Goal: Transaction & Acquisition: Purchase product/service

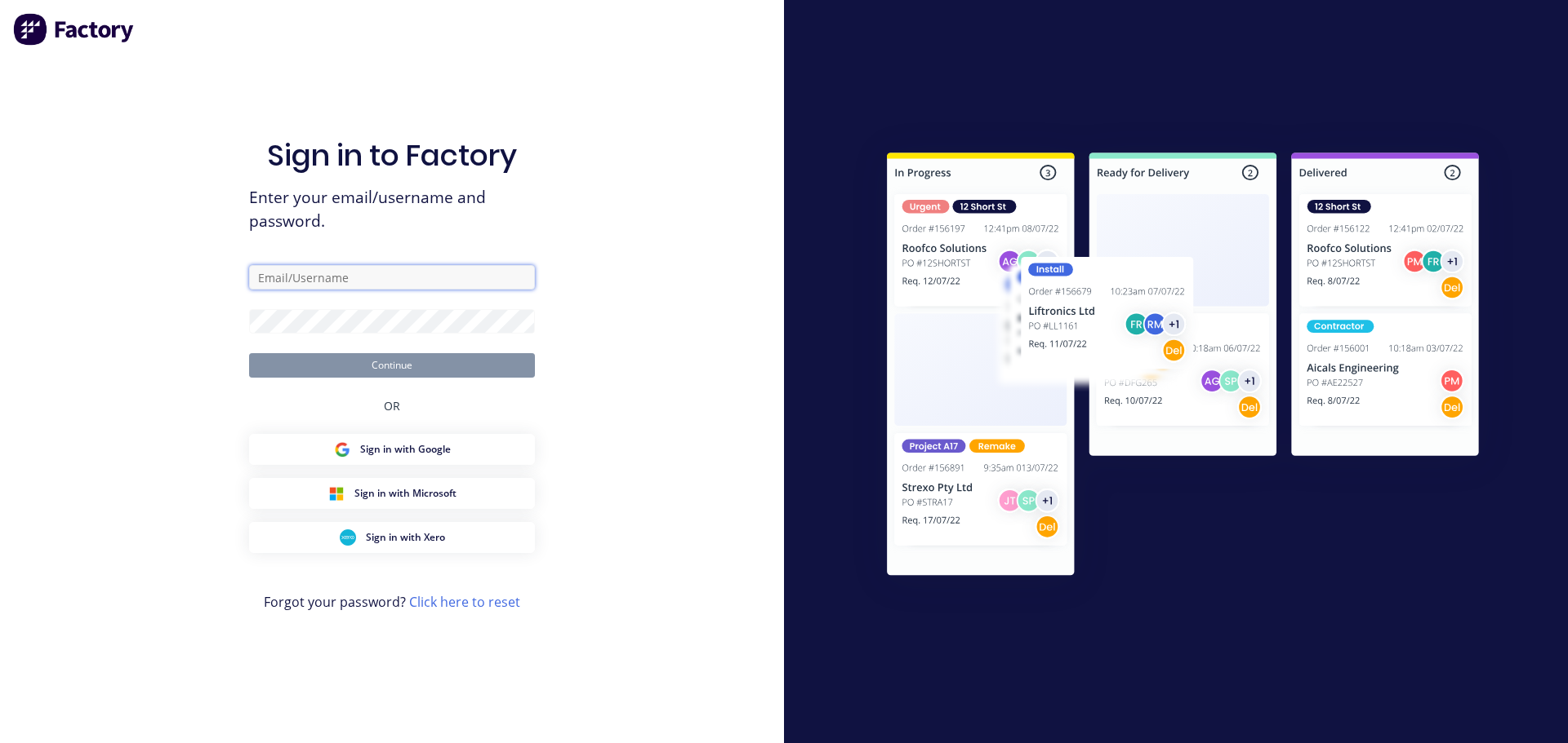
type input "[PERSON_NAME][EMAIL_ADDRESS][DOMAIN_NAME]"
click at [457, 363] on button "Continue" at bounding box center [391, 365] width 285 height 25
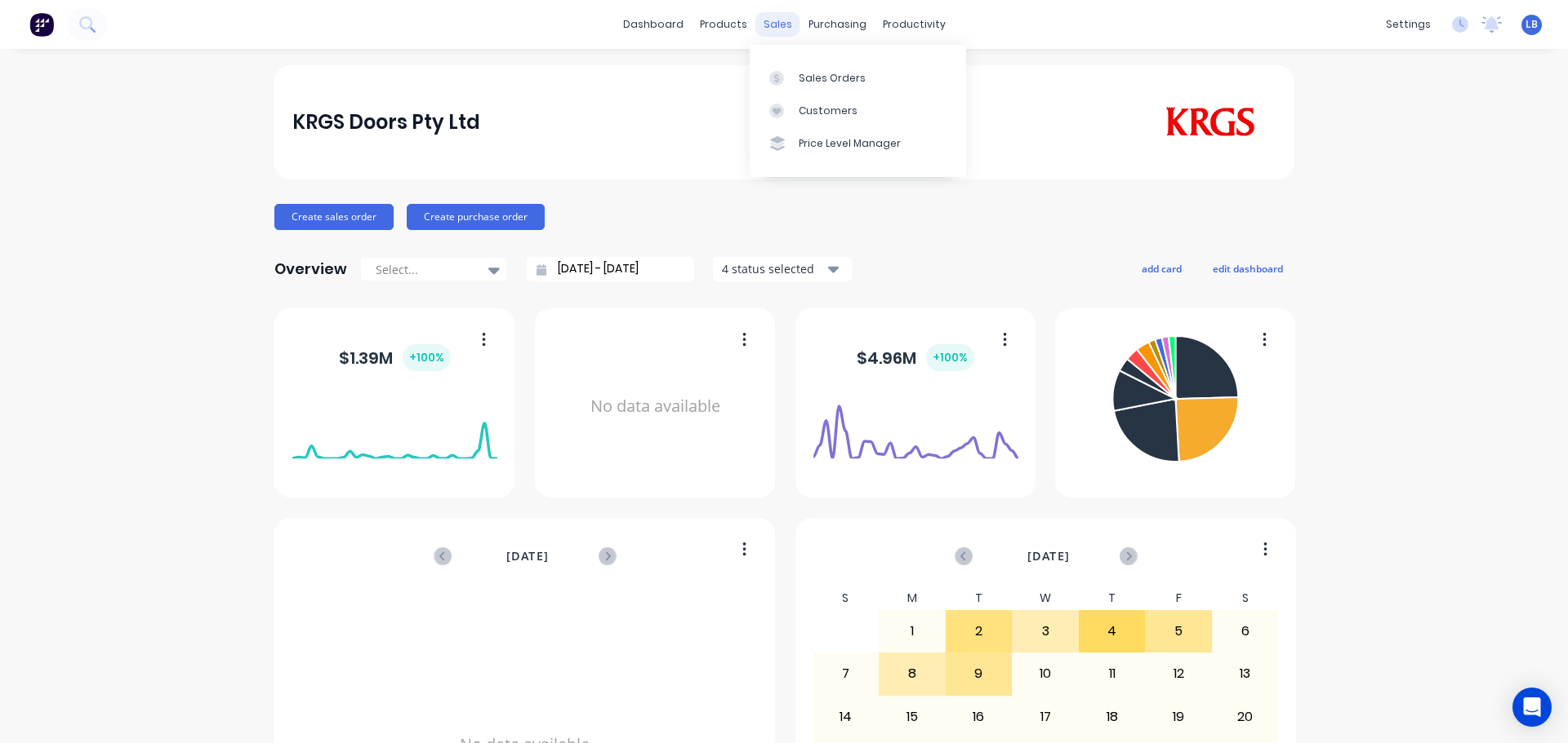
click at [763, 23] on div "sales" at bounding box center [777, 25] width 45 height 25
click at [817, 83] on div "Sales Orders" at bounding box center [832, 77] width 67 height 14
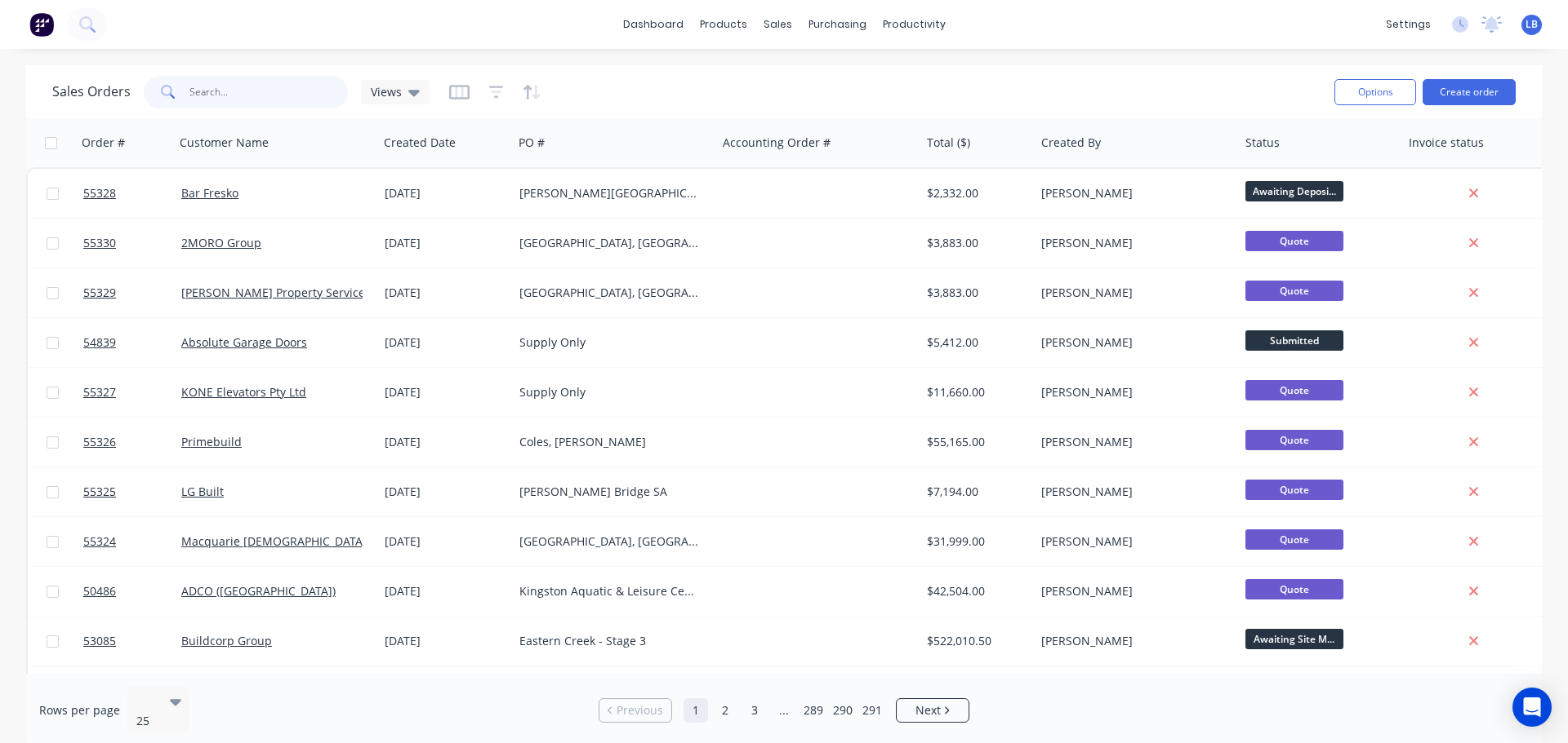
click at [209, 96] on input "text" at bounding box center [269, 93] width 159 height 32
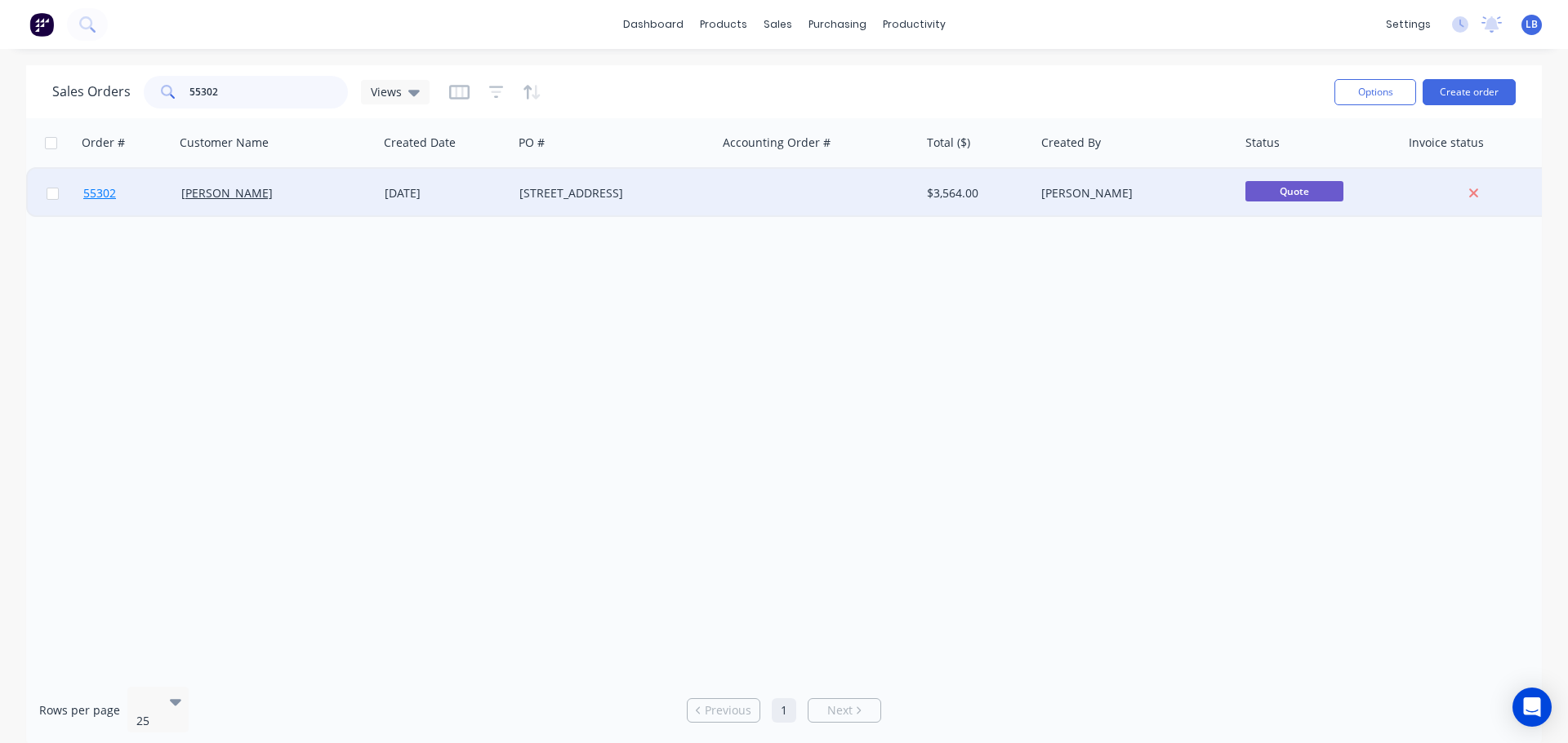
type input "55302"
click at [104, 197] on span "55302" at bounding box center [99, 193] width 32 height 16
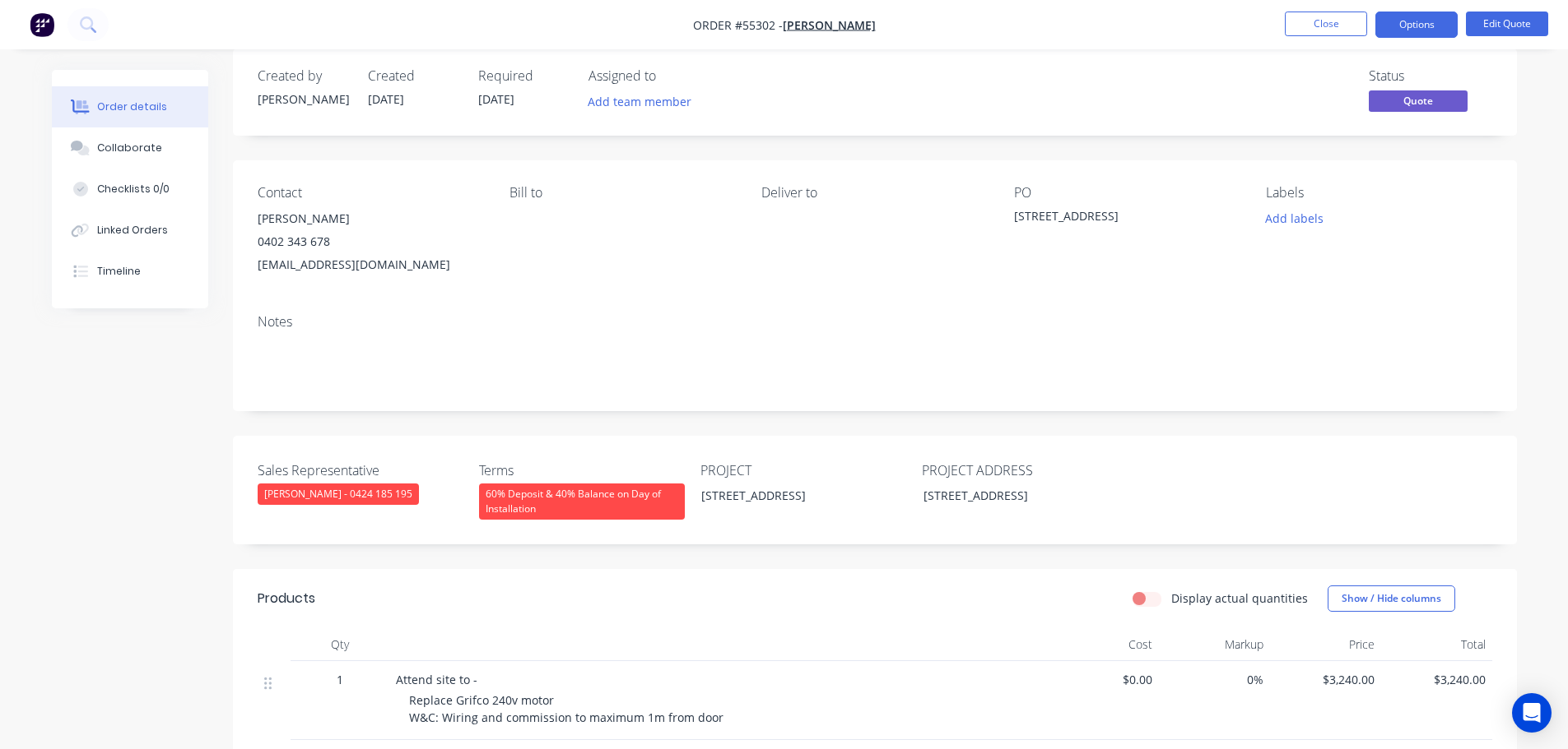
scroll to position [20, 0]
click at [1131, 217] on div "47 Condor St, Burwood NSW" at bounding box center [1117, 219] width 206 height 23
copy div "47 Condor St, Burwood NSW"
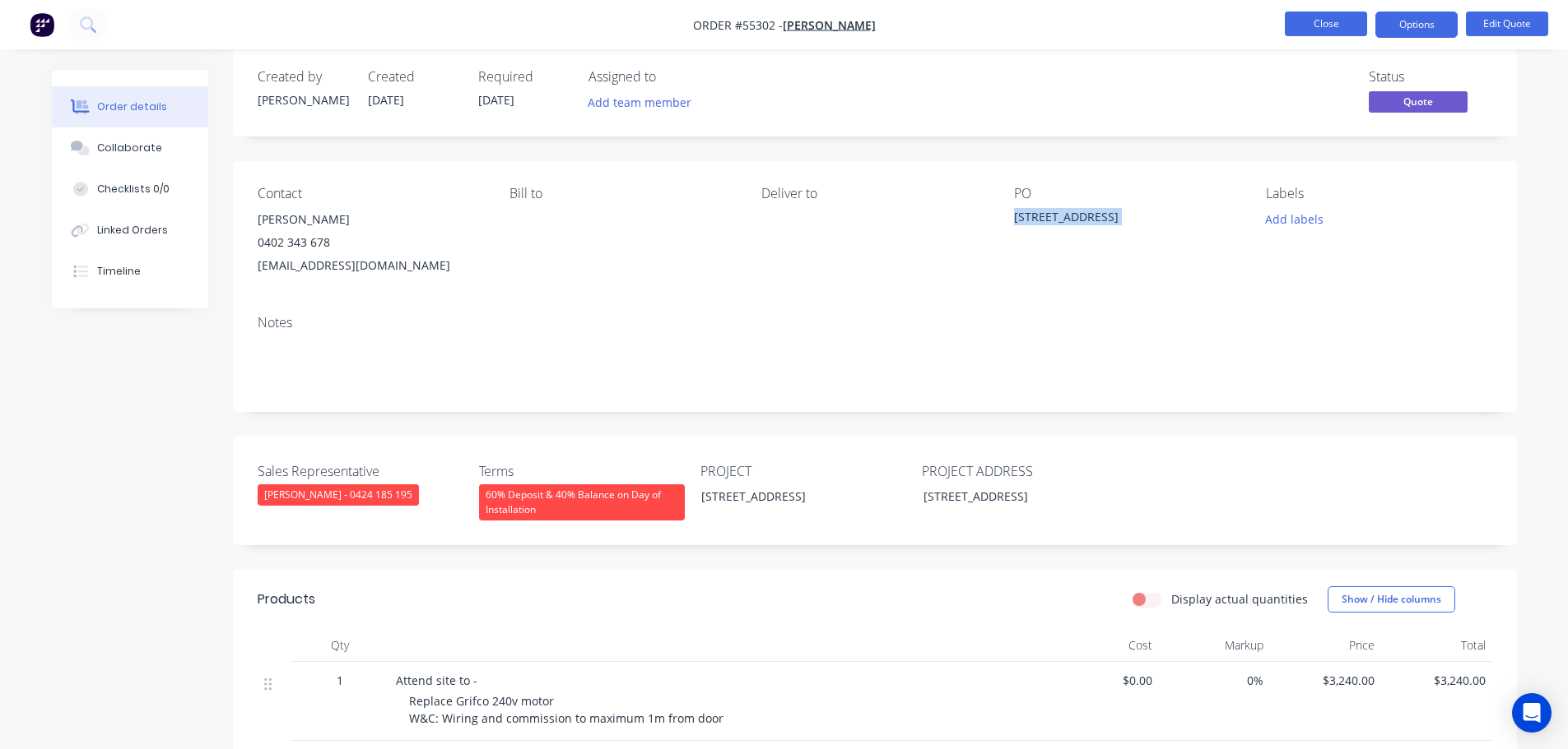
click at [1317, 22] on button "Close" at bounding box center [1327, 24] width 83 height 25
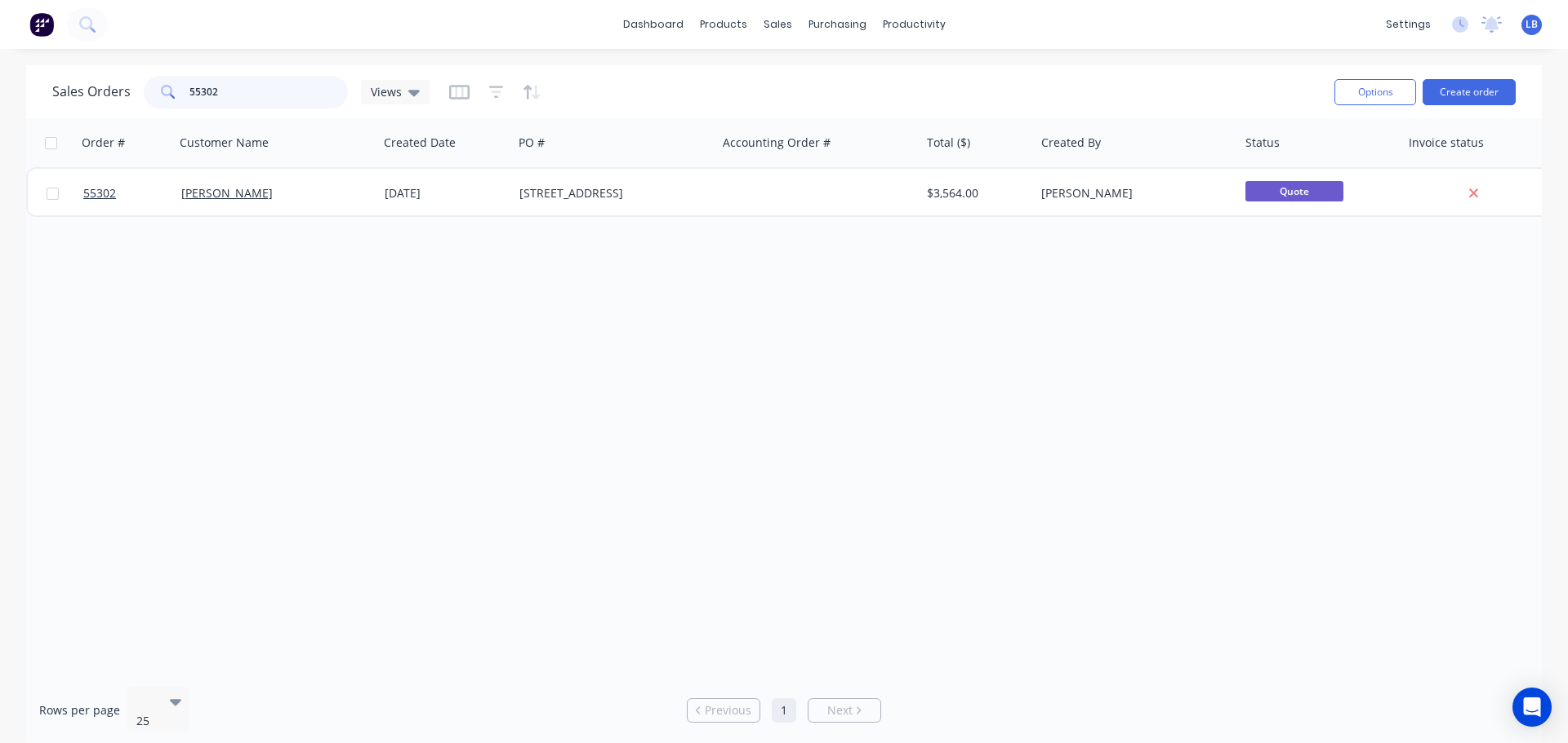
drag, startPoint x: 223, startPoint y: 88, endPoint x: 181, endPoint y: 97, distance: 43.0
click at [181, 97] on div "55302" at bounding box center [246, 93] width 204 height 32
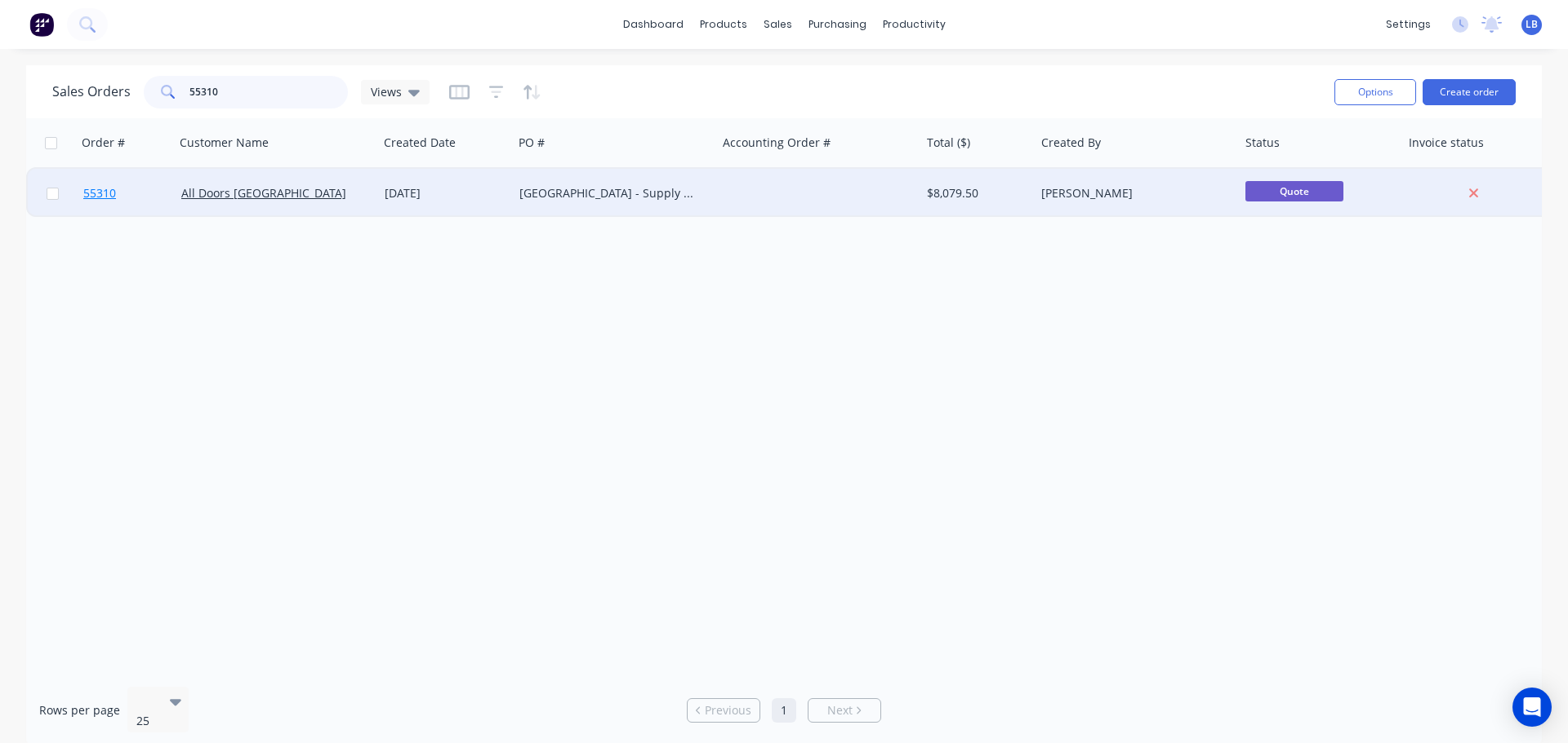
type input "55310"
click at [88, 197] on span "55310" at bounding box center [99, 193] width 32 height 16
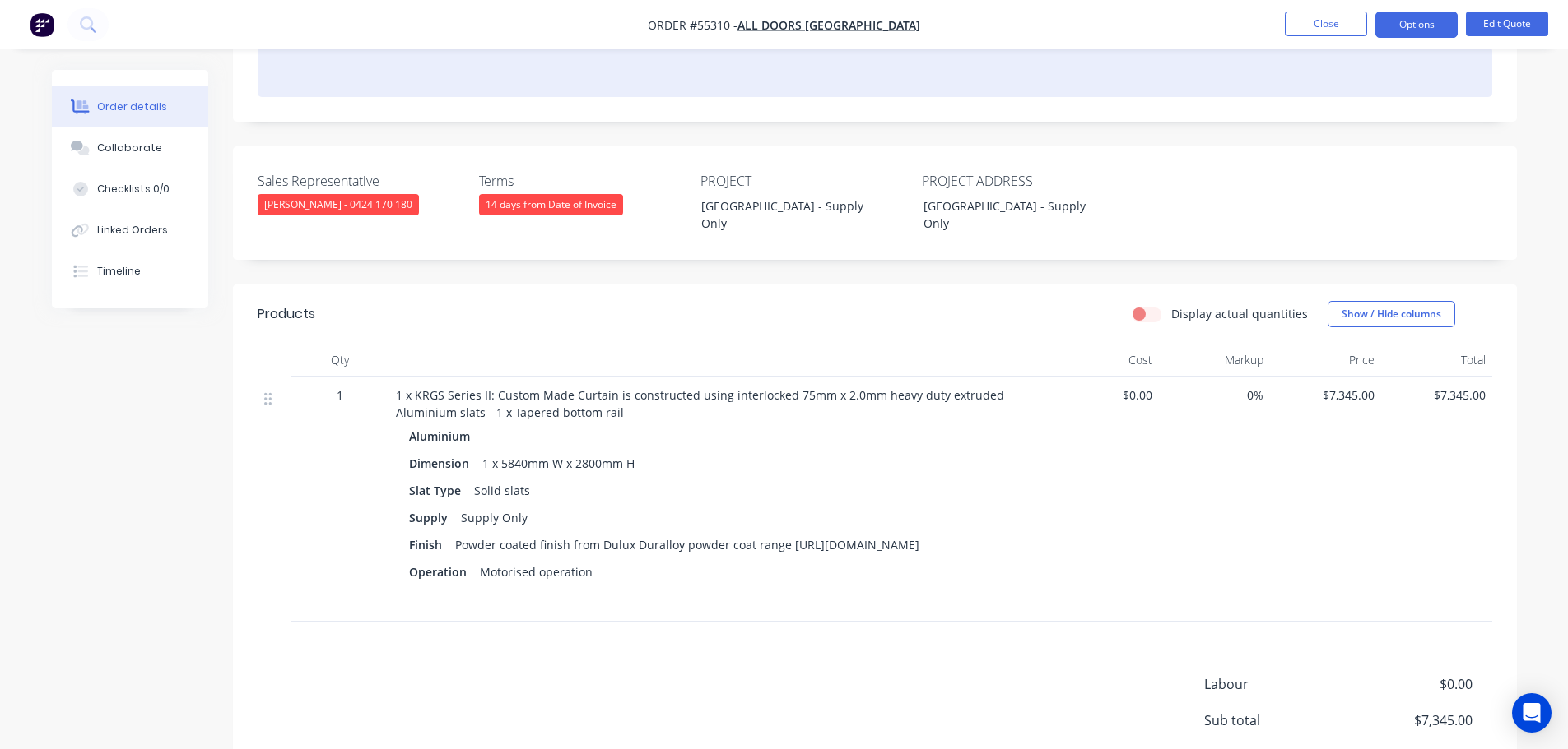
scroll to position [312, 0]
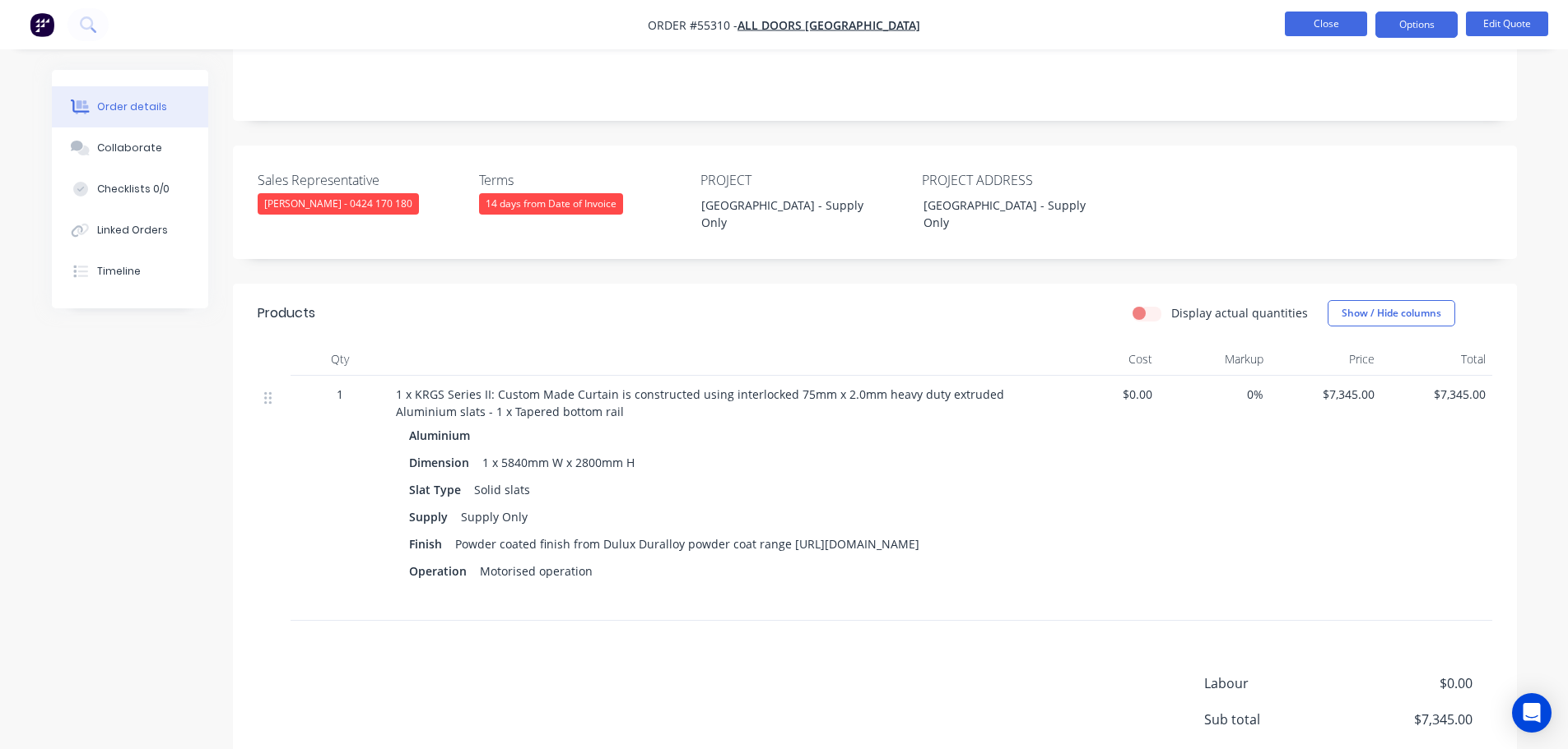
click at [1309, 26] on button "Close" at bounding box center [1327, 24] width 83 height 25
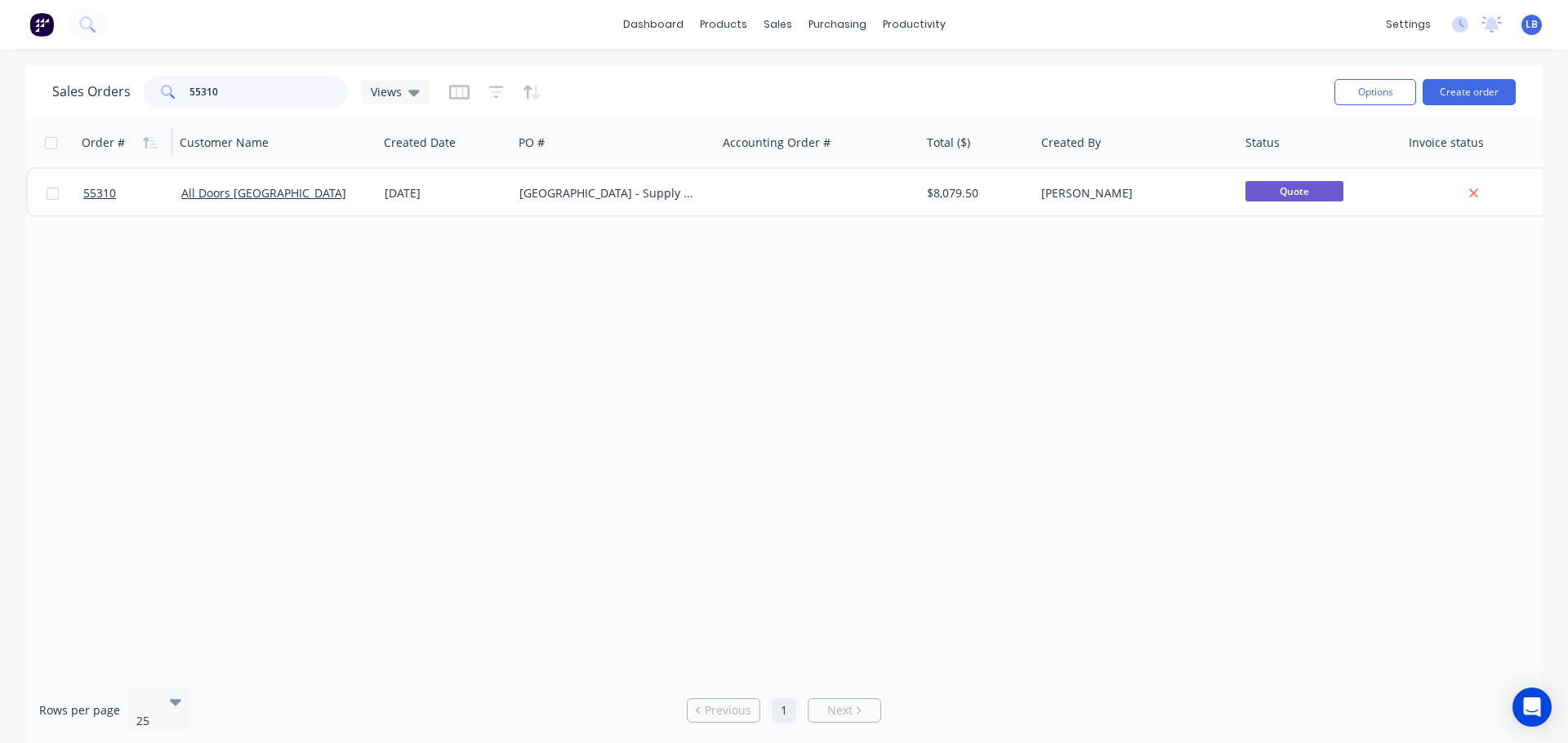
drag, startPoint x: 221, startPoint y: 88, endPoint x: 143, endPoint y: 127, distance: 87.2
click at [143, 127] on div "Sales Orders 55310 Views Options Create order Order # Customer Name Created Dat…" at bounding box center [784, 405] width 1516 height 682
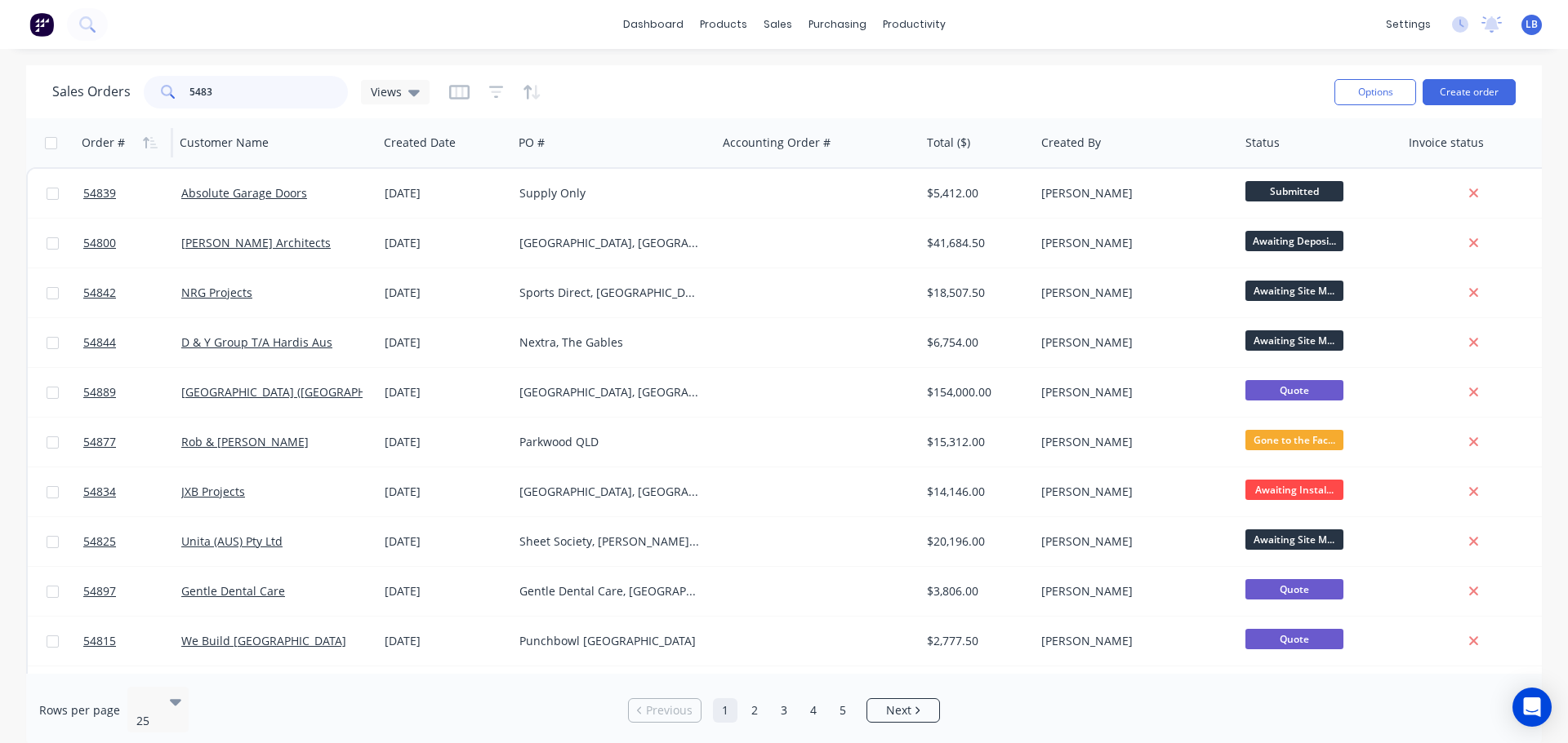
type input "54839"
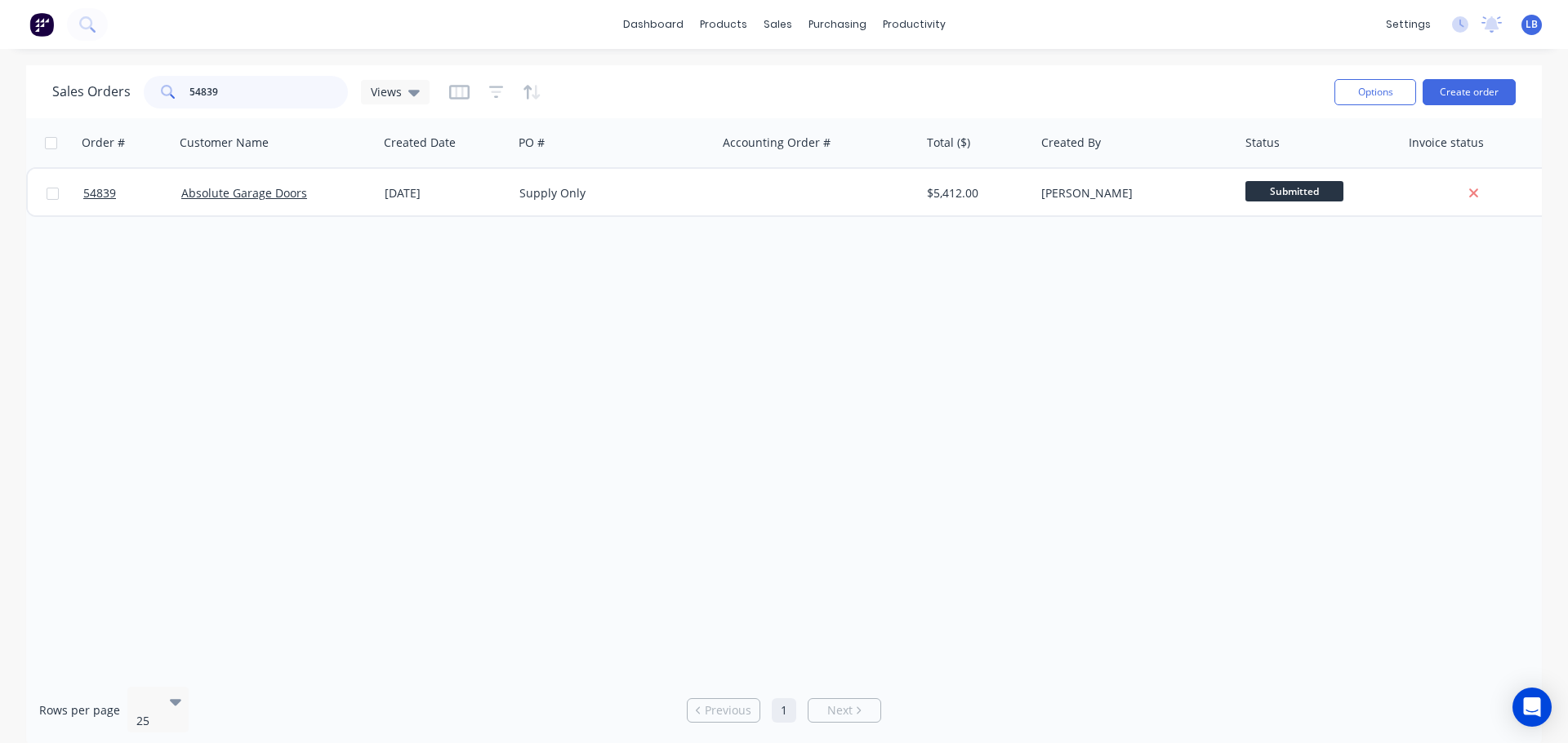
drag, startPoint x: 218, startPoint y: 86, endPoint x: 163, endPoint y: 116, distance: 62.6
click at [163, 116] on div "Sales Orders 54839 Views Options Create order" at bounding box center [784, 92] width 1516 height 53
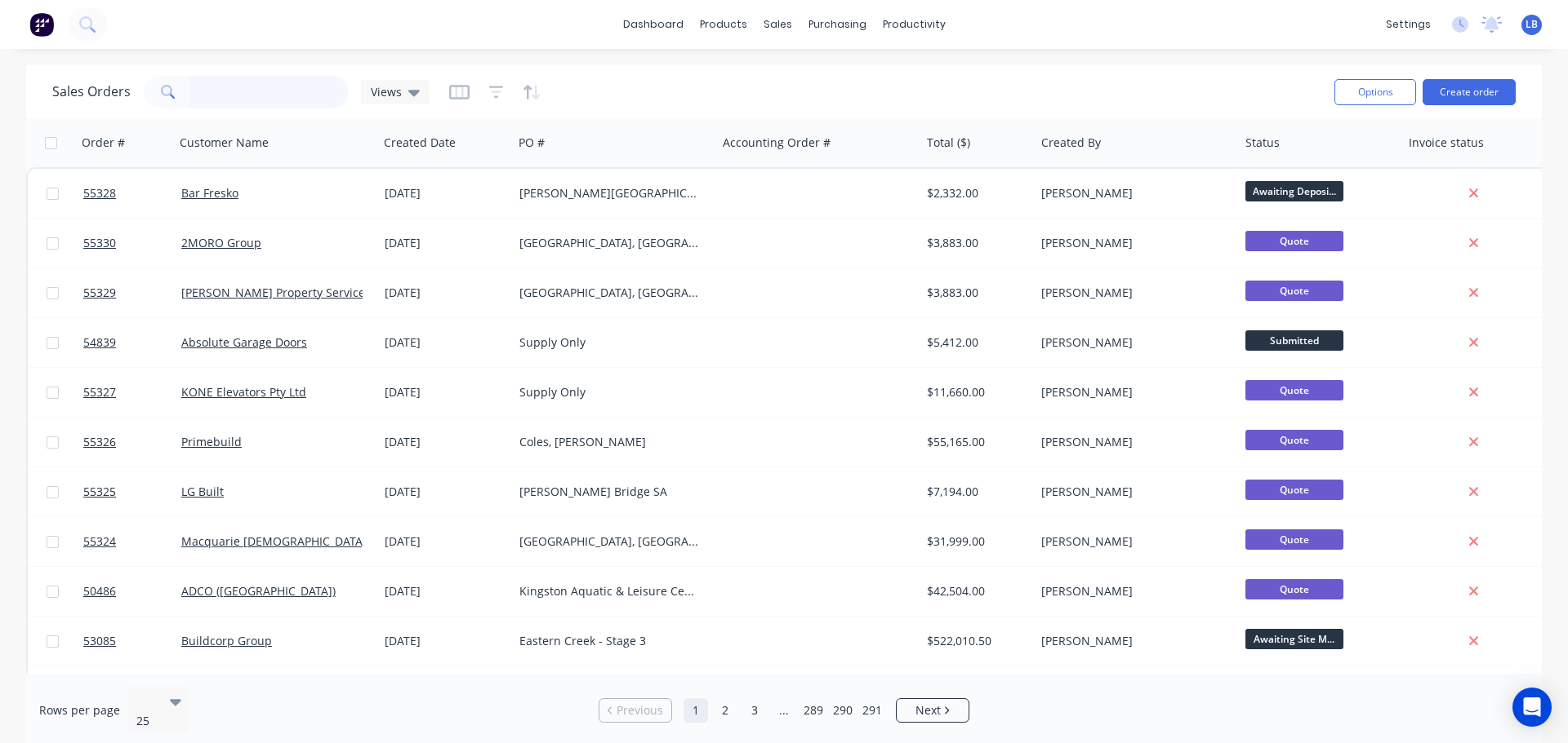
click at [244, 96] on input "text" at bounding box center [269, 93] width 159 height 32
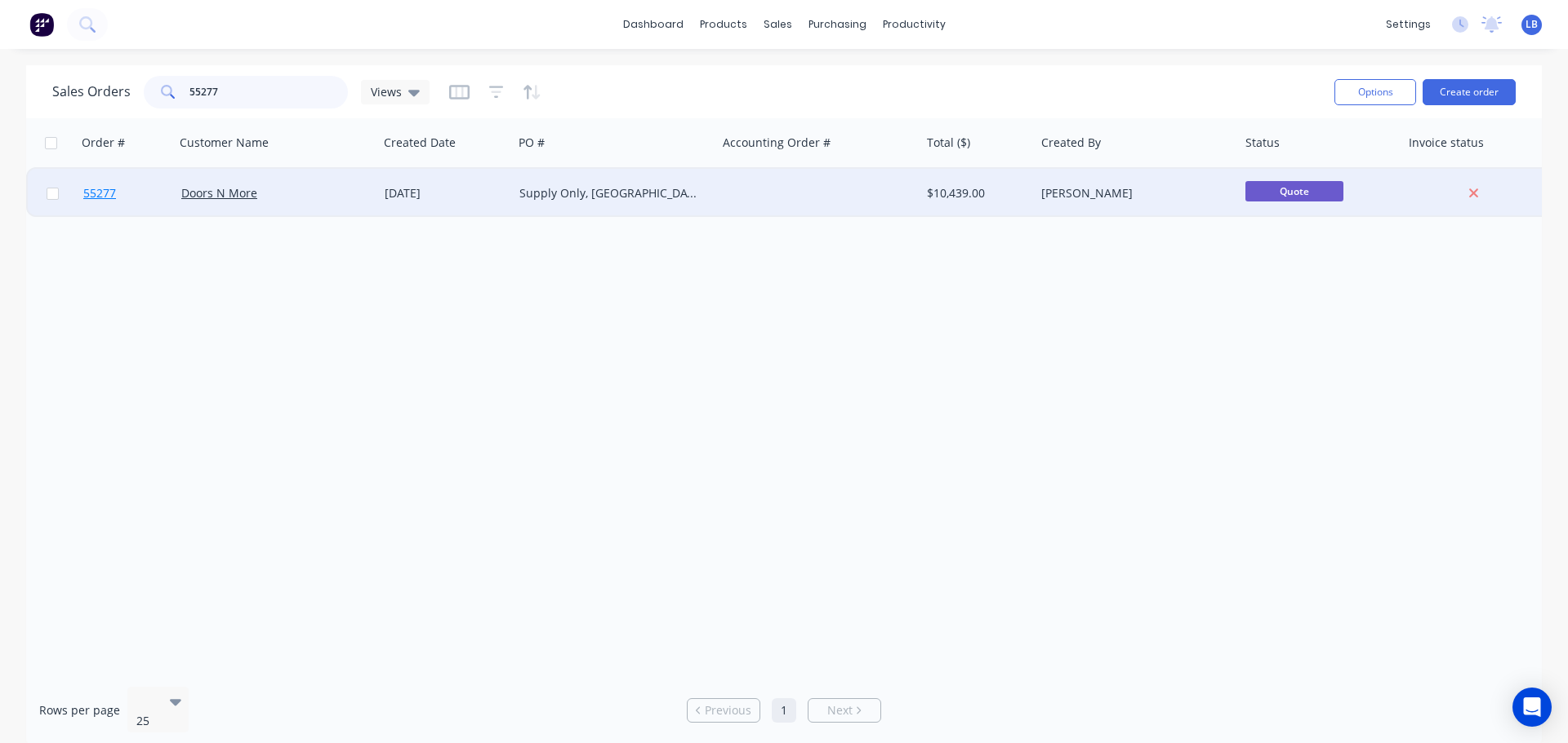
type input "55277"
click at [105, 195] on span "55277" at bounding box center [99, 193] width 32 height 16
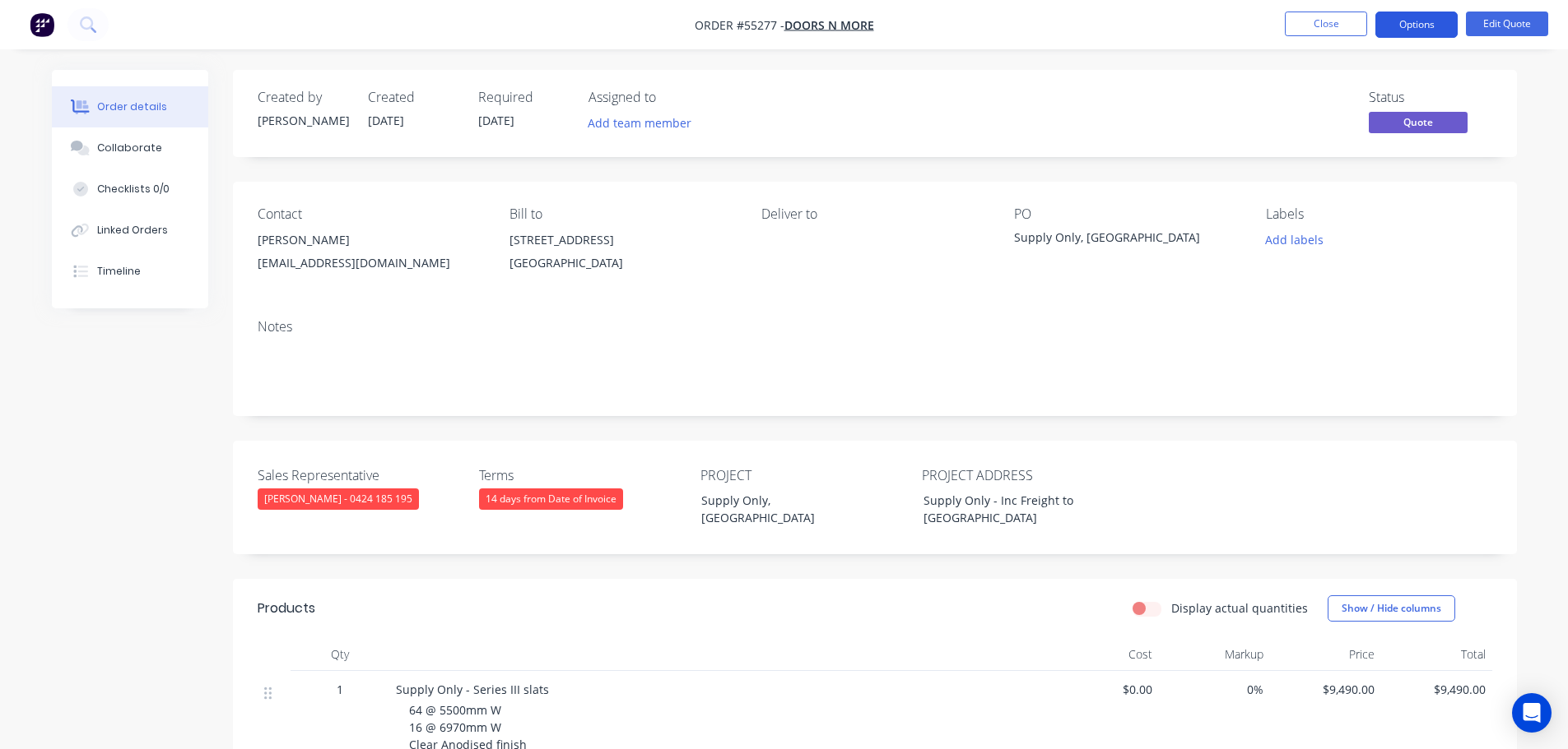
click at [1408, 26] on button "Options" at bounding box center [1417, 24] width 83 height 26
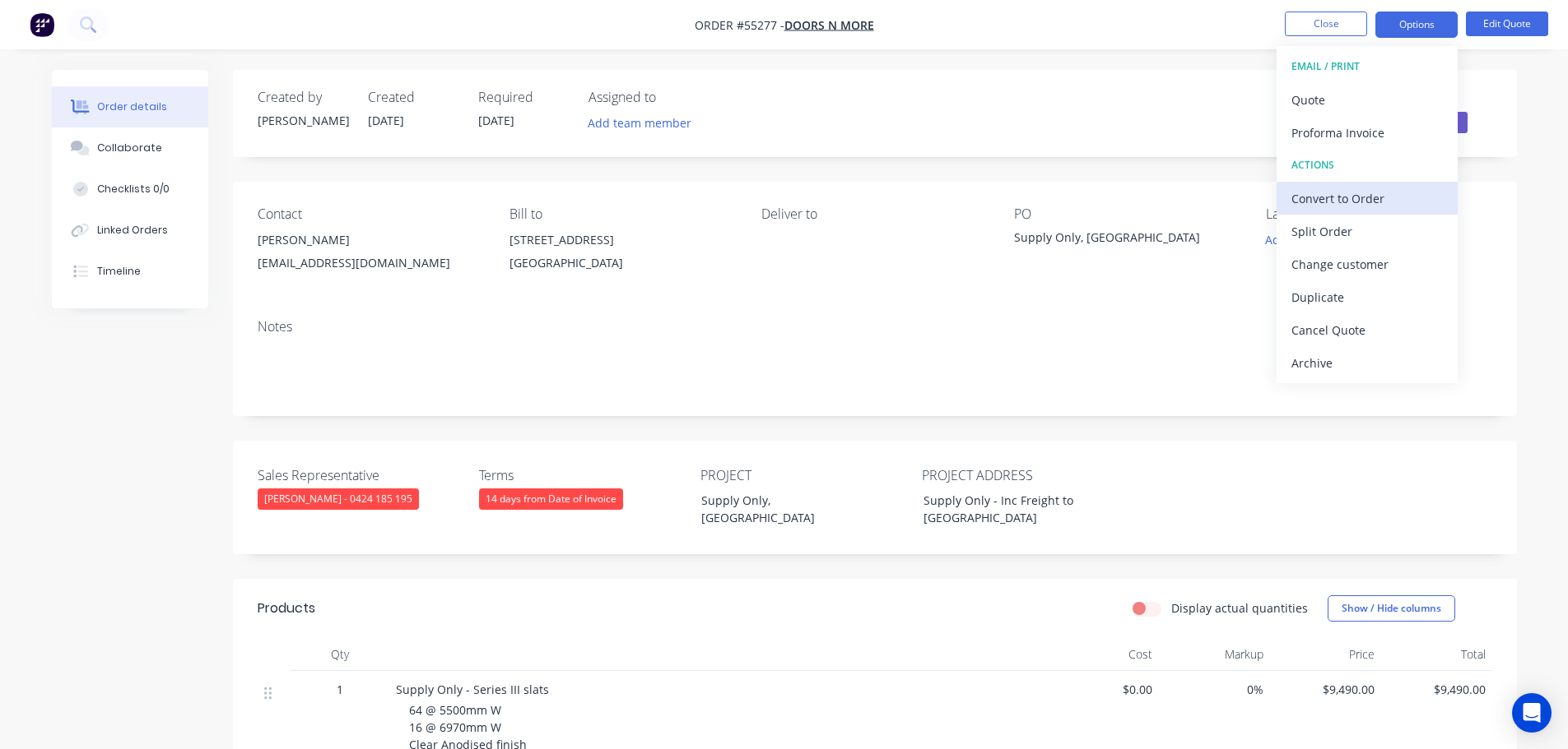
click at [1328, 198] on div "Convert to Order" at bounding box center [1366, 198] width 151 height 24
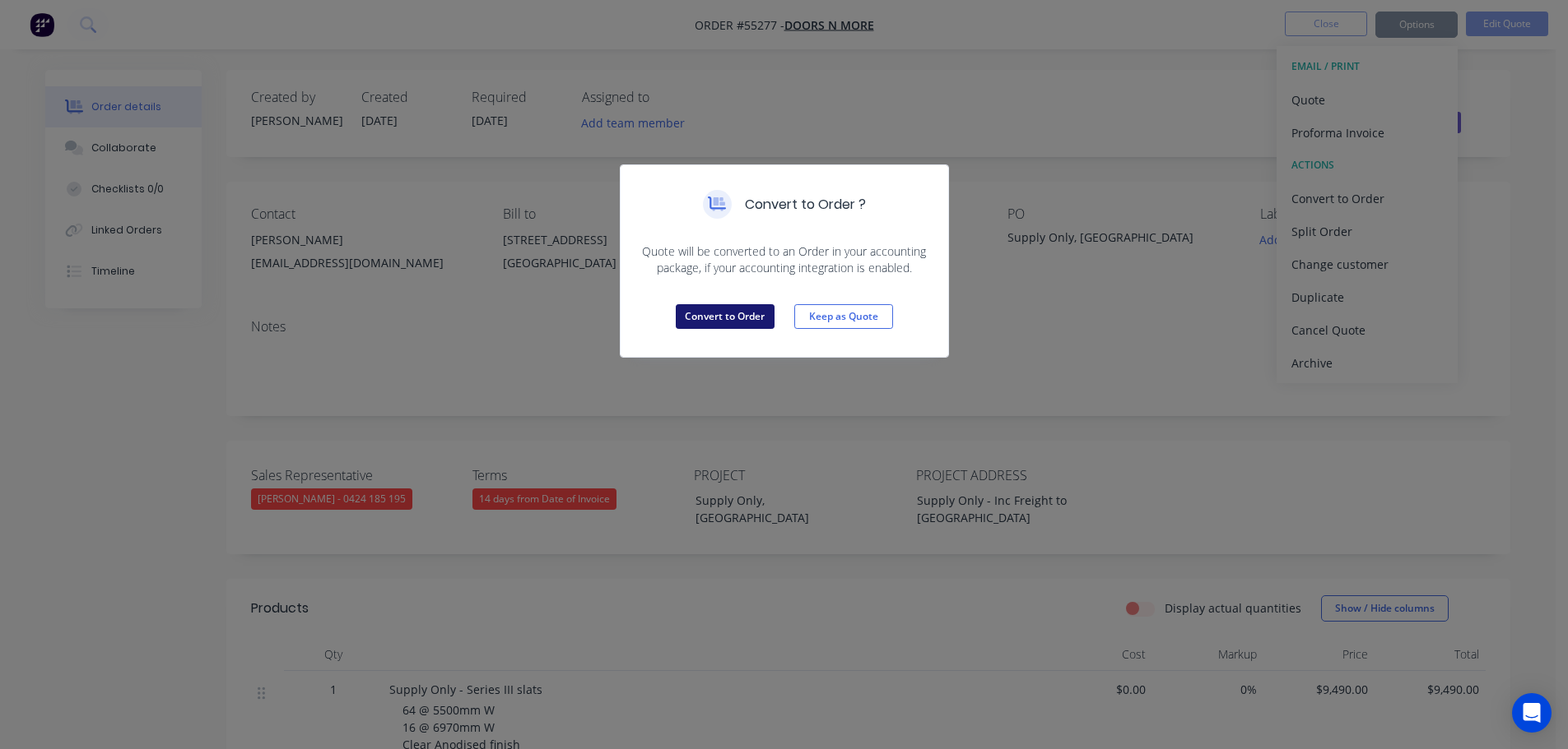
click at [746, 324] on button "Convert to Order" at bounding box center [724, 317] width 99 height 25
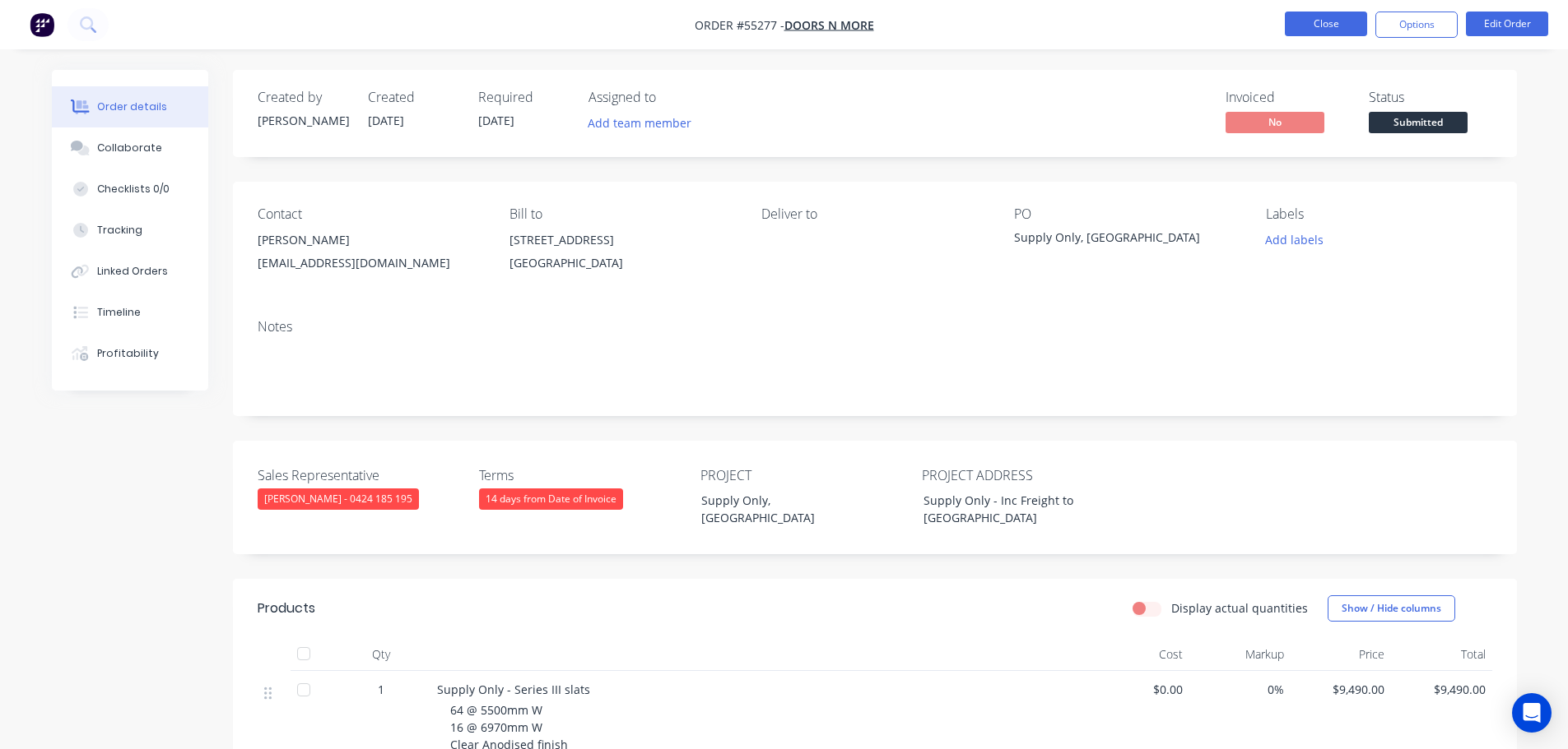
click at [1313, 27] on button "Close" at bounding box center [1327, 24] width 83 height 25
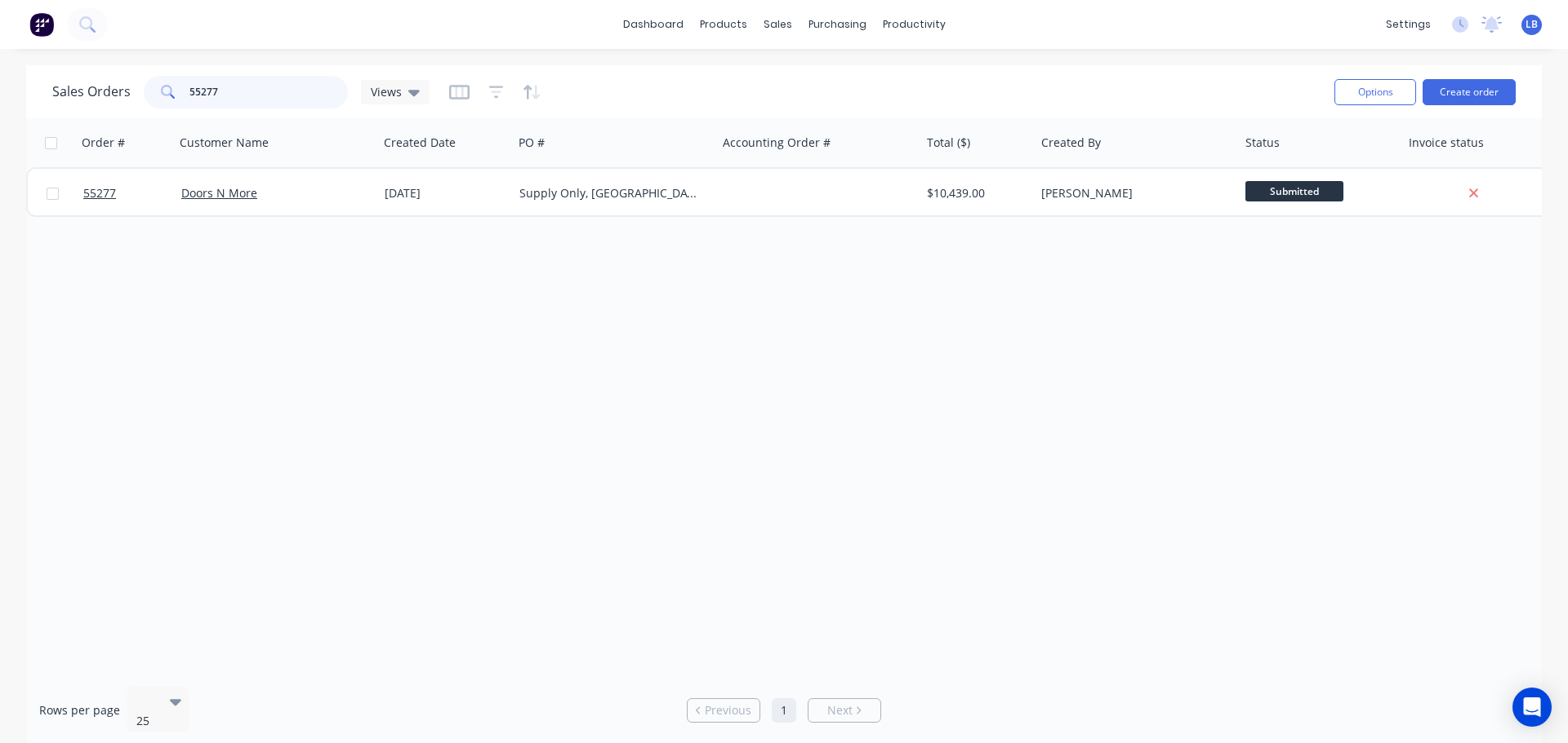
drag, startPoint x: 223, startPoint y: 88, endPoint x: 127, endPoint y: 113, distance: 99.2
click at [127, 113] on div "Sales Orders 55277 Views Options Create order" at bounding box center [784, 92] width 1516 height 53
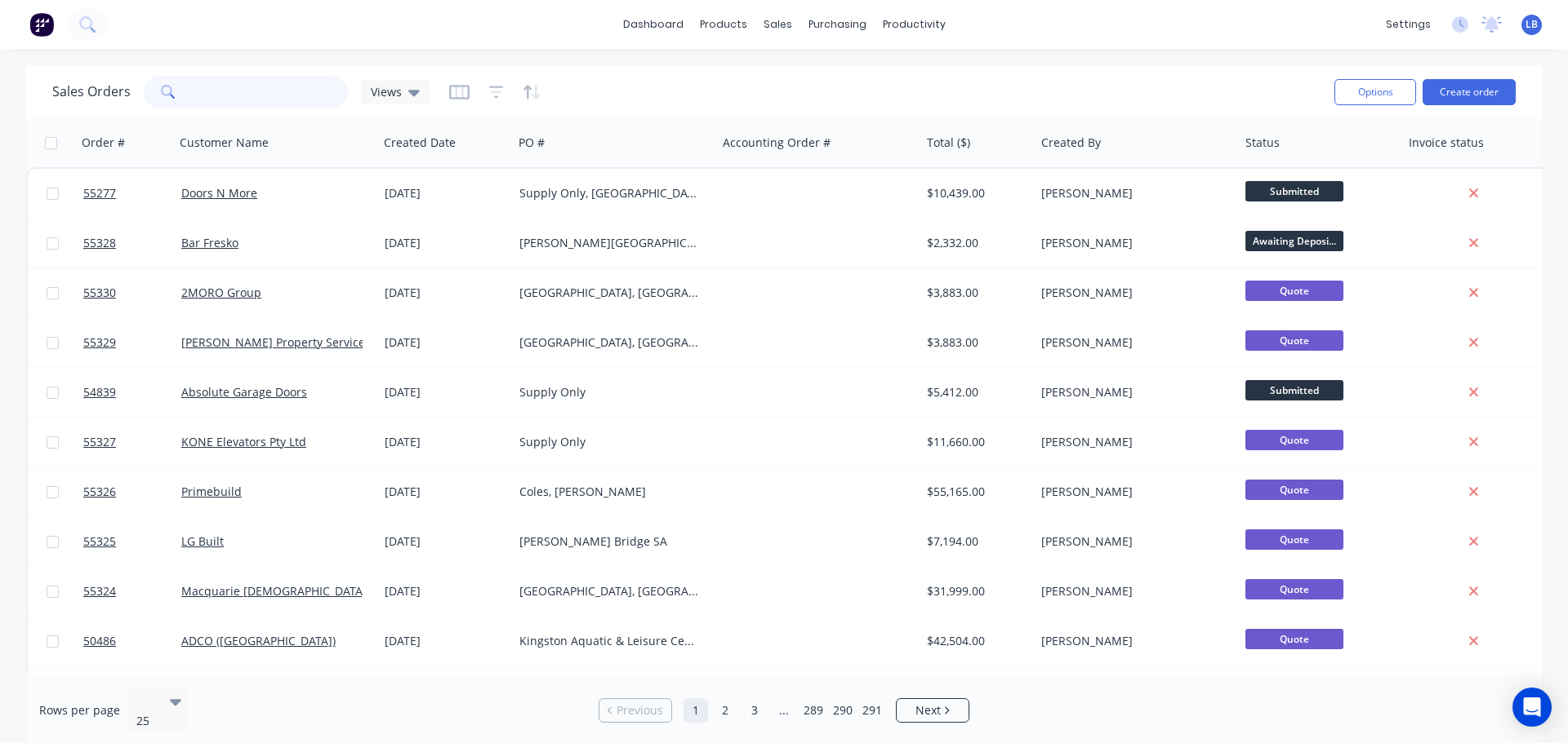
click at [211, 89] on input "text" at bounding box center [269, 93] width 159 height 32
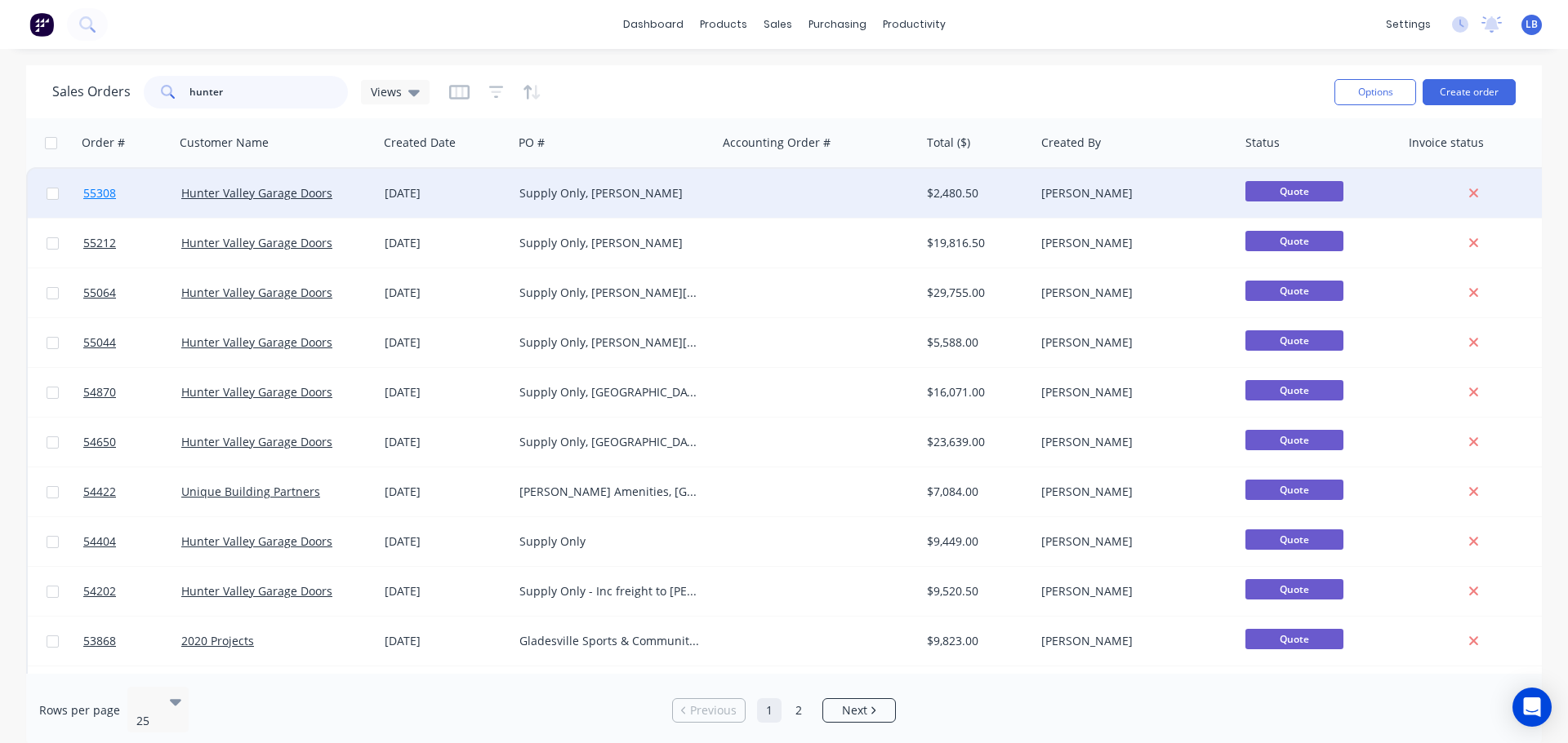
type input "hunter"
click at [94, 196] on span "55308" at bounding box center [99, 193] width 32 height 16
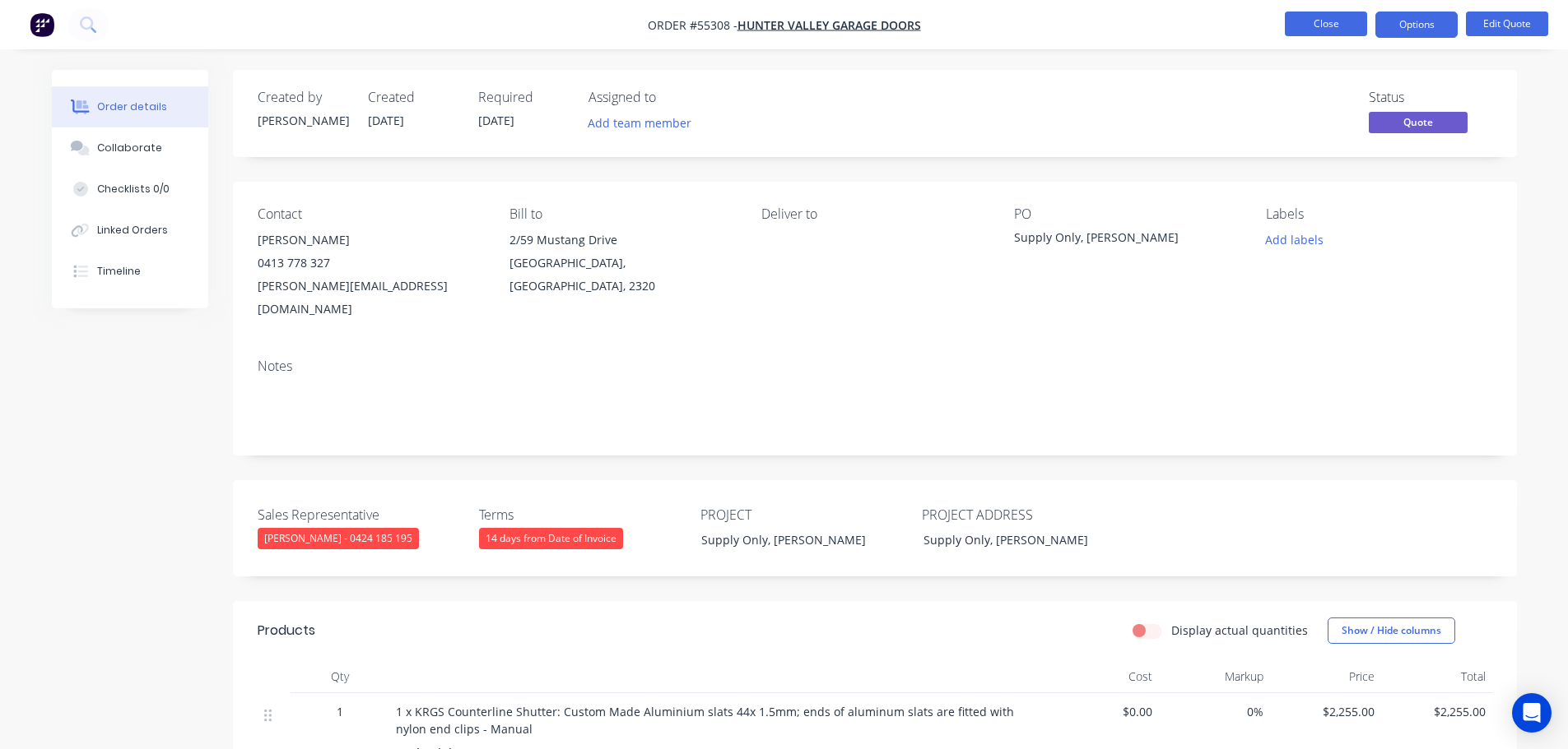
click at [1295, 22] on button "Close" at bounding box center [1327, 24] width 83 height 25
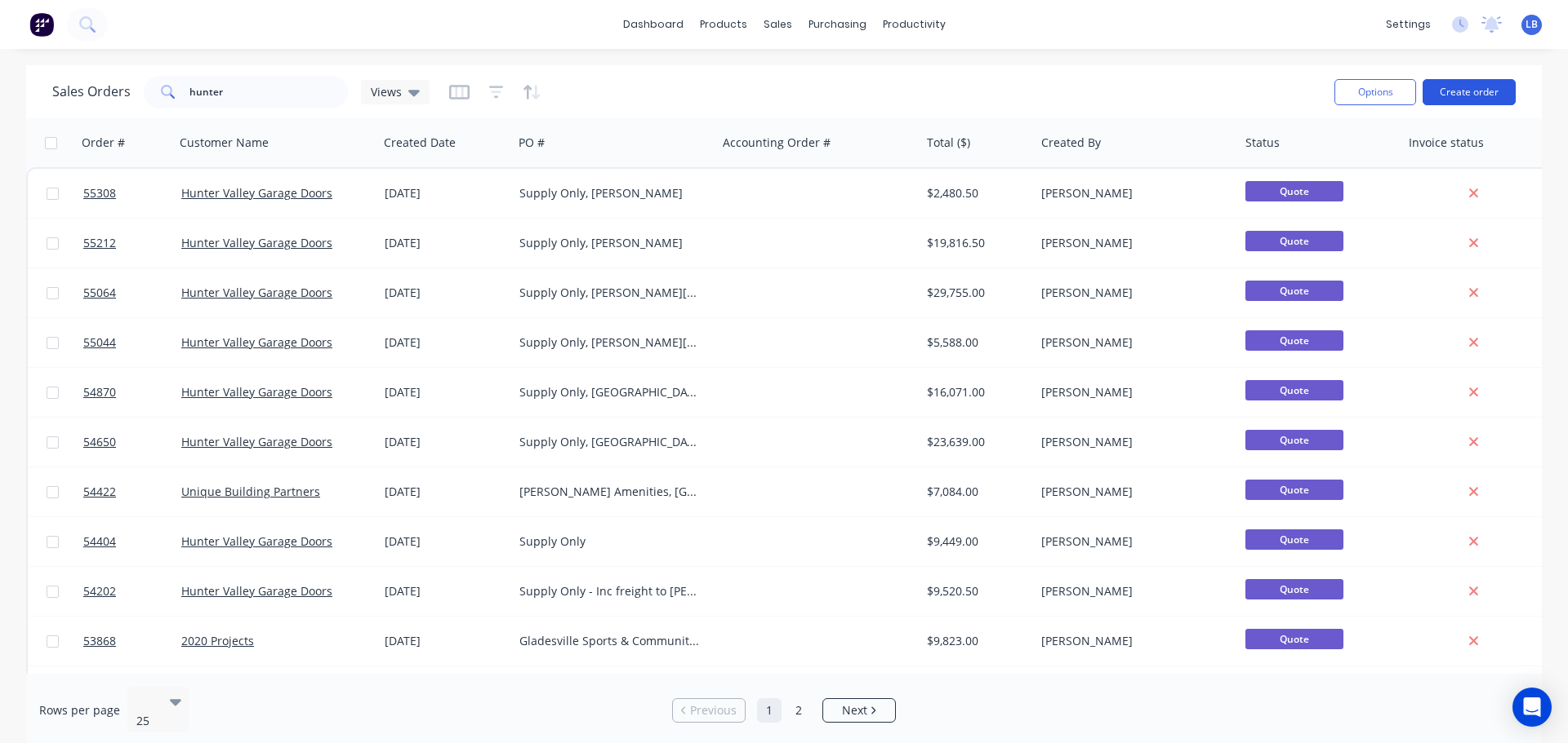
click at [1457, 93] on button "Create order" at bounding box center [1469, 92] width 94 height 26
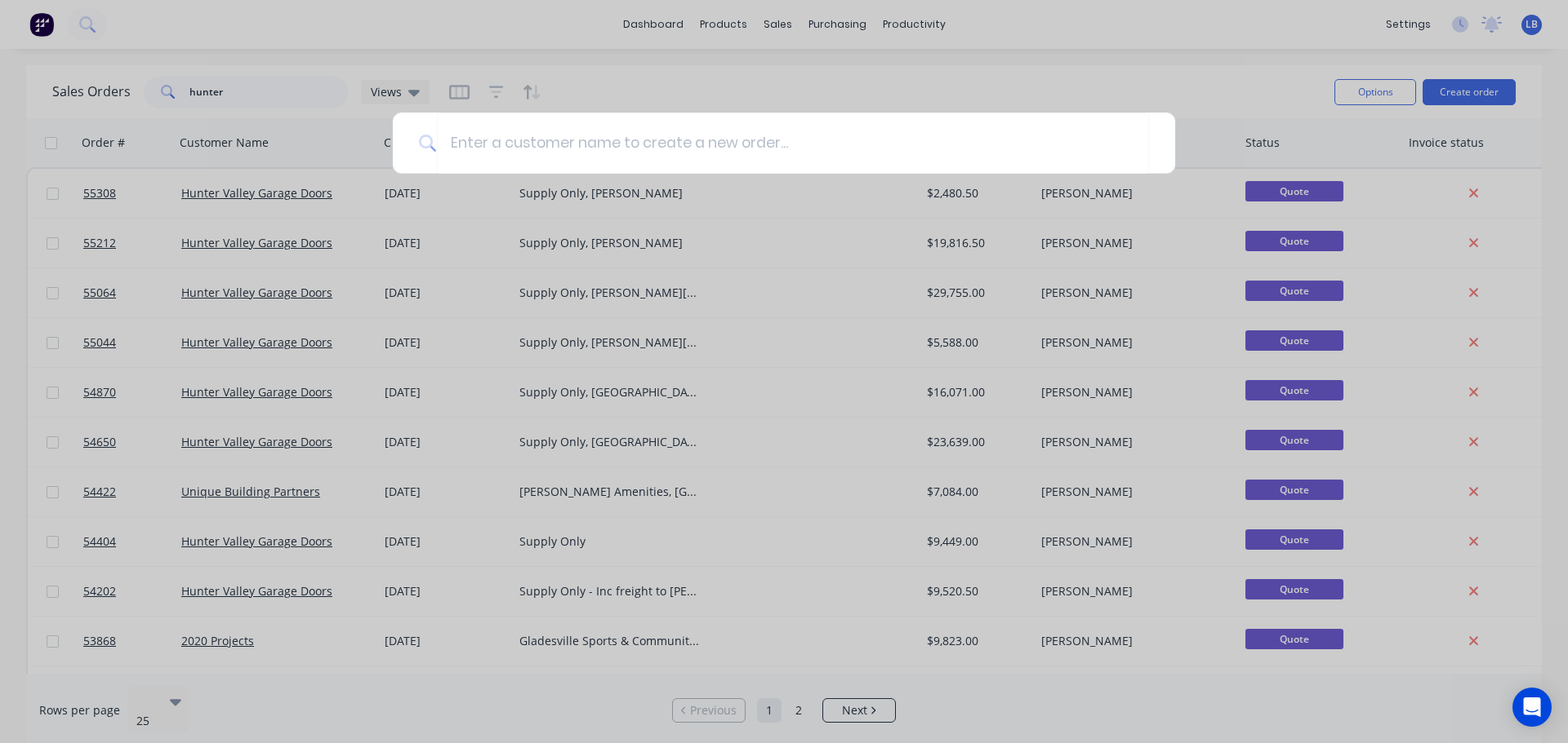
click at [775, 25] on div at bounding box center [784, 371] width 1568 height 743
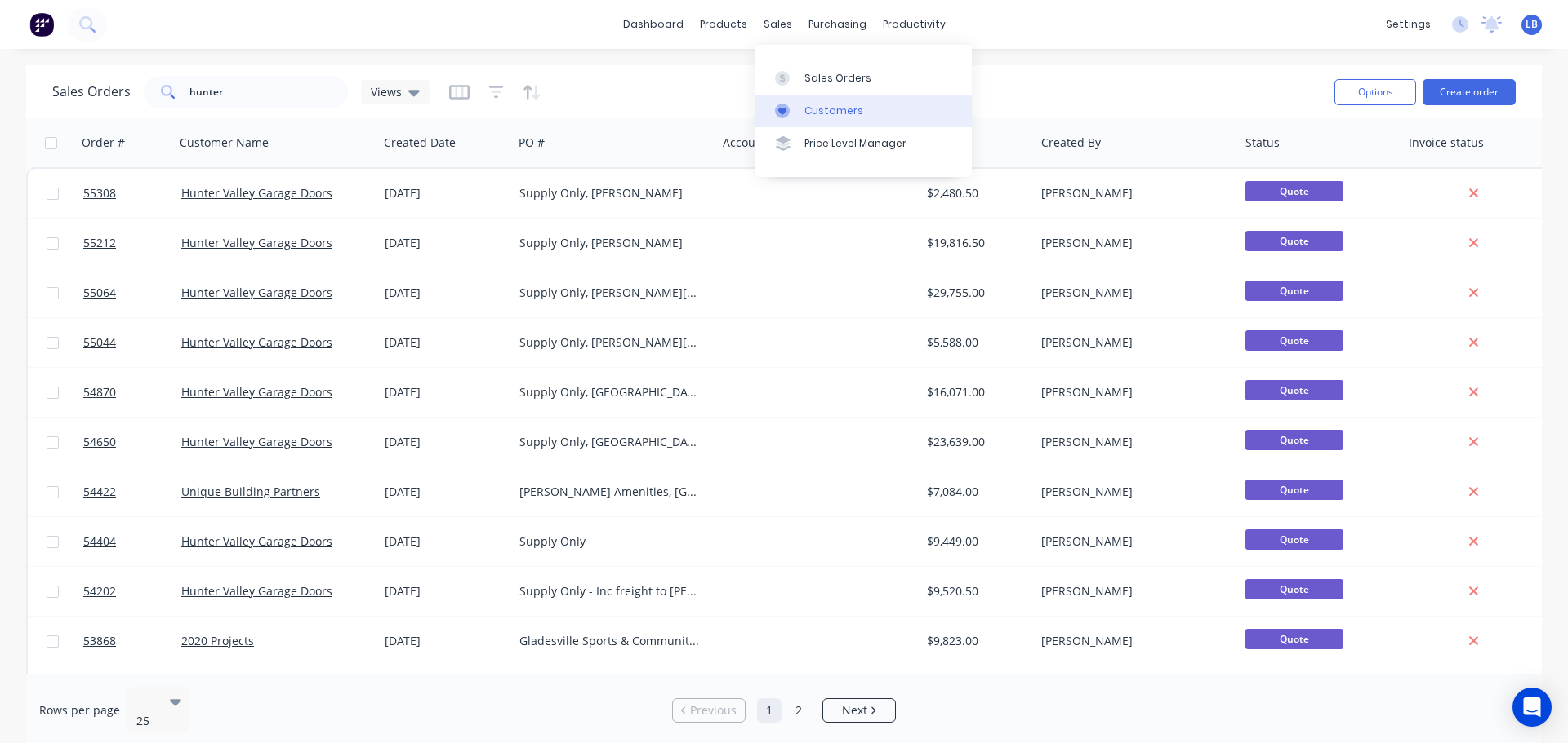
click at [825, 111] on div "Customers" at bounding box center [834, 111] width 59 height 14
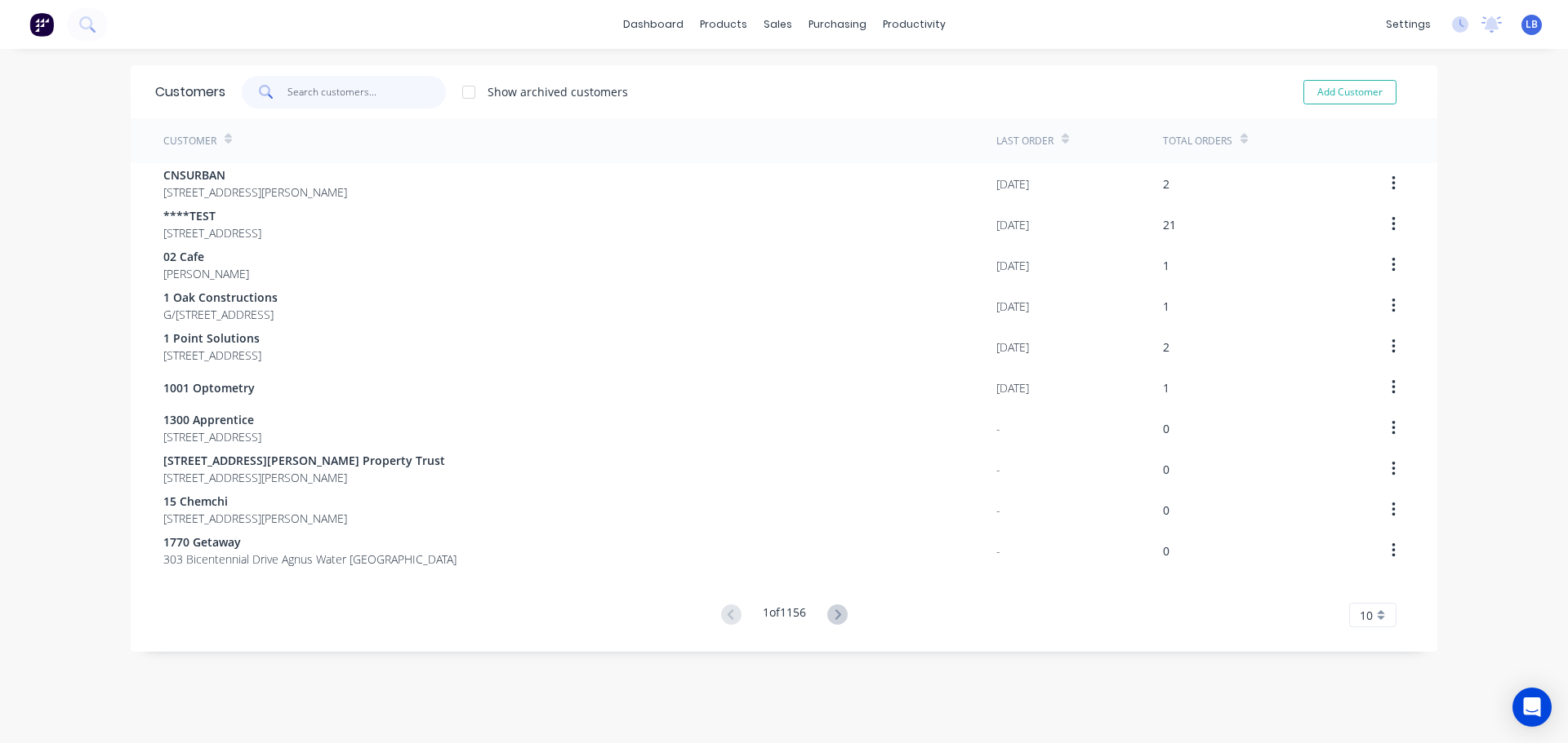
click at [308, 94] on input "text" at bounding box center [366, 93] width 159 height 32
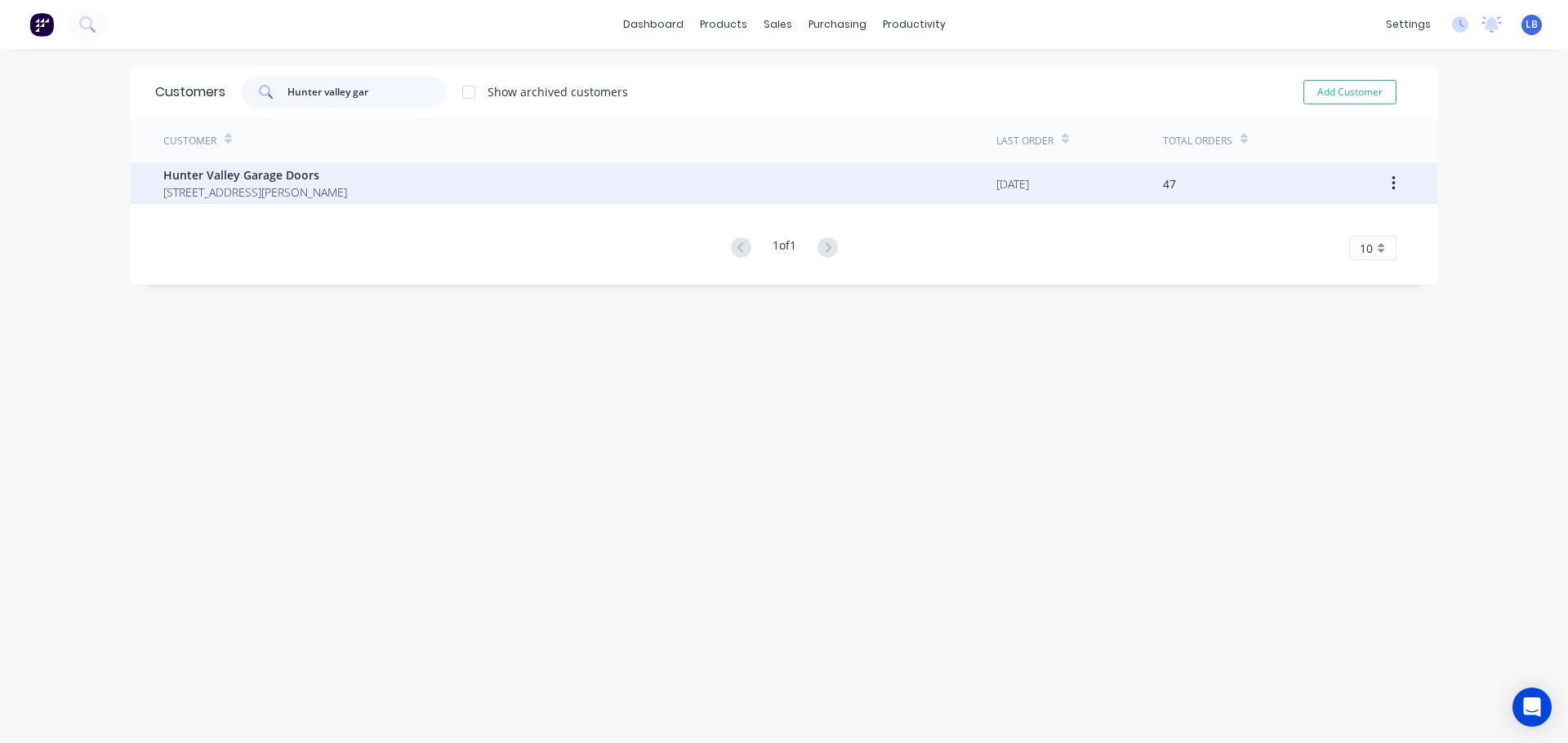
type input "Hunter valley gar"
click at [246, 164] on div "Hunter Valley Garage Doors 2/59 Mustang Drive Rutherford New South Wales 2320" at bounding box center [579, 183] width 833 height 41
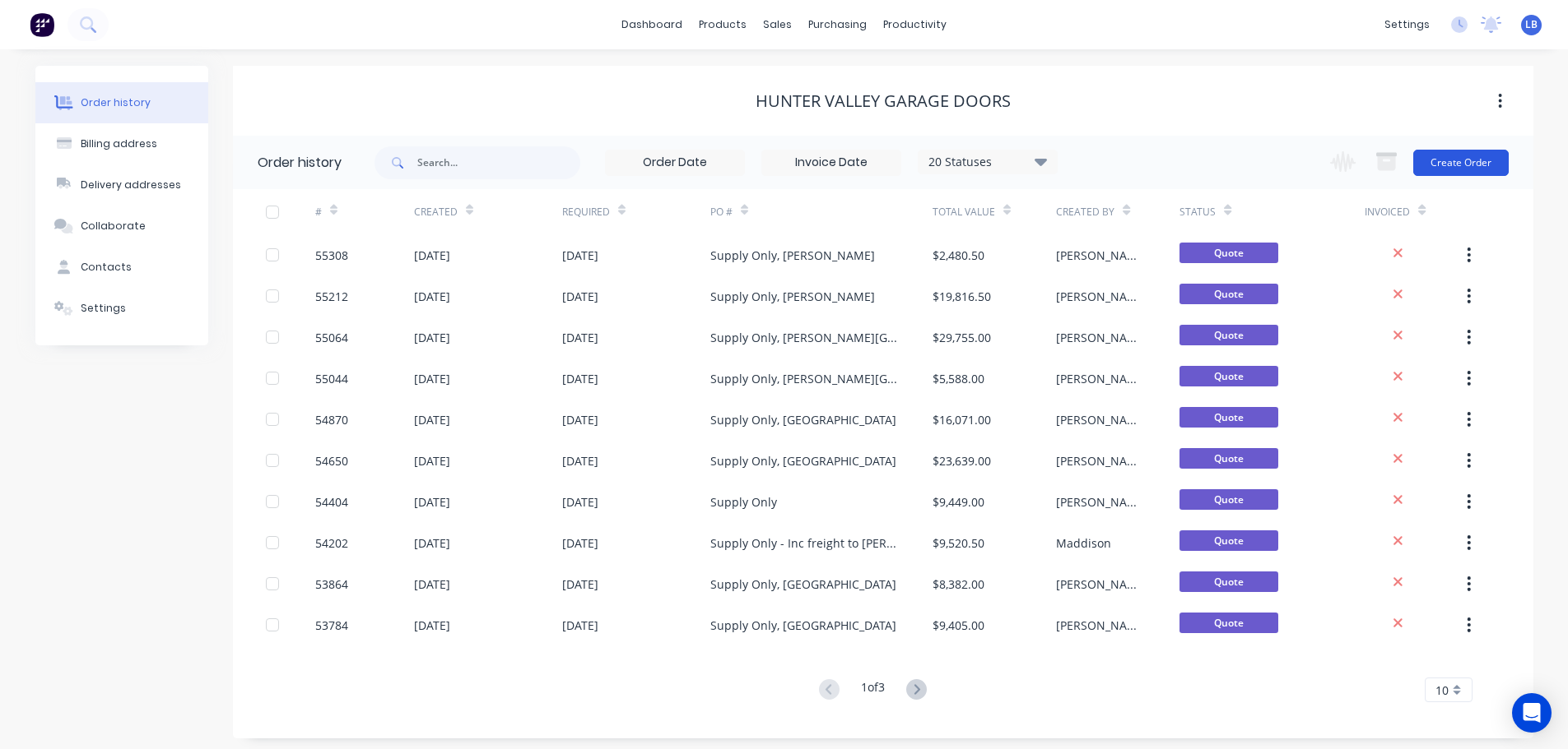
click at [1467, 159] on button "Create Order" at bounding box center [1460, 162] width 95 height 26
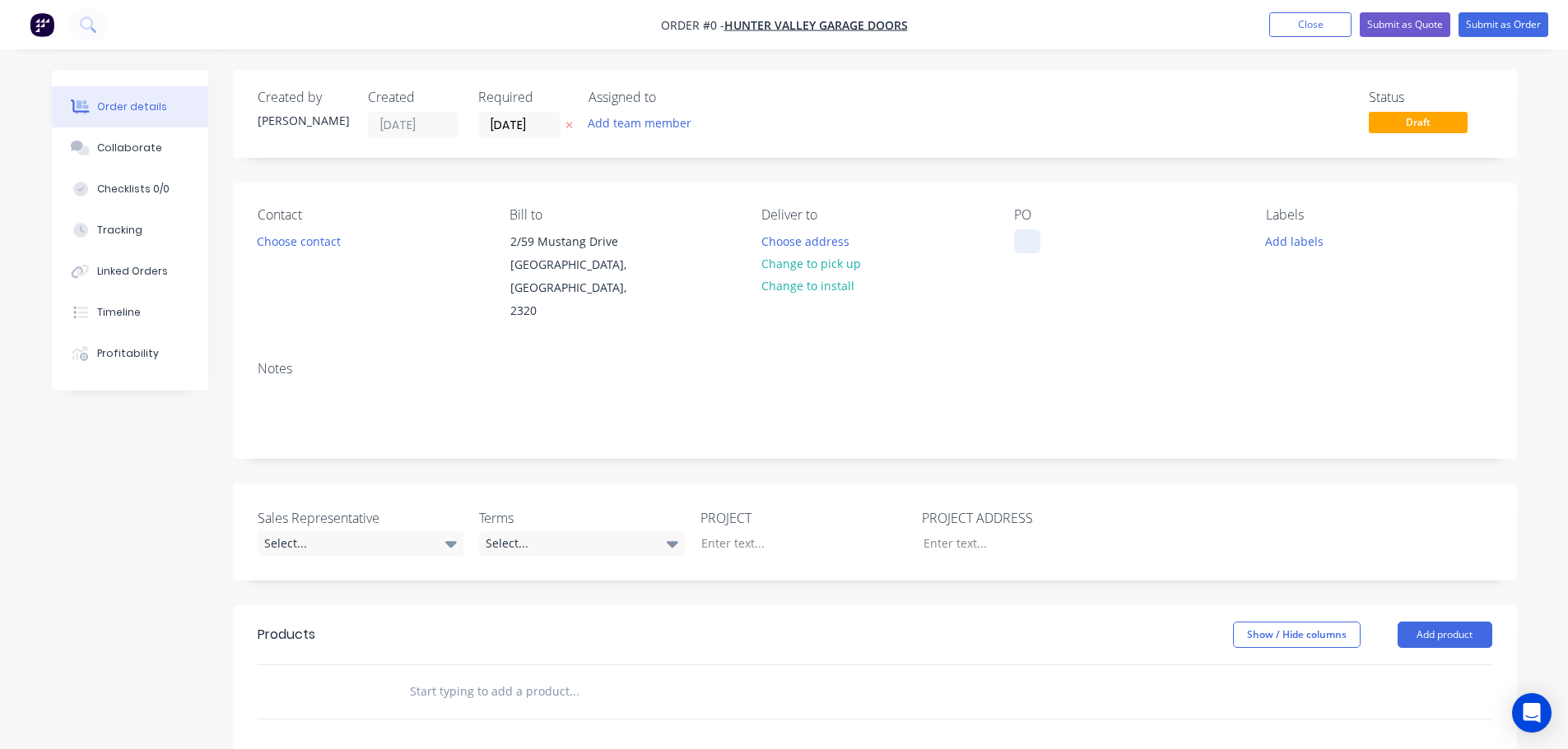
click at [1027, 240] on div at bounding box center [1026, 241] width 26 height 24
click at [1089, 241] on div "Supply Only, Rutherford" at bounding box center [1109, 241] width 191 height 24
copy div "Supply Only, Rutherford"
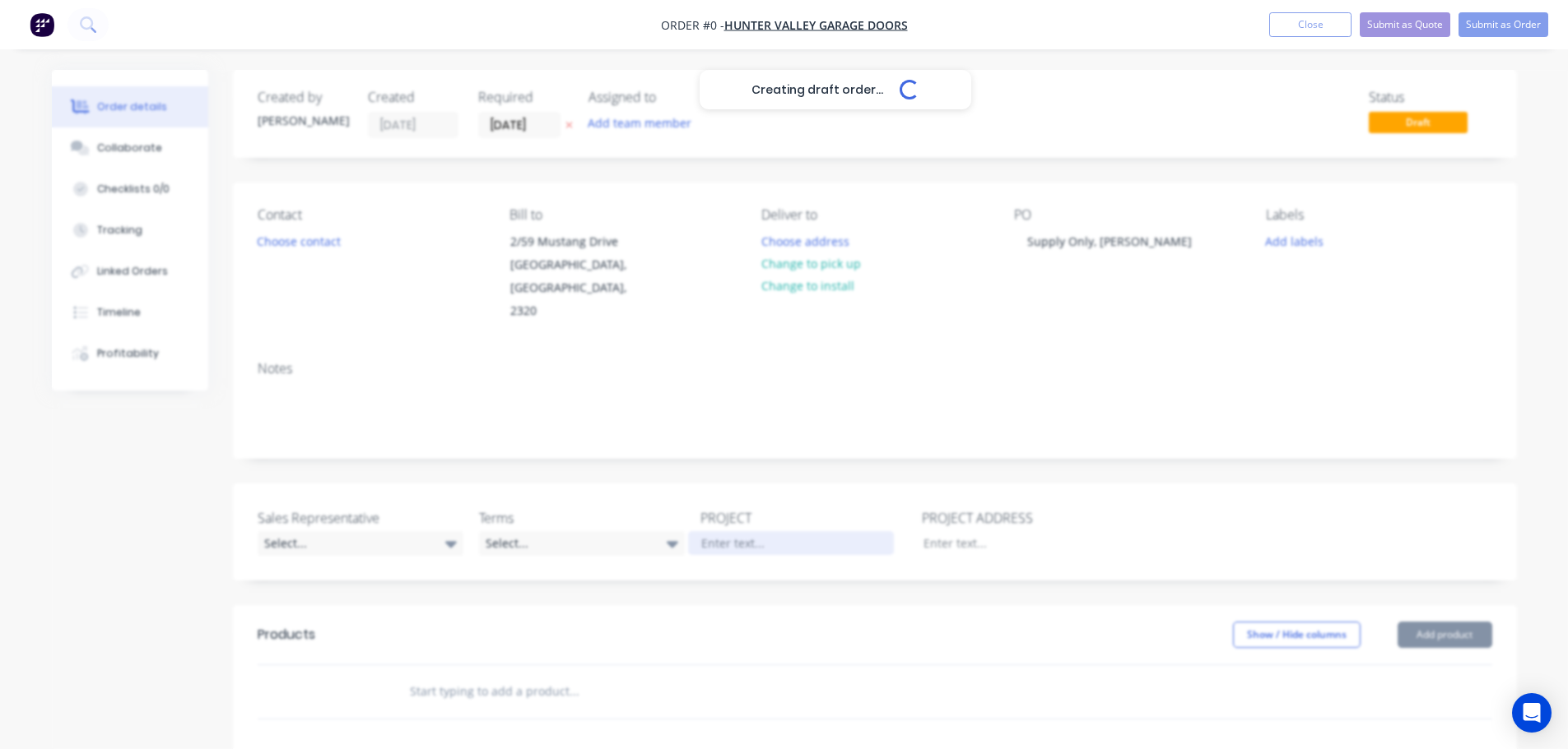
click at [721, 521] on div "Creating draft order... Loading... Order details Collaborate Checklists 0/0 Tra…" at bounding box center [784, 605] width 1498 height 1069
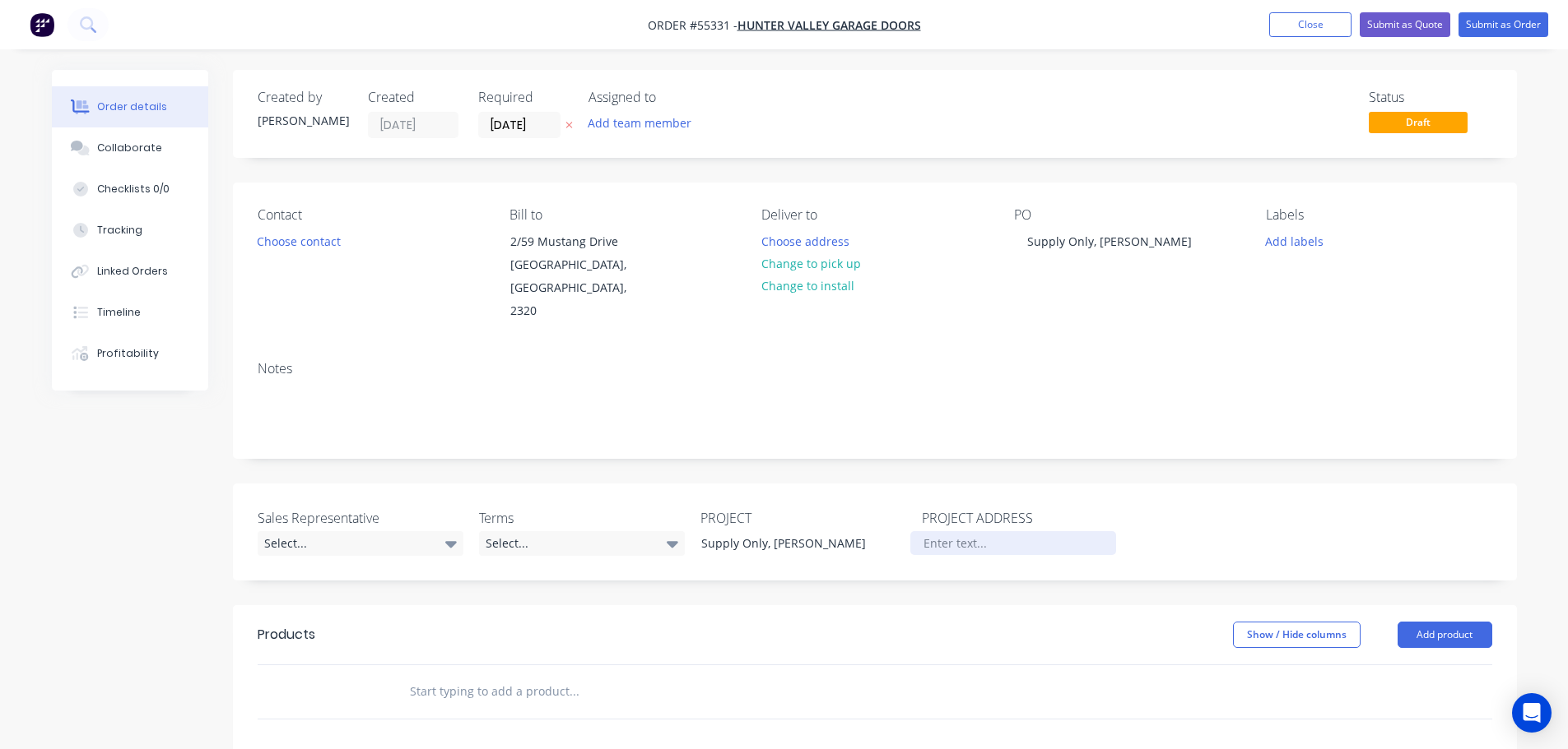
click at [935, 532] on div at bounding box center [1013, 543] width 206 height 24
paste div
click at [991, 532] on div "Supply Only, Rutherford" at bounding box center [1013, 543] width 206 height 24
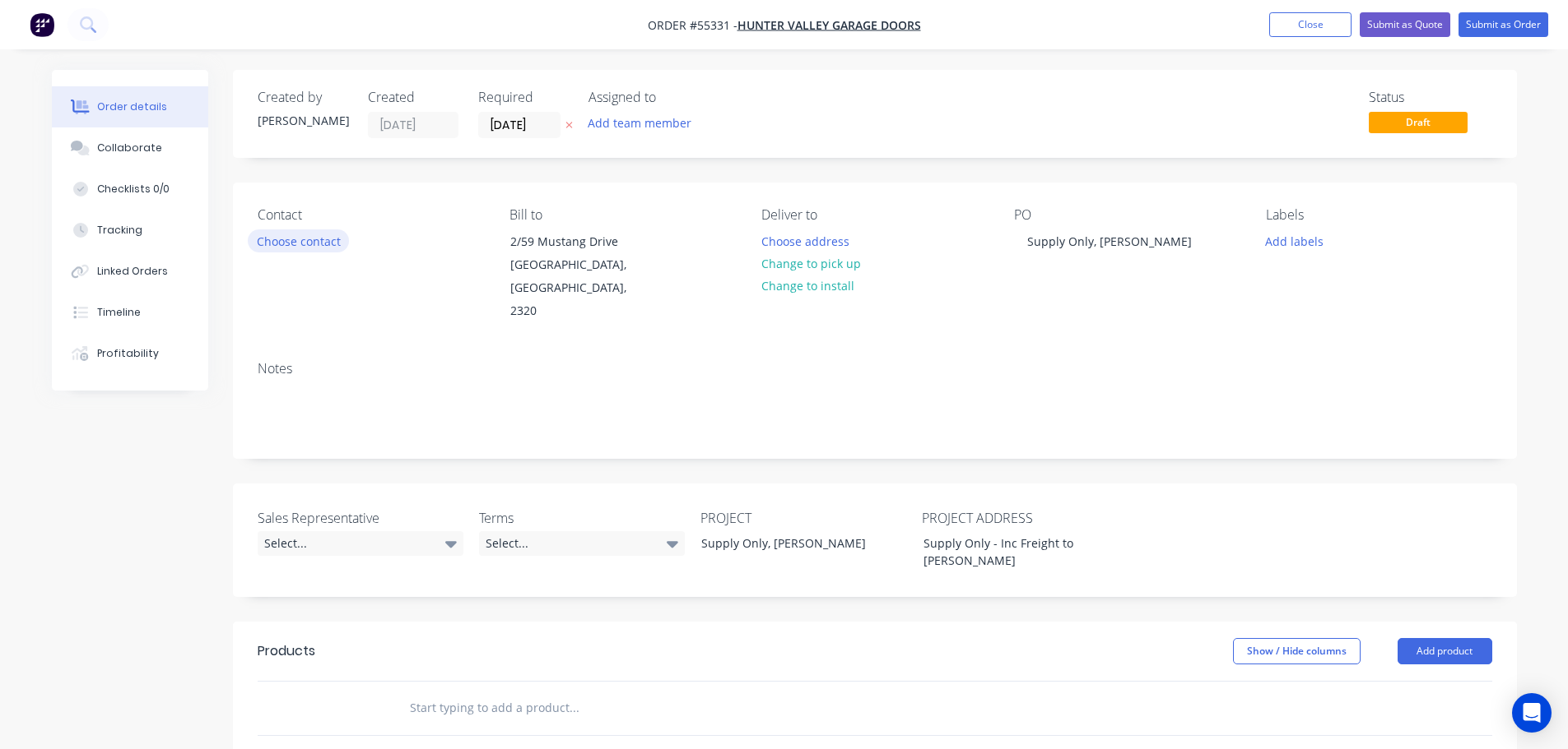
click at [311, 242] on button "Choose contact" at bounding box center [298, 240] width 101 height 22
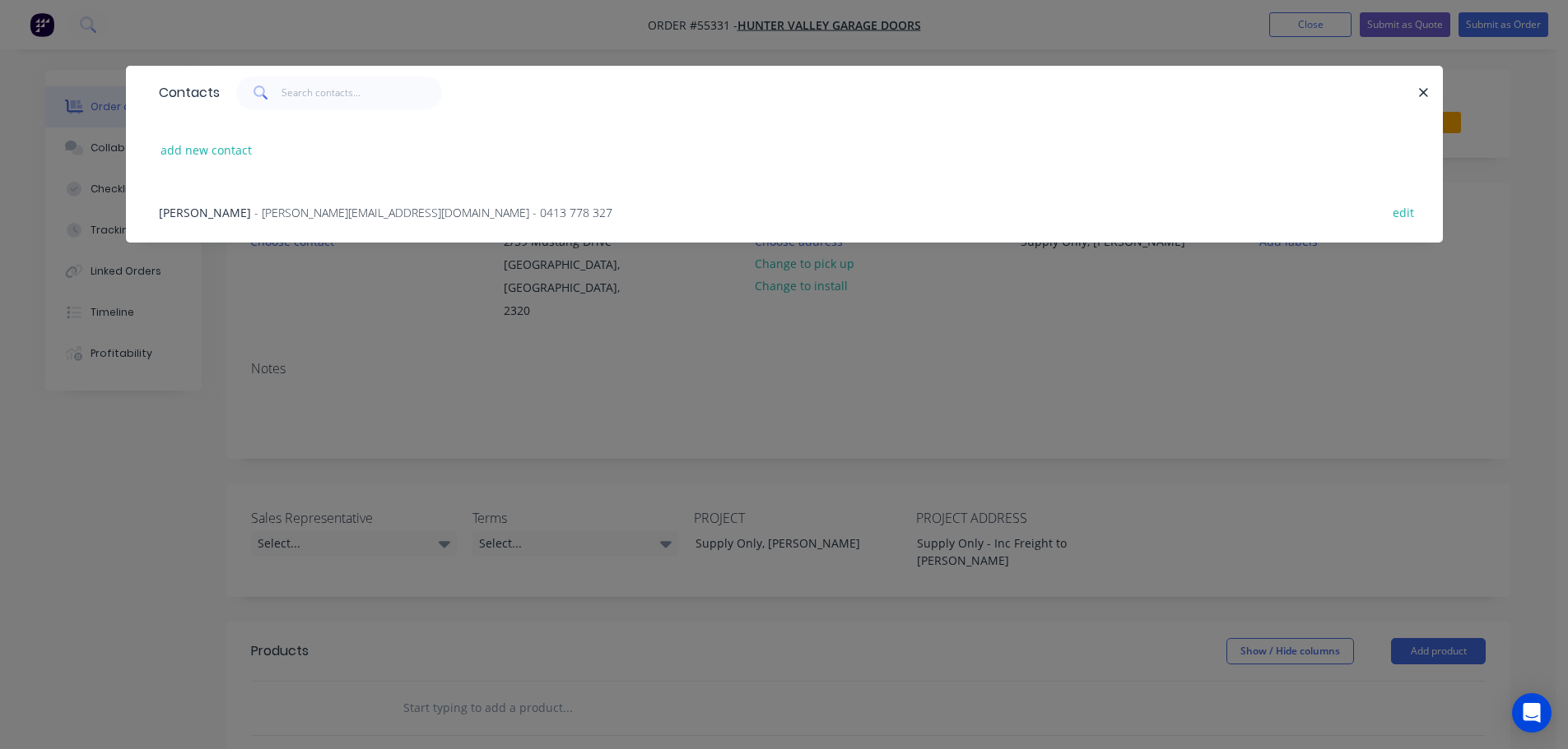
click at [210, 212] on span "Jake Ferguson" at bounding box center [205, 212] width 92 height 15
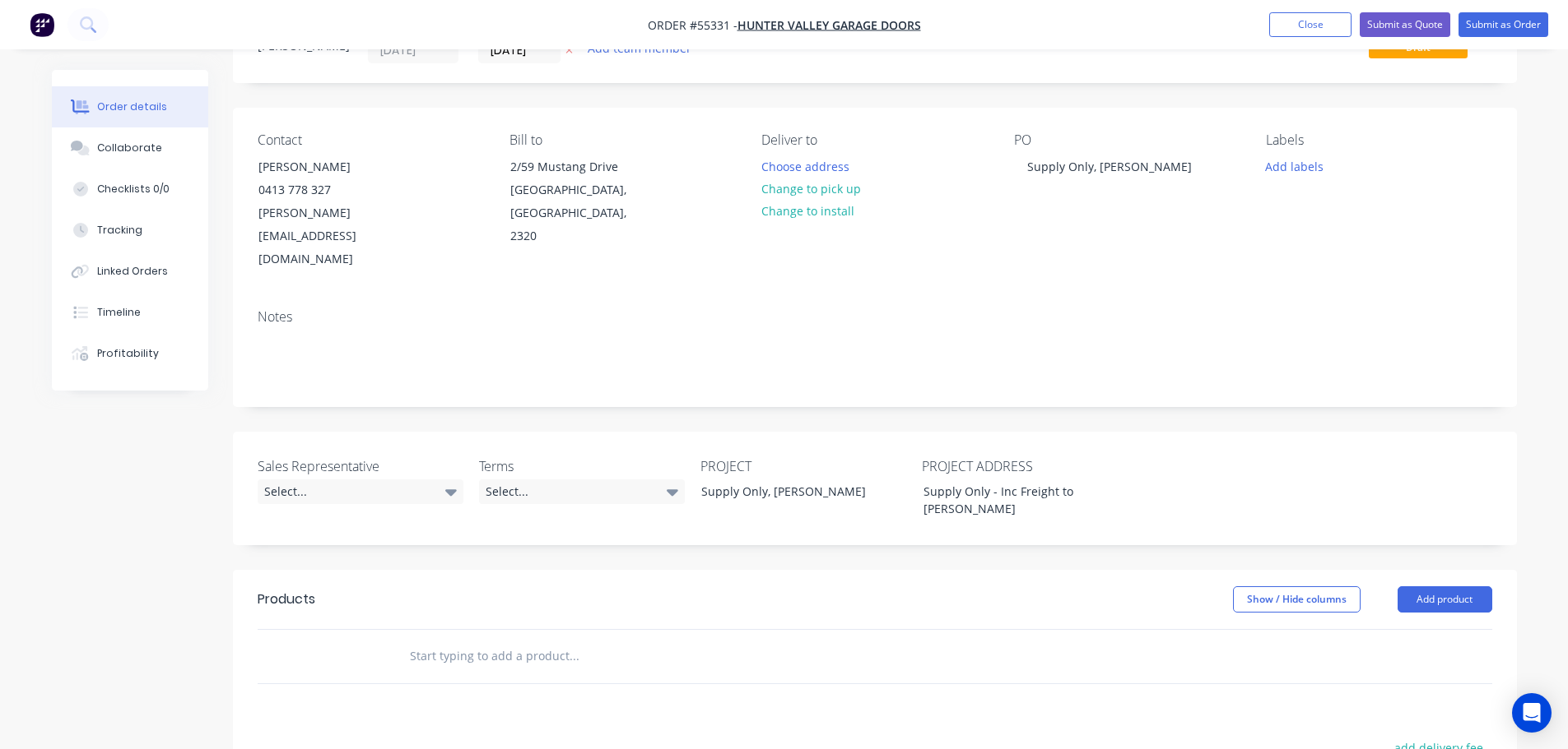
scroll to position [164, 0]
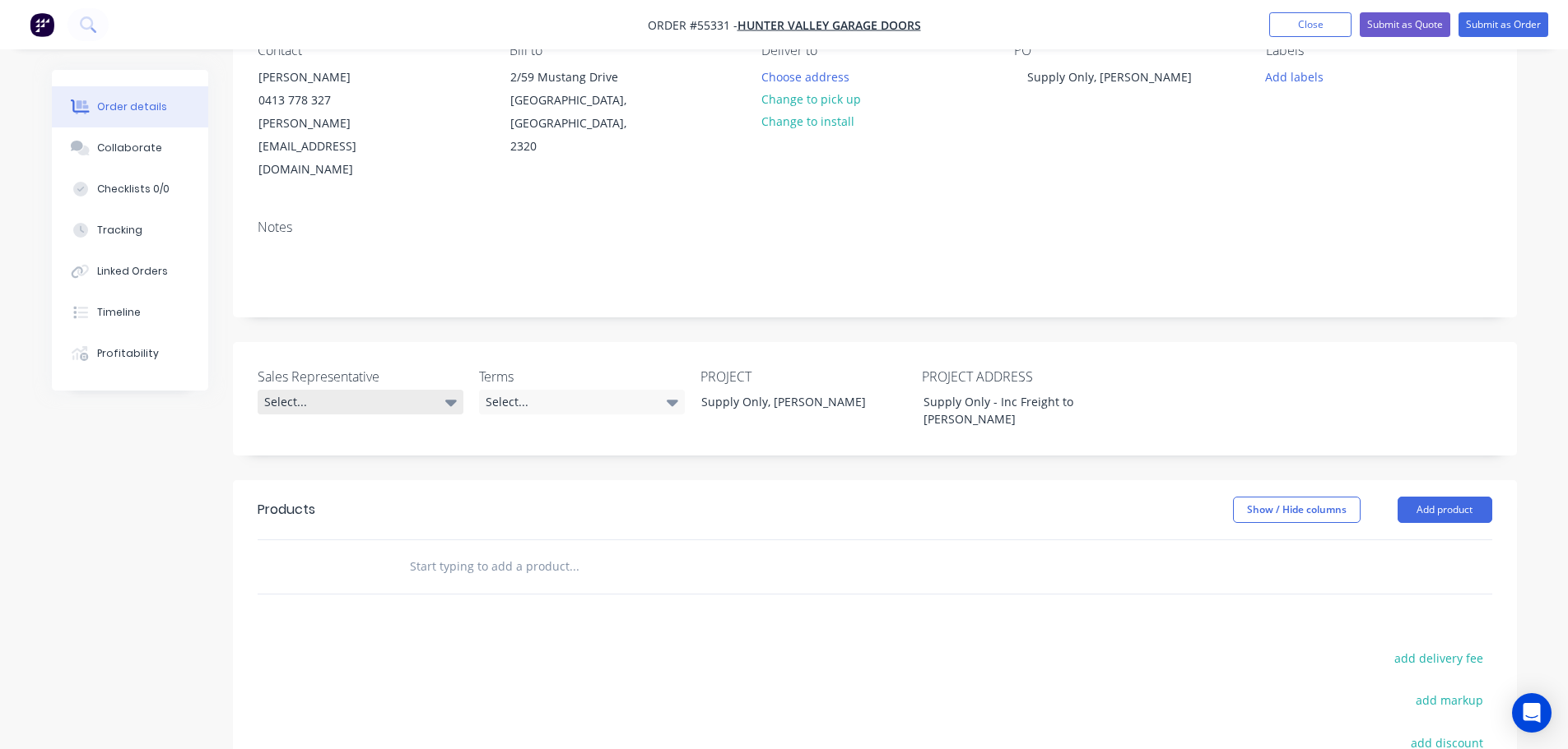
click at [344, 390] on div "Select..." at bounding box center [361, 403] width 206 height 25
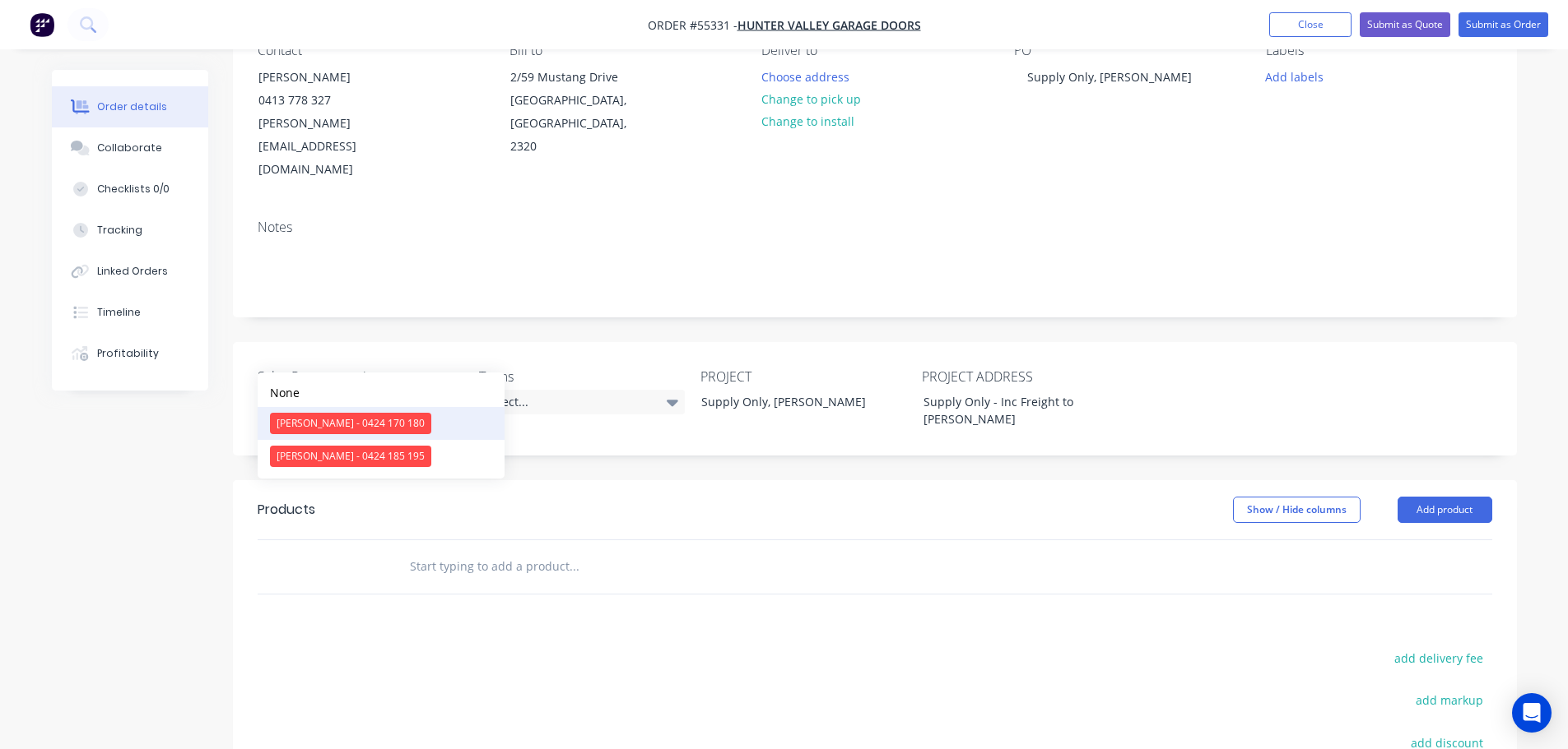
click at [338, 423] on div "Clayton Blackman - 0424 170 180" at bounding box center [351, 424] width 162 height 21
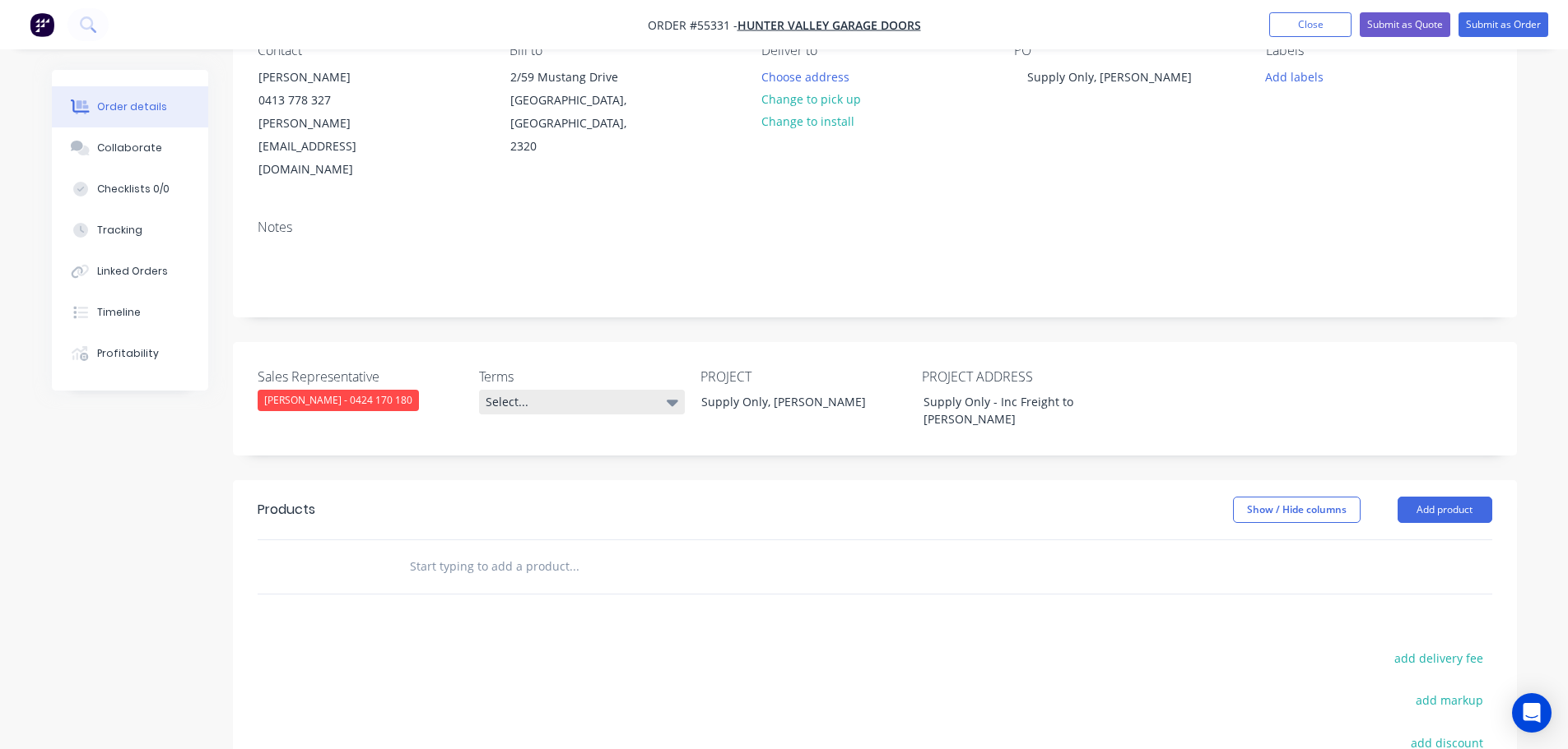
drag, startPoint x: 562, startPoint y: 347, endPoint x: 563, endPoint y: 366, distance: 19.0
click at [562, 390] on div "Select..." at bounding box center [582, 403] width 206 height 25
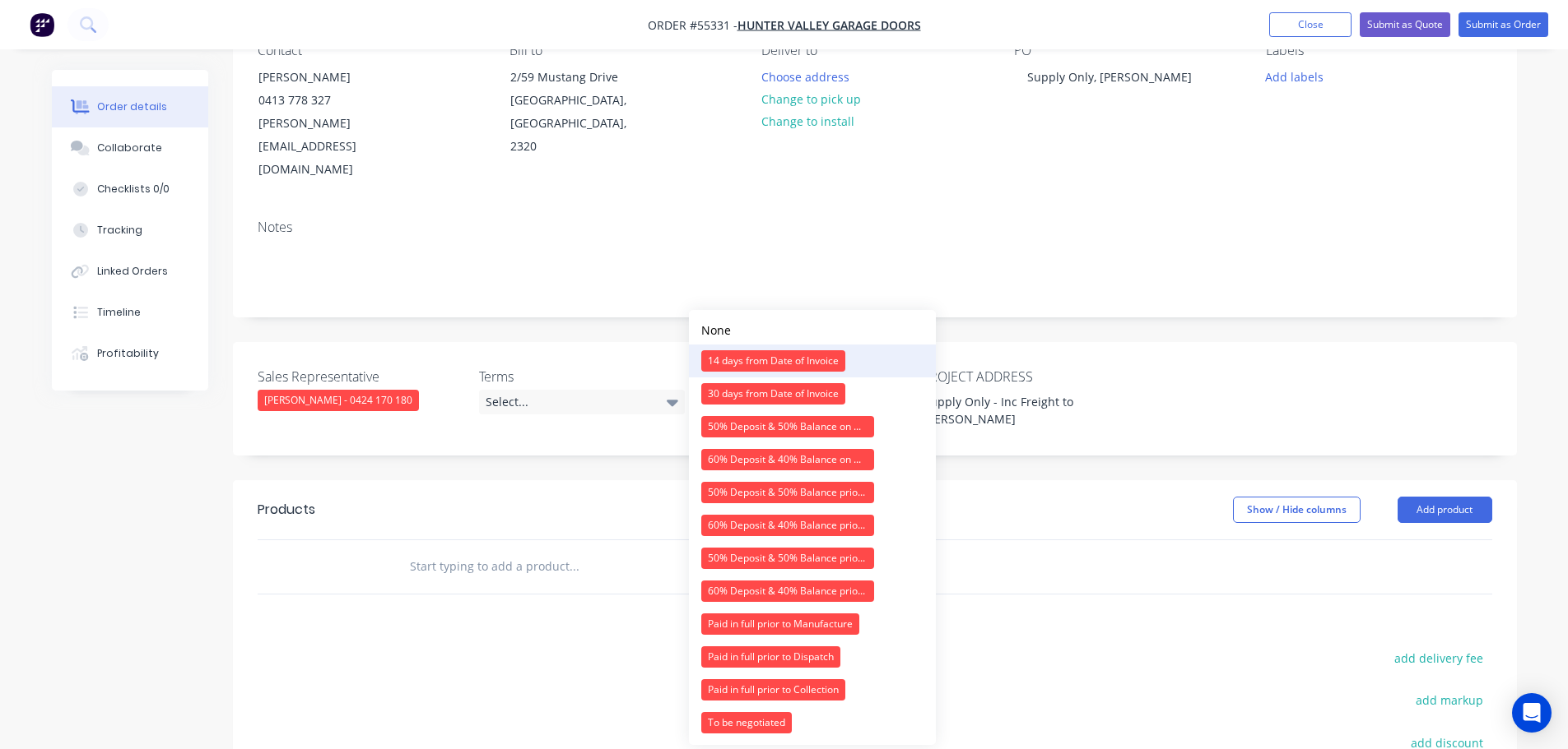
click at [727, 352] on div "14 days from Date of Invoice" at bounding box center [773, 361] width 144 height 21
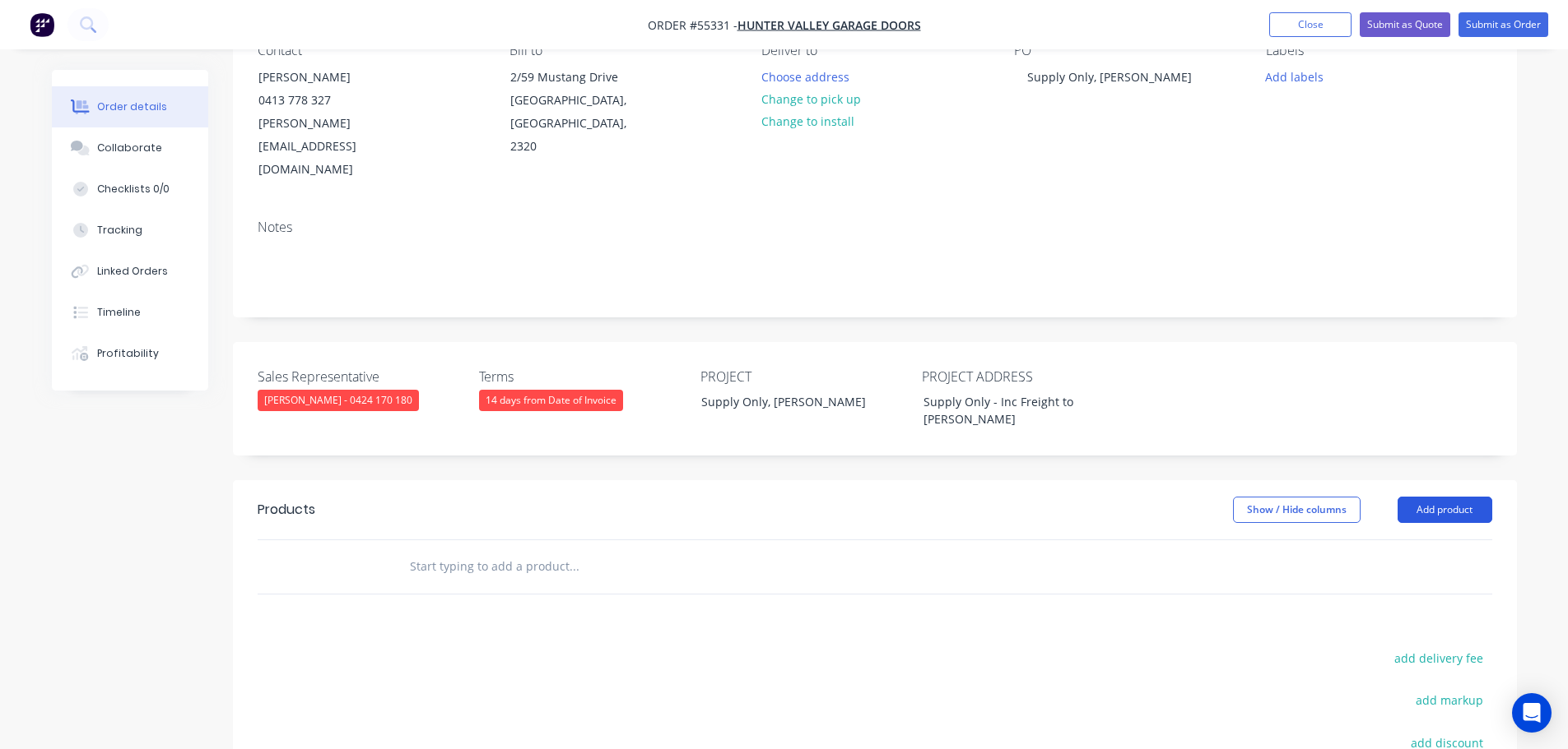
click at [1423, 497] on button "Add product" at bounding box center [1445, 510] width 94 height 26
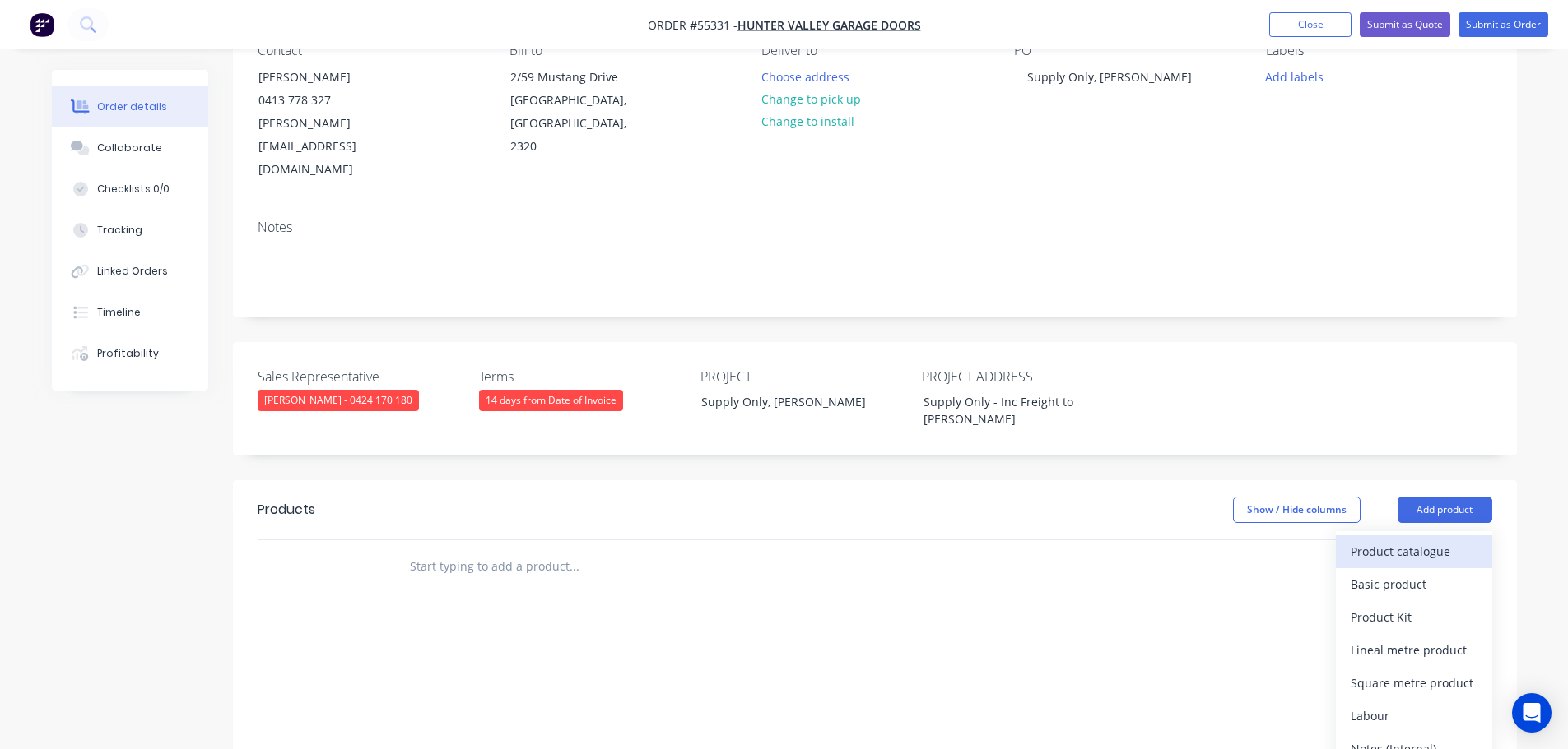
click at [1395, 539] on div "Product catalogue" at bounding box center [1414, 551] width 127 height 24
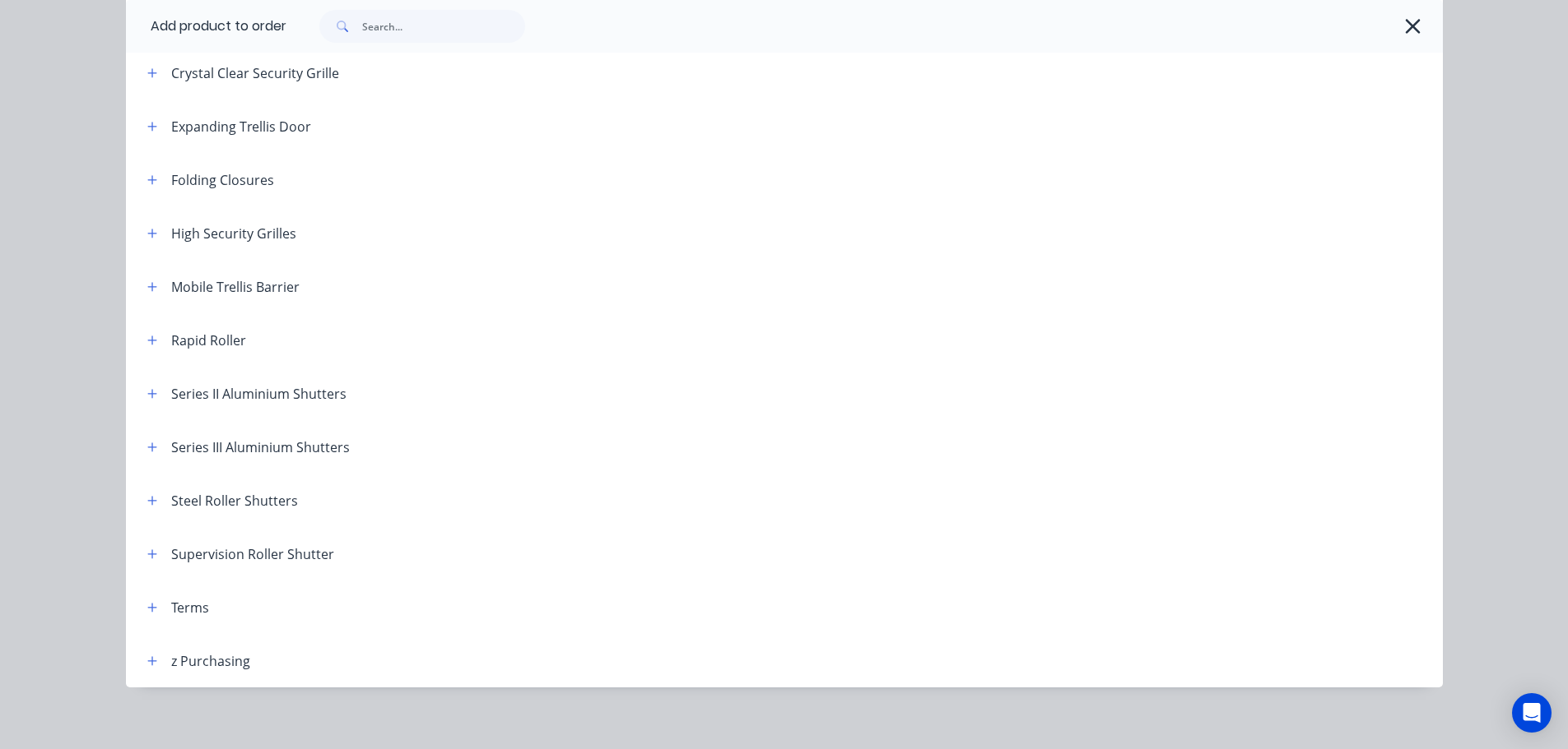
scroll to position [465, 0]
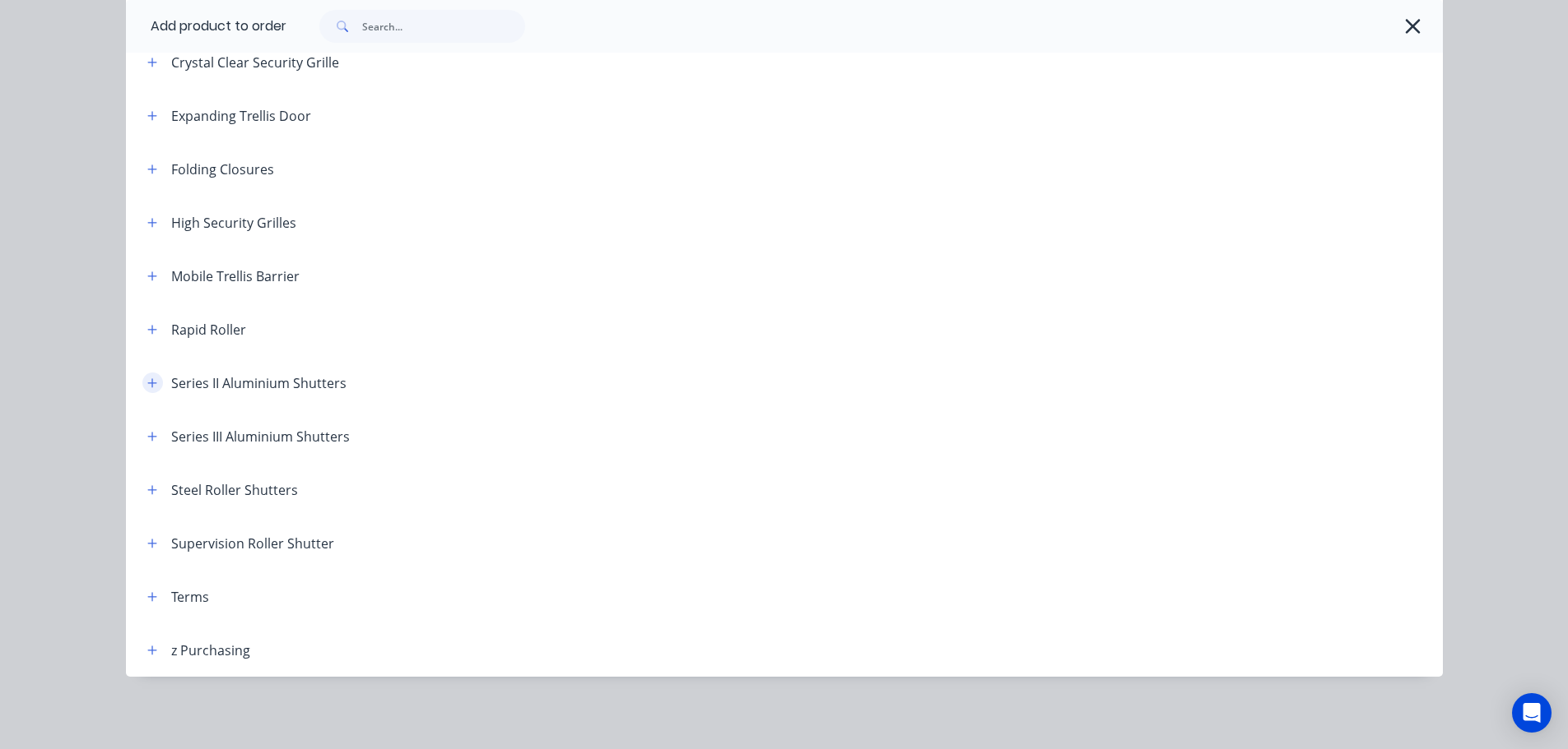
click at [147, 384] on icon "button" at bounding box center [151, 383] width 9 height 9
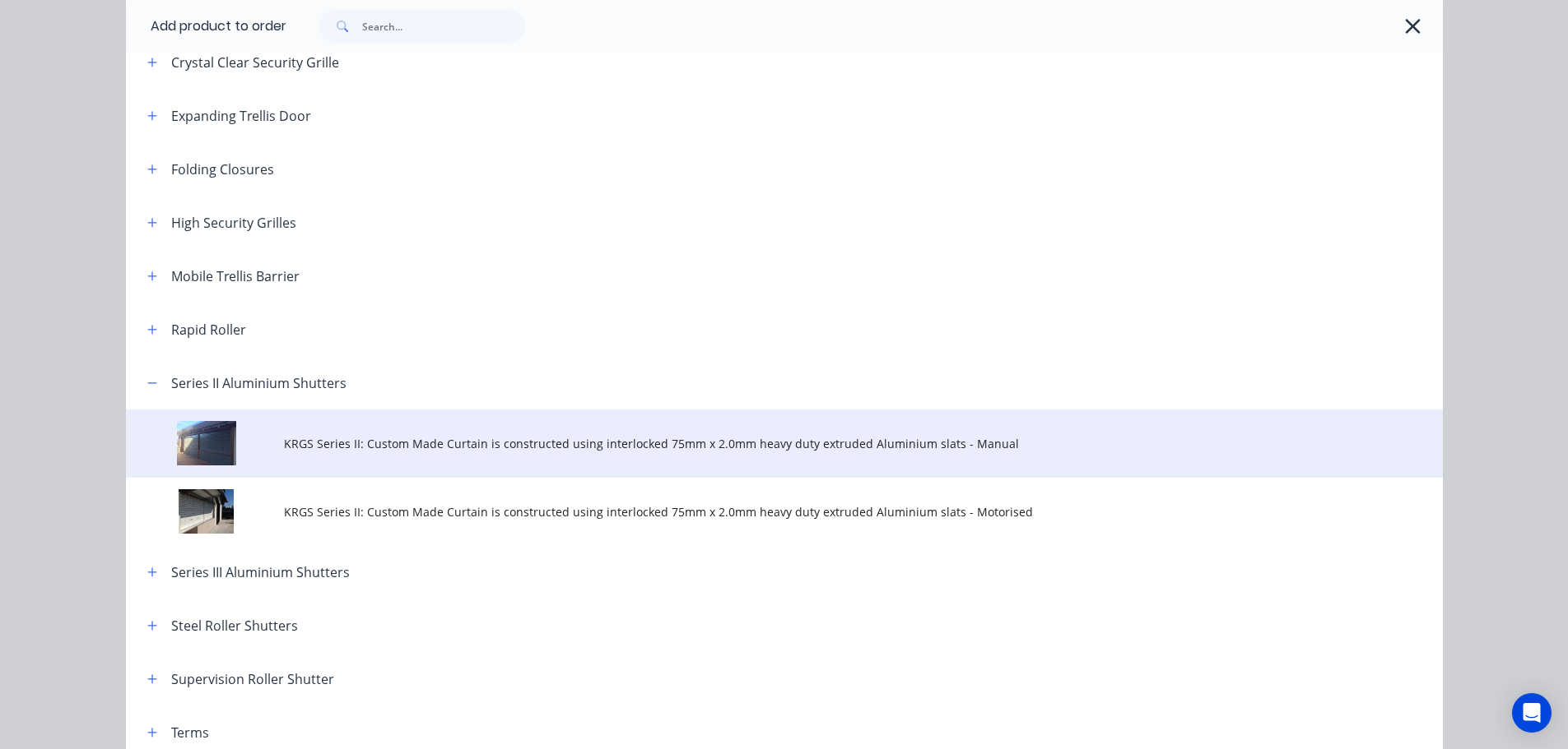
click at [325, 449] on span "KRGS Series II: Custom Made Curtain is constructed using interlocked 75mm x 2.0…" at bounding box center [746, 444] width 926 height 17
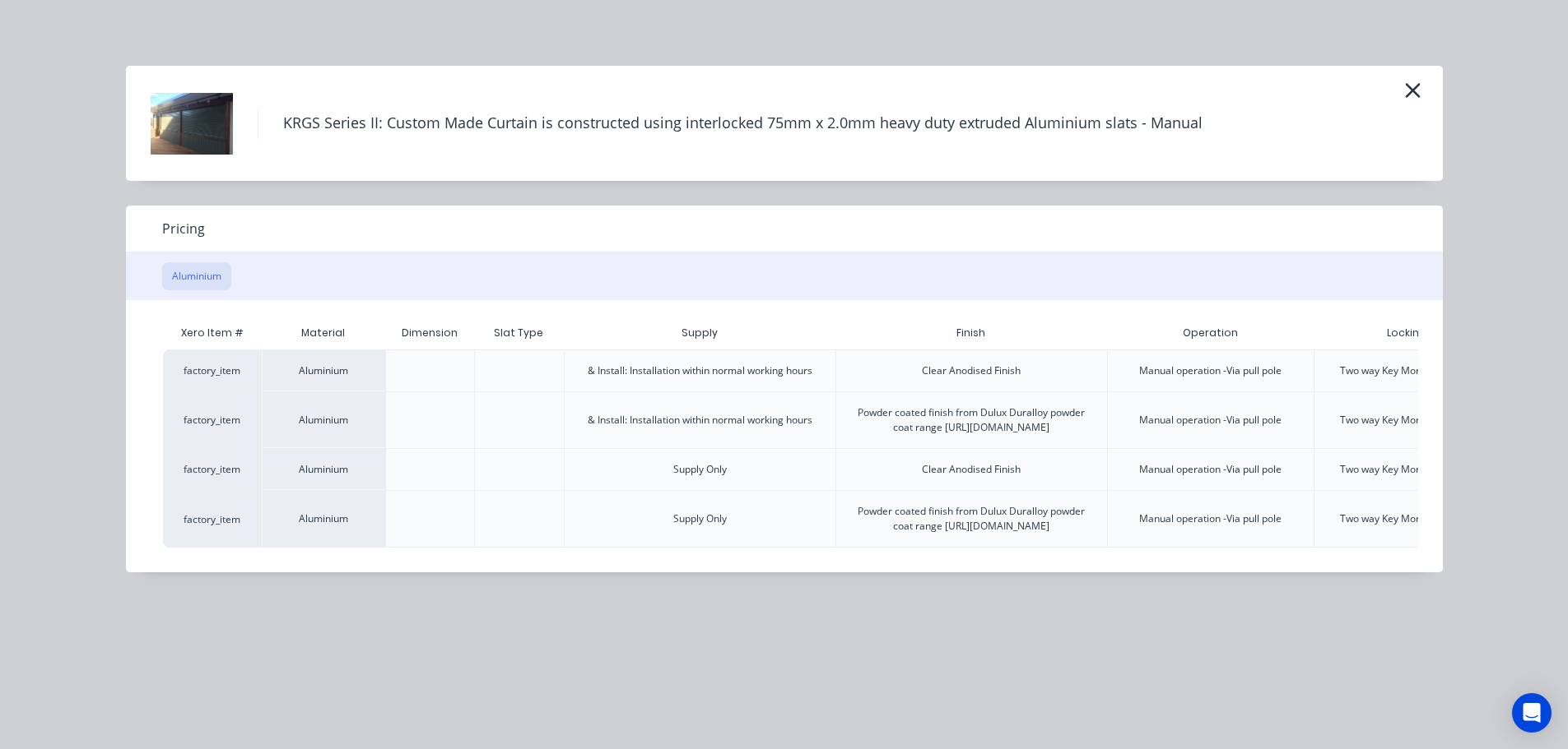
scroll to position [0, 170]
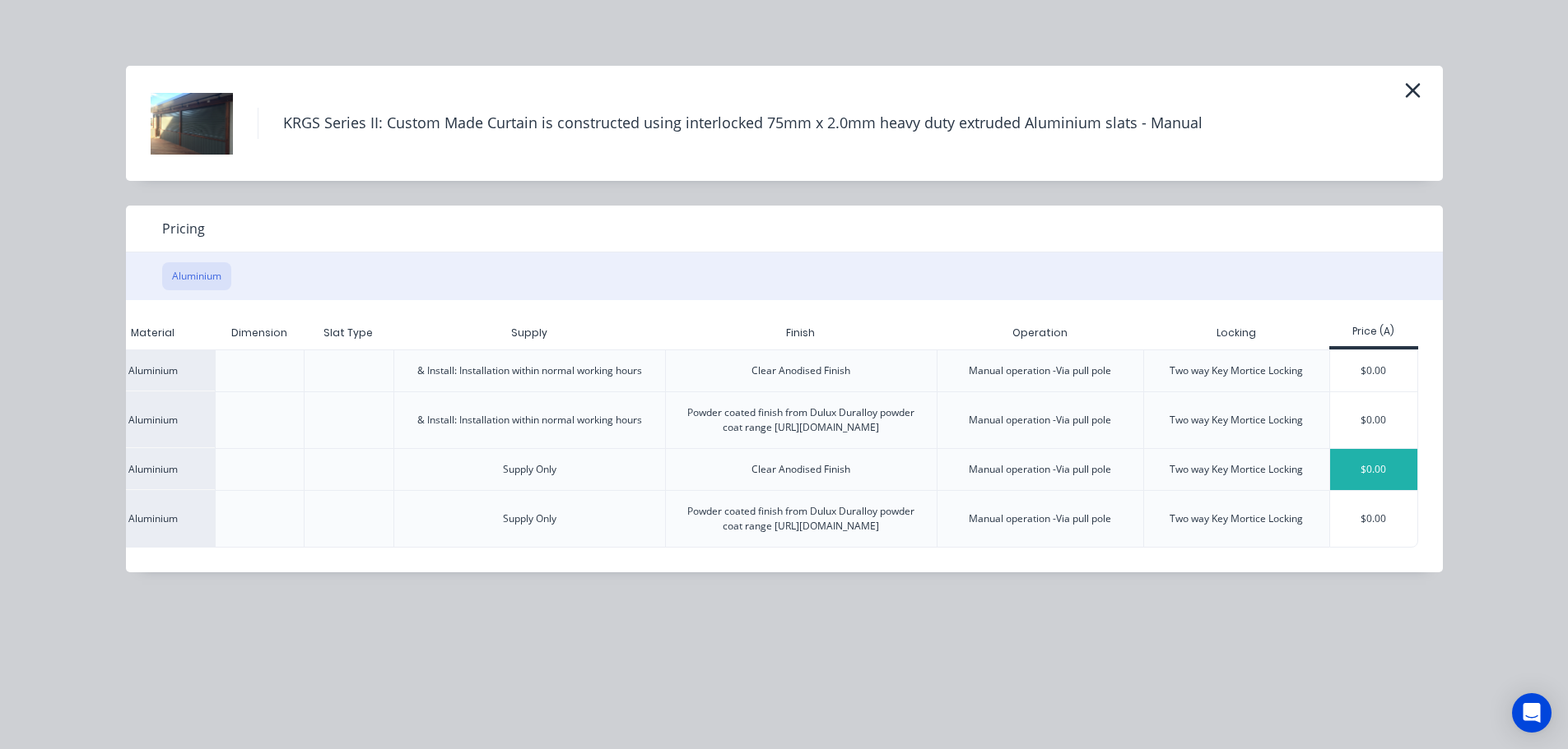
click at [1371, 487] on div "$0.00" at bounding box center [1375, 469] width 89 height 41
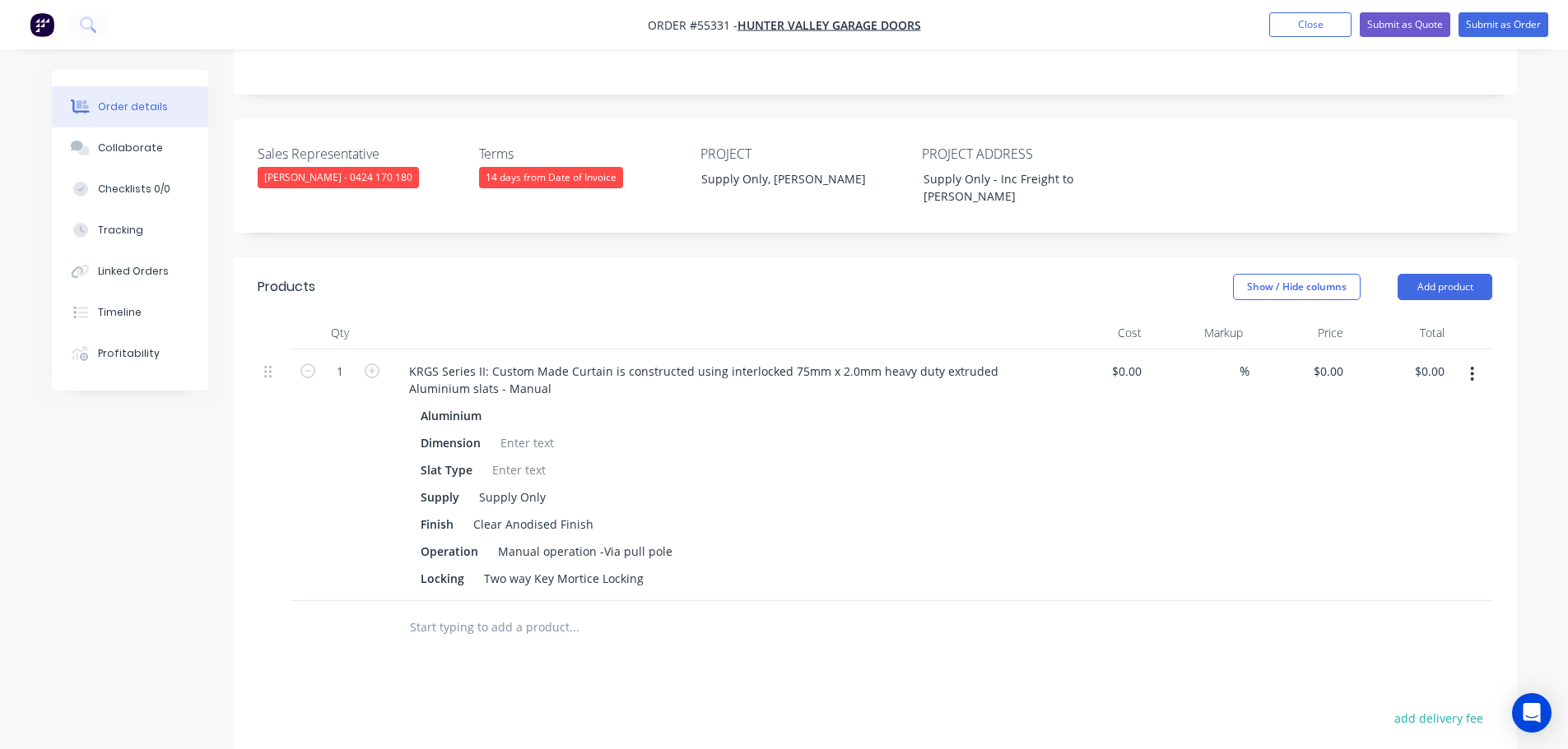
scroll to position [412, 0]
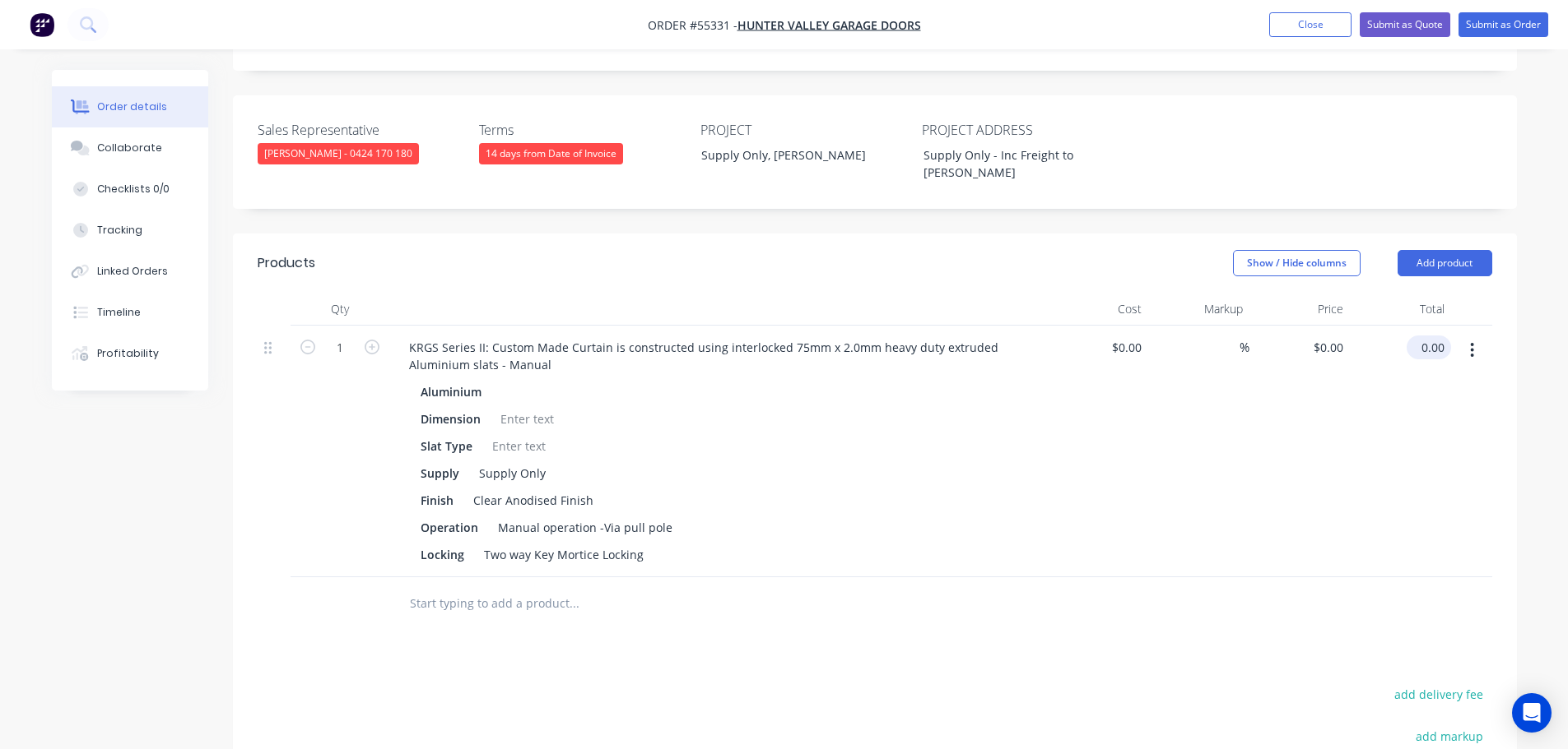
click at [1443, 336] on input "0.00" at bounding box center [1431, 347] width 38 height 24
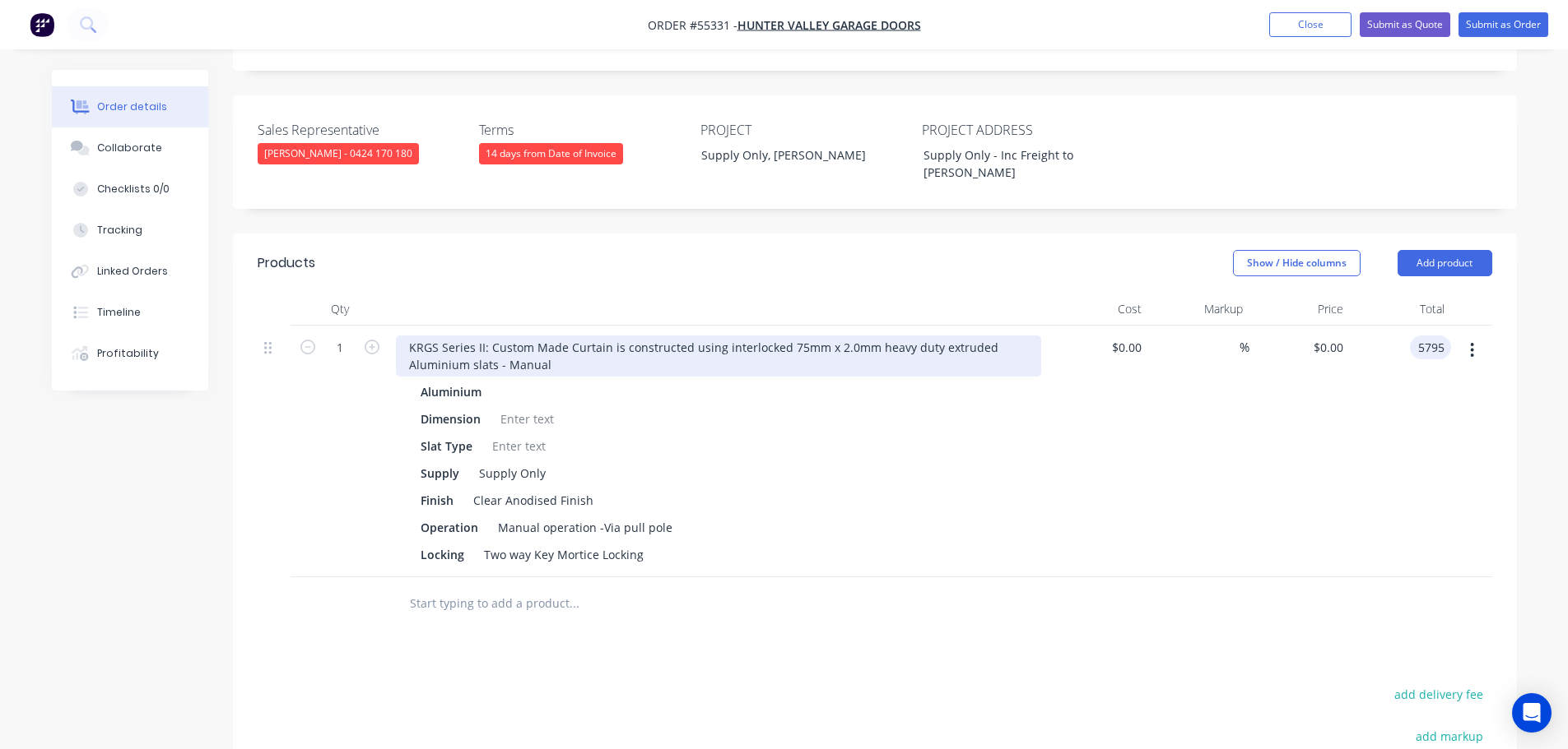
type input "5795"
type input "$5,795.00"
click at [404, 336] on div "KRGS Series II: Custom Made Curtain is constructed using interlocked 75mm x 2.0…" at bounding box center [719, 356] width 645 height 41
click at [408, 336] on div "KRGS Series II: Custom Made Curtain is constructed using interlocked 75mm x 2.0…" at bounding box center [719, 356] width 645 height 41
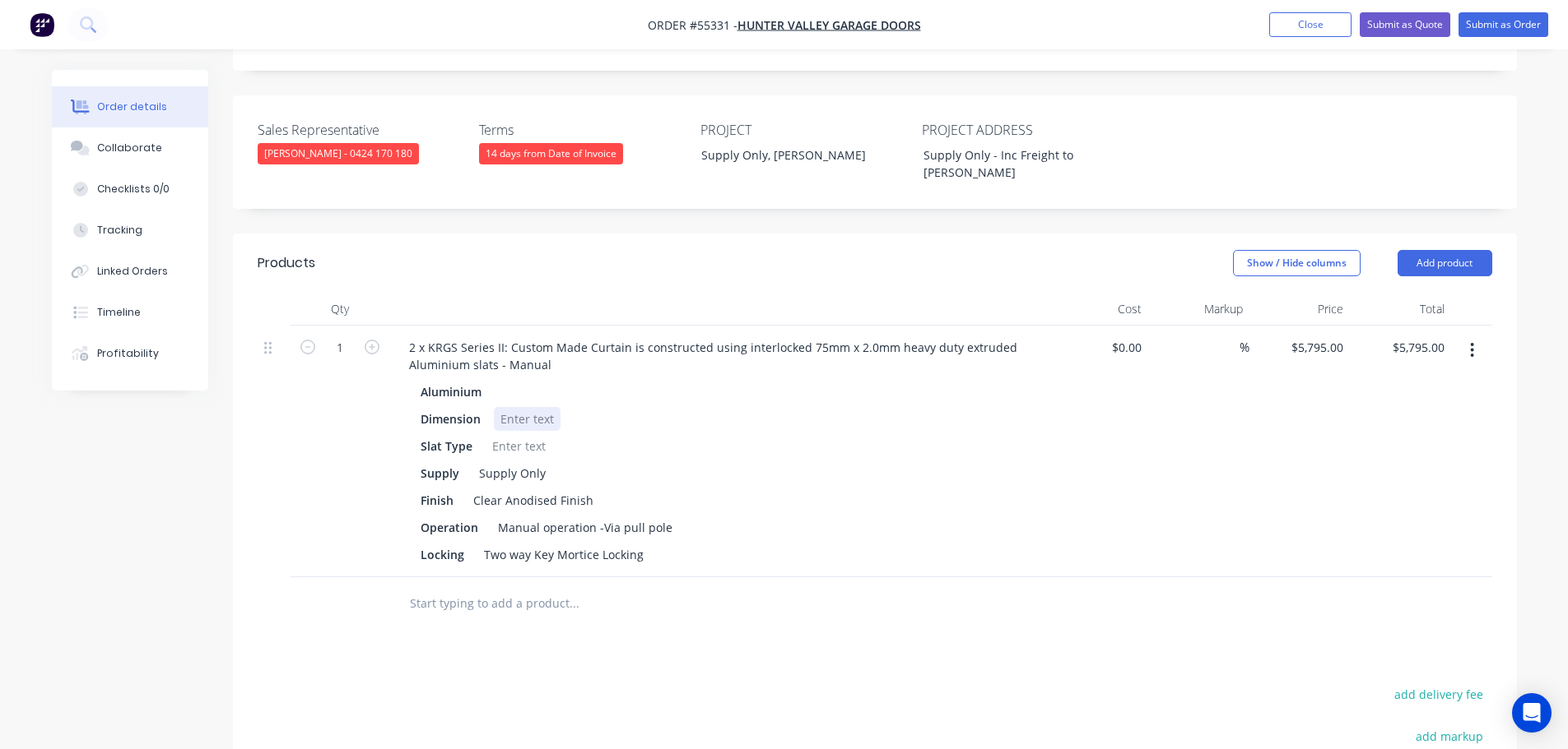
click at [518, 408] on div at bounding box center [526, 419] width 66 height 24
click at [495, 435] on div at bounding box center [518, 446] width 66 height 24
click at [1394, 31] on button "Submit as Quote" at bounding box center [1404, 25] width 90 height 25
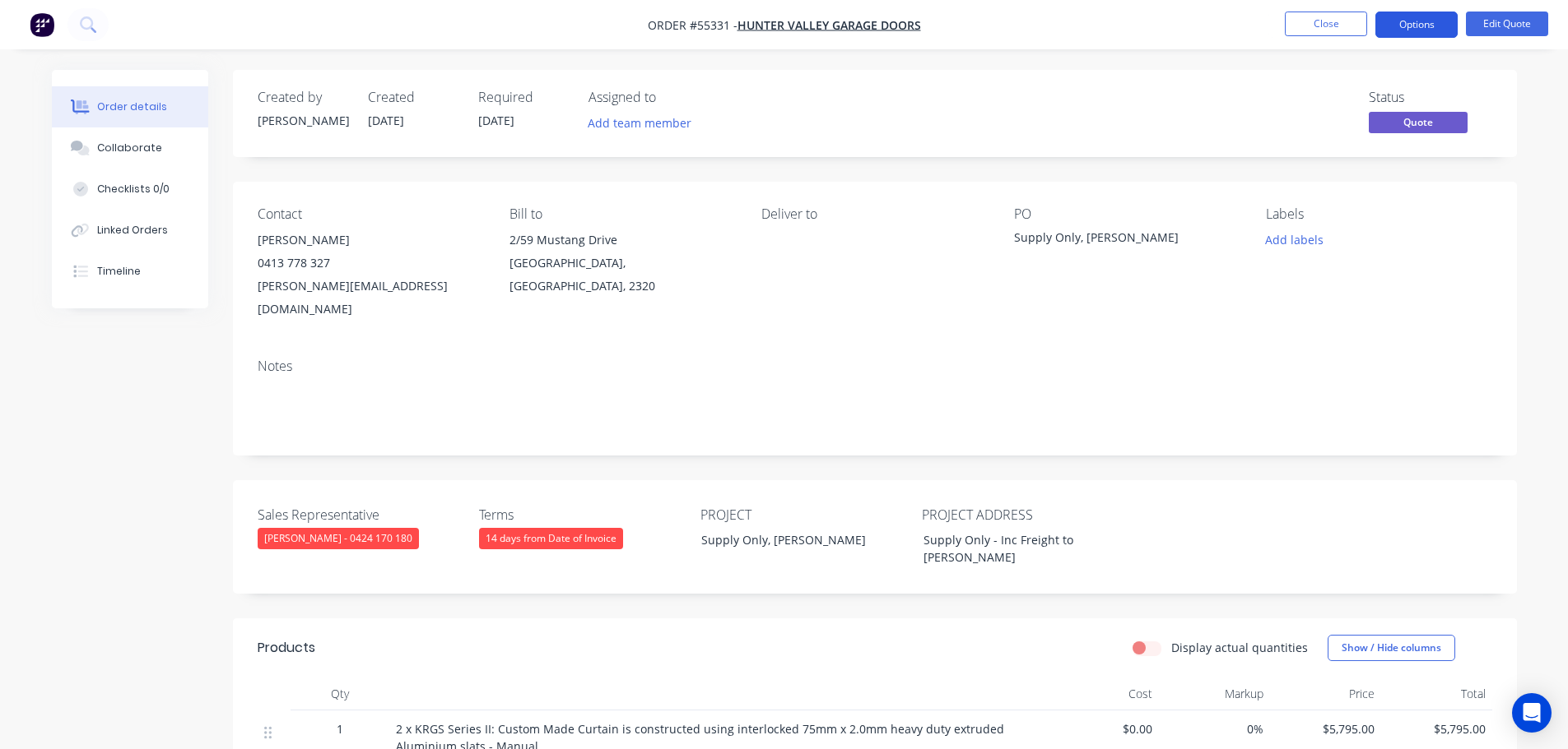
click at [1410, 26] on button "Options" at bounding box center [1417, 24] width 83 height 26
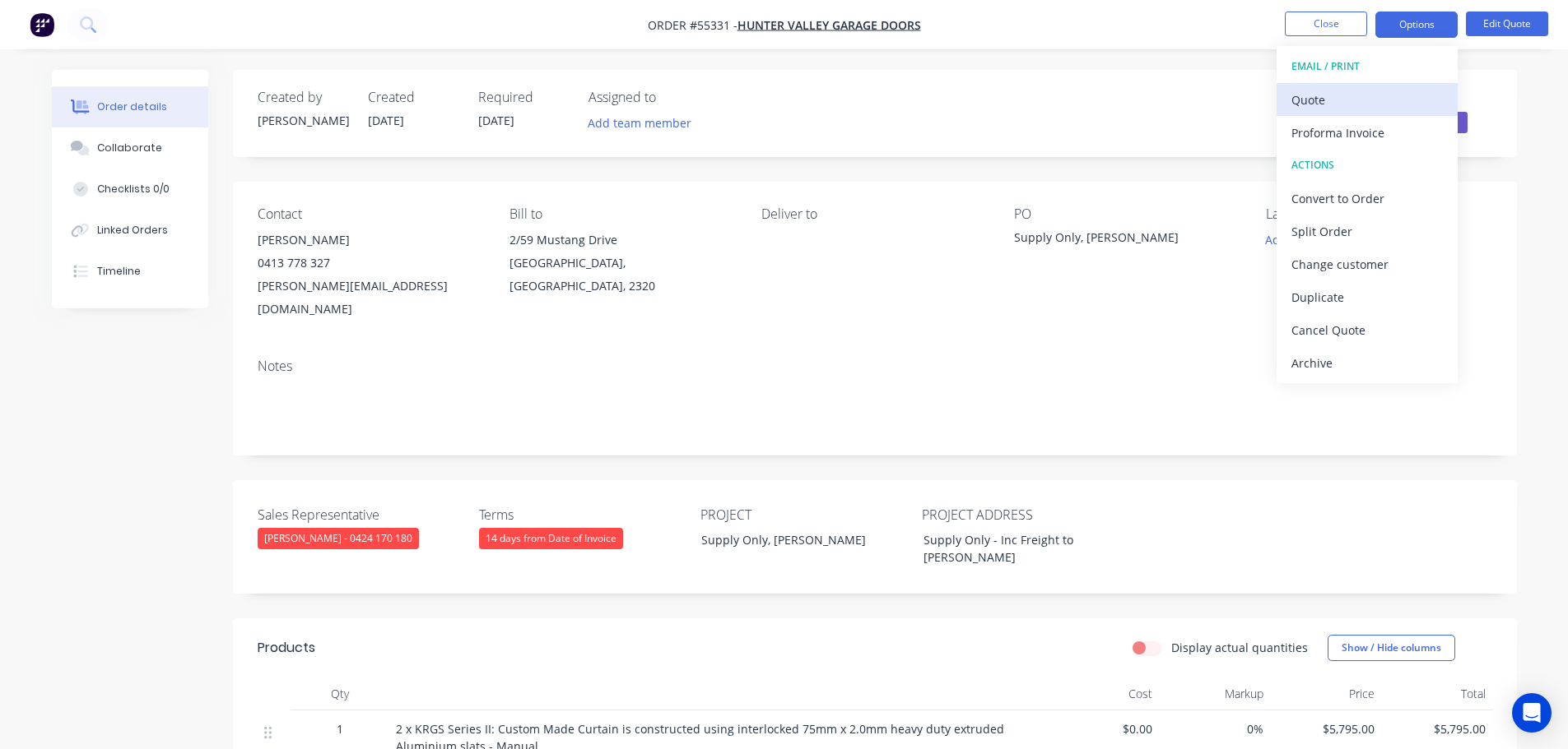
click at [1301, 106] on div "Quote" at bounding box center [1366, 100] width 151 height 24
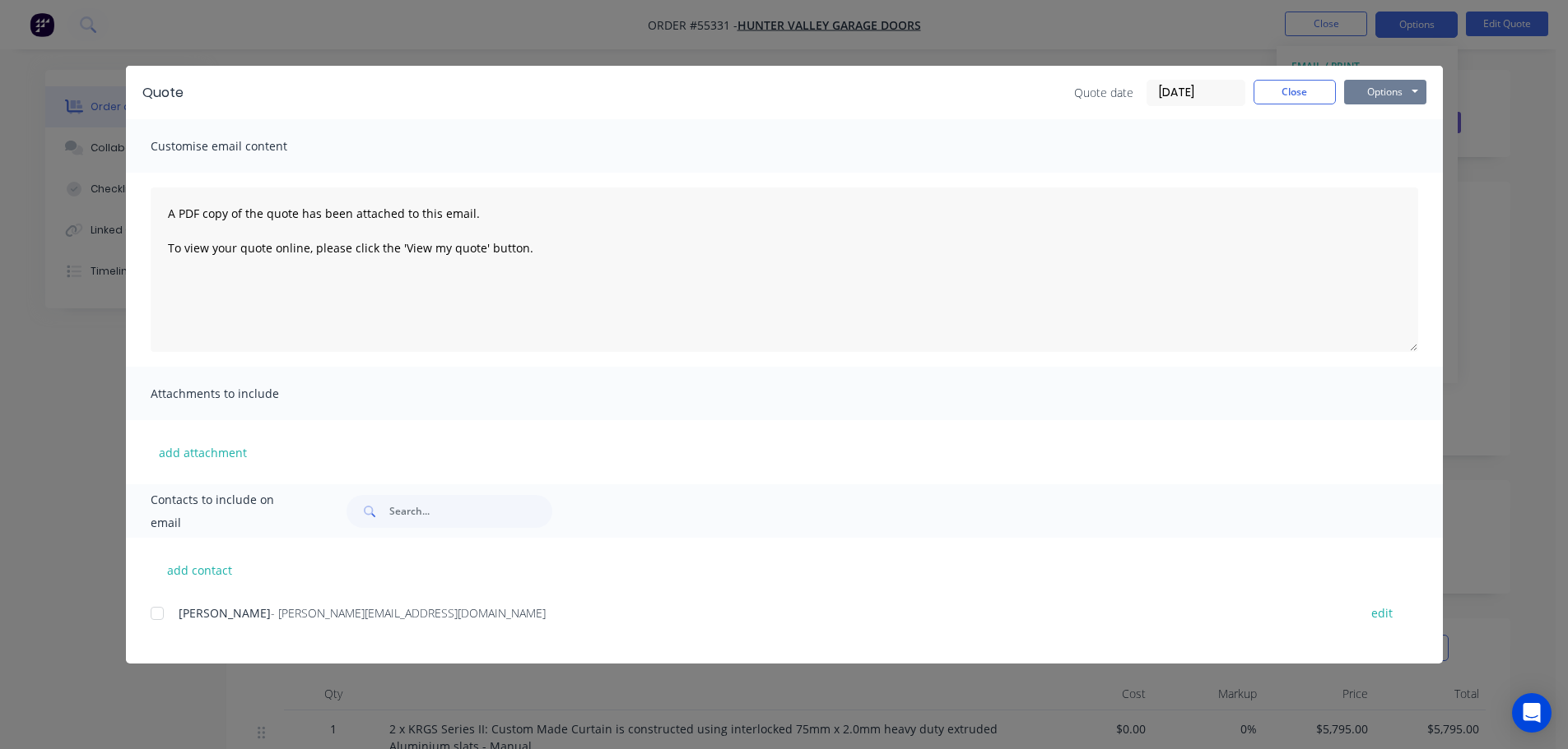
click at [1368, 100] on button "Options" at bounding box center [1385, 92] width 83 height 25
click at [1380, 153] on button "Print" at bounding box center [1397, 148] width 106 height 27
click at [1285, 95] on button "Close" at bounding box center [1295, 92] width 83 height 25
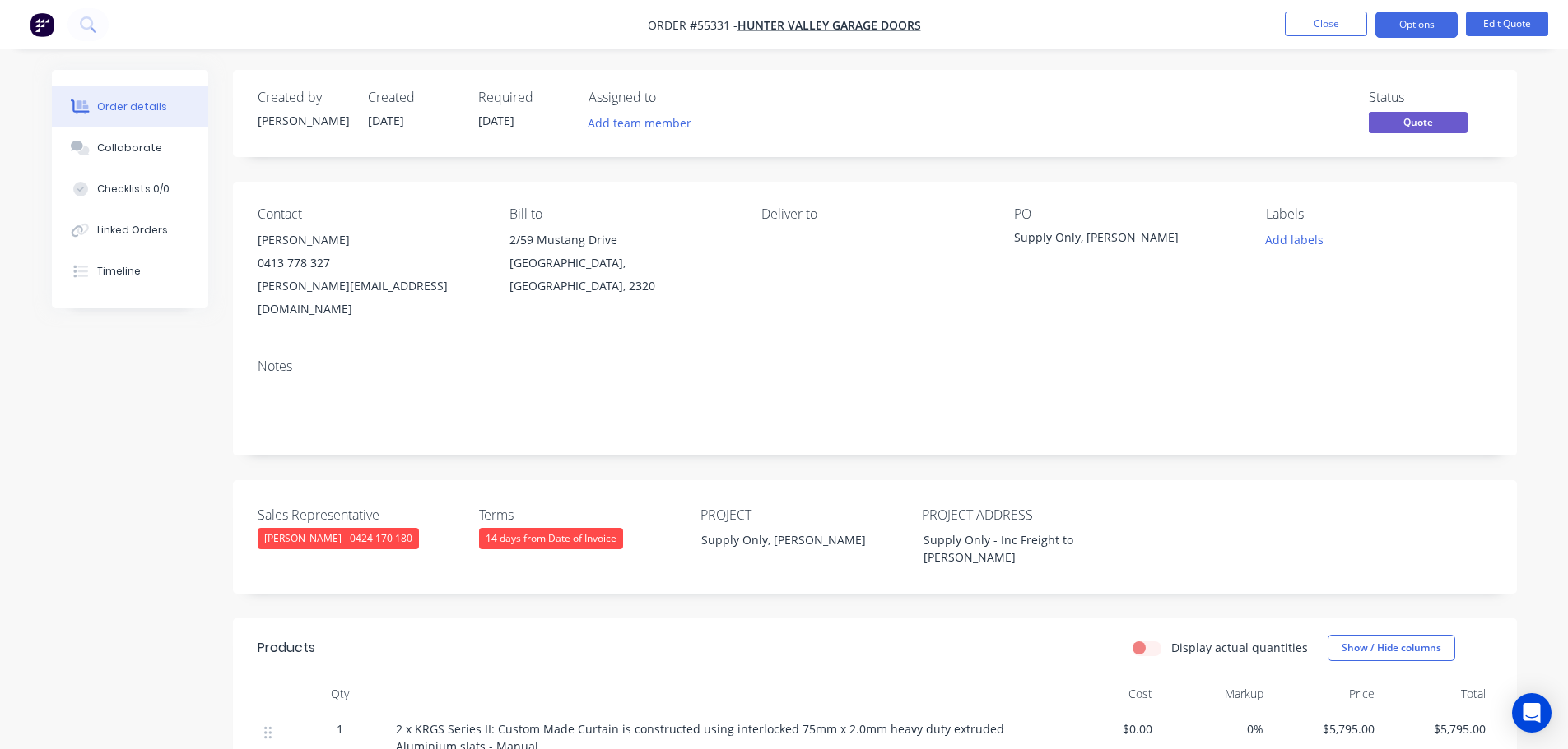
click at [336, 288] on div "jake@hvgaragedoors.com.au" at bounding box center [370, 298] width 225 height 46
copy div "jake@hvgaragedoors.com.au"
click at [1103, 237] on div "Supply Only, Rutherford" at bounding box center [1117, 240] width 206 height 23
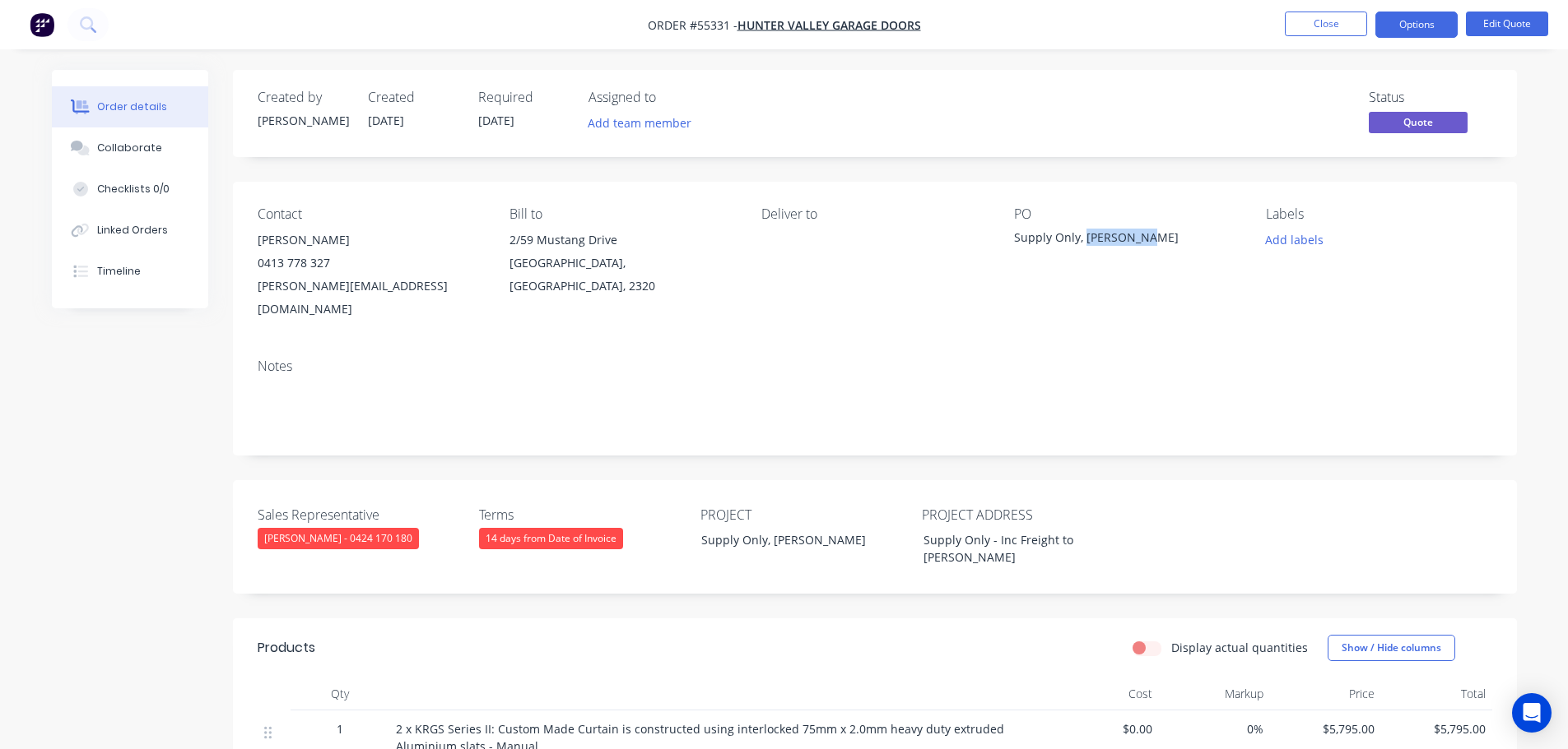
click at [1103, 237] on div "Supply Only, Rutherford" at bounding box center [1117, 240] width 206 height 23
copy div "Supply Only, Rutherford"
click at [330, 267] on span at bounding box center [330, 262] width 0 height 15
click at [1296, 21] on button "Close" at bounding box center [1327, 24] width 83 height 25
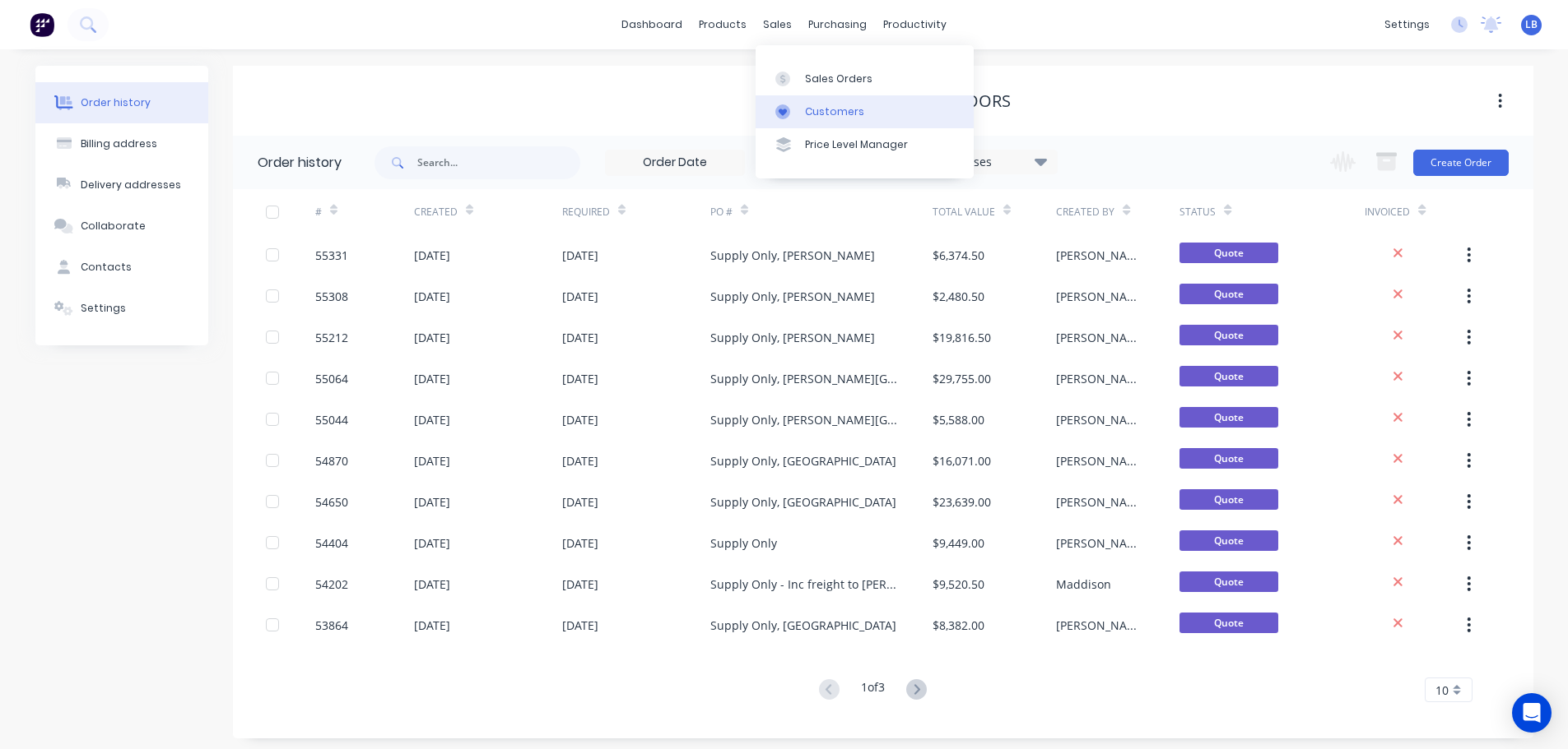
click at [847, 111] on div "Customers" at bounding box center [835, 112] width 60 height 14
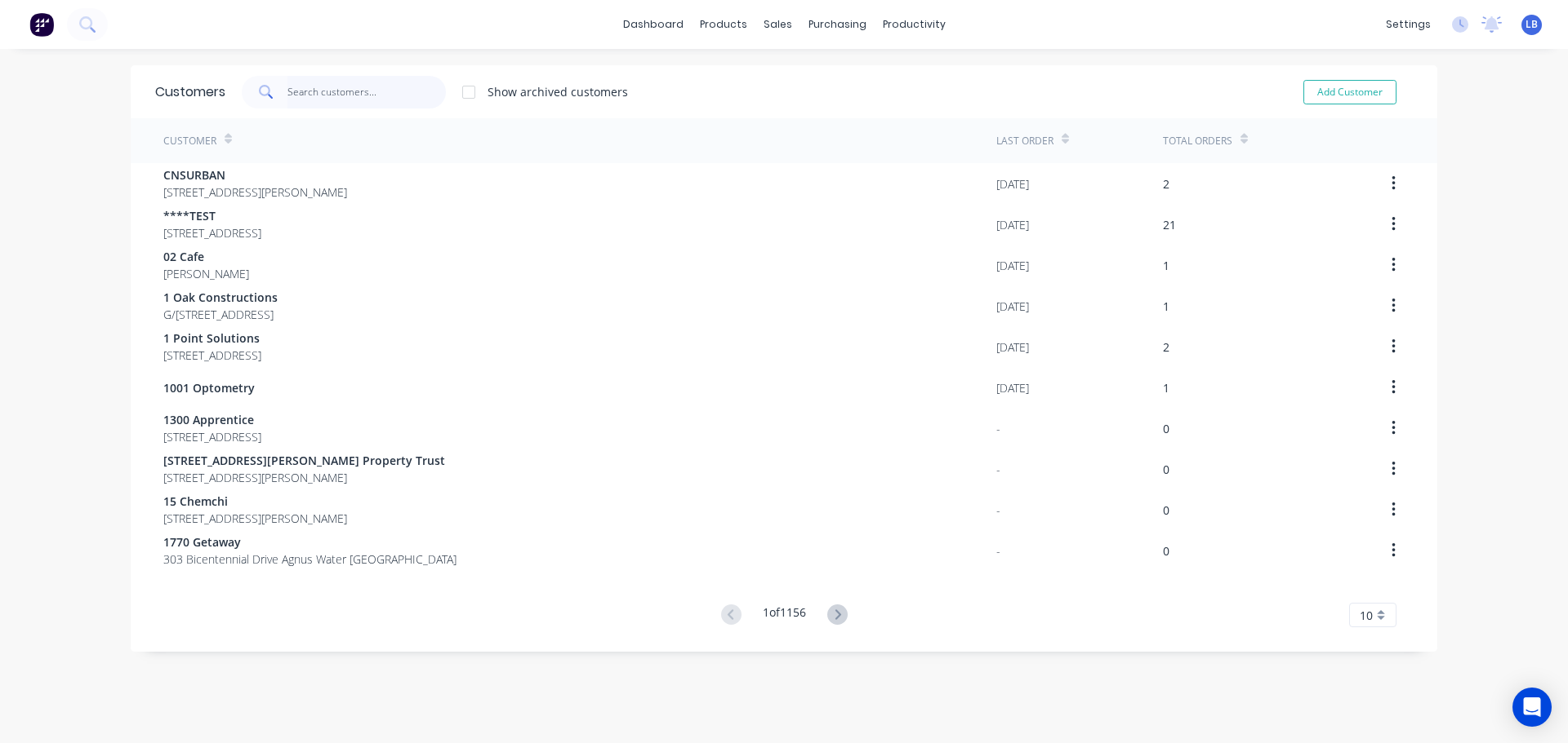
click at [310, 84] on input "text" at bounding box center [366, 93] width 159 height 32
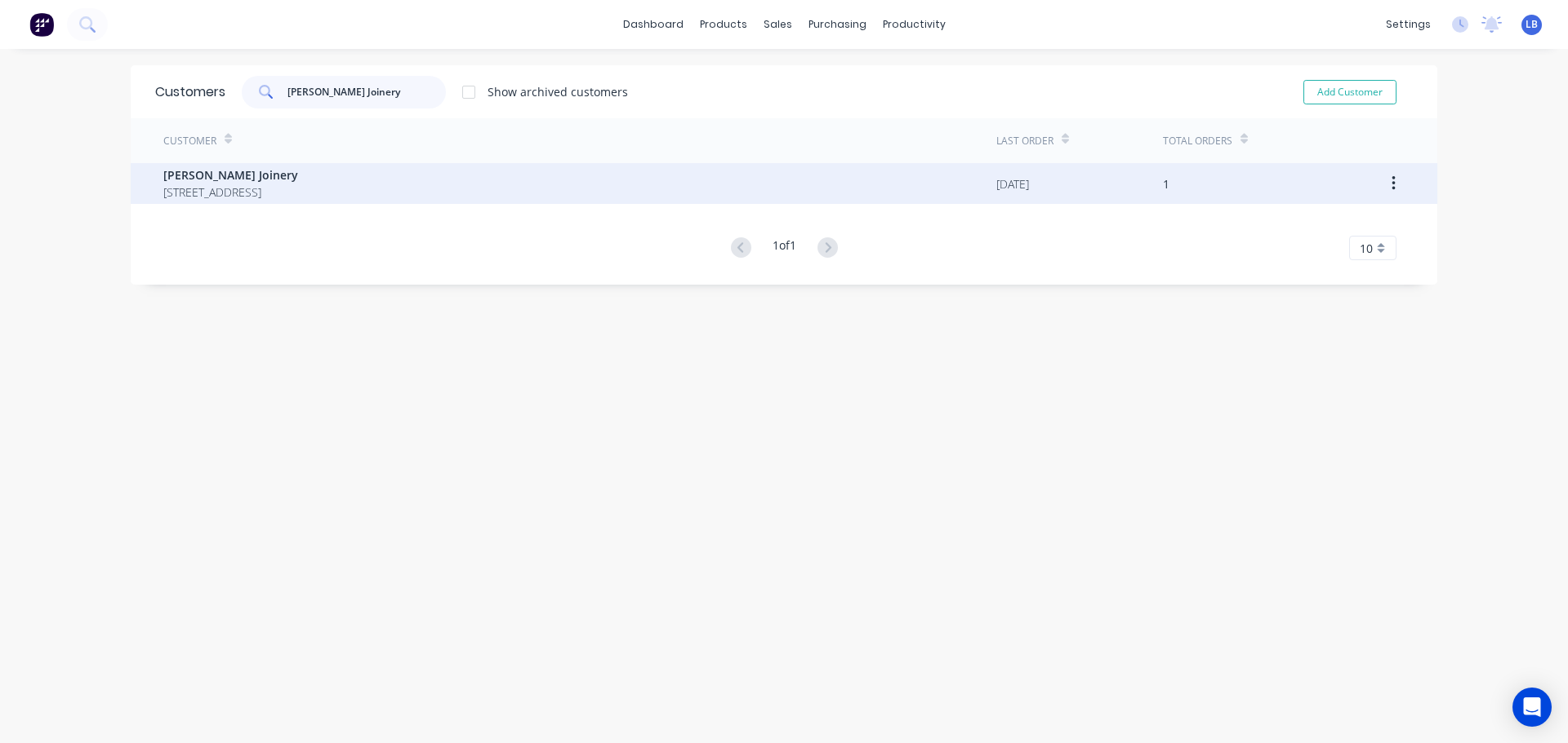
type input "pluim Joinery"
click at [217, 173] on span "Pluim Joinery" at bounding box center [230, 175] width 135 height 17
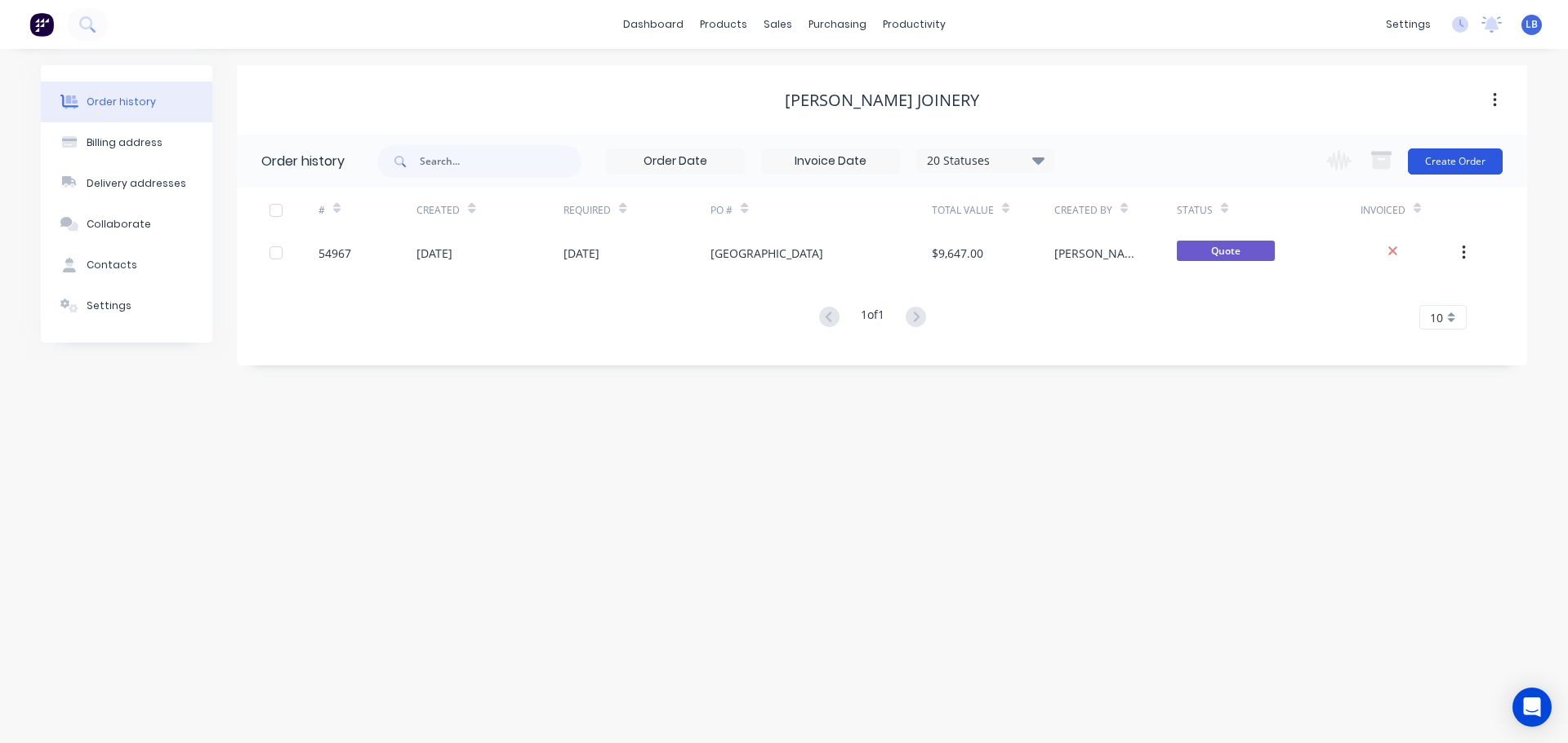
click at [1462, 158] on button "Create Order" at bounding box center [1454, 161] width 94 height 26
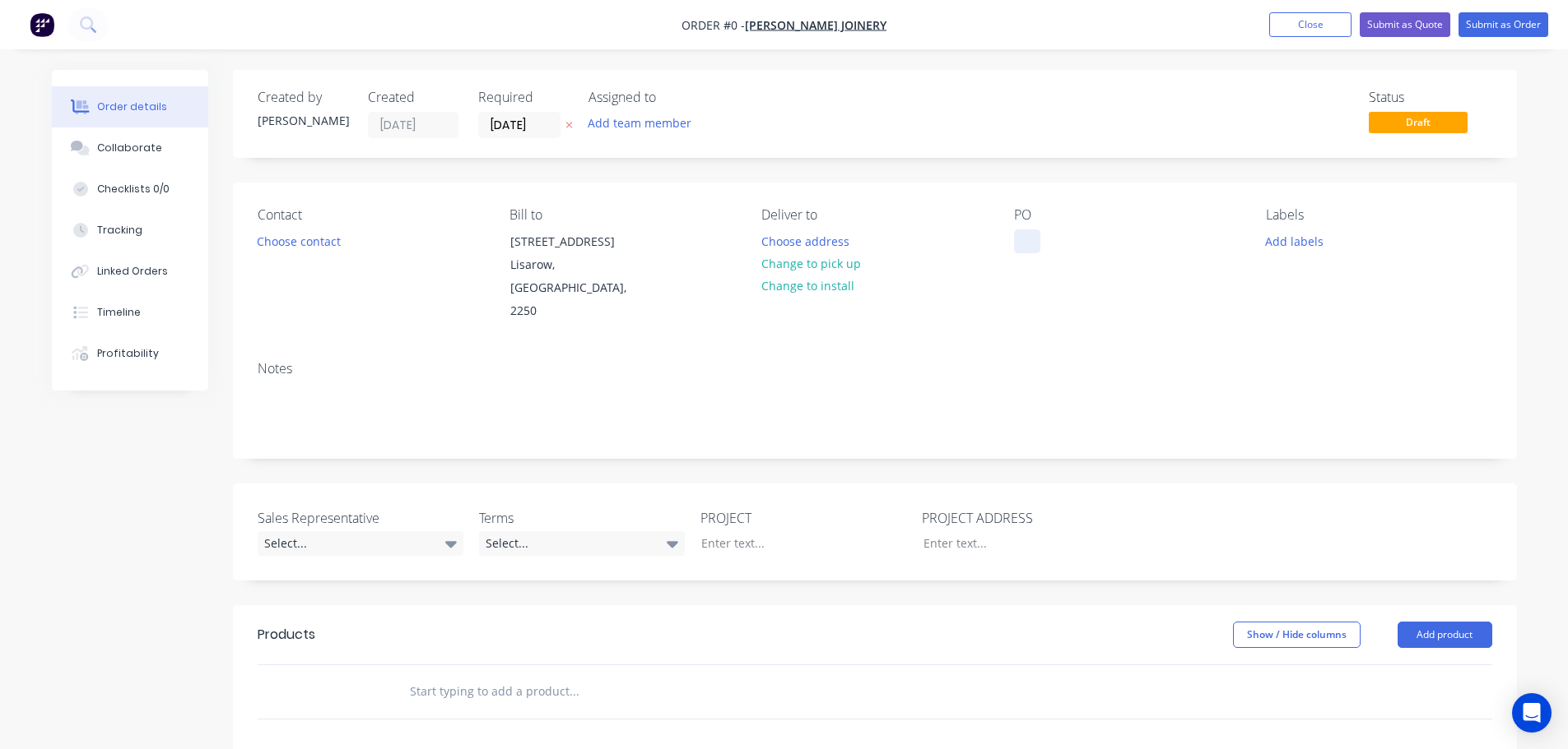
click at [1017, 237] on div at bounding box center [1026, 241] width 26 height 24
drag, startPoint x: 1024, startPoint y: 237, endPoint x: 1024, endPoint y: 247, distance: 10.0
click at [1024, 237] on div at bounding box center [1026, 241] width 26 height 24
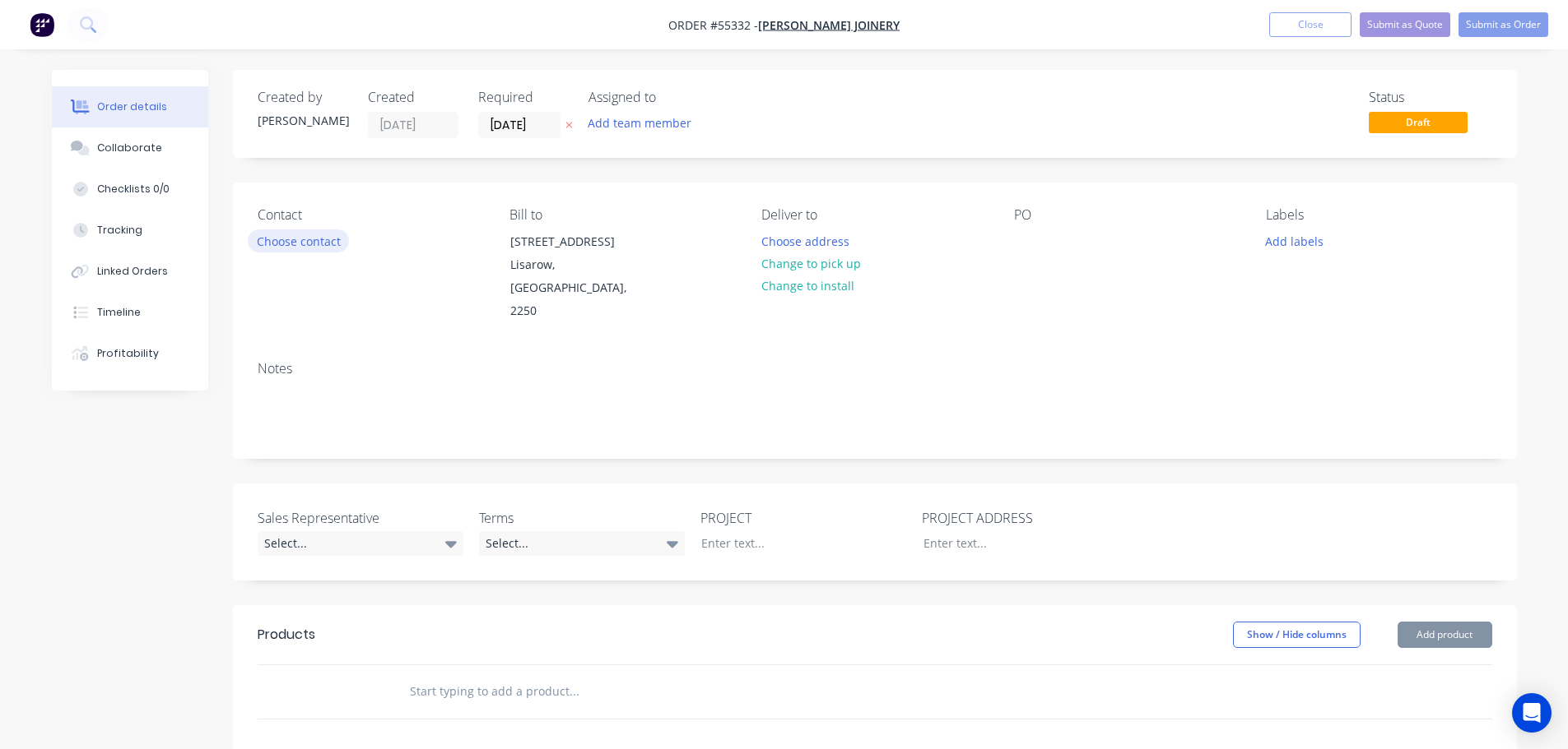
click at [302, 248] on button "Choose contact" at bounding box center [298, 240] width 101 height 22
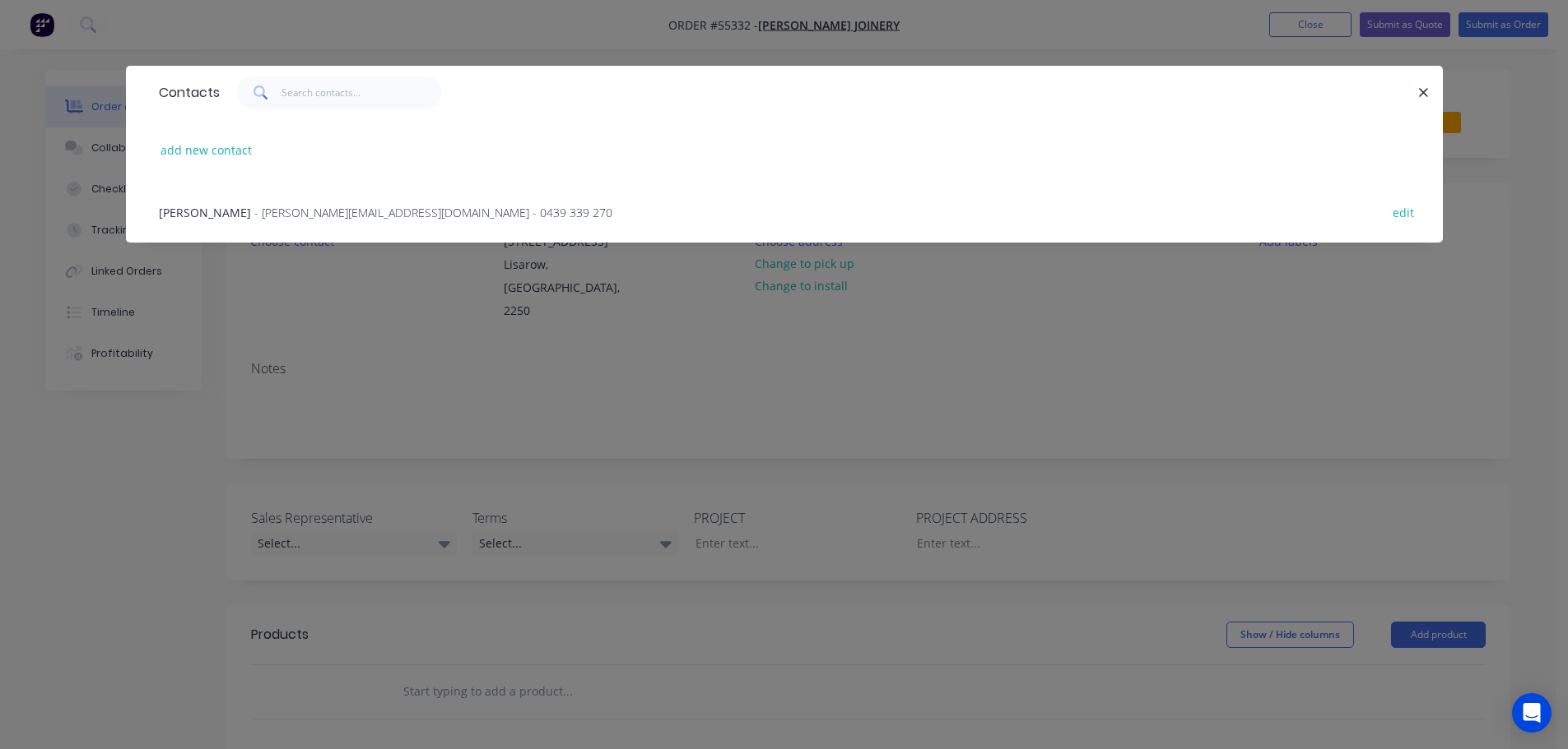
click at [221, 220] on div "Tom O'Brien - tom@pluimjoinery.com.au - 0439 339 270" at bounding box center [385, 212] width 453 height 17
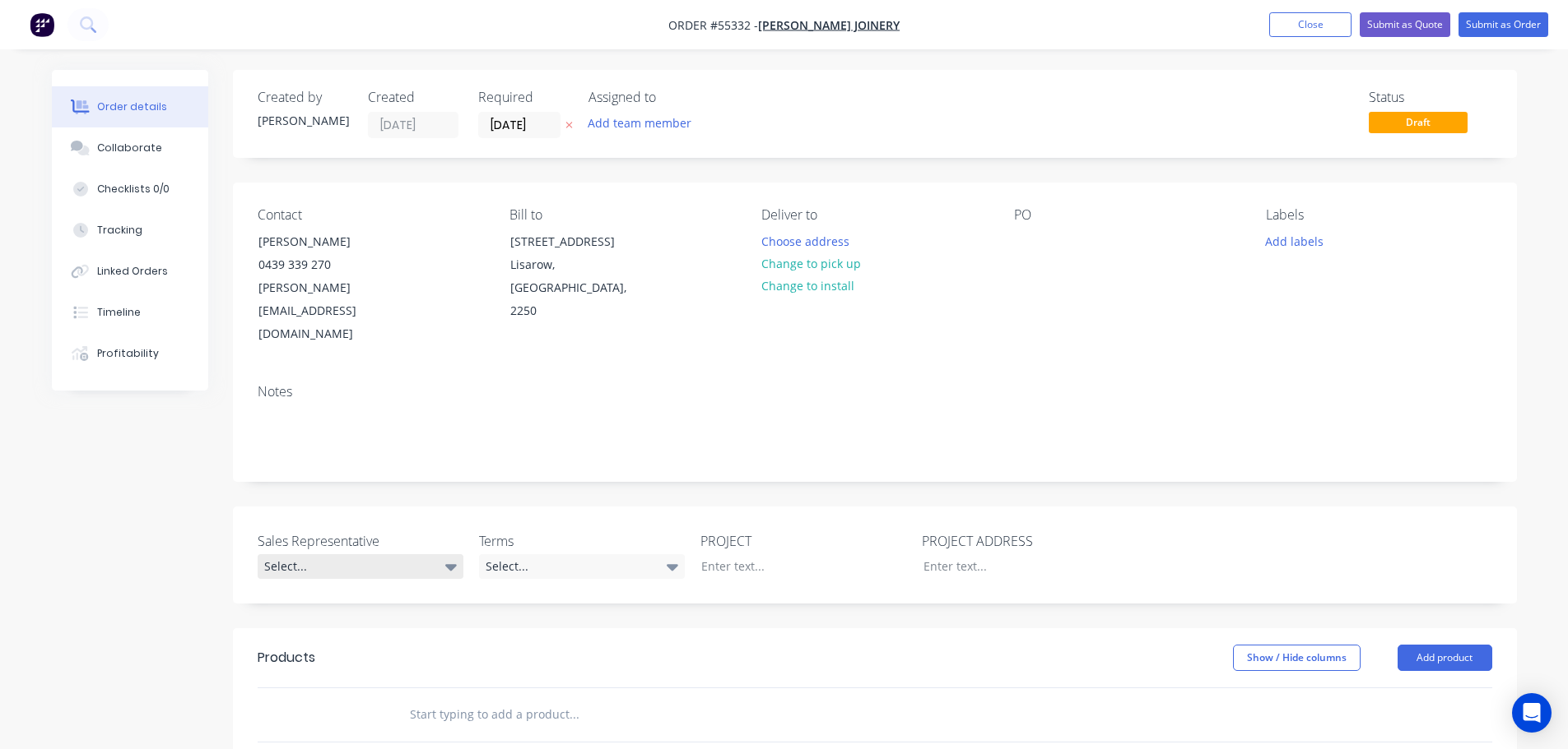
click at [315, 555] on div "Select..." at bounding box center [361, 567] width 206 height 25
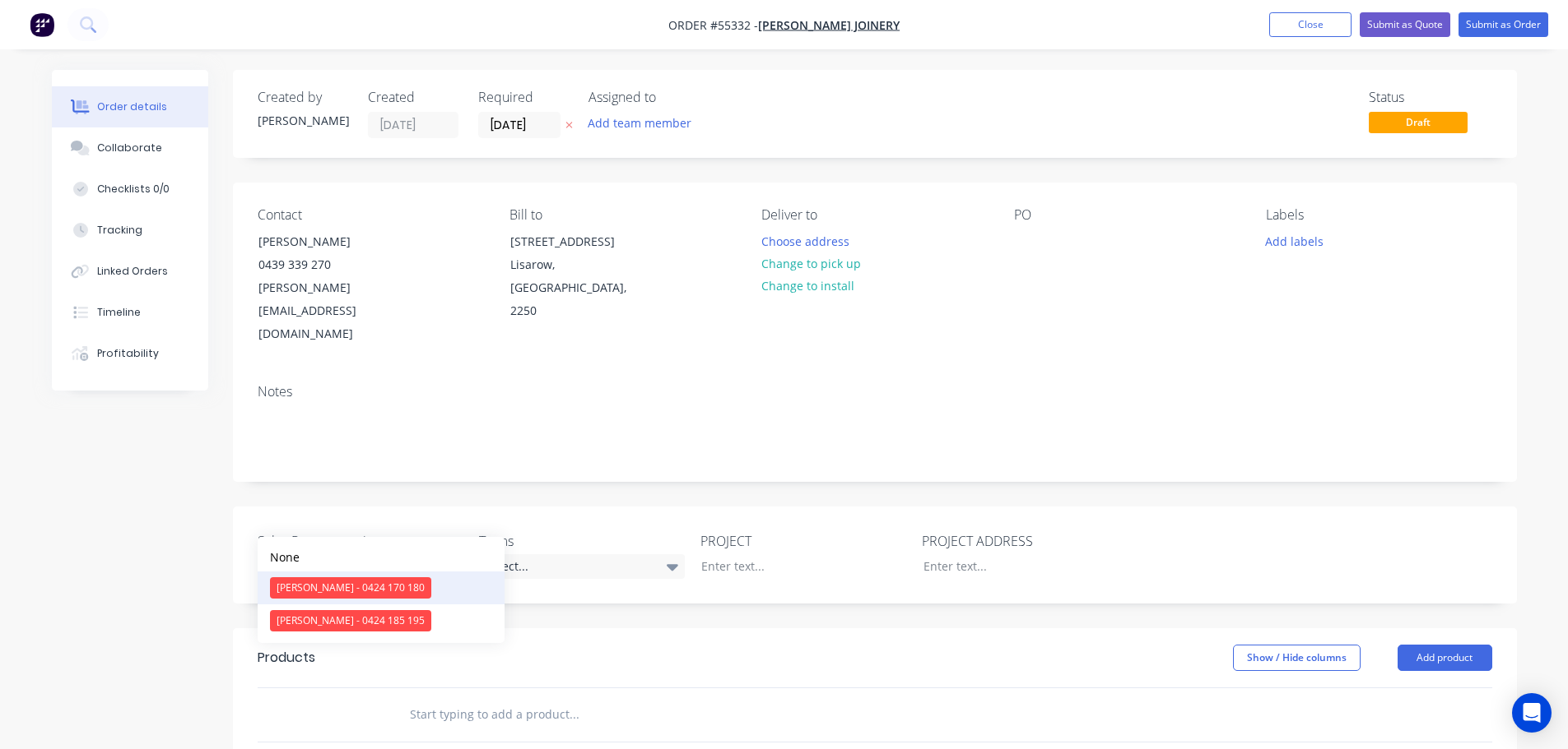
click at [321, 589] on div "[PERSON_NAME] - 0424 170 180" at bounding box center [351, 588] width 162 height 21
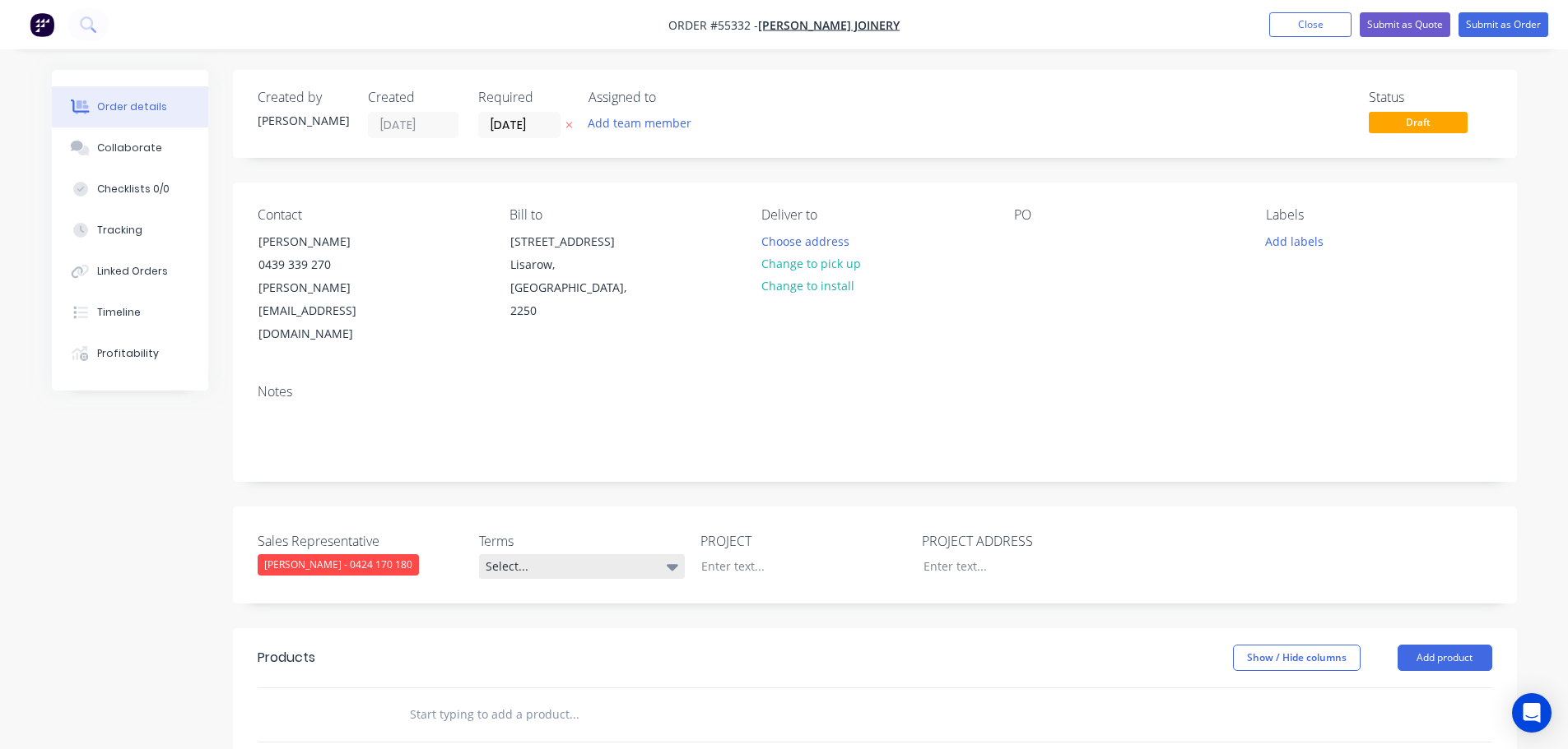
click at [562, 555] on div "Select..." at bounding box center [582, 567] width 206 height 25
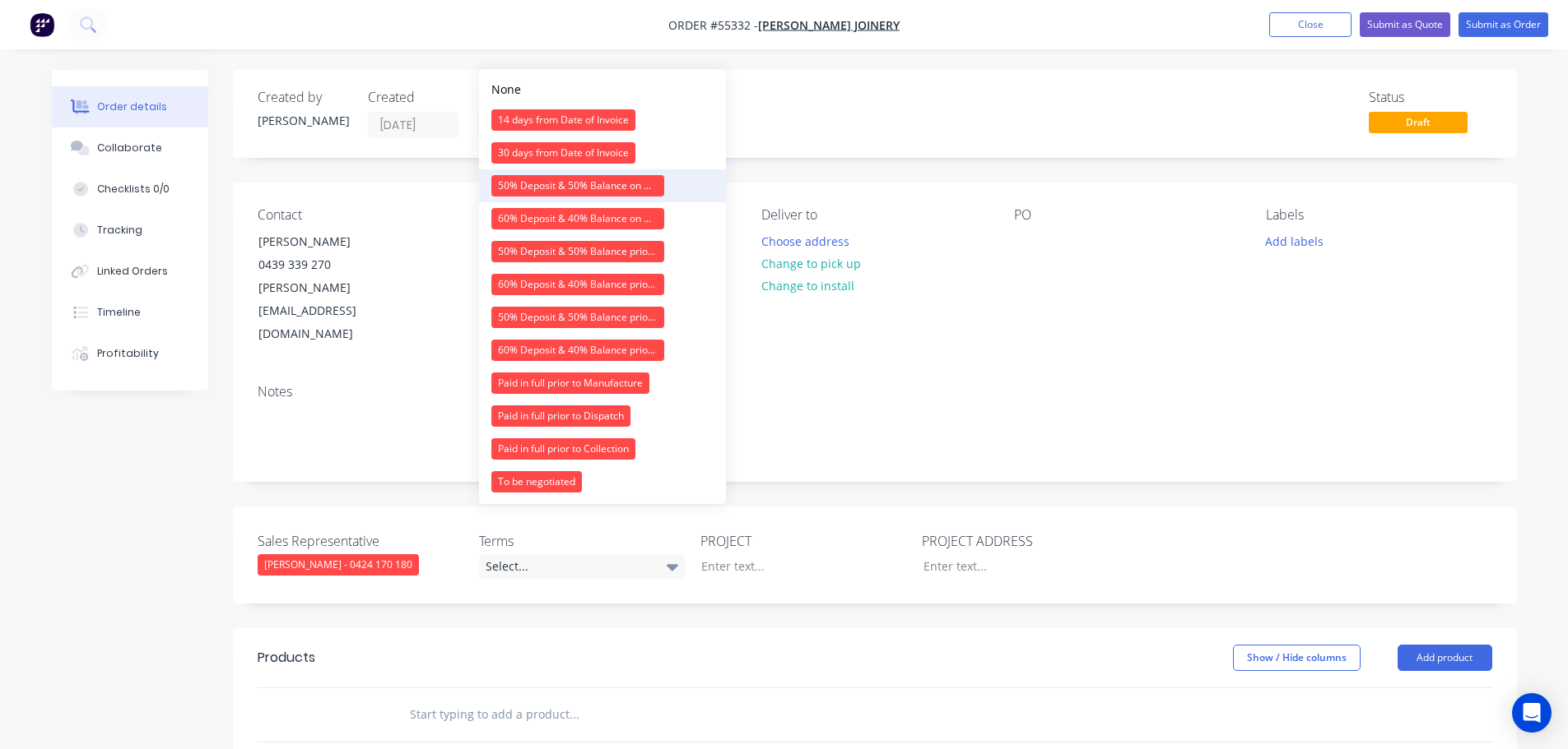
click at [548, 189] on div "50% Deposit & 50% Balance on Day of Installation" at bounding box center [578, 186] width 173 height 21
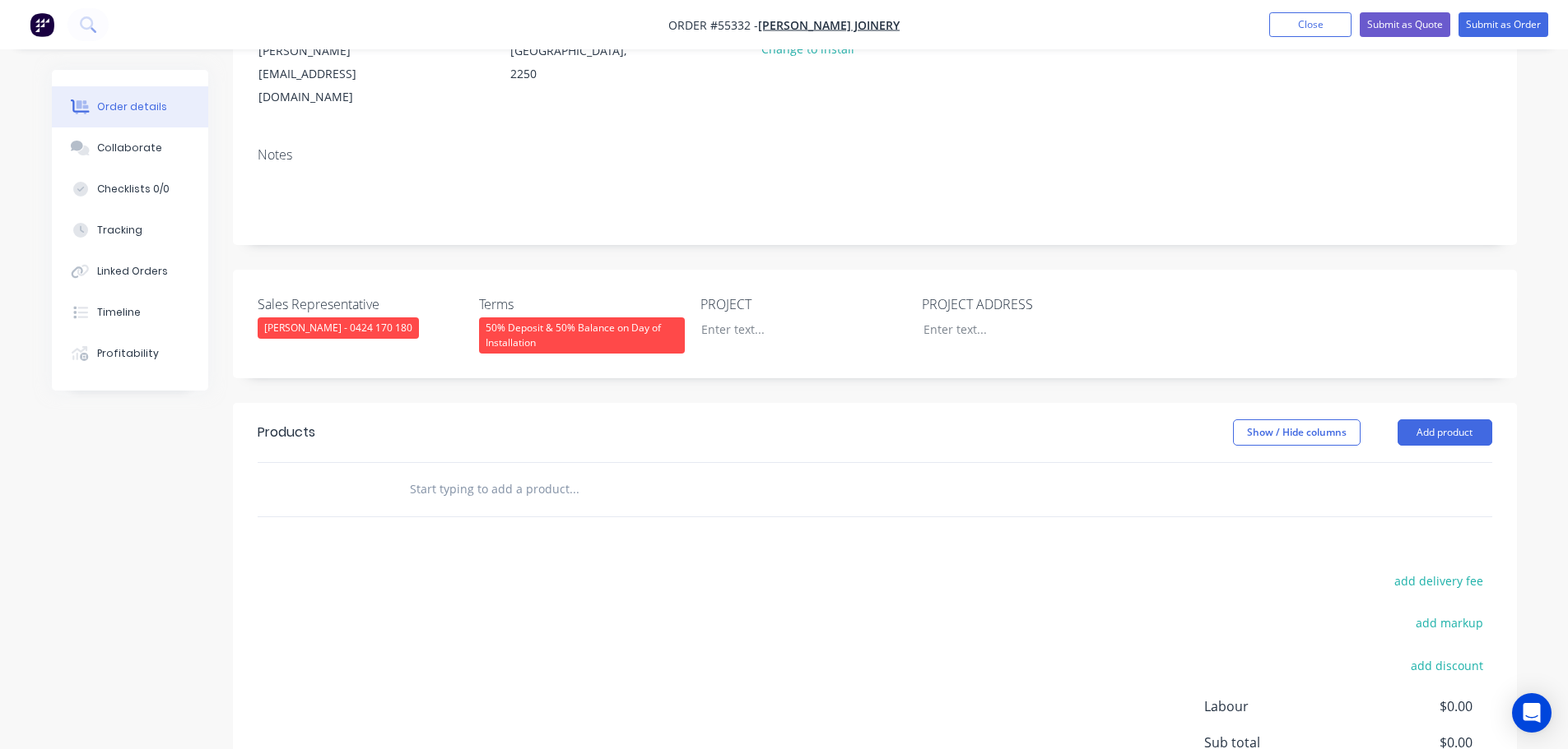
scroll to position [247, 0]
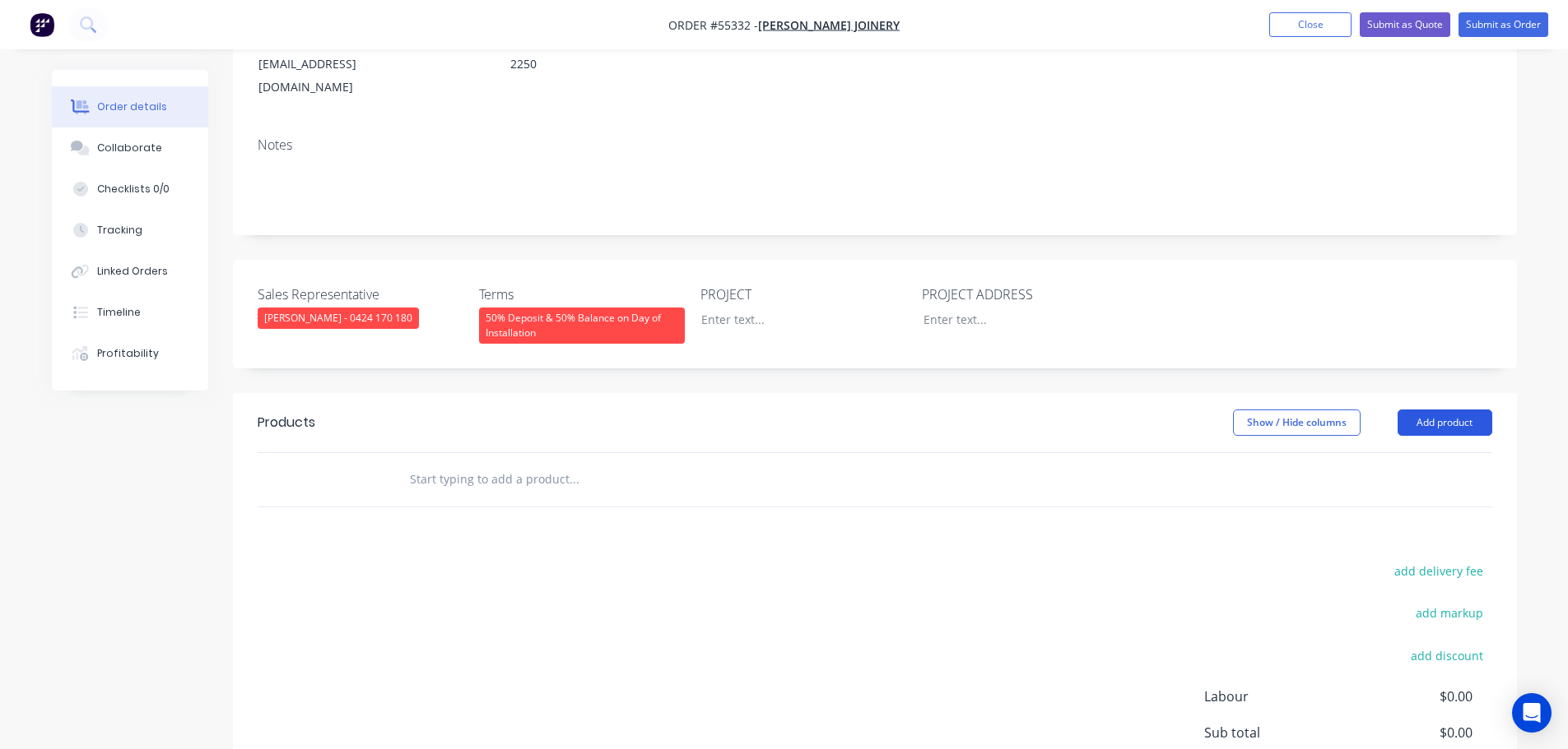
click at [1455, 410] on button "Add product" at bounding box center [1445, 422] width 94 height 26
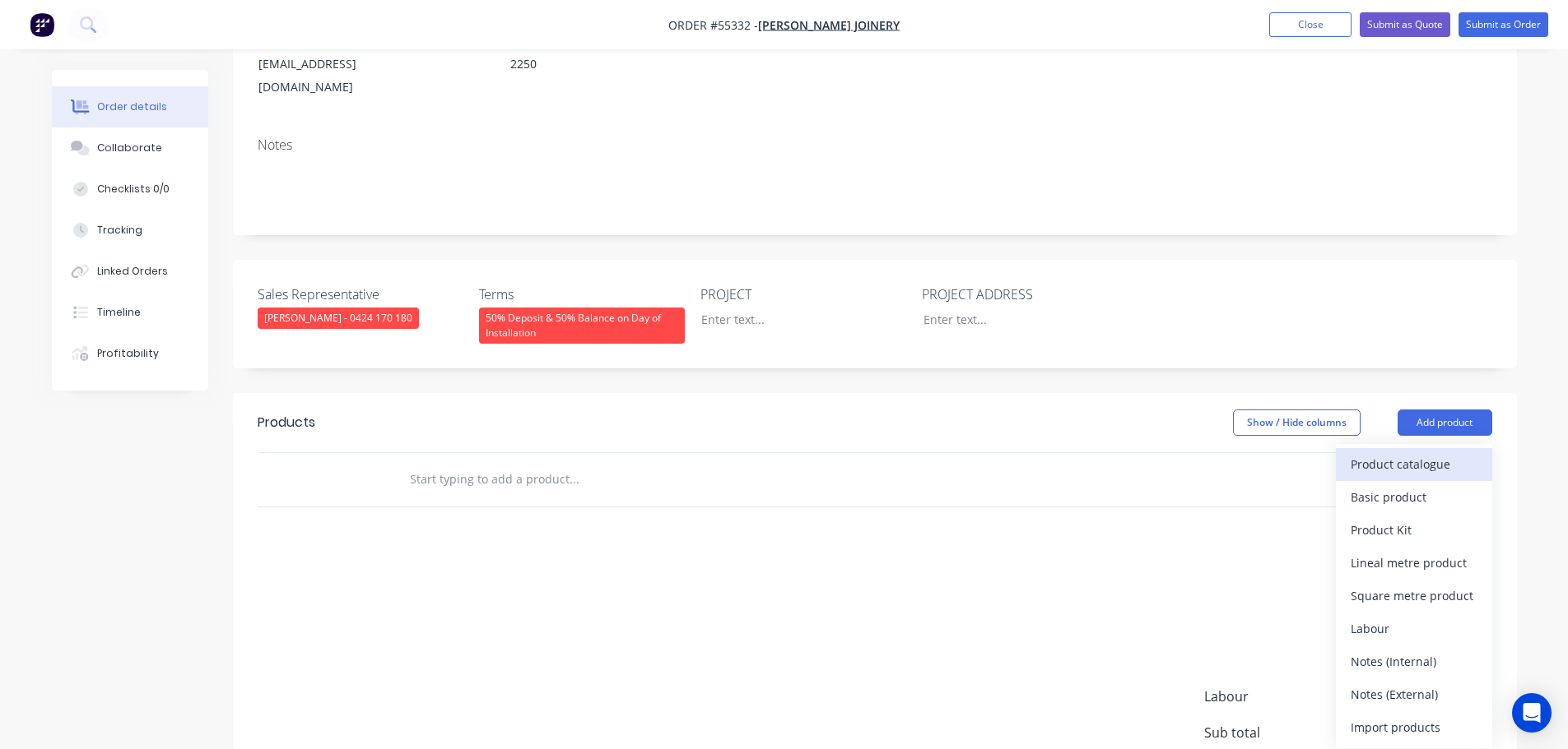
click at [1396, 453] on div "Product catalogue" at bounding box center [1414, 464] width 127 height 24
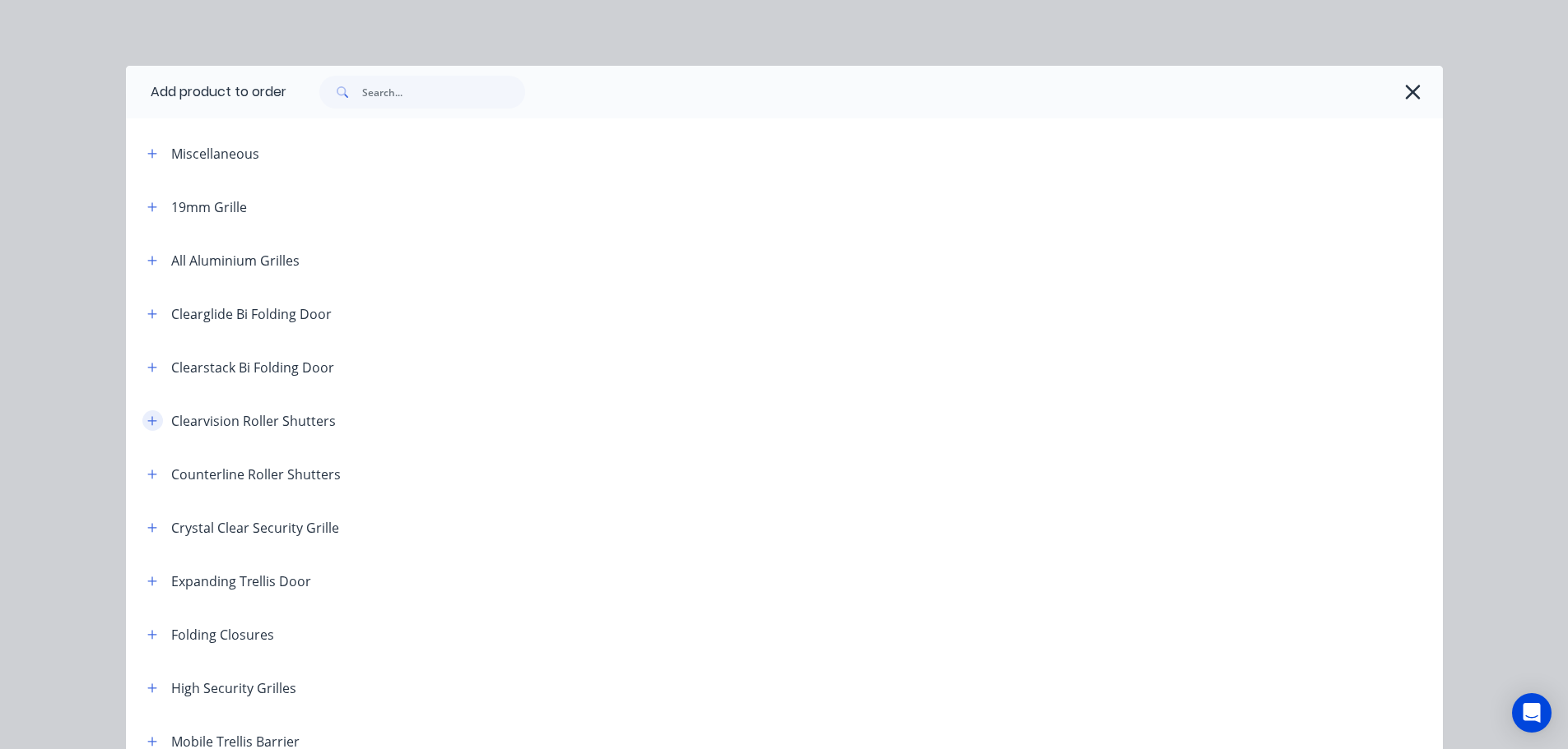
click at [147, 422] on icon "button" at bounding box center [152, 421] width 10 height 12
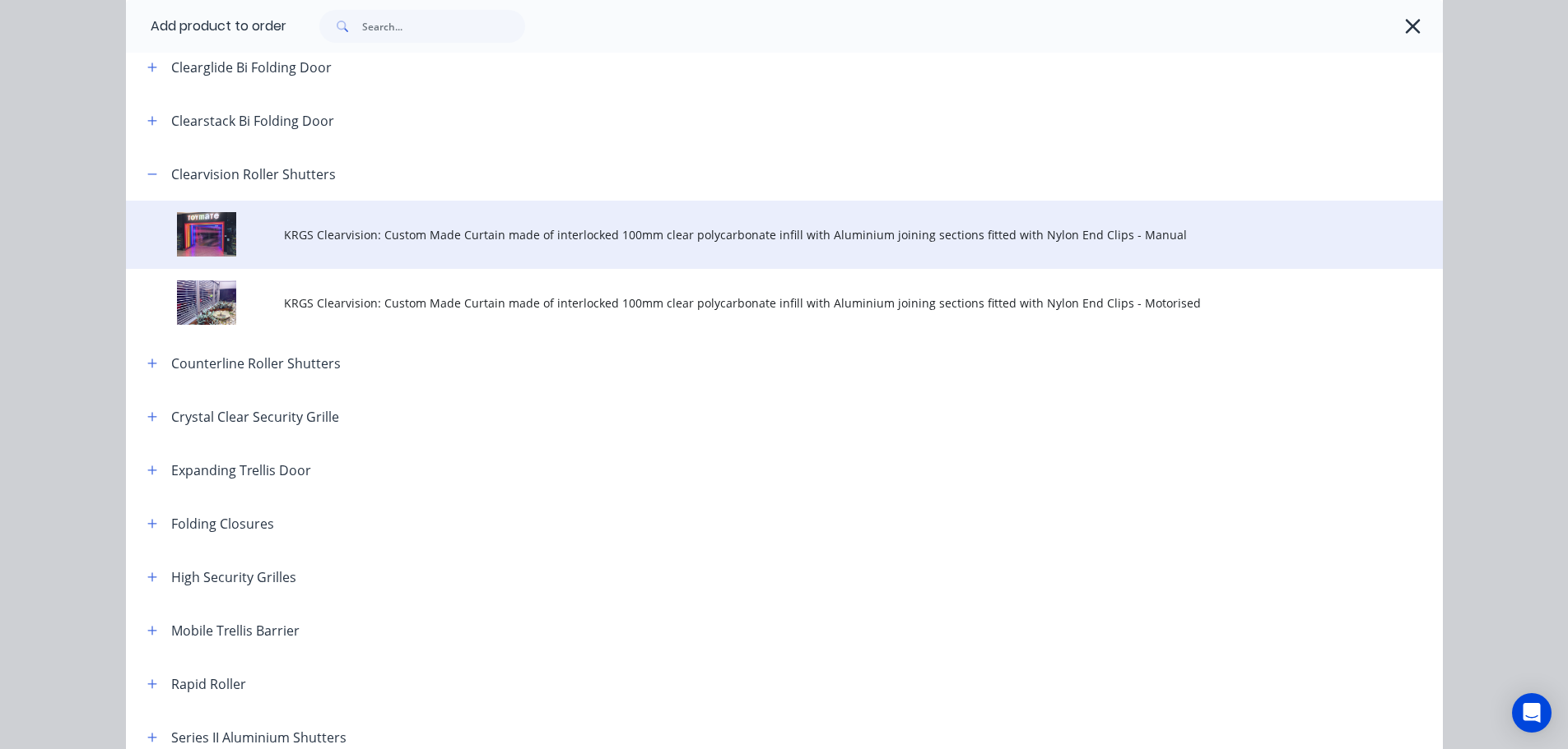
click at [329, 237] on span "KRGS Clearvision: Custom Made Curtain made of interlocked 100mm clear polycarbo…" at bounding box center [746, 235] width 926 height 17
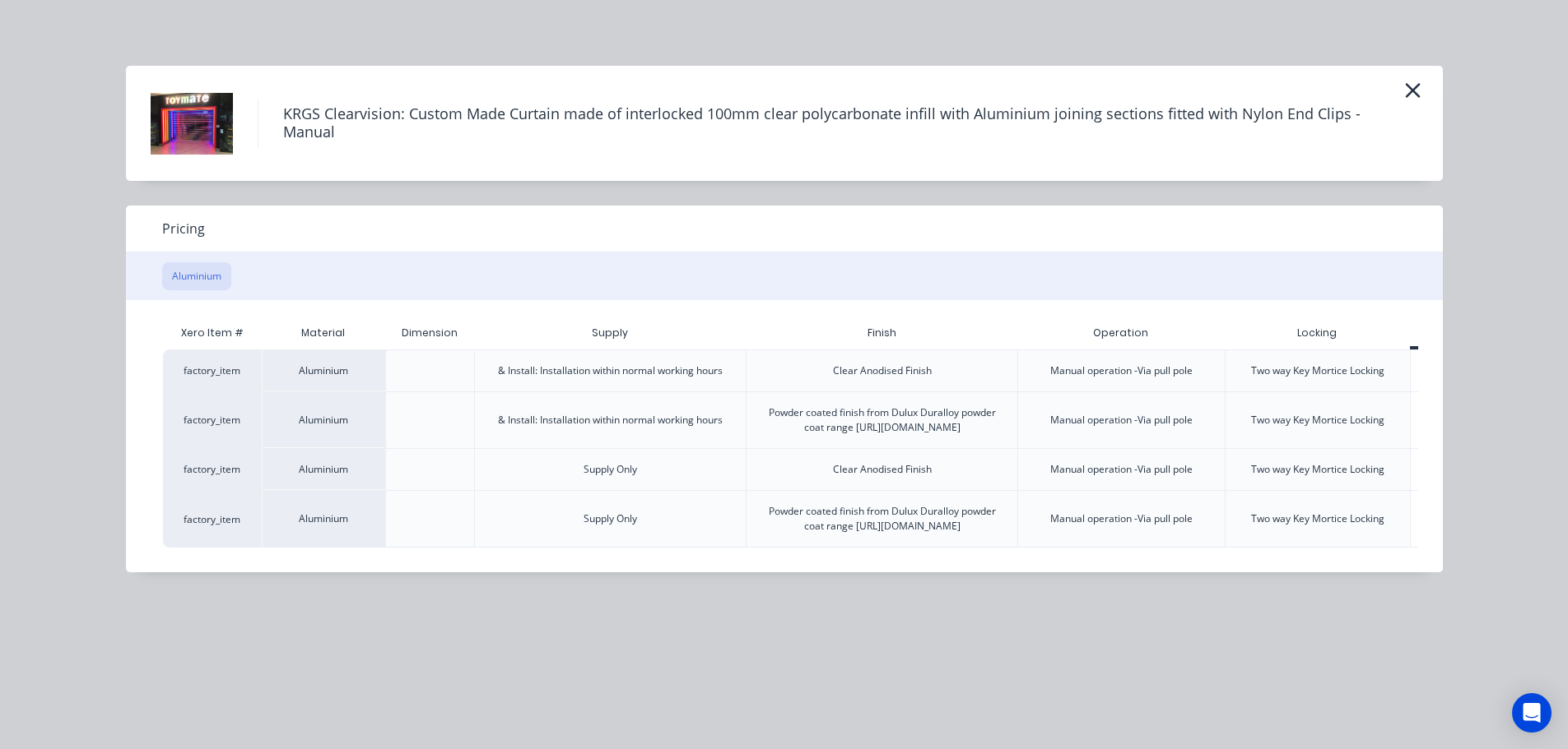
scroll to position [0, 82]
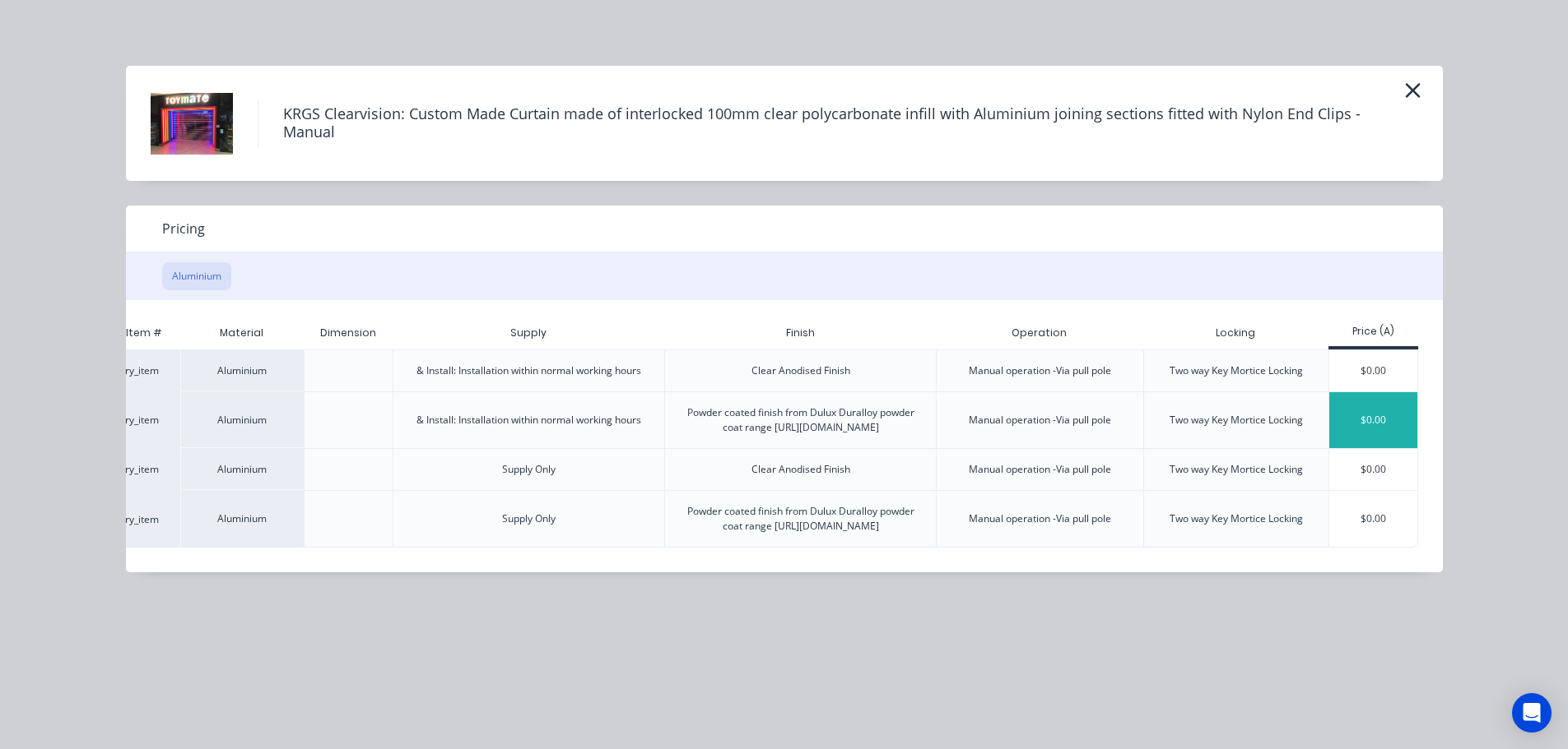
click at [1354, 423] on div "$0.00" at bounding box center [1374, 420] width 89 height 56
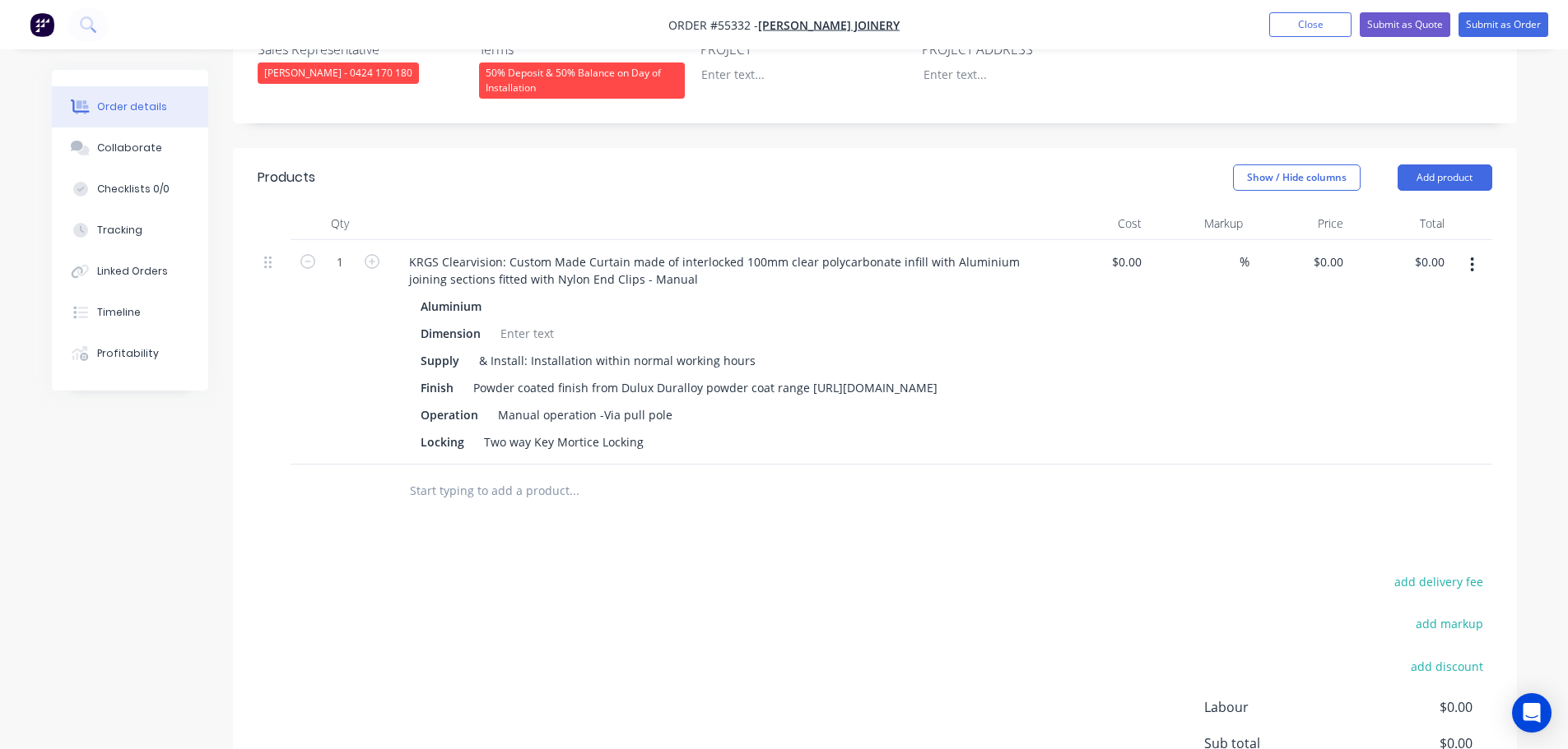
scroll to position [493, 0]
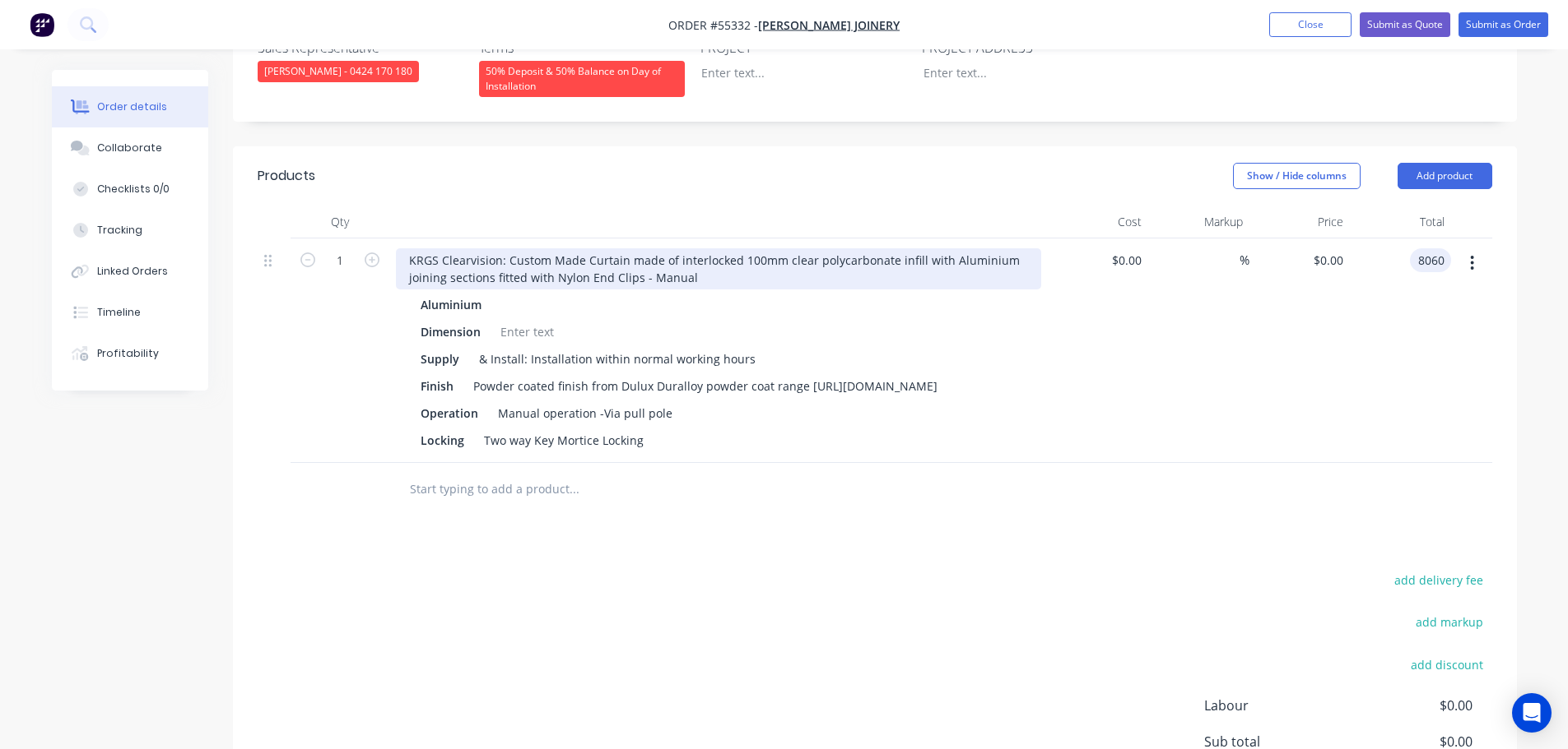
type input "8060"
type input "$8,060.00"
click at [397, 248] on div "KRGS Clearvision: Custom Made Curtain made of interlocked 100mm clear polycarbo…" at bounding box center [719, 268] width 645 height 41
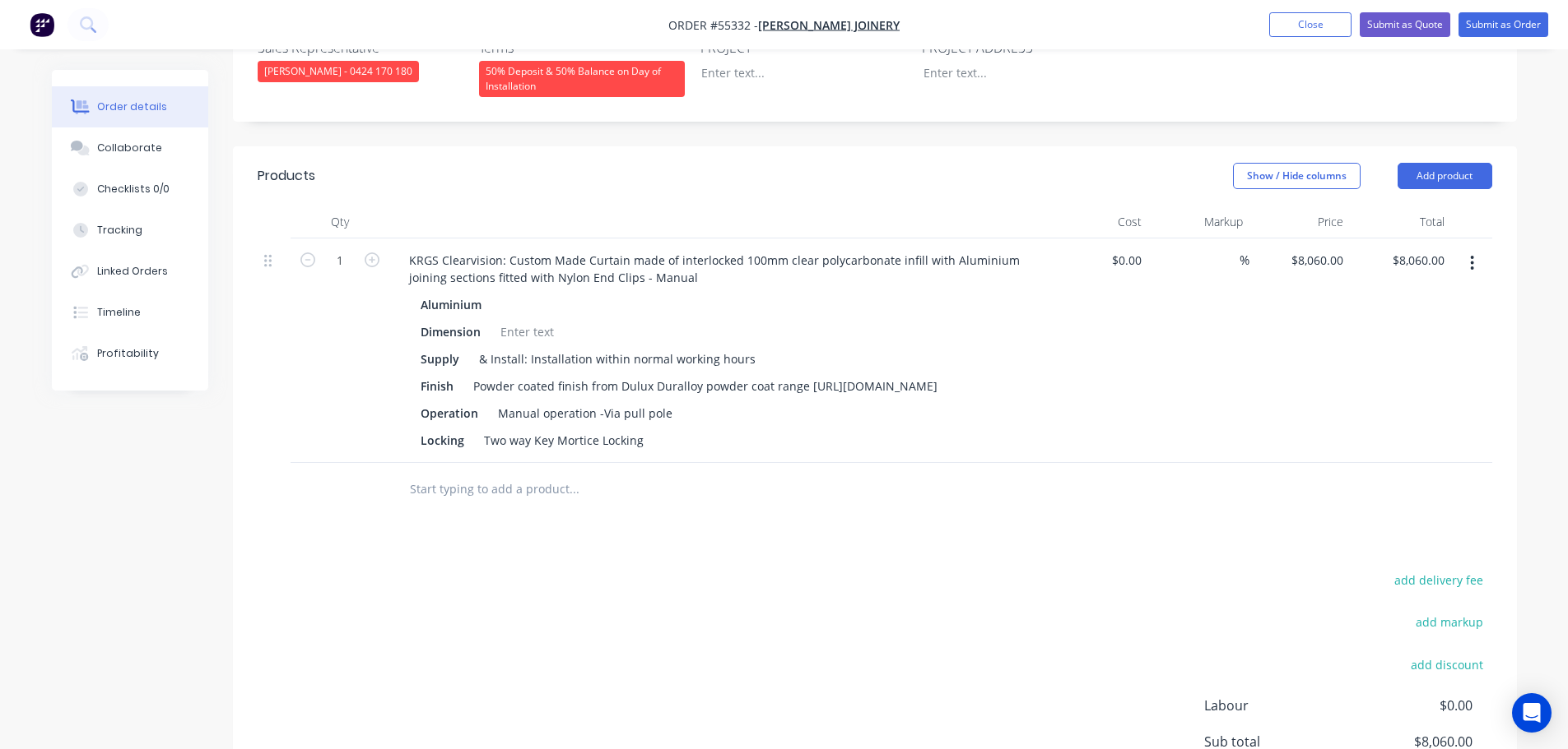
click at [394, 238] on div "KRGS Clearvision: Custom Made Curtain made of interlocked 100mm clear polycarbo…" at bounding box center [719, 351] width 658 height 225
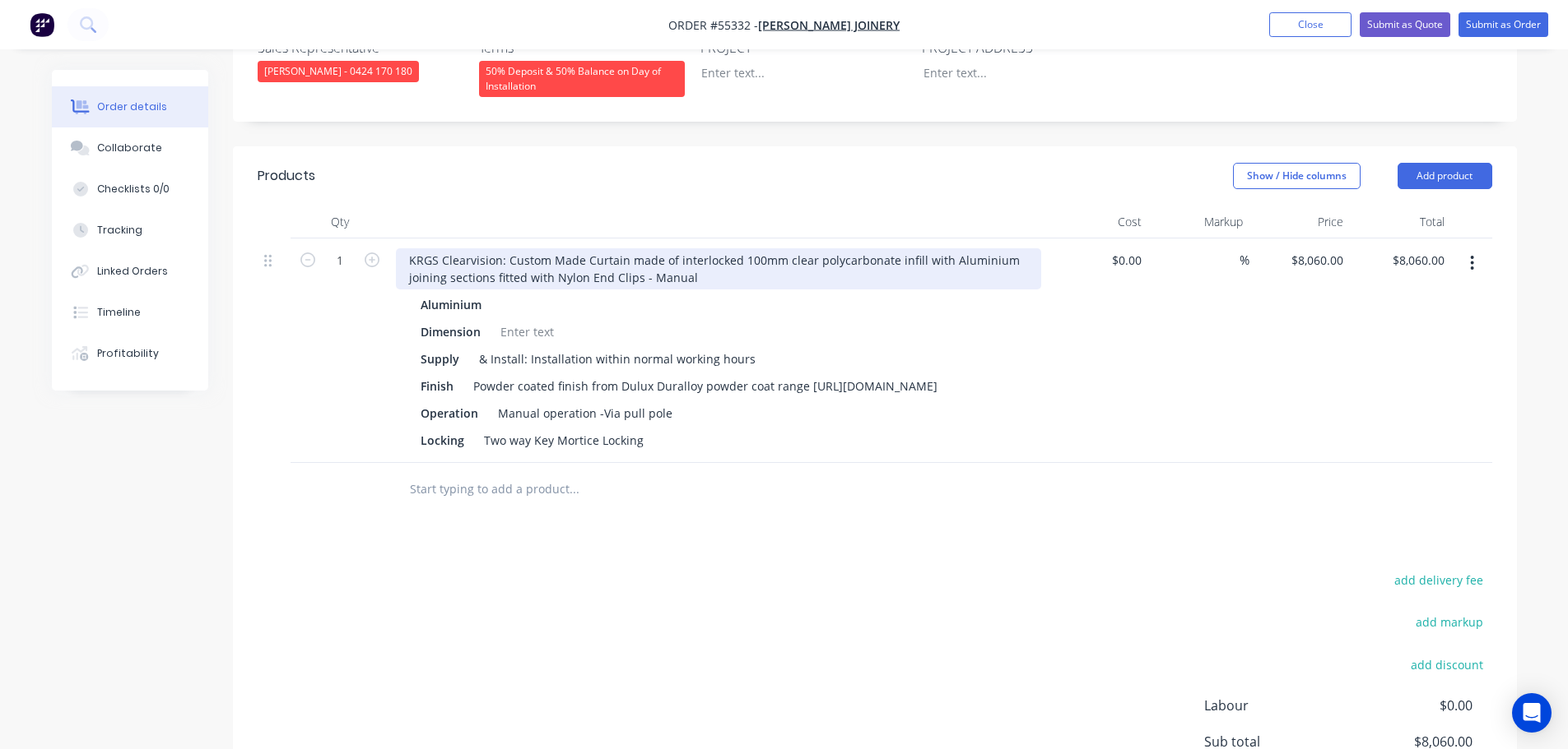
drag, startPoint x: 402, startPoint y: 213, endPoint x: 367, endPoint y: 289, distance: 83.7
click at [402, 248] on div "KRGS Clearvision: Custom Made Curtain made of interlocked 100mm clear polycarbo…" at bounding box center [719, 268] width 645 height 41
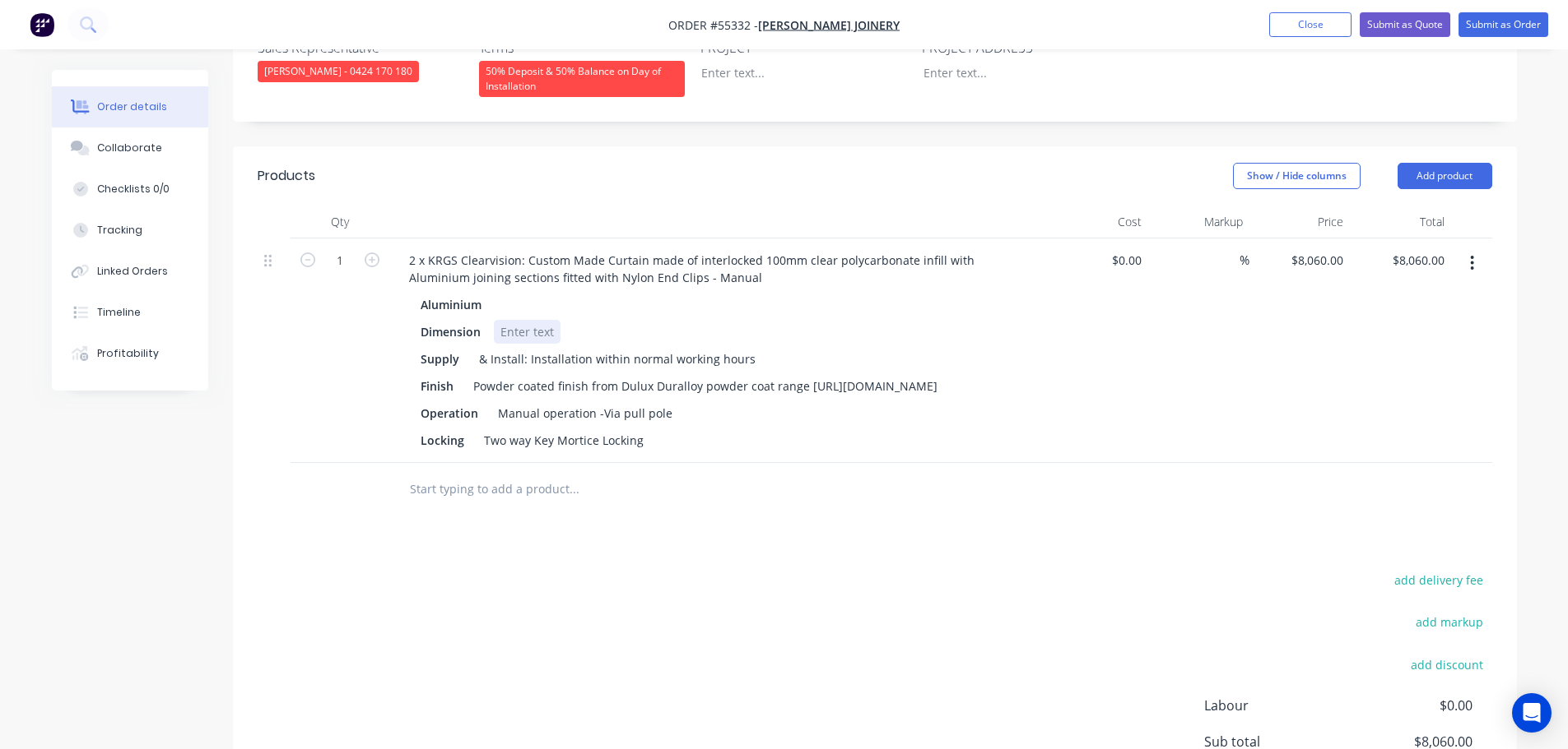
click at [507, 320] on div at bounding box center [526, 332] width 66 height 24
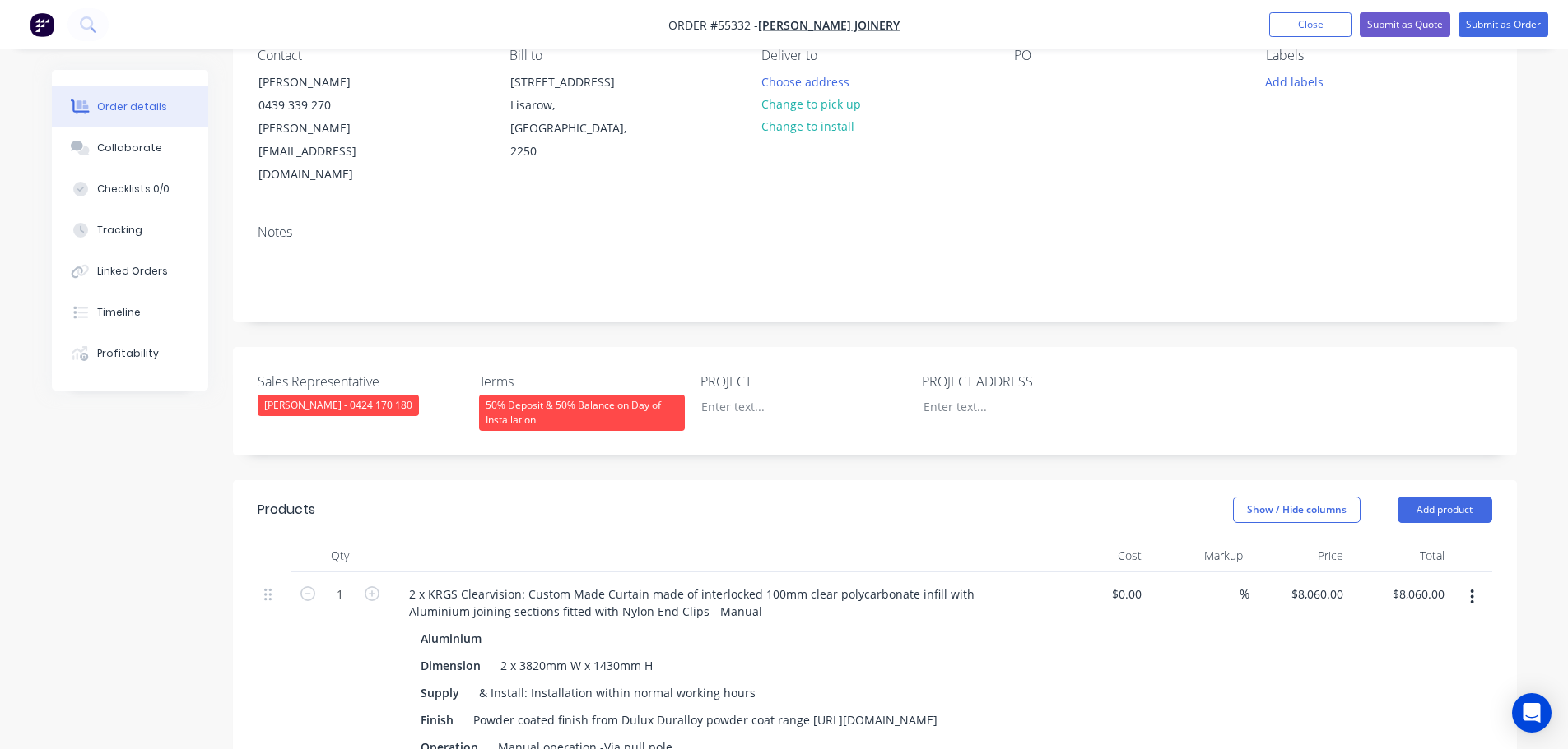
scroll to position [83, 0]
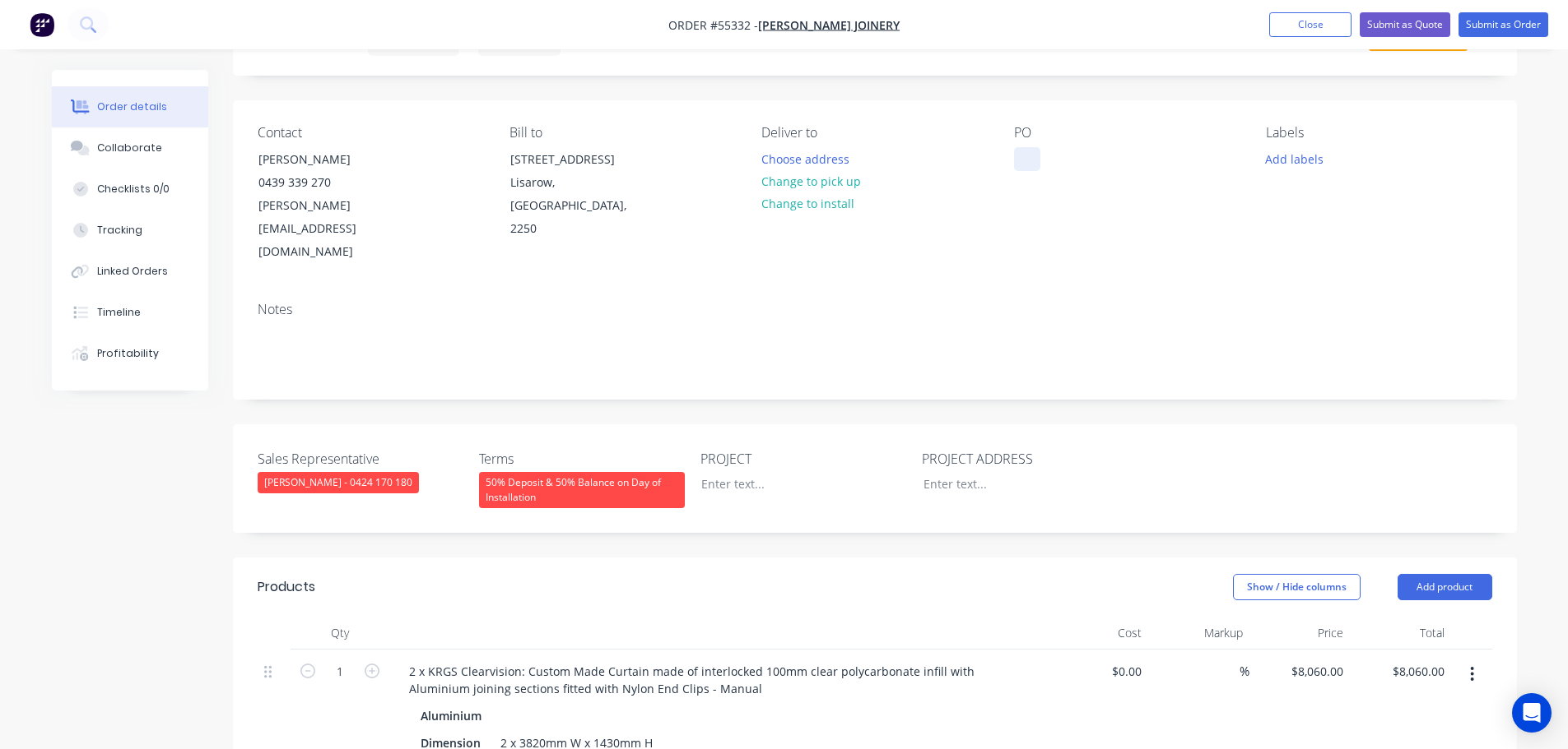
click at [1032, 152] on div at bounding box center [1026, 159] width 26 height 24
click at [1057, 163] on div "Medowie [GEOGRAPHIC_DATA]" at bounding box center [1110, 159] width 193 height 24
copy div "Medowie [GEOGRAPHIC_DATA]"
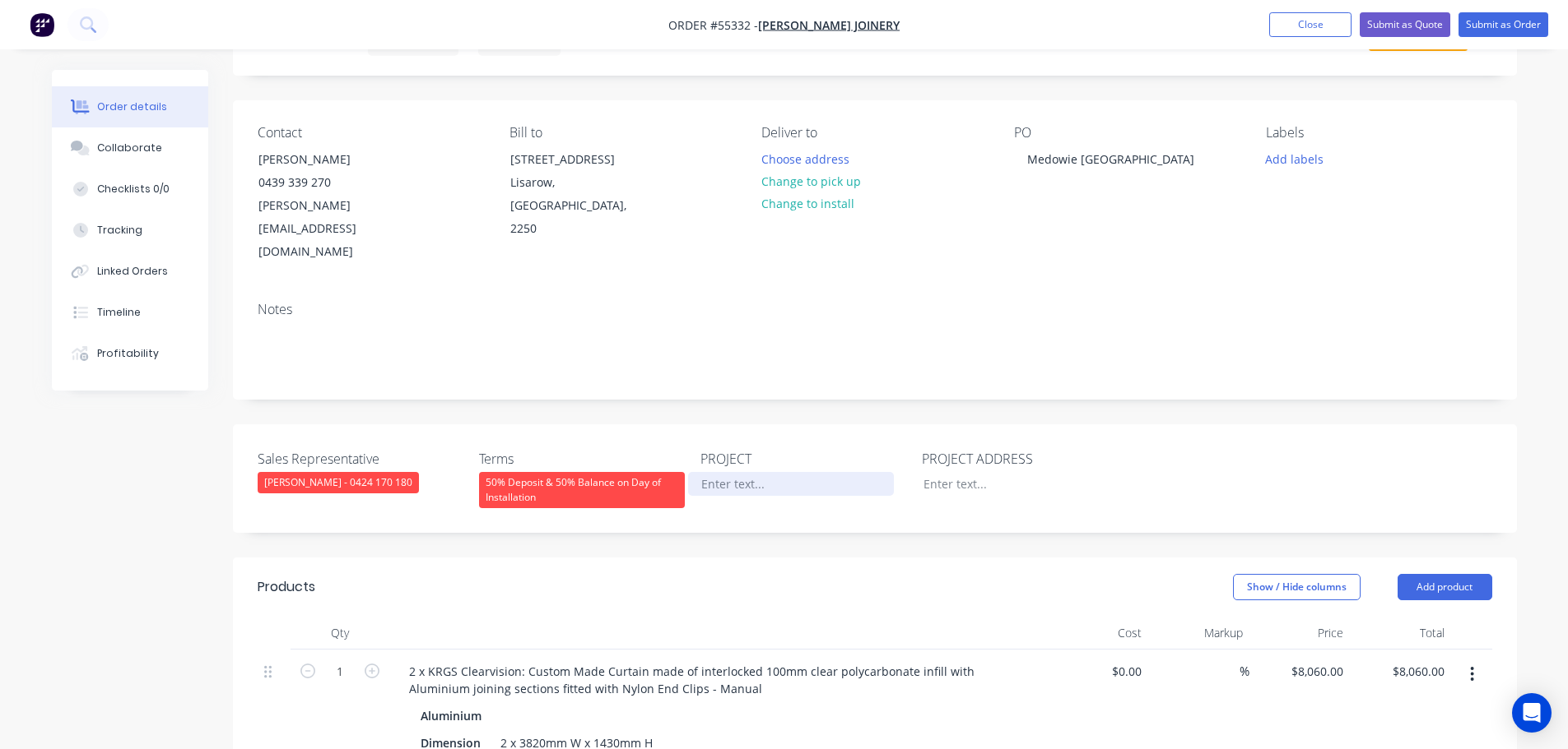
click at [742, 472] on div at bounding box center [791, 484] width 206 height 24
paste div
click at [947, 472] on div at bounding box center [1013, 484] width 206 height 24
paste div
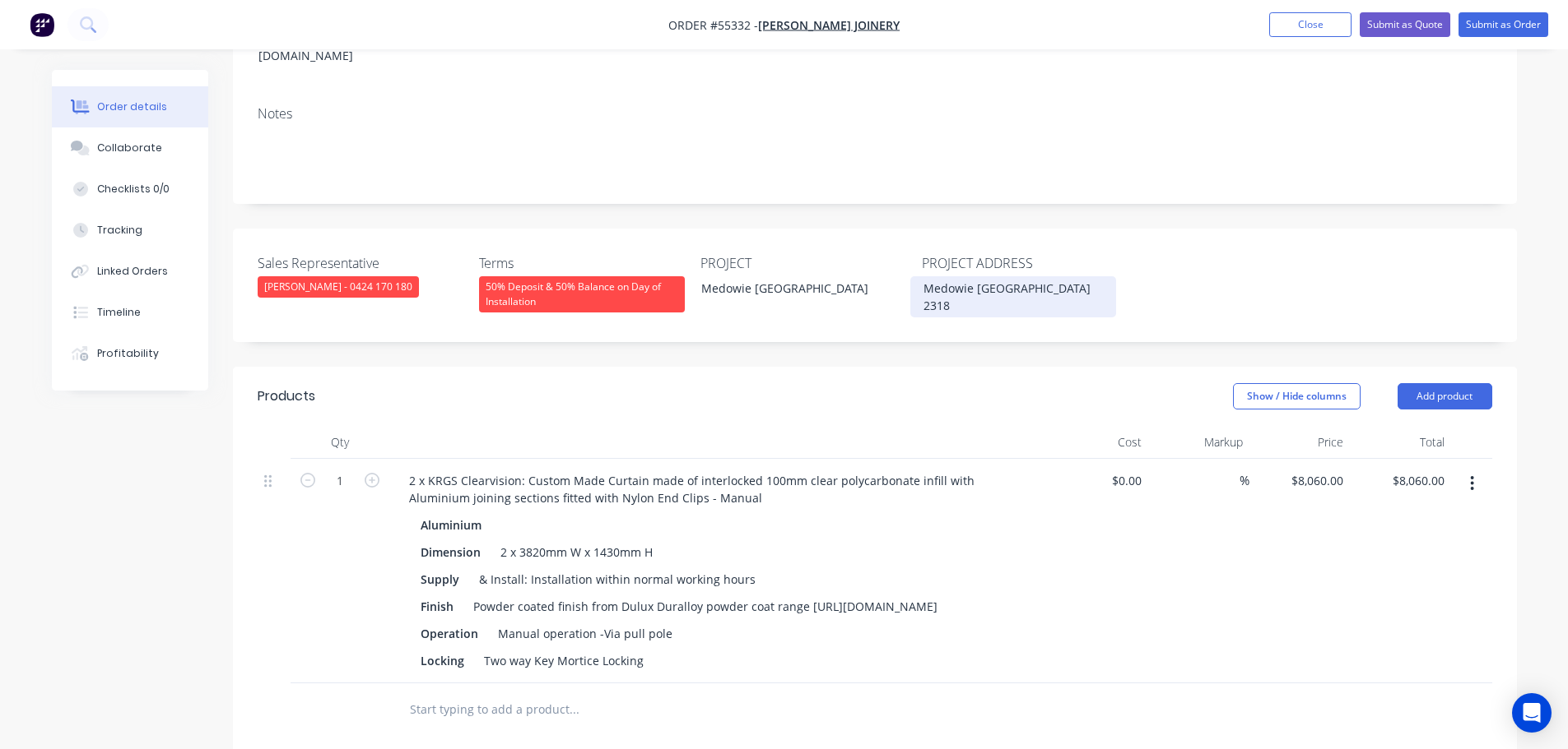
scroll to position [329, 0]
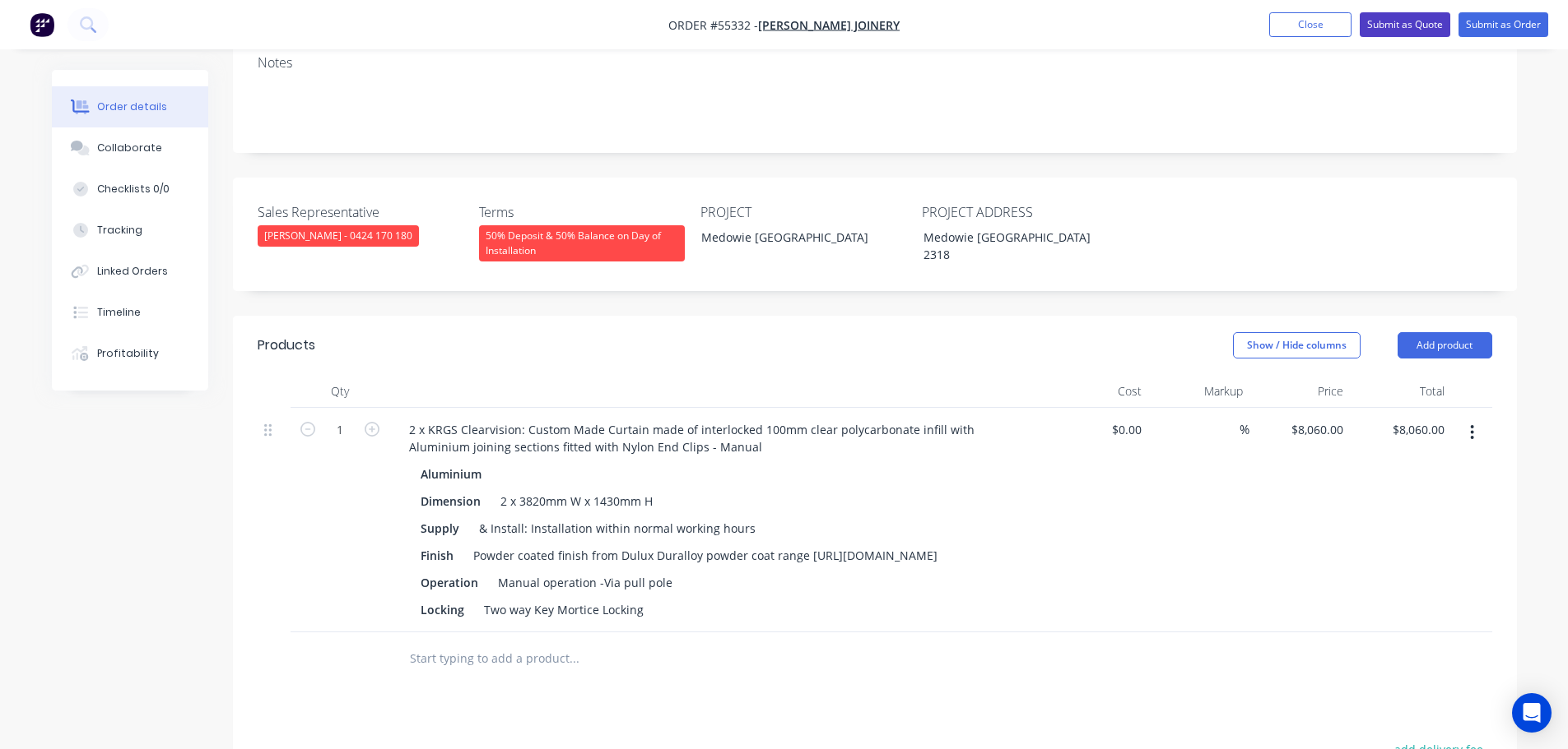
click at [1402, 30] on button "Submit as Quote" at bounding box center [1404, 25] width 90 height 25
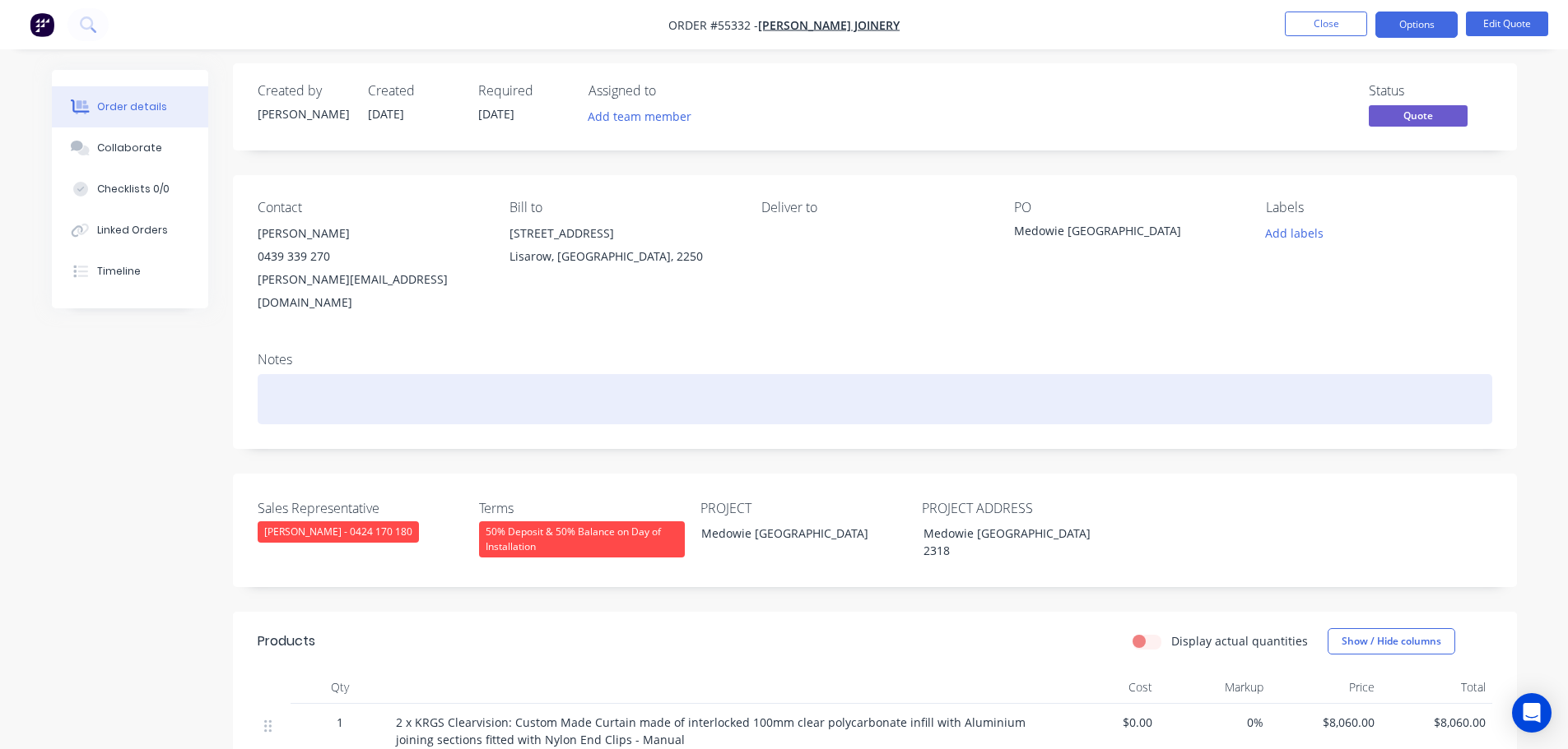
scroll to position [0, 0]
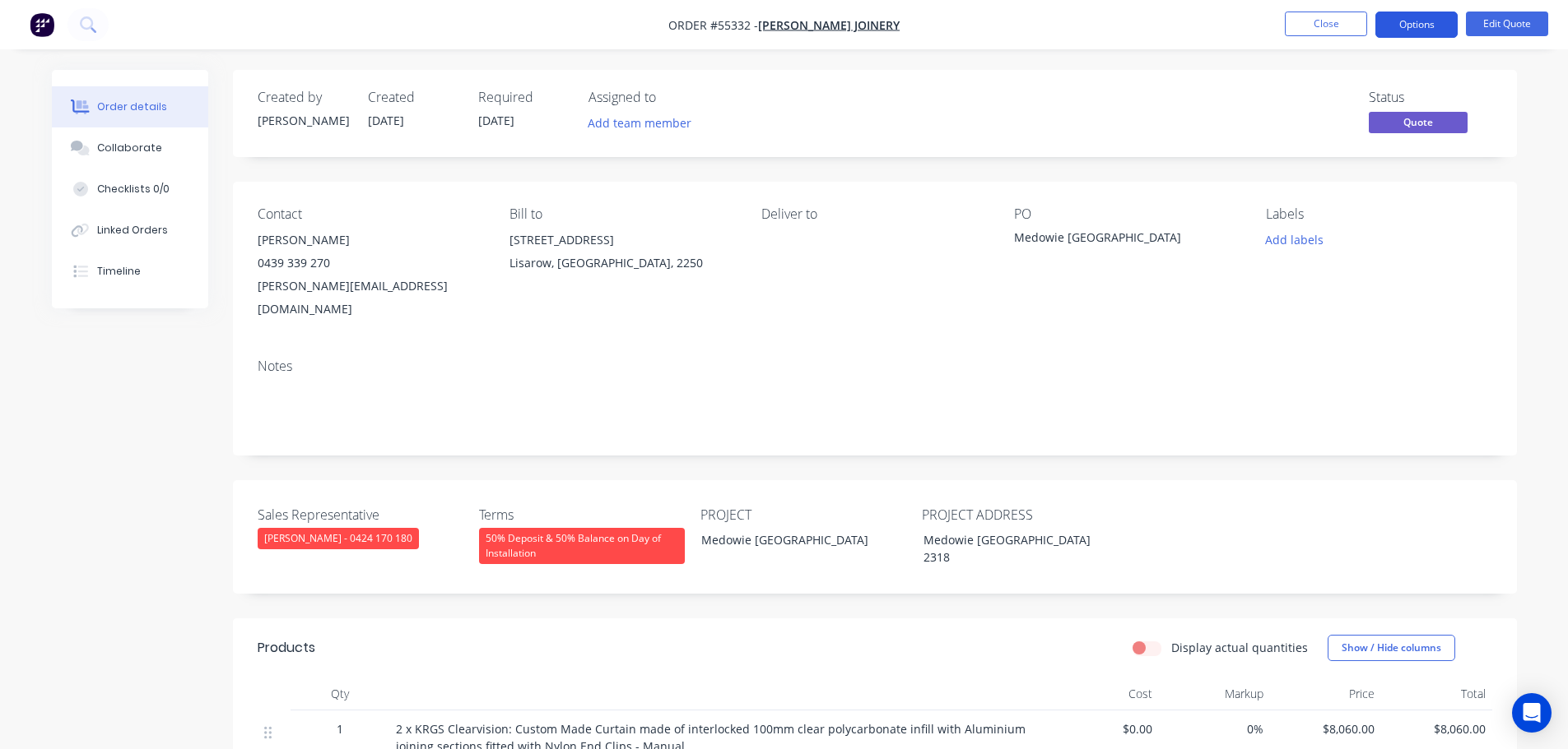
click at [1415, 32] on button "Options" at bounding box center [1417, 24] width 83 height 26
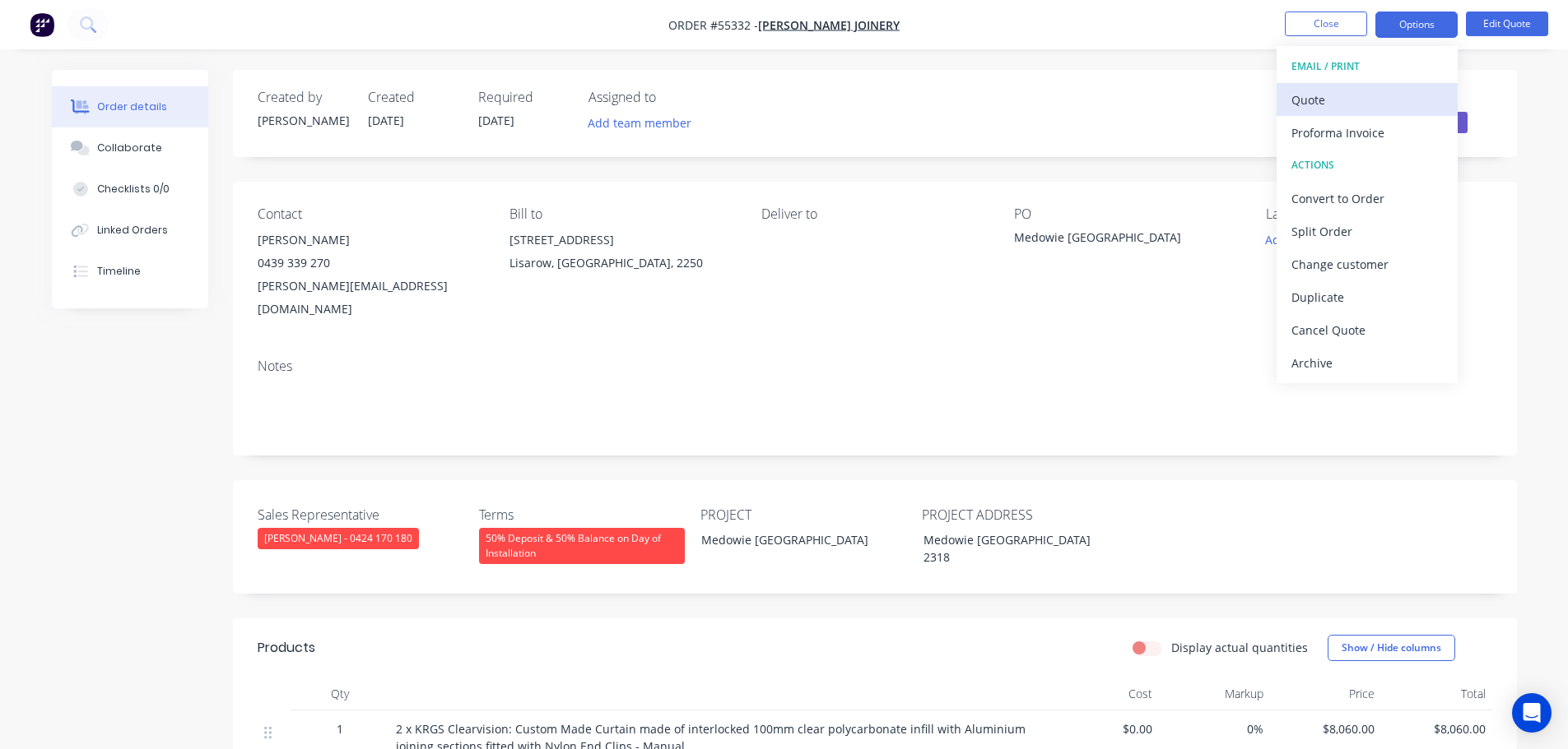
click at [1311, 95] on div "Quote" at bounding box center [1366, 100] width 151 height 24
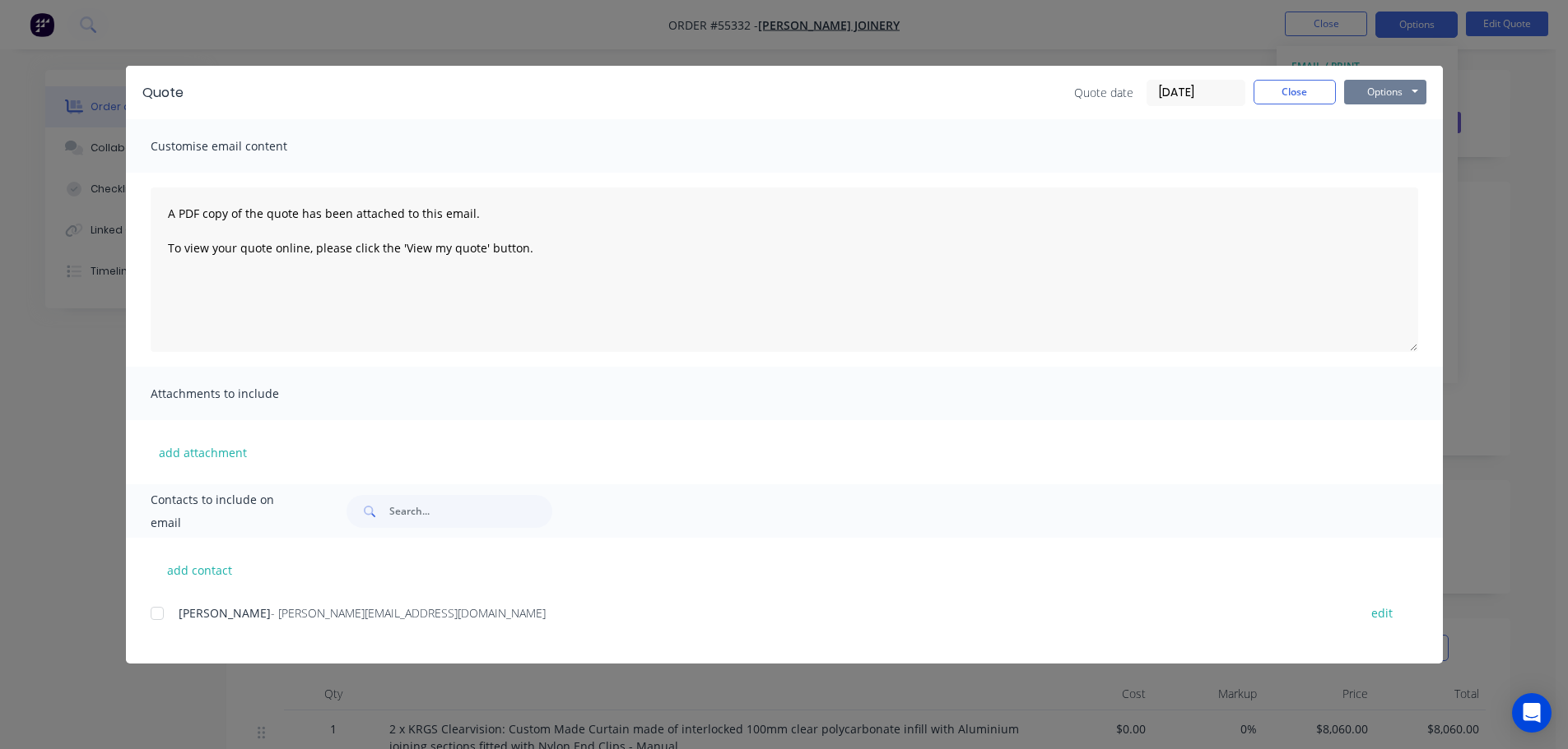
click at [1358, 95] on button "Options" at bounding box center [1385, 92] width 83 height 25
click at [1377, 150] on button "Print" at bounding box center [1397, 148] width 106 height 27
click at [1280, 92] on button "Close" at bounding box center [1295, 92] width 83 height 25
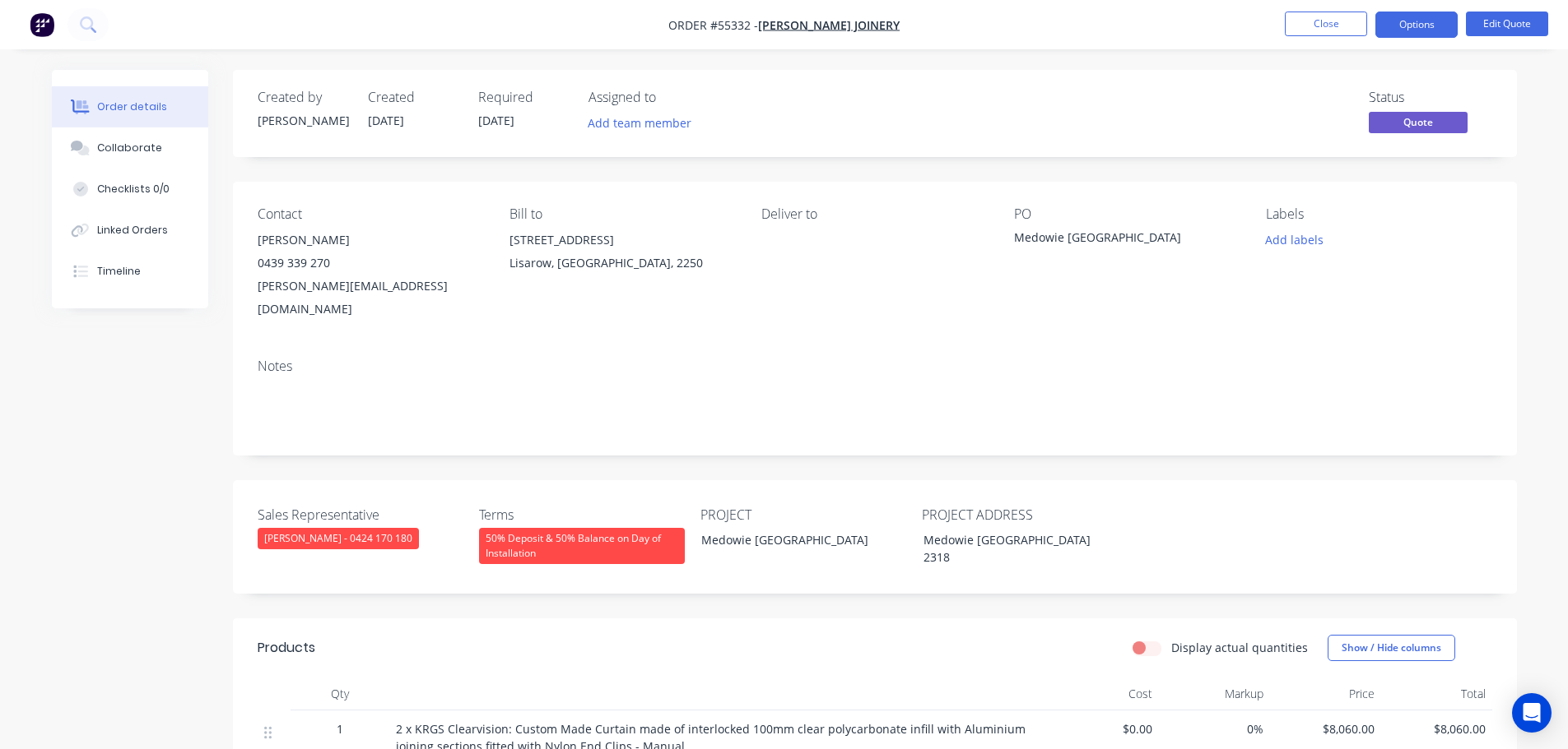
click at [304, 285] on div "tom@pluimjoinery.com.au" at bounding box center [370, 298] width 225 height 46
copy div "tom@pluimjoinery.com.au"
click at [1056, 237] on div "Medowie [GEOGRAPHIC_DATA]" at bounding box center [1117, 240] width 206 height 23
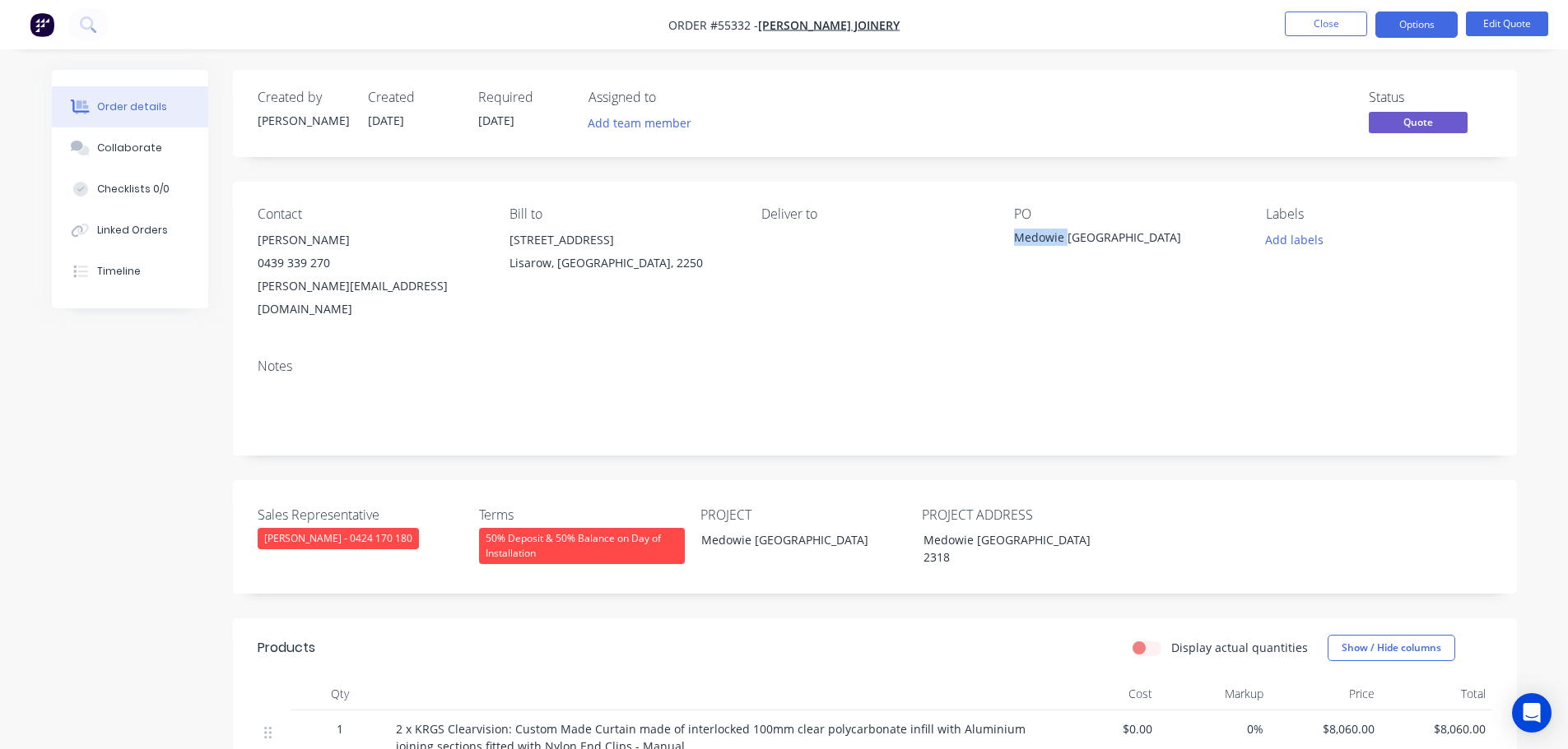
click at [1056, 237] on div "Medowie [GEOGRAPHIC_DATA]" at bounding box center [1117, 240] width 206 height 23
copy div "Medowie [GEOGRAPHIC_DATA]"
click at [330, 264] on span at bounding box center [330, 262] width 0 height 15
click at [1316, 19] on button "Close" at bounding box center [1327, 24] width 83 height 25
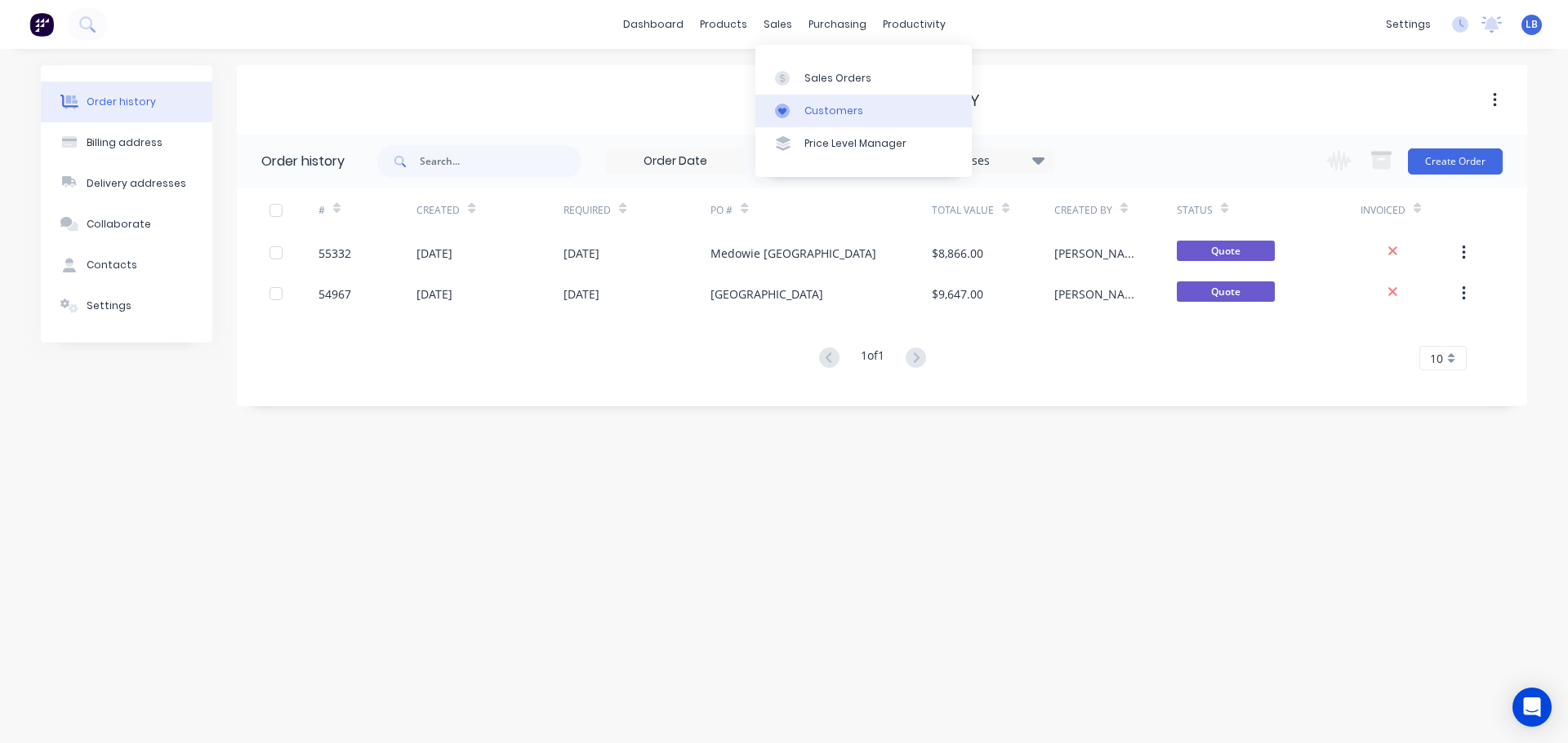
click at [845, 113] on div "Customers" at bounding box center [834, 111] width 59 height 14
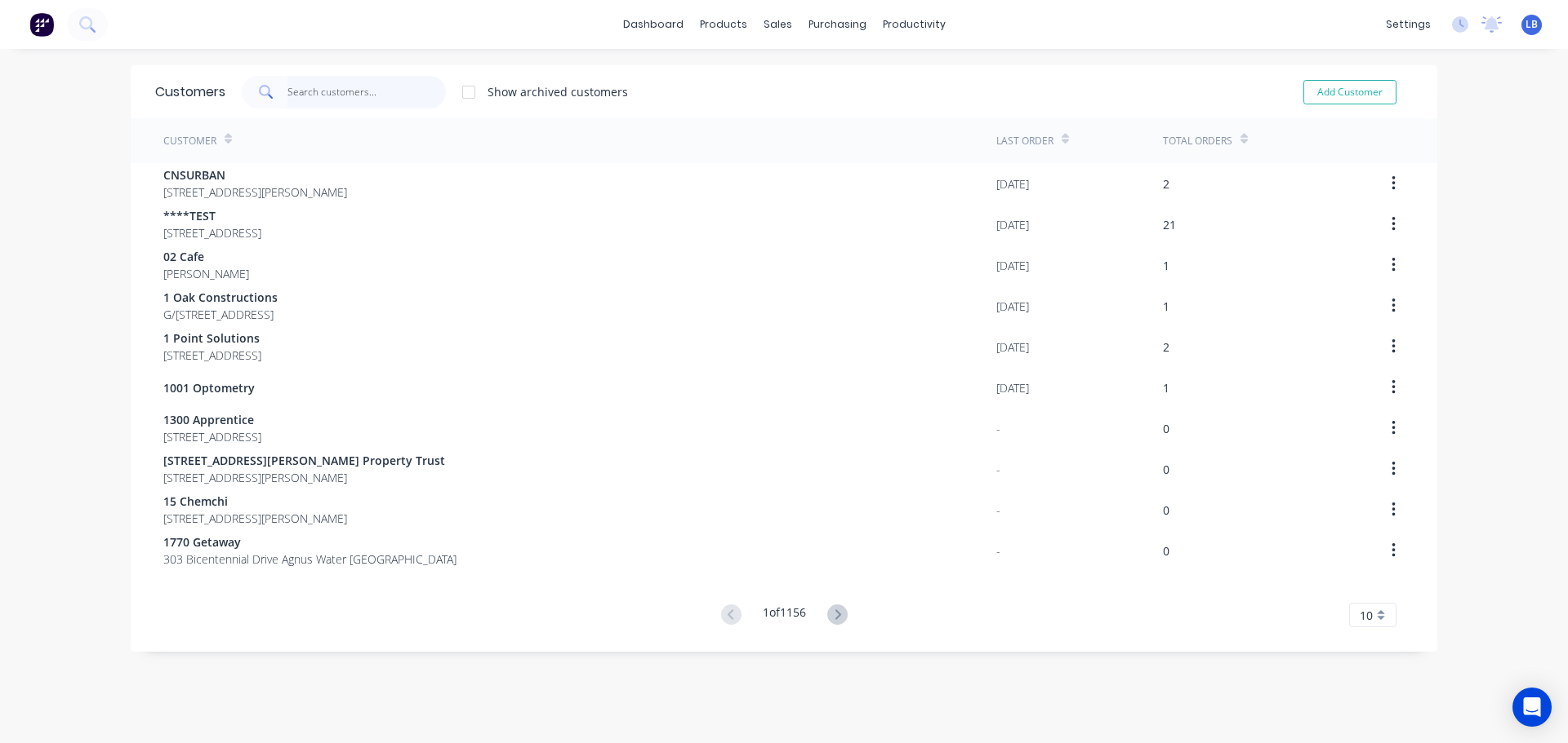
click at [335, 94] on input "text" at bounding box center [366, 93] width 159 height 32
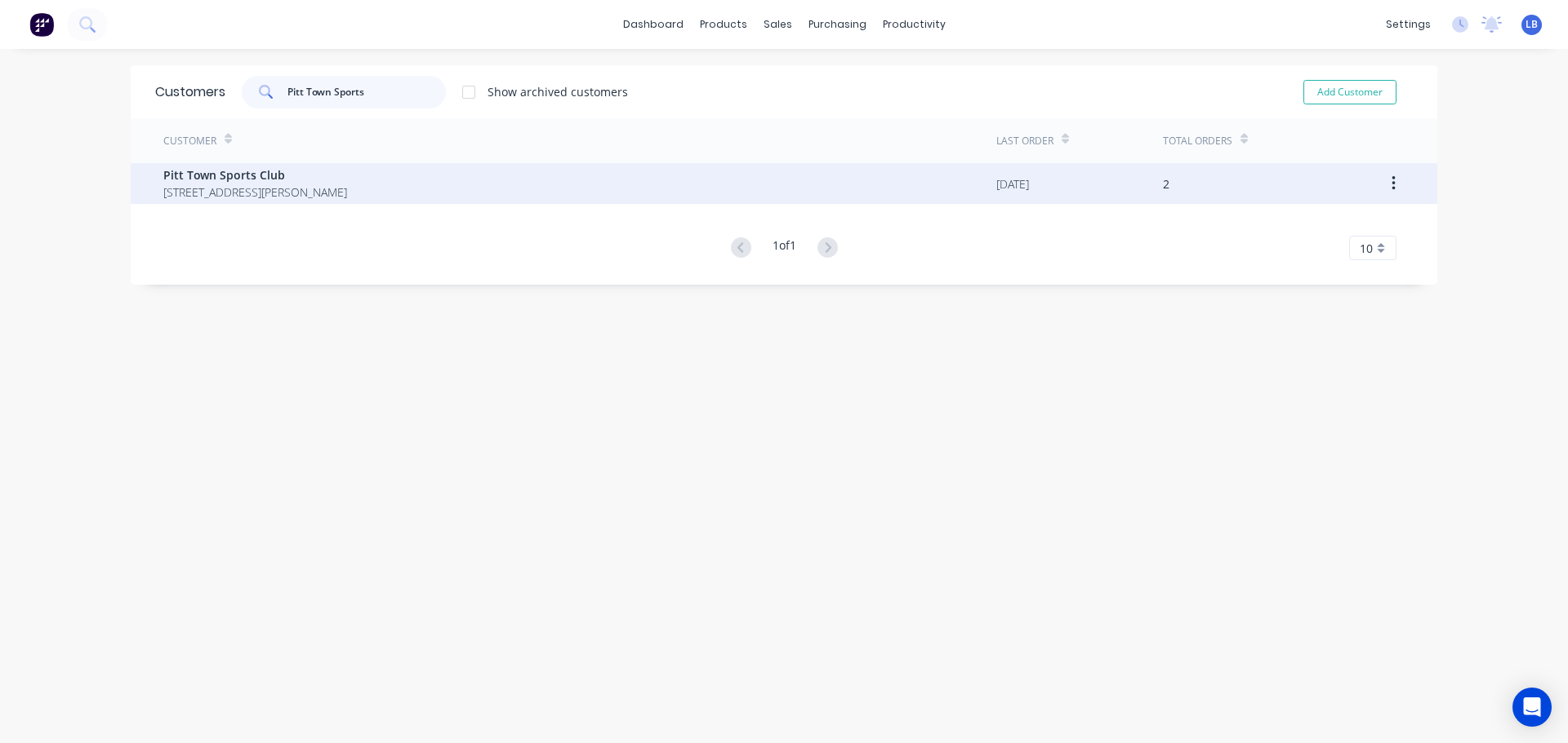
type input "Pitt Town Sports"
click at [245, 170] on span "Pitt Town Sports Club" at bounding box center [255, 175] width 184 height 17
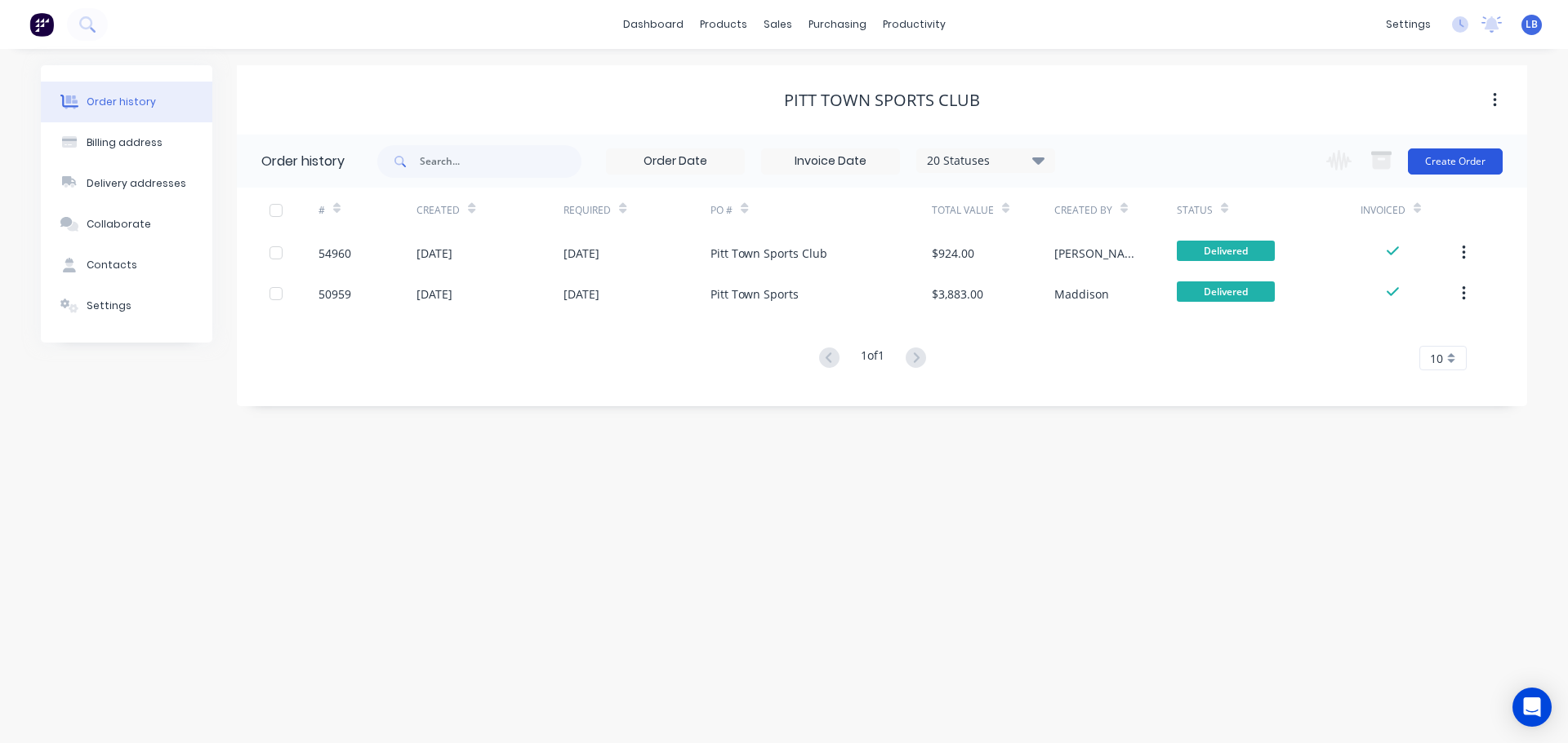
click at [1441, 167] on button "Create Order" at bounding box center [1454, 161] width 94 height 26
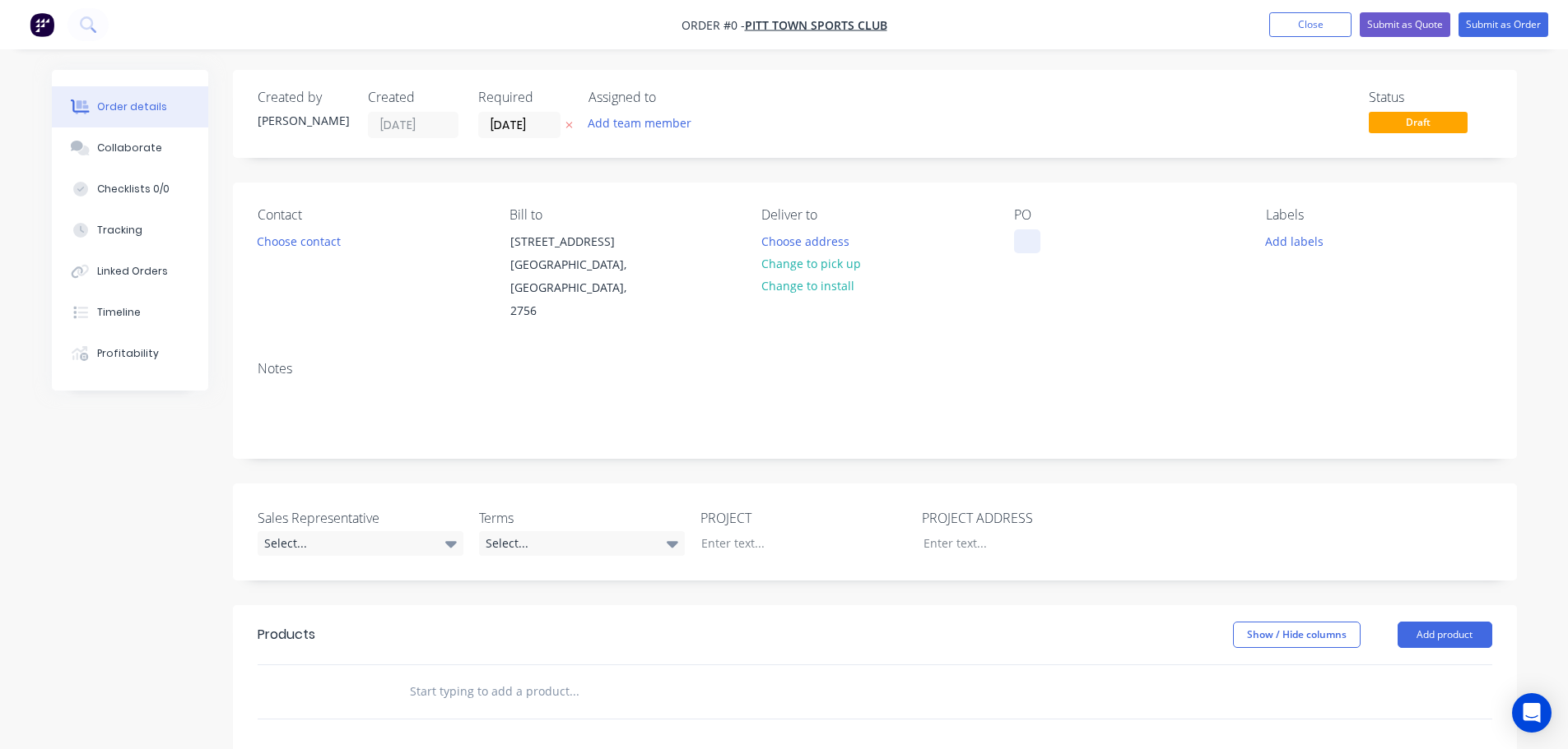
click at [1030, 240] on div at bounding box center [1026, 241] width 26 height 24
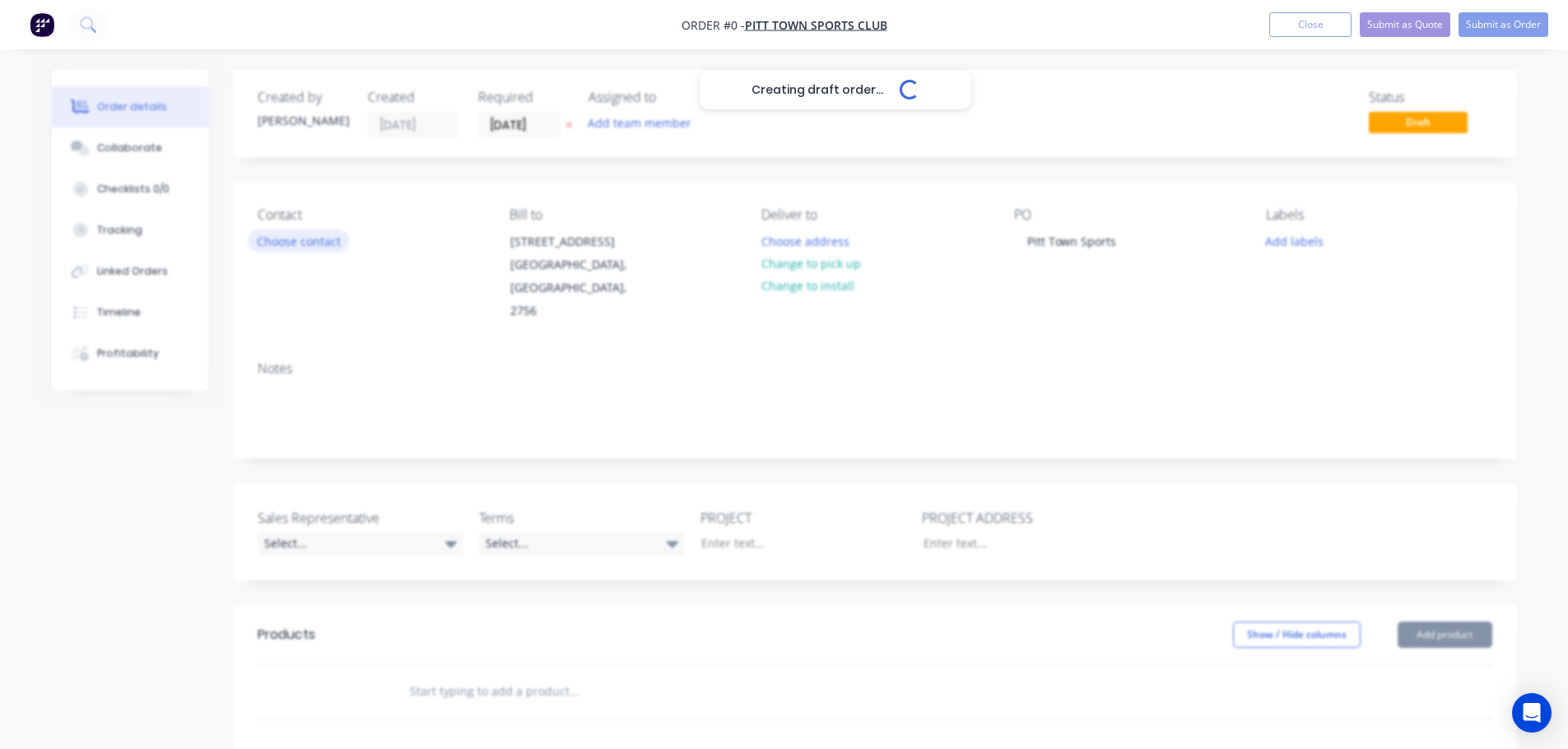
click at [306, 244] on div "Creating draft order... Loading... Order details Collaborate Checklists 0/0 Tra…" at bounding box center [784, 605] width 1498 height 1069
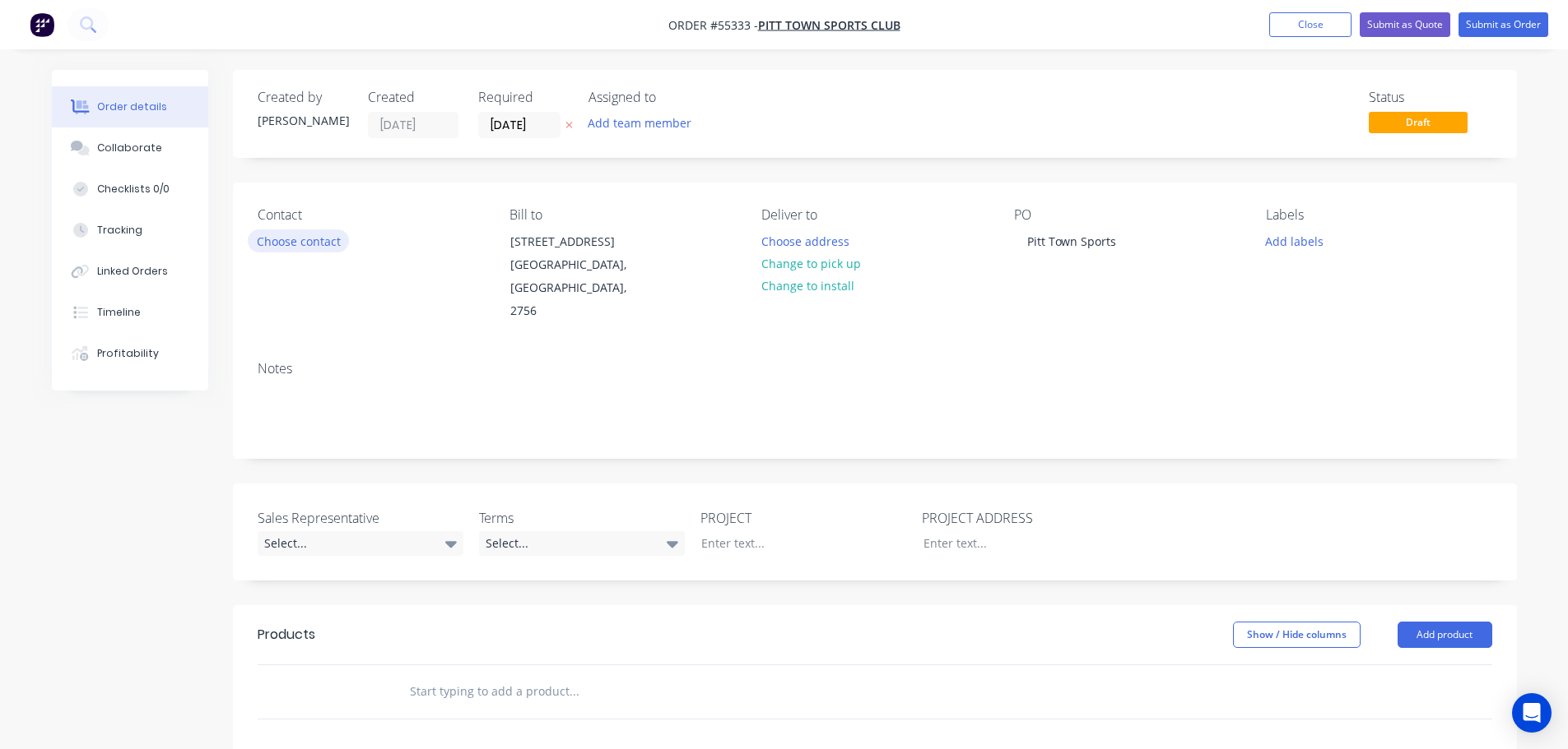
click at [306, 244] on button "Choose contact" at bounding box center [298, 240] width 101 height 22
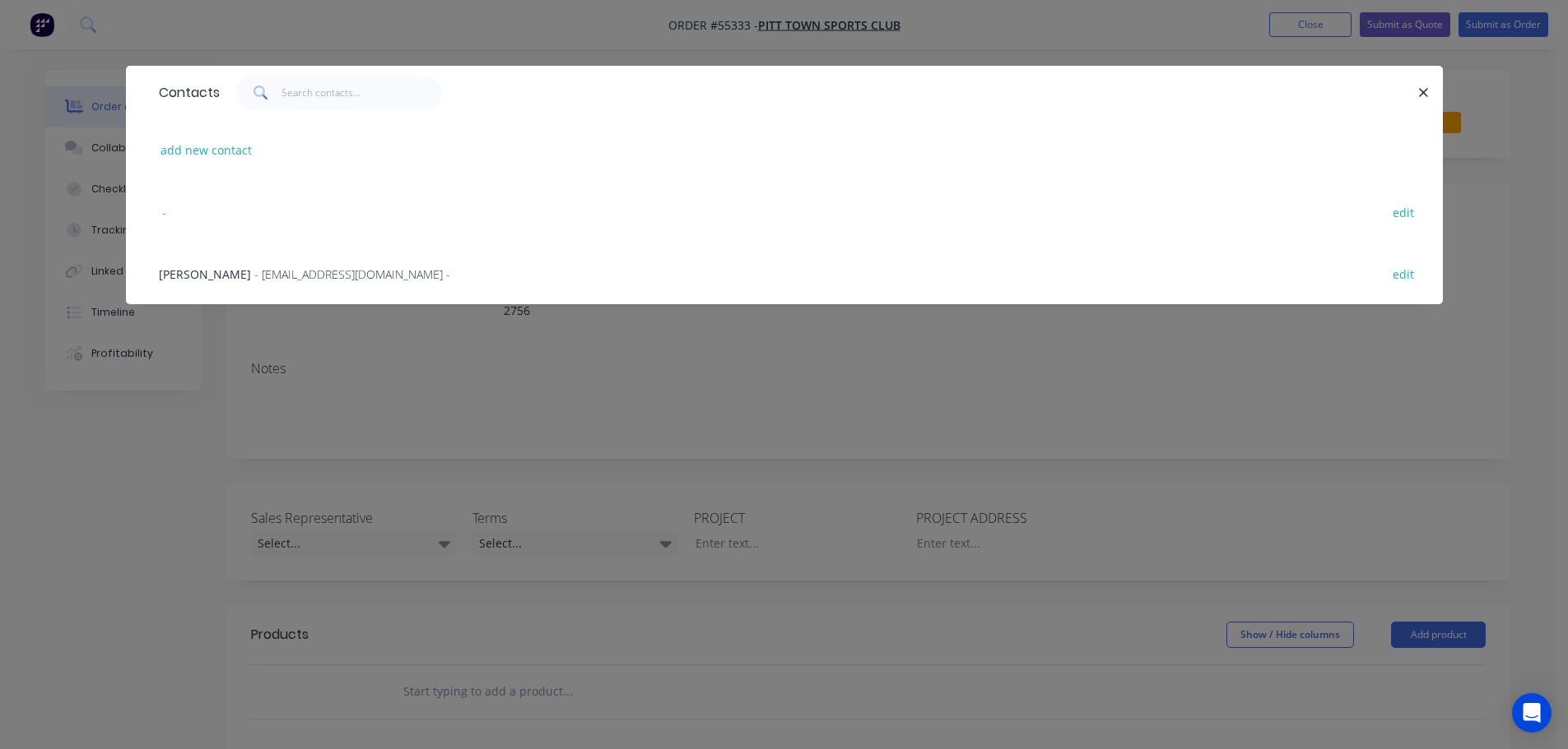
click at [254, 278] on span "- admin@pitttownsports.com.au -" at bounding box center [352, 274] width 196 height 15
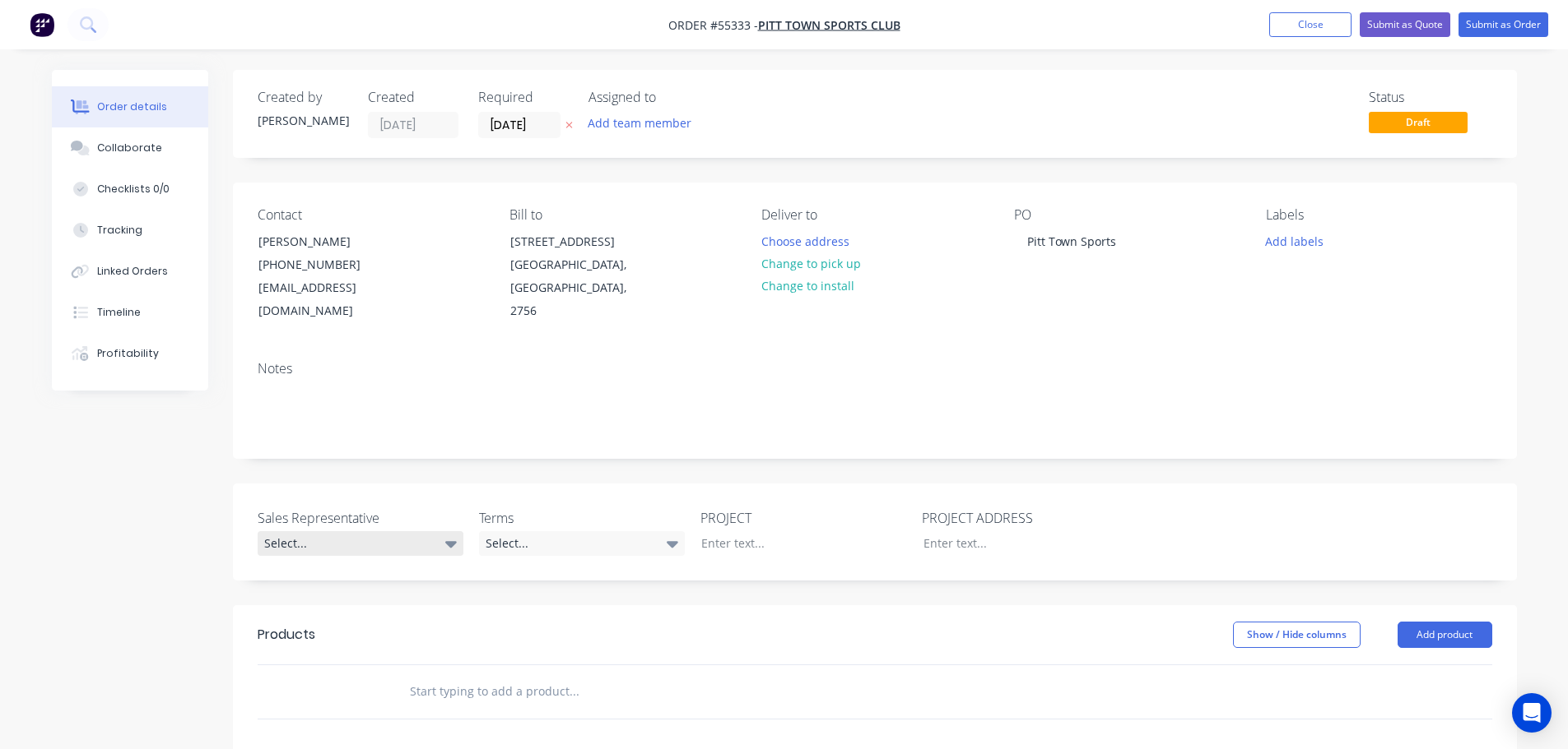
click at [315, 532] on div "Select..." at bounding box center [361, 544] width 206 height 25
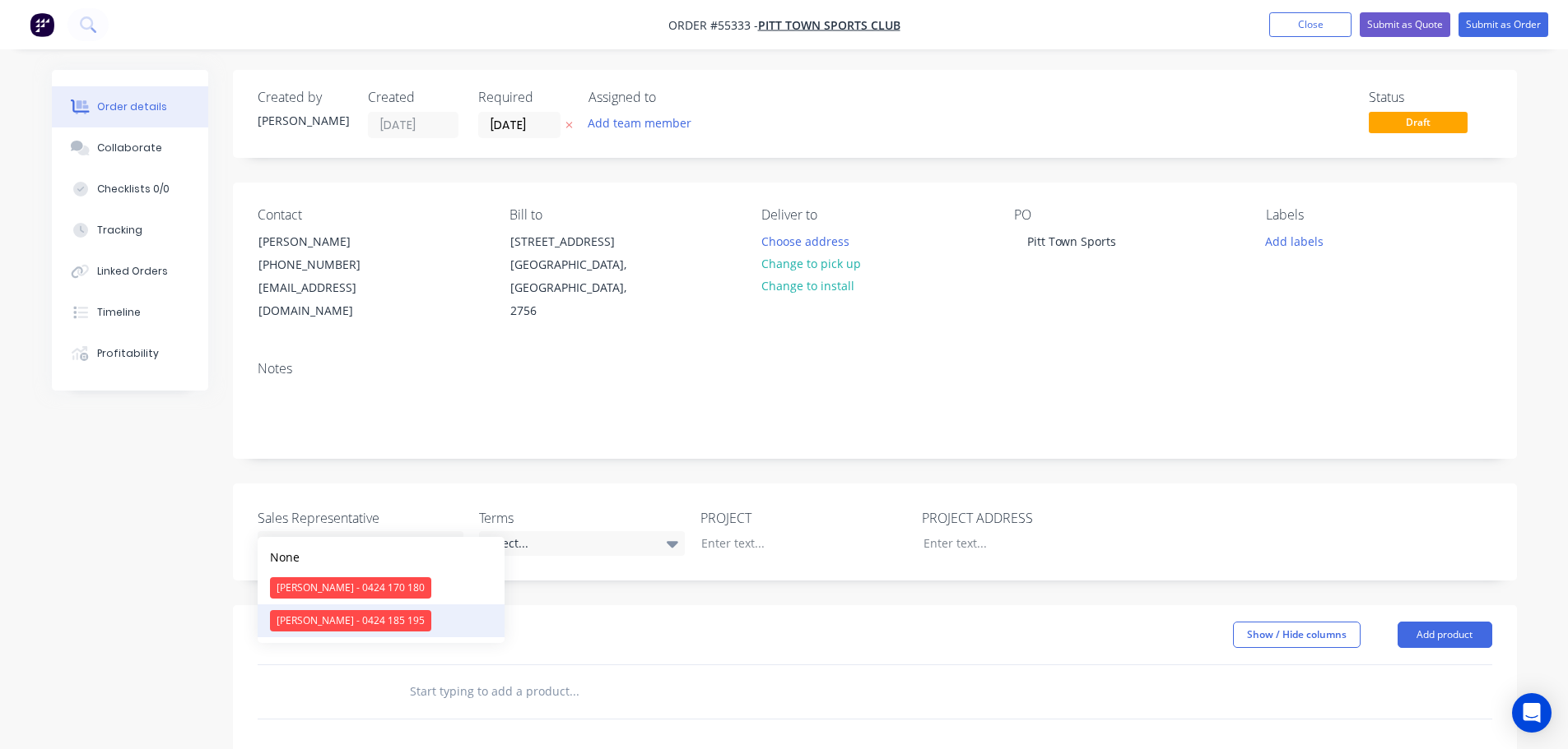
click at [323, 622] on div "[PERSON_NAME] - 0424 185 195" at bounding box center [351, 621] width 162 height 21
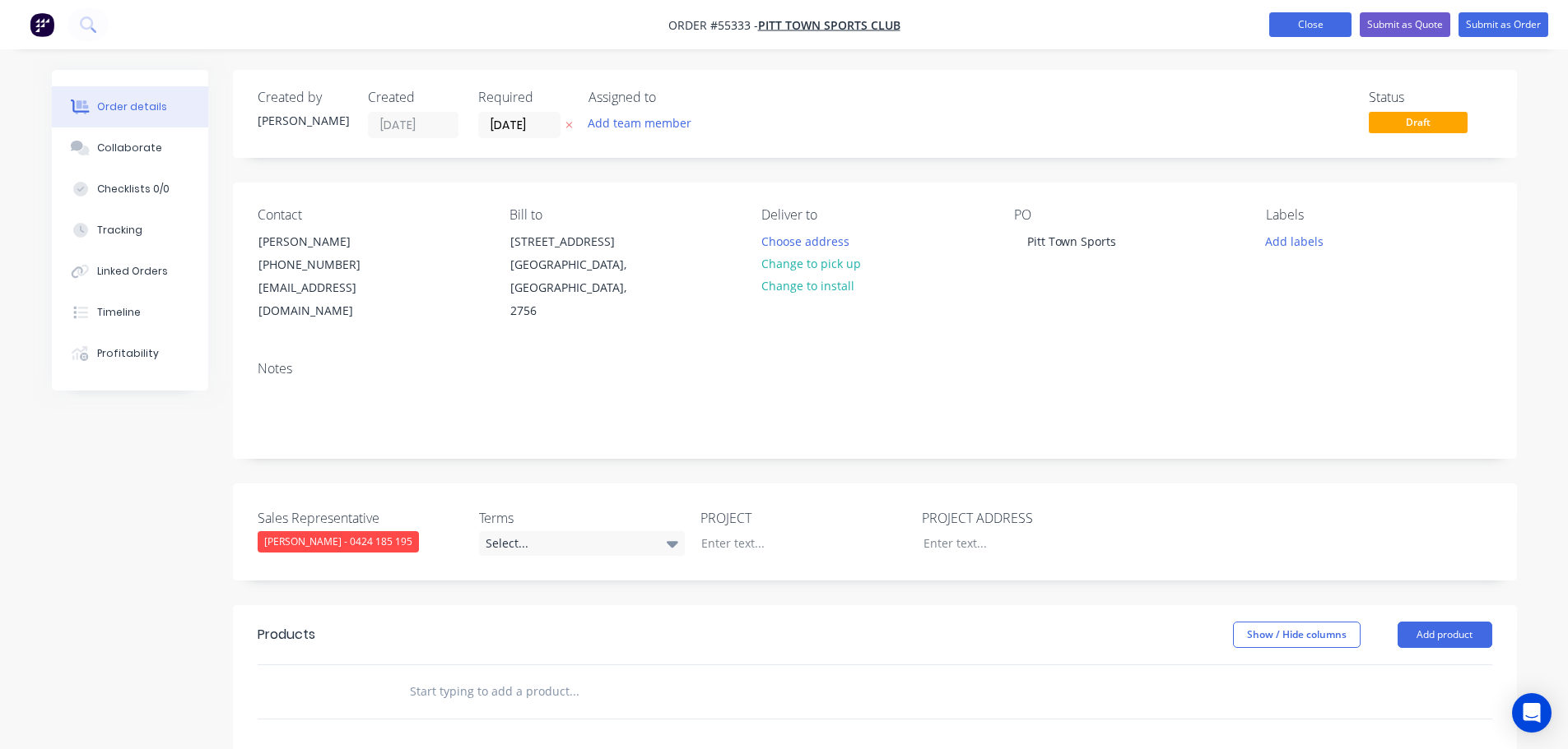
click at [1302, 29] on button "Close" at bounding box center [1310, 25] width 83 height 25
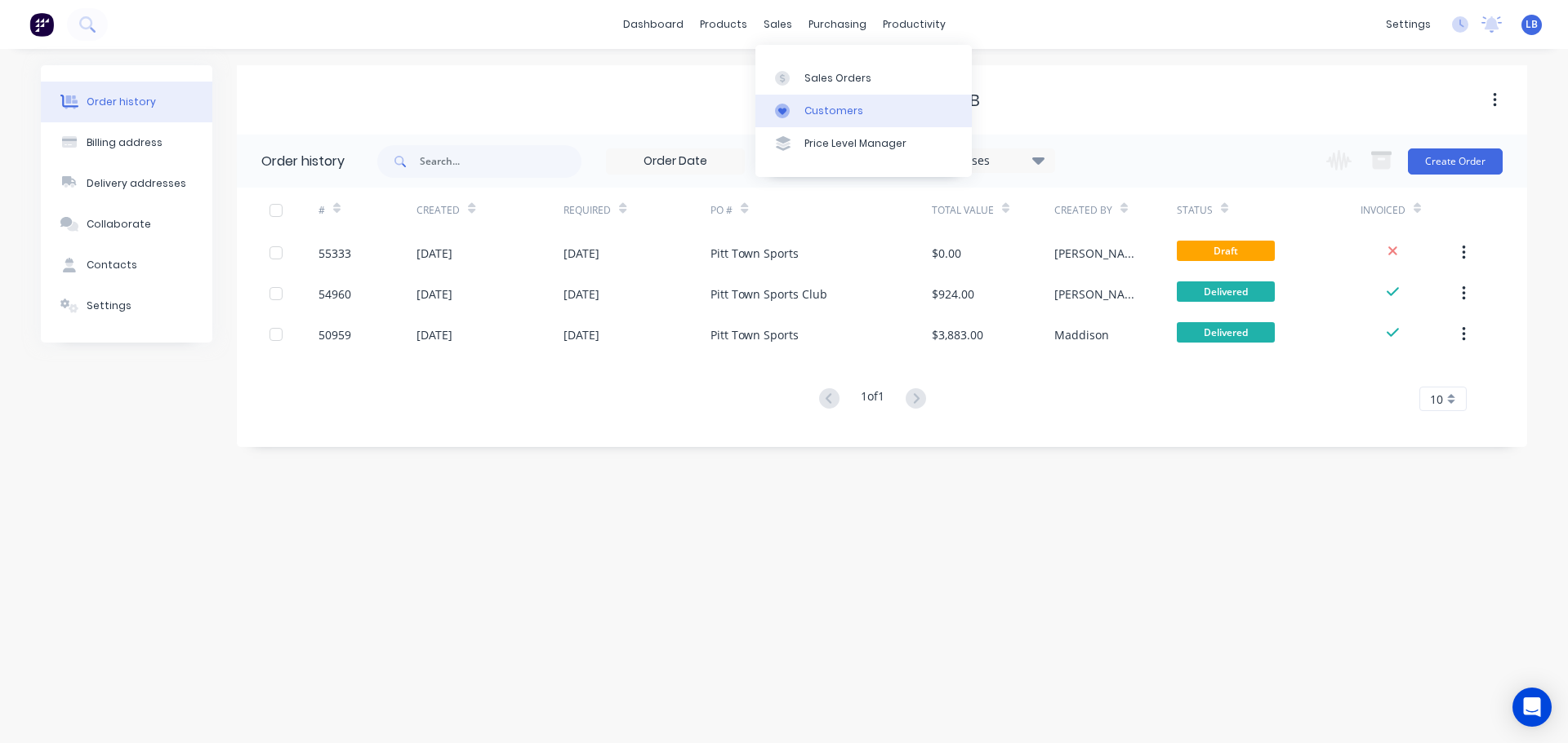
click at [823, 114] on div "Customers" at bounding box center [834, 111] width 59 height 14
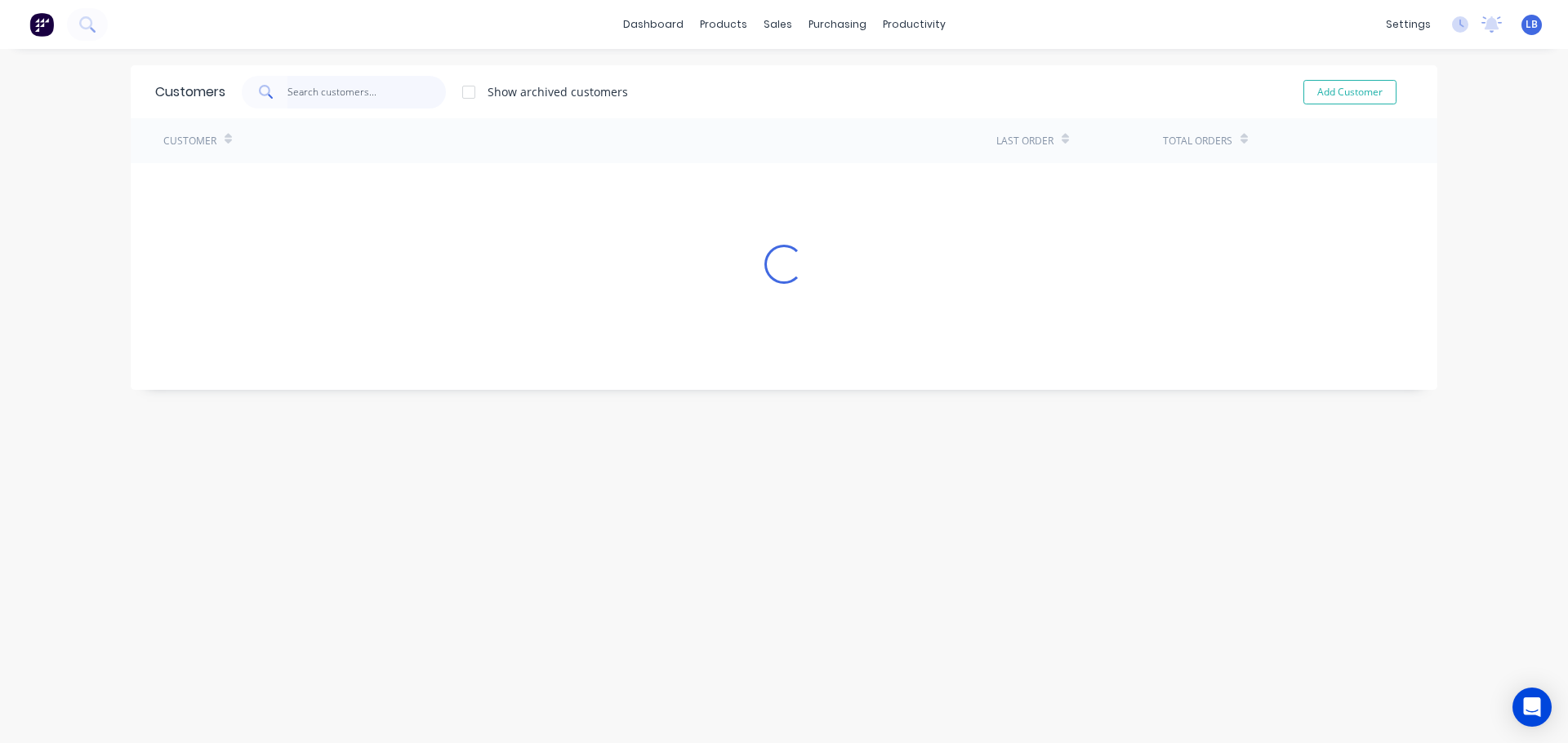
click at [312, 93] on input "text" at bounding box center [366, 93] width 159 height 32
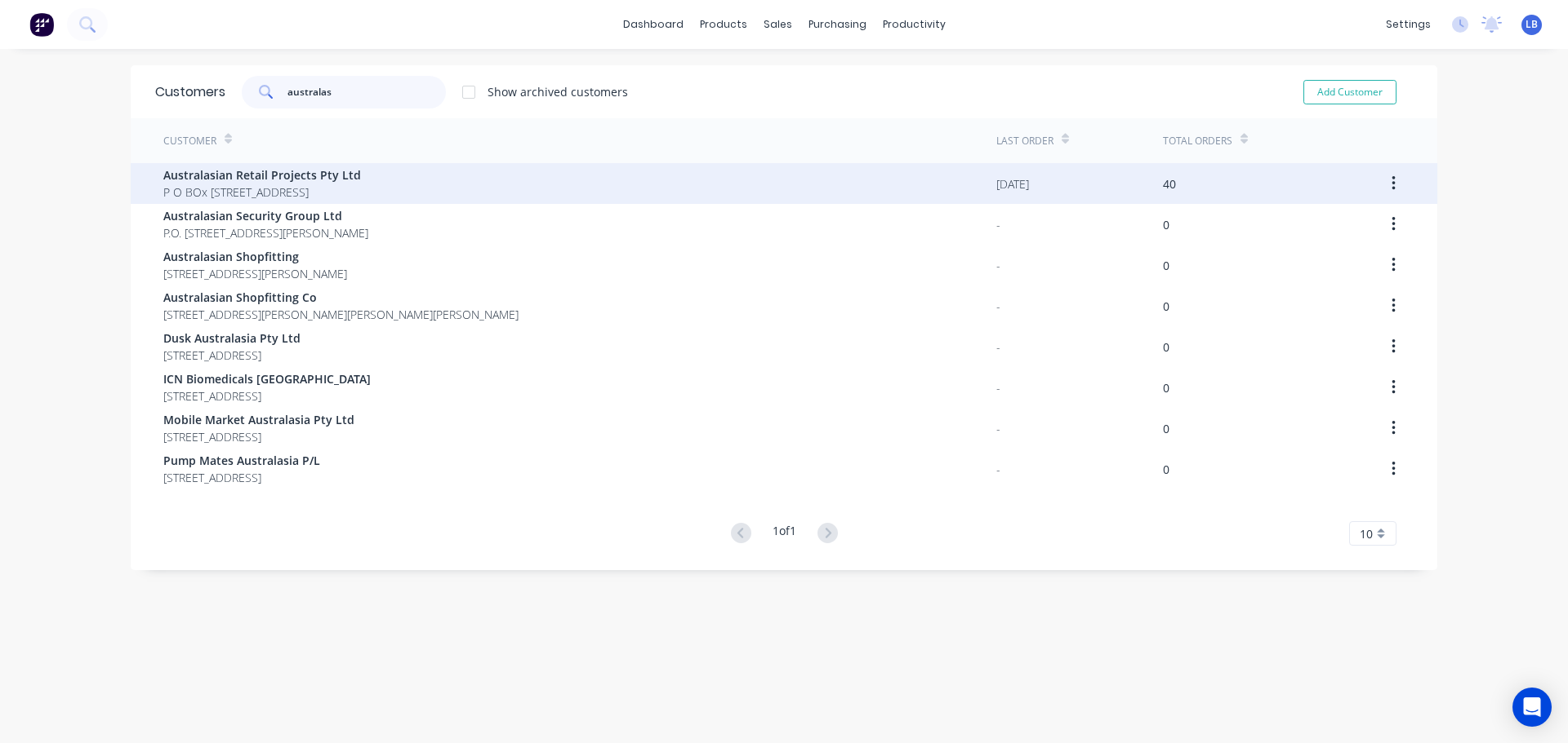
type input "australas"
click at [236, 175] on span "Australasian Retail Projects Pty Ltd" at bounding box center [261, 175] width 198 height 17
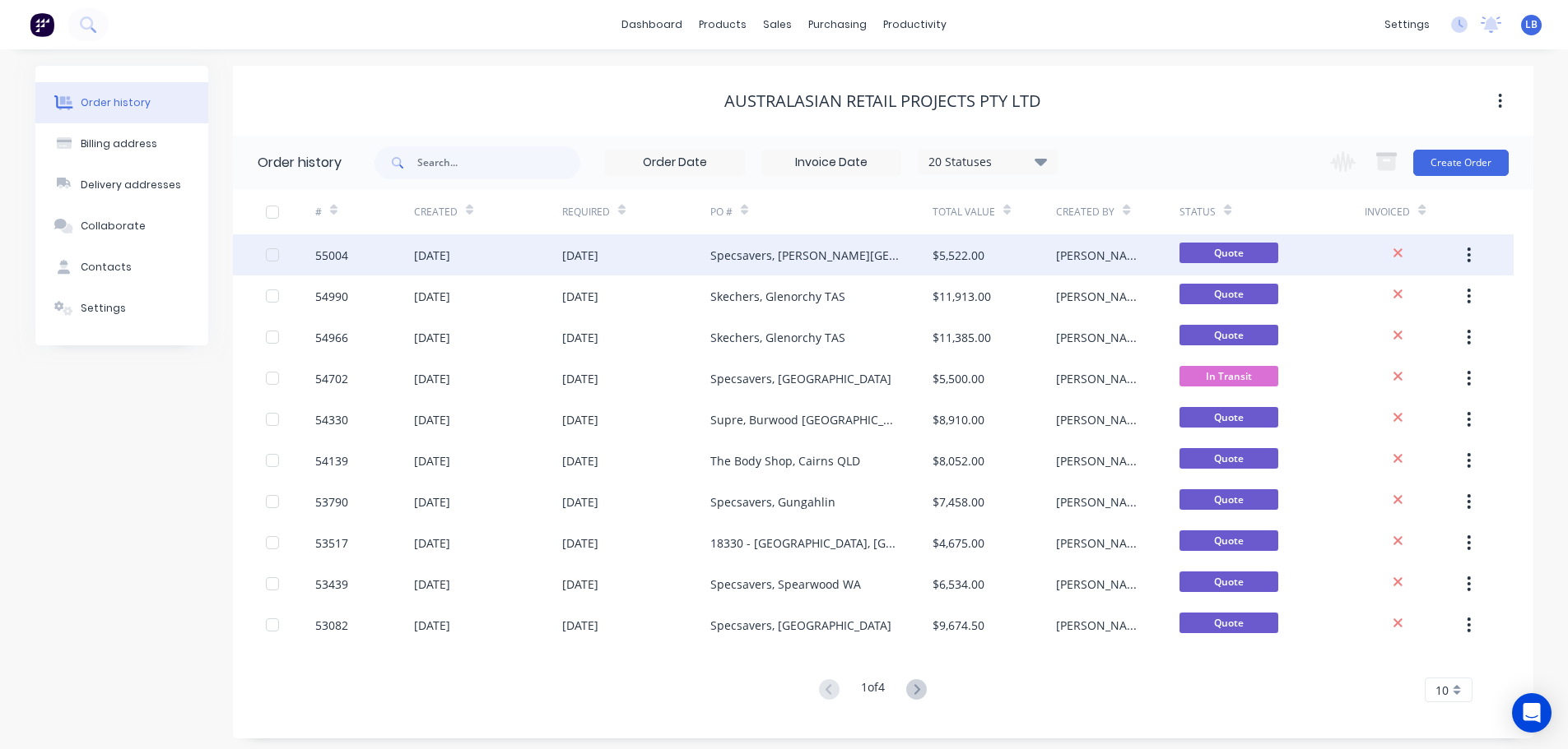
click at [332, 256] on div "55004" at bounding box center [332, 256] width 33 height 17
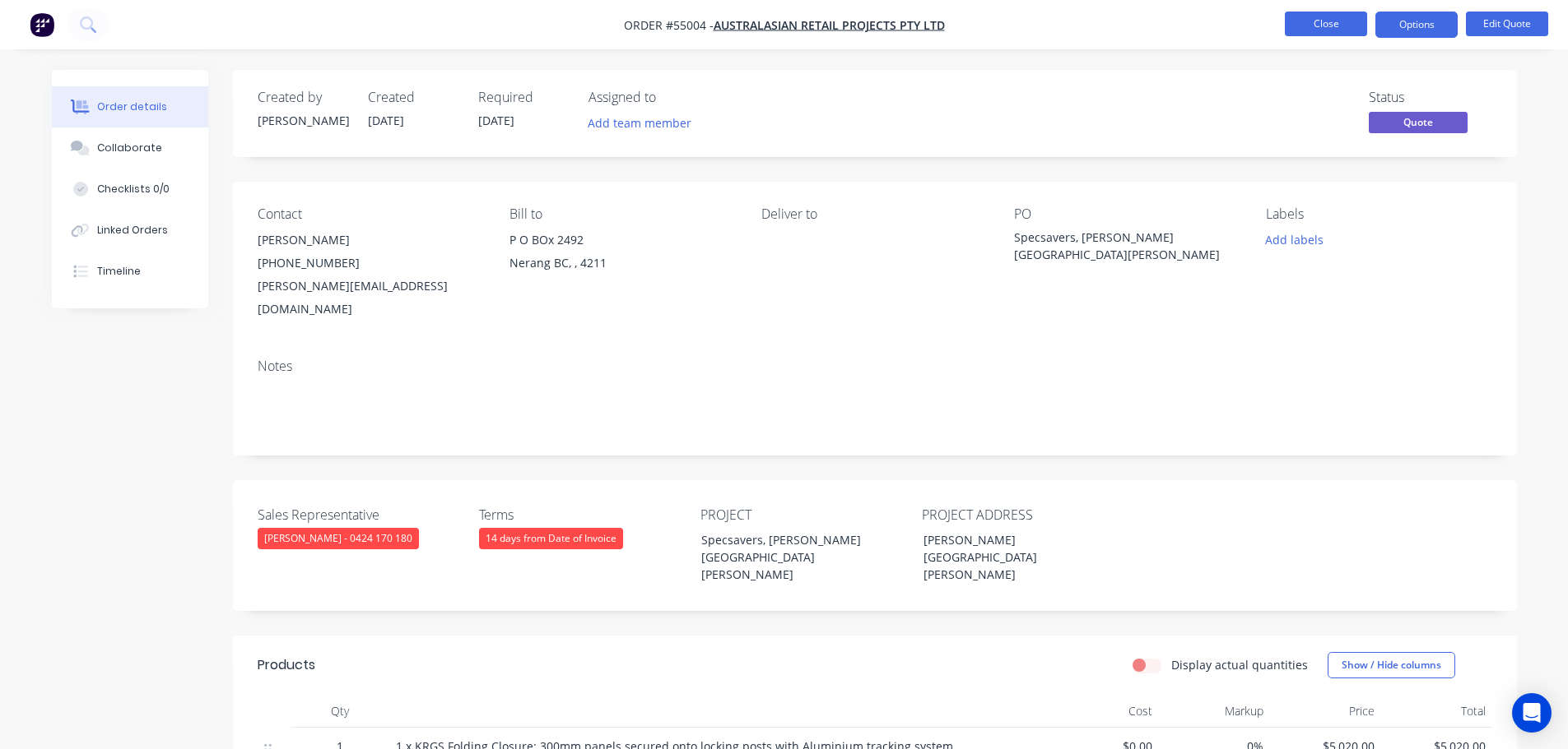
click at [1315, 24] on button "Close" at bounding box center [1327, 24] width 83 height 25
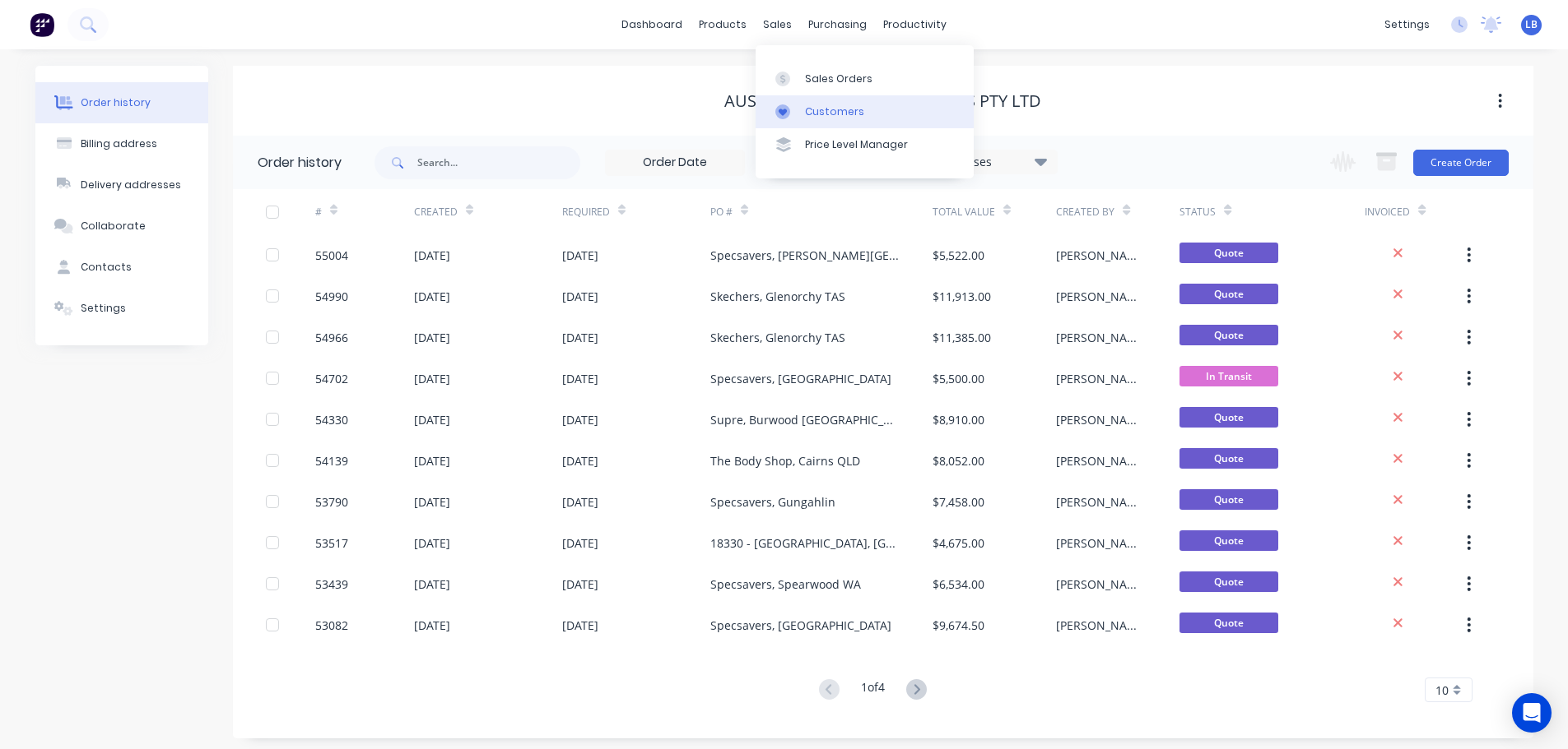
click at [824, 109] on div "Customers" at bounding box center [835, 112] width 60 height 14
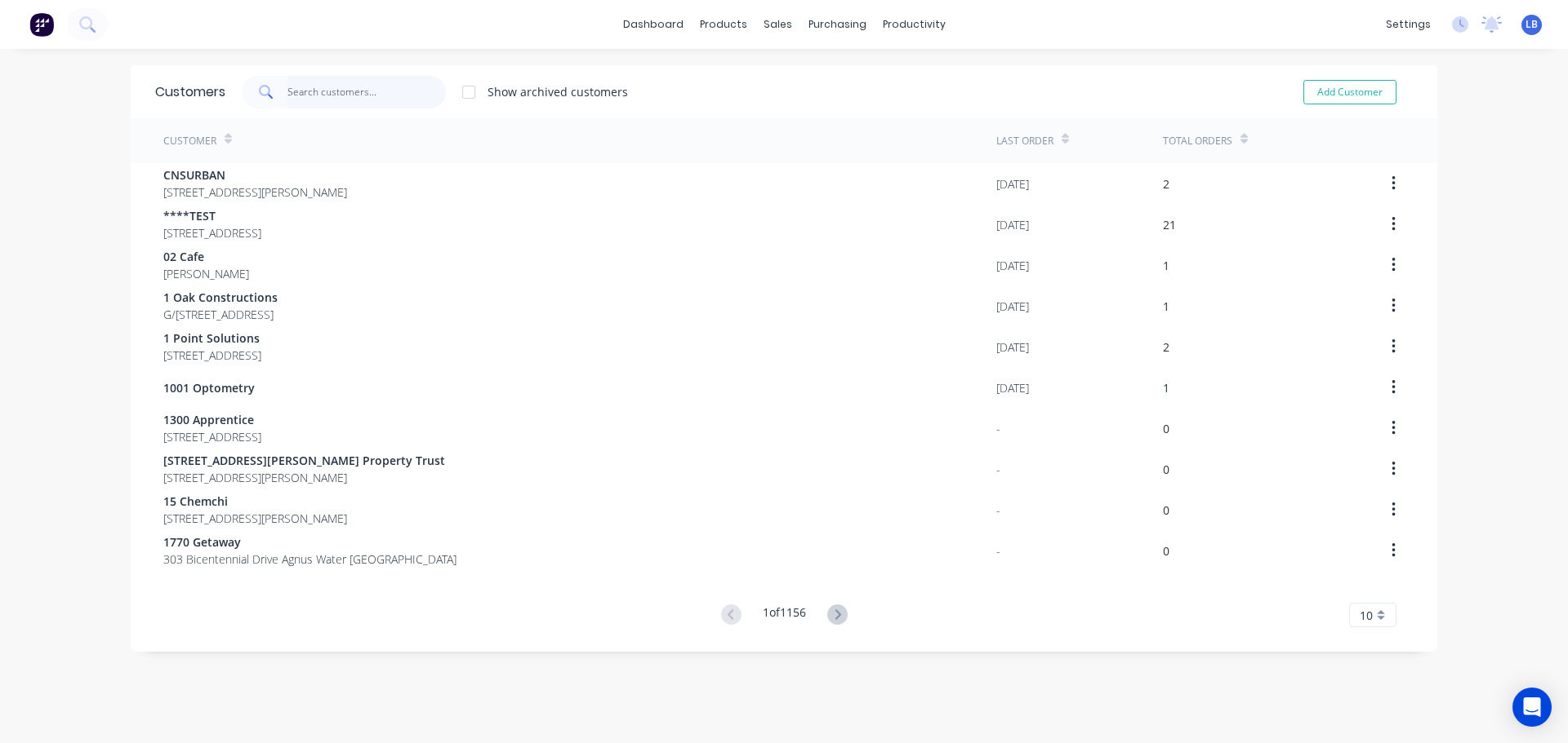
click at [335, 90] on input "text" at bounding box center [366, 93] width 159 height 32
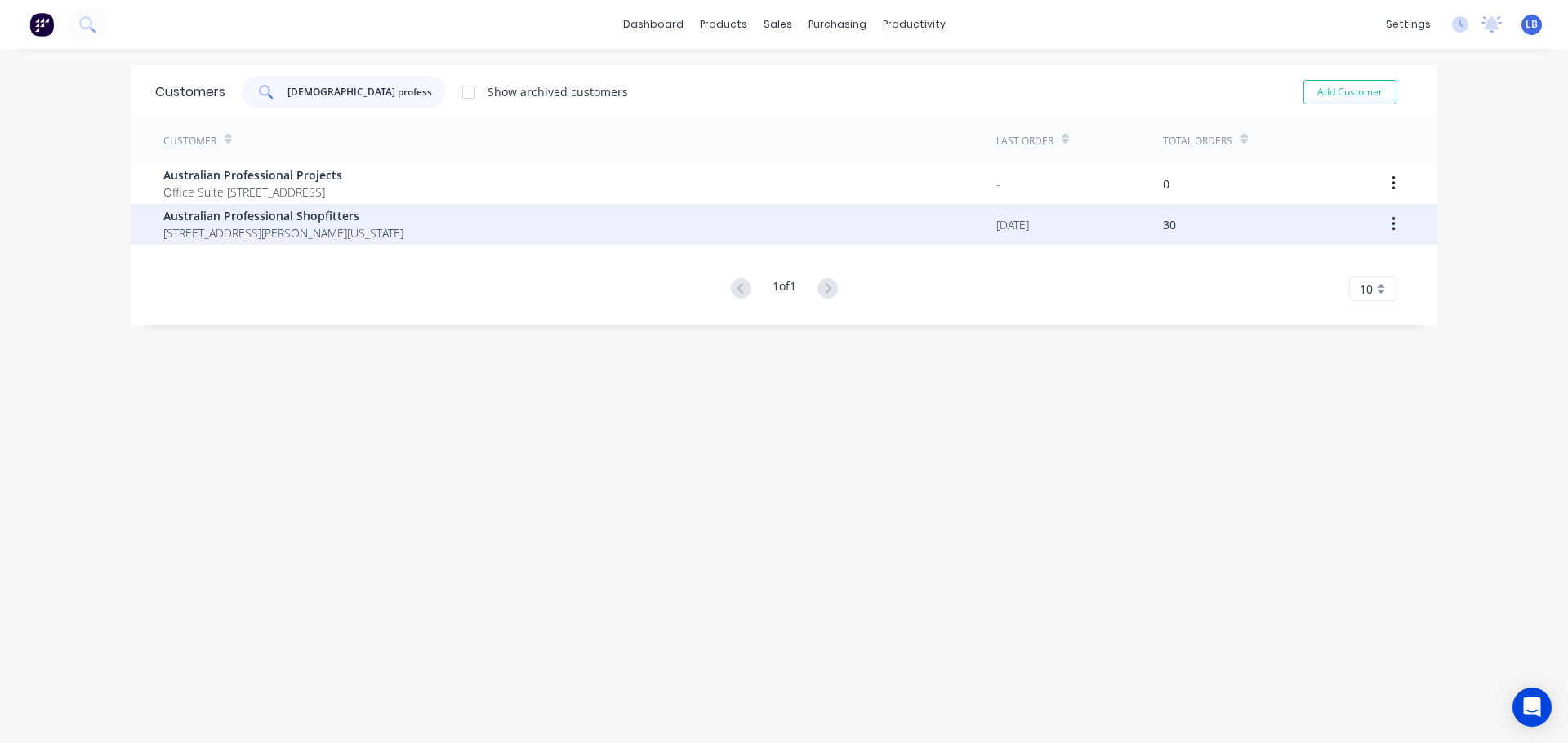
type input "australian profess"
click at [252, 219] on span "Australian Professional Shopfitters" at bounding box center [283, 216] width 240 height 17
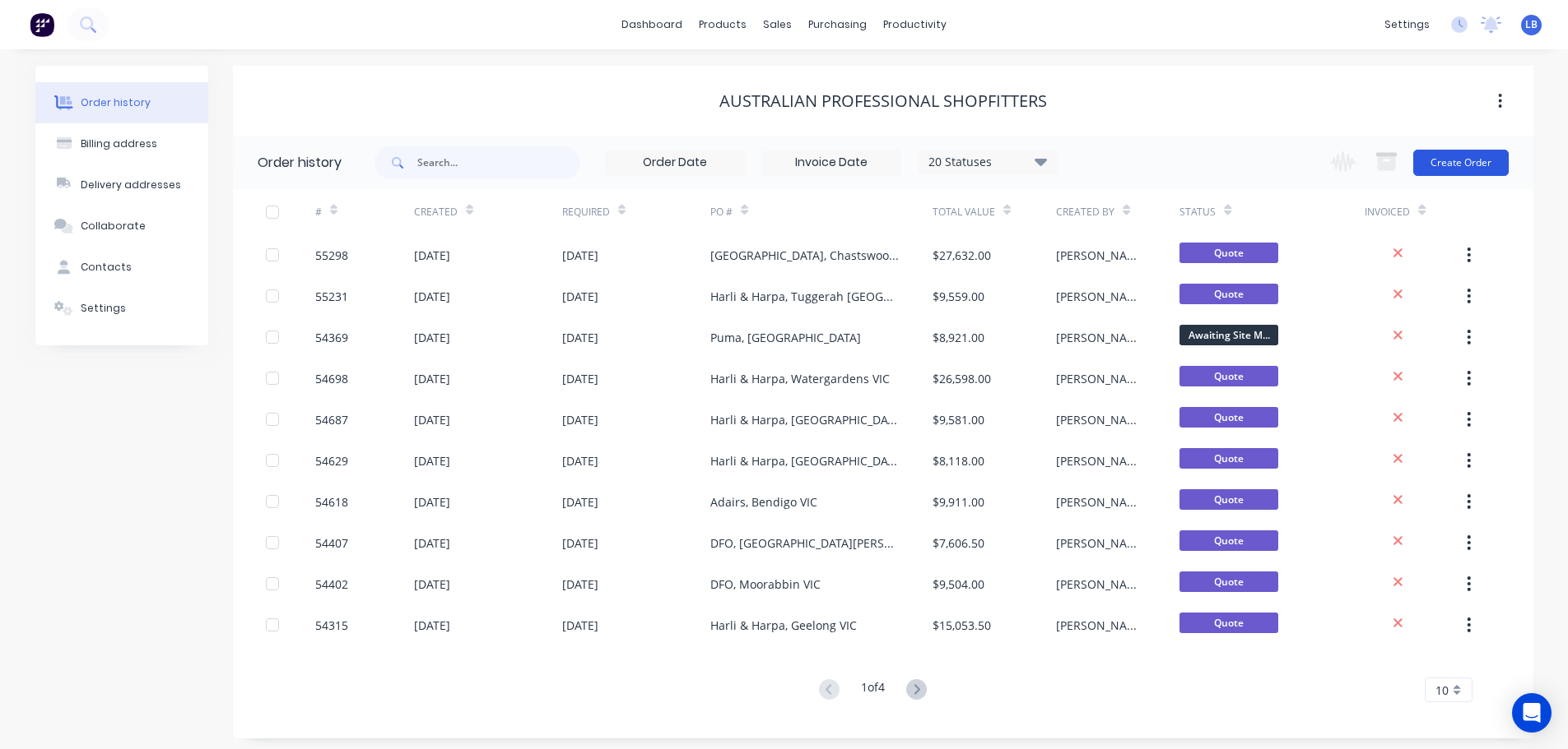
click at [1470, 162] on button "Create Order" at bounding box center [1460, 162] width 95 height 26
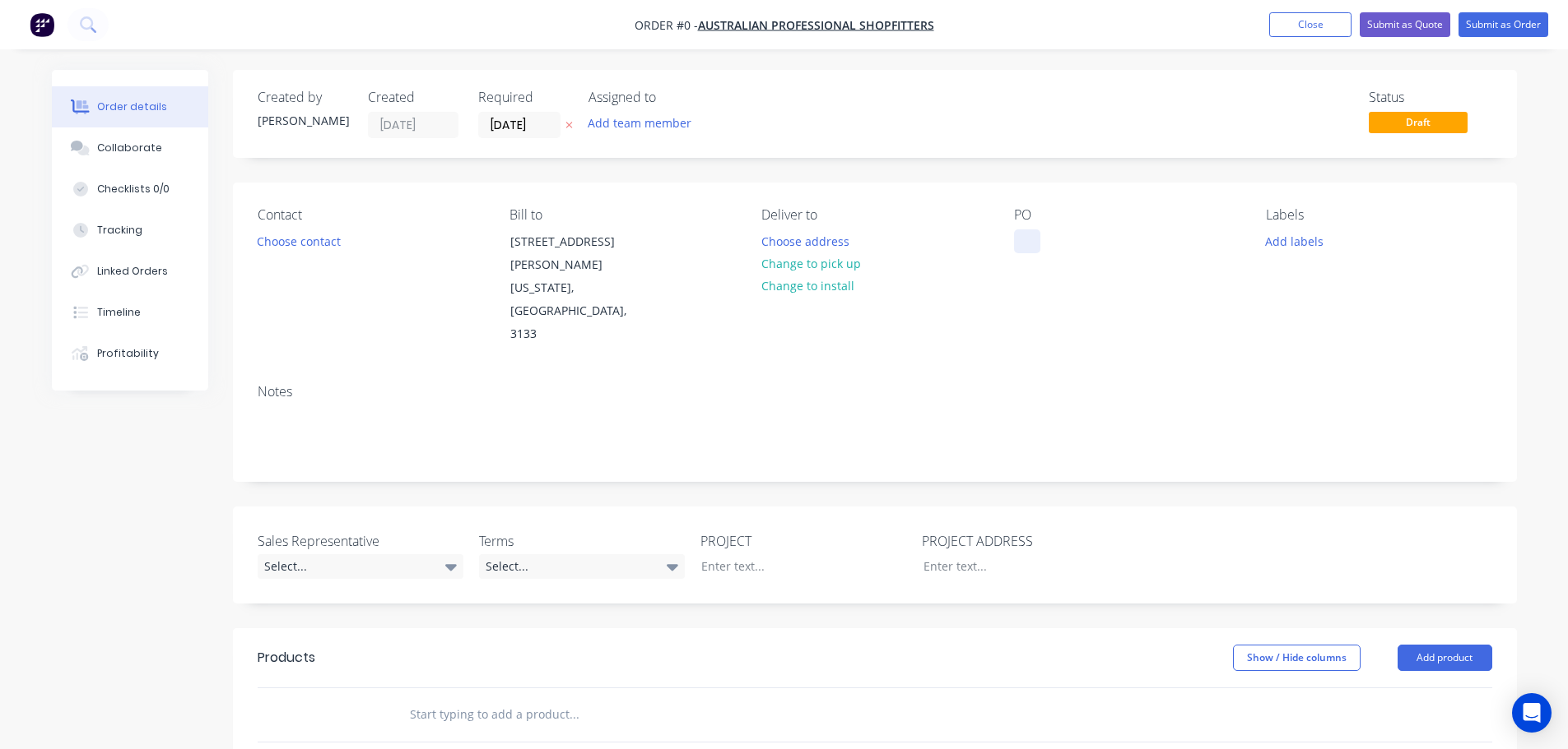
click at [1025, 233] on div at bounding box center [1026, 241] width 26 height 24
click at [311, 244] on div "Order details Collaborate Checklists 0/0 Tracking Linked Orders Timeline Profit…" at bounding box center [784, 616] width 1498 height 1092
click at [311, 244] on button "Choose contact" at bounding box center [298, 240] width 101 height 22
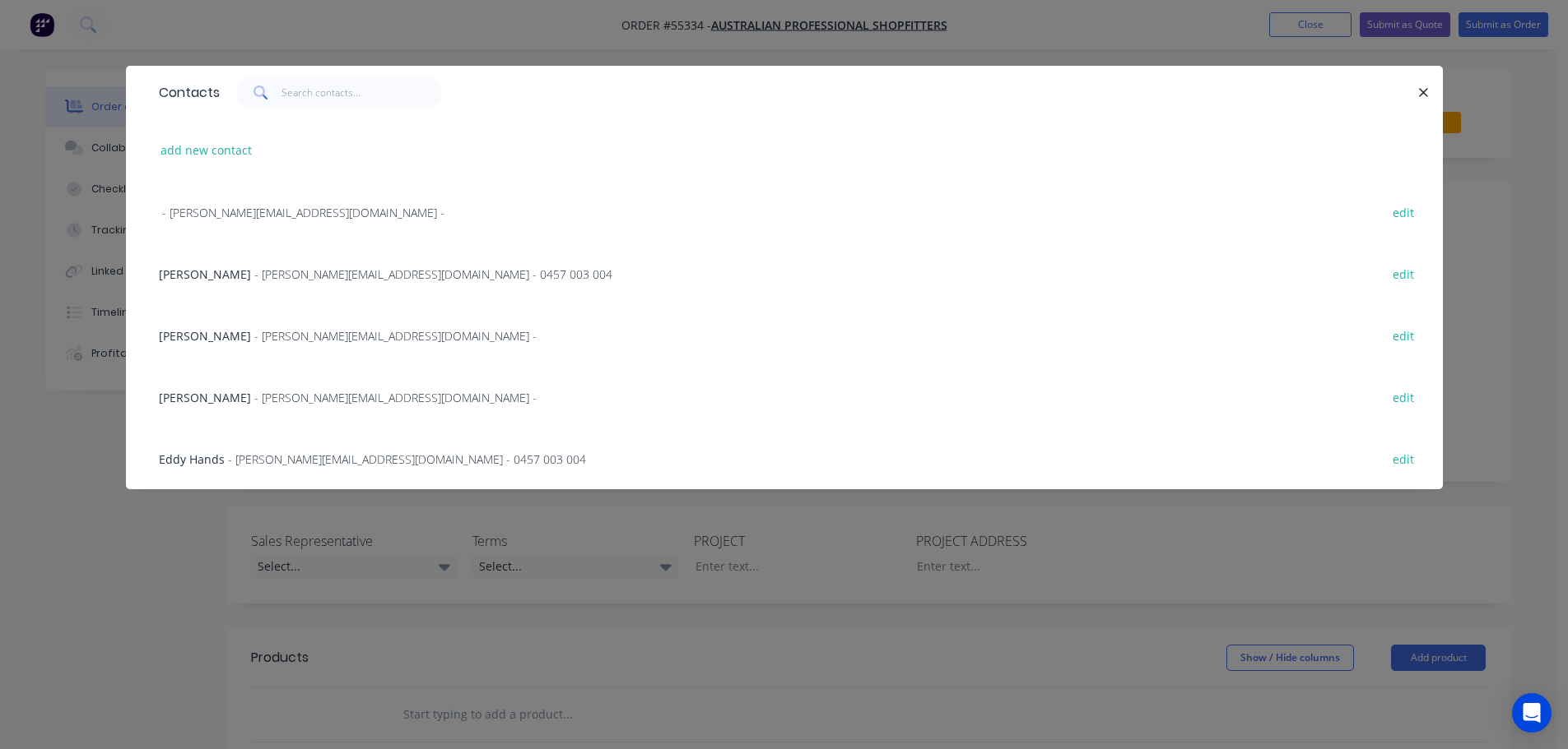
click at [209, 460] on span "Eddy Hands" at bounding box center [191, 460] width 65 height 15
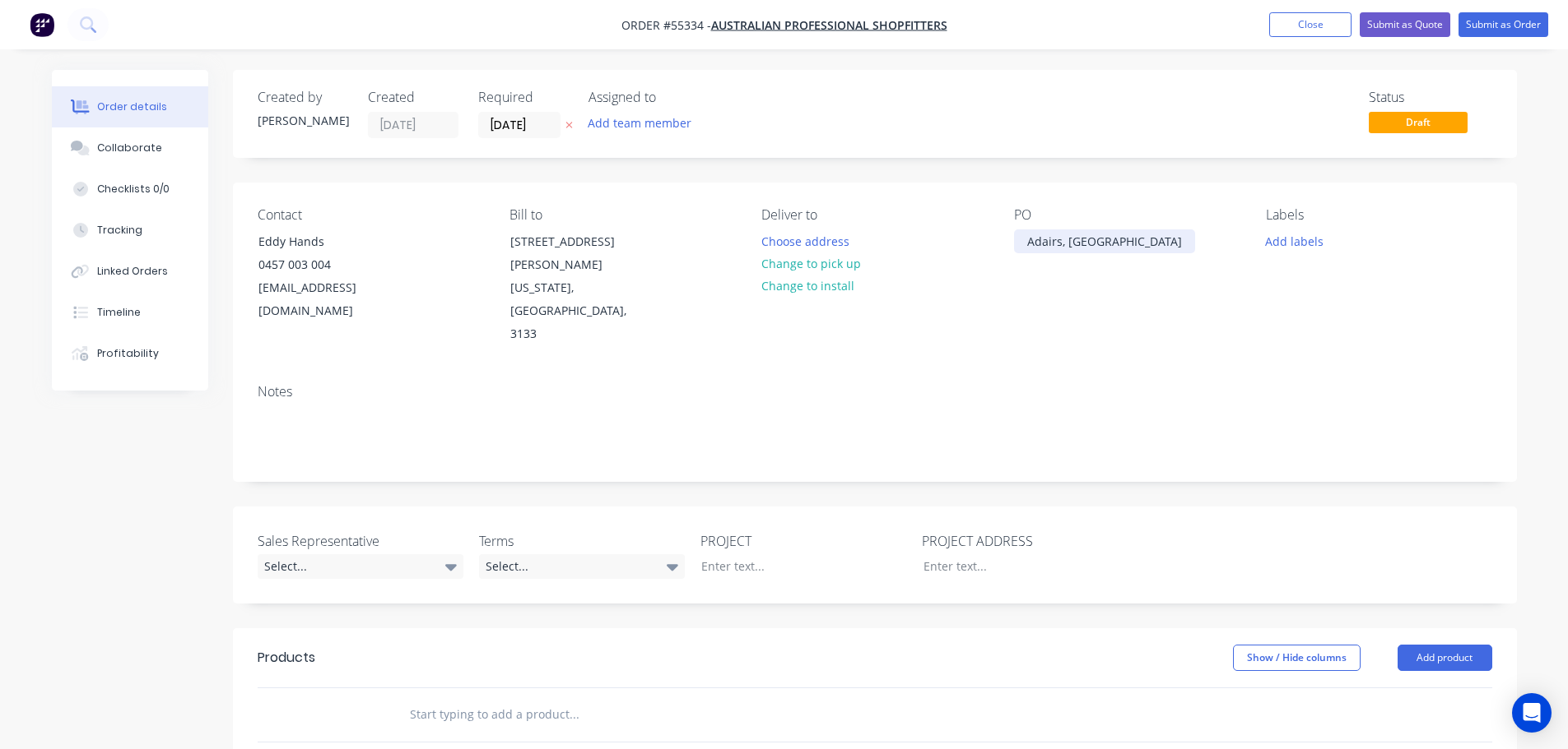
click at [1131, 240] on div "Adairs, [GEOGRAPHIC_DATA]" at bounding box center [1104, 241] width 181 height 24
copy div "Adairs, [GEOGRAPHIC_DATA]"
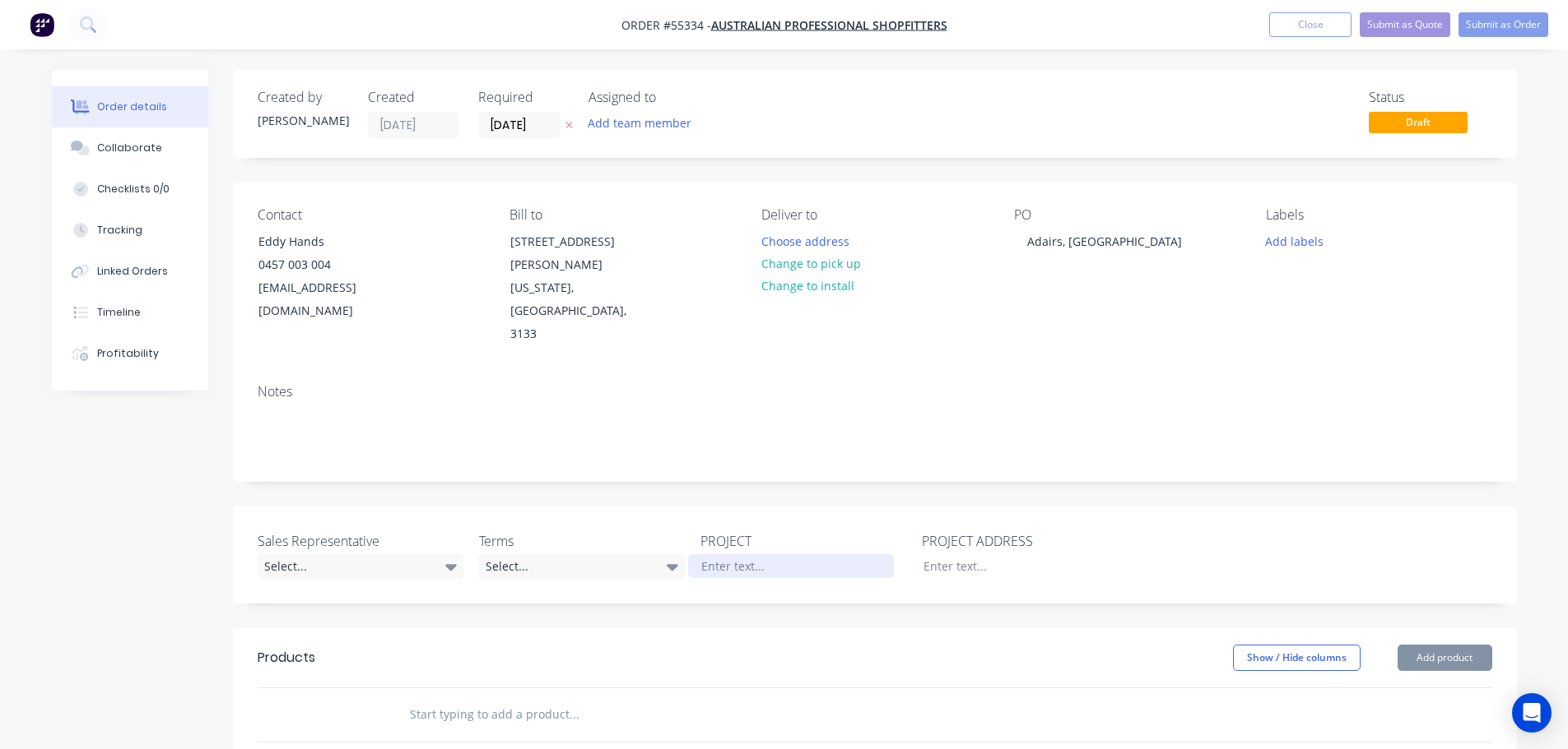
click at [730, 555] on div at bounding box center [791, 566] width 206 height 24
paste div
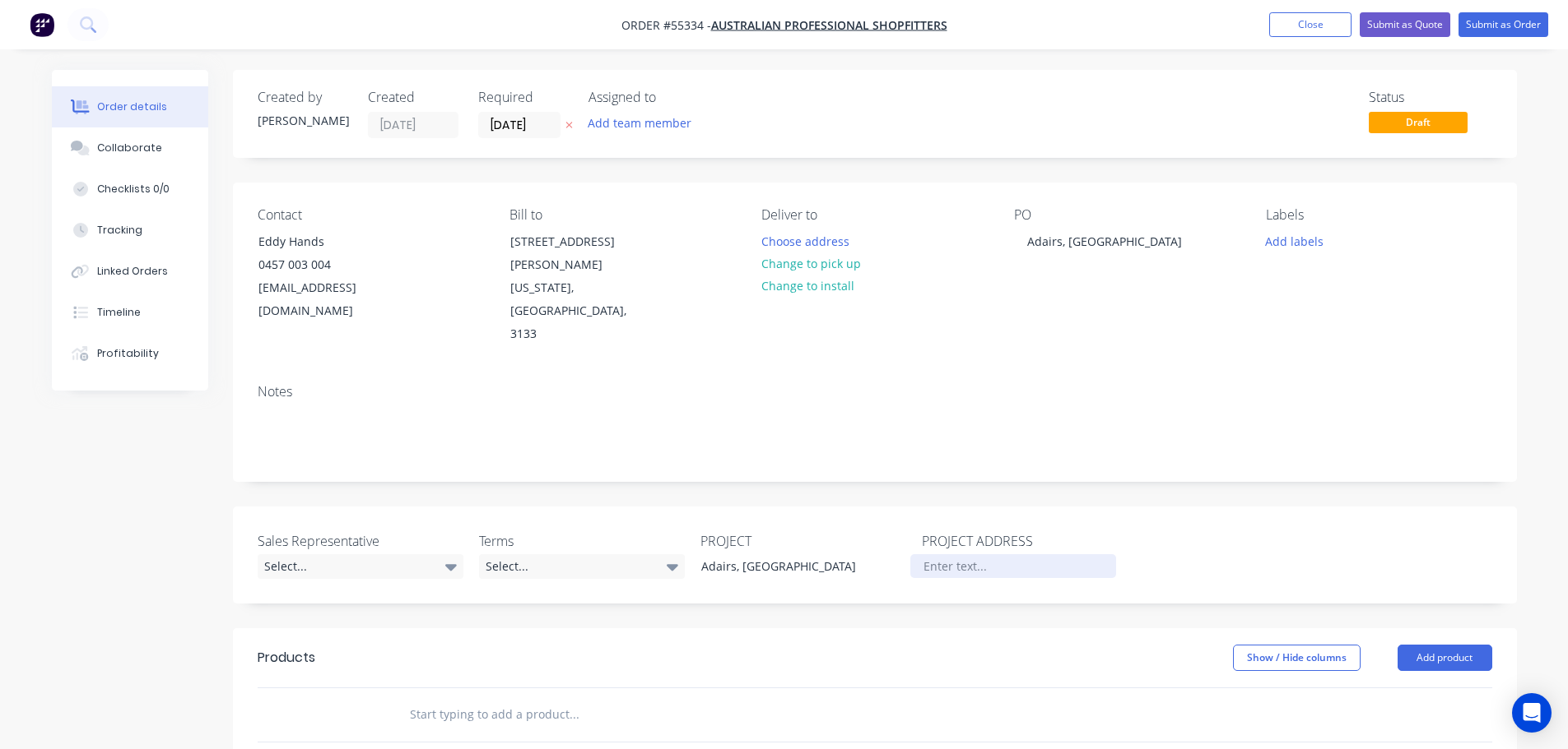
click at [935, 555] on div at bounding box center [1013, 566] width 206 height 24
click at [315, 555] on div "Select..." at bounding box center [361, 567] width 206 height 25
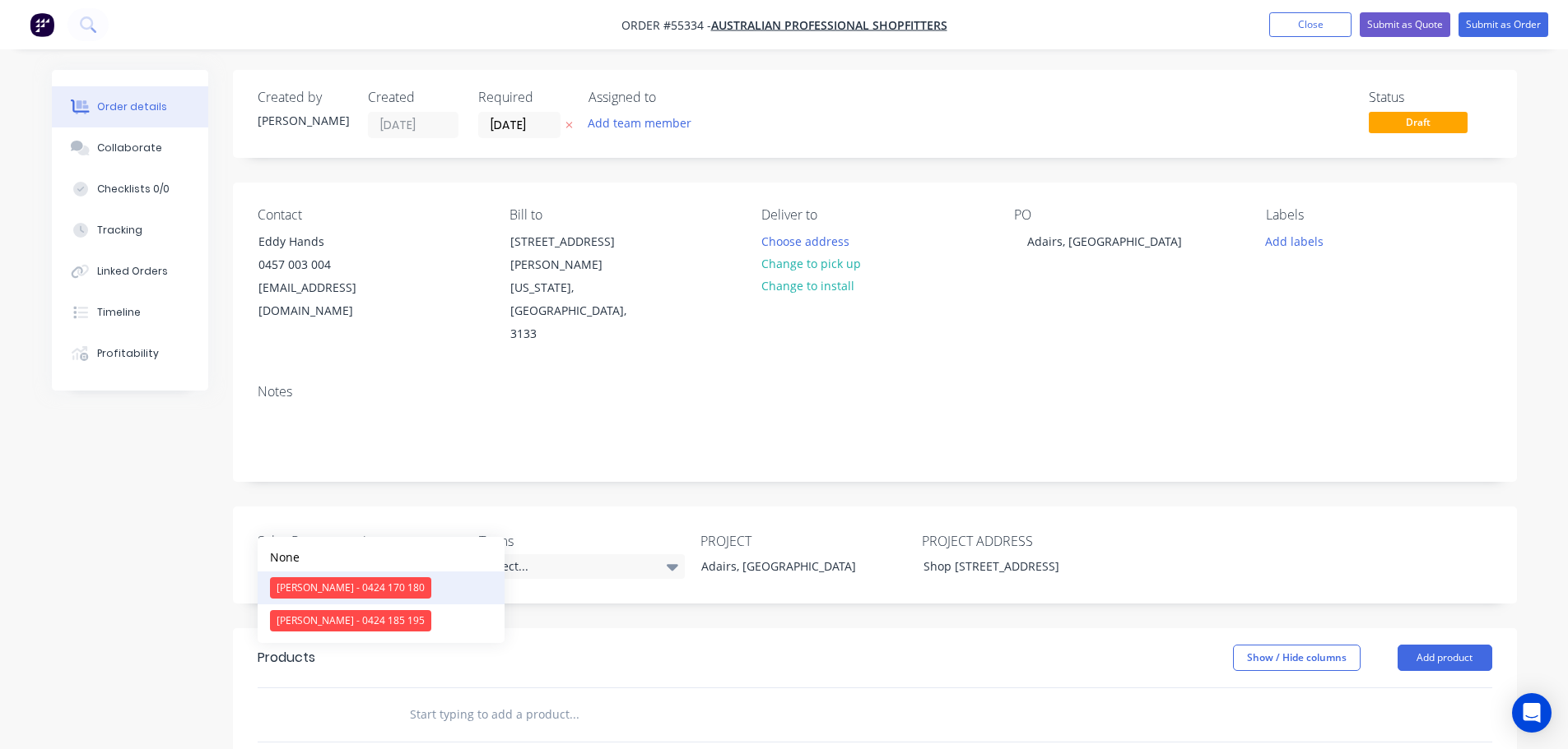
click at [317, 584] on div "[PERSON_NAME] - 0424 170 180" at bounding box center [351, 588] width 162 height 21
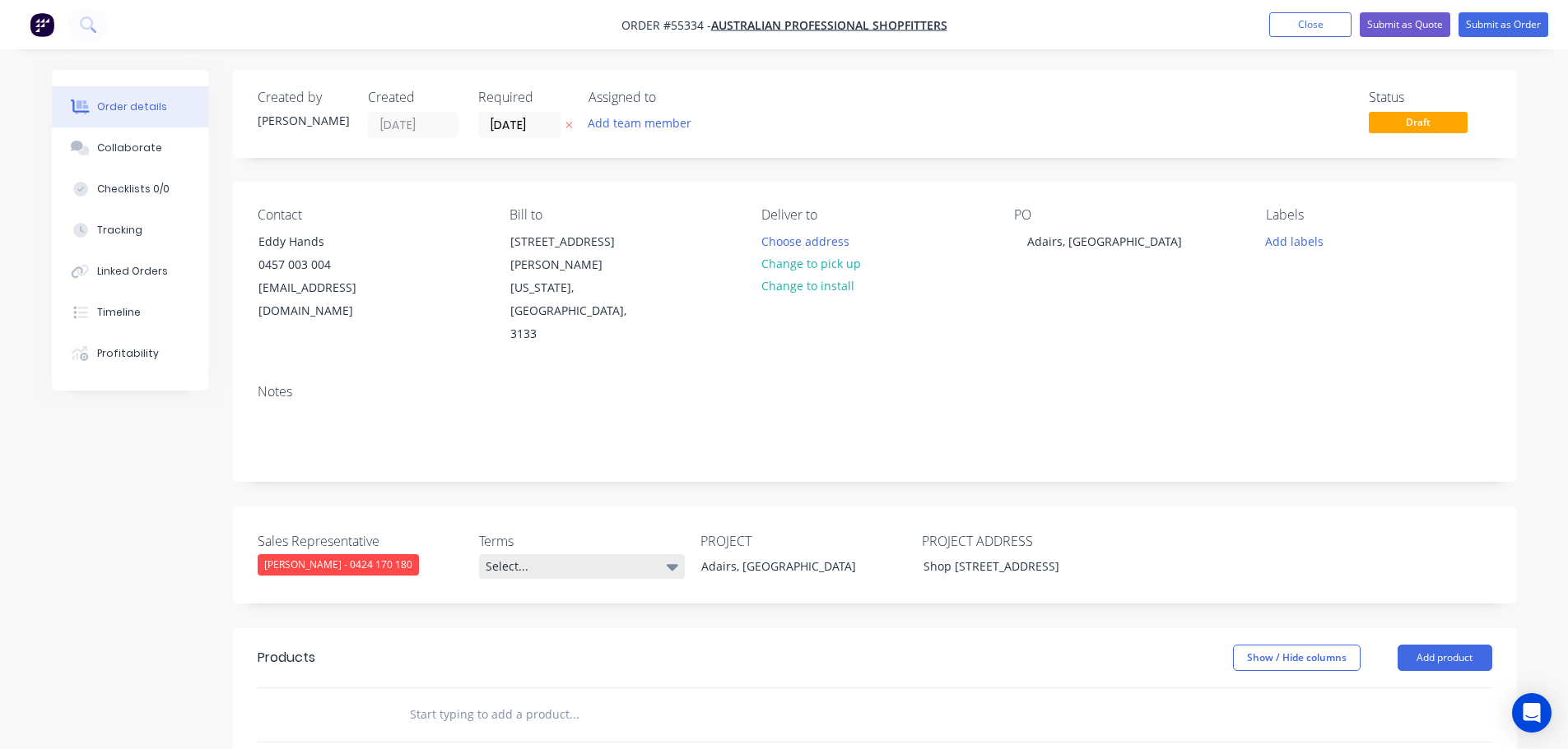
click at [532, 555] on div "Select..." at bounding box center [582, 567] width 206 height 25
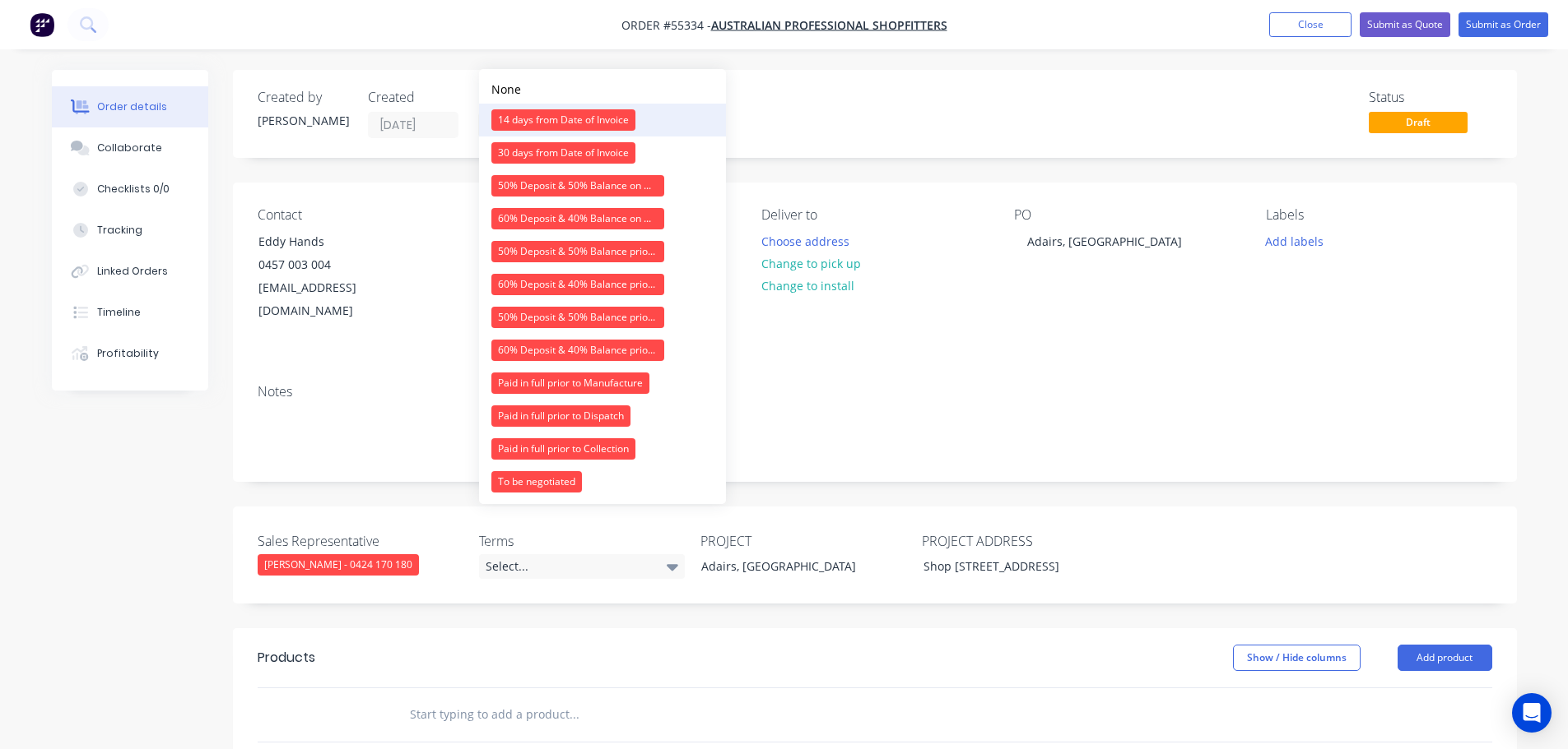
click at [576, 122] on div "14 days from Date of Invoice" at bounding box center [564, 120] width 144 height 21
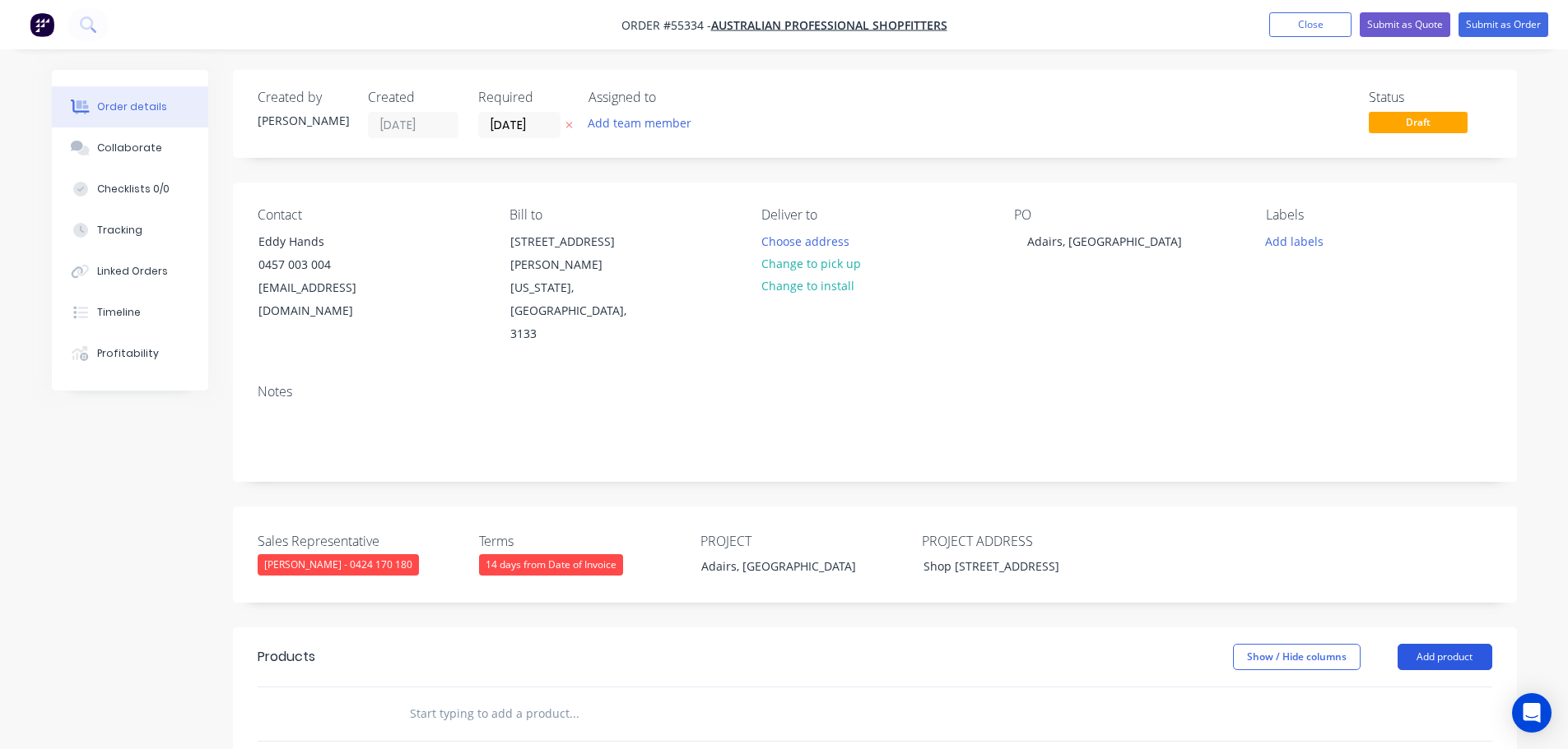
click at [1437, 644] on button "Add product" at bounding box center [1445, 657] width 94 height 26
click at [1388, 687] on div "Product catalogue" at bounding box center [1414, 698] width 127 height 24
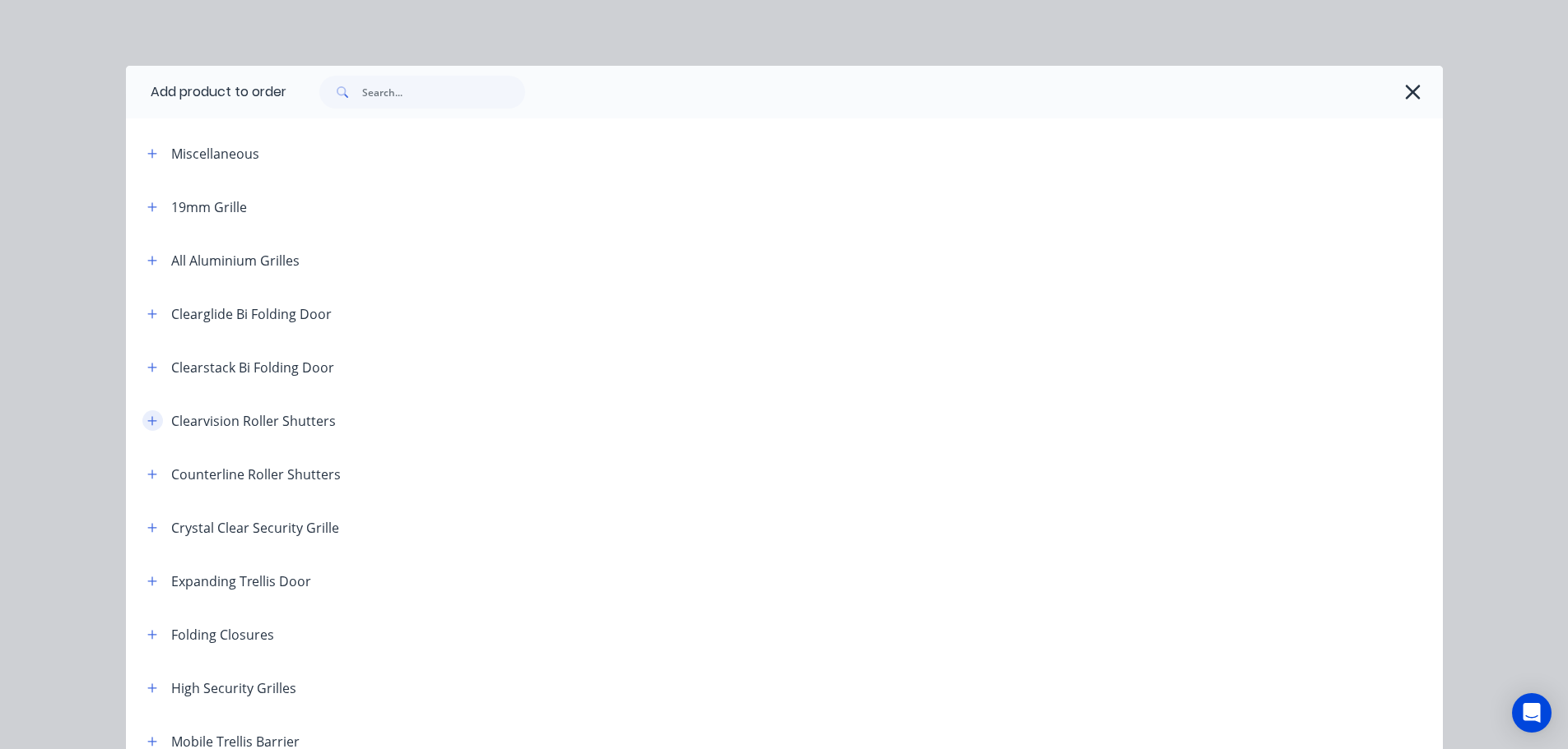
click at [142, 423] on button "button" at bounding box center [152, 420] width 20 height 20
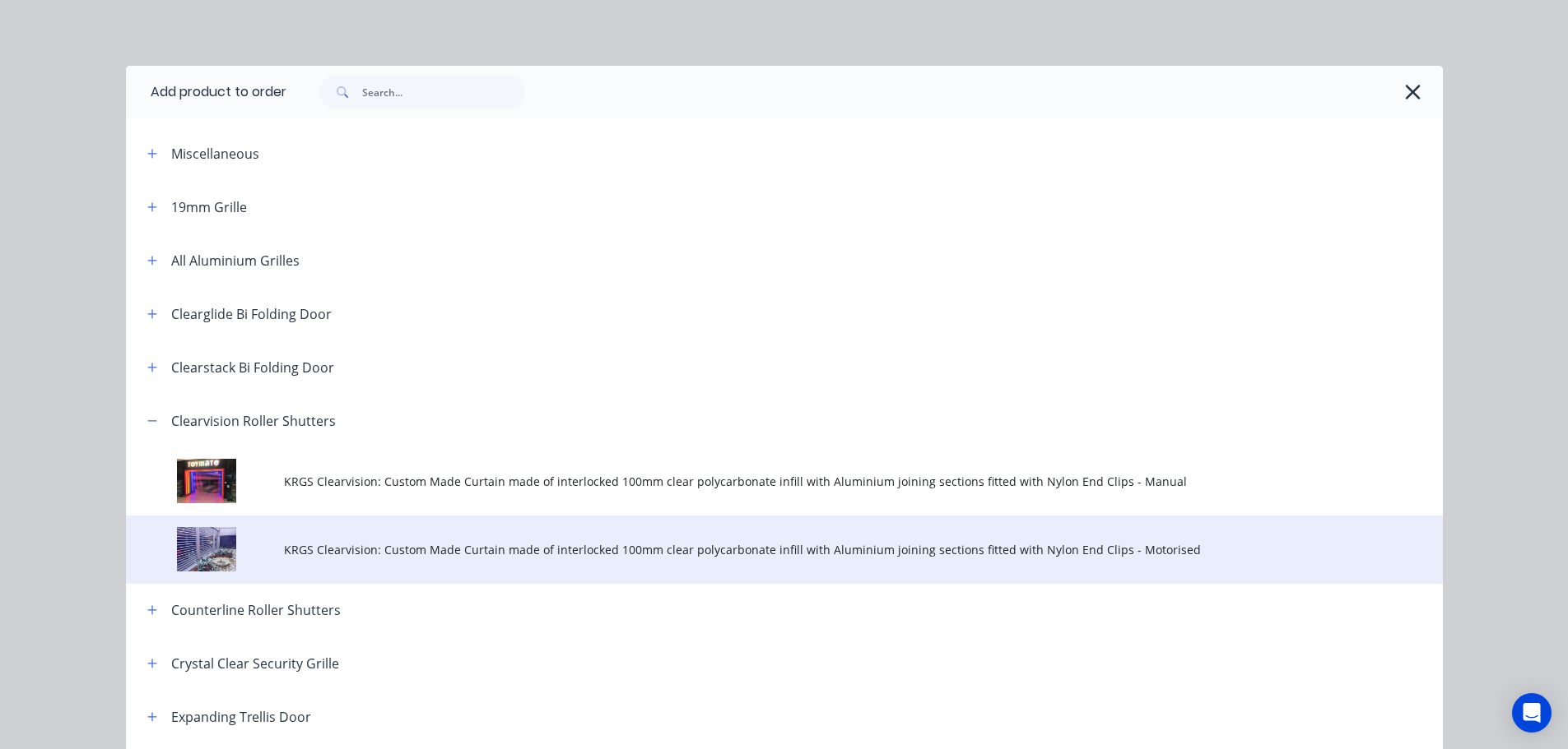
click at [569, 555] on span "KRGS Clearvision: Custom Made Curtain made of interlocked 100mm clear polycarbo…" at bounding box center [746, 550] width 926 height 17
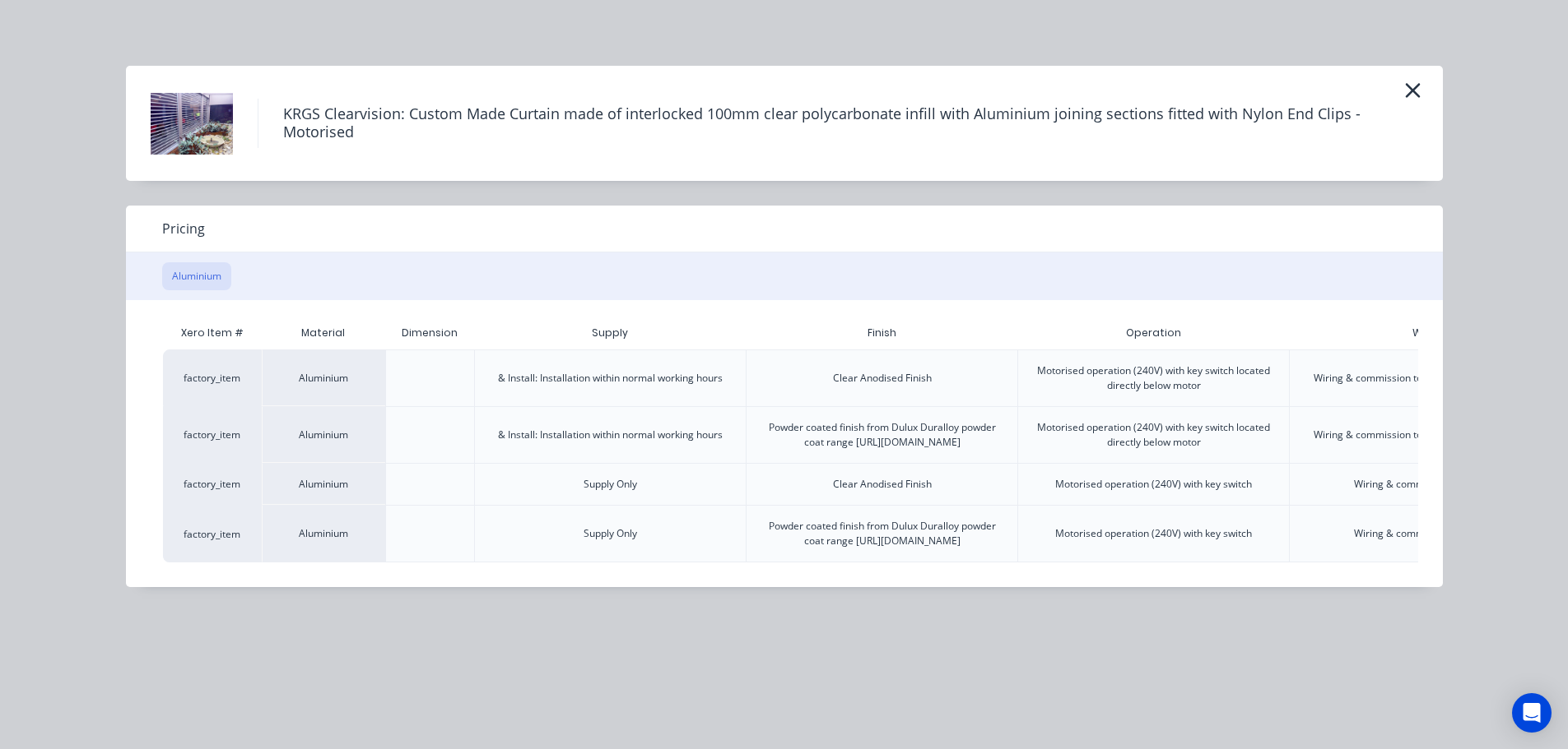
scroll to position [0, 231]
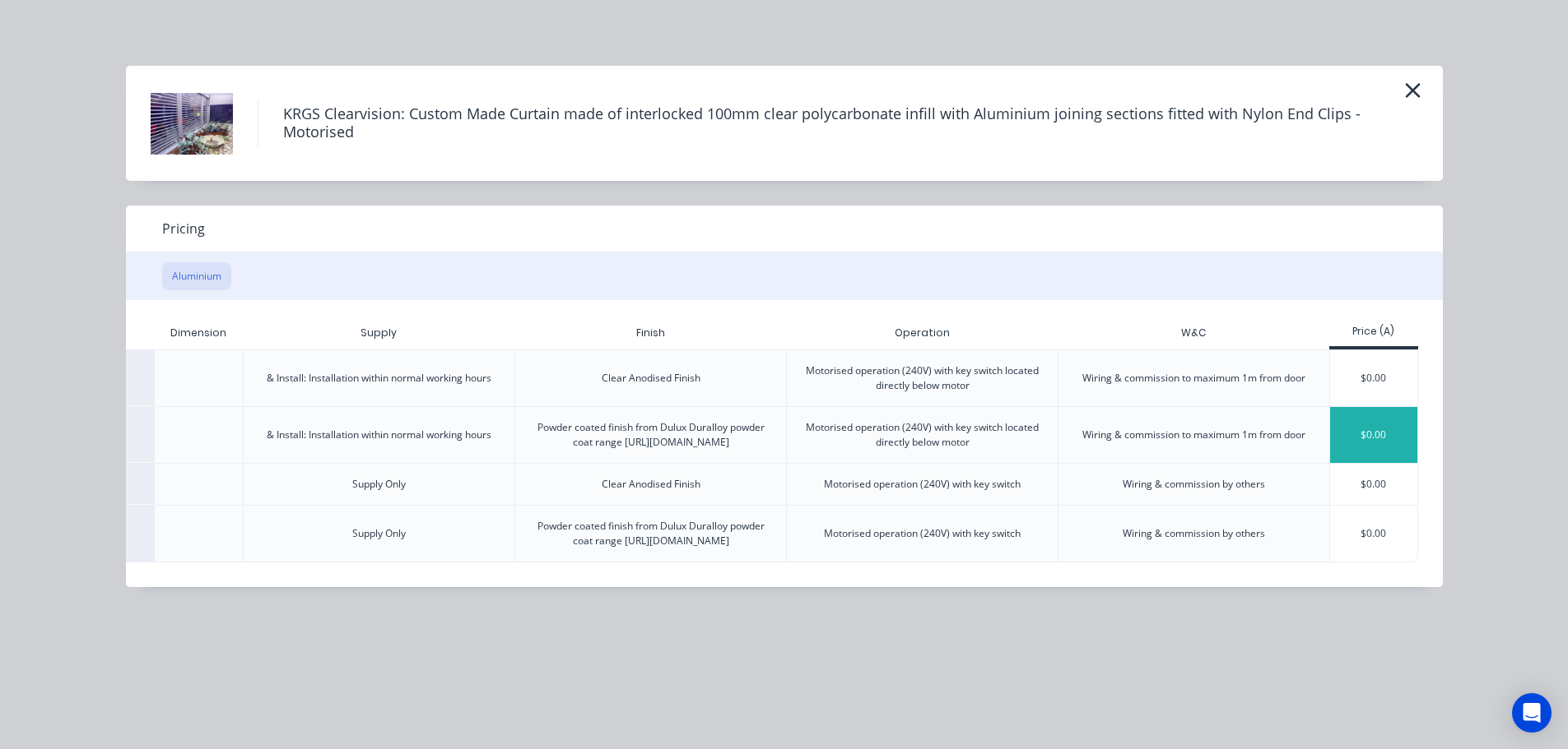
click at [1358, 447] on div "$0.00" at bounding box center [1375, 436] width 89 height 56
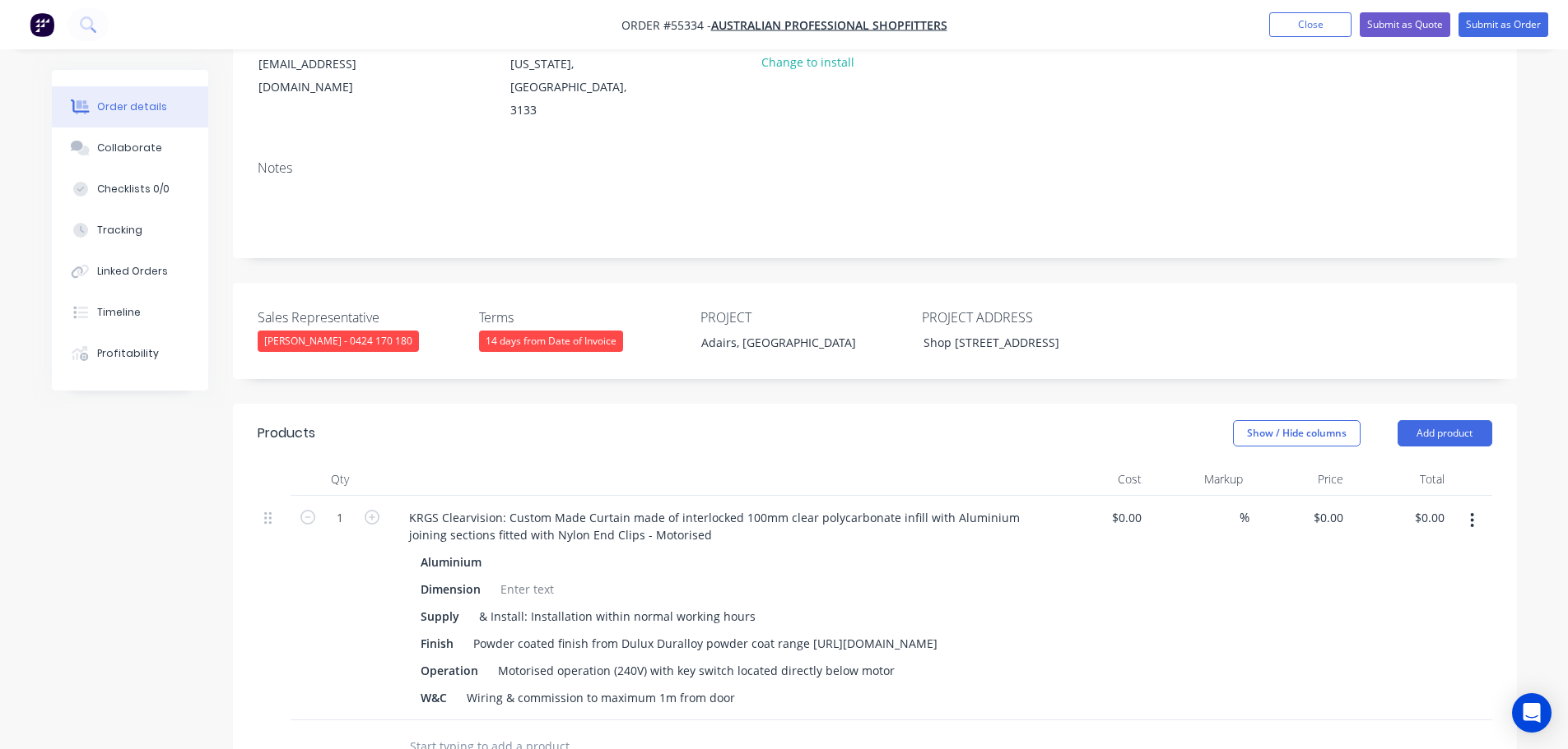
scroll to position [247, 0]
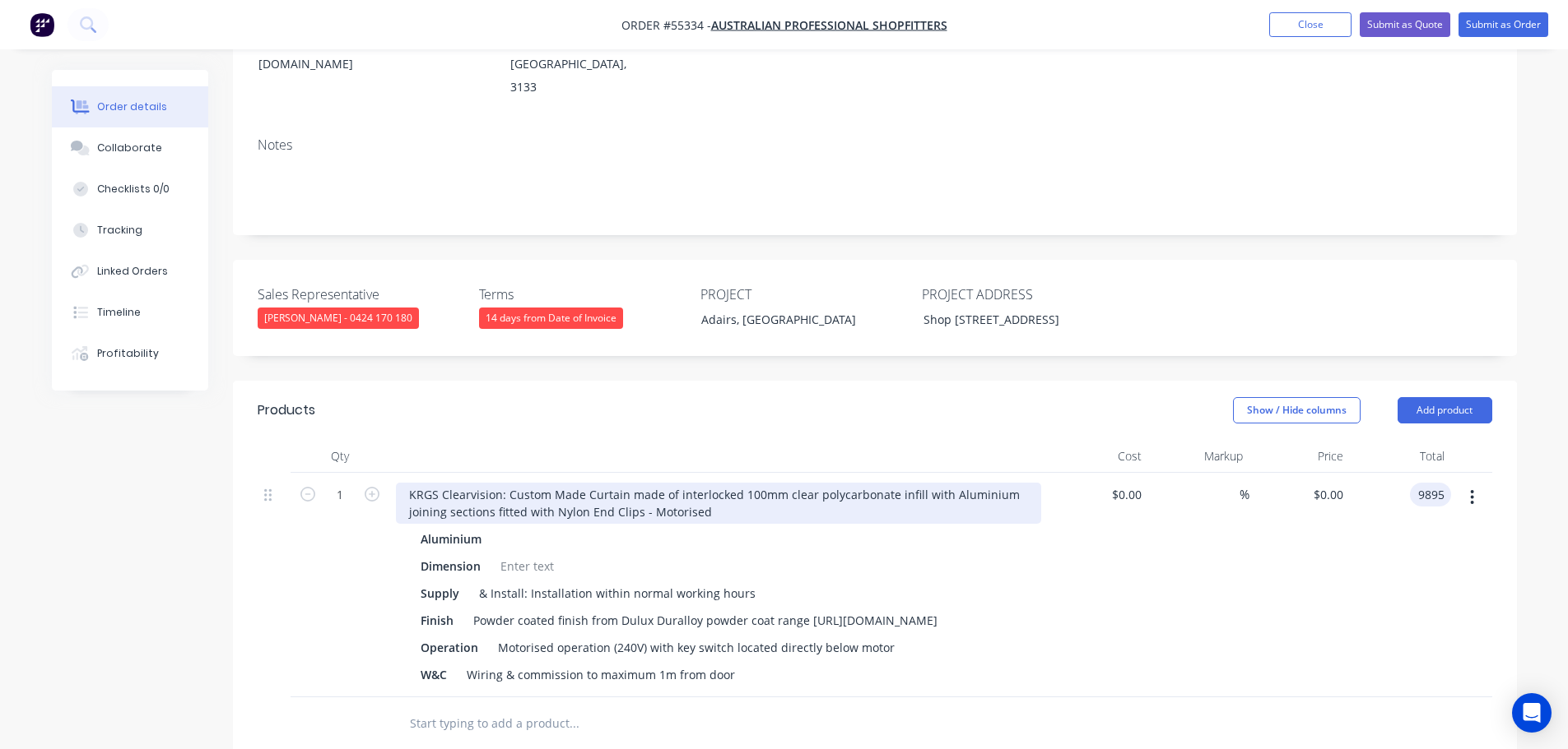
type input "9895"
type input "$9,895.00"
click at [410, 485] on div "KRGS Clearvision: Custom Made Curtain made of interlocked 100mm clear polycarbo…" at bounding box center [719, 503] width 645 height 41
click at [413, 487] on div "KRGS Clearvision: Custom Made Curtain made of interlocked 100mm clear polycarbo…" at bounding box center [719, 503] width 645 height 41
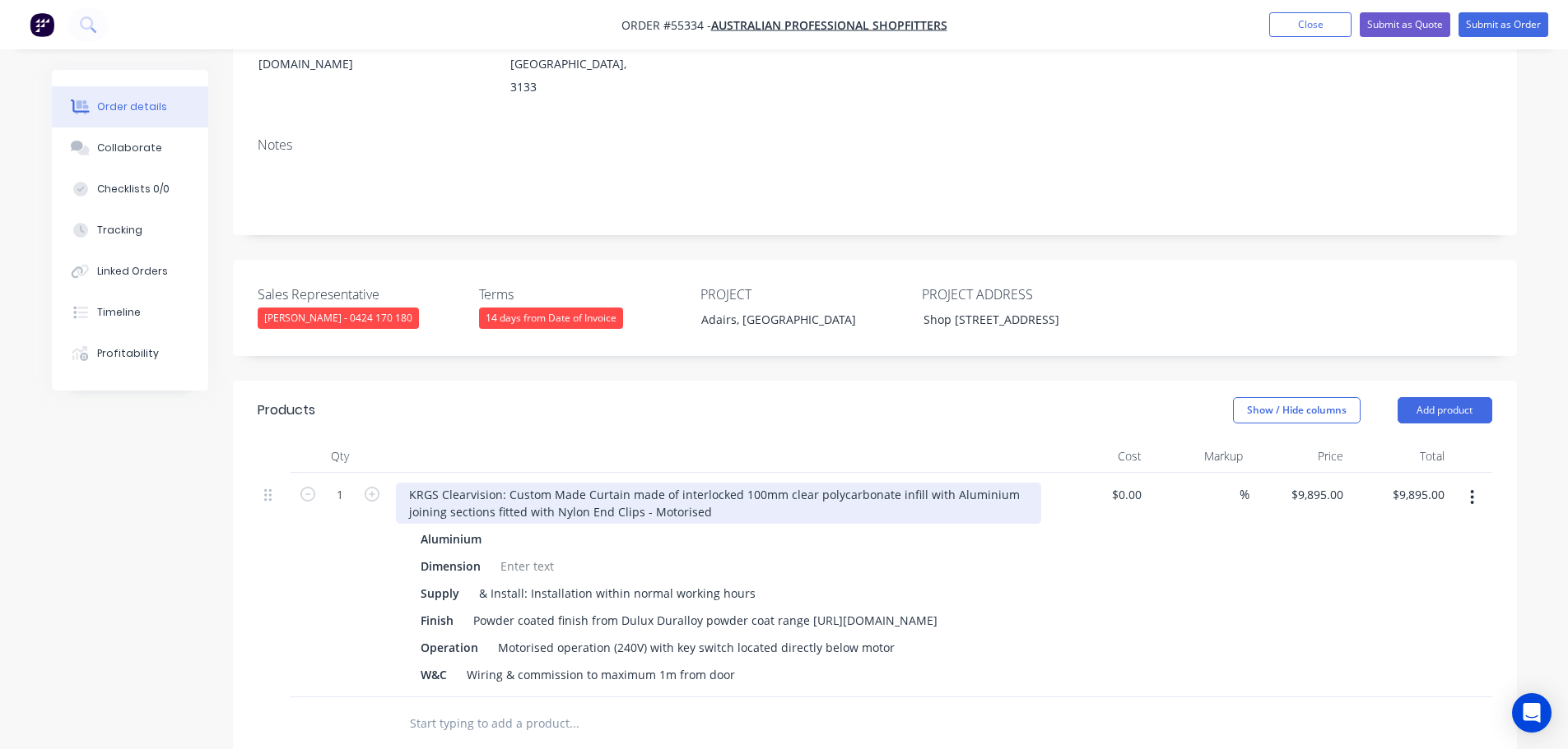
click at [406, 483] on div "KRGS Clearvision: Custom Made Curtain made of interlocked 100mm clear polycarbo…" at bounding box center [719, 503] width 645 height 41
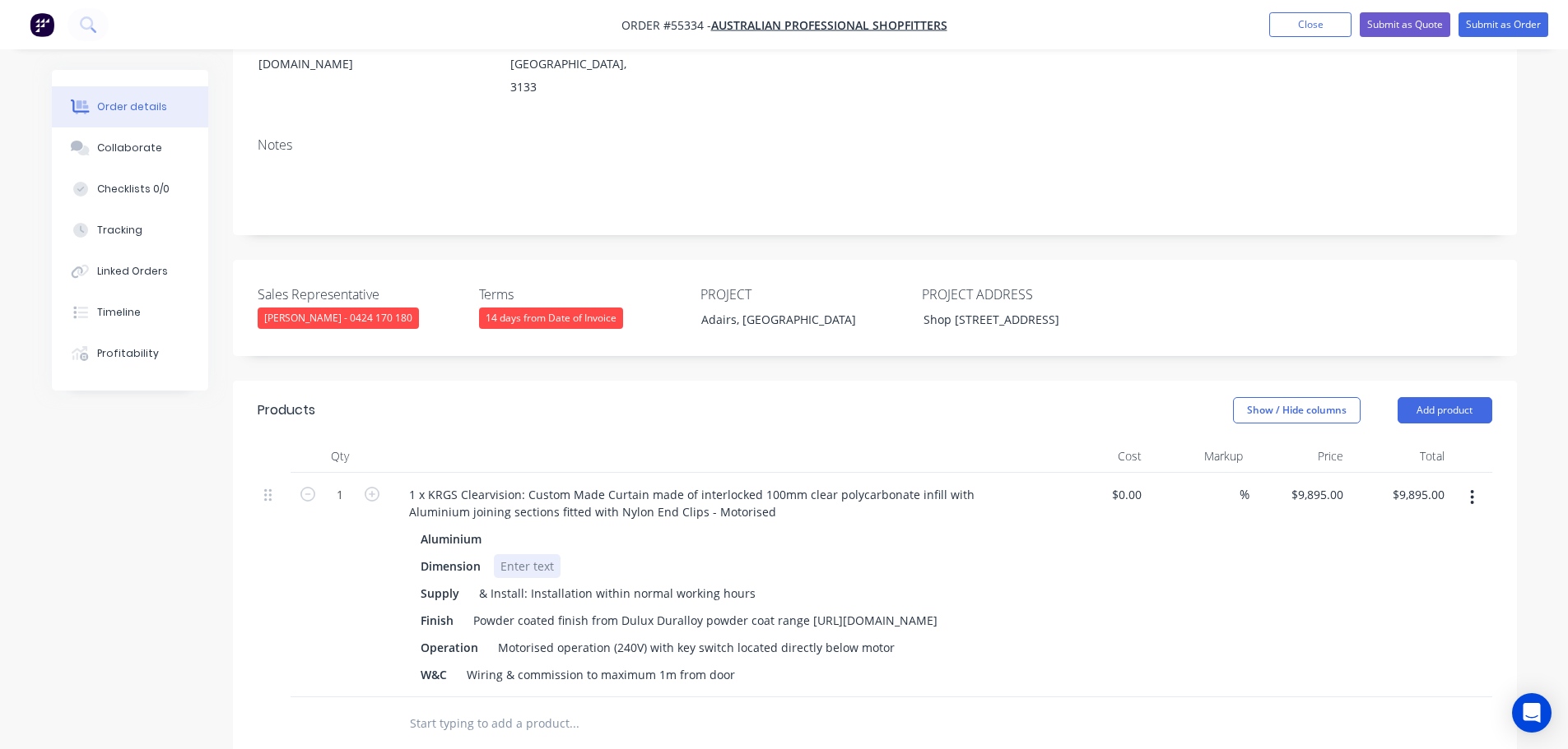
click at [515, 555] on div at bounding box center [526, 566] width 66 height 24
click at [510, 556] on div at bounding box center [526, 566] width 66 height 24
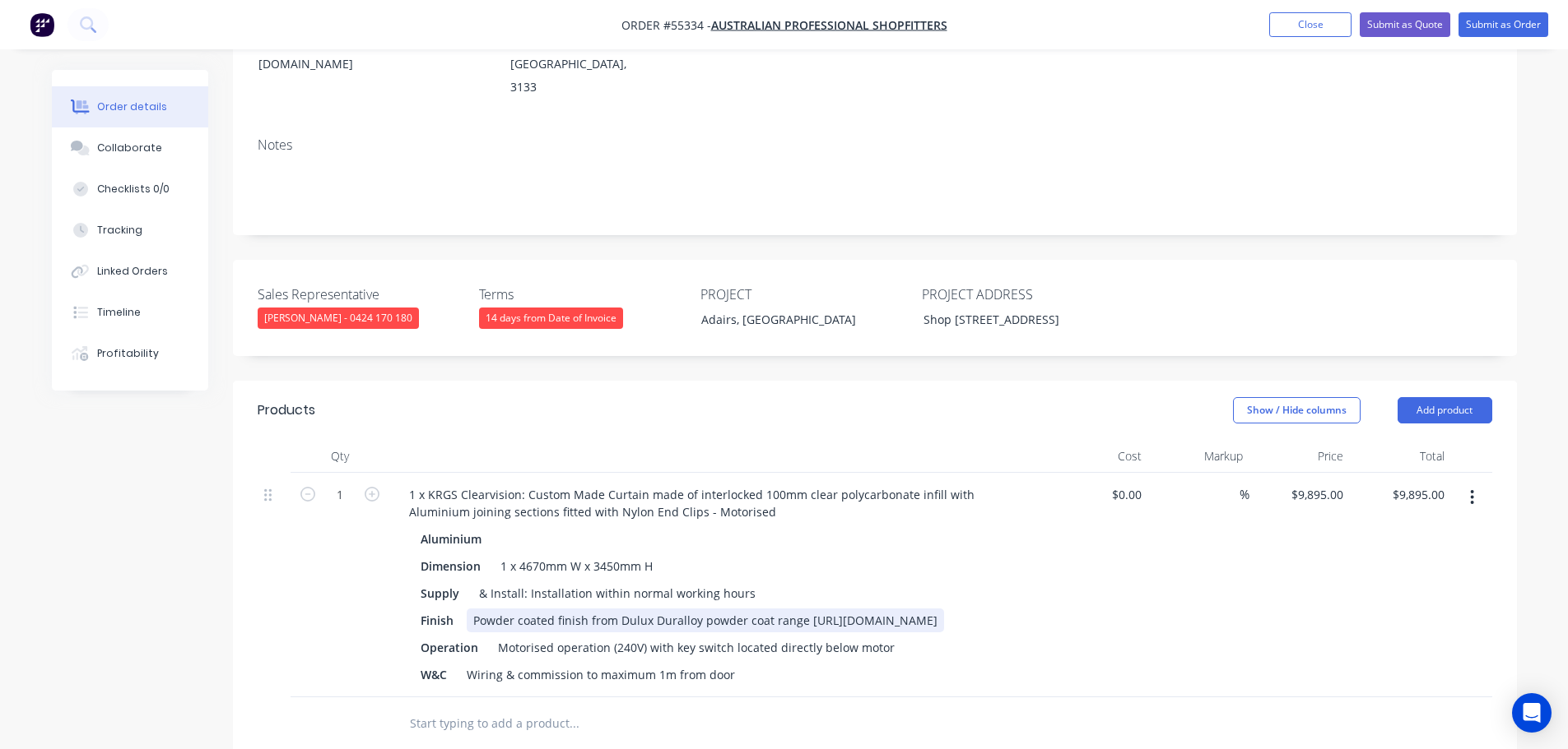
click at [818, 612] on div "Powder coated finish from Dulux Duralloy powder coat range [URL][DOMAIN_NAME]" at bounding box center [705, 620] width 477 height 24
drag, startPoint x: 839, startPoint y: 610, endPoint x: 841, endPoint y: 618, distance: 8.2
click at [839, 610] on div "Powder coated finish from Dulux Duralloy powder coat range - Ironslone https://…" at bounding box center [736, 620] width 540 height 24
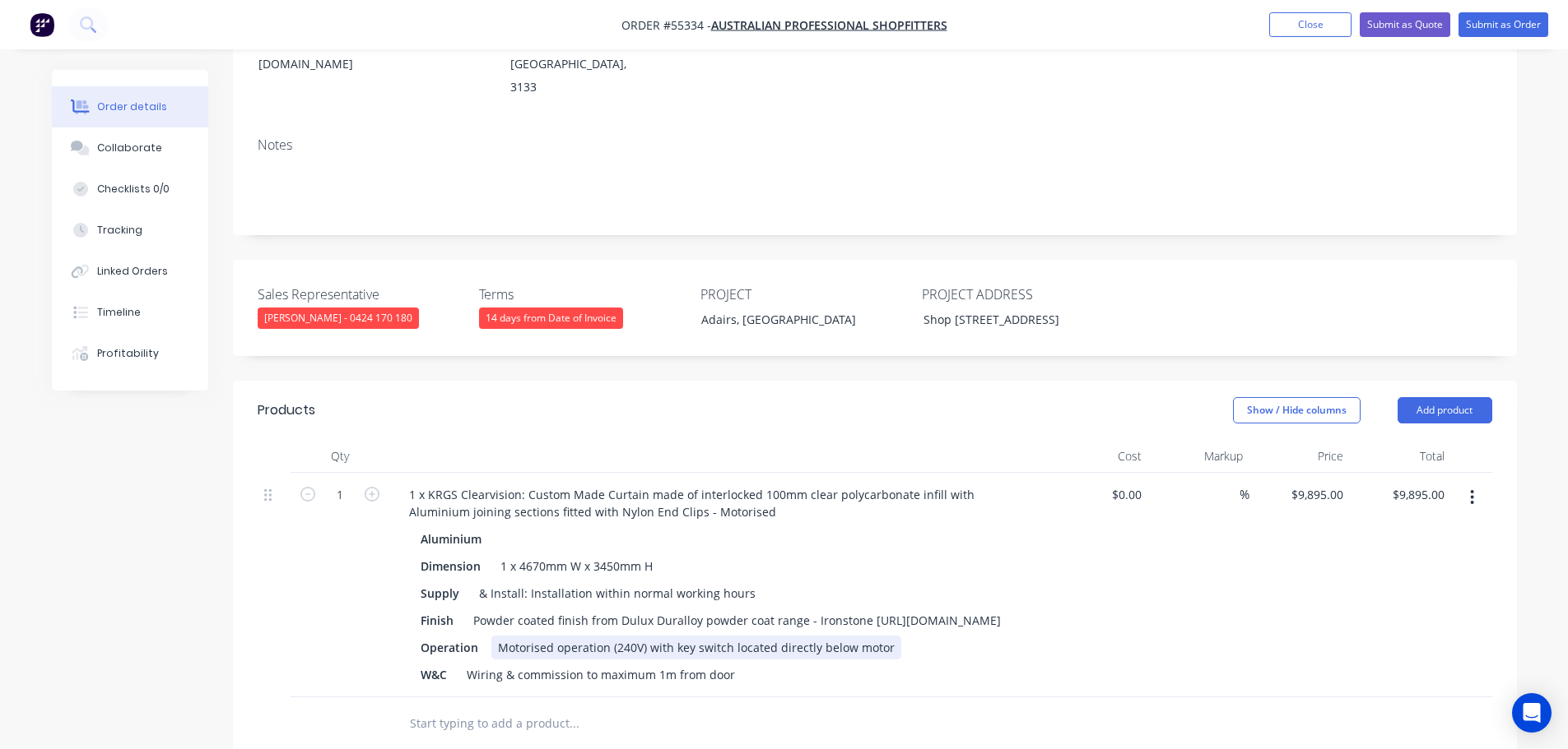
click at [672, 653] on div "Motorised operation (240V) with key switch located directly below motor" at bounding box center [696, 647] width 410 height 24
drag, startPoint x: 734, startPoint y: 655, endPoint x: 746, endPoint y: 733, distance: 78.9
click at [734, 657] on div "Motorised operation (240V) with 2 key switch located directly below motor" at bounding box center [701, 647] width 419 height 24
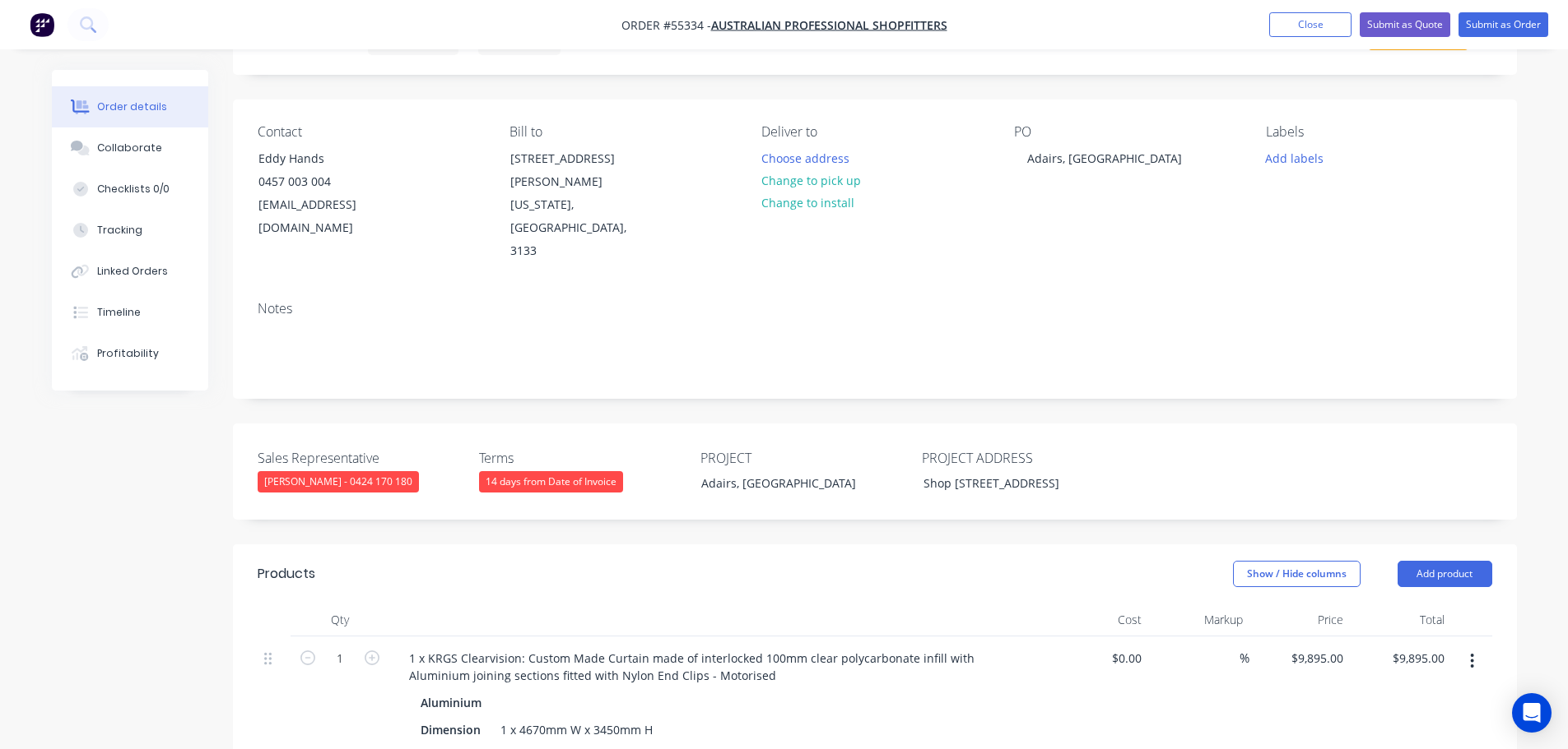
scroll to position [83, 0]
click at [1385, 23] on button "Submit as Quote" at bounding box center [1404, 25] width 90 height 25
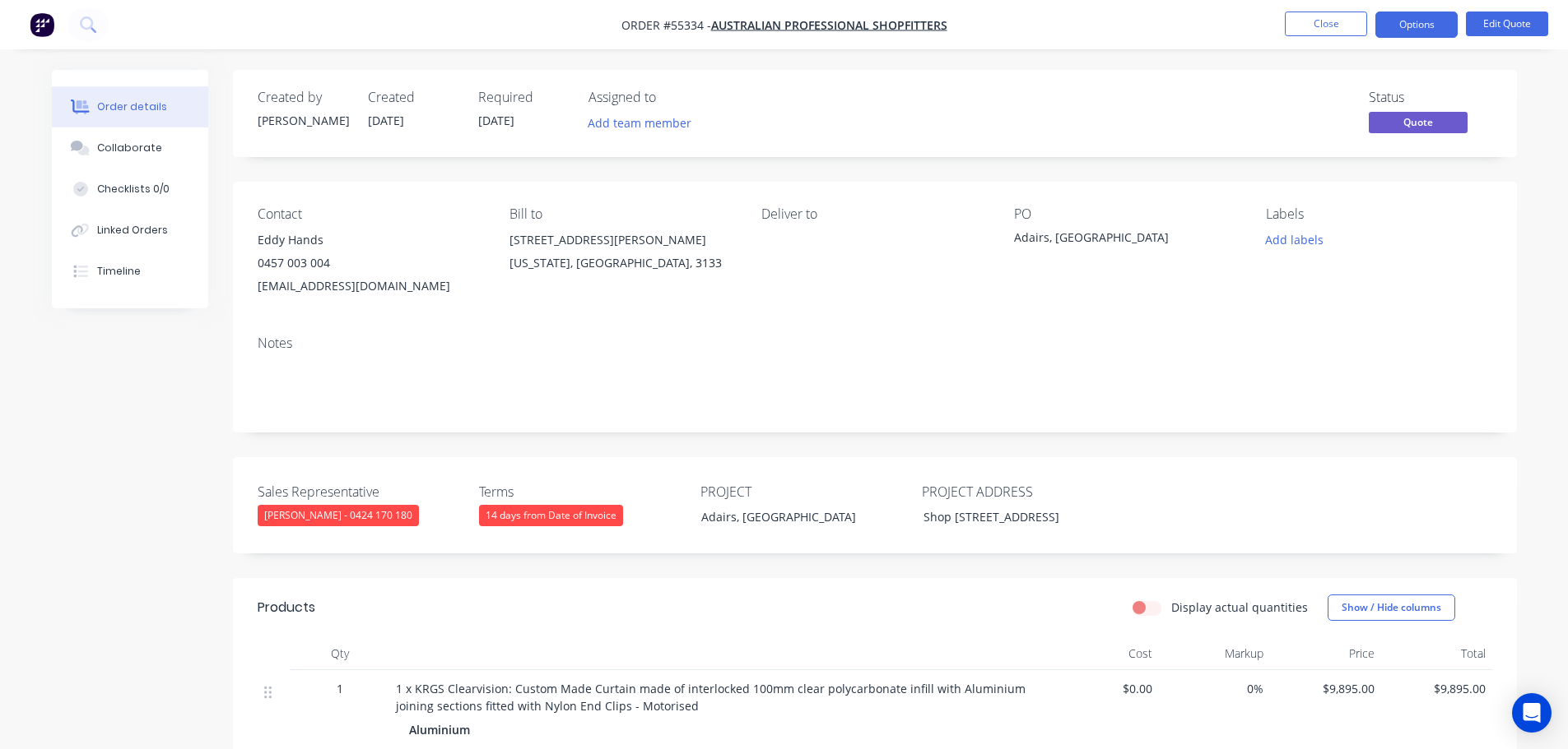
click at [1385, 23] on button "Options" at bounding box center [1417, 24] width 83 height 26
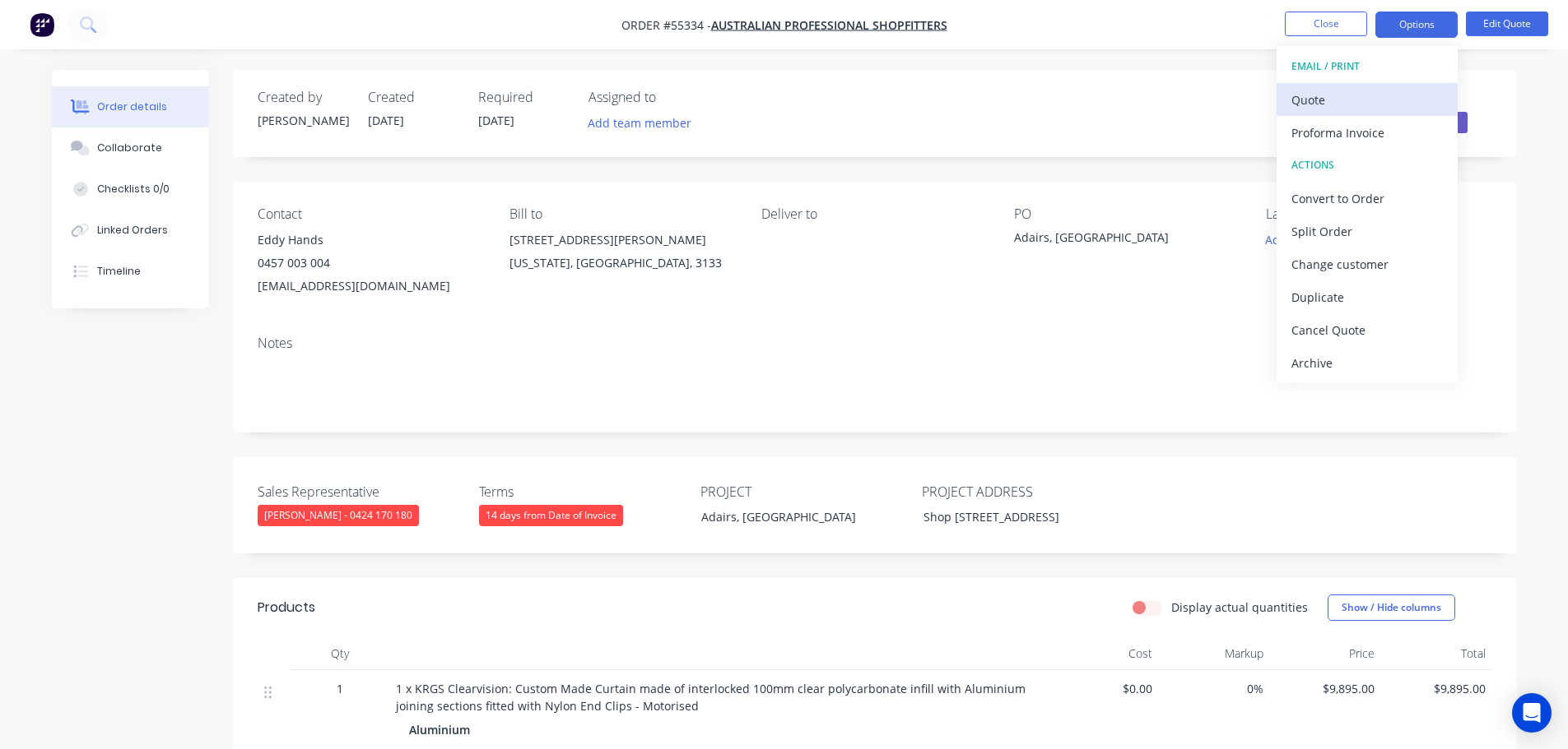
click at [1317, 96] on div "Quote" at bounding box center [1366, 100] width 151 height 24
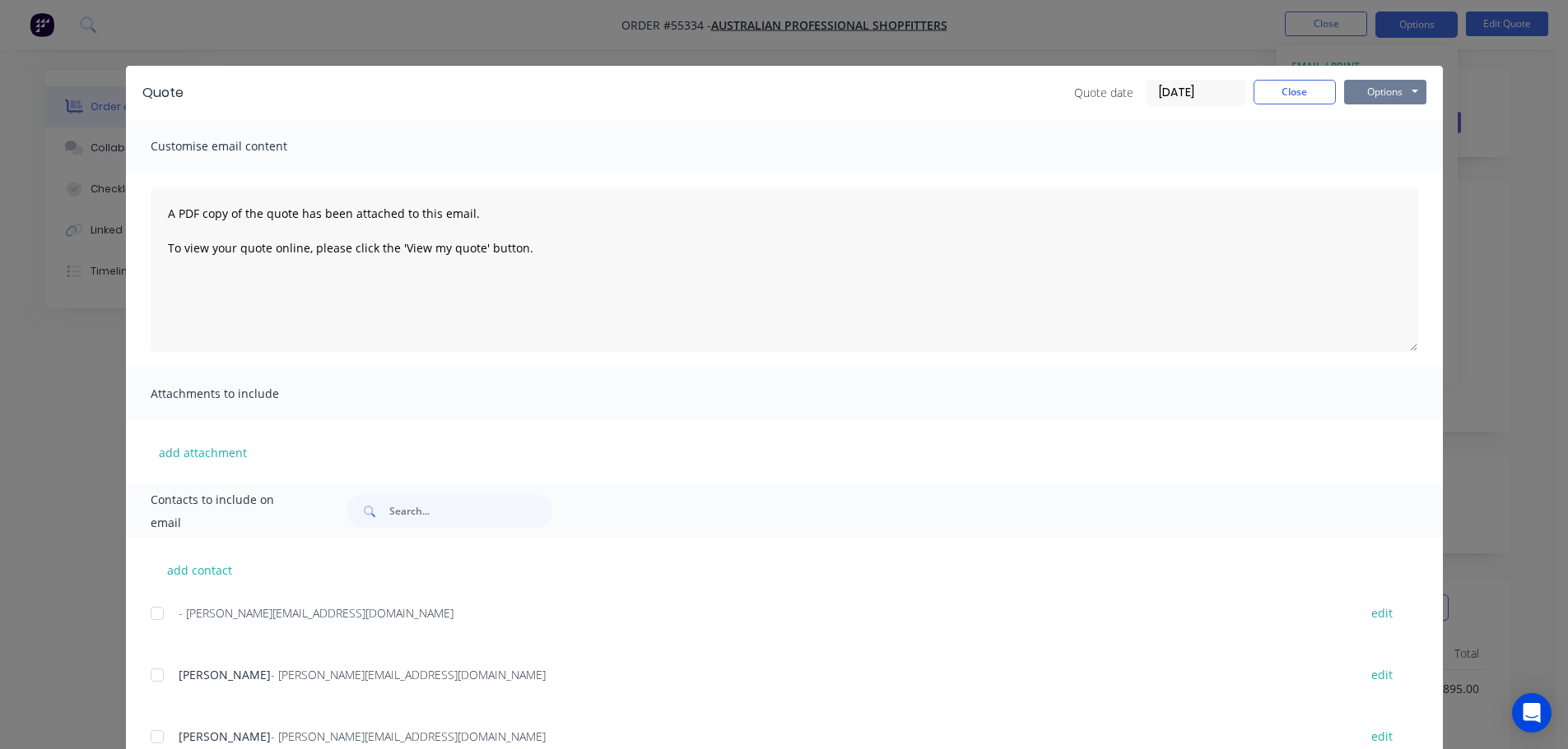
click at [1352, 93] on button "Options" at bounding box center [1385, 92] width 83 height 25
click at [1387, 147] on button "Print" at bounding box center [1397, 148] width 106 height 27
click at [1269, 101] on button "Close" at bounding box center [1295, 92] width 83 height 25
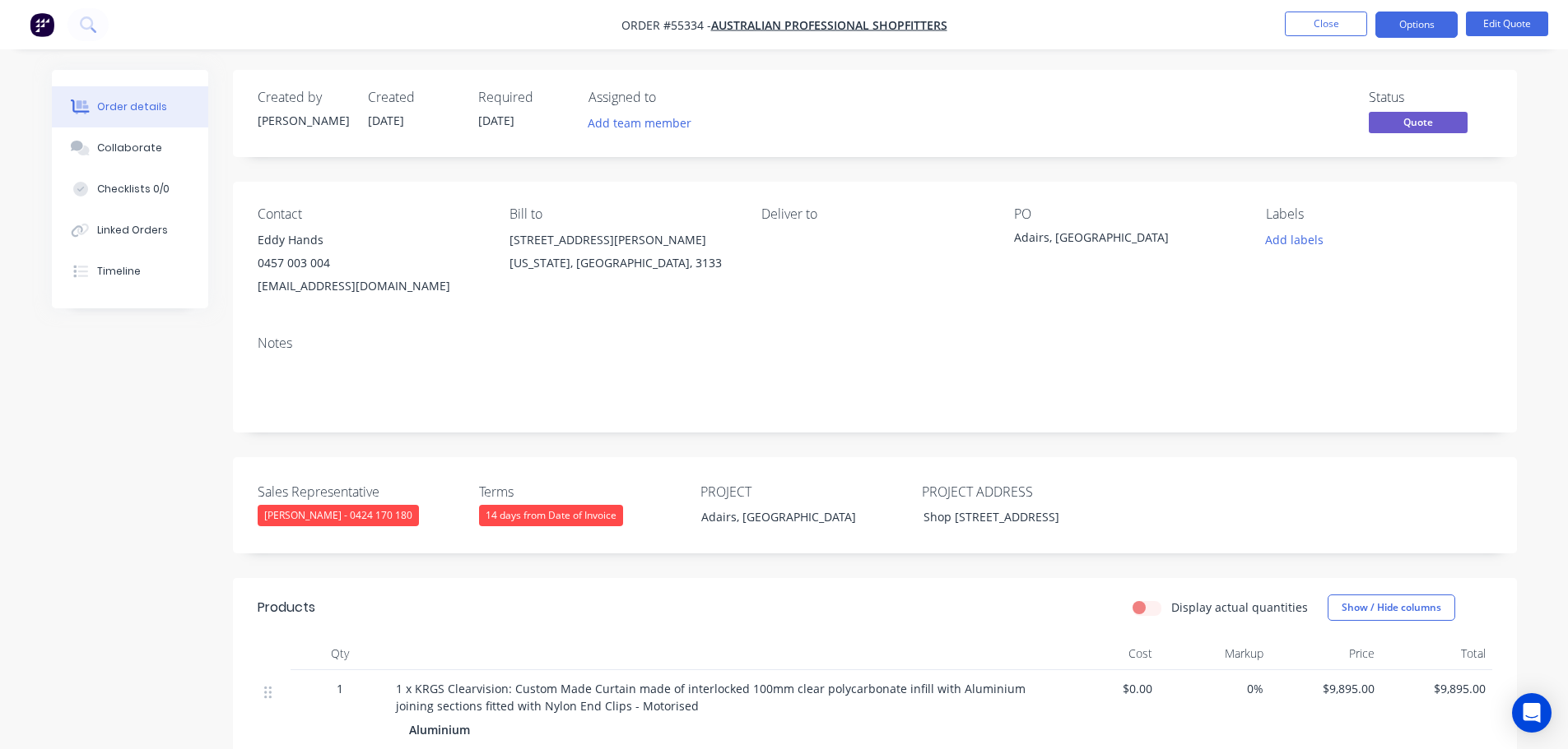
click at [346, 287] on div "eddy@austproshop.com.au" at bounding box center [370, 287] width 225 height 23
copy div "eddy@austproshop.com.au"
click at [1100, 239] on div "Adairs, [GEOGRAPHIC_DATA]" at bounding box center [1117, 240] width 206 height 23
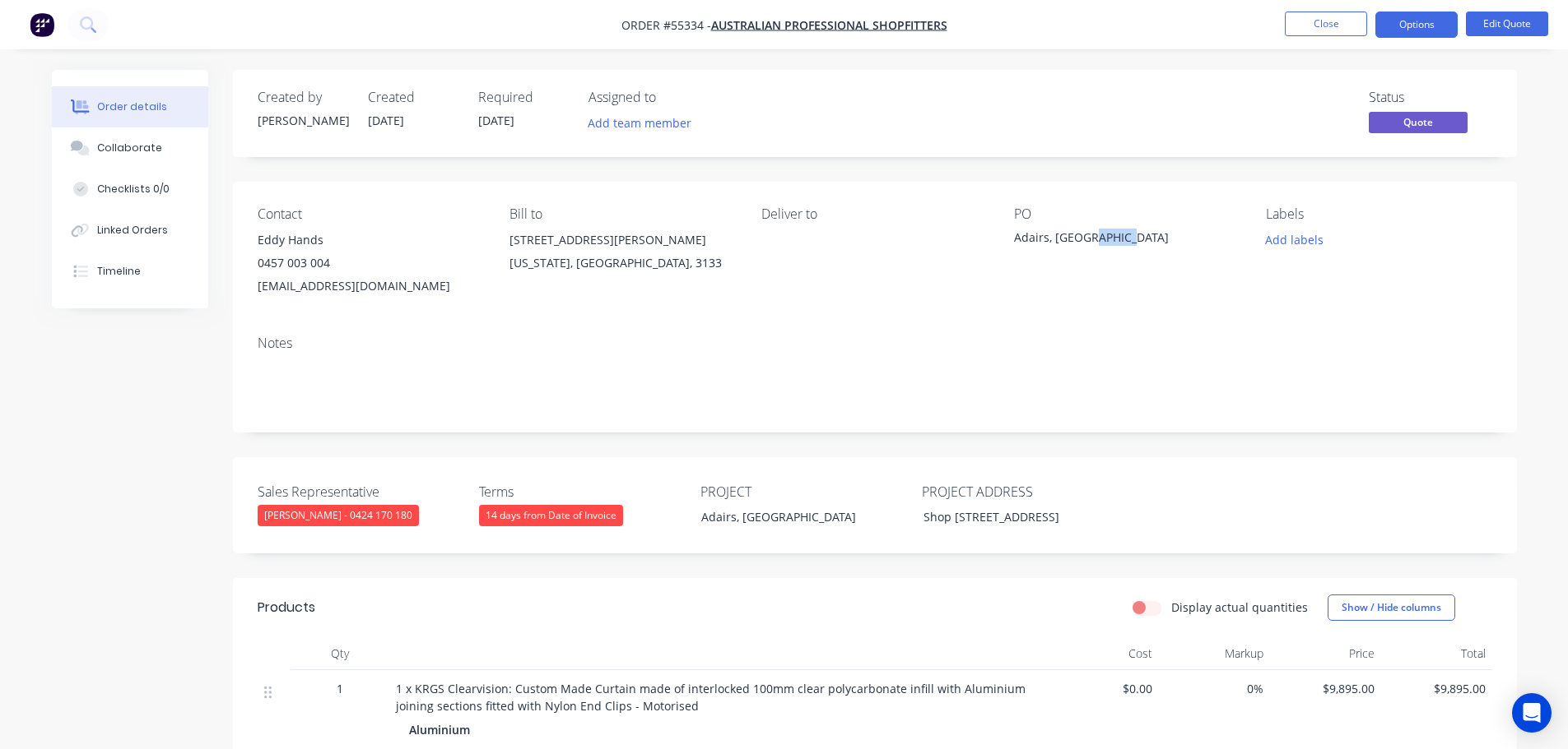
click at [1100, 239] on div "Adairs, [GEOGRAPHIC_DATA]" at bounding box center [1117, 240] width 206 height 23
copy div "Adairs, [GEOGRAPHIC_DATA]"
click at [330, 263] on span at bounding box center [330, 262] width 0 height 15
click at [1313, 26] on button "Close" at bounding box center [1327, 24] width 83 height 25
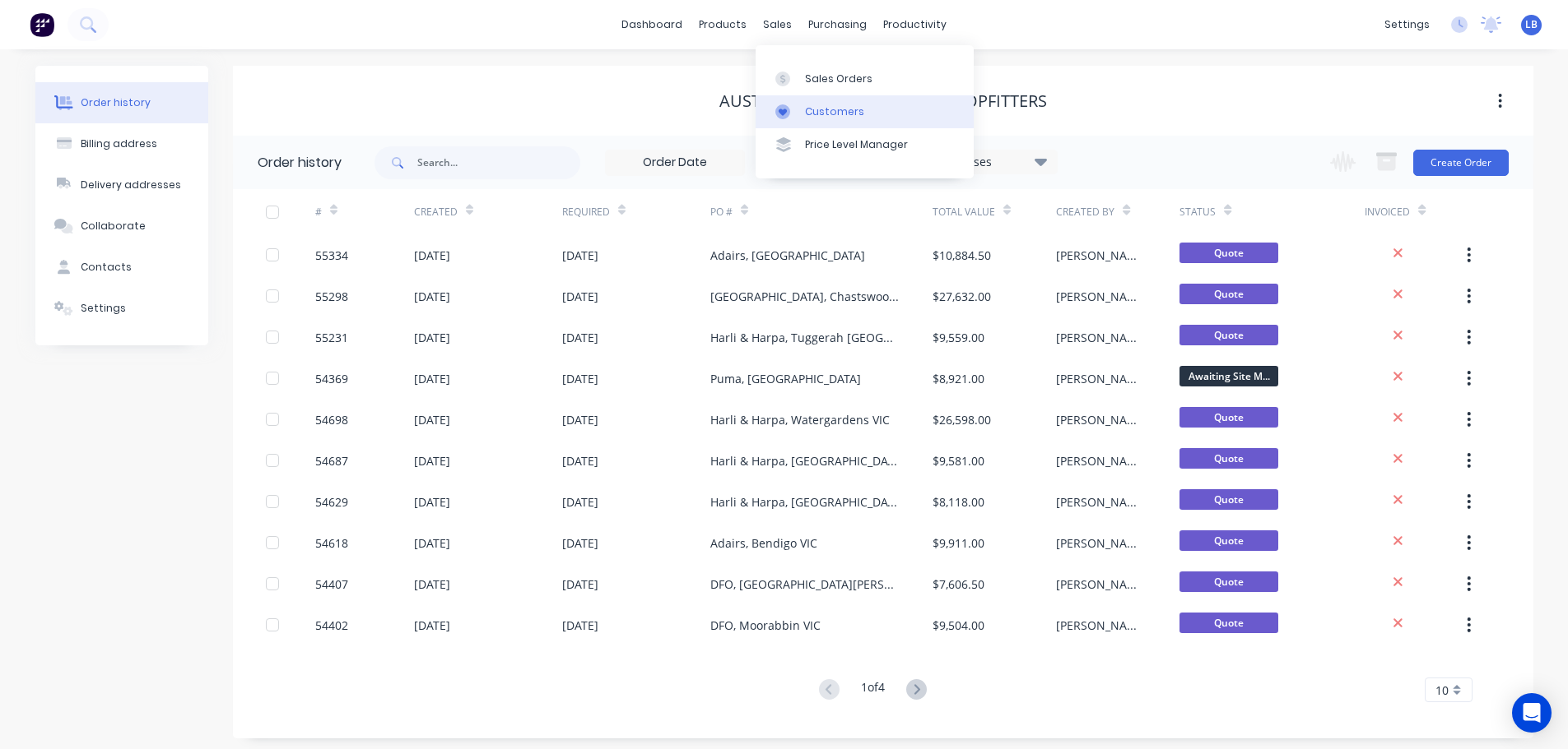
click at [836, 106] on div "Customers" at bounding box center [835, 112] width 60 height 14
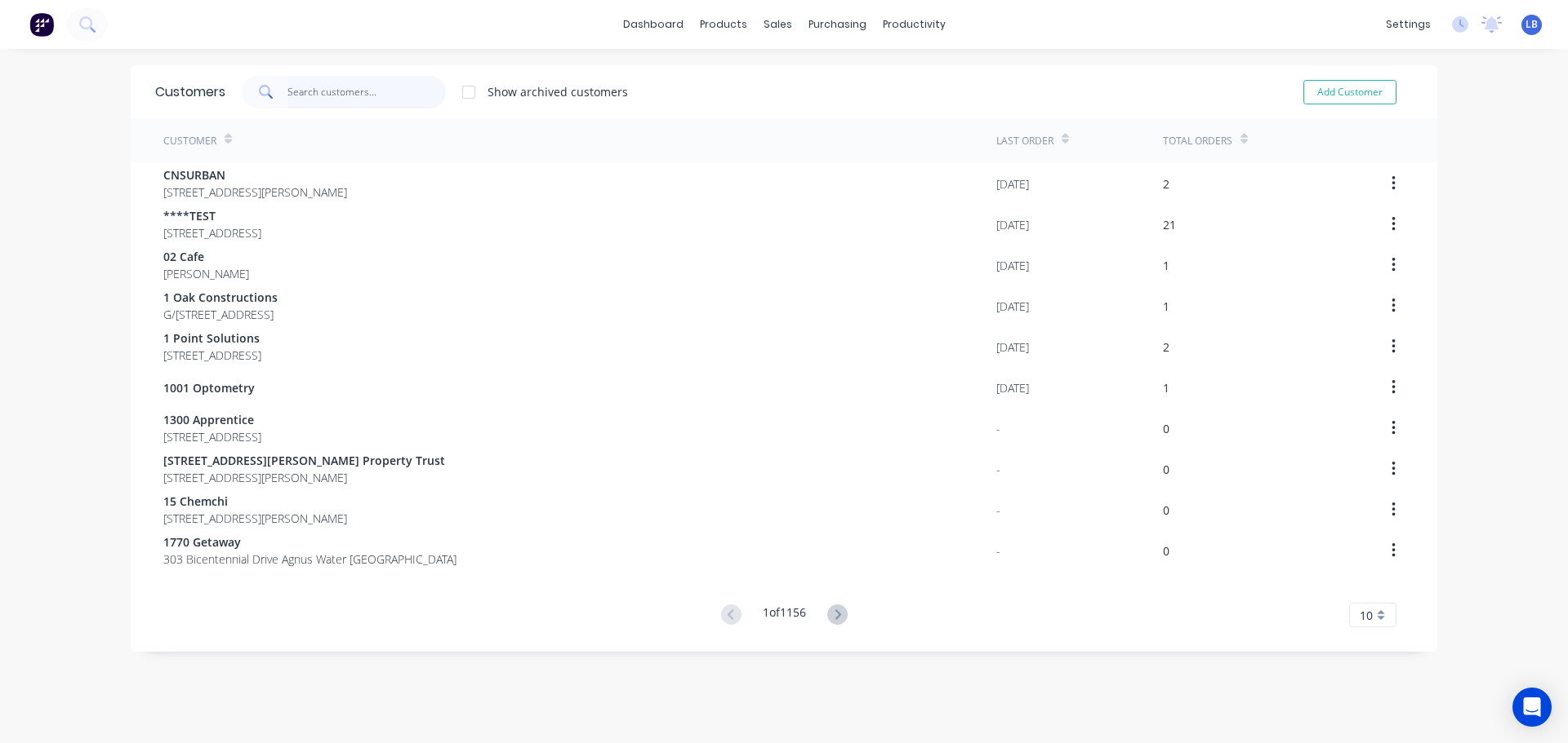
click at [332, 93] on input "text" at bounding box center [366, 93] width 159 height 32
click at [826, 73] on div "Sales Orders" at bounding box center [832, 77] width 67 height 14
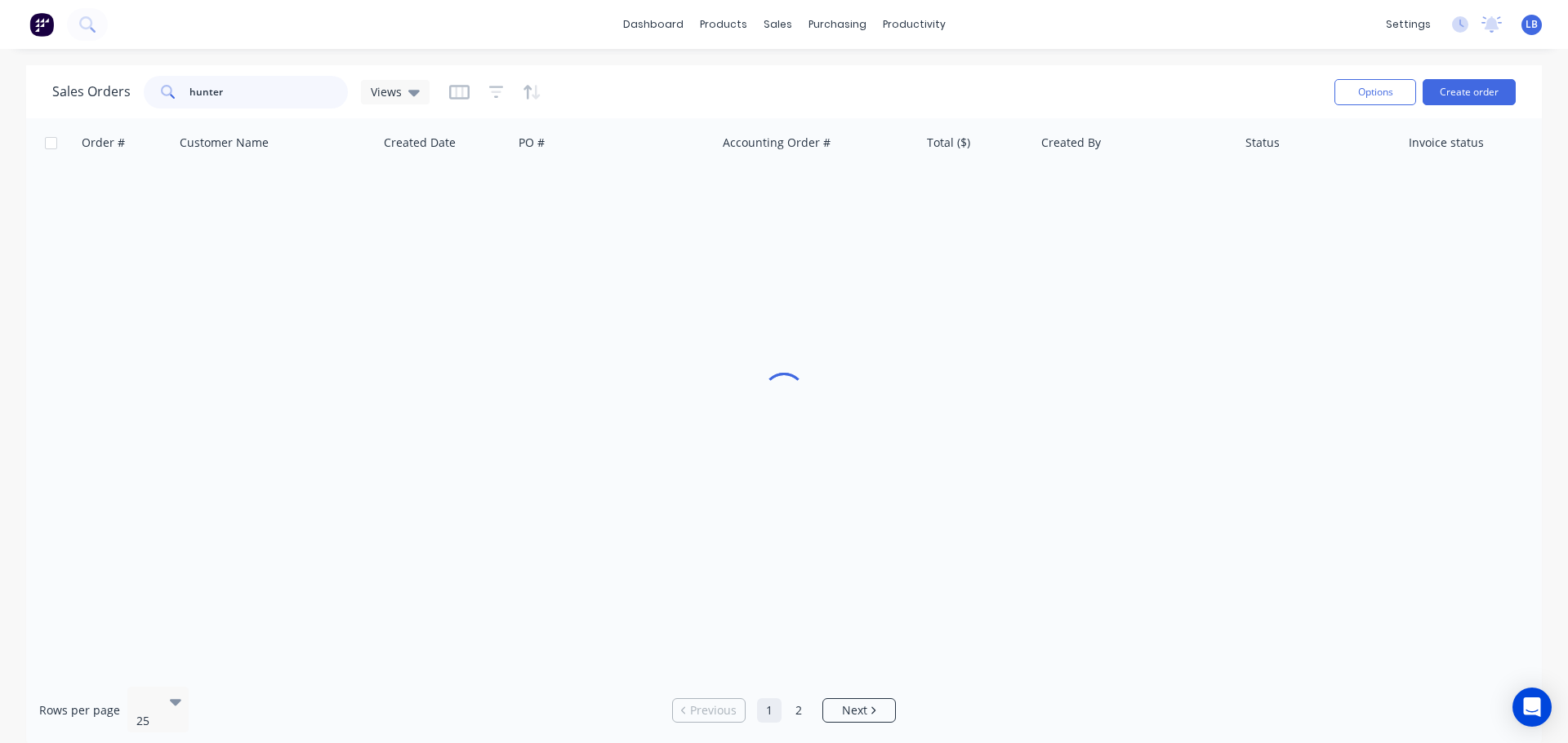
drag, startPoint x: 234, startPoint y: 98, endPoint x: 125, endPoint y: 103, distance: 109.1
click at [125, 103] on div "Sales Orders hunter Views" at bounding box center [240, 93] width 377 height 32
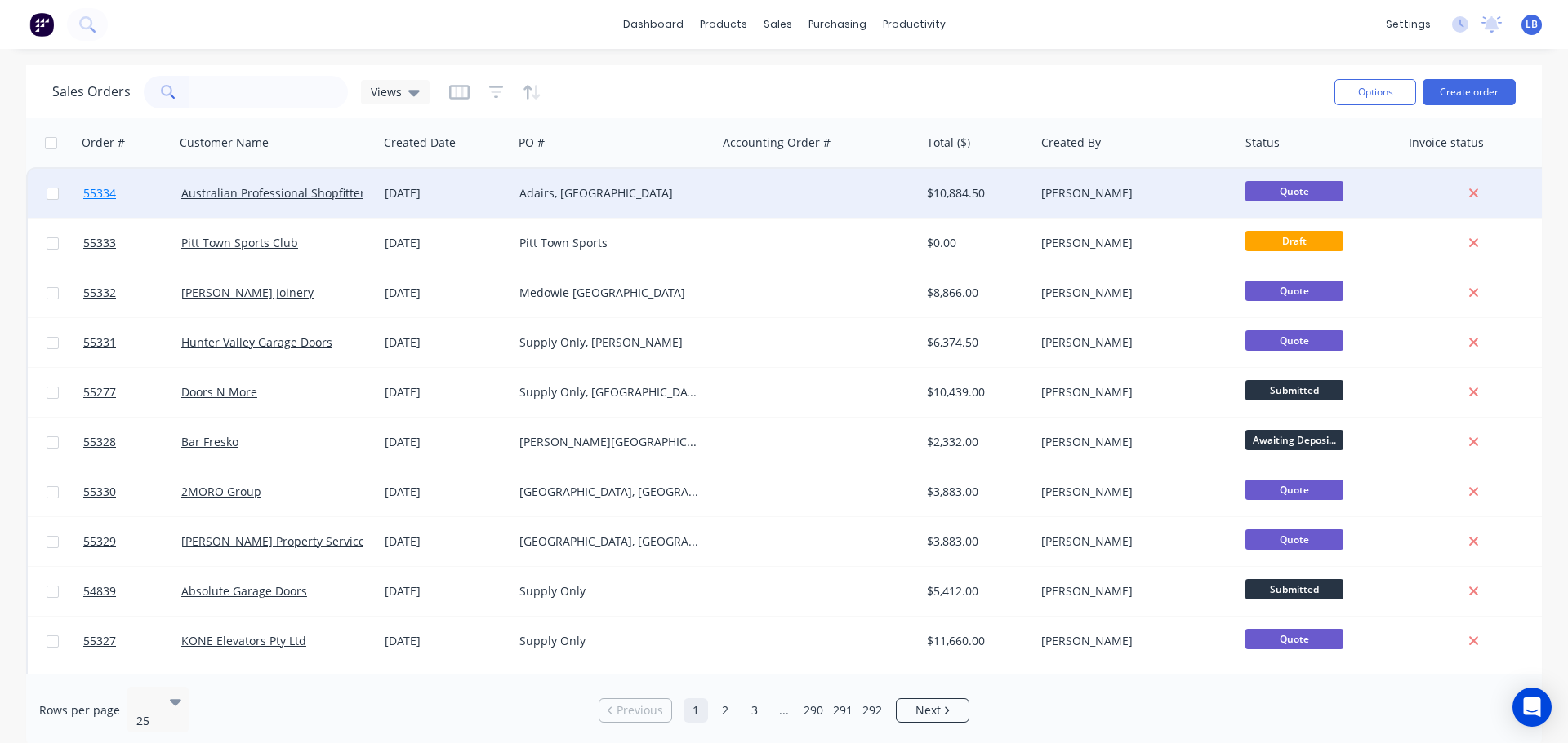
click at [103, 195] on span "55334" at bounding box center [99, 193] width 32 height 16
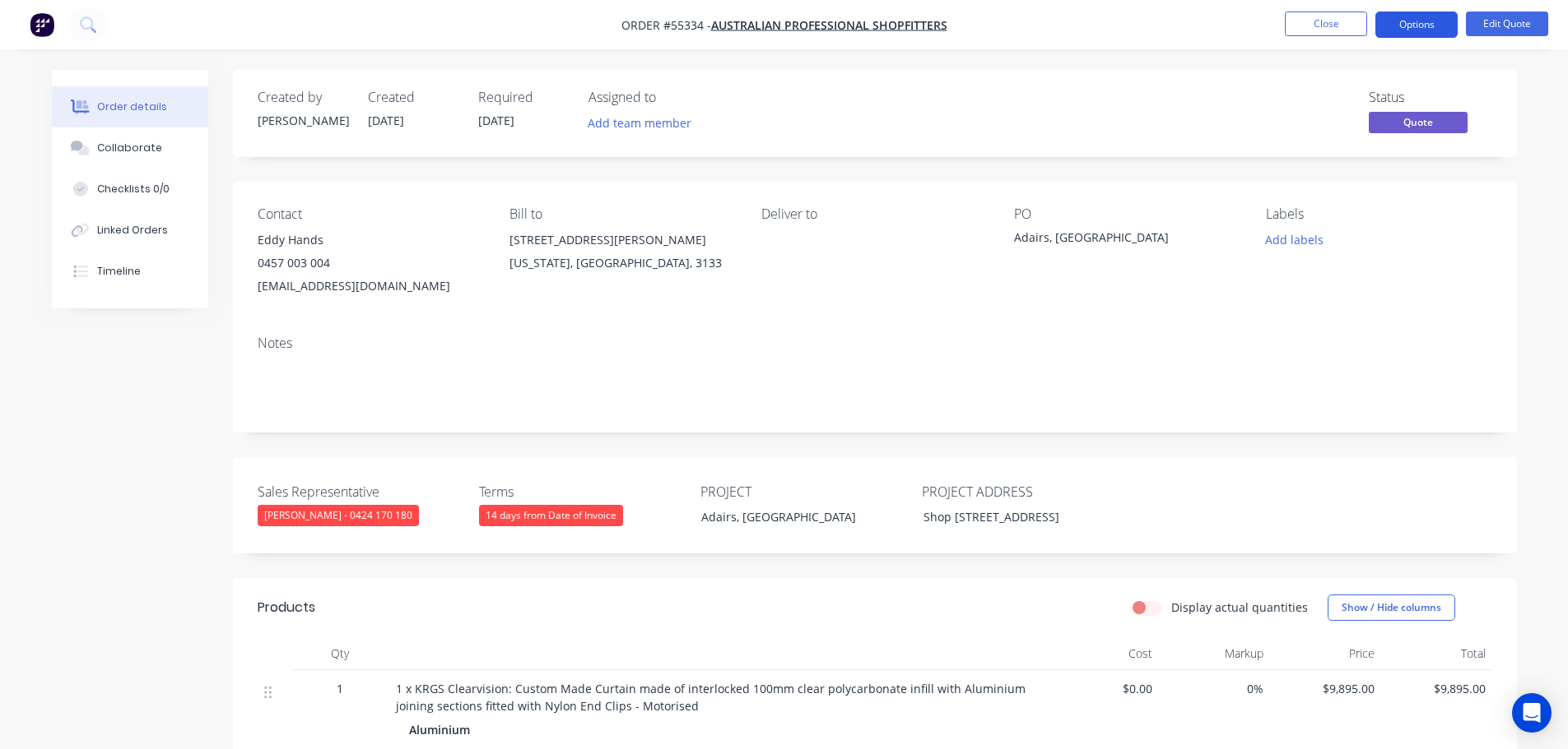
click at [1384, 32] on button "Options" at bounding box center [1417, 24] width 83 height 26
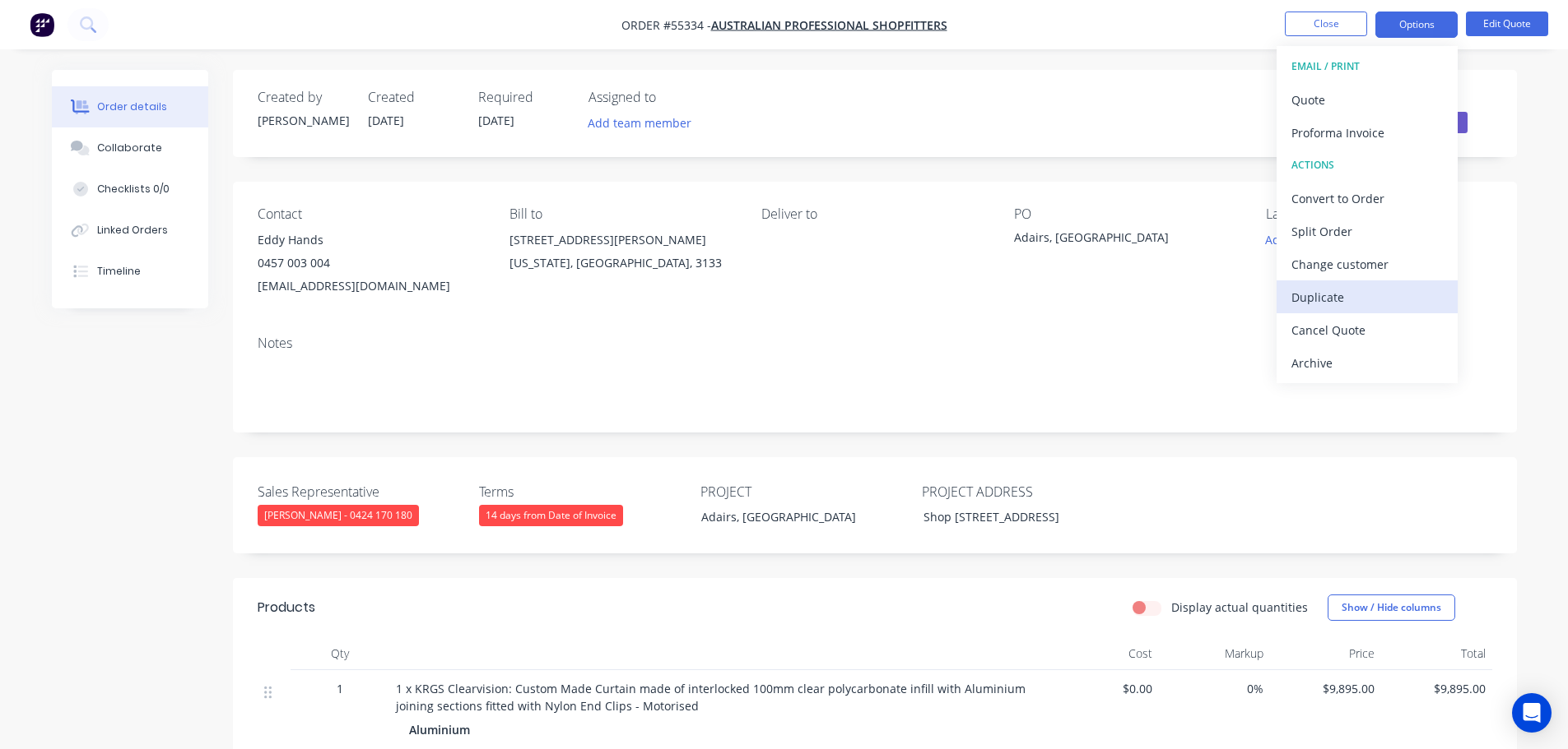
click at [1310, 303] on div "Duplicate" at bounding box center [1366, 297] width 151 height 24
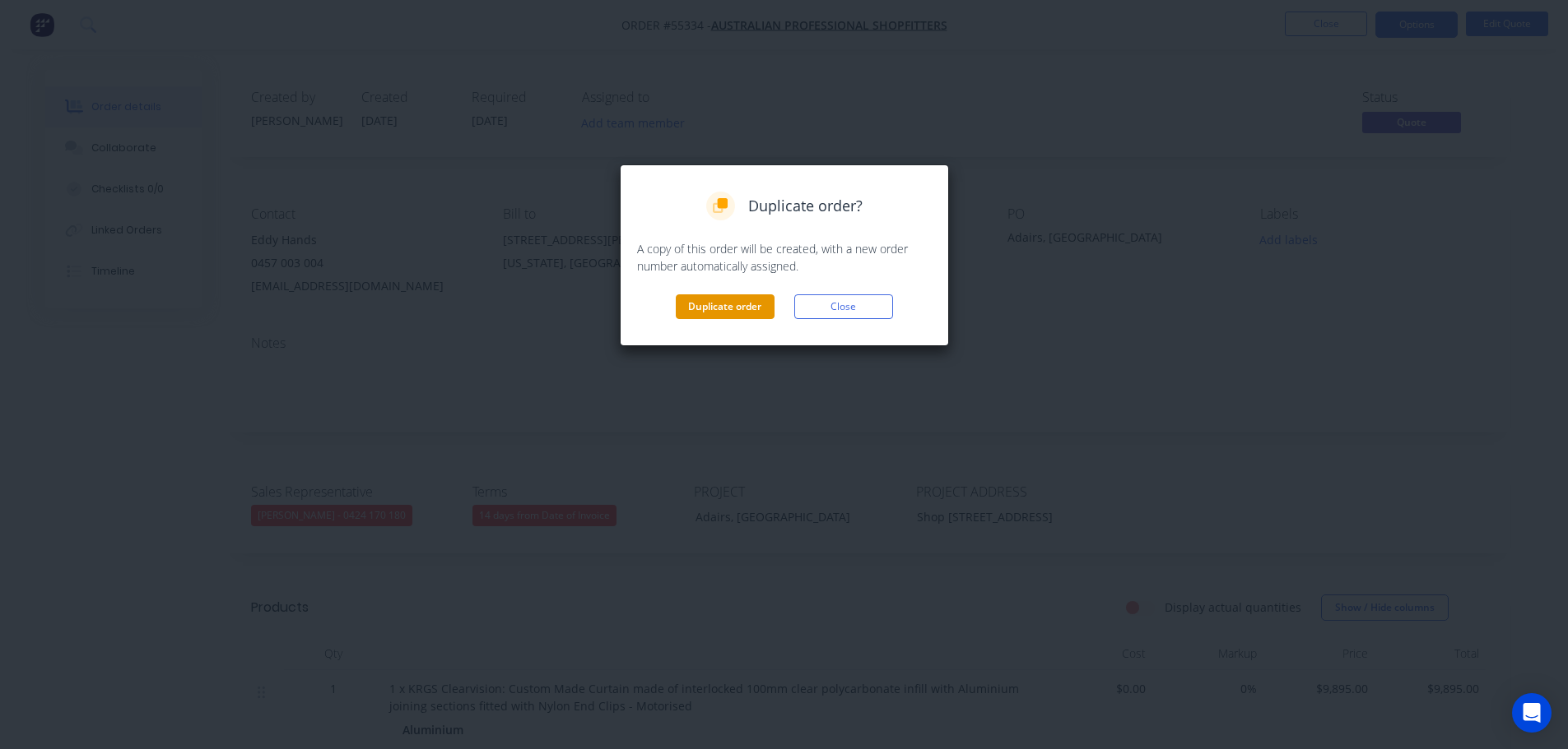
click at [728, 312] on button "Duplicate order" at bounding box center [724, 307] width 99 height 25
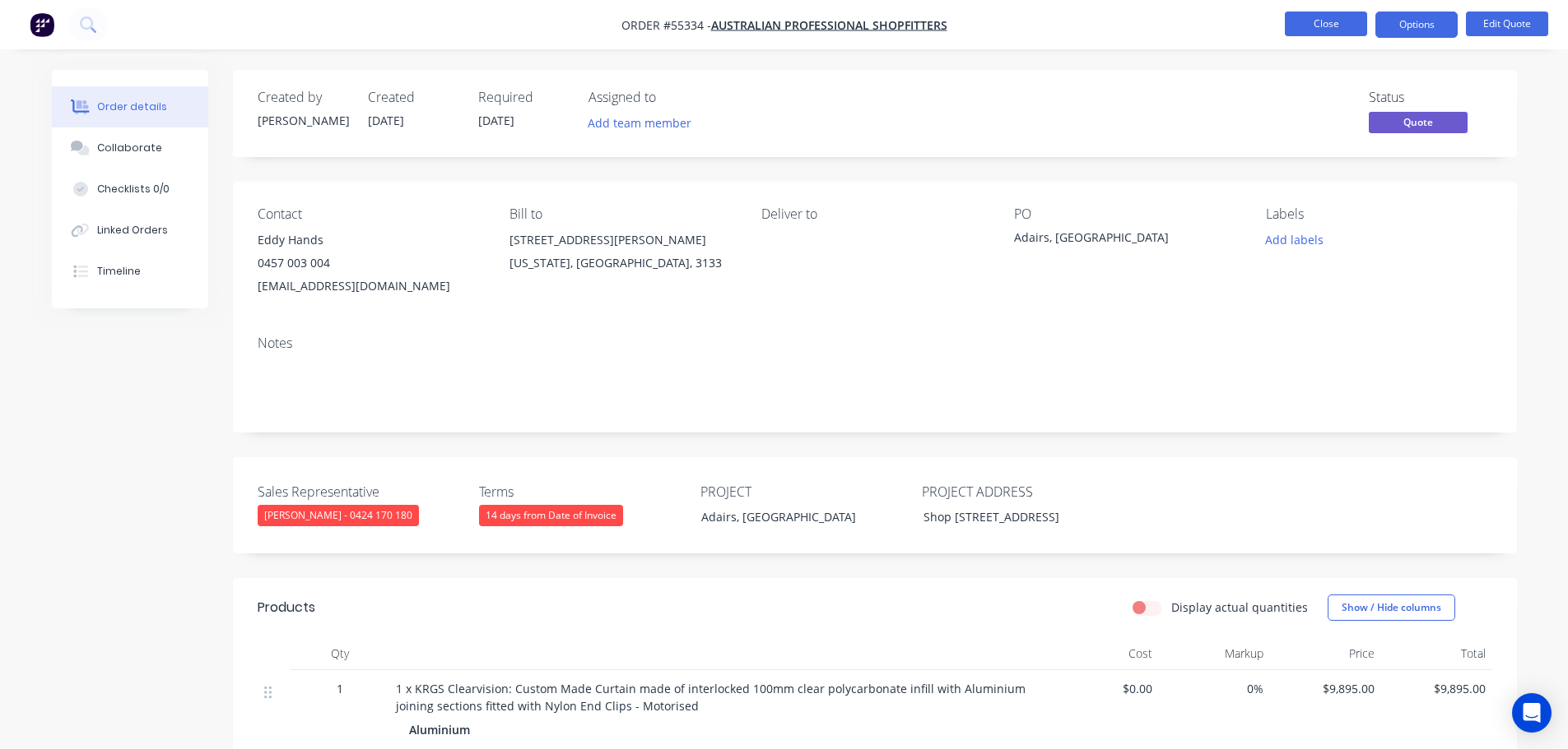
click at [1308, 29] on button "Close" at bounding box center [1327, 24] width 83 height 25
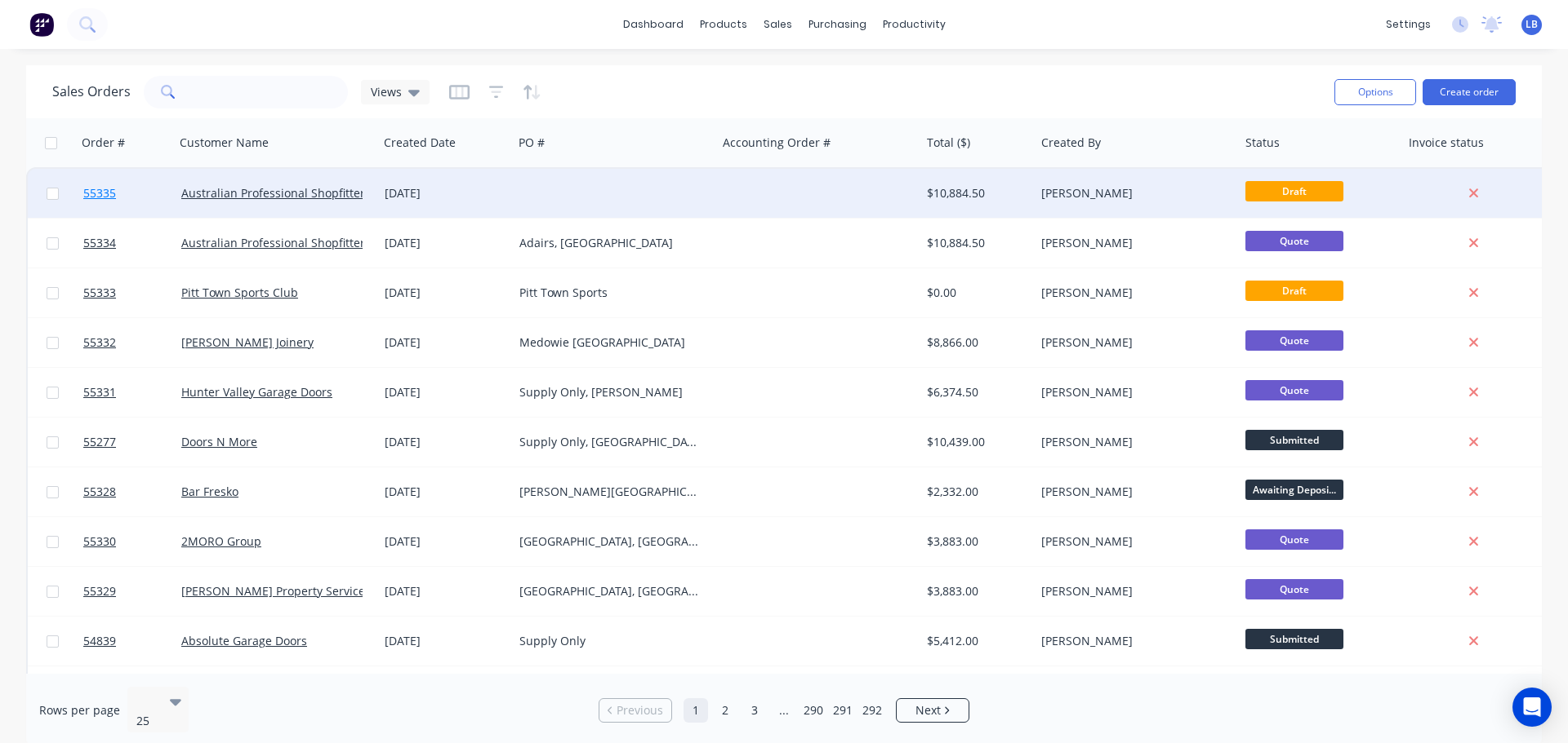
click at [105, 190] on span "55335" at bounding box center [99, 193] width 32 height 16
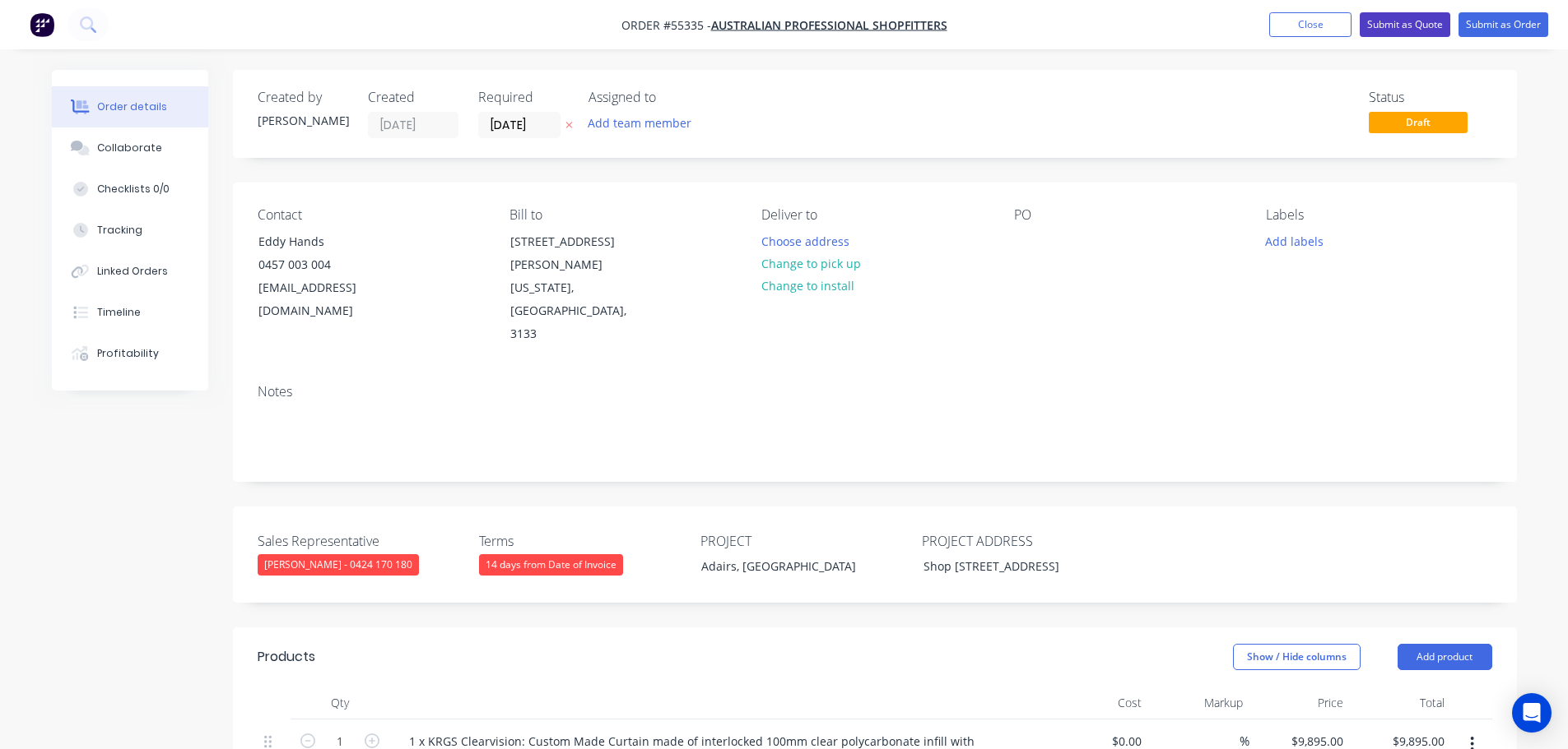
click at [1410, 20] on button "Submit as Quote" at bounding box center [1404, 25] width 90 height 25
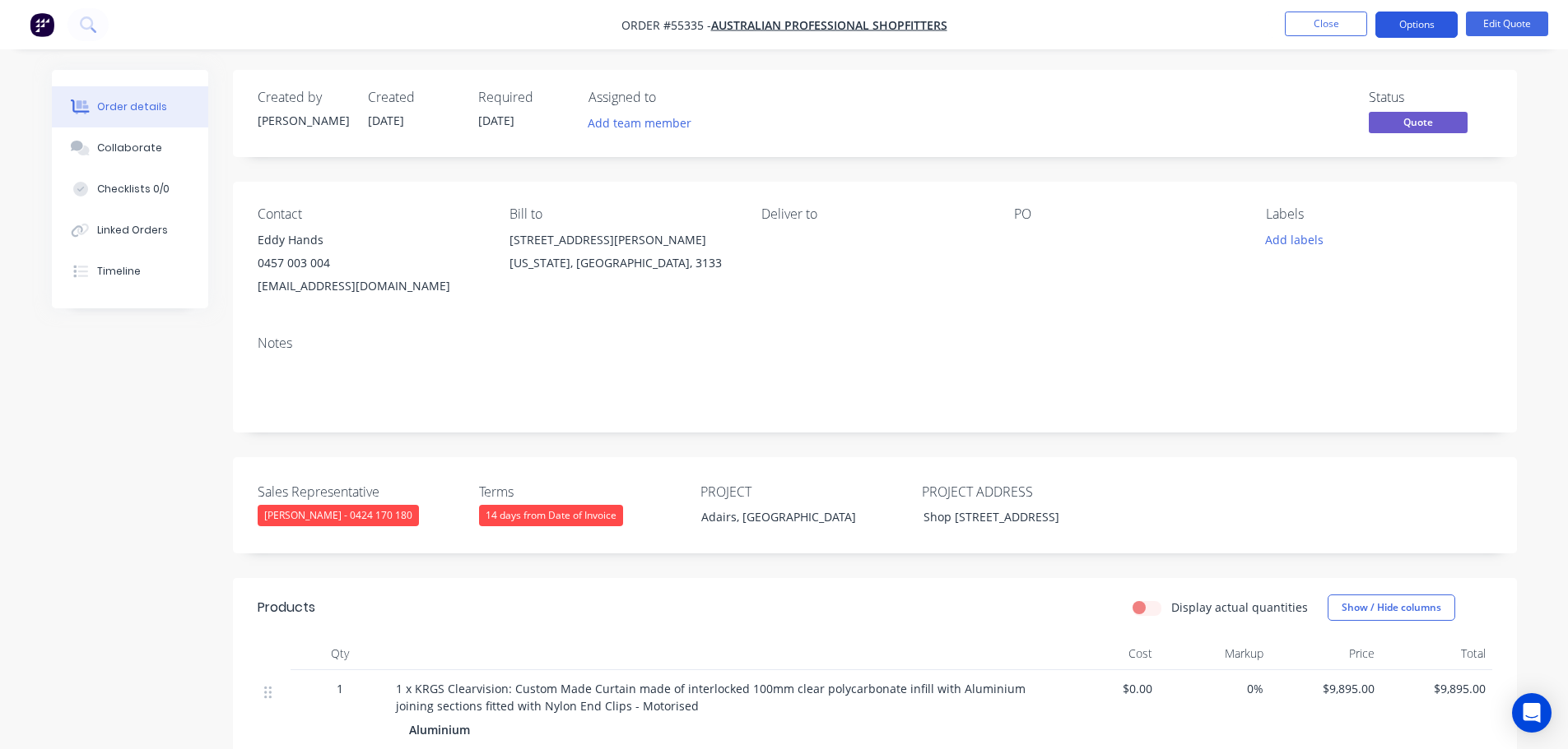
click at [1411, 27] on button "Options" at bounding box center [1417, 24] width 83 height 26
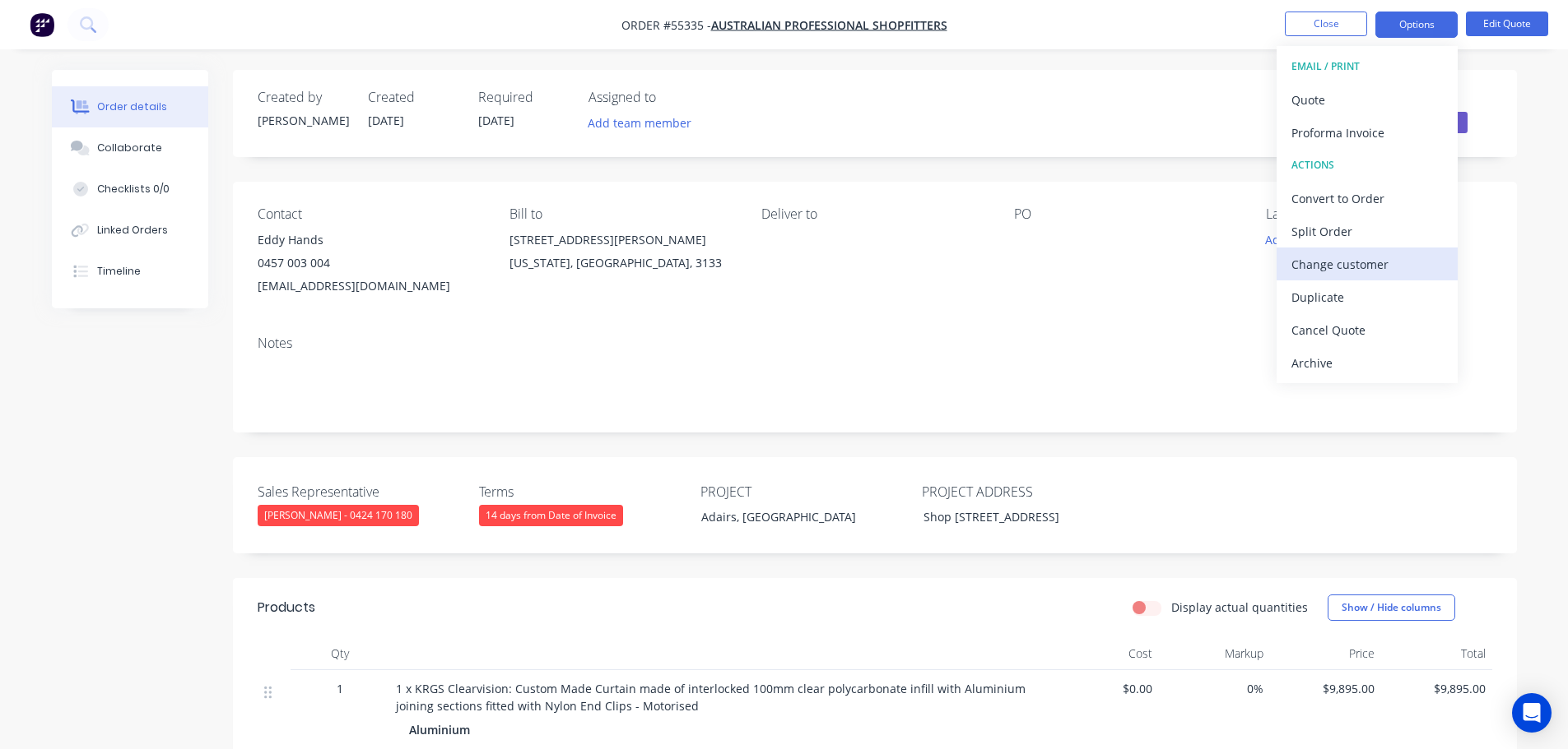
click at [1305, 263] on div "Change customer" at bounding box center [1366, 264] width 151 height 24
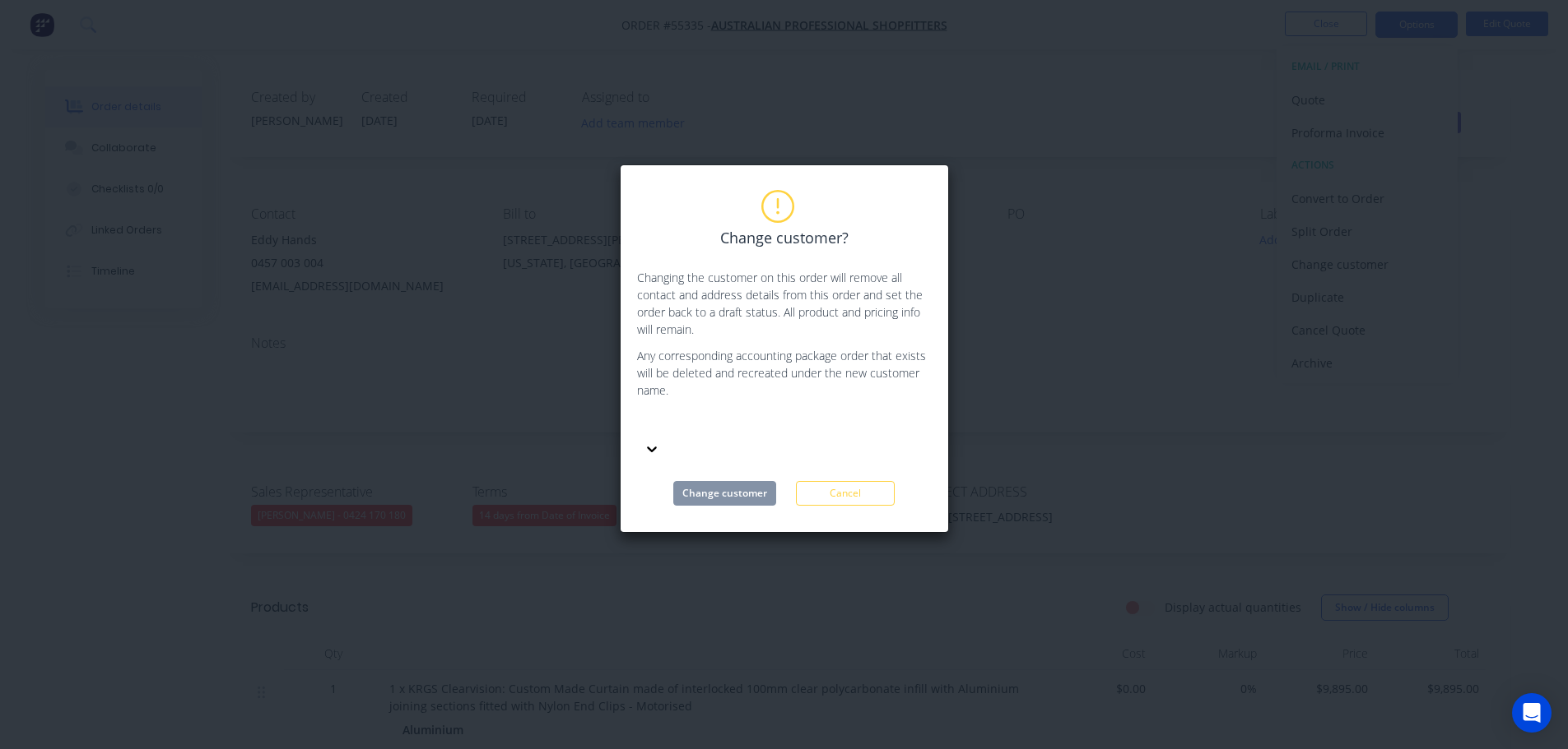
click at [665, 423] on div at bounding box center [760, 424] width 237 height 20
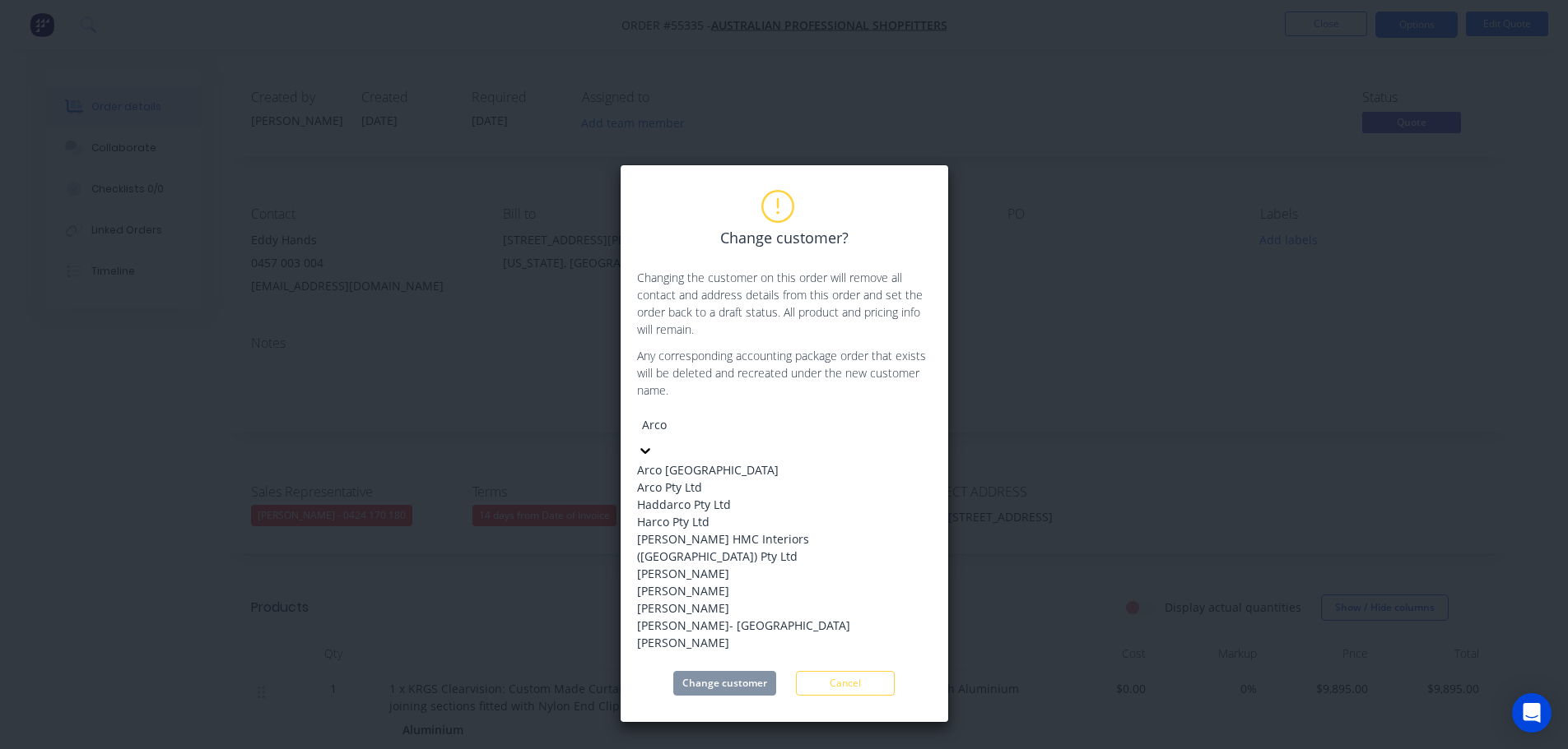
type input "Arco"
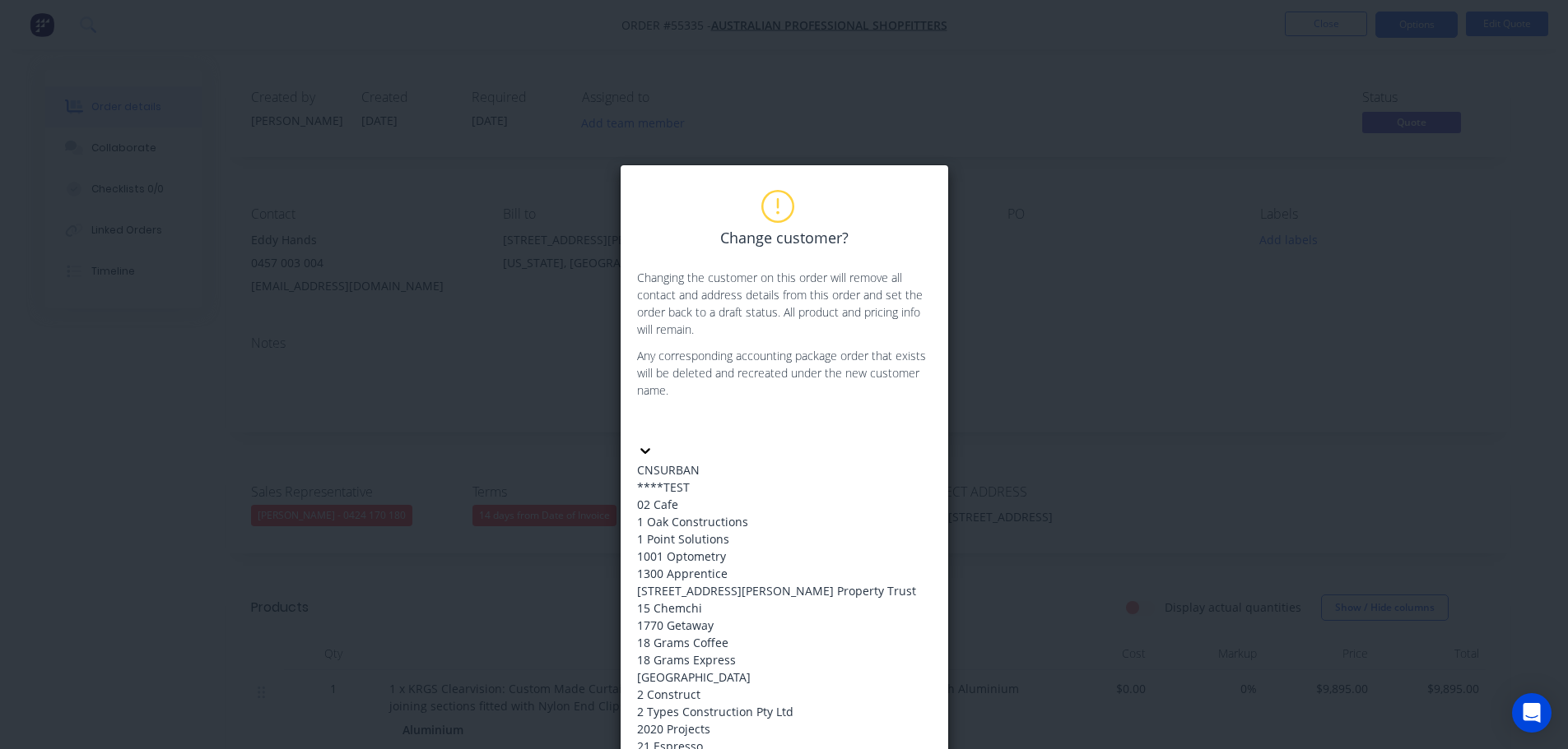
click at [693, 412] on div at bounding box center [784, 437] width 294 height 49
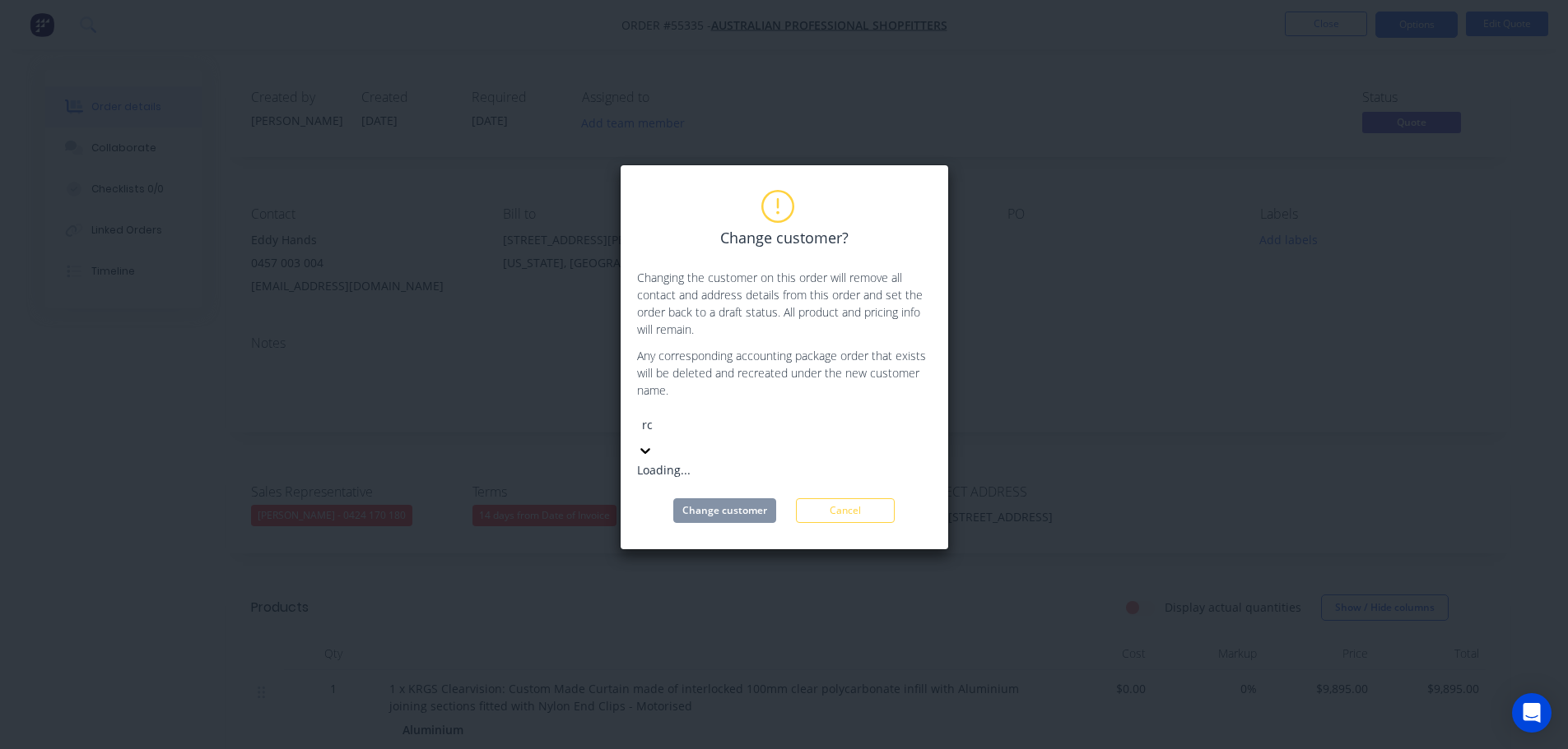
type input "r"
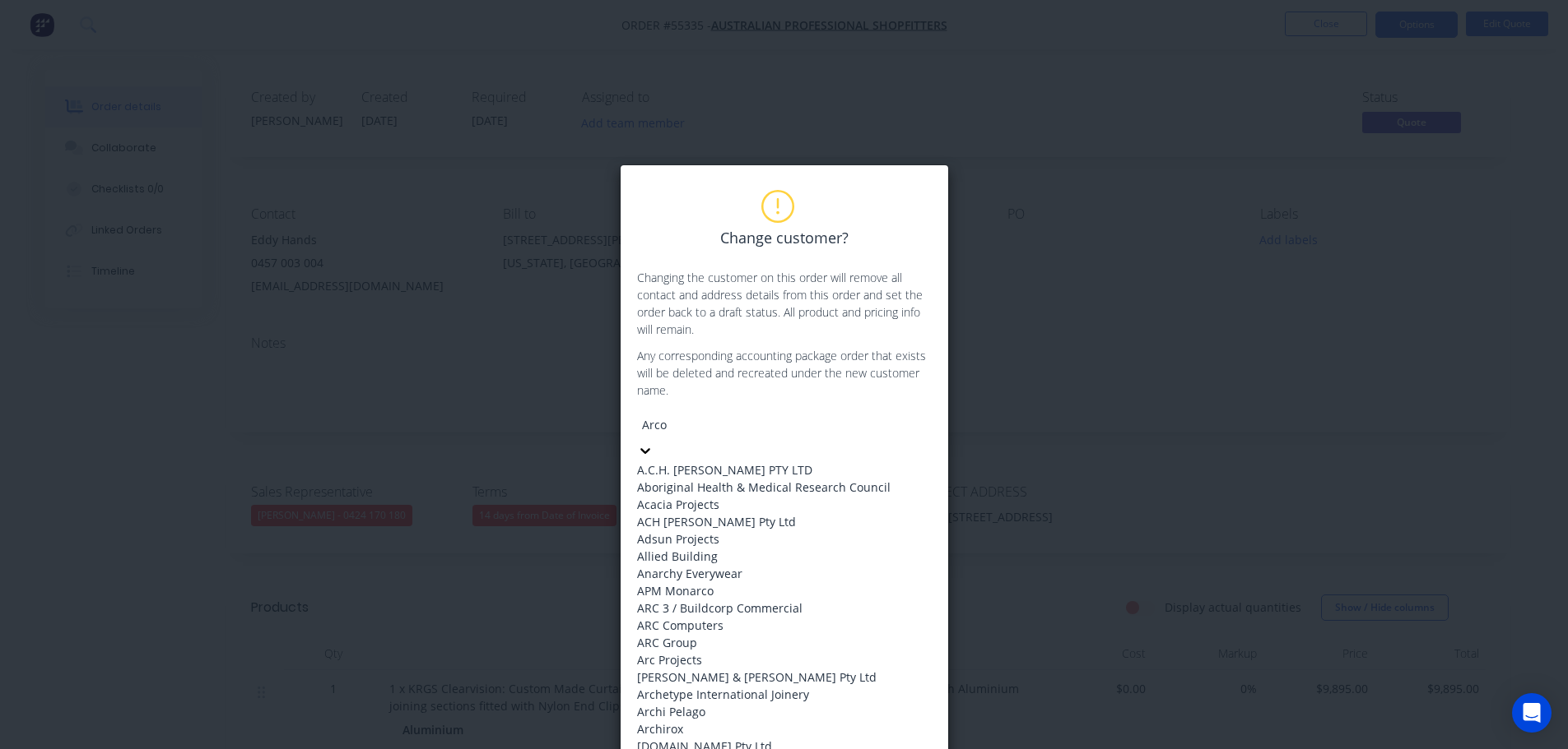
type input "Arco"
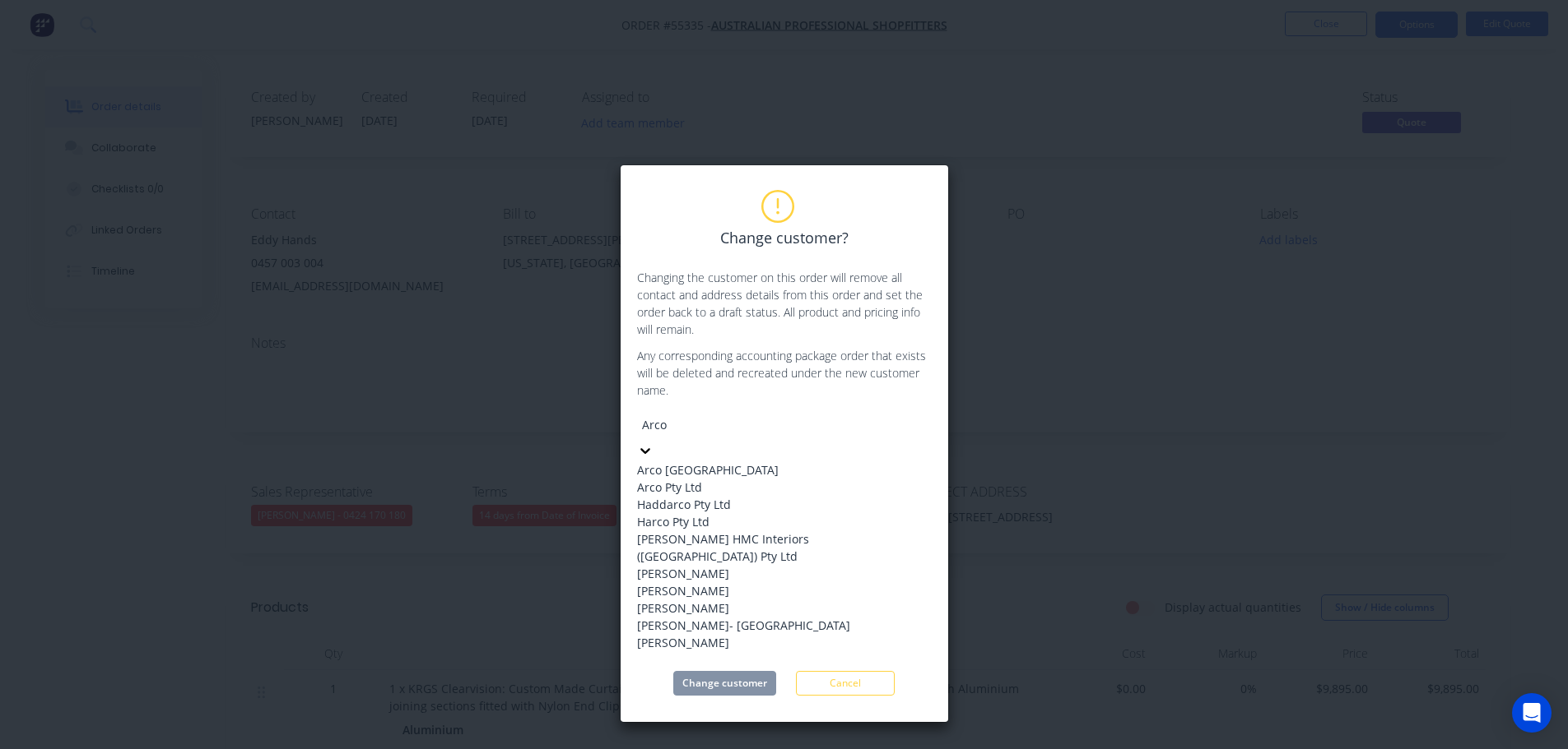
click at [674, 490] on div "Arco Pty Ltd" at bounding box center [784, 487] width 294 height 17
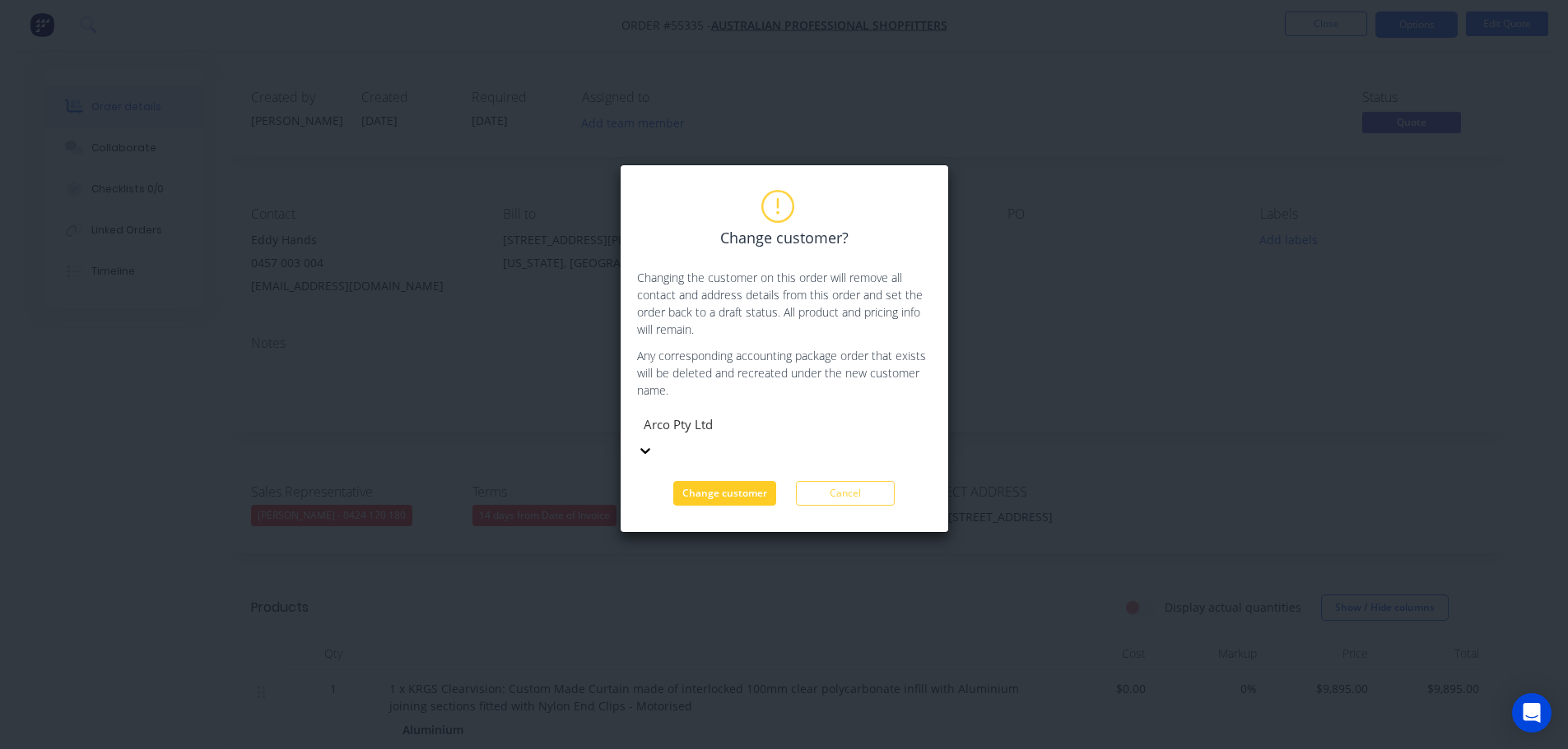
click at [721, 482] on button "Change customer" at bounding box center [724, 494] width 103 height 25
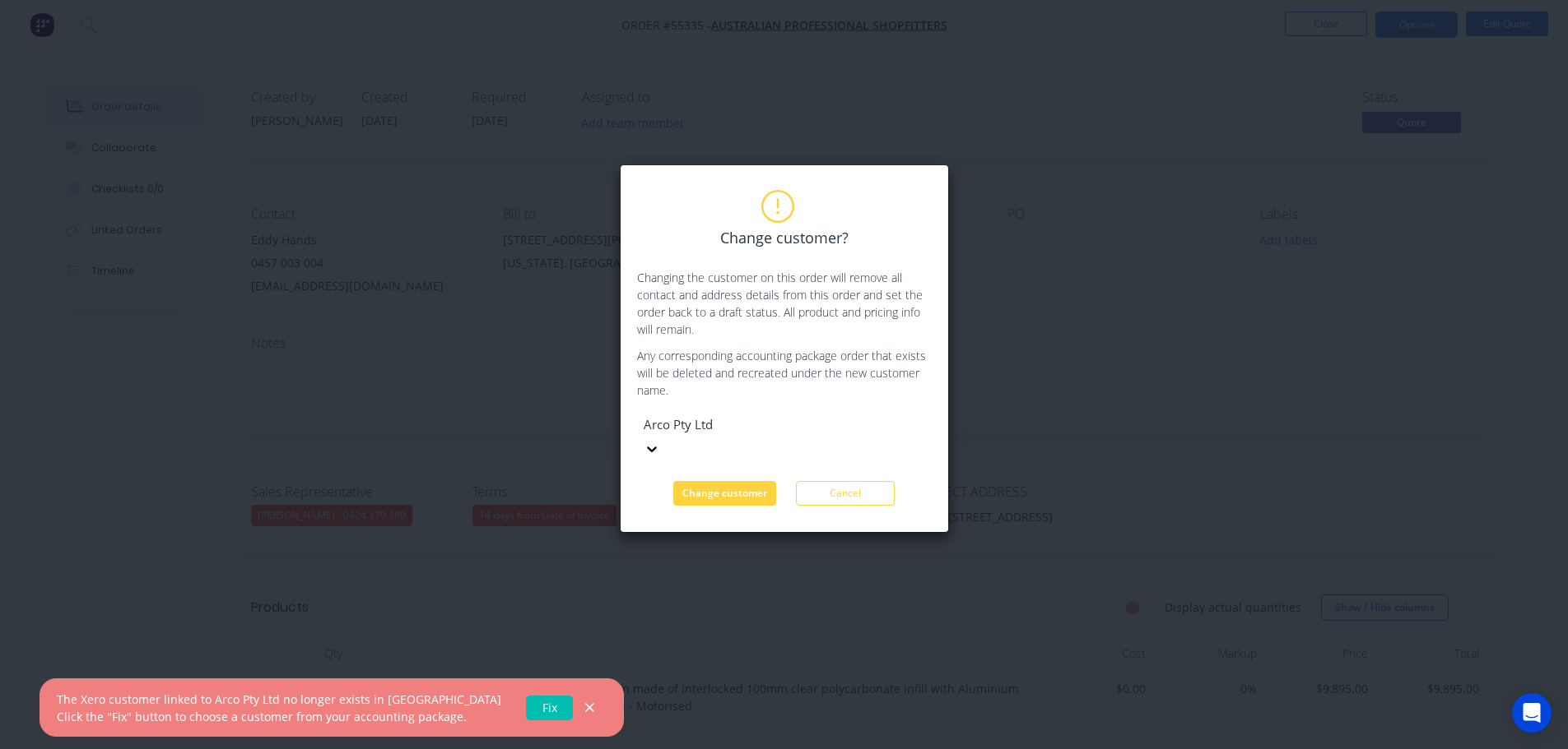
click at [526, 708] on link "Fix" at bounding box center [549, 709] width 47 height 25
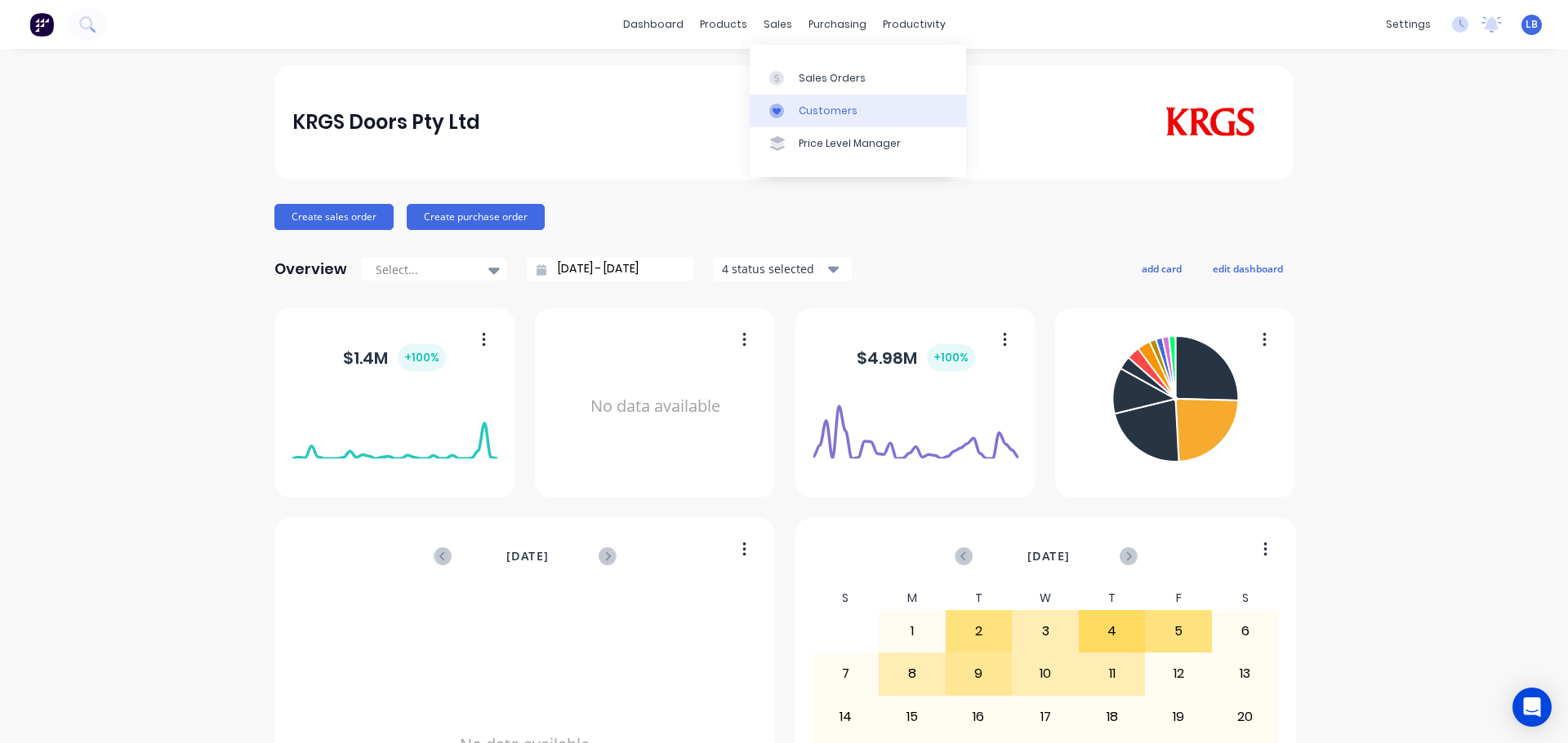
click at [837, 108] on div "Customers" at bounding box center [828, 111] width 59 height 14
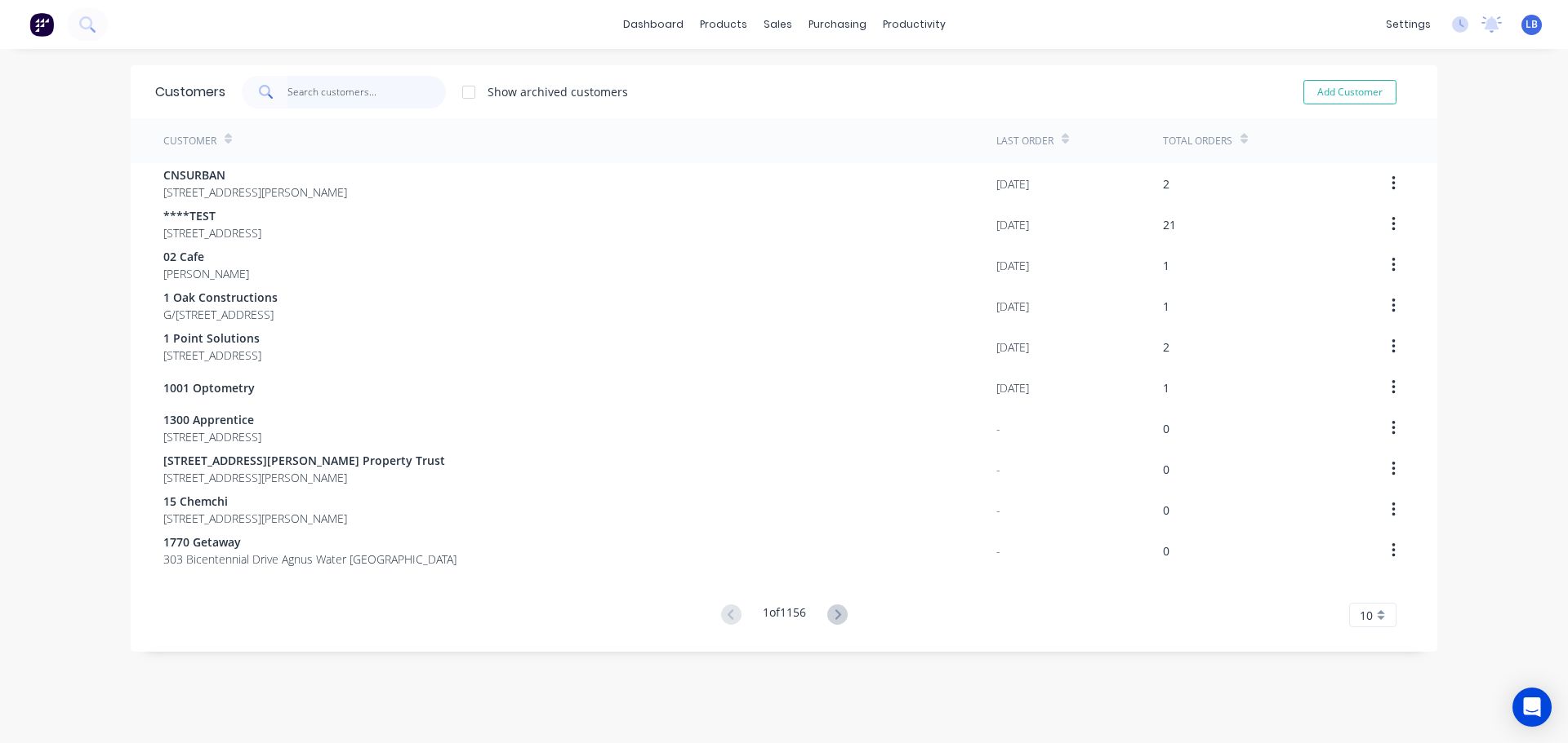
click at [337, 93] on input "text" at bounding box center [366, 93] width 159 height 32
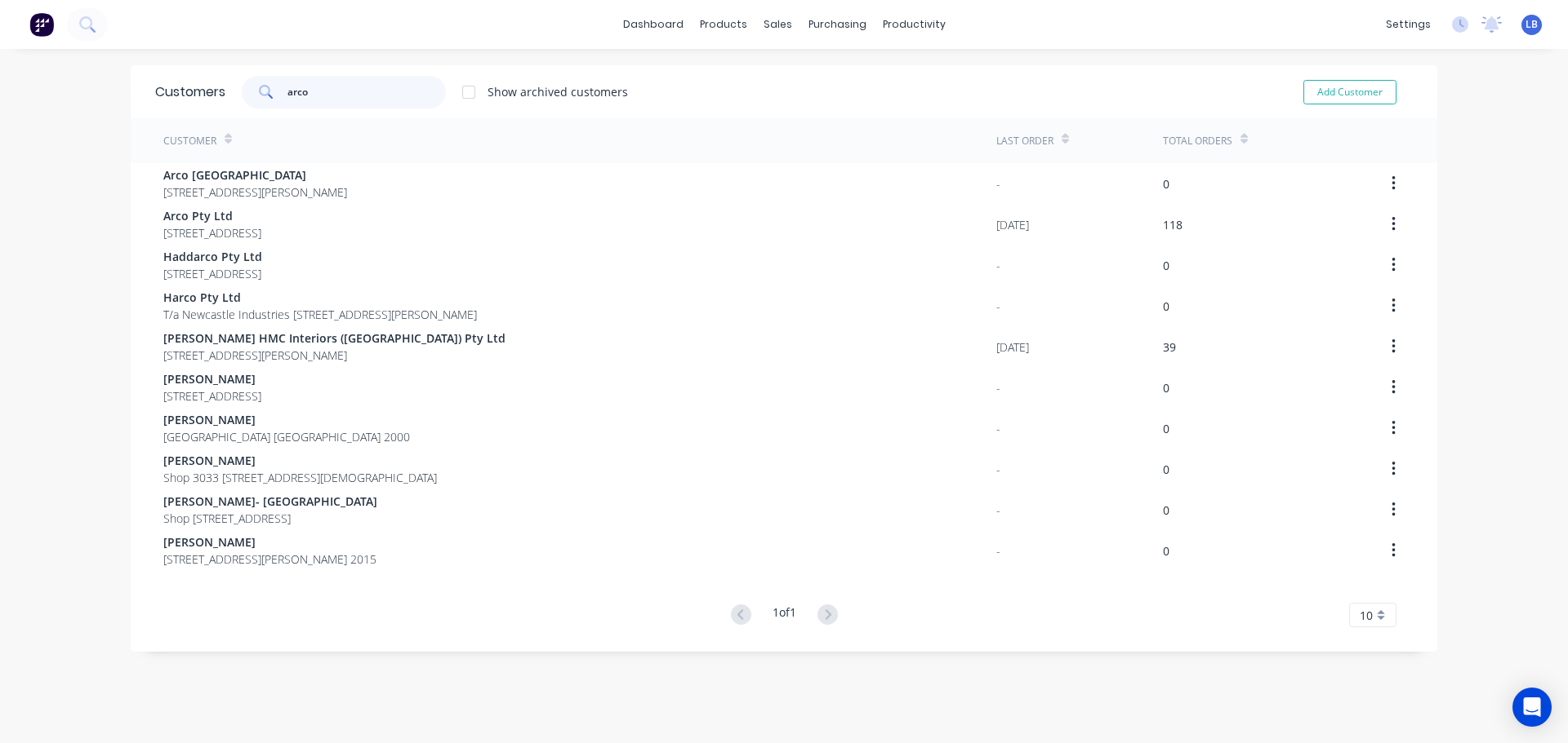
type input "arco"
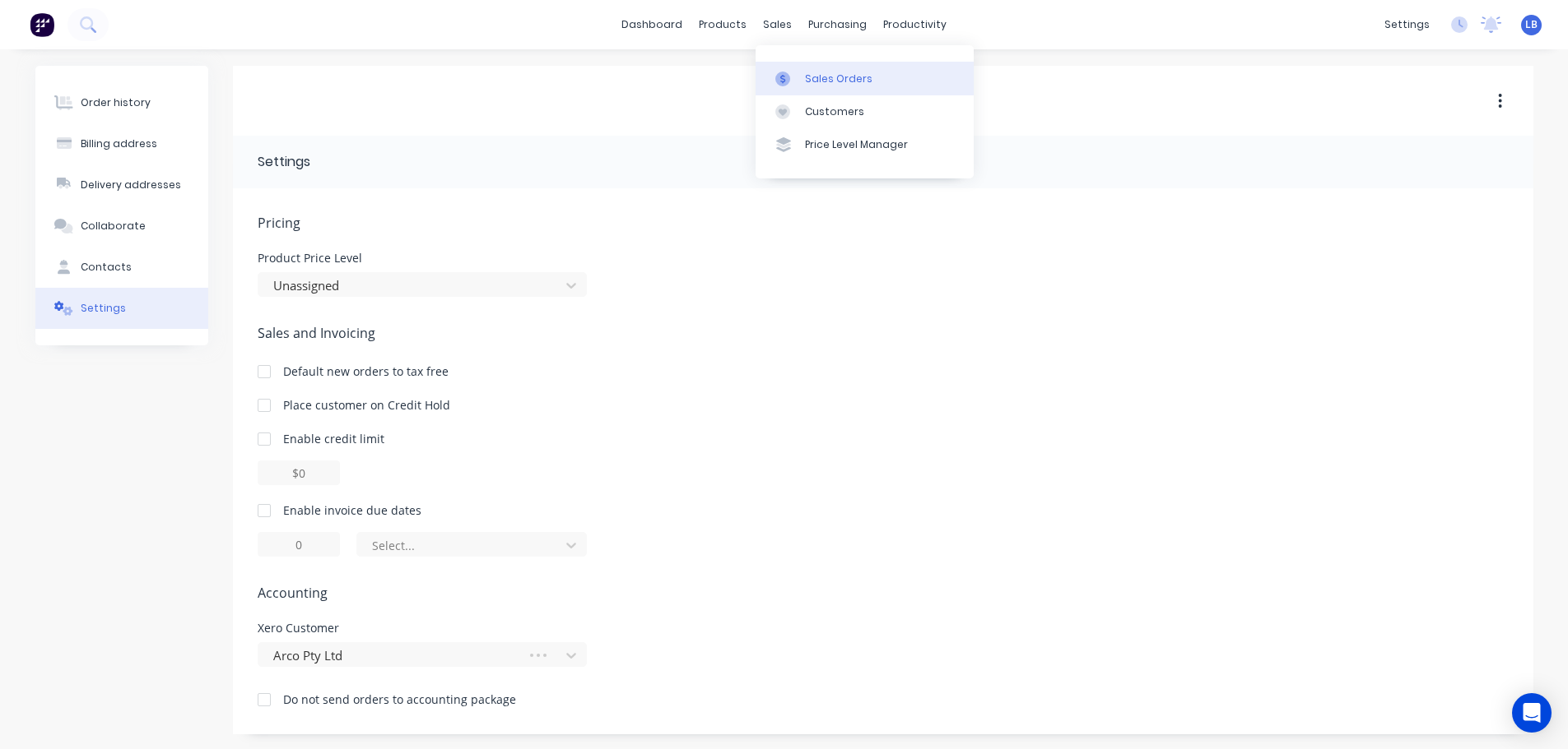
click at [829, 87] on link "Sales Orders" at bounding box center [864, 78] width 218 height 33
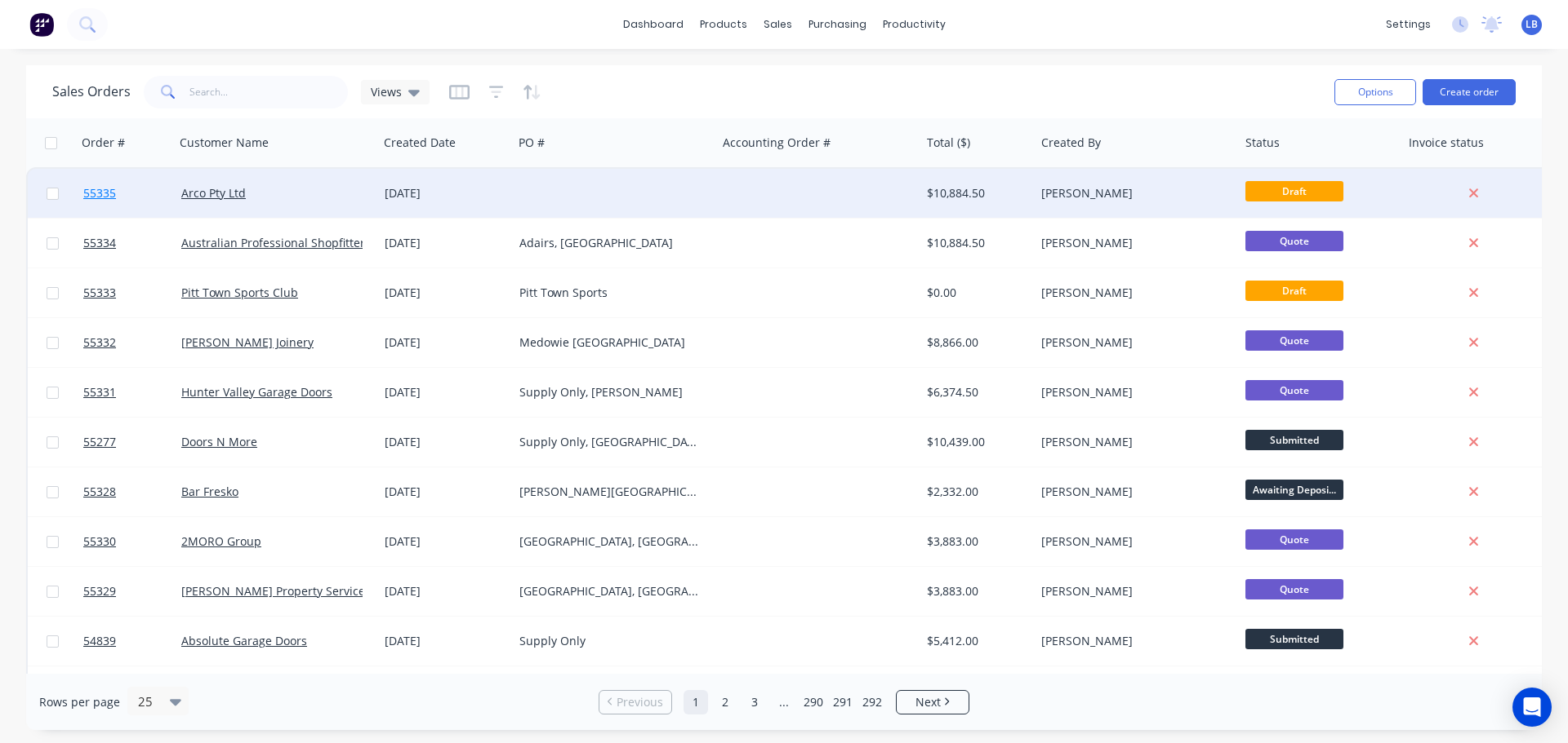
click at [93, 191] on span "55335" at bounding box center [99, 193] width 32 height 16
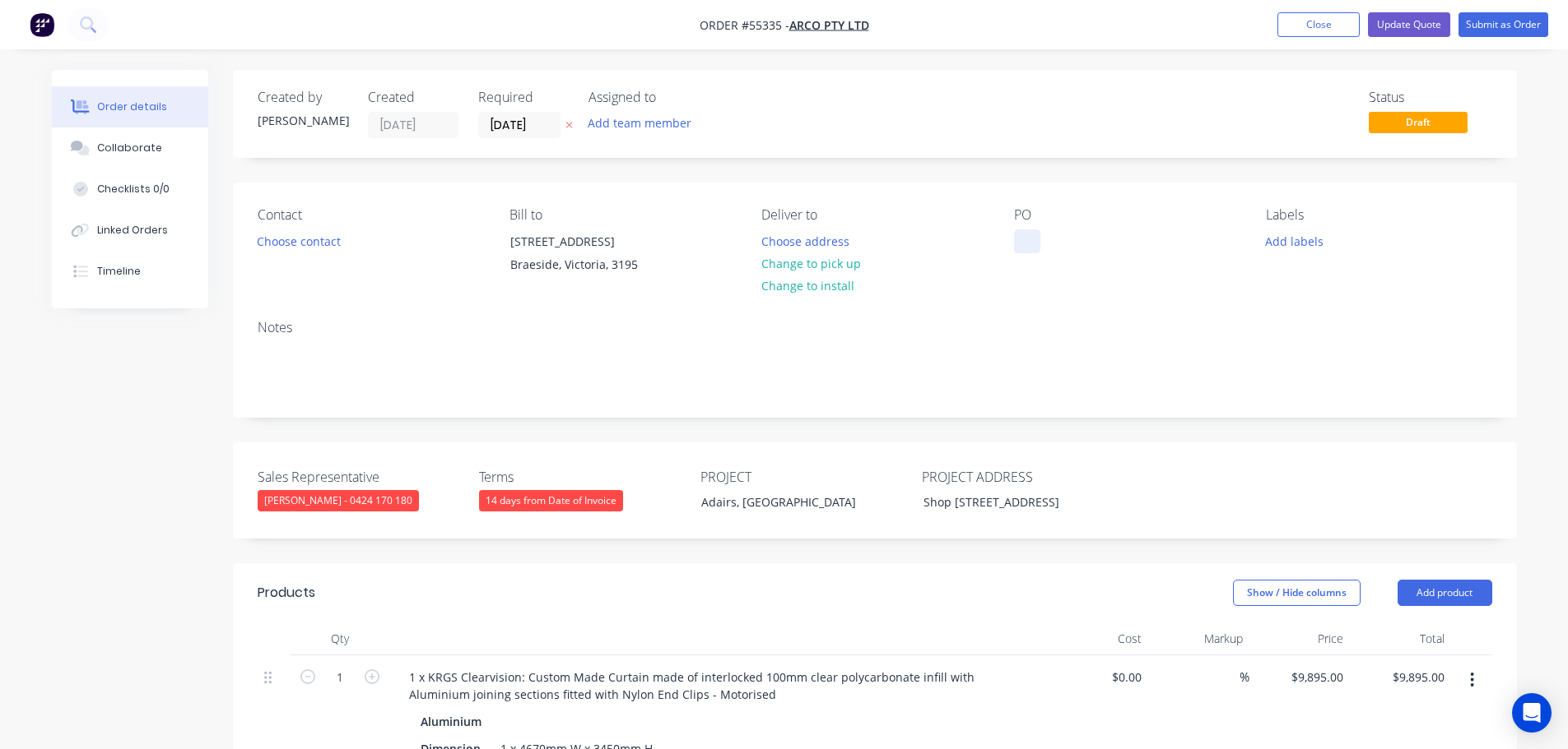
click at [1026, 231] on div at bounding box center [1026, 241] width 26 height 24
click at [777, 512] on div "Adairs, [GEOGRAPHIC_DATA]" at bounding box center [791, 502] width 206 height 24
click at [776, 506] on div "Adairs, [GEOGRAPHIC_DATA]" at bounding box center [791, 502] width 206 height 24
click at [776, 506] on div "Adairs, Wagga Wagga NSW" at bounding box center [791, 502] width 206 height 24
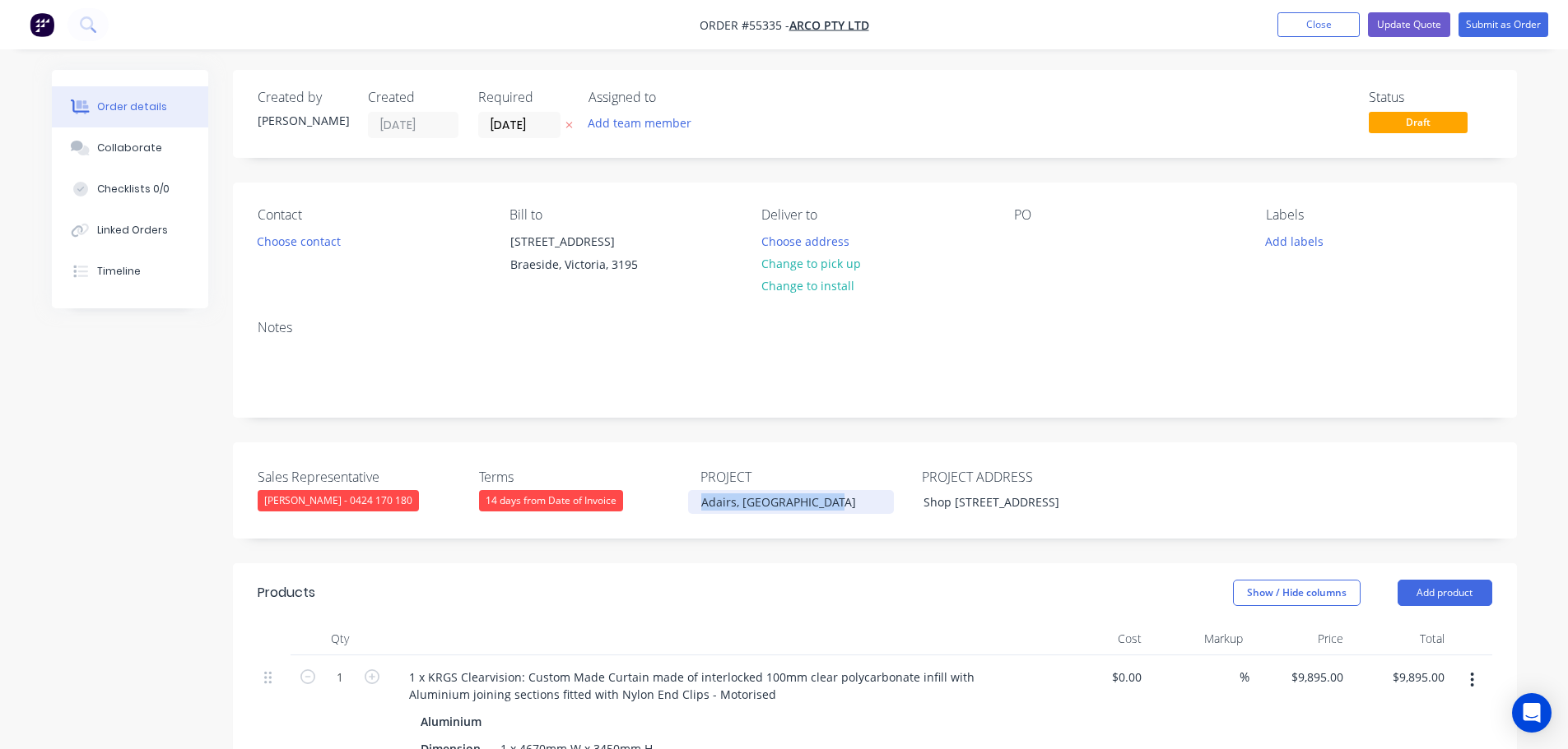
click at [776, 506] on div "Adairs, Wagga Wagga NSW" at bounding box center [791, 502] width 206 height 24
copy div "Adairs, Wagga Wagga NSW"
click at [1030, 237] on div at bounding box center [1026, 241] width 26 height 24
paste div
click at [299, 245] on button "Choose contact" at bounding box center [298, 240] width 101 height 22
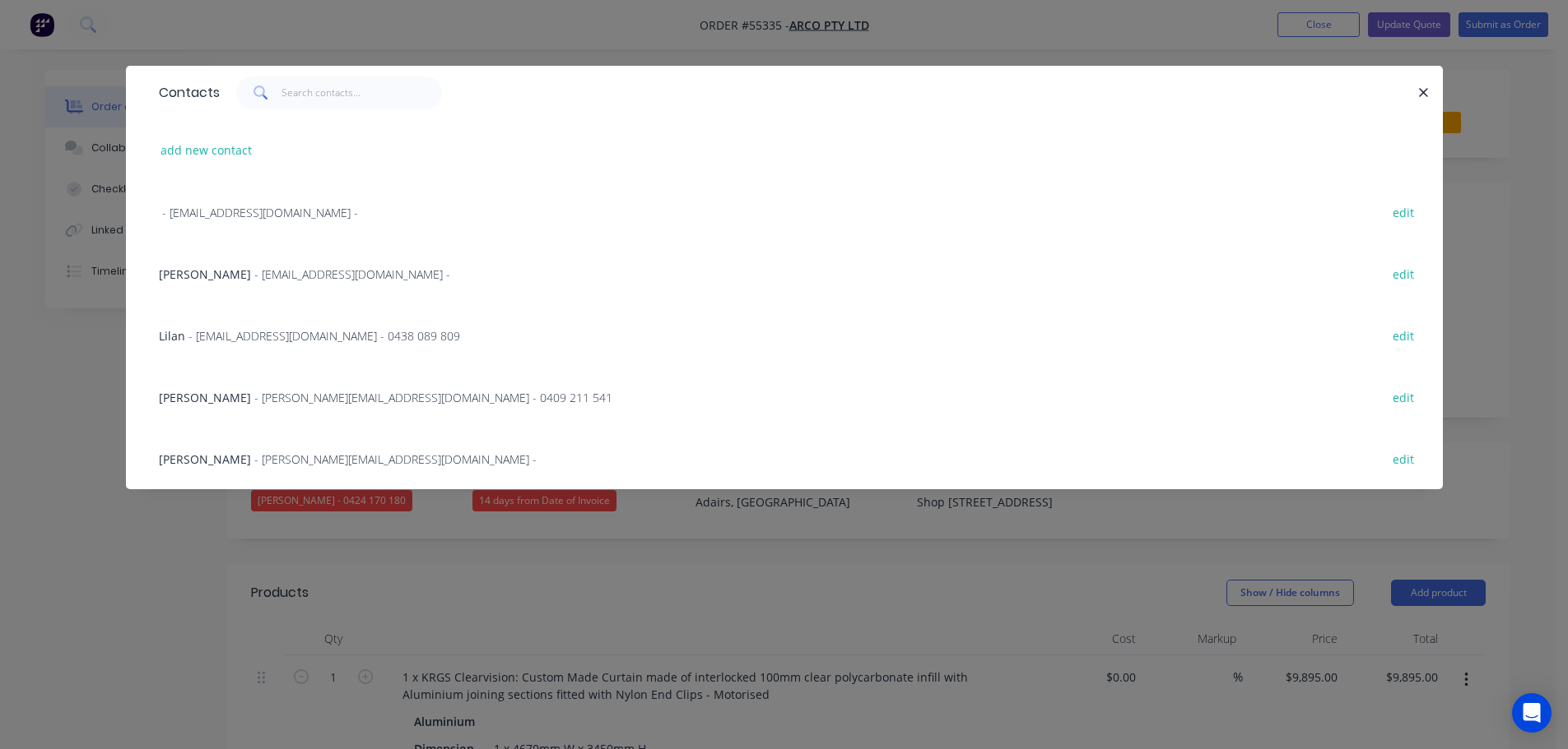
click at [191, 272] on span "Steve Boothey" at bounding box center [205, 274] width 92 height 15
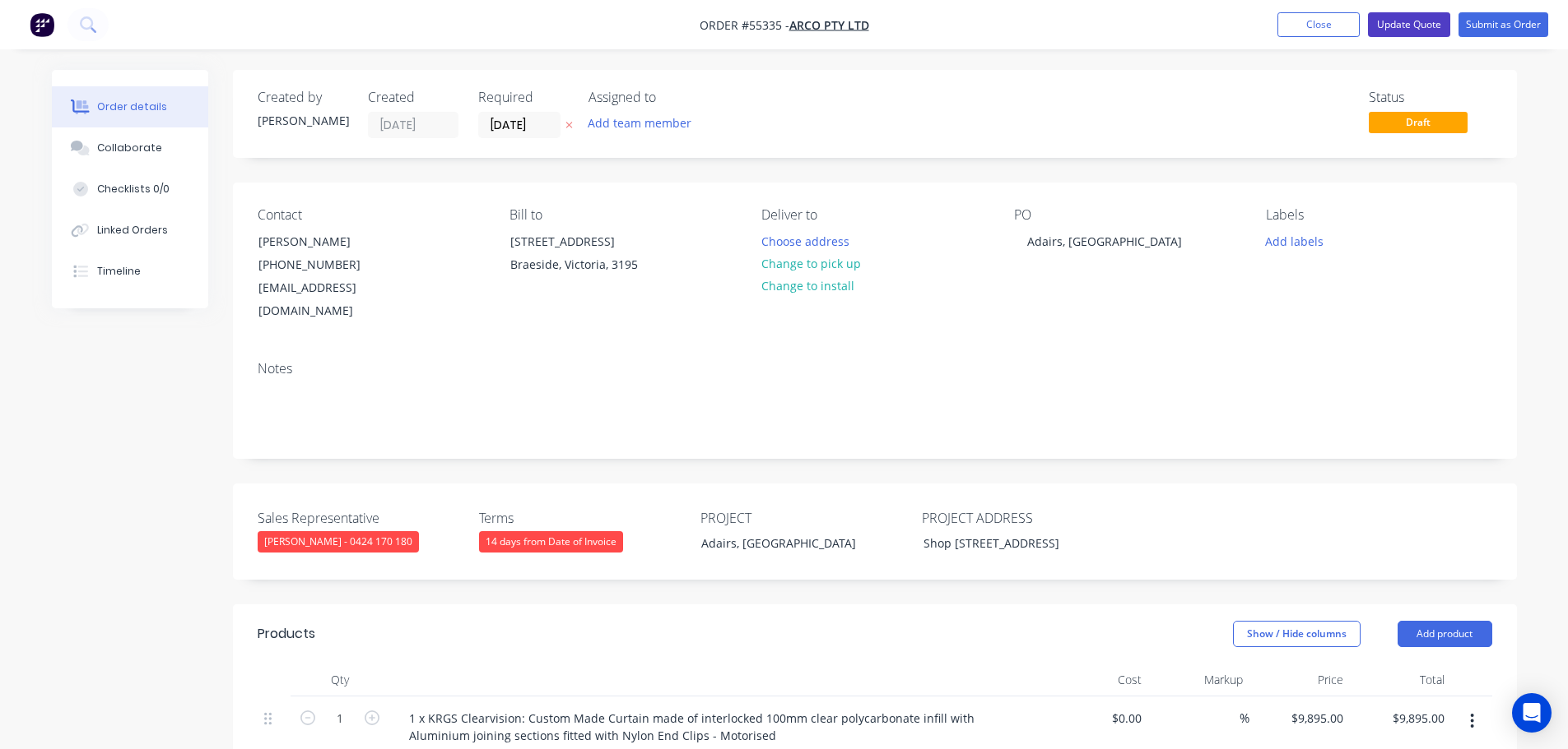
click at [1412, 27] on button "Update Quote" at bounding box center [1409, 25] width 83 height 25
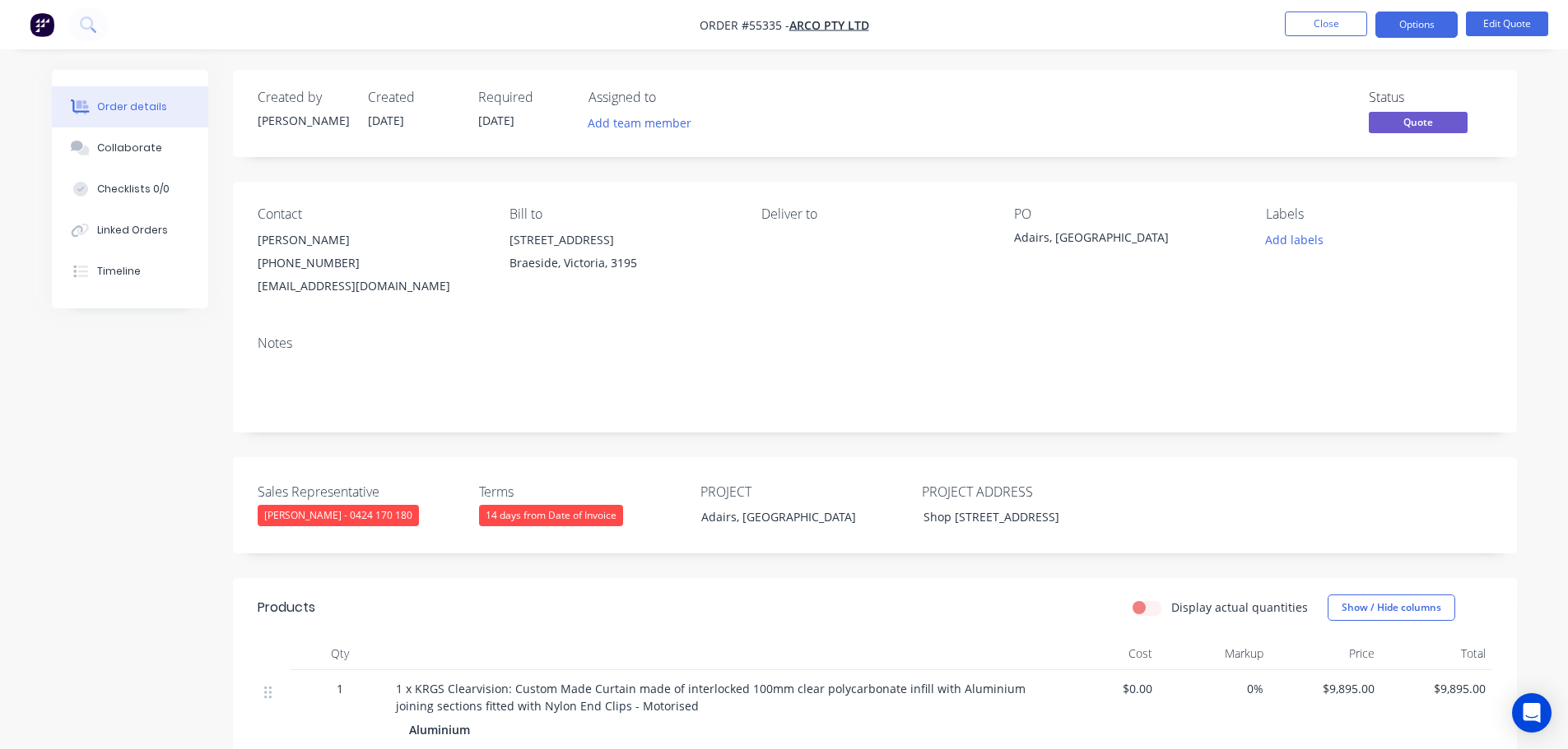
click at [1412, 27] on button "Options" at bounding box center [1417, 24] width 83 height 26
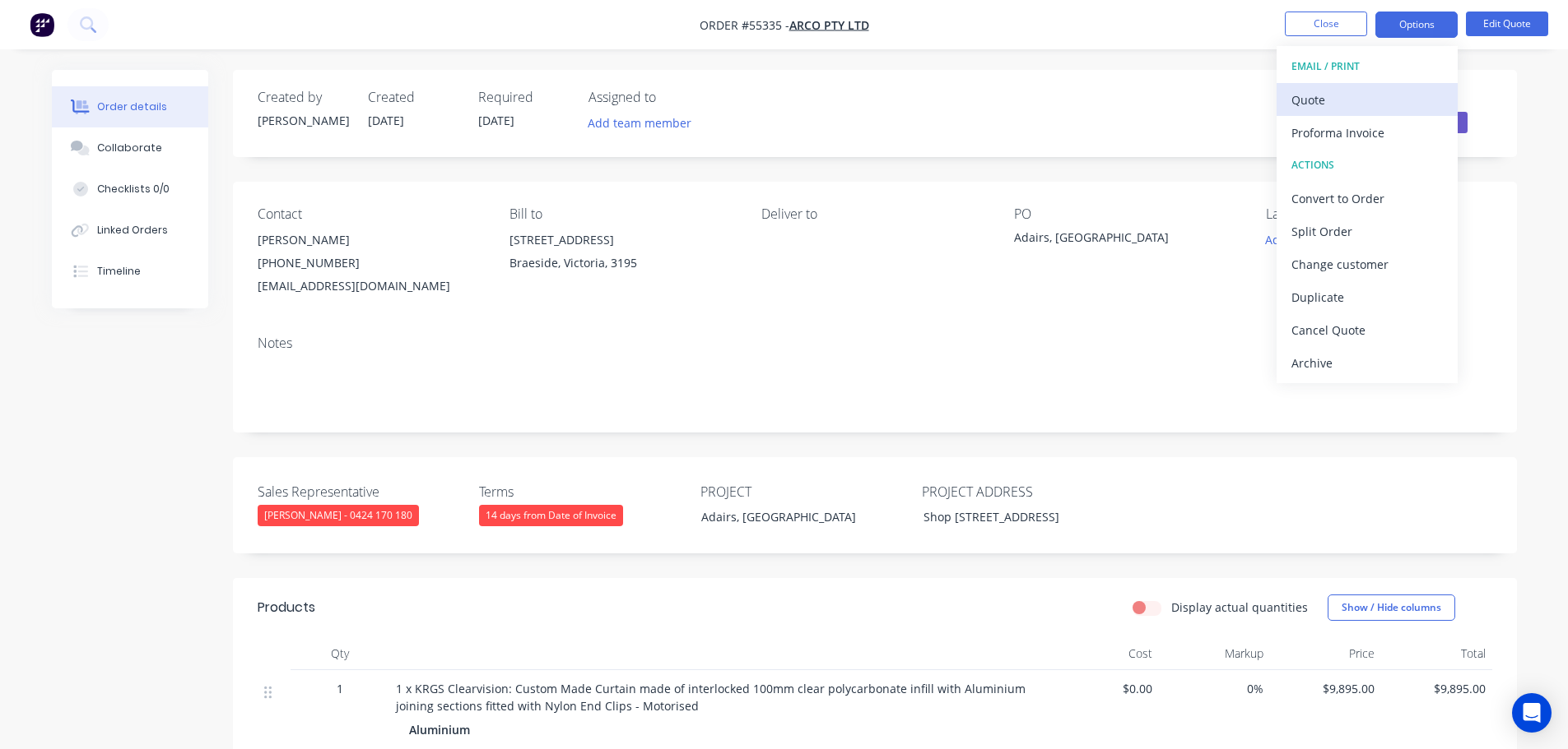
click at [1314, 101] on div "Quote" at bounding box center [1366, 100] width 151 height 24
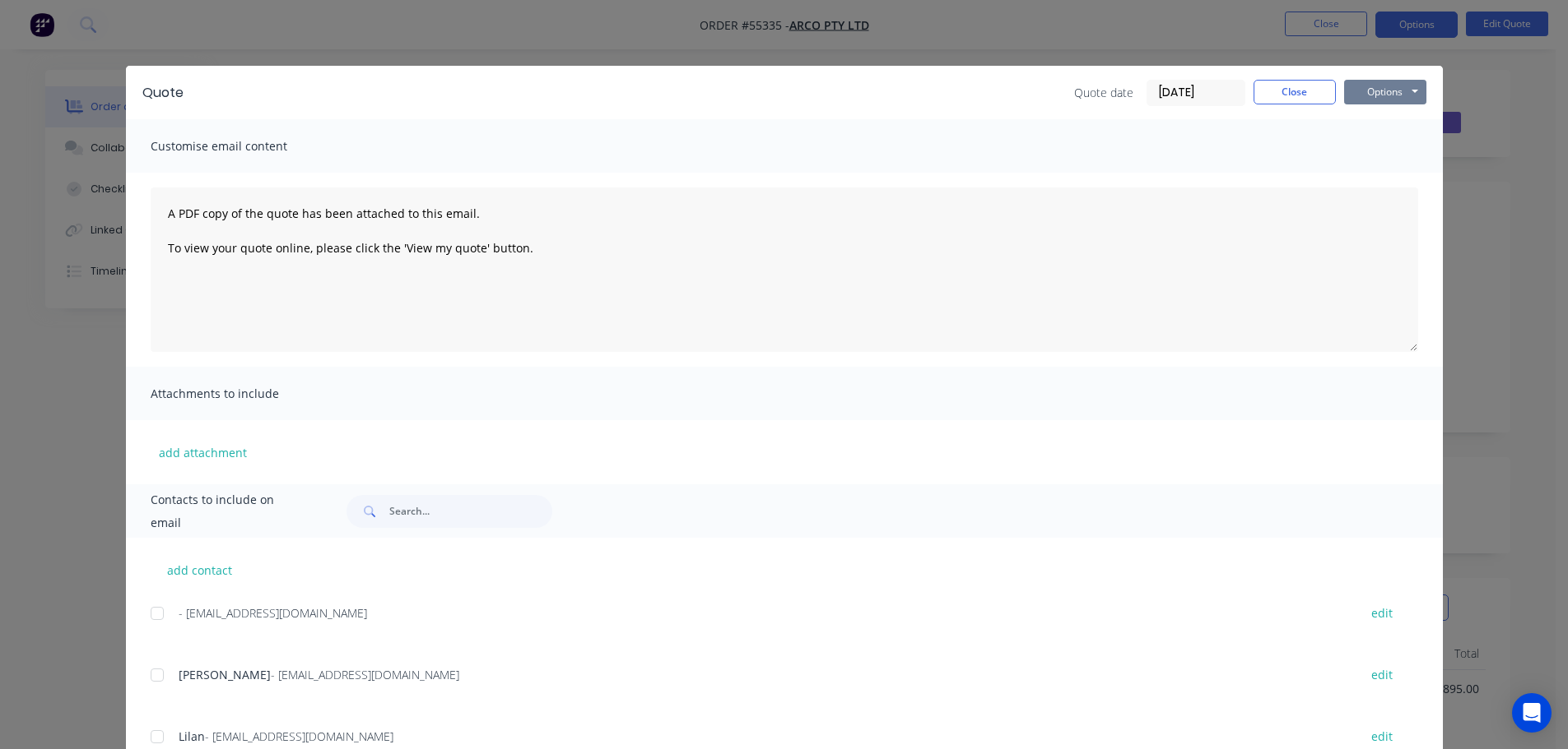
click at [1354, 97] on button "Options" at bounding box center [1385, 92] width 83 height 25
click at [1372, 149] on button "Print" at bounding box center [1397, 148] width 106 height 27
click at [1267, 92] on button "Close" at bounding box center [1295, 92] width 83 height 25
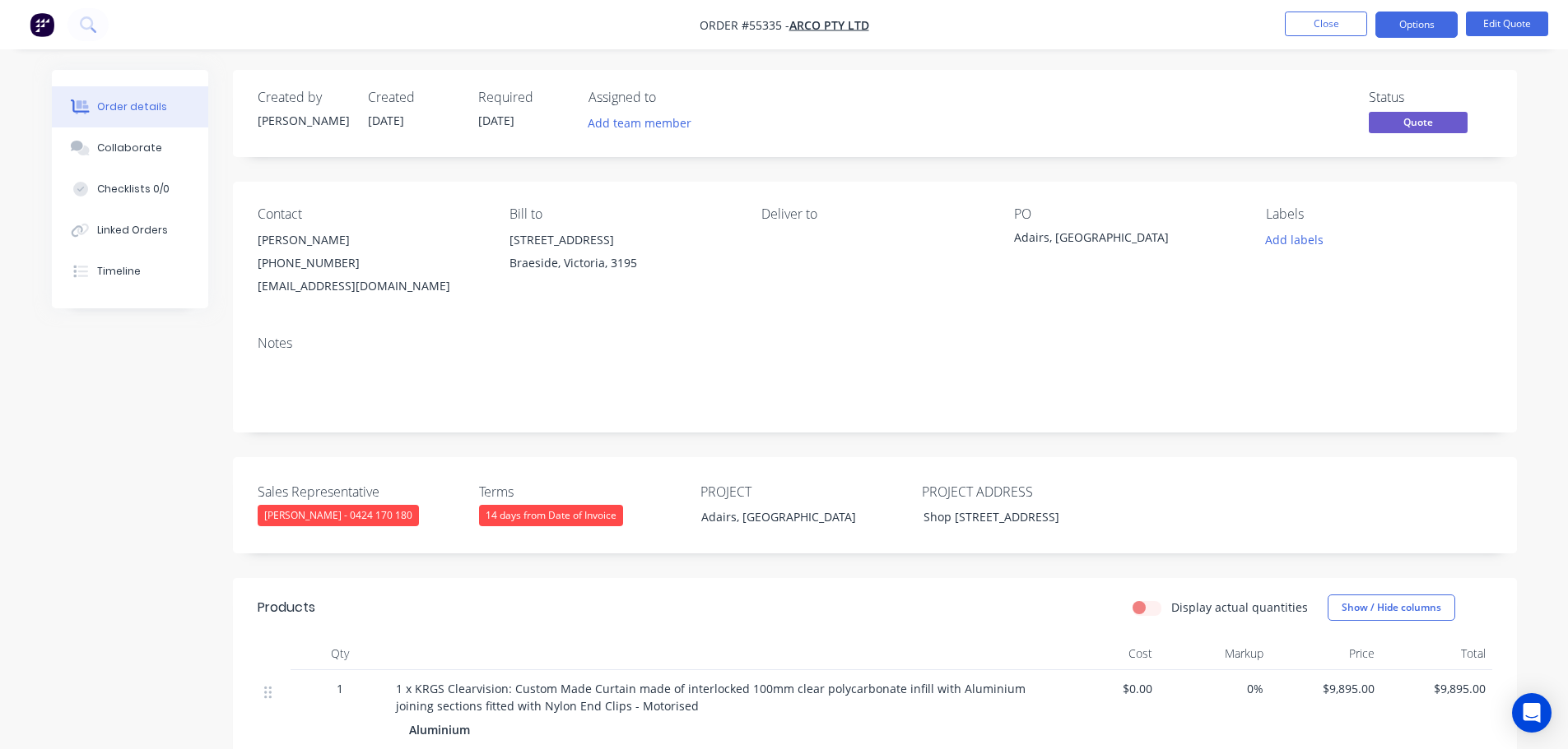
click at [310, 286] on div "quotes@arco.com.au" at bounding box center [370, 287] width 225 height 23
copy div "quotes@arco.com.au"
click at [1095, 232] on div "Adairs, Wagga Wagga NSW" at bounding box center [1117, 240] width 206 height 23
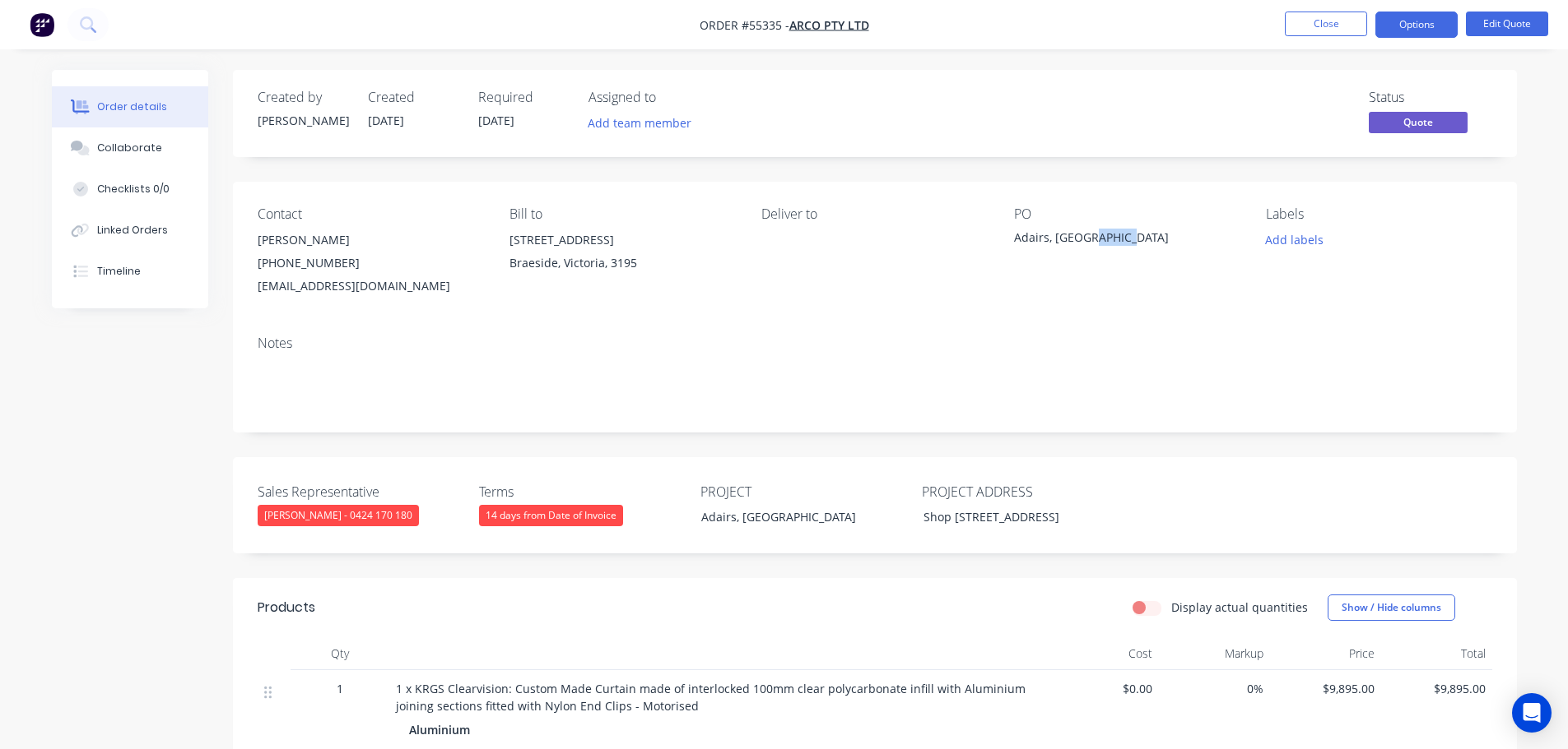
click at [1095, 232] on div "Adairs, Wagga Wagga NSW" at bounding box center [1117, 240] width 206 height 23
copy div "Adairs, Wagga Wagga NSW"
click at [1326, 27] on button "Close" at bounding box center [1327, 24] width 83 height 25
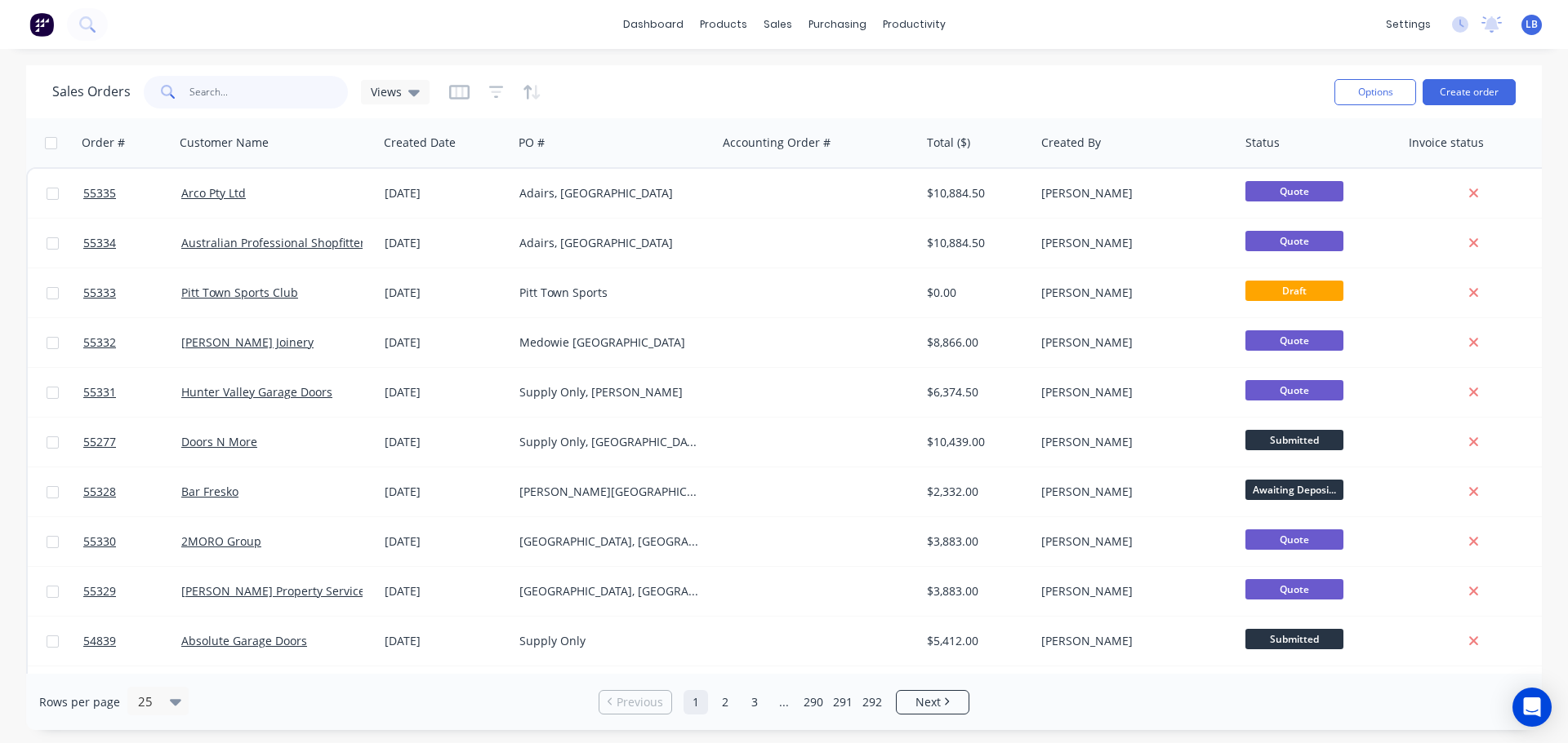
click at [201, 95] on input "text" at bounding box center [269, 93] width 159 height 32
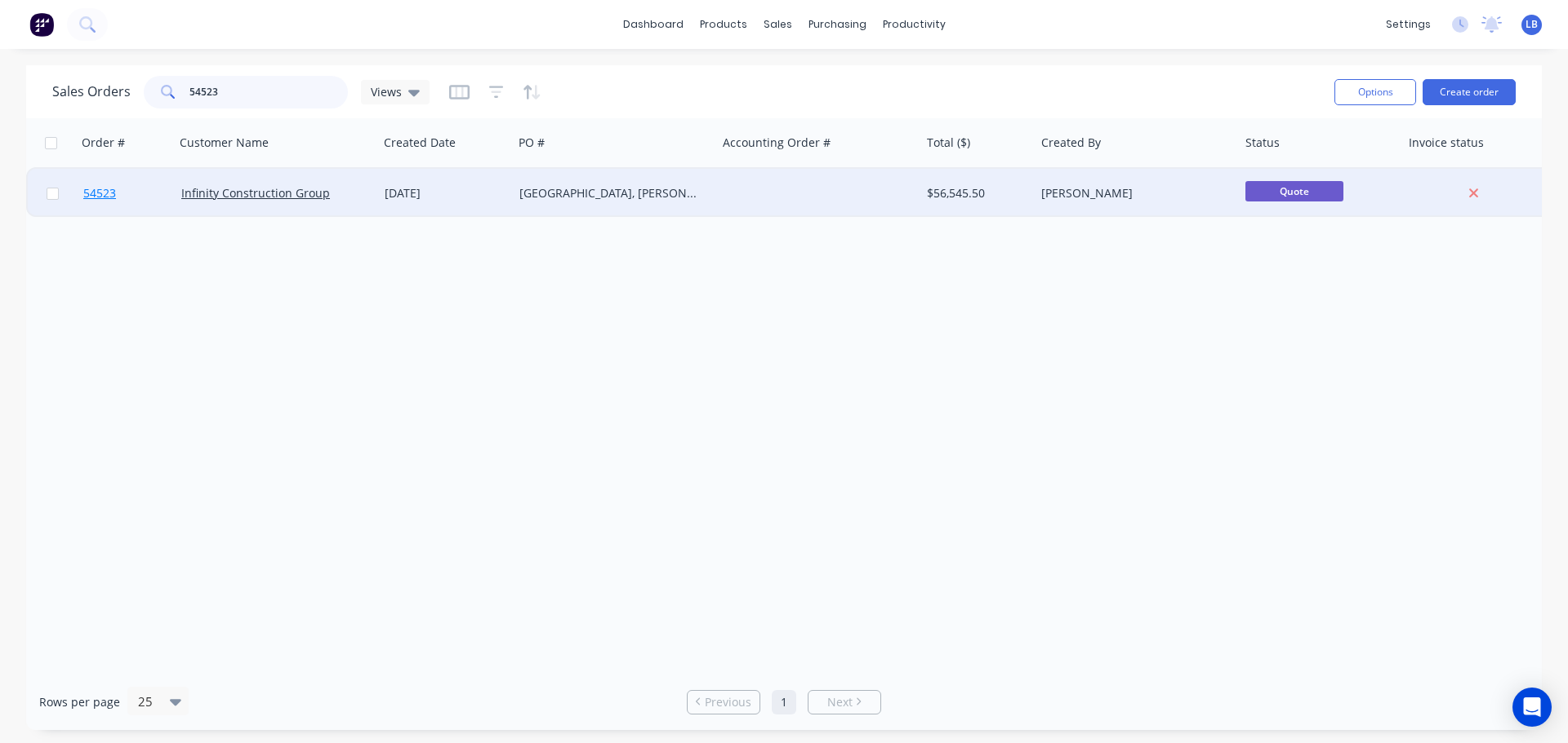
type input "54523"
click at [97, 196] on span "54523" at bounding box center [99, 193] width 32 height 16
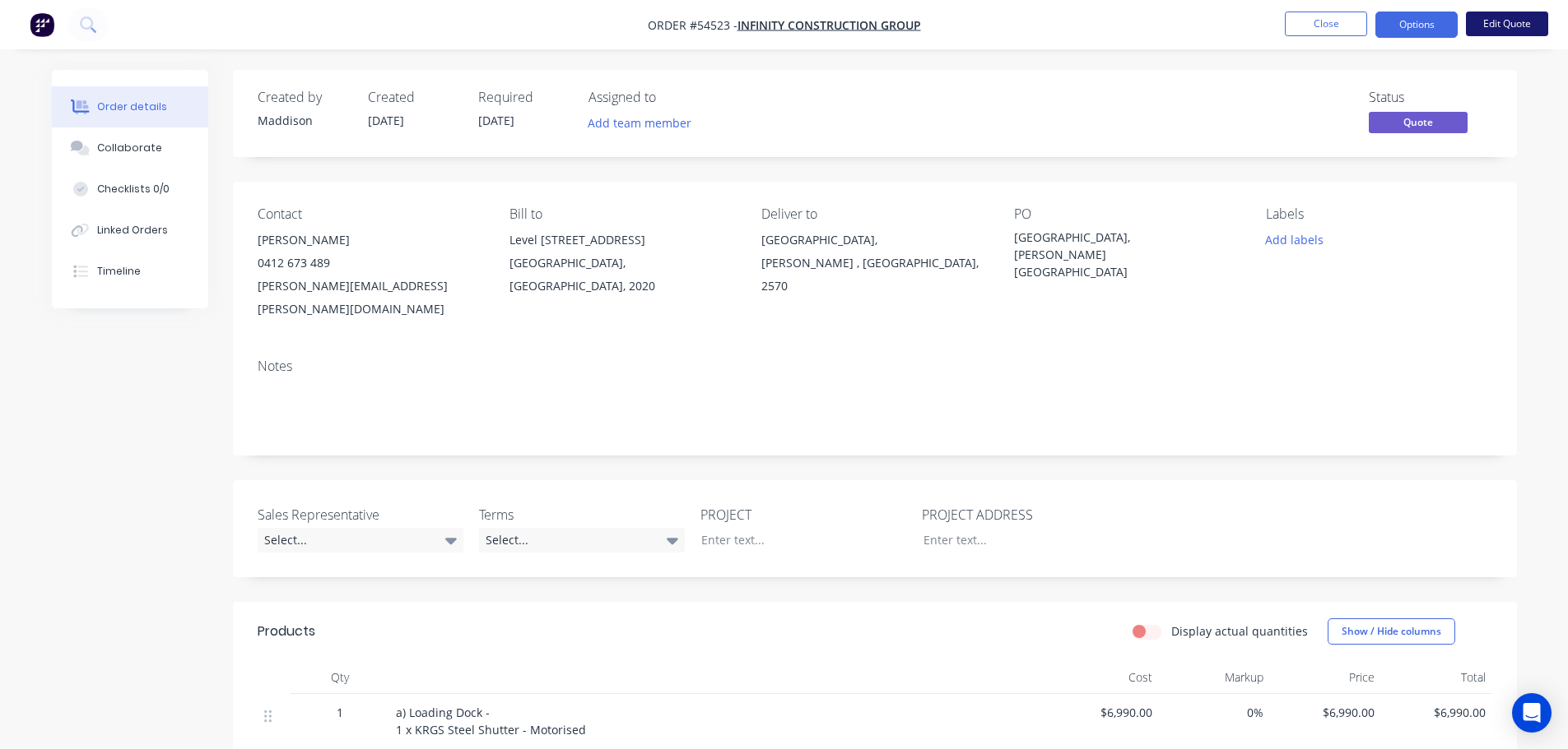
click at [1501, 26] on button "Edit Quote" at bounding box center [1507, 24] width 83 height 25
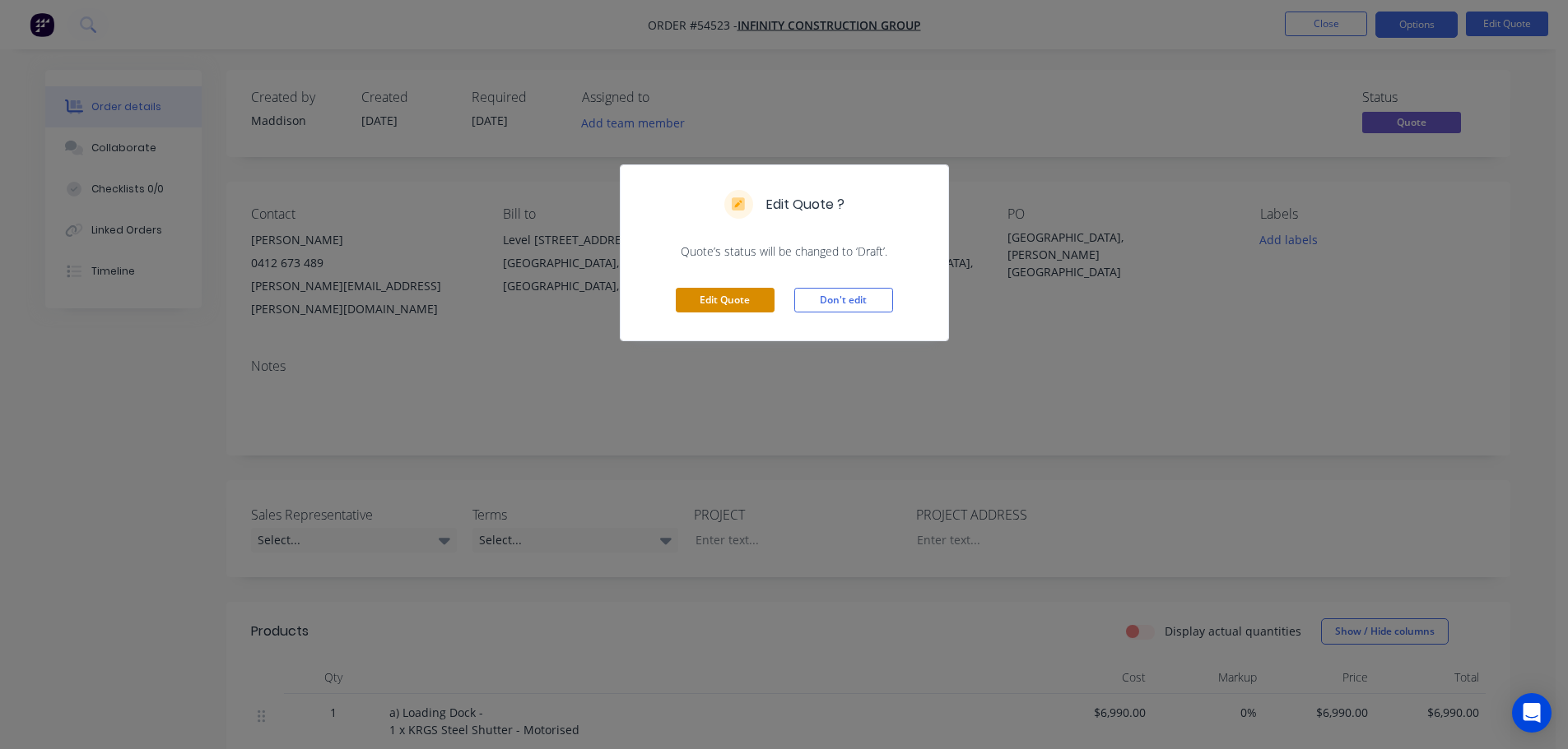
click at [737, 299] on button "Edit Quote" at bounding box center [724, 300] width 99 height 25
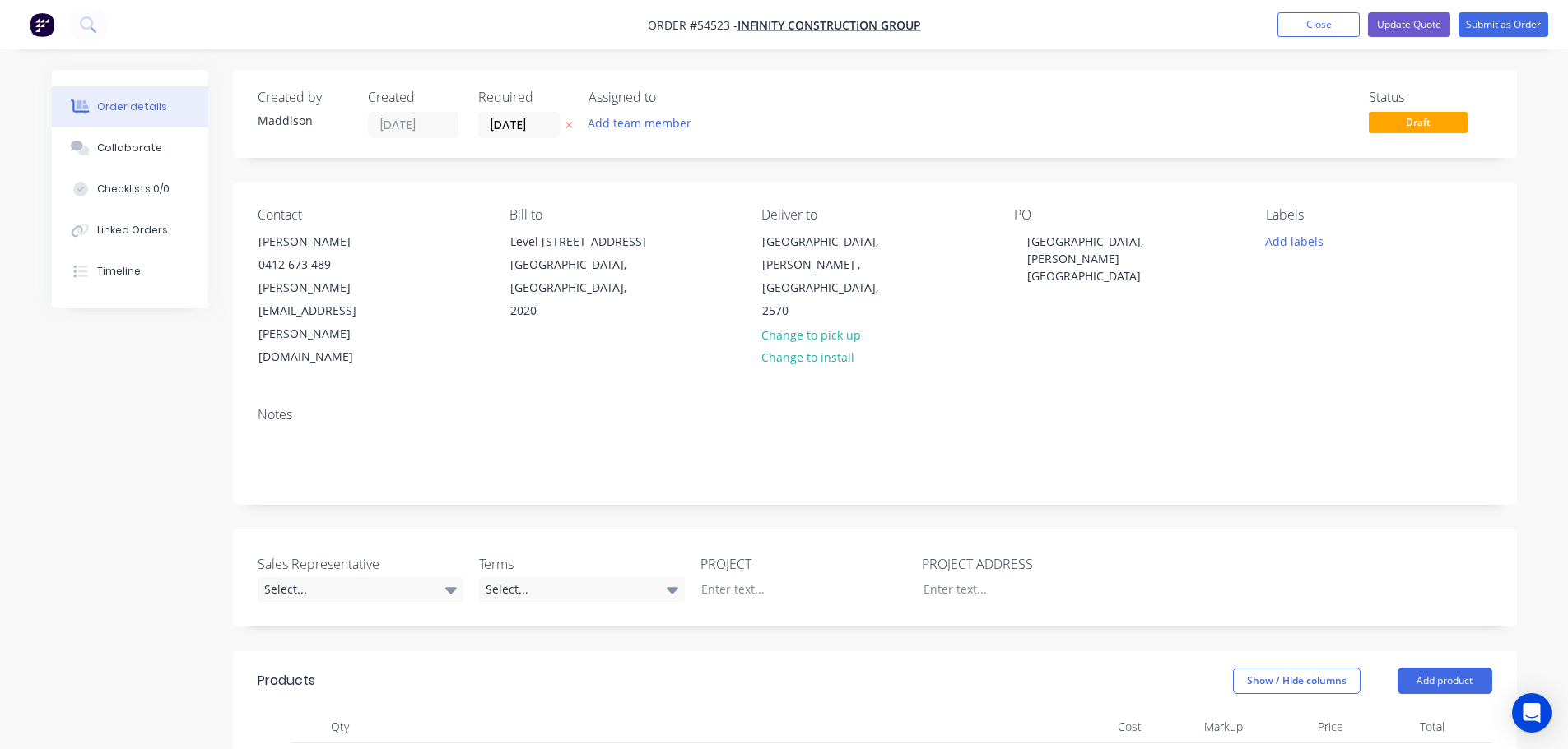
click at [311, 555] on label "Sales Representative" at bounding box center [361, 564] width 206 height 20
click at [302, 578] on div "Select..." at bounding box center [361, 590] width 206 height 25
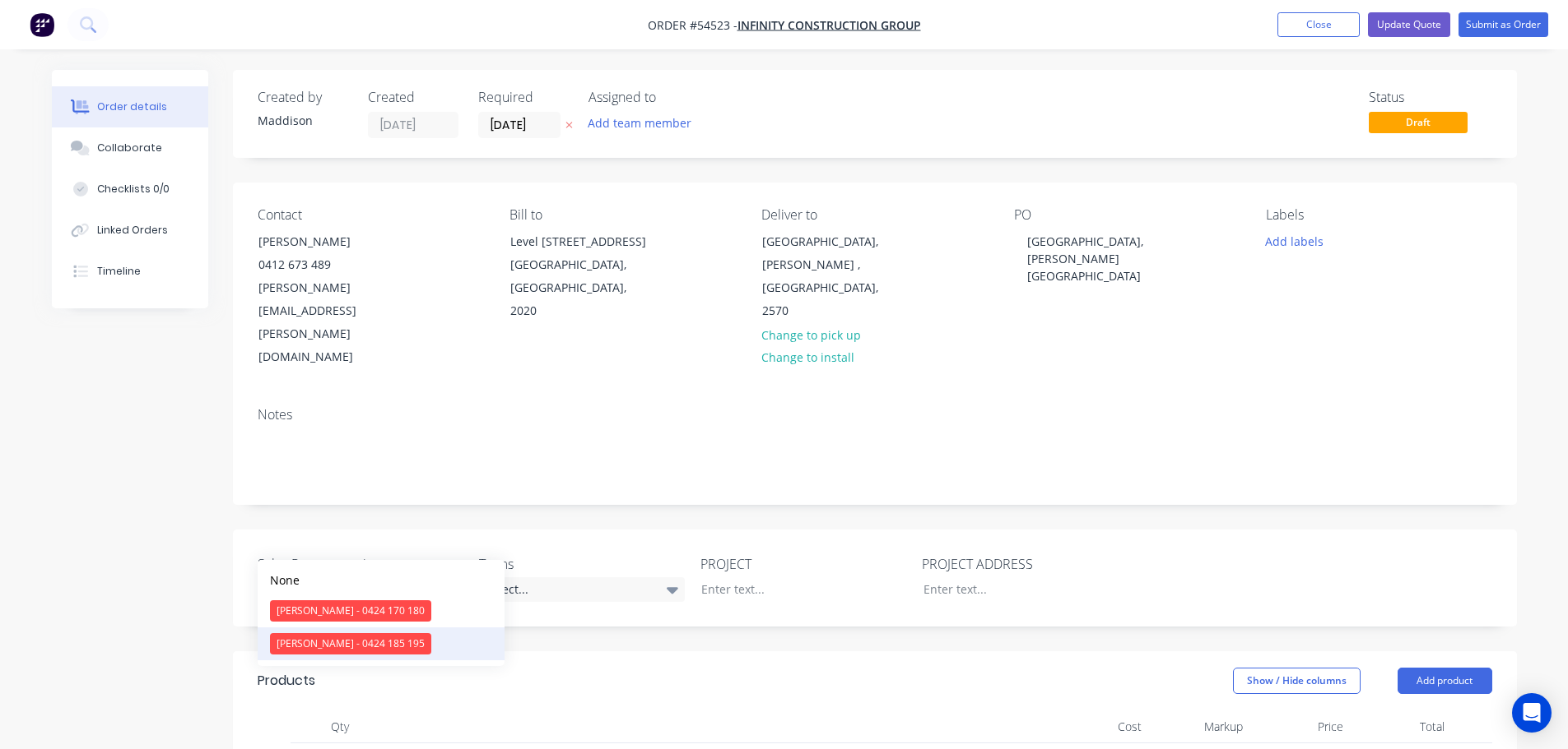
click at [317, 641] on div "Drew Blackman - 0424 185 195" at bounding box center [351, 644] width 162 height 21
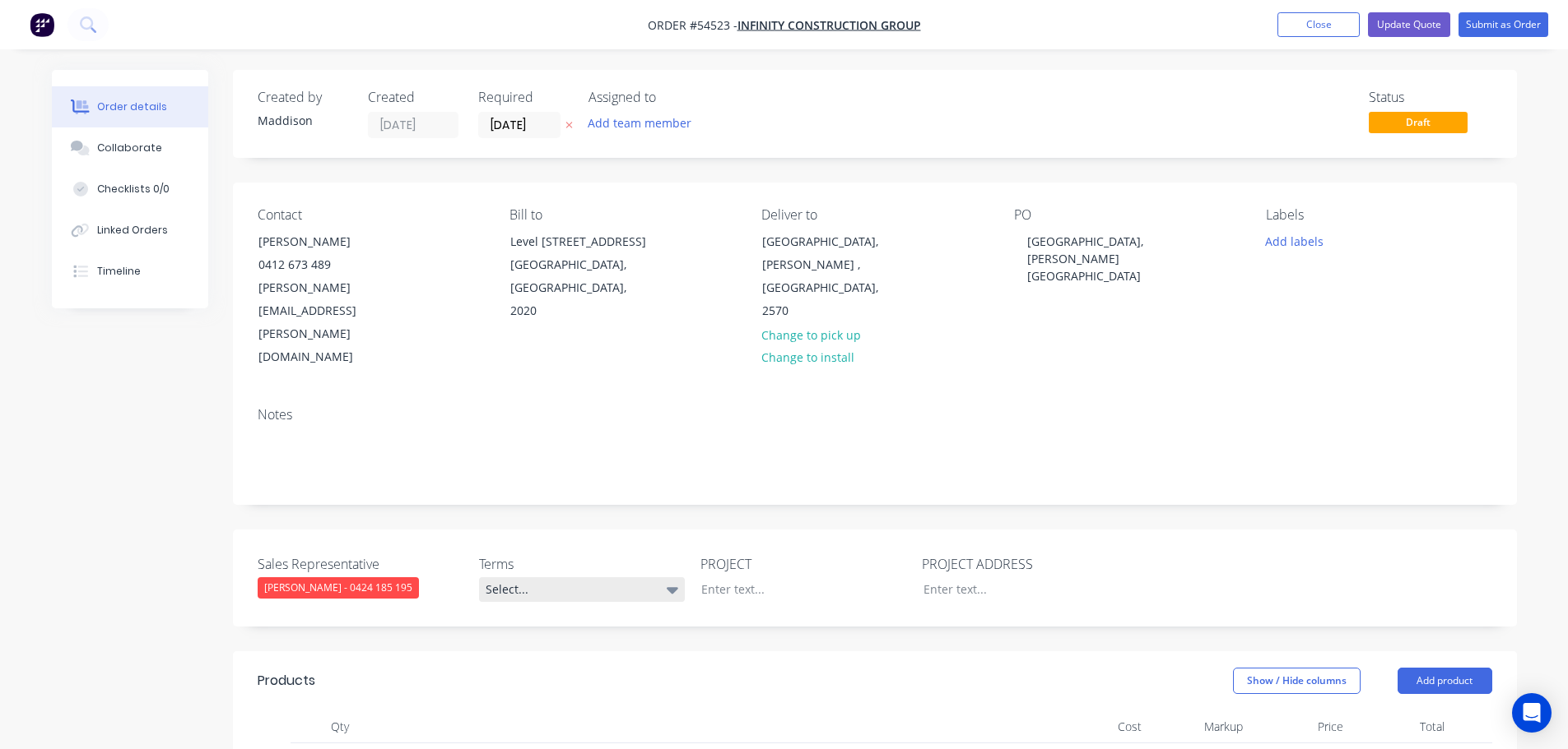
click at [533, 578] on div "Select..." at bounding box center [582, 590] width 206 height 25
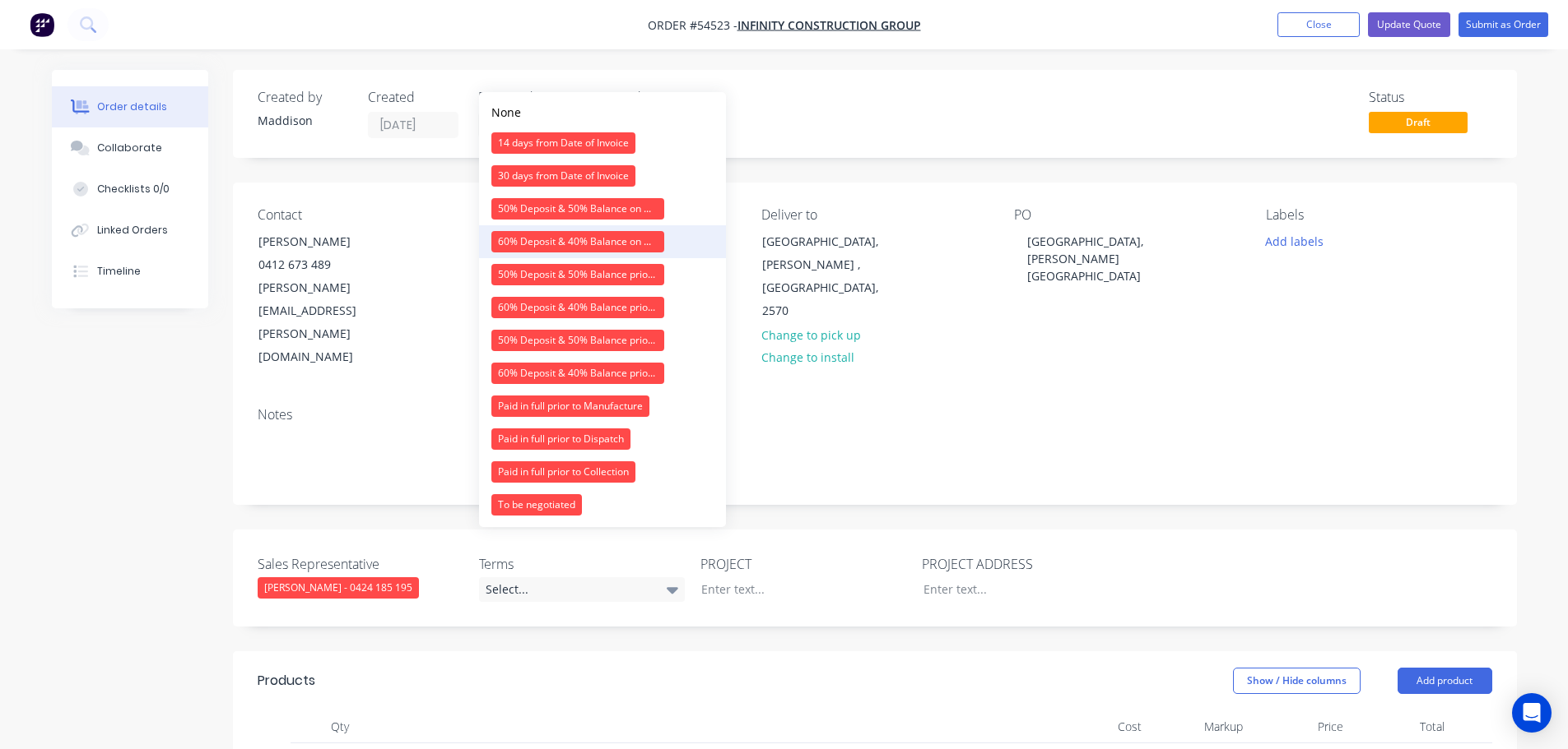
click at [566, 243] on div "60% Deposit & 40% Balance on Day of Installation" at bounding box center [578, 241] width 173 height 21
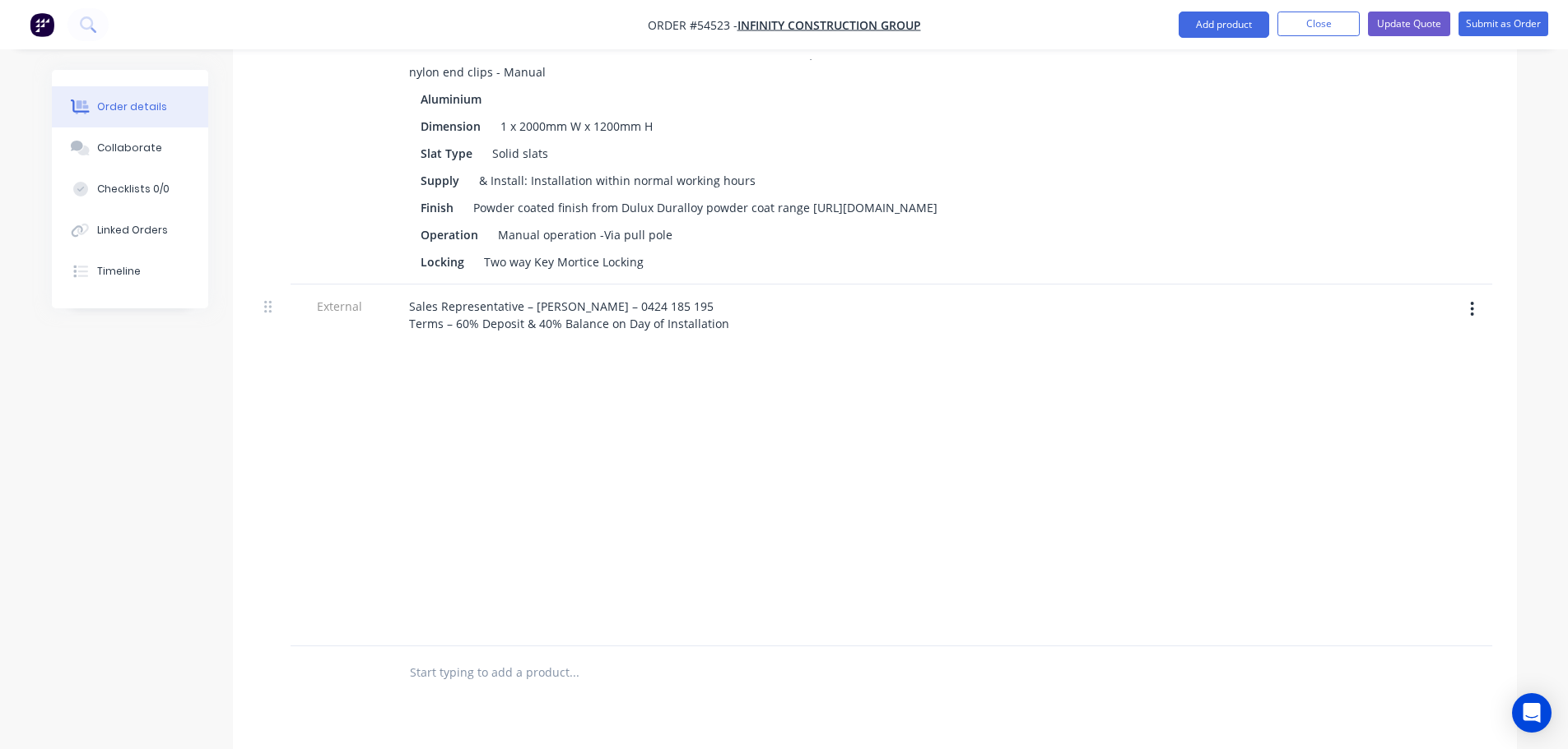
scroll to position [2139, 0]
click at [1474, 313] on icon "button" at bounding box center [1472, 304] width 4 height 18
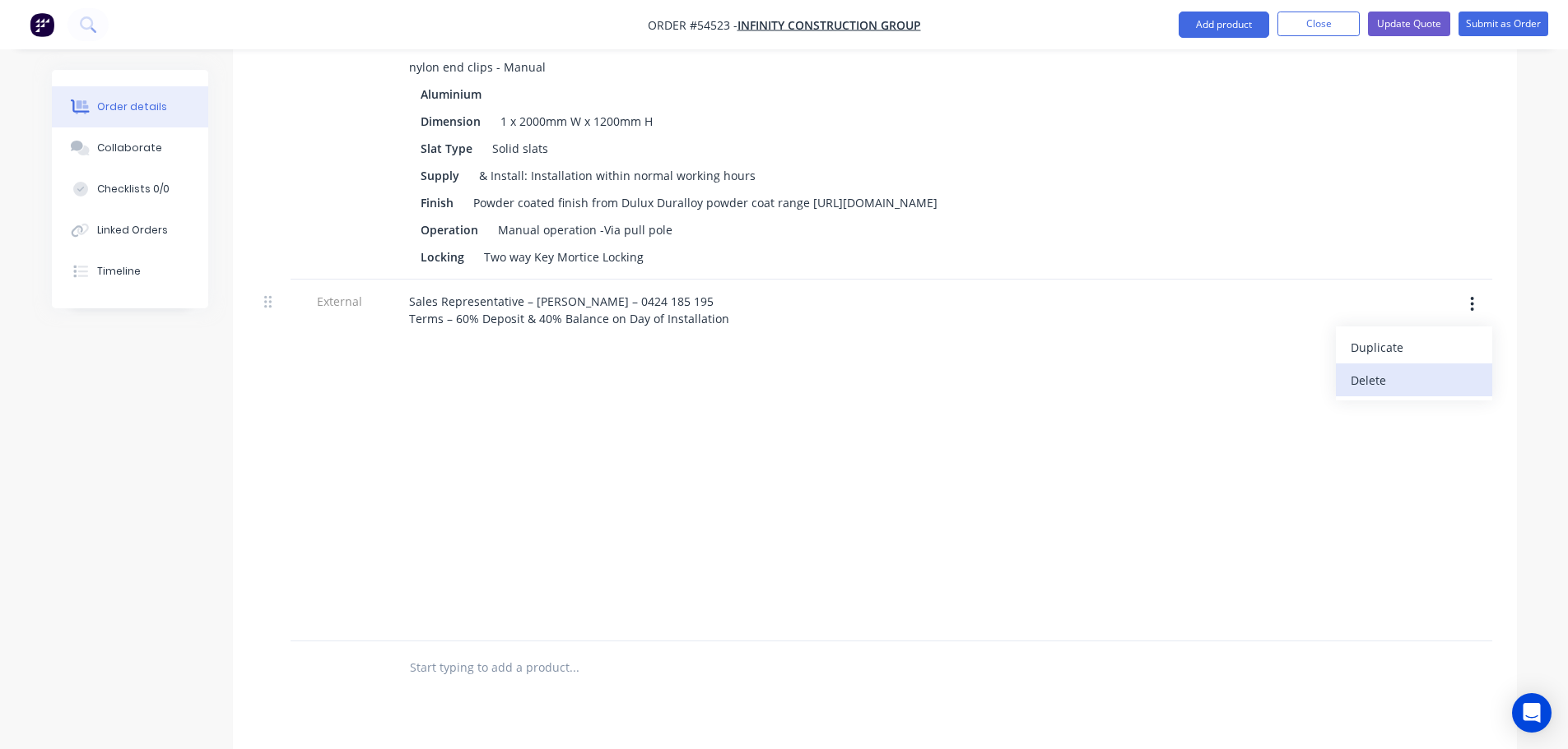
click at [1361, 392] on div "Delete" at bounding box center [1414, 380] width 127 height 24
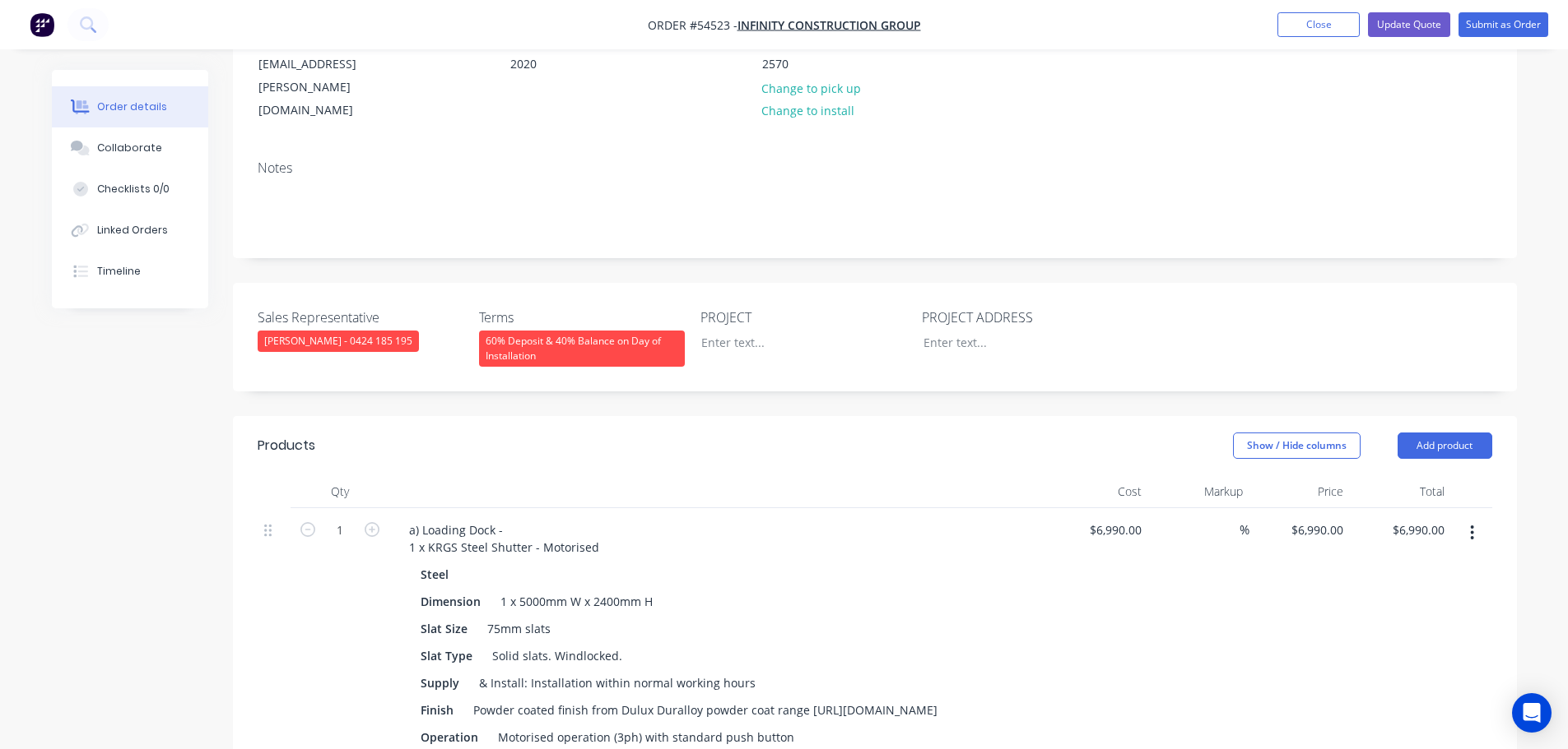
scroll to position [0, 0]
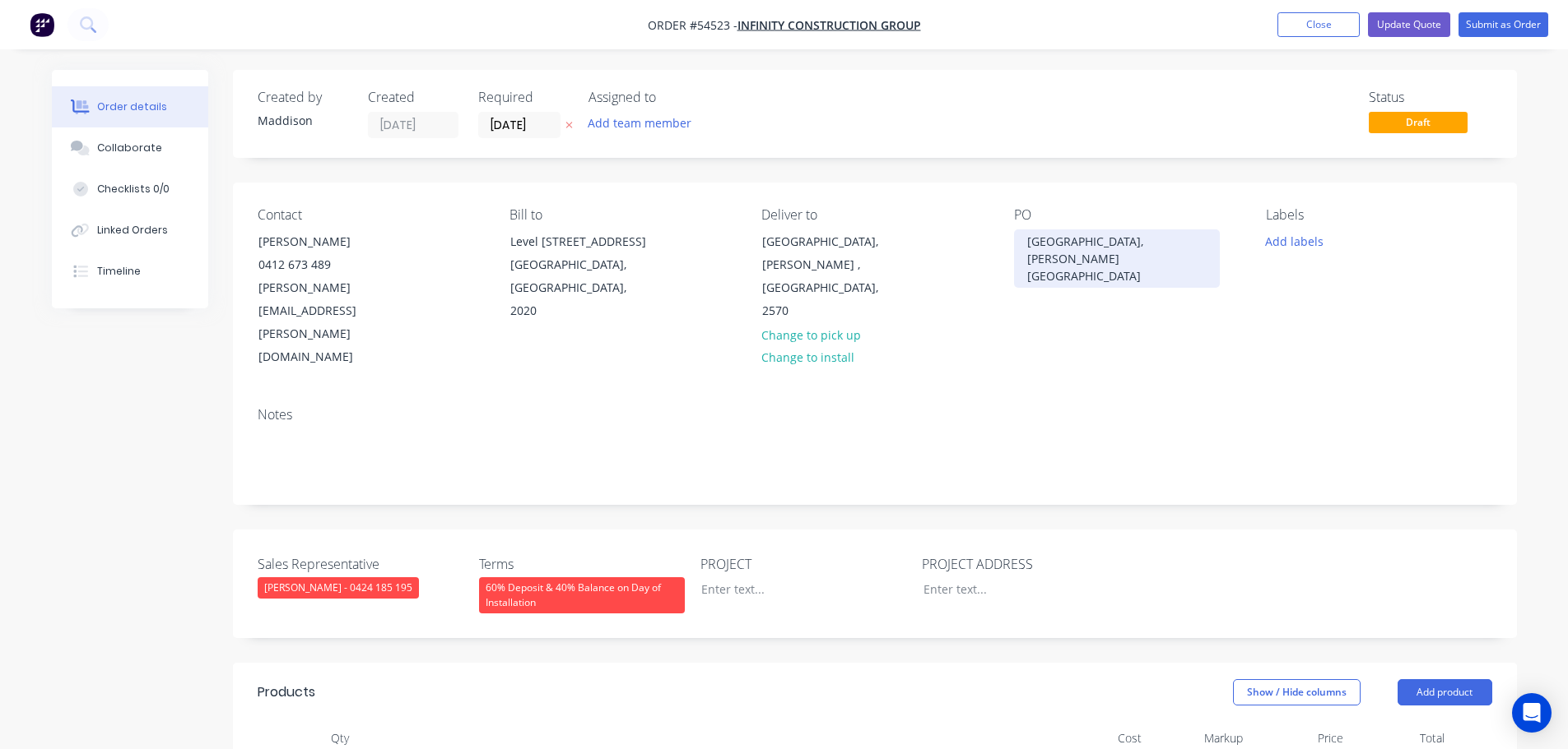
click at [1099, 246] on div "Atura Hotel, Oran Park NSW" at bounding box center [1117, 259] width 206 height 59
copy div "Atura Hotel, Oran Park NSW"
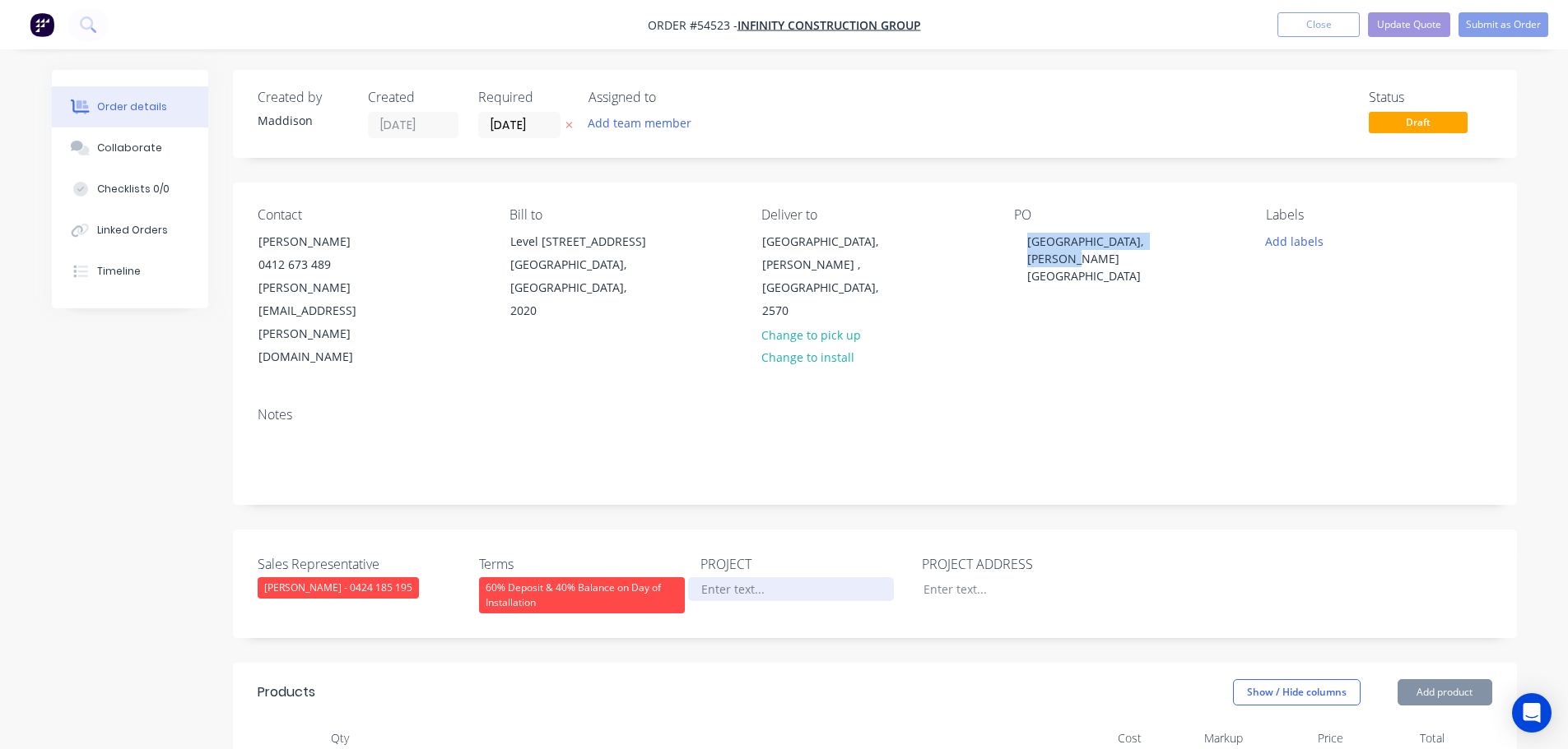
click at [725, 578] on div at bounding box center [791, 589] width 206 height 24
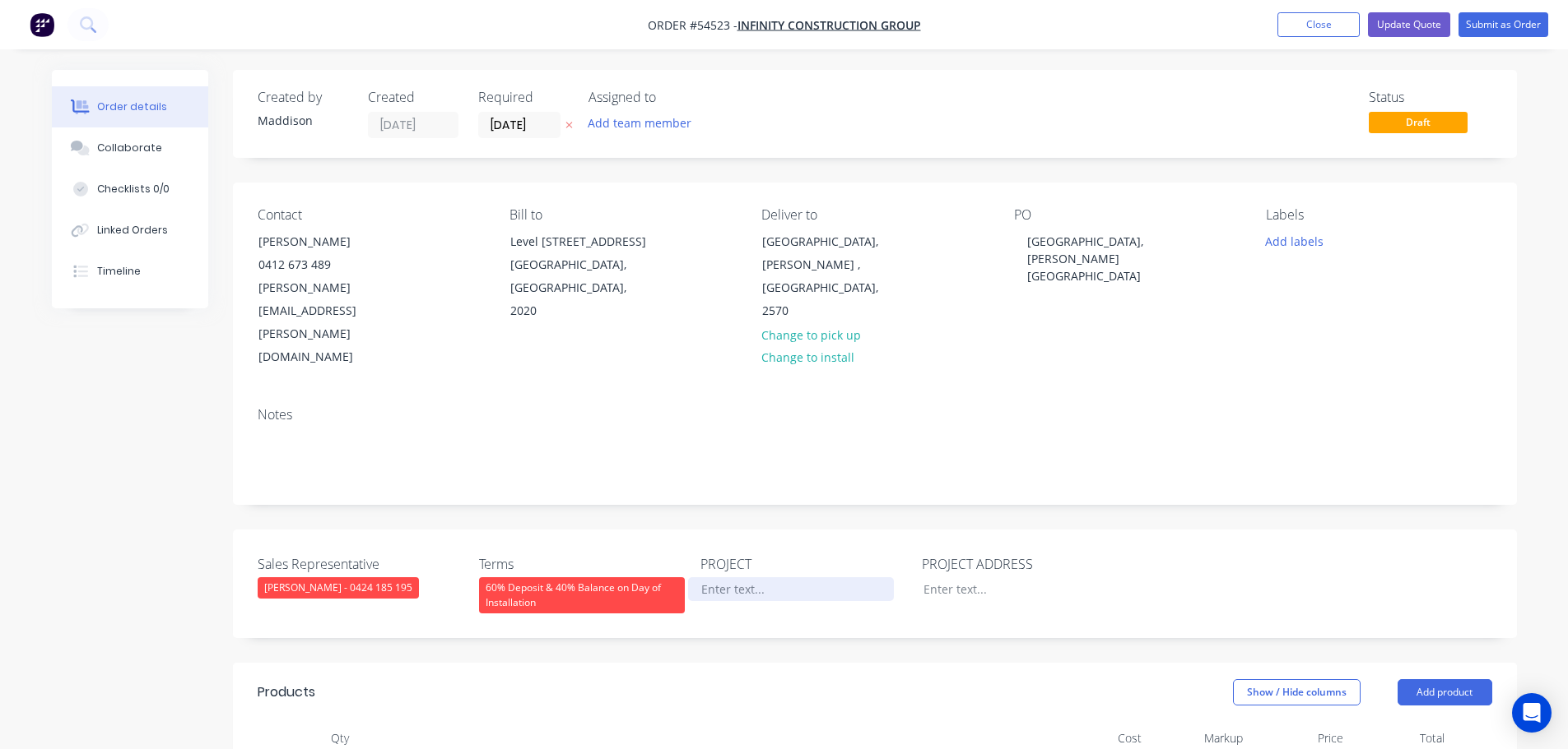
paste div
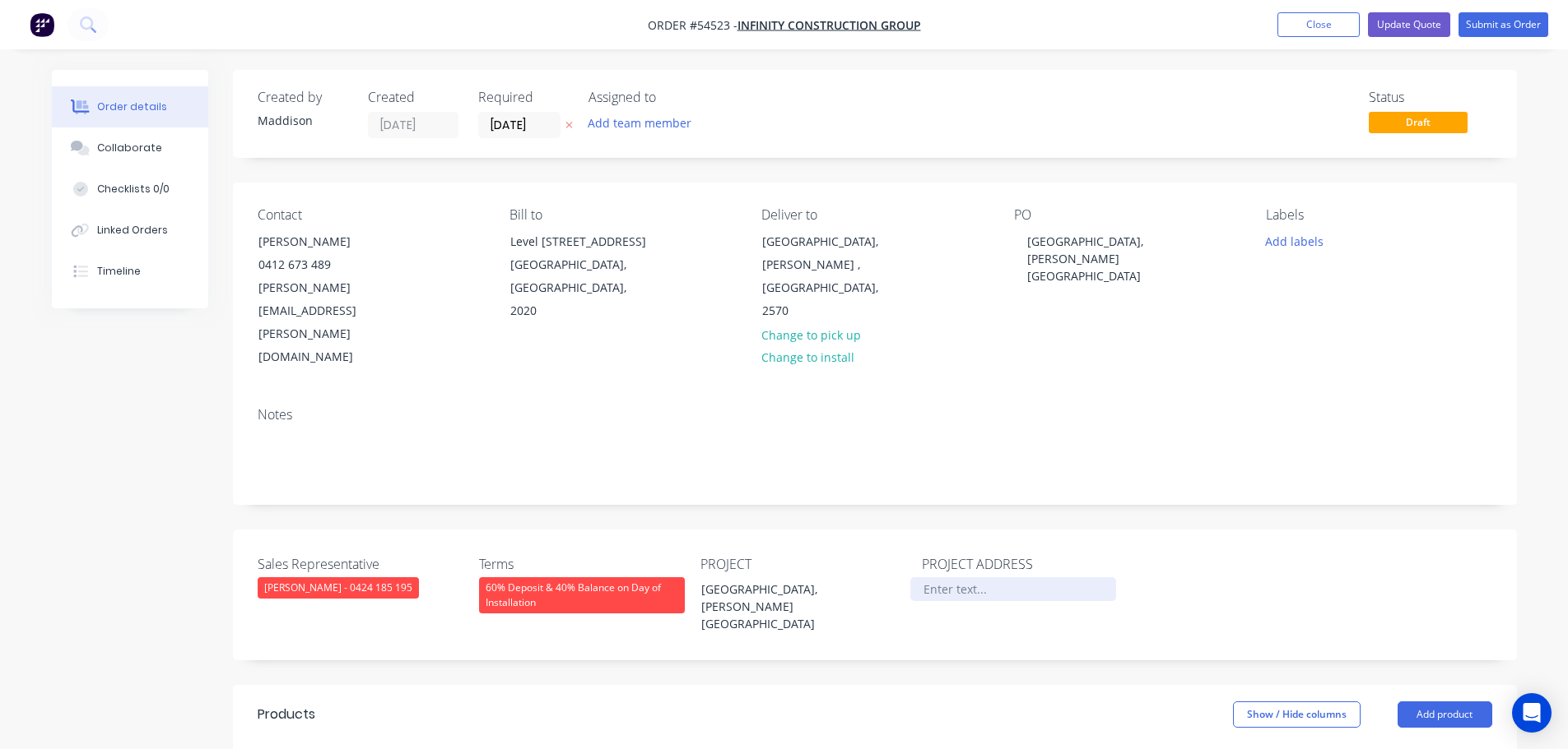
click at [944, 578] on div at bounding box center [1013, 589] width 206 height 24
paste div
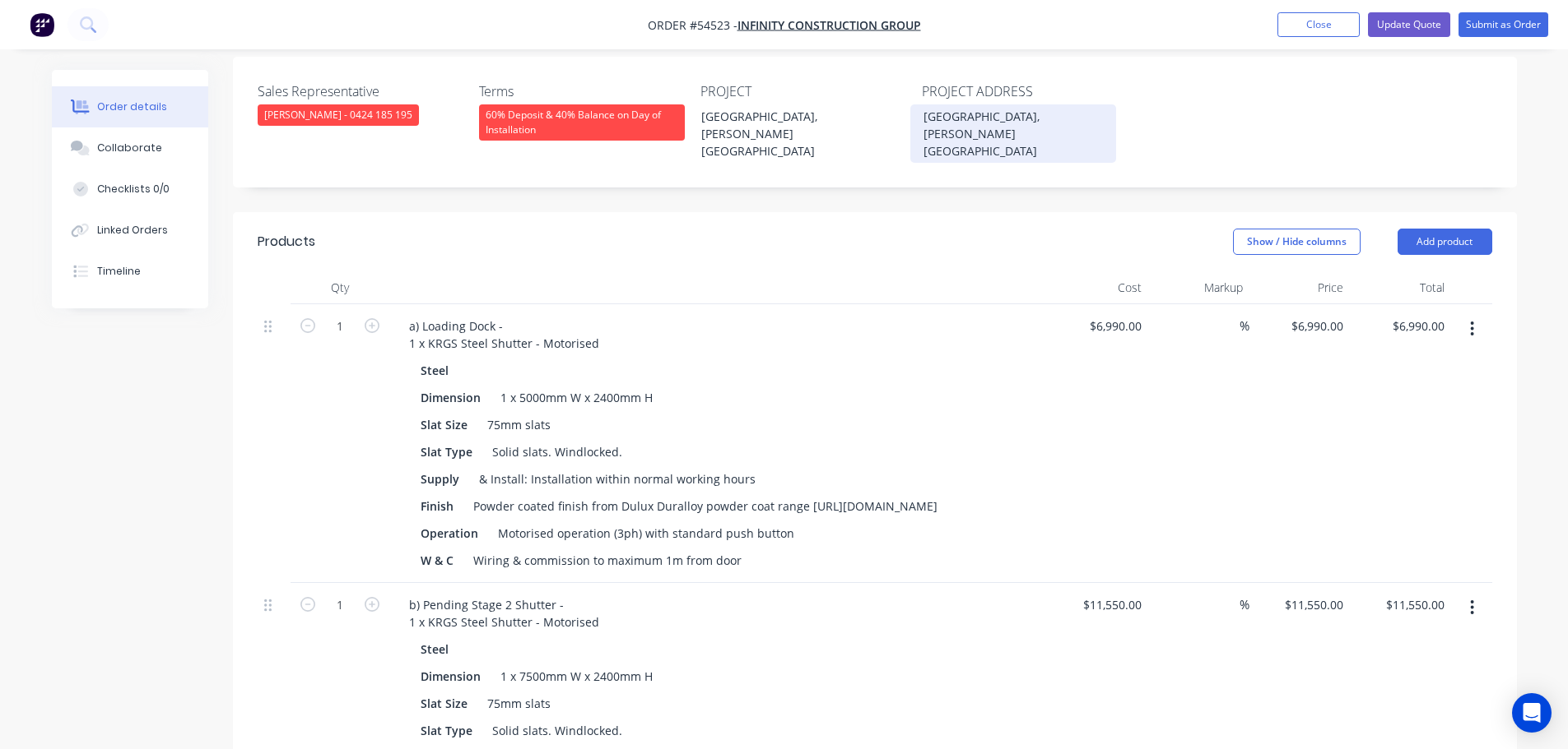
scroll to position [493, 0]
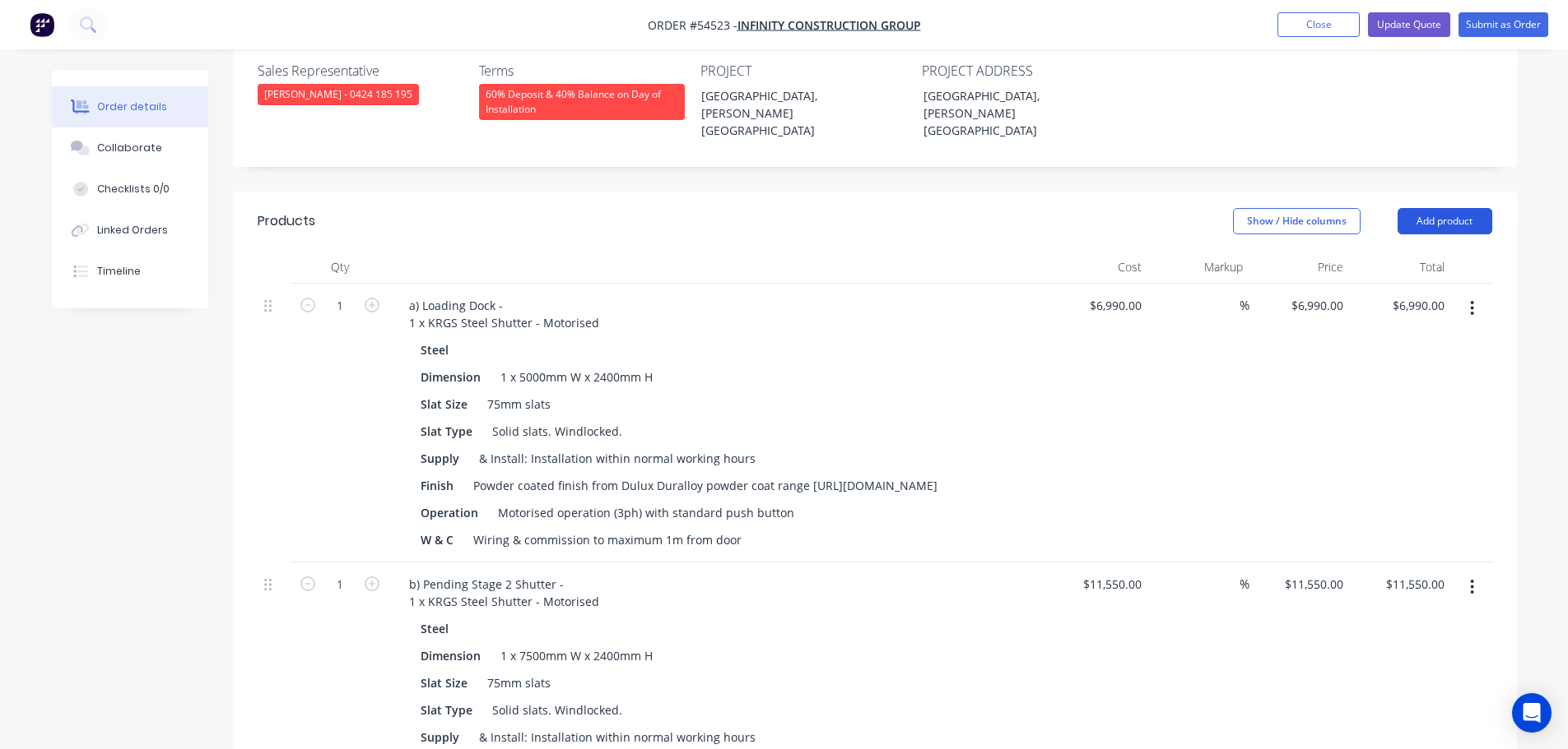
click at [1411, 208] on button "Add product" at bounding box center [1445, 220] width 94 height 26
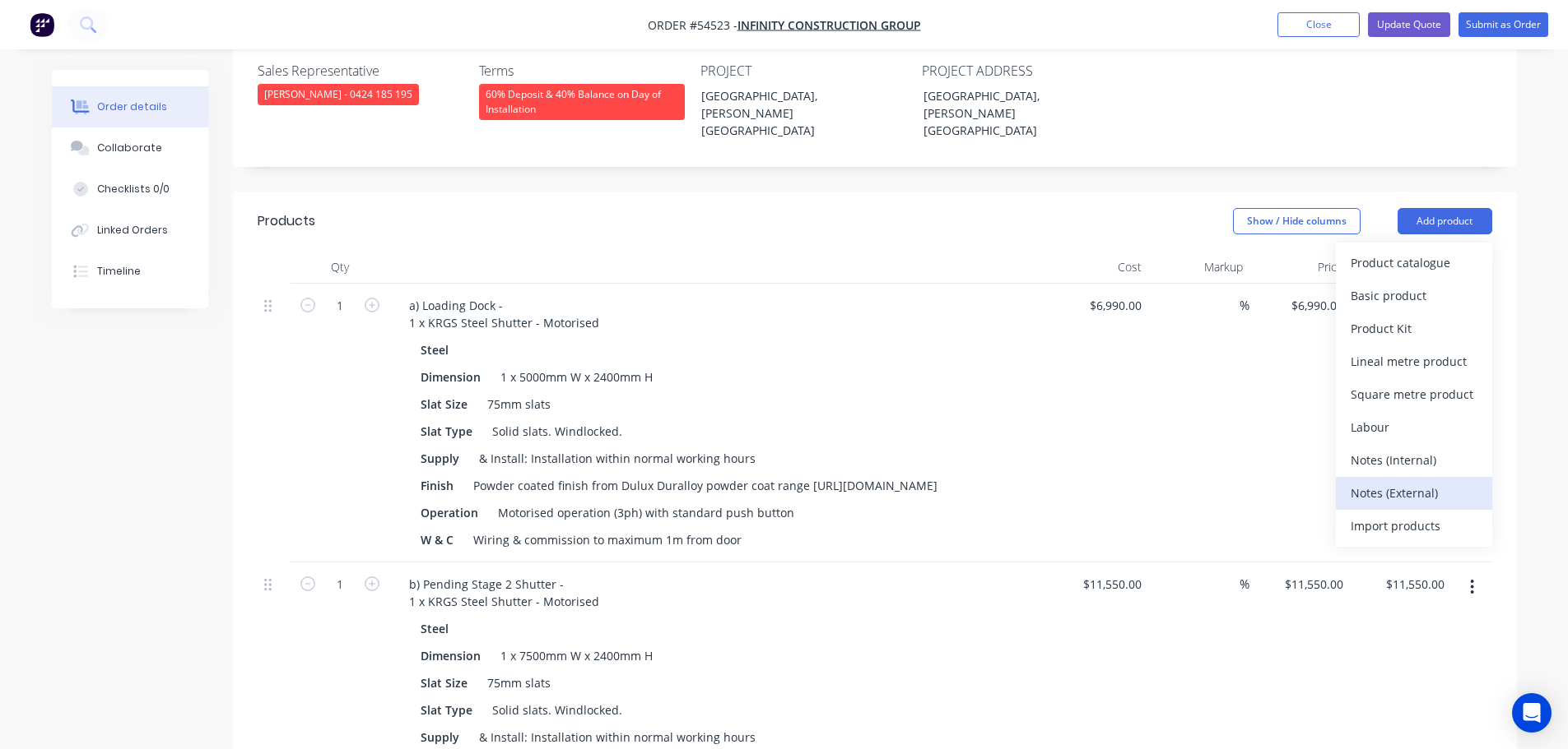
click at [1359, 482] on div "Notes (External)" at bounding box center [1414, 493] width 127 height 24
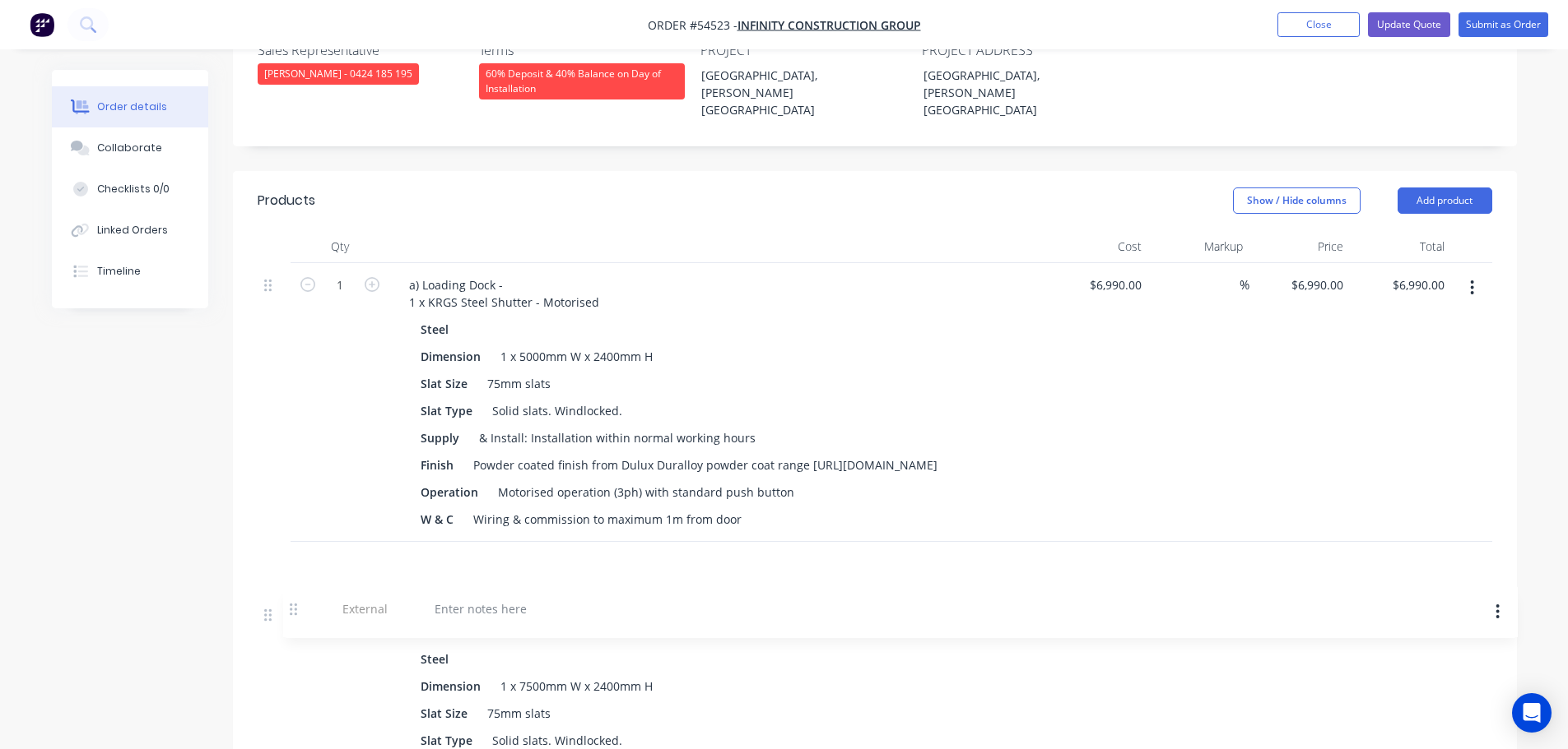
scroll to position [515, 0]
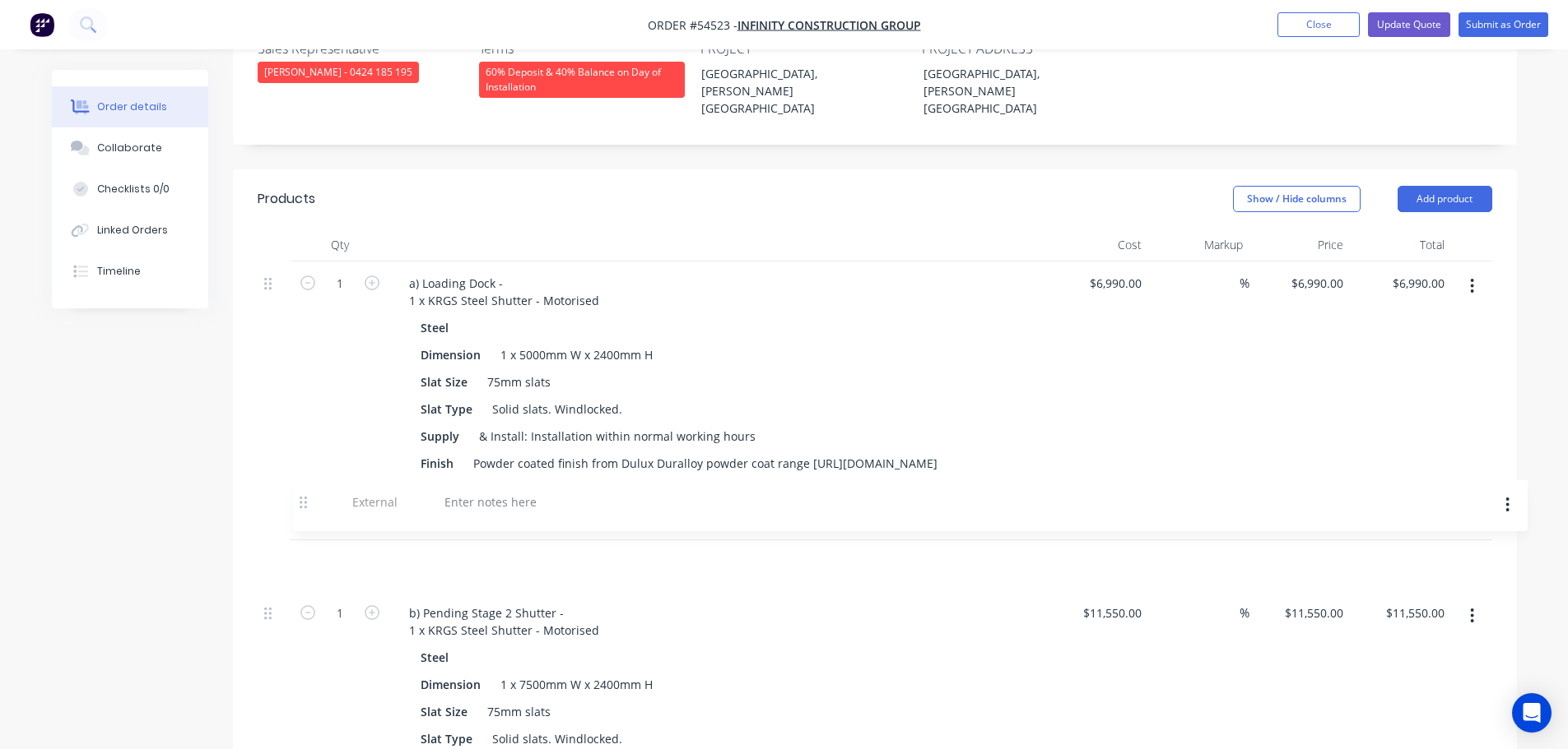
drag, startPoint x: 273, startPoint y: 448, endPoint x: 309, endPoint y: 495, distance: 59.2
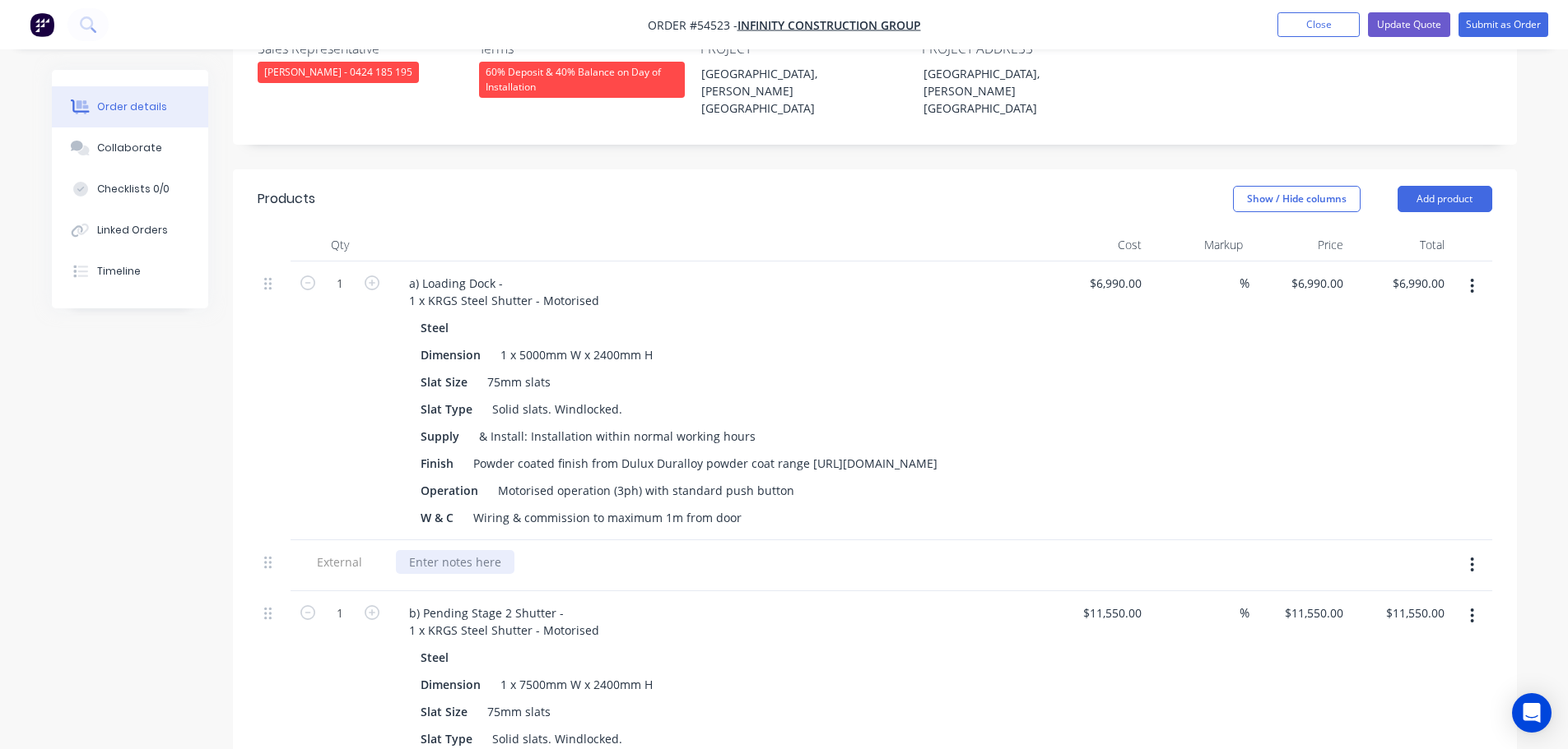
click at [432, 550] on div at bounding box center [455, 562] width 118 height 24
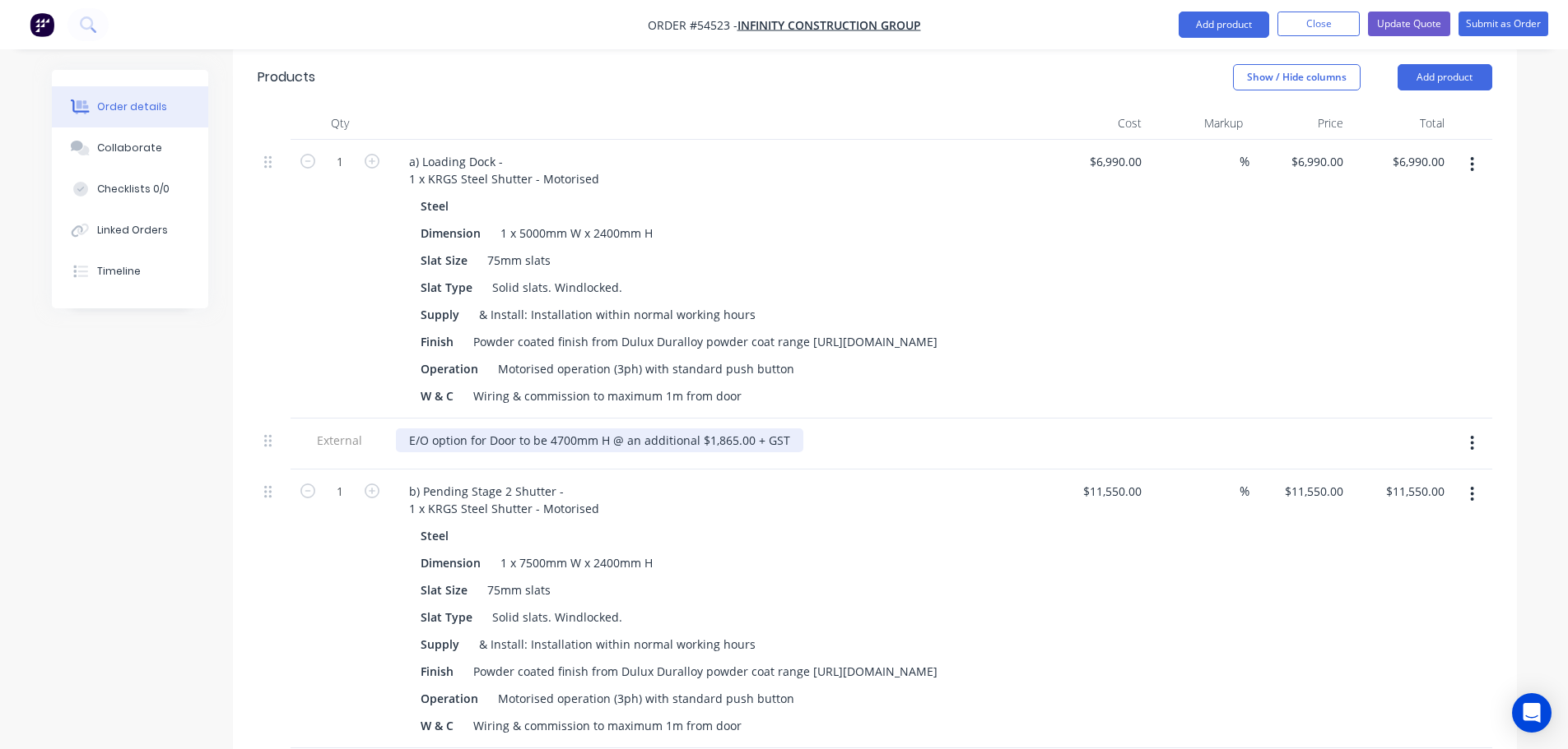
scroll to position [598, 0]
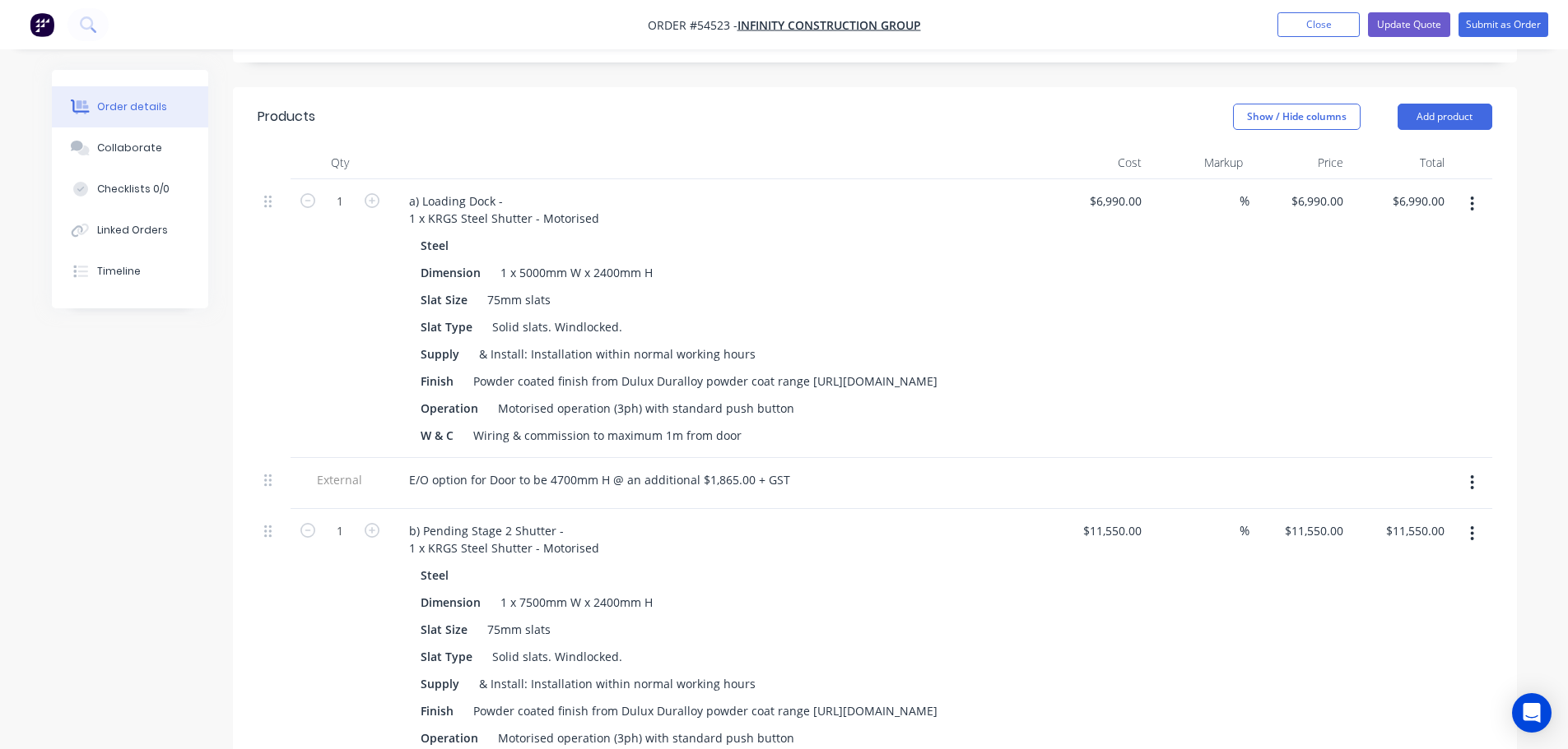
click at [1473, 474] on icon "button" at bounding box center [1472, 483] width 4 height 18
click at [1387, 514] on div "Duplicate" at bounding box center [1414, 526] width 127 height 24
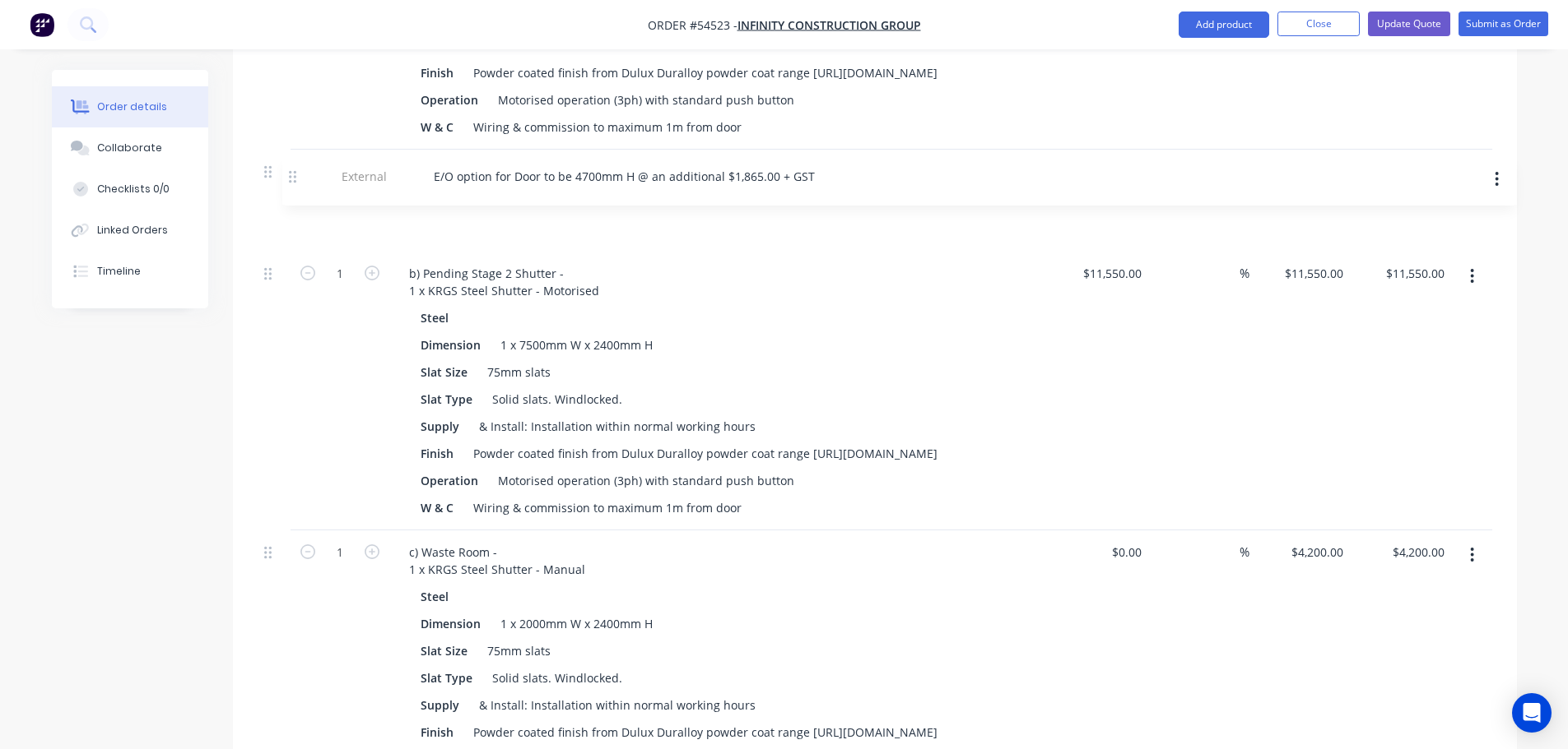
scroll to position [904, 0]
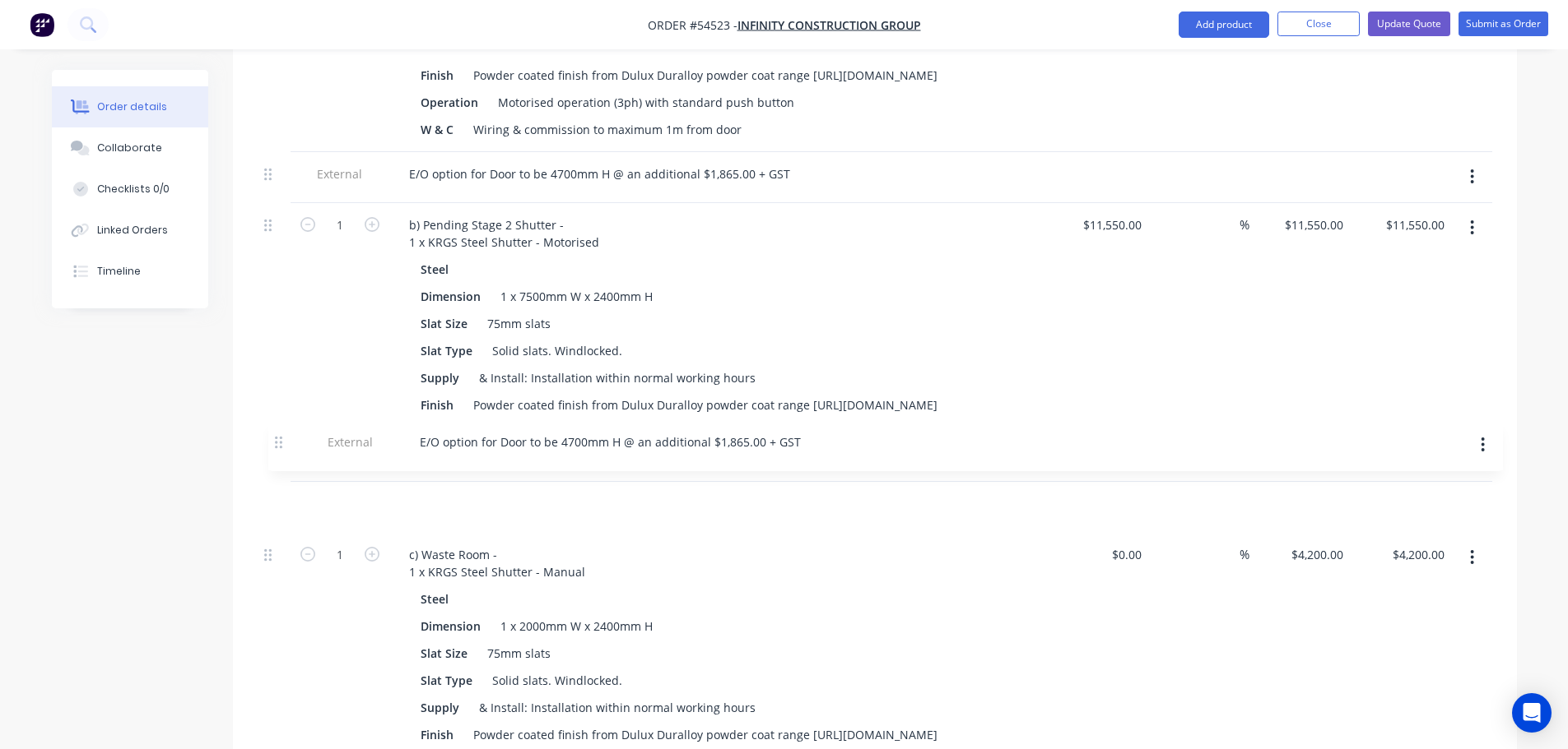
drag, startPoint x: 264, startPoint y: 389, endPoint x: 276, endPoint y: 441, distance: 53.4
click at [276, 441] on div "1 a) Loading Dock - 1 x KRGS Steel Shutter - Motorised Steel Dimension 1 x 5000…" at bounding box center [874, 756] width 1234 height 1765
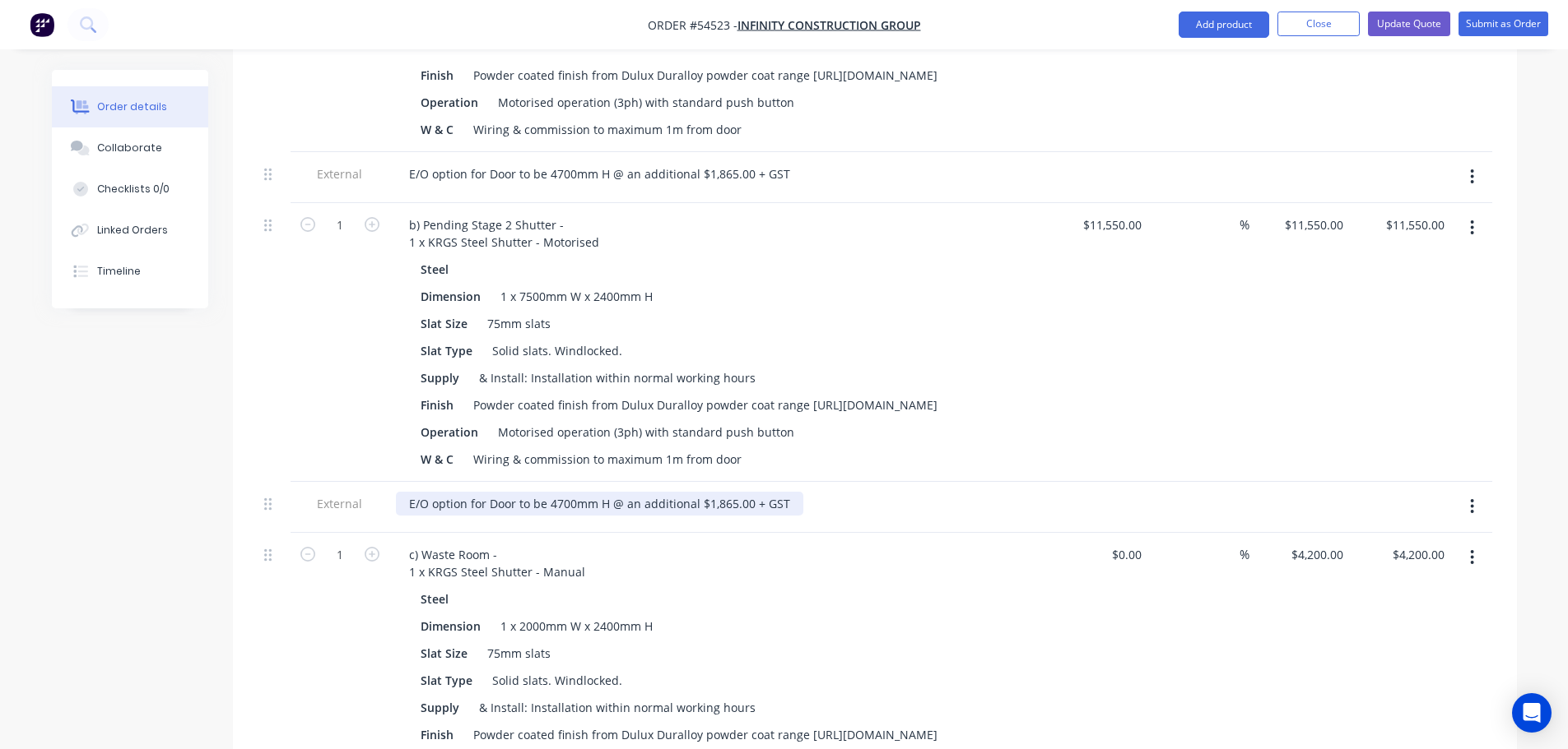
drag, startPoint x: 709, startPoint y: 470, endPoint x: 704, endPoint y: 499, distance: 29.4
click at [707, 492] on div "E/O option for Door to be 4700mm H @ an additional $1,865.00 + GST" at bounding box center [600, 504] width 408 height 24
drag, startPoint x: 727, startPoint y: 470, endPoint x: 709, endPoint y: 540, distance: 72.3
click at [727, 492] on div "E/O option for Door to be 4700mm H @ an additional $2,865.00 + GST" at bounding box center [600, 504] width 408 height 24
click at [795, 492] on div "E/O option for Door to be 4700mm H @ an additional $2,225.00 + GST" at bounding box center [600, 504] width 408 height 24
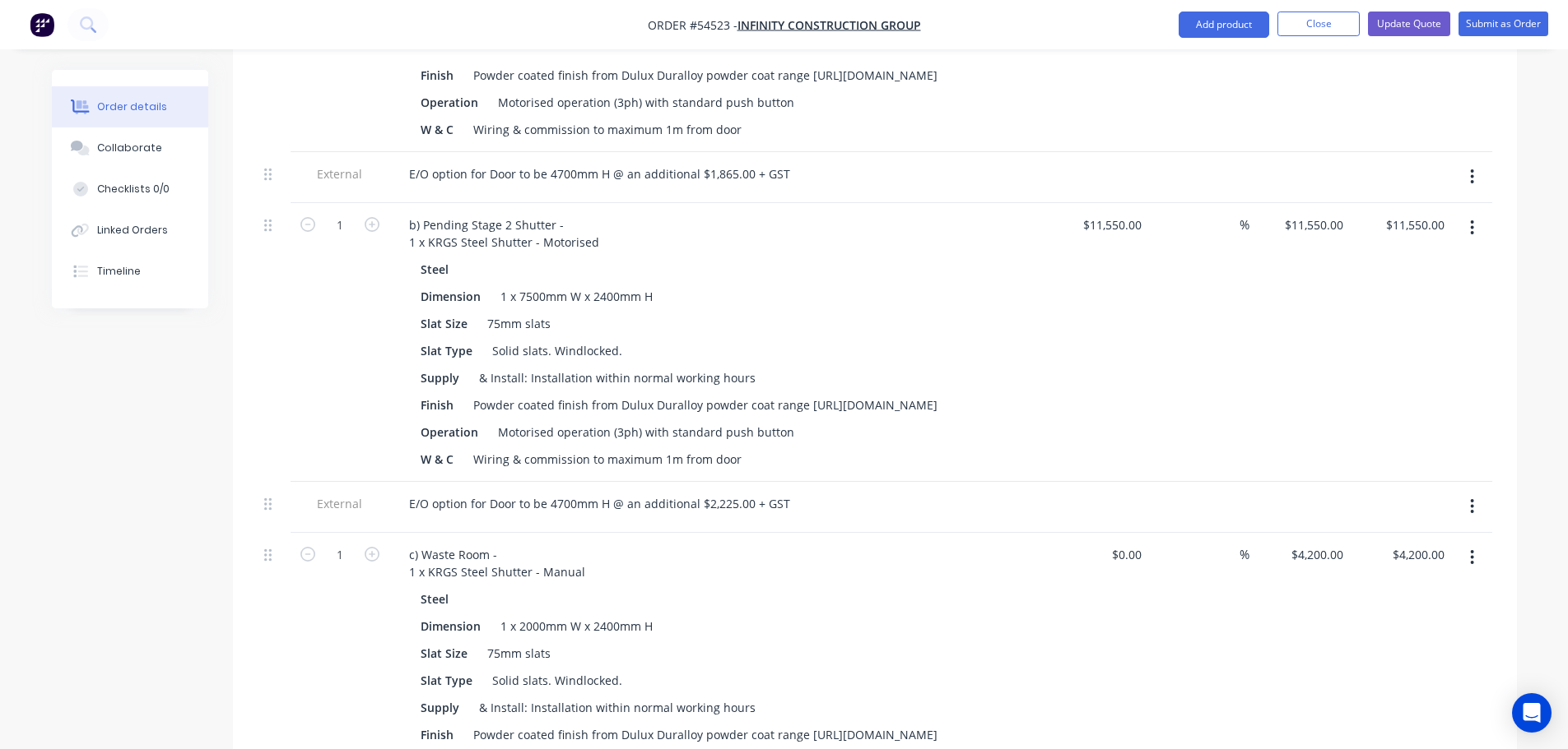
click at [1476, 492] on button "button" at bounding box center [1472, 507] width 38 height 30
click at [1378, 538] on div "Duplicate" at bounding box center [1414, 550] width 127 height 24
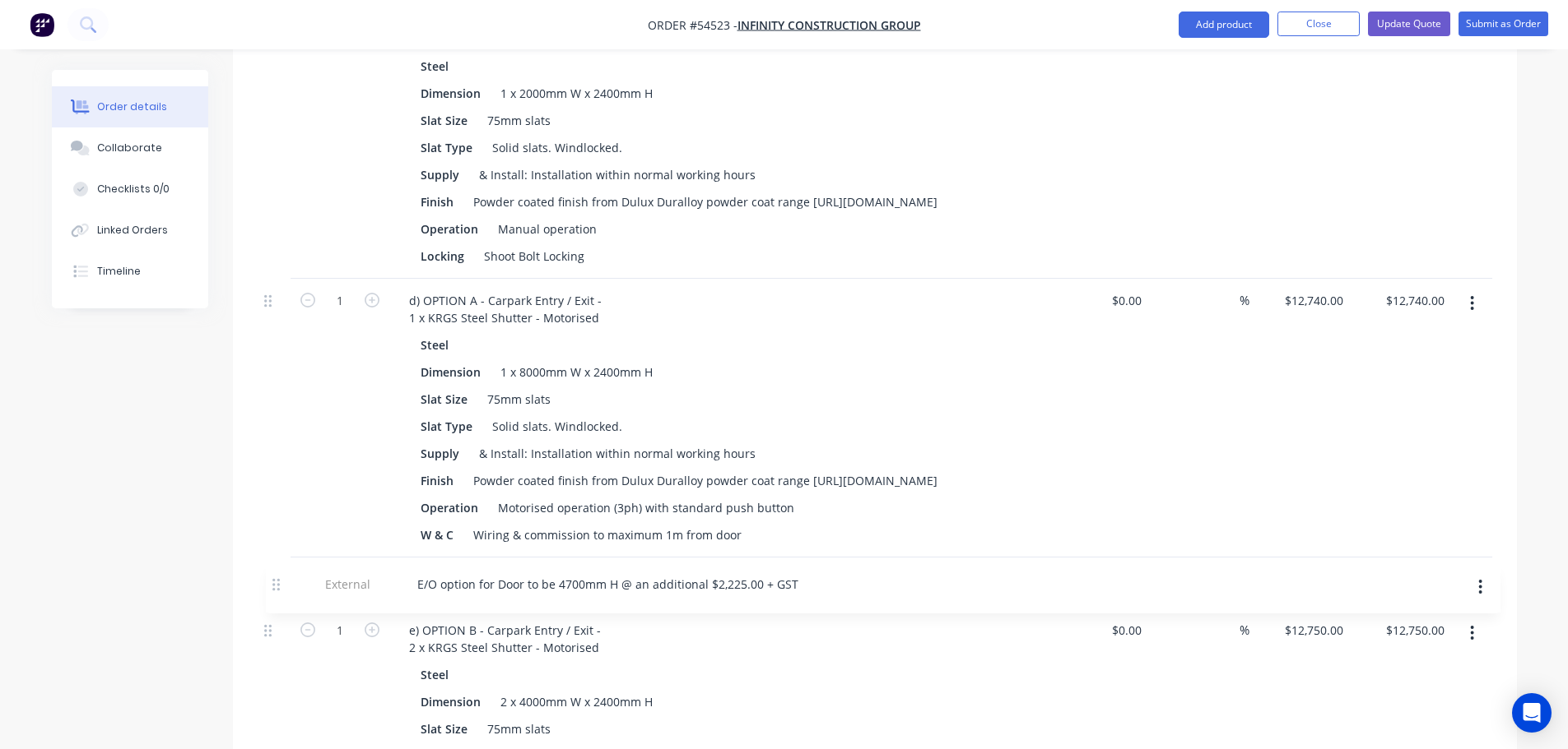
scroll to position [1445, 0]
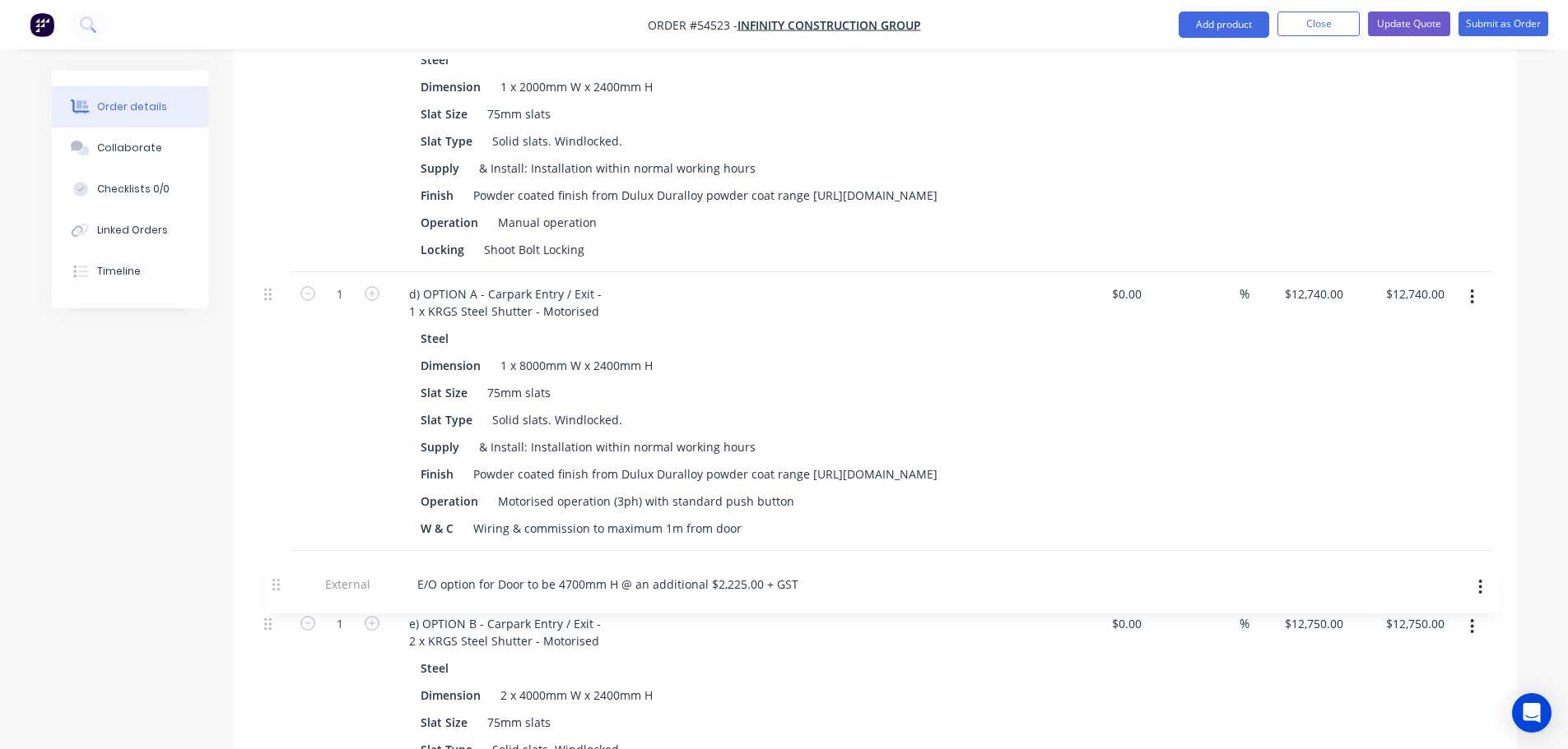
drag, startPoint x: 269, startPoint y: 462, endPoint x: 279, endPoint y: 580, distance: 118.4
click at [279, 580] on div "1 a) Loading Dock - 1 x KRGS Steel Shutter - Motorised Steel Dimension 1 x 5000…" at bounding box center [874, 241] width 1234 height 1816
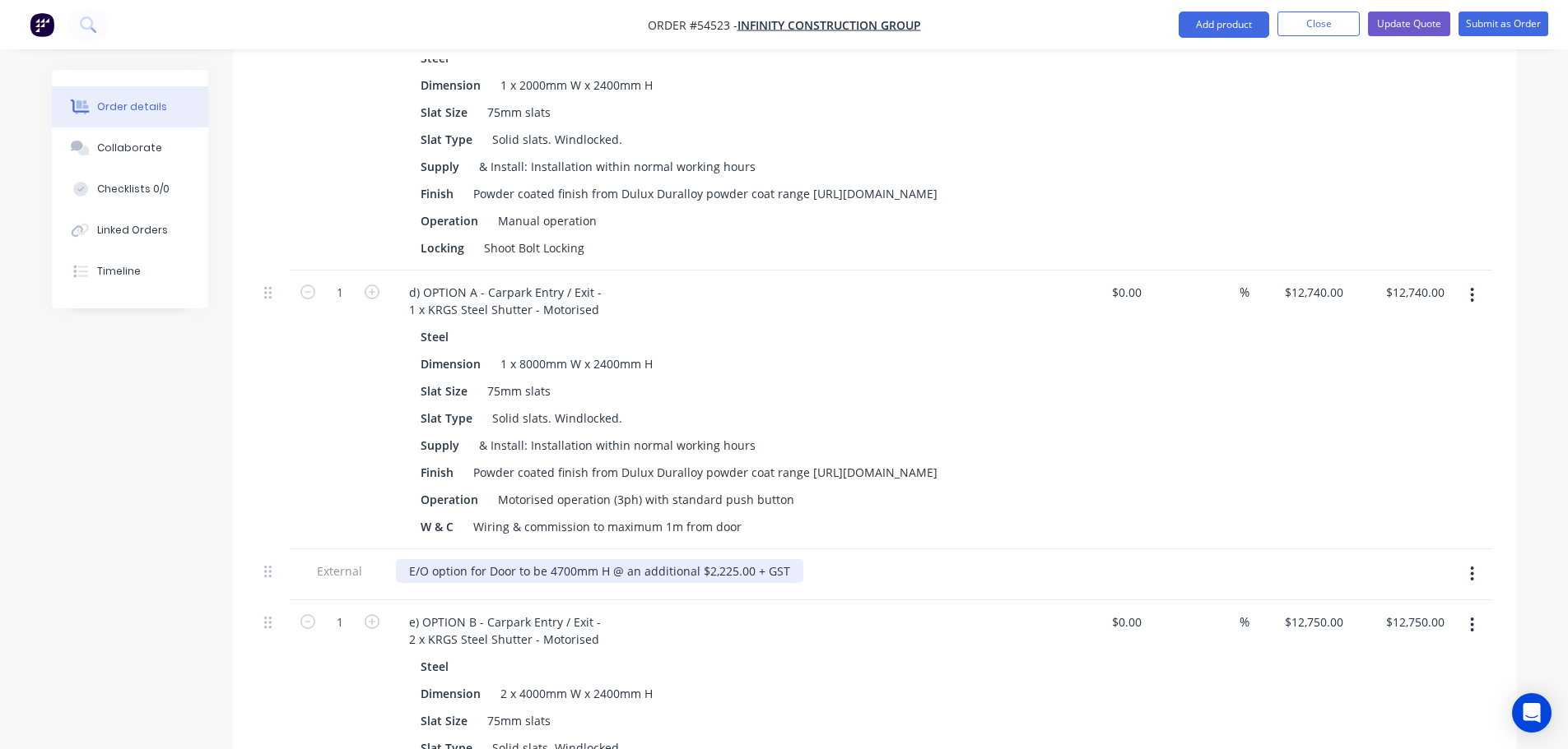
click at [731, 570] on div "E/O option for Door to be 4700mm H @ an additional $2,225.00 + GST" at bounding box center [600, 571] width 408 height 24
click at [1470, 573] on icon "button" at bounding box center [1472, 574] width 4 height 18
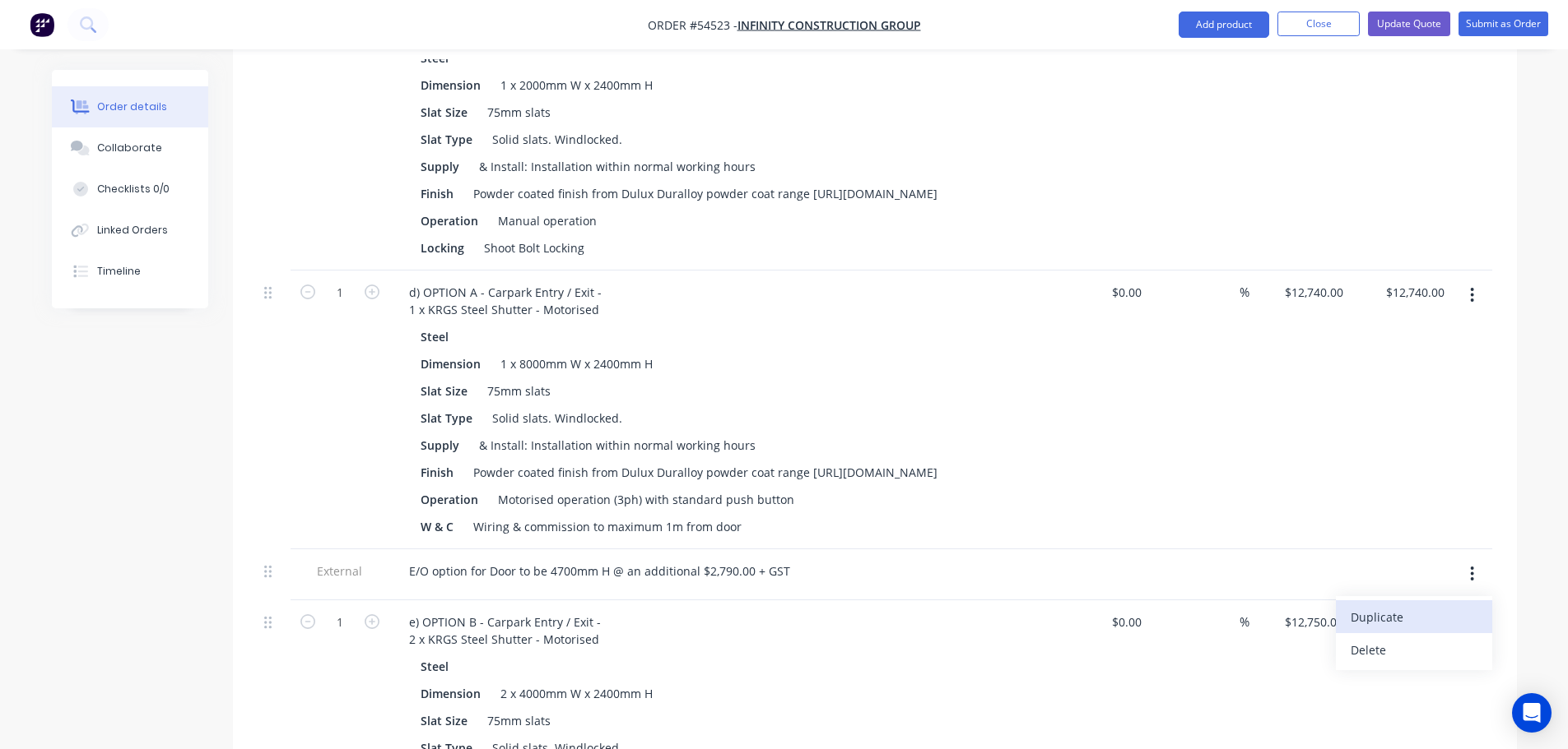
click at [1366, 620] on div "Duplicate" at bounding box center [1414, 617] width 127 height 24
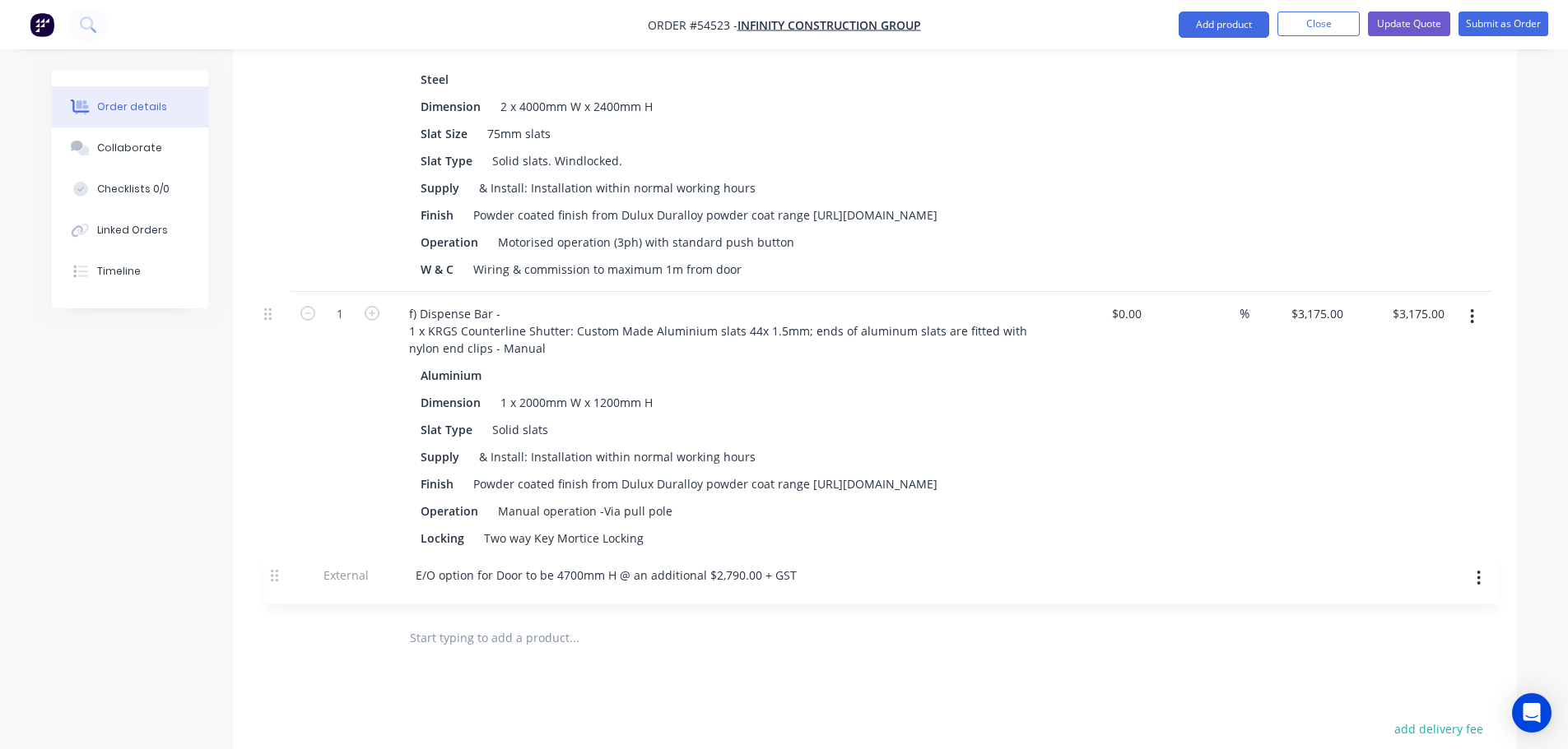
scroll to position [2034, 0]
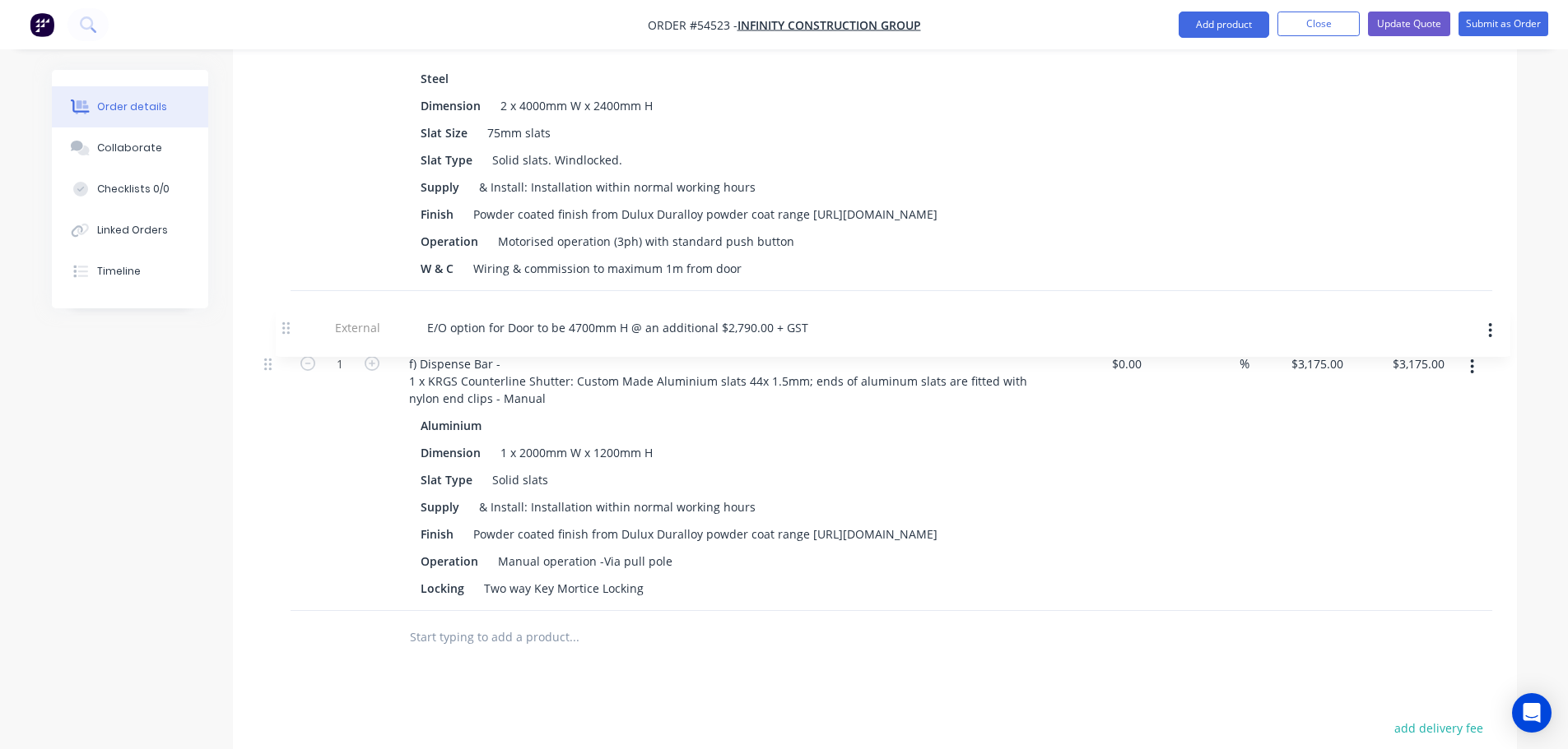
drag, startPoint x: 271, startPoint y: 630, endPoint x: 289, endPoint y: 323, distance: 307.5
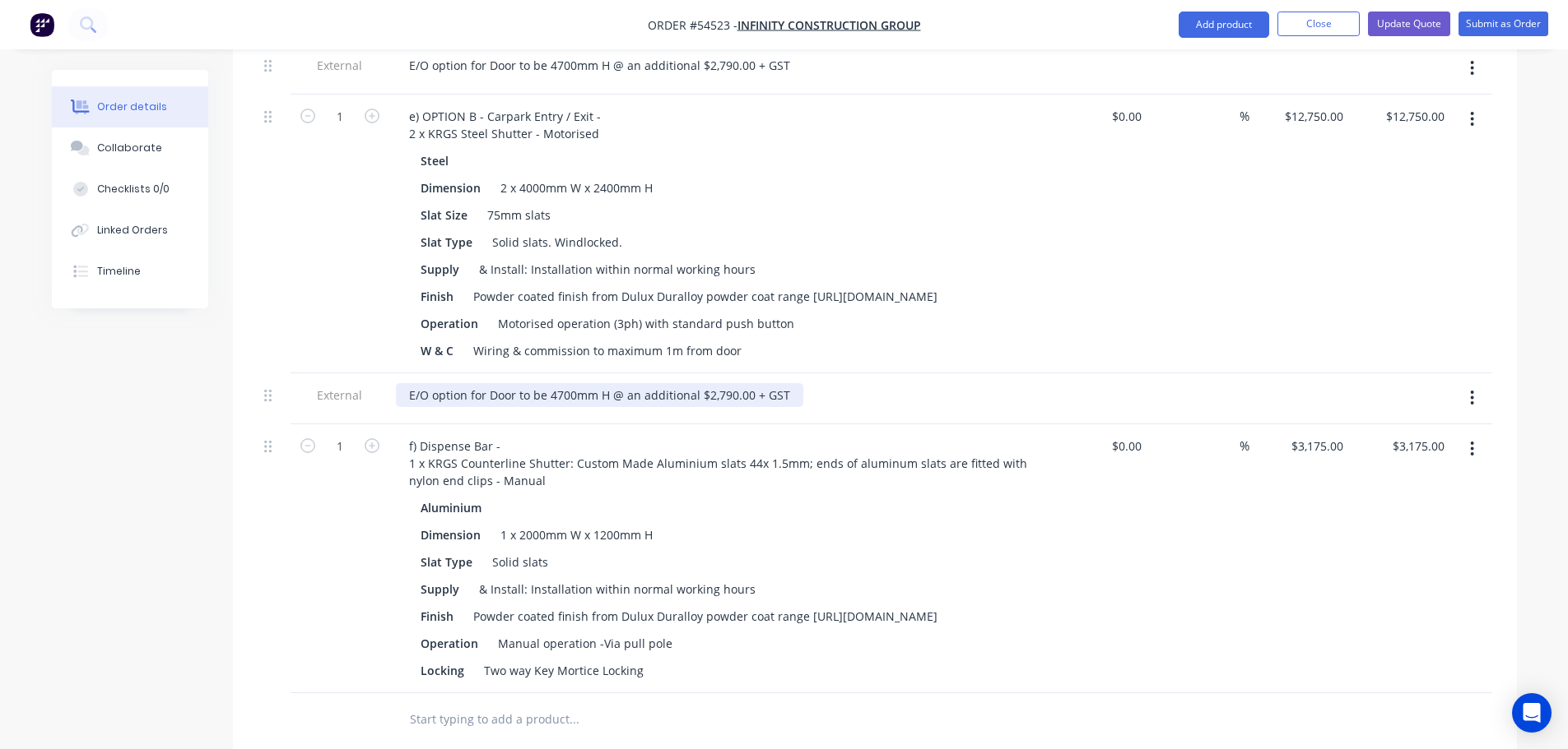
click at [726, 408] on div "E/O option for Door to be 4700mm H @ an additional $2,790.00 + GST" at bounding box center [600, 395] width 408 height 24
click at [798, 406] on div "E/O option for Door to be 4700mm H @ an additional $3,600.00 + GST" at bounding box center [719, 395] width 645 height 24
click at [784, 408] on div "E/O option for Door to be 4700mm H @ an additional $3,600.00 + GST" at bounding box center [600, 395] width 408 height 24
click at [1473, 406] on icon "button" at bounding box center [1472, 397] width 3 height 14
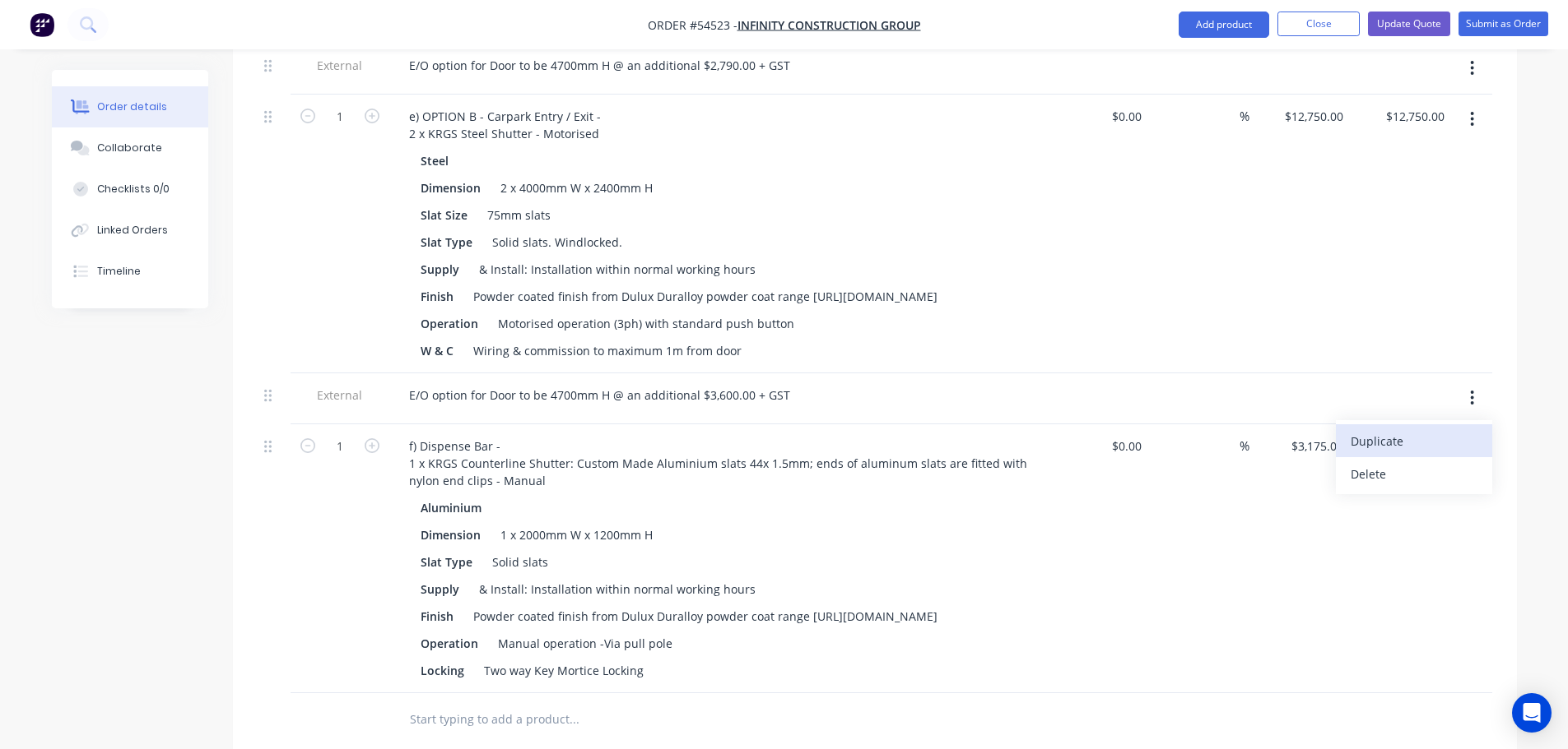
click at [1376, 453] on div "Duplicate" at bounding box center [1414, 441] width 127 height 24
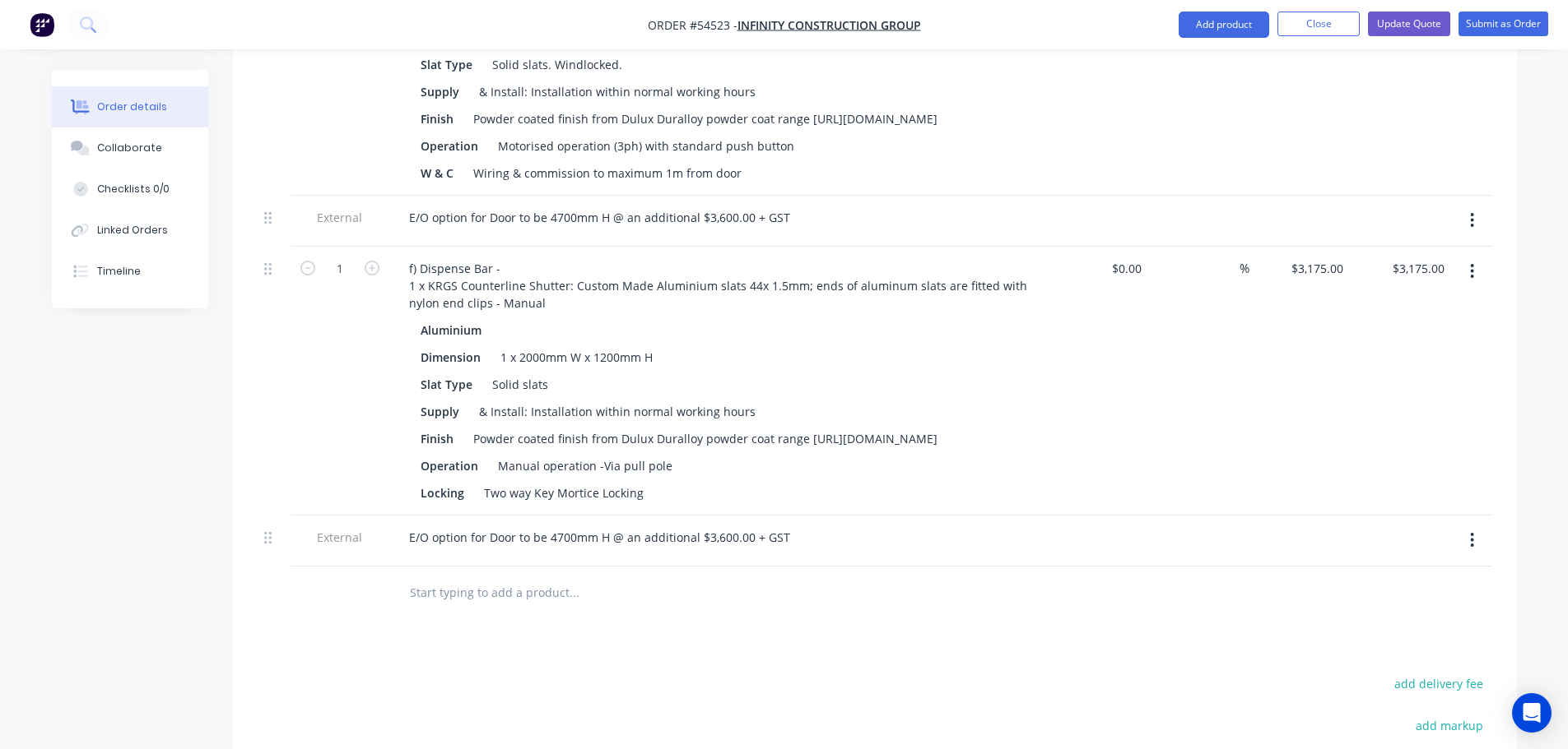
scroll to position [2281, 0]
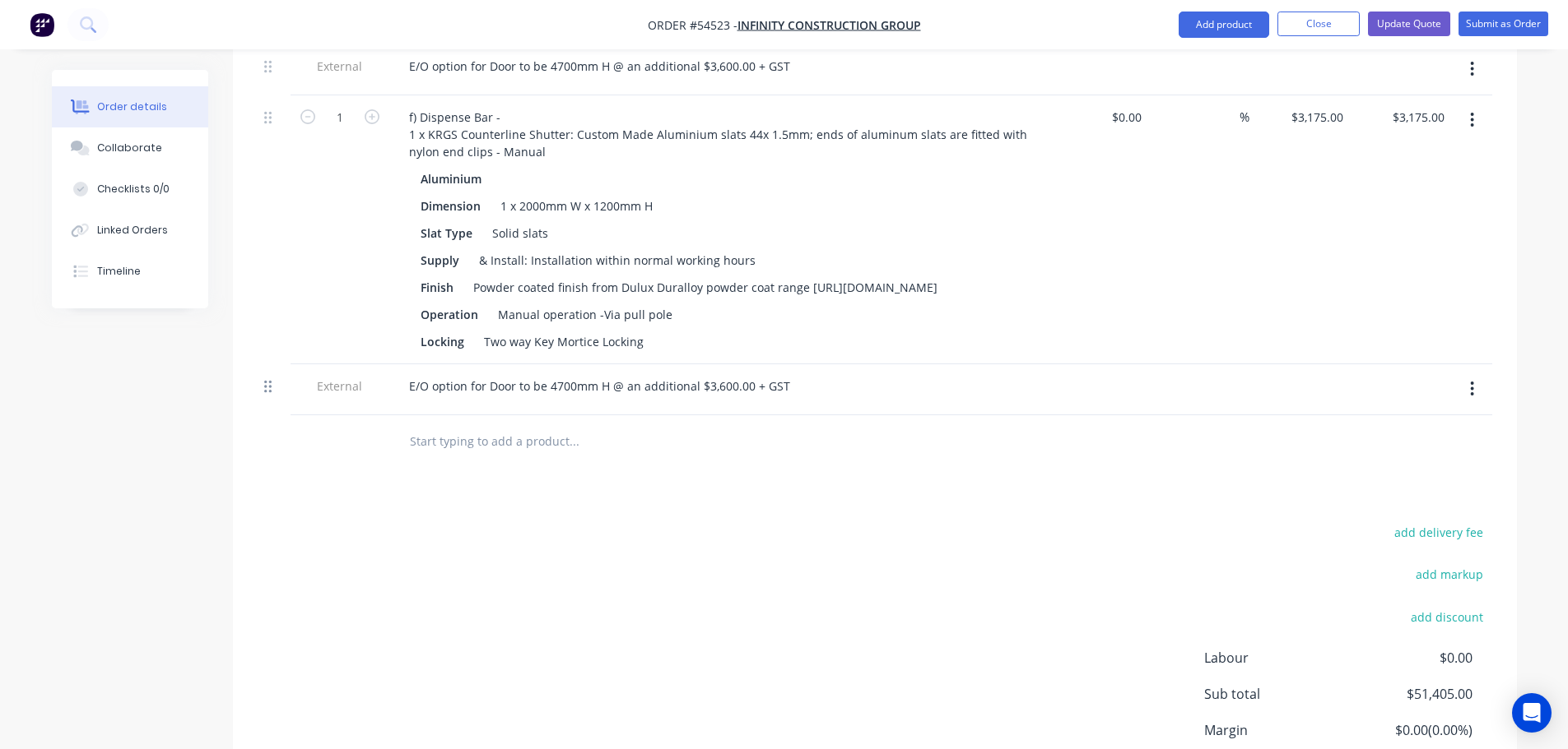
click at [265, 415] on div at bounding box center [274, 389] width 33 height 51
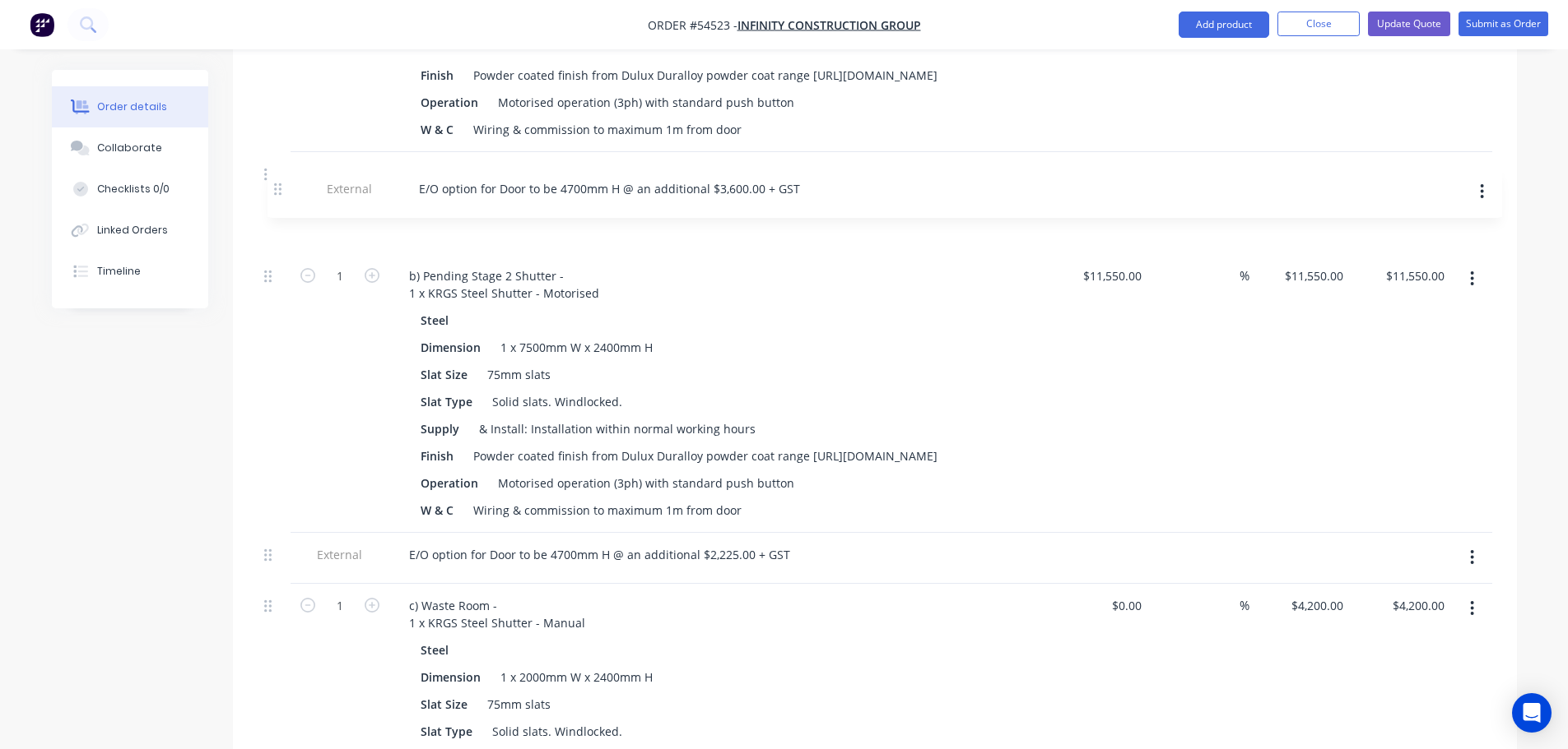
scroll to position [903, 0]
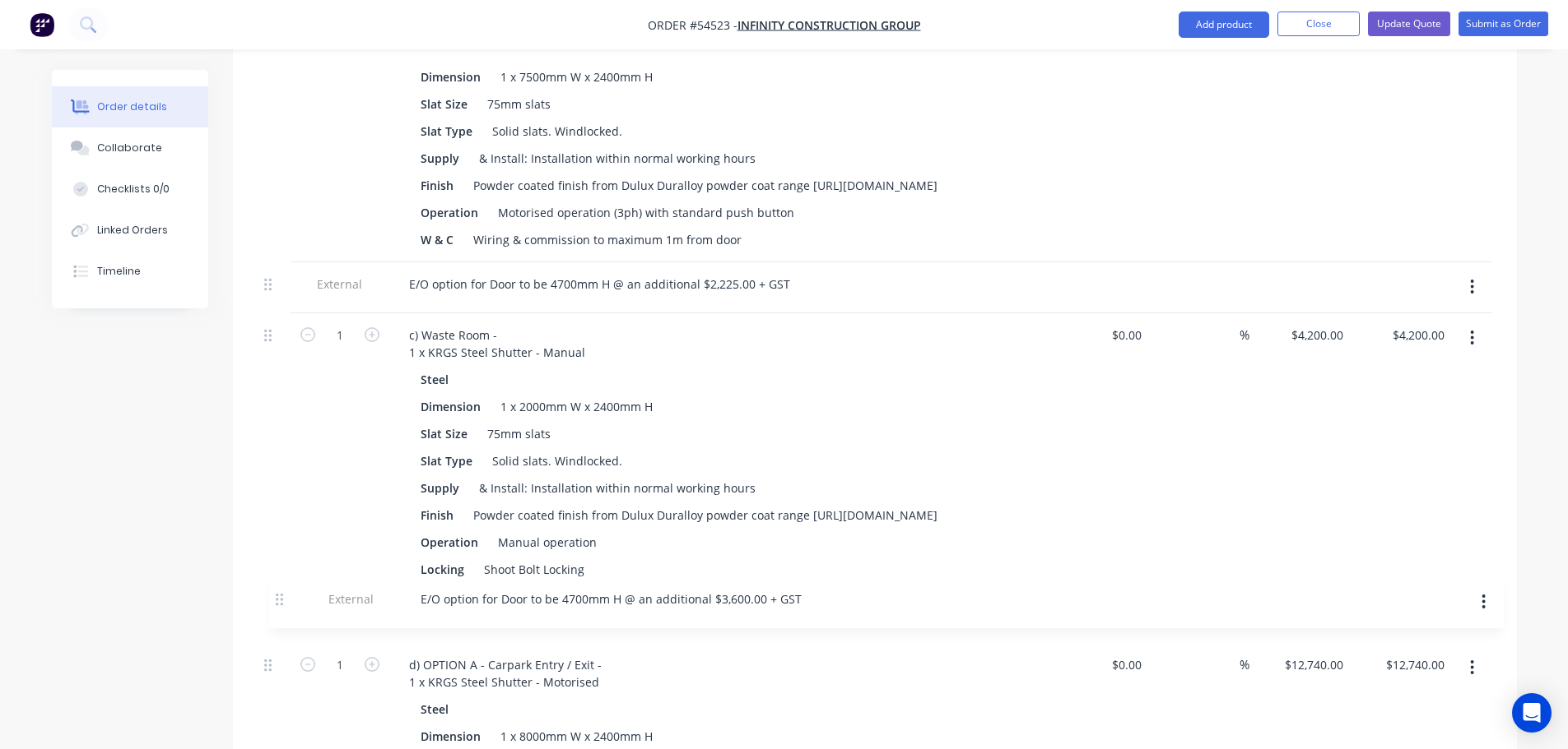
drag, startPoint x: 267, startPoint y: 424, endPoint x: 279, endPoint y: 597, distance: 173.4
click at [279, 597] on div "1 a) Loading Dock - 1 x KRGS Steel Shutter - Motorised Steel Dimension 1 x 5000…" at bounding box center [874, 612] width 1234 height 1918
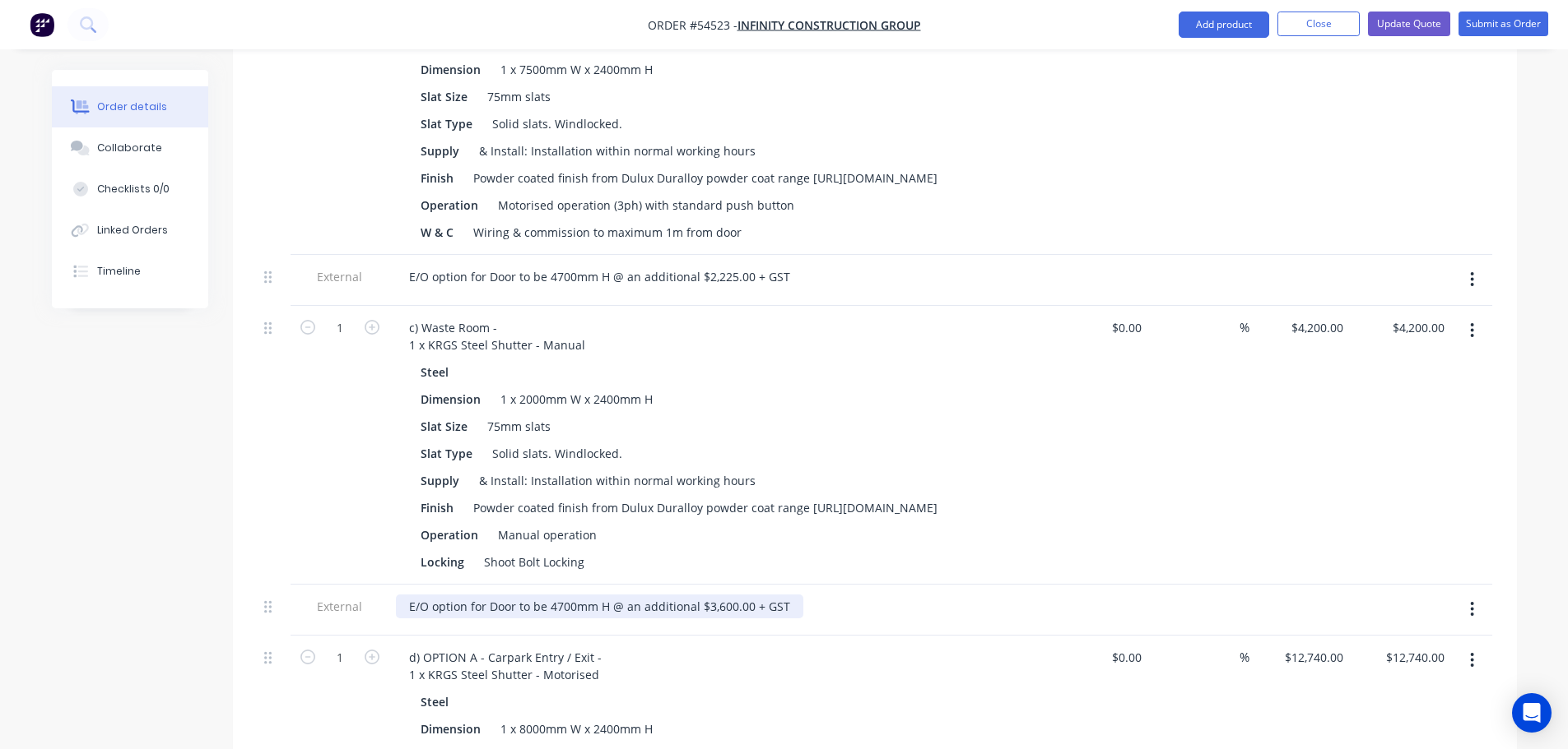
drag, startPoint x: 733, startPoint y: 587, endPoint x: 716, endPoint y: 641, distance: 56.6
click at [727, 604] on div "E/O option for Door to be 4700mm H @ an additional $3,600.00 + GST" at bounding box center [719, 610] width 658 height 51
click at [790, 595] on div "E/O option for Door to be 4700mm H @ an additional $3,075.00 + GST" at bounding box center [600, 607] width 408 height 24
click at [608, 595] on div "E/O option for Door to be 4700mm H @ an additional $3,075.00 + GST" at bounding box center [600, 607] width 408 height 24
drag, startPoint x: 905, startPoint y: 588, endPoint x: 897, endPoint y: 593, distance: 9.4
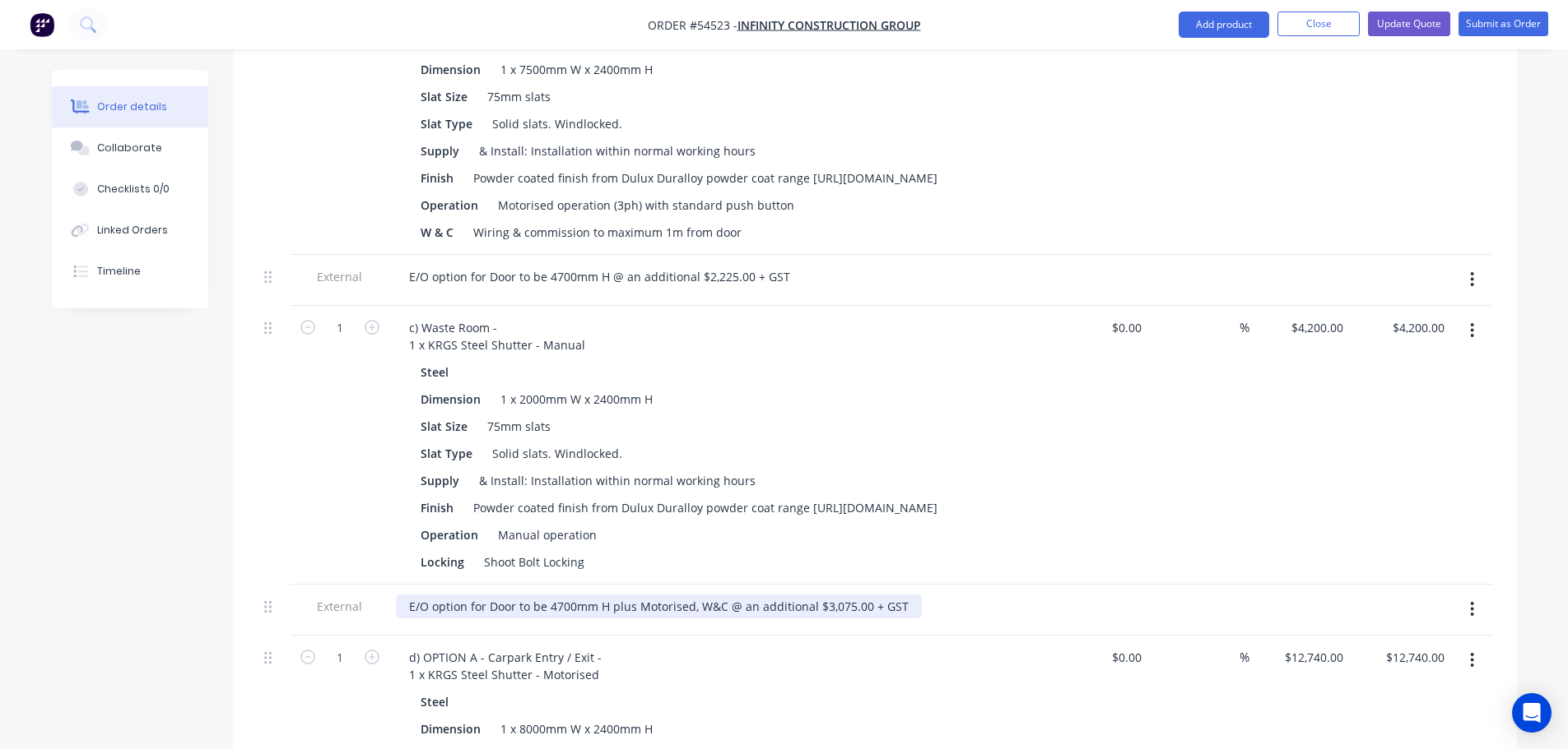
click at [900, 595] on div "E/O option for Door to be 4700mm H plus Motorised, W&C @ an additional $3,075.0…" at bounding box center [659, 607] width 526 height 24
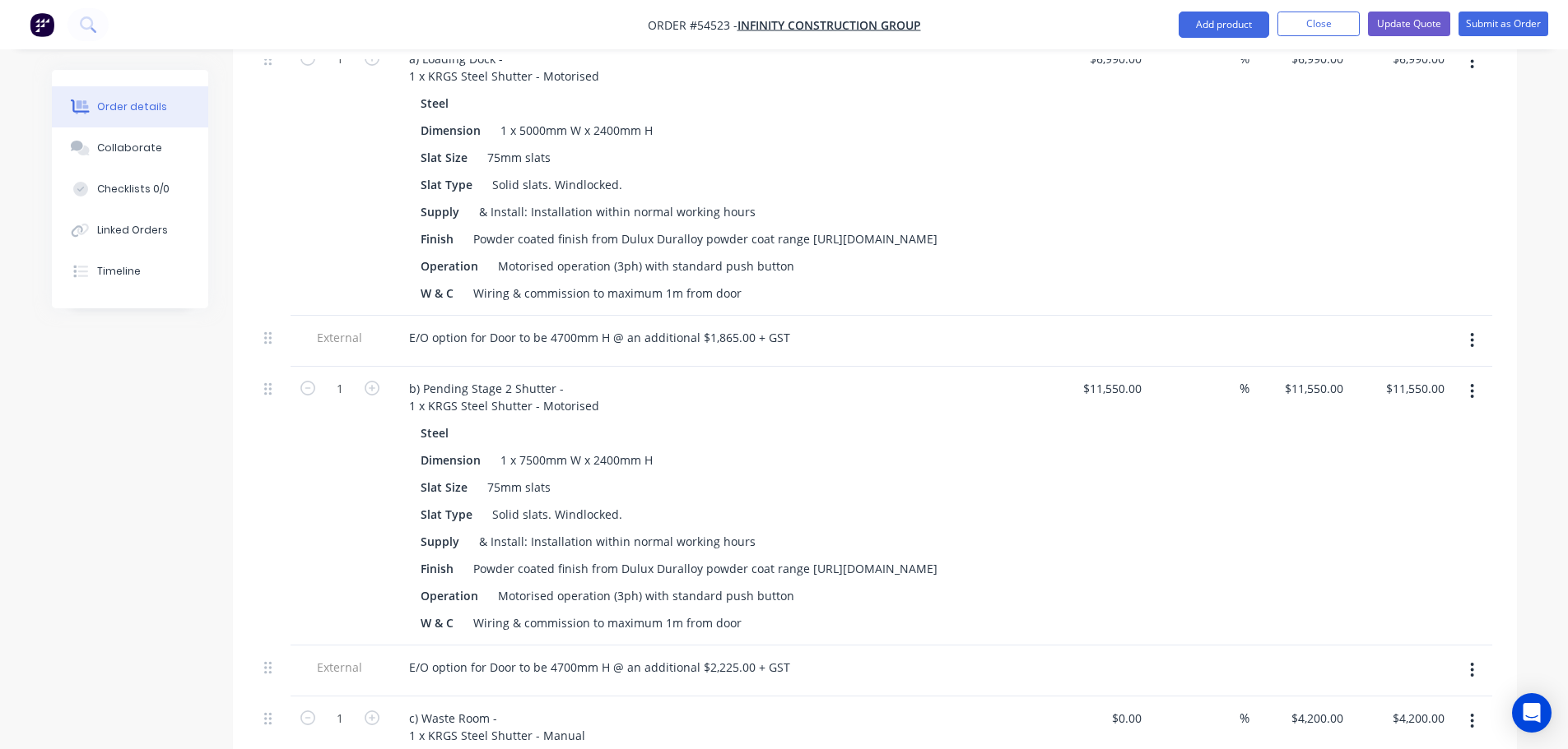
scroll to position [412, 0]
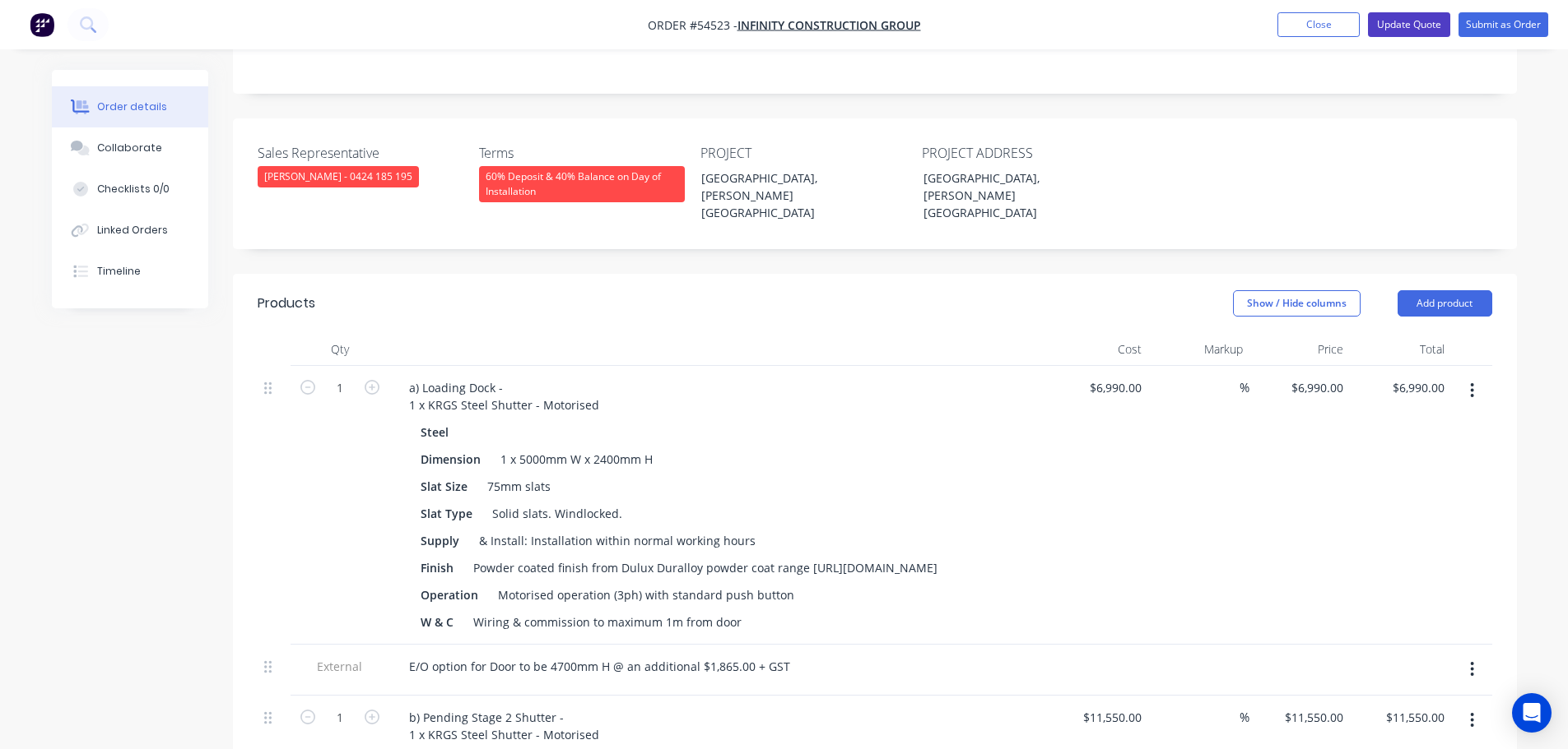
click at [1417, 28] on button "Update Quote" at bounding box center [1409, 25] width 83 height 25
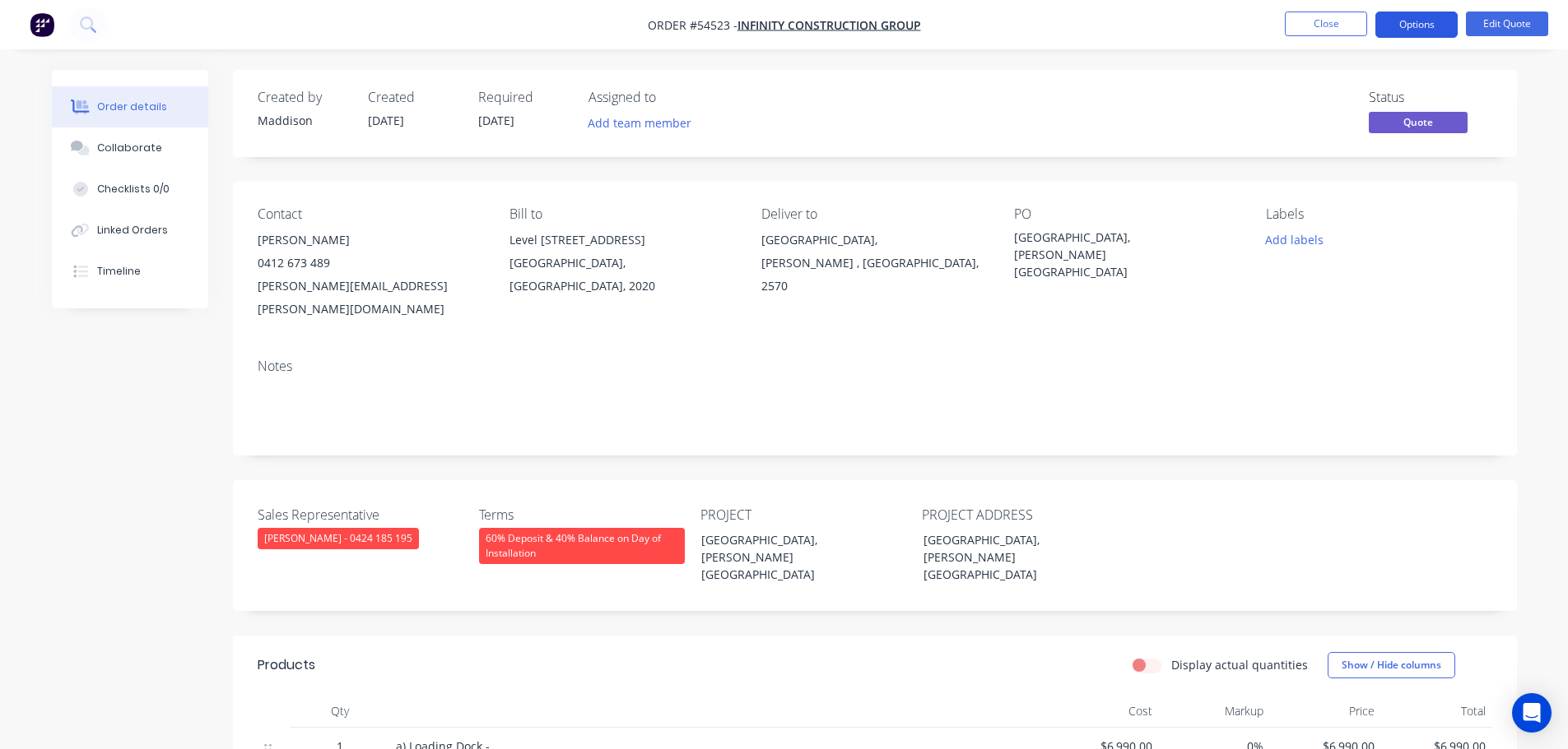
click at [1409, 26] on button "Options" at bounding box center [1417, 24] width 83 height 26
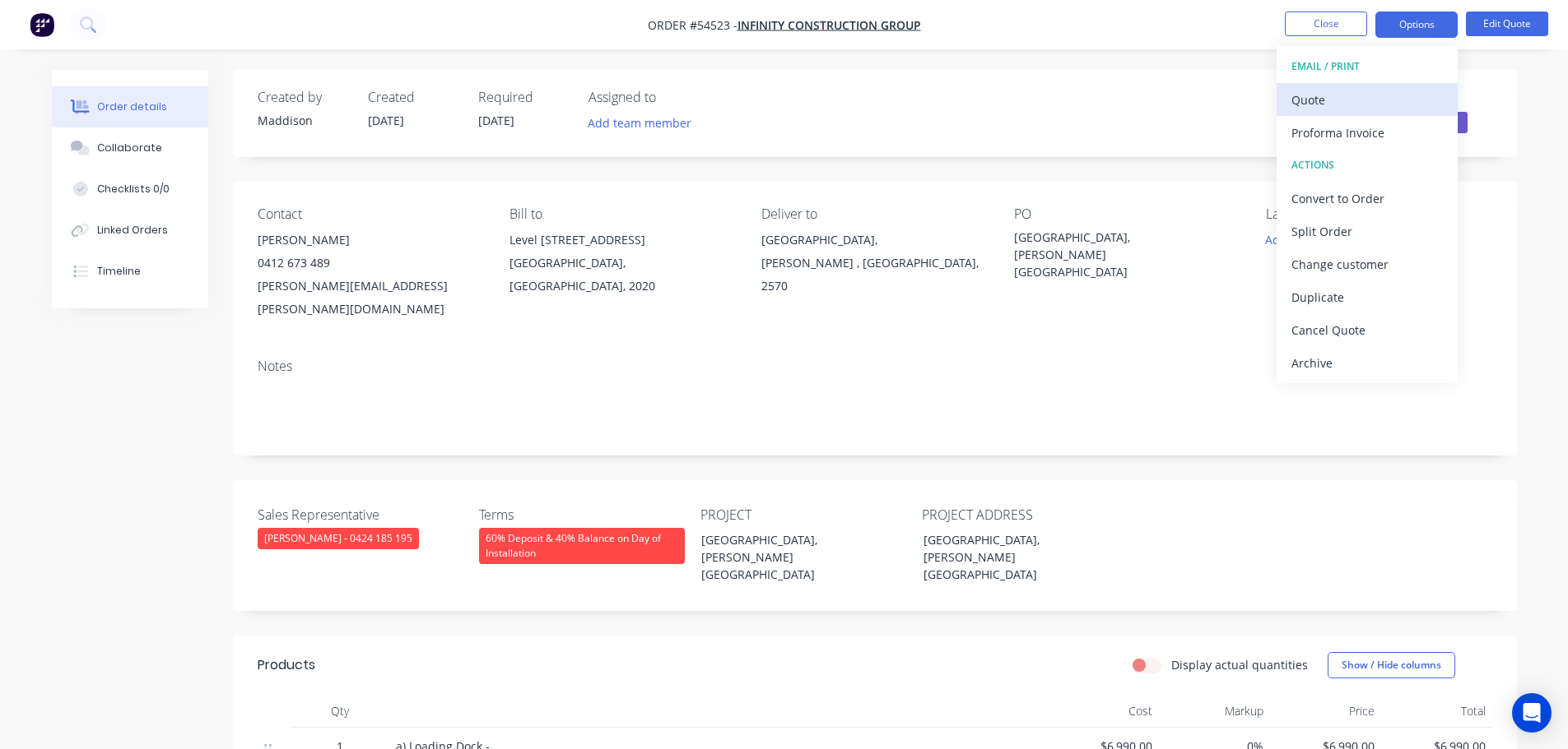
click at [1314, 94] on div "Quote" at bounding box center [1366, 100] width 151 height 24
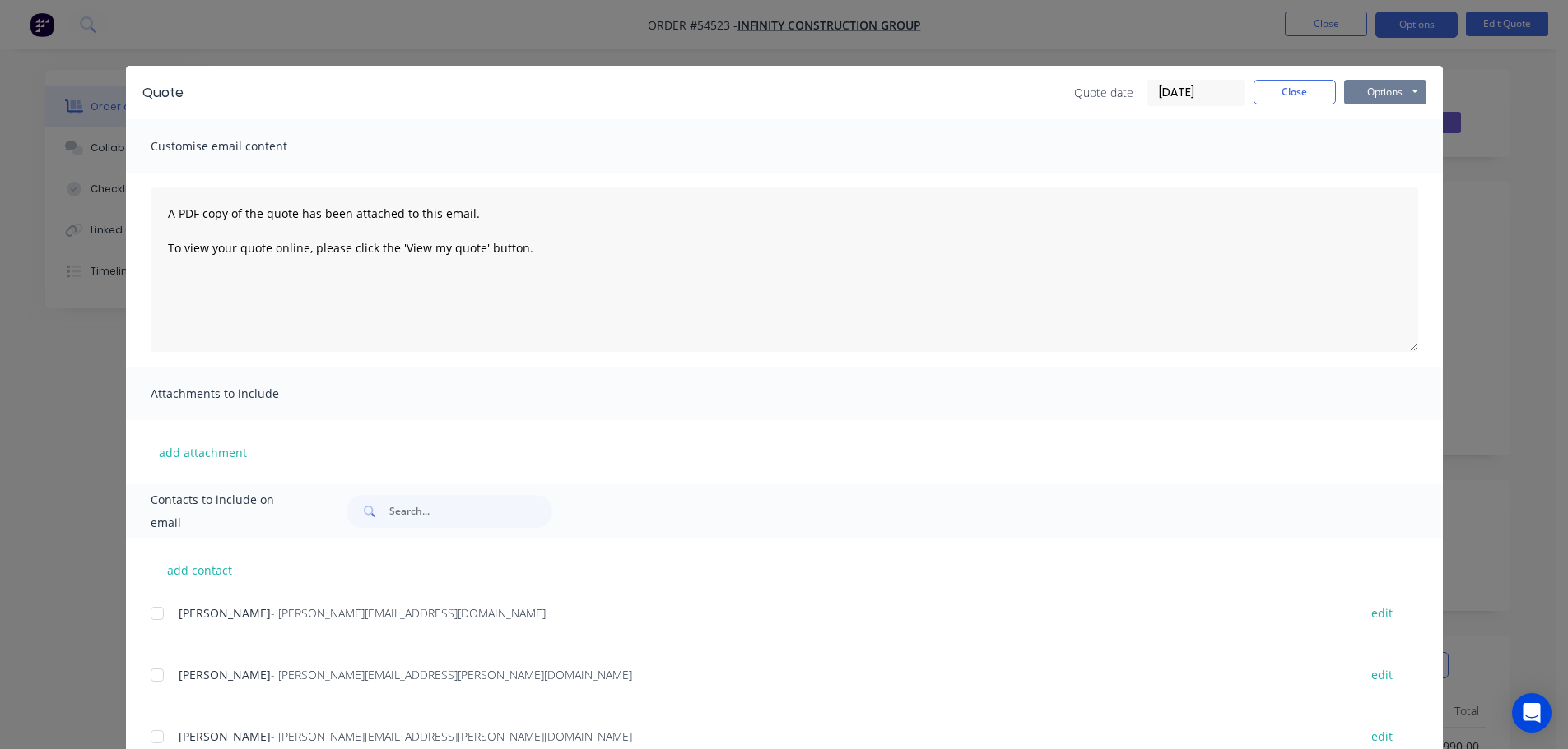
drag, startPoint x: 1349, startPoint y: 88, endPoint x: 1353, endPoint y: 103, distance: 15.5
click at [1349, 88] on button "Options" at bounding box center [1385, 92] width 83 height 25
click at [1371, 149] on button "Print" at bounding box center [1397, 148] width 106 height 27
click at [1297, 95] on button "Close" at bounding box center [1295, 92] width 83 height 25
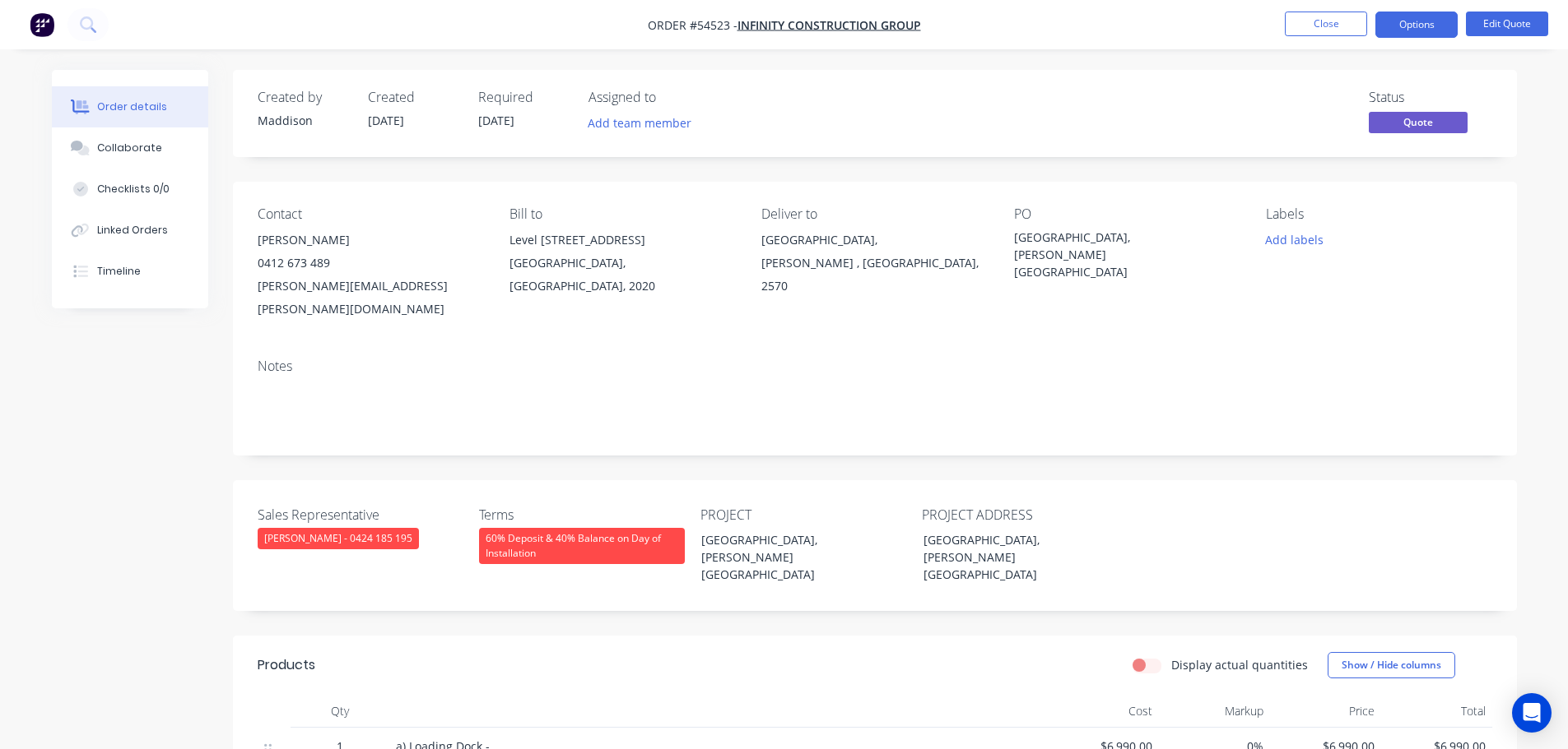
click at [312, 287] on div "jane.oneill@infinityconstructions.com.au" at bounding box center [370, 298] width 225 height 46
copy div "jane.oneill@infinityconstructions.com.au"
click at [1080, 237] on div "[GEOGRAPHIC_DATA], [PERSON_NAME] [GEOGRAPHIC_DATA]" at bounding box center [1117, 255] width 206 height 52
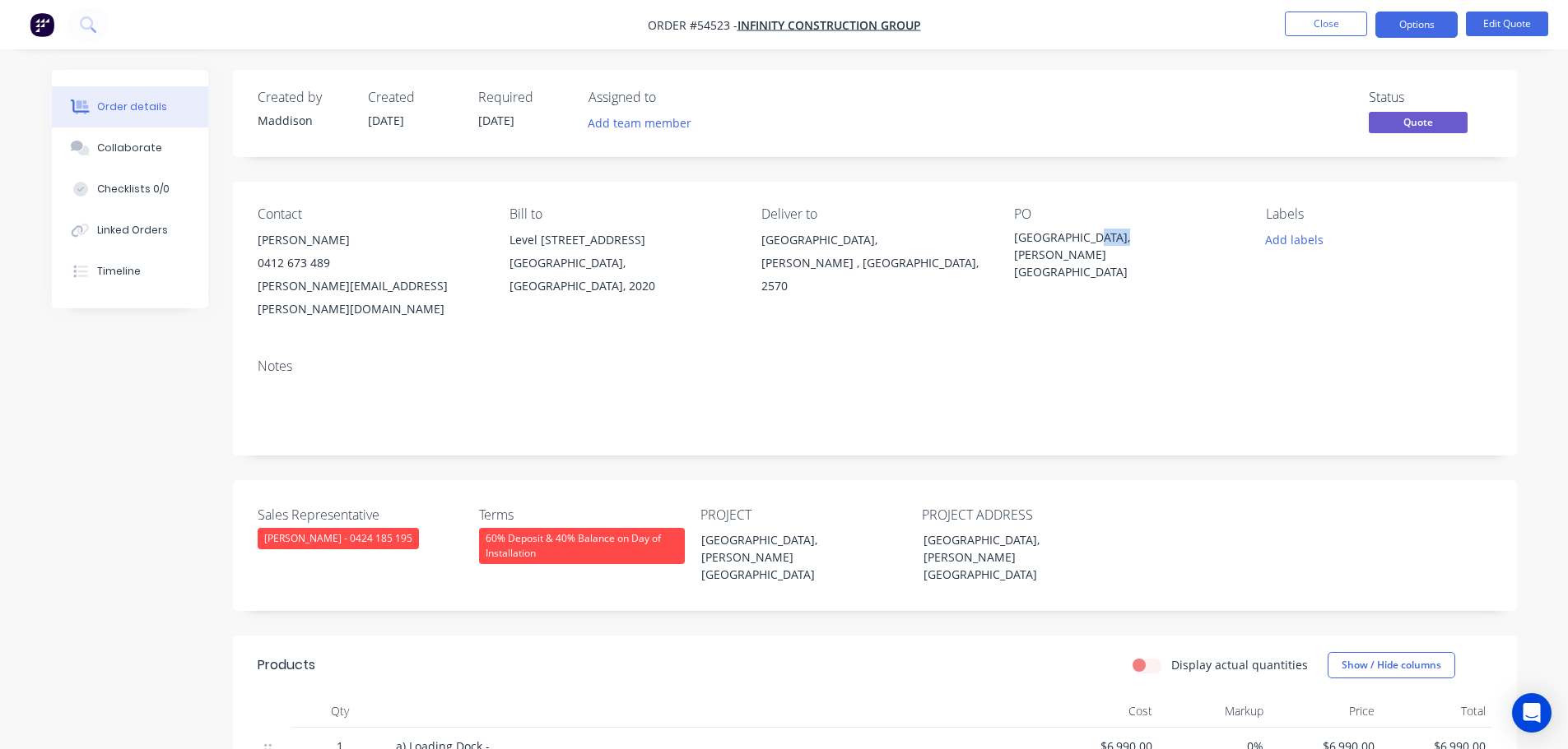
click at [1080, 237] on div "[GEOGRAPHIC_DATA], [PERSON_NAME] [GEOGRAPHIC_DATA]" at bounding box center [1117, 255] width 206 height 52
copy div "[GEOGRAPHIC_DATA], [PERSON_NAME] [GEOGRAPHIC_DATA]"
click at [330, 263] on span at bounding box center [330, 262] width 0 height 15
click at [1310, 29] on button "Close" at bounding box center [1327, 24] width 83 height 25
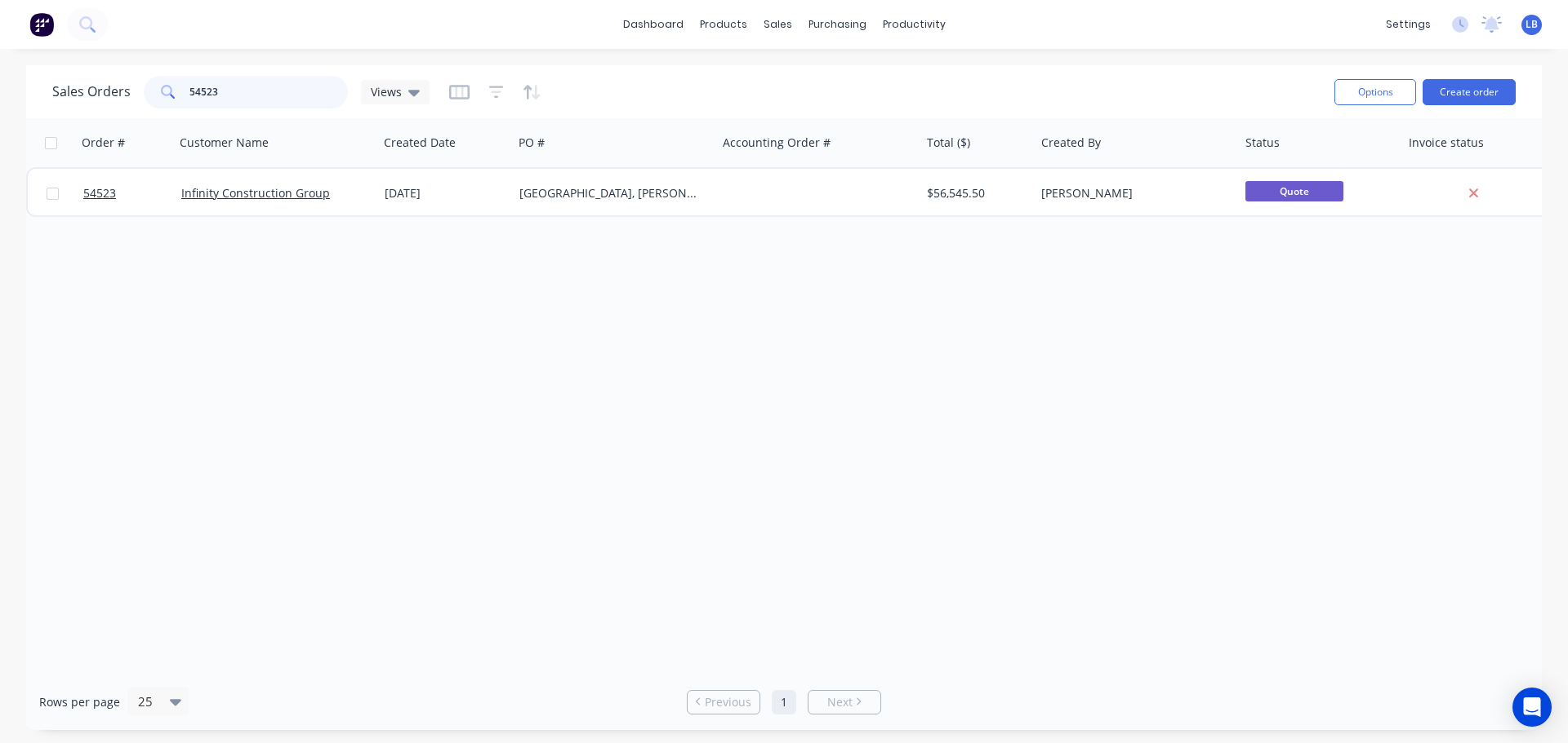
drag, startPoint x: 222, startPoint y: 95, endPoint x: 127, endPoint y: 102, distance: 95.3
click at [127, 102] on div "Sales Orders 54523 Views" at bounding box center [240, 93] width 377 height 32
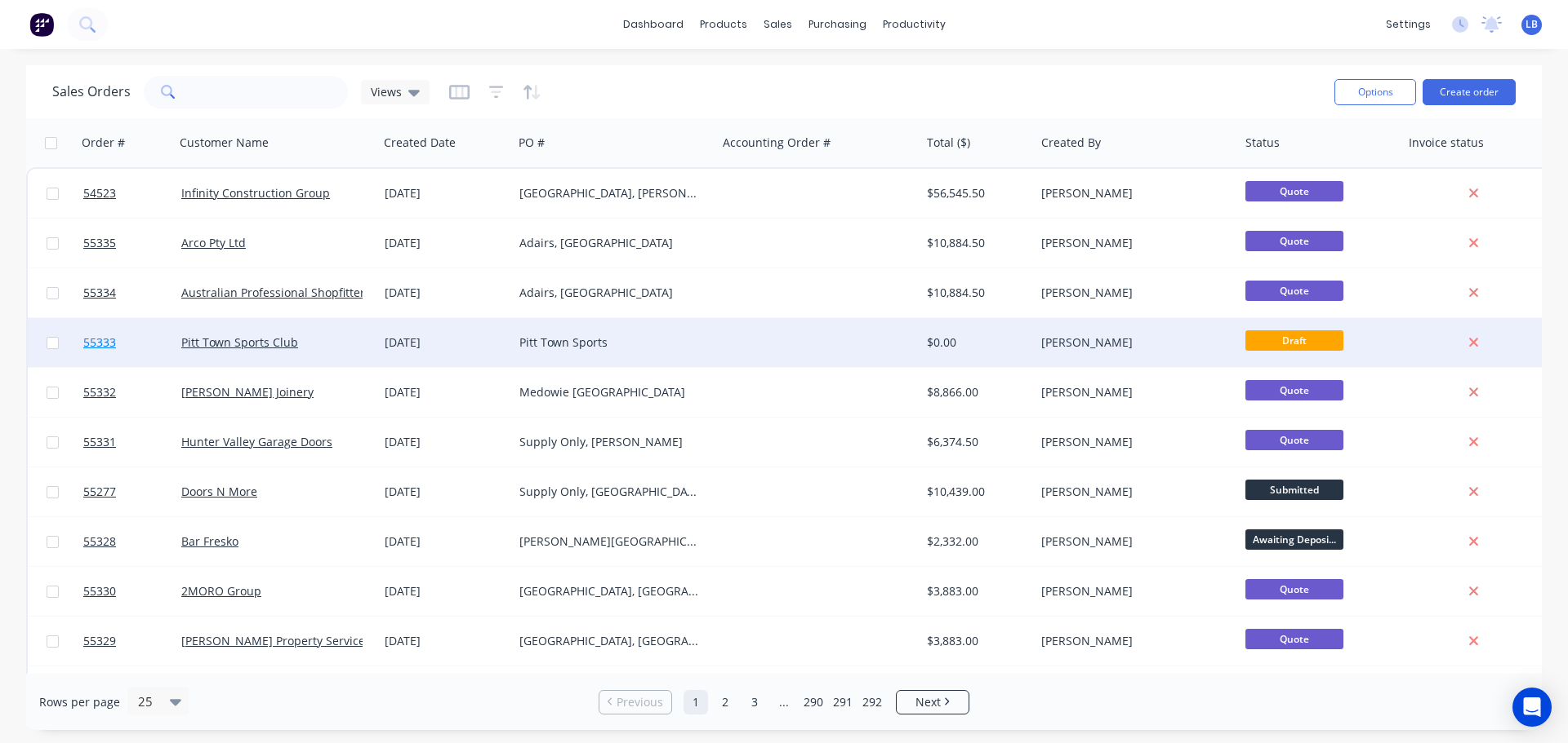
click at [94, 347] on span "55333" at bounding box center [99, 342] width 32 height 16
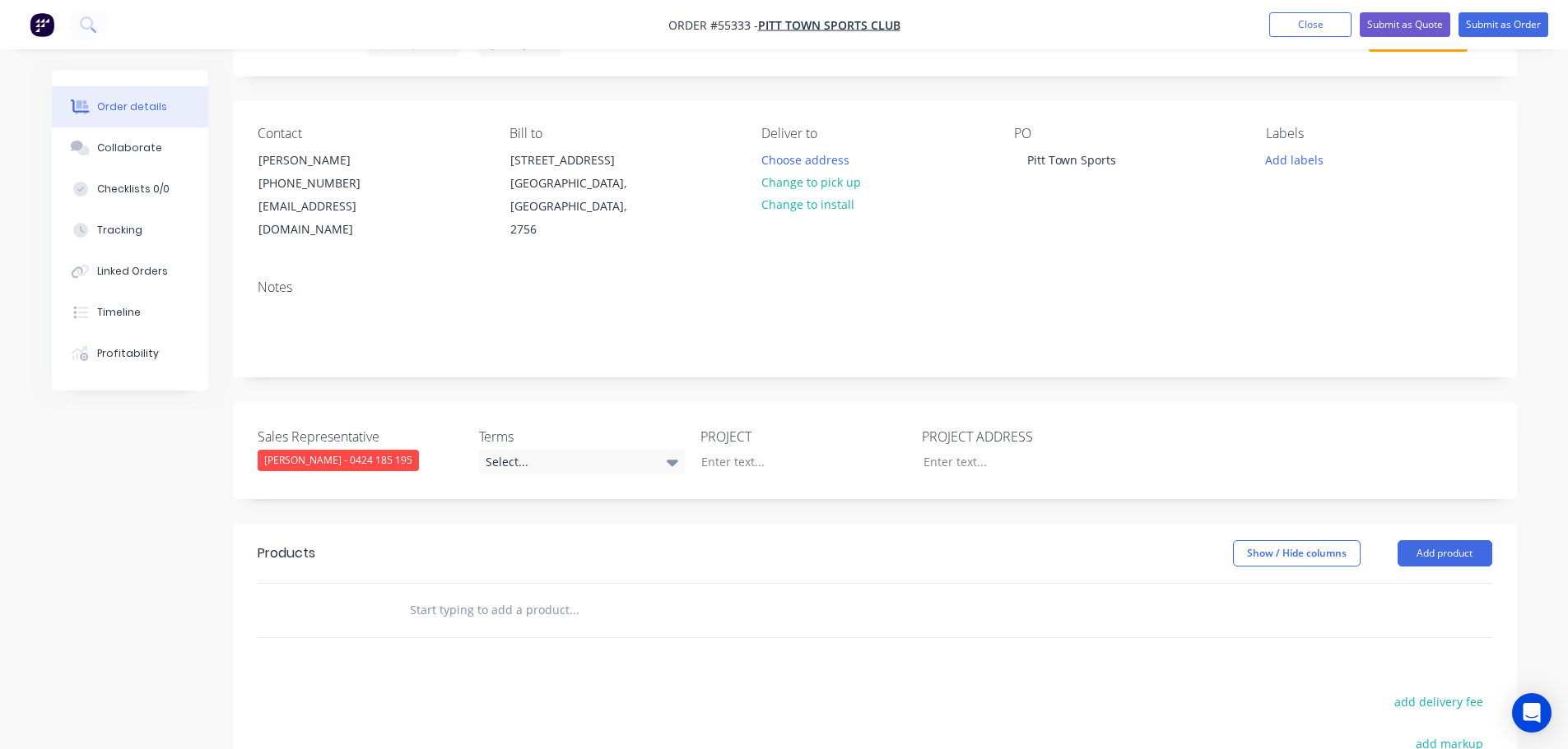
scroll to position [83, 0]
click at [534, 449] on div "Select..." at bounding box center [582, 462] width 206 height 25
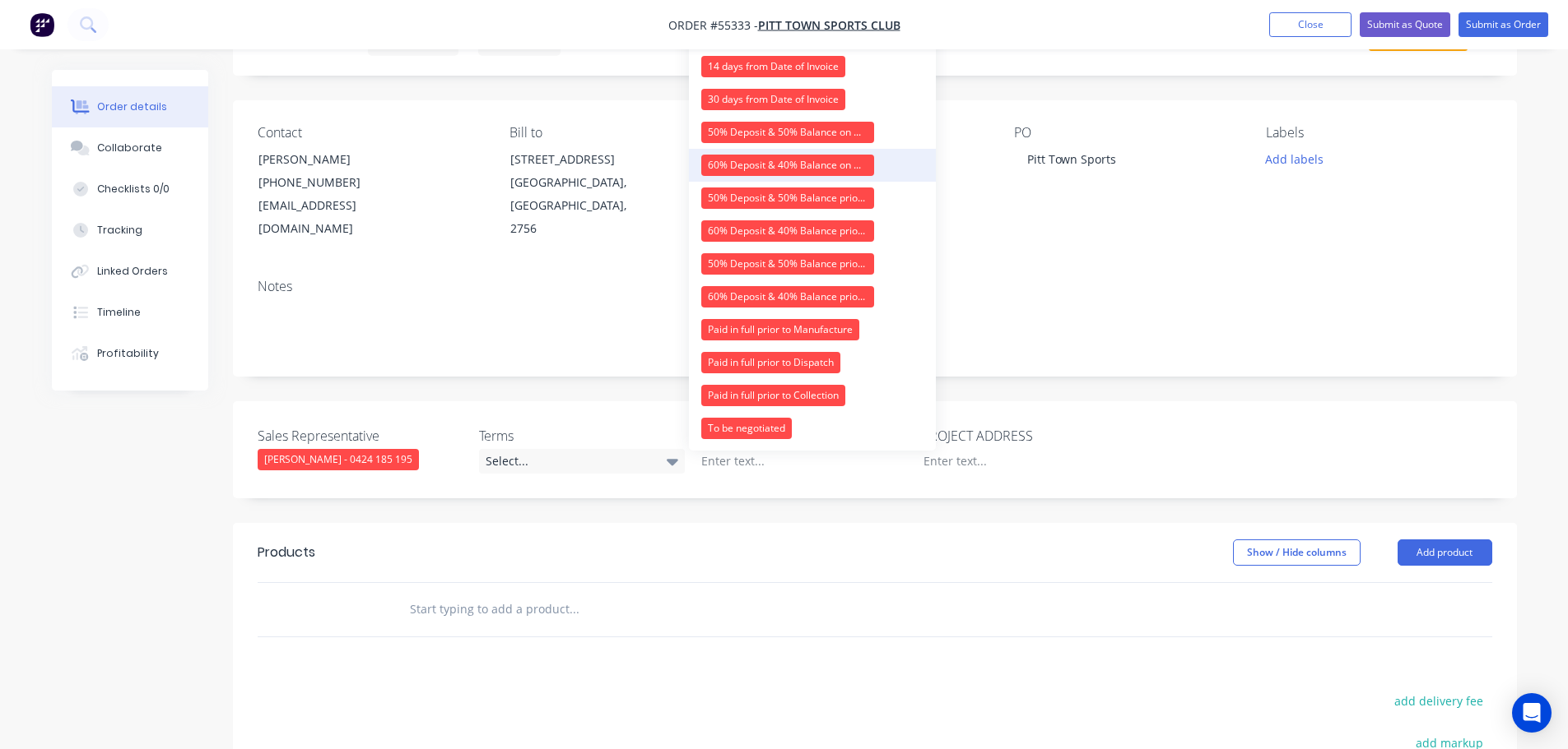
click at [742, 162] on div "60% Deposit & 40% Balance on Day of Installation" at bounding box center [788, 165] width 173 height 21
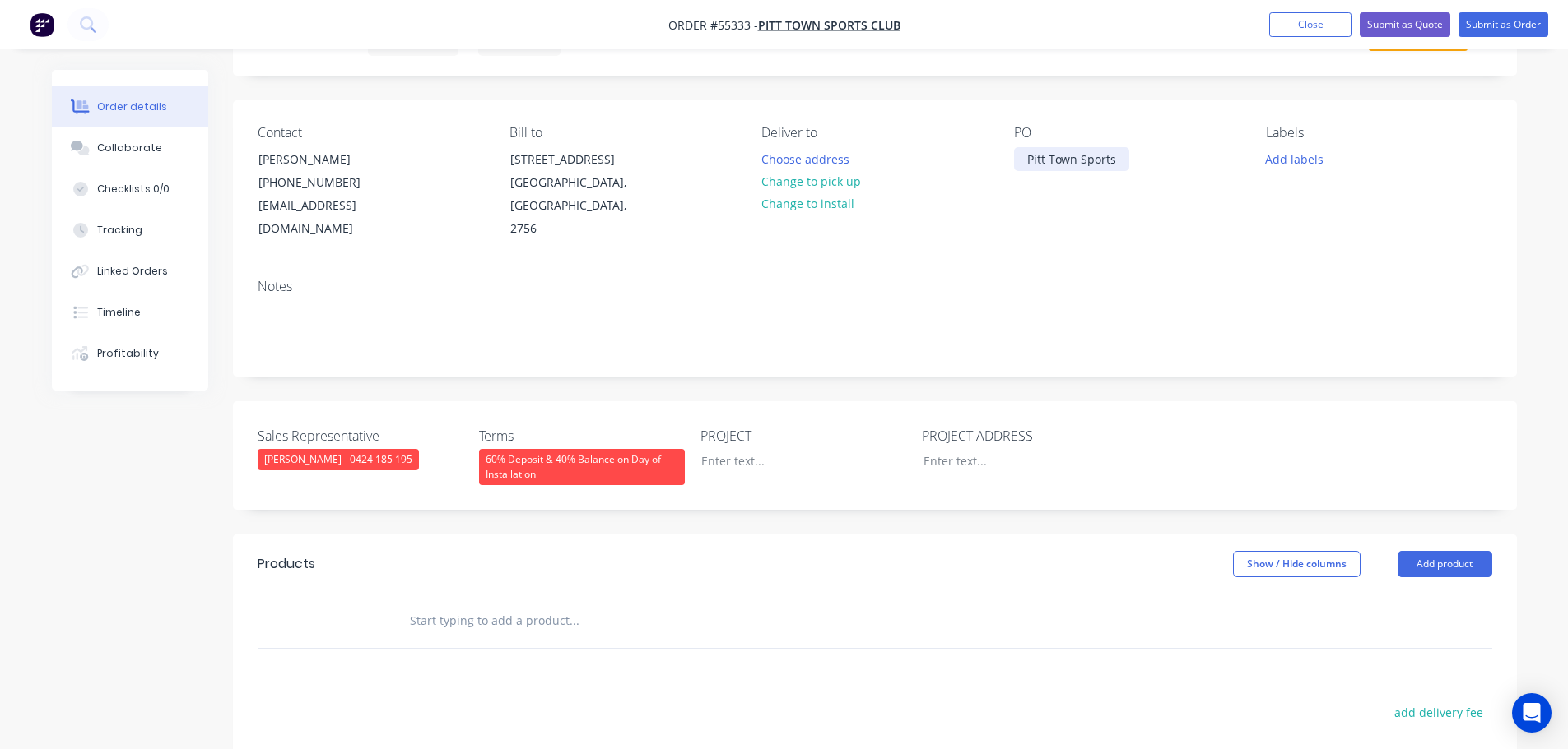
click at [1058, 155] on div "Pitt Town Sports" at bounding box center [1072, 159] width 115 height 24
copy div "Pitt Town Sports"
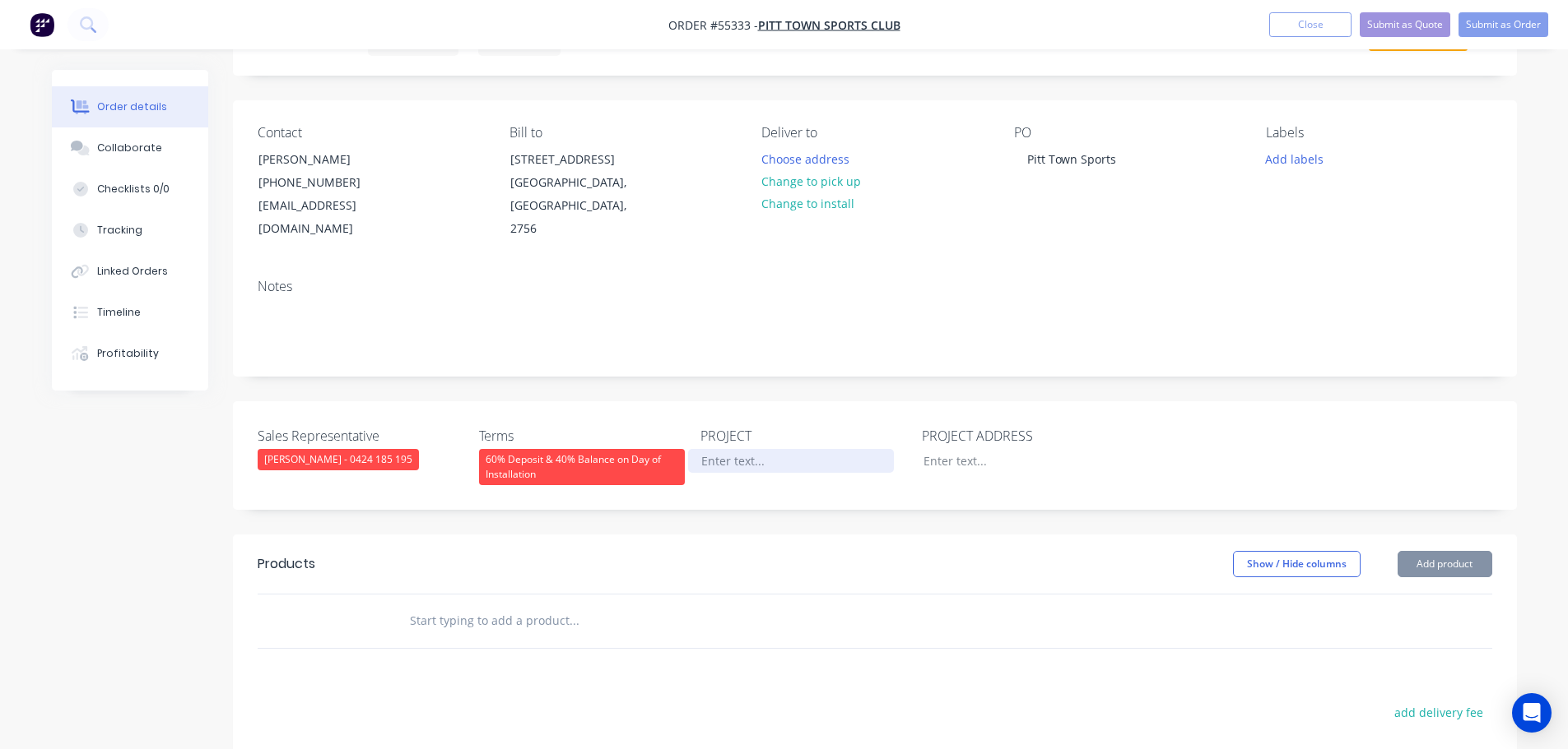
click at [726, 449] on div at bounding box center [791, 461] width 206 height 24
paste div
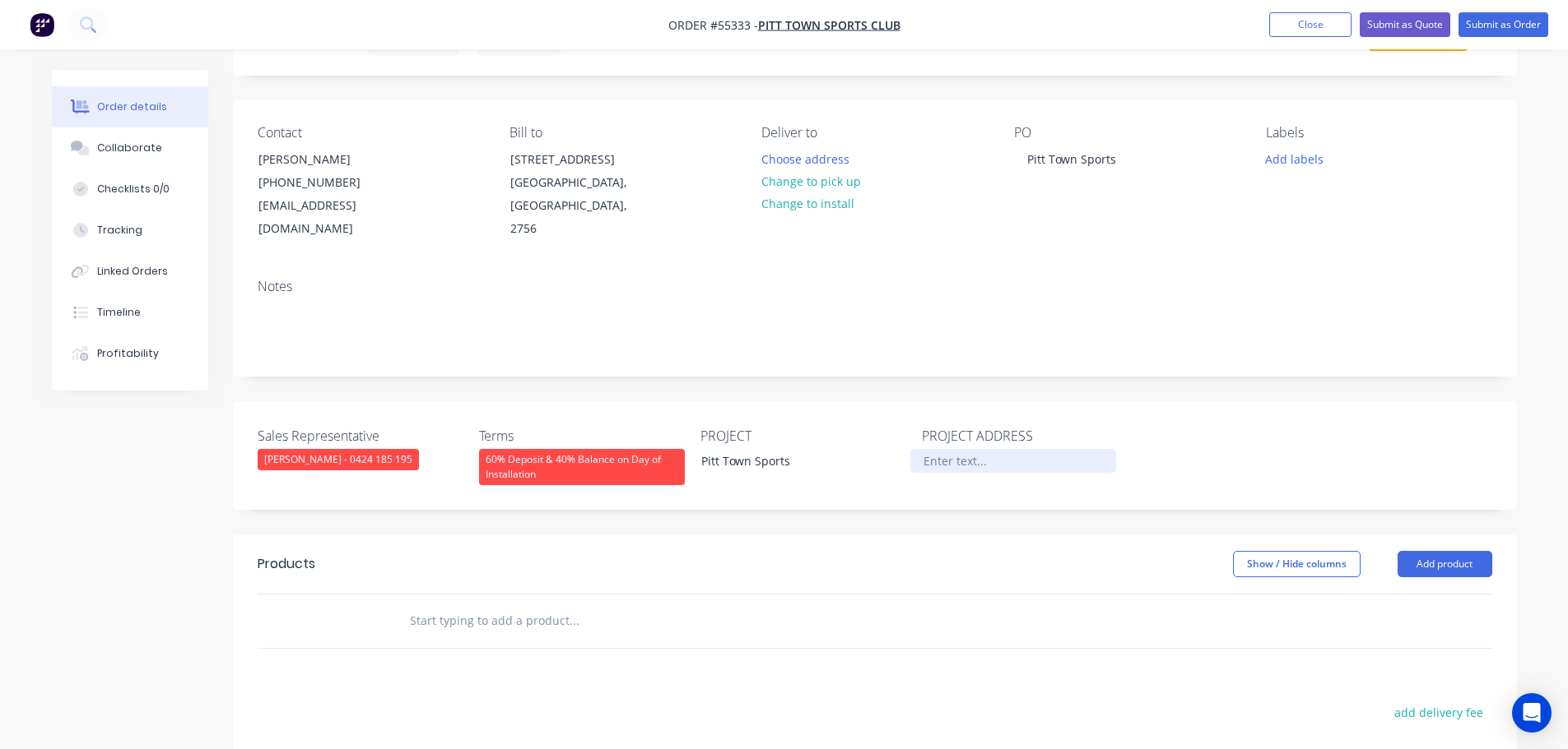
click at [960, 449] on div at bounding box center [1013, 461] width 206 height 24
click at [1429, 551] on button "Add product" at bounding box center [1445, 563] width 94 height 26
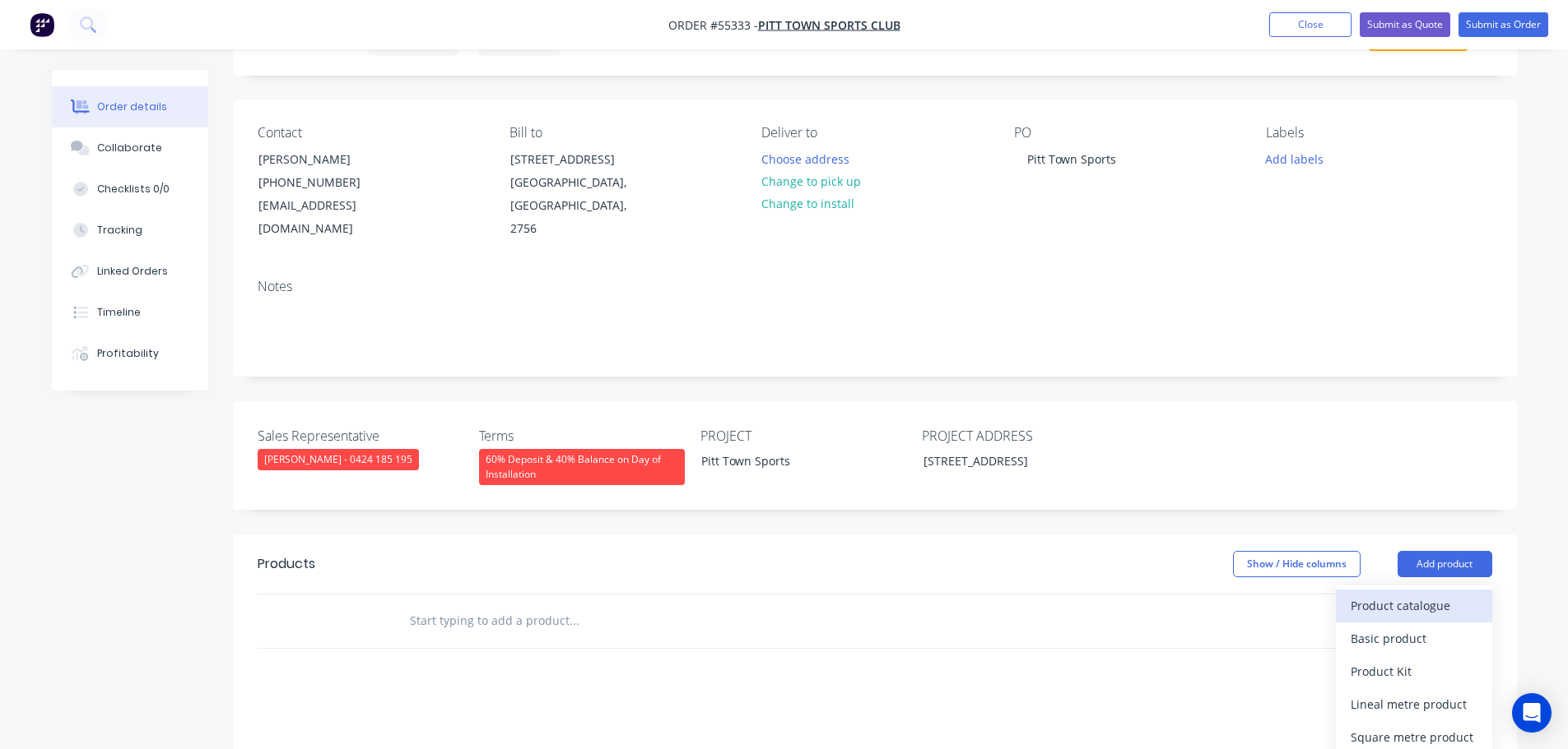
click at [1378, 594] on div "Product catalogue" at bounding box center [1414, 606] width 127 height 24
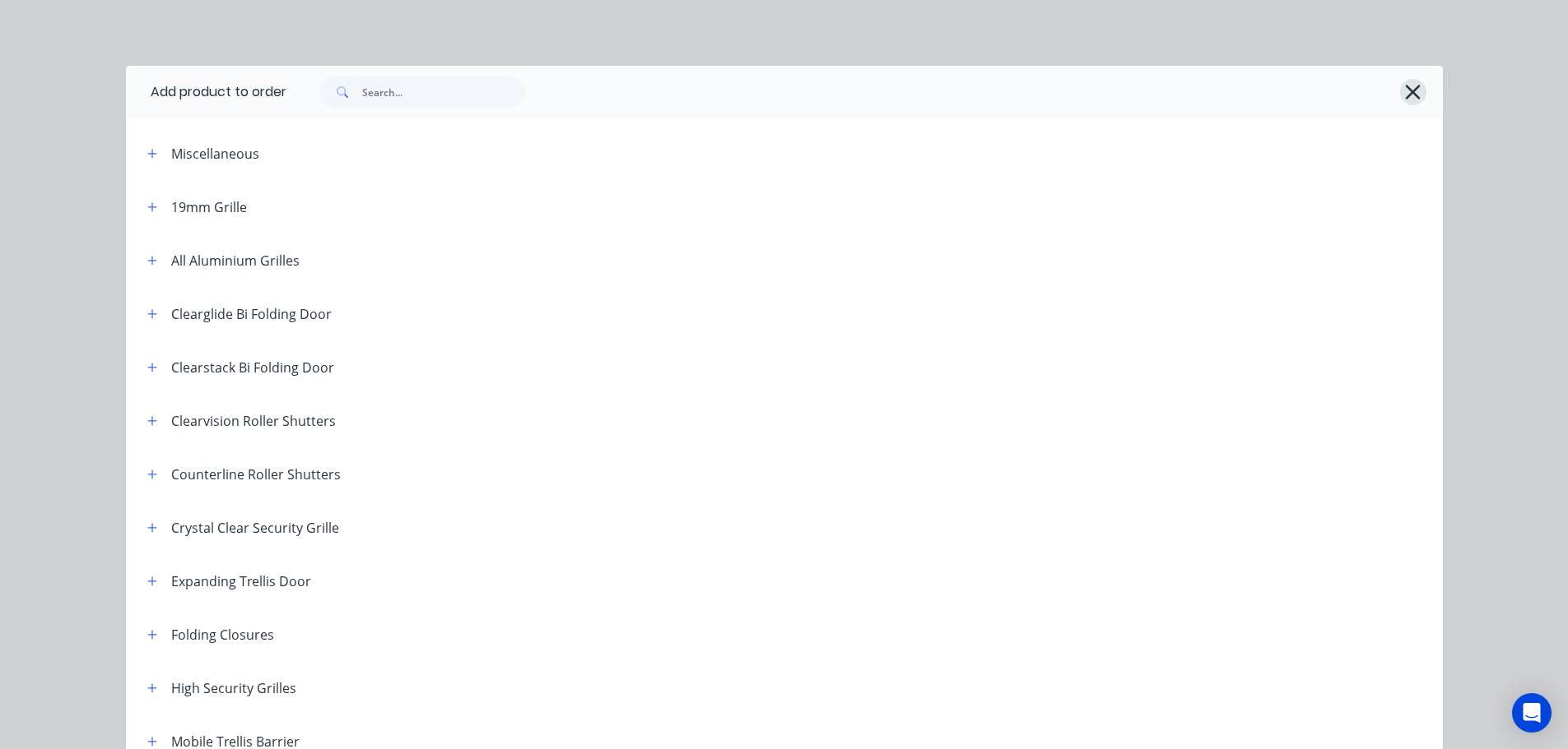
click at [1407, 91] on icon "button" at bounding box center [1412, 91] width 14 height 14
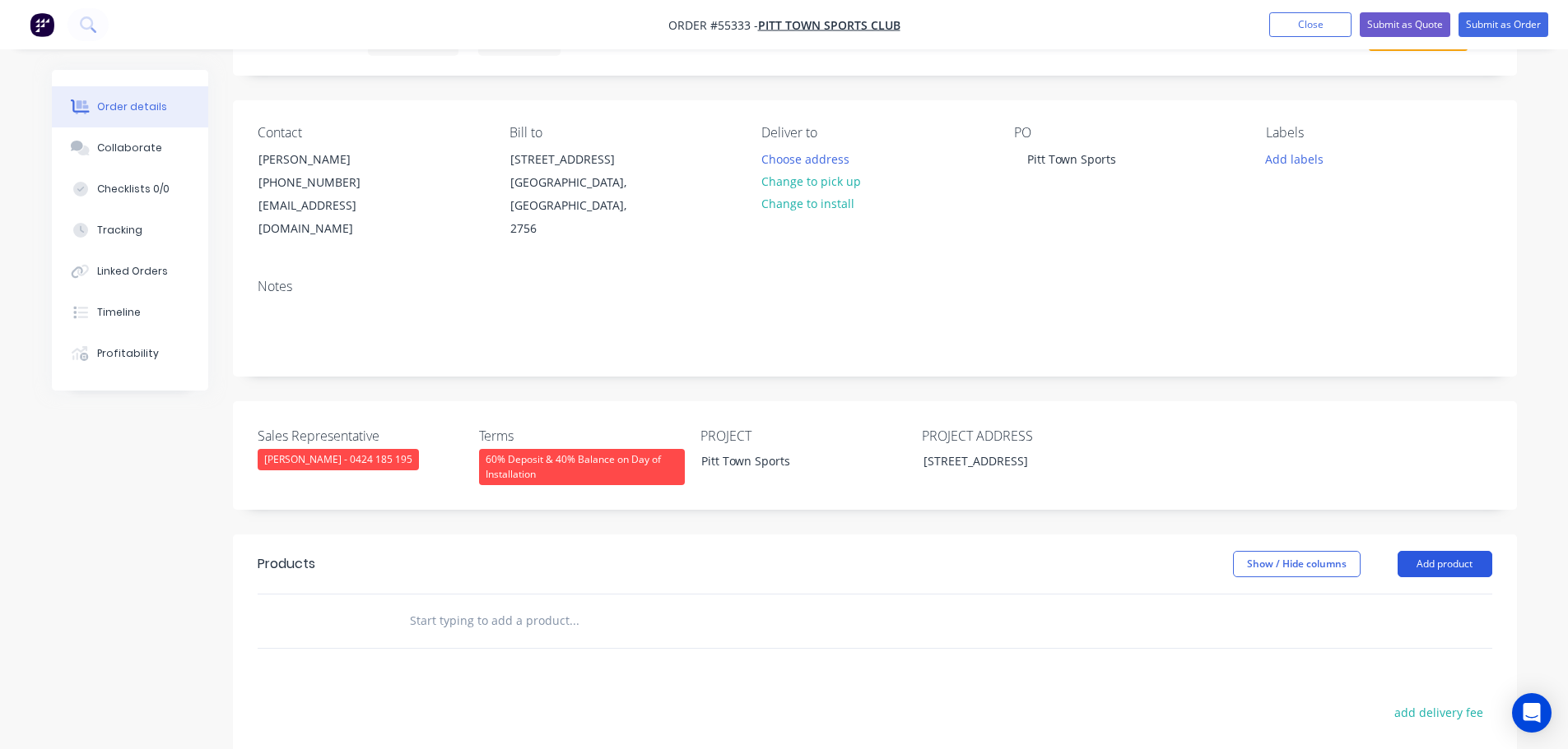
click at [1441, 551] on button "Add product" at bounding box center [1445, 563] width 94 height 26
click at [1384, 627] on div "Basic product" at bounding box center [1414, 638] width 127 height 24
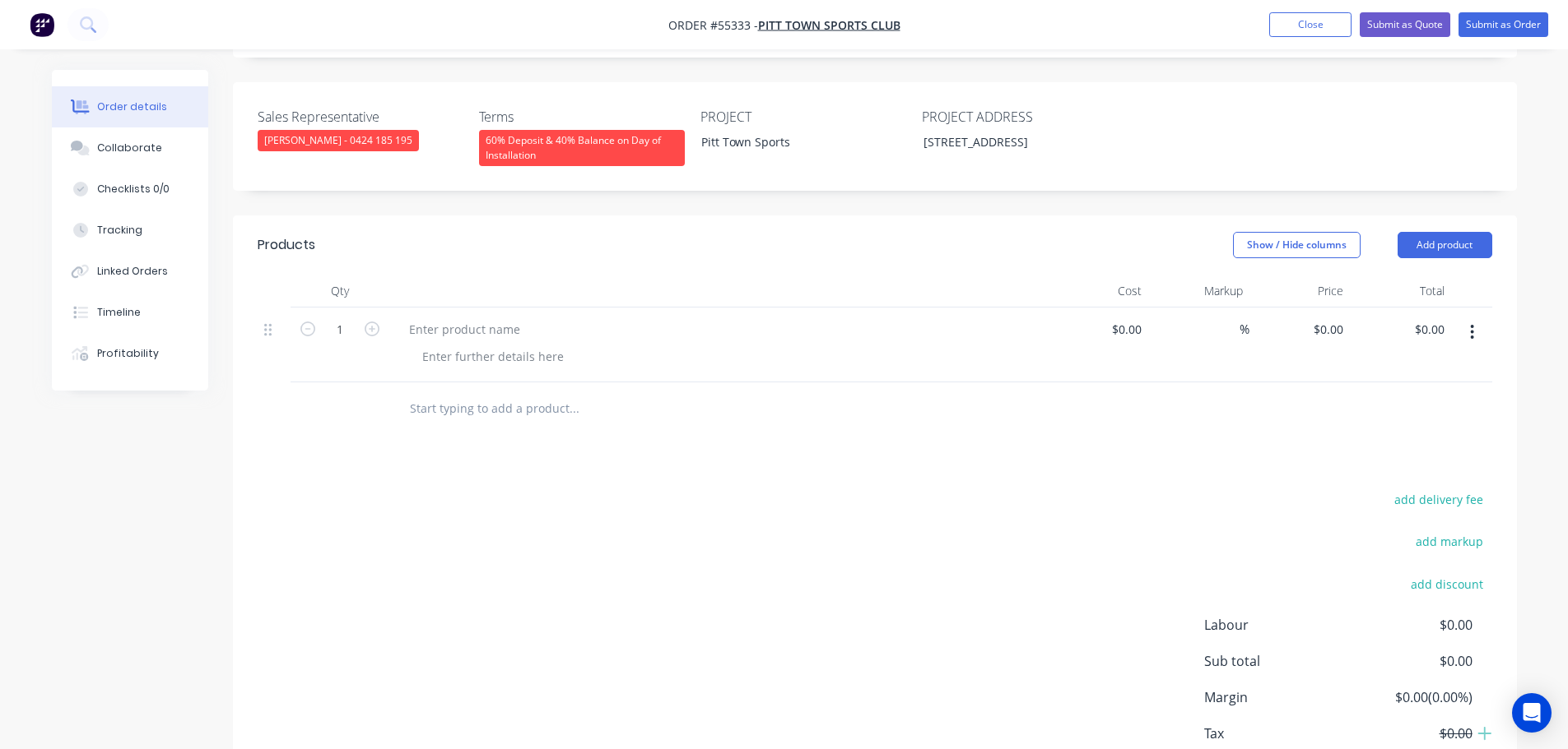
scroll to position [412, 0]
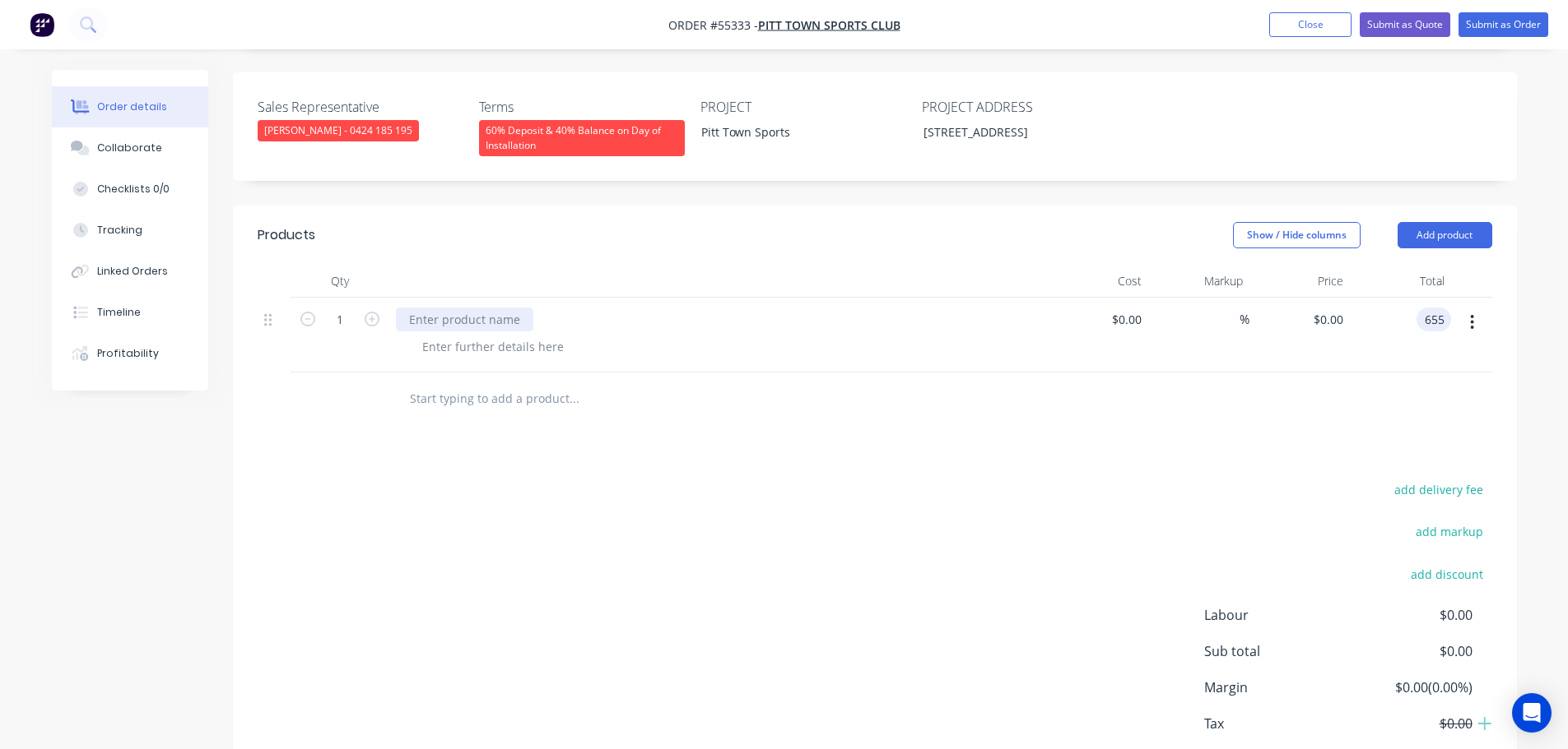
type input "655"
type input "$655.00"
click at [430, 308] on div at bounding box center [465, 319] width 138 height 24
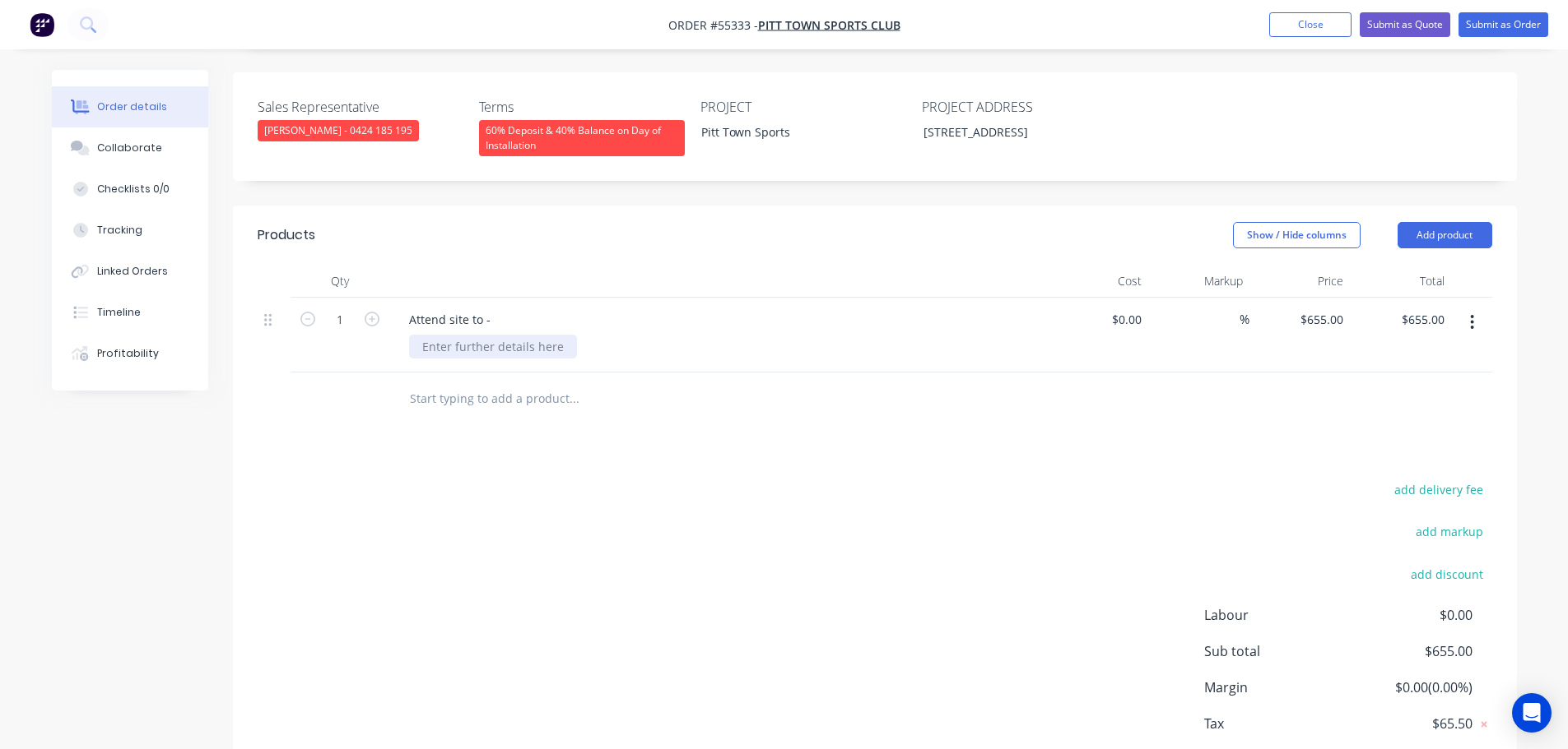
click at [499, 335] on div at bounding box center [493, 346] width 168 height 24
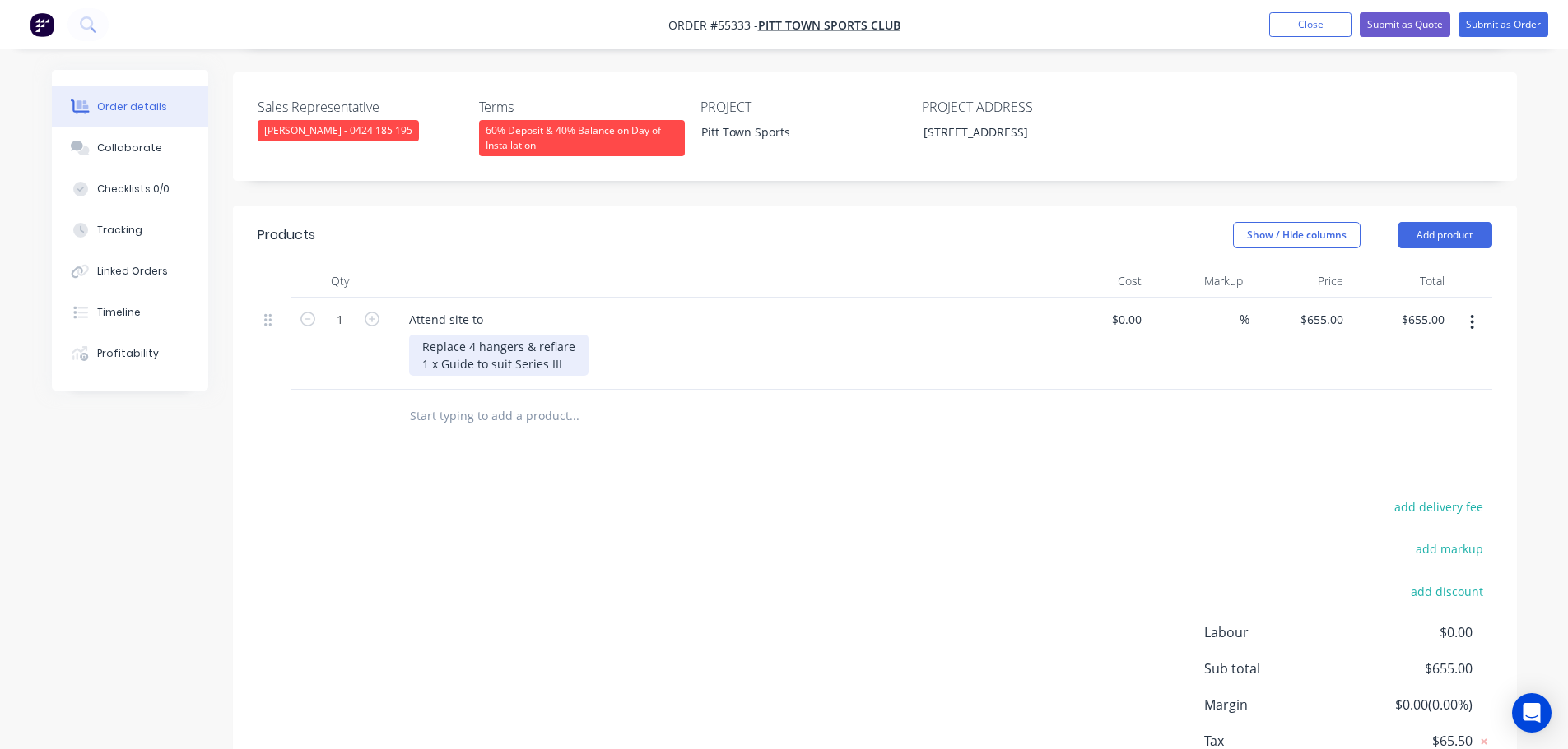
click at [544, 335] on div "Replace 4 hangers & reflare 1 x Guide to suit Series III" at bounding box center [498, 355] width 180 height 41
click at [1382, 23] on button "Submit as Quote" at bounding box center [1404, 25] width 90 height 25
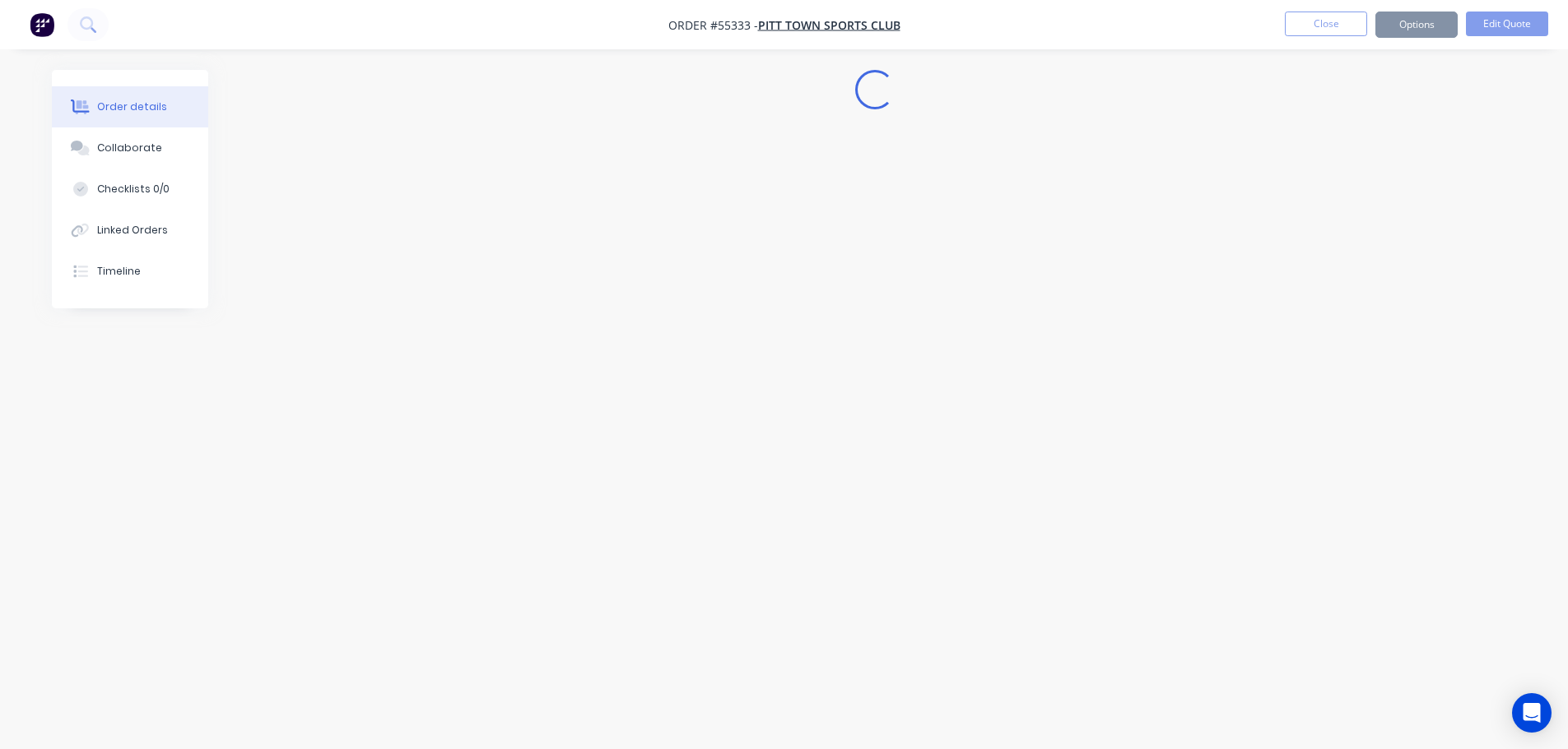
scroll to position [0, 0]
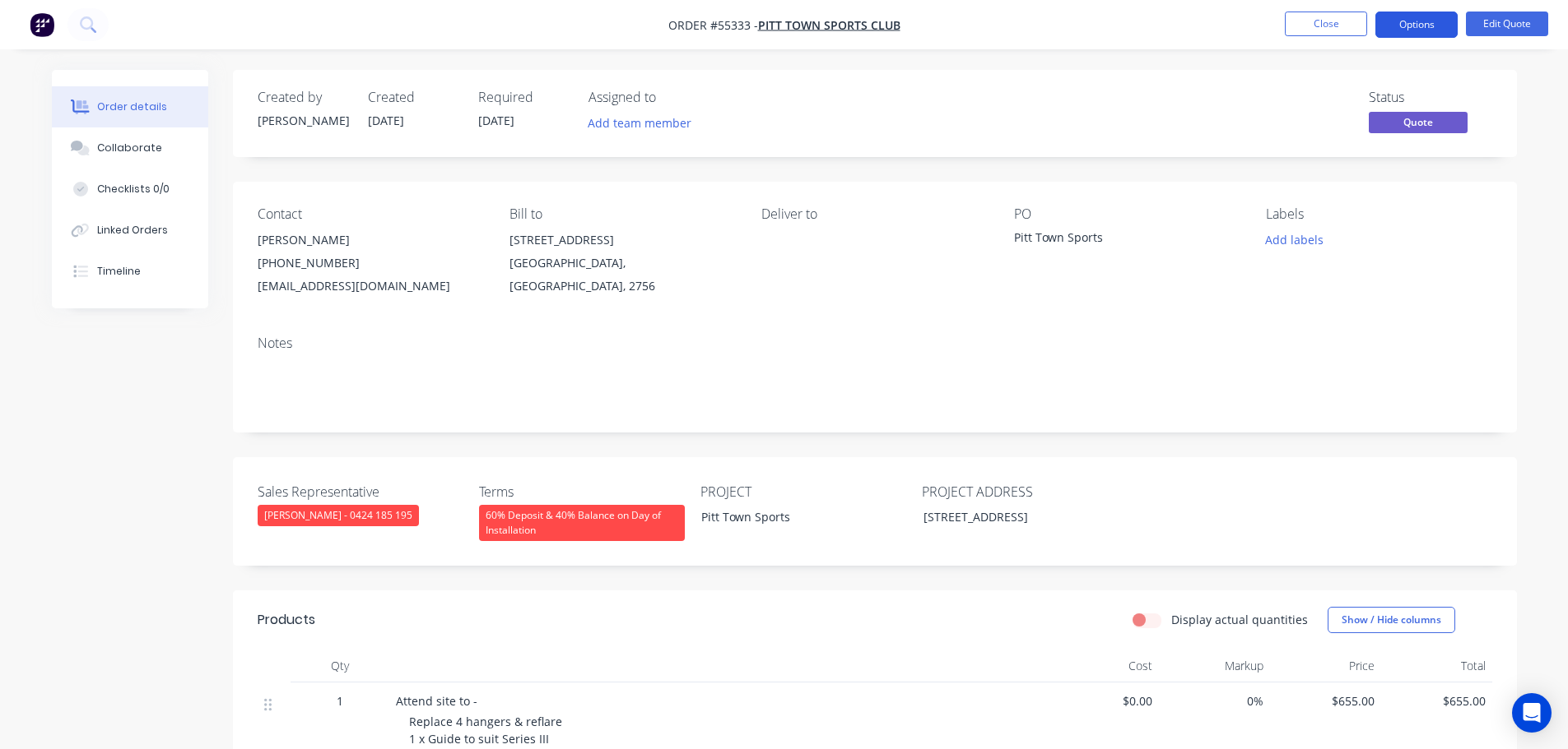
click at [1402, 28] on button "Options" at bounding box center [1417, 24] width 83 height 26
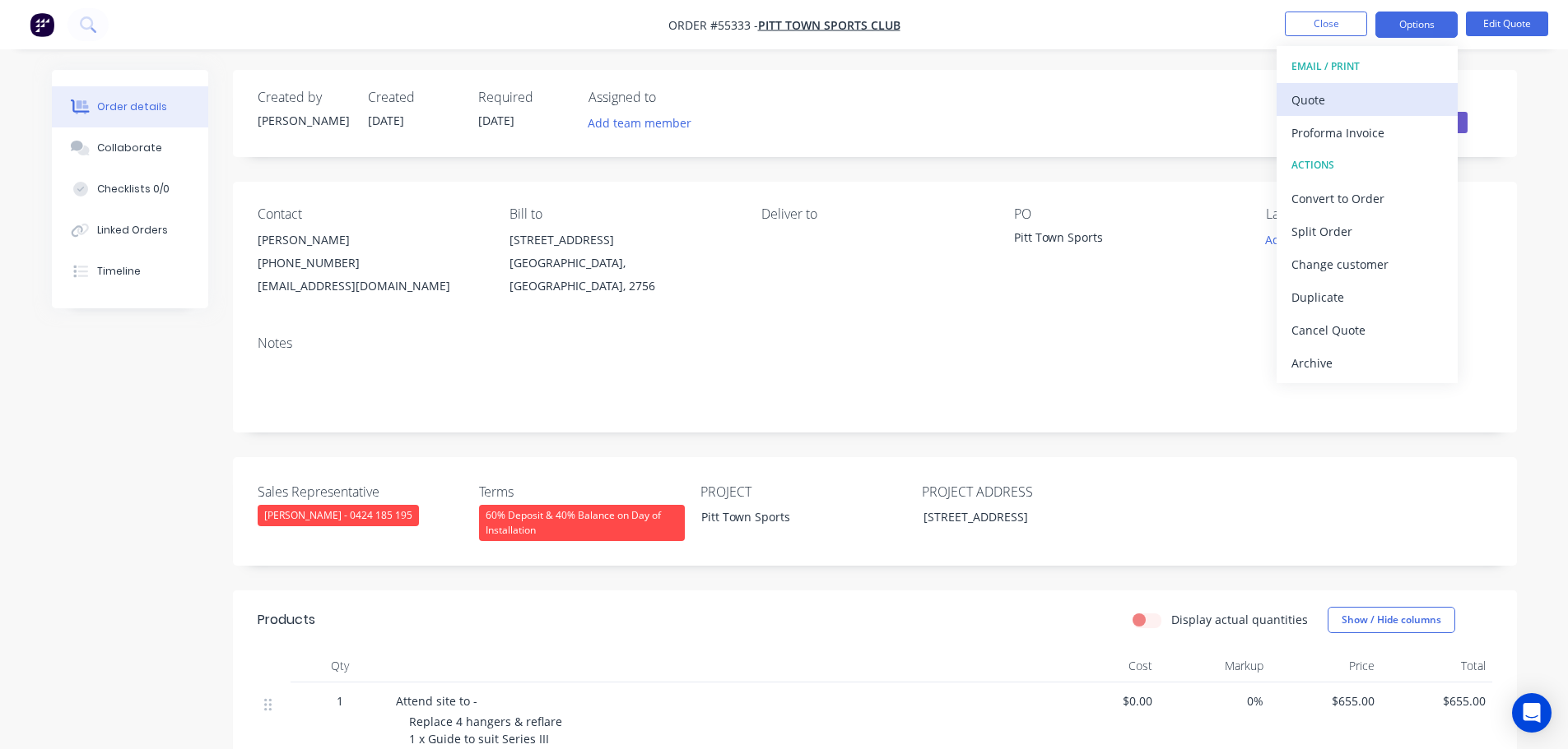
click at [1309, 106] on div "Quote" at bounding box center [1366, 100] width 151 height 24
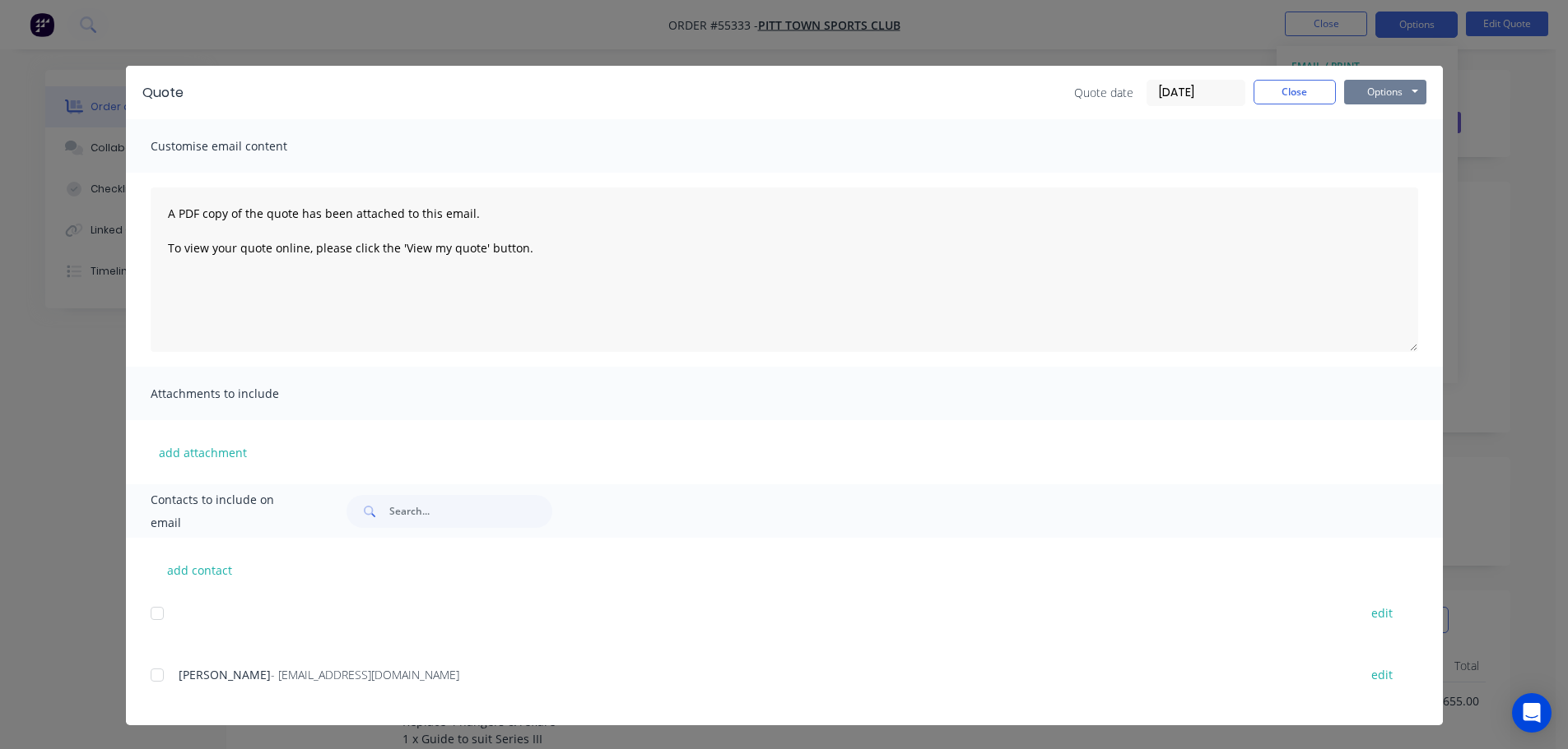
click at [1389, 94] on button "Options" at bounding box center [1385, 92] width 83 height 25
click at [1385, 145] on button "Print" at bounding box center [1397, 148] width 106 height 27
click at [1308, 88] on button "Close" at bounding box center [1295, 92] width 83 height 25
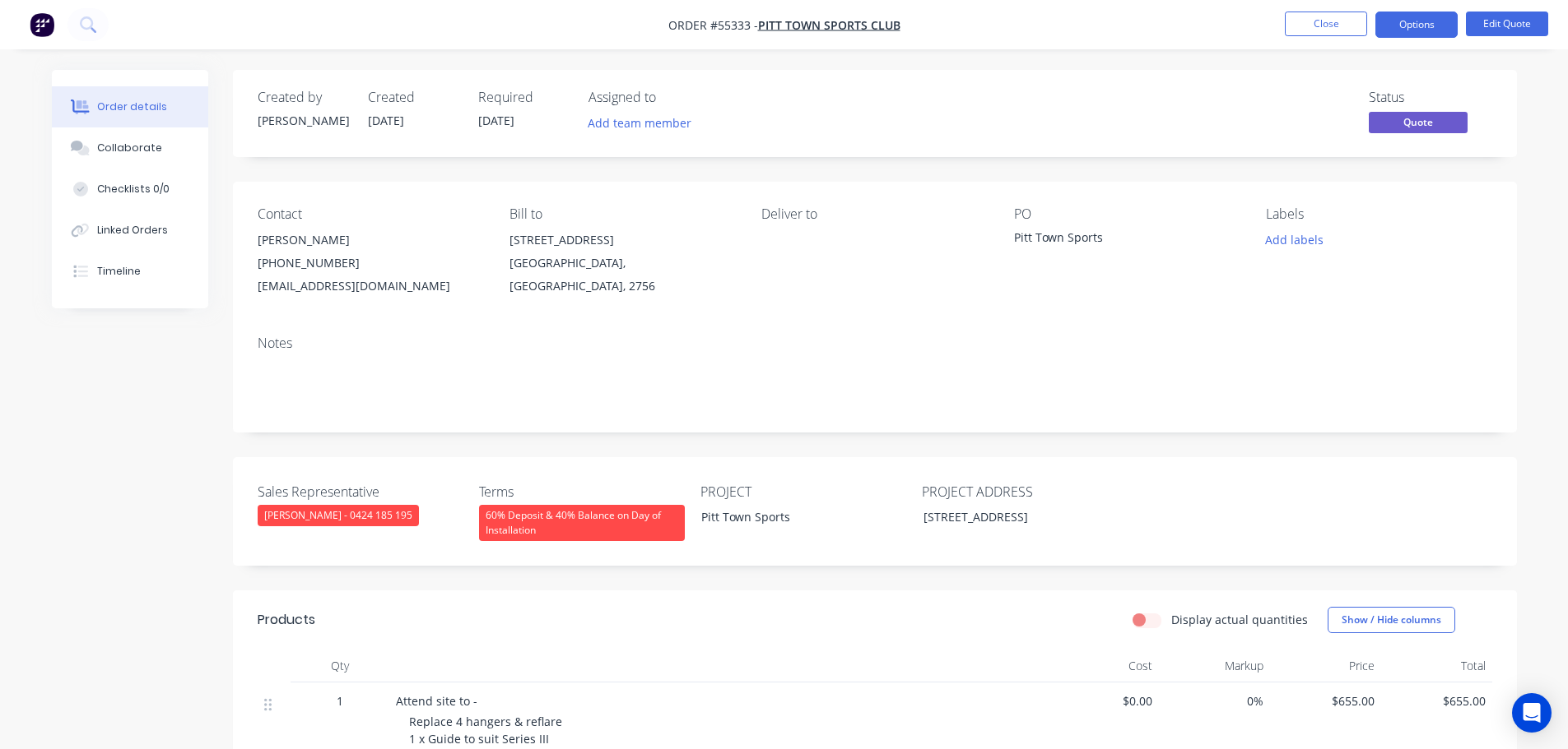
click at [352, 289] on div "admin@pitttownsports.com.au" at bounding box center [370, 287] width 225 height 23
copy div "admin@pitttownsports.com.au"
click at [1054, 239] on div "Pitt Town Sports" at bounding box center [1117, 240] width 206 height 23
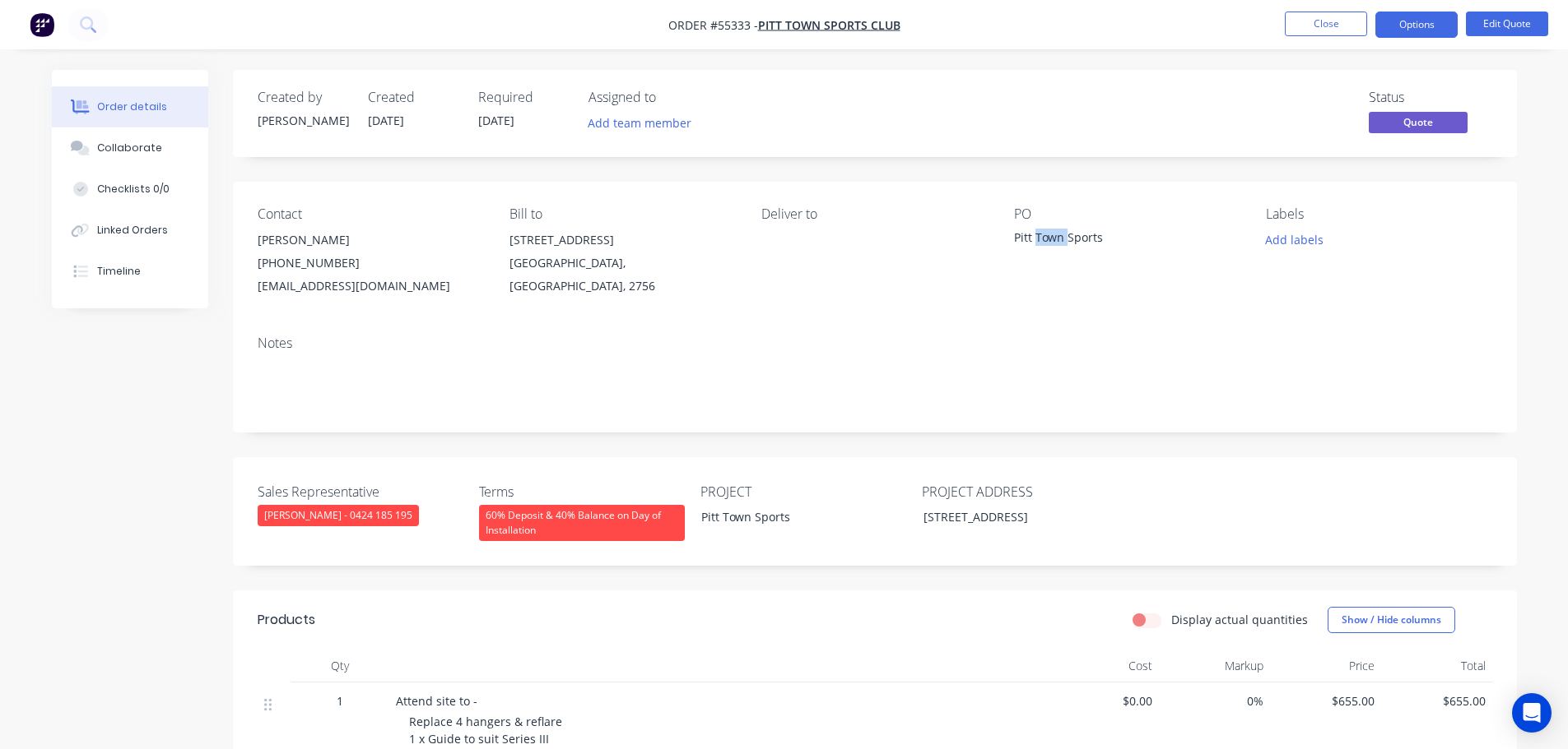
click at [1054, 239] on div "Pitt Town Sports" at bounding box center [1117, 240] width 206 height 23
copy div "Pitt Town Sports"
click at [1320, 26] on button "Close" at bounding box center [1327, 24] width 83 height 25
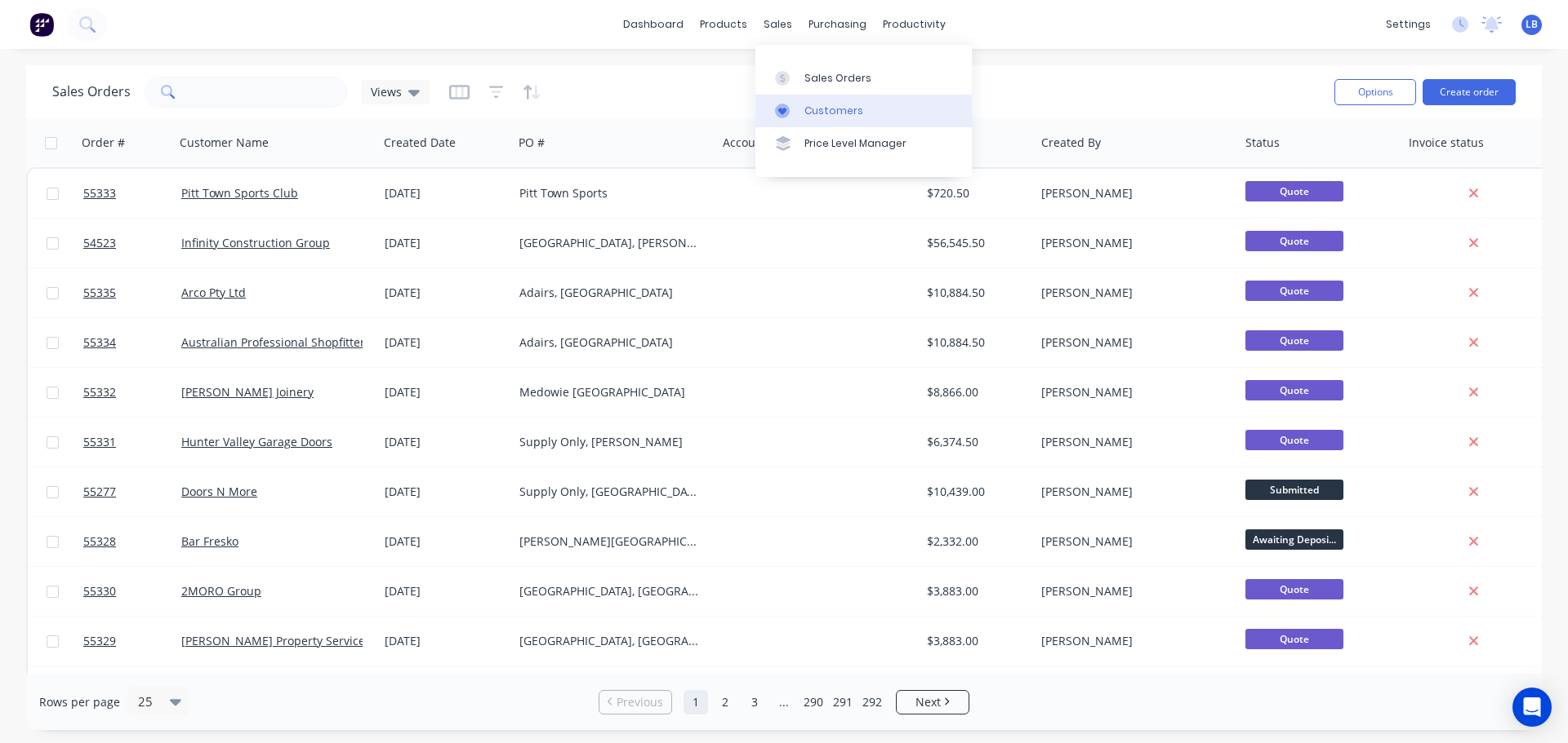
drag, startPoint x: 824, startPoint y: 114, endPoint x: 806, endPoint y: 112, distance: 18.1
click at [824, 114] on div "Customers" at bounding box center [834, 111] width 59 height 14
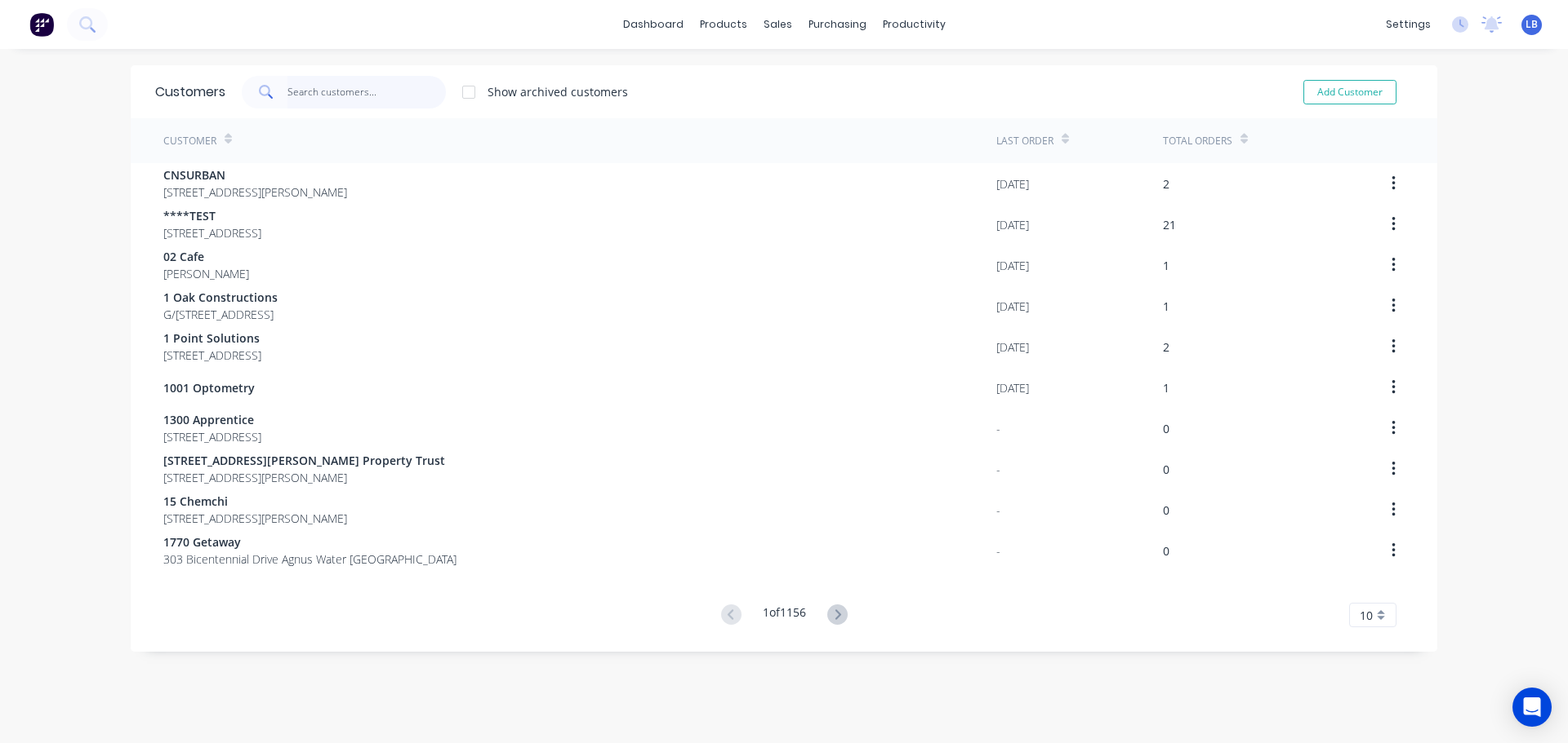
click at [310, 93] on input "text" at bounding box center [366, 93] width 159 height 32
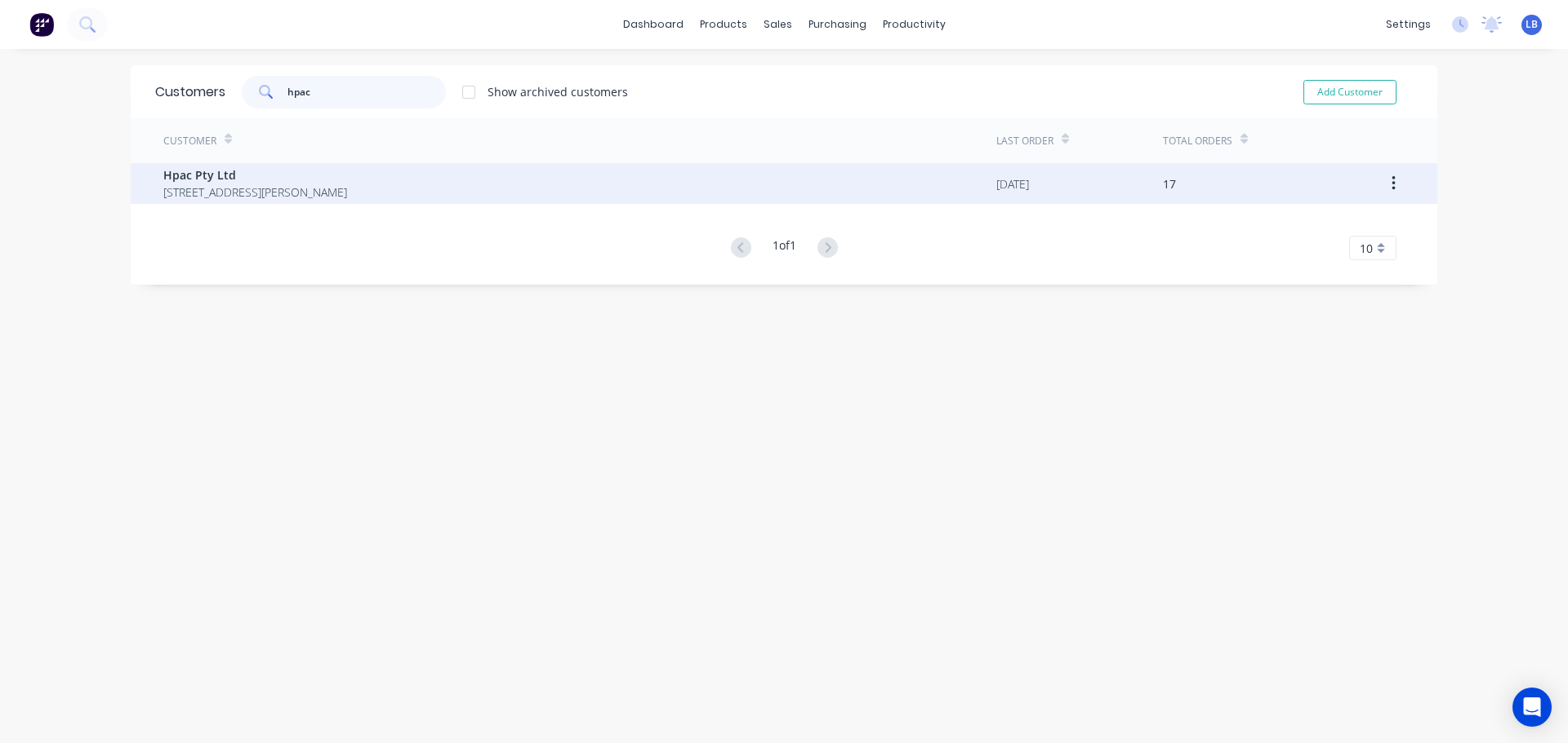
type input "hpac"
click at [184, 181] on span "Hpac Pty Ltd" at bounding box center [255, 175] width 184 height 17
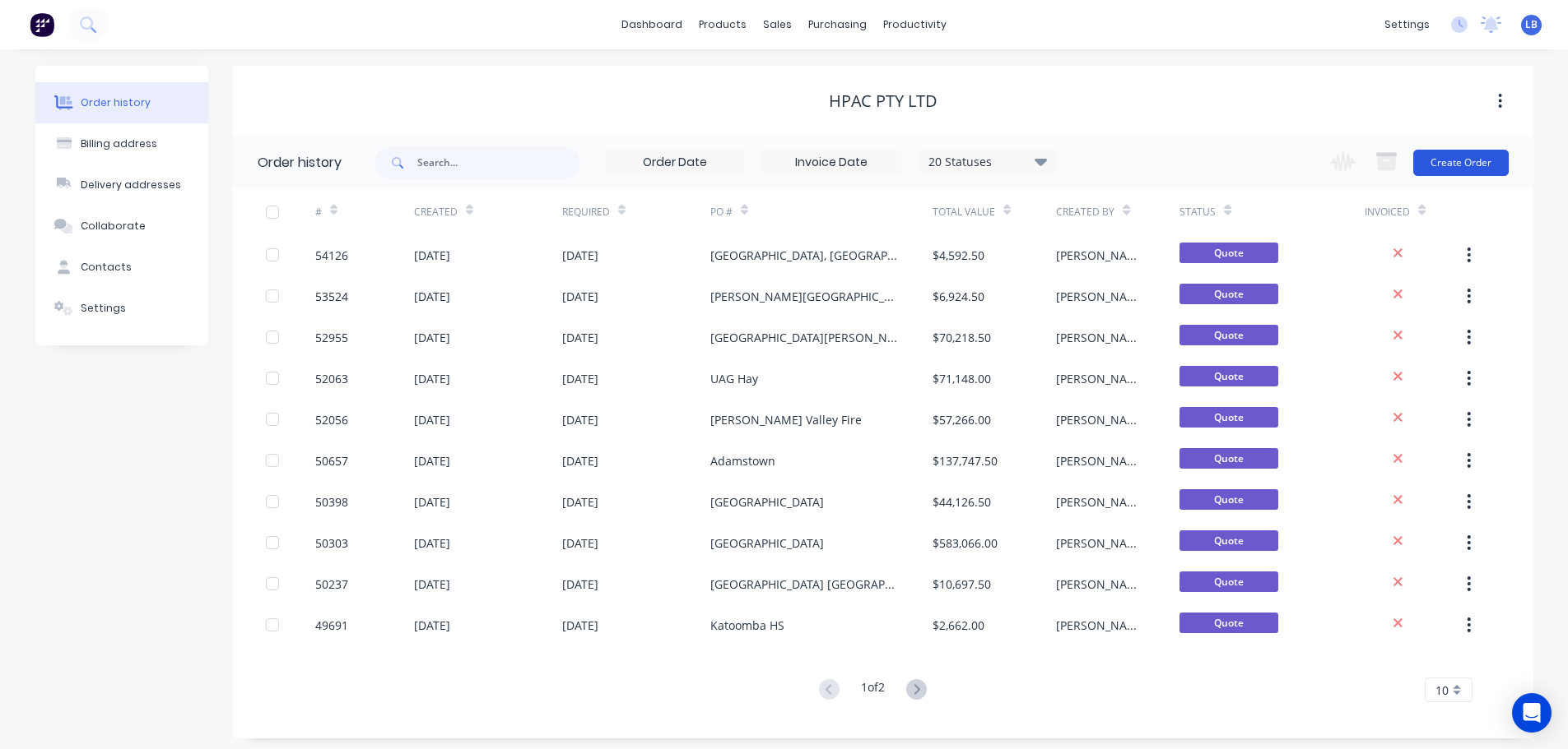
click at [1474, 161] on button "Create Order" at bounding box center [1460, 162] width 95 height 26
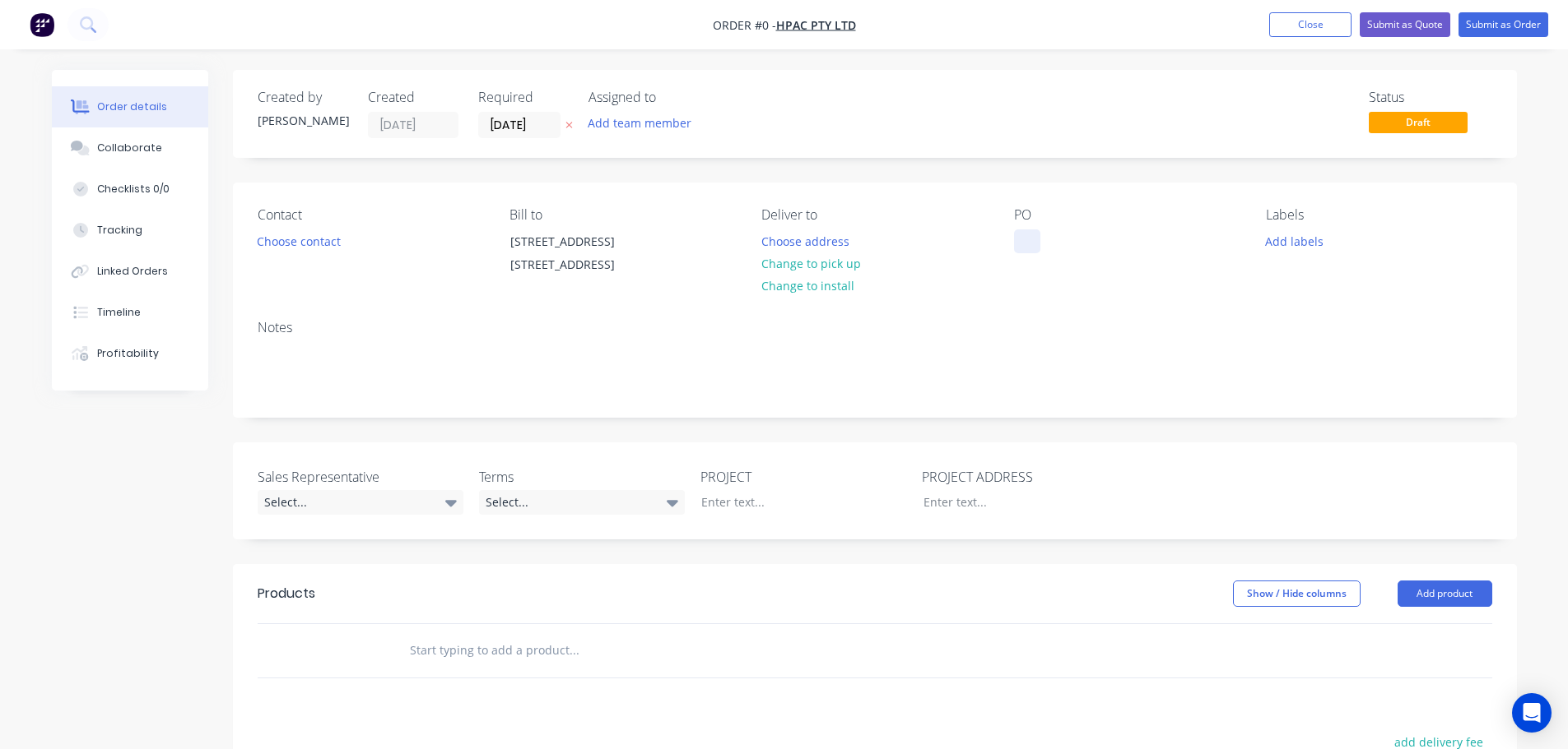
click at [1026, 234] on div at bounding box center [1026, 241] width 26 height 24
click at [329, 247] on div "Order details Collaborate Checklists 0/0 Tracking Linked Orders Timeline Profit…" at bounding box center [784, 585] width 1498 height 1029
click at [329, 247] on button "Choose contact" at bounding box center [298, 240] width 101 height 22
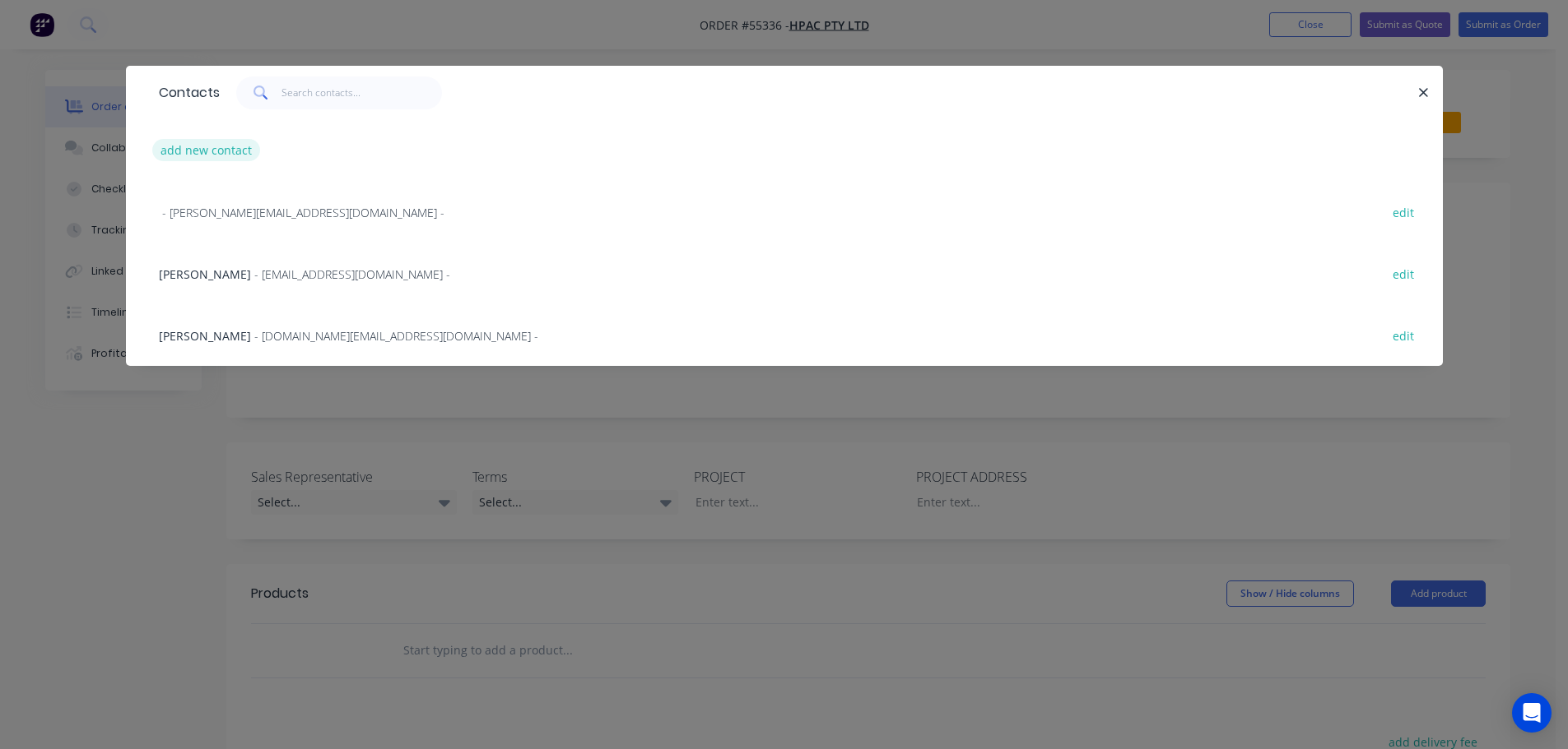
click at [208, 153] on button "add new contact" at bounding box center [206, 150] width 109 height 22
select select "AU"
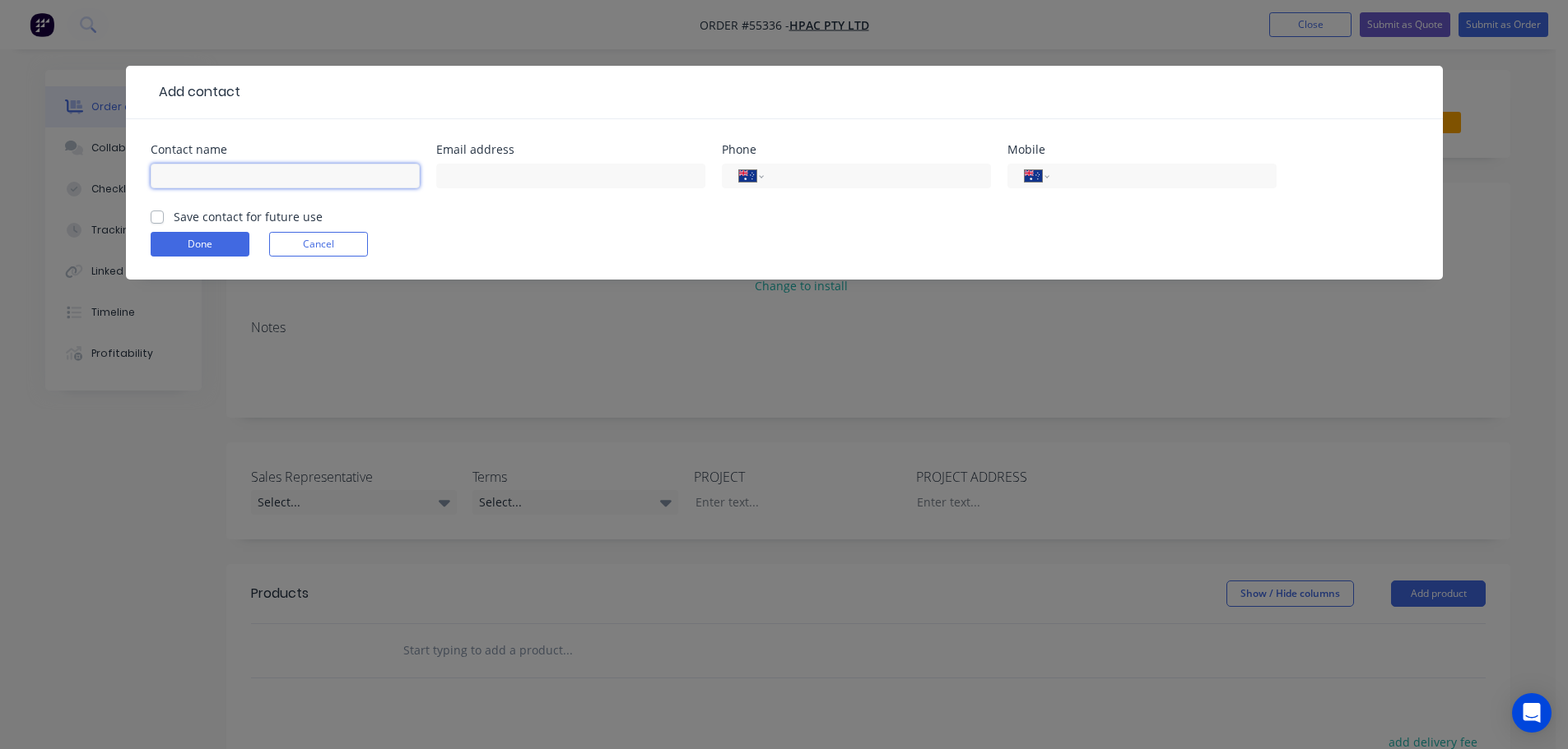
drag, startPoint x: 191, startPoint y: 183, endPoint x: 214, endPoint y: 193, distance: 25.1
click at [191, 183] on input "text" at bounding box center [286, 176] width 269 height 25
type input "Jason Geary"
click at [475, 174] on input "text" at bounding box center [570, 176] width 269 height 25
type input "j.geary@hpacnsw.com.au"
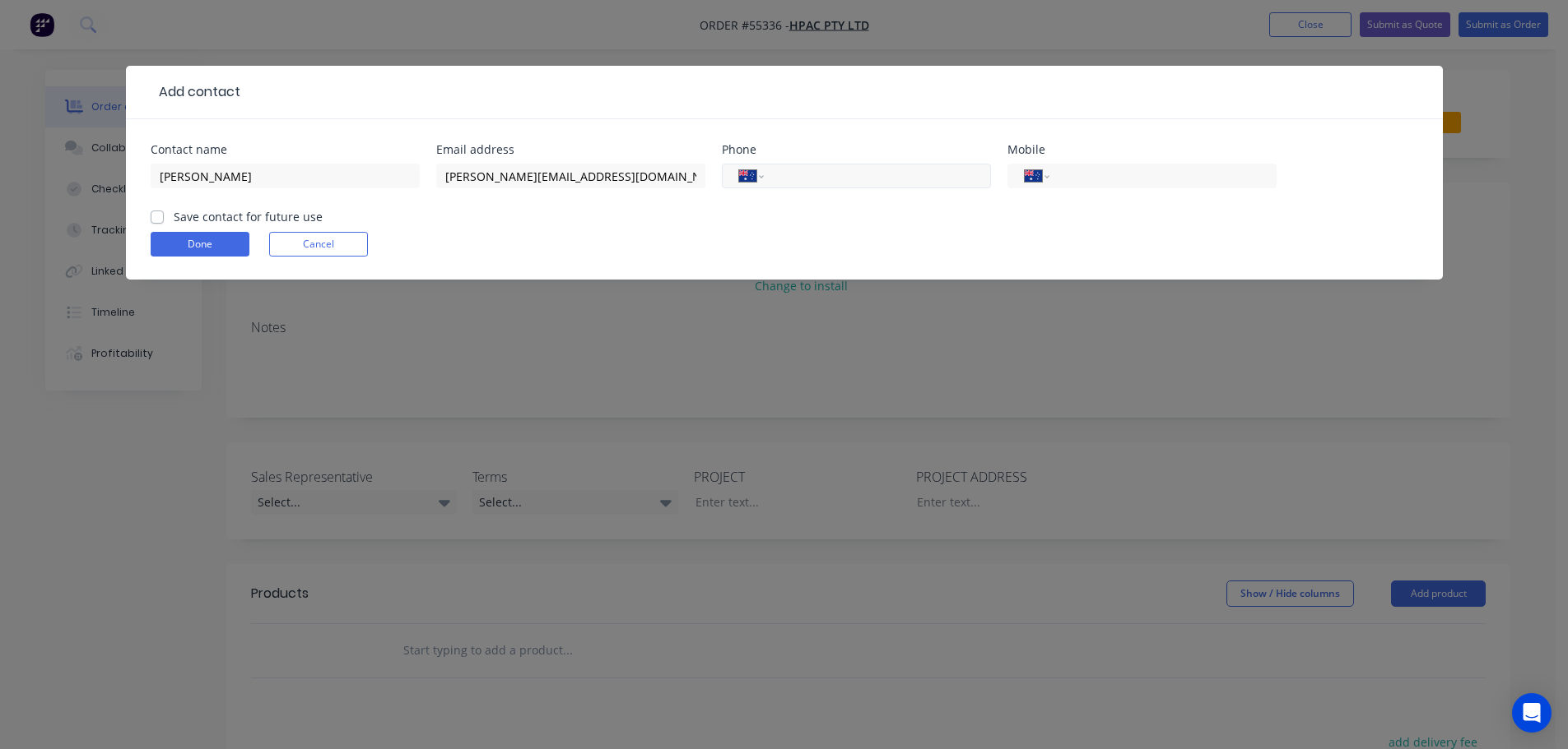
click at [820, 171] on input "tel" at bounding box center [873, 177] width 197 height 19
click at [1109, 171] on input "tel" at bounding box center [1159, 177] width 197 height 19
type input "0448 877 372"
click at [174, 211] on label "Save contact for future use" at bounding box center [248, 216] width 149 height 17
click at [161, 211] on input "Save contact for future use" at bounding box center [158, 215] width 13 height 15
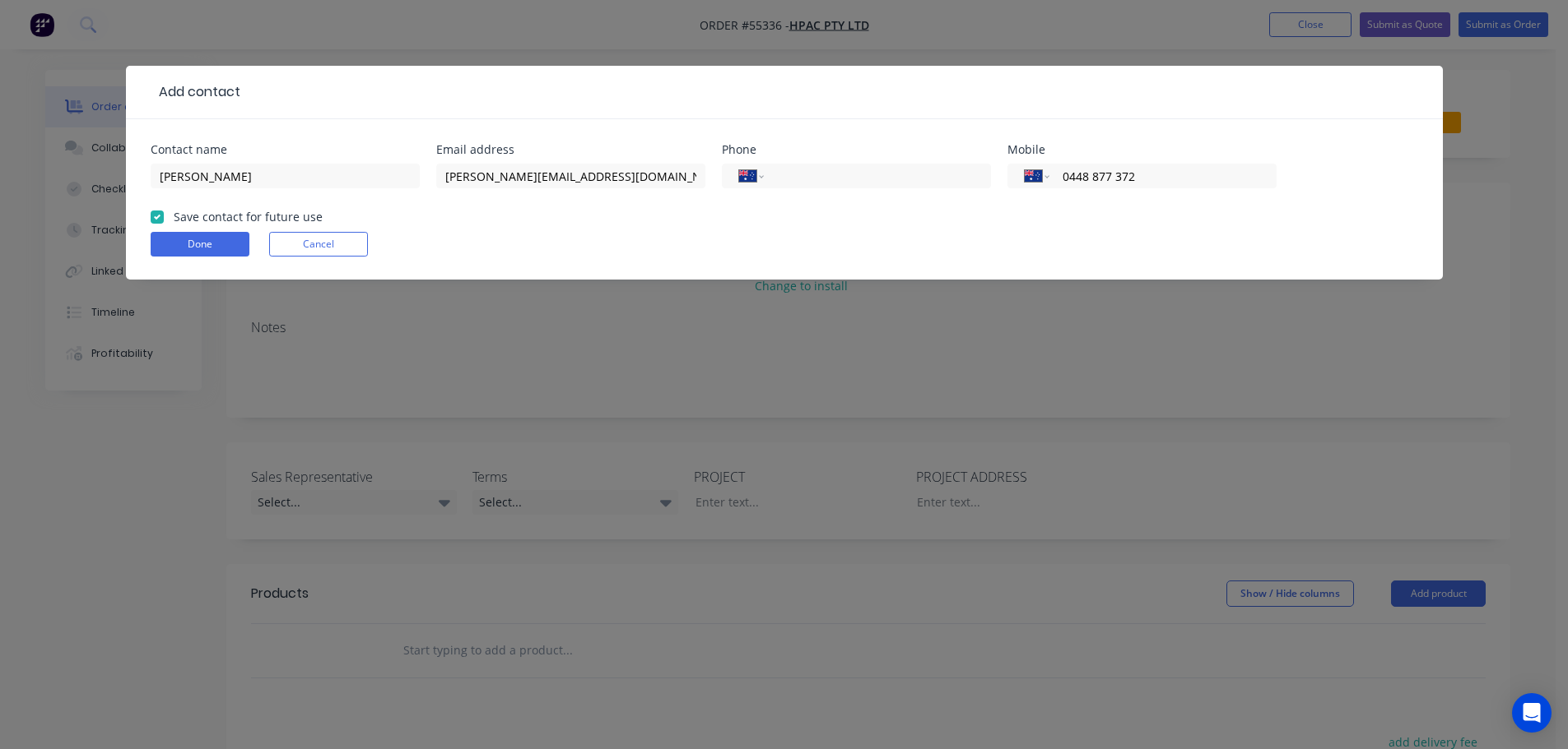
checkbox input "true"
click at [174, 242] on button "Done" at bounding box center [200, 244] width 99 height 25
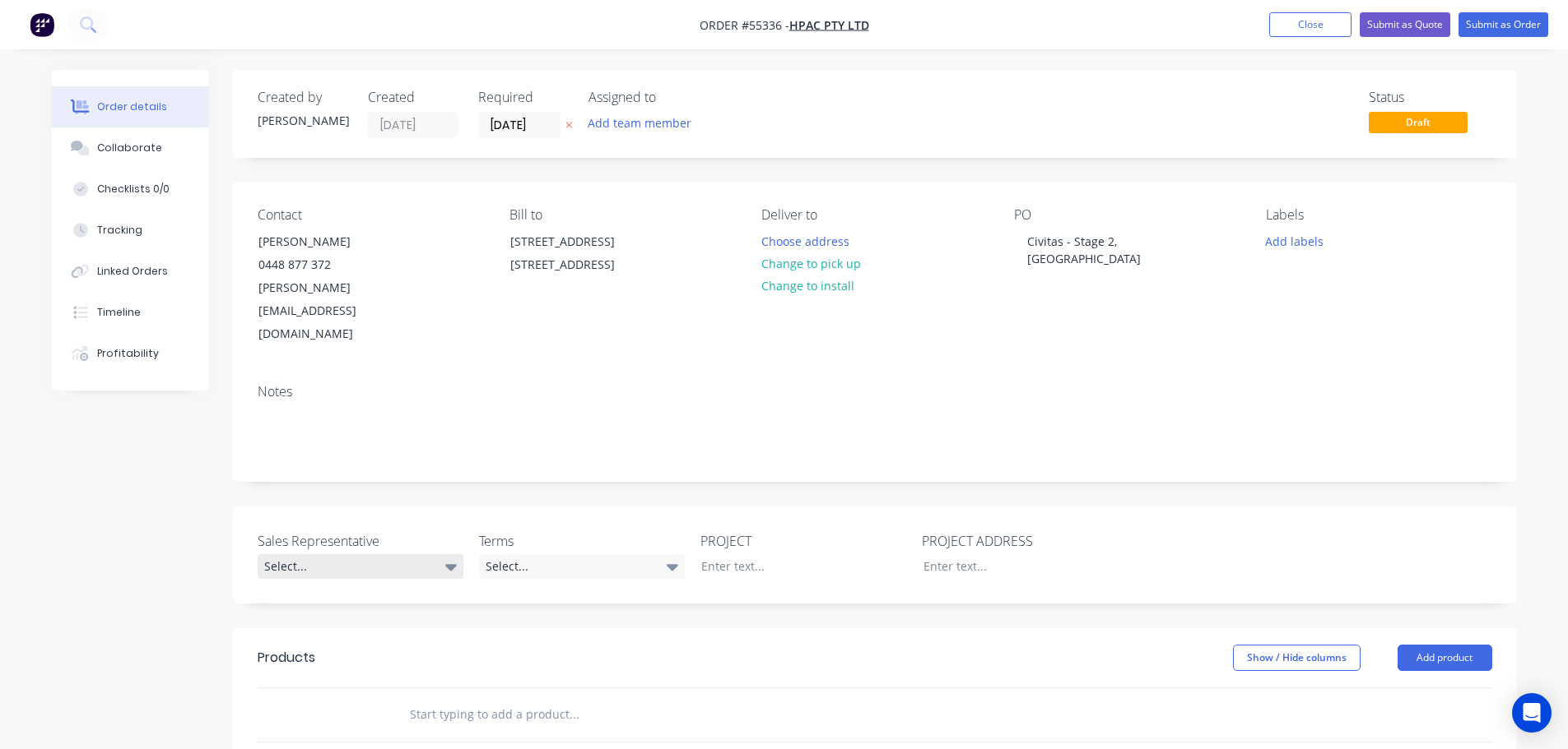
click at [303, 555] on div "Select..." at bounding box center [361, 567] width 206 height 25
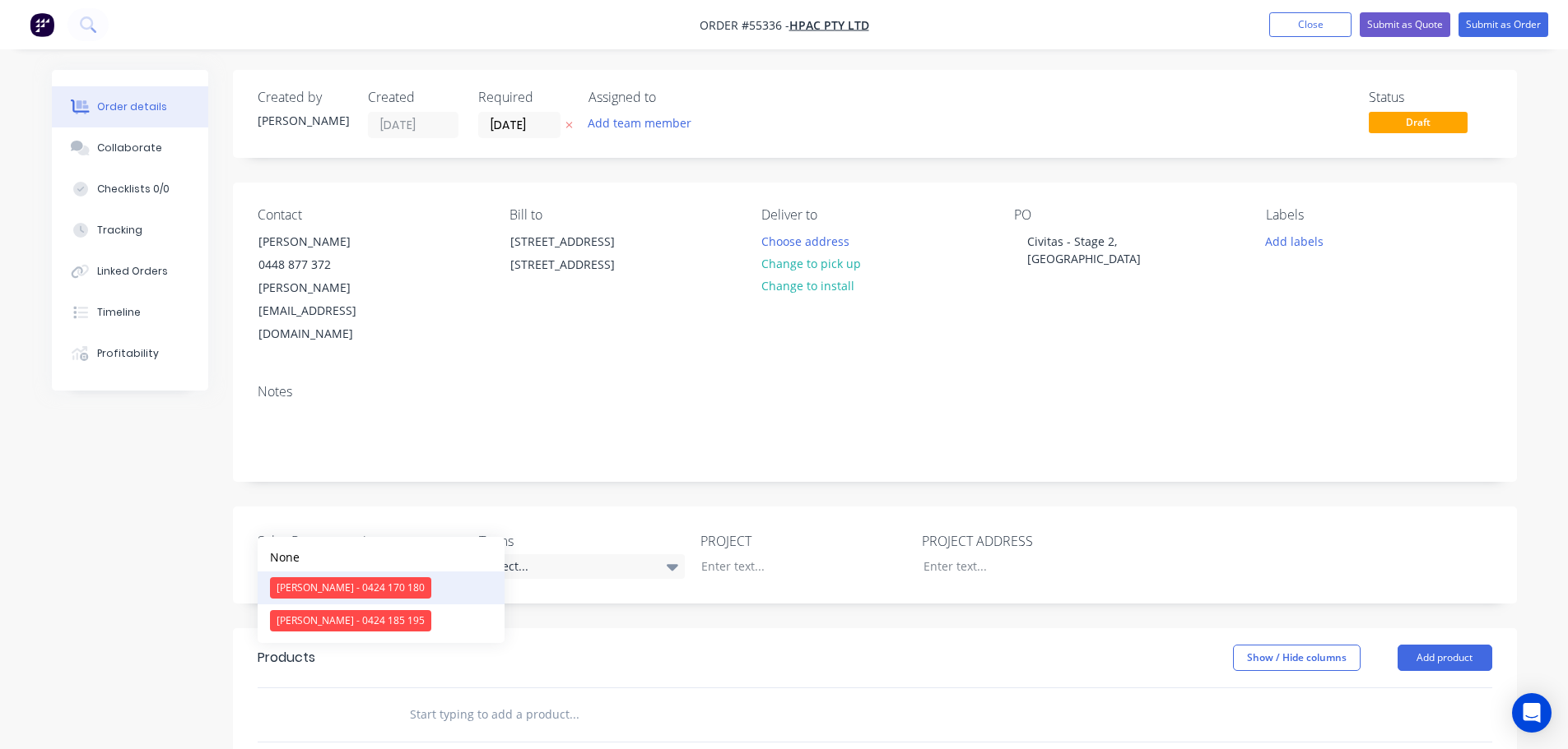
click at [316, 590] on div "[PERSON_NAME] - 0424 170 180" at bounding box center [351, 588] width 162 height 21
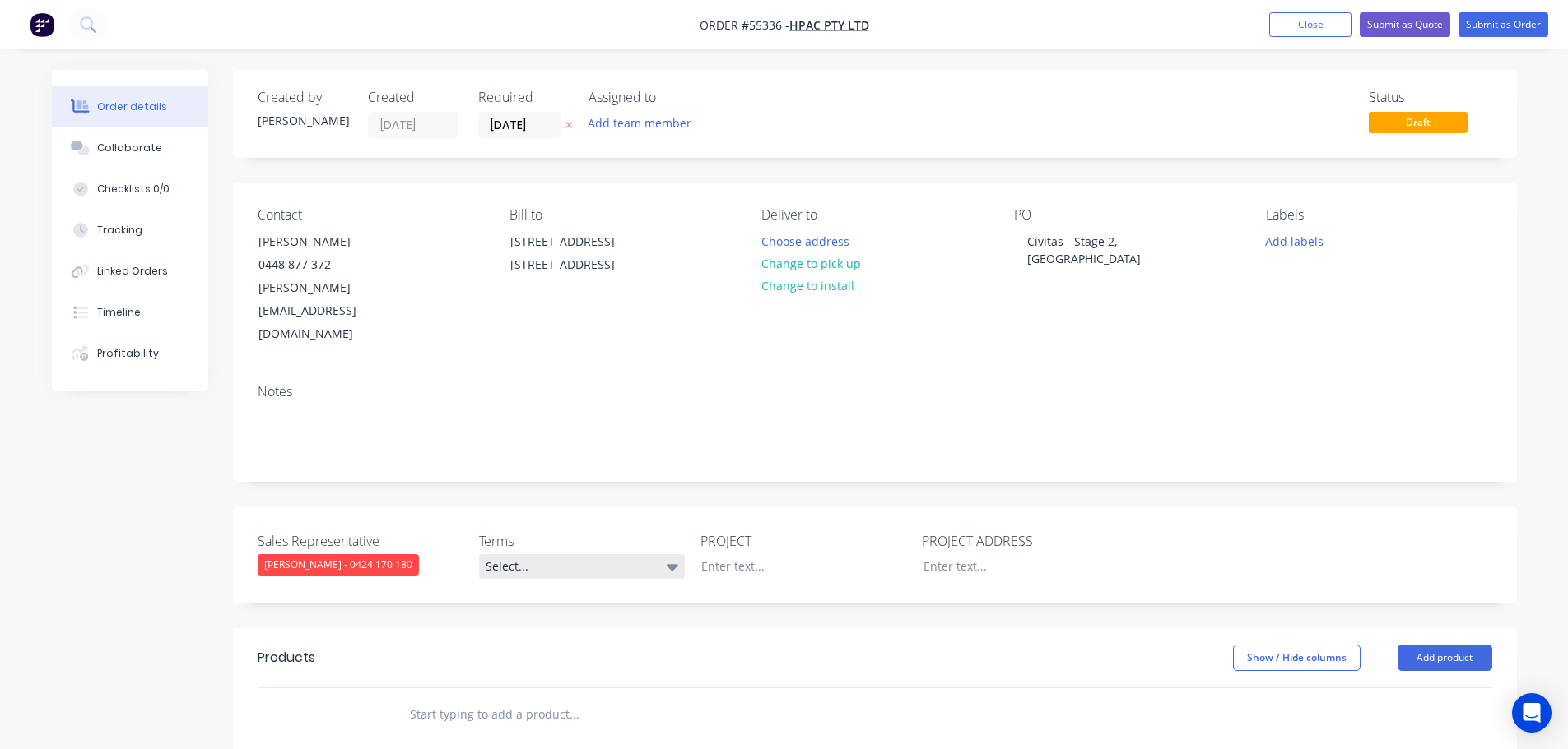
click at [528, 555] on div "Select..." at bounding box center [582, 567] width 206 height 25
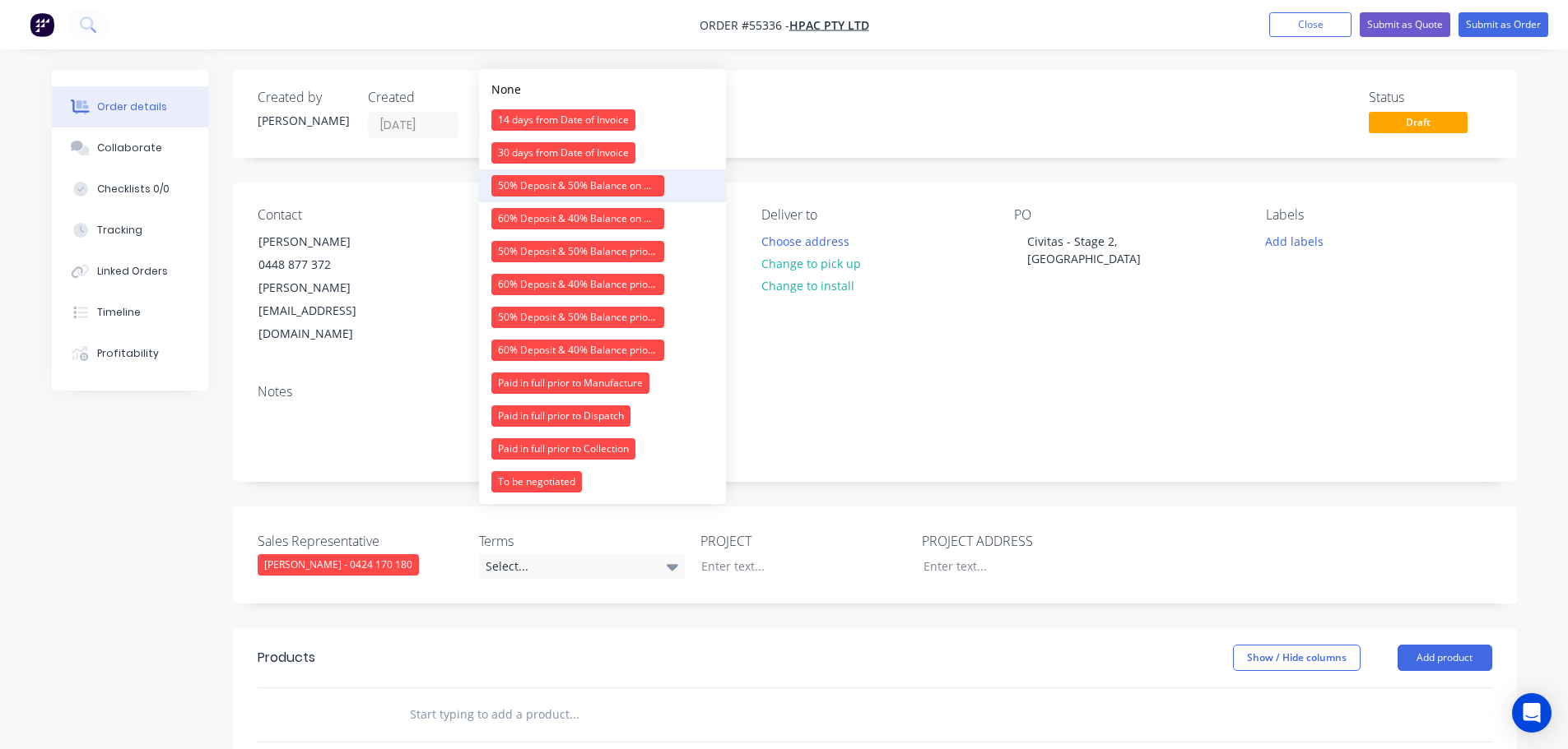
click at [547, 190] on div "50% Deposit & 50% Balance on Day of Installation" at bounding box center [578, 186] width 173 height 21
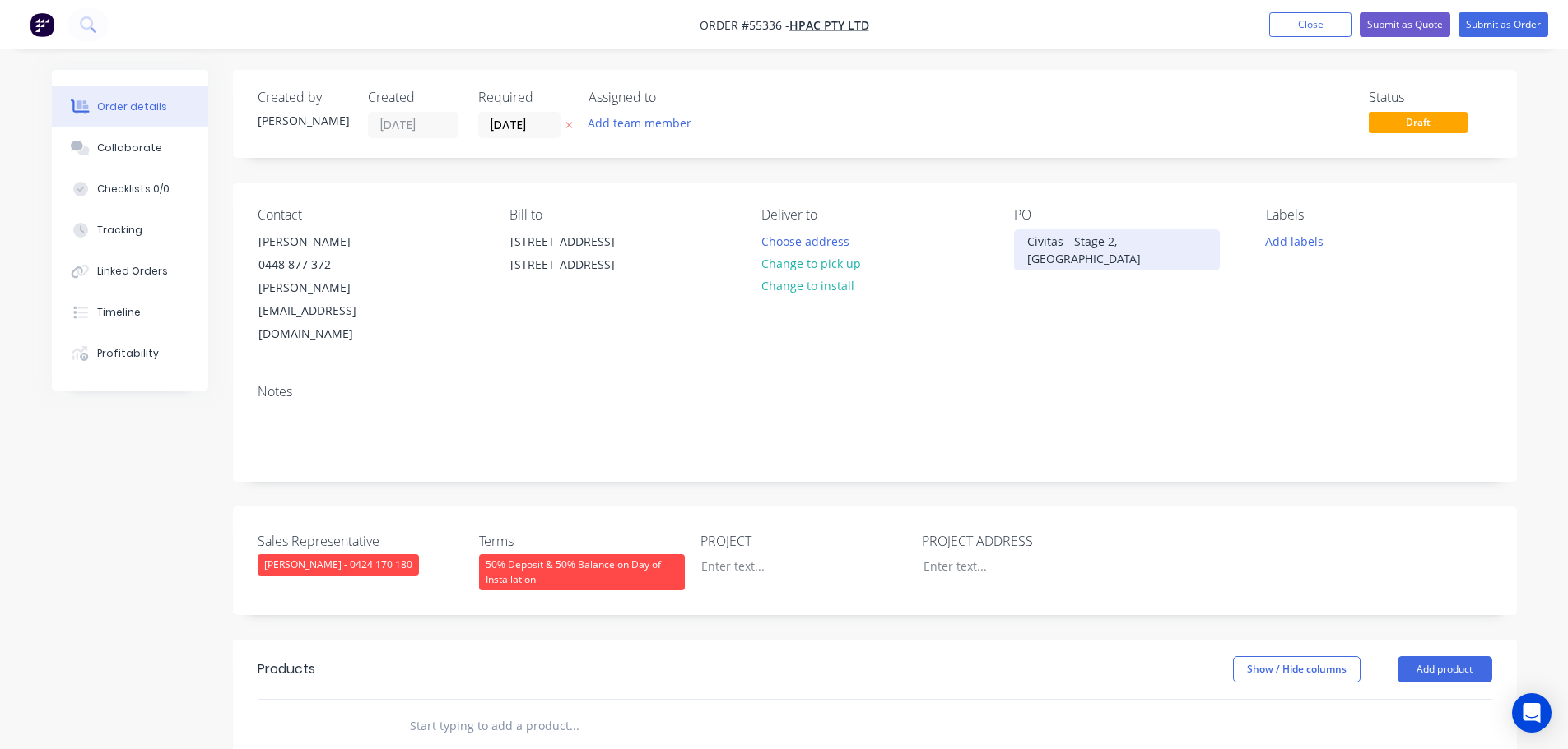
click at [1047, 242] on div "Civitas - Stage 2, Wagga Wagga NSW" at bounding box center [1117, 250] width 206 height 41
copy div "Civitas - Stage 2, Wagga Wagga NSW"
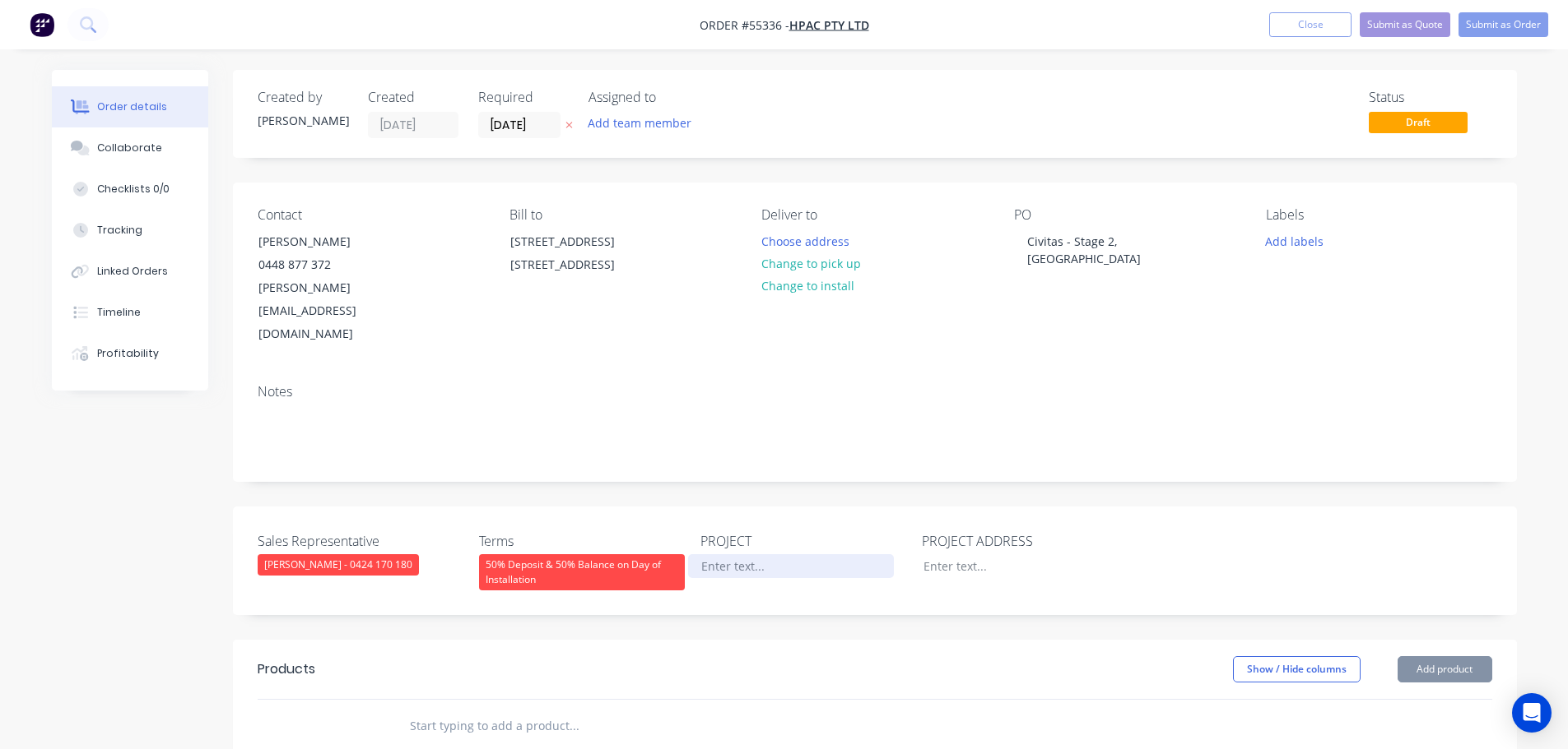
click at [725, 555] on div at bounding box center [791, 566] width 206 height 24
paste div
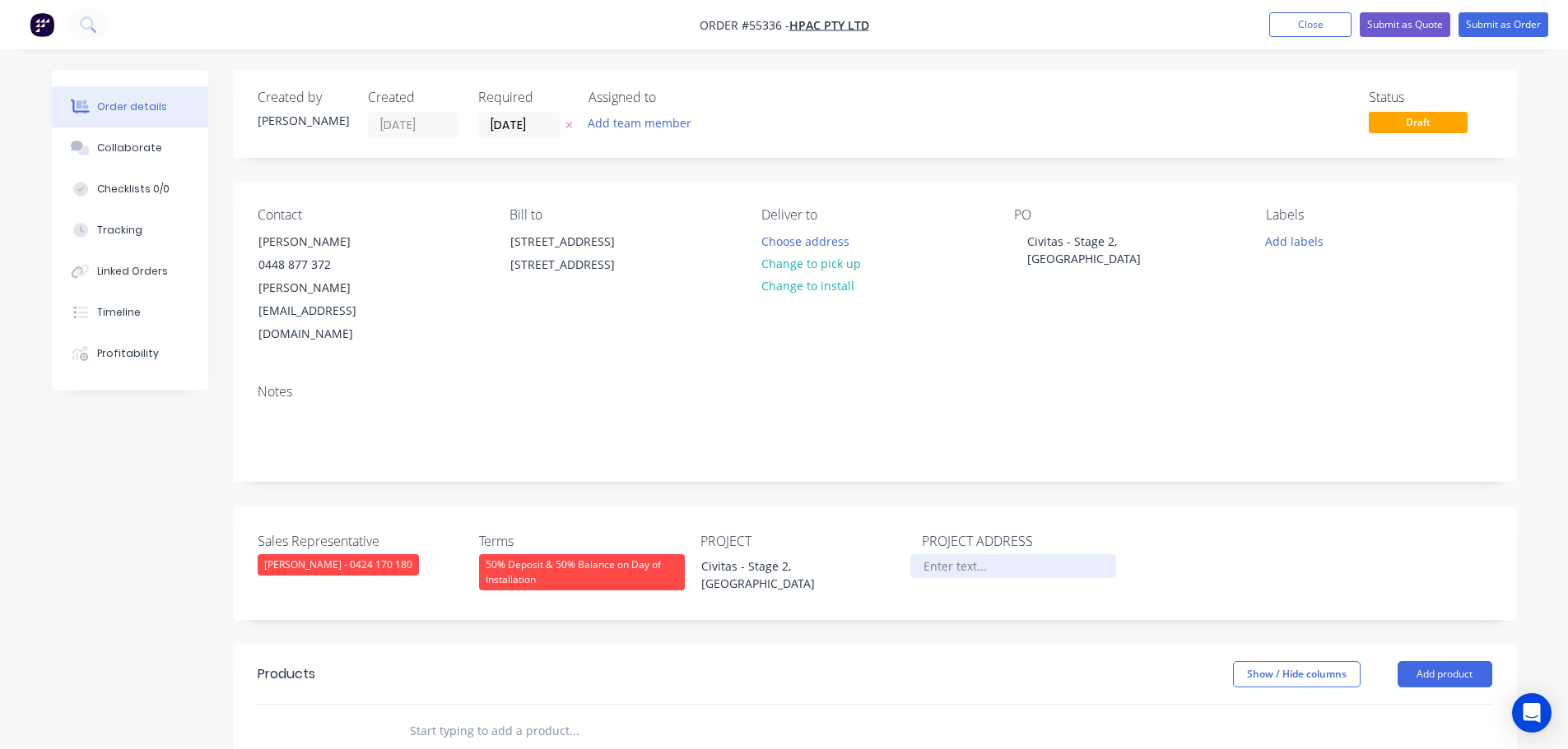
click at [941, 555] on div at bounding box center [1013, 566] width 206 height 24
click at [1426, 662] on button "Add product" at bounding box center [1445, 674] width 94 height 26
click at [1389, 704] on div "Product catalogue" at bounding box center [1414, 715] width 127 height 24
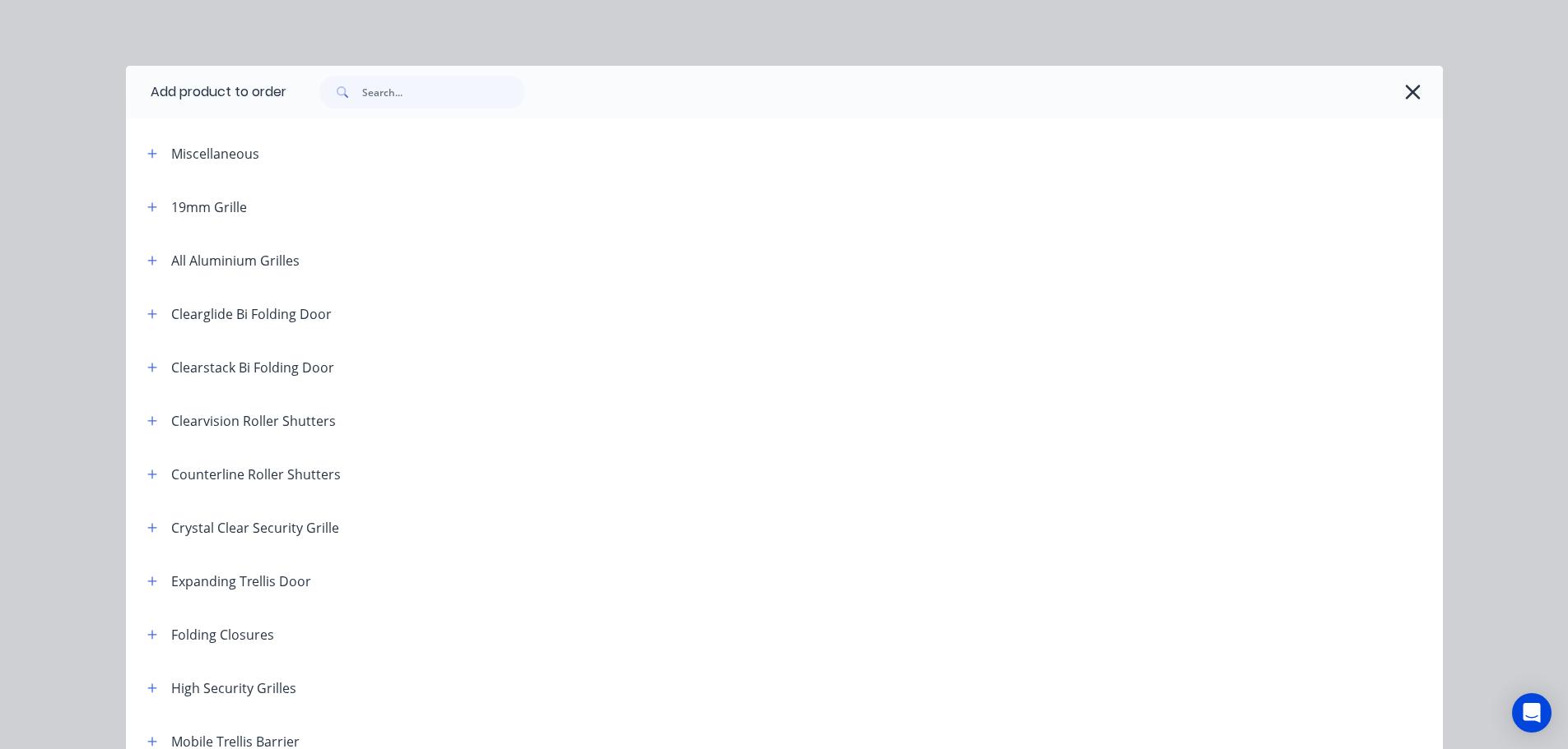
scroll to position [329, 0]
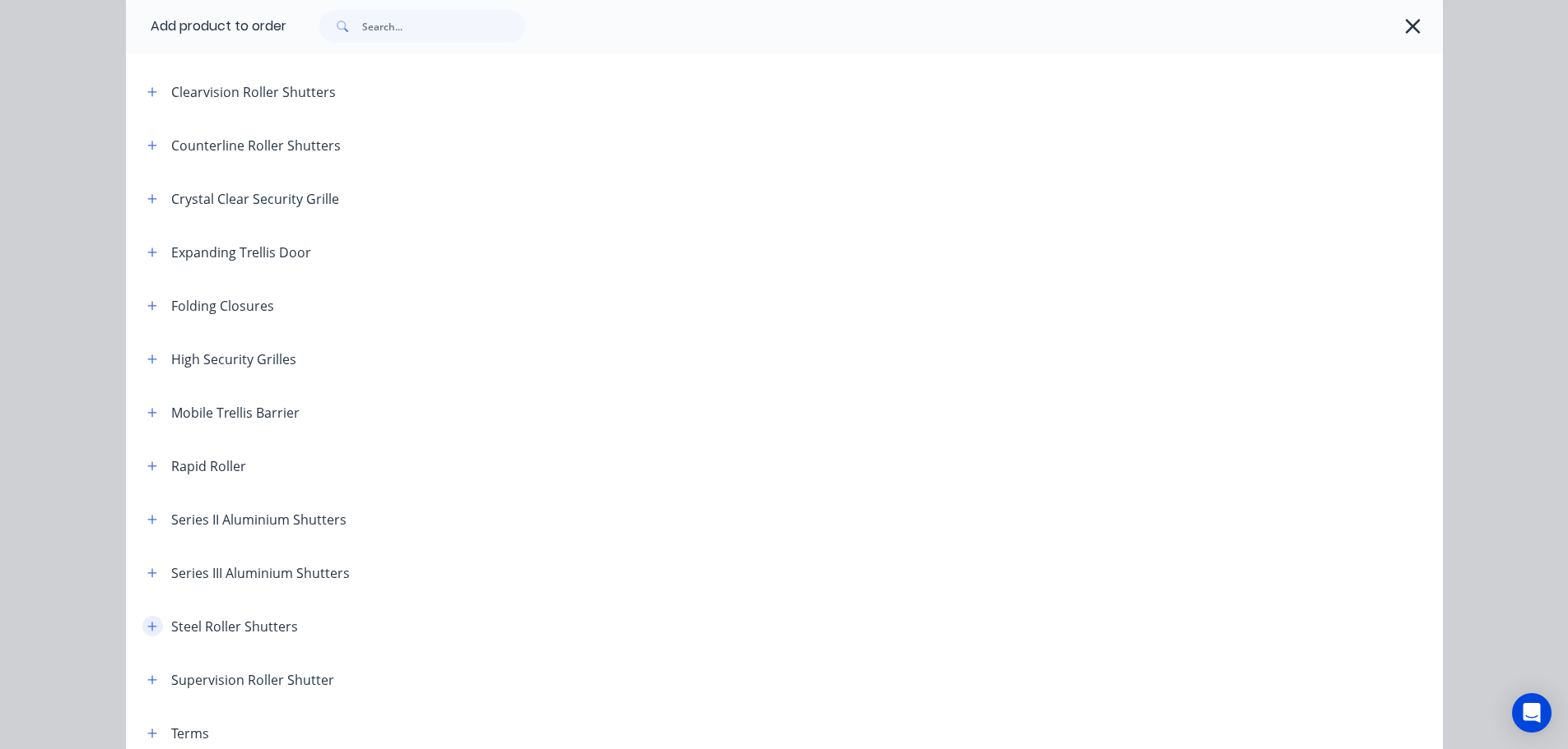
click at [147, 624] on icon "button" at bounding box center [152, 627] width 10 height 12
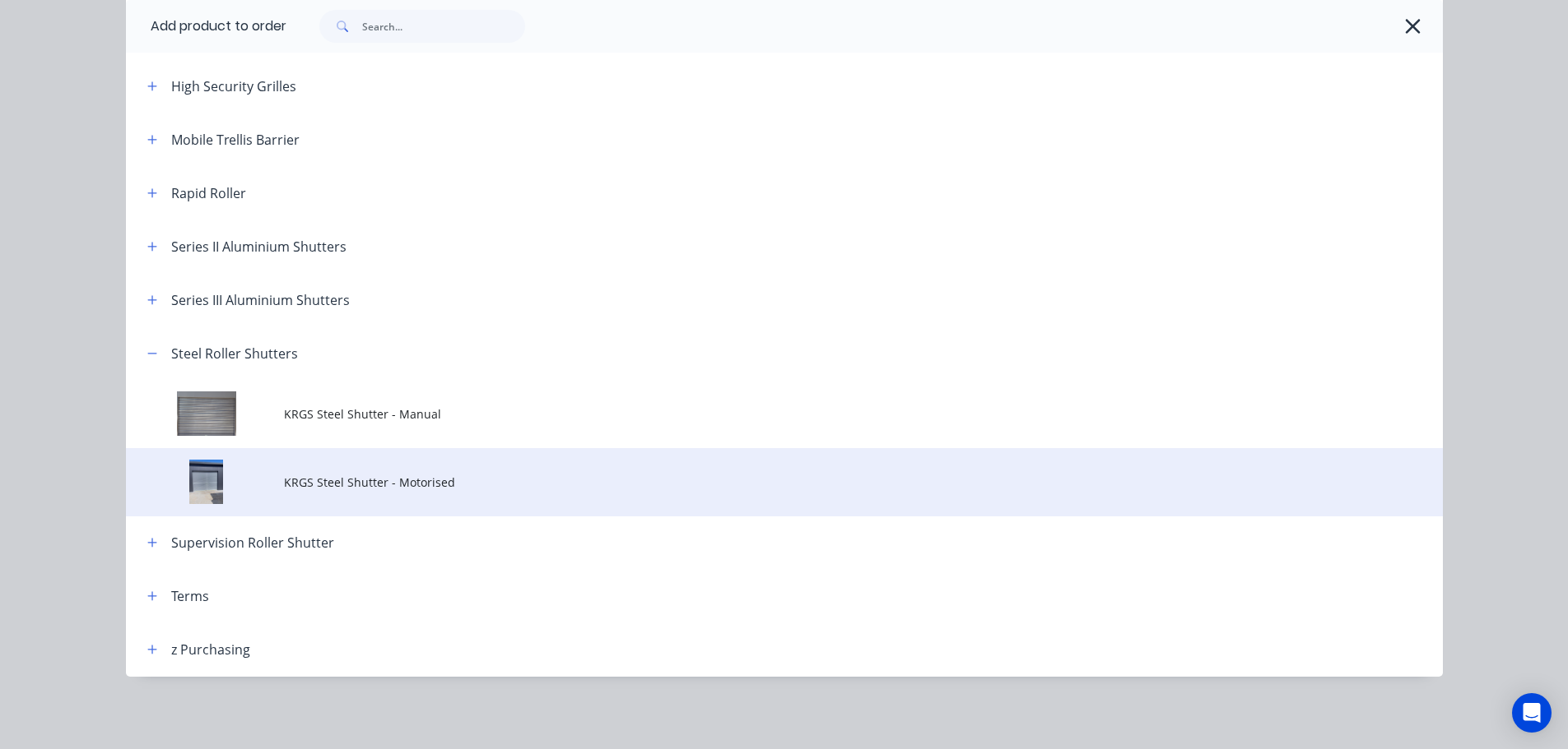
click at [324, 484] on span "KRGS Steel Shutter - Motorised" at bounding box center [746, 483] width 926 height 17
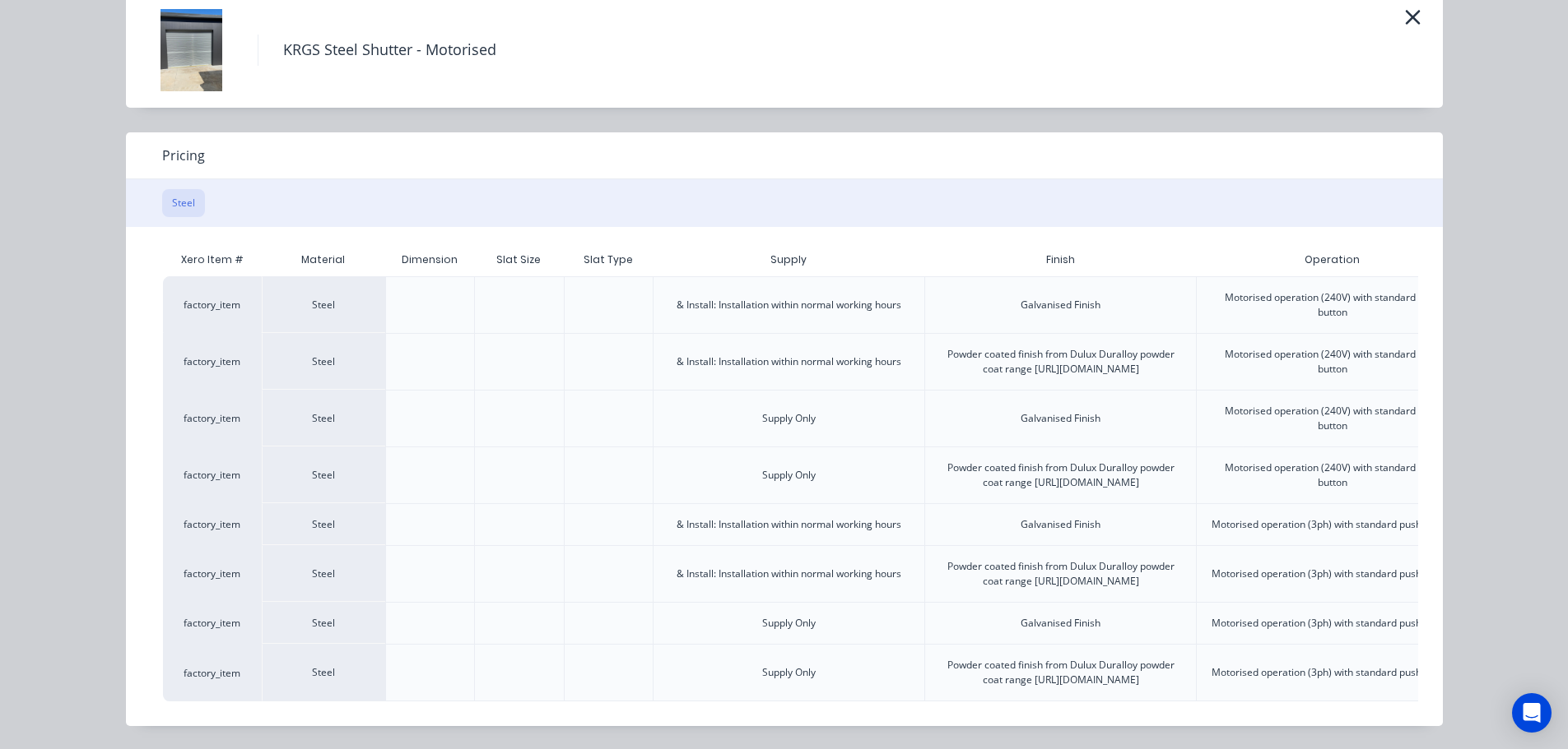
scroll to position [0, 411]
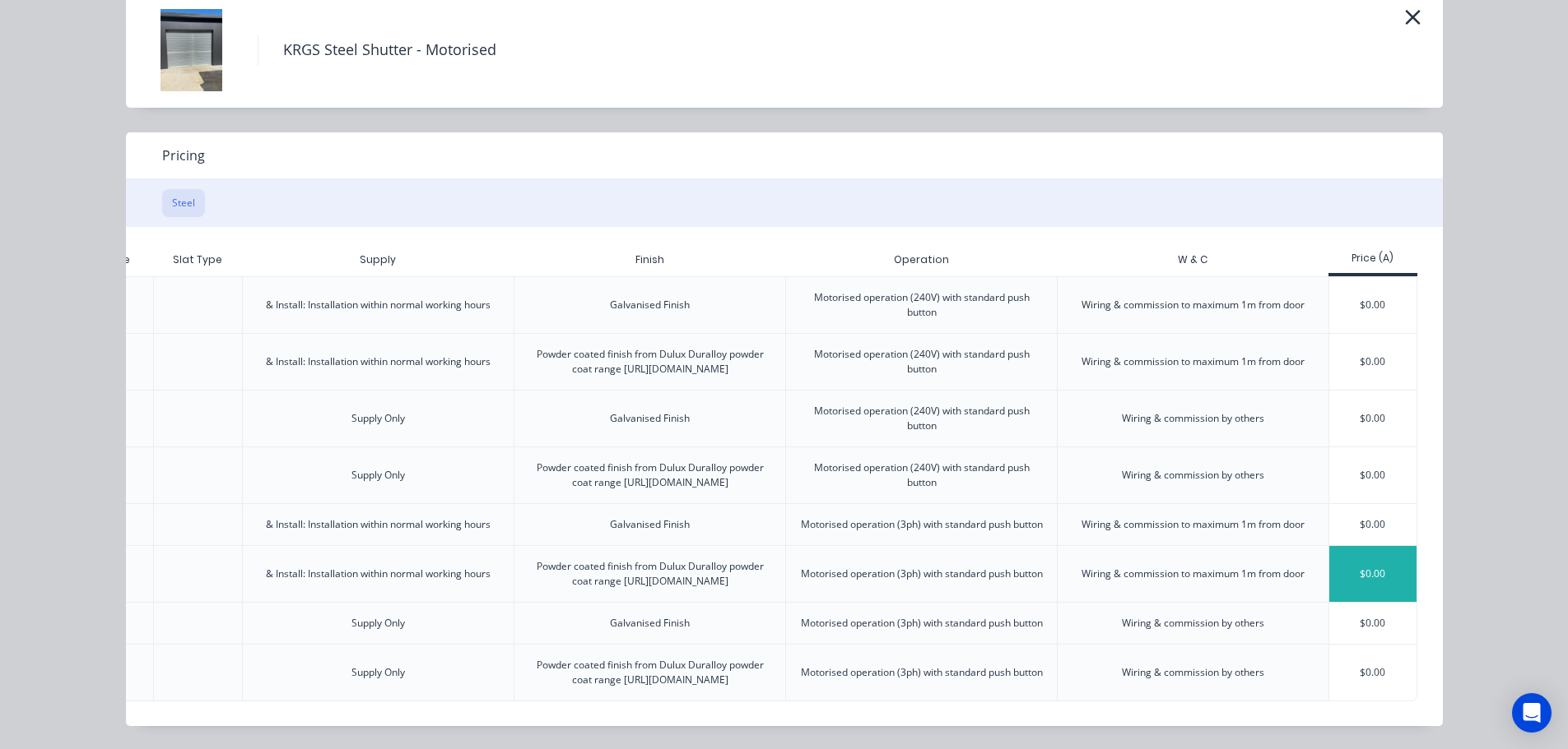
click at [1367, 546] on div "$0.00" at bounding box center [1374, 574] width 89 height 56
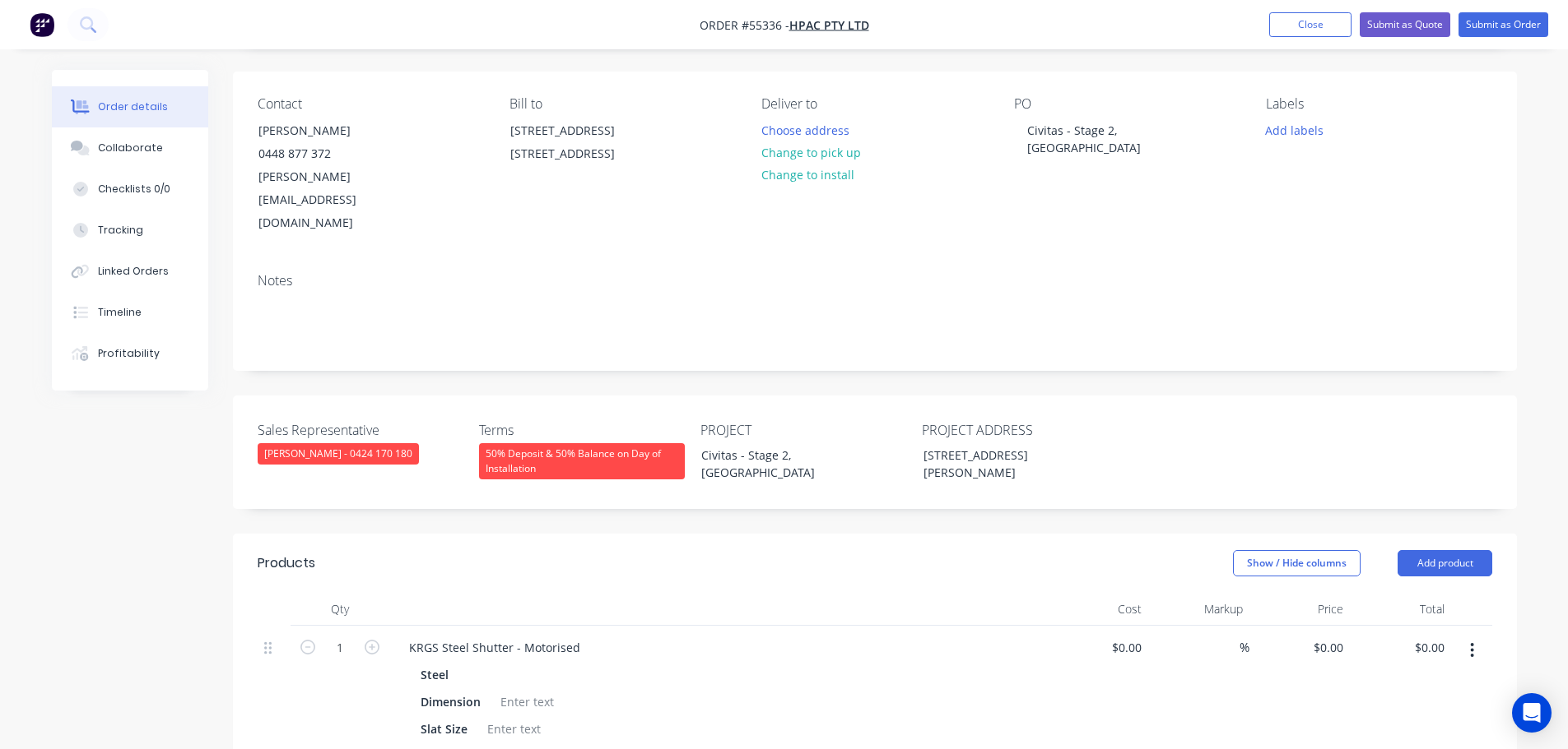
scroll to position [329, 0]
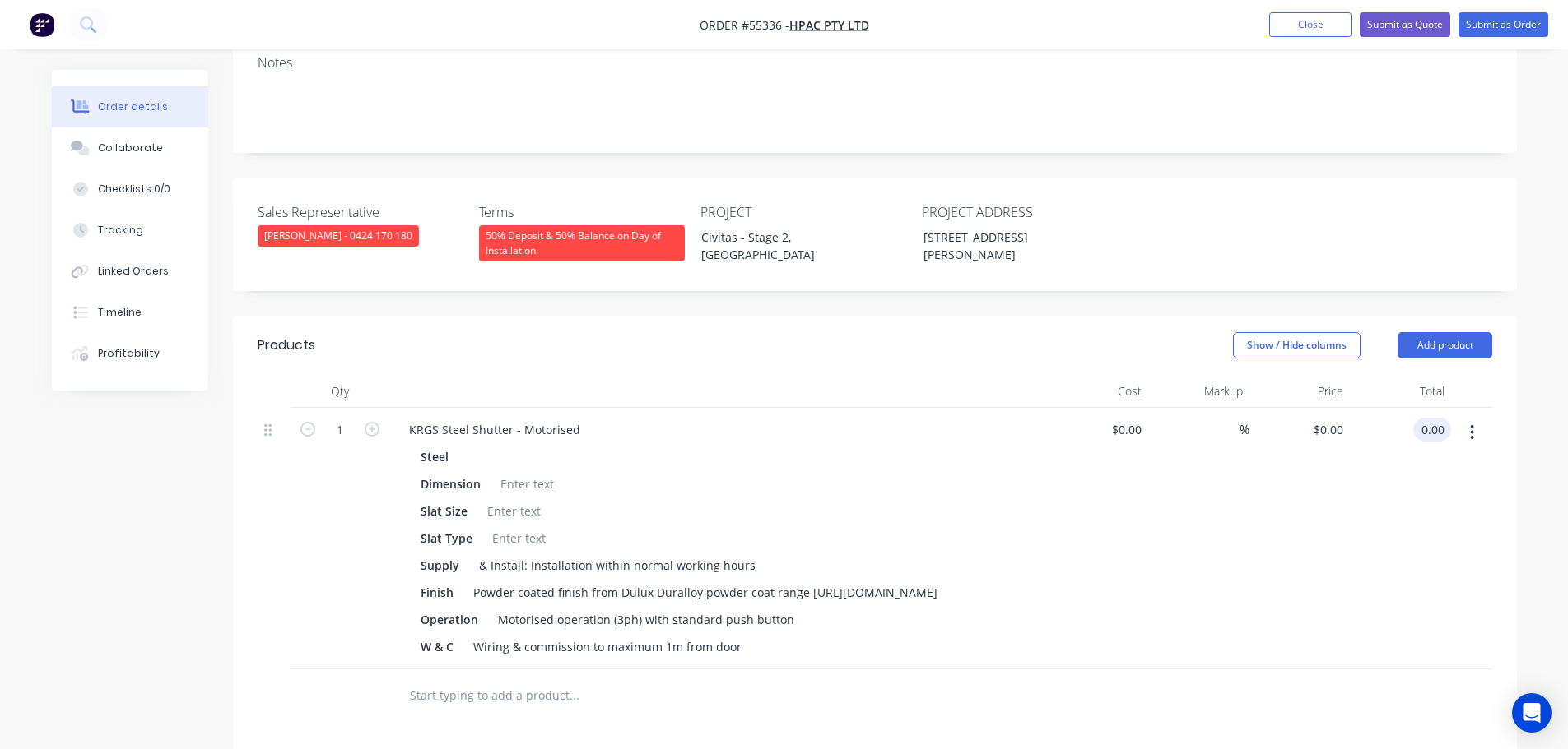
click at [1448, 418] on input "0.00" at bounding box center [1435, 430] width 32 height 24
type input "33125"
type input "$33,125.00"
click at [409, 418] on div "KRGS Steel Shutter - Motorised" at bounding box center [494, 430] width 197 height 24
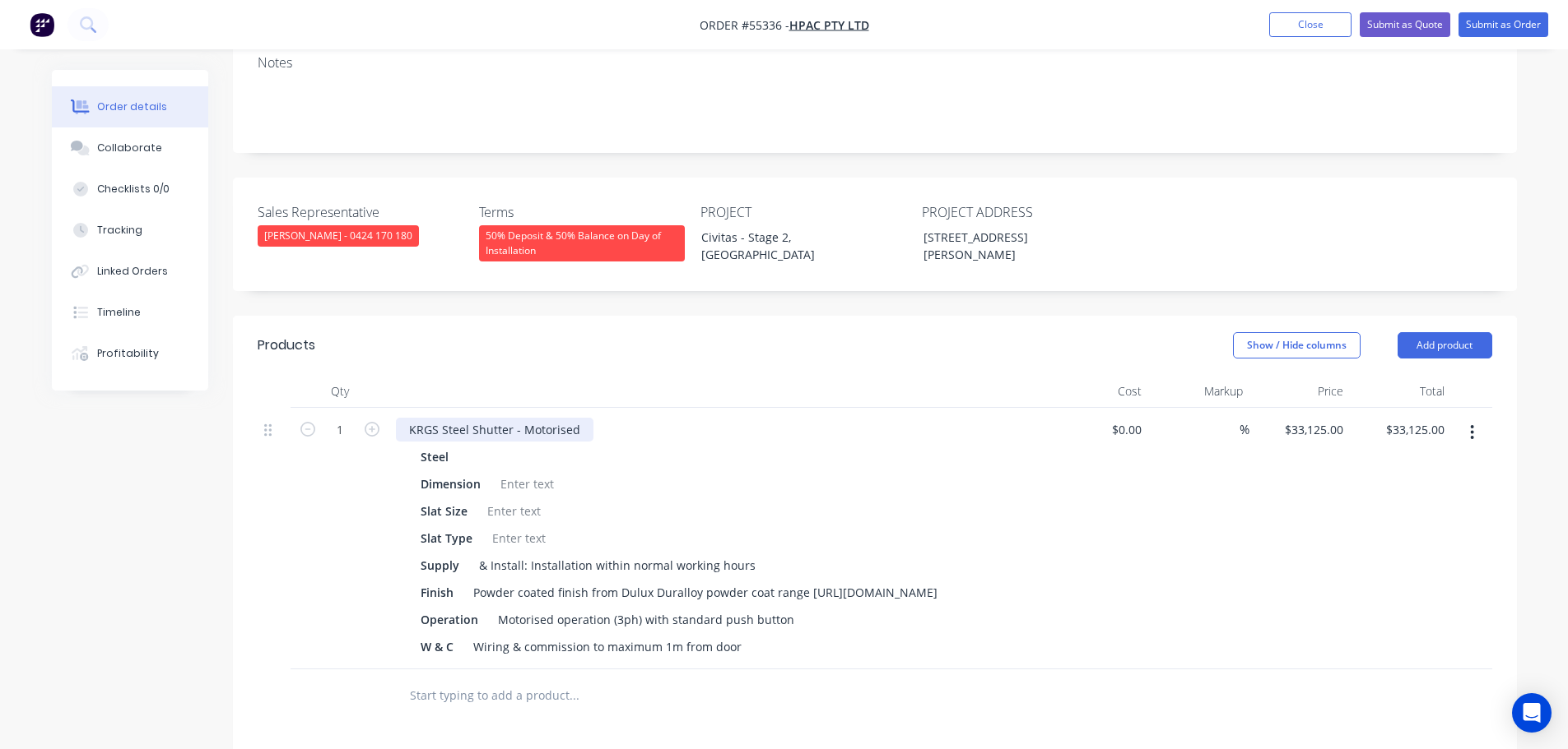
click at [407, 418] on div "KRGS Steel Shutter - Motorised" at bounding box center [494, 430] width 197 height 24
click at [507, 472] on div at bounding box center [526, 484] width 66 height 24
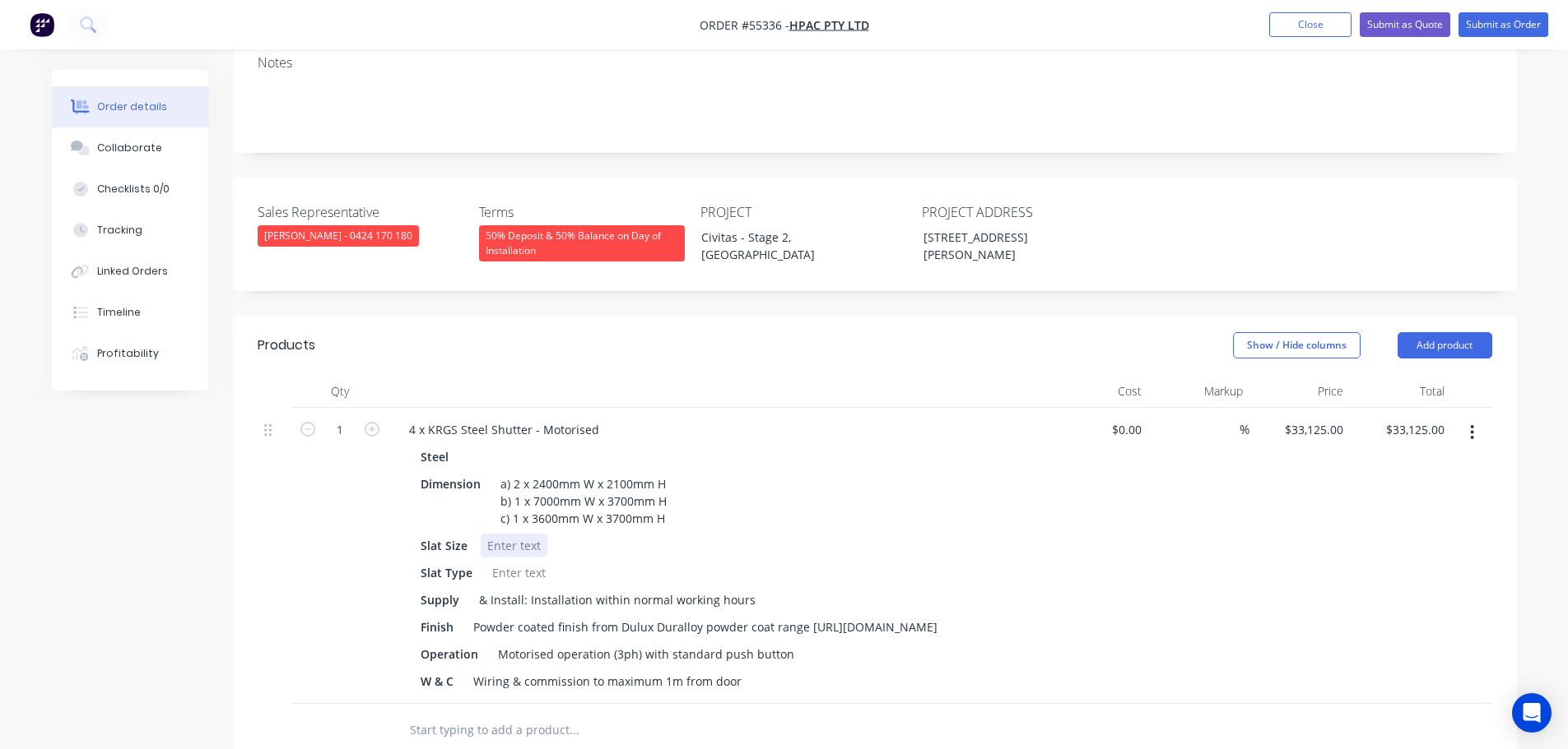
click at [508, 534] on div at bounding box center [514, 545] width 66 height 24
click at [493, 562] on div at bounding box center [518, 573] width 66 height 24
click at [664, 642] on div "Motorised operation (3ph) with standard push button" at bounding box center [646, 654] width 310 height 24
click at [1433, 333] on button "Add product" at bounding box center [1445, 345] width 94 height 26
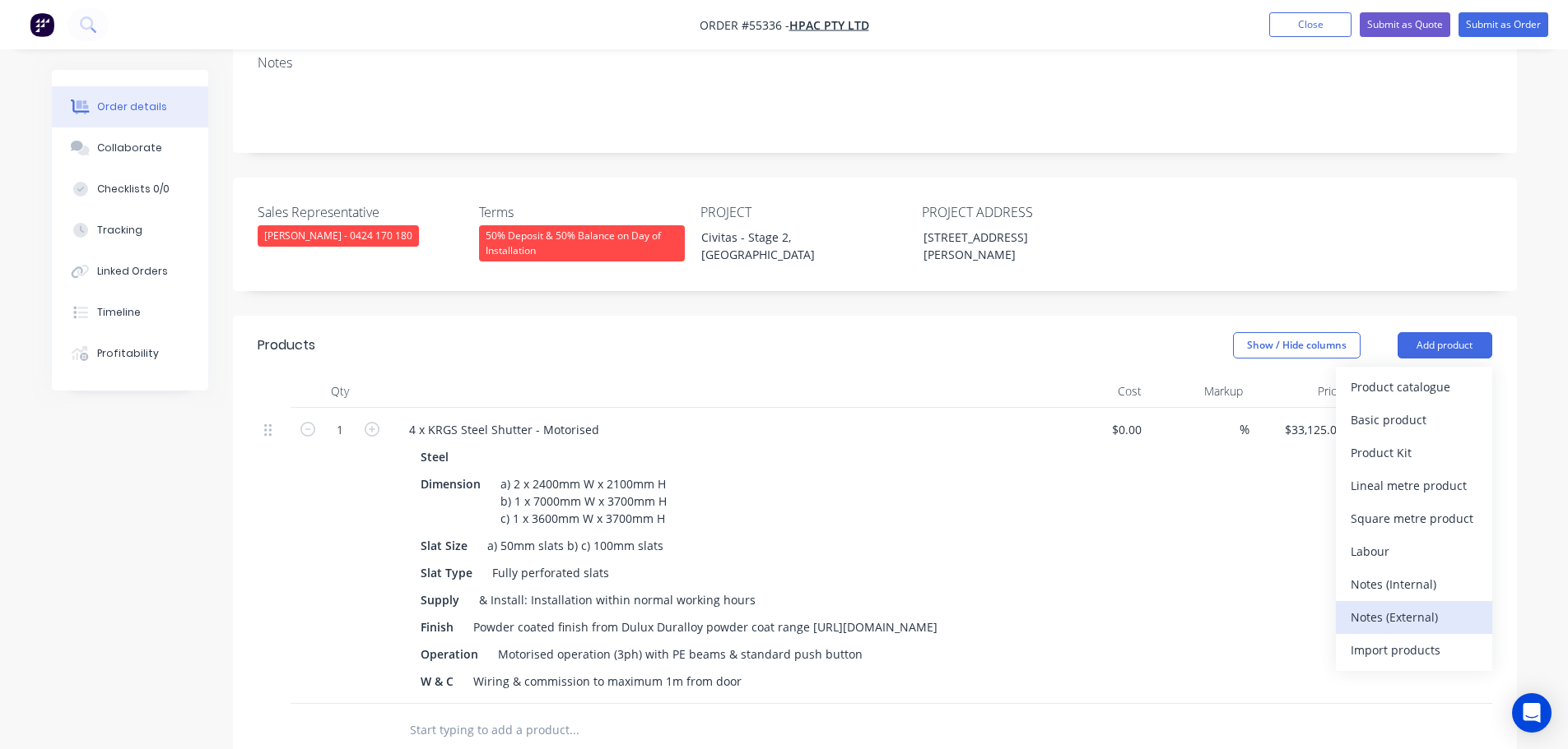
click at [1374, 606] on div "Notes (External)" at bounding box center [1414, 617] width 127 height 24
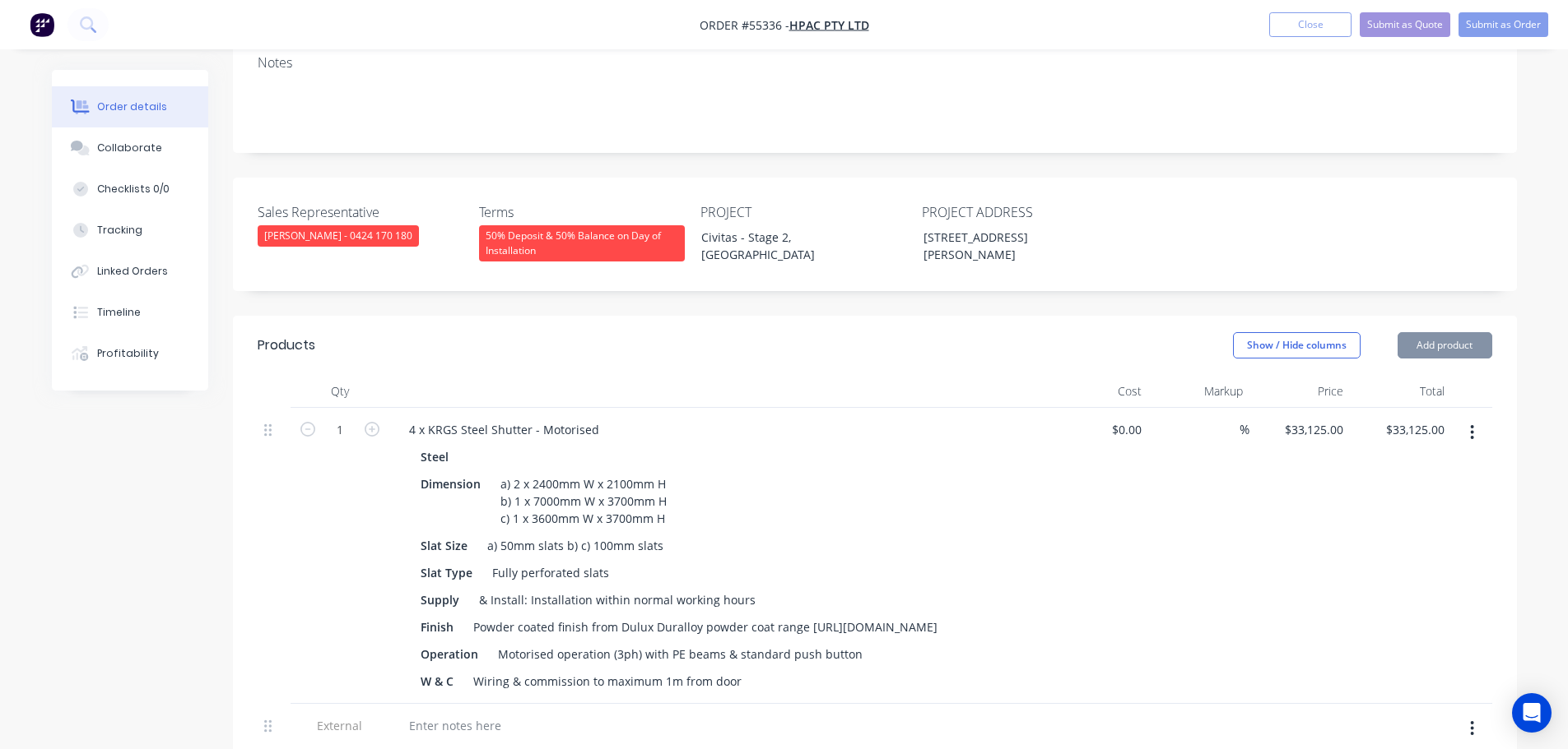
scroll to position [576, 0]
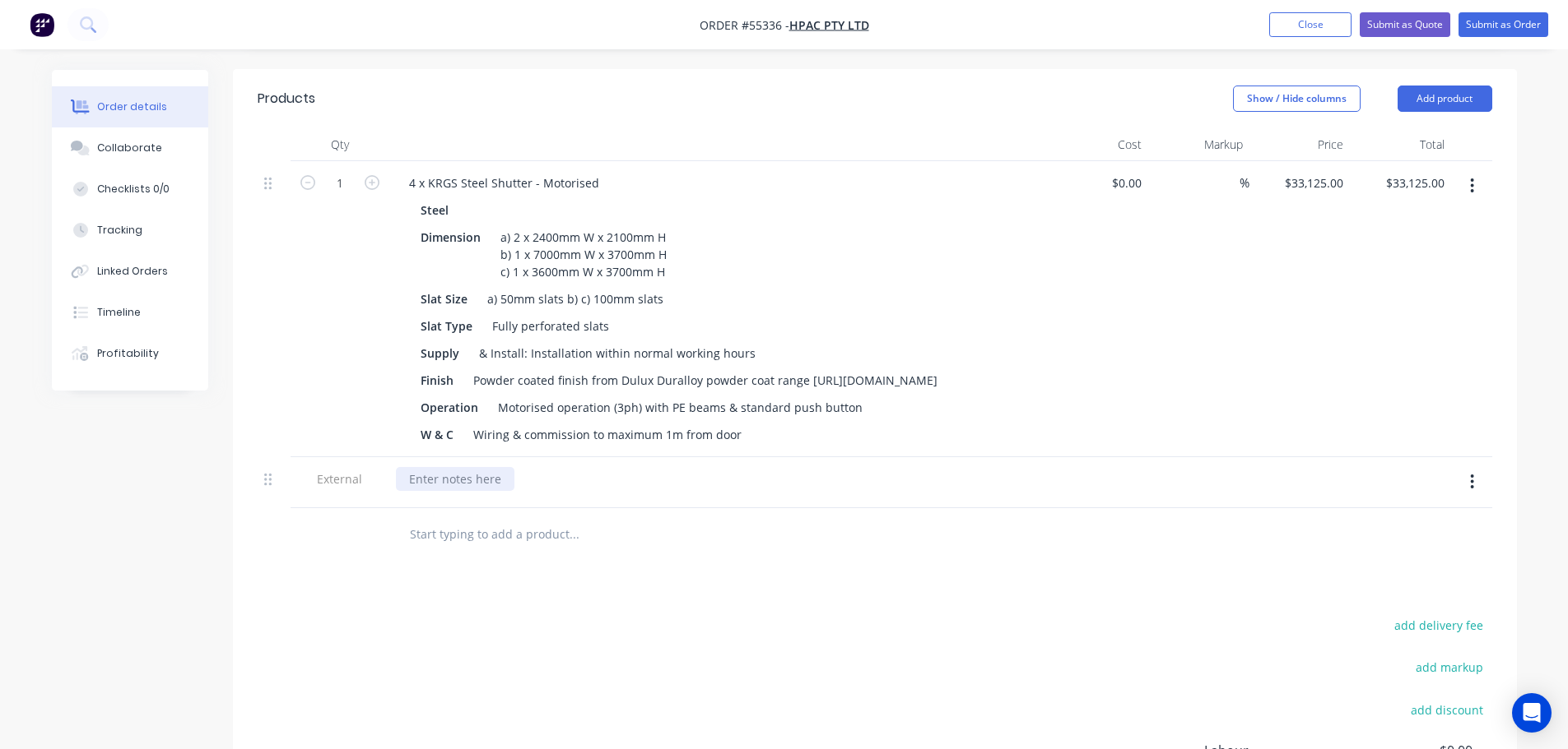
click at [454, 467] on div at bounding box center [455, 479] width 118 height 24
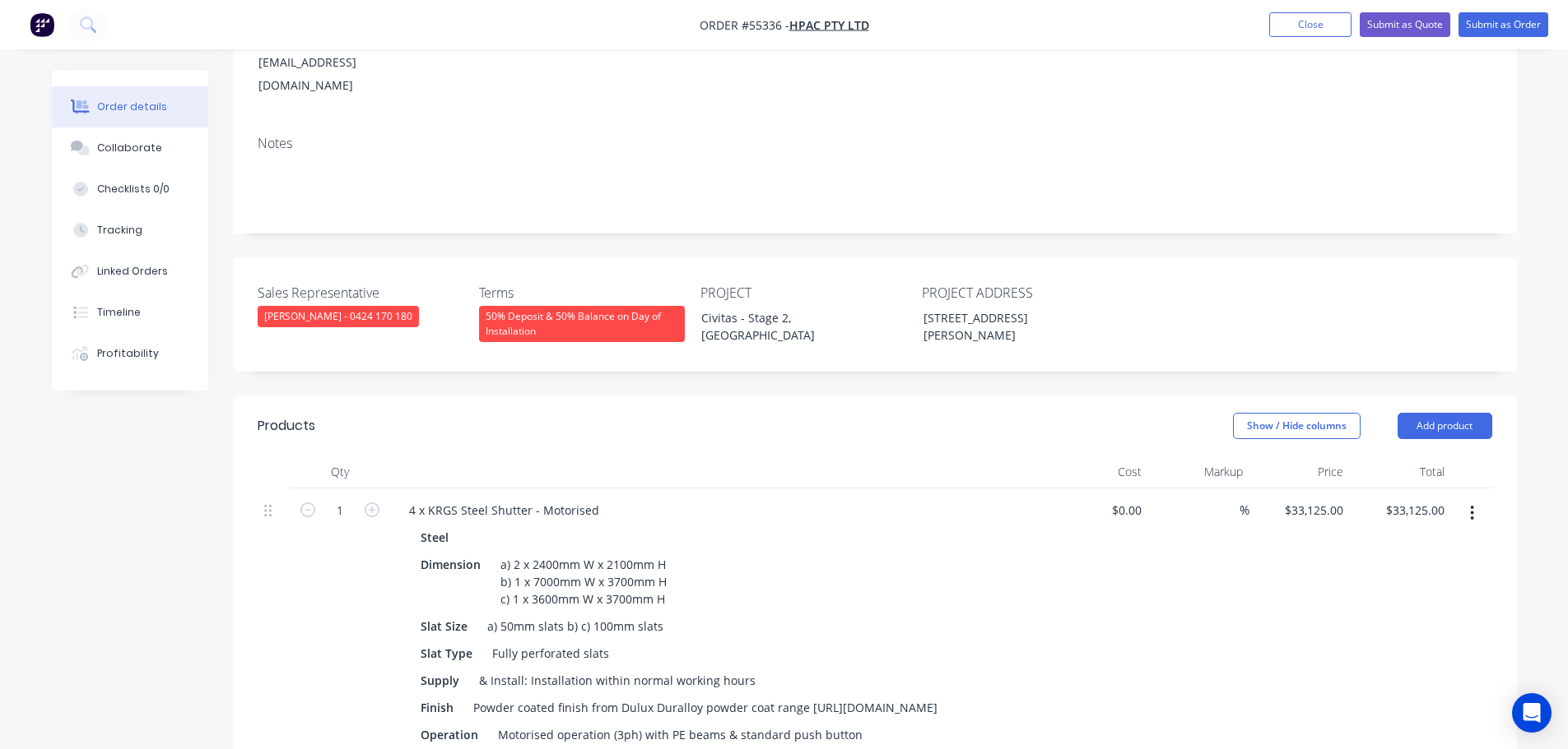
scroll to position [247, 0]
click at [1411, 26] on button "Submit as Quote" at bounding box center [1404, 25] width 90 height 25
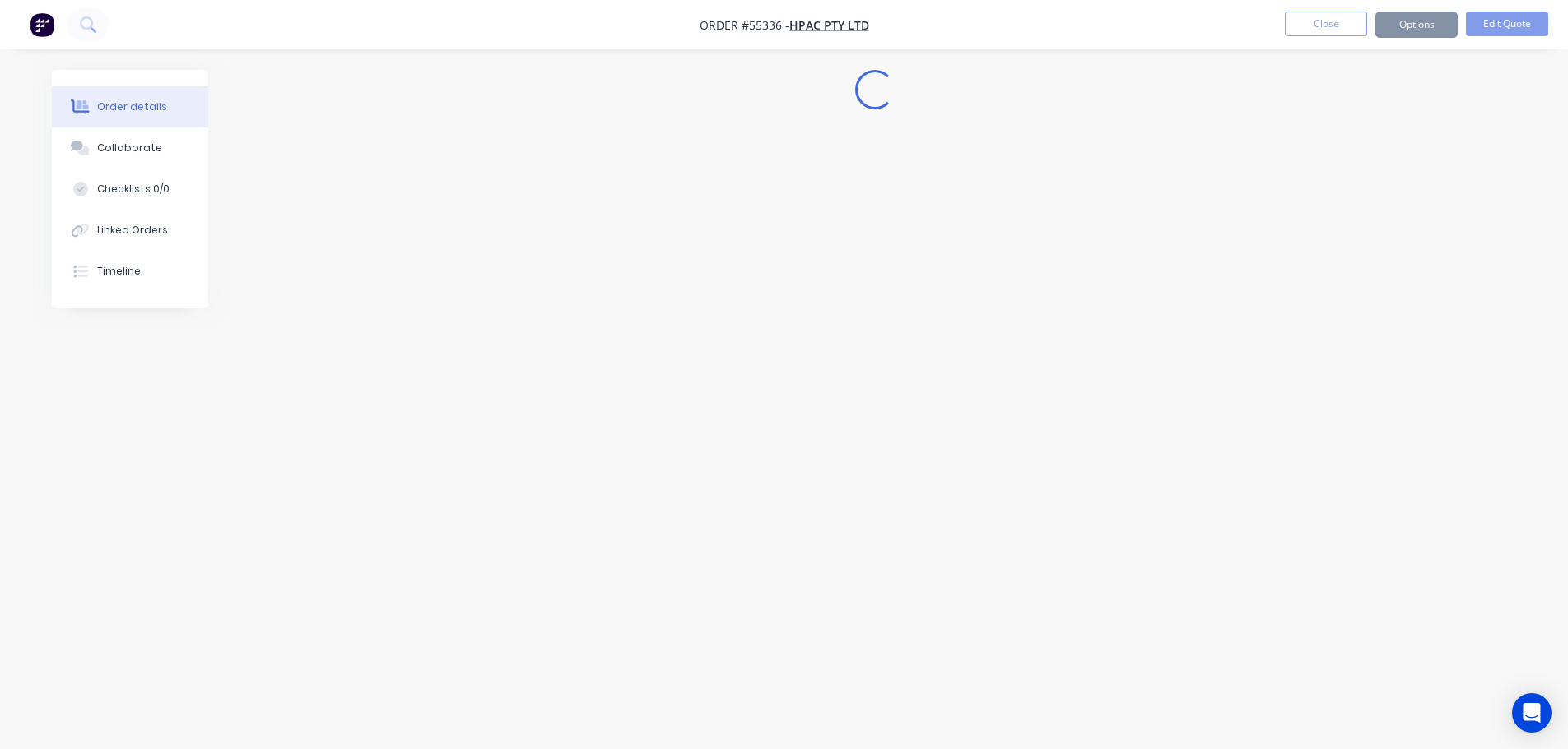
scroll to position [0, 0]
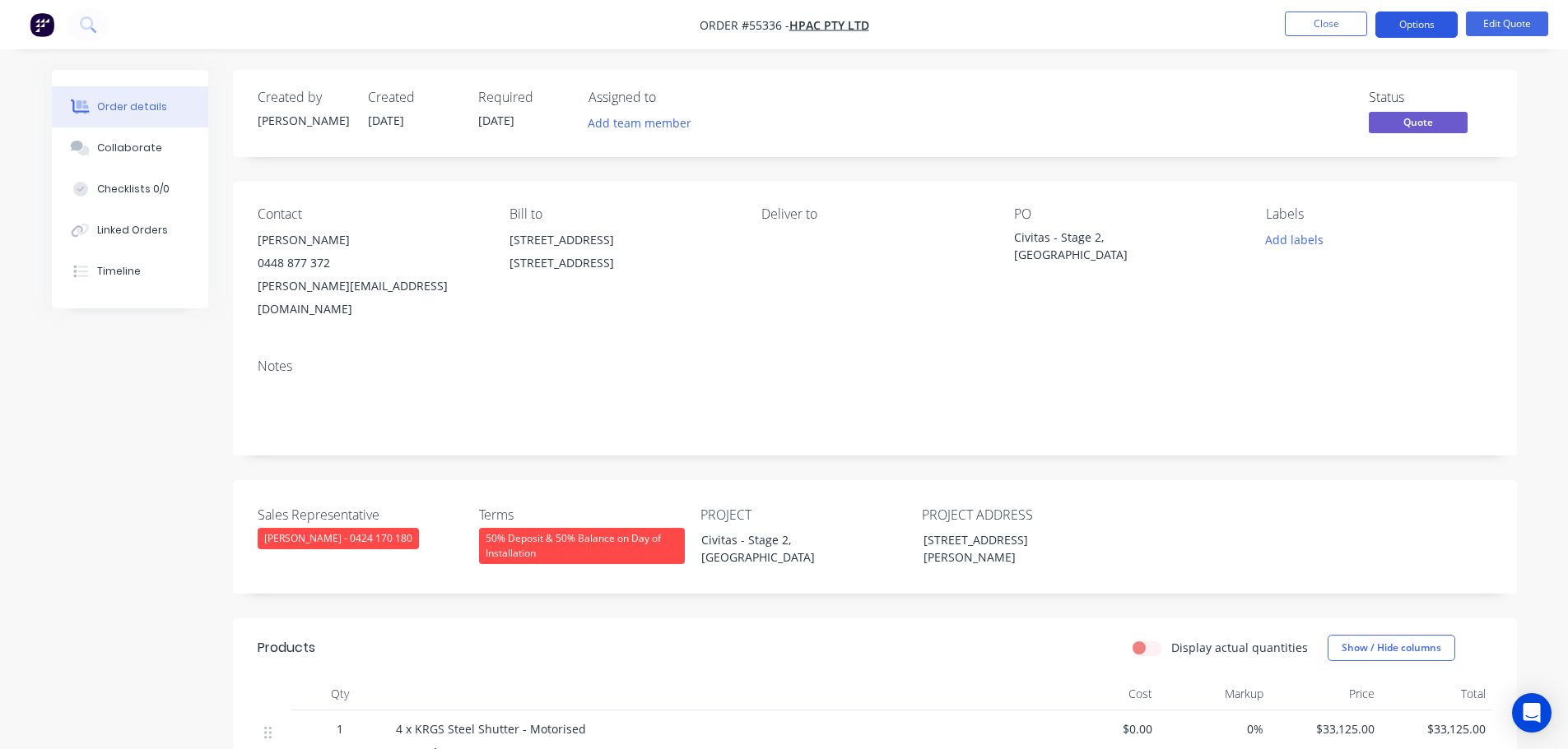
click at [1414, 26] on button "Options" at bounding box center [1417, 24] width 83 height 26
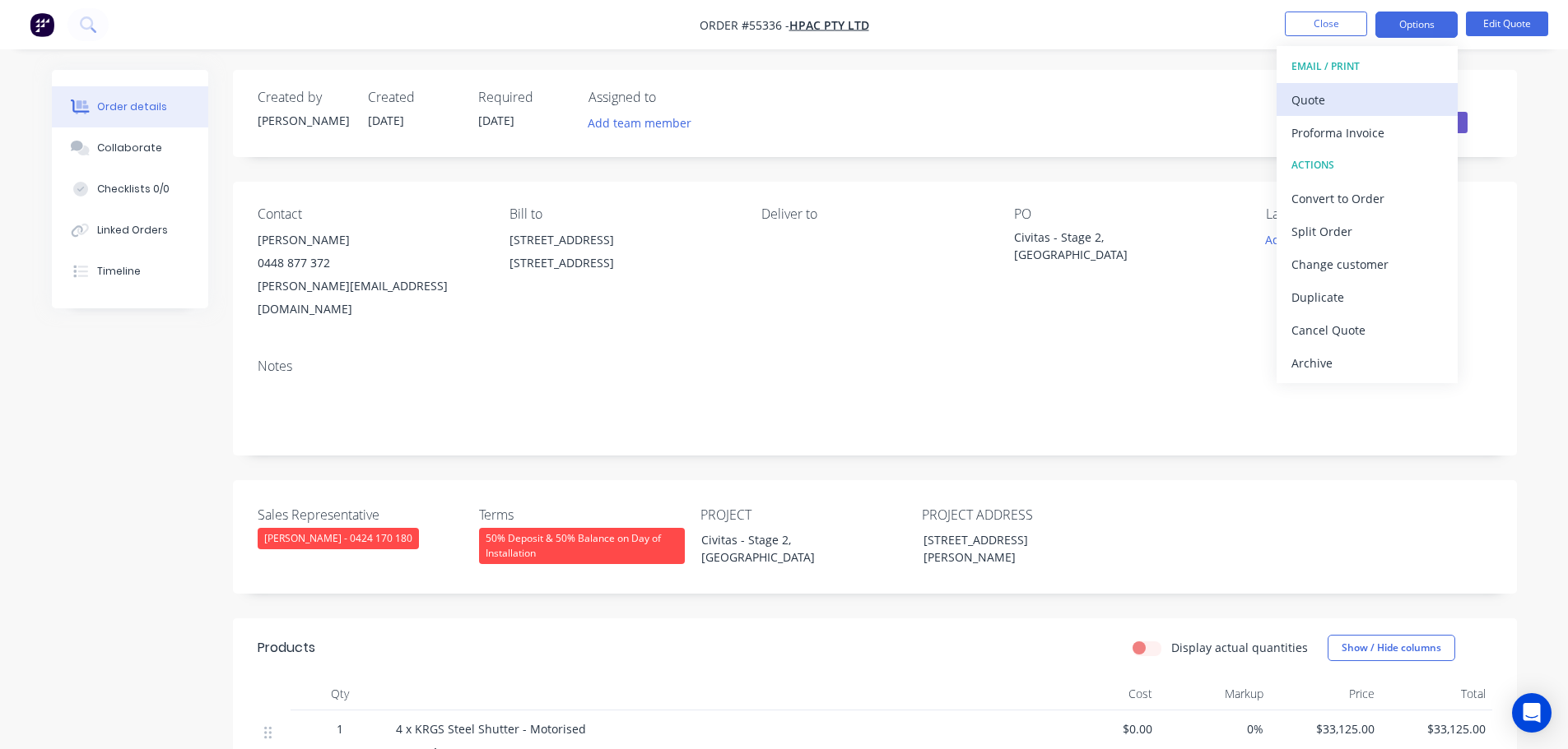
click at [1322, 99] on div "Quote" at bounding box center [1366, 100] width 151 height 24
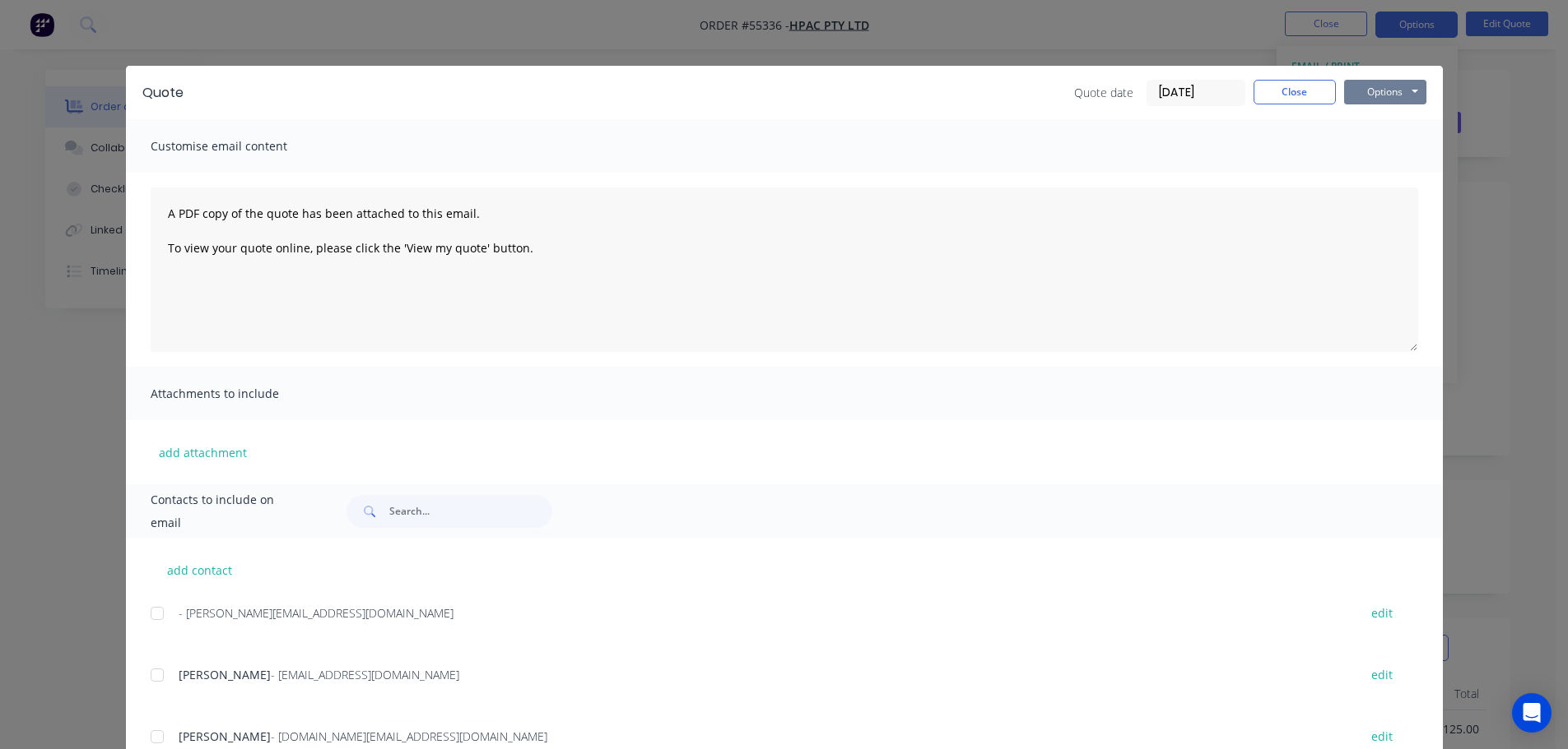
click at [1380, 89] on button "Options" at bounding box center [1385, 92] width 83 height 25
click at [1374, 149] on button "Print" at bounding box center [1397, 148] width 106 height 27
click at [1301, 99] on button "Close" at bounding box center [1295, 92] width 83 height 25
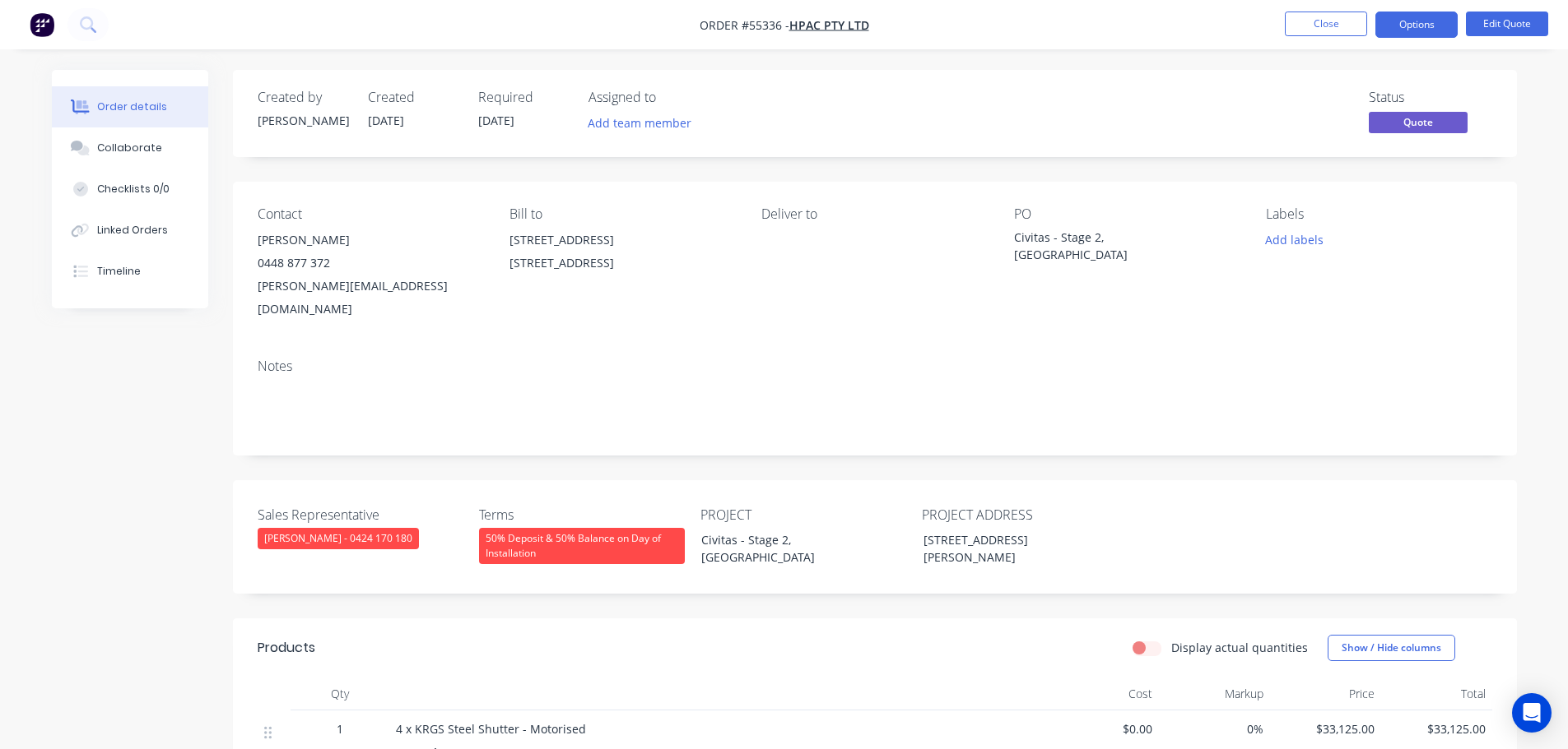
click at [305, 286] on div "j.geary@hpacnsw.com.au" at bounding box center [370, 298] width 225 height 46
click at [1097, 234] on div "Civitas - Stage 2, Wagga Wagga NSW" at bounding box center [1117, 246] width 206 height 35
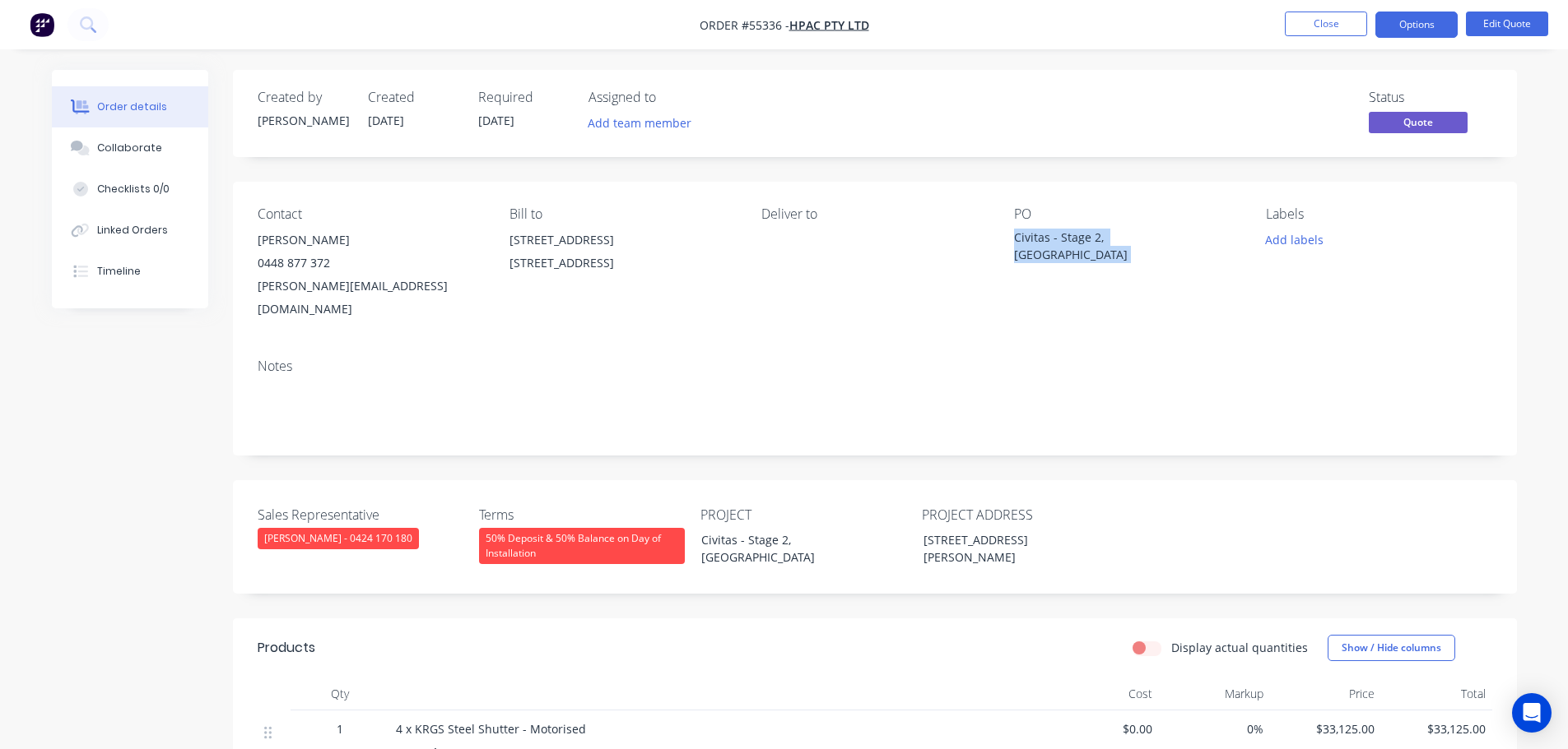
click at [1097, 234] on div "Civitas - Stage 2, Wagga Wagga NSW" at bounding box center [1117, 246] width 206 height 35
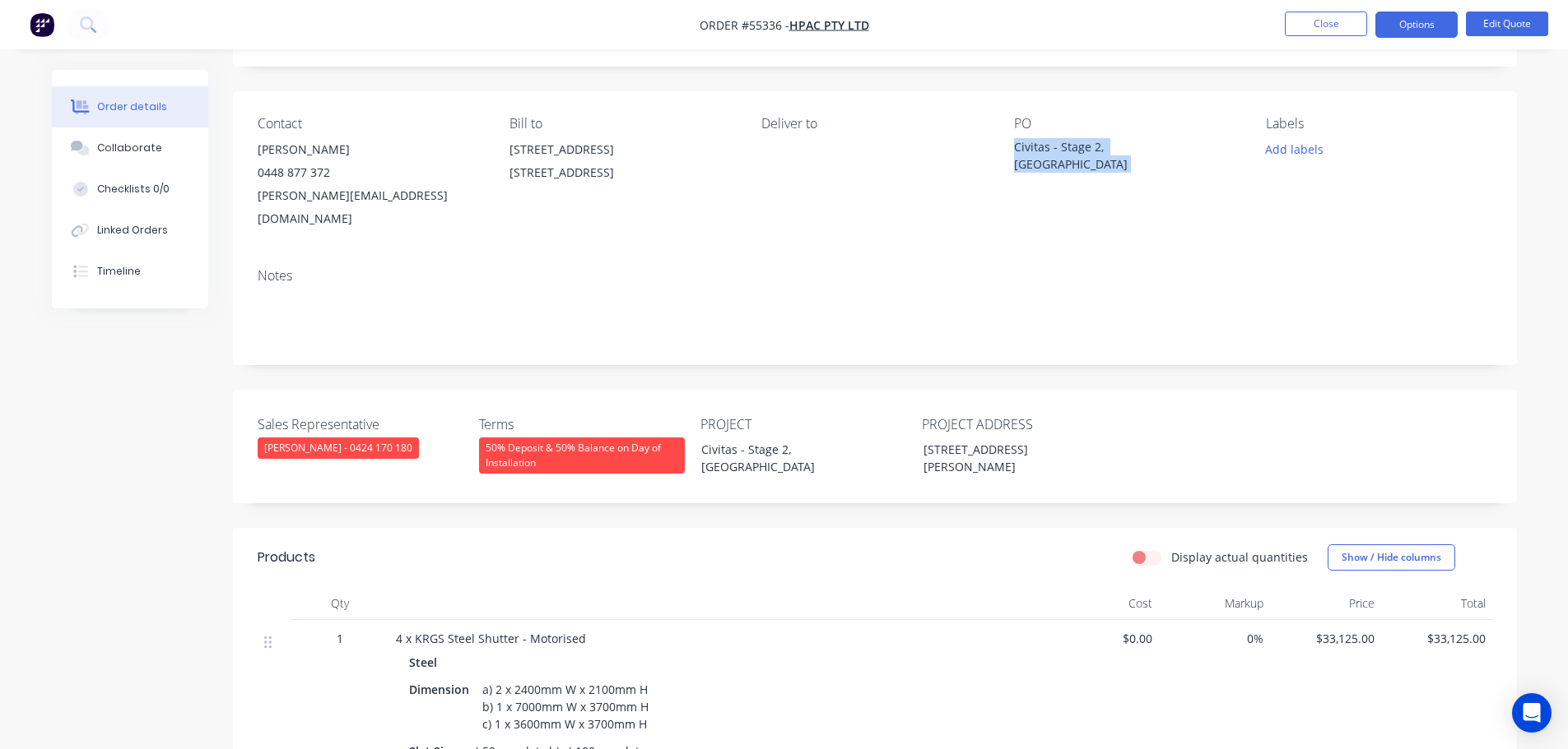
scroll to position [83, 0]
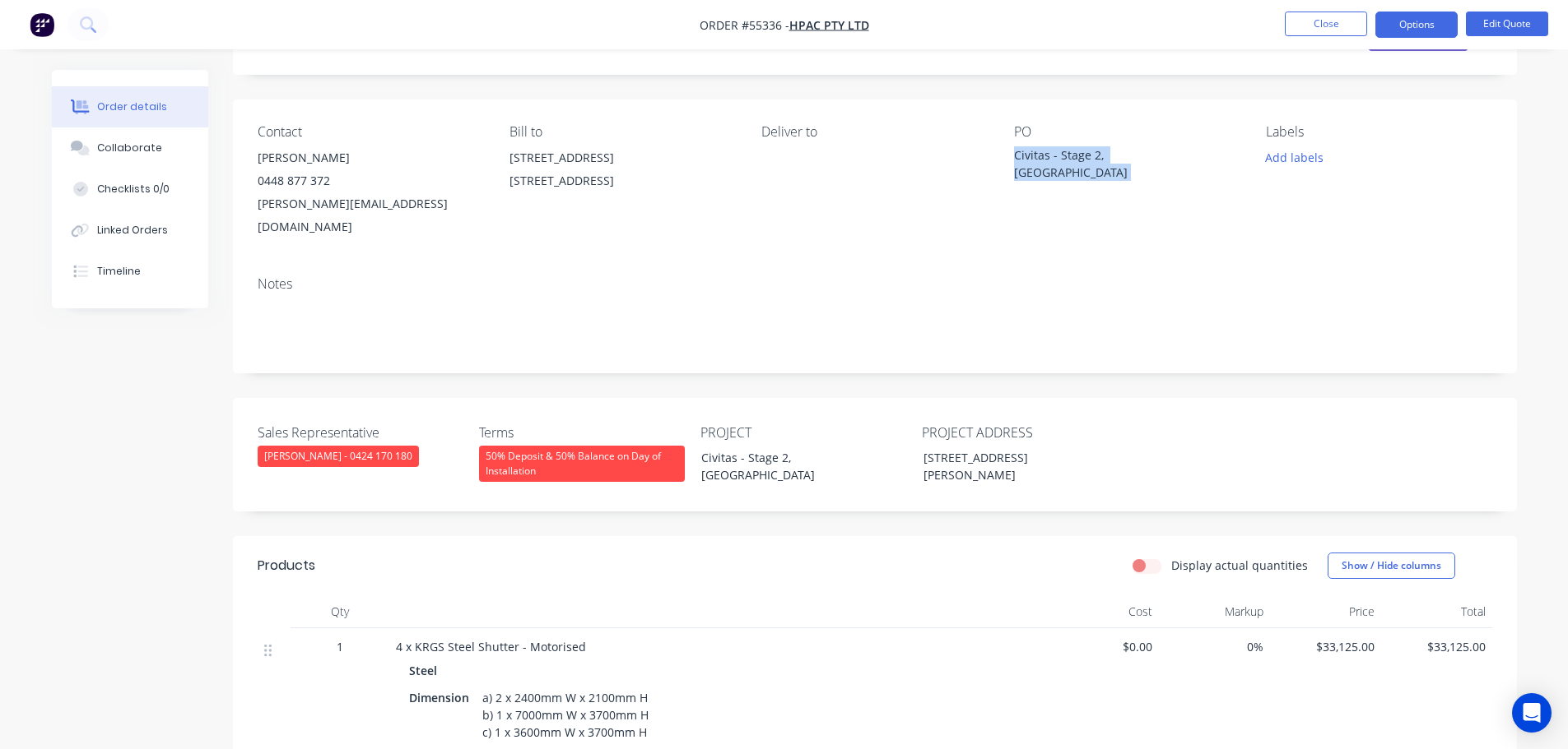
click at [330, 179] on span at bounding box center [330, 181] width 0 height 15
click at [1306, 26] on button "Close" at bounding box center [1327, 24] width 83 height 25
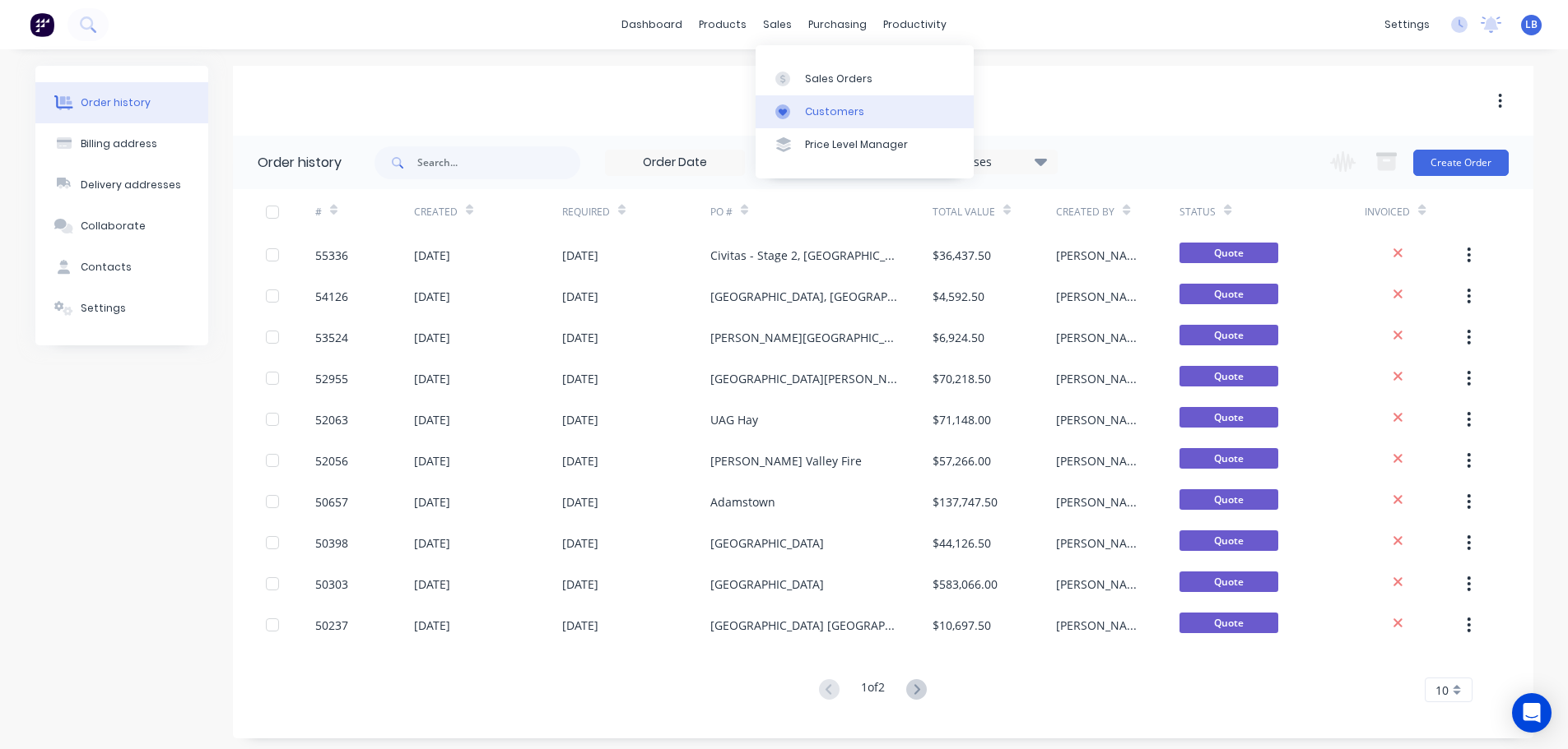
click at [829, 113] on div "Customers" at bounding box center [835, 112] width 60 height 14
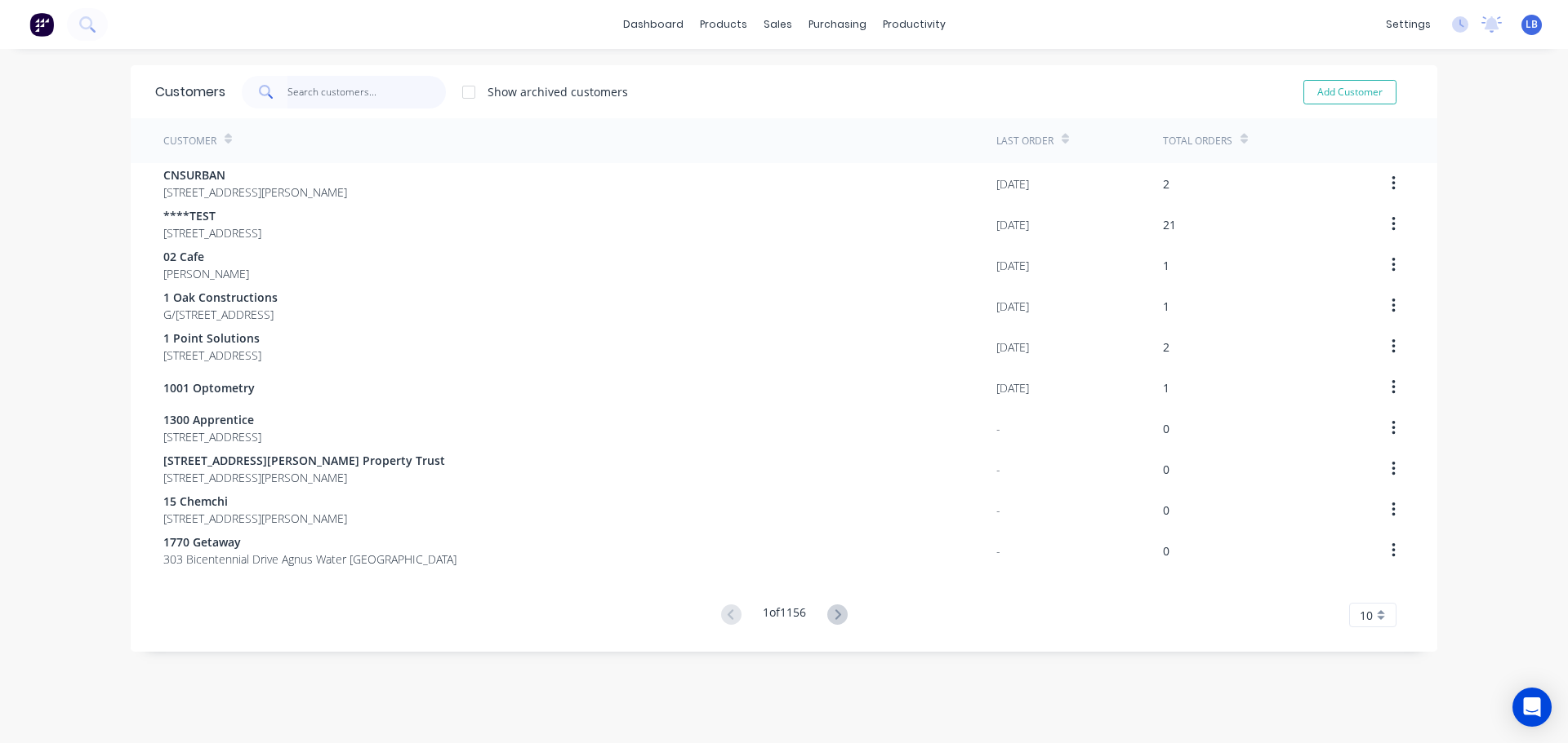
click at [328, 91] on input "text" at bounding box center [366, 93] width 159 height 32
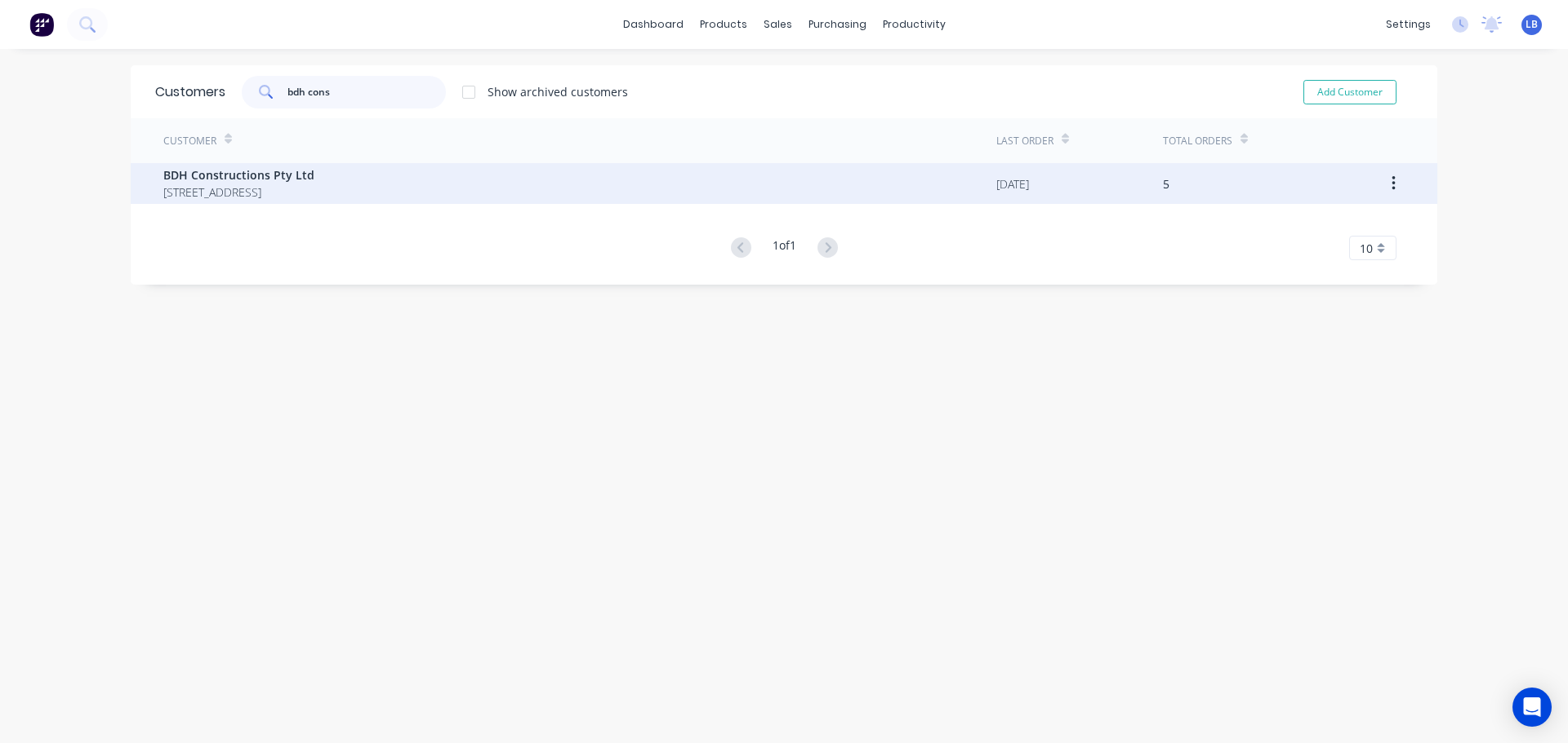
type input "bdh cons"
click at [253, 175] on span "BDH Constructions Pty Ltd" at bounding box center [239, 175] width 151 height 17
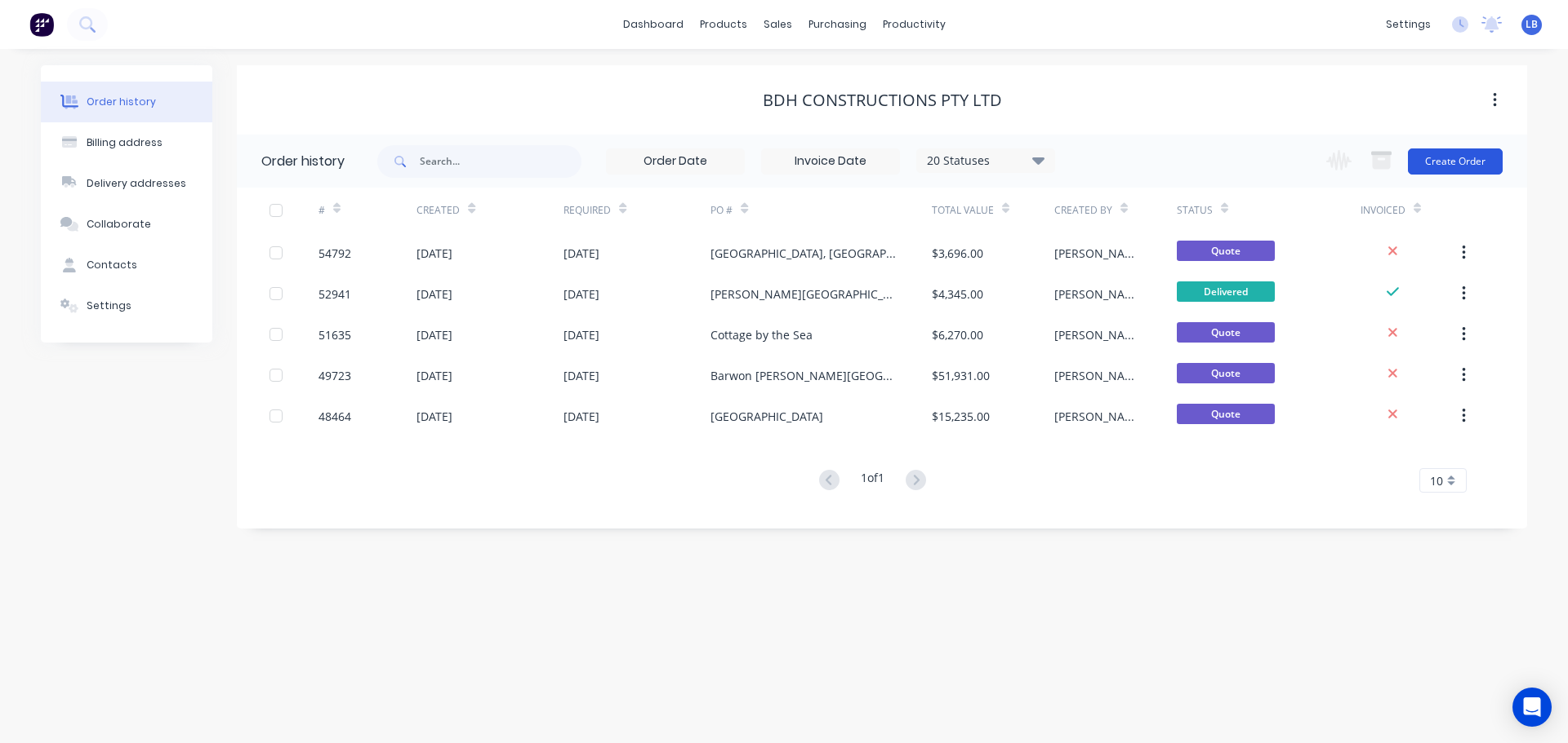
click at [1462, 155] on button "Create Order" at bounding box center [1454, 161] width 94 height 26
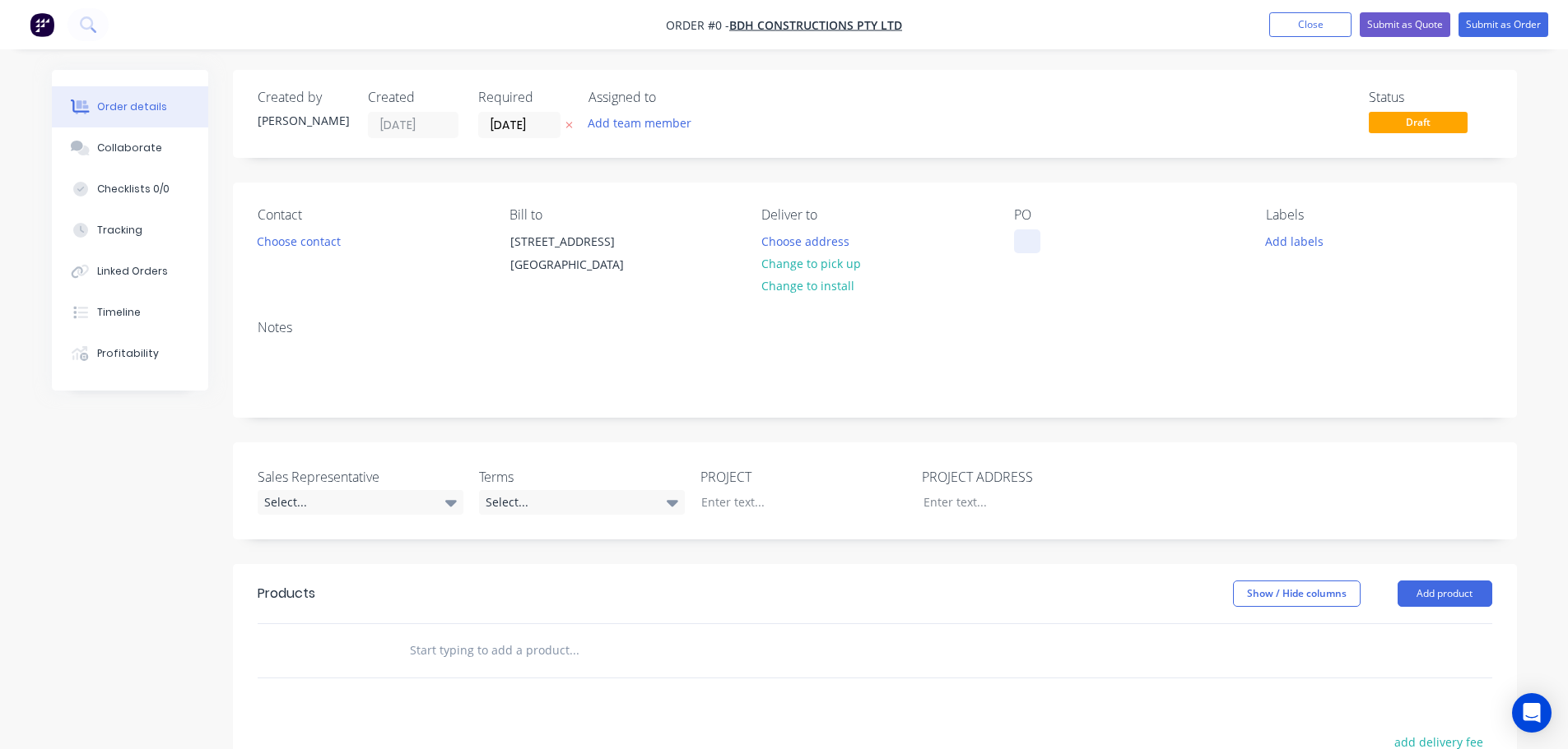
click at [1031, 236] on div at bounding box center [1026, 241] width 26 height 24
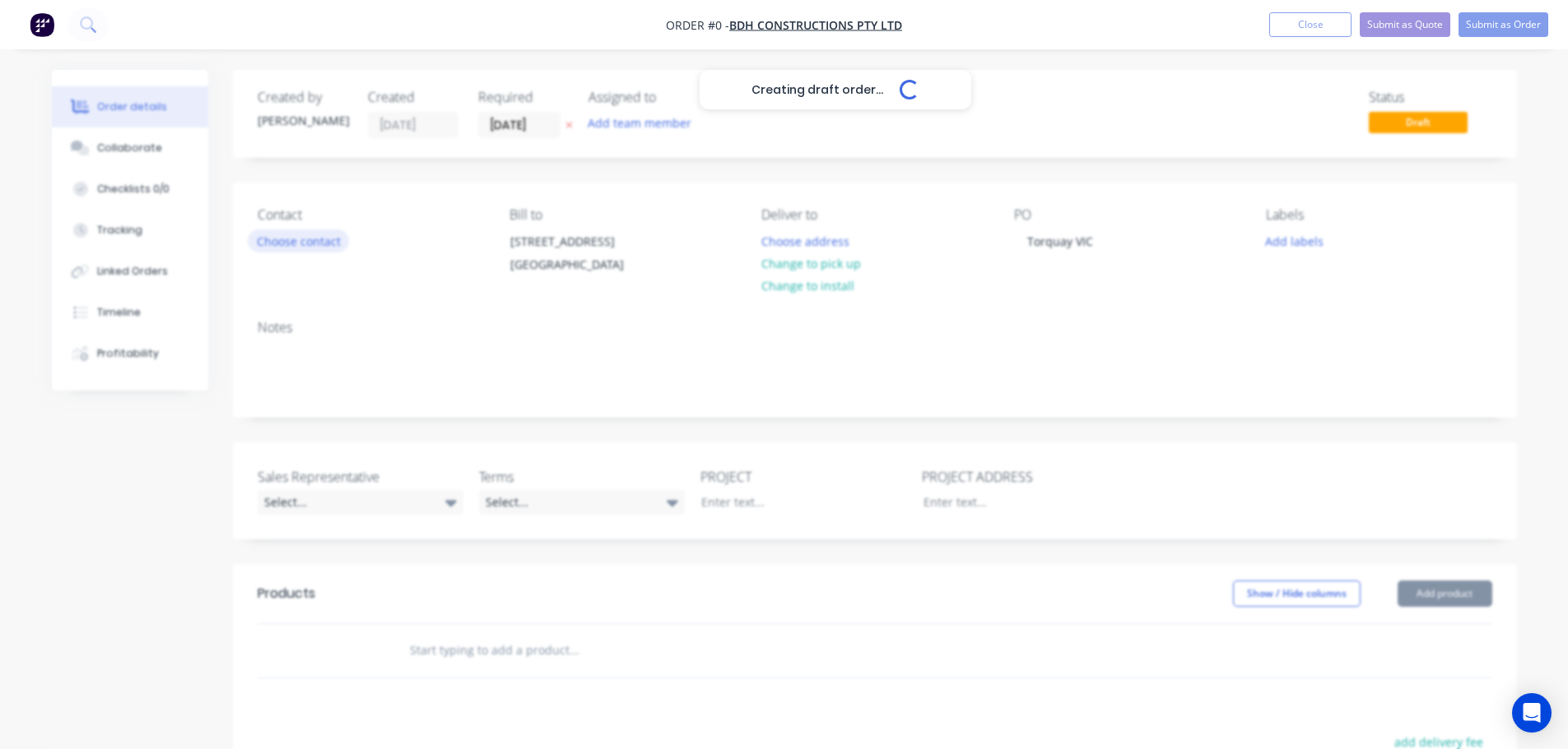
click at [267, 239] on div "Creating draft order... Loading... Order details Collaborate Checklists 0/0 Tra…" at bounding box center [784, 585] width 1498 height 1029
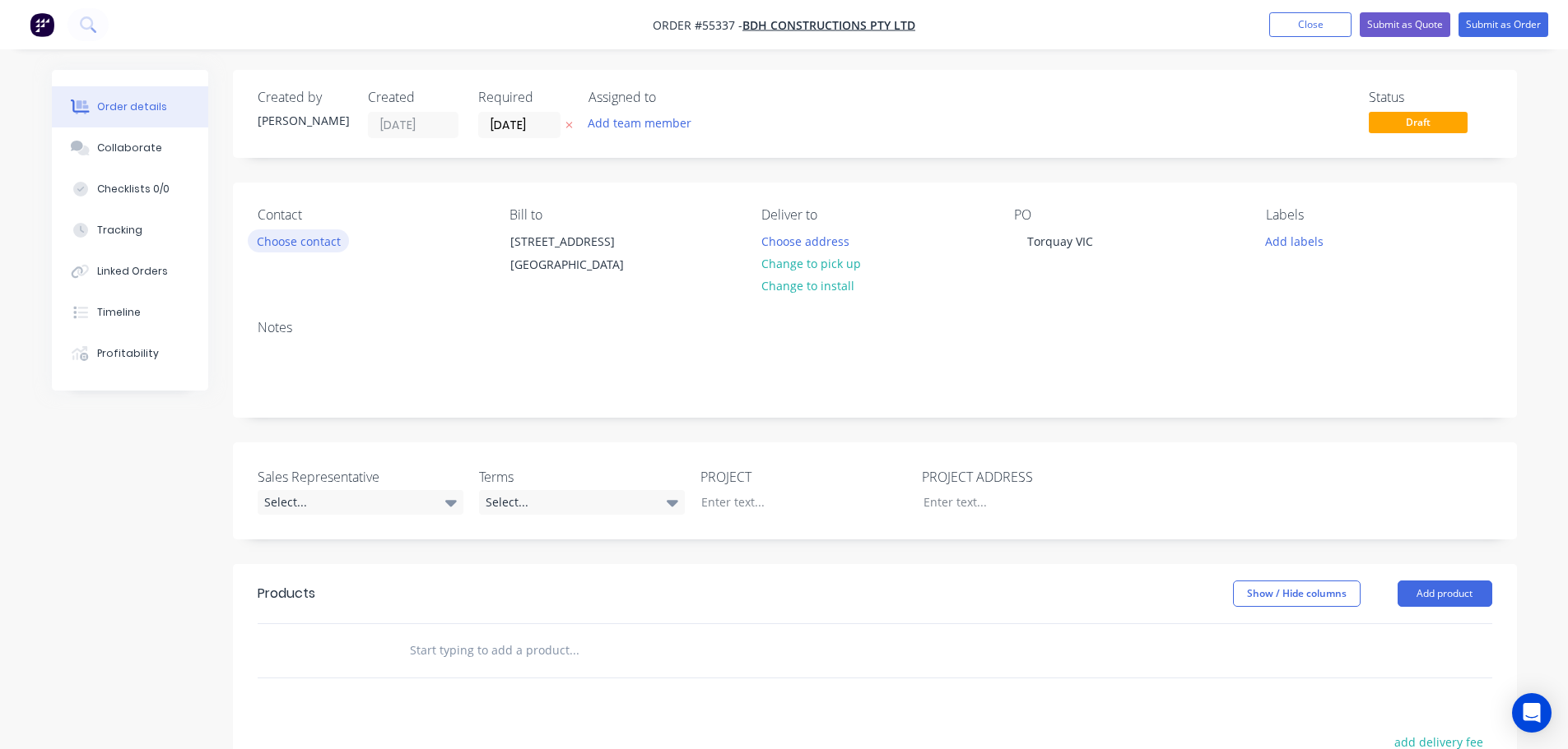
click at [267, 239] on button "Choose contact" at bounding box center [298, 240] width 101 height 22
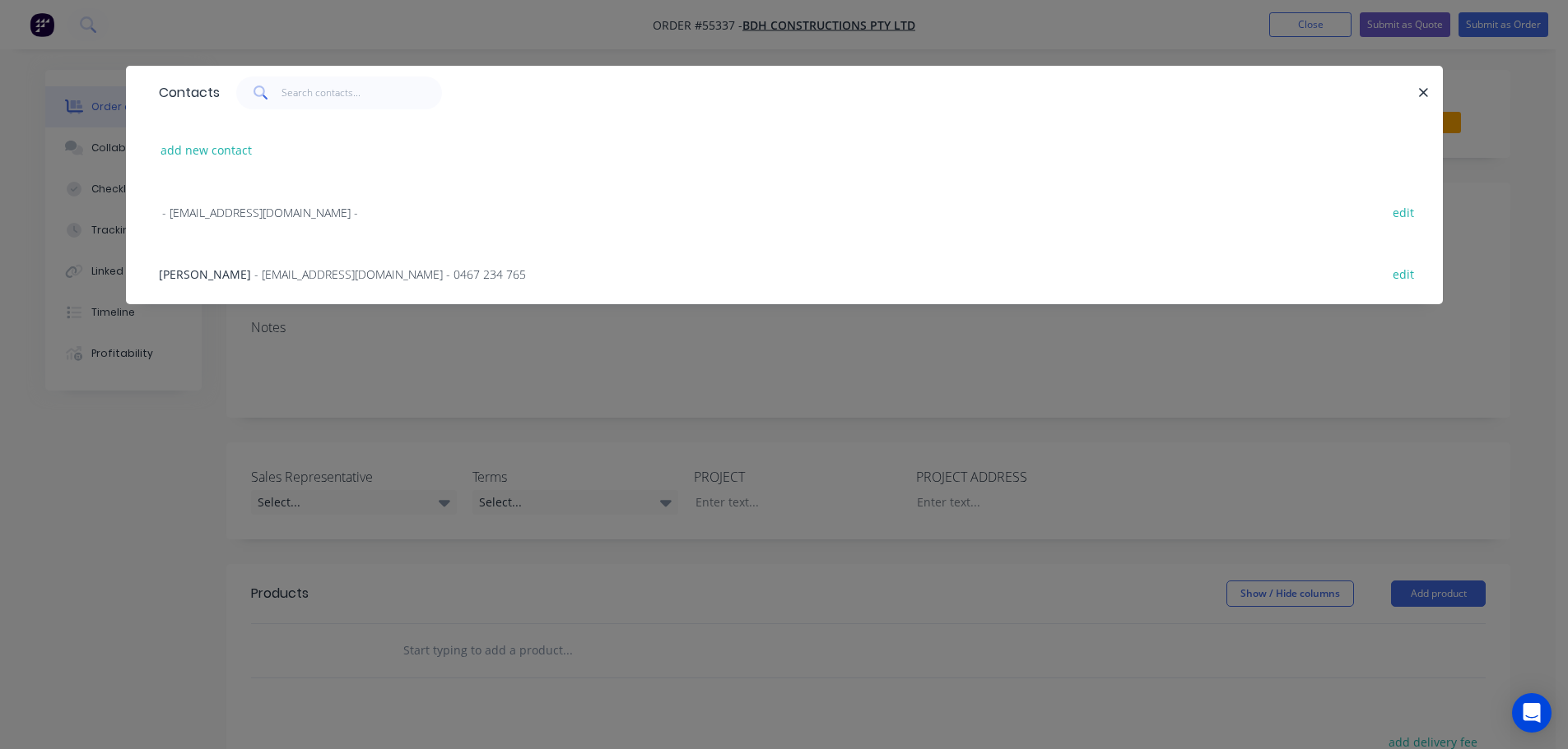
click at [186, 271] on span "joel Dickson" at bounding box center [205, 274] width 92 height 15
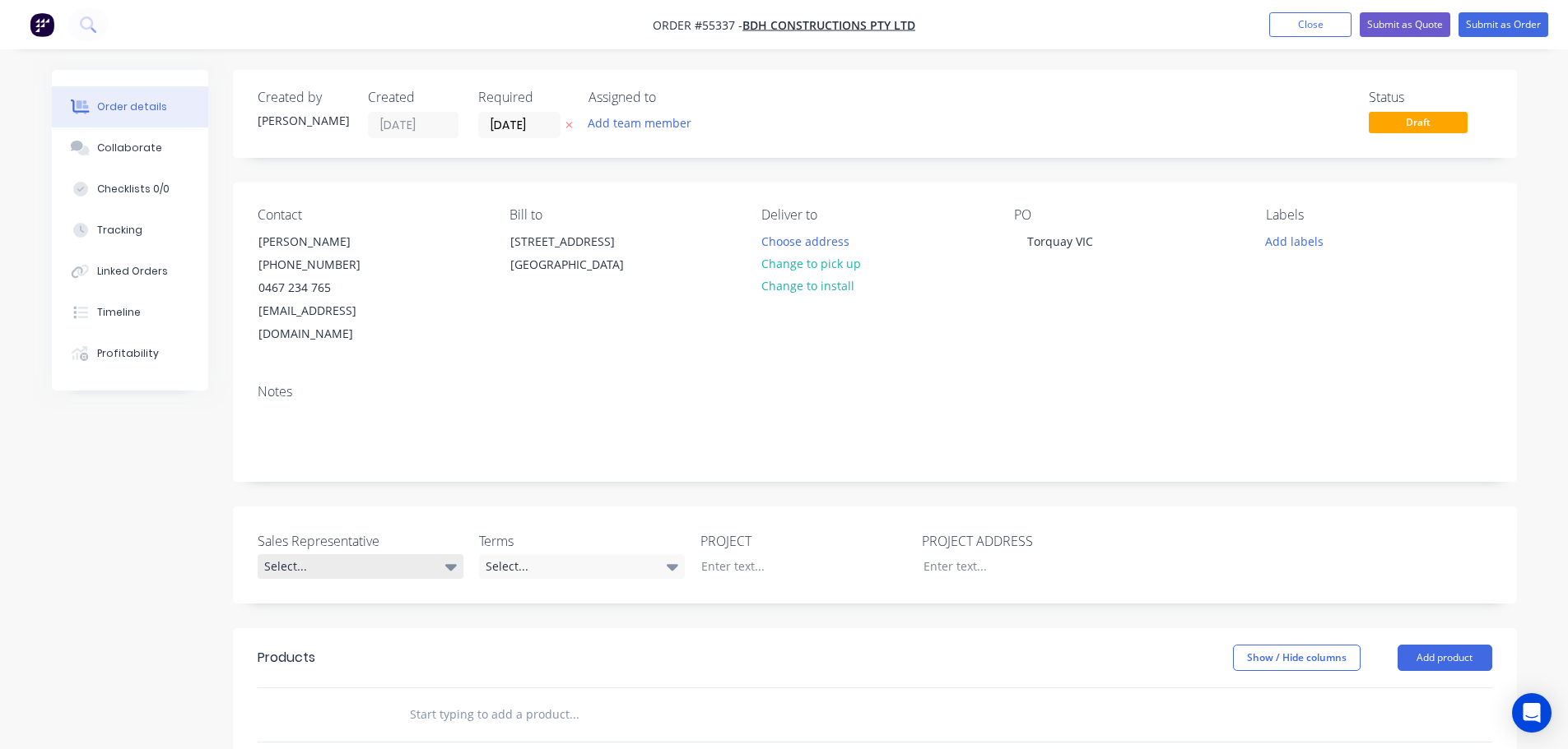
click at [338, 555] on div "Select..." at bounding box center [361, 567] width 206 height 25
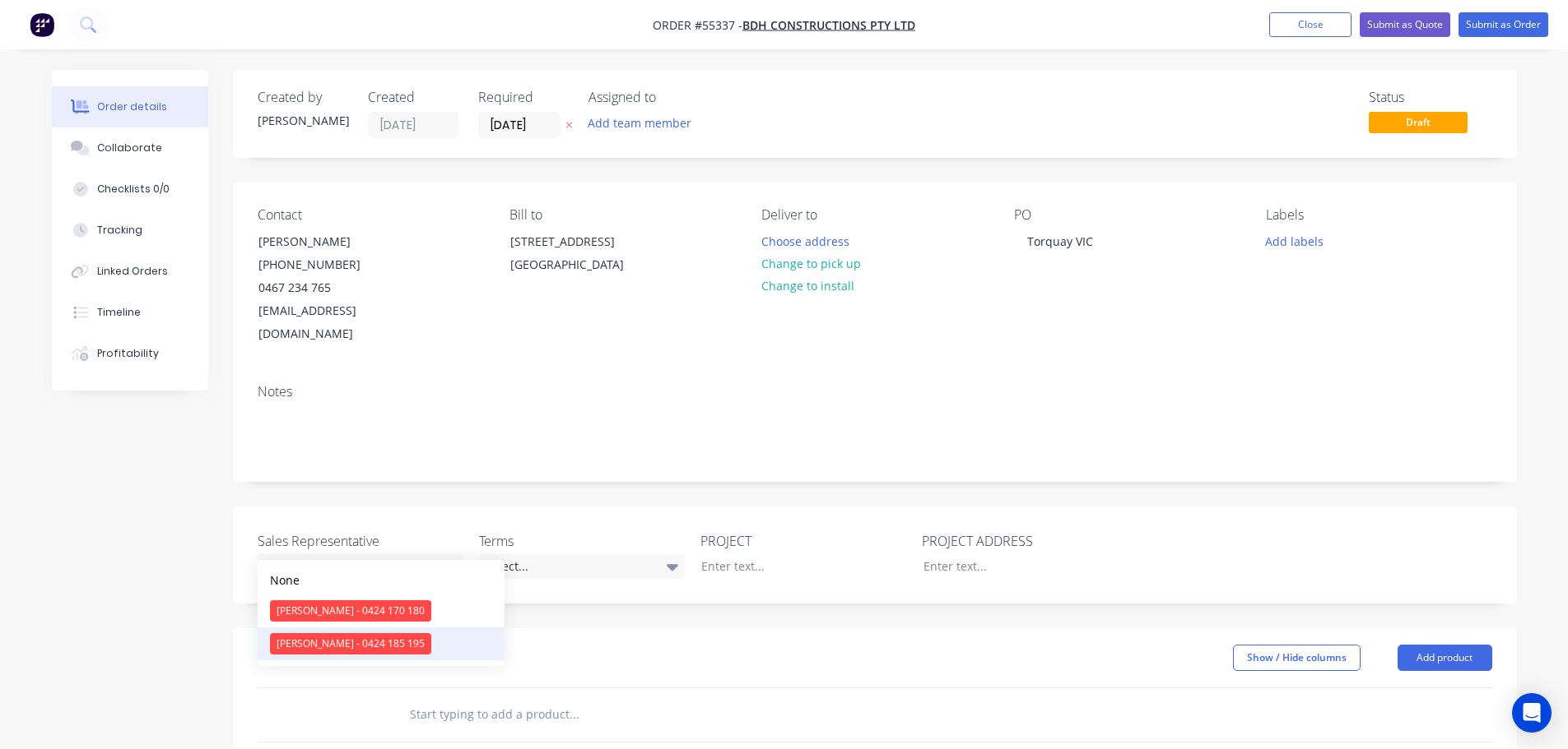
click at [327, 641] on div "Drew Blackman - 0424 185 195" at bounding box center [351, 644] width 162 height 21
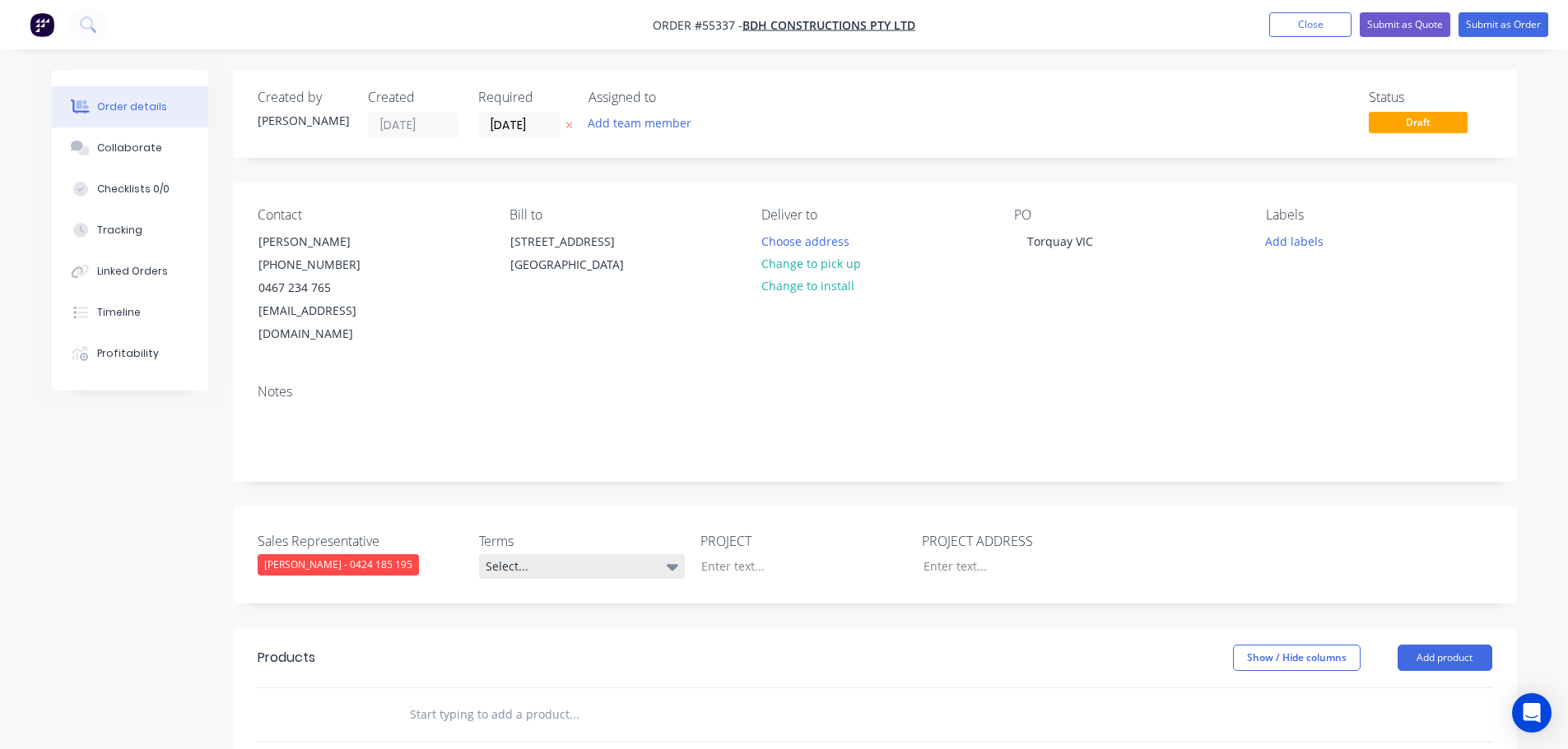
click at [598, 555] on div "Select..." at bounding box center [582, 567] width 206 height 25
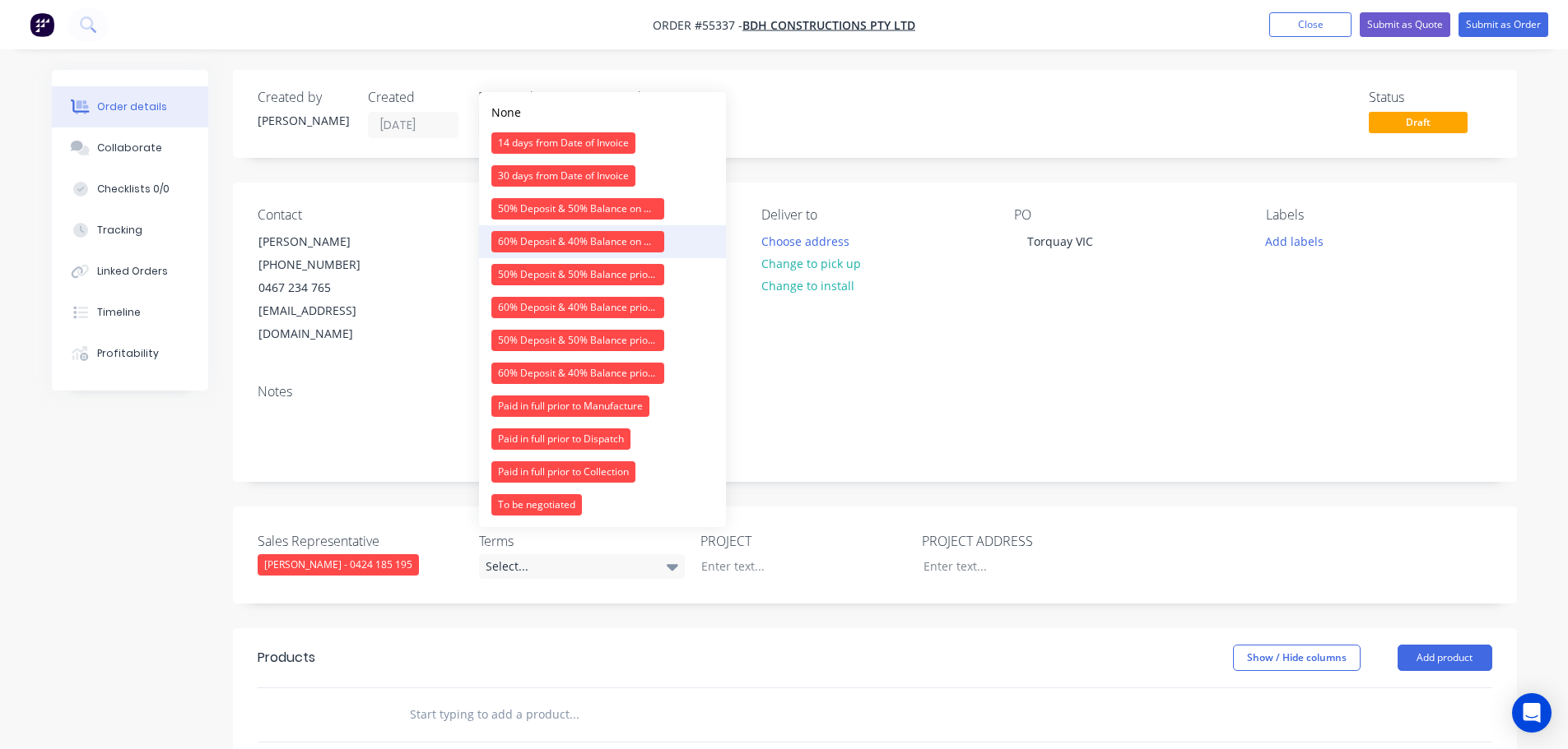
click at [540, 239] on div "60% Deposit & 40% Balance on Day of Installation" at bounding box center [578, 241] width 173 height 21
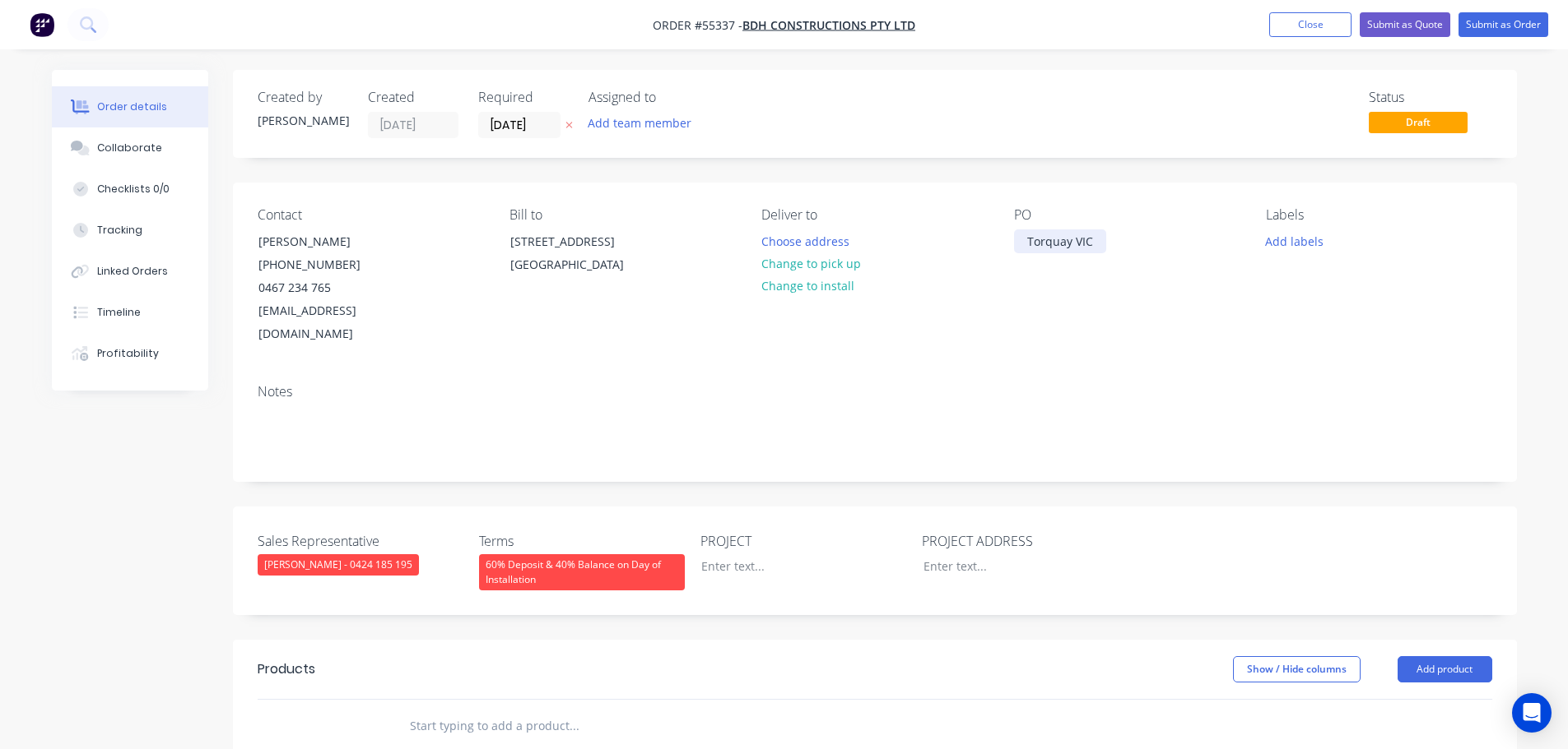
click at [1064, 235] on div "Torquay VIC" at bounding box center [1060, 241] width 92 height 24
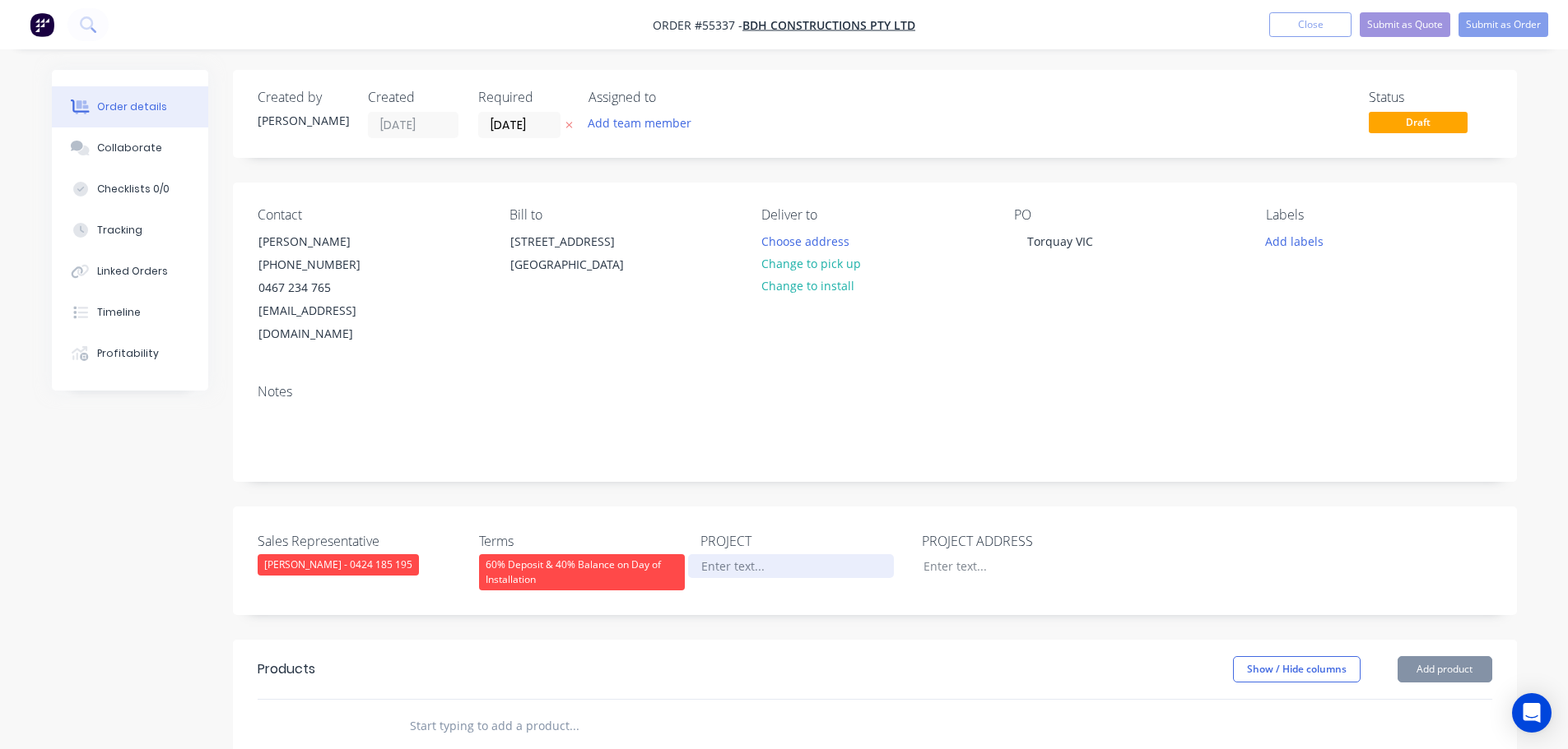
click at [731, 555] on div at bounding box center [791, 566] width 206 height 24
paste div
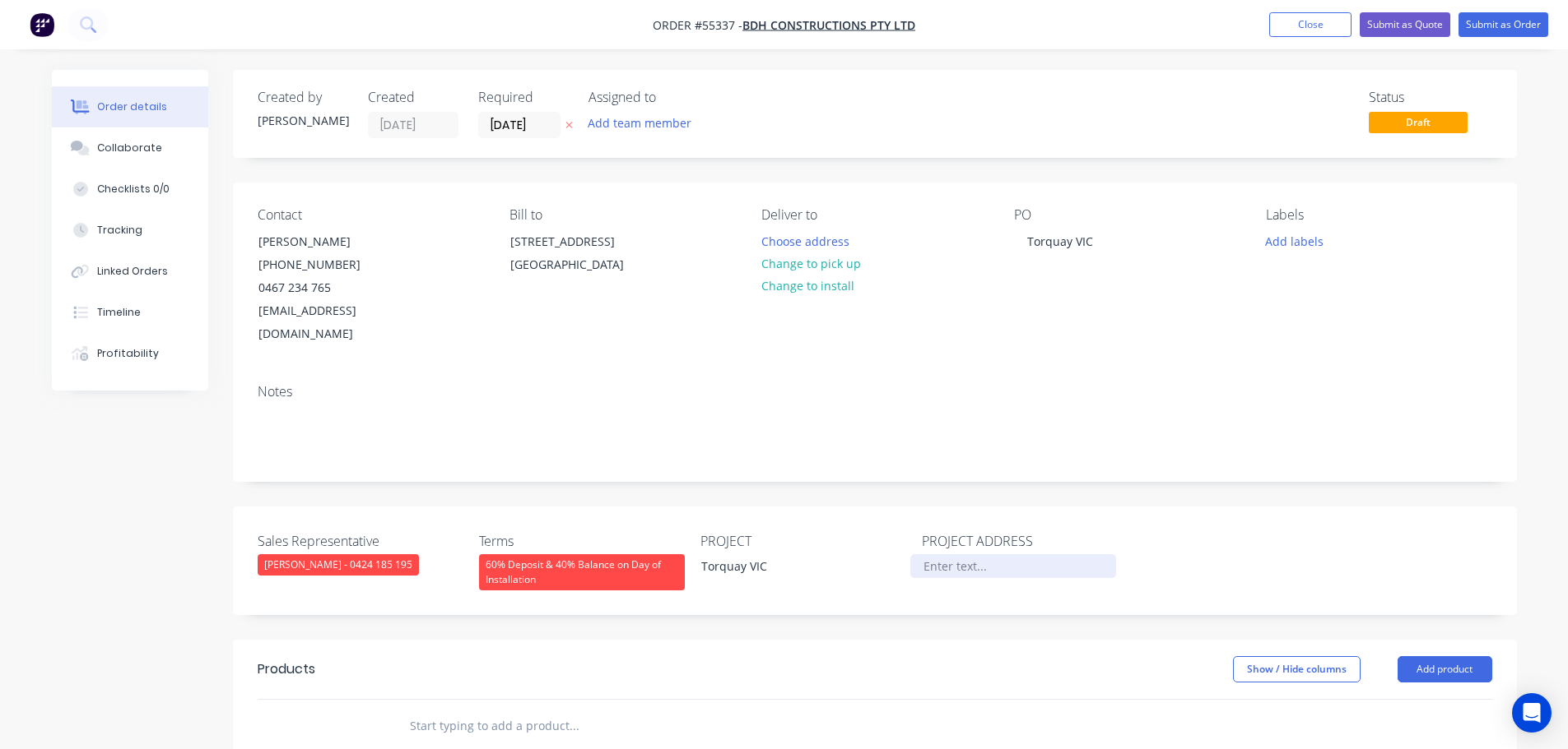
click at [954, 555] on div at bounding box center [1013, 566] width 206 height 24
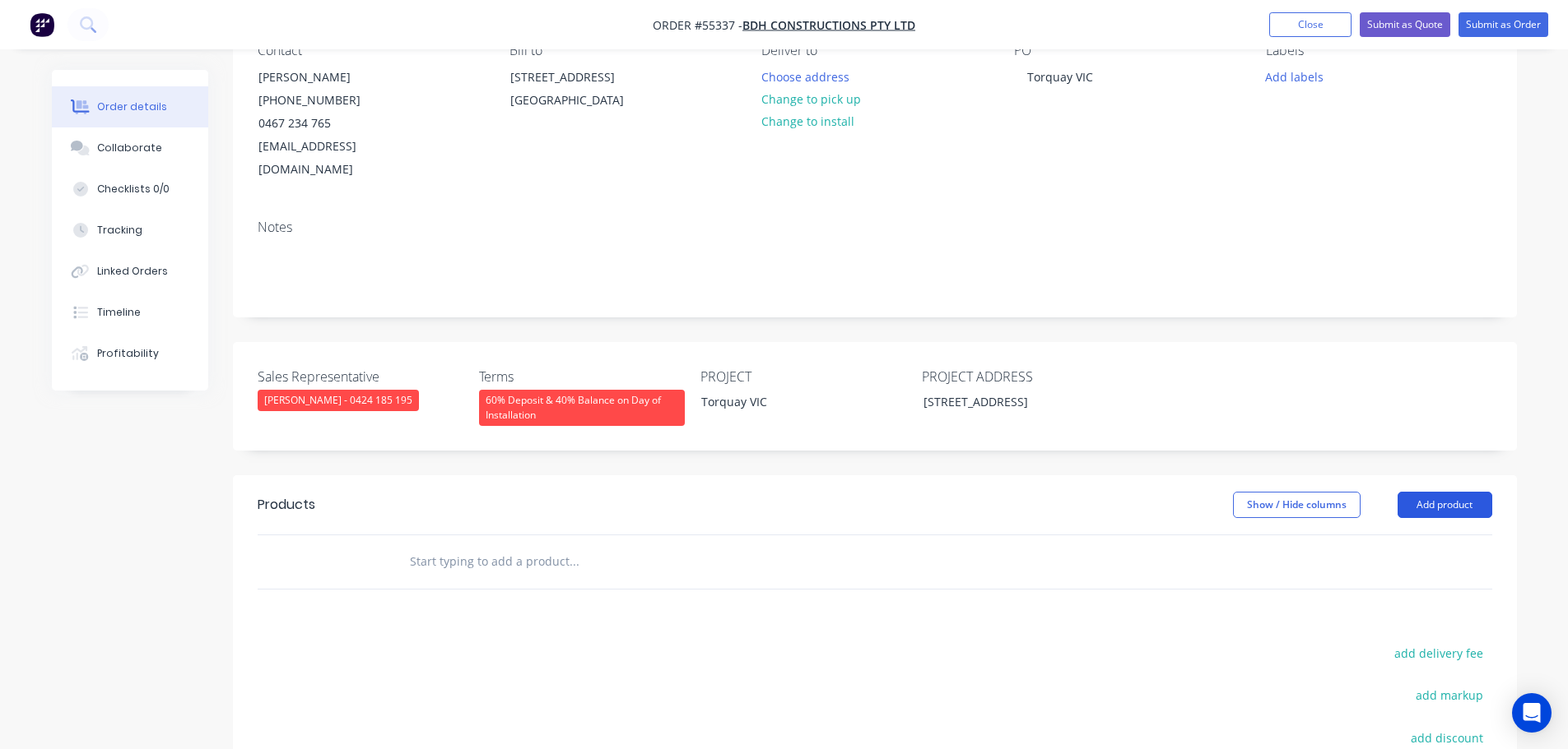
click at [1436, 492] on button "Add product" at bounding box center [1445, 505] width 94 height 26
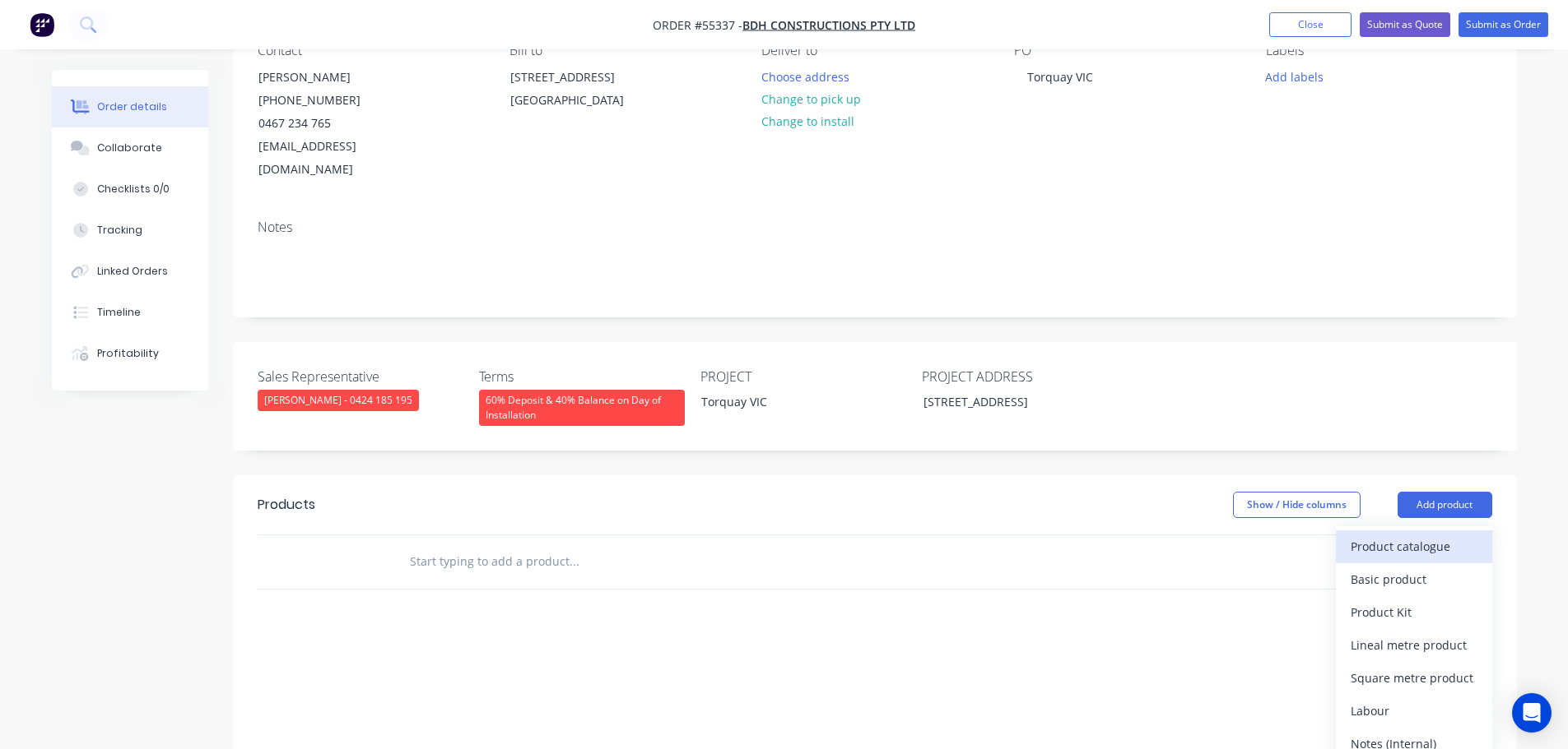
click at [1397, 535] on div "Product catalogue" at bounding box center [1414, 546] width 127 height 24
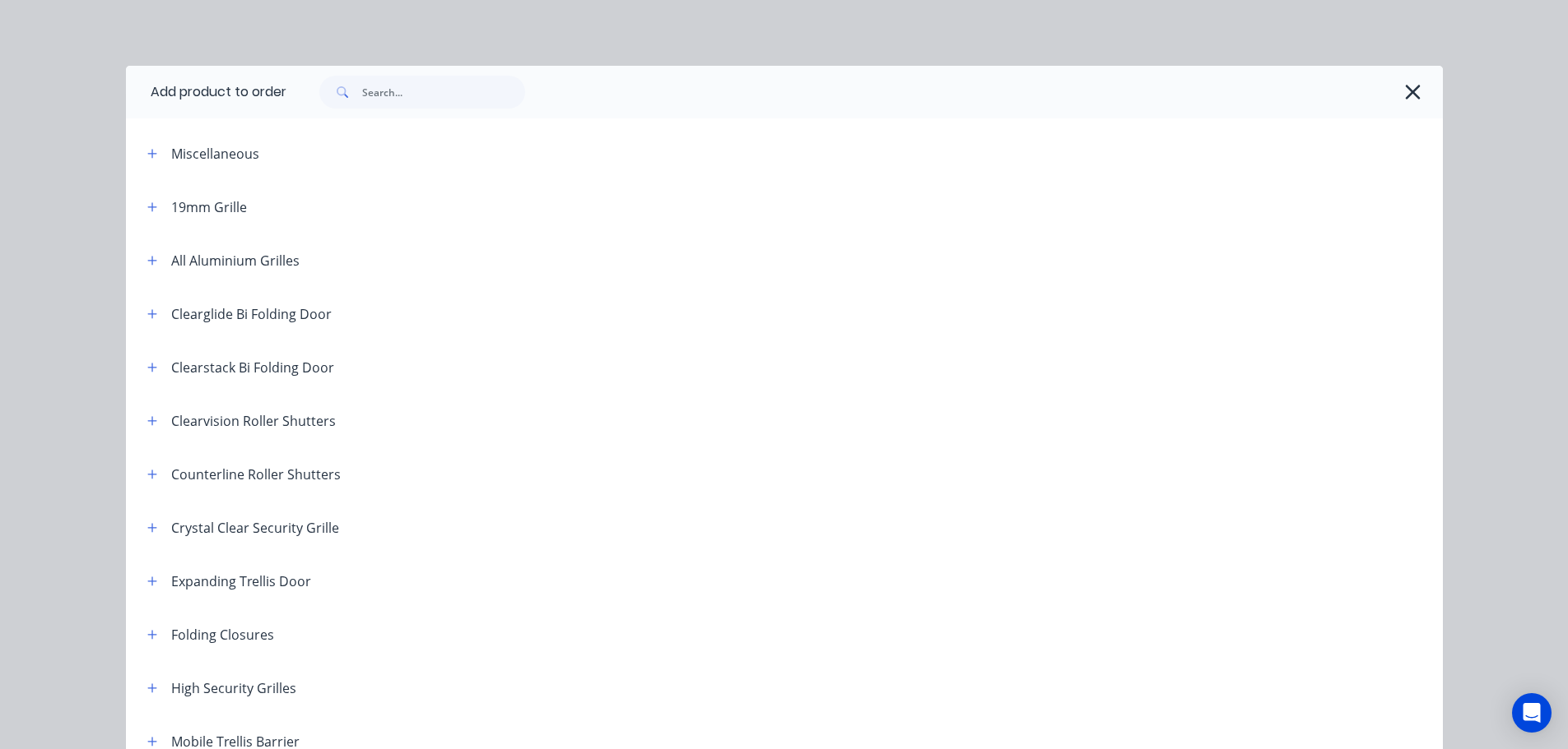
scroll to position [247, 0]
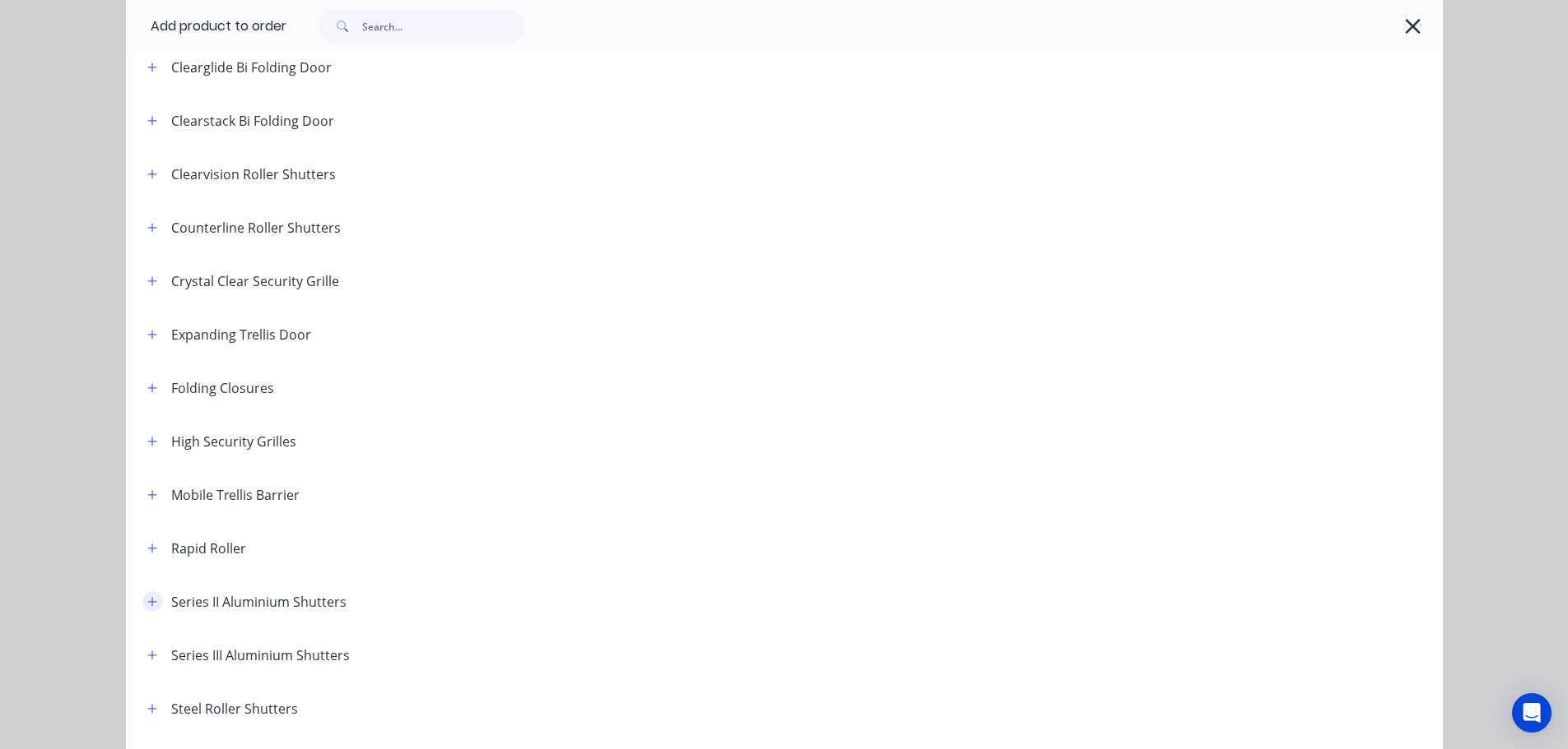
click at [147, 601] on icon "button" at bounding box center [151, 601] width 9 height 9
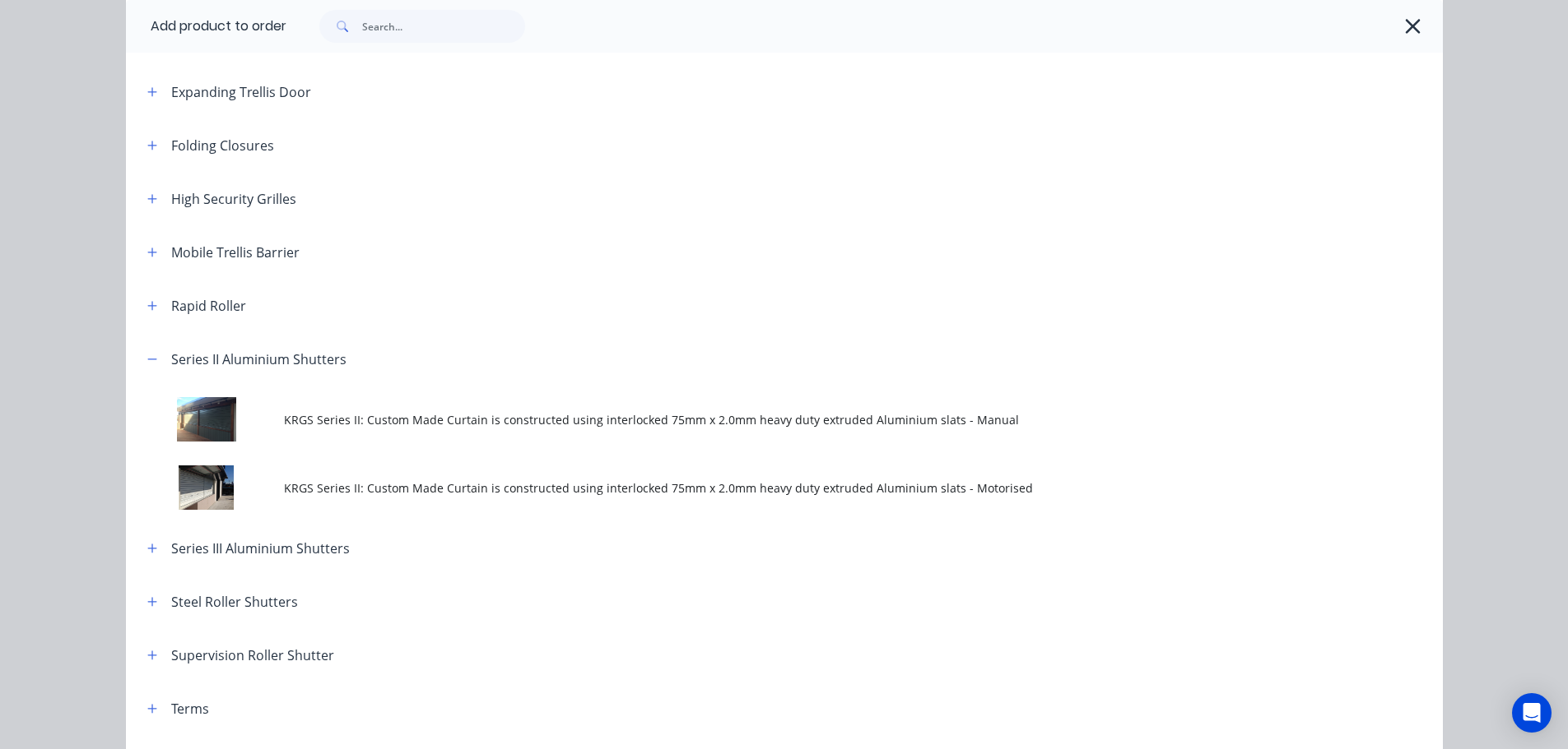
scroll to position [493, 0]
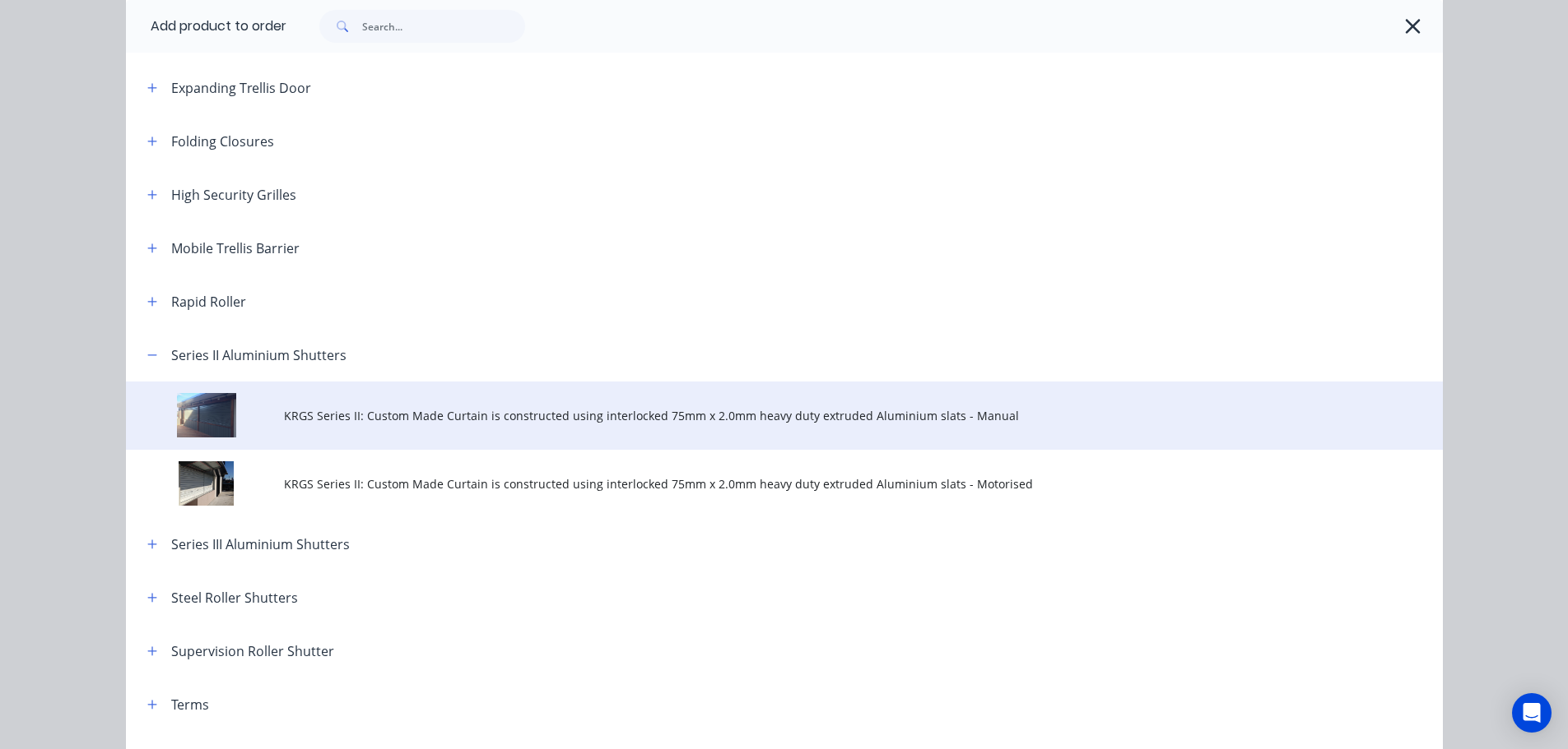
click at [627, 414] on span "KRGS Series II: Custom Made Curtain is constructed using interlocked 75mm x 2.0…" at bounding box center [746, 416] width 926 height 17
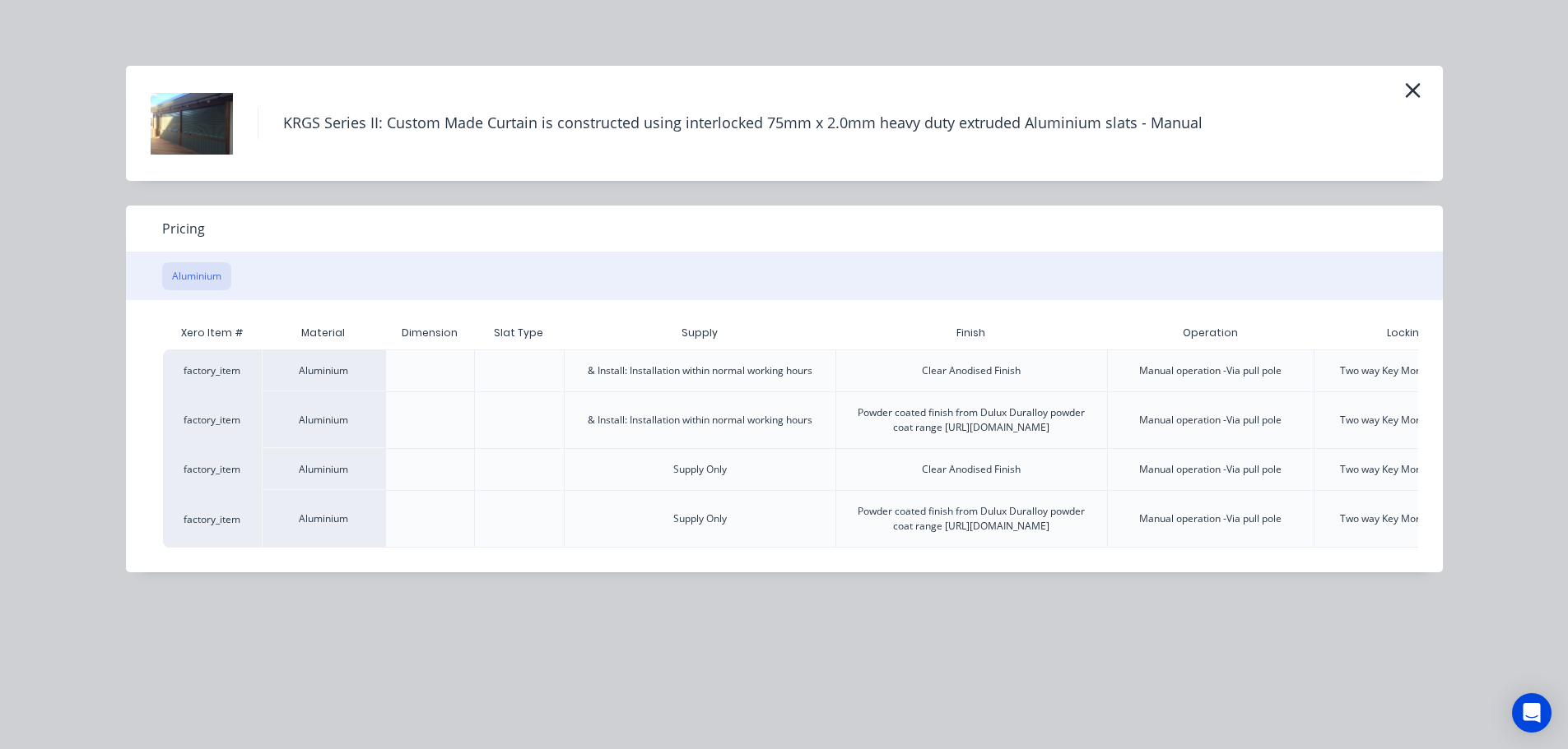
scroll to position [0, 170]
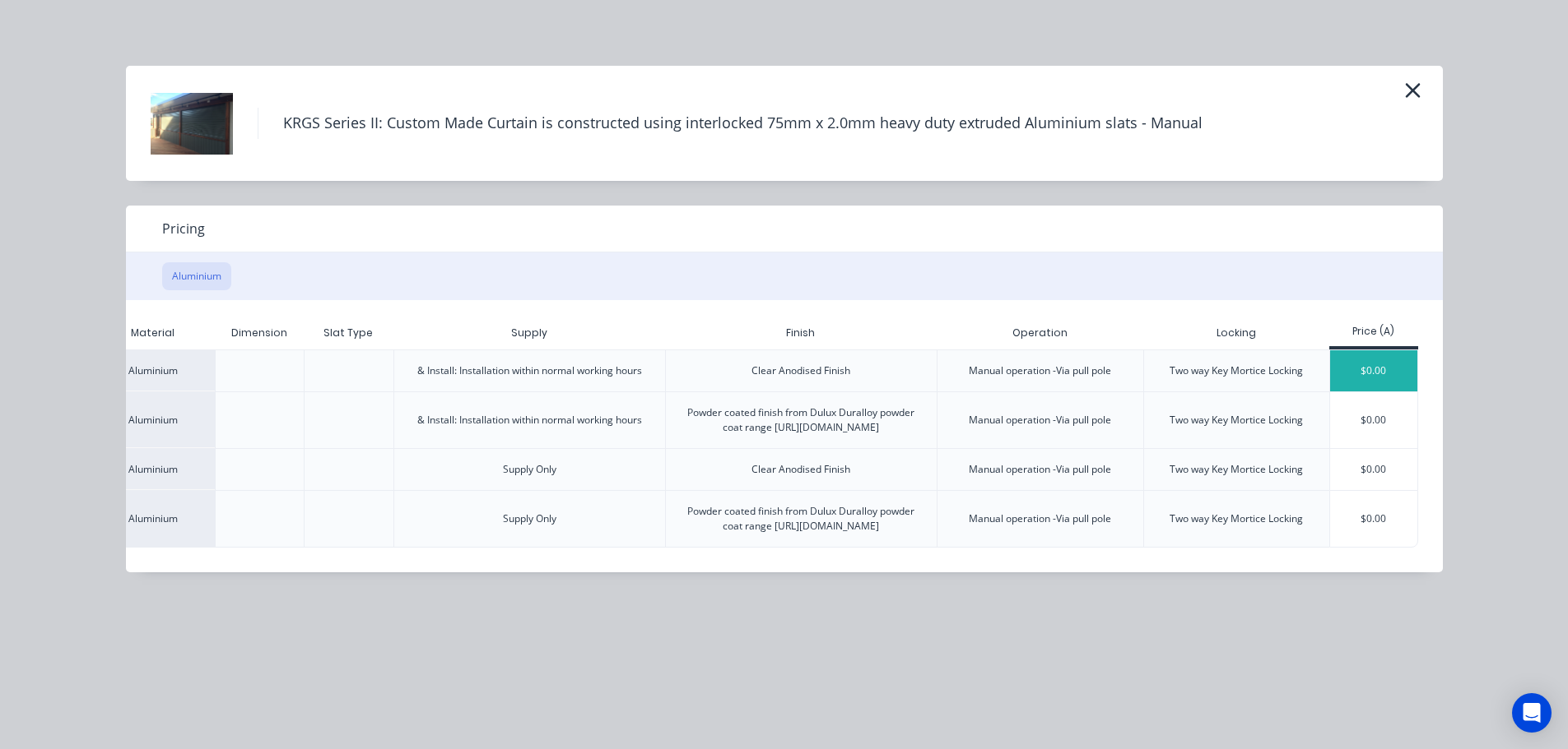
click at [1368, 371] on div "$0.00" at bounding box center [1375, 370] width 89 height 41
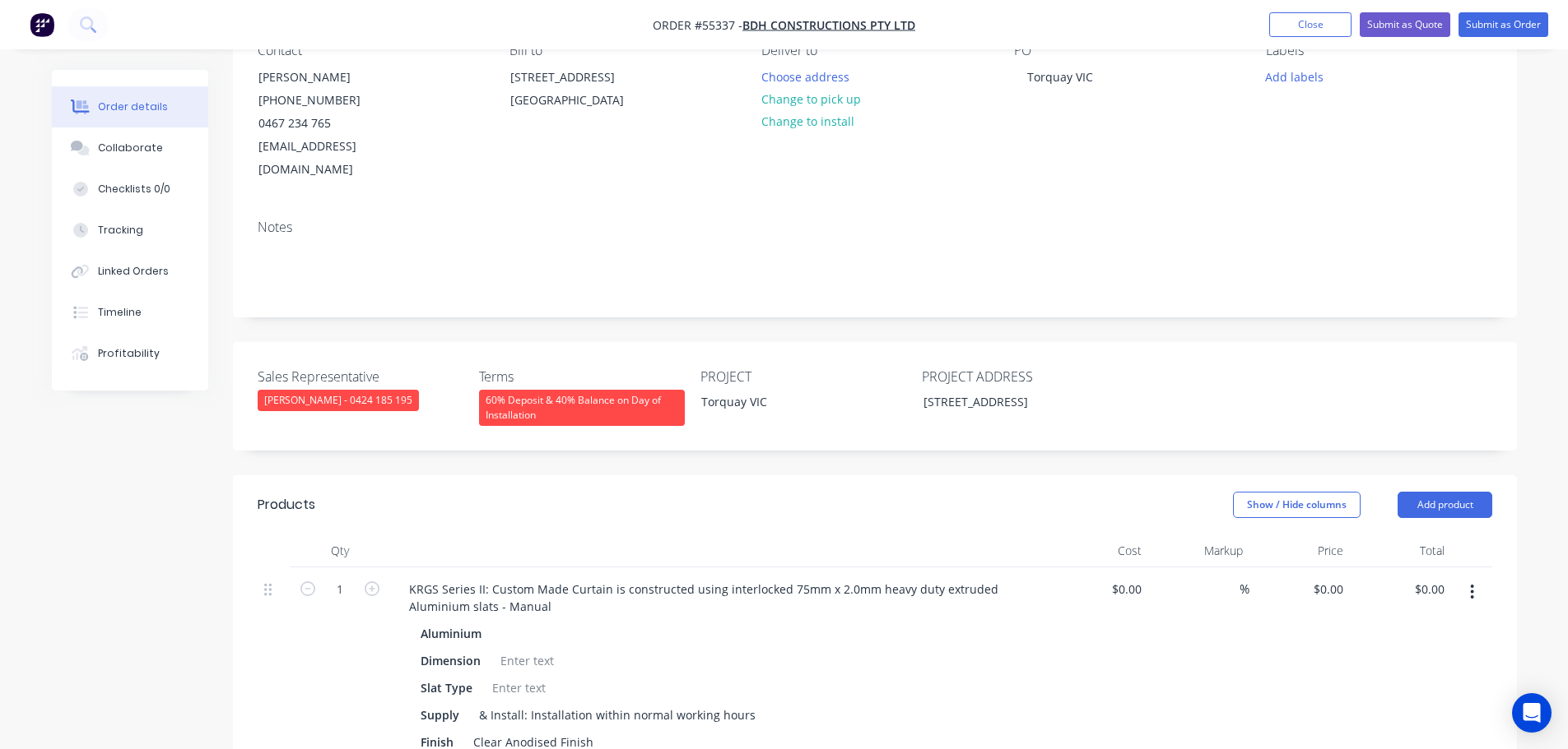
scroll to position [412, 0]
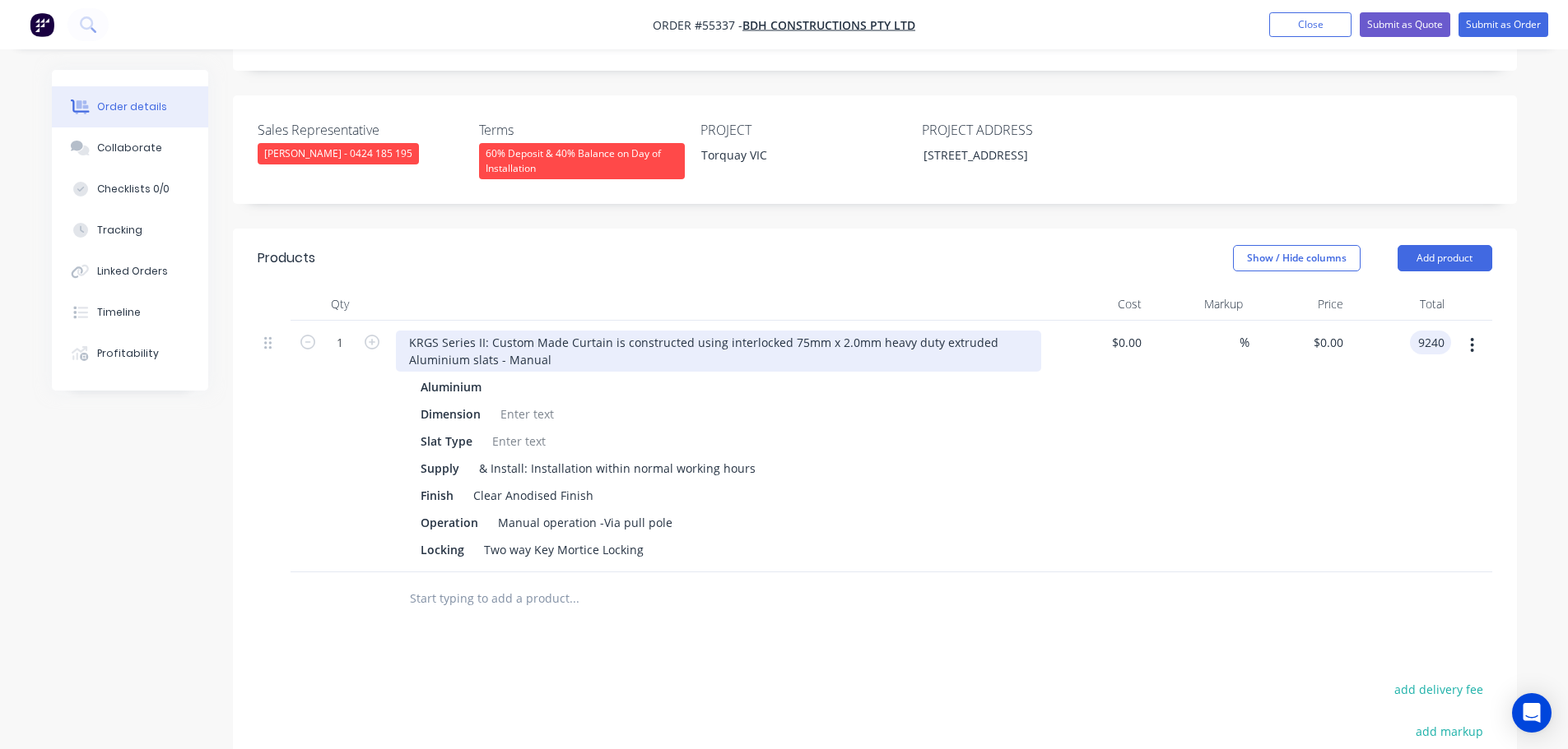
type input "9240"
type input "$9,240.00"
click at [400, 331] on div "KRGS Series II: Custom Made Curtain is constructed using interlocked 75mm x 2.0…" at bounding box center [719, 351] width 645 height 41
click at [406, 331] on div "KRGS Series II: Custom Made Curtain is constructed using interlocked 75mm x 2.0…" at bounding box center [719, 351] width 645 height 41
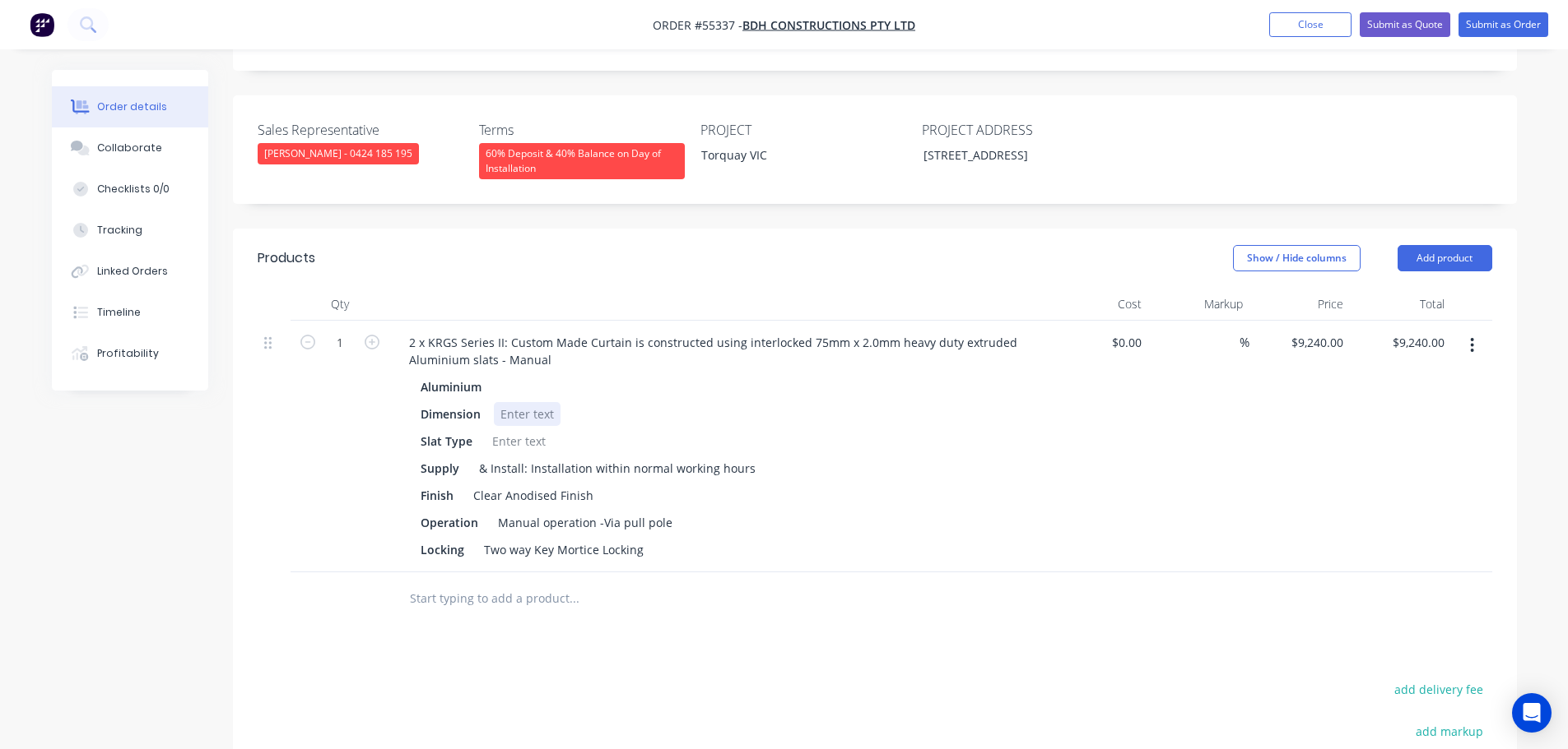
click at [518, 402] on div at bounding box center [526, 413] width 66 height 24
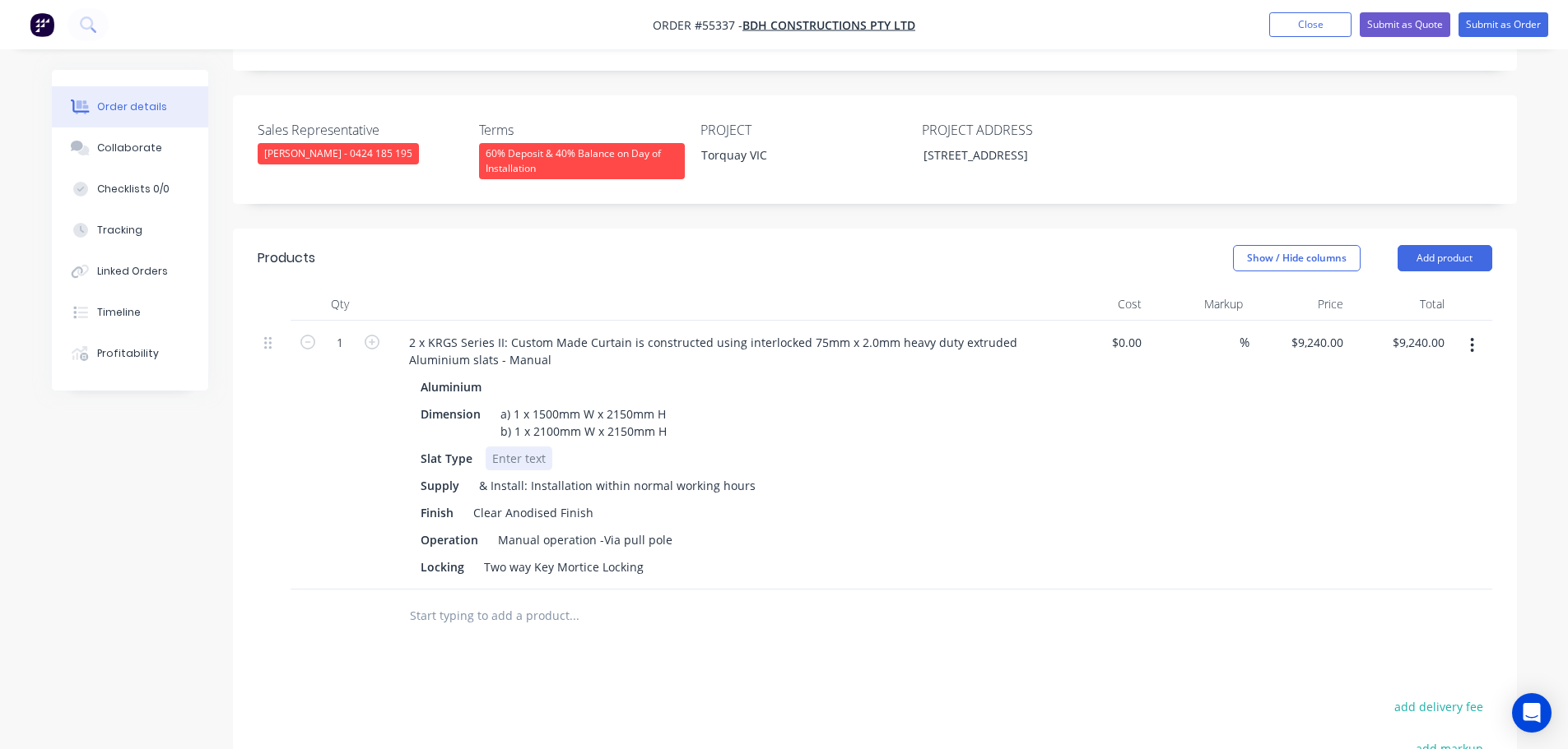
click at [498, 447] on div at bounding box center [518, 459] width 66 height 24
drag, startPoint x: 527, startPoint y: 439, endPoint x: 531, endPoint y: 493, distance: 54.1
click at [527, 447] on div "Slotted w/ mesh infill" at bounding box center [550, 459] width 129 height 24
click at [647, 556] on div "Locking Two way Key Mortice Locking" at bounding box center [715, 567] width 602 height 24
click at [600, 528] on div "Manual operation -Via pull pole" at bounding box center [585, 539] width 188 height 24
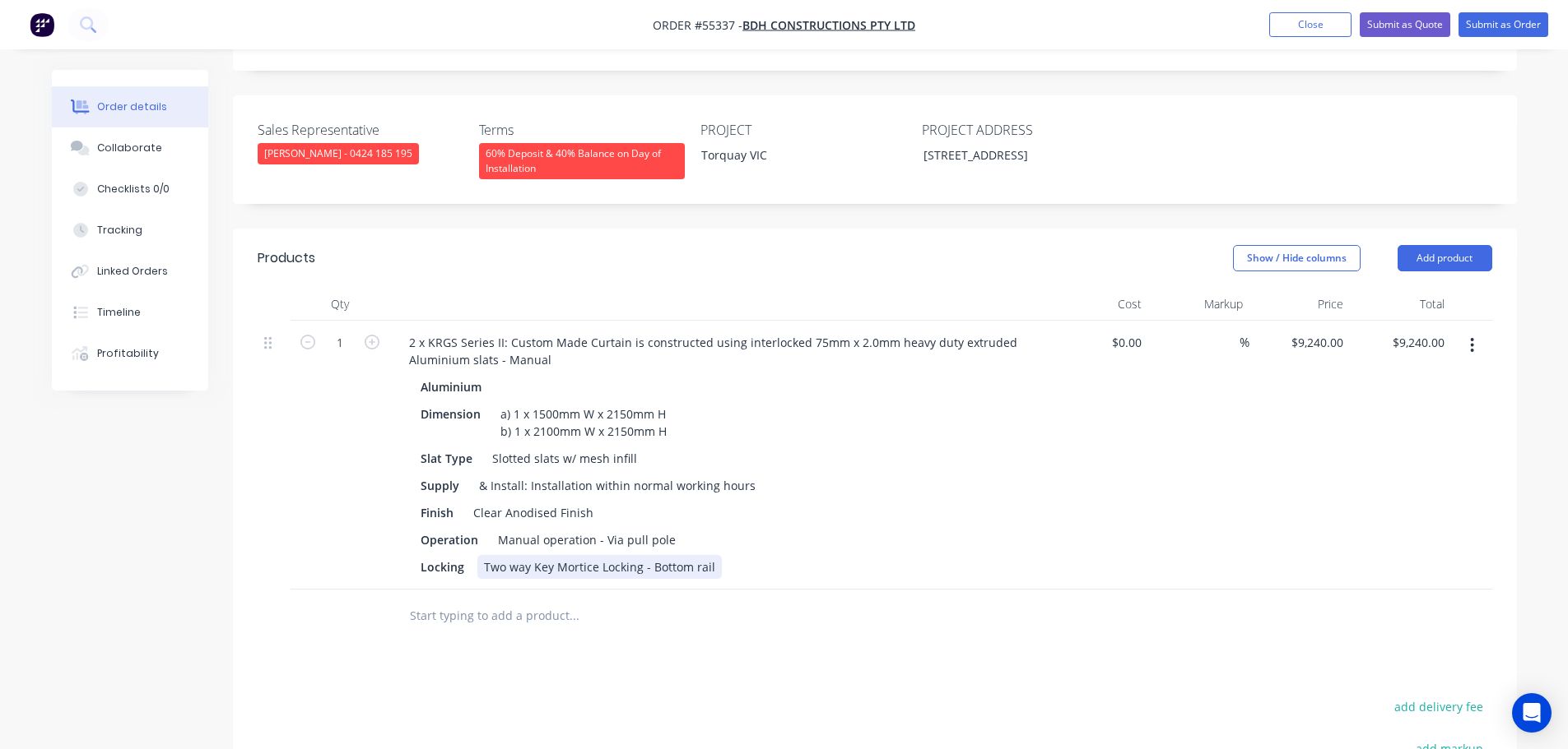
click at [711, 556] on div "Two way Key Mortice Locking - Bottom rail" at bounding box center [599, 567] width 244 height 24
click at [1415, 245] on button "Add product" at bounding box center [1445, 258] width 94 height 26
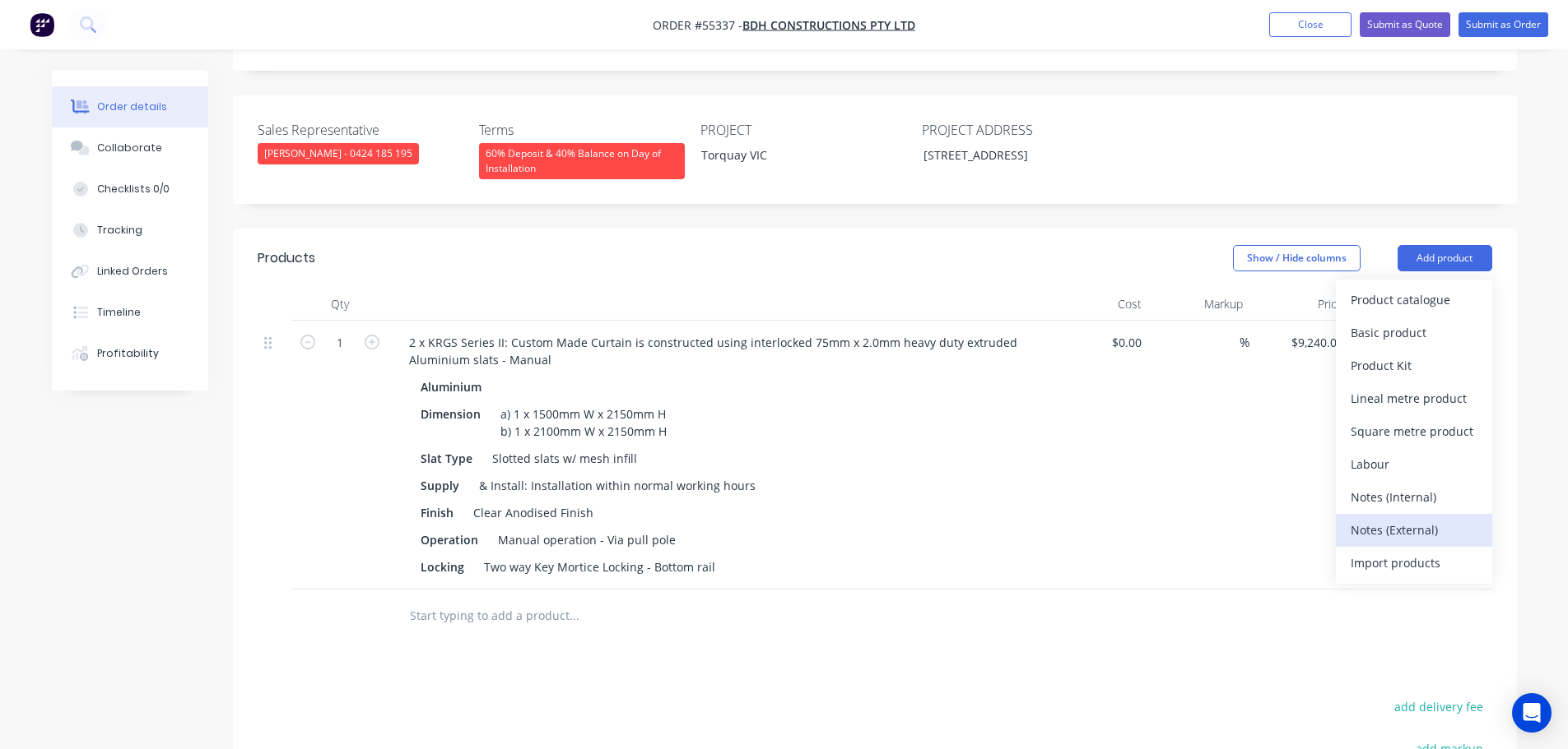
click at [1380, 518] on div "Notes (External)" at bounding box center [1414, 530] width 127 height 24
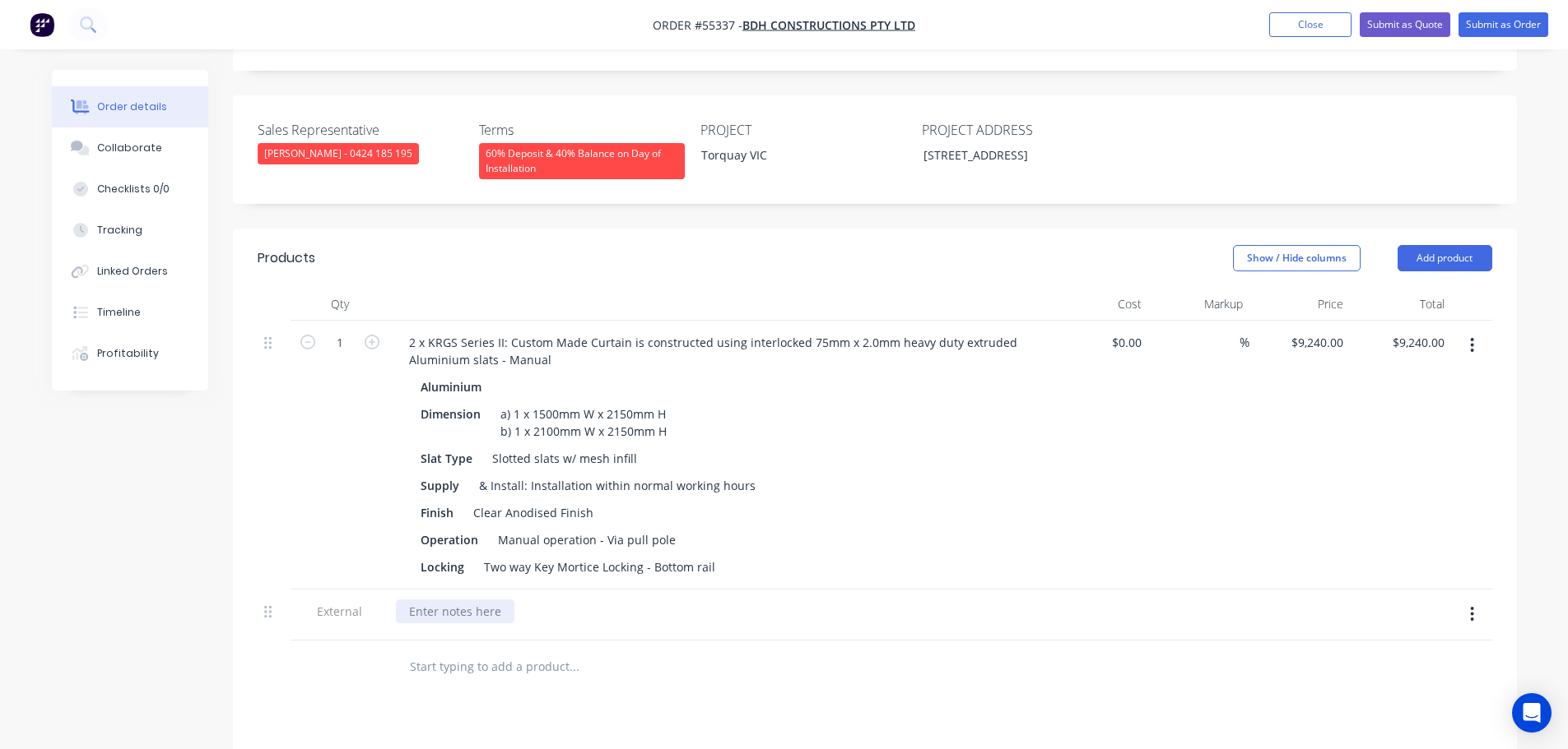
click at [490, 600] on div at bounding box center [455, 612] width 118 height 24
click at [1414, 22] on button "Submit as Quote" at bounding box center [1404, 25] width 90 height 25
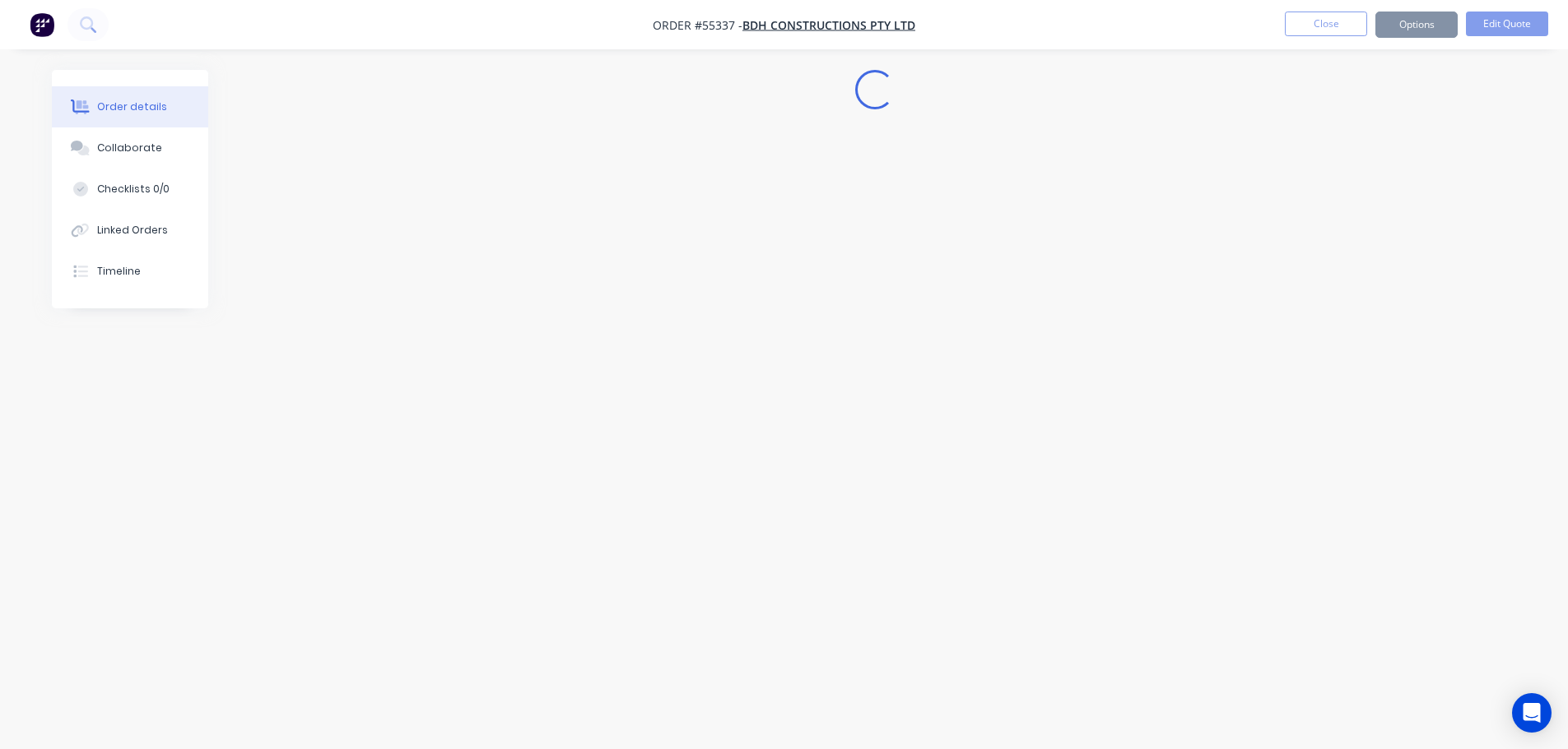
scroll to position [0, 0]
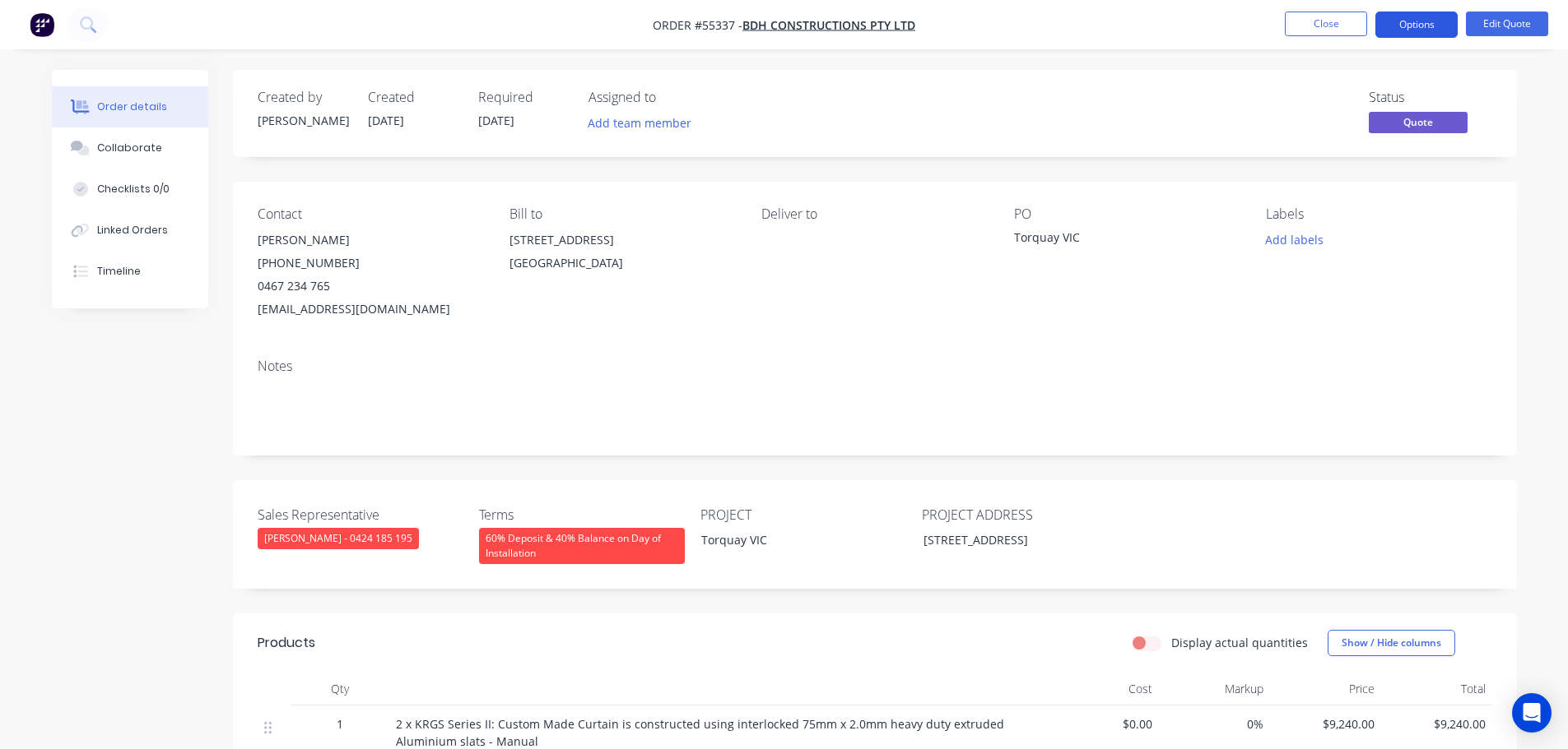
click at [1412, 29] on button "Options" at bounding box center [1417, 24] width 83 height 26
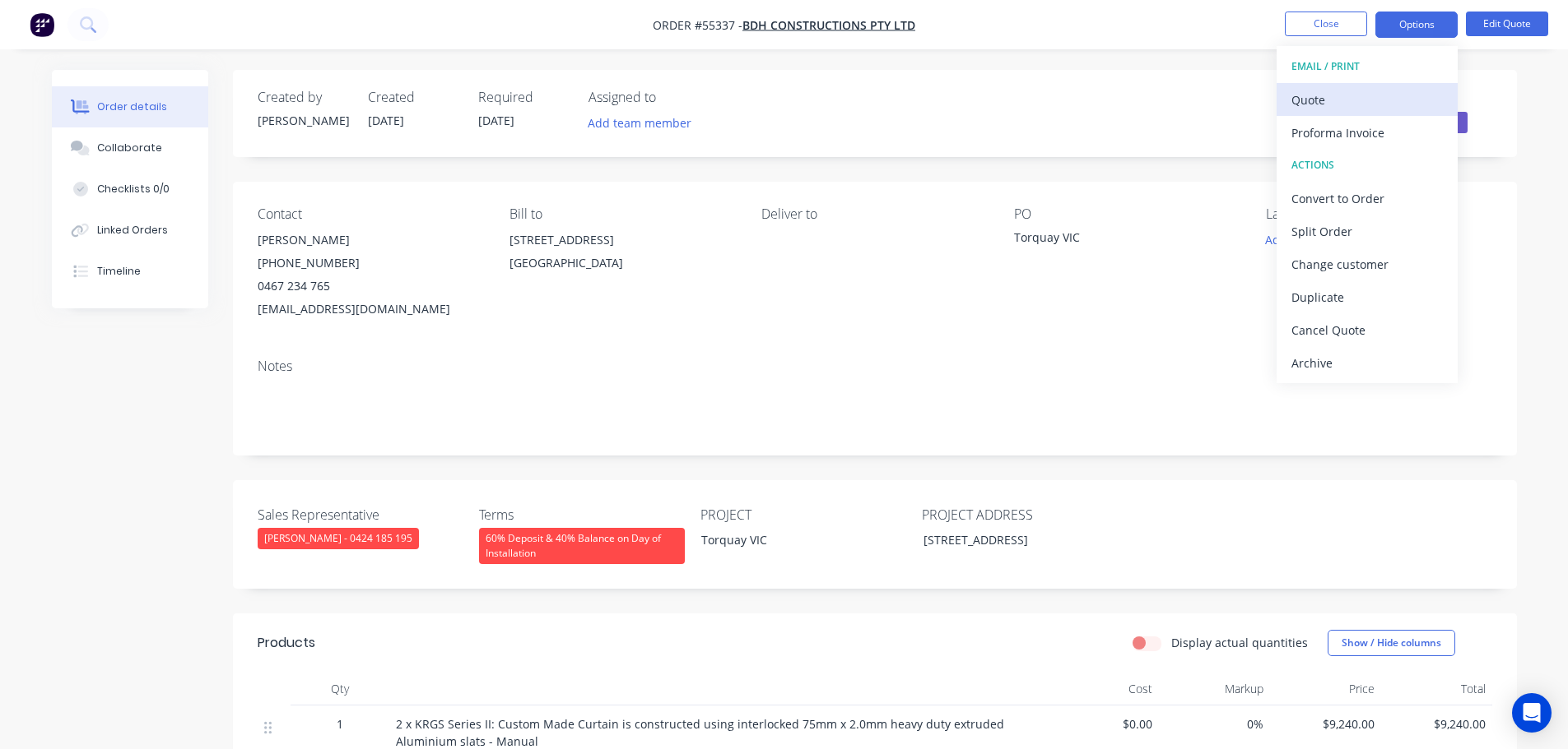
click at [1319, 107] on div "Quote" at bounding box center [1366, 100] width 151 height 24
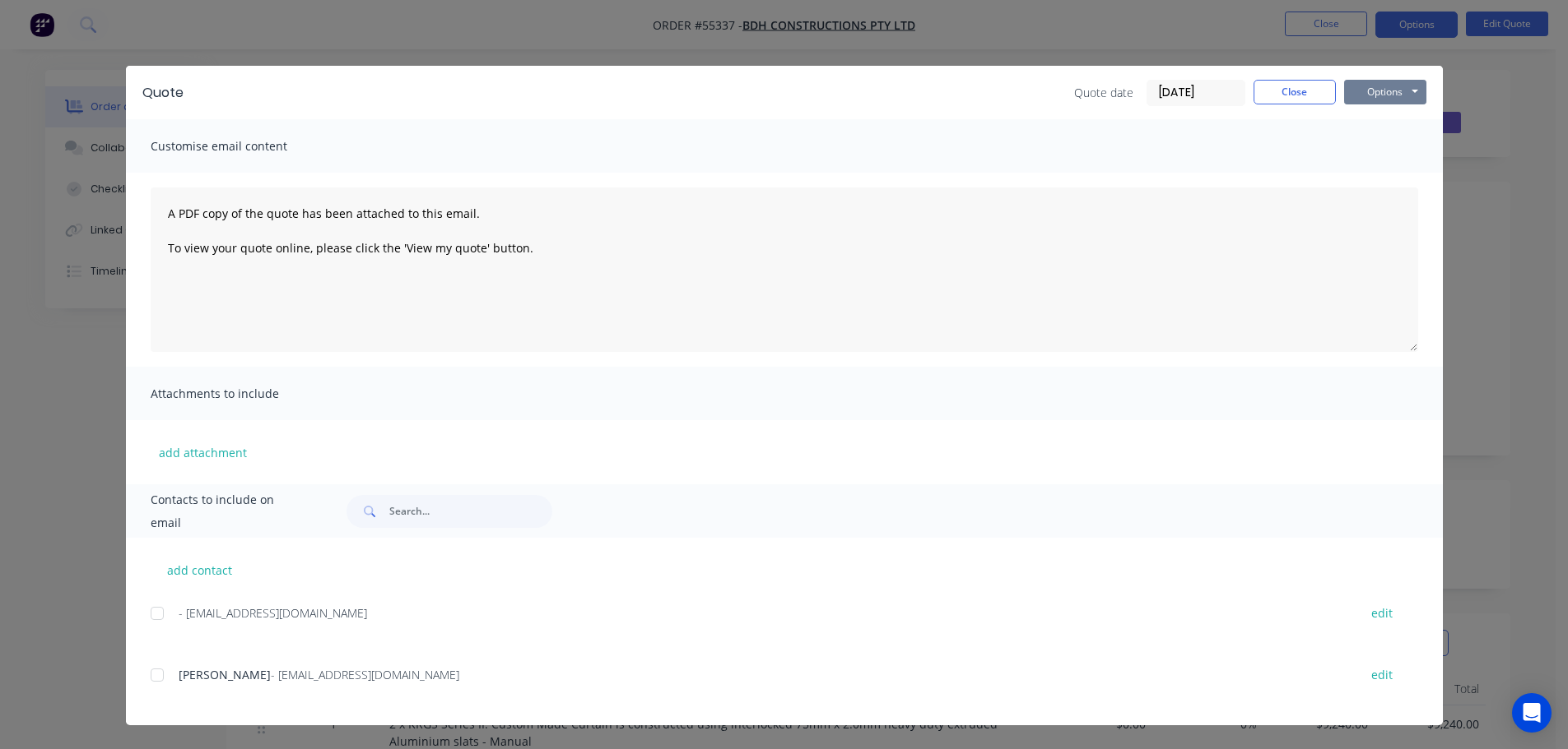
click at [1357, 98] on button "Options" at bounding box center [1385, 92] width 83 height 25
click at [1383, 151] on button "Print" at bounding box center [1397, 148] width 106 height 27
click at [1267, 91] on button "Close" at bounding box center [1295, 92] width 83 height 25
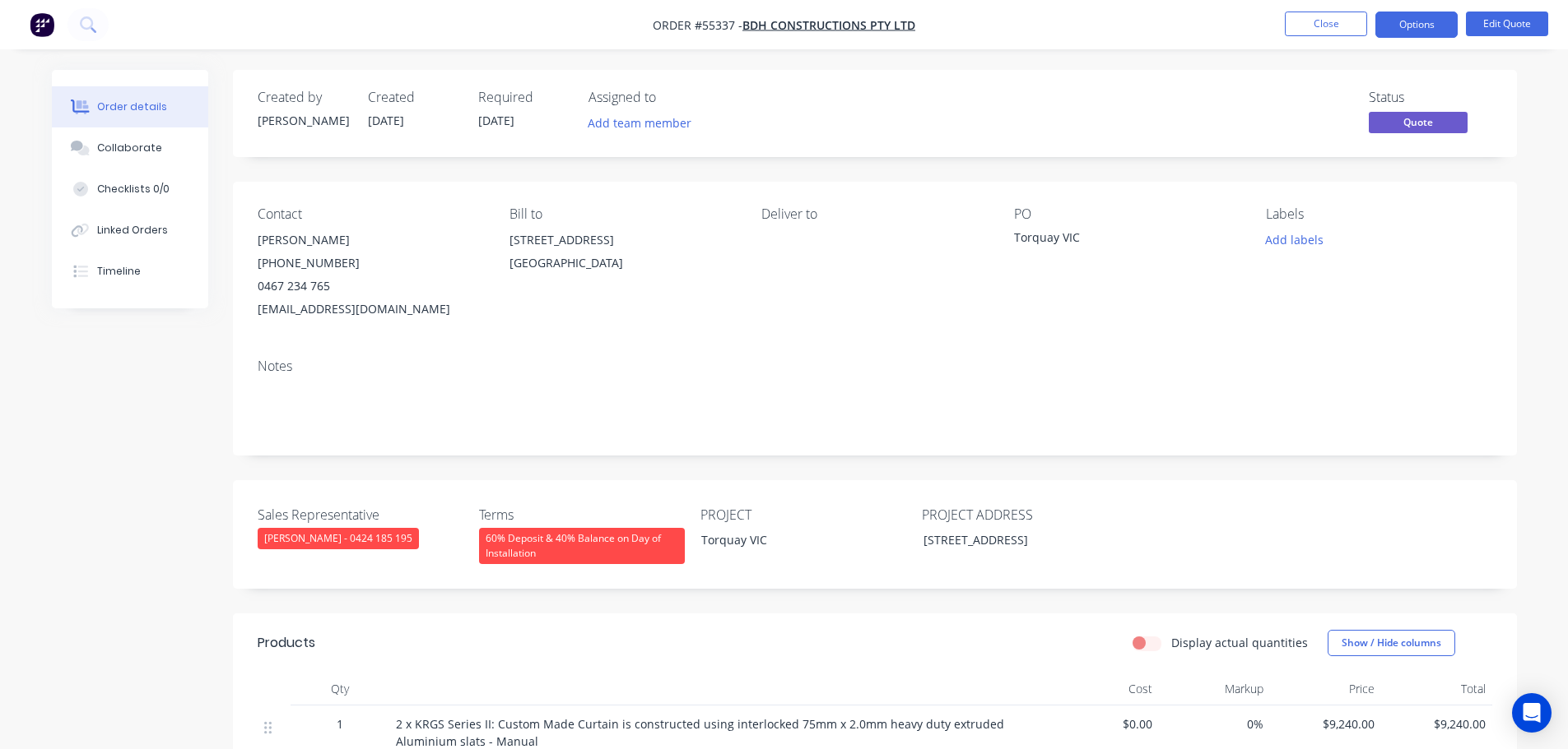
click at [368, 311] on div "jdickson@bdhconstructions.com.au" at bounding box center [370, 310] width 225 height 23
click at [1041, 237] on div "Torquay VIC" at bounding box center [1117, 240] width 206 height 23
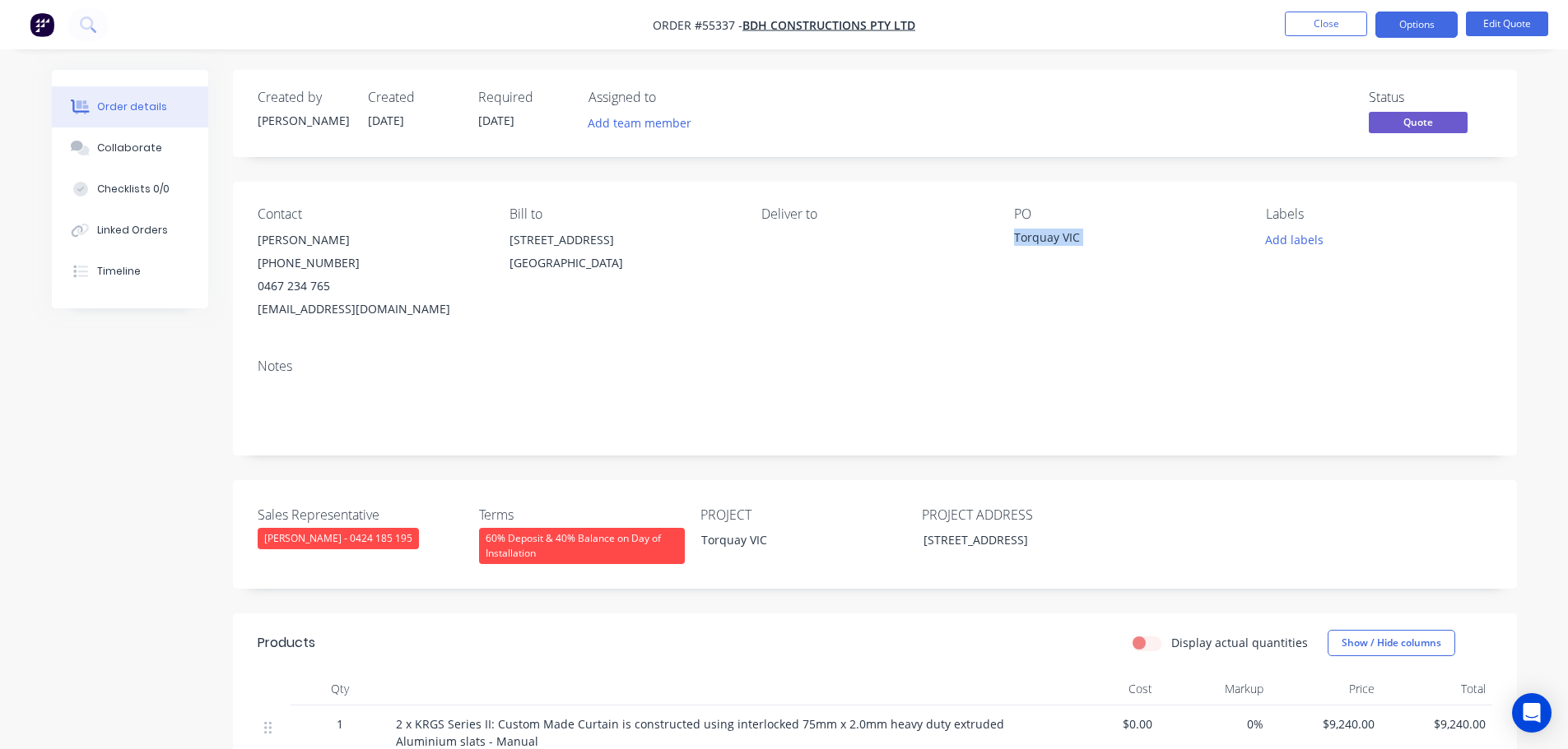
click at [1041, 237] on div "Torquay VIC" at bounding box center [1117, 240] width 206 height 23
click at [1433, 22] on button "Options" at bounding box center [1417, 24] width 83 height 26
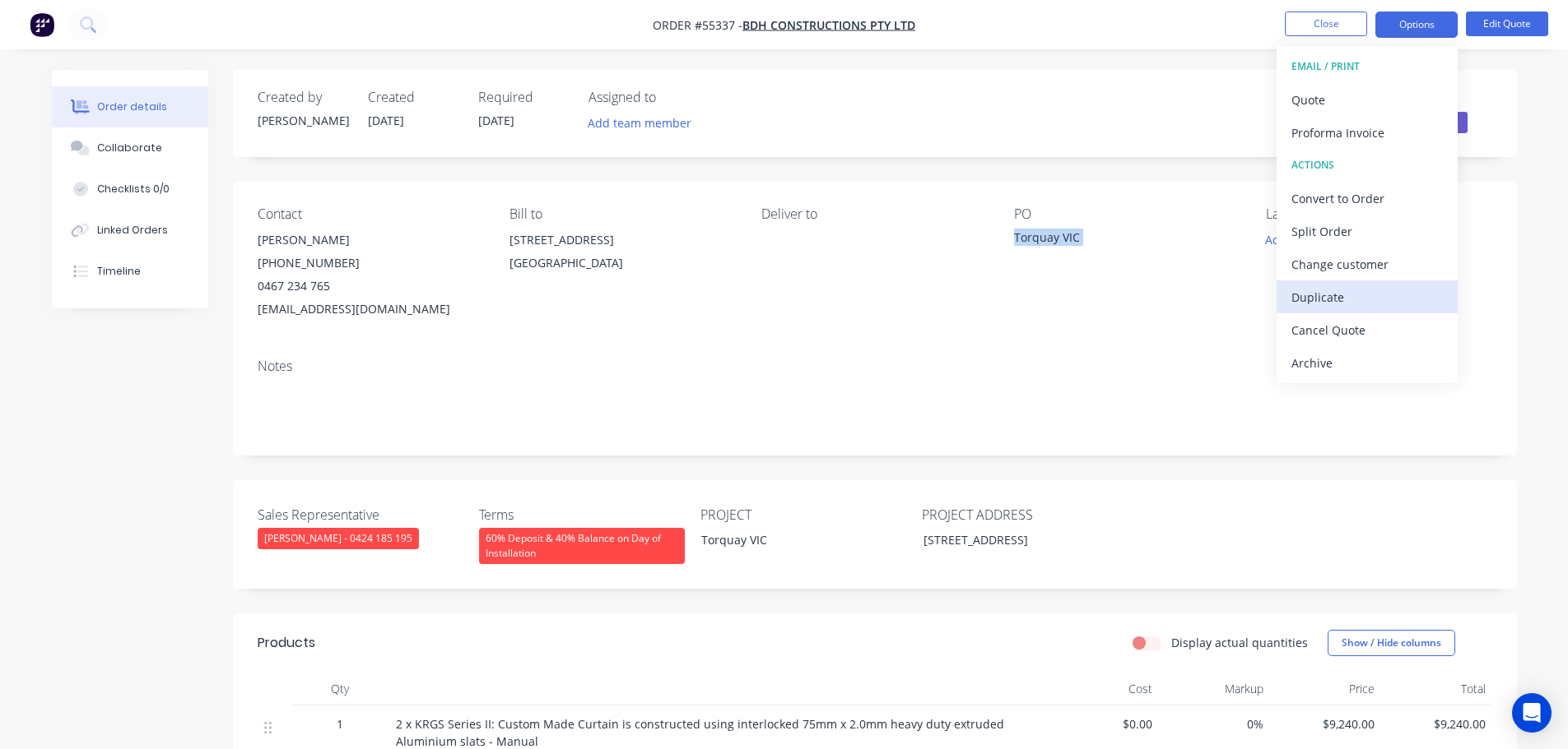
click at [1324, 295] on div "Duplicate" at bounding box center [1366, 297] width 151 height 24
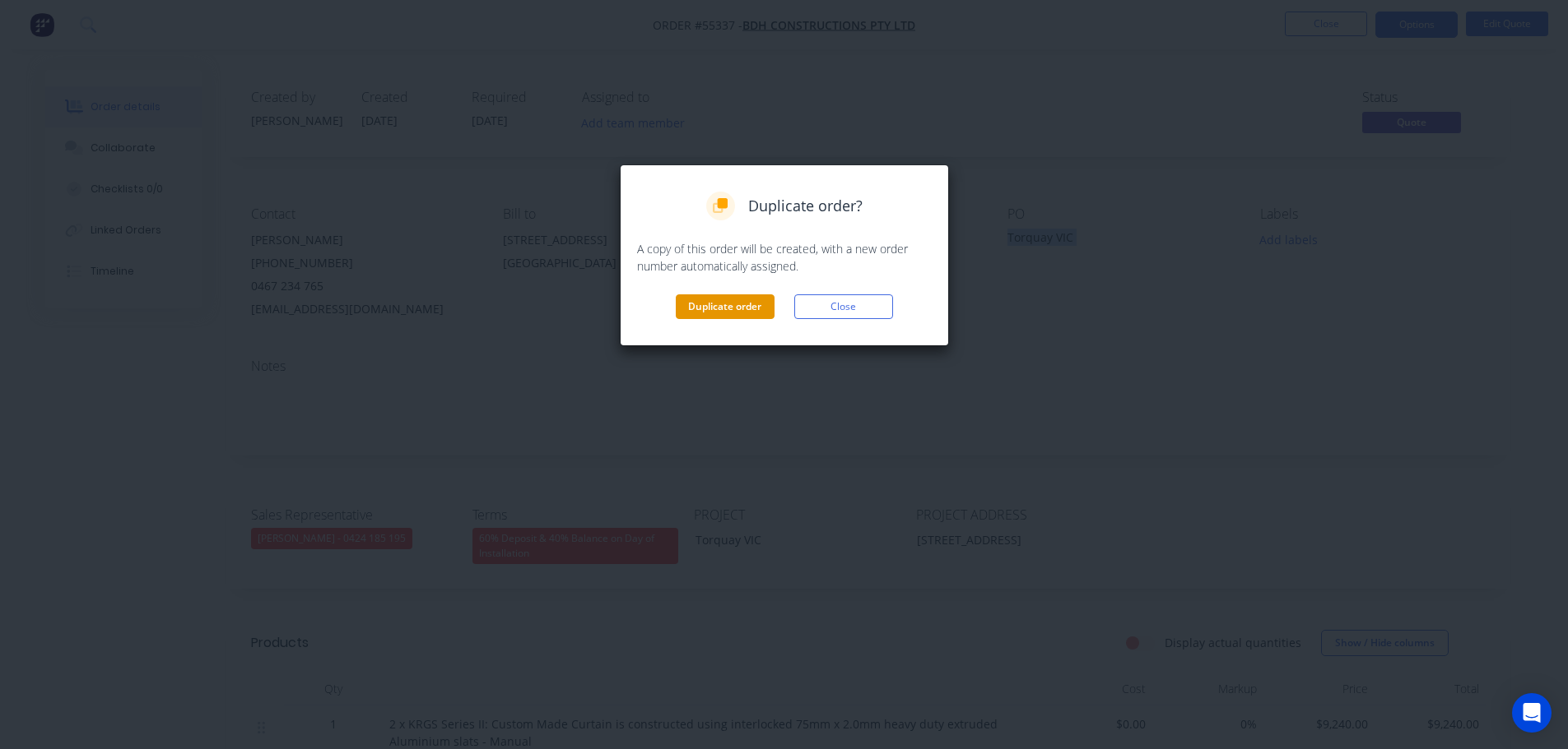
click at [733, 318] on button "Duplicate order" at bounding box center [724, 307] width 99 height 25
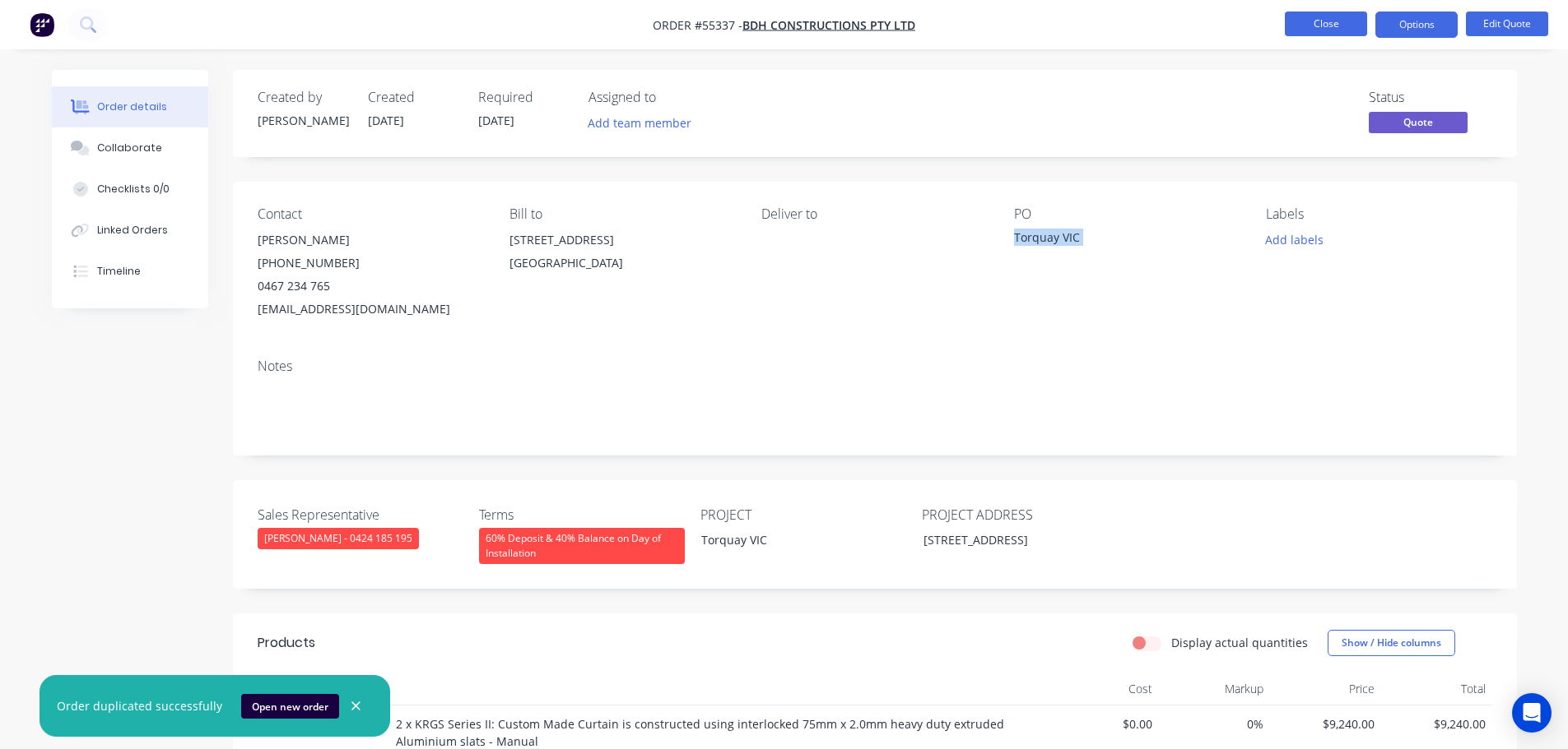
click at [1315, 19] on button "Close" at bounding box center [1327, 24] width 83 height 25
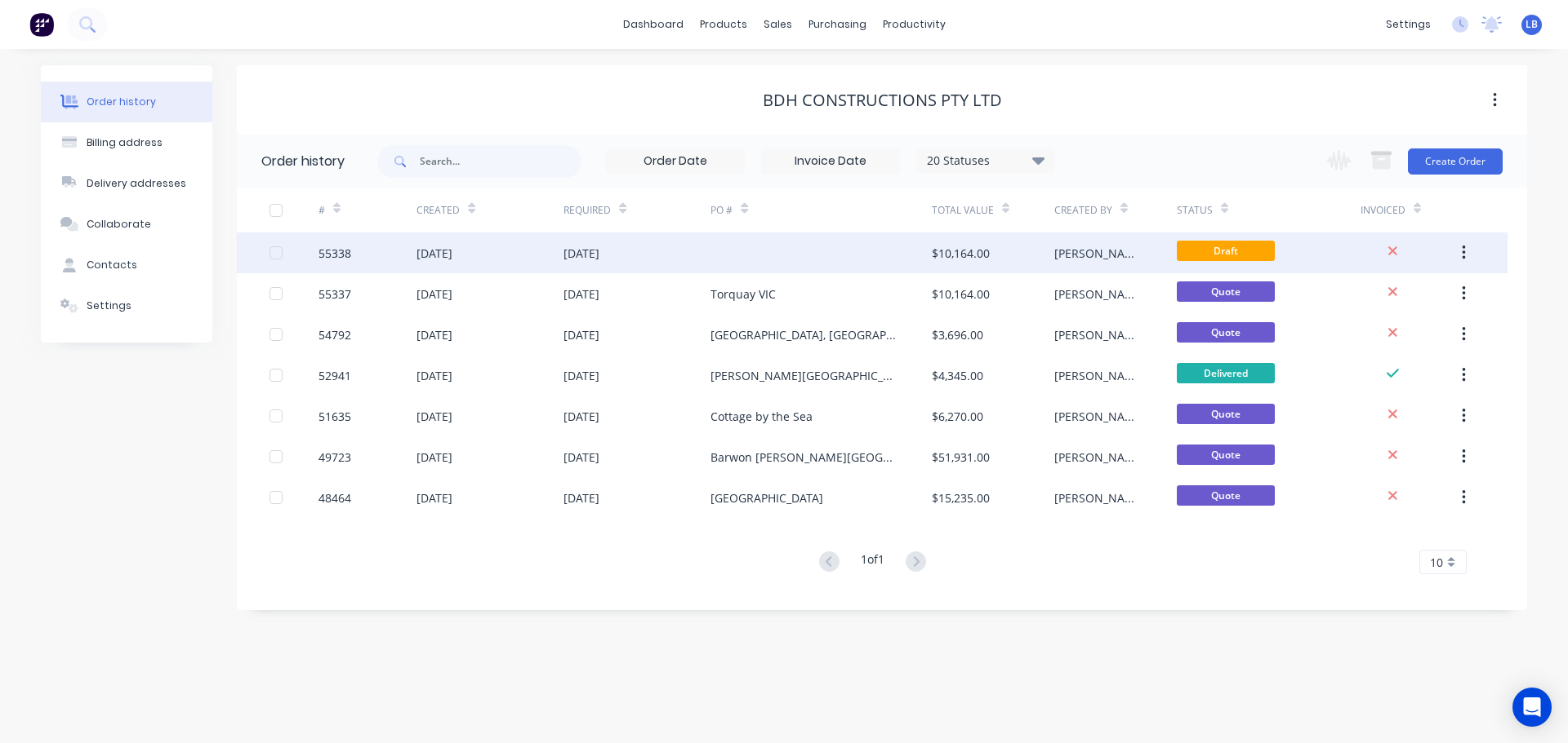
click at [351, 253] on div "55338" at bounding box center [335, 254] width 32 height 17
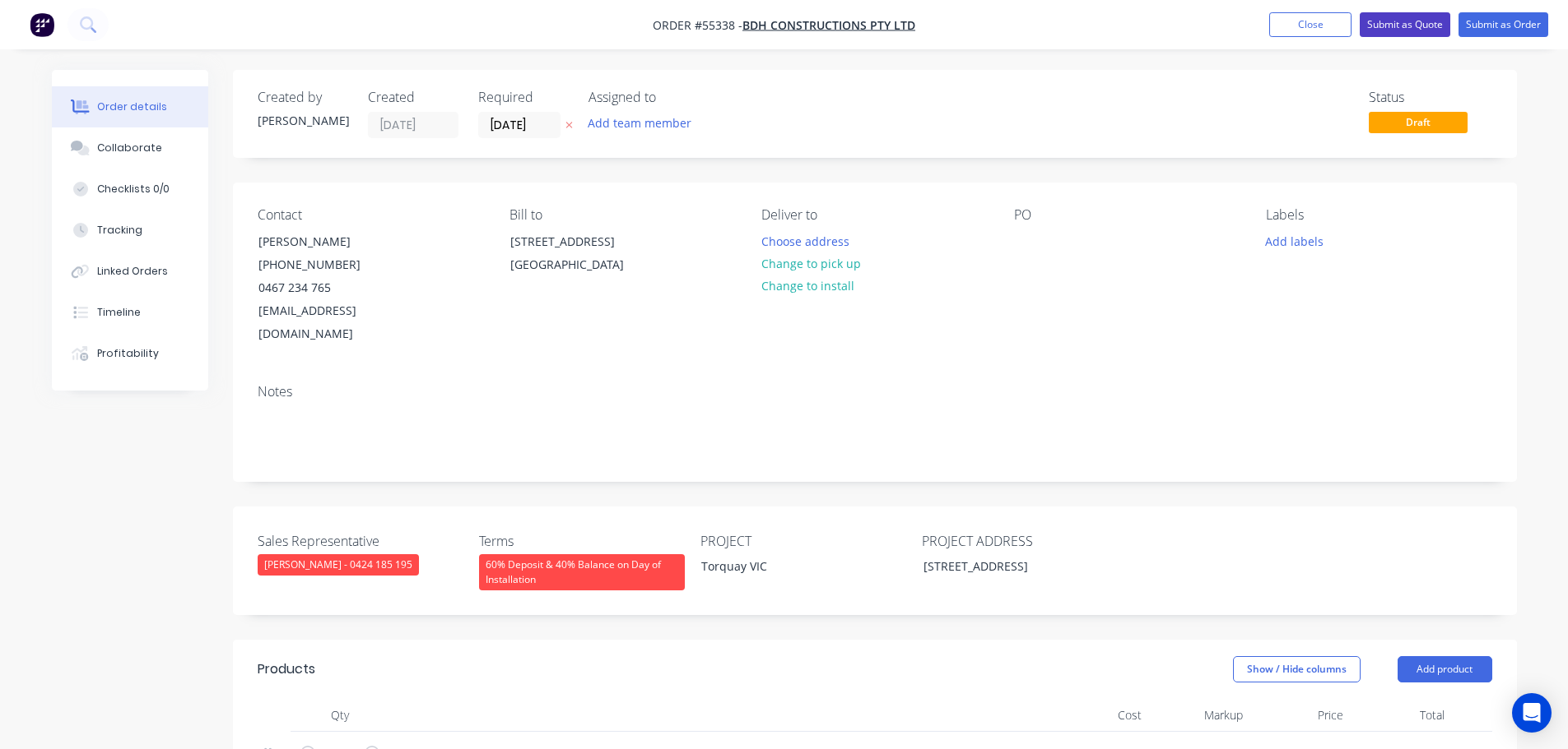
click at [1420, 26] on button "Submit as Quote" at bounding box center [1404, 25] width 90 height 25
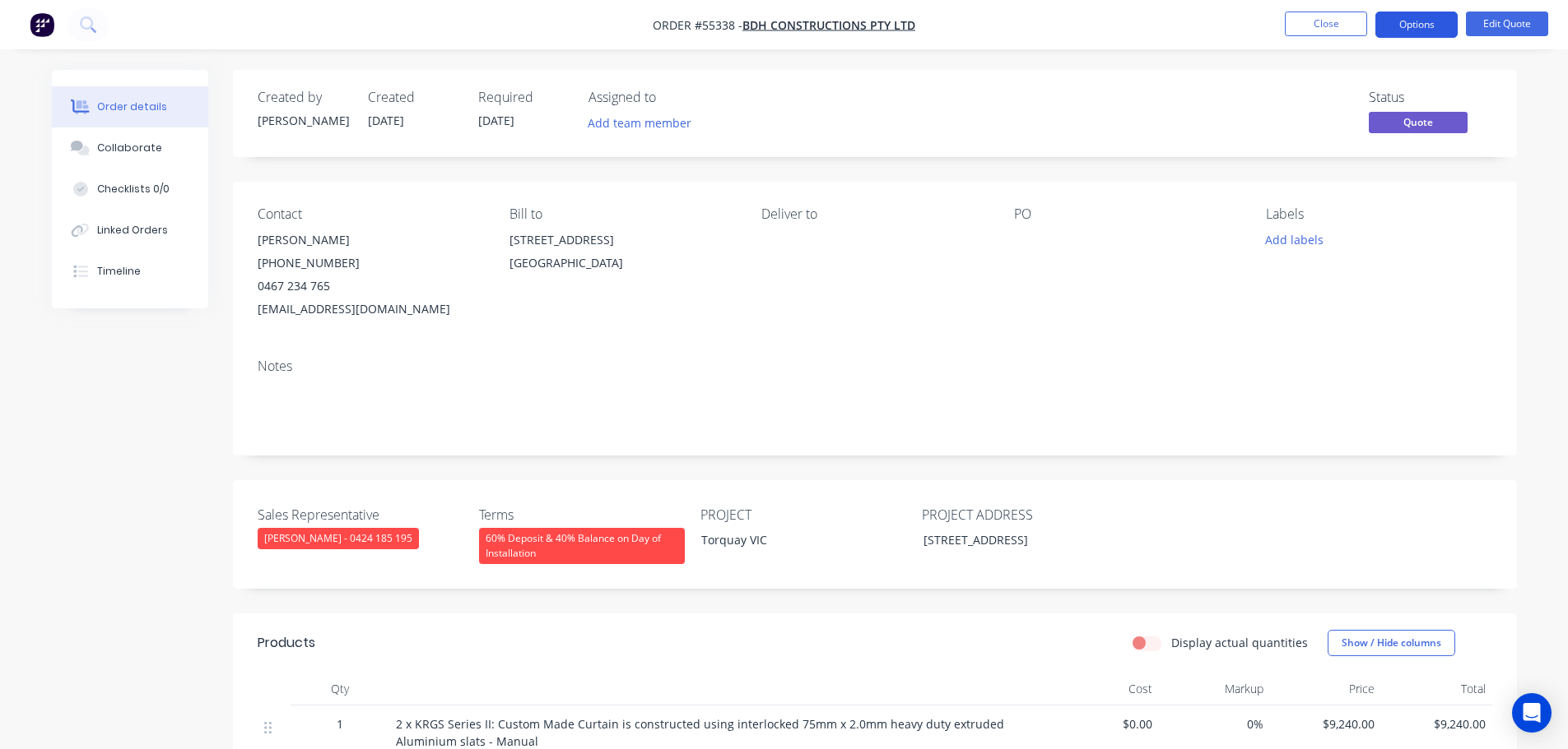
click at [1416, 33] on button "Options" at bounding box center [1417, 24] width 83 height 26
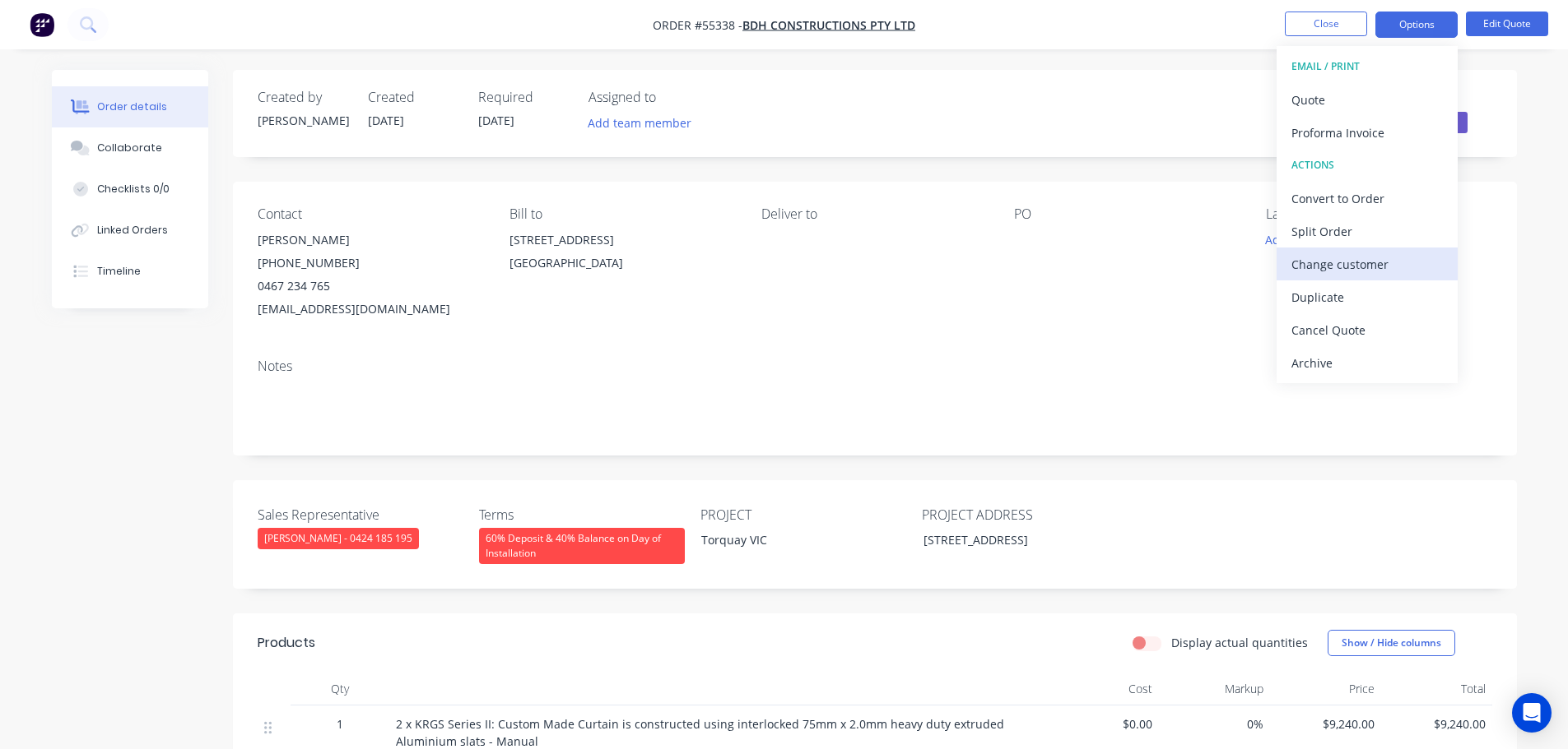
click at [1341, 265] on div "Change customer" at bounding box center [1366, 264] width 151 height 24
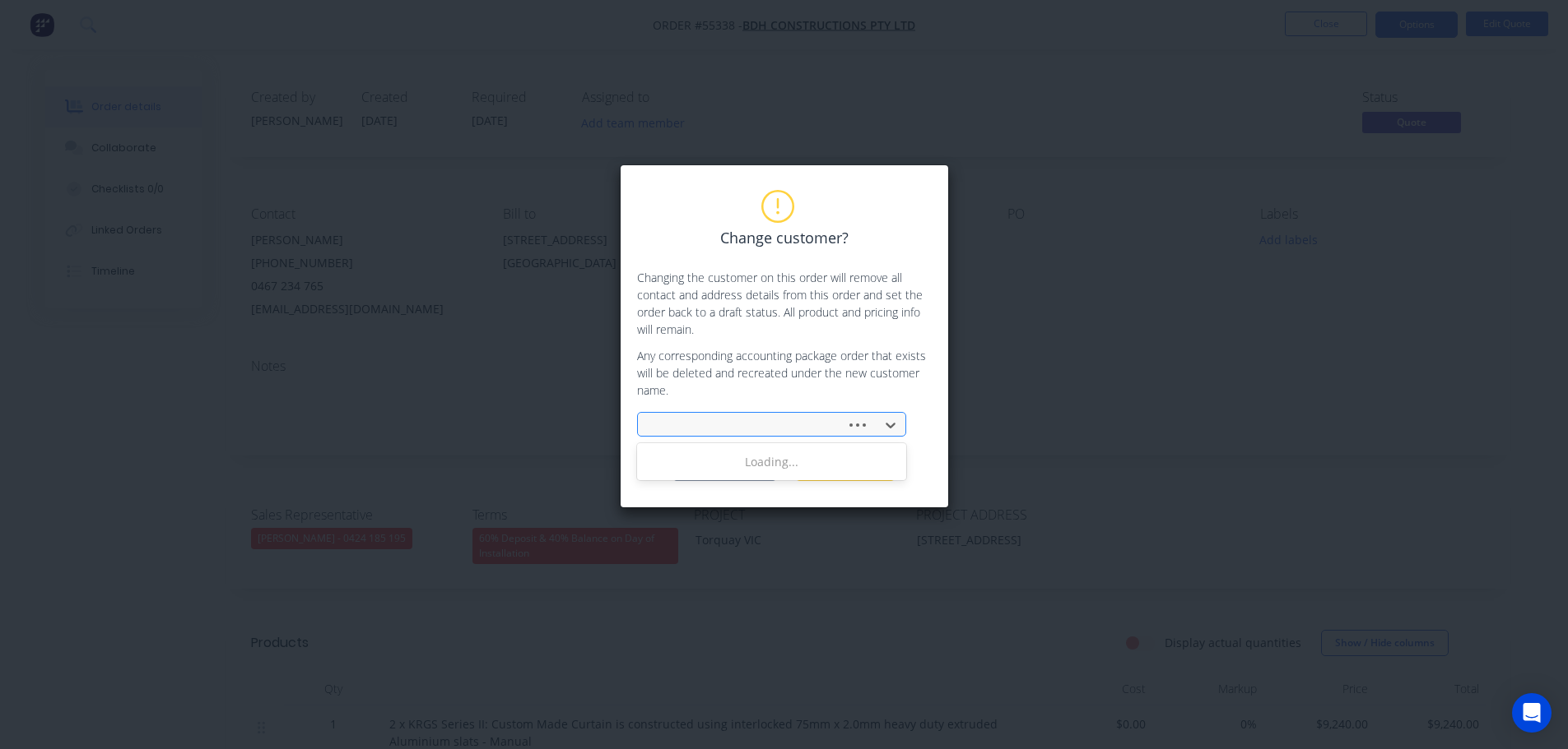
click at [687, 426] on div at bounding box center [745, 425] width 187 height 20
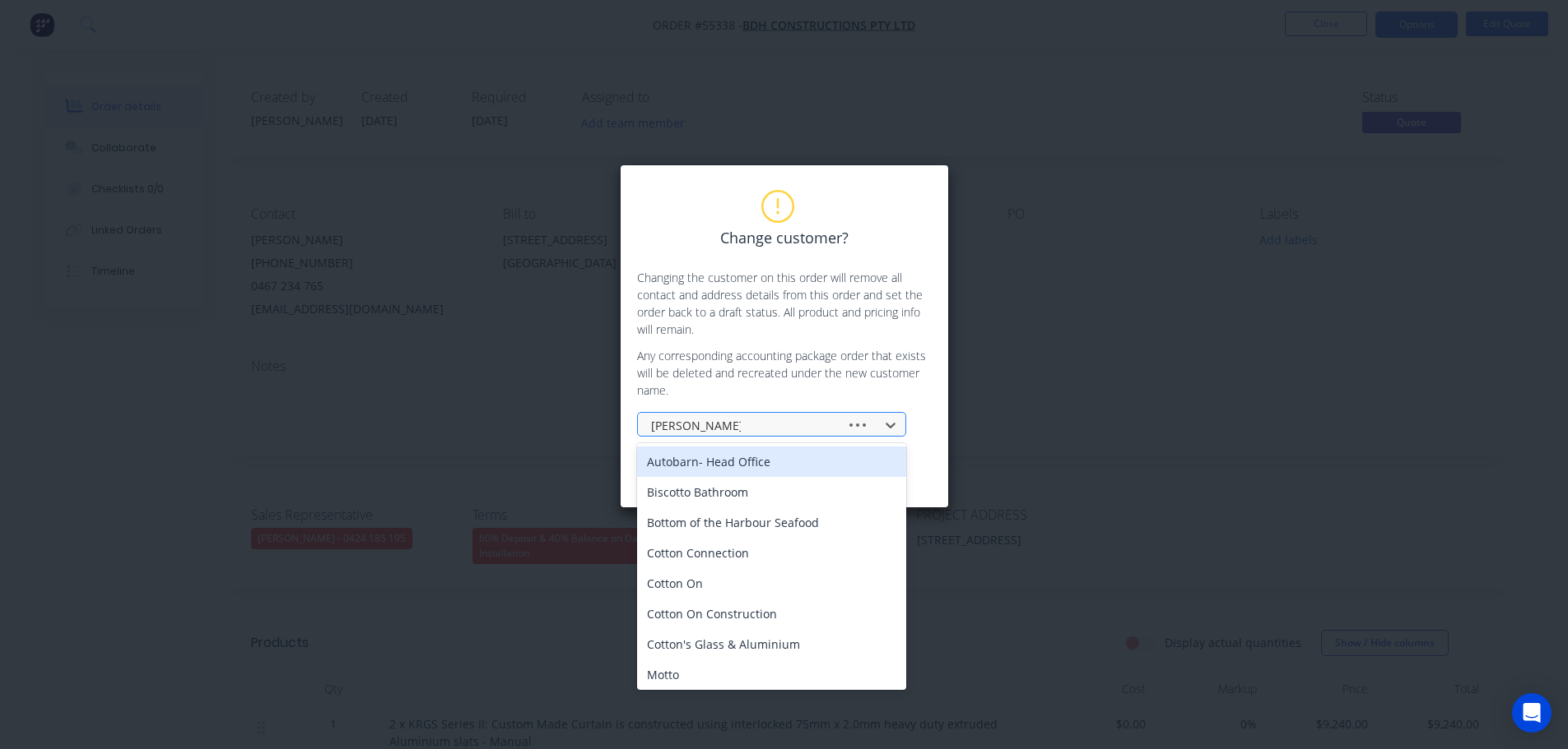
type input "otto construction"
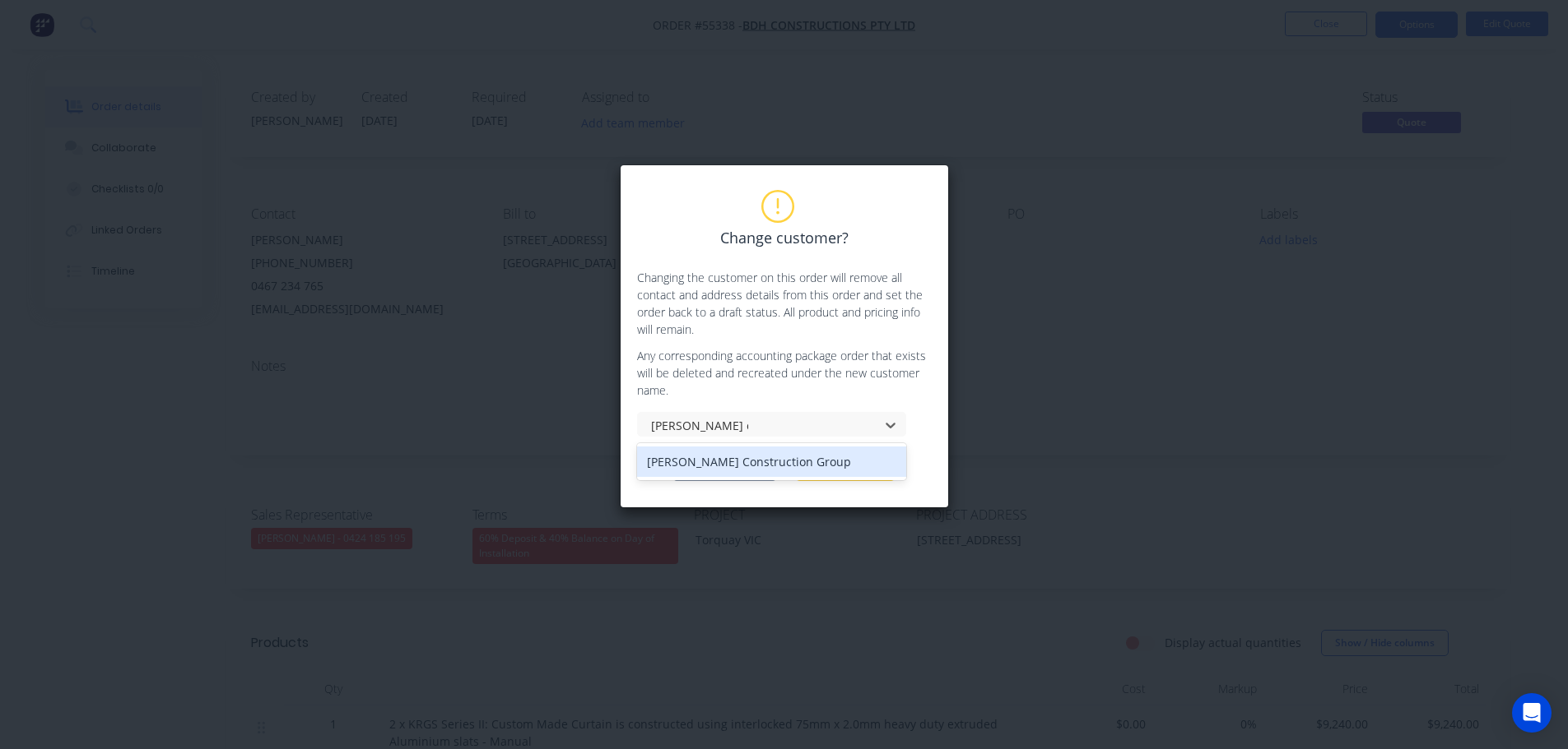
click at [715, 464] on div "Otto Construction Group" at bounding box center [771, 462] width 269 height 31
click at [696, 474] on button "Change customer" at bounding box center [724, 469] width 103 height 25
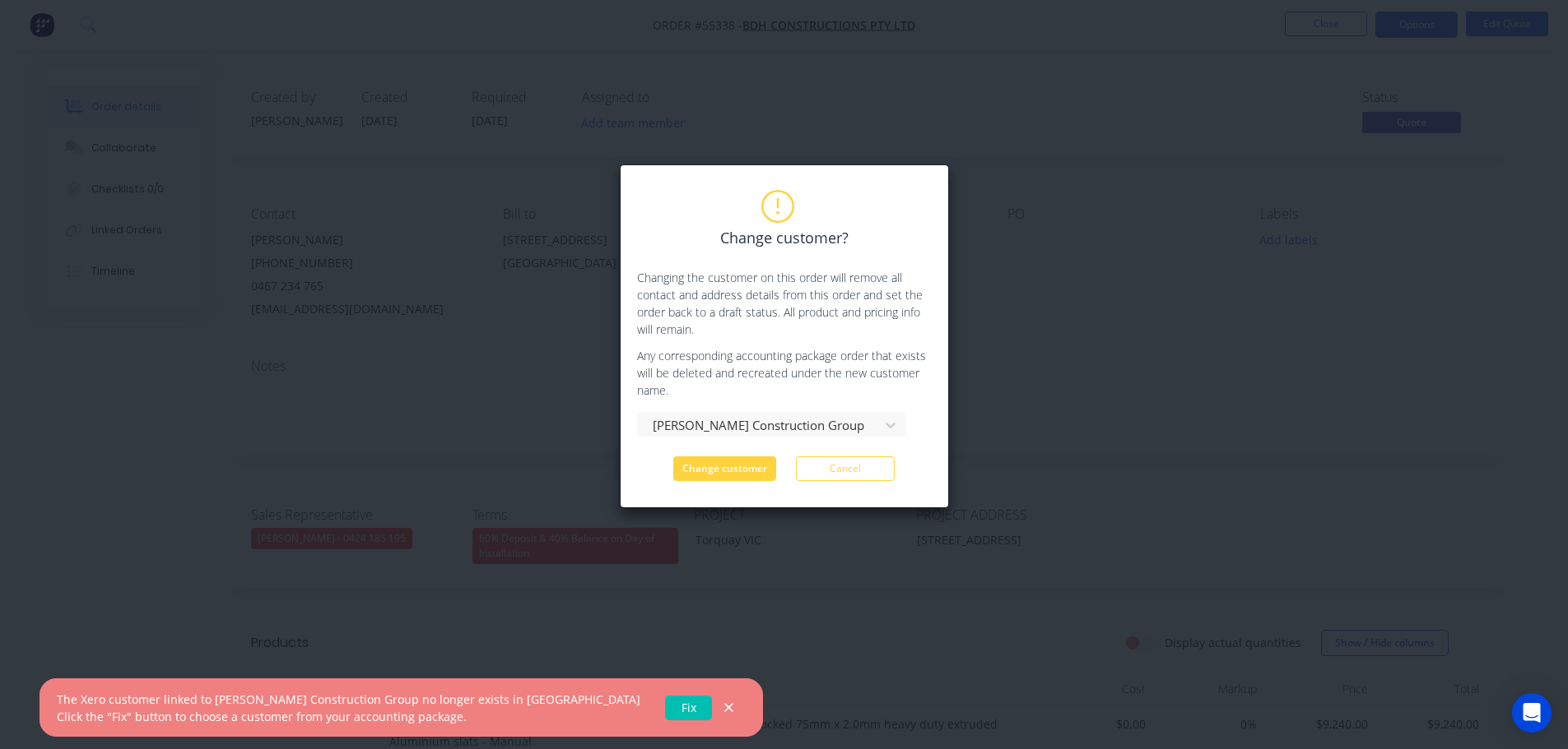
click at [665, 712] on link "Fix" at bounding box center [688, 709] width 47 height 25
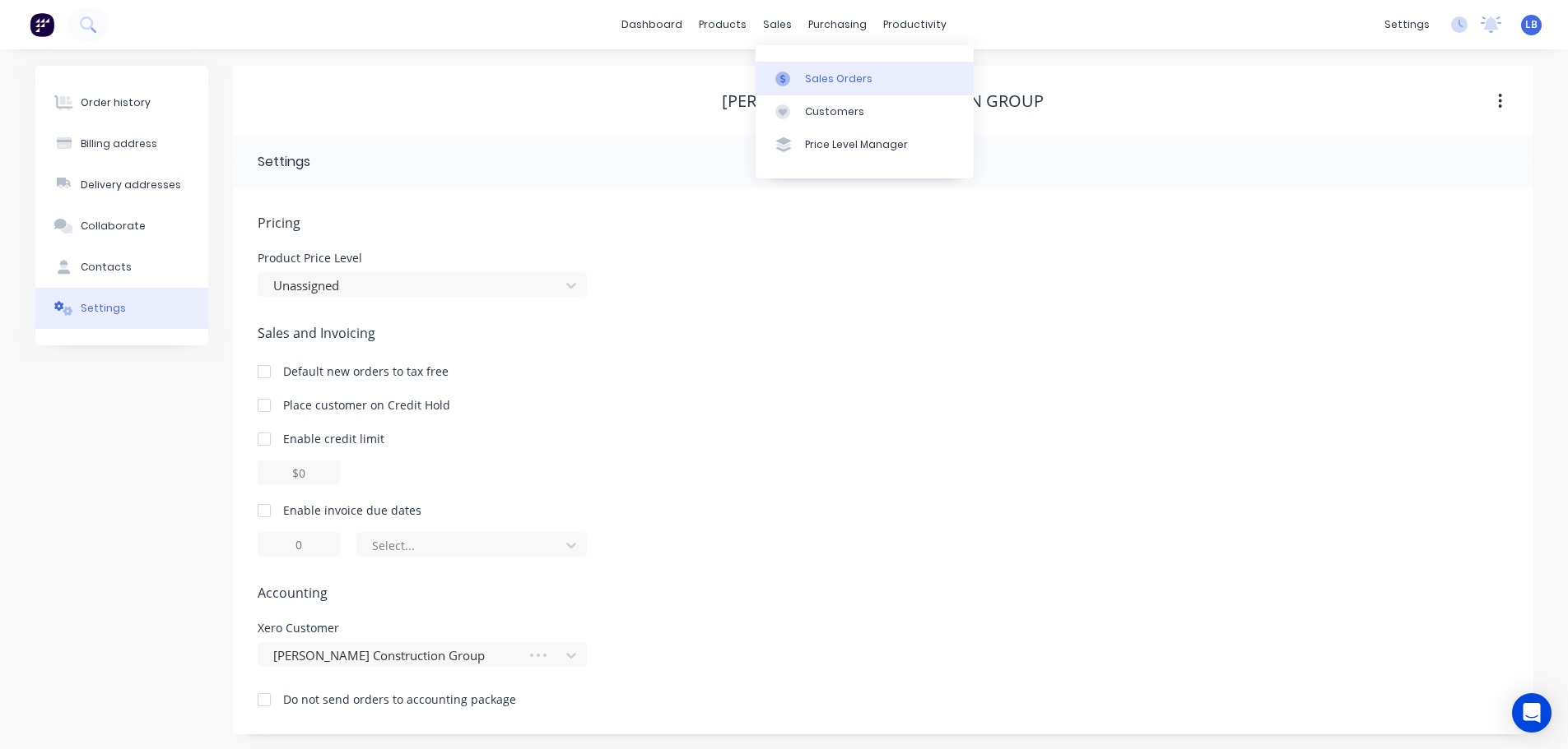
click at [829, 85] on div "Sales Orders" at bounding box center [839, 78] width 67 height 14
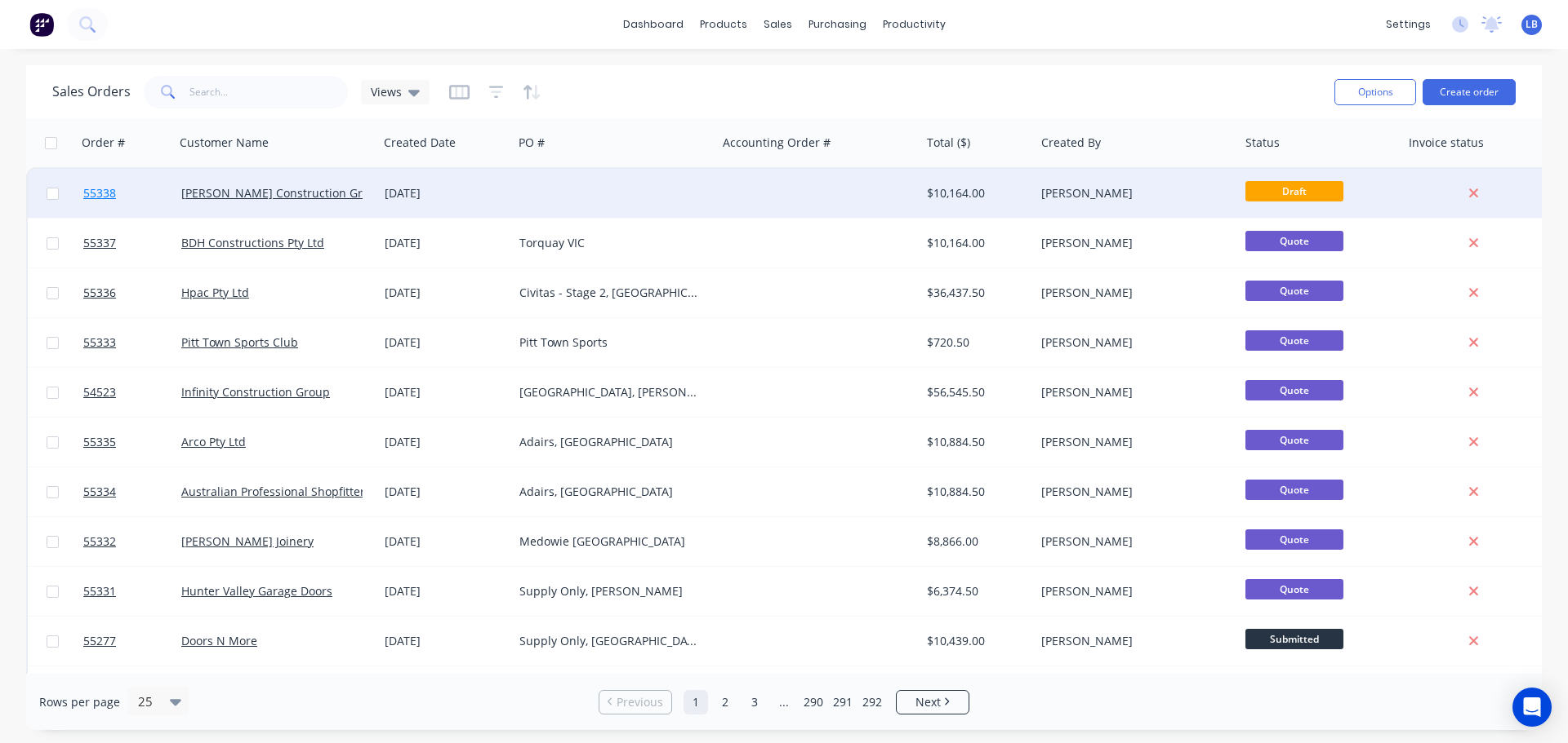
click at [97, 198] on span "55338" at bounding box center [99, 193] width 32 height 16
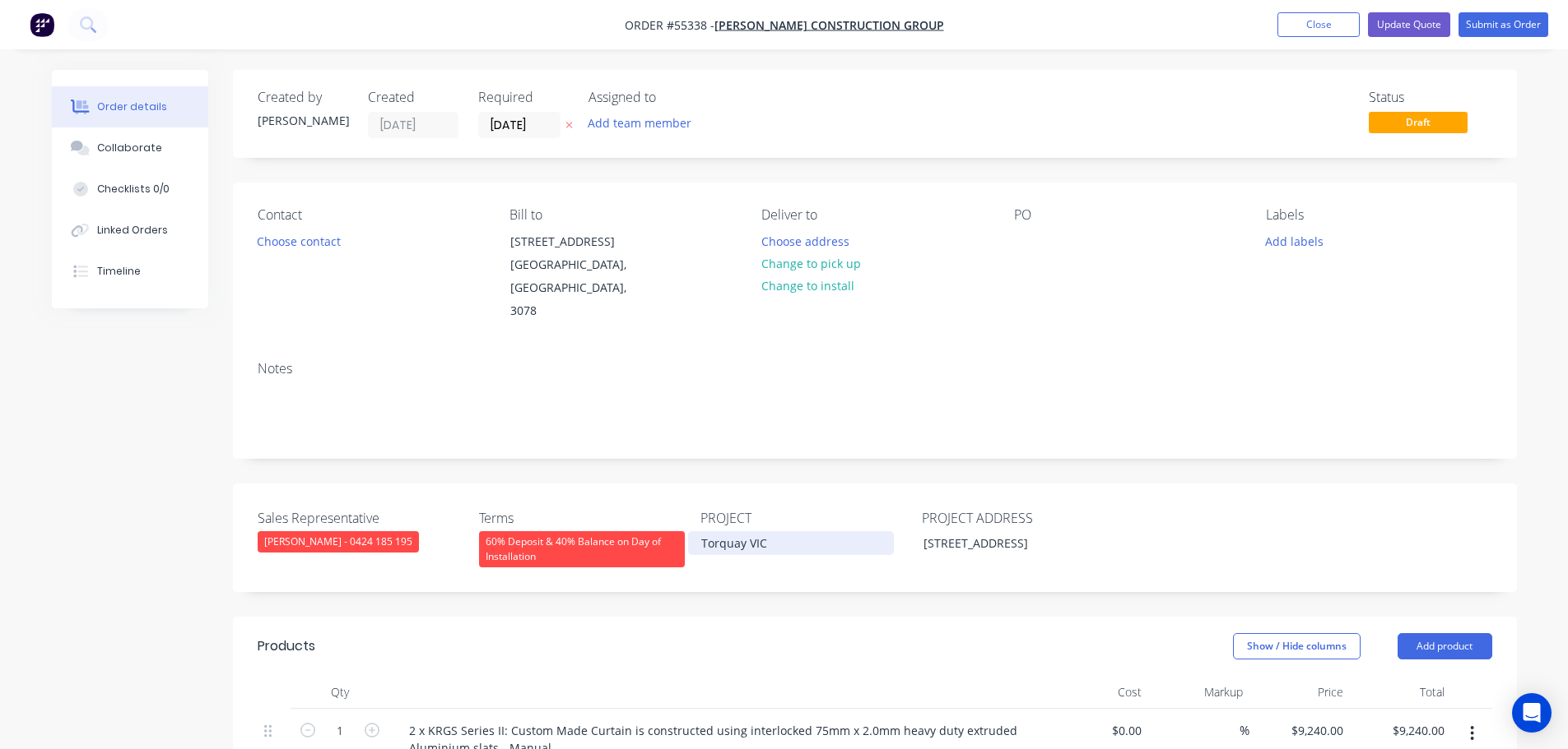
click at [716, 532] on div "Torquay VIC" at bounding box center [791, 543] width 206 height 24
copy div "Torquay VIC"
click at [1029, 231] on div at bounding box center [1026, 241] width 26 height 24
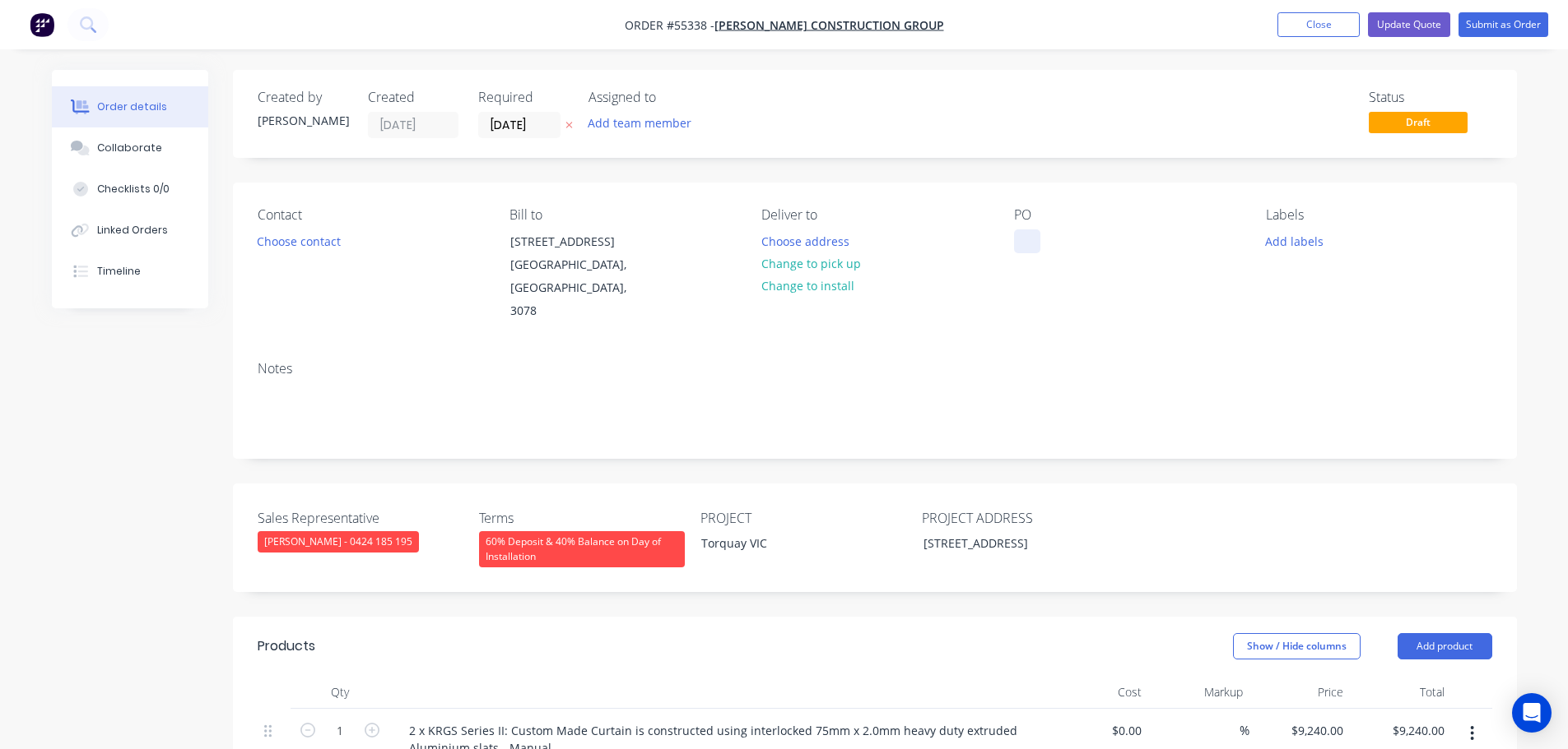
paste div
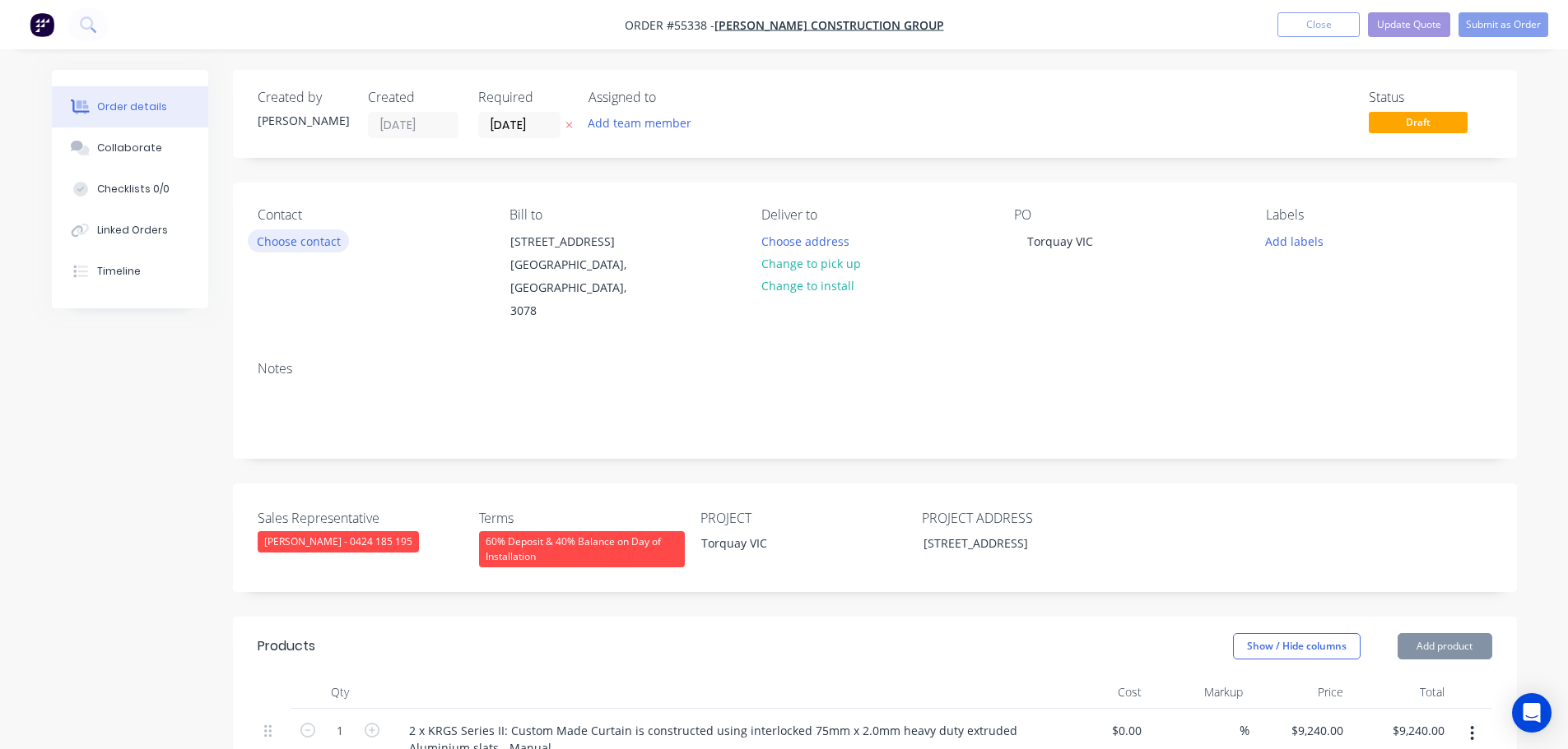
click at [290, 237] on button "Choose contact" at bounding box center [298, 240] width 101 height 22
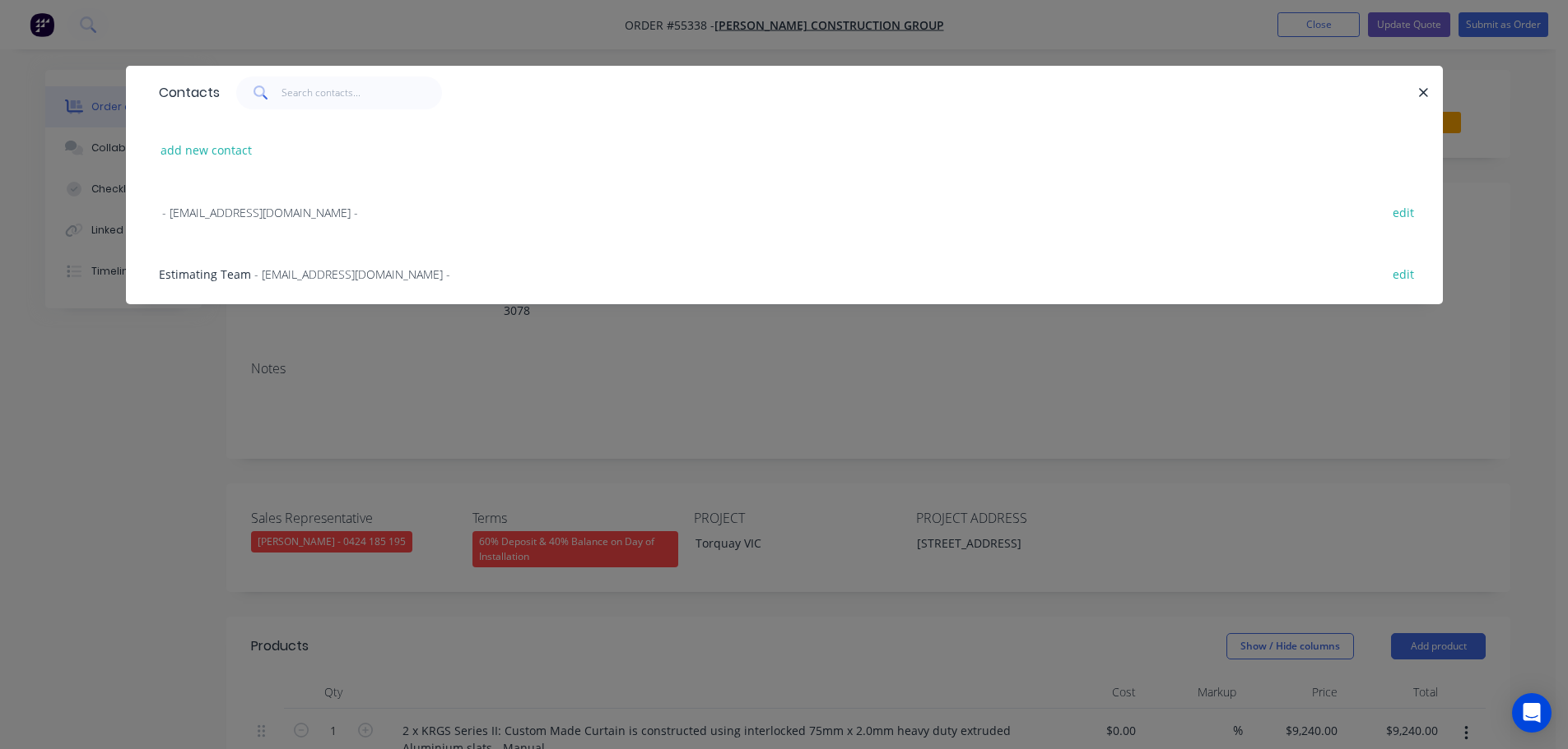
click at [219, 276] on span "Estimating Team" at bounding box center [205, 274] width 92 height 15
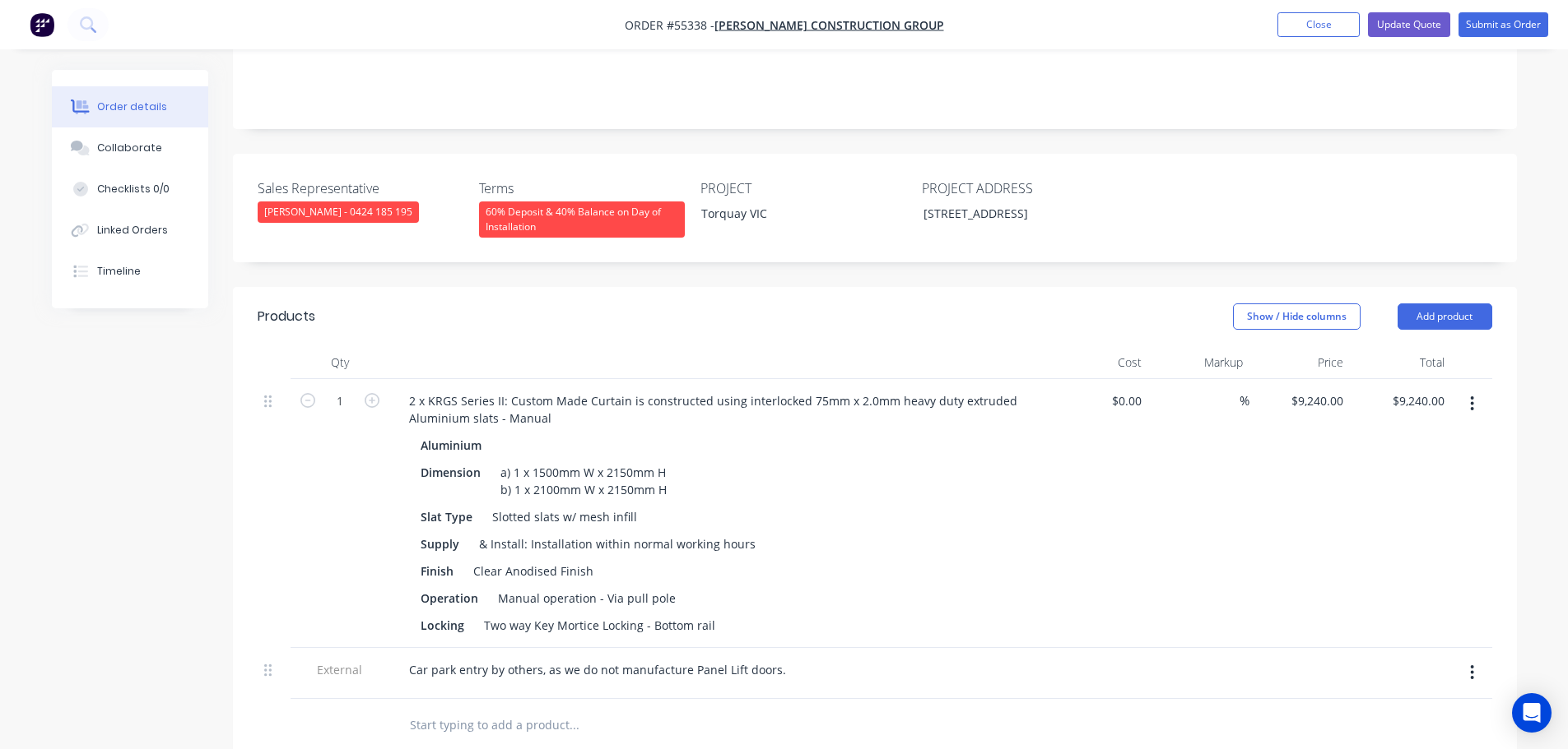
scroll to position [329, 0]
click at [1432, 24] on button "Update Quote" at bounding box center [1409, 25] width 83 height 25
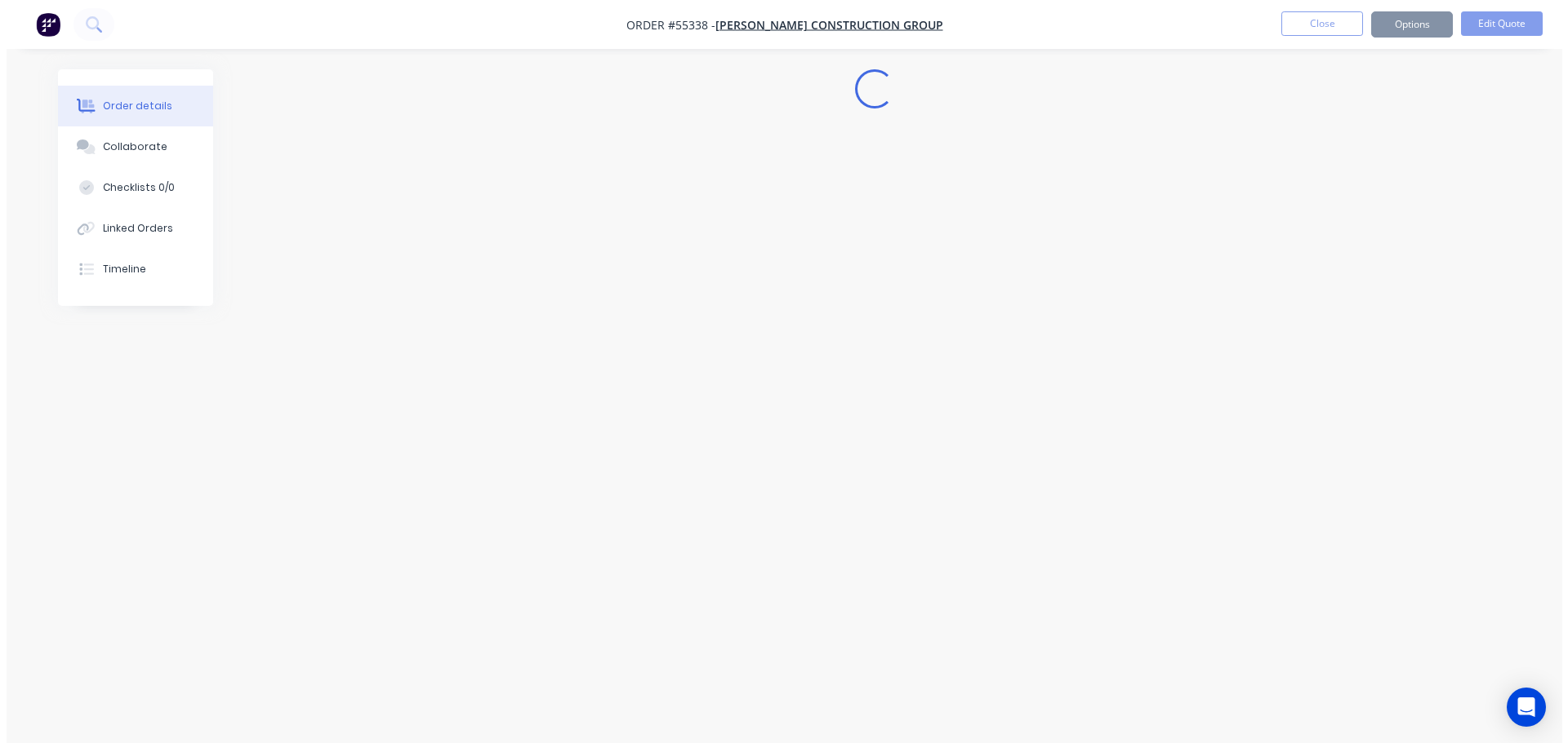
scroll to position [0, 0]
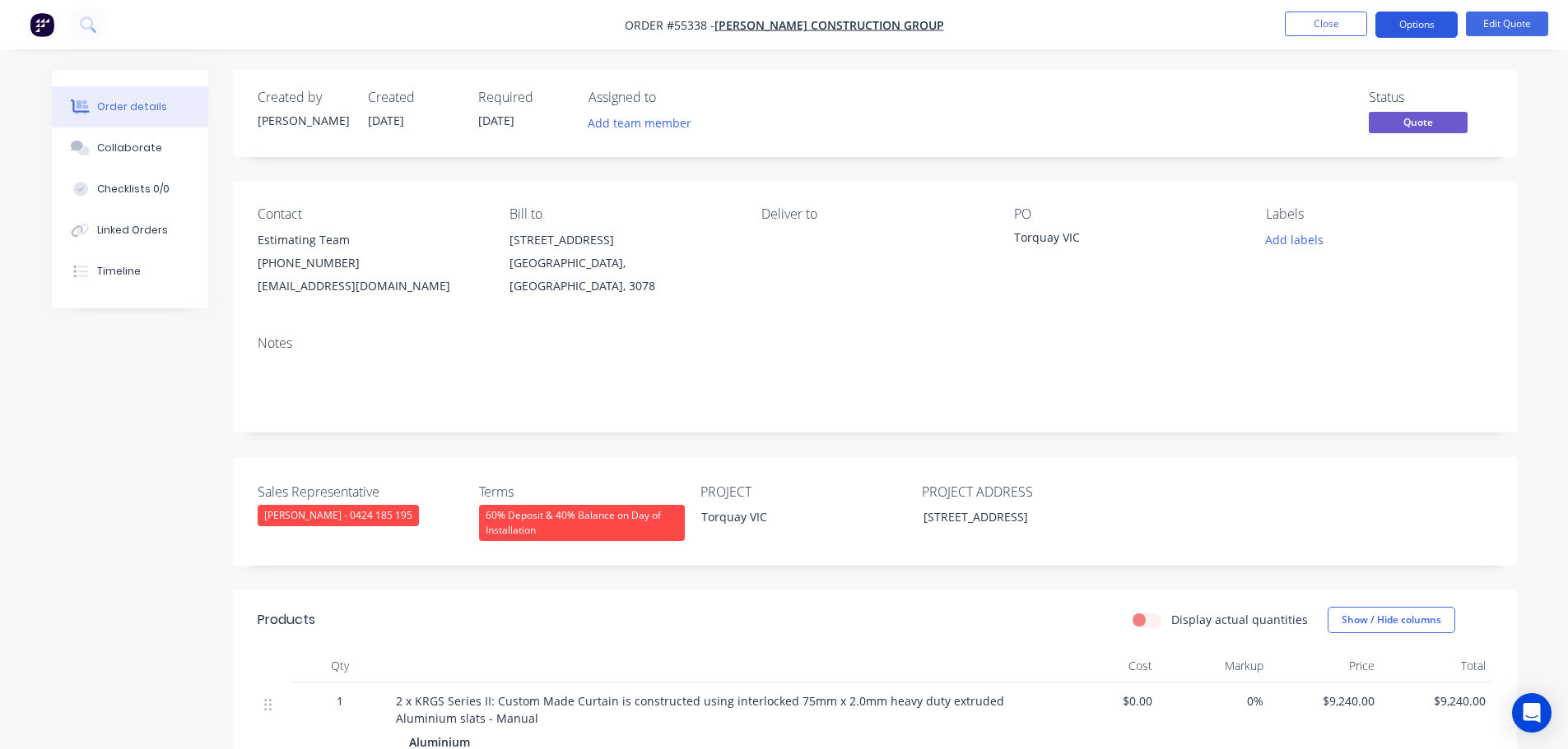
click at [1415, 29] on button "Options" at bounding box center [1417, 24] width 83 height 26
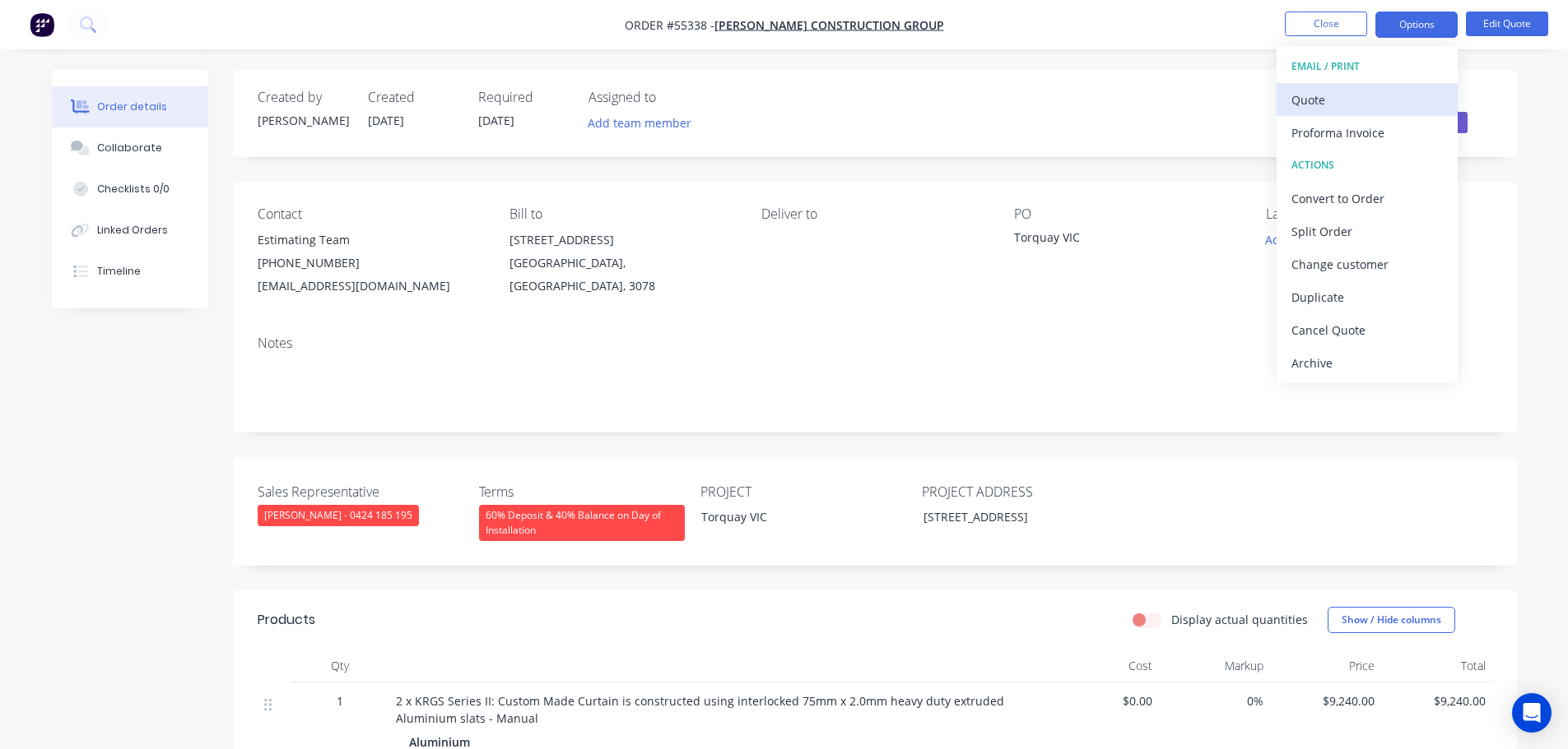
click at [1313, 101] on div "Quote" at bounding box center [1366, 100] width 151 height 24
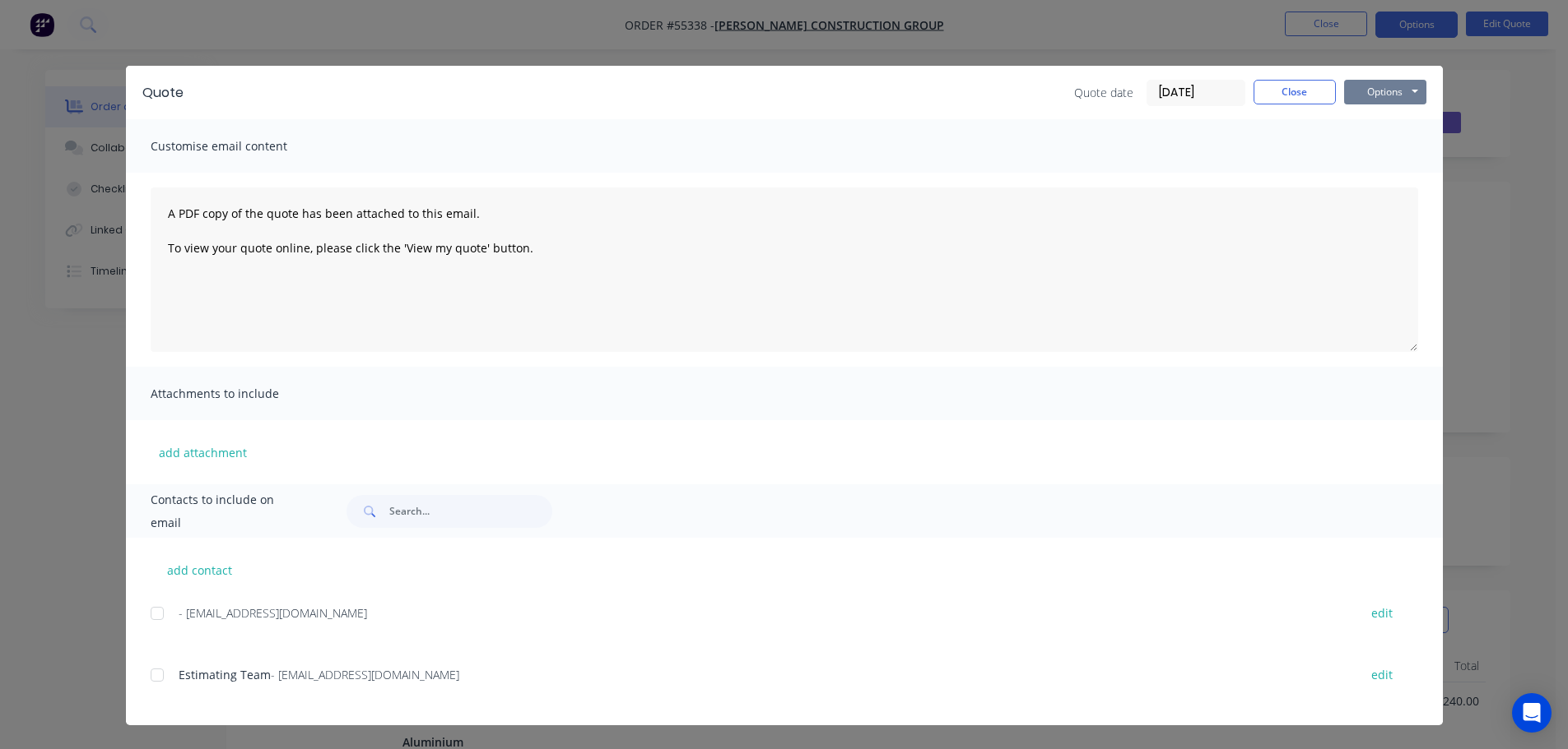
click at [1354, 95] on button "Options" at bounding box center [1385, 92] width 83 height 25
click at [1374, 150] on button "Print" at bounding box center [1397, 148] width 106 height 27
click at [1280, 94] on button "Close" at bounding box center [1295, 92] width 83 height 25
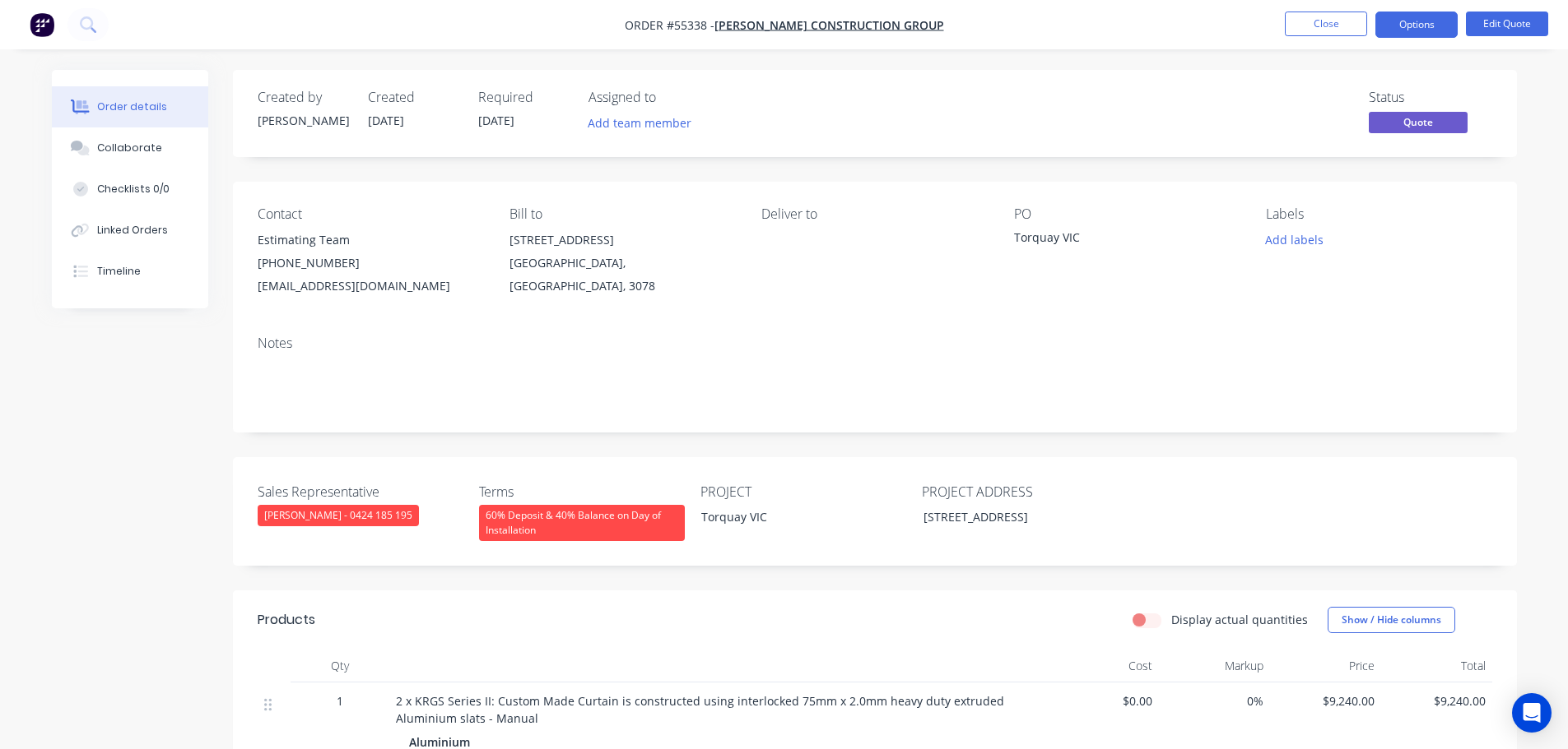
click at [316, 287] on div "[EMAIL_ADDRESS][DOMAIN_NAME]" at bounding box center [370, 287] width 225 height 23
click at [316, 287] on div "estimating@ottocg.com.au" at bounding box center [370, 287] width 225 height 23
click at [330, 322] on div "Notes" at bounding box center [874, 377] width 1284 height 111
click at [328, 284] on div "estimating@ottocg.com.au" at bounding box center [370, 287] width 225 height 23
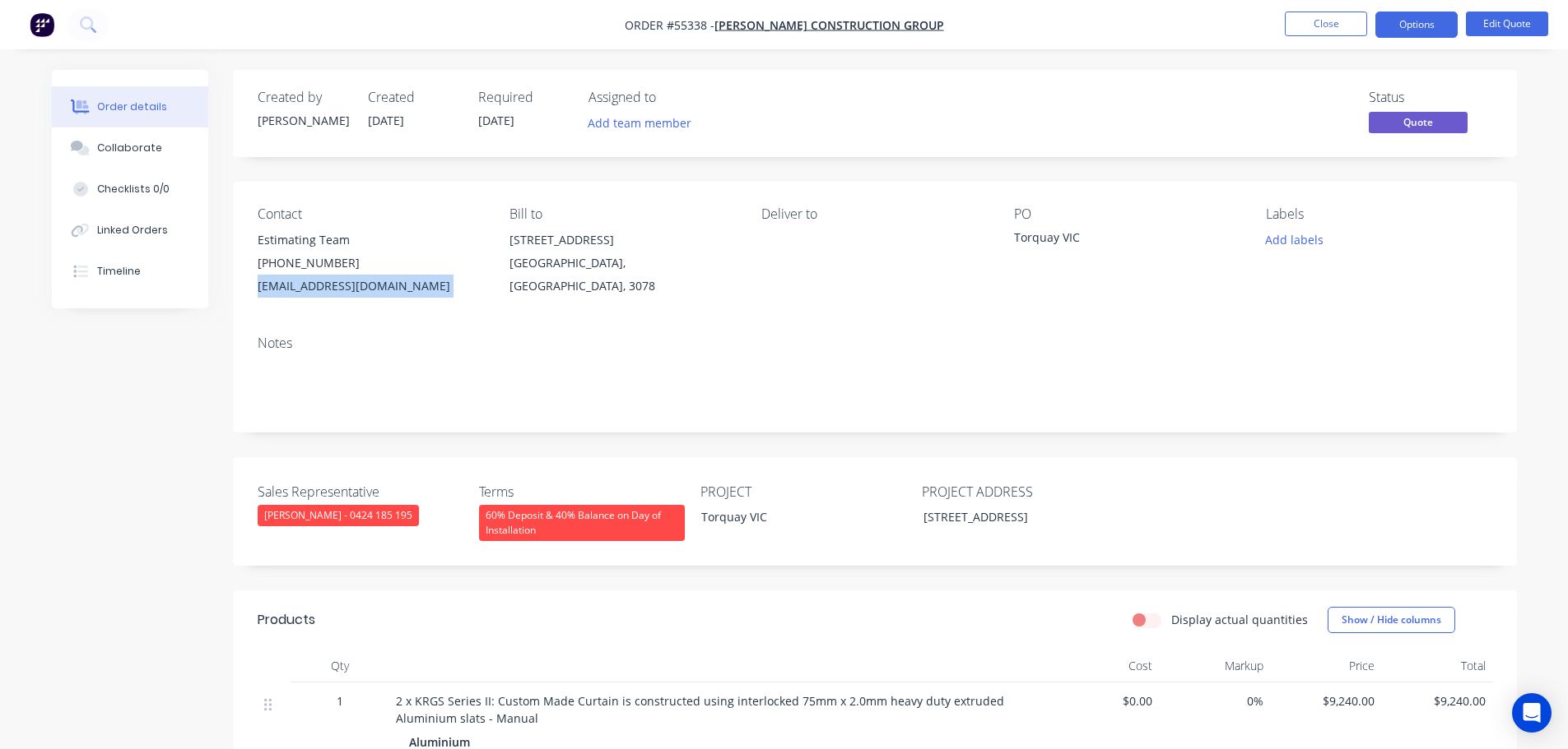
click at [328, 284] on div "estimating@ottocg.com.au" at bounding box center [370, 287] width 225 height 23
copy div "estimating@ottocg.com.au"
click at [1059, 241] on div "Torquay VIC" at bounding box center [1117, 240] width 206 height 23
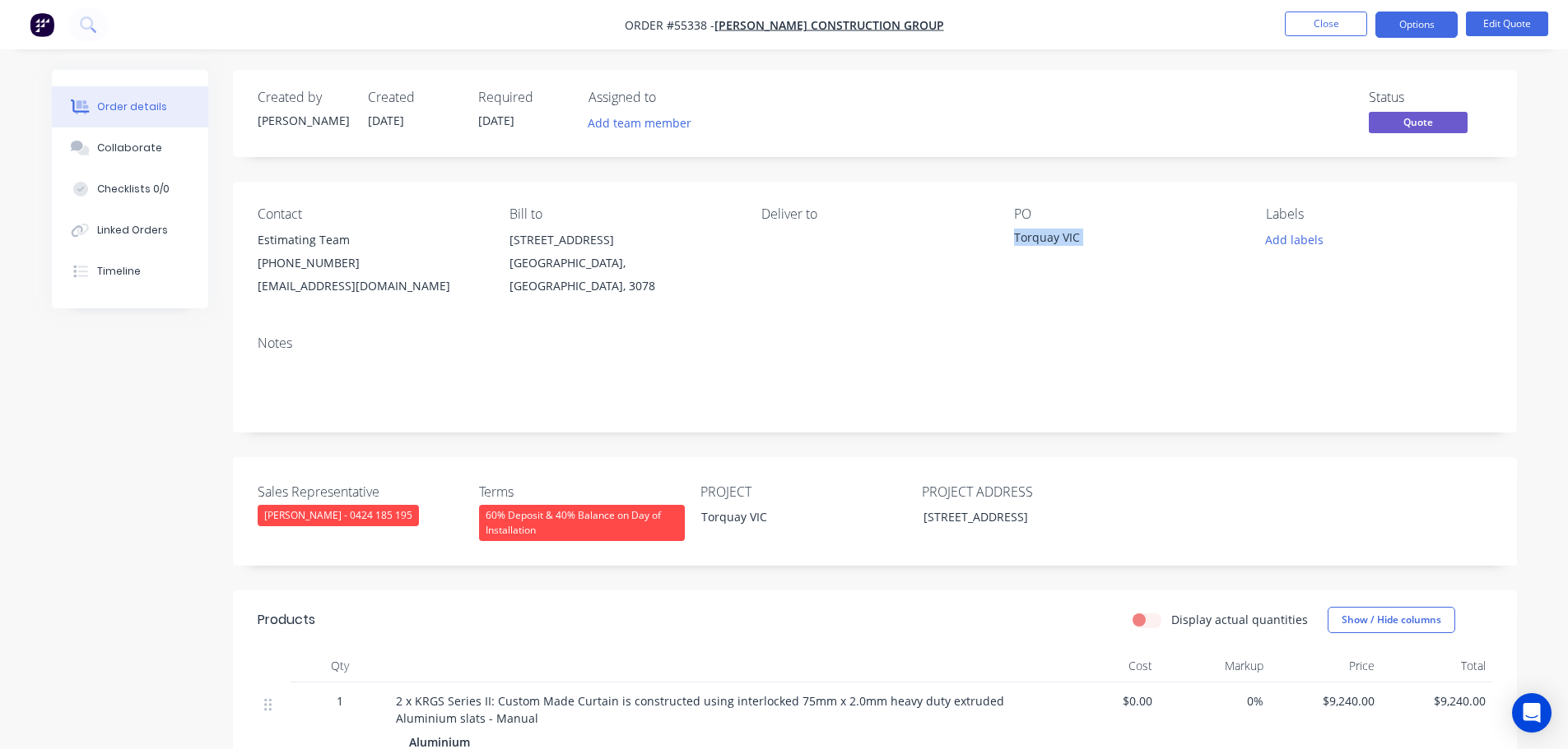
copy div "Torquay VIC"
click at [1410, 28] on button "Options" at bounding box center [1417, 24] width 83 height 26
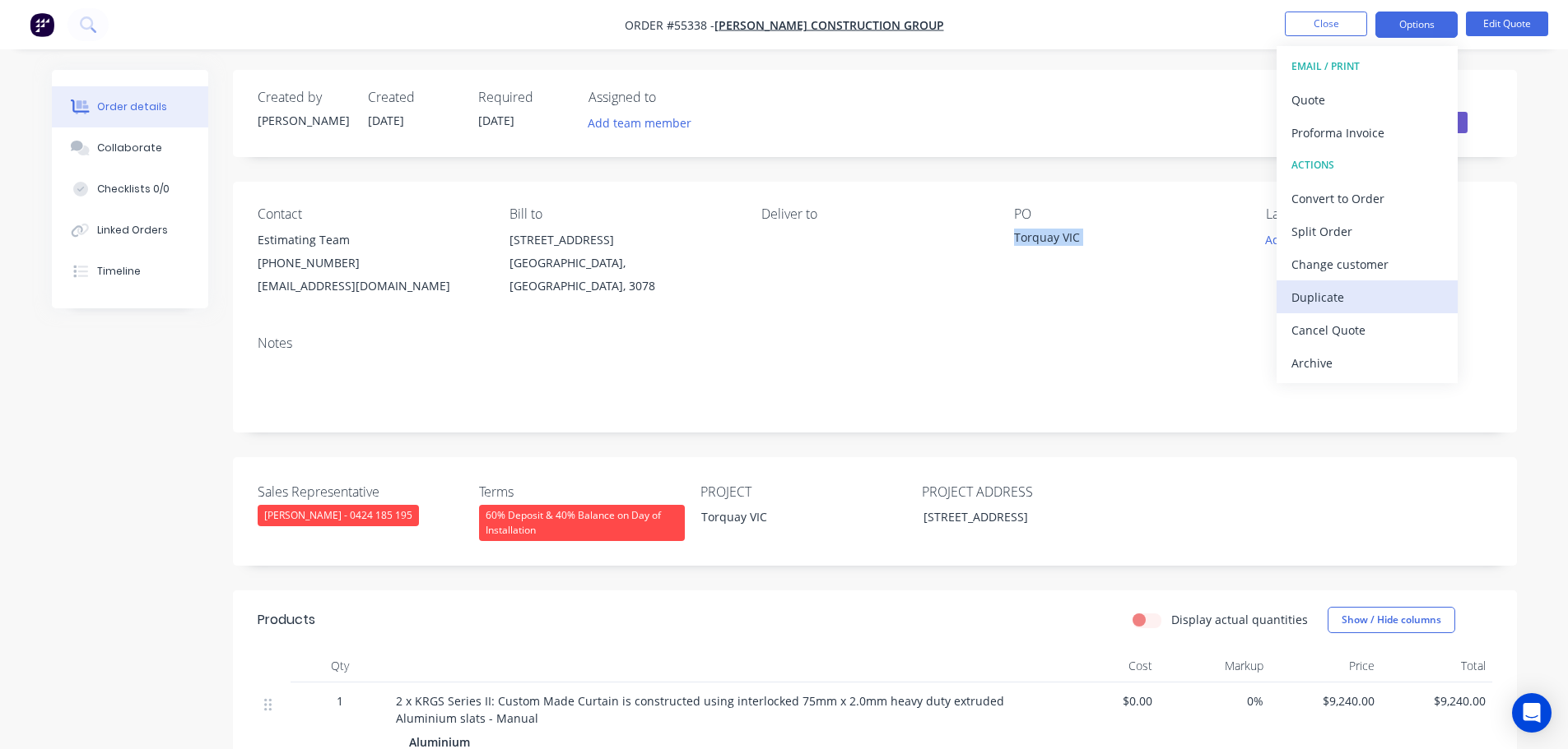
click at [1317, 305] on div "Duplicate" at bounding box center [1366, 297] width 151 height 24
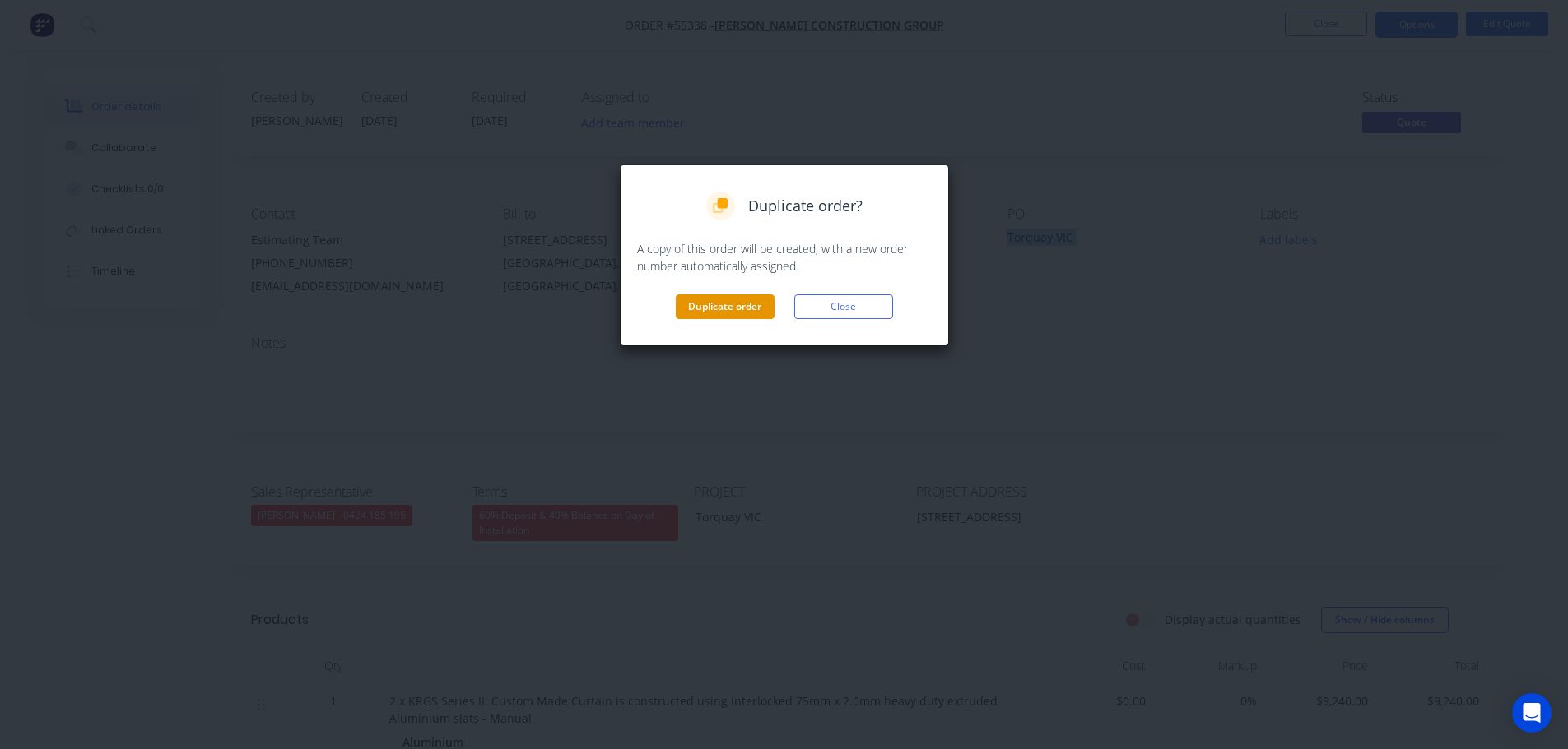
click at [736, 308] on button "Duplicate order" at bounding box center [724, 307] width 99 height 25
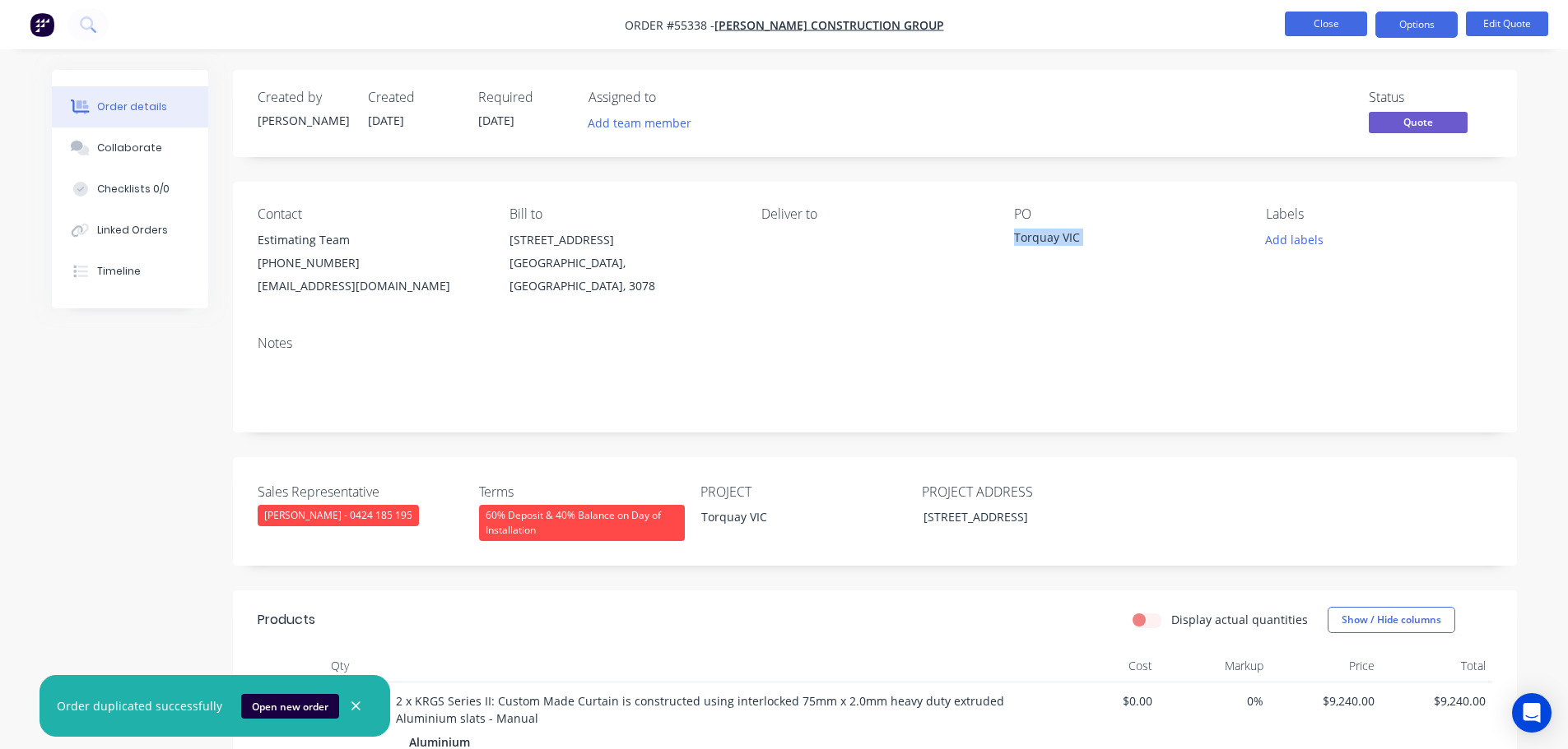
click at [1326, 32] on button "Close" at bounding box center [1327, 24] width 83 height 25
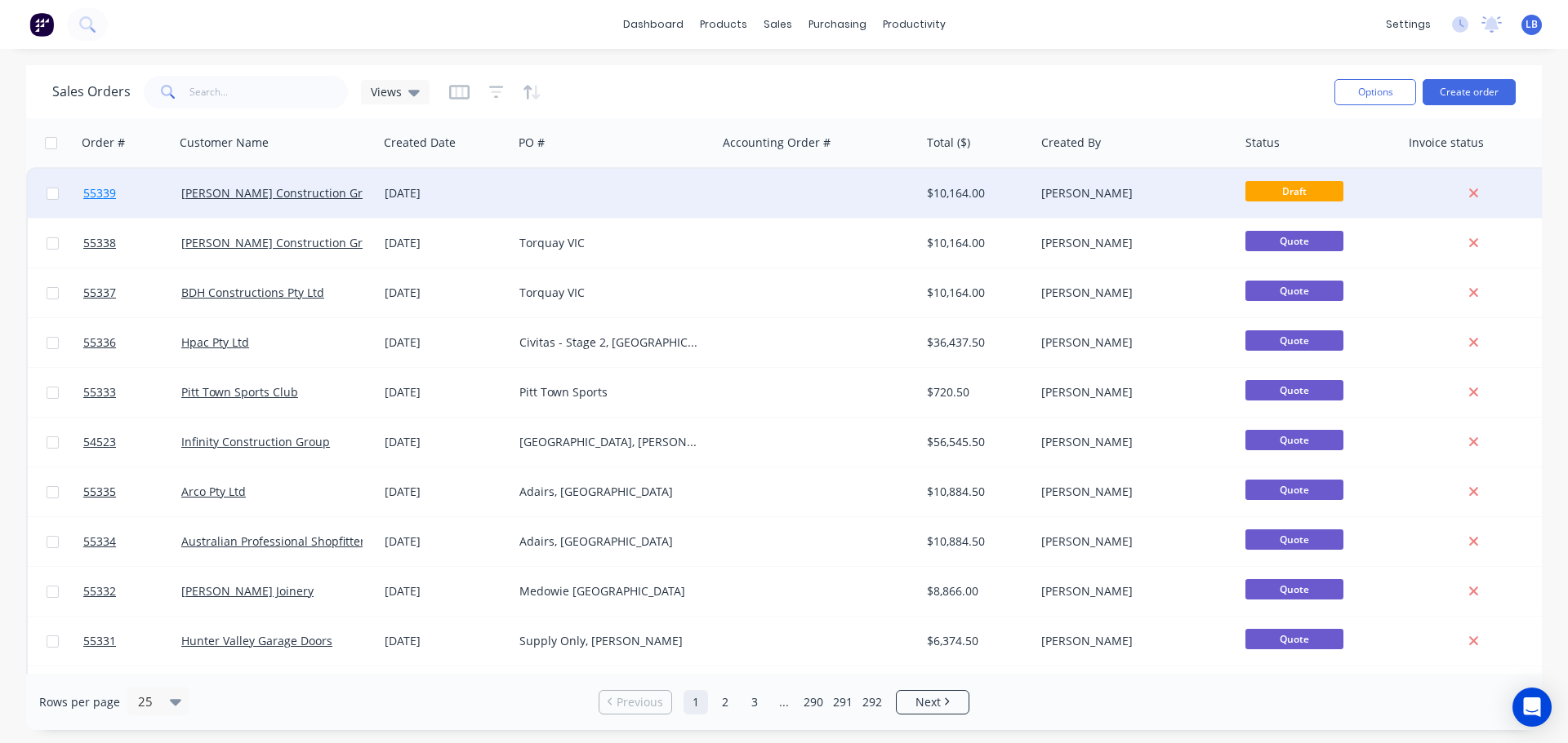
click at [84, 194] on span "55339" at bounding box center [99, 193] width 32 height 16
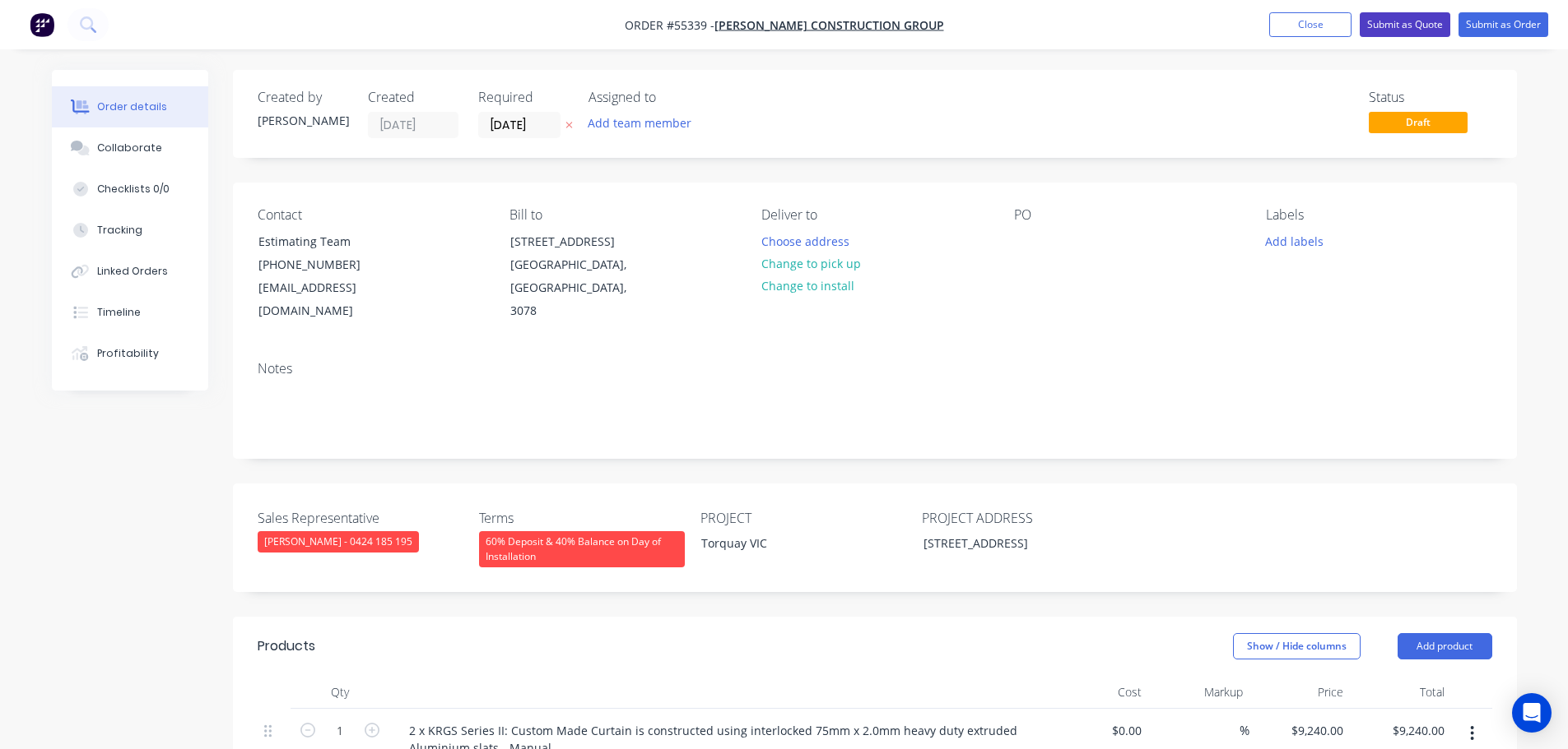
click at [1414, 20] on button "Submit as Quote" at bounding box center [1404, 25] width 90 height 25
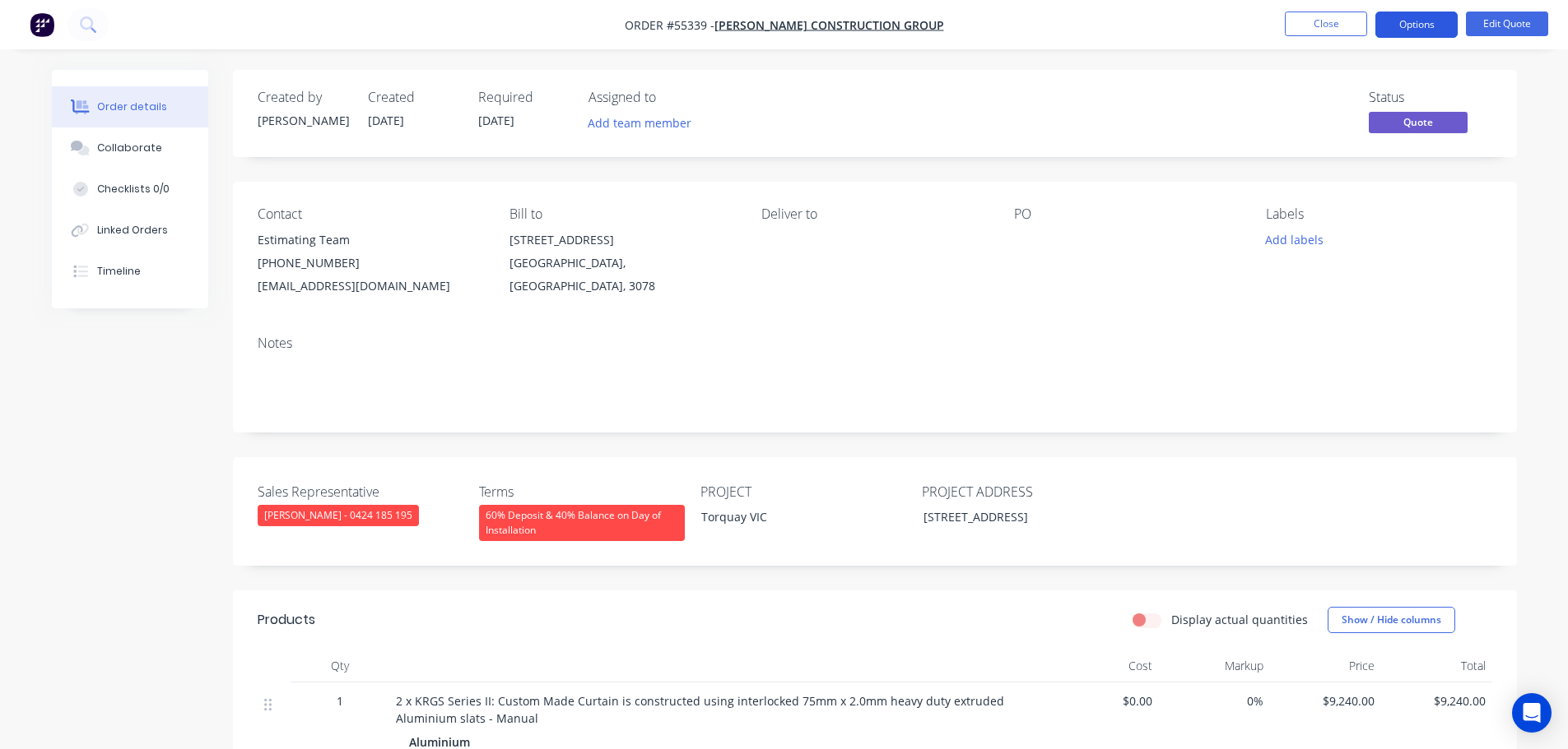
click at [1409, 26] on button "Options" at bounding box center [1417, 24] width 83 height 26
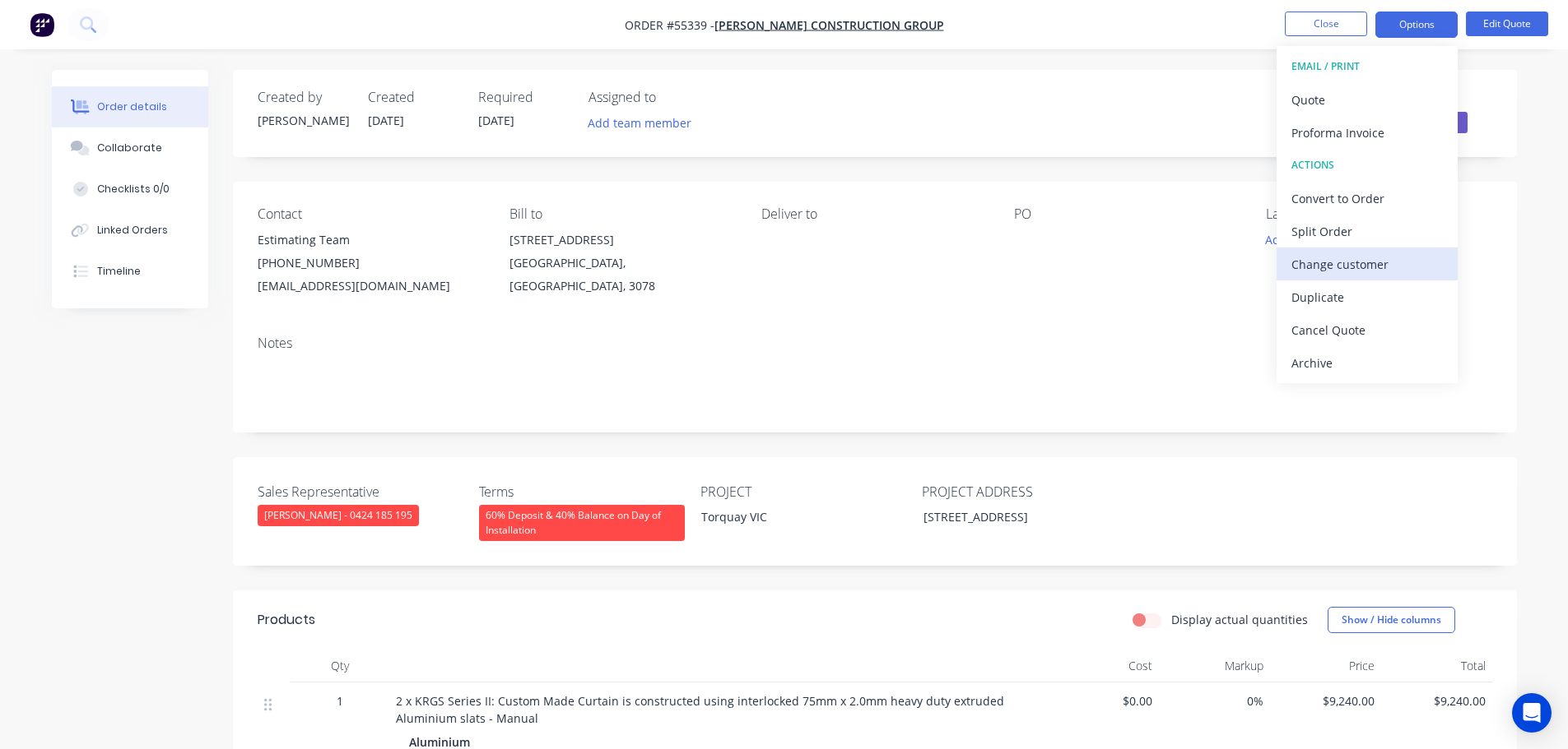
click at [1331, 268] on div "Change customer" at bounding box center [1366, 264] width 151 height 24
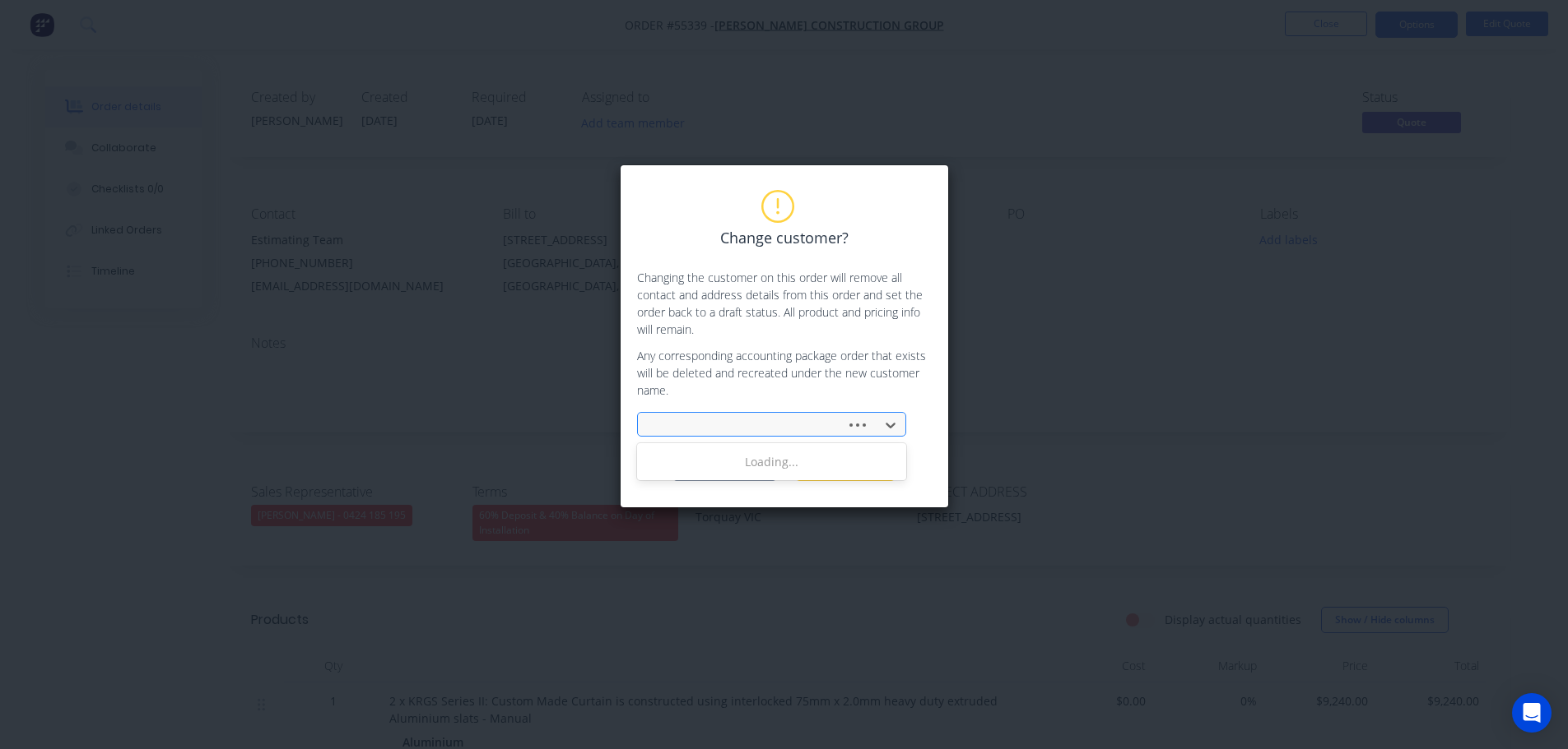
click at [681, 428] on div at bounding box center [745, 425] width 187 height 20
type input "spence construction"
click at [842, 482] on div "Change customer? Changing the customer on this order will remove all contact an…" at bounding box center [784, 337] width 329 height 344
click at [840, 475] on button "Cancel" at bounding box center [845, 469] width 99 height 25
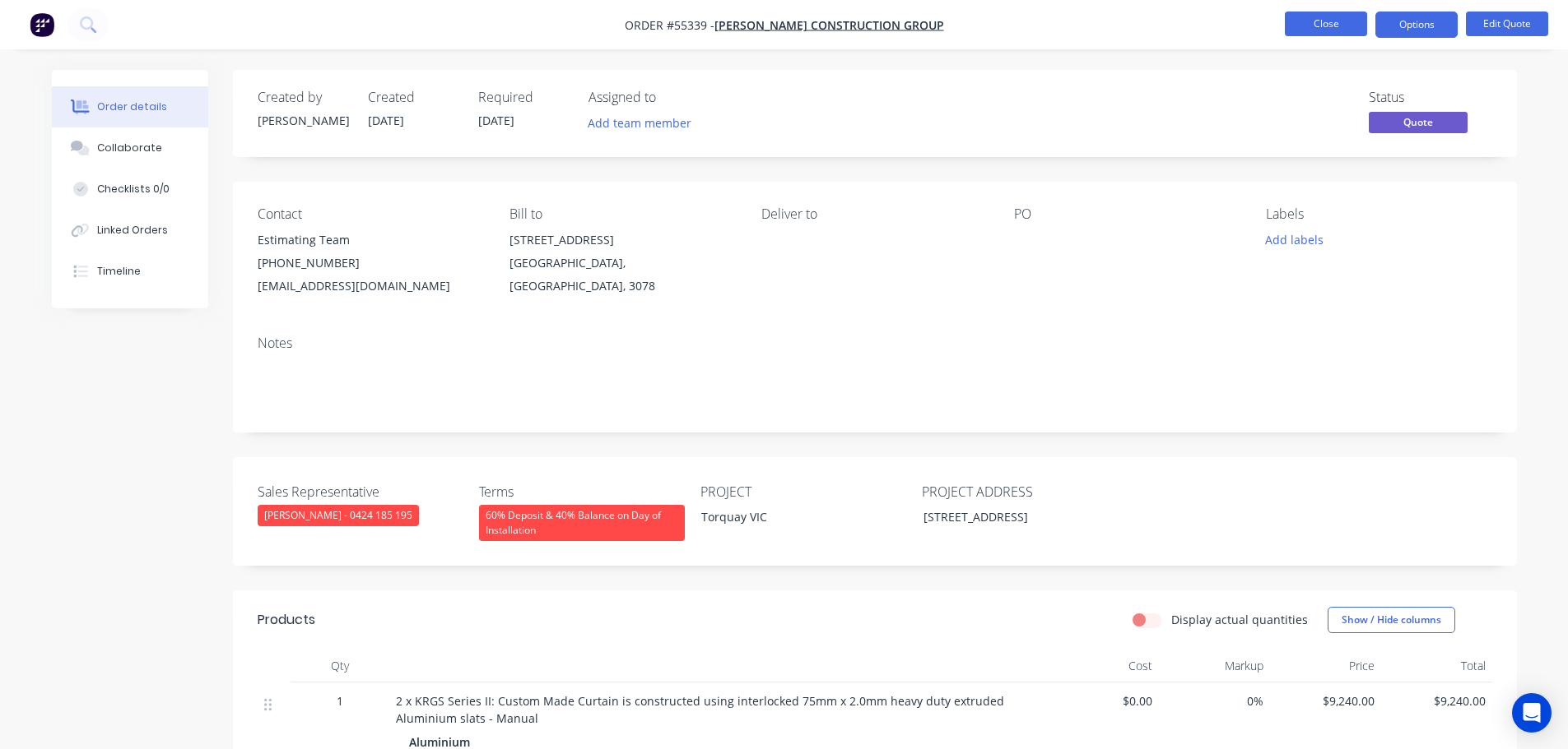
click at [1336, 23] on button "Close" at bounding box center [1327, 24] width 83 height 25
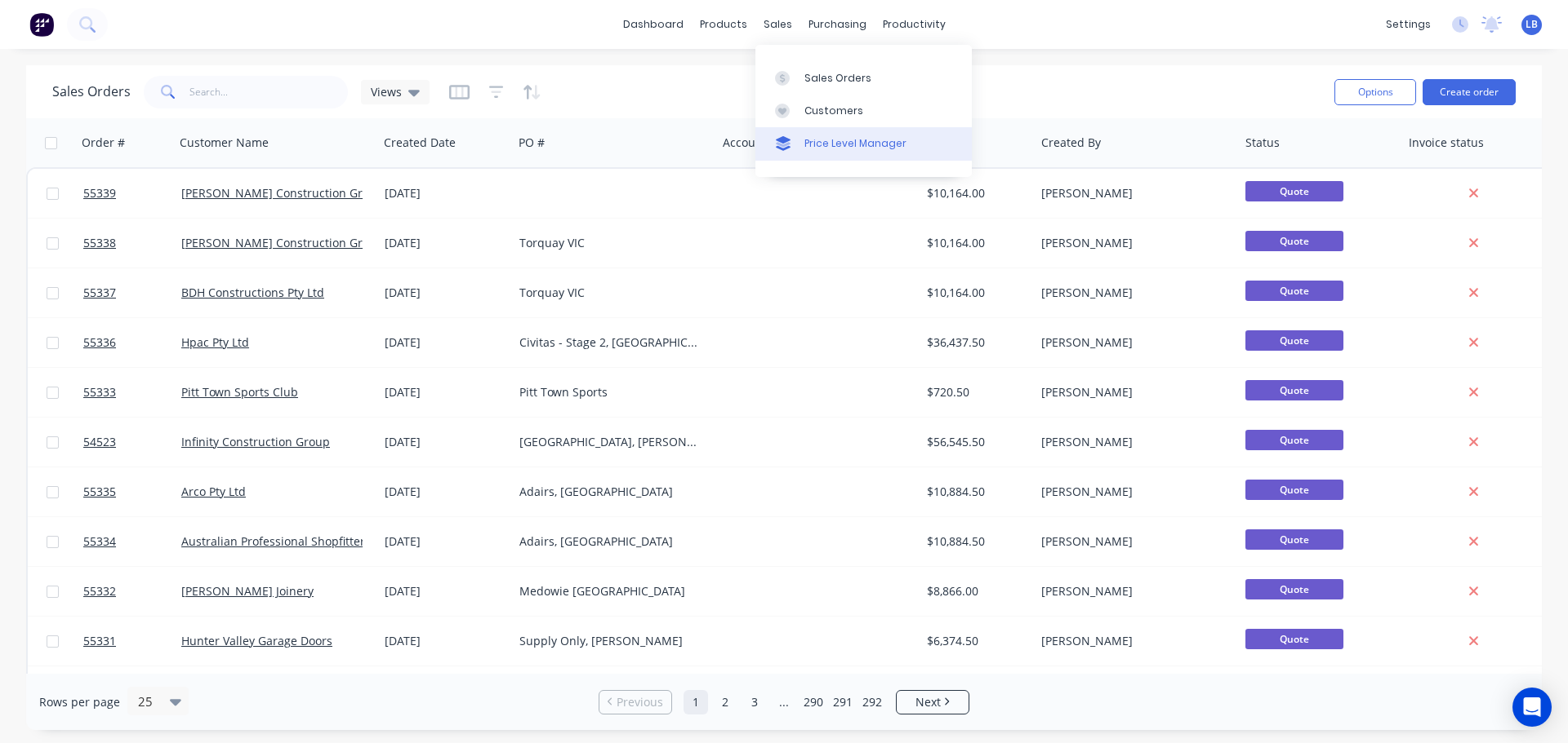
drag, startPoint x: 825, startPoint y: 111, endPoint x: 765, endPoint y: 136, distance: 65.0
click at [825, 111] on div "Customers" at bounding box center [834, 111] width 59 height 14
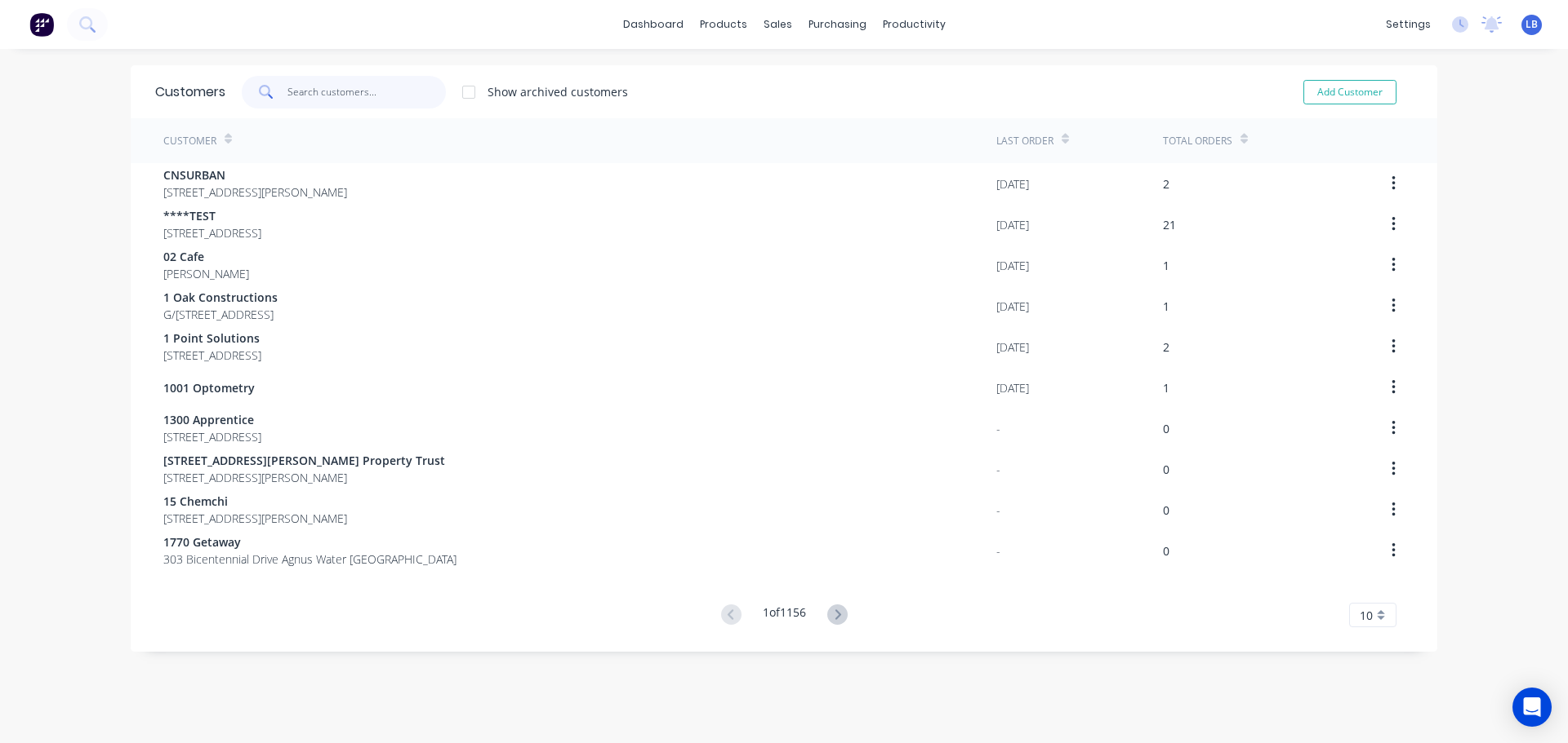
click at [303, 90] on input "text" at bounding box center [366, 93] width 159 height 32
click at [1332, 94] on button "Add Customer" at bounding box center [1350, 93] width 94 height 25
select select "AU"
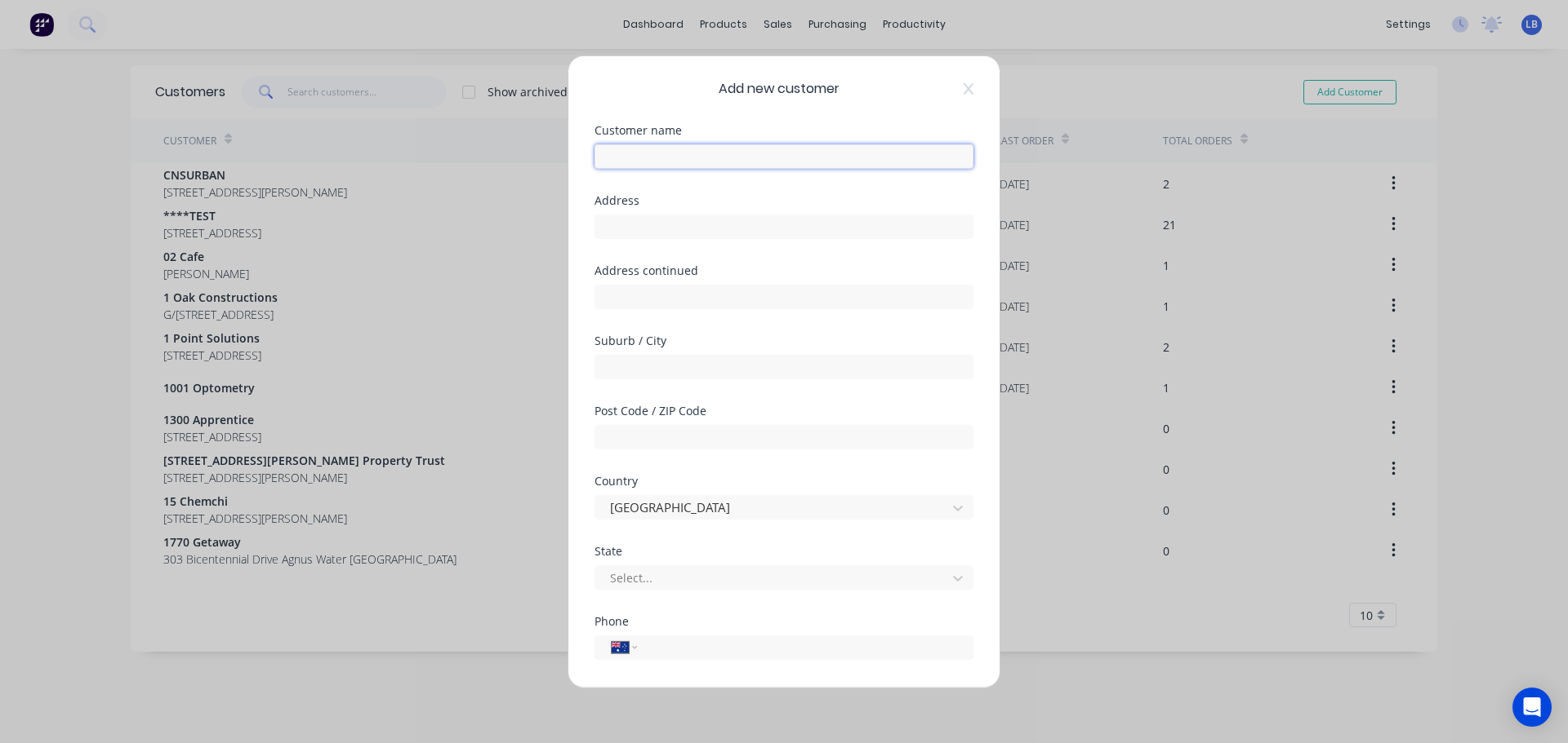
click at [624, 158] on input "text" at bounding box center [784, 156] width 379 height 25
type input "Spence Construction"
click at [608, 229] on input "text" at bounding box center [784, 226] width 379 height 25
click at [615, 224] on input "text" at bounding box center [784, 226] width 379 height 25
paste input "16-24 Wilson St"
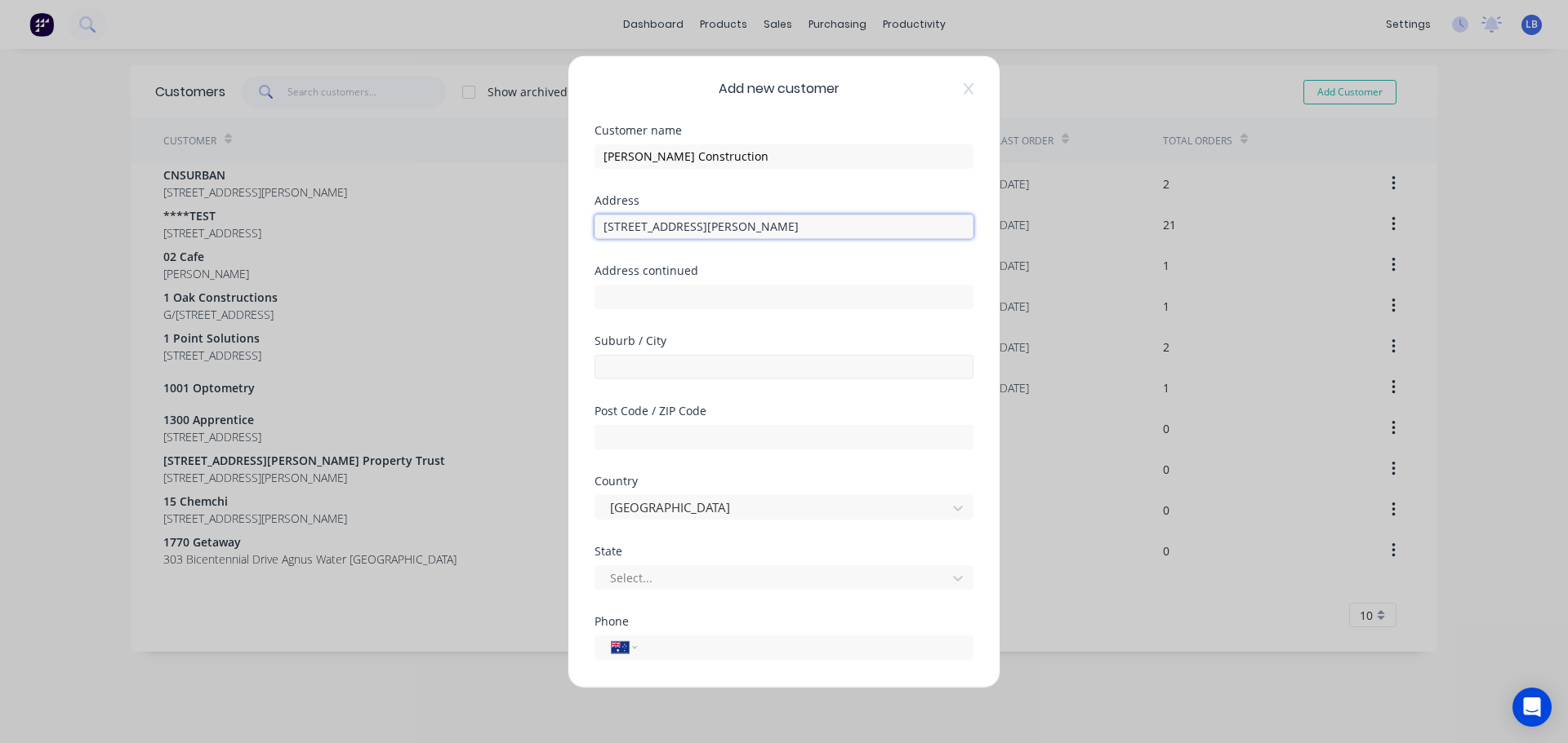
type input "16-24 Wilson St"
click at [617, 376] on input "text" at bounding box center [784, 366] width 379 height 25
type input "Colac"
click at [638, 432] on input "text" at bounding box center [784, 437] width 379 height 25
type input "3250"
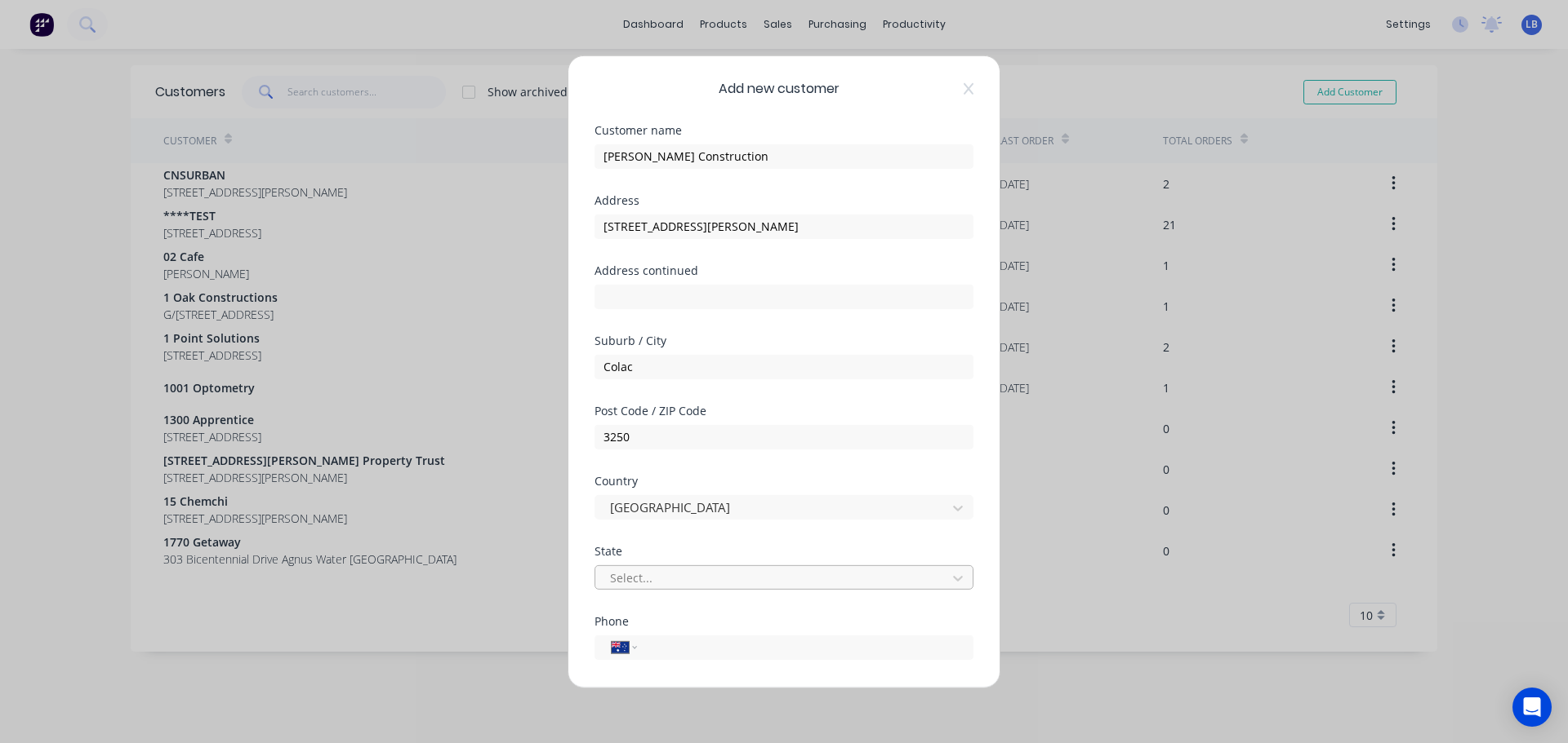
click at [640, 583] on div at bounding box center [773, 578] width 330 height 20
type input "vi"
click at [640, 613] on div "Victoria" at bounding box center [778, 614] width 366 height 31
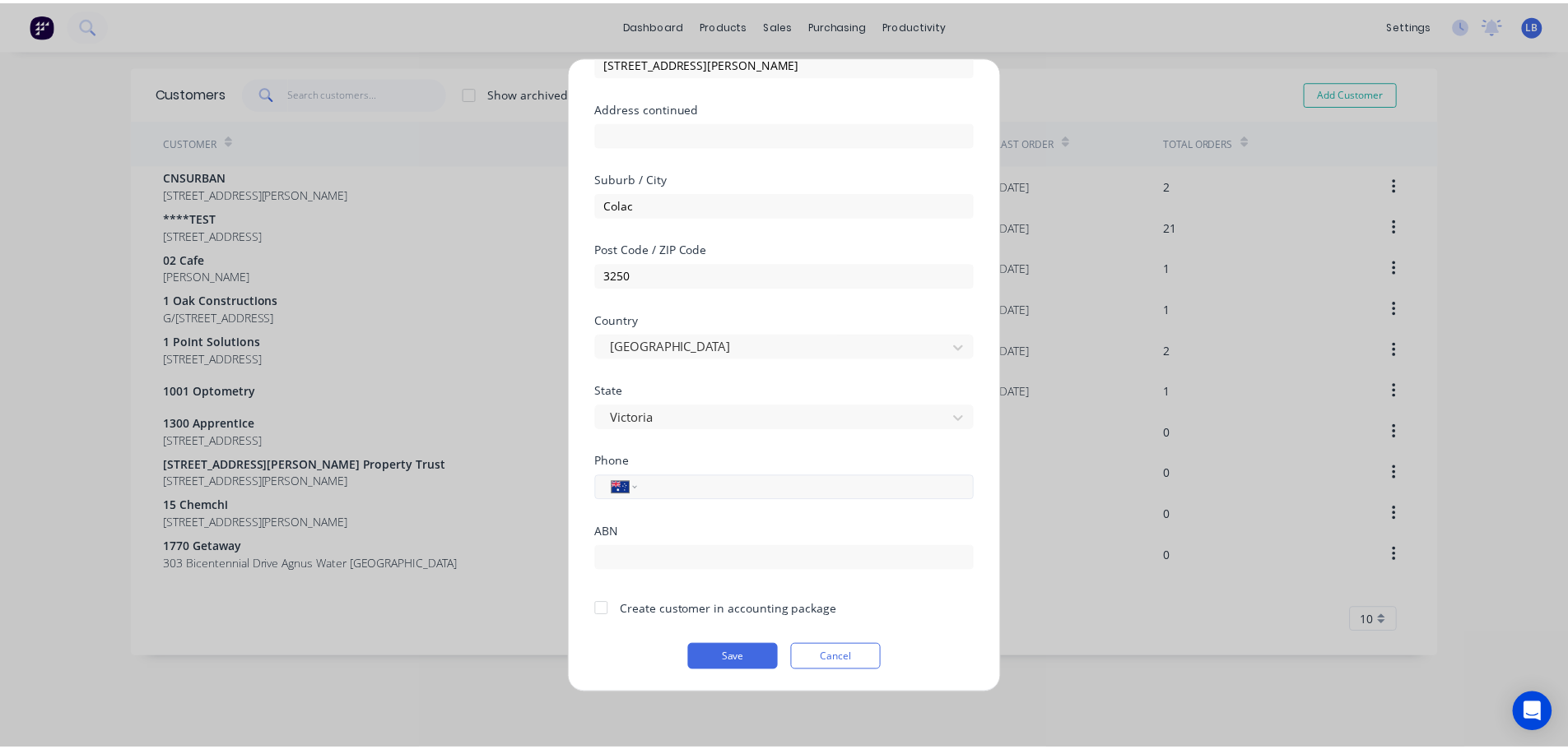
scroll to position [166, 0]
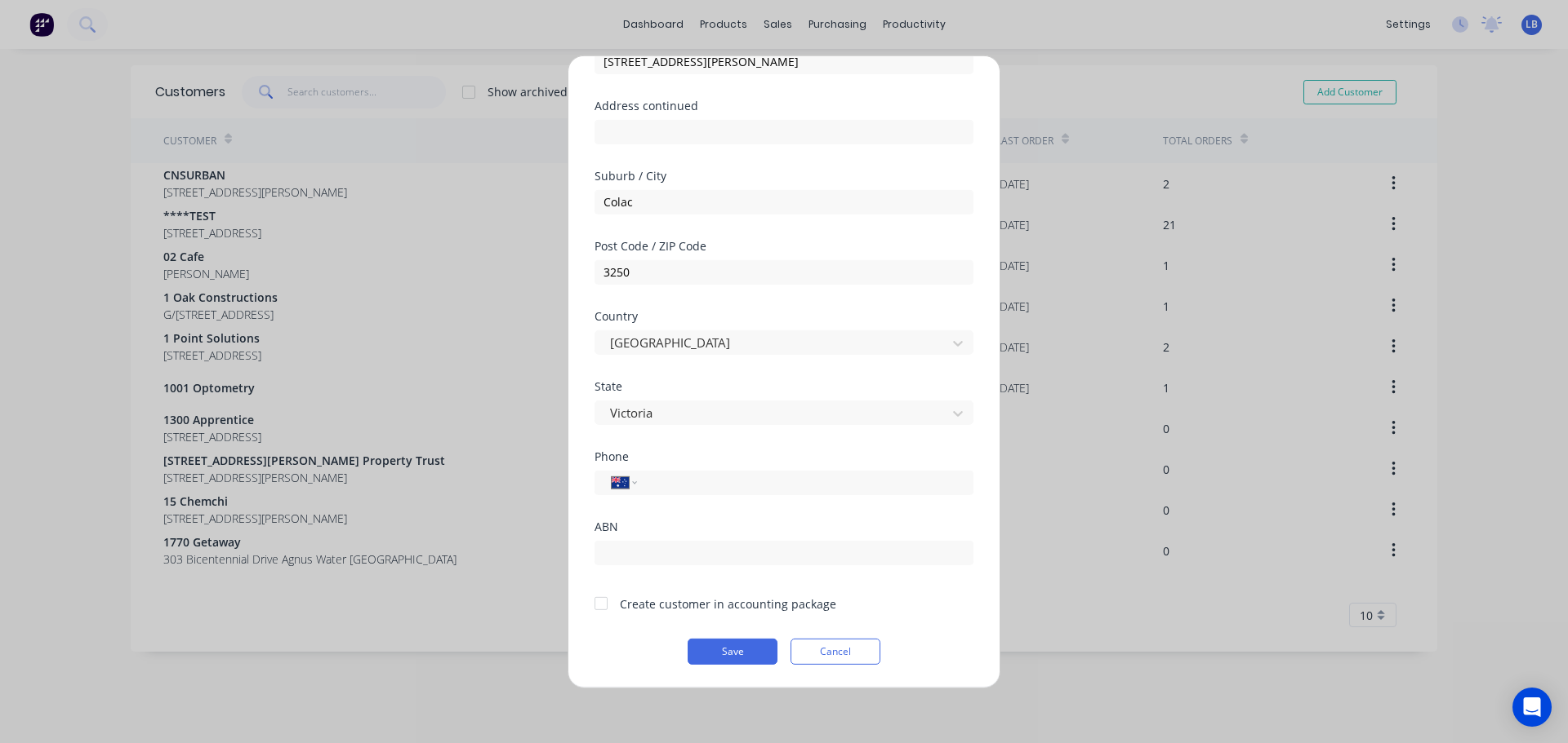
click at [602, 613] on div at bounding box center [601, 604] width 32 height 32
click at [700, 646] on button "Save" at bounding box center [732, 650] width 90 height 26
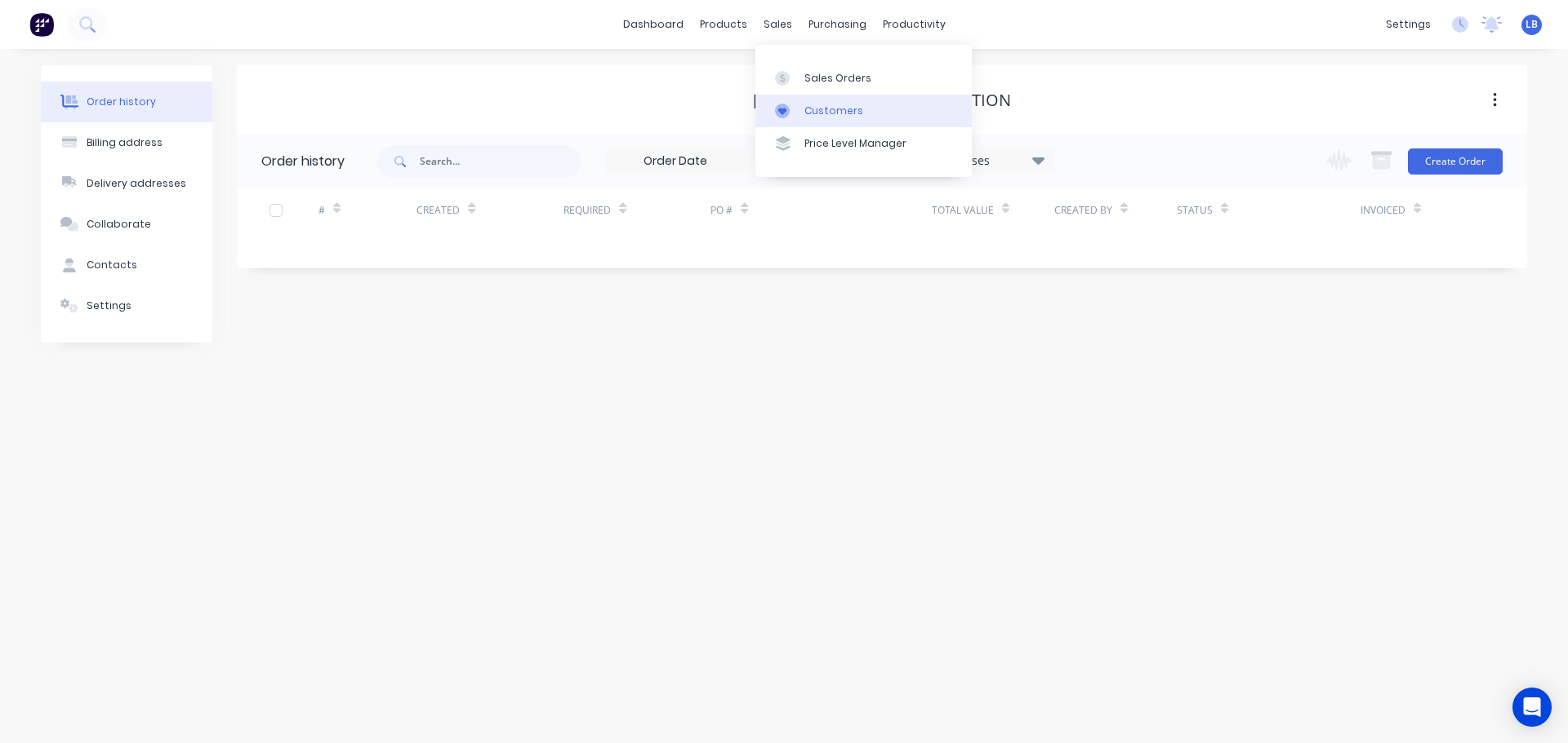
click at [834, 105] on div "Customers" at bounding box center [834, 111] width 59 height 14
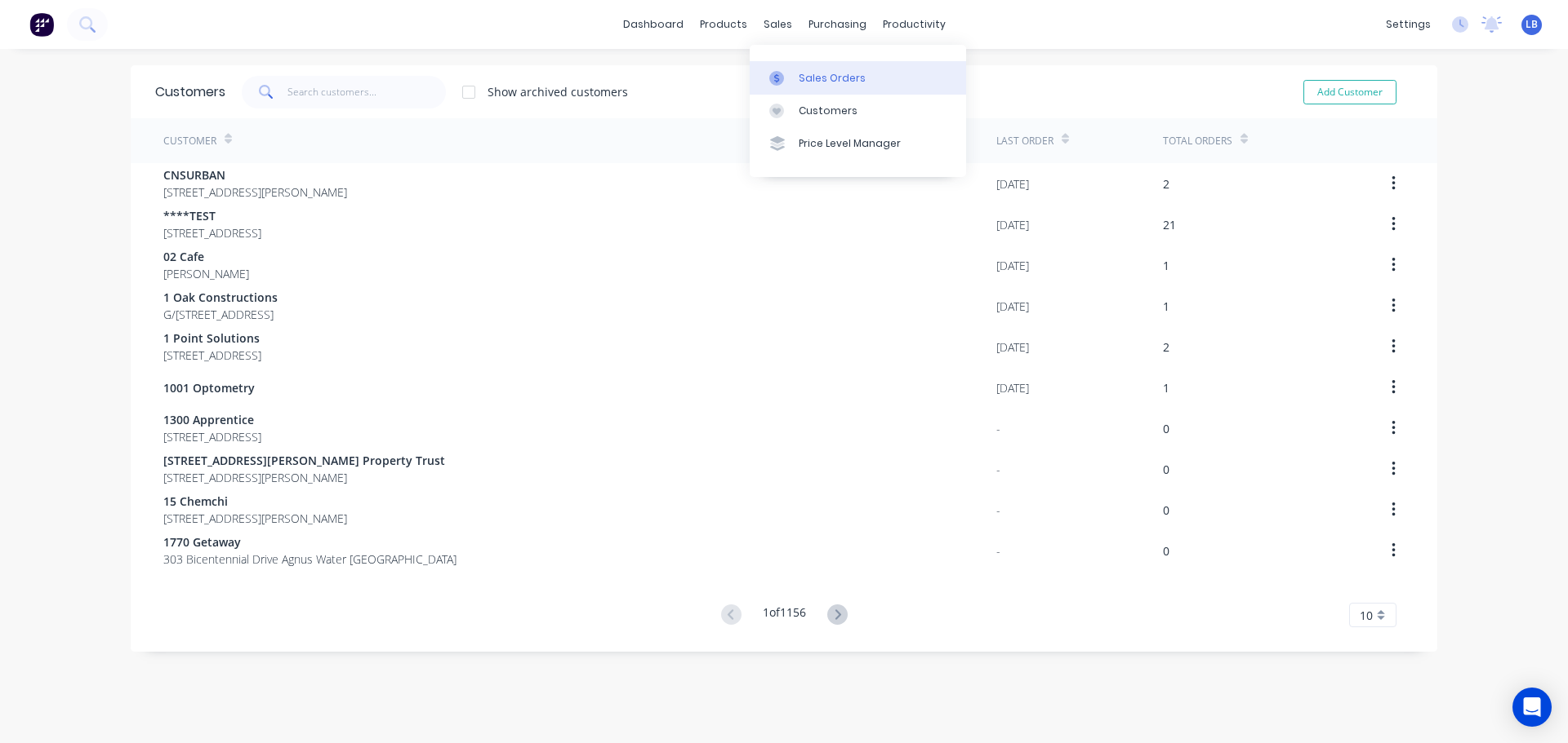
click at [822, 73] on div "Sales Orders" at bounding box center [832, 77] width 67 height 14
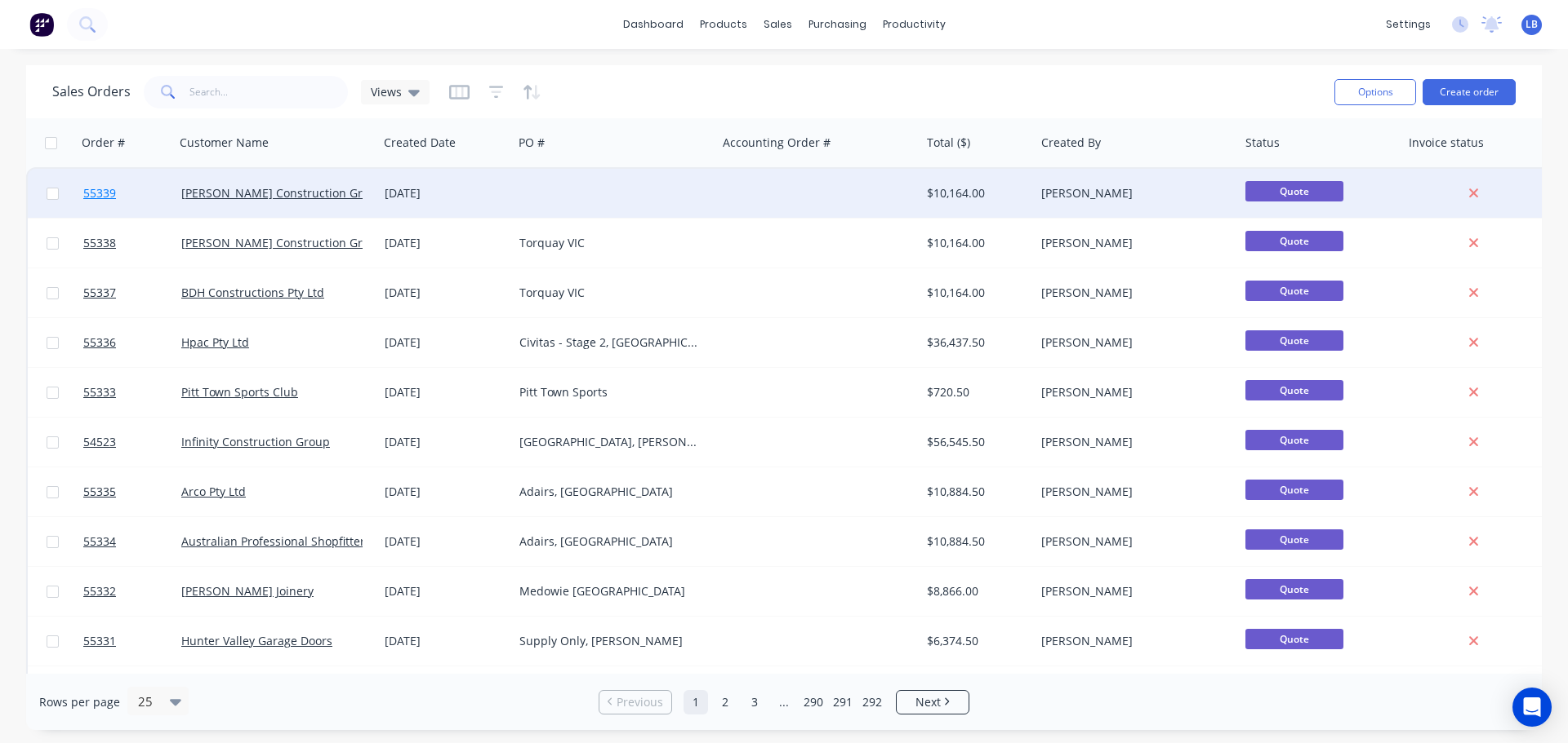
click at [90, 195] on span "55339" at bounding box center [99, 193] width 32 height 16
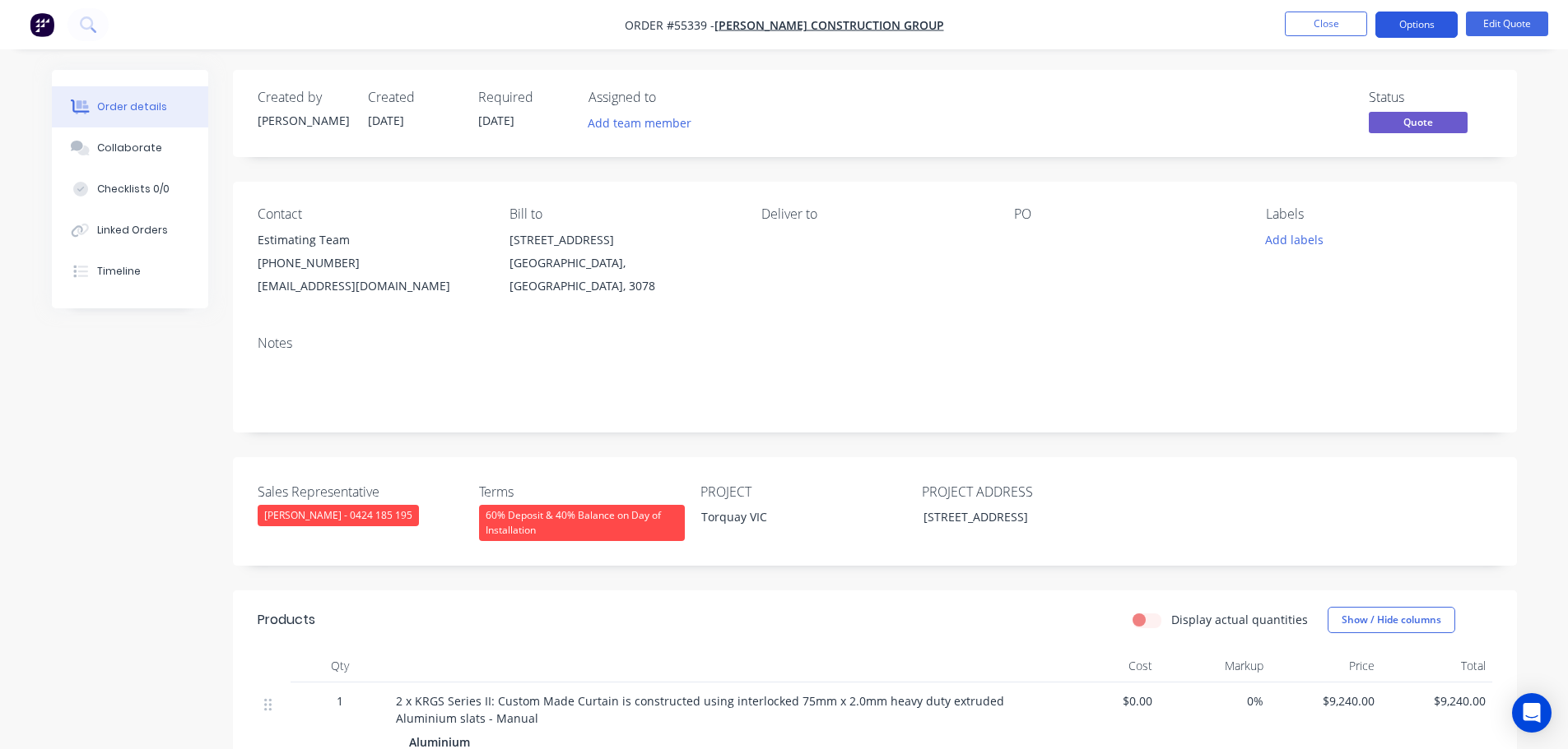
click at [1423, 26] on button "Options" at bounding box center [1417, 24] width 83 height 26
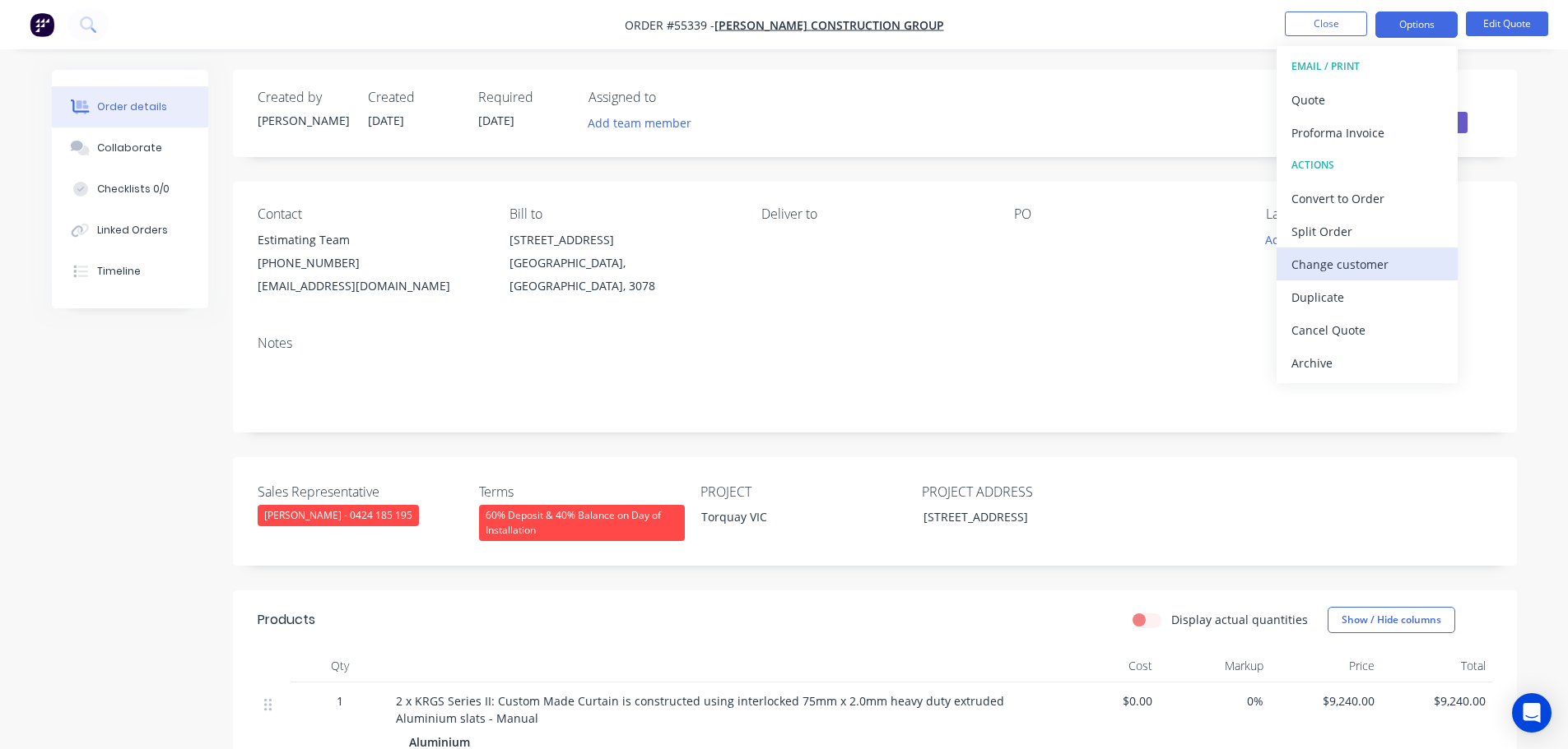
click at [1349, 260] on div "Change customer" at bounding box center [1366, 264] width 151 height 24
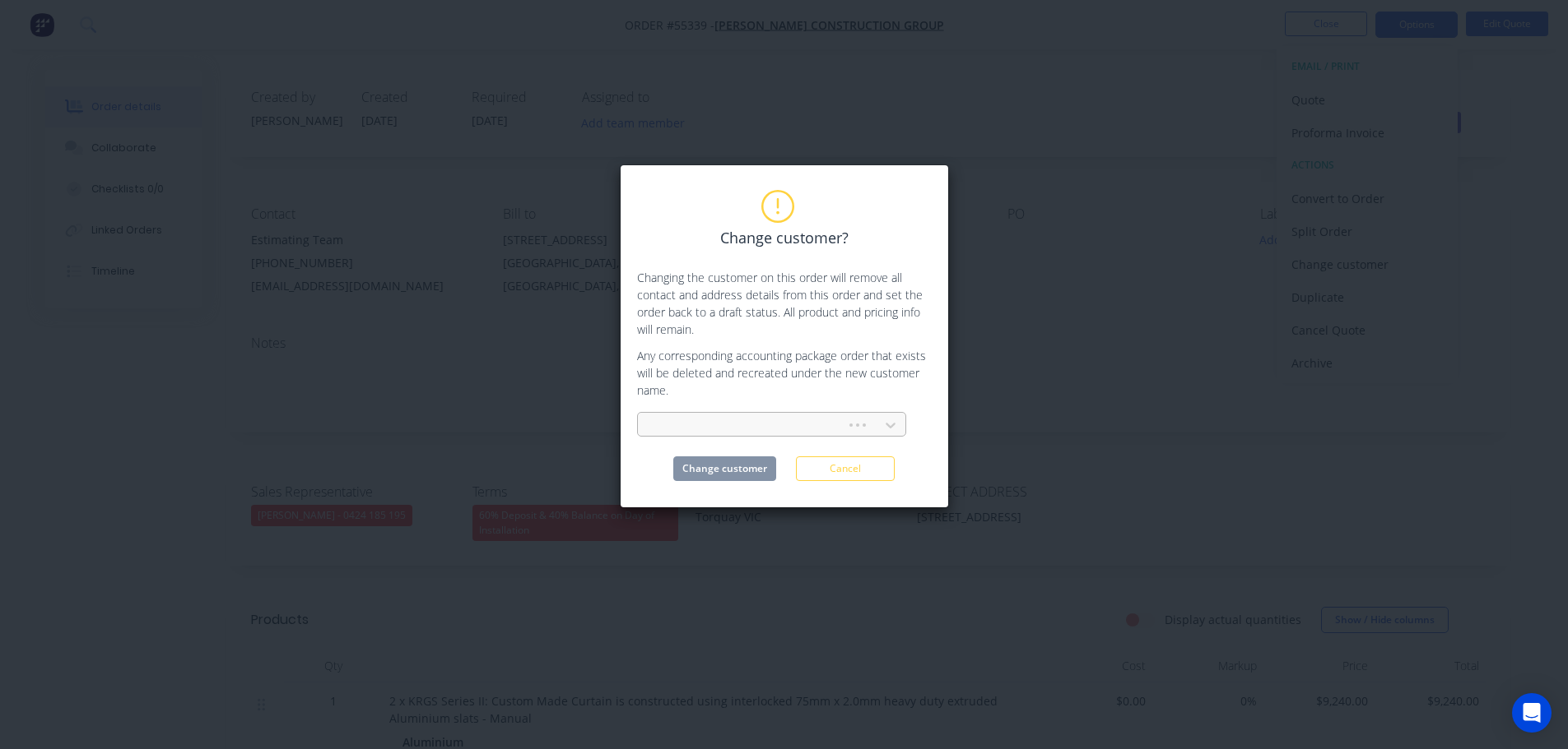
click at [675, 419] on div at bounding box center [745, 425] width 187 height 20
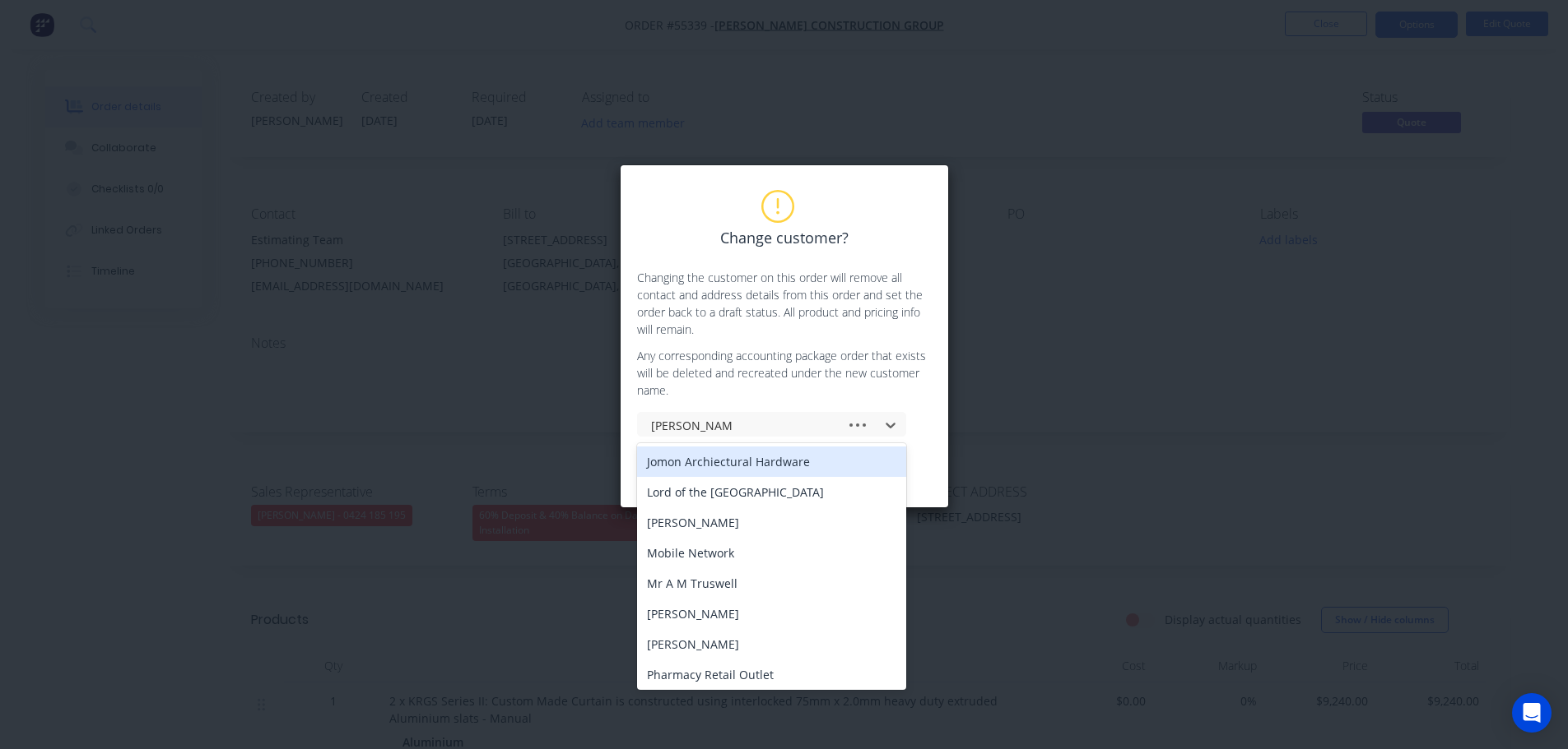
type input "Spence constru"
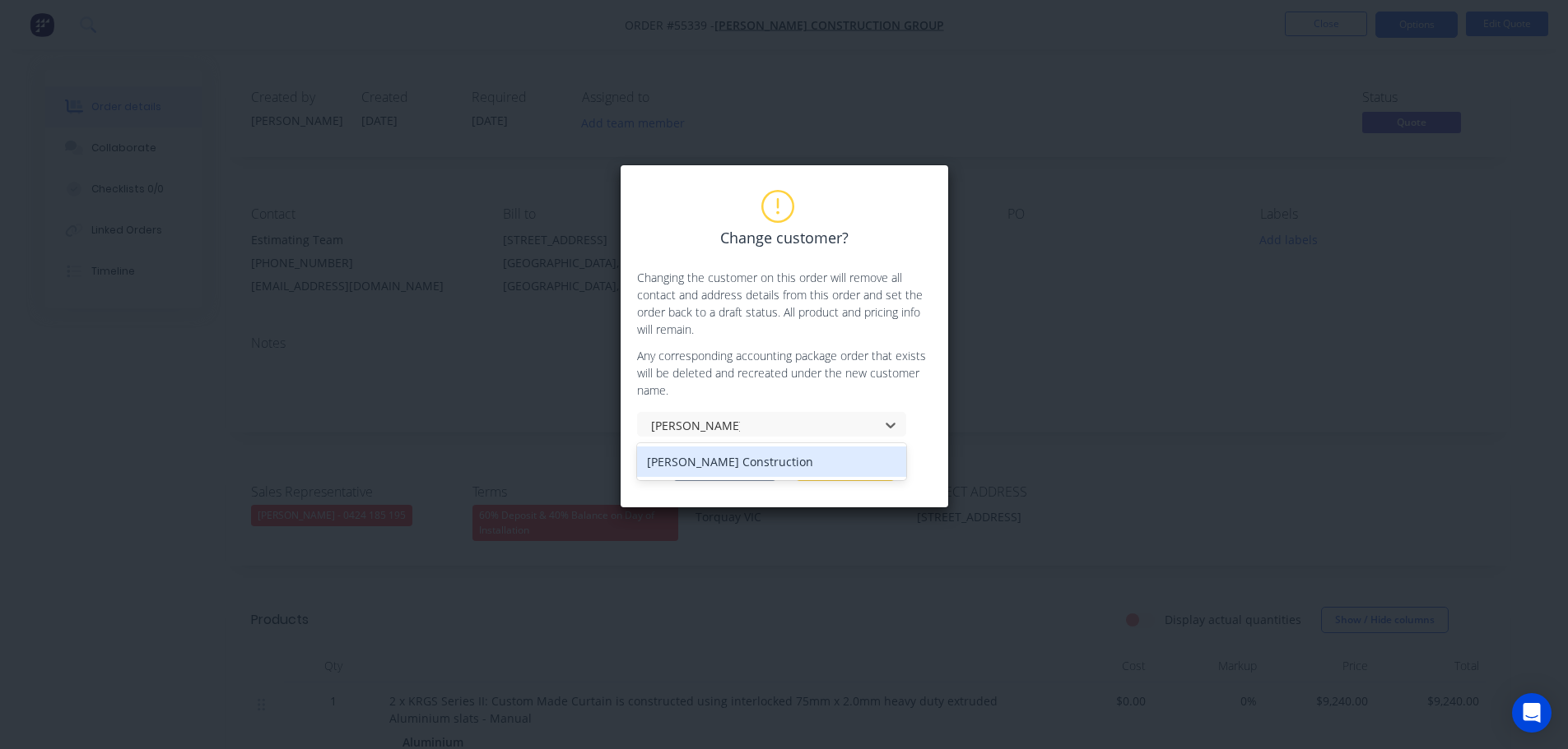
click at [728, 461] on div "Spence Construction" at bounding box center [771, 462] width 269 height 31
click at [728, 480] on button "Change customer" at bounding box center [724, 469] width 103 height 25
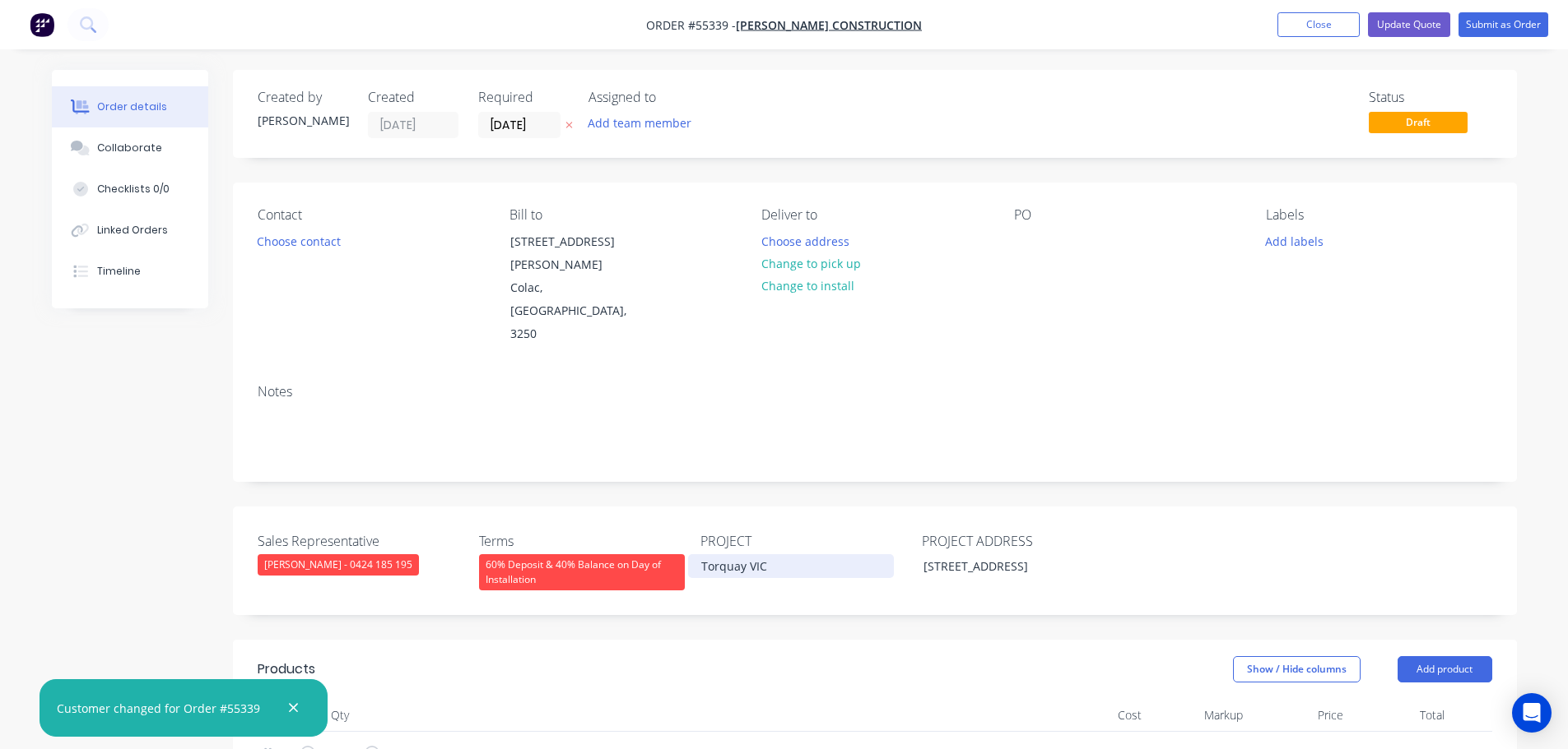
click at [737, 555] on div "Torquay VIC" at bounding box center [791, 566] width 206 height 24
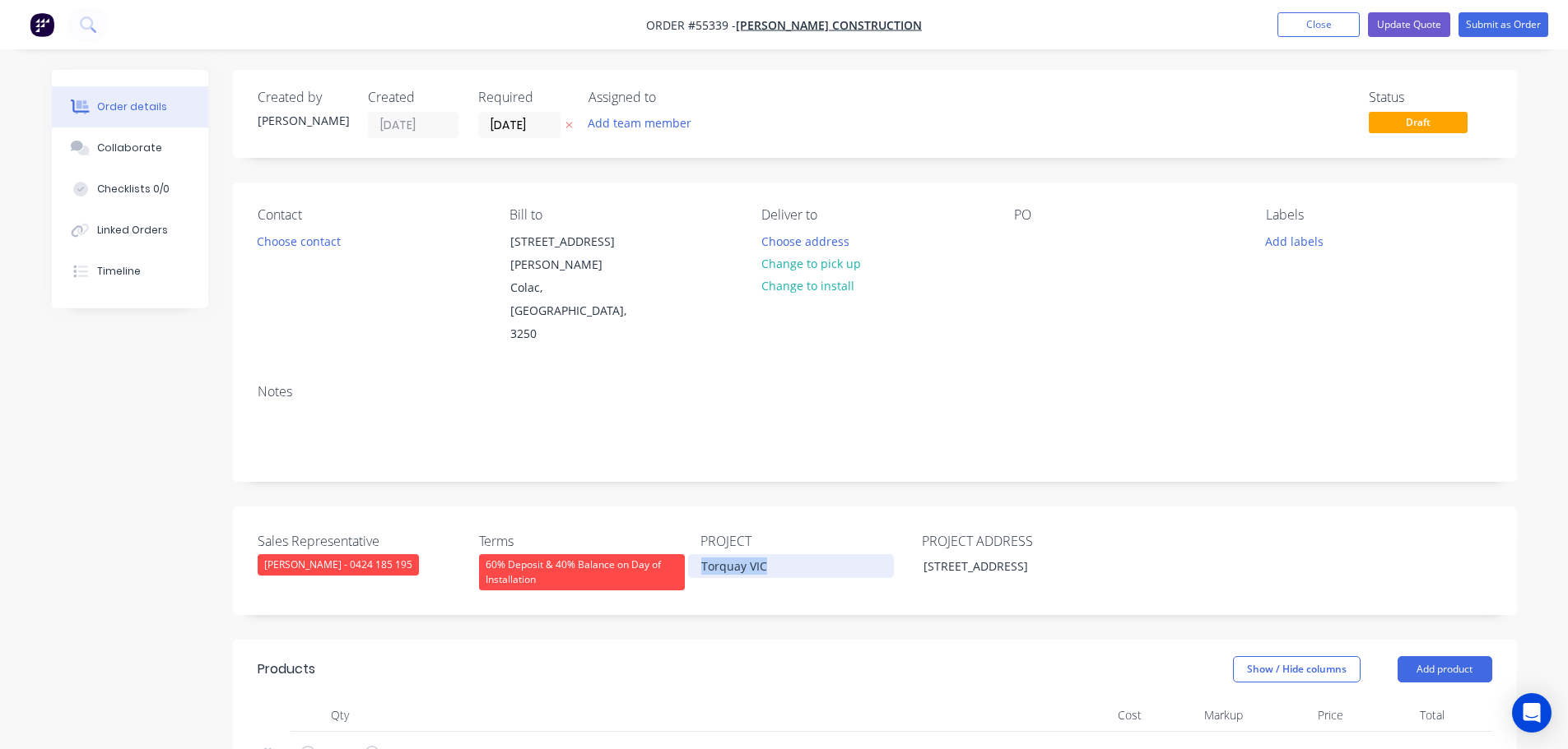
copy div "Torquay VIC"
click at [1032, 234] on div at bounding box center [1026, 241] width 26 height 24
paste div
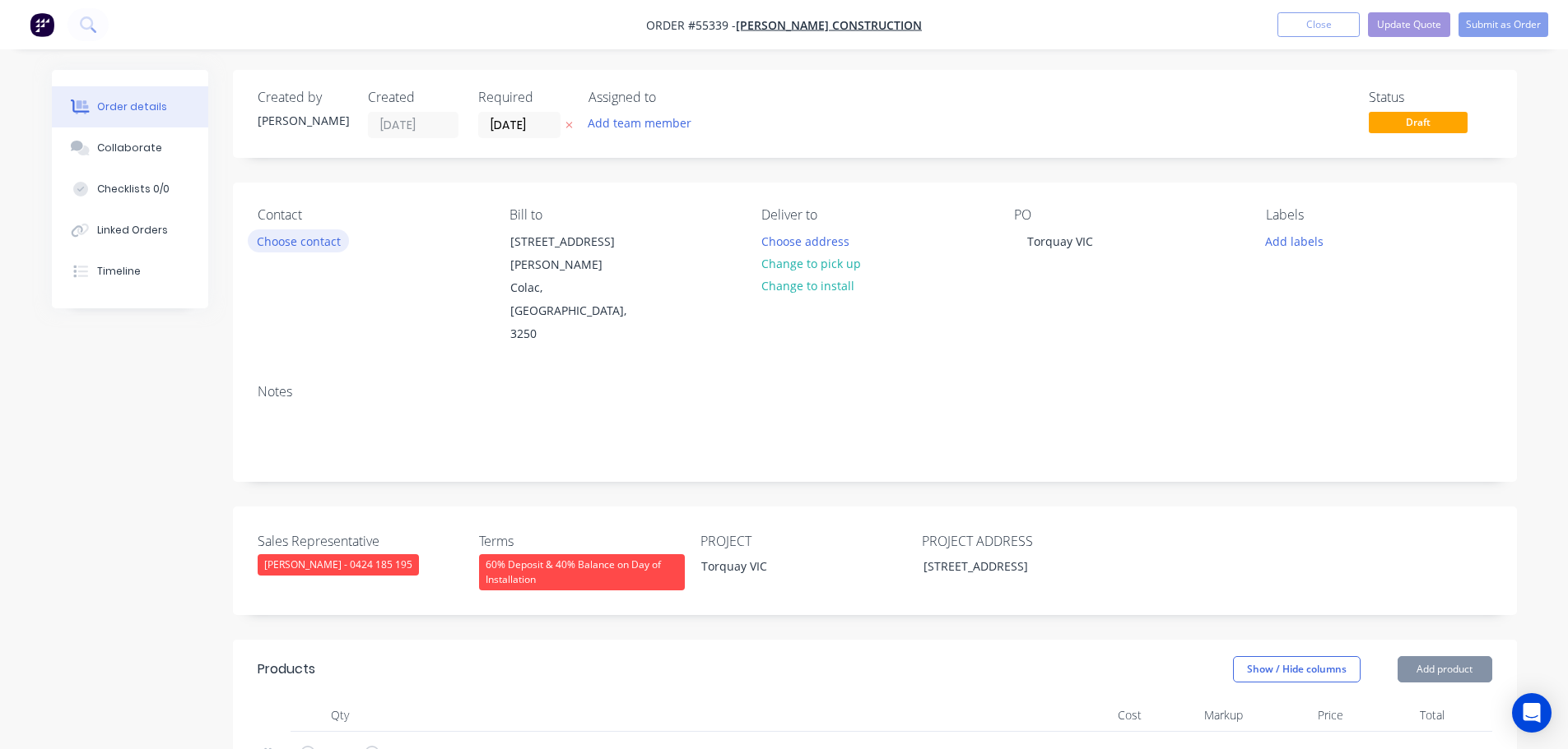
click at [305, 244] on button "Choose contact" at bounding box center [298, 240] width 101 height 22
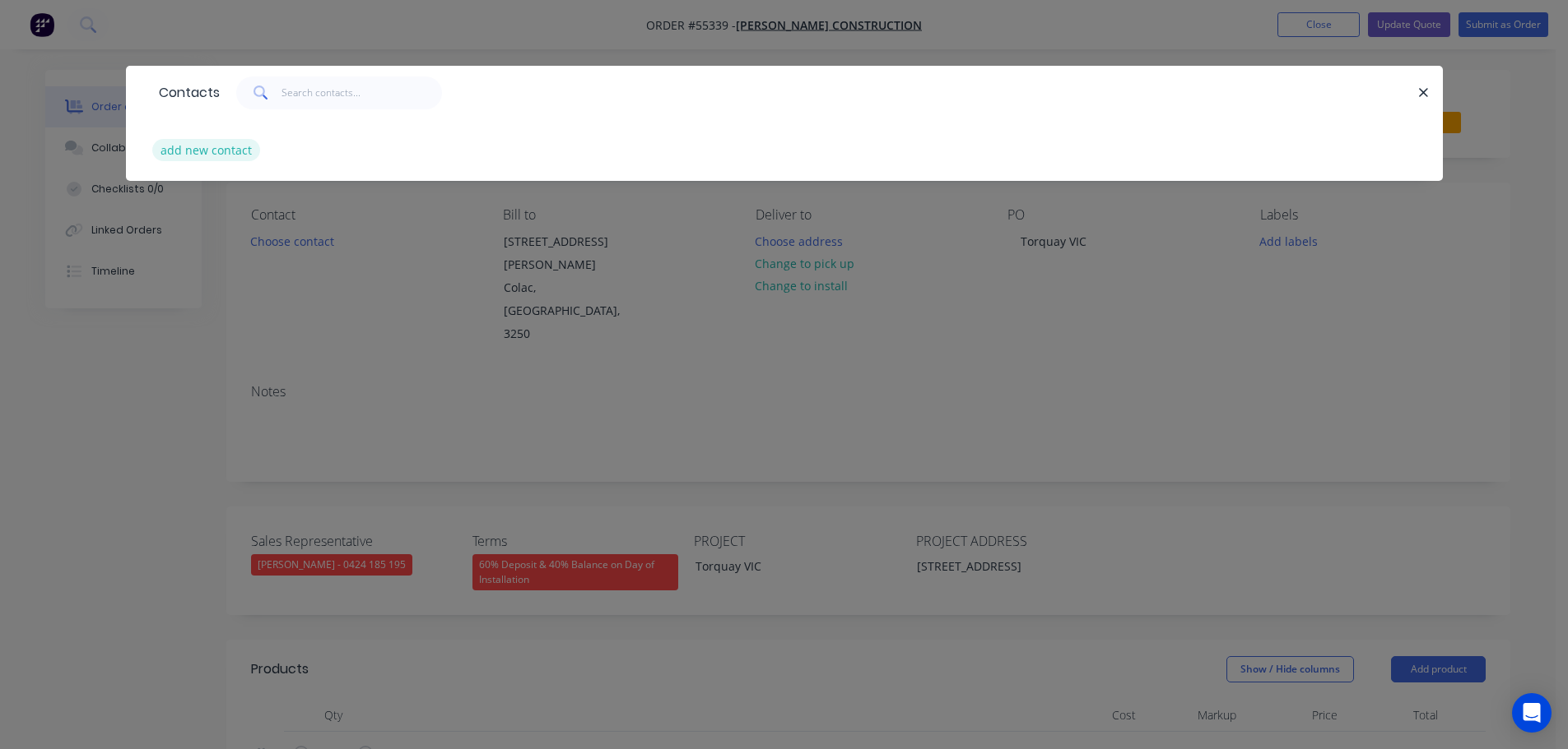
click at [213, 151] on button "add new contact" at bounding box center [206, 150] width 109 height 22
select select "AU"
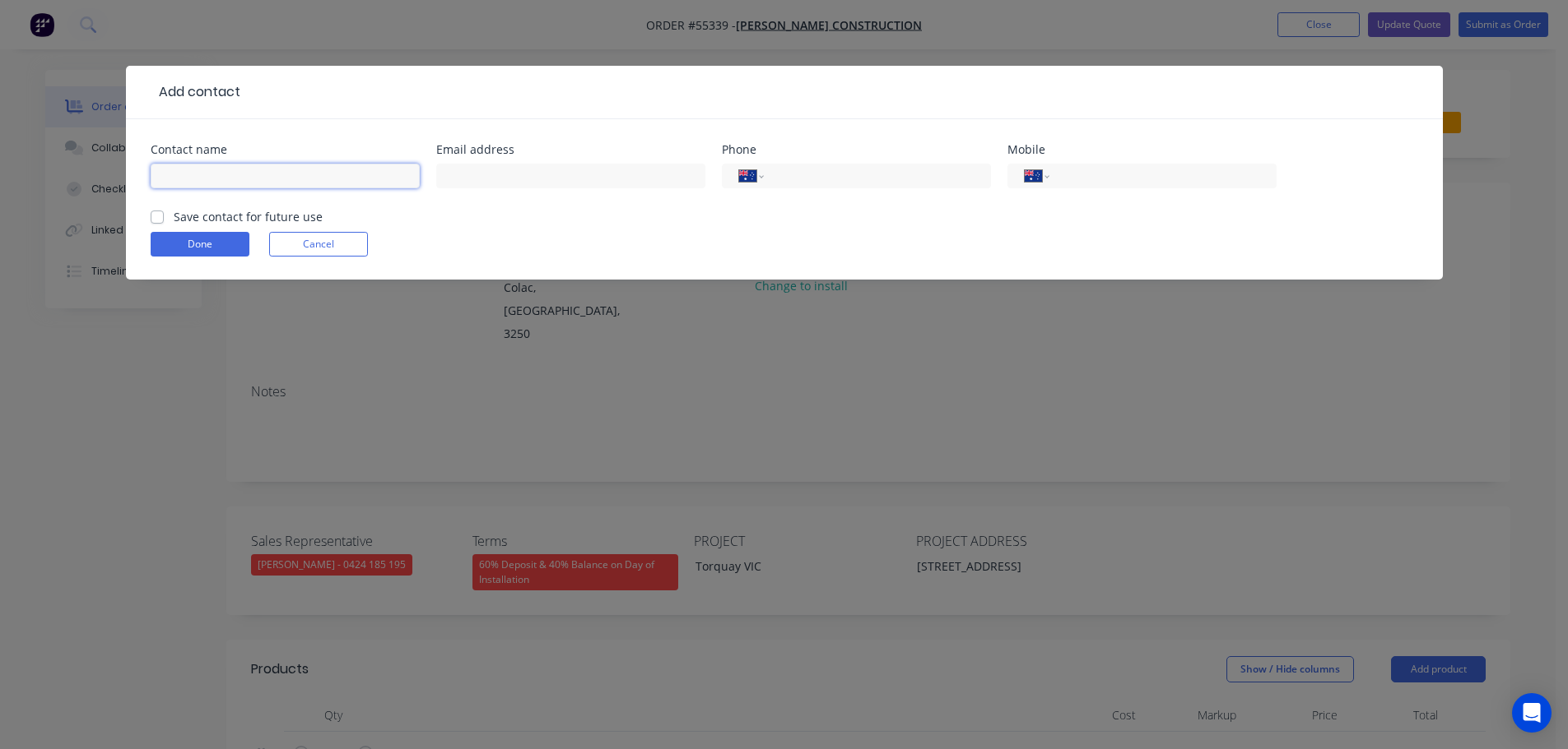
click at [166, 174] on input "text" at bounding box center [286, 176] width 269 height 25
type input "Andy McElhinney"
drag, startPoint x: 489, startPoint y: 173, endPoint x: 477, endPoint y: 203, distance: 32.3
click at [489, 173] on input "text" at bounding box center [570, 176] width 269 height 25
type input "andy@spenceconstruction.com.au"
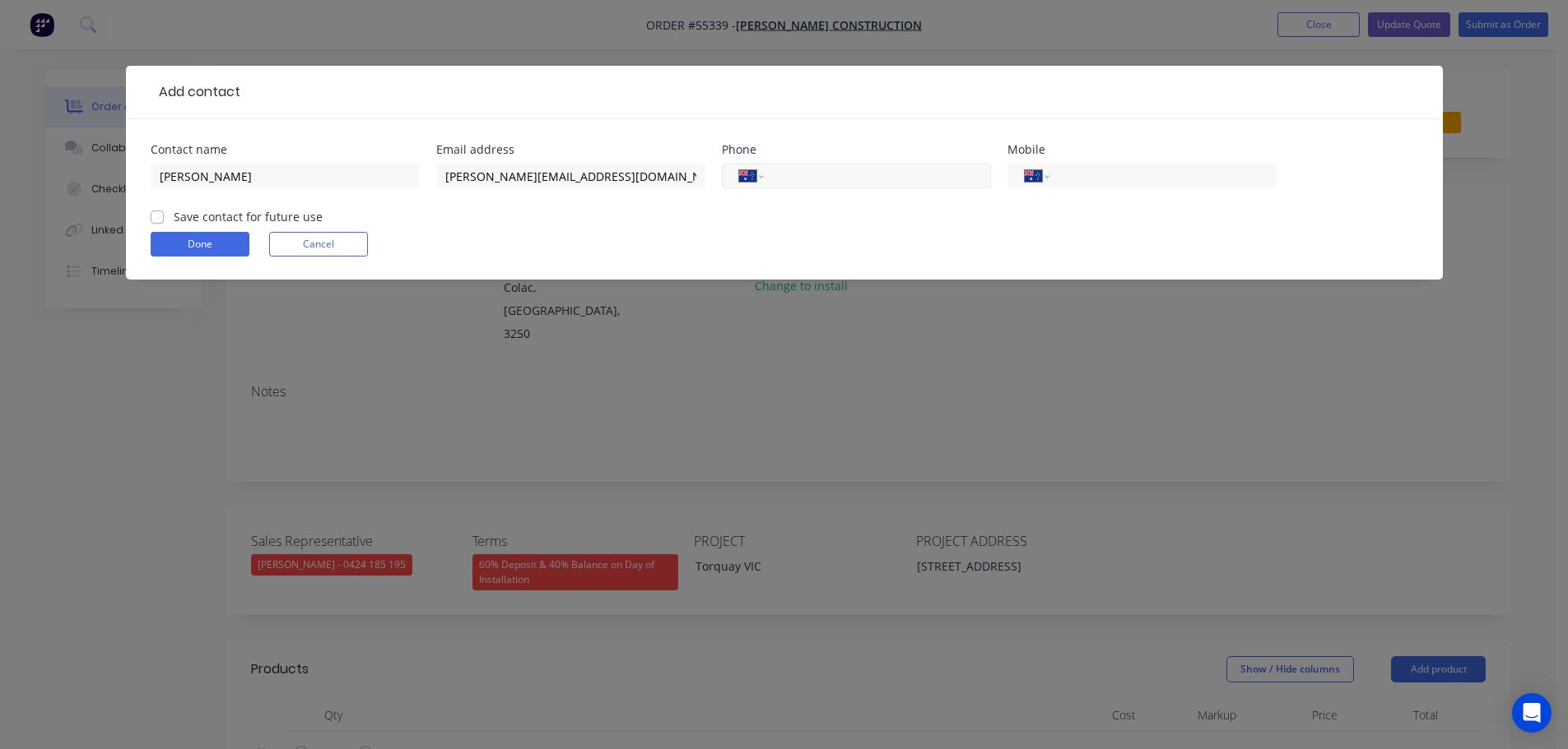
click at [845, 178] on input "tel" at bounding box center [873, 177] width 197 height 19
type input "(03) 5232 2822"
click at [174, 216] on label "Save contact for future use" at bounding box center [248, 216] width 149 height 17
click at [157, 216] on input "Save contact for future use" at bounding box center [158, 215] width 13 height 15
checkbox input "true"
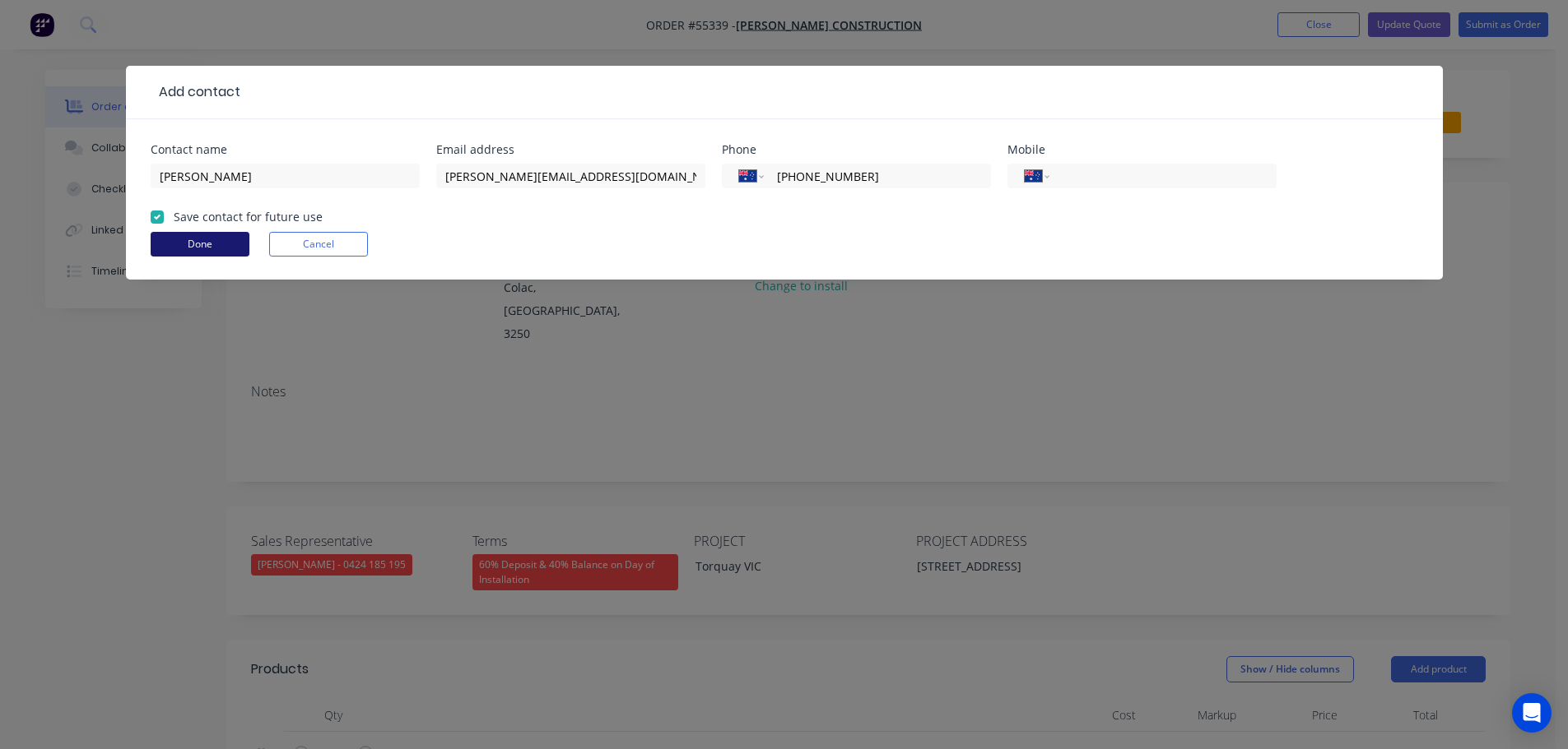
click at [168, 251] on button "Done" at bounding box center [200, 244] width 99 height 25
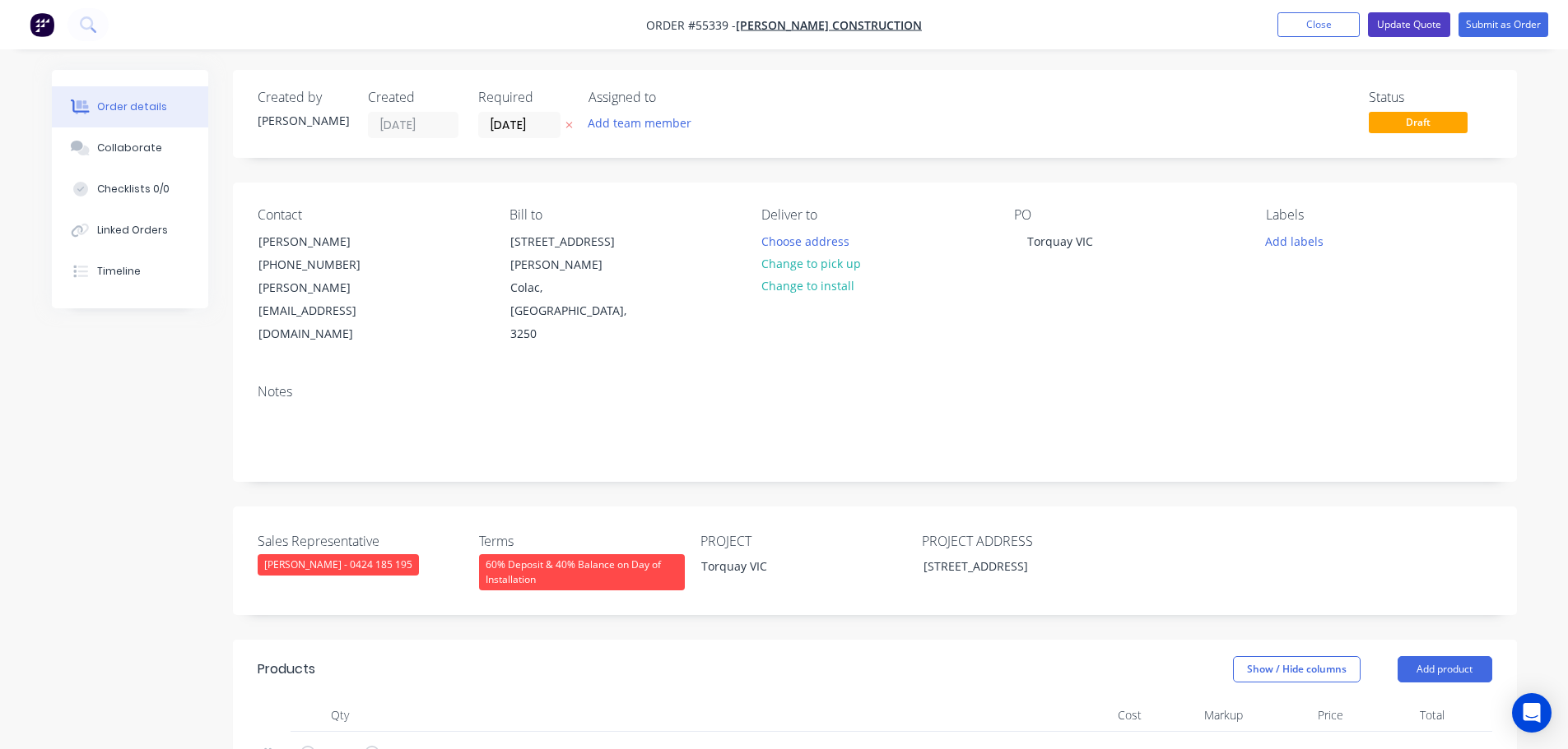
click at [1402, 22] on button "Update Quote" at bounding box center [1409, 25] width 83 height 25
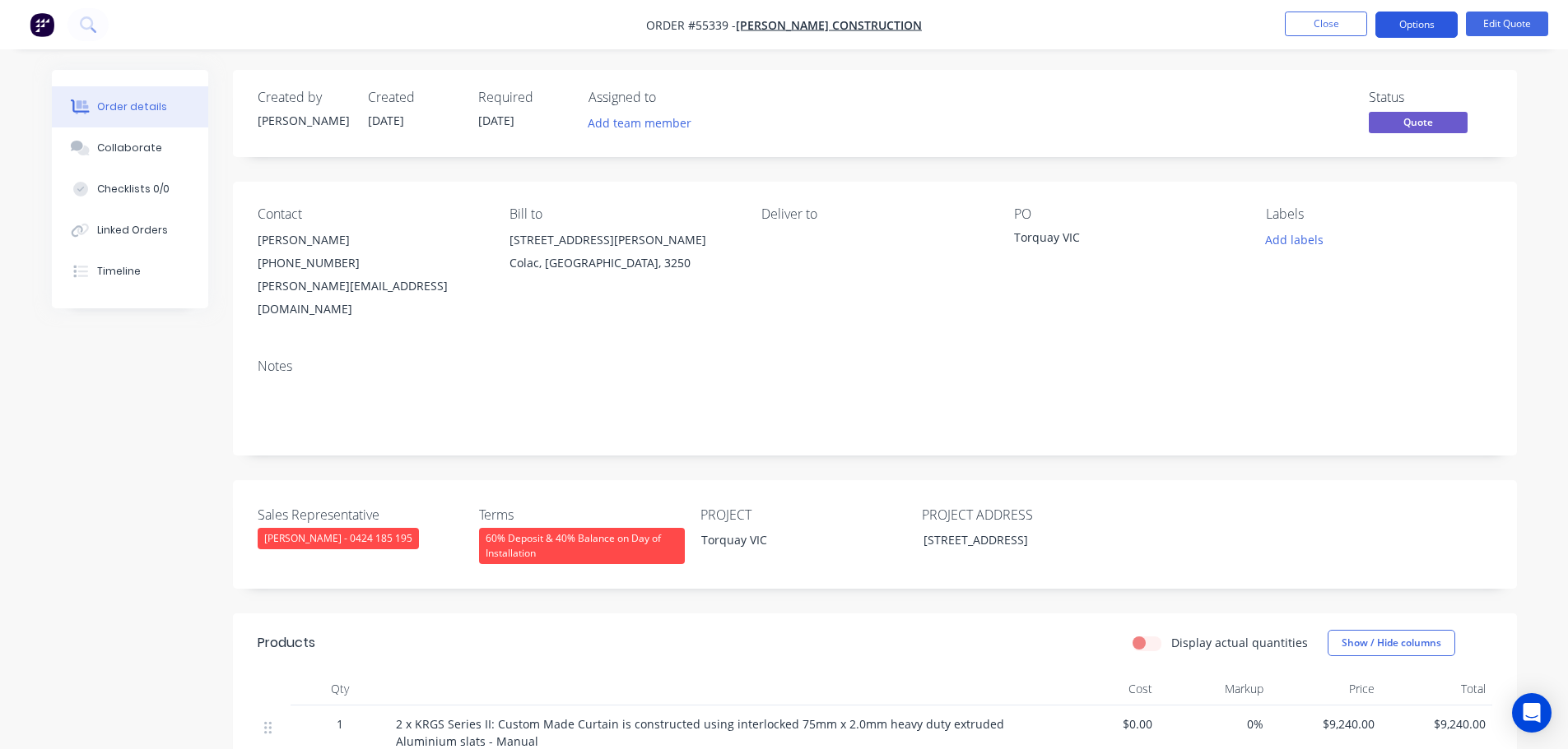
click at [1400, 26] on button "Options" at bounding box center [1417, 24] width 83 height 26
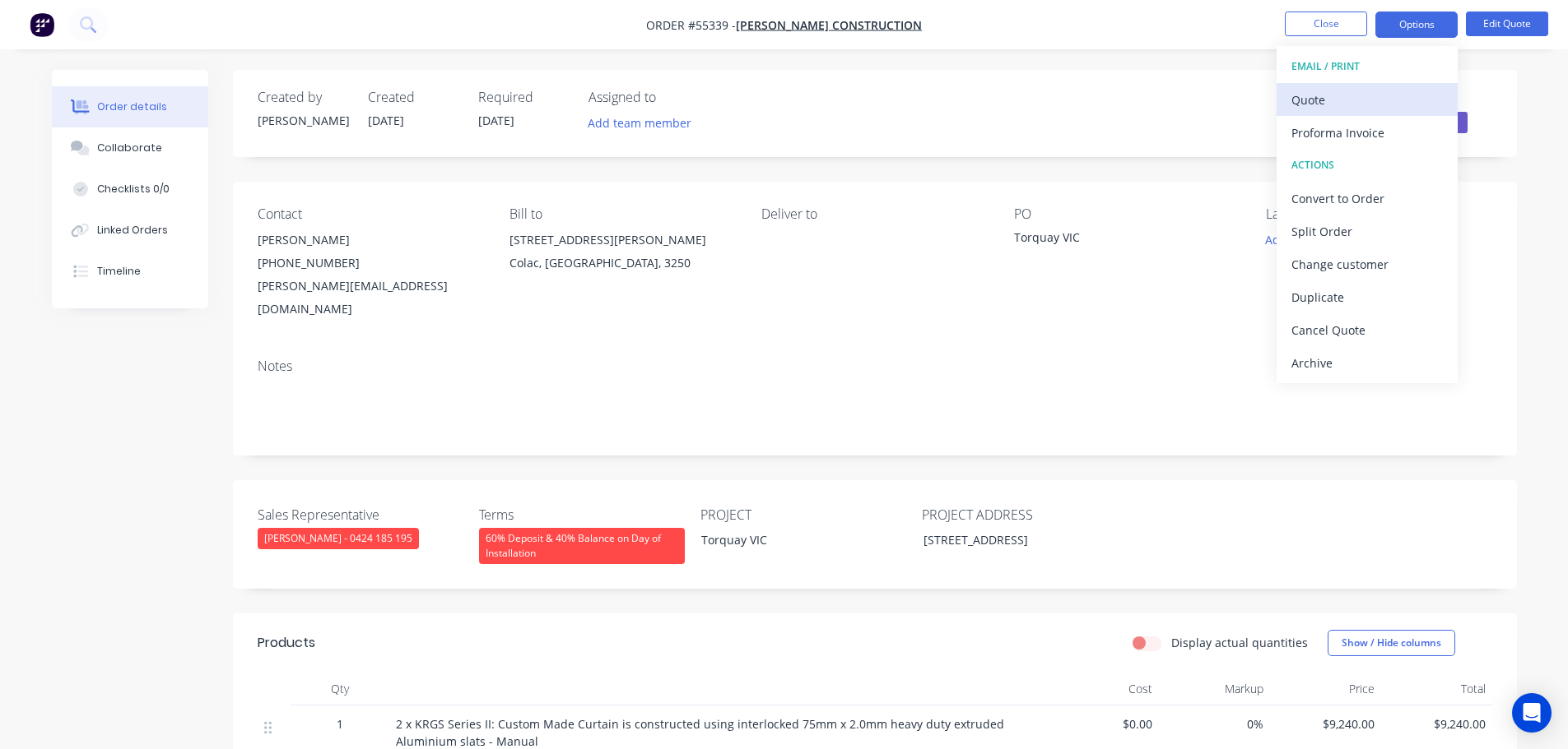
click at [1302, 106] on div "Quote" at bounding box center [1366, 100] width 151 height 24
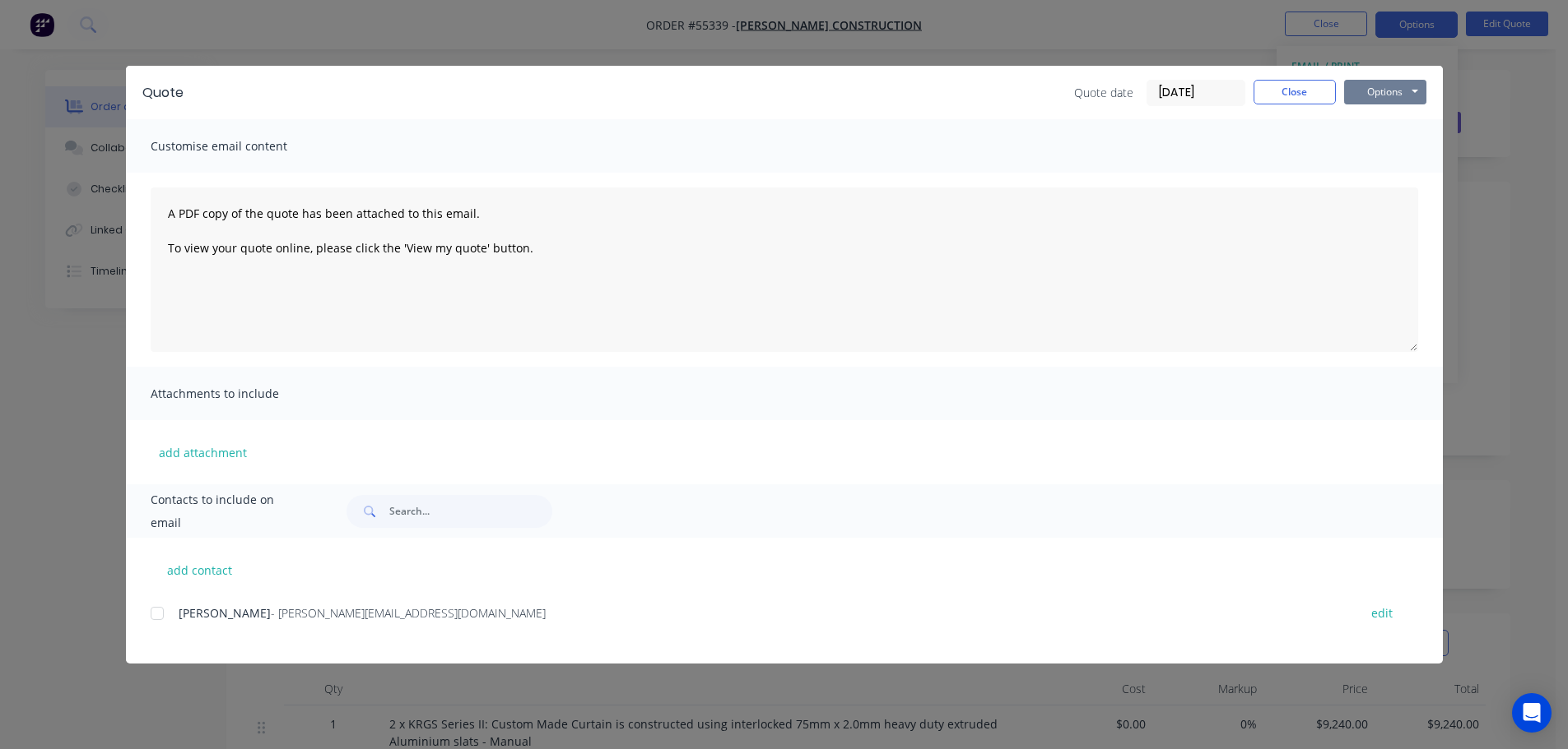
click at [1371, 90] on button "Options" at bounding box center [1385, 92] width 83 height 25
click at [1384, 145] on button "Print" at bounding box center [1397, 148] width 106 height 27
click at [1282, 94] on button "Close" at bounding box center [1295, 92] width 83 height 25
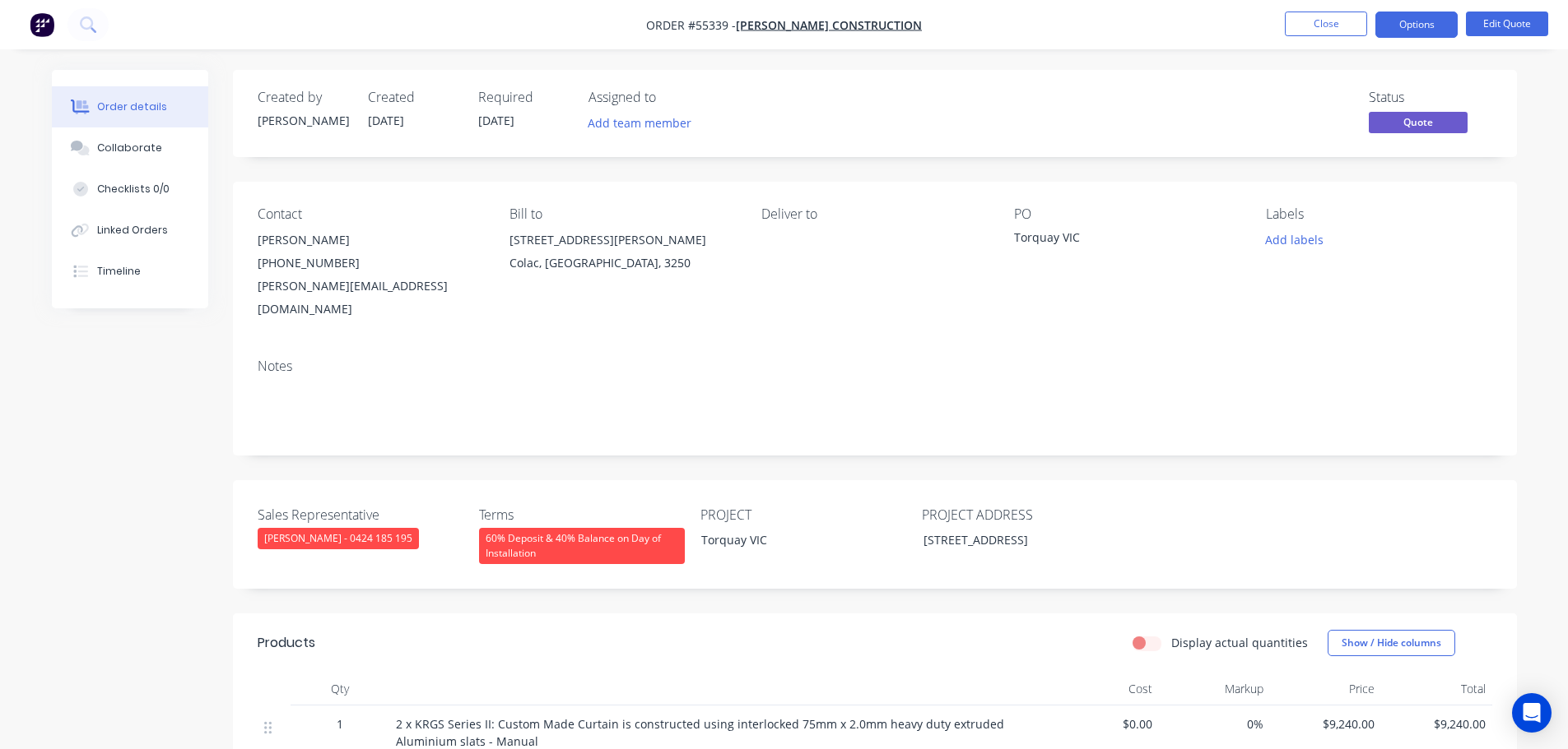
click at [308, 286] on div "andy@spenceconstruction.com.au" at bounding box center [370, 298] width 225 height 46
copy div "andy@spenceconstruction.com.au"
click at [1051, 240] on div "Torquay VIC" at bounding box center [1117, 240] width 206 height 23
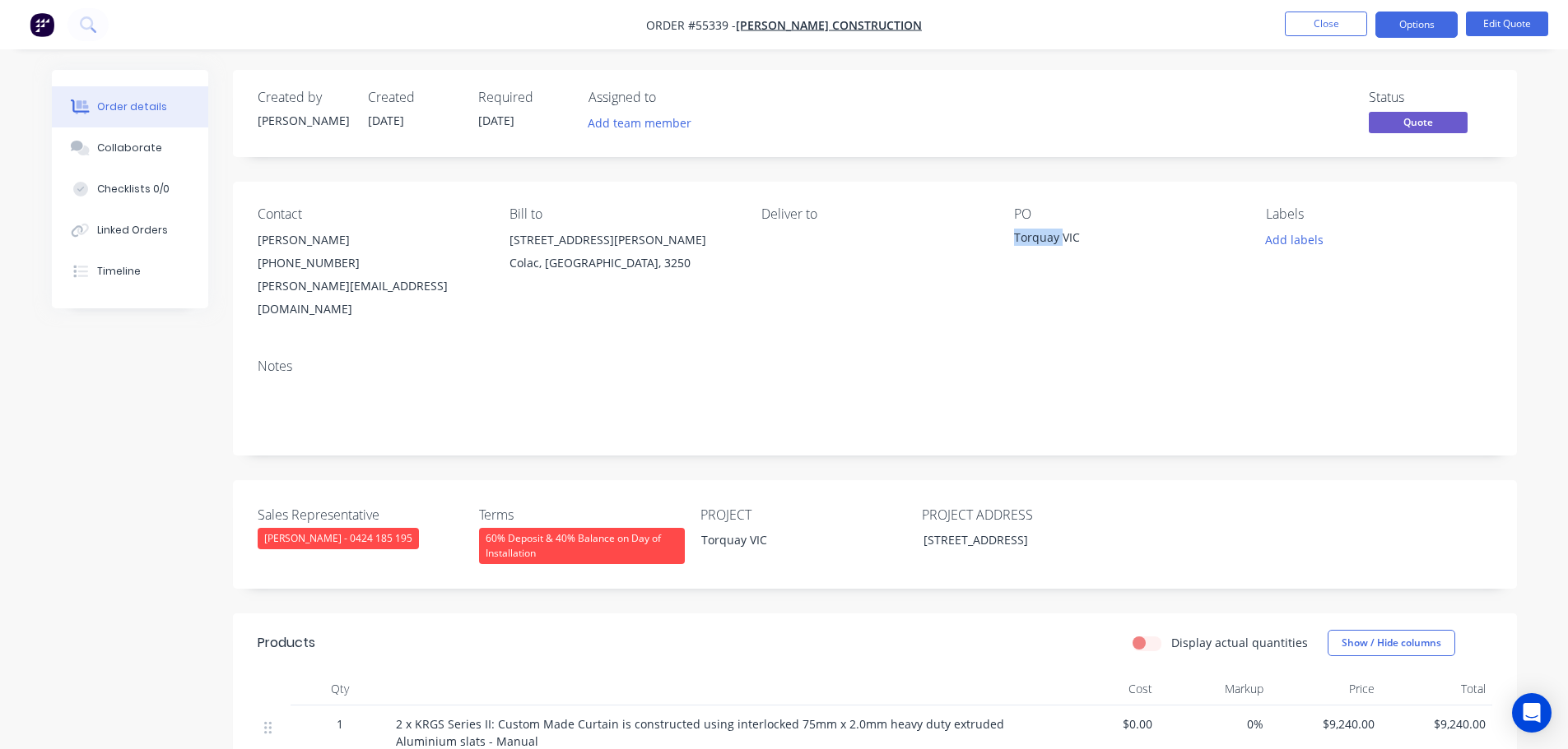
click at [1051, 240] on div "Torquay VIC" at bounding box center [1117, 240] width 206 height 23
copy div "Torquay VIC"
click at [1322, 23] on button "Close" at bounding box center [1327, 24] width 83 height 25
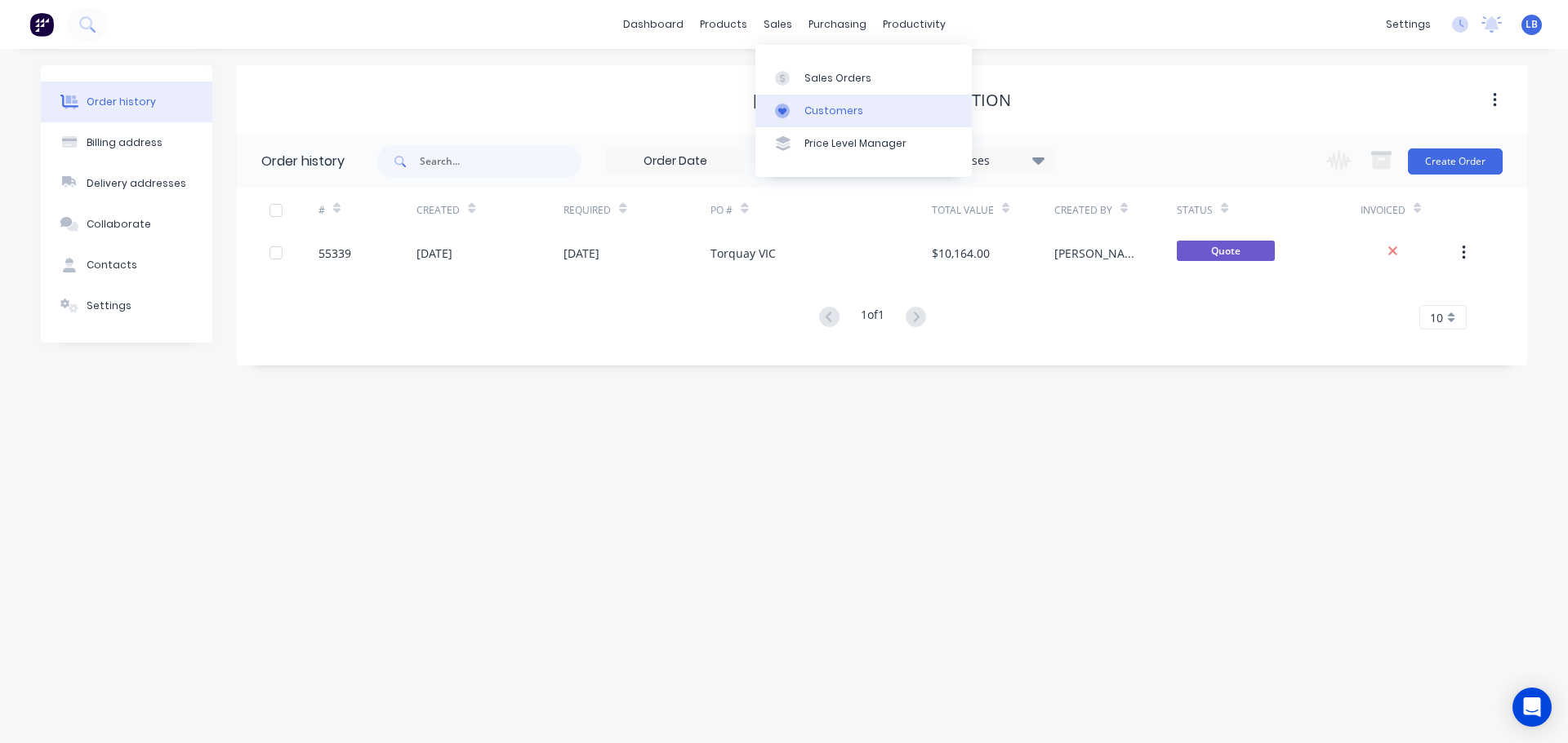
click at [828, 114] on div "Customers" at bounding box center [834, 111] width 59 height 14
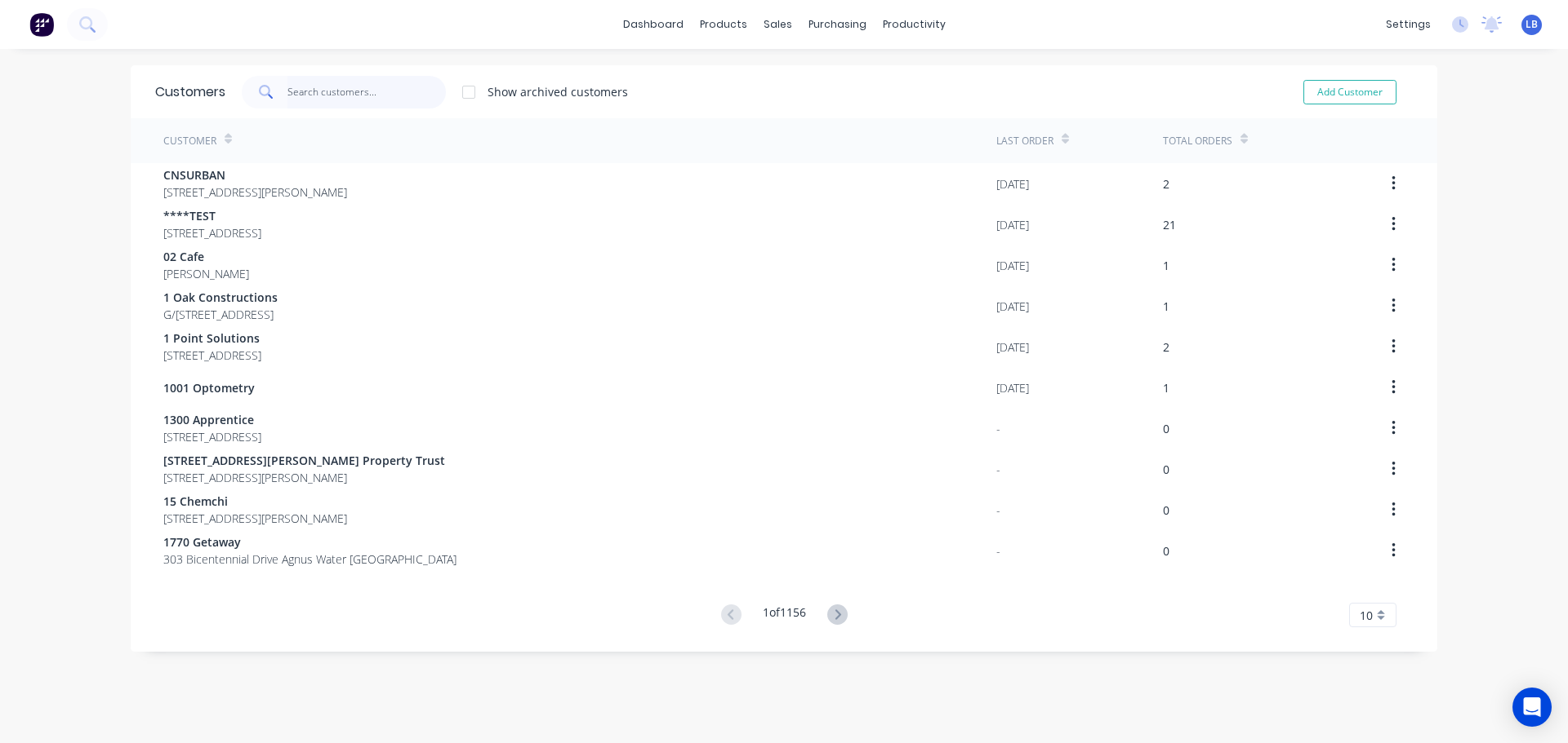
click at [320, 92] on input "text" at bounding box center [366, 93] width 159 height 32
click at [814, 77] on div "Sales Orders" at bounding box center [832, 77] width 67 height 14
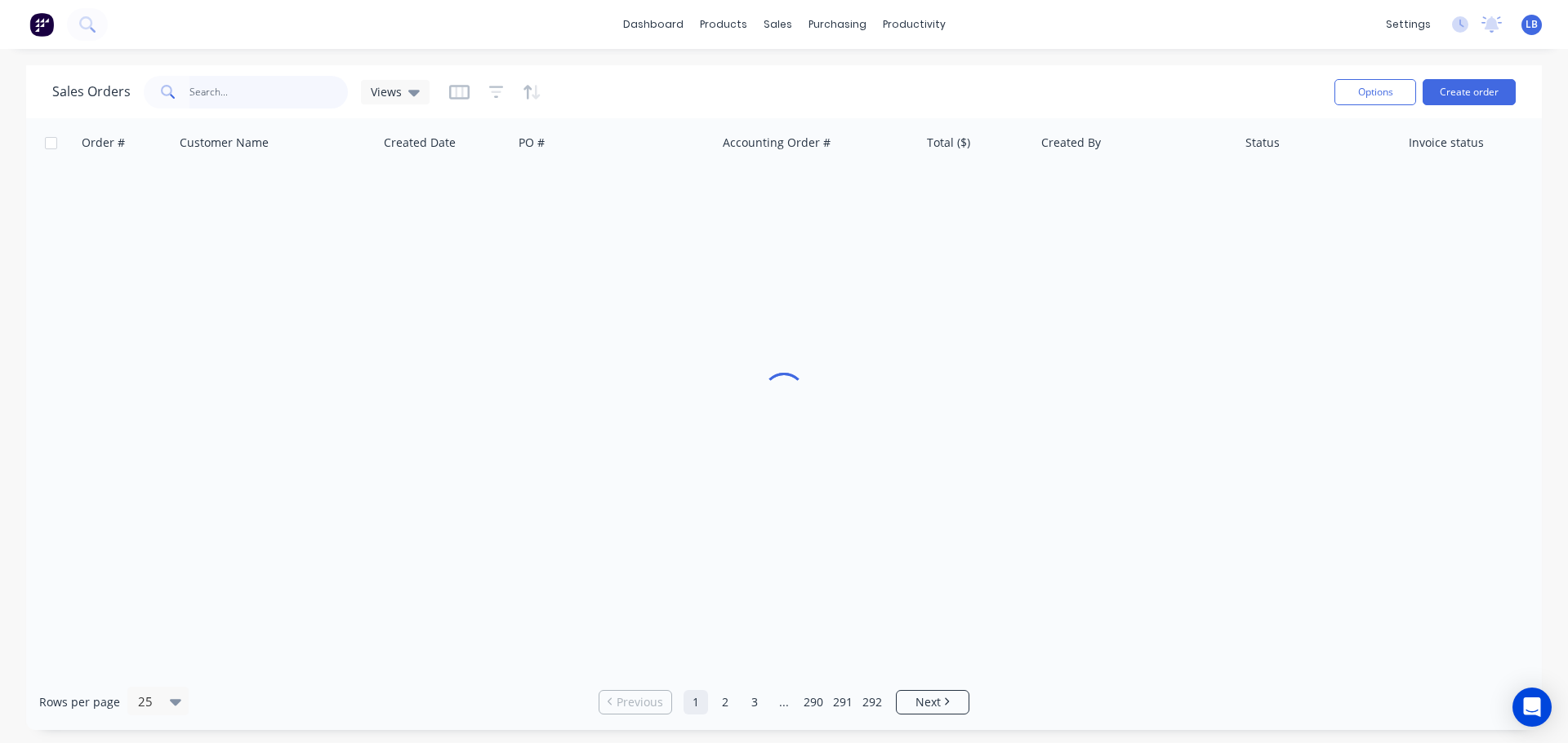
click at [221, 99] on input "text" at bounding box center [269, 93] width 159 height 32
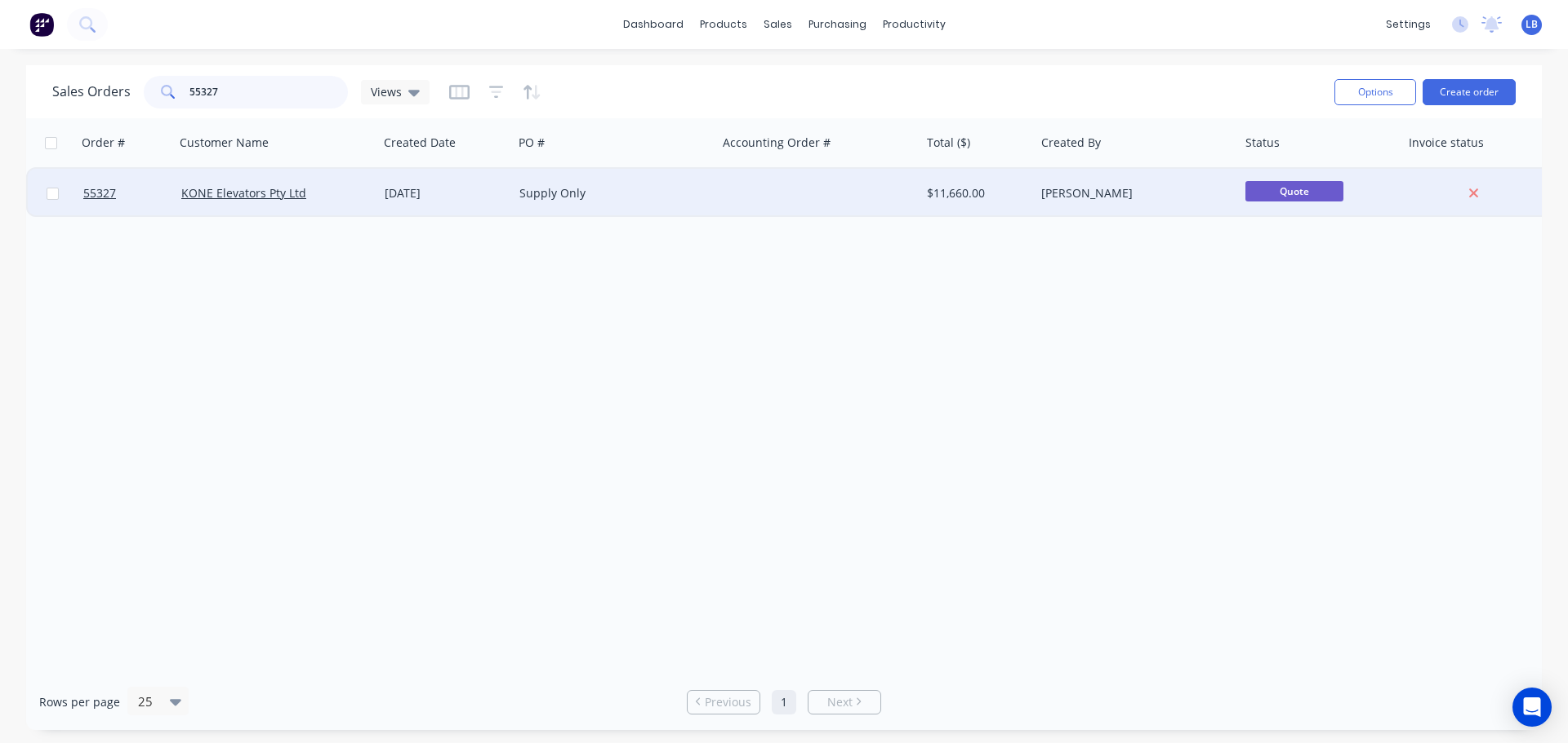
type input "55327"
click at [82, 199] on div at bounding box center [125, 193] width 98 height 49
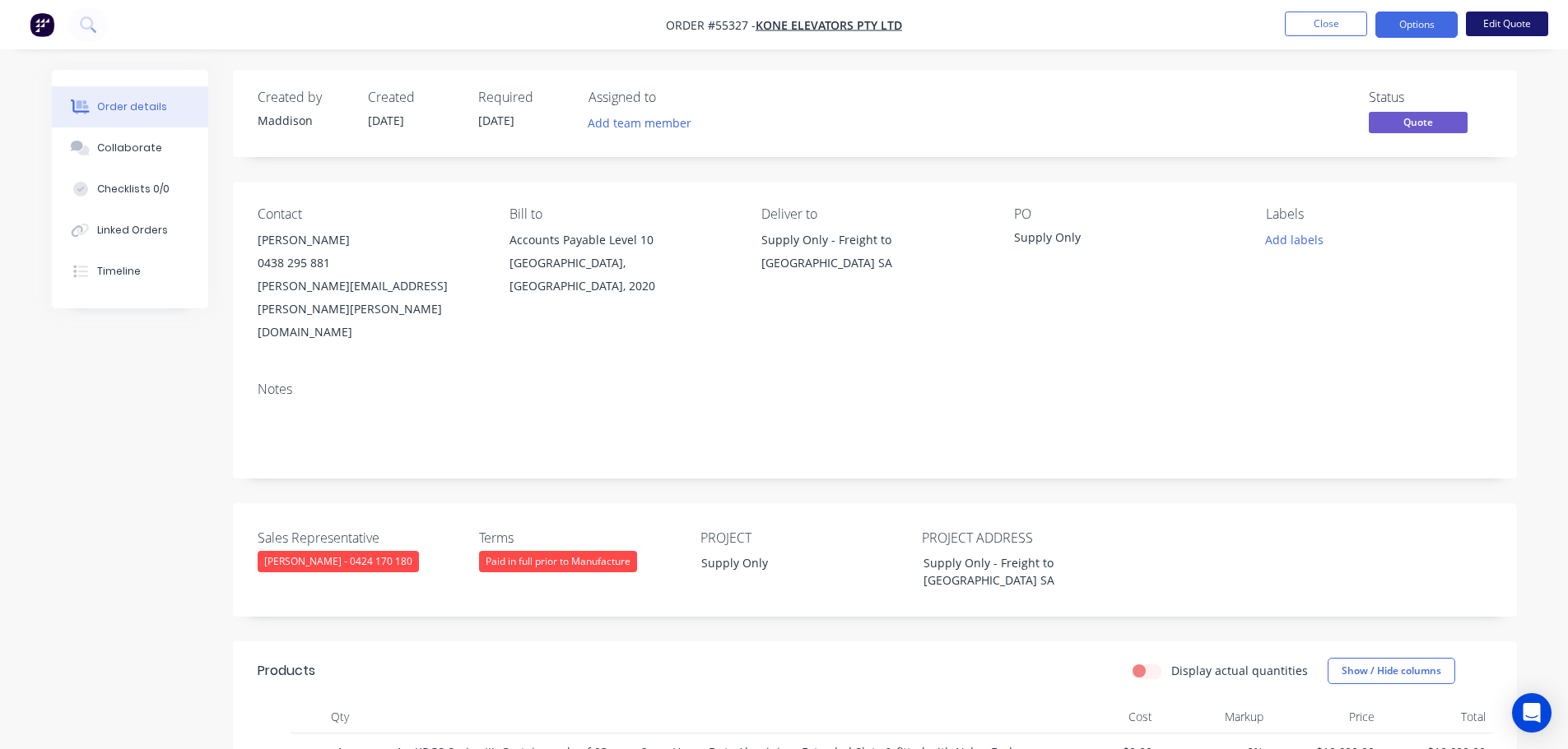
click at [1518, 25] on button "Edit Quote" at bounding box center [1507, 24] width 83 height 25
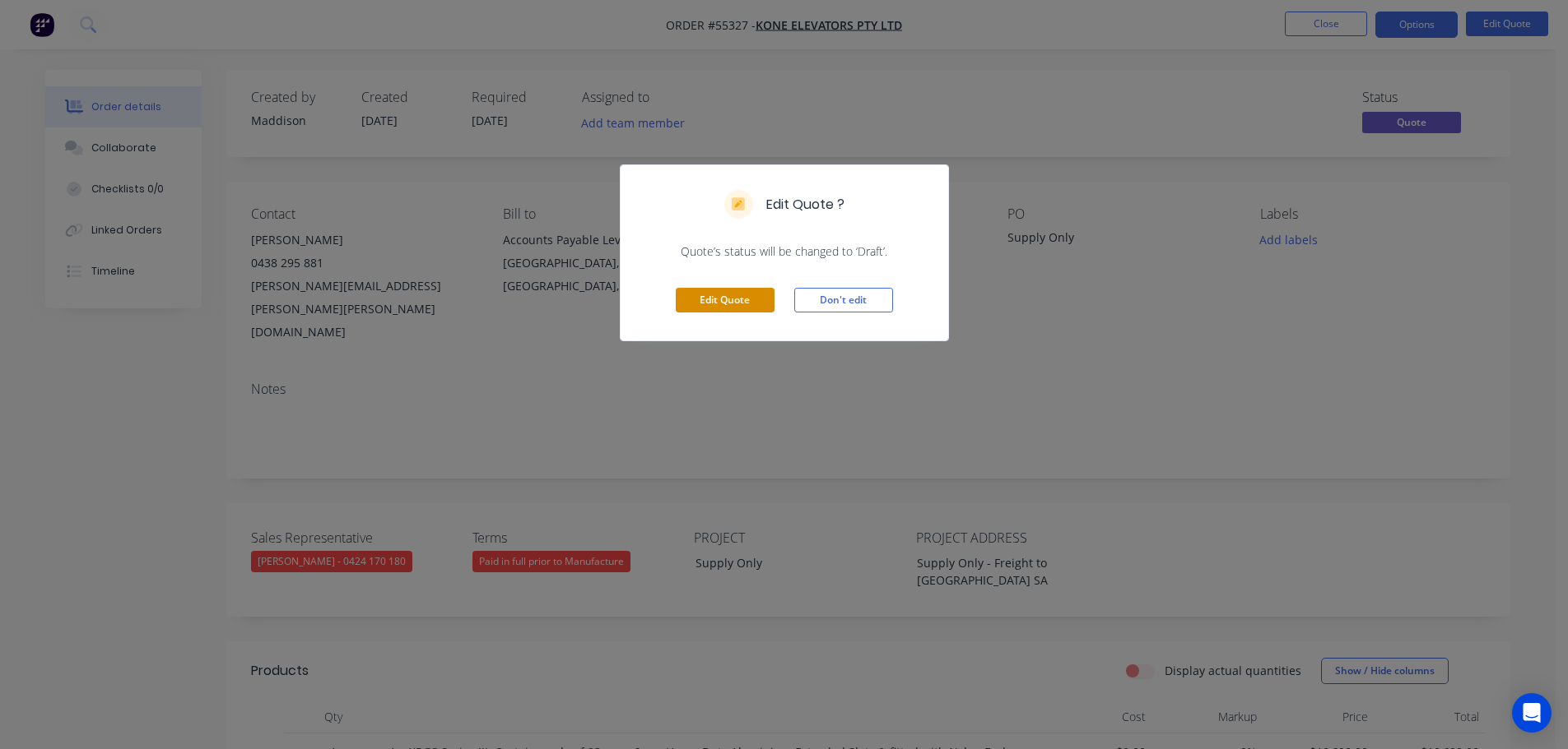
click at [714, 305] on button "Edit Quote" at bounding box center [724, 300] width 99 height 25
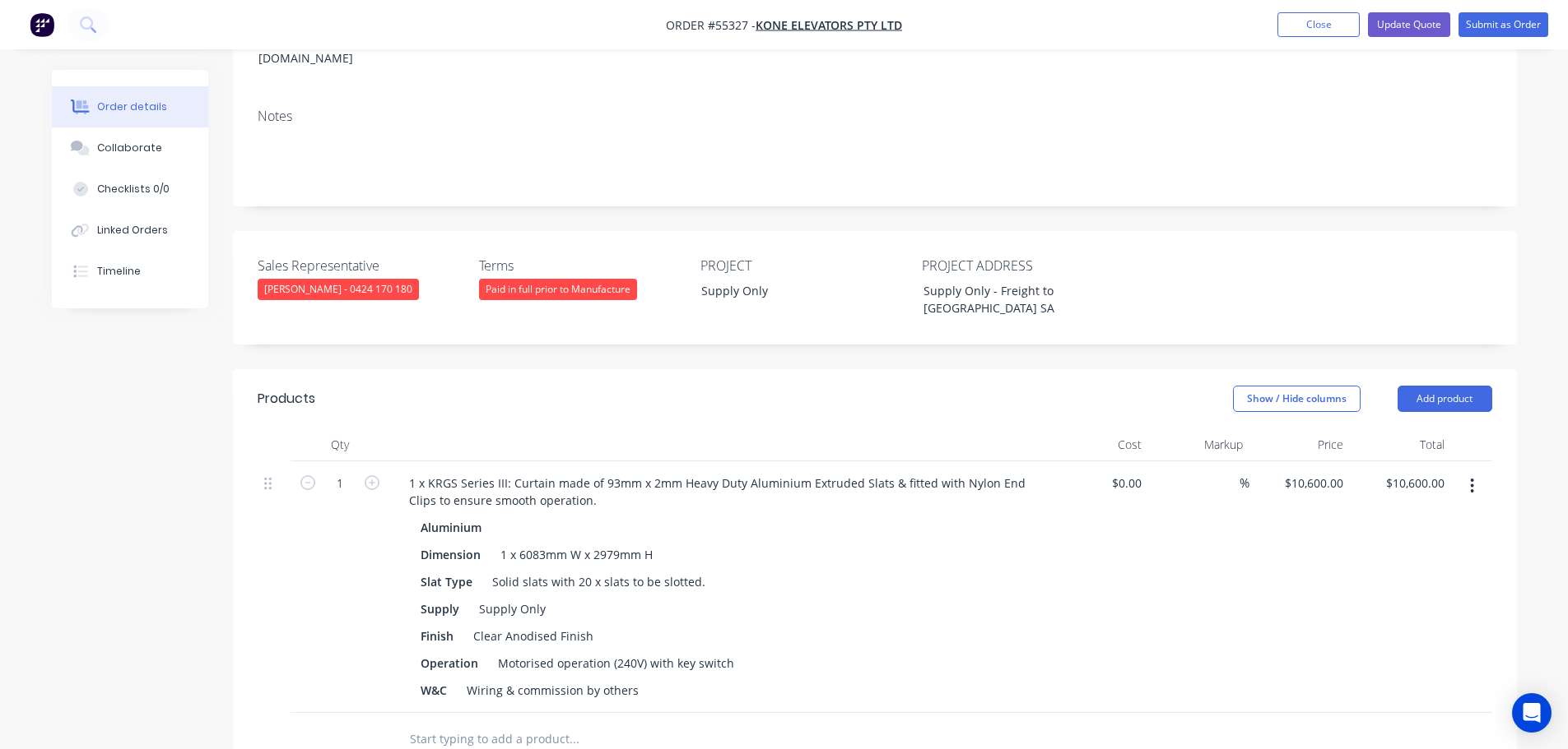
scroll to position [329, 0]
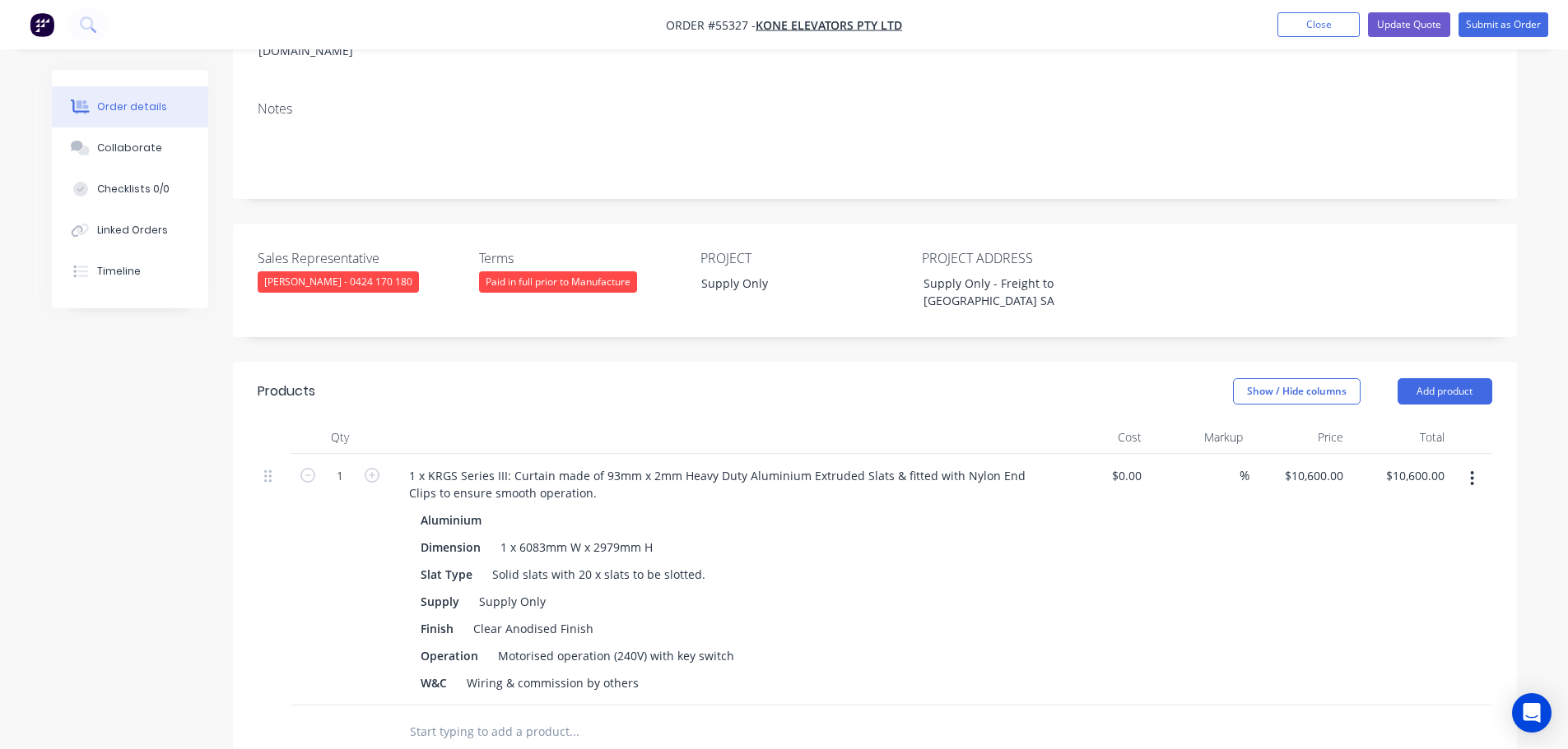
click at [1473, 470] on icon "button" at bounding box center [1472, 479] width 4 height 18
click at [1371, 543] on div "Duplicate" at bounding box center [1414, 555] width 127 height 24
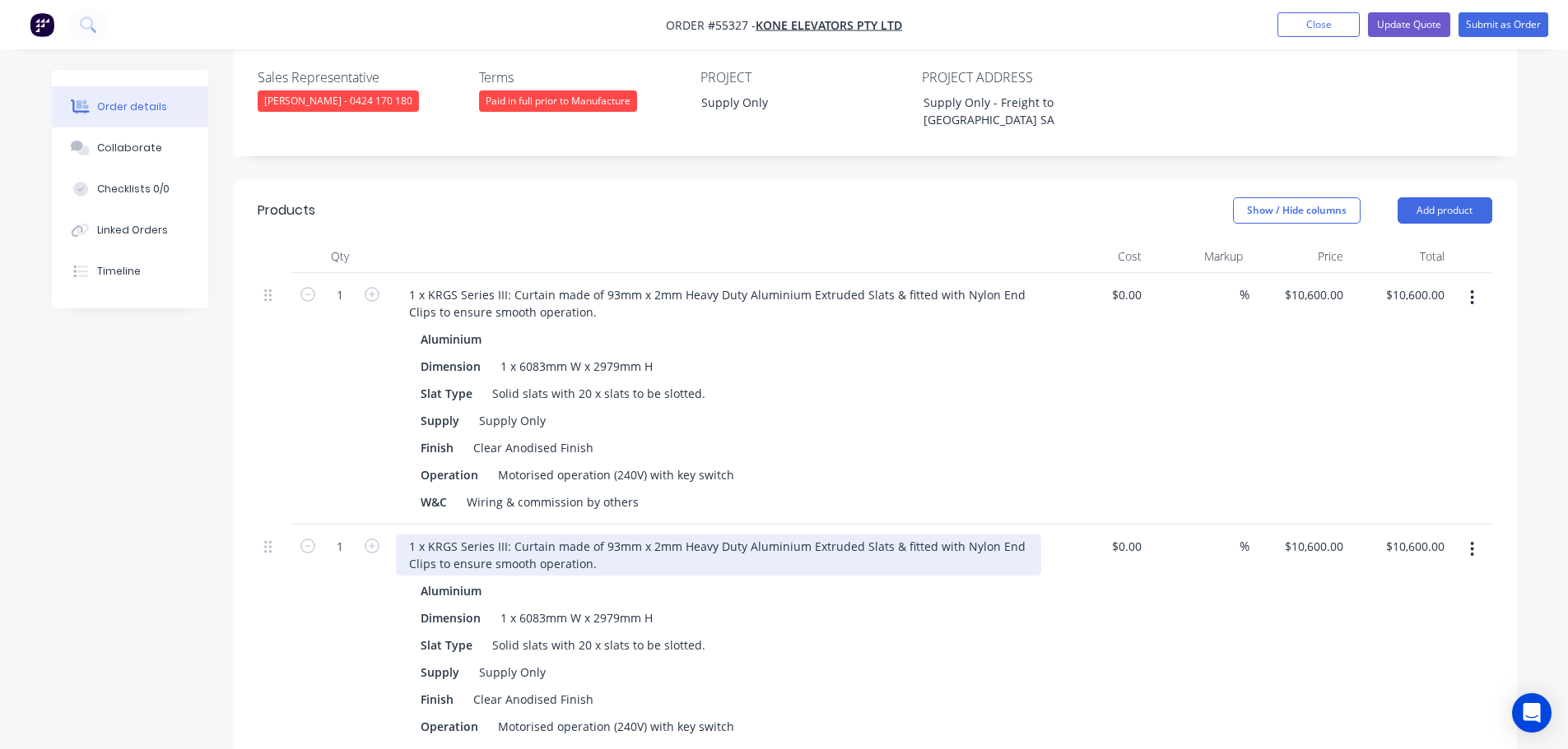
scroll to position [412, 0]
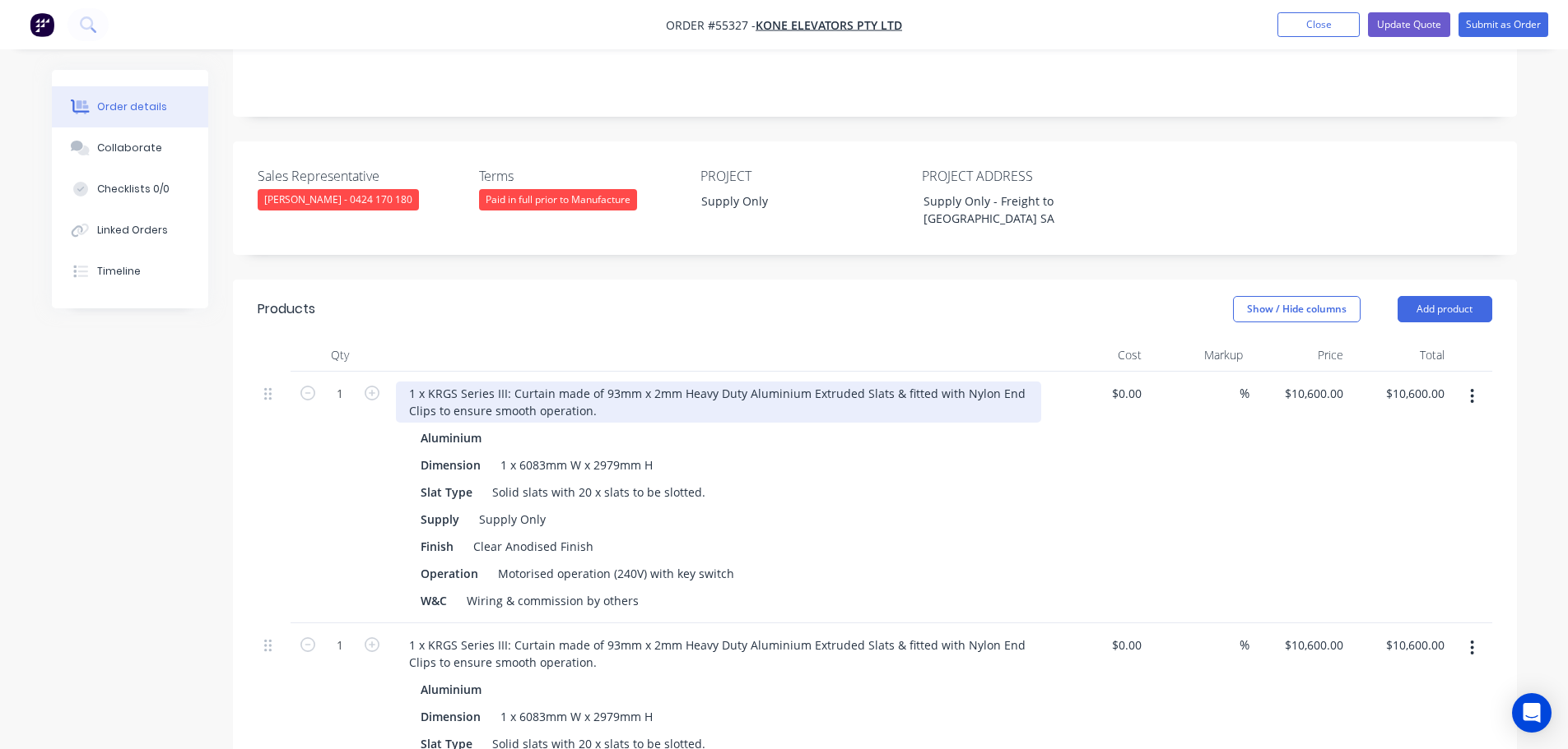
click at [410, 382] on div "1 x KRGS Series III: Curtain made of 93mm x 2mm Heavy Duty Aluminium Extruded S…" at bounding box center [719, 402] width 645 height 41
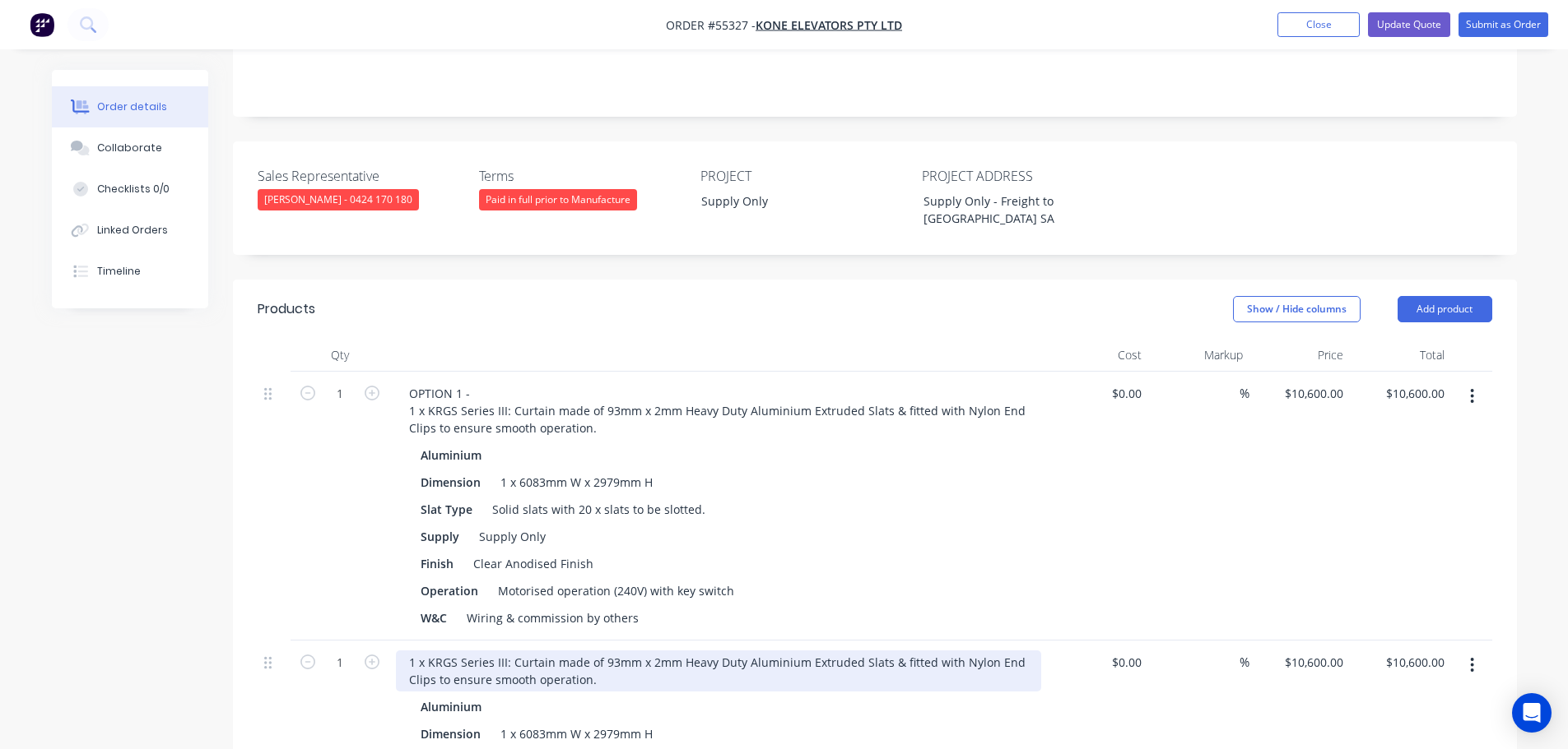
click at [409, 651] on div "1 x KRGS Series III: Curtain made of 93mm x 2mm Heavy Duty Aluminium Extruded S…" at bounding box center [719, 671] width 645 height 41
click at [408, 651] on div "1 x KRGS Series III: Curtain made of 93mm x 2mm Heavy Duty Aluminium Extruded S…" at bounding box center [719, 671] width 645 height 41
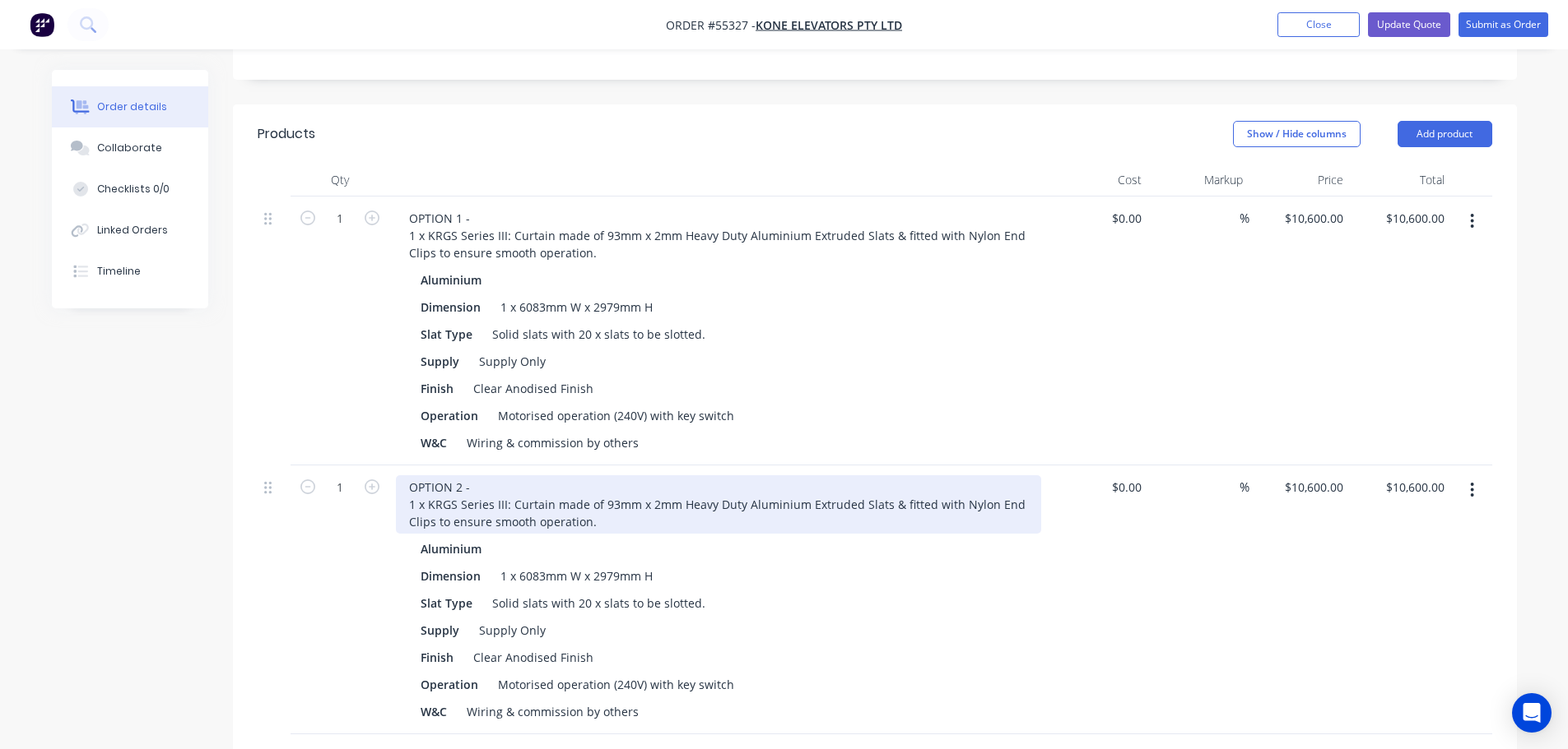
scroll to position [576, 0]
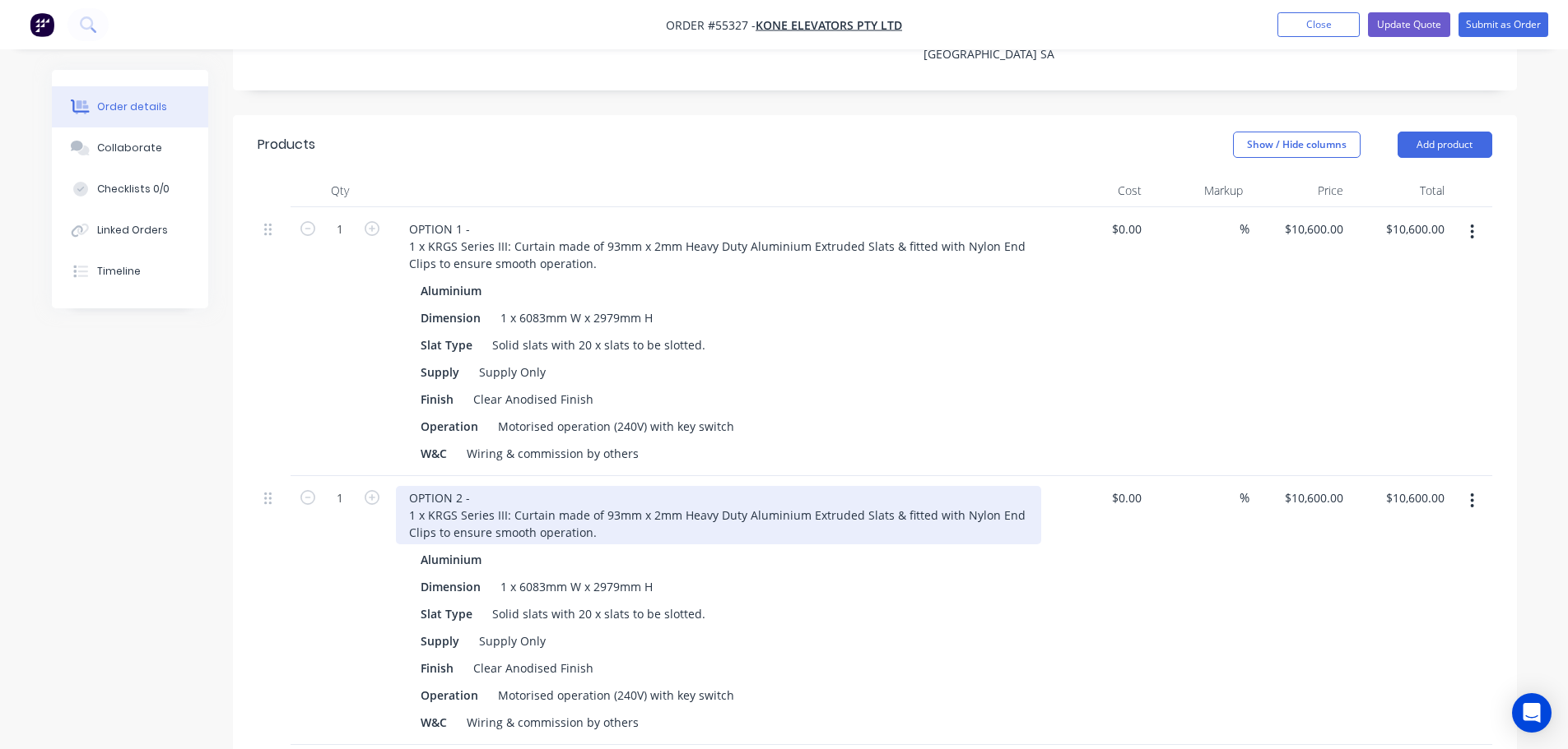
click at [618, 487] on div "OPTION 2 - 1 x KRGS Series III: Curtain made of 93mm x 2mm Heavy Duty Aluminium…" at bounding box center [719, 515] width 645 height 59
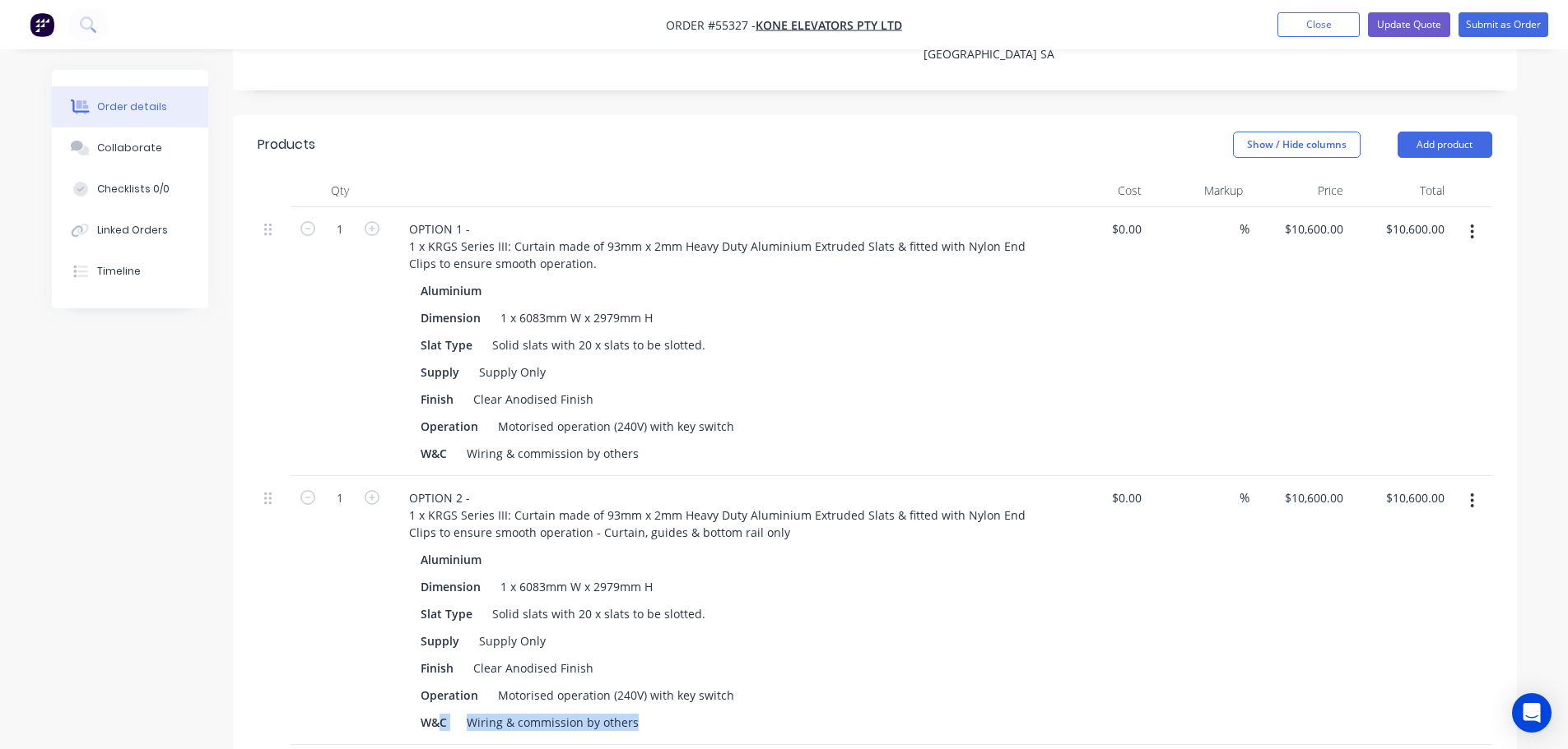
drag, startPoint x: 636, startPoint y: 656, endPoint x: 439, endPoint y: 673, distance: 197.7
click at [439, 673] on div "OPTION 2 - 1 x KRGS Series III: Curtain made of 93mm x 2mm Heavy Duty Aluminium…" at bounding box center [719, 611] width 658 height 269
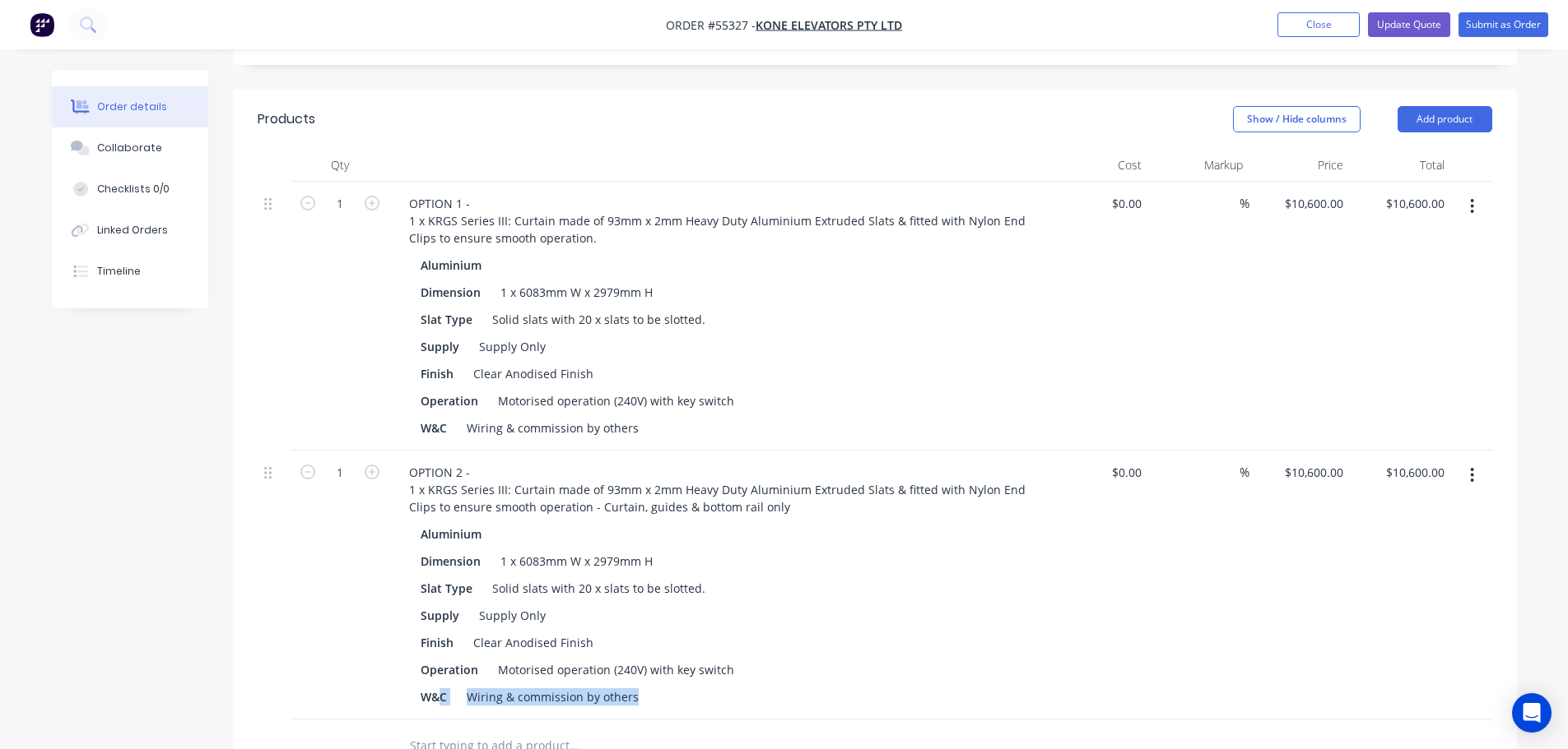
scroll to position [564, 0]
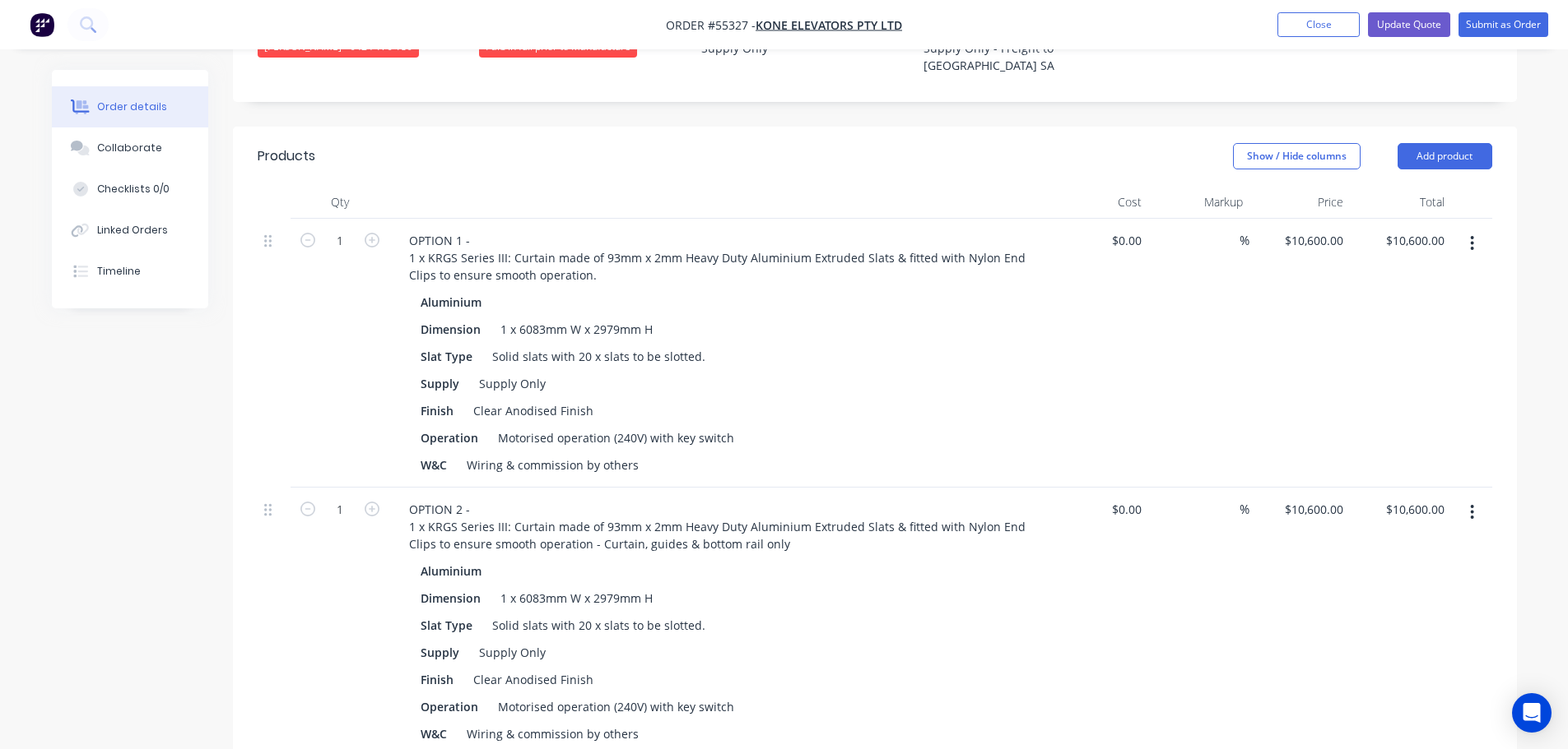
drag, startPoint x: 641, startPoint y: 662, endPoint x: 458, endPoint y: 683, distance: 184.2
click at [458, 683] on div "OPTION 2 - 1 x KRGS Series III: Curtain made of 93mm x 2mm Heavy Duty Aluminium…" at bounding box center [719, 622] width 658 height 269
drag, startPoint x: 447, startPoint y: 663, endPoint x: 404, endPoint y: 681, distance: 46.6
click at [404, 681] on div "OPTION 2 - 1 x KRGS Series III: Curtain made of 93mm x 2mm Heavy Duty Aluminium…" at bounding box center [719, 622] width 658 height 269
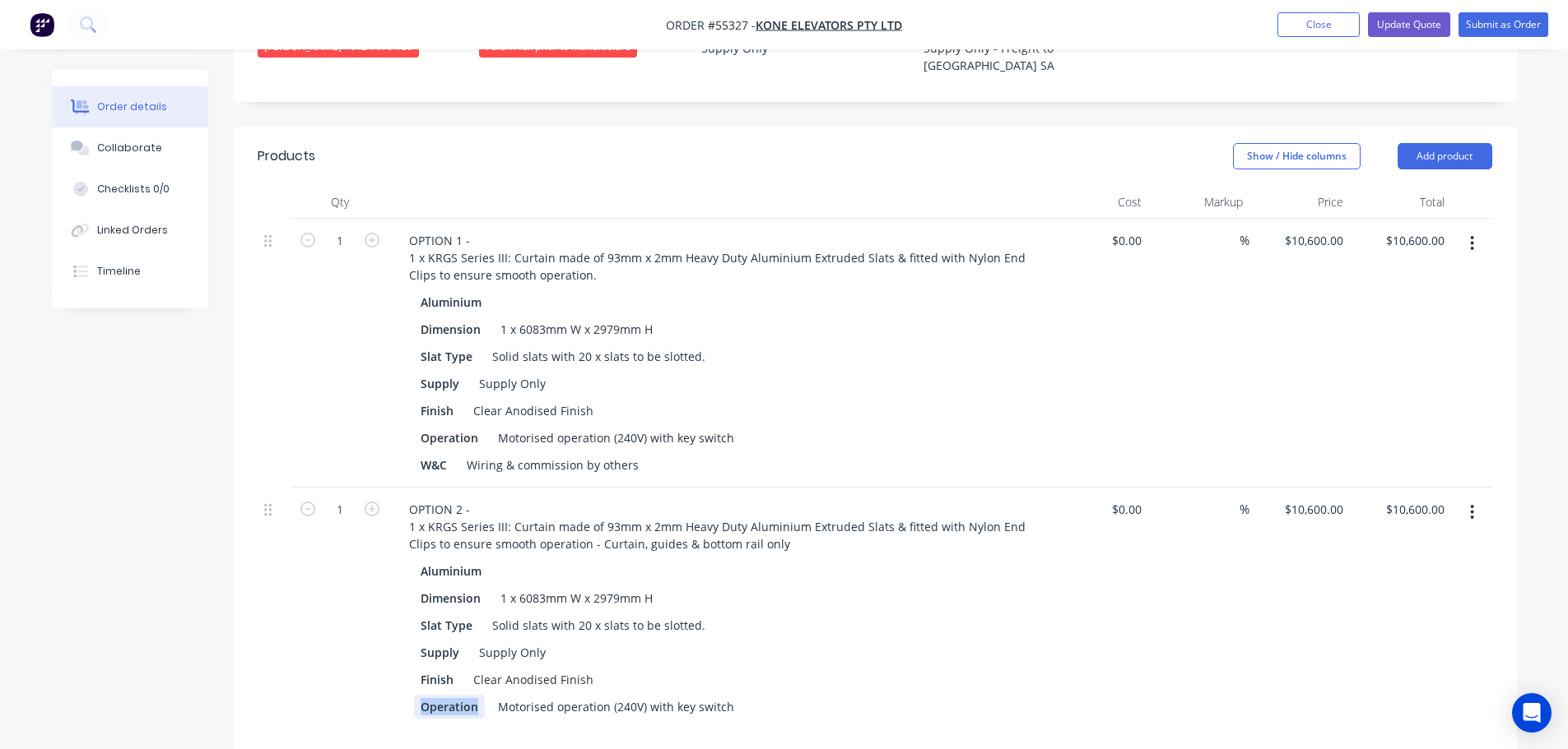
drag, startPoint x: 478, startPoint y: 637, endPoint x: 391, endPoint y: 653, distance: 88.5
click at [391, 653] on div "OPTION 2 - 1 x KRGS Series III: Curtain made of 93mm x 2mm Heavy Duty Aluminium…" at bounding box center [719, 622] width 658 height 269
drag, startPoint x: 684, startPoint y: 637, endPoint x: 394, endPoint y: 664, distance: 291.3
click at [394, 664] on div "OPTION 2 - 1 x KRGS Series III: Curtain made of 93mm x 2mm Heavy Duty Aluminium…" at bounding box center [719, 622] width 658 height 269
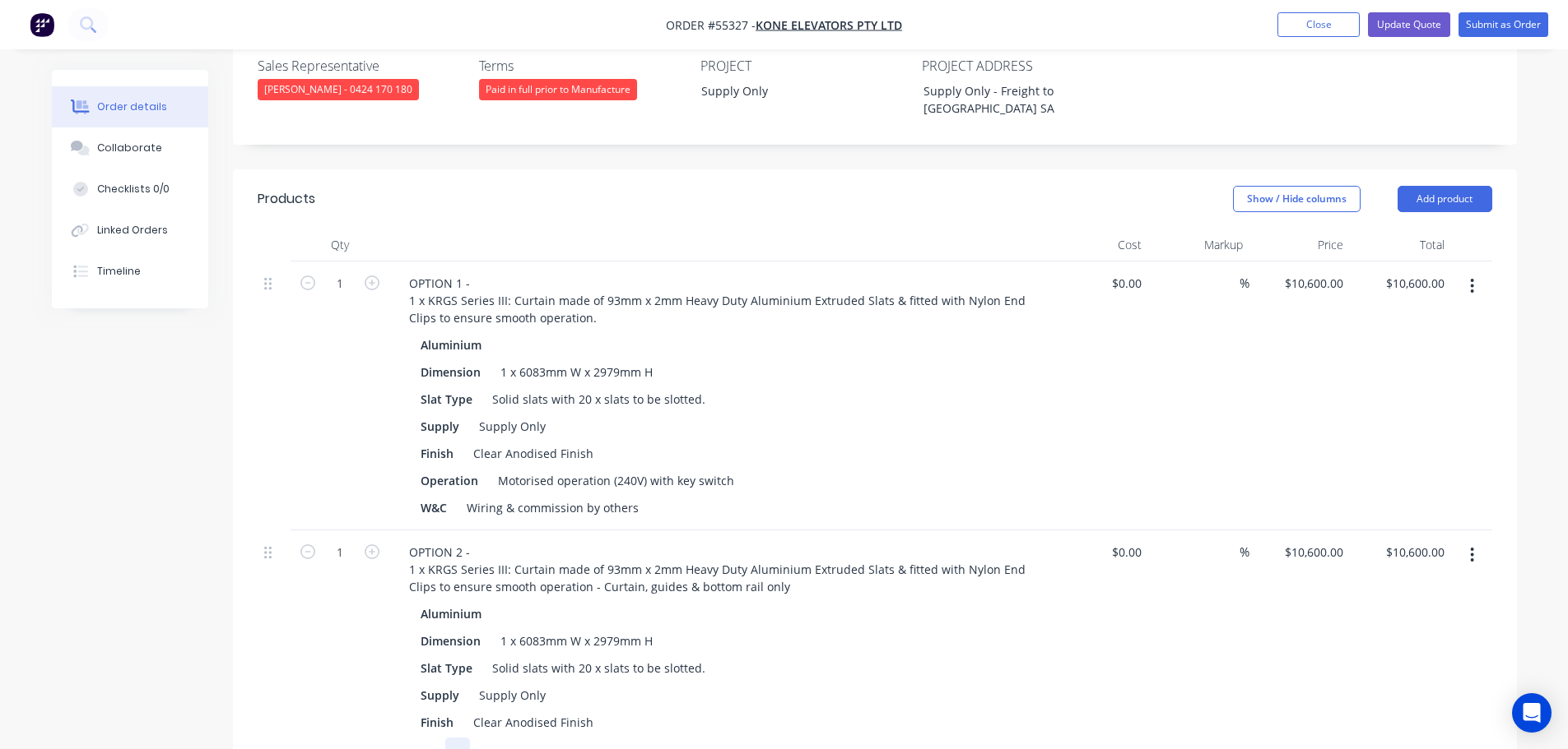
scroll to position [482, 0]
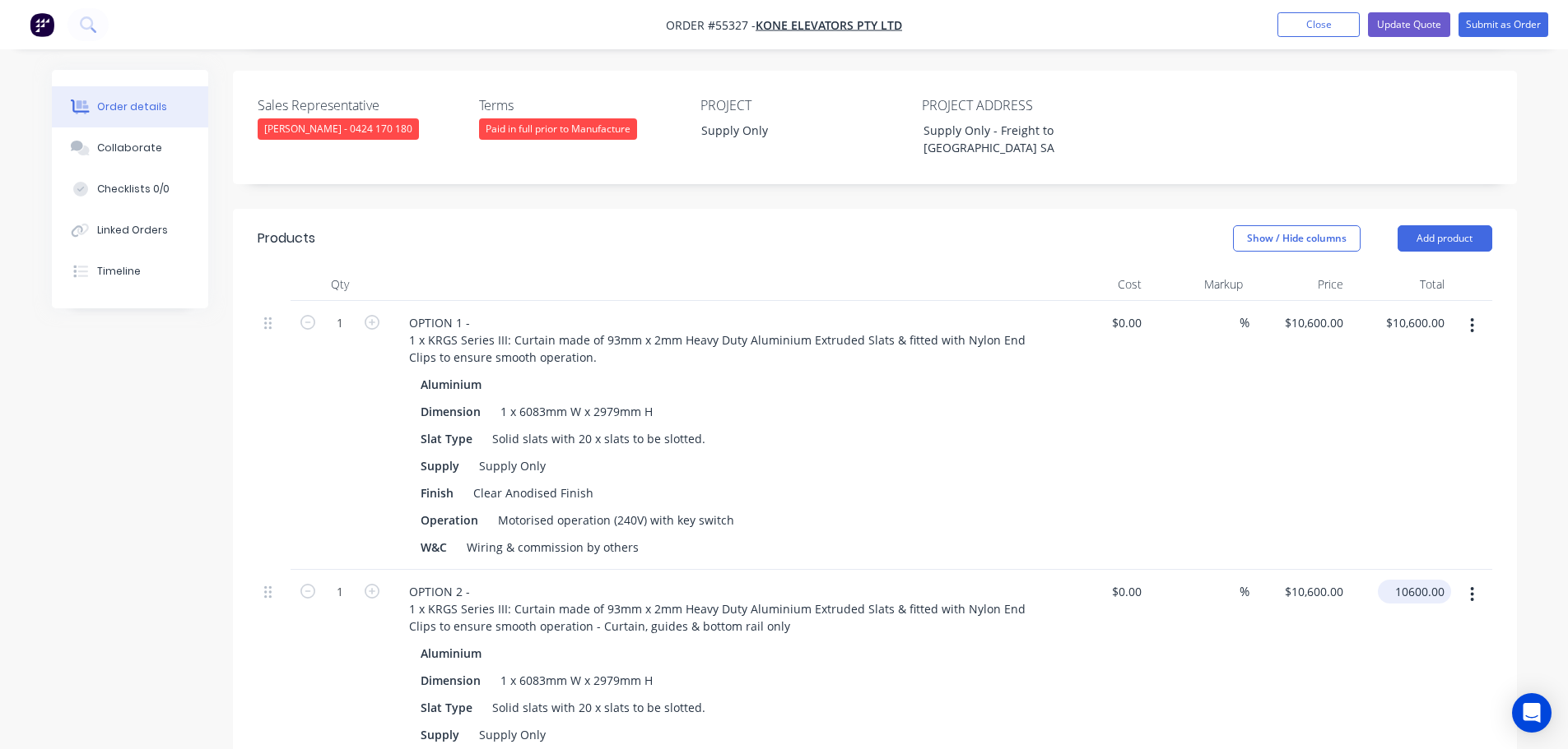
click at [1415, 580] on input "10600.00" at bounding box center [1417, 591] width 66 height 24
type input "6860"
type input "$6,860.00"
click at [1289, 672] on div "$6,860.00 $10,600.00" at bounding box center [1300, 705] width 101 height 269
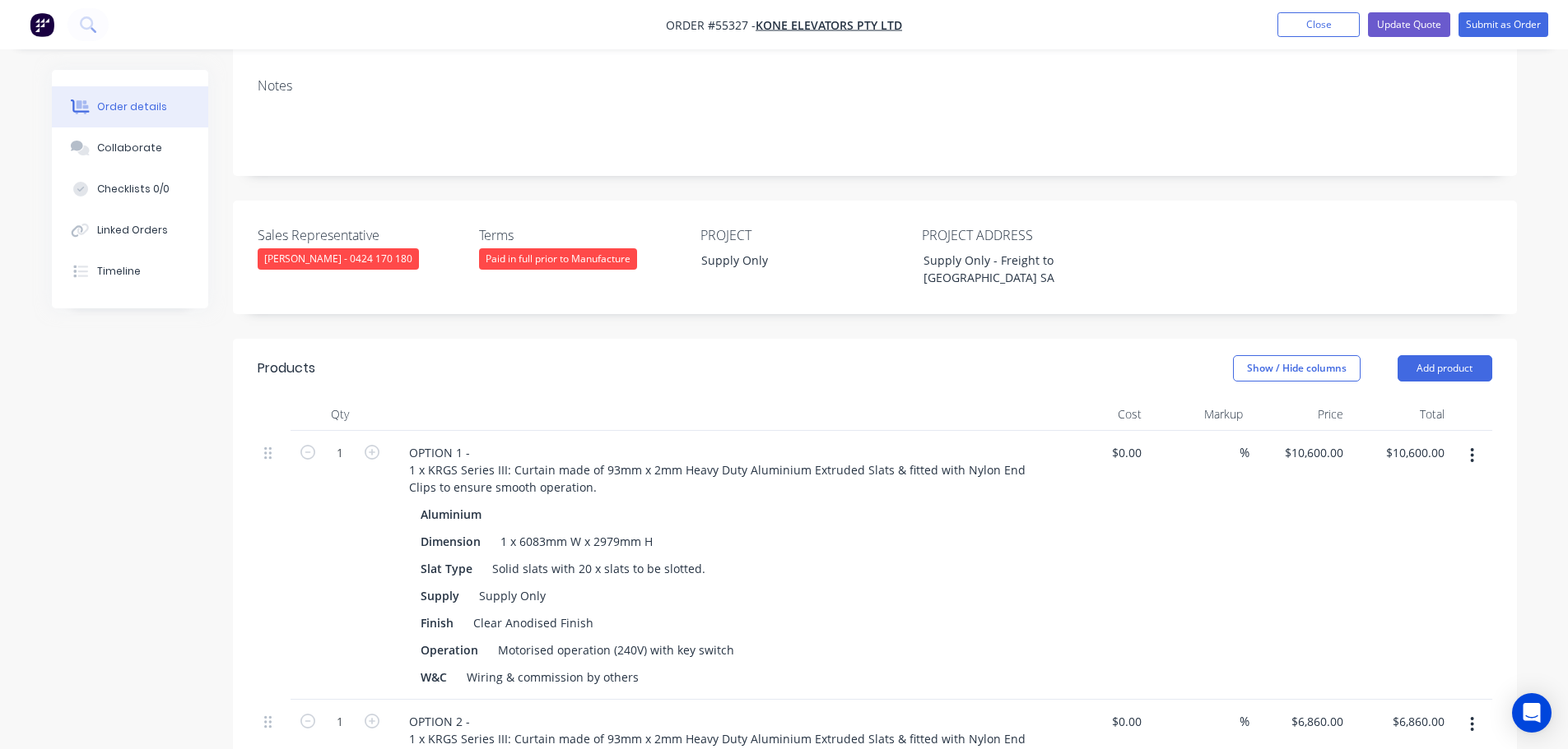
scroll to position [317, 0]
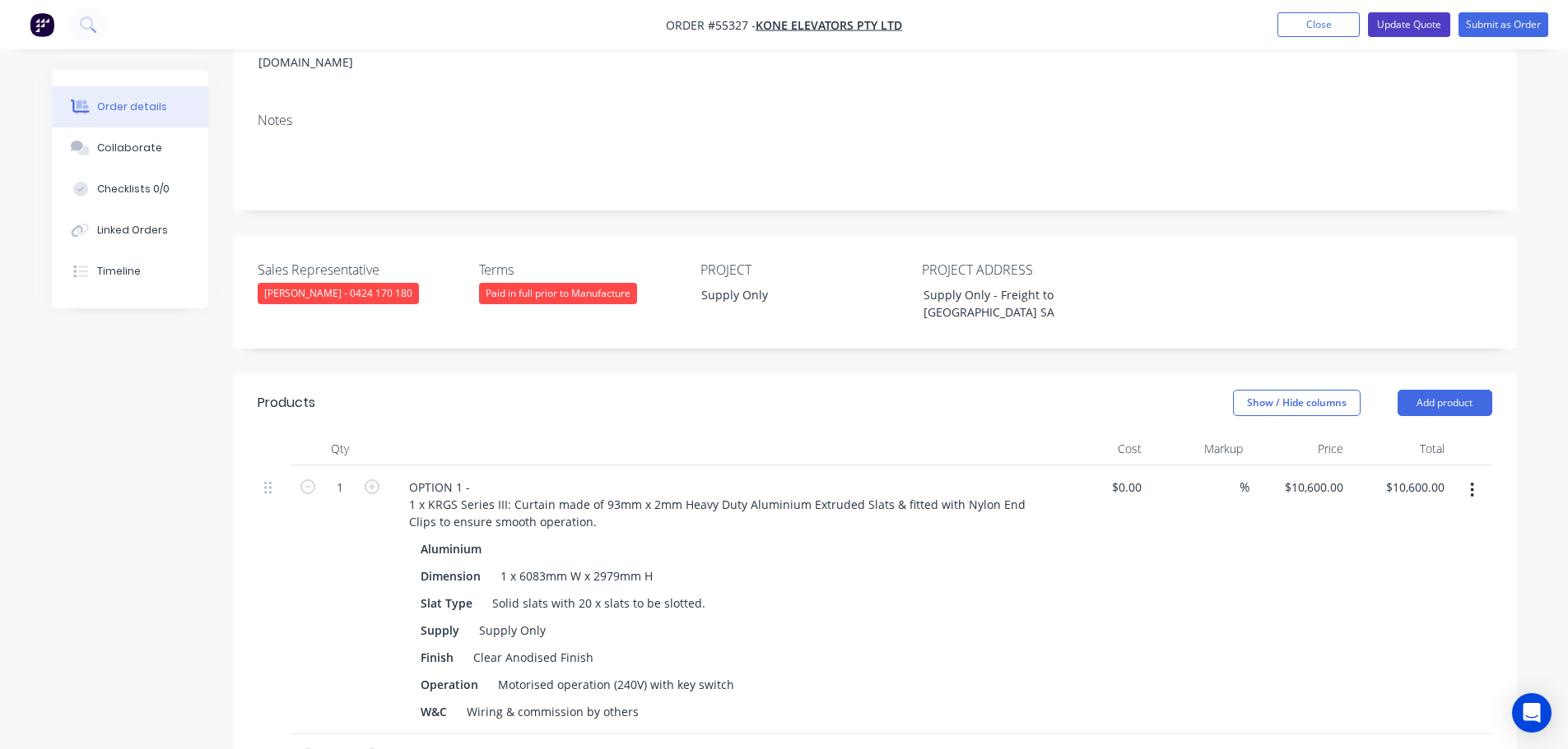
click at [1406, 20] on button "Update Quote" at bounding box center [1409, 25] width 83 height 25
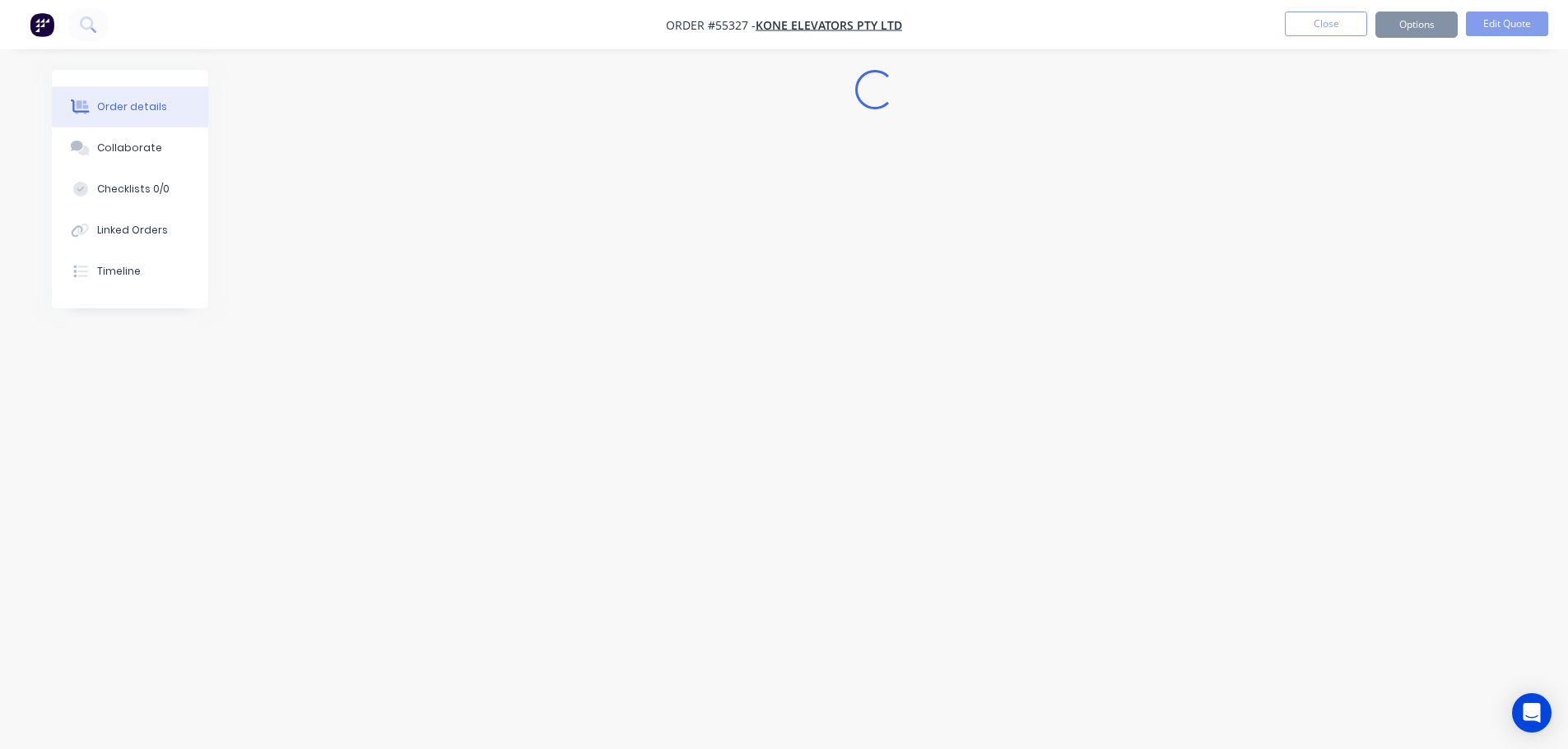
scroll to position [0, 0]
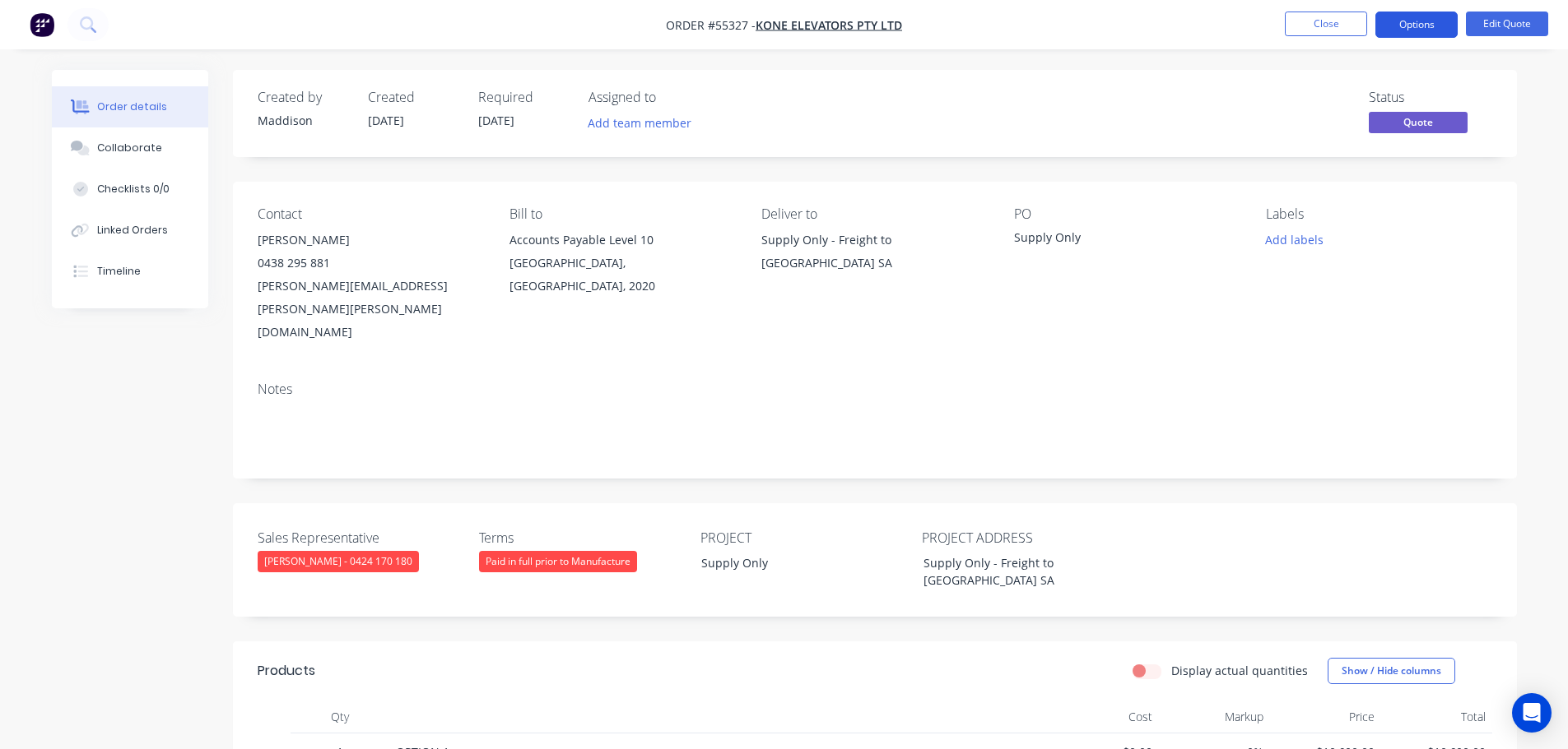
click at [1405, 26] on button "Options" at bounding box center [1417, 24] width 83 height 26
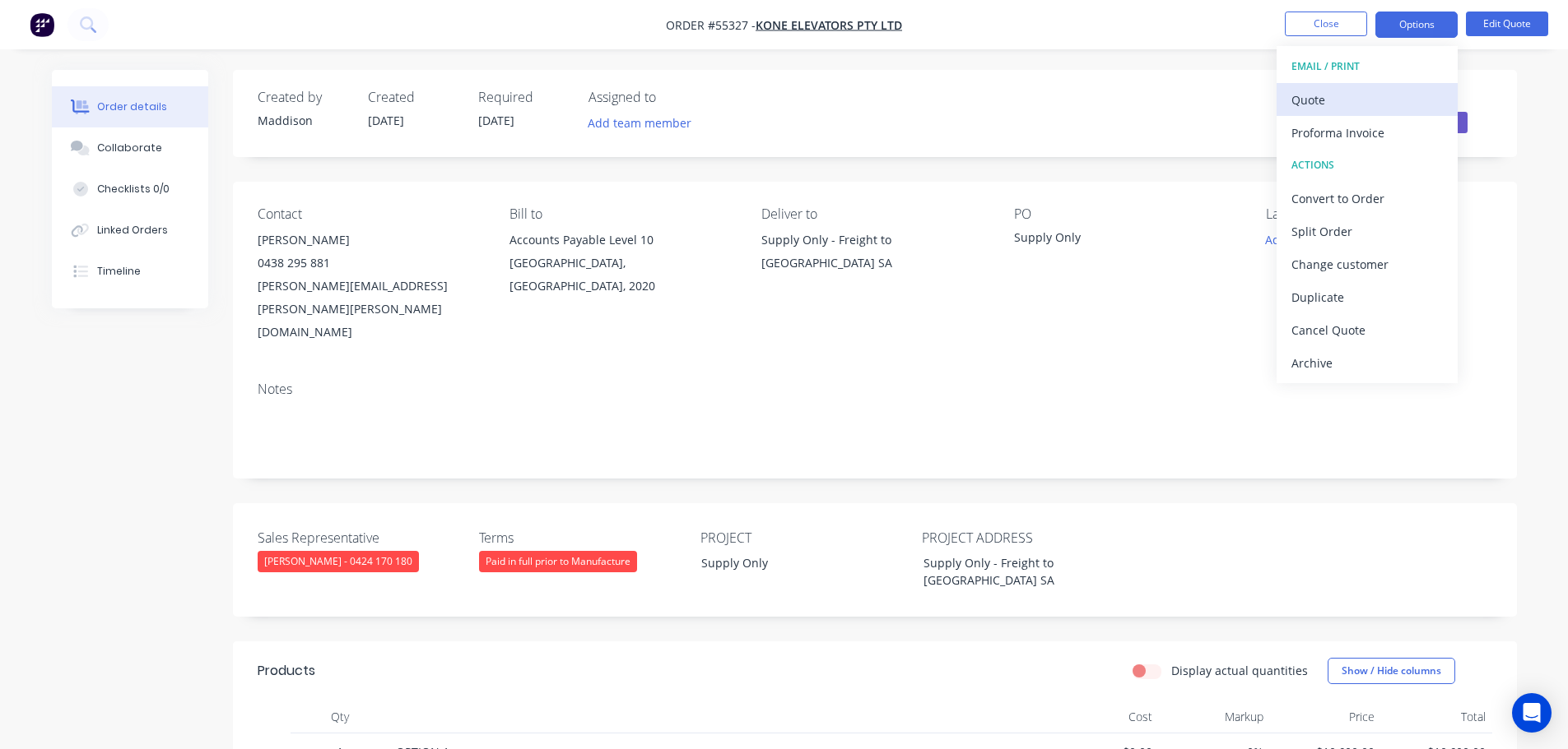
click at [1300, 100] on div "Quote" at bounding box center [1366, 100] width 151 height 24
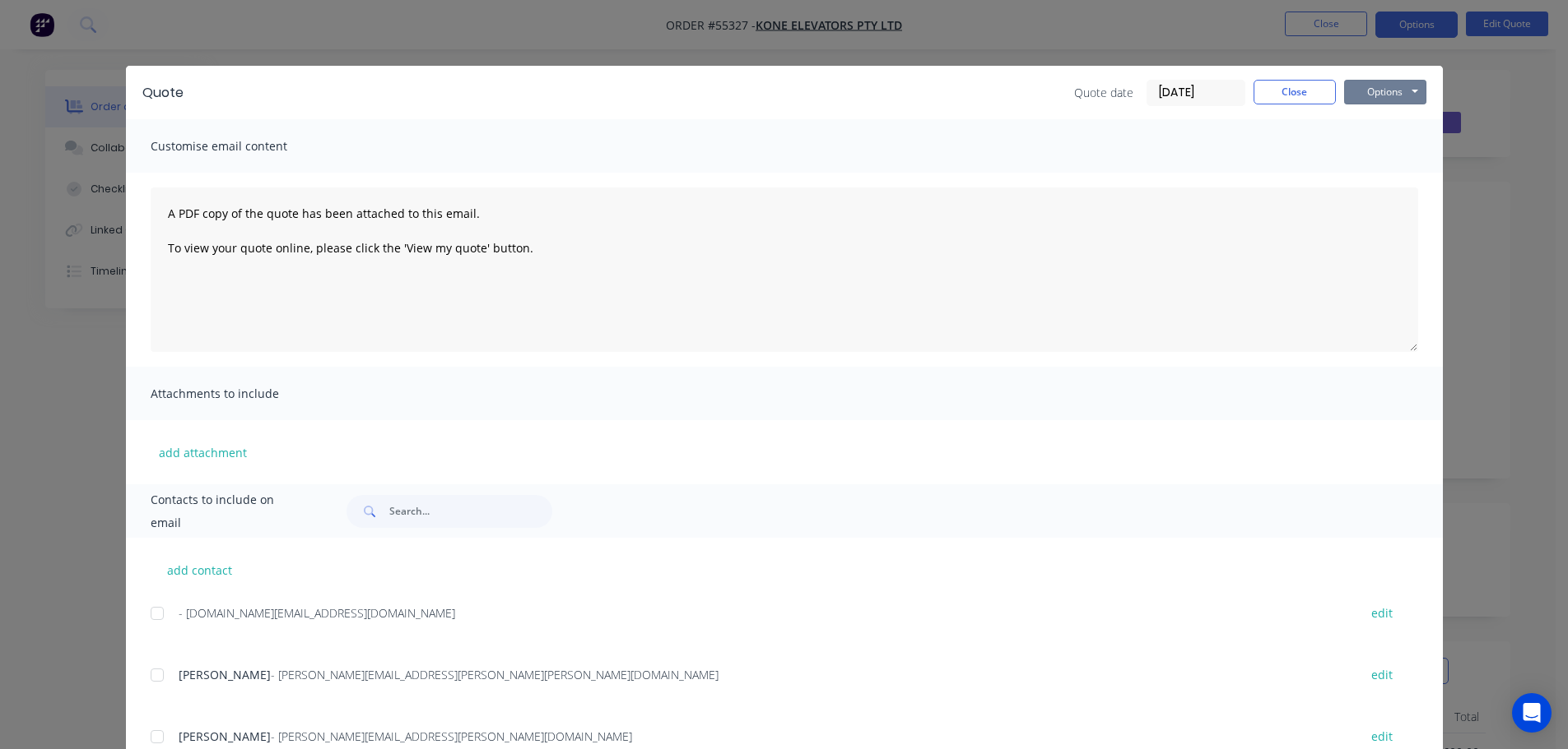
drag, startPoint x: 1349, startPoint y: 94, endPoint x: 1353, endPoint y: 107, distance: 13.6
click at [1349, 96] on button "Options" at bounding box center [1385, 92] width 83 height 25
click at [1367, 153] on button "Print" at bounding box center [1397, 148] width 106 height 27
click at [1299, 93] on button "Close" at bounding box center [1295, 92] width 83 height 25
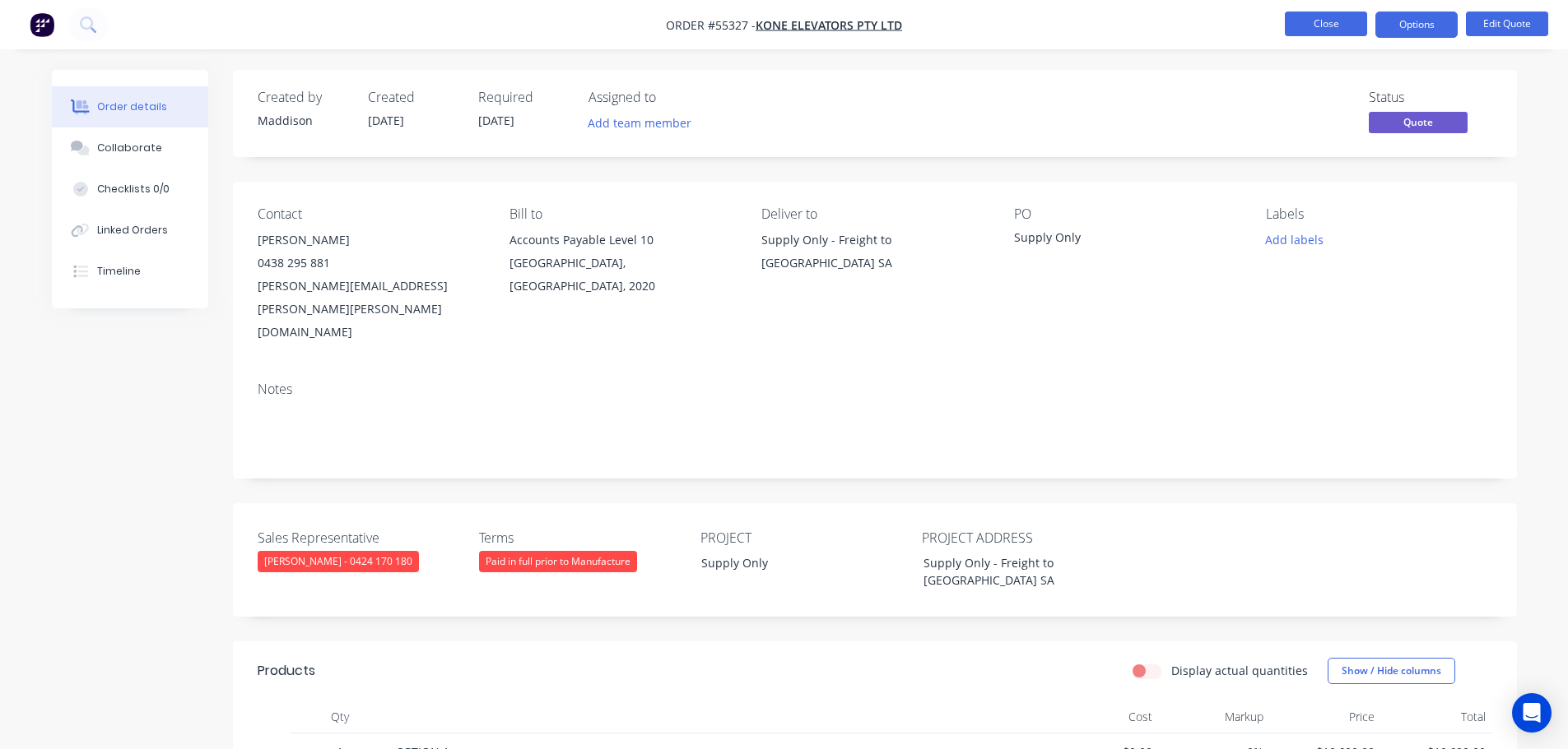
click at [1309, 22] on button "Close" at bounding box center [1327, 24] width 83 height 25
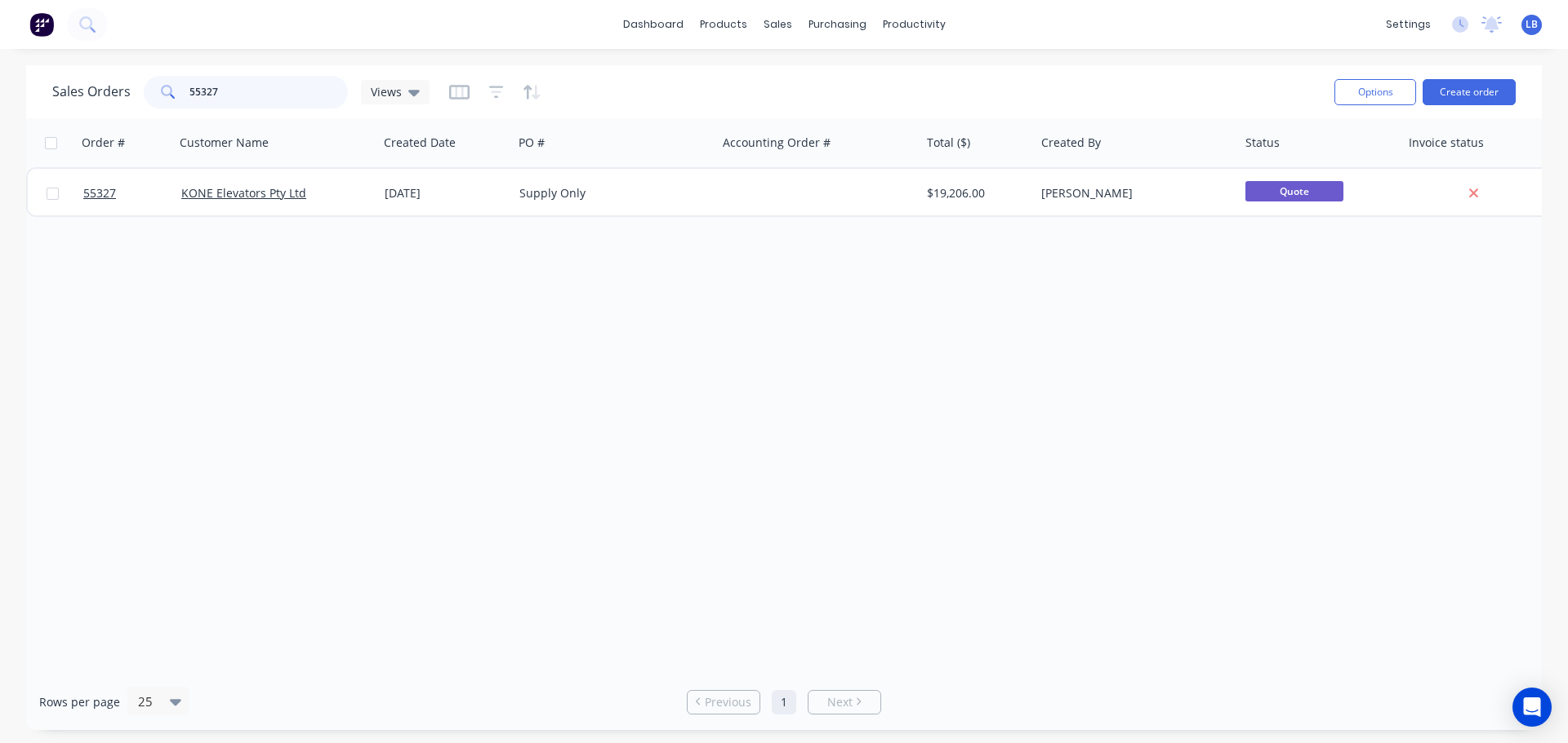
drag, startPoint x: 222, startPoint y: 92, endPoint x: 121, endPoint y: 106, distance: 102.0
click at [121, 106] on div "Sales Orders 55327 Views" at bounding box center [240, 93] width 377 height 32
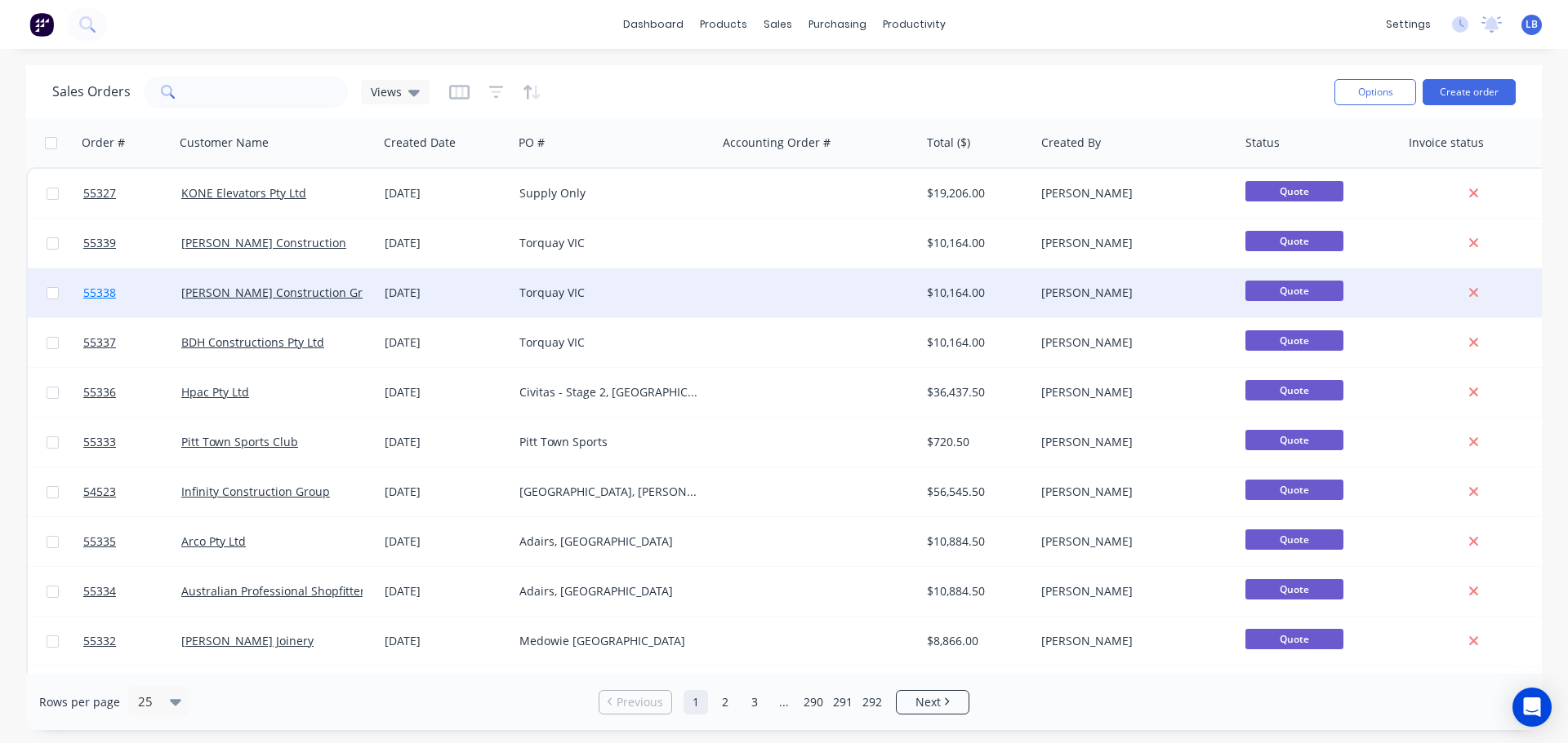
click at [107, 293] on span "55338" at bounding box center [99, 293] width 32 height 16
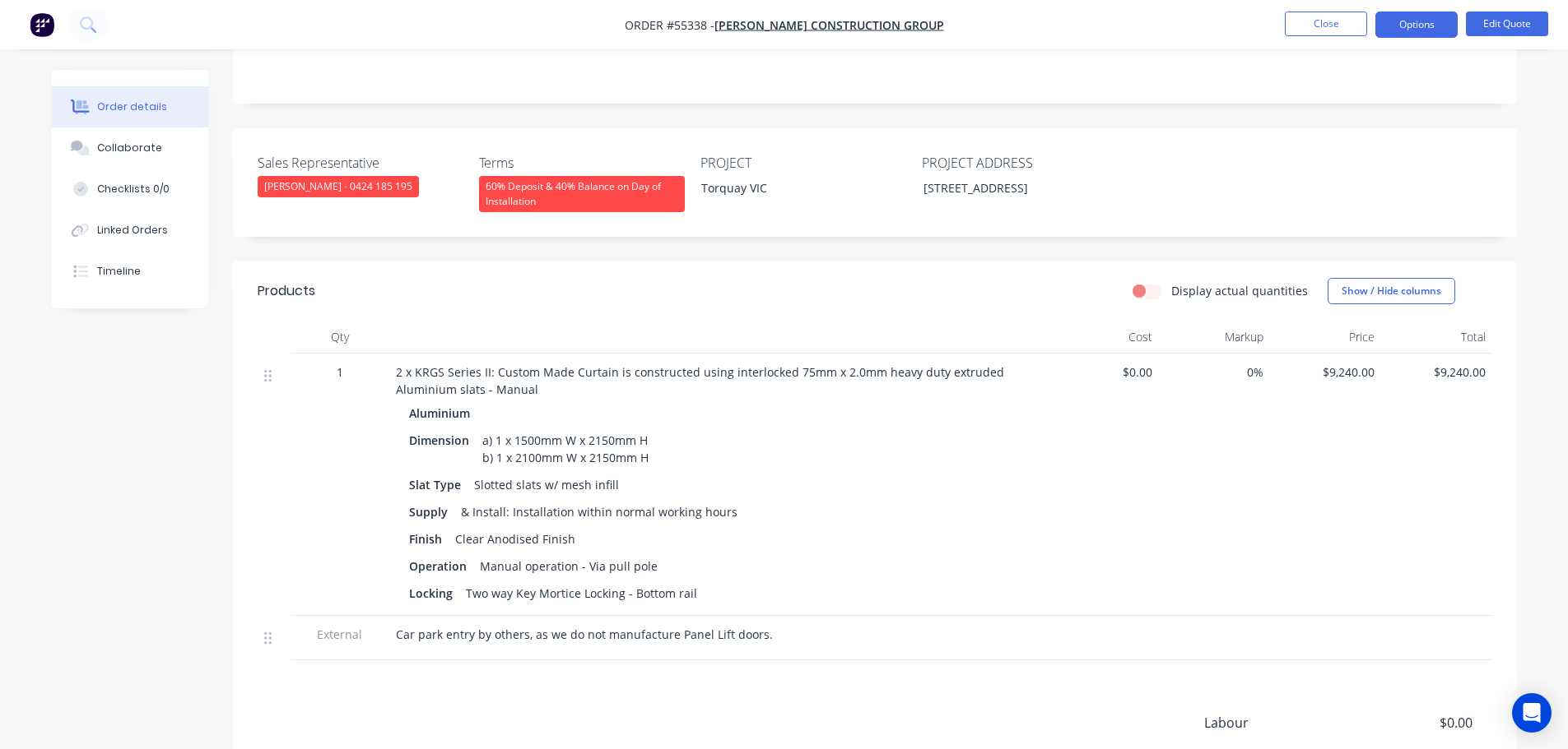
scroll to position [538, 0]
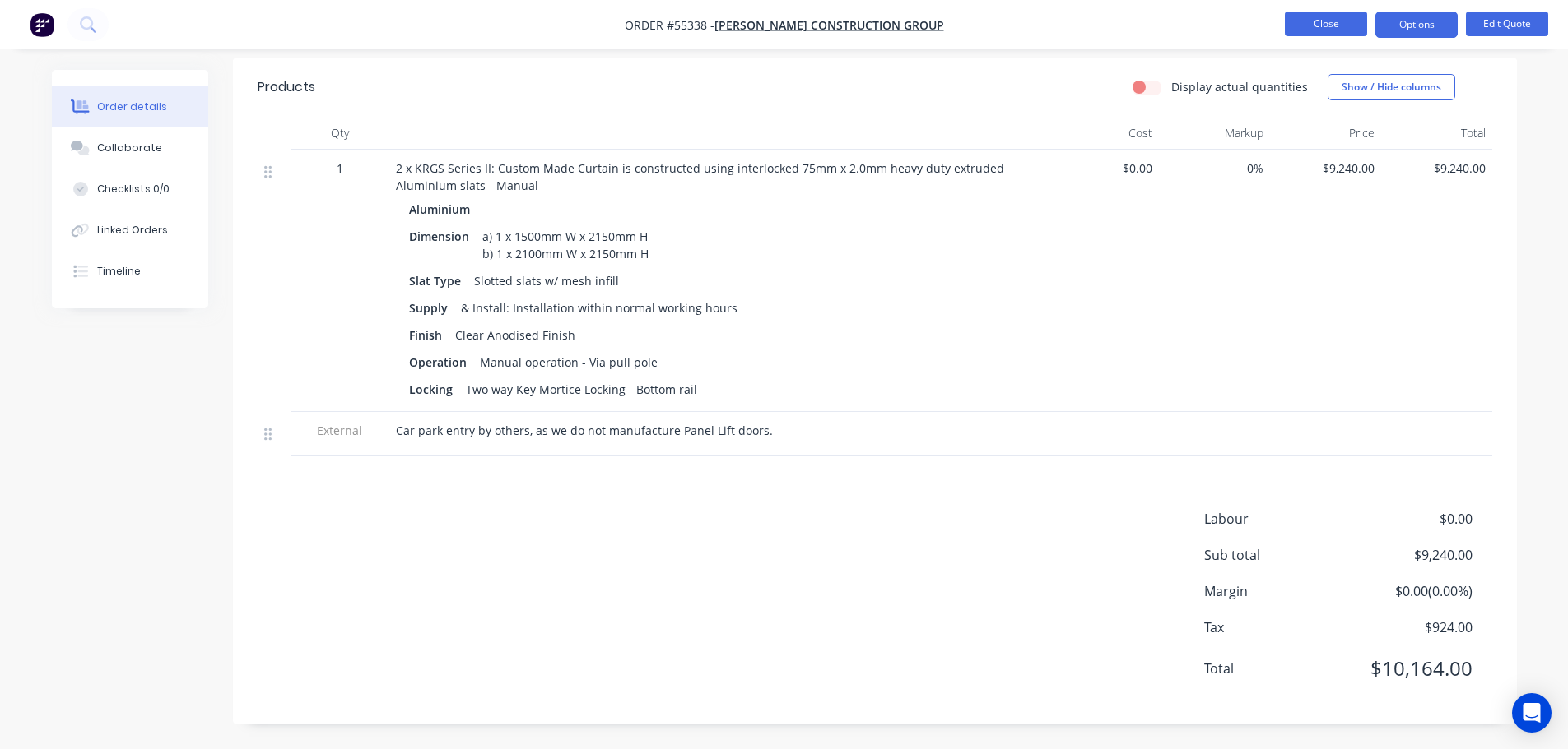
click at [1305, 23] on button "Close" at bounding box center [1327, 24] width 83 height 25
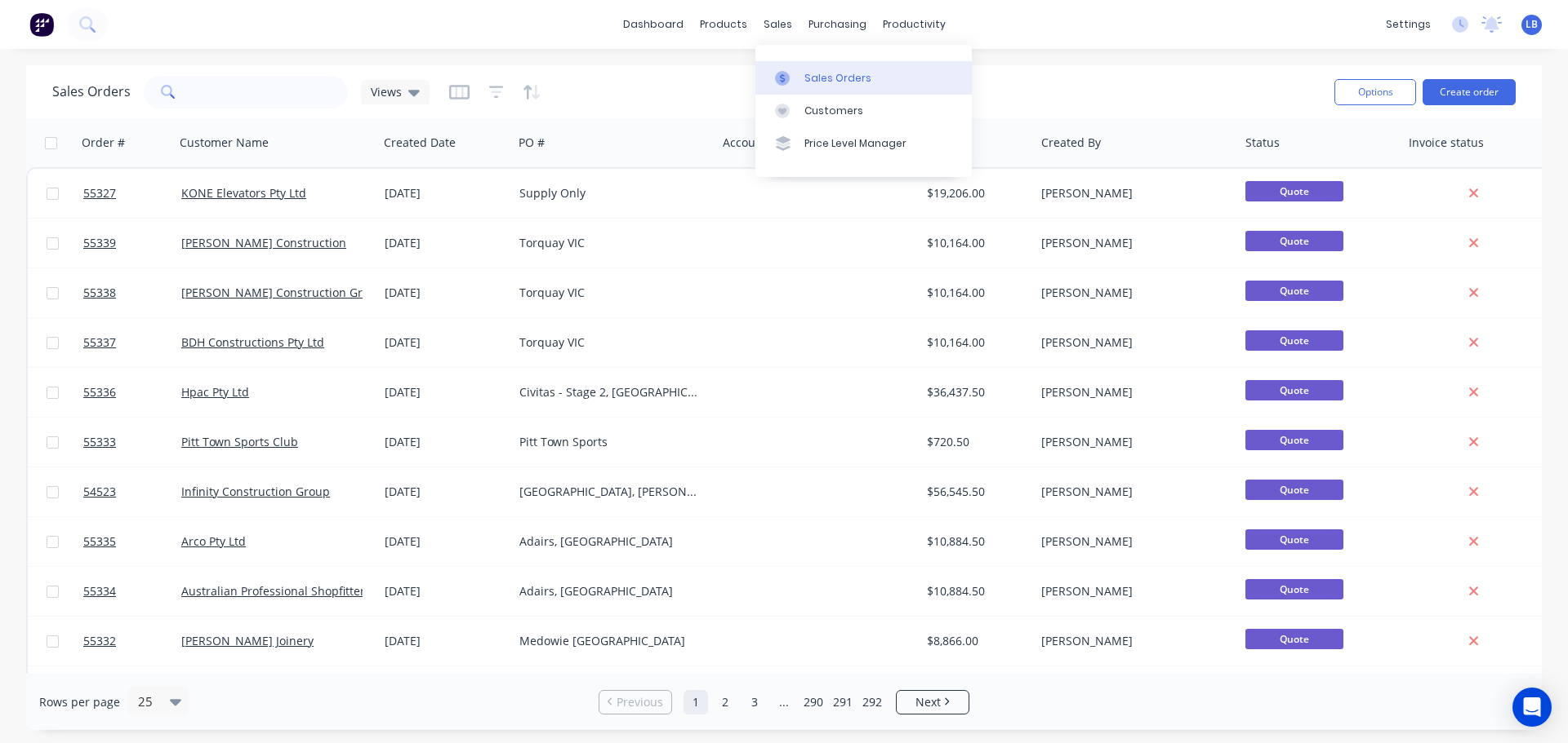
click at [826, 72] on div "Sales Orders" at bounding box center [838, 77] width 67 height 14
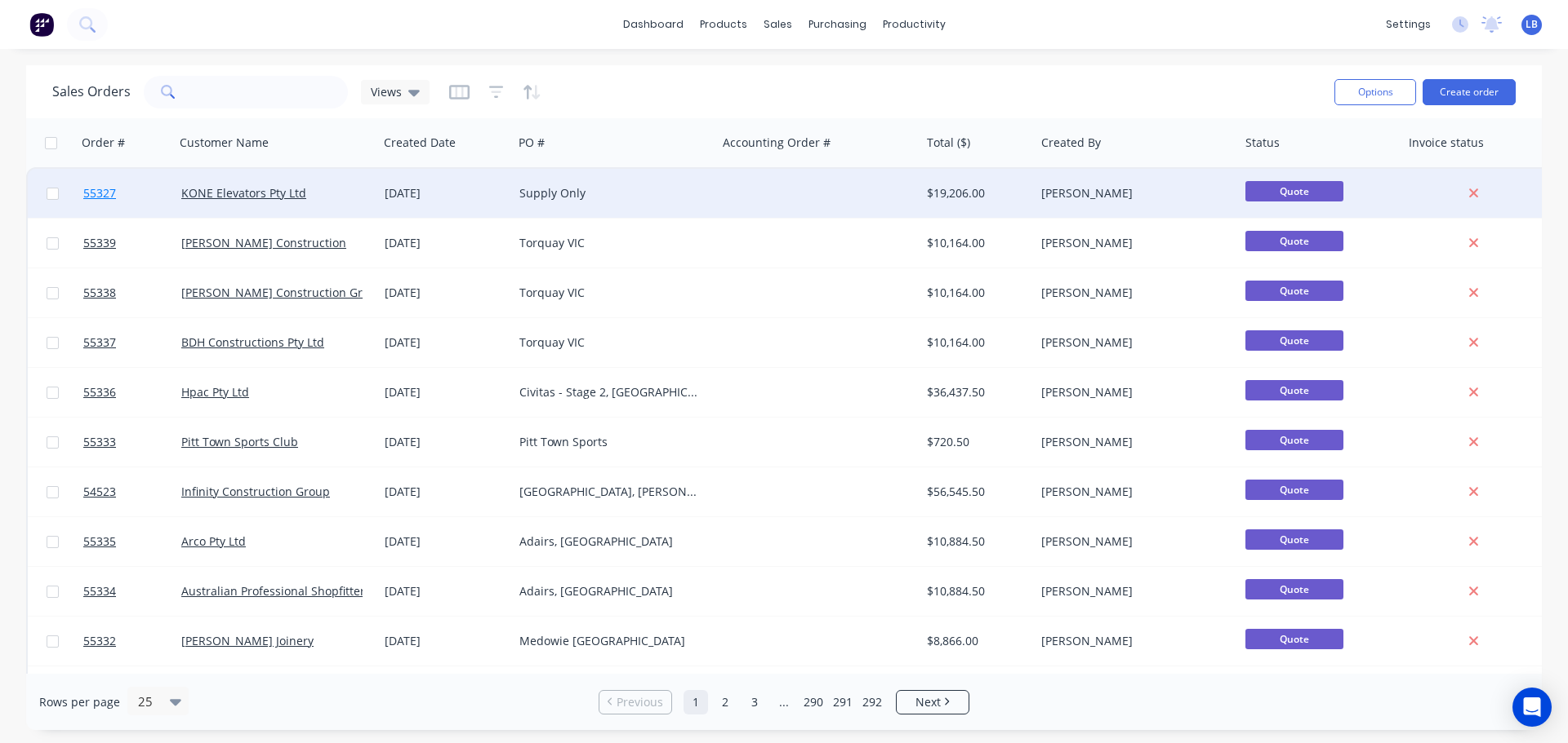
click at [95, 190] on span "55327" at bounding box center [99, 193] width 32 height 16
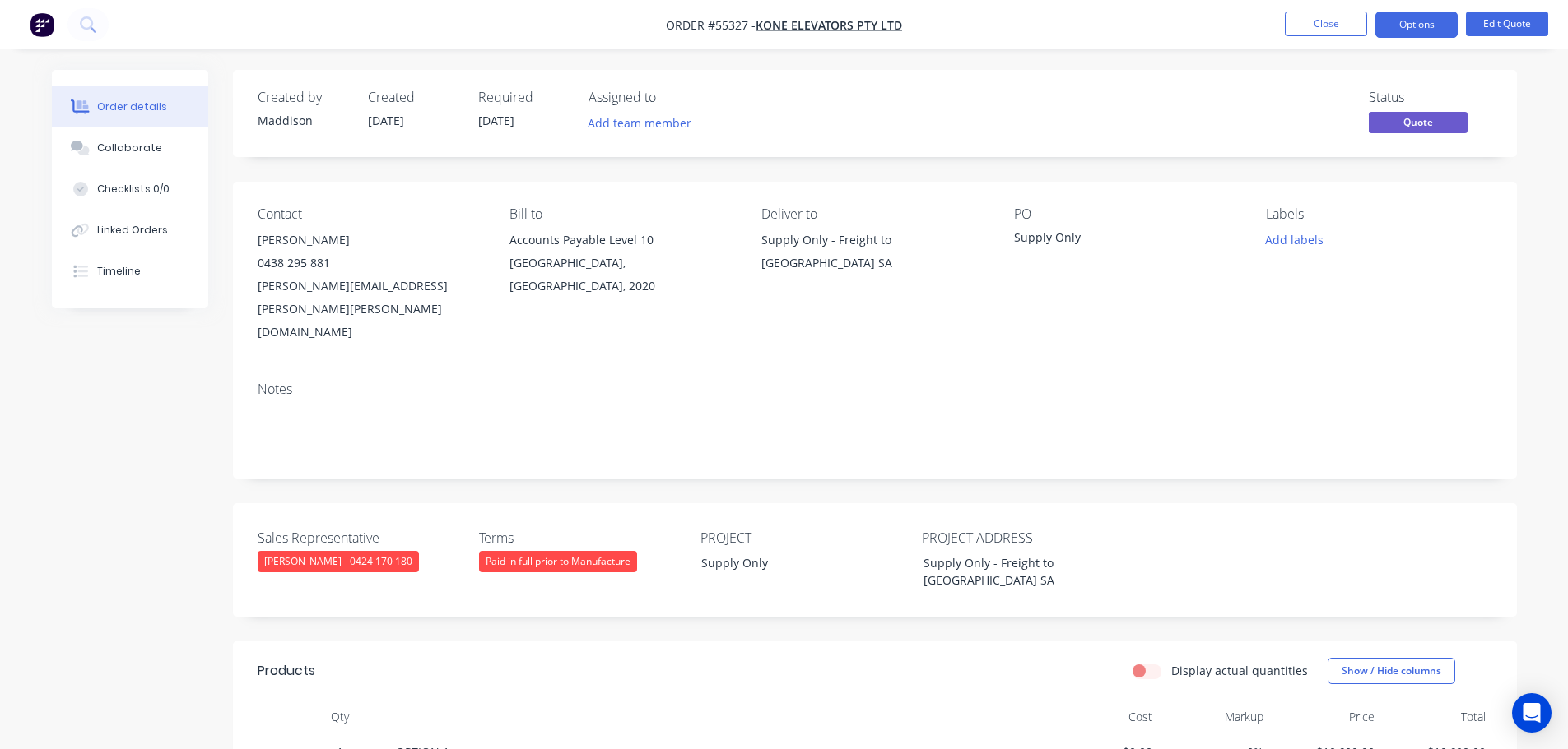
click at [297, 287] on div "ashley.grimmond@kone.com" at bounding box center [370, 310] width 225 height 69
copy div "ashley.grimmond@kone.com"
click at [330, 290] on div "ashley.grimmond@kone.com" at bounding box center [370, 310] width 225 height 69
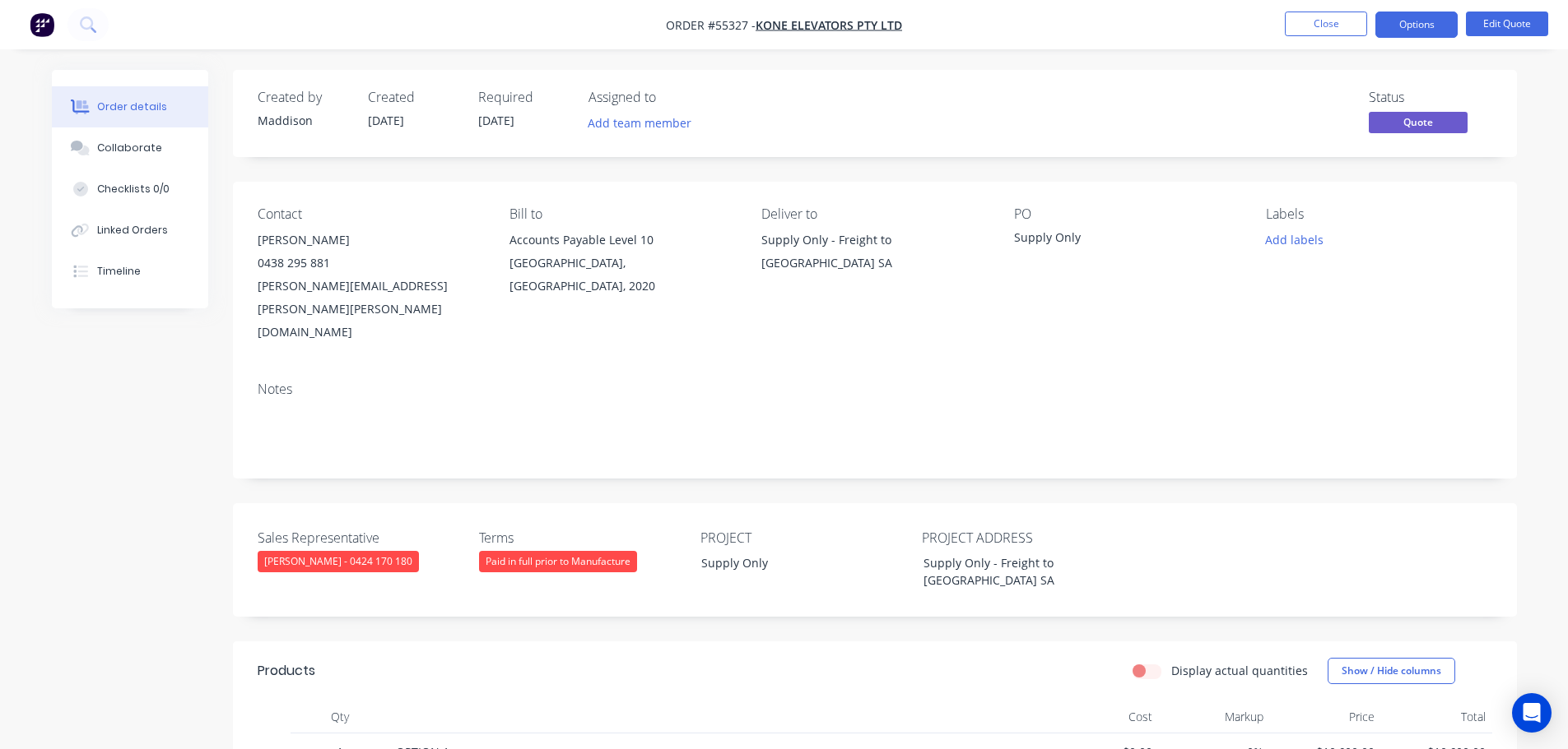
click at [330, 290] on div "ashley.grimmond@kone.com" at bounding box center [370, 310] width 225 height 69
copy div "ashley.grimmond@kone.com"
click at [1033, 236] on div "Supply Only" at bounding box center [1117, 240] width 206 height 23
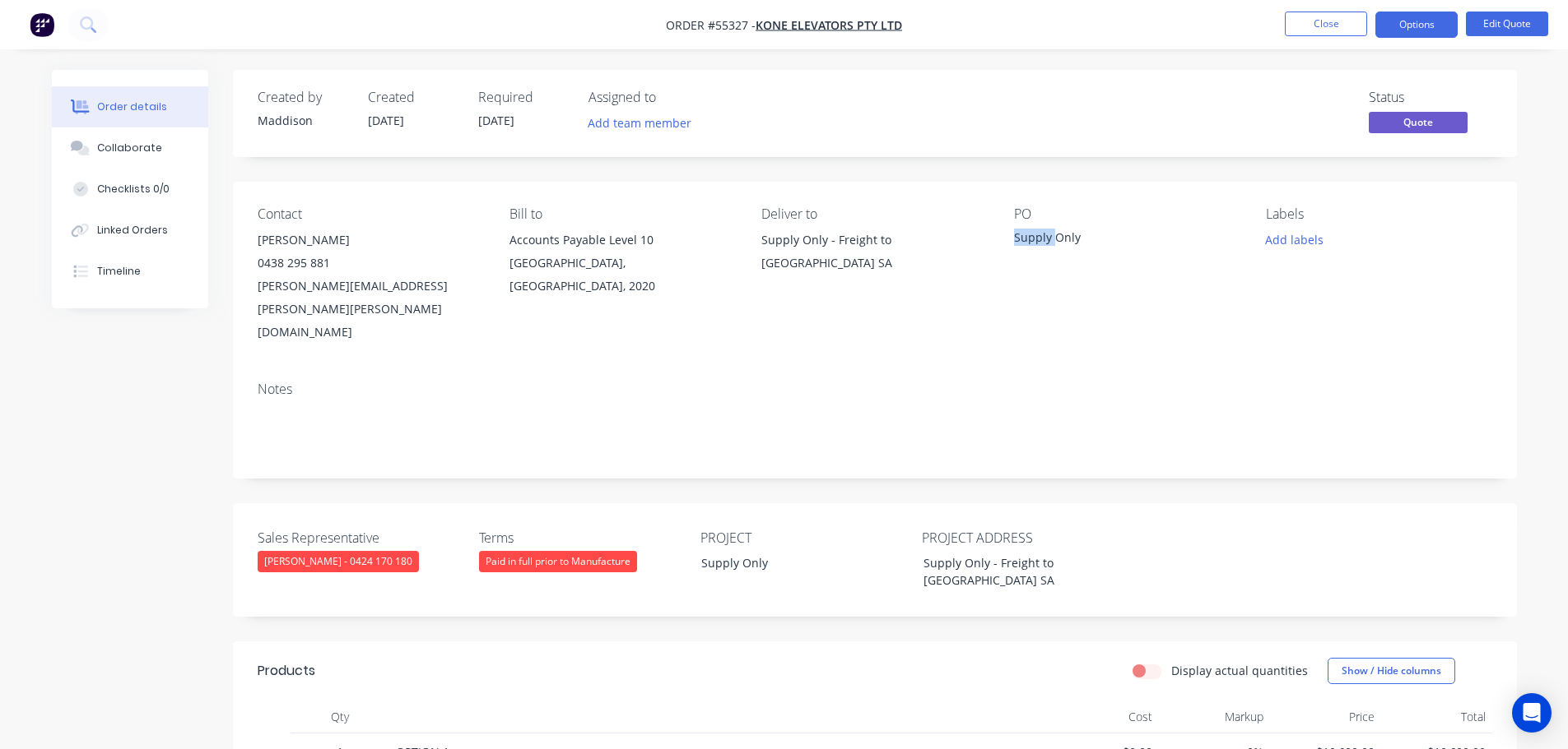
click at [1033, 236] on div "Supply Only" at bounding box center [1117, 240] width 206 height 23
copy div "Supply Only"
click at [1326, 27] on button "Close" at bounding box center [1327, 24] width 83 height 25
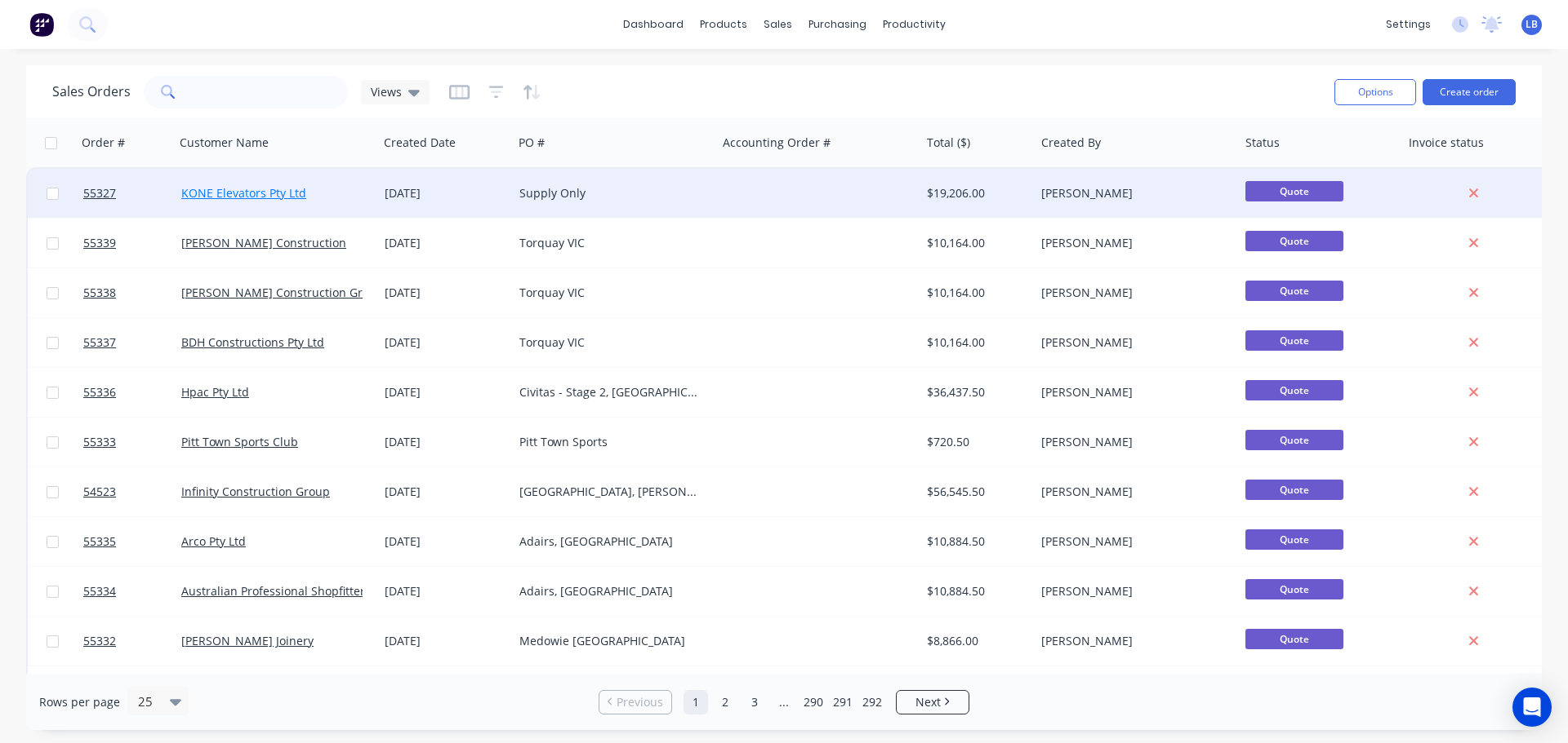
click at [214, 191] on link "KONE Elevators Pty Ltd" at bounding box center [243, 193] width 125 height 15
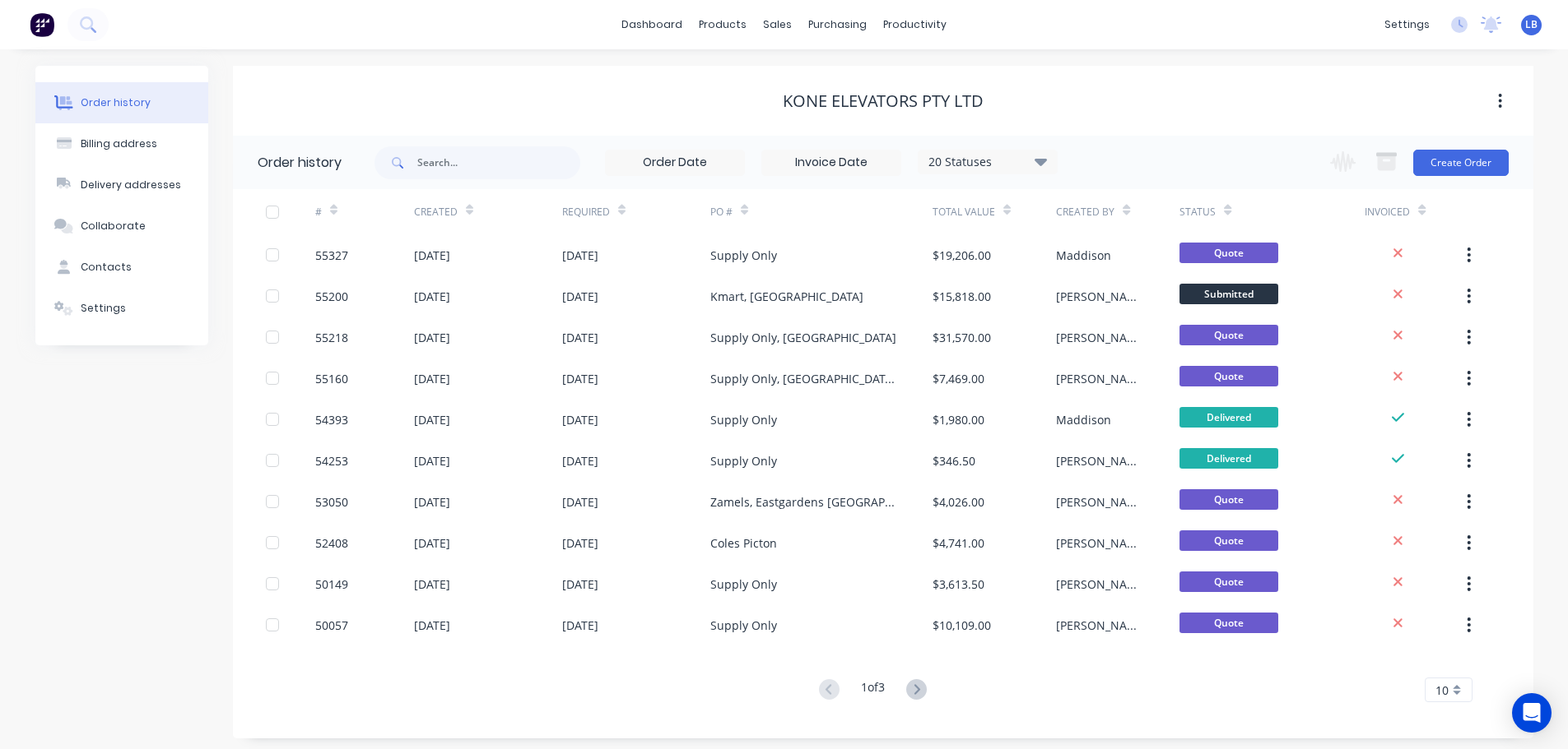
click at [1058, 66] on div "KONE Elevators Pty Ltd" at bounding box center [883, 100] width 1301 height 70
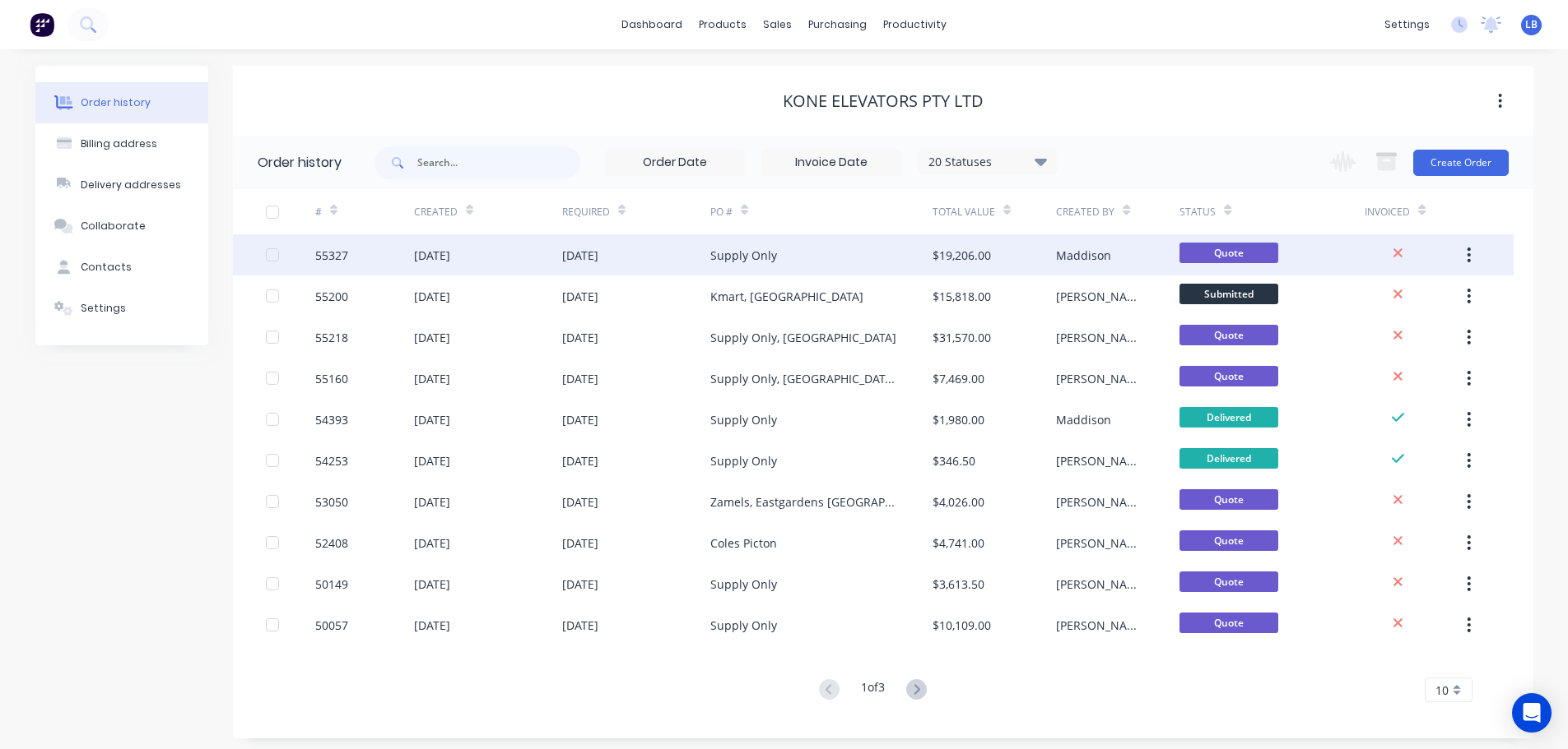
click at [328, 257] on div "55327" at bounding box center [332, 256] width 33 height 17
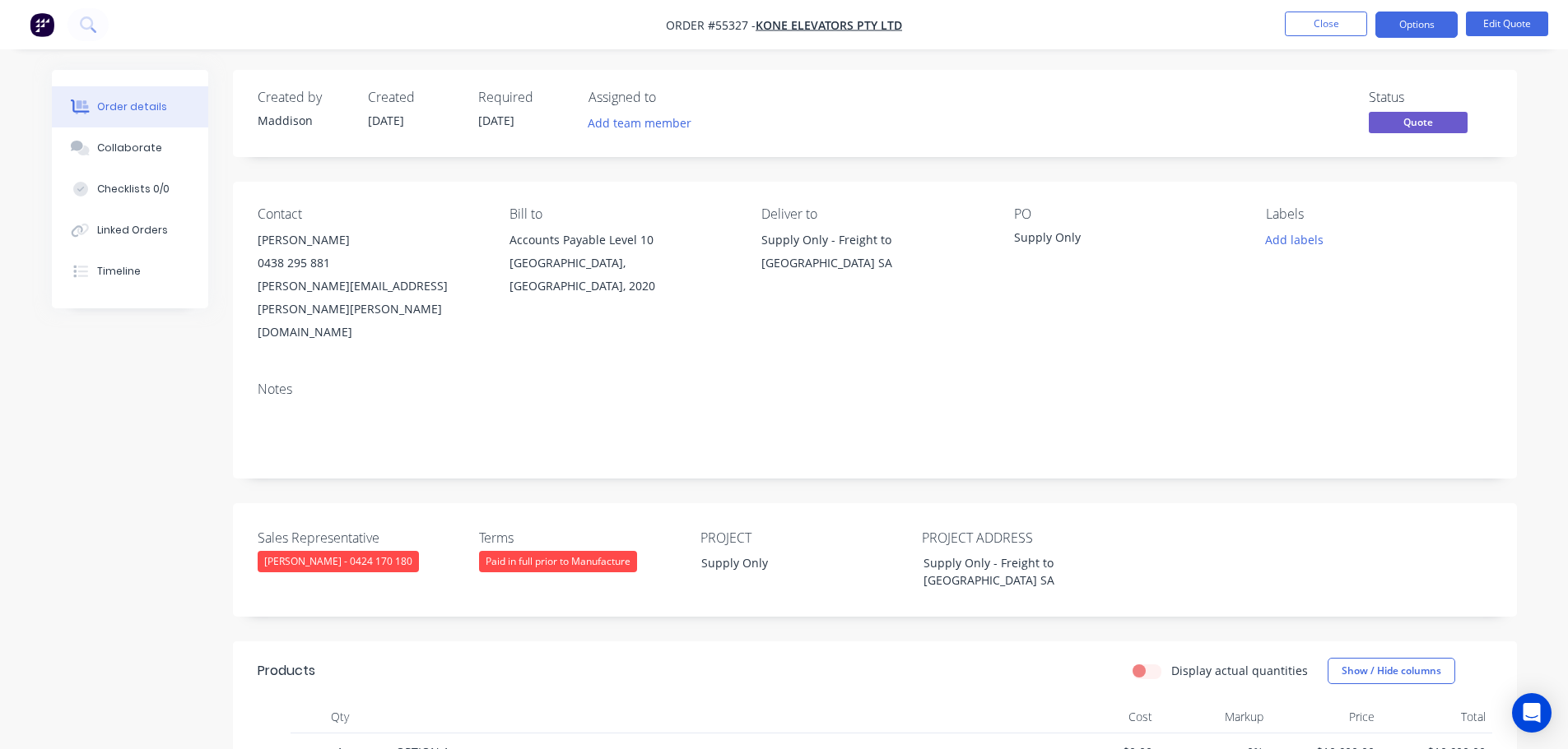
click at [1113, 48] on nav "Order #55327 - KONE Elevators Pty Ltd Close Options Edit Quote" at bounding box center [784, 24] width 1568 height 49
click at [1417, 26] on button "Options" at bounding box center [1417, 24] width 83 height 26
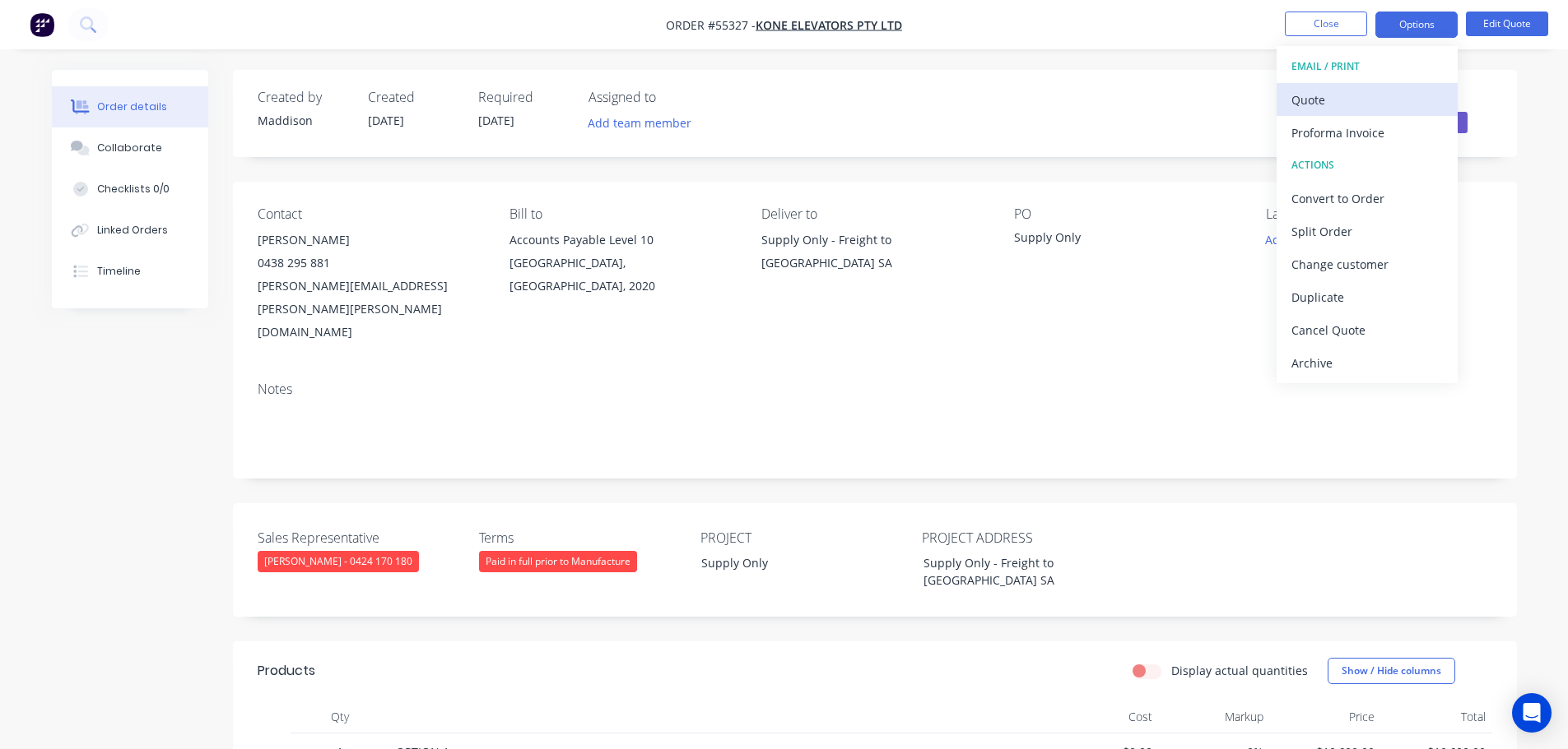
click at [1312, 100] on div "Quote" at bounding box center [1366, 100] width 151 height 24
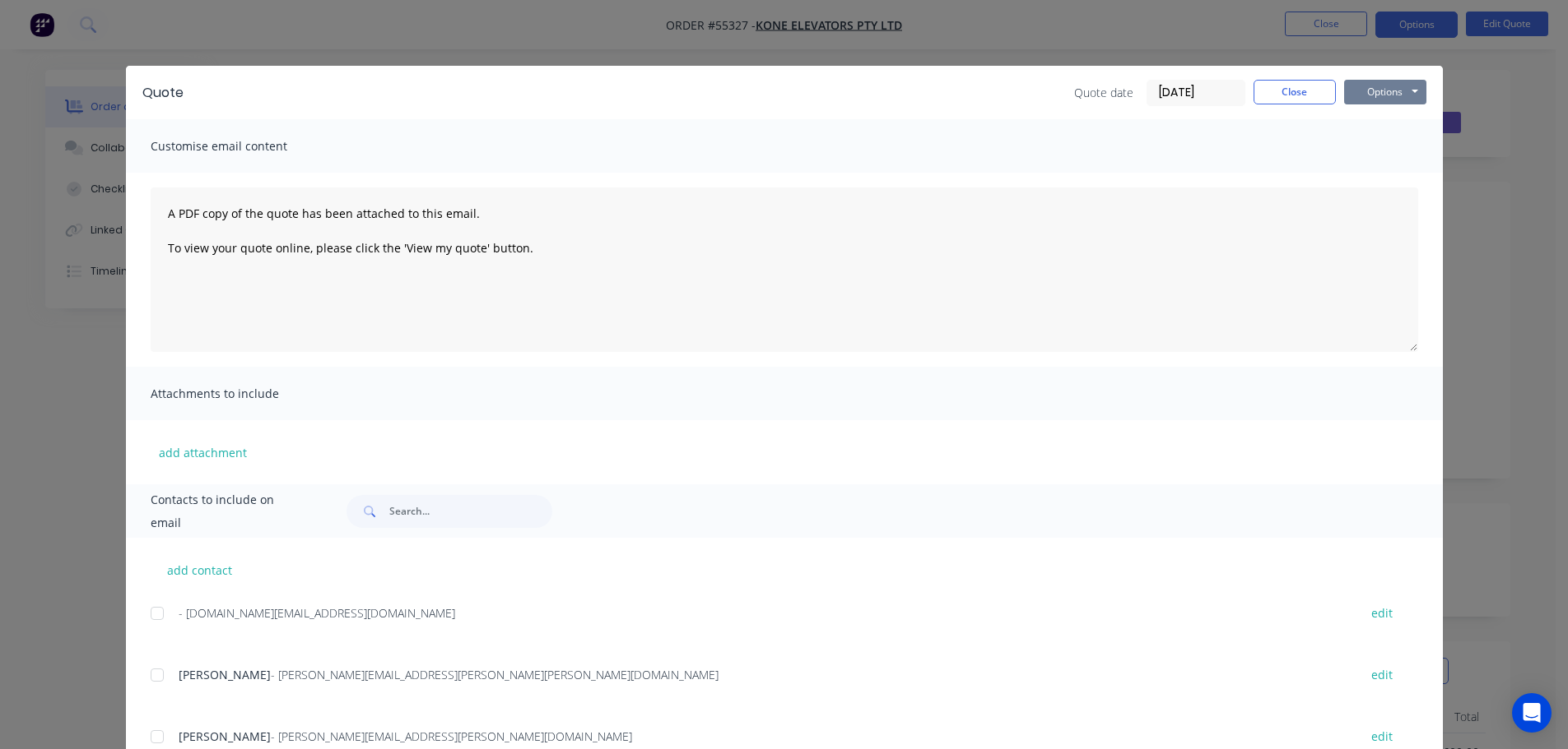
click at [1375, 88] on button "Options" at bounding box center [1385, 92] width 83 height 25
click at [1386, 149] on button "Print" at bounding box center [1397, 148] width 106 height 27
click at [1288, 90] on button "Close" at bounding box center [1295, 92] width 83 height 25
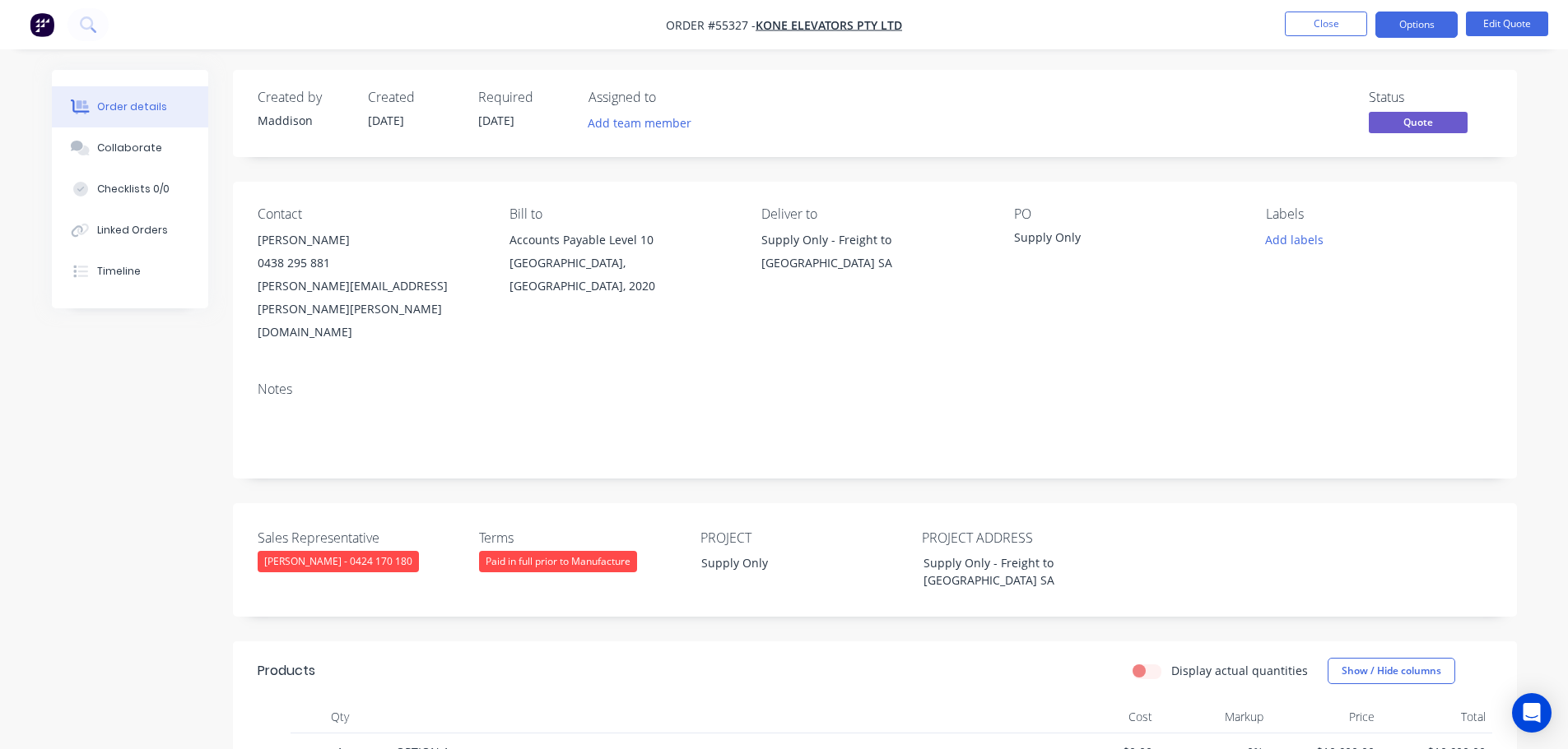
click at [1162, 129] on div "Status Quote" at bounding box center [1123, 113] width 739 height 48
click at [1308, 19] on button "Close" at bounding box center [1327, 24] width 83 height 25
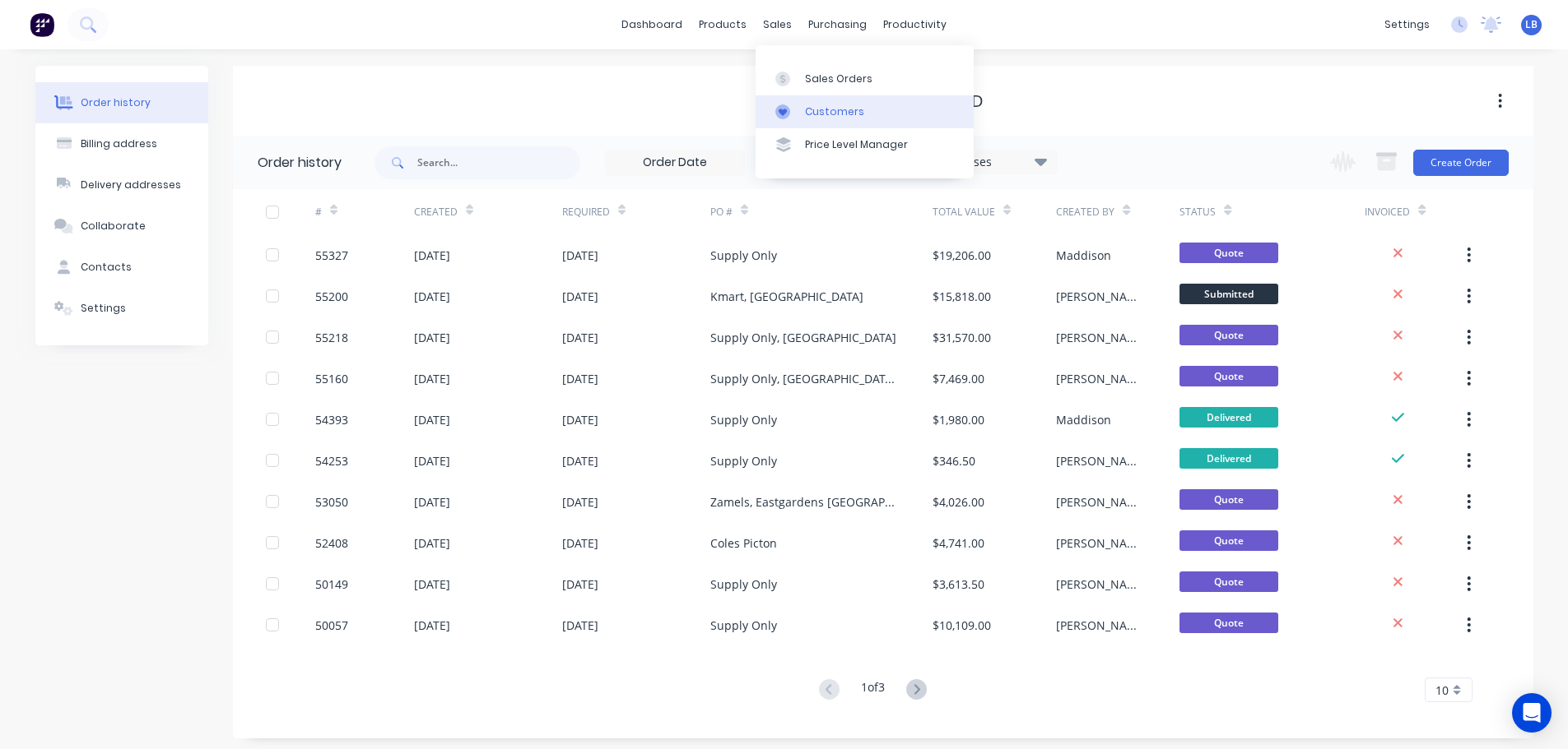
click at [822, 118] on div "Customers" at bounding box center [835, 112] width 60 height 14
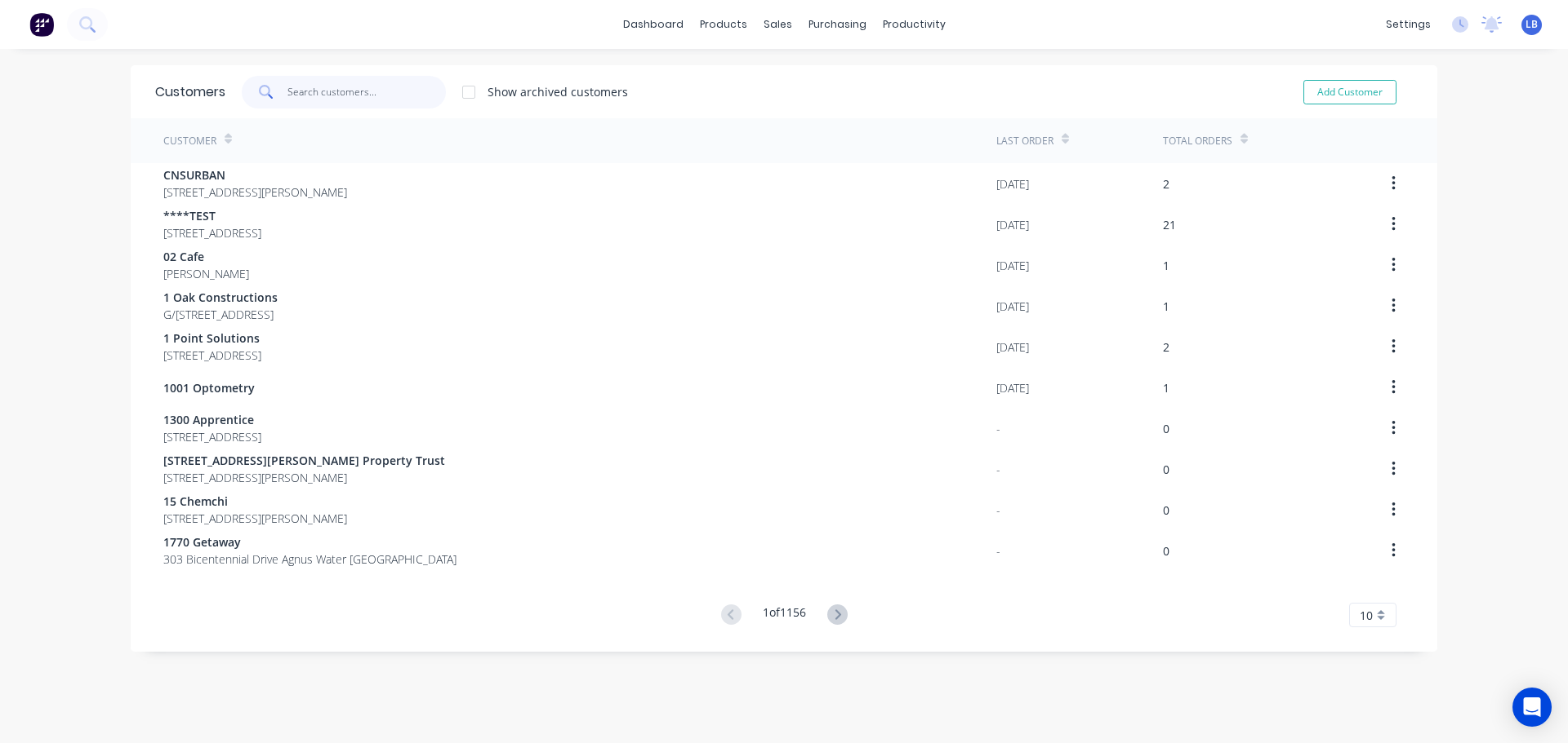
click at [321, 98] on input "text" at bounding box center [366, 93] width 159 height 32
click at [834, 105] on div "Customers" at bounding box center [828, 111] width 59 height 14
click at [320, 91] on input "text" at bounding box center [366, 93] width 159 height 32
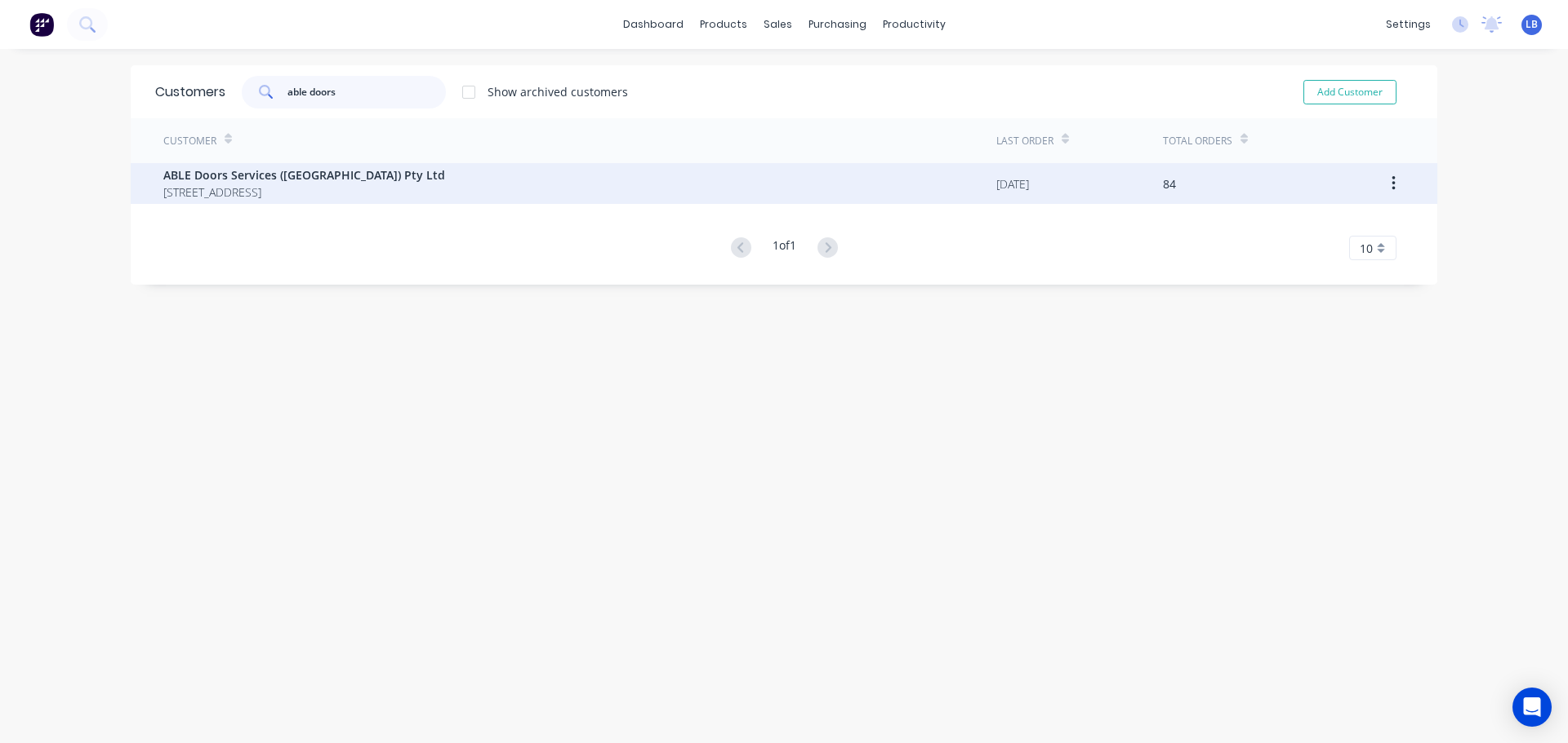
type input "able doors"
click at [290, 173] on span "ABLE Doors Services ([GEOGRAPHIC_DATA]) Pty Ltd" at bounding box center [303, 175] width 282 height 17
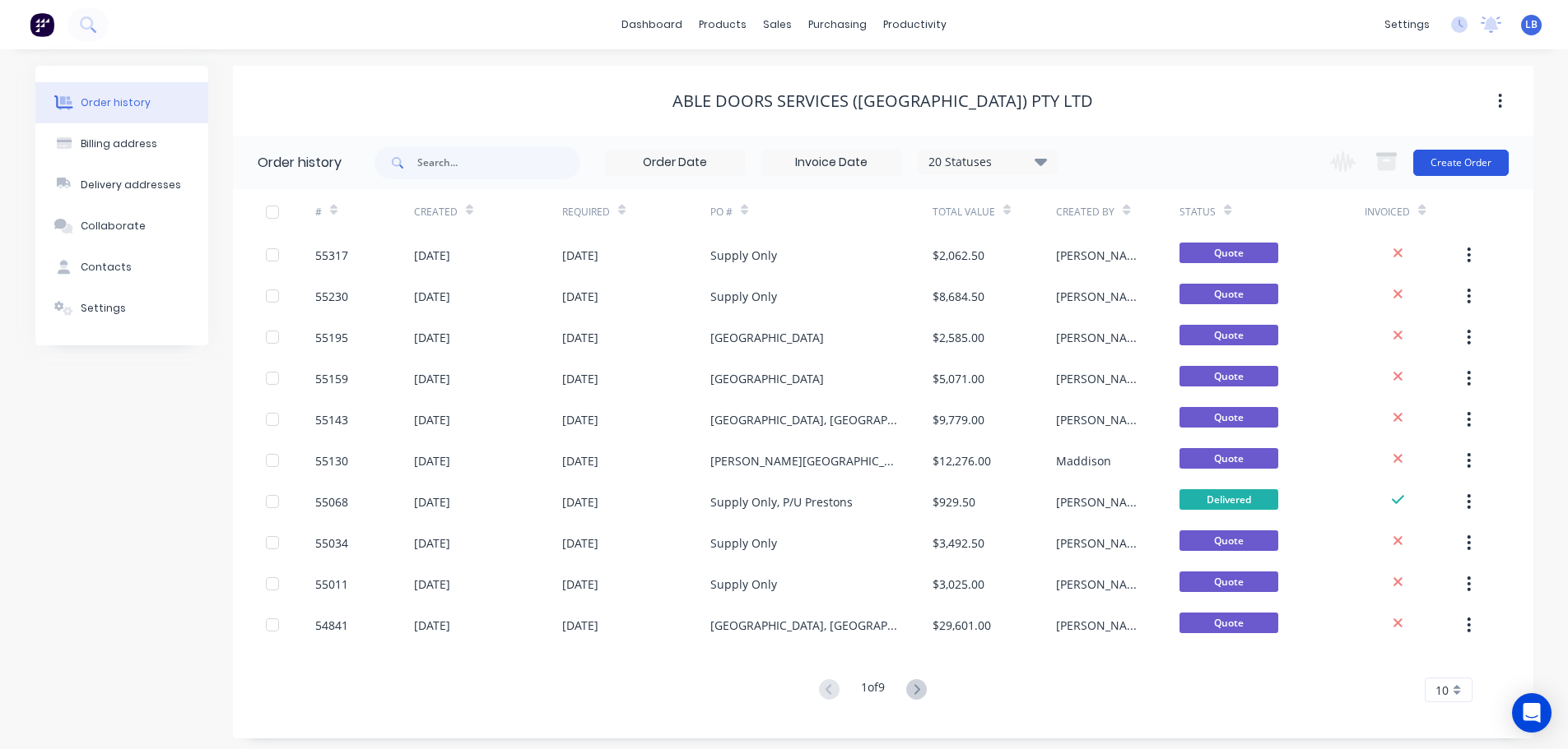
click at [1454, 157] on button "Create Order" at bounding box center [1460, 162] width 95 height 26
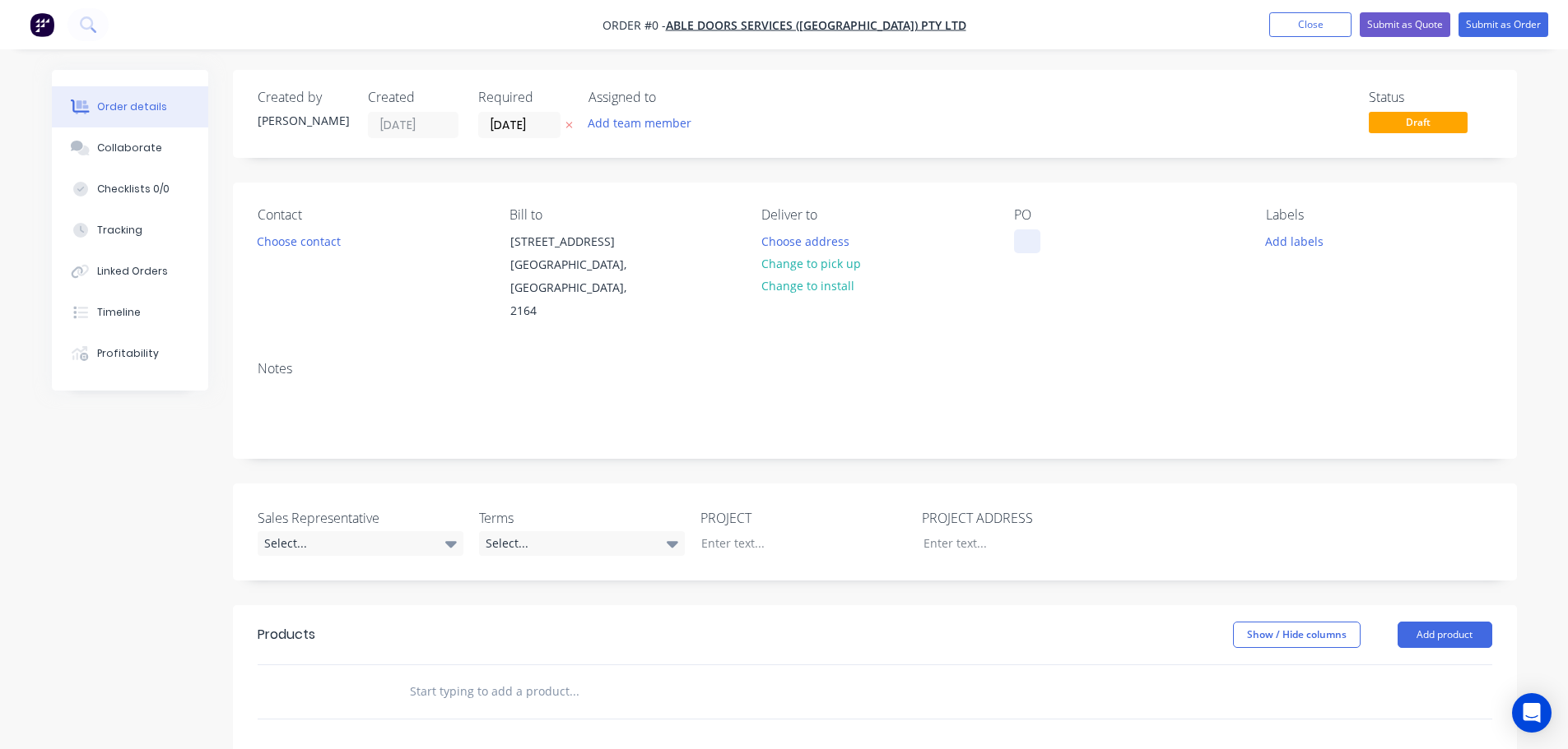
click at [1024, 232] on div at bounding box center [1026, 241] width 26 height 24
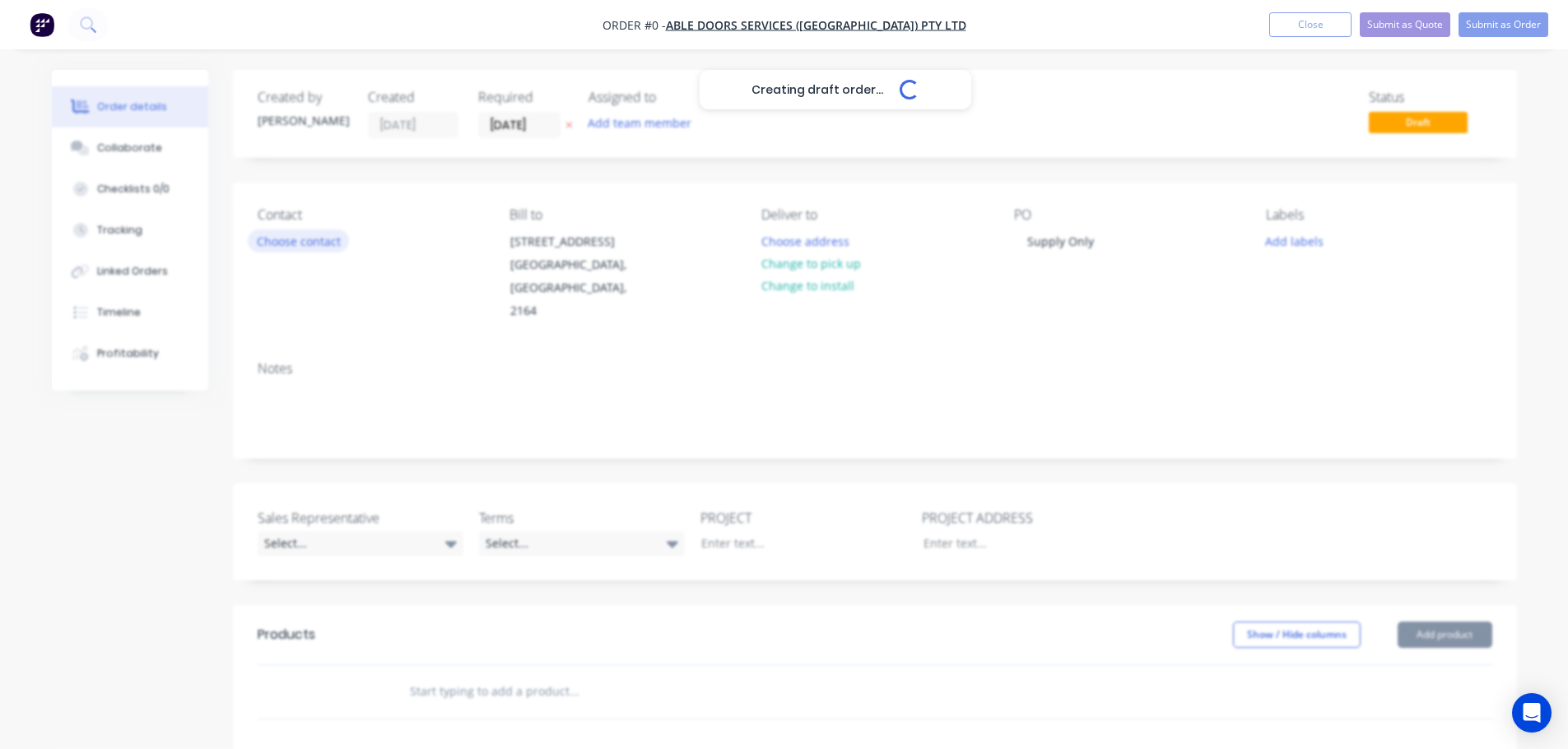
click at [315, 243] on div "Creating draft order... Loading... Order details Collaborate Checklists 0/0 Tra…" at bounding box center [784, 605] width 1498 height 1069
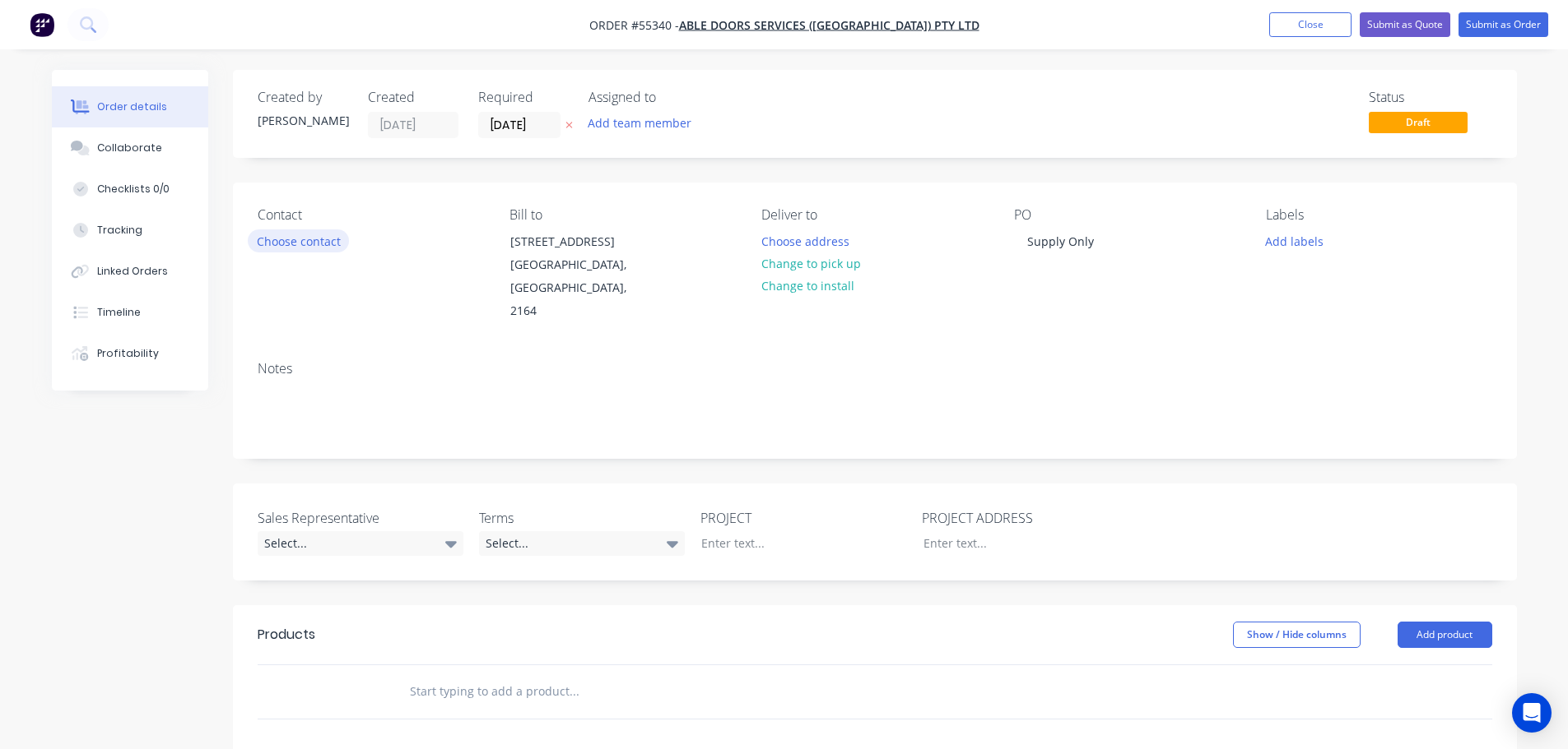
click at [315, 243] on button "Choose contact" at bounding box center [298, 240] width 101 height 22
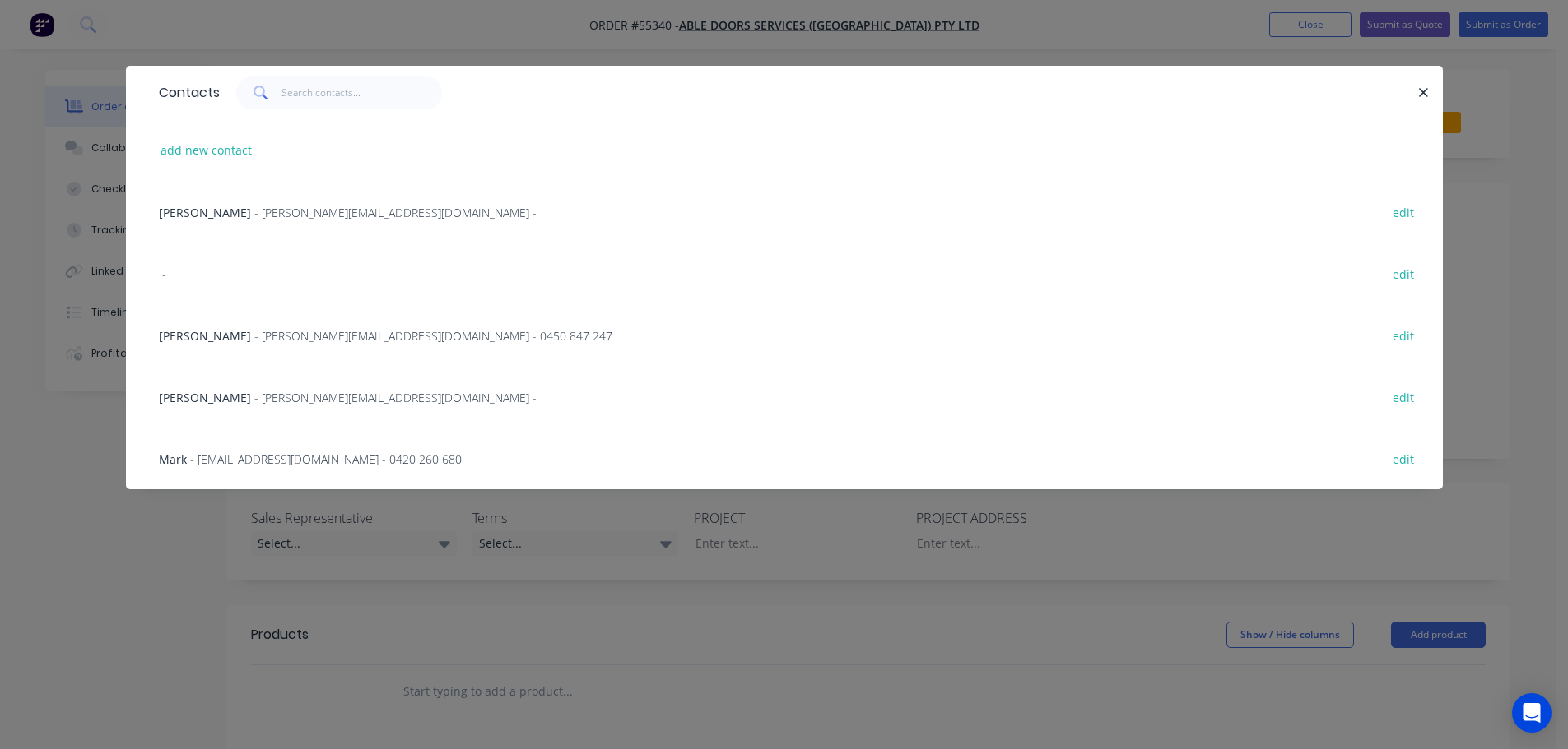
click at [199, 462] on span "- markc@abledoors.com.au - 0420 260 680" at bounding box center [326, 460] width 271 height 15
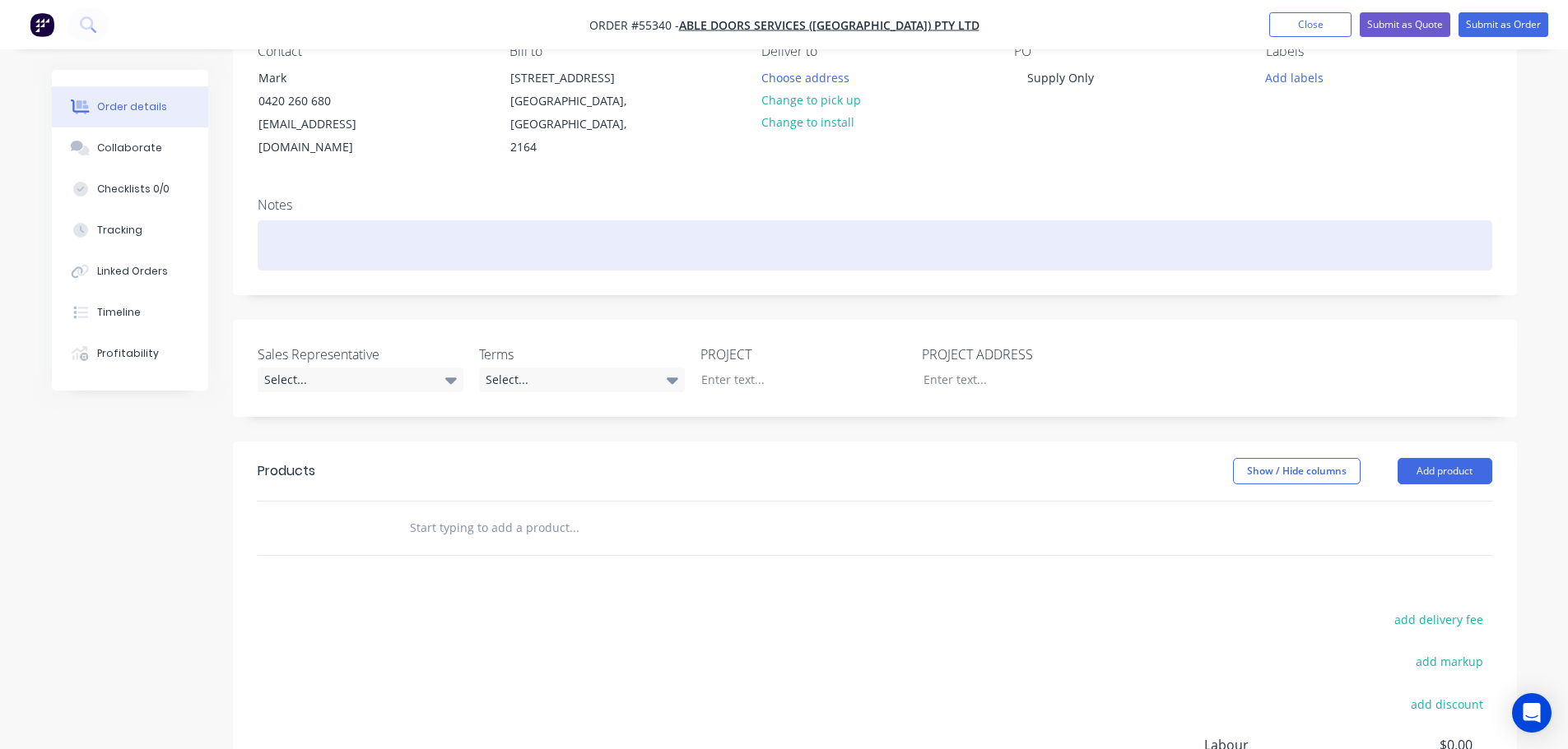
scroll to position [164, 0]
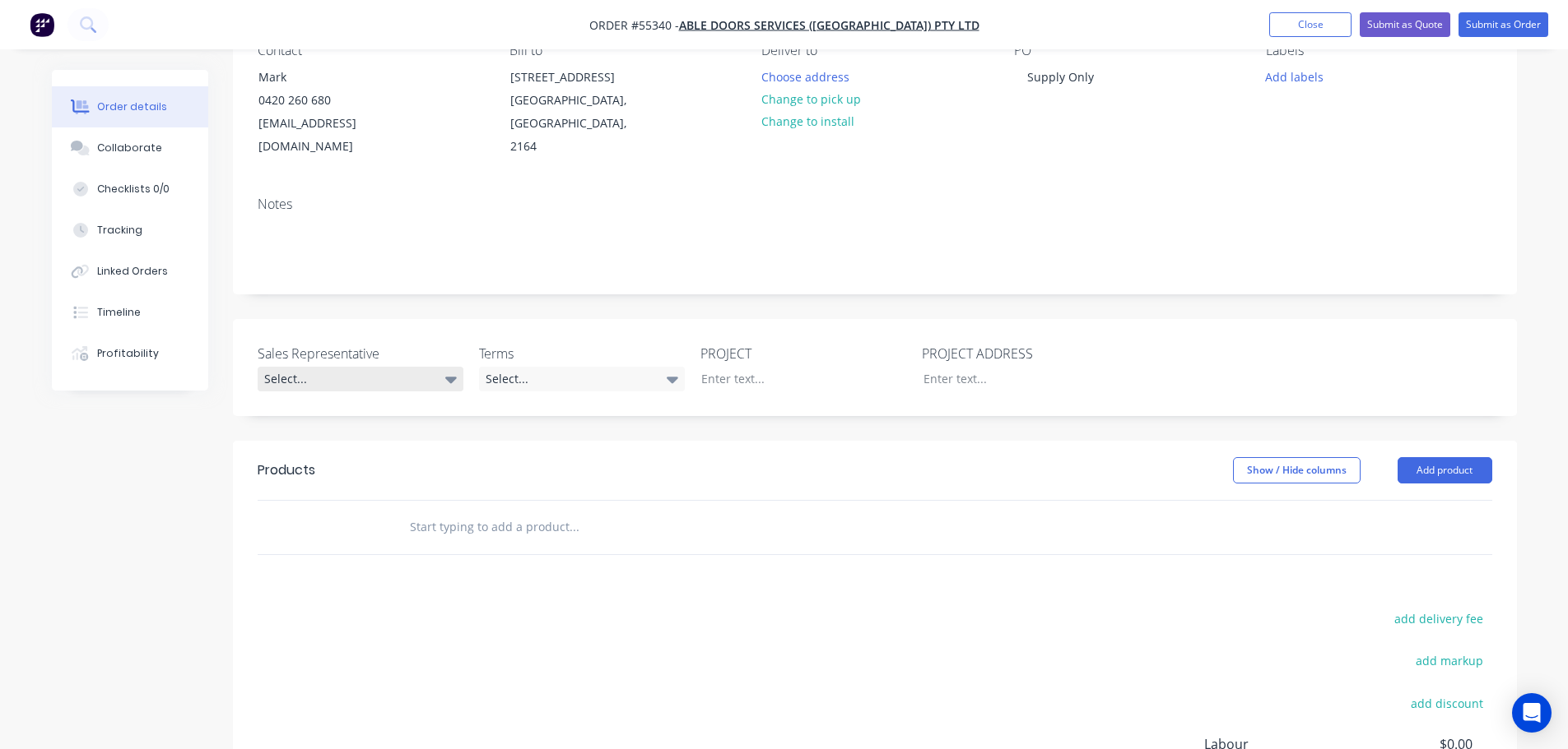
click at [320, 367] on div "Select..." at bounding box center [361, 380] width 206 height 25
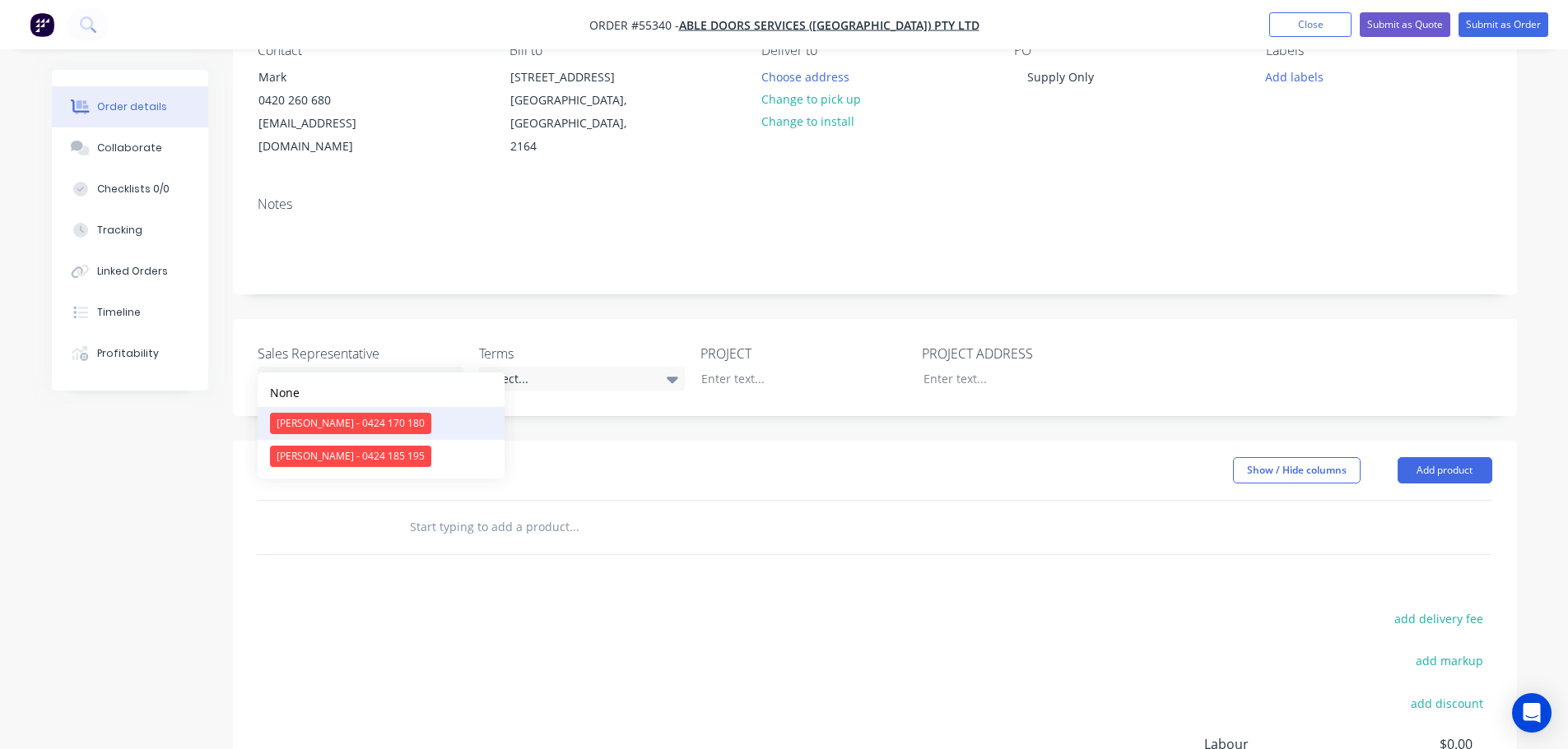
click at [320, 420] on div "[PERSON_NAME] - 0424 170 180" at bounding box center [351, 424] width 162 height 21
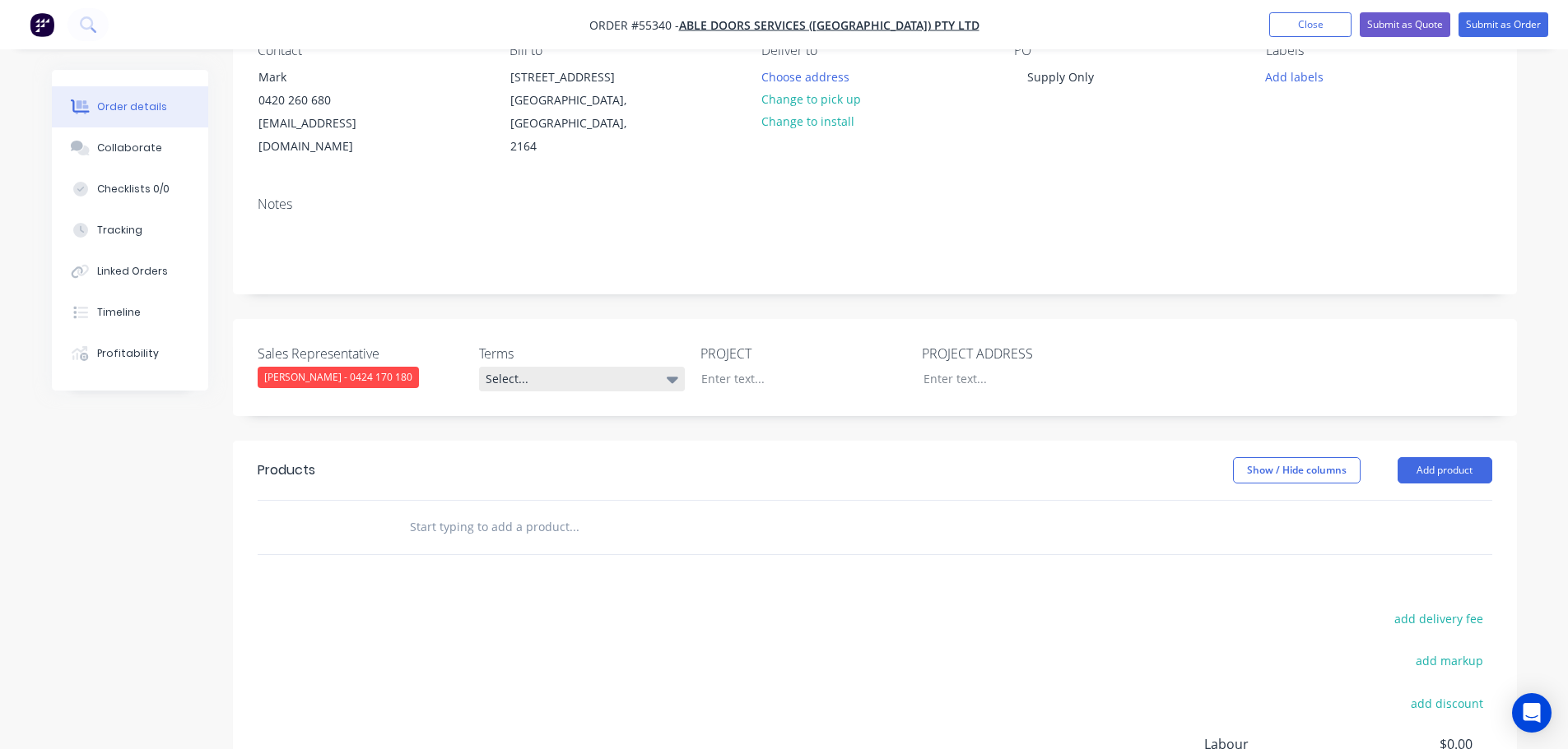
click at [531, 367] on div "Select..." at bounding box center [582, 380] width 206 height 25
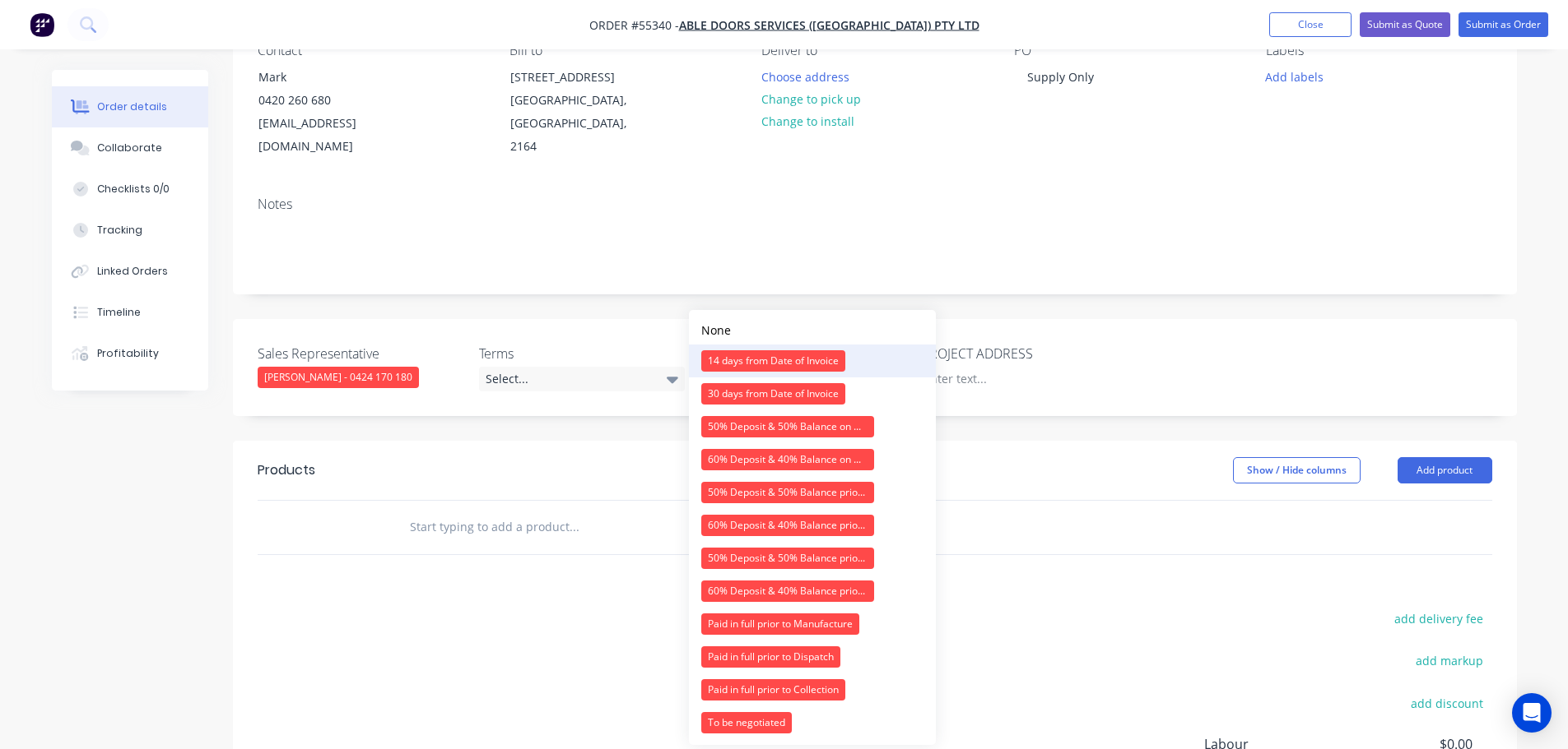
click at [771, 364] on div "14 days from Date of Invoice" at bounding box center [773, 361] width 144 height 21
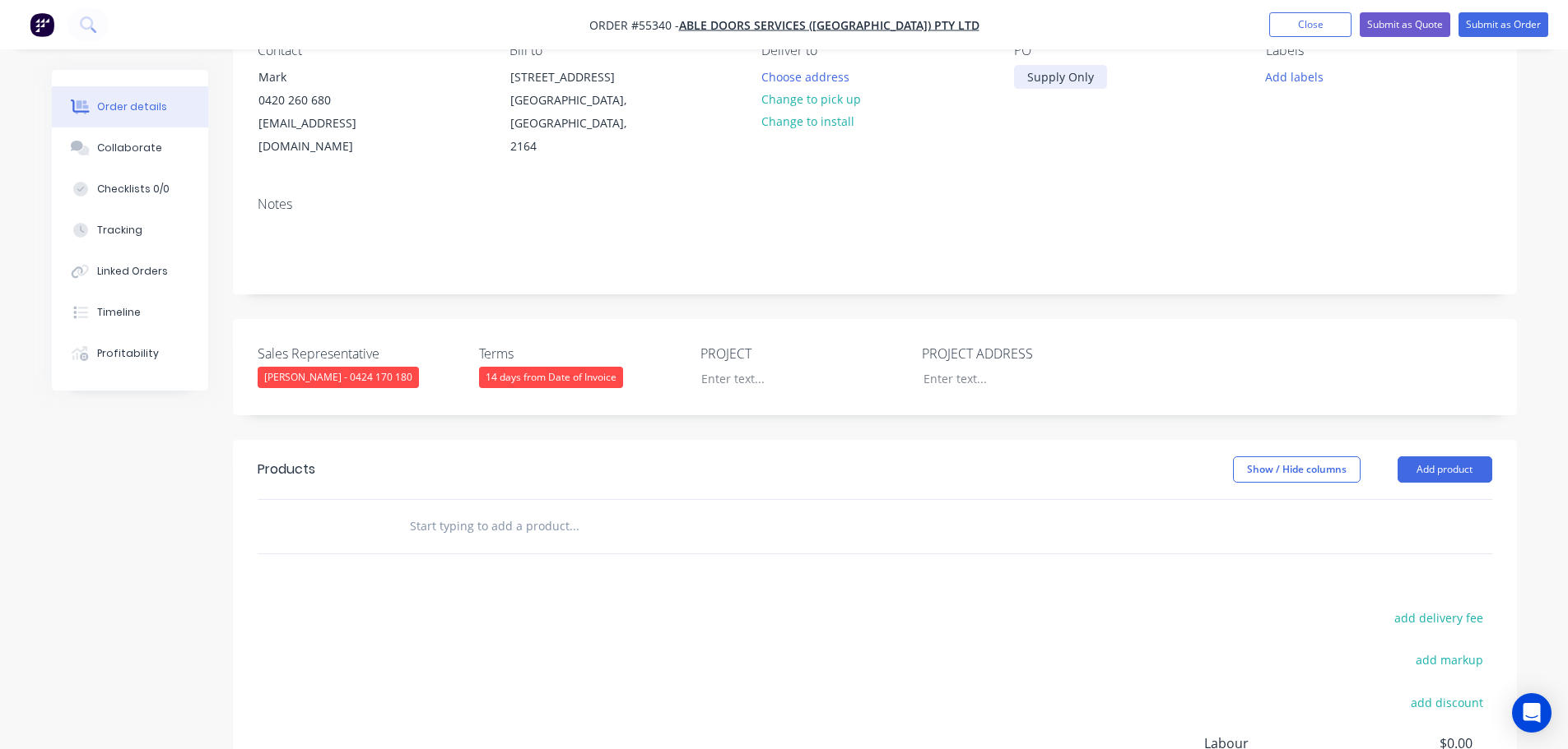
click at [1057, 75] on div "Supply Only" at bounding box center [1060, 77] width 93 height 24
copy div "Supply Only"
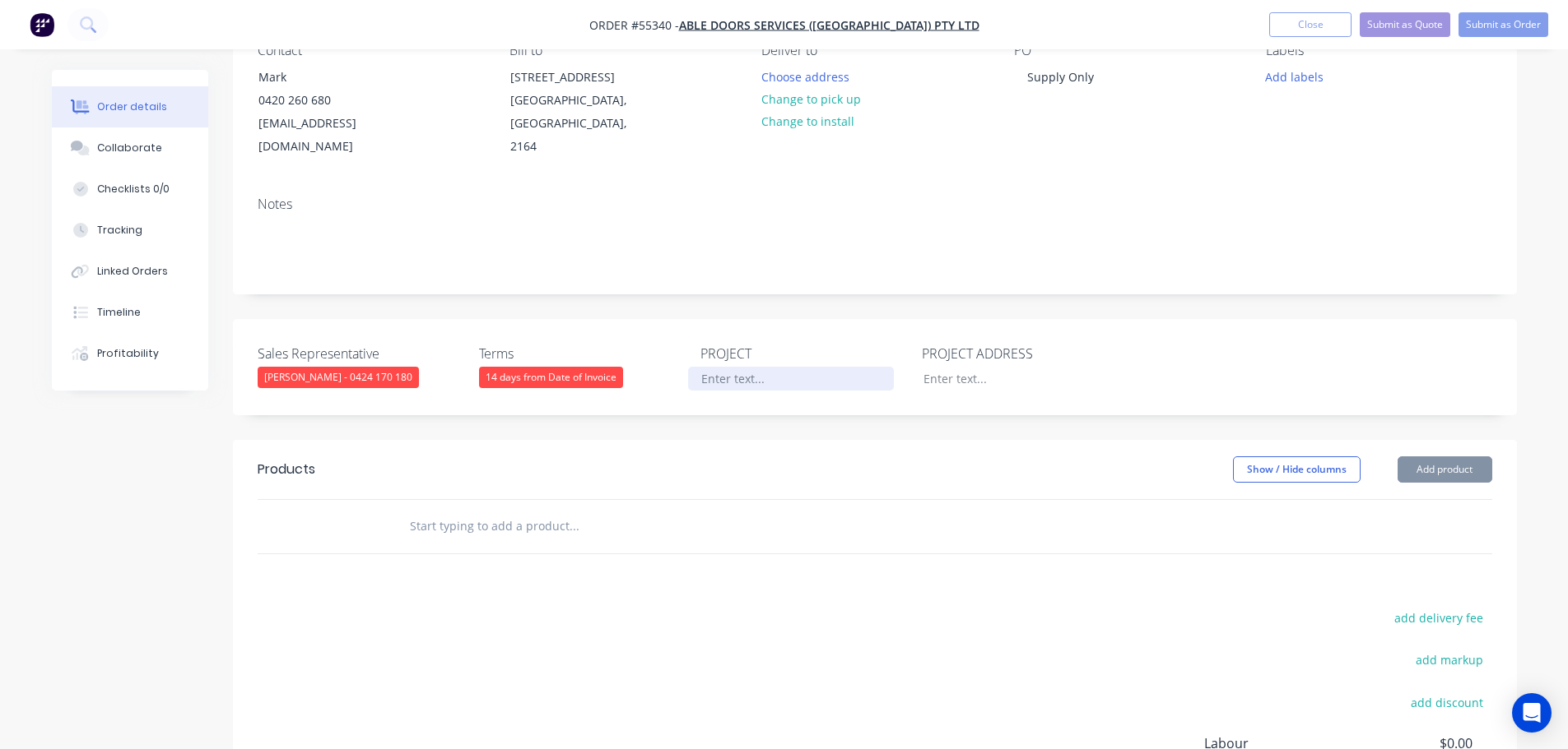
click at [710, 367] on div at bounding box center [791, 379] width 206 height 24
paste div
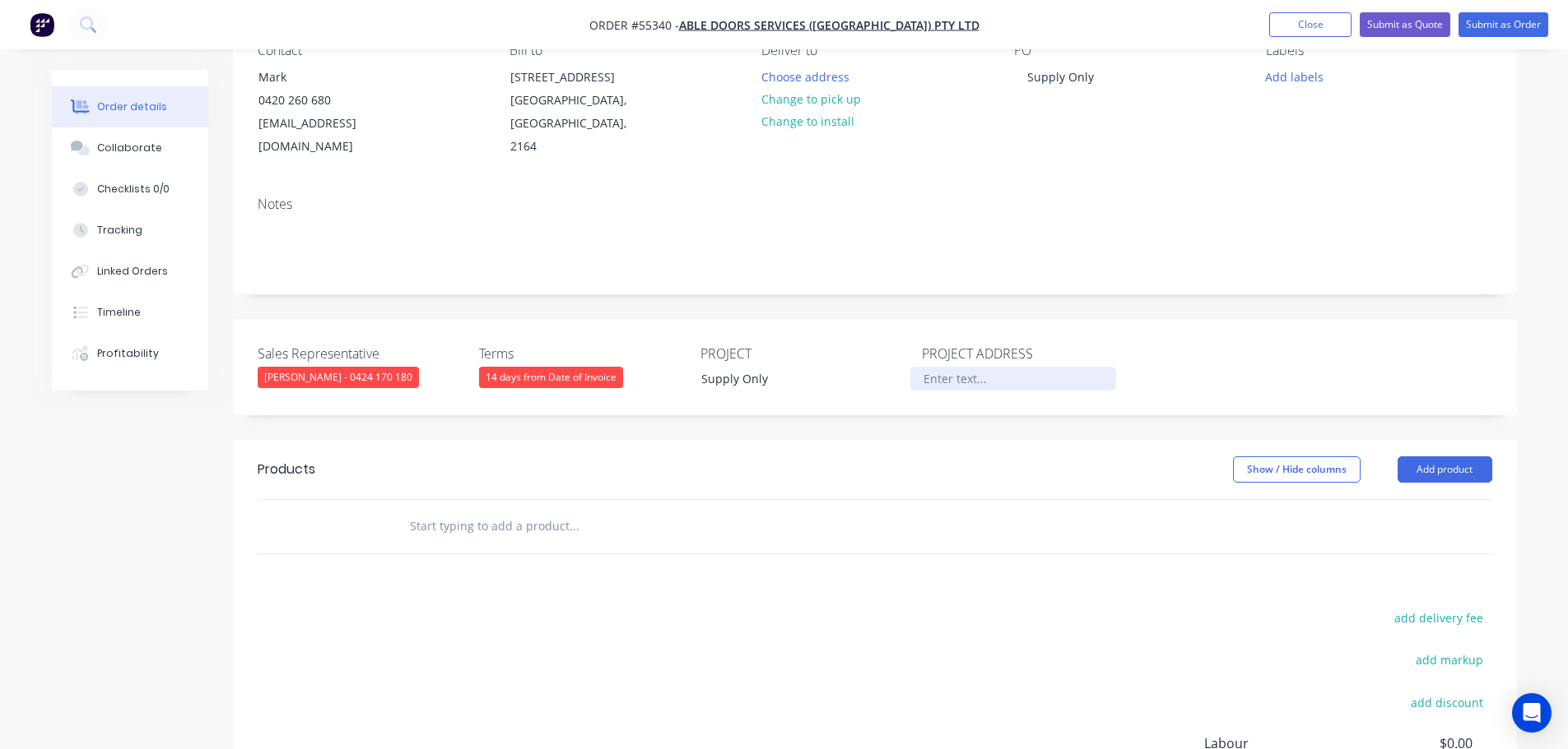
click at [941, 367] on div at bounding box center [1013, 379] width 206 height 24
paste div
click at [1440, 457] on button "Add product" at bounding box center [1445, 469] width 94 height 26
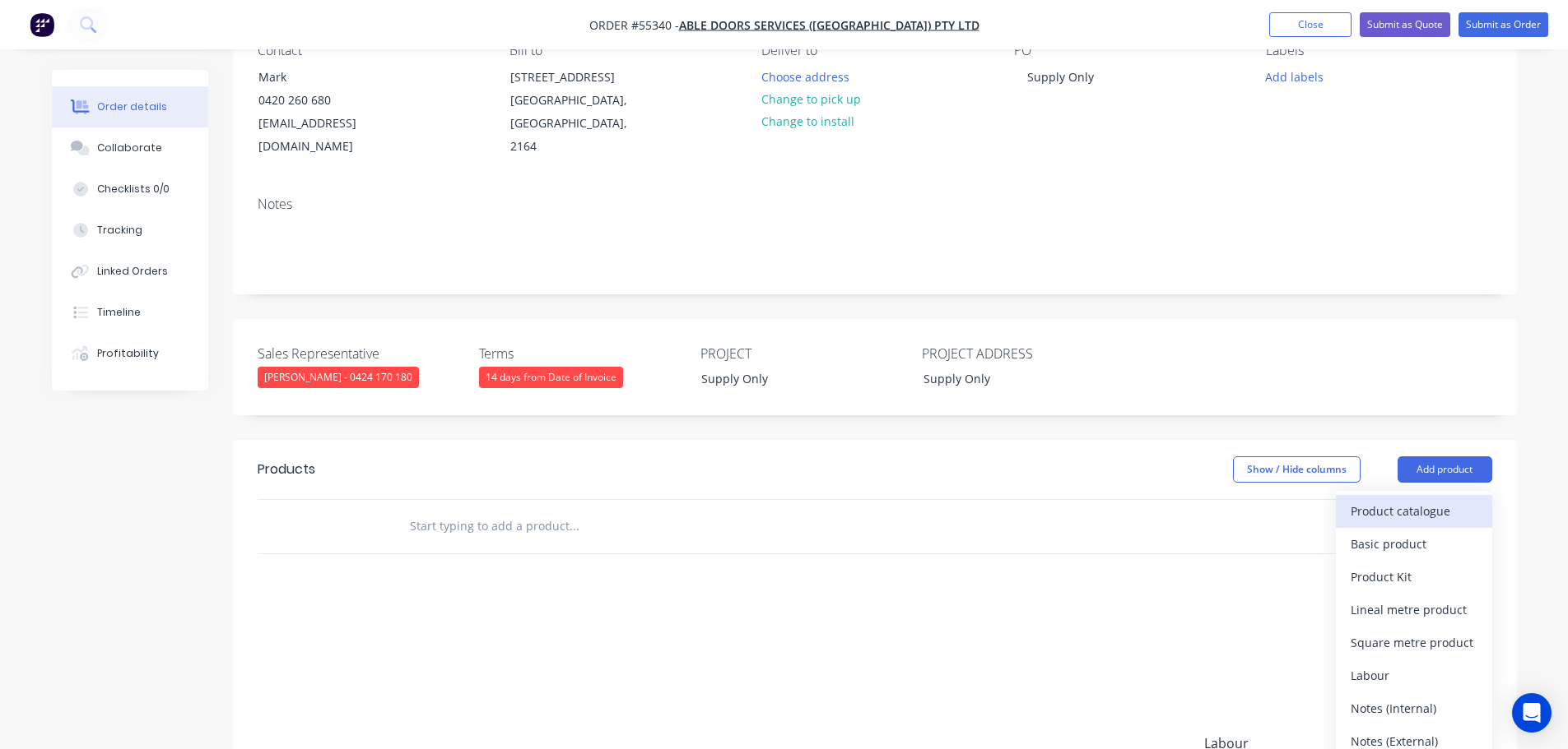
click at [1393, 499] on div "Product catalogue" at bounding box center [1414, 511] width 127 height 24
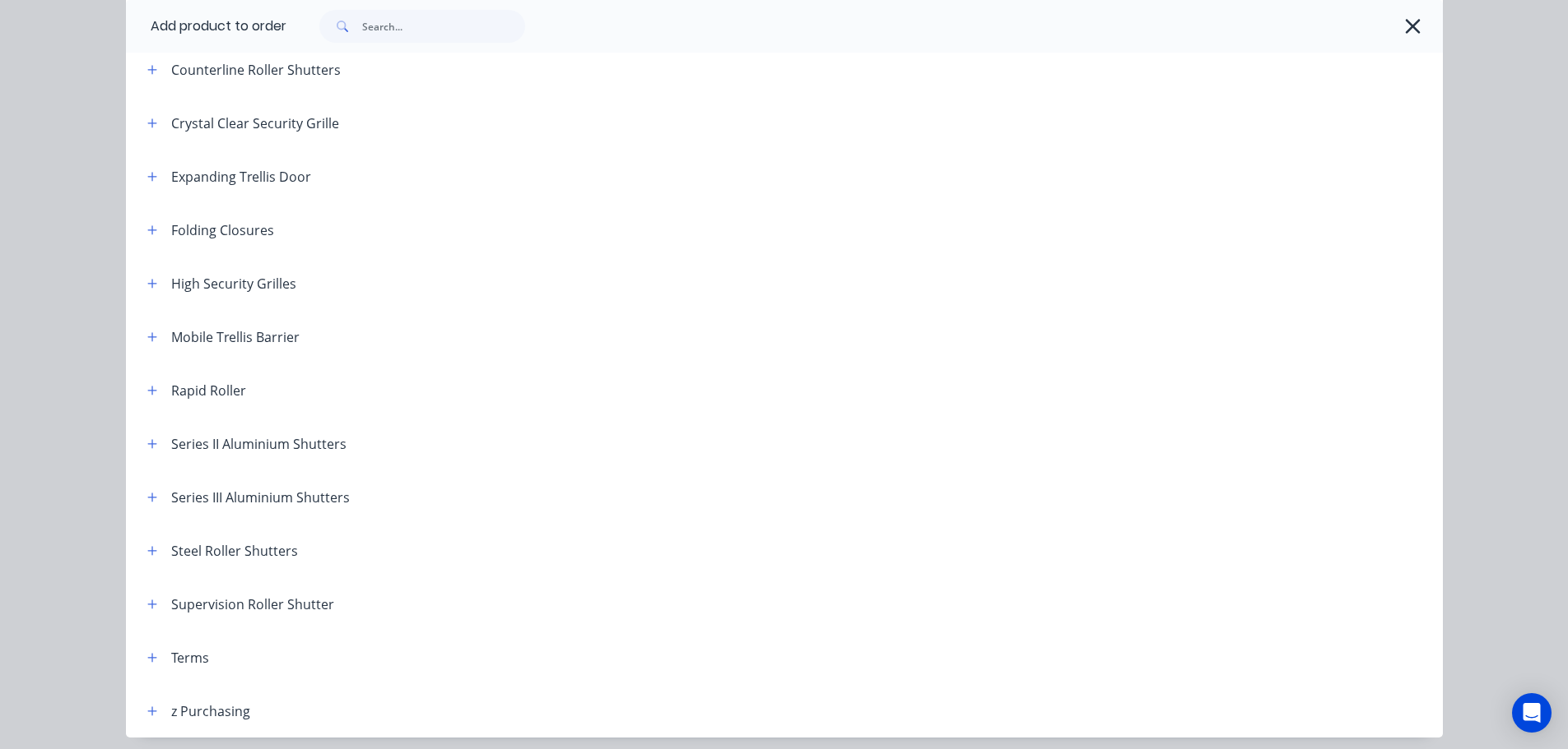
scroll to position [465, 0]
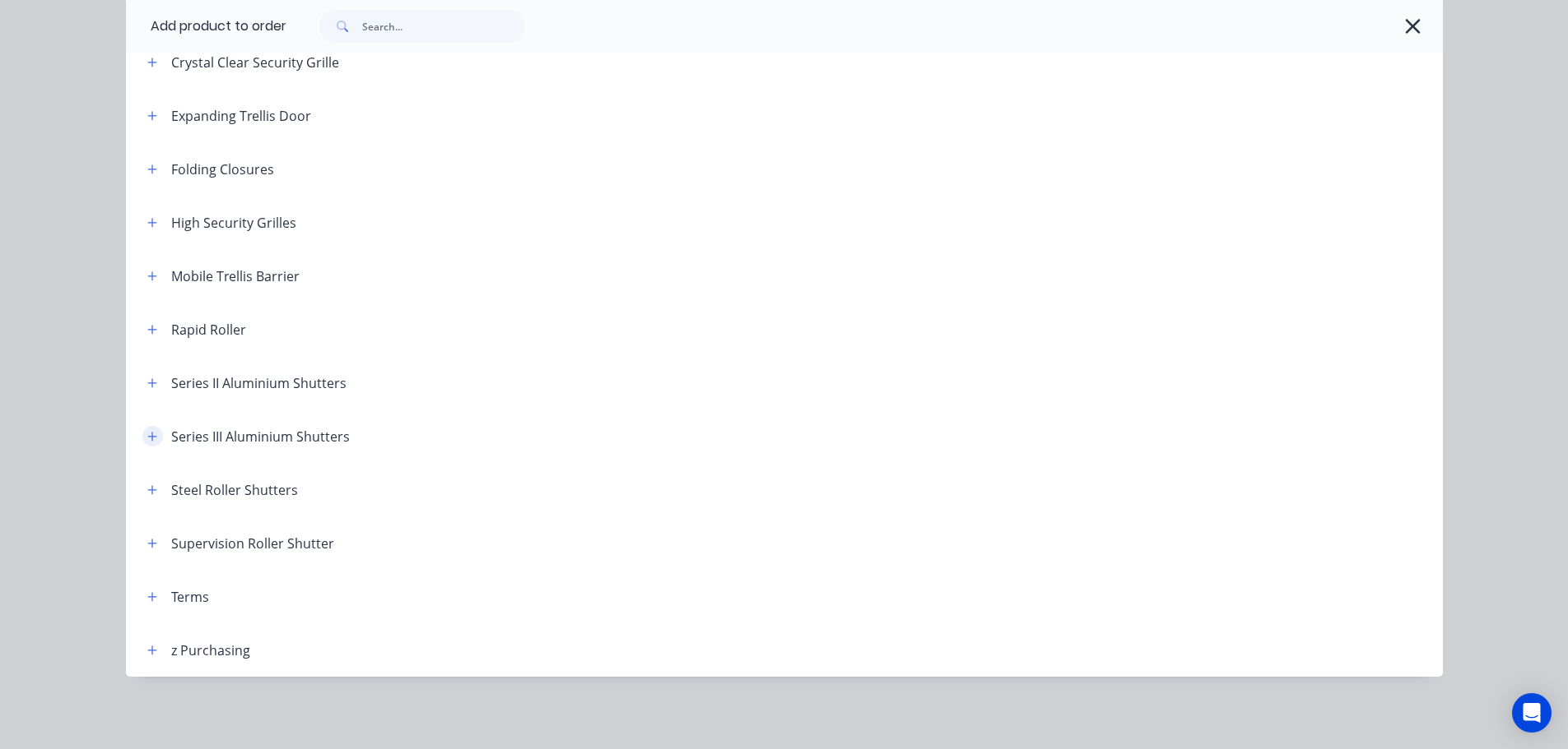
click at [147, 437] on icon "button" at bounding box center [152, 437] width 10 height 12
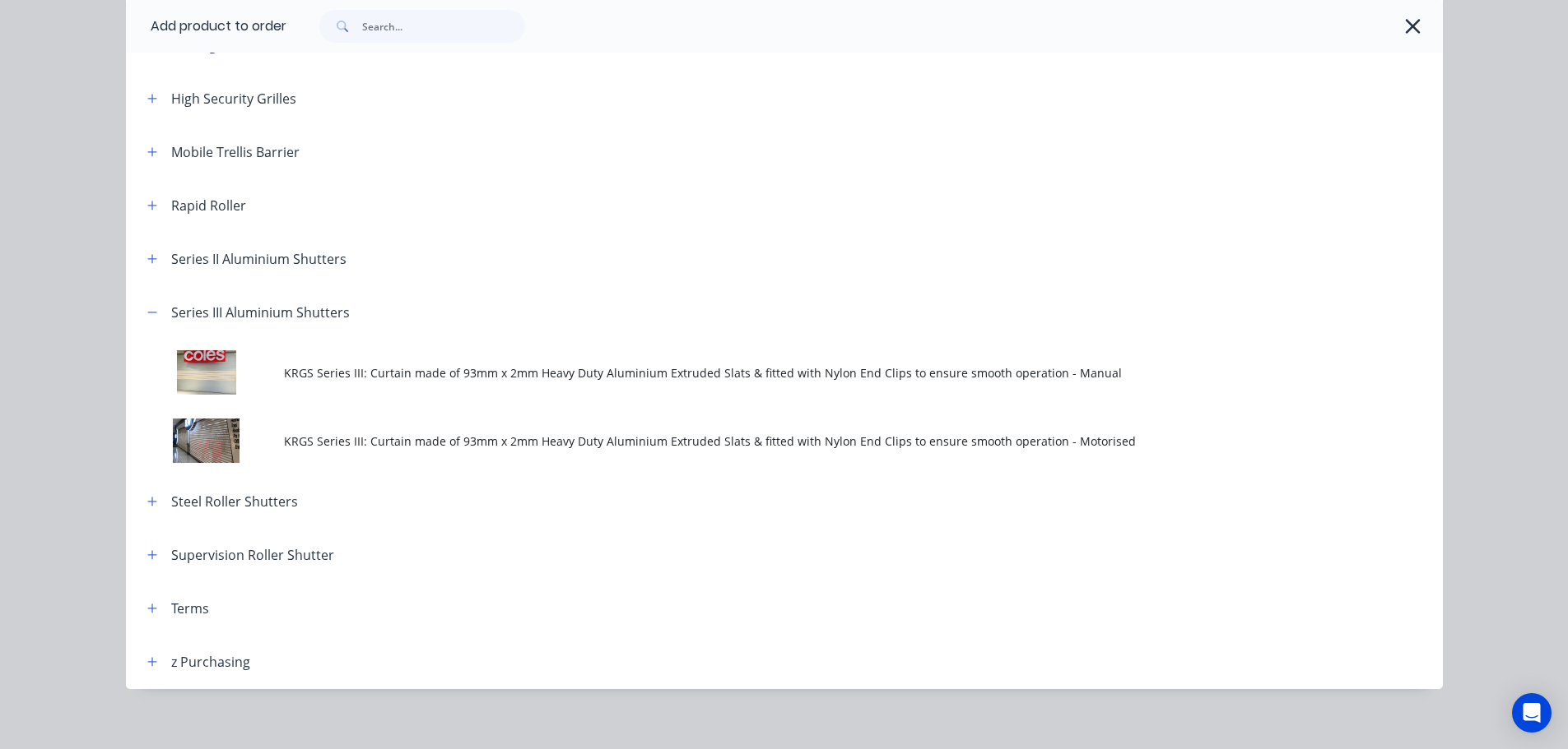
scroll to position [602, 0]
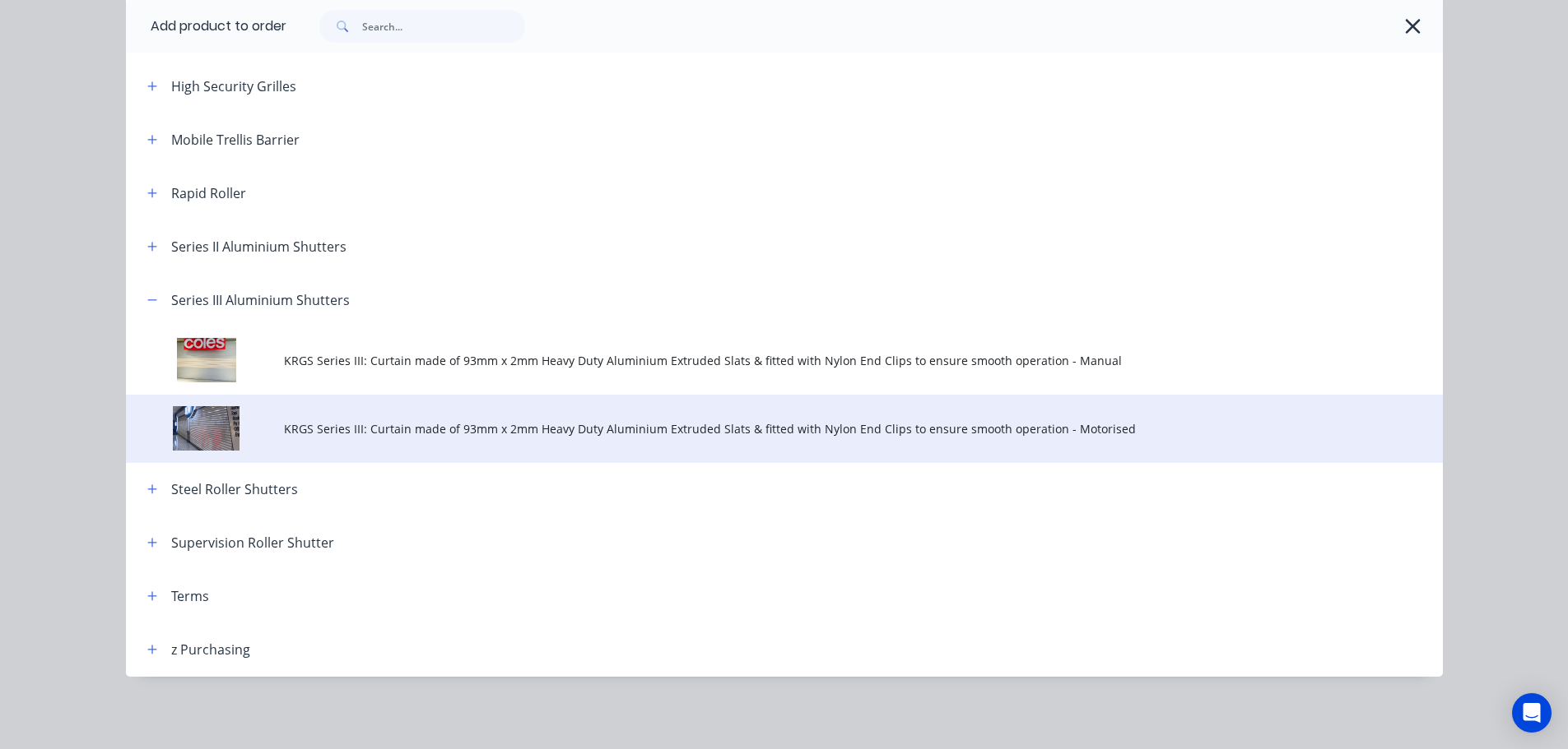
click at [561, 427] on span "KRGS Series III: Curtain made of 93mm x 2mm Heavy Duty Aluminium Extruded Slats…" at bounding box center [746, 429] width 926 height 17
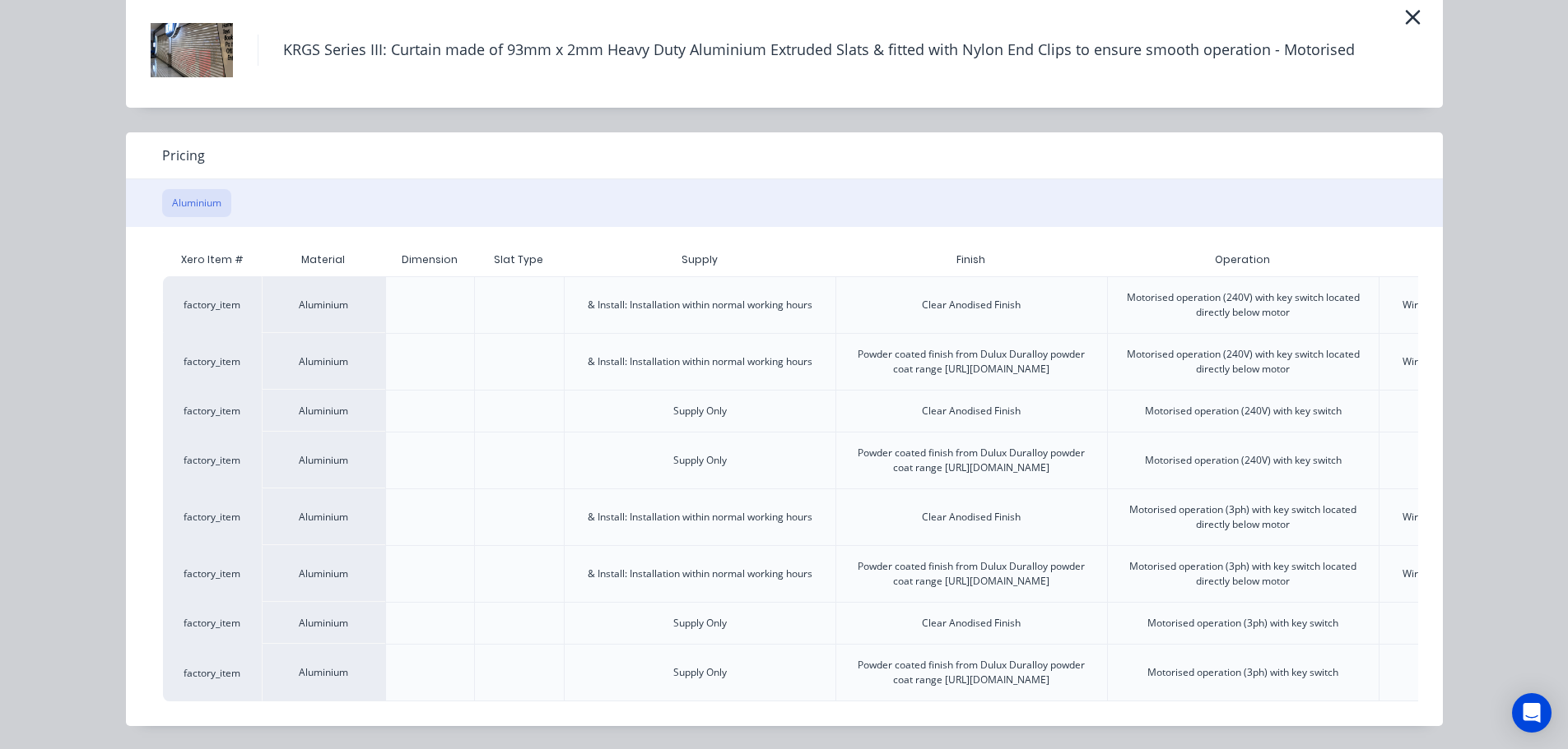
scroll to position [0, 321]
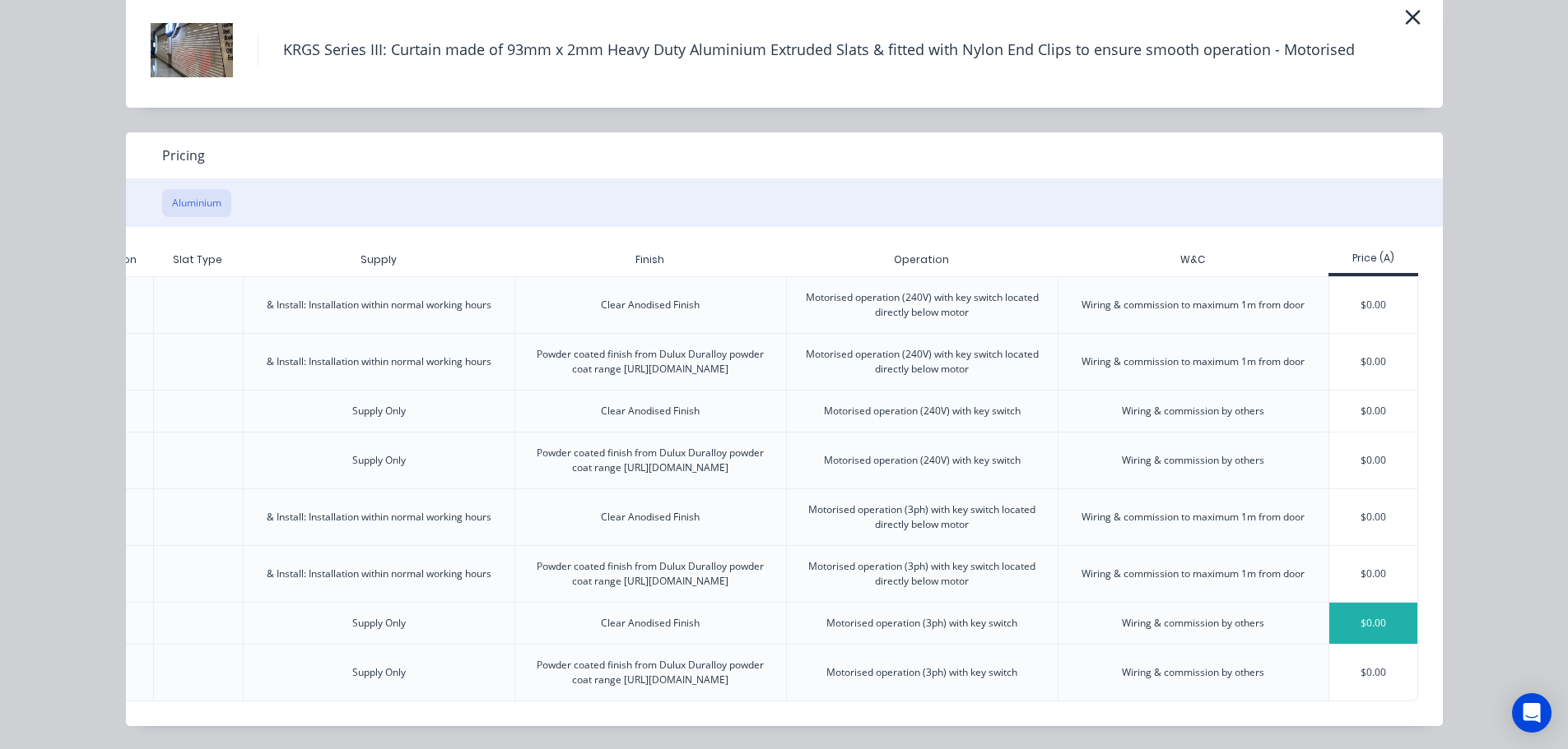
click at [1346, 603] on div "$0.00" at bounding box center [1374, 623] width 89 height 41
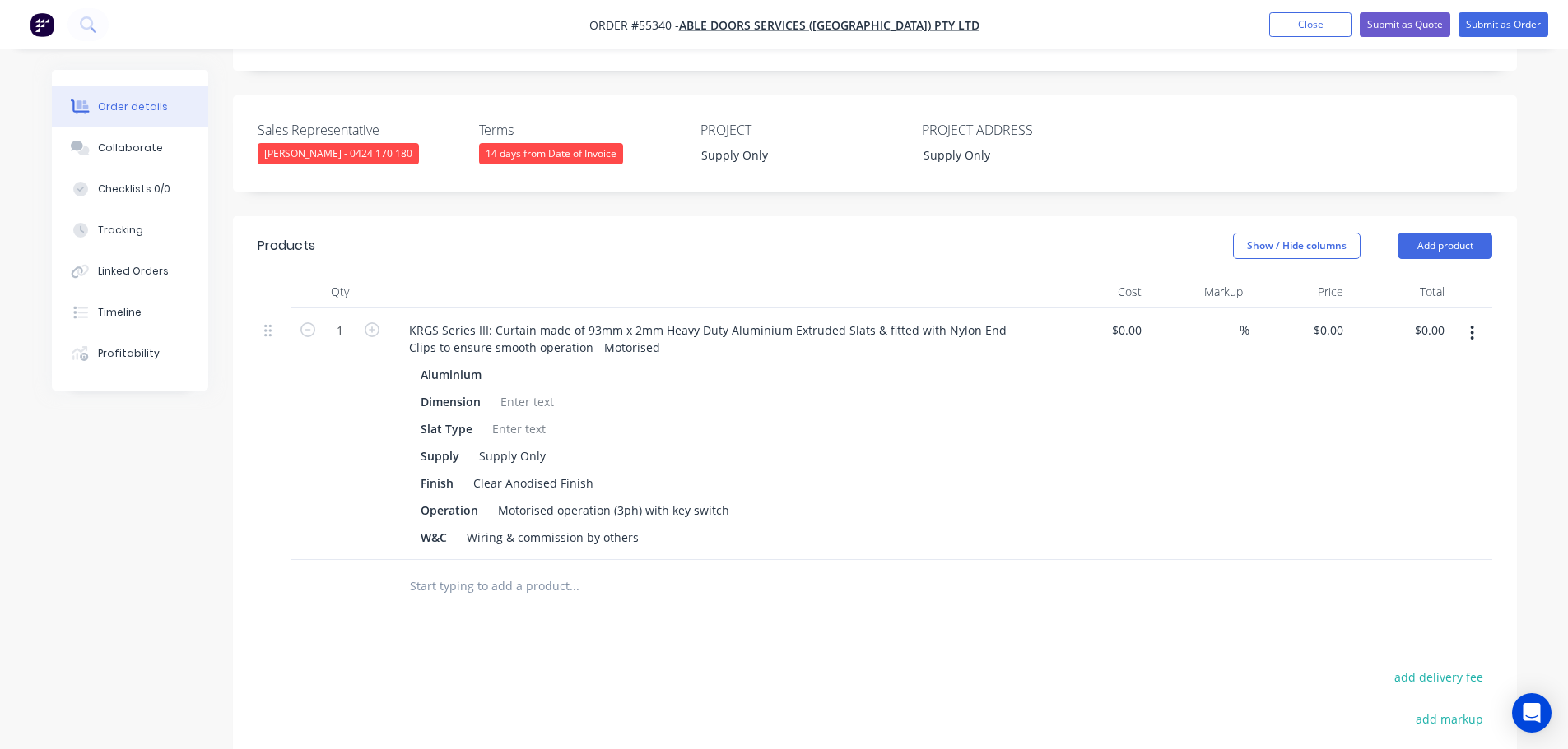
scroll to position [412, 0]
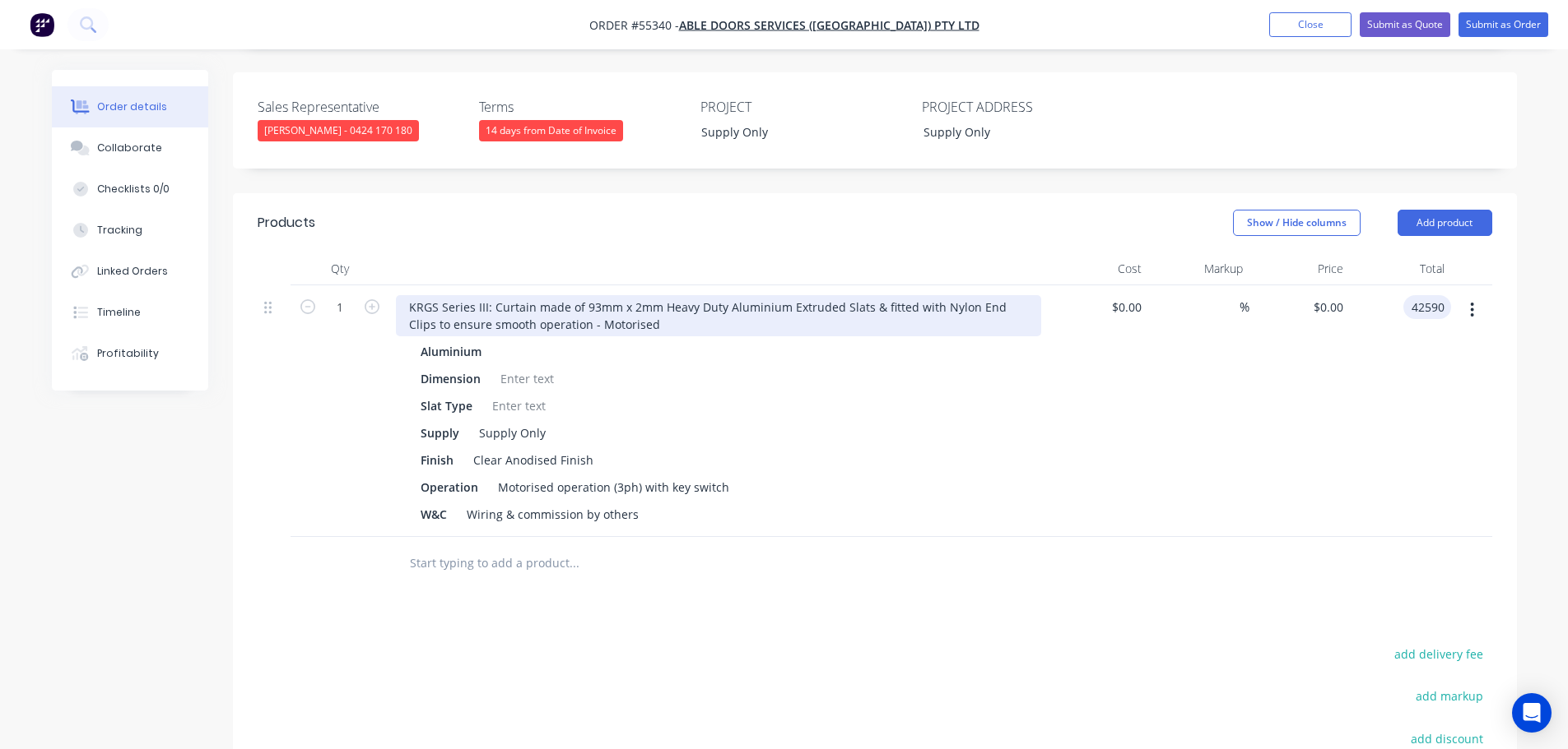
type input "42590"
type input "$42,590.00"
click at [402, 295] on div "KRGS Series III: Curtain made of 93mm x 2mm Heavy Duty Aluminium Extruded Slats…" at bounding box center [719, 315] width 645 height 41
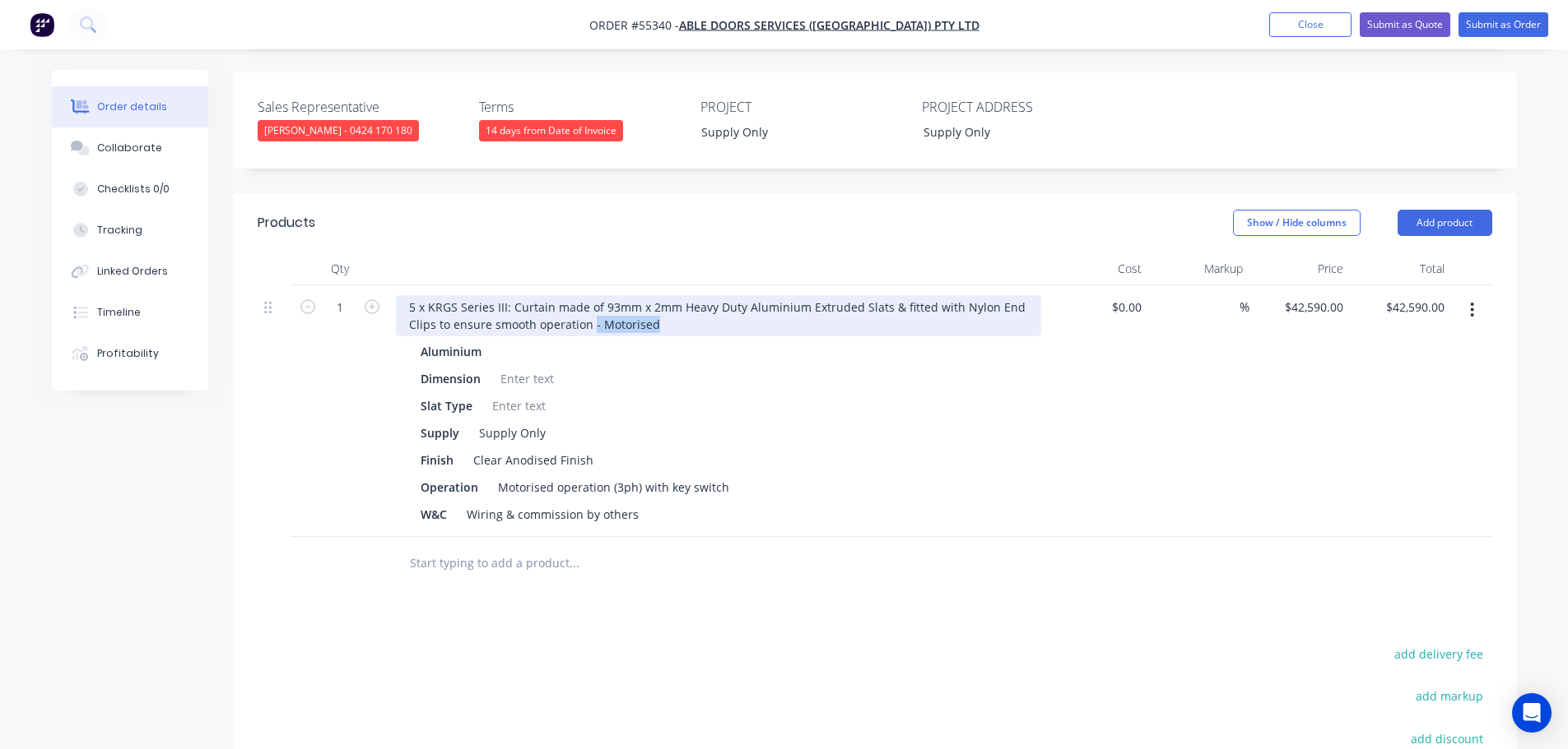
drag, startPoint x: 657, startPoint y: 297, endPoint x: 591, endPoint y: 312, distance: 67.7
click at [591, 312] on div "5 x KRGS Series III: Curtain made of 93mm x 2mm Heavy Duty Aluminium Extruded S…" at bounding box center [719, 315] width 645 height 41
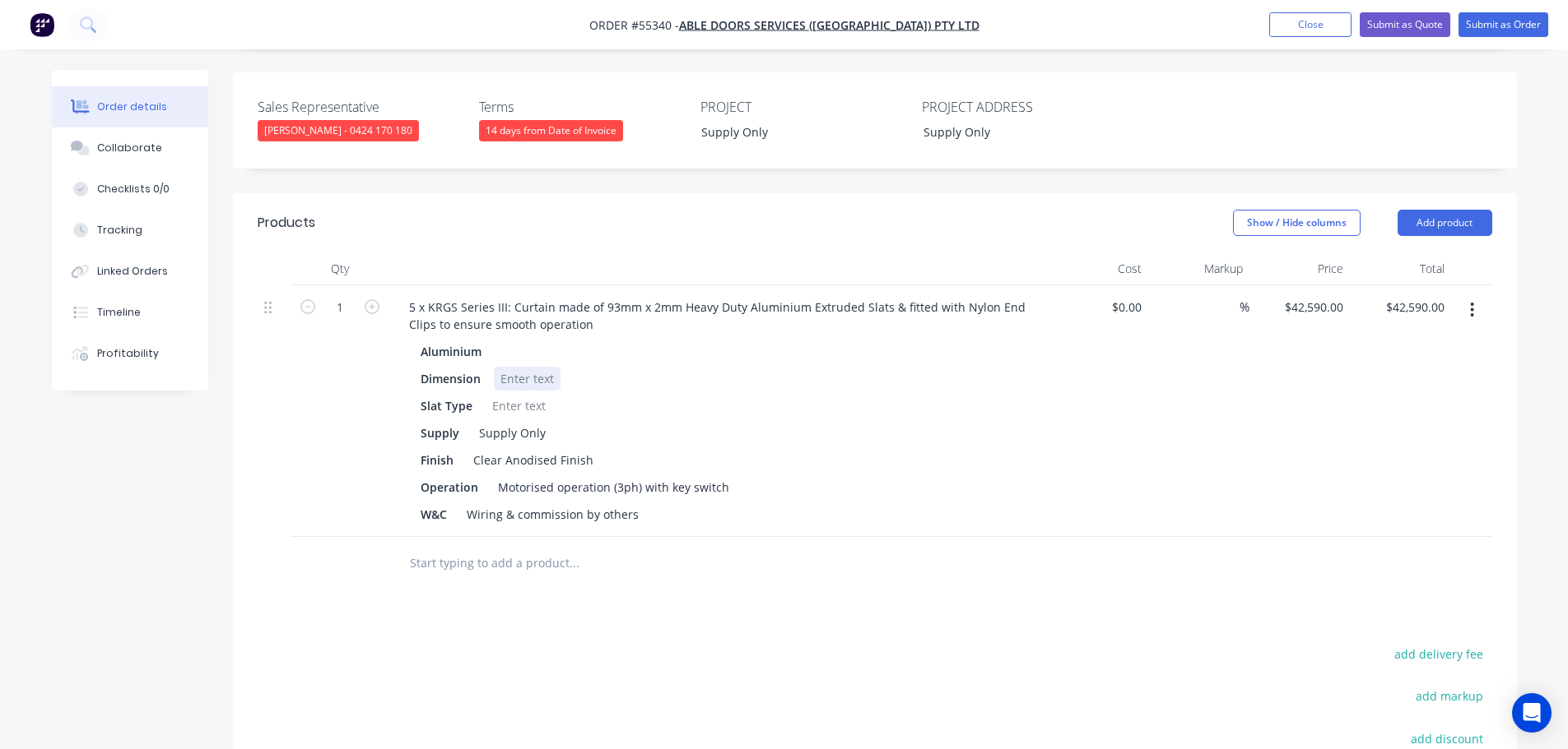
click at [518, 367] on div at bounding box center [526, 379] width 66 height 24
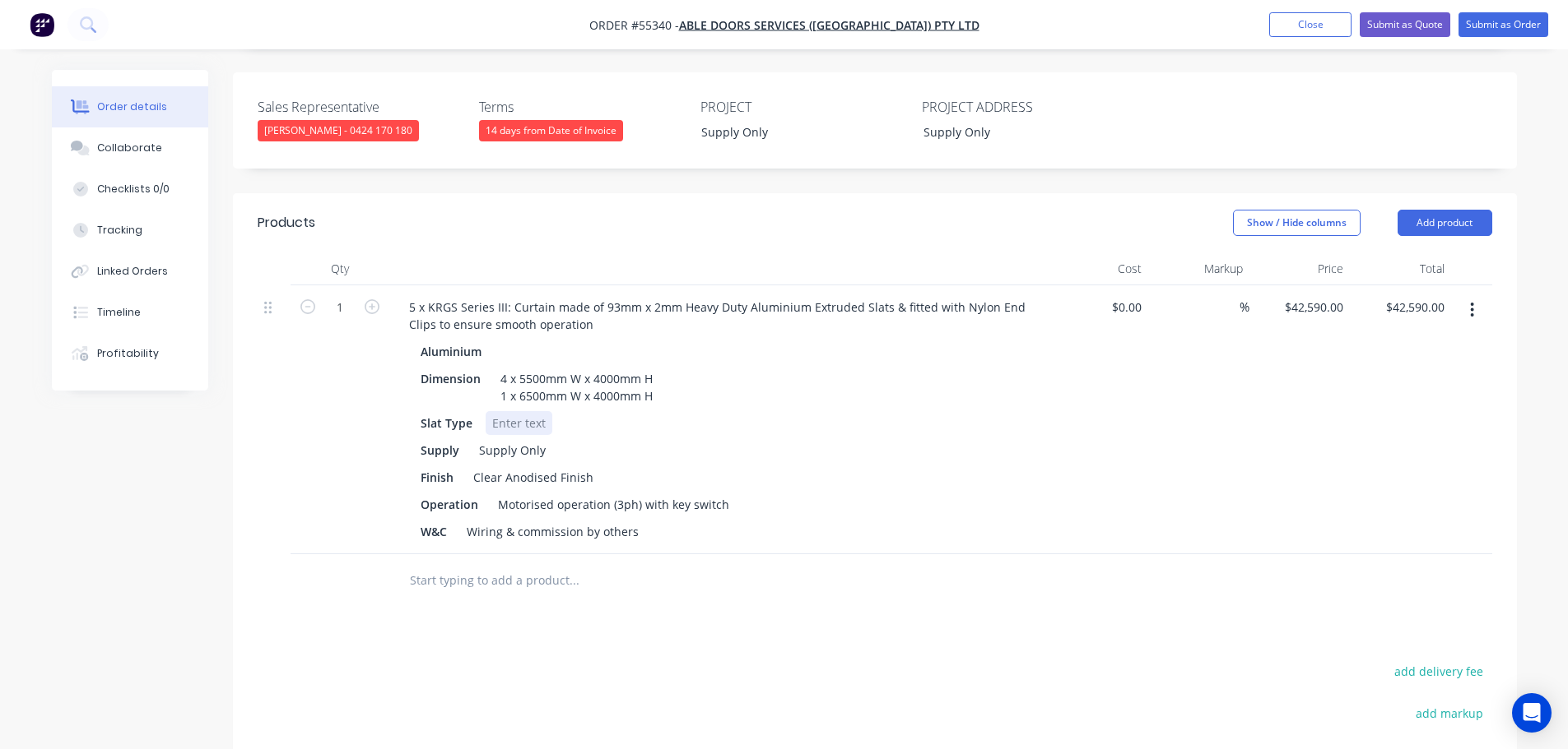
click at [501, 412] on div at bounding box center [518, 423] width 66 height 24
drag, startPoint x: 636, startPoint y: 510, endPoint x: 402, endPoint y: 519, distance: 234.2
click at [402, 519] on div "Aluminium Dimension 4 x 5500mm W x 4000mm H 1 x 6500mm W x 4000mm H Slat Type S…" at bounding box center [719, 441] width 645 height 204
drag, startPoint x: 447, startPoint y: 505, endPoint x: 400, endPoint y: 526, distance: 51.5
click at [400, 526] on div "5 x KRGS Series III: Curtain made of 93mm x 2mm Heavy Duty Aluminium Extruded S…" at bounding box center [719, 420] width 658 height 269
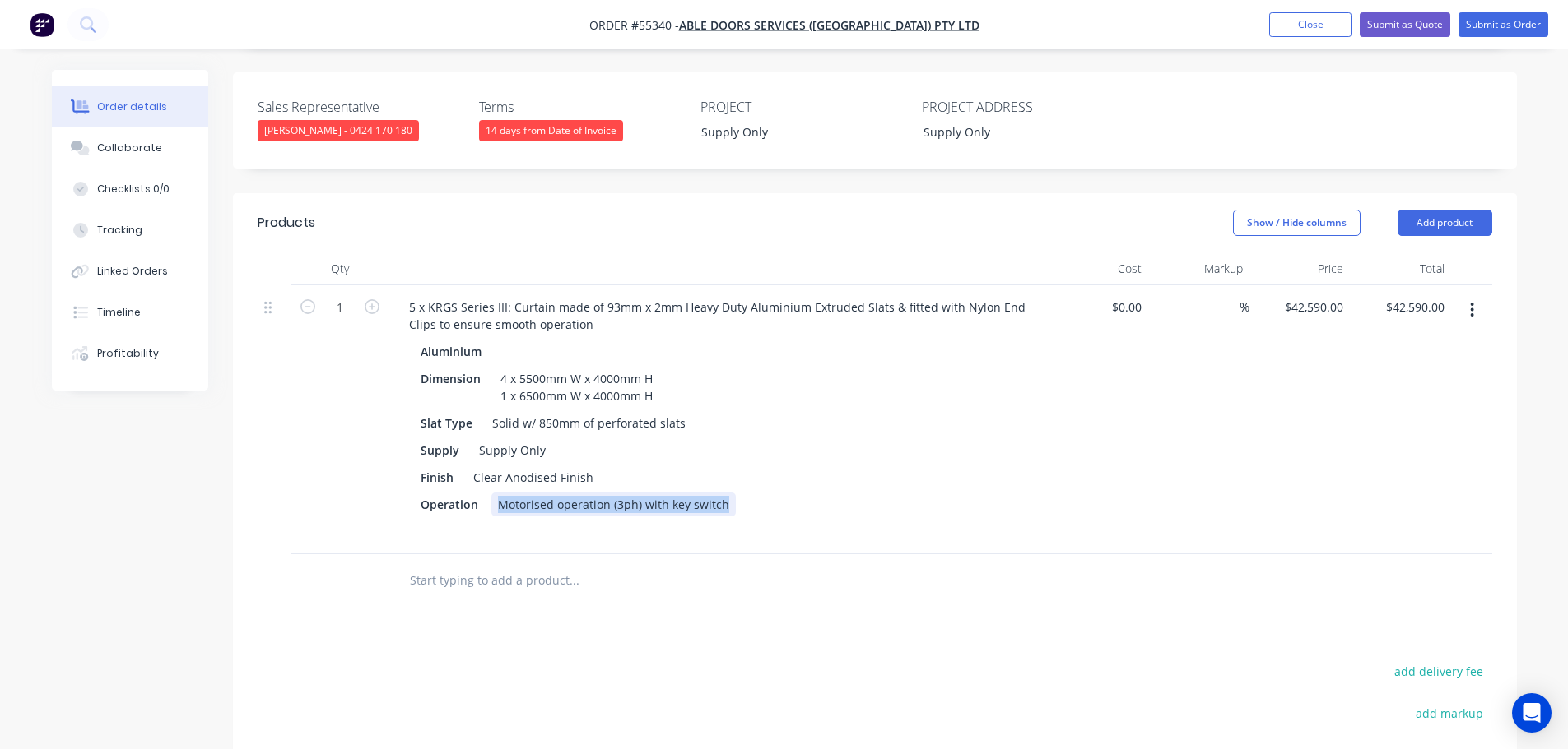
drag, startPoint x: 720, startPoint y: 482, endPoint x: 485, endPoint y: 510, distance: 236.7
click at [485, 510] on div "Aluminium Dimension 4 x 5500mm W x 4000mm H 1 x 6500mm W x 4000mm H Slat Type S…" at bounding box center [719, 441] width 645 height 204
click at [1388, 27] on button "Submit as Quote" at bounding box center [1404, 25] width 90 height 25
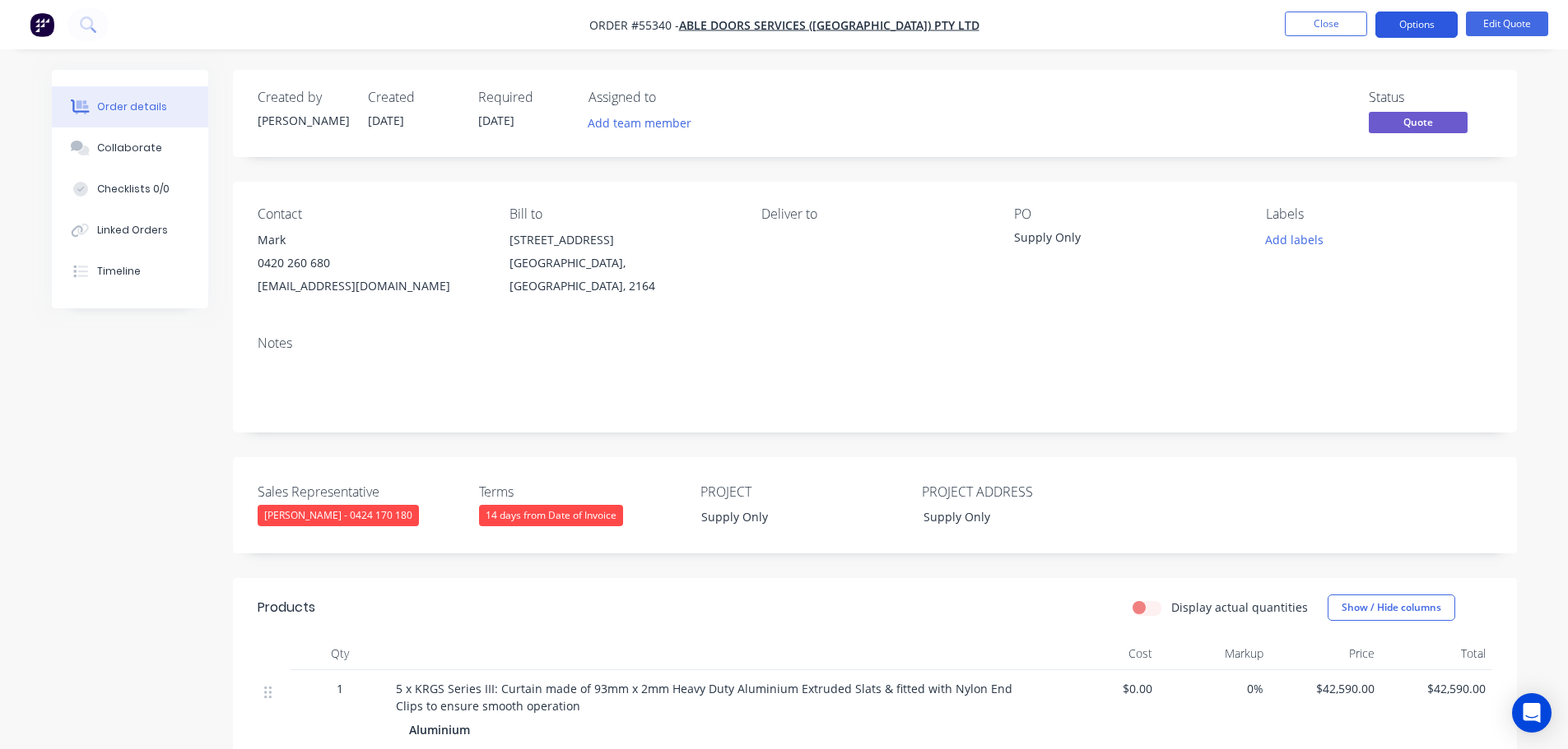
click at [1402, 26] on button "Options" at bounding box center [1417, 24] width 83 height 26
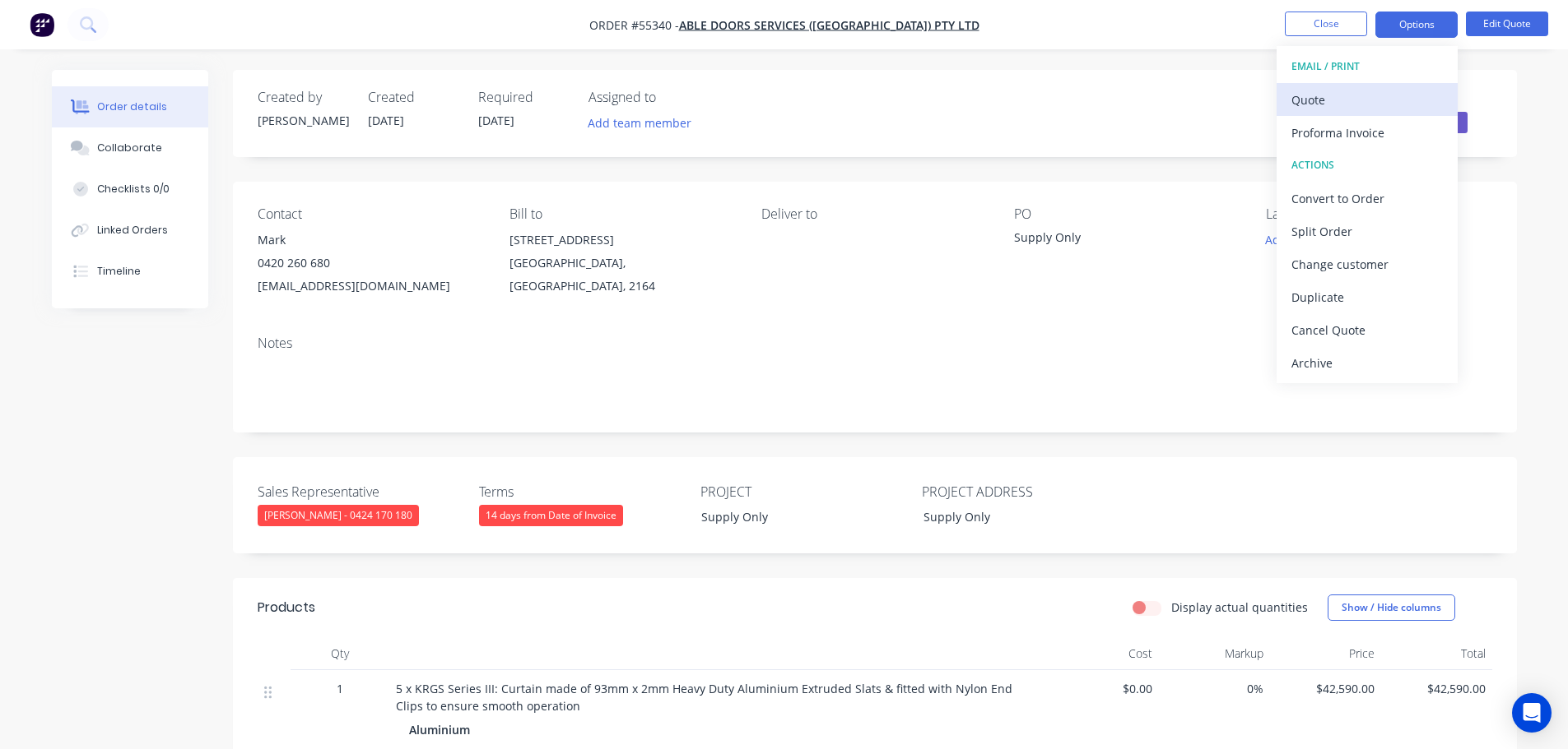
click at [1320, 100] on div "Quote" at bounding box center [1366, 100] width 151 height 24
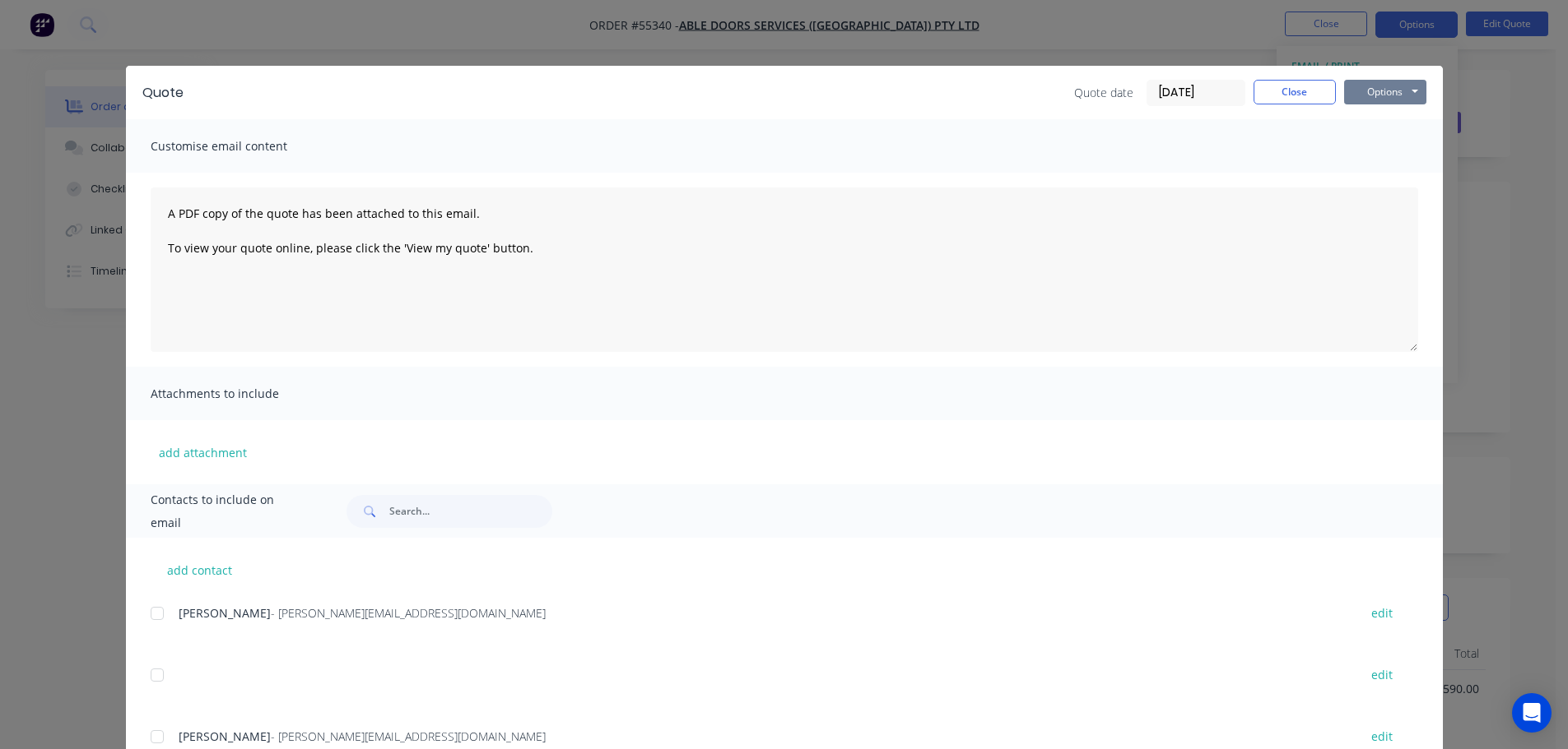
click at [1368, 93] on button "Options" at bounding box center [1385, 92] width 83 height 25
click at [1379, 149] on button "Print" at bounding box center [1397, 148] width 106 height 27
click at [1284, 94] on button "Close" at bounding box center [1295, 92] width 83 height 25
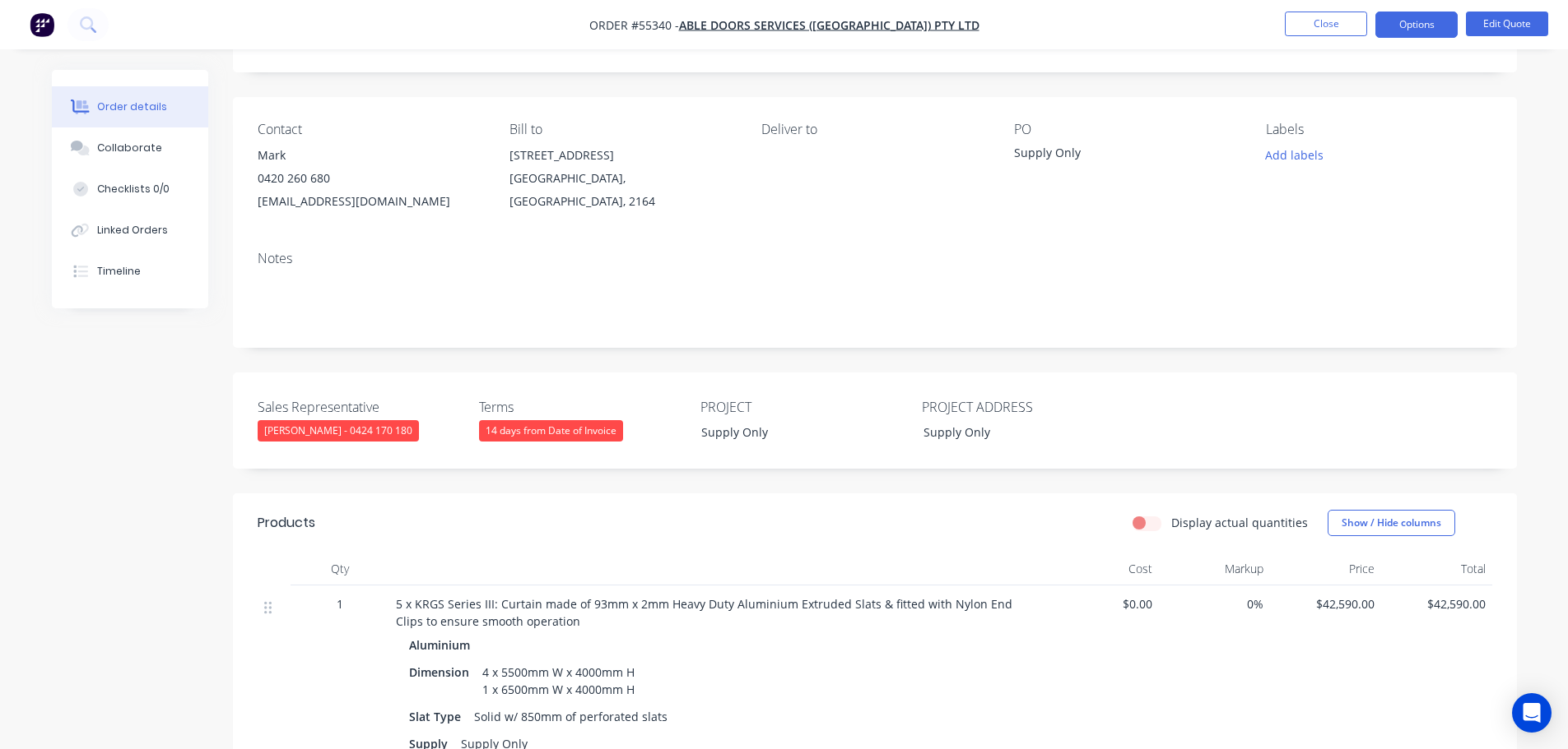
scroll to position [83, 0]
click at [326, 203] on div "markc@abledoors.com.au" at bounding box center [370, 204] width 225 height 23
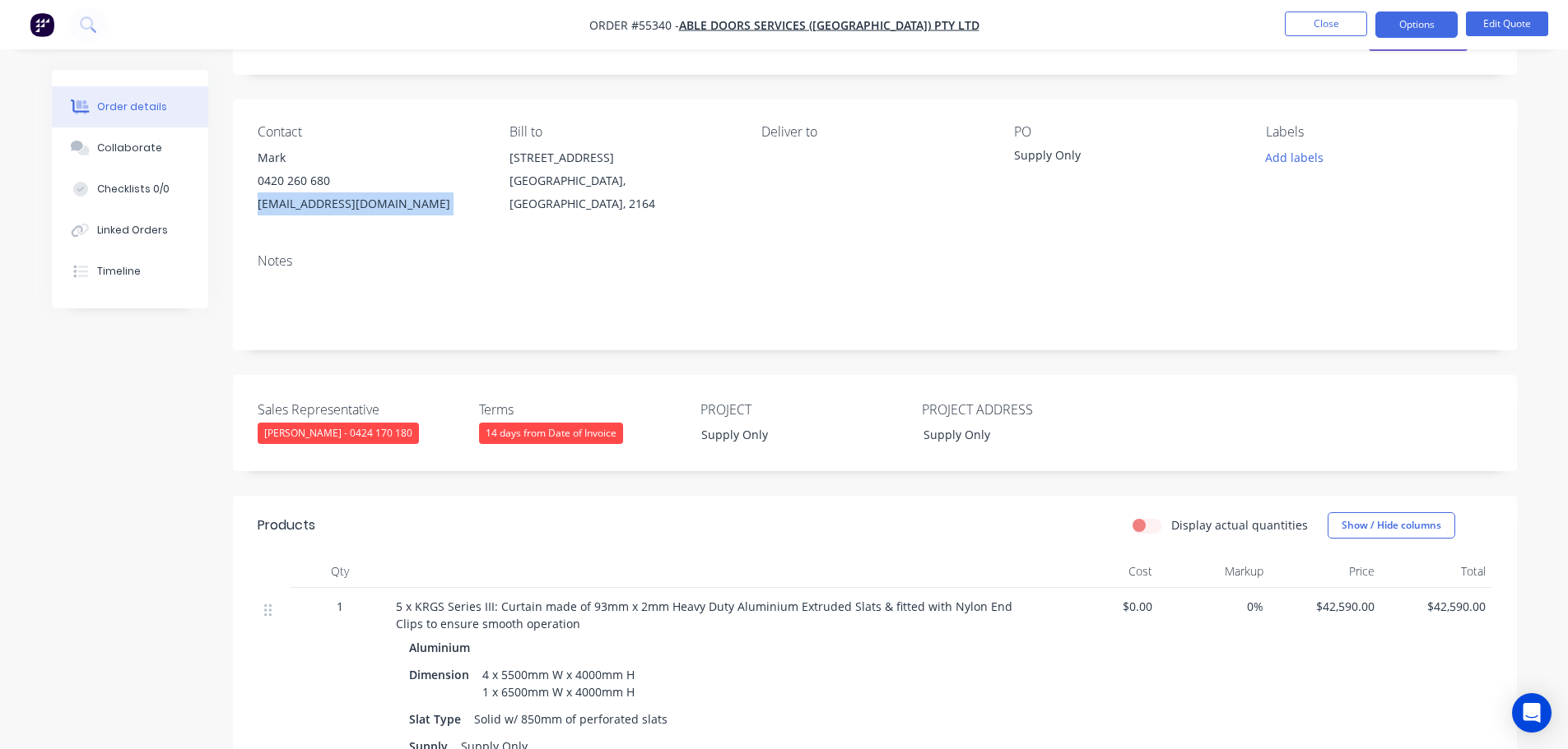
click at [326, 203] on div "markc@abledoors.com.au" at bounding box center [370, 204] width 225 height 23
click at [949, 436] on div "Supply Only" at bounding box center [1013, 435] width 206 height 24
click at [1337, 23] on button "Close" at bounding box center [1327, 24] width 83 height 25
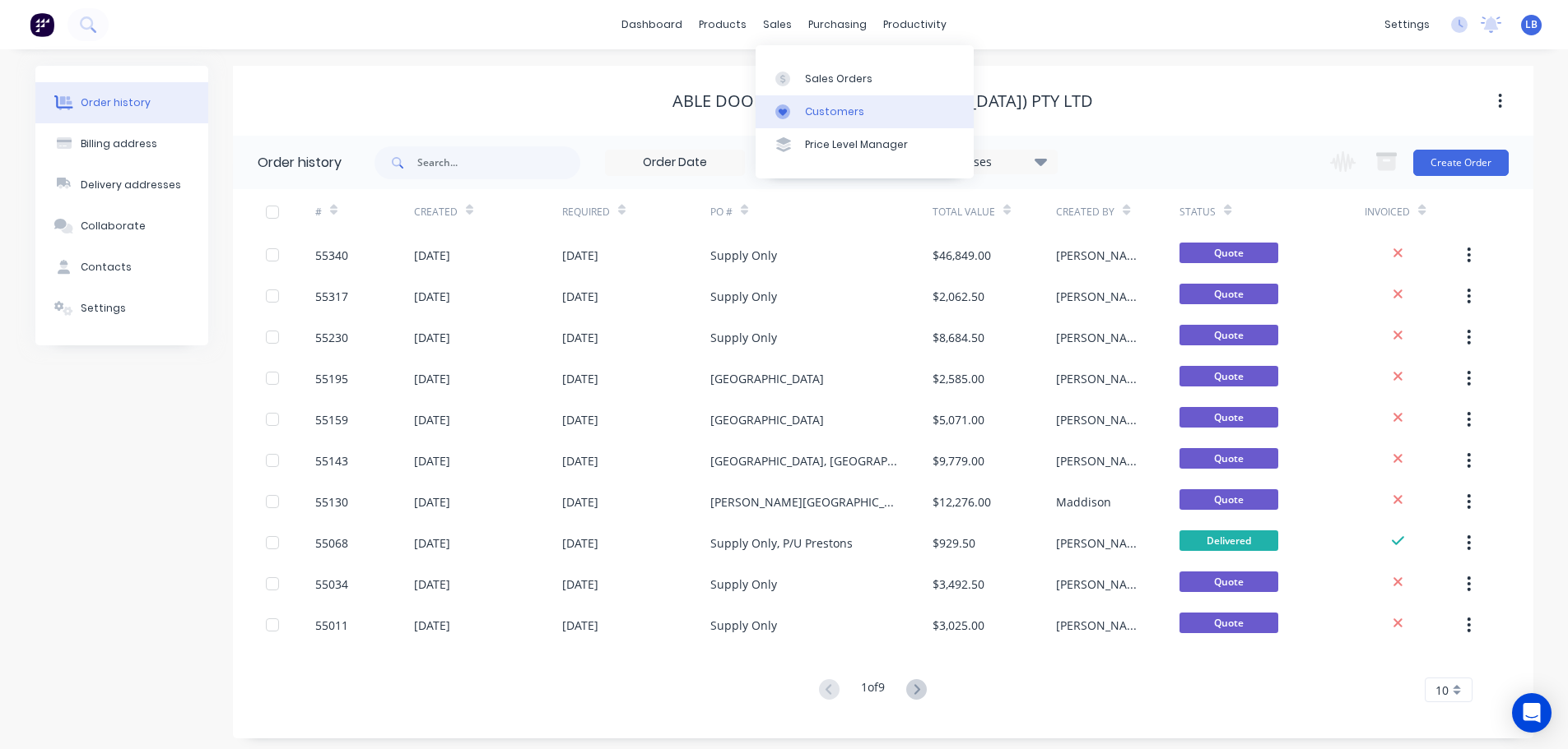
click at [831, 109] on div "Customers" at bounding box center [835, 112] width 60 height 14
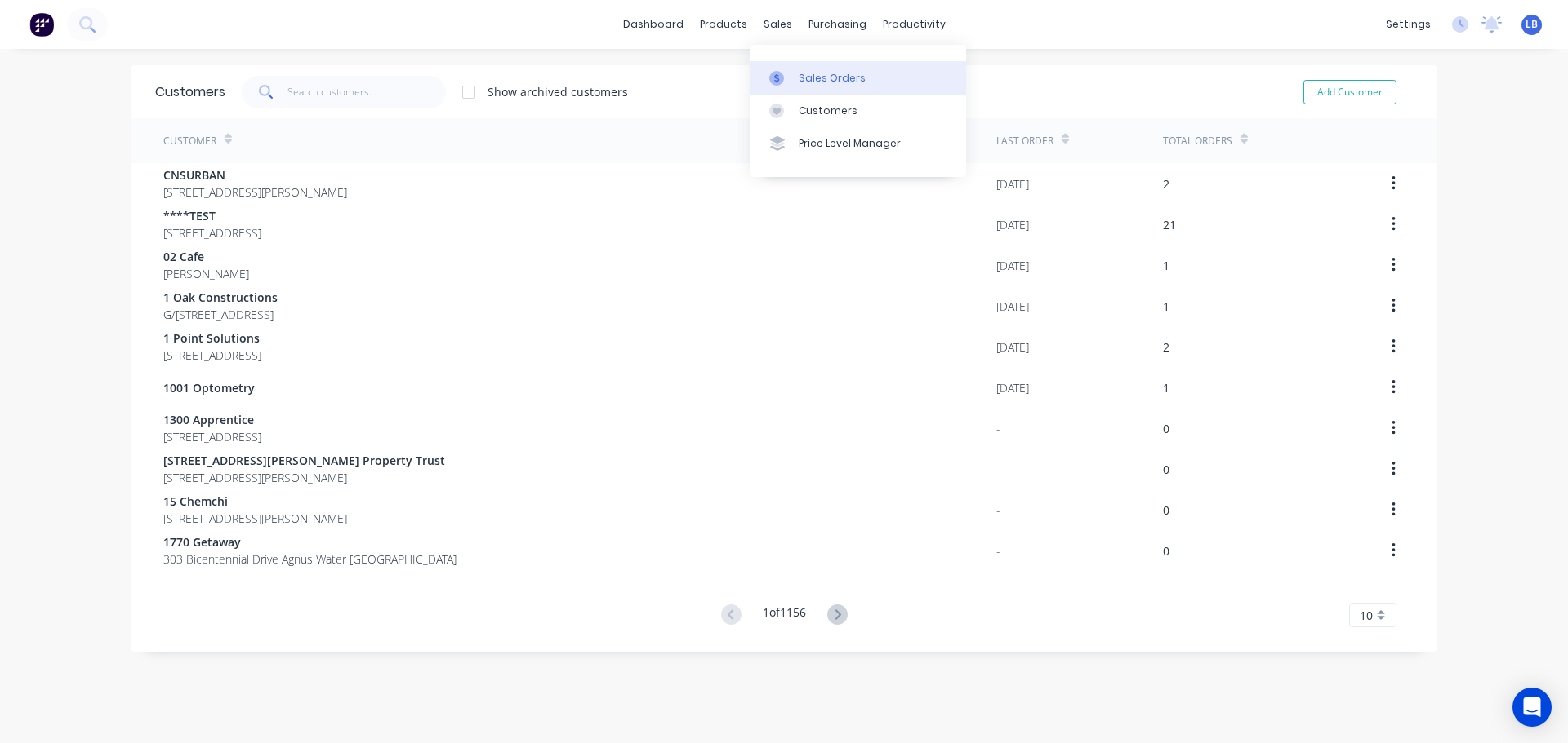
click at [826, 80] on div "Sales Orders" at bounding box center [832, 77] width 67 height 14
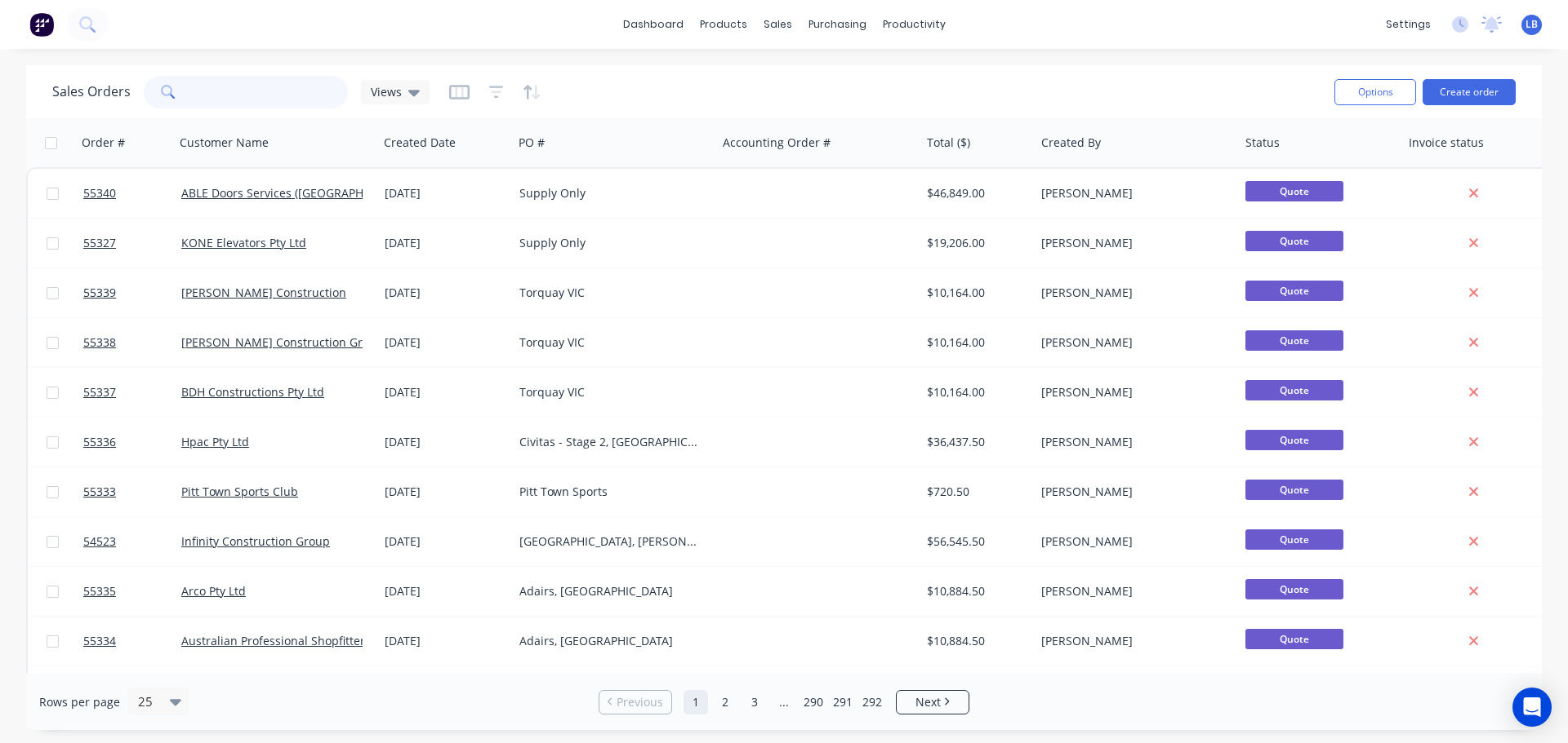
click at [218, 89] on input "text" at bounding box center [269, 93] width 159 height 32
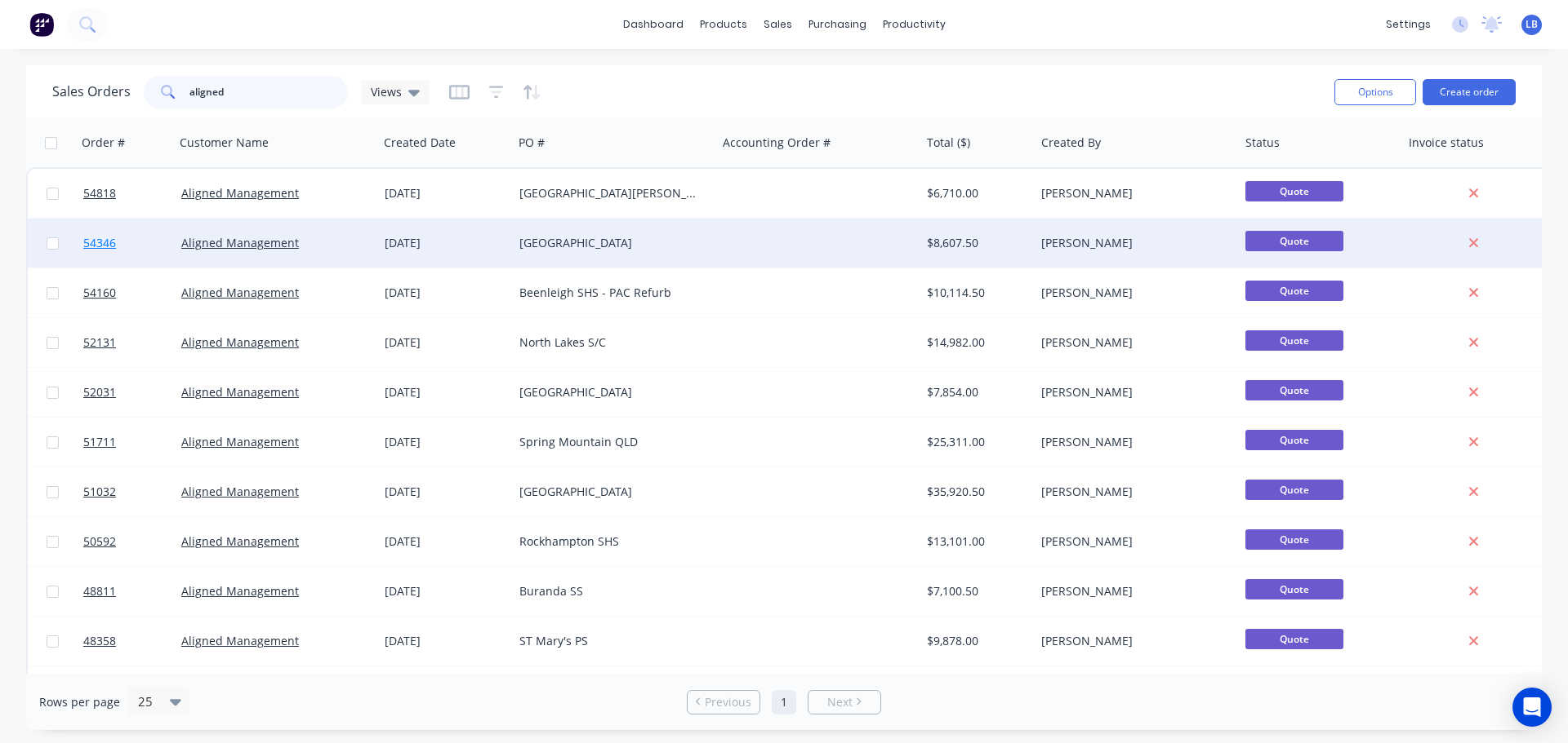
type input "aligned"
click at [114, 248] on span "54346" at bounding box center [99, 242] width 32 height 16
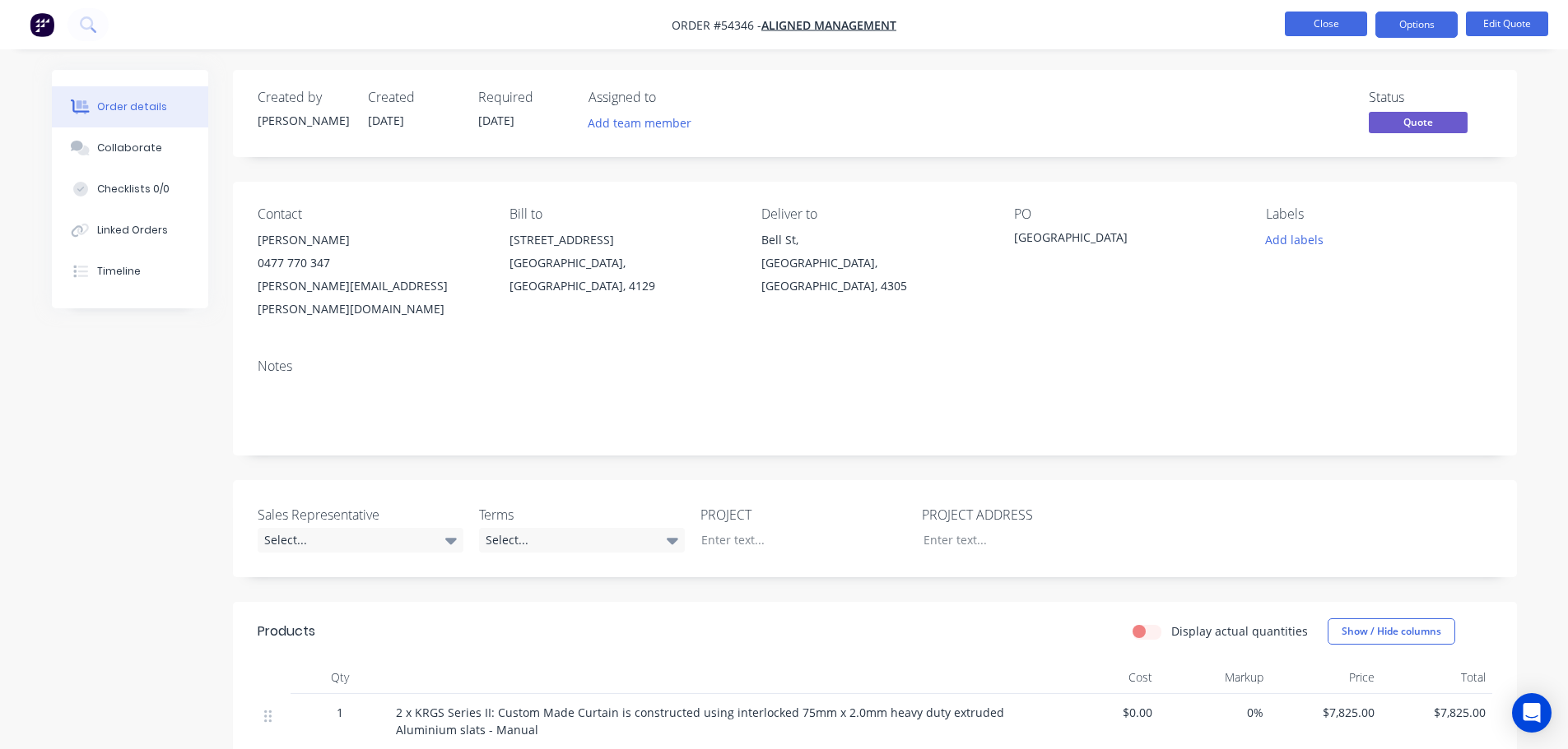
click at [1320, 32] on button "Close" at bounding box center [1327, 24] width 83 height 25
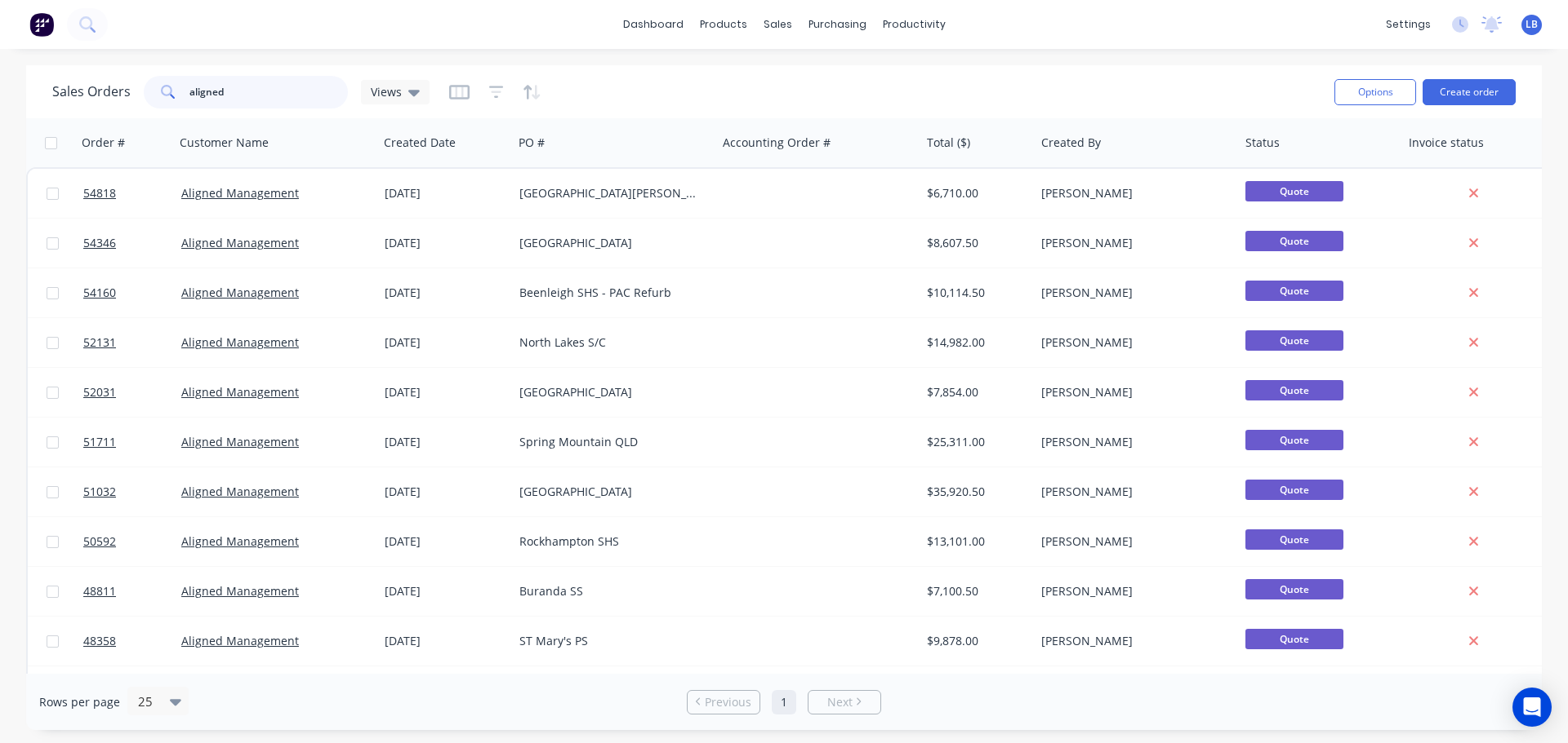
drag, startPoint x: 227, startPoint y: 90, endPoint x: 168, endPoint y: 110, distance: 62.3
click at [168, 110] on div "Sales Orders aligned Views" at bounding box center [687, 92] width 1269 height 40
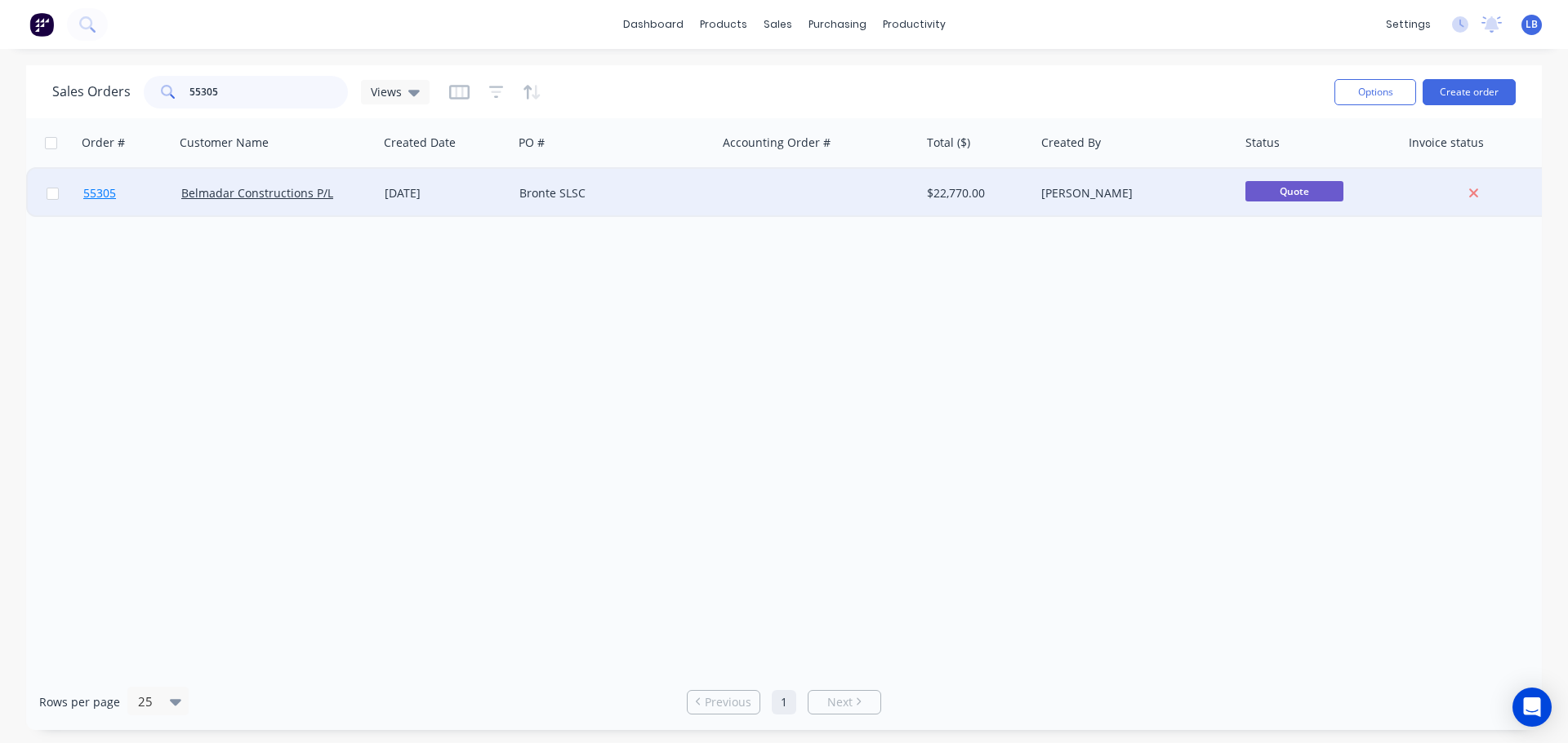
type input "55305"
click at [98, 192] on span "55305" at bounding box center [99, 193] width 32 height 16
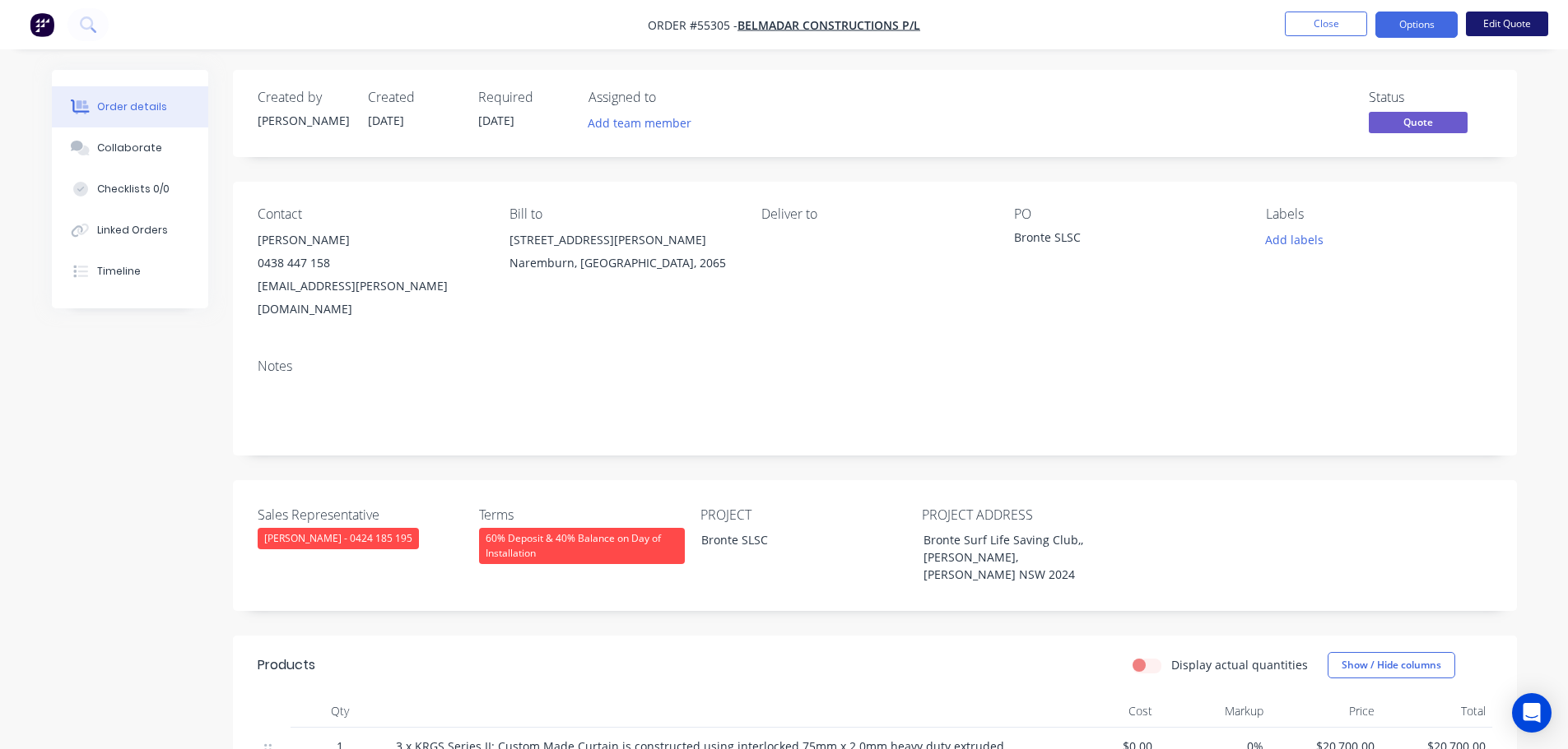
click at [1506, 28] on button "Edit Quote" at bounding box center [1507, 24] width 83 height 25
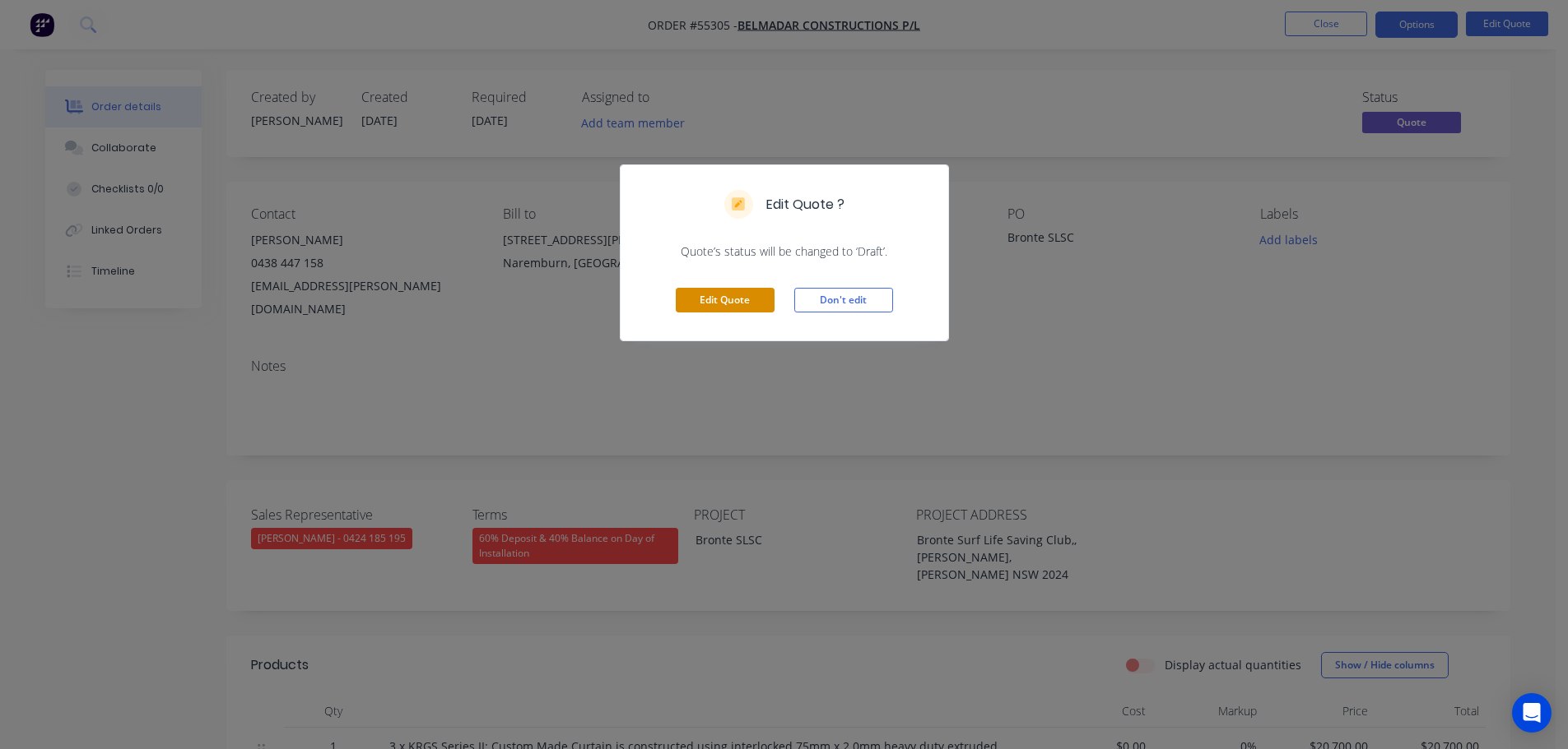
click at [723, 305] on button "Edit Quote" at bounding box center [724, 300] width 99 height 25
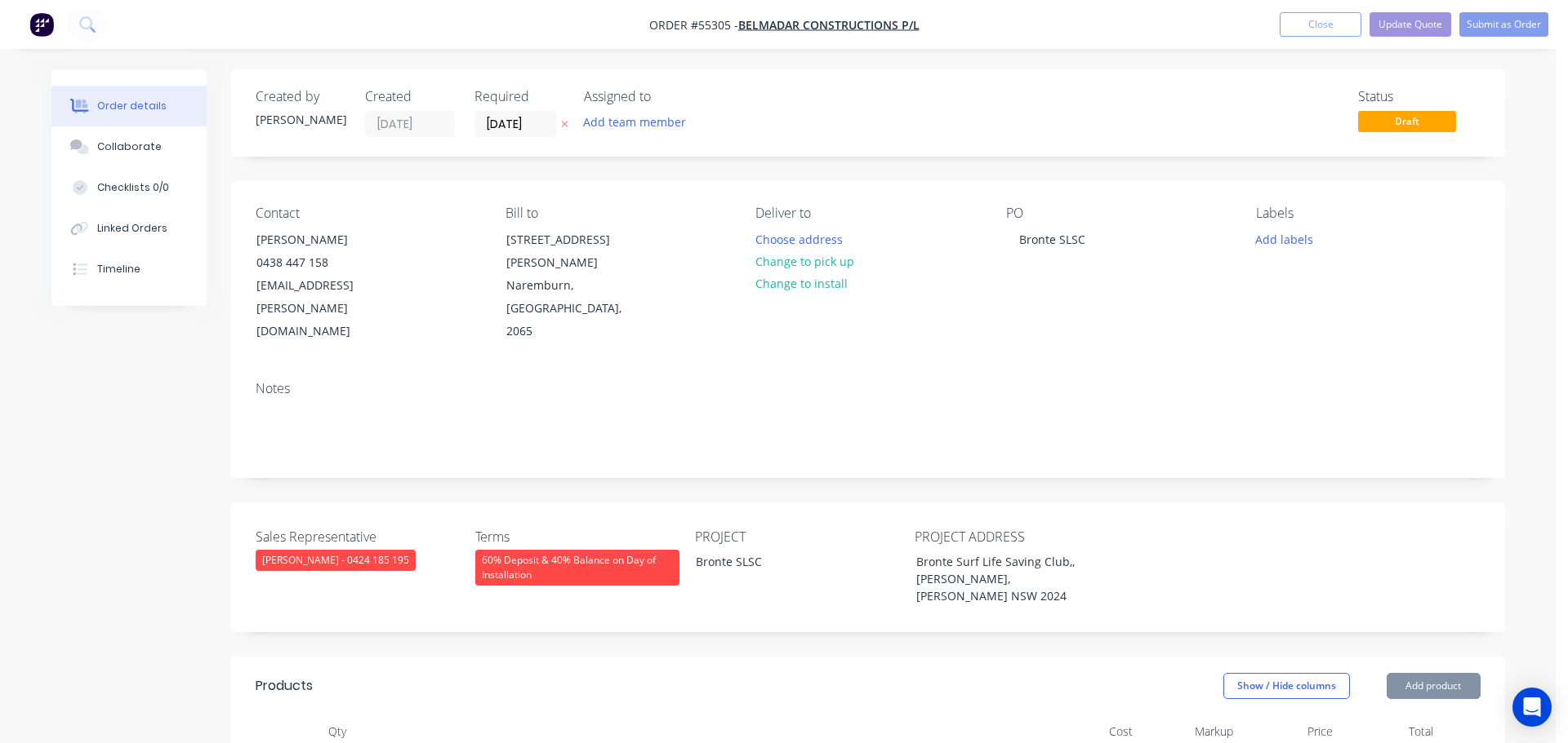
type input "$20,700.00"
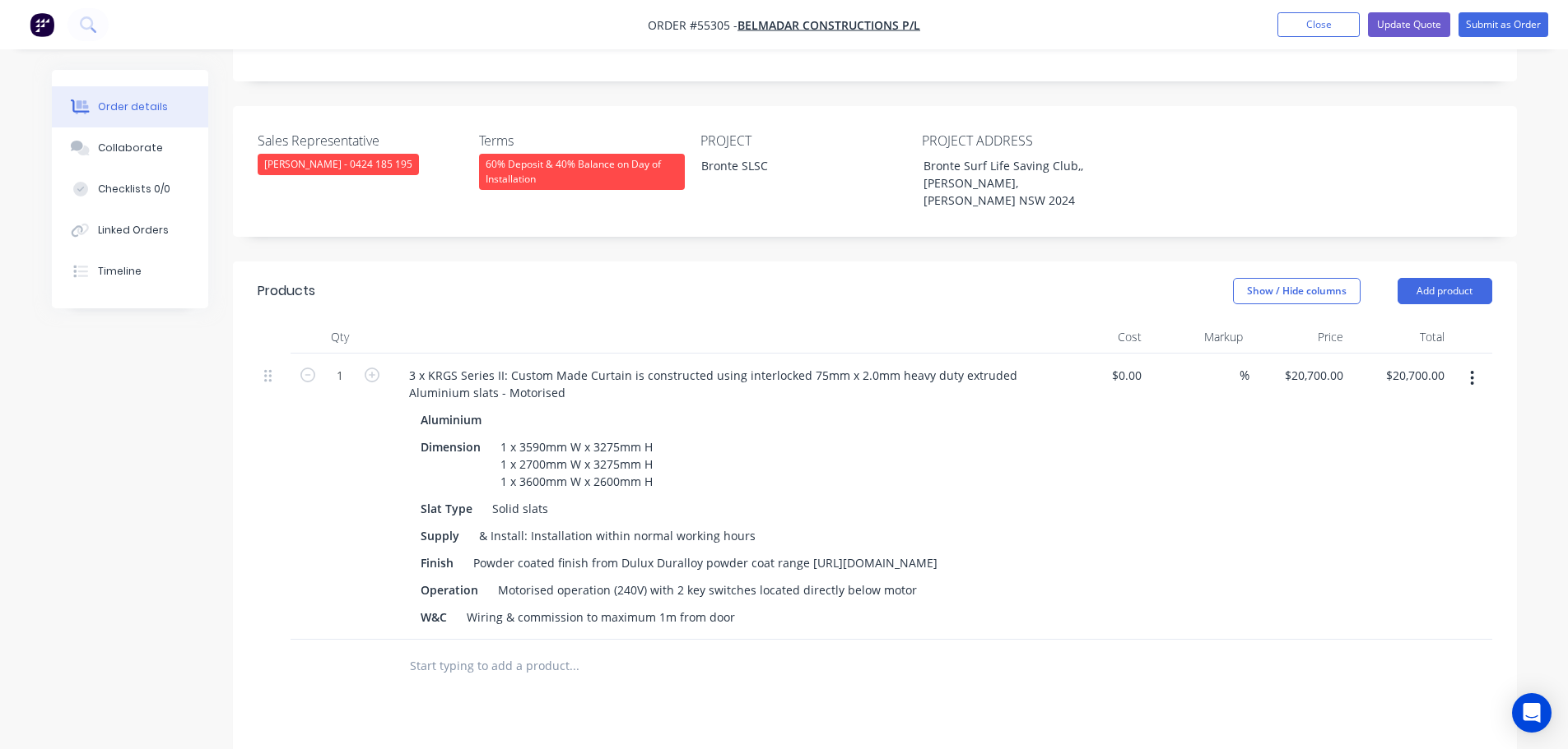
scroll to position [412, 0]
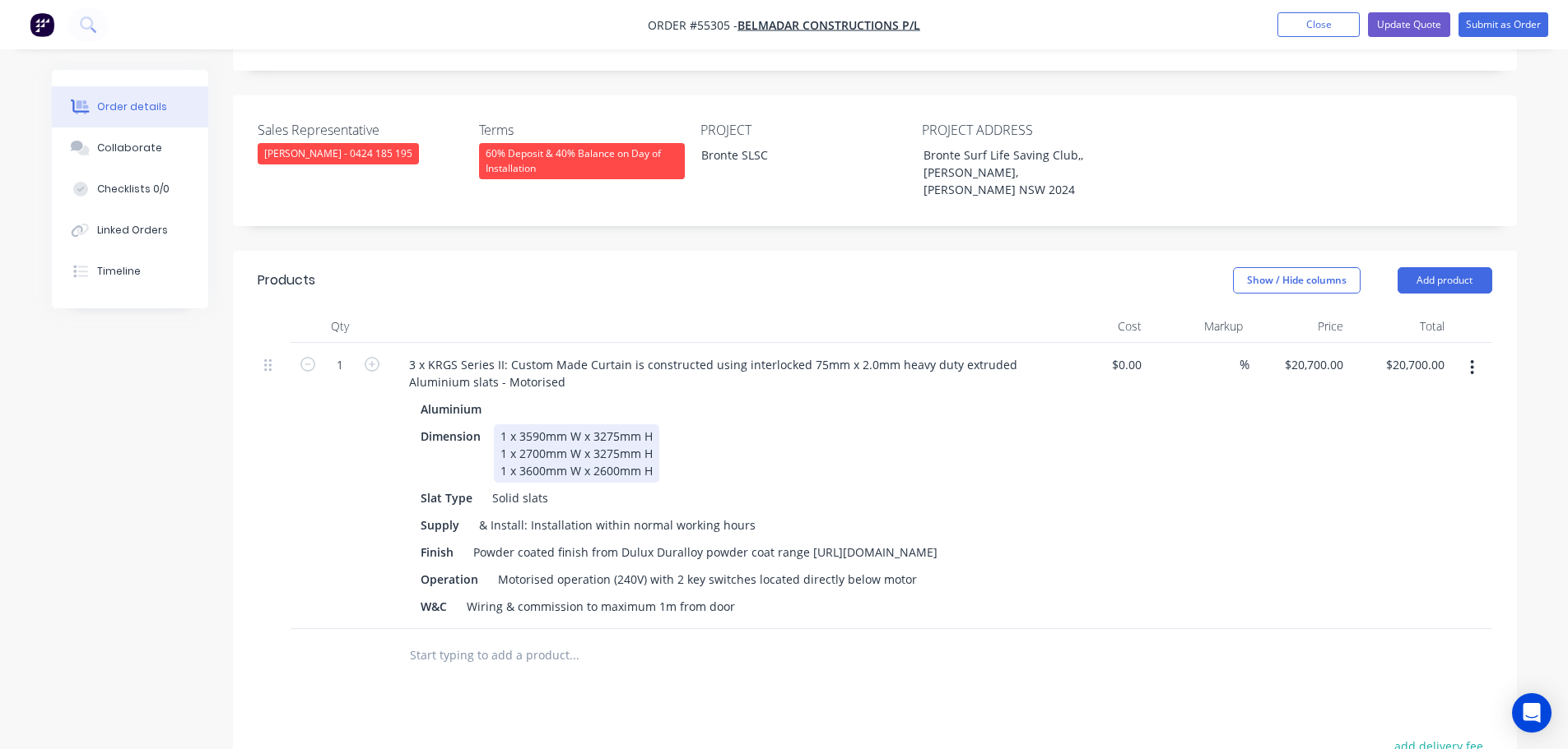
click at [664, 425] on div "Dimension 1 x 3590mm W x 3275mm H 1 x 2700mm W x 3275mm H 1 x 3600mm W x 2600mm…" at bounding box center [715, 454] width 602 height 59
click at [658, 425] on div "1 x 3590mm W x 3275mm H - $7,425.00 + GST 1 x 2700mm W x 3275mm H 1 x 3600mm W …" at bounding box center [624, 454] width 263 height 59
click at [656, 425] on div "1 x 3590mm W x 3275mm H - $7,425.00 + GST 1 x 2700mm W x 3275mm H - $6,500.00 +…" at bounding box center [624, 454] width 263 height 59
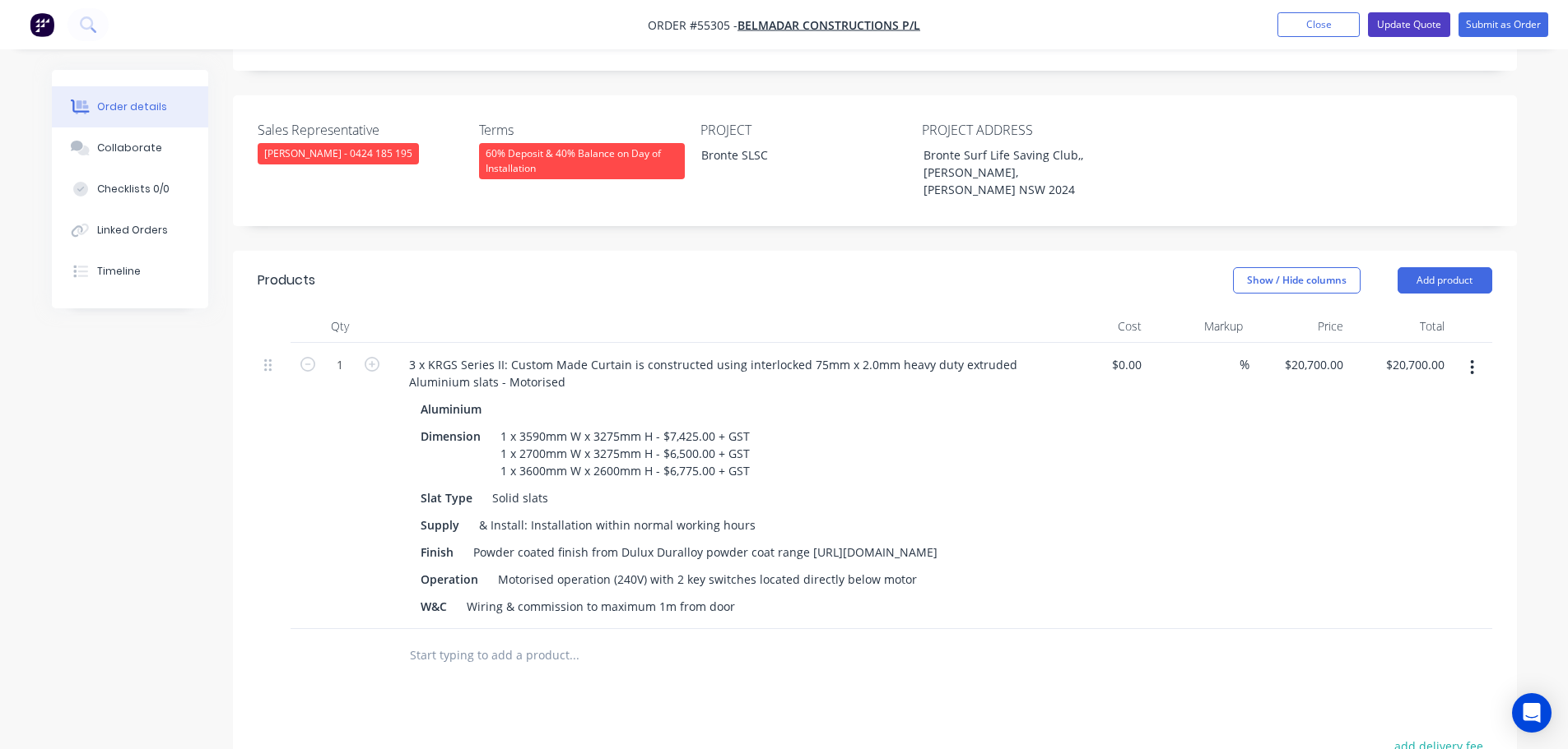
click at [1424, 19] on button "Update Quote" at bounding box center [1409, 25] width 83 height 25
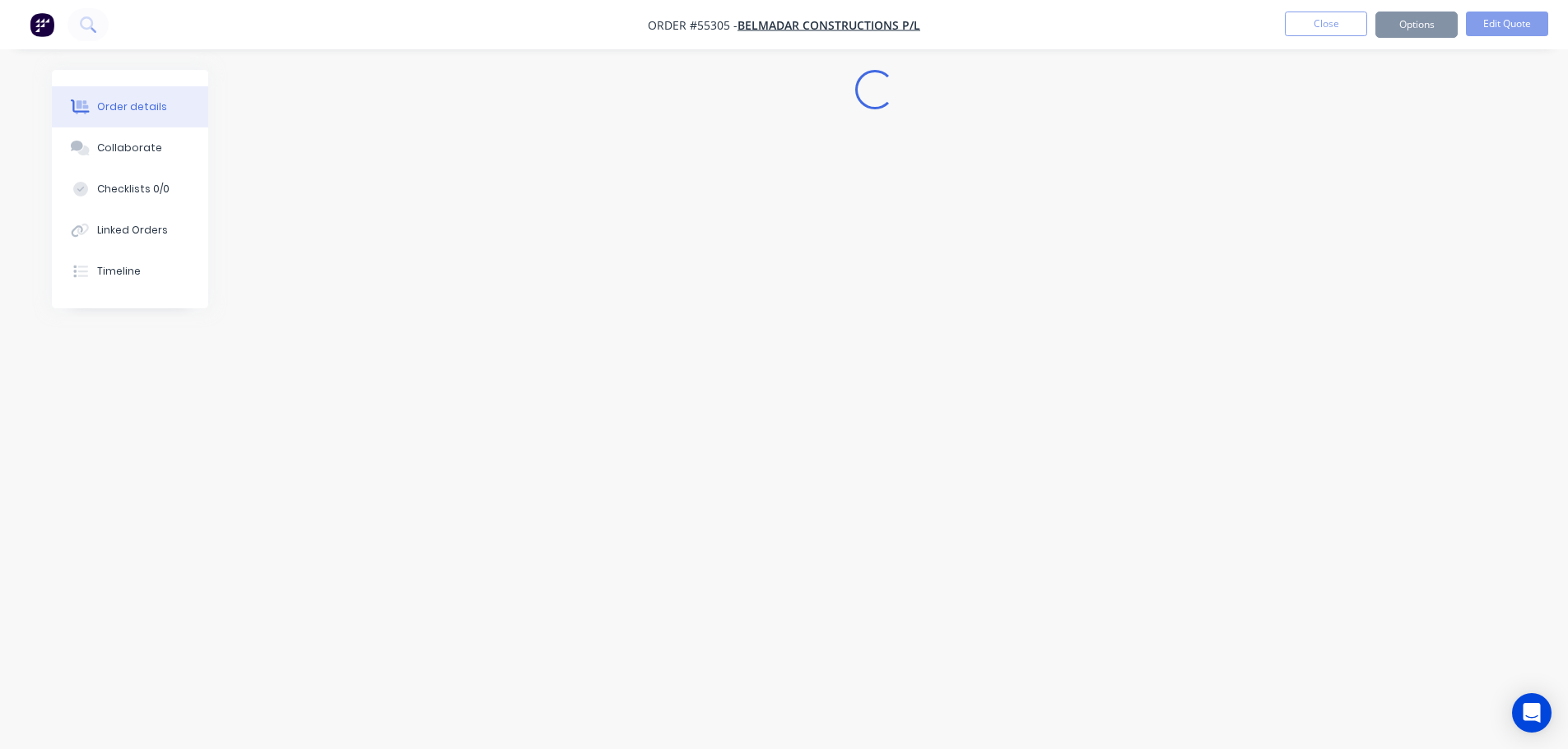
scroll to position [0, 0]
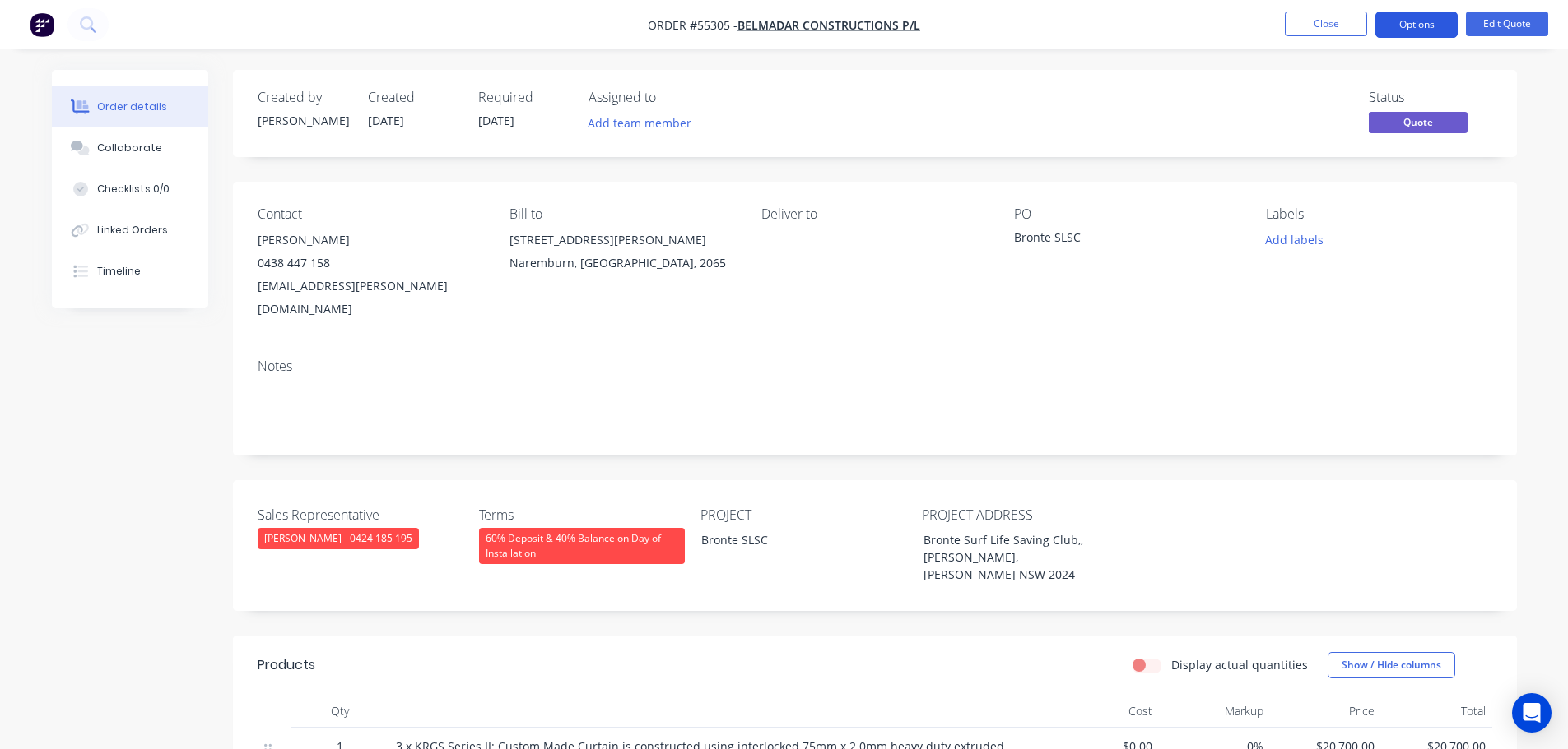
click at [1411, 31] on button "Options" at bounding box center [1417, 24] width 83 height 26
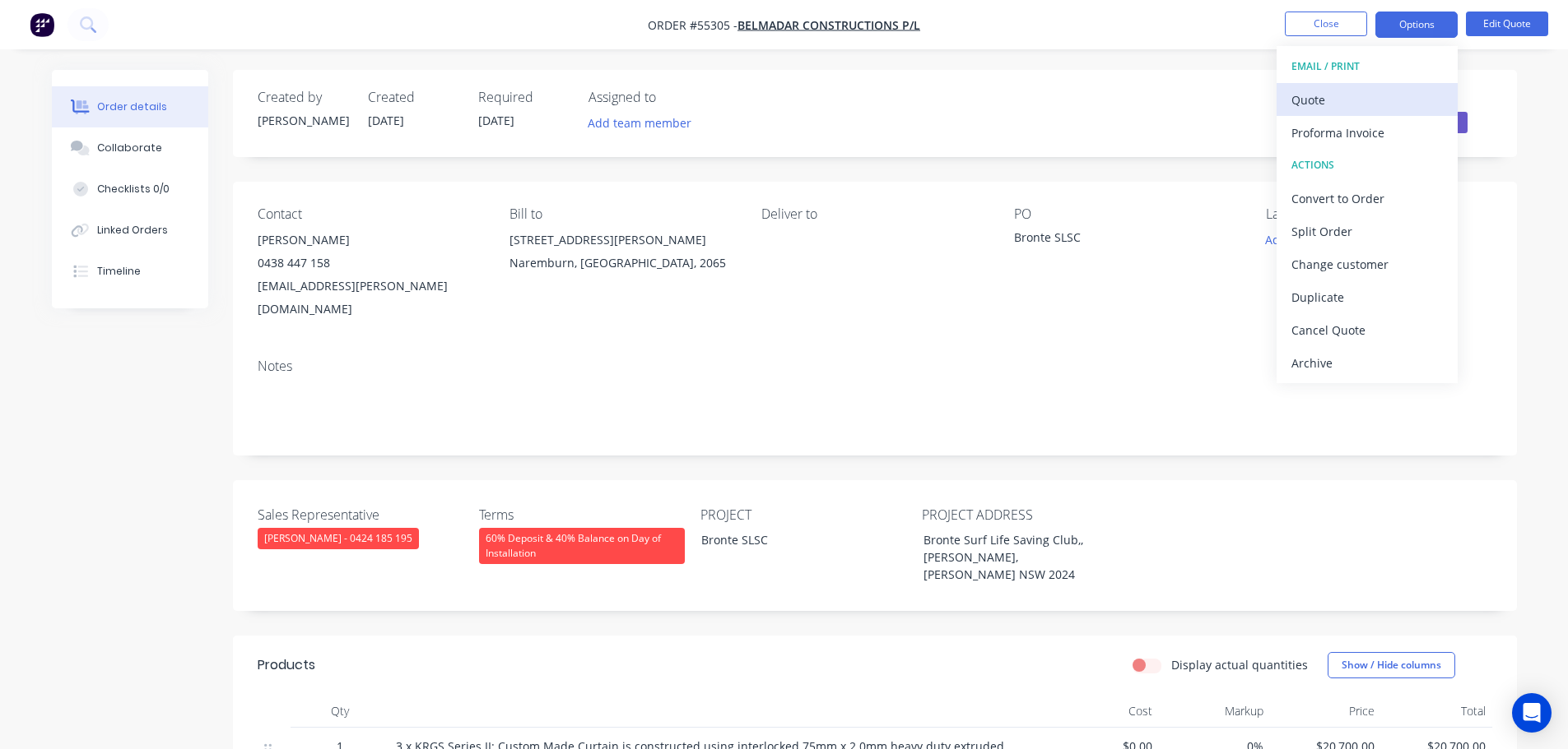
click at [1313, 105] on div "Quote" at bounding box center [1366, 100] width 151 height 24
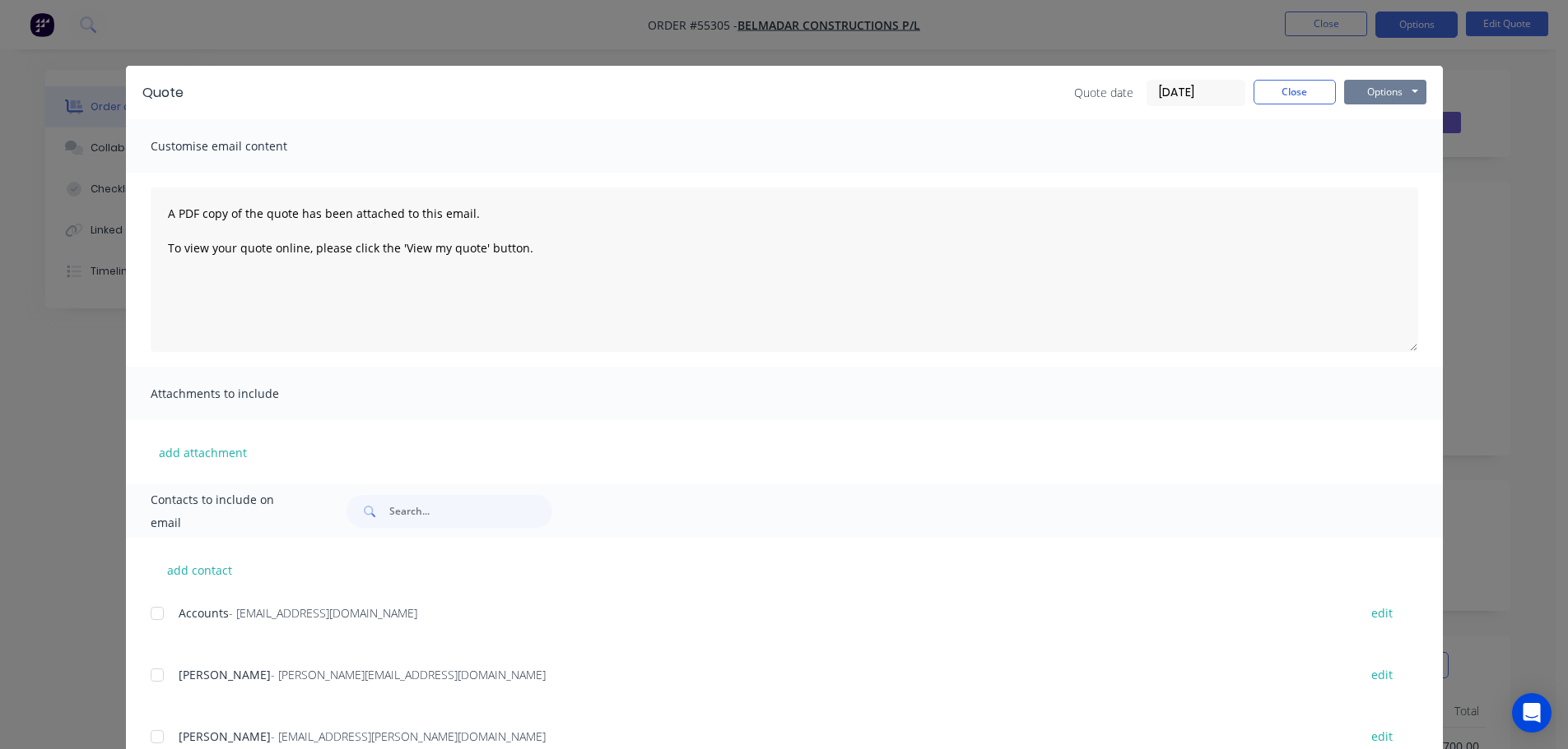
click at [1354, 94] on button "Options" at bounding box center [1385, 92] width 83 height 25
click at [1365, 148] on button "Print" at bounding box center [1397, 148] width 106 height 27
click at [1273, 99] on button "Close" at bounding box center [1295, 92] width 83 height 25
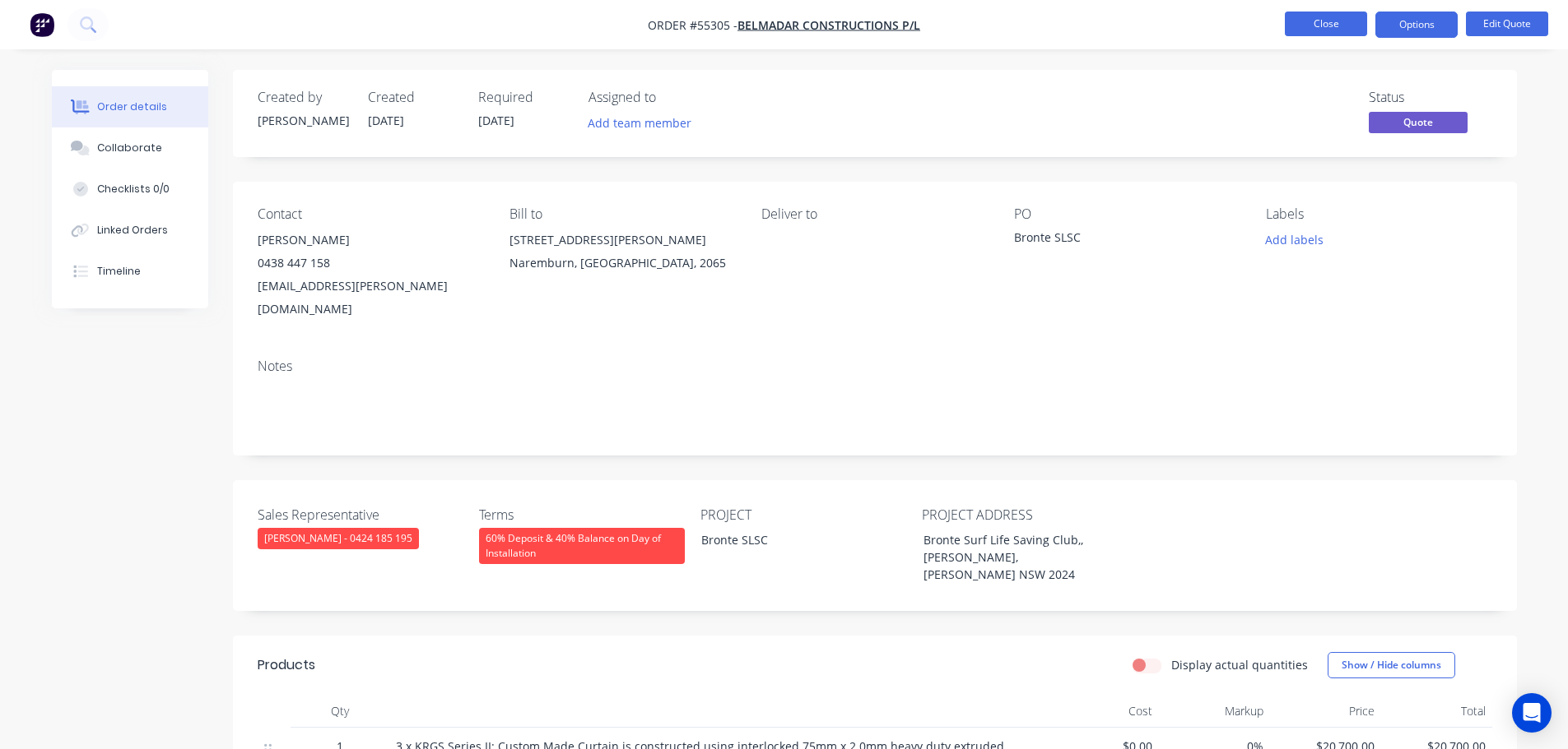
click at [1327, 33] on button "Close" at bounding box center [1327, 24] width 83 height 25
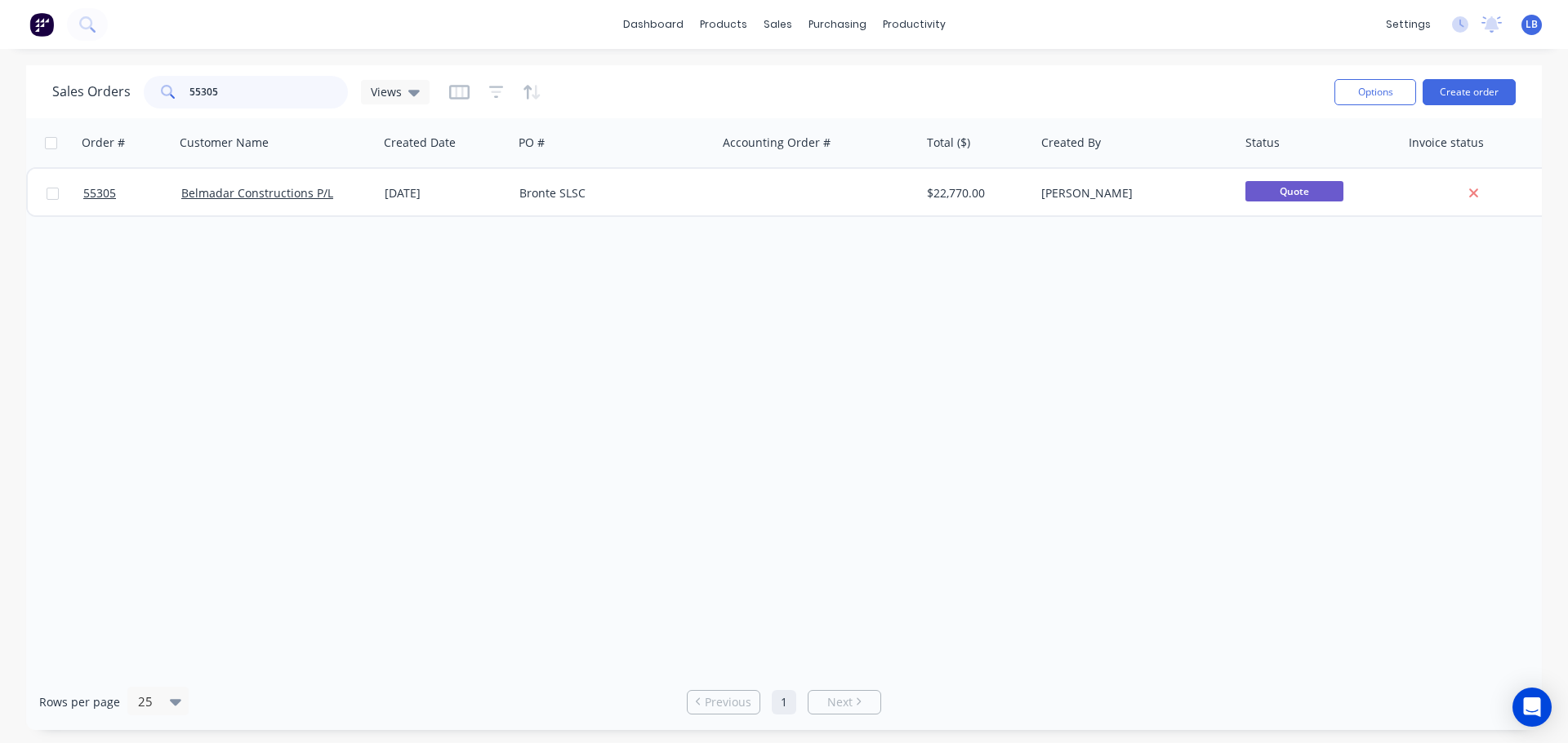
drag, startPoint x: 235, startPoint y: 96, endPoint x: 162, endPoint y: 106, distance: 73.7
click at [162, 106] on div "55305" at bounding box center [246, 93] width 204 height 32
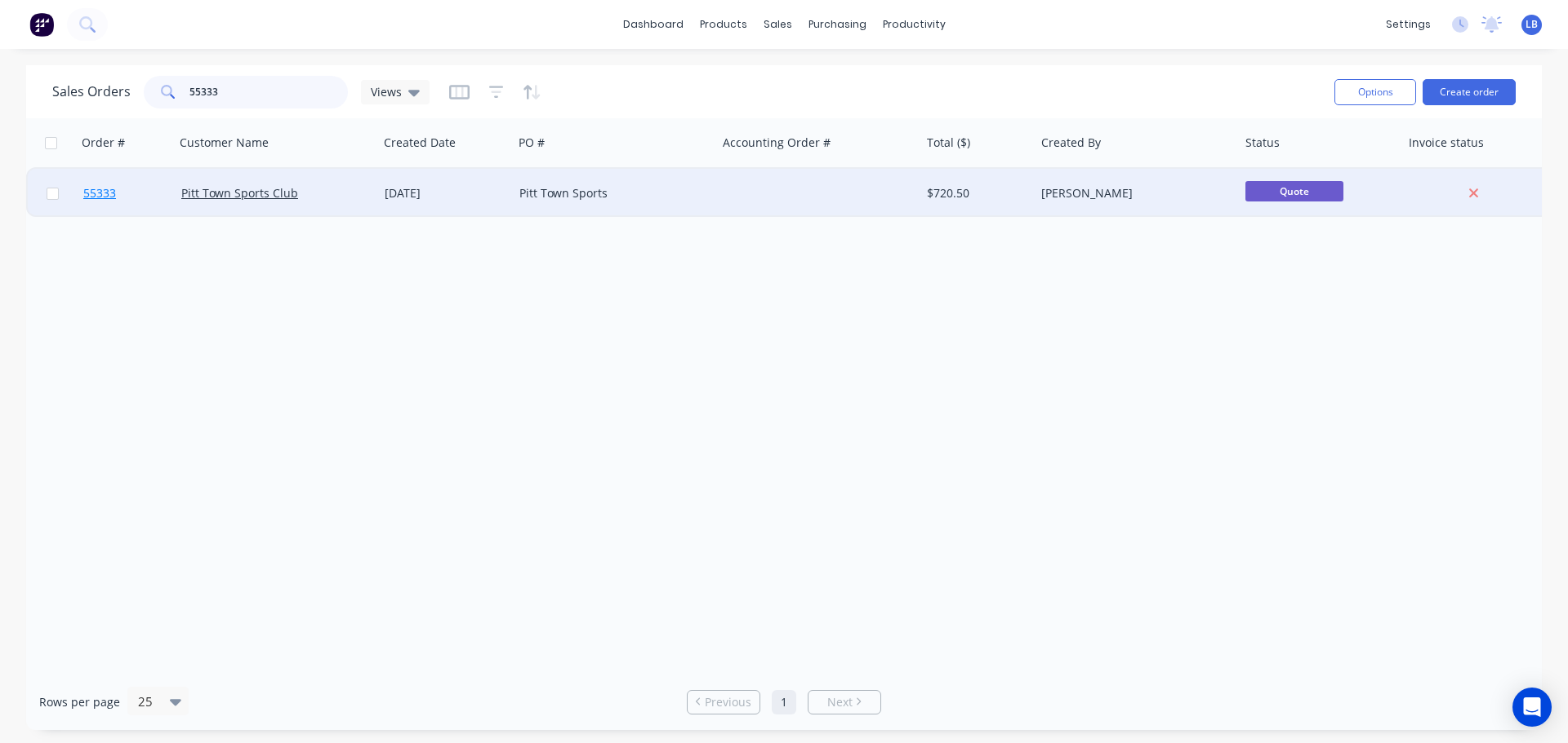
type input "55333"
click at [106, 192] on span "55333" at bounding box center [99, 193] width 32 height 16
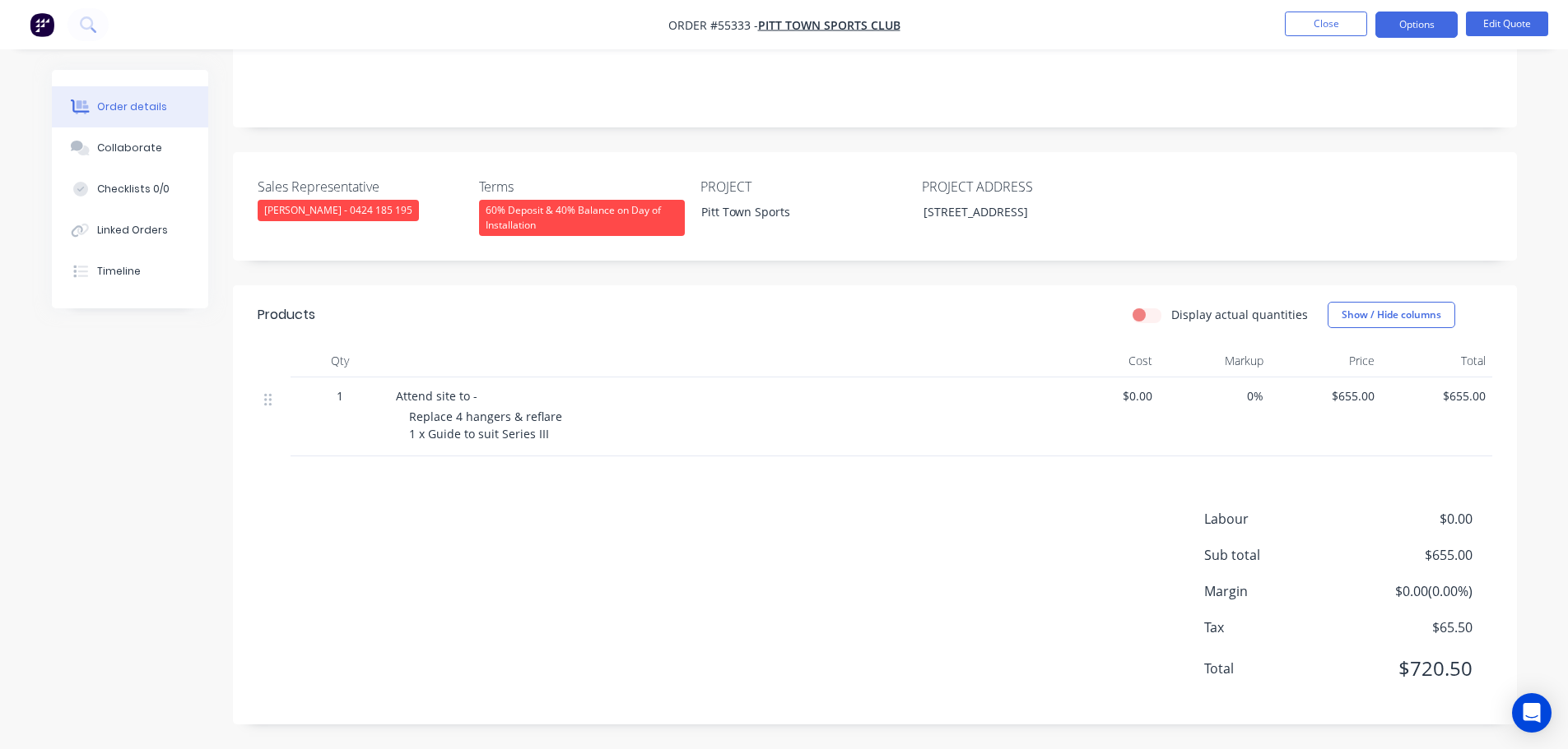
scroll to position [59, 0]
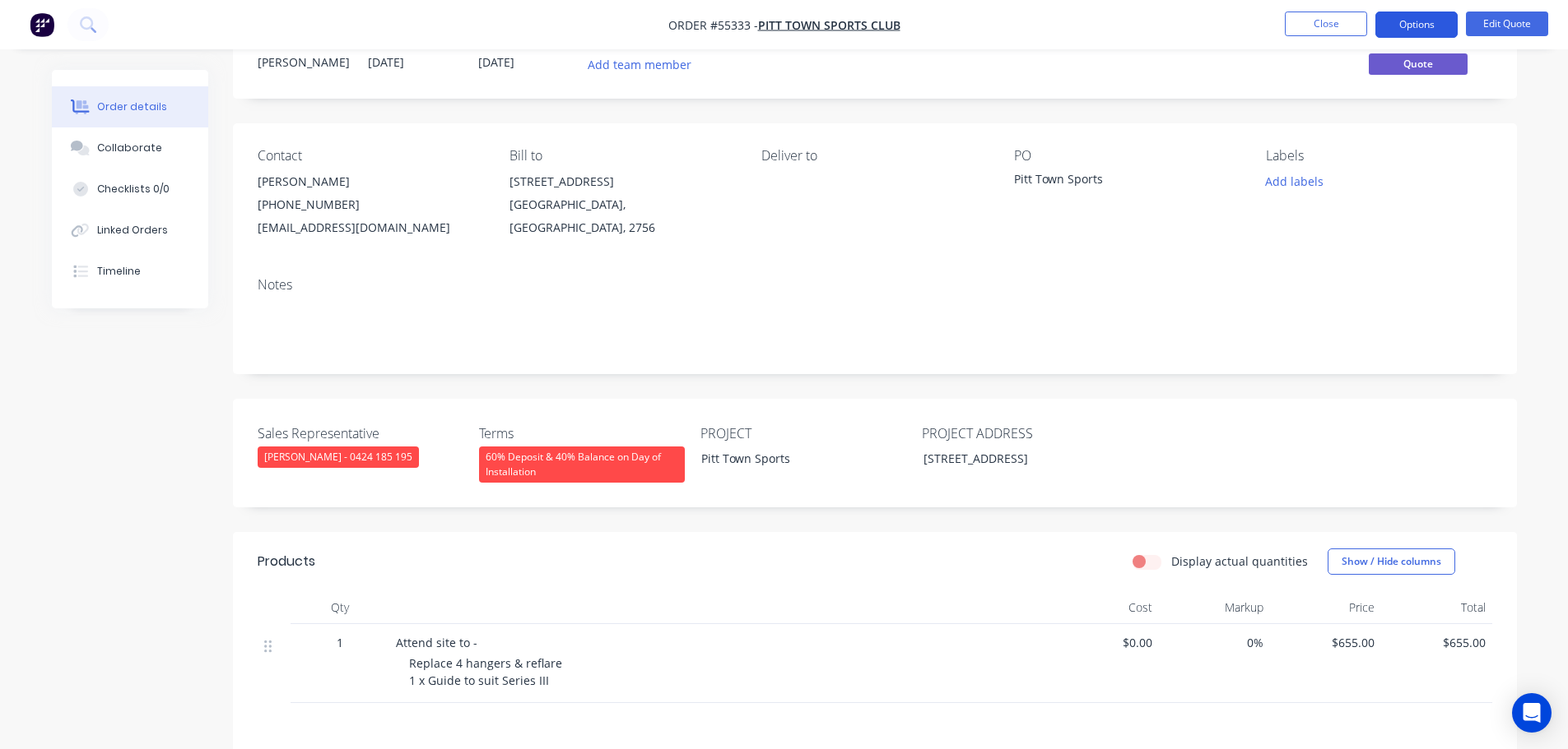
click at [1412, 30] on button "Options" at bounding box center [1417, 24] width 83 height 26
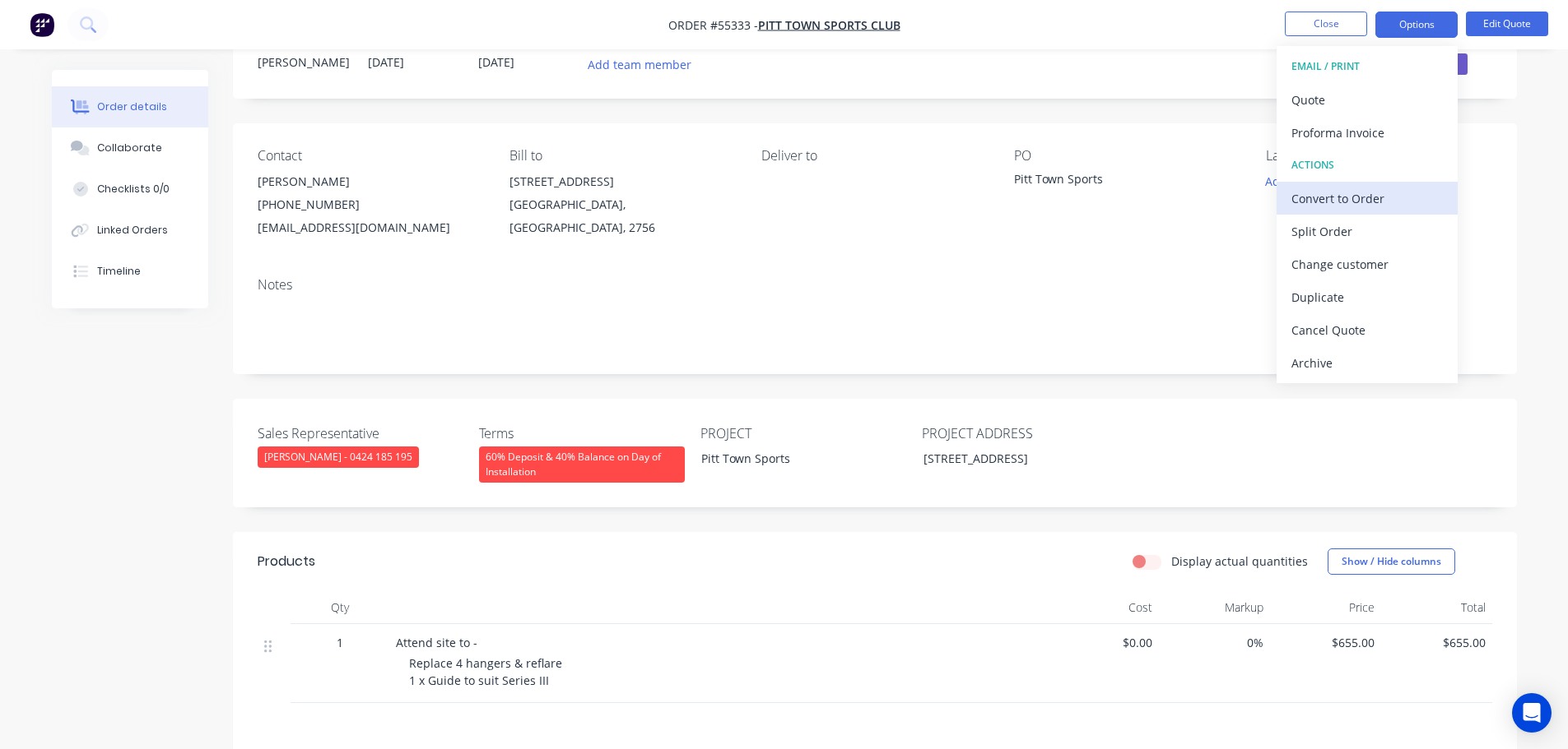
click at [1318, 199] on div "Convert to Order" at bounding box center [1366, 198] width 151 height 24
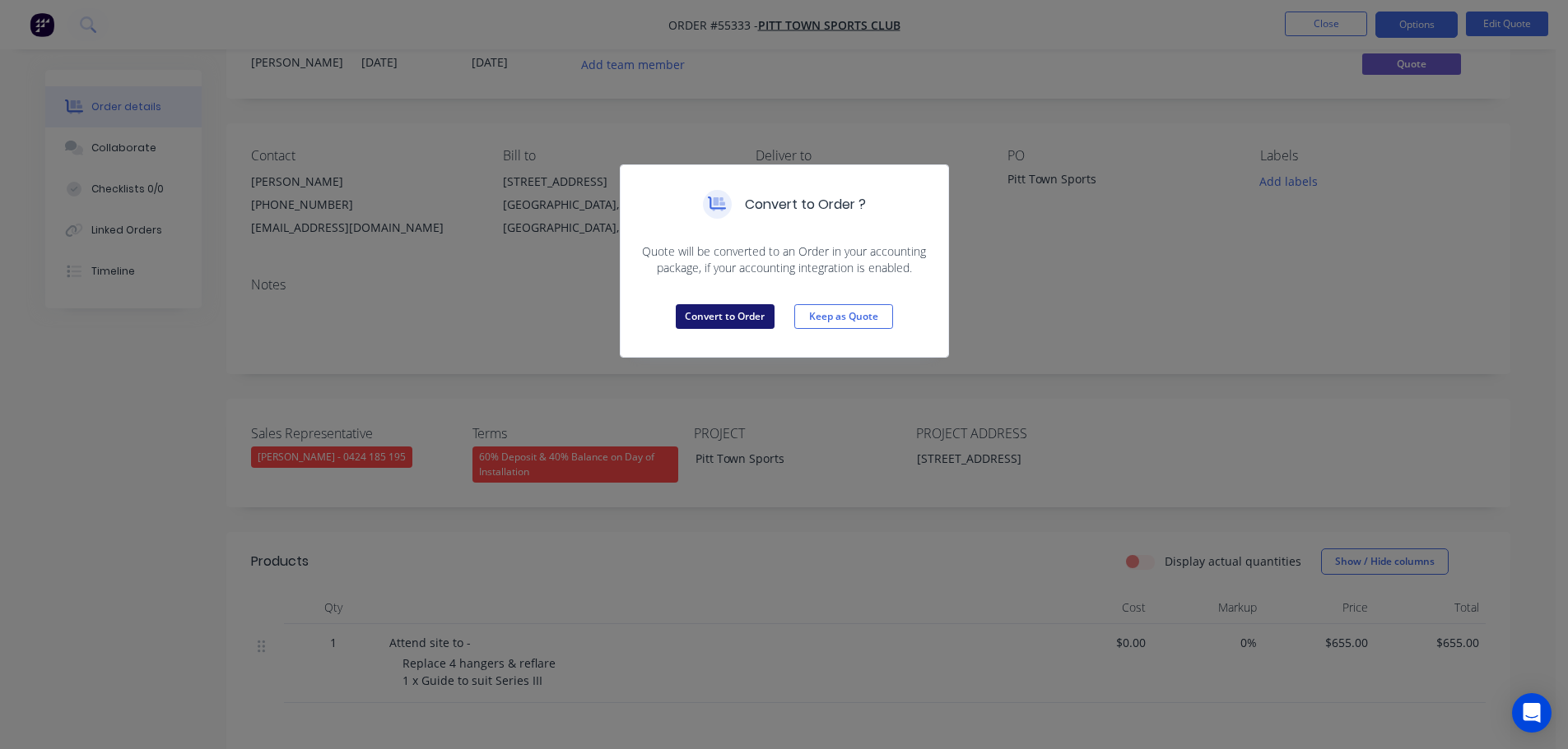
click at [756, 319] on button "Convert to Order" at bounding box center [724, 317] width 99 height 25
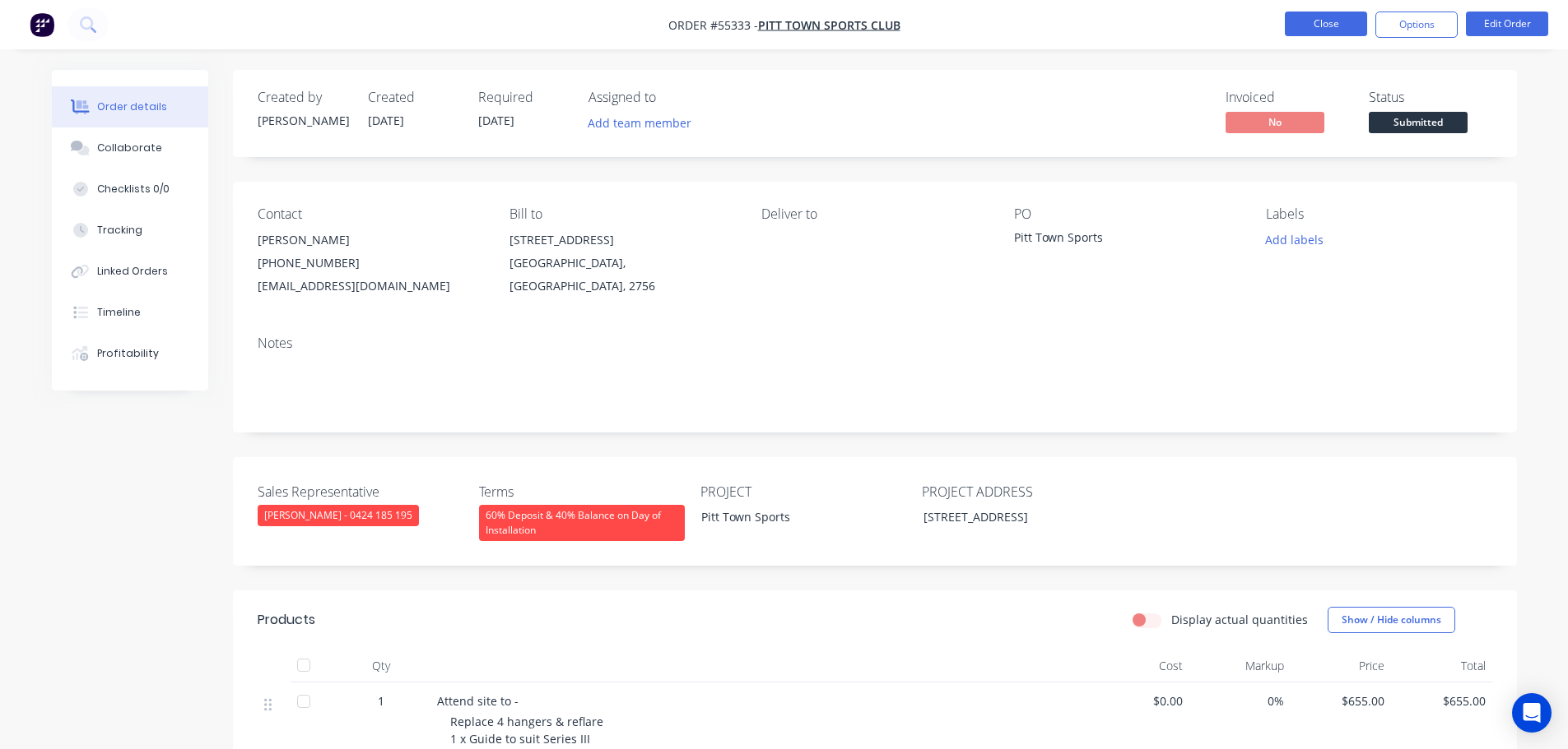
click at [1323, 26] on button "Close" at bounding box center [1327, 24] width 83 height 25
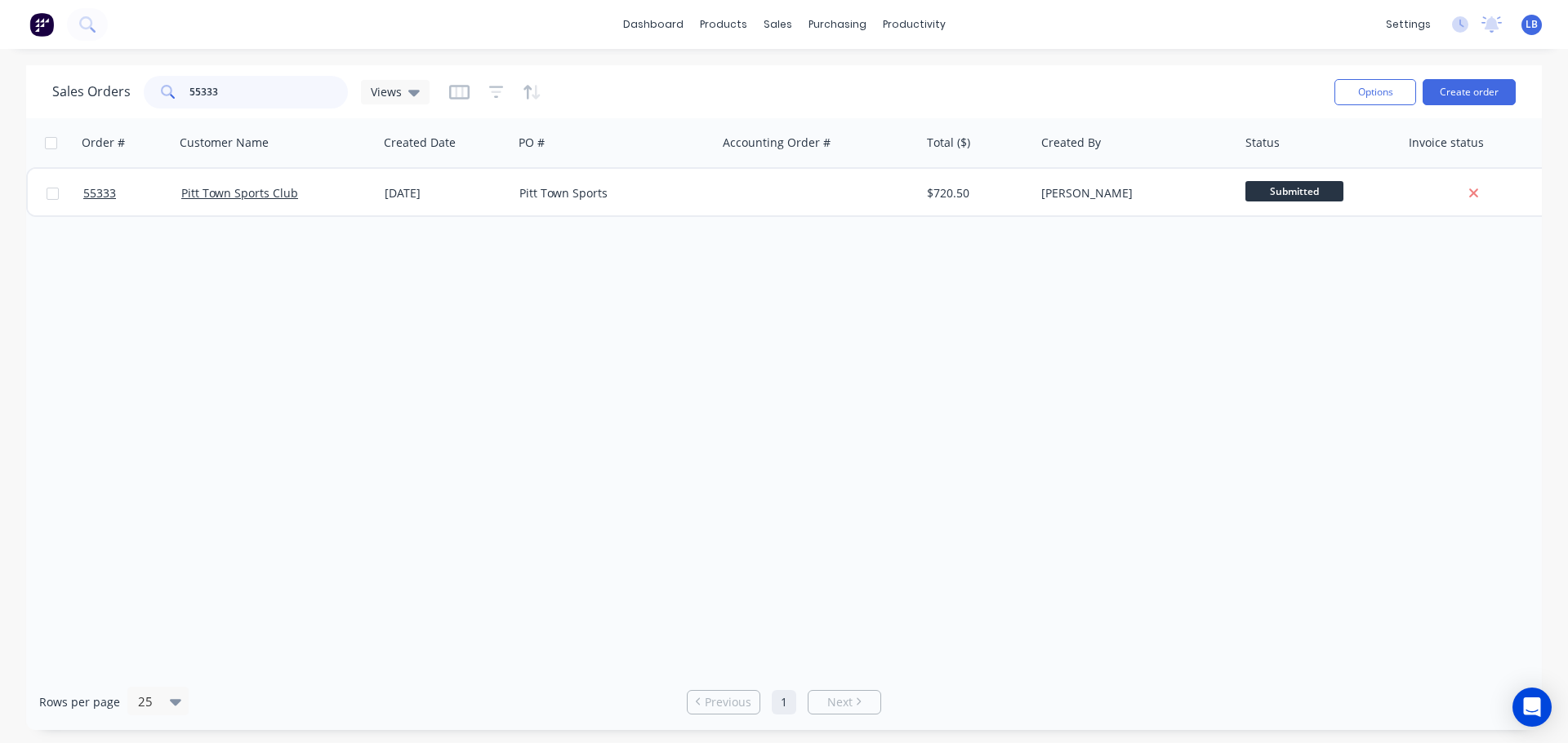
drag, startPoint x: 224, startPoint y: 94, endPoint x: 129, endPoint y: 99, distance: 95.1
click at [129, 99] on div "Sales Orders 55333 Views" at bounding box center [240, 93] width 377 height 32
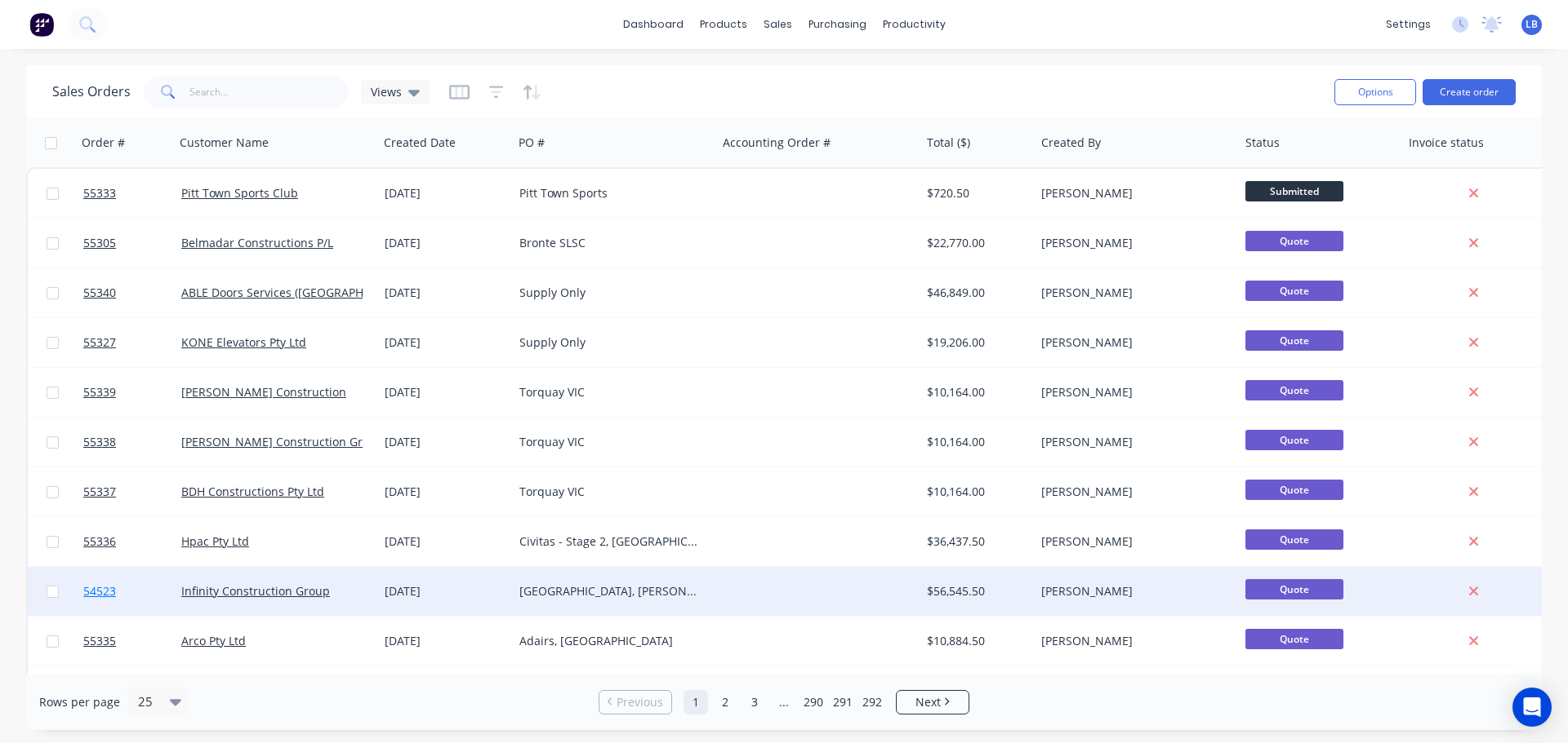
click at [96, 588] on span "54523" at bounding box center [99, 591] width 32 height 16
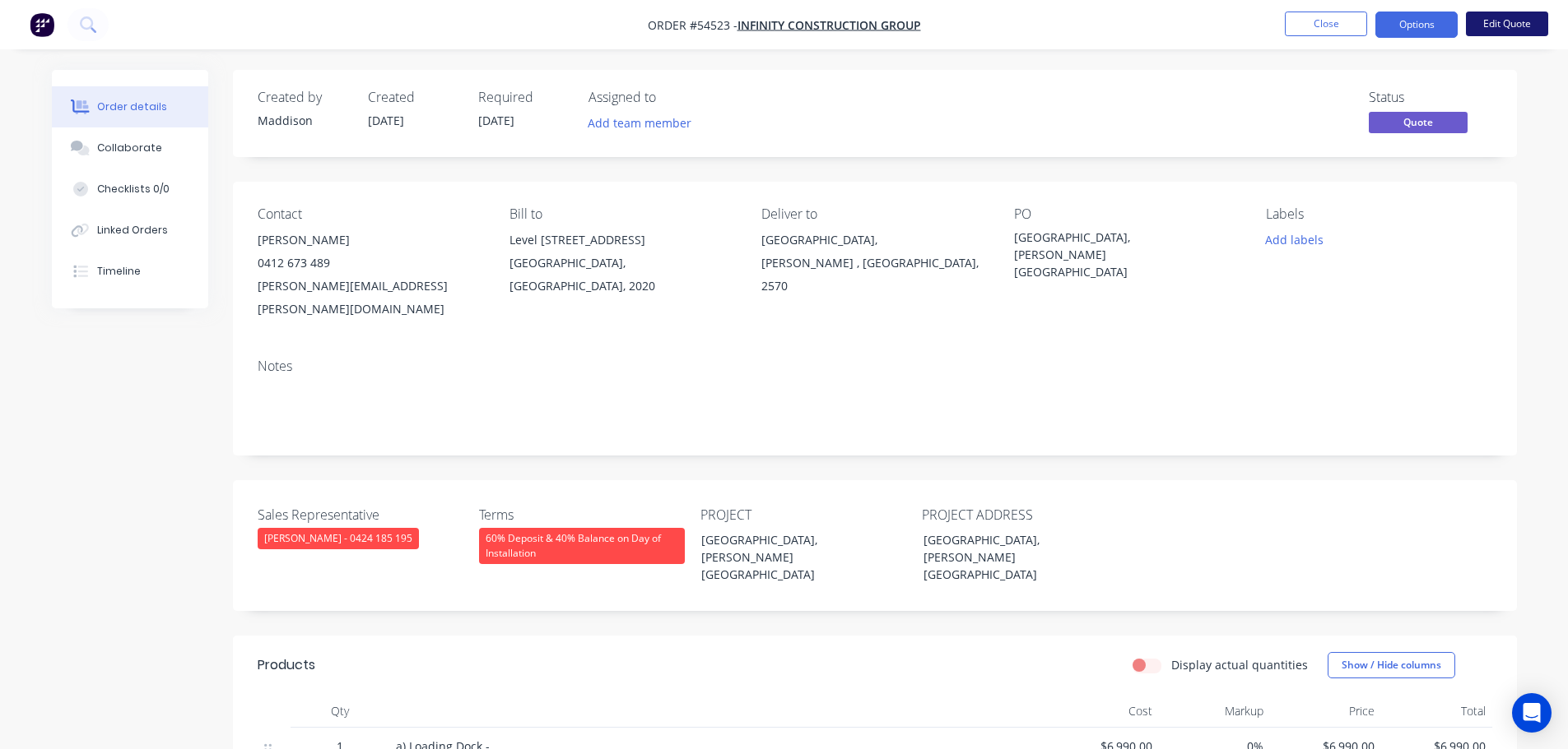
click at [1486, 26] on button "Edit Quote" at bounding box center [1507, 24] width 83 height 25
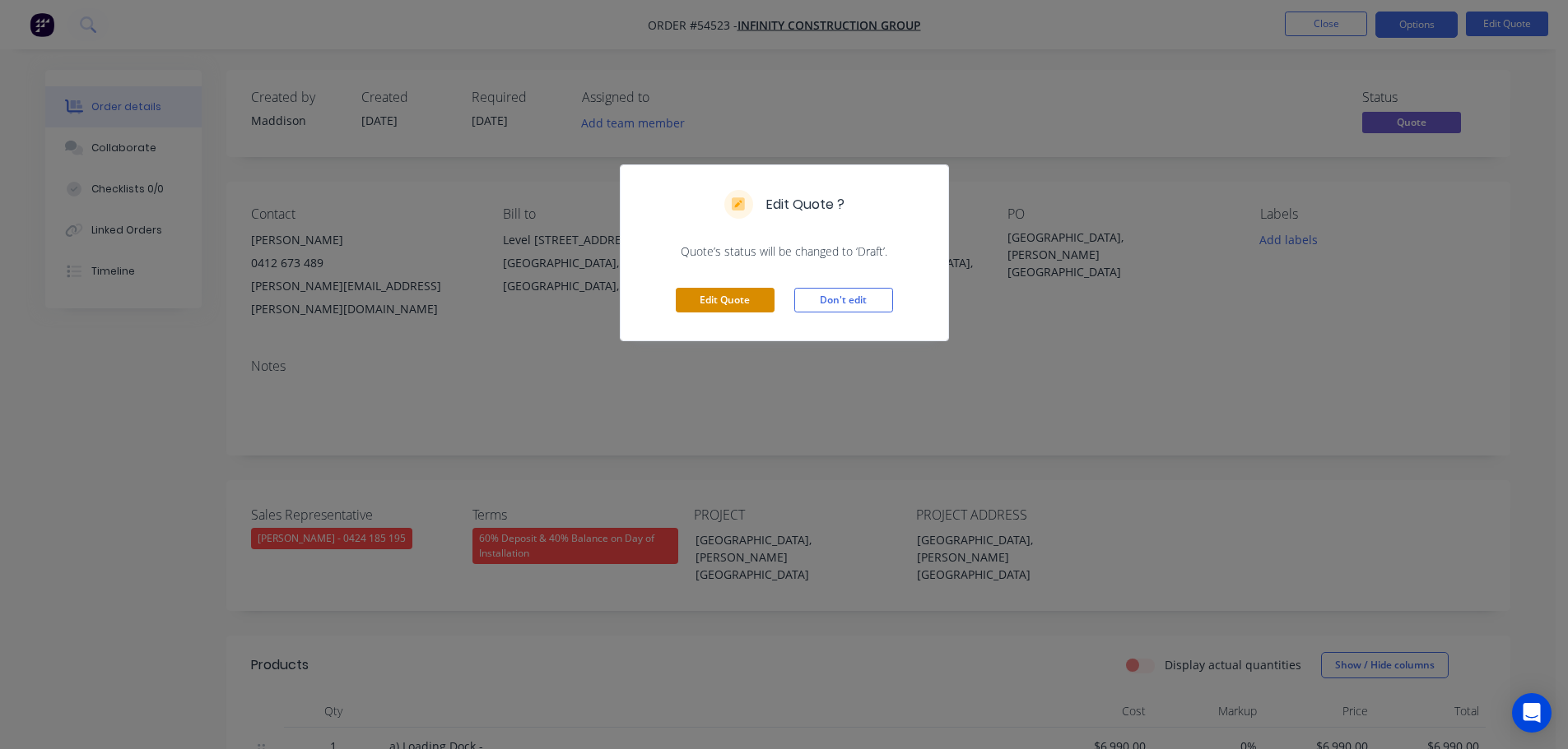
click at [755, 303] on button "Edit Quote" at bounding box center [724, 300] width 99 height 25
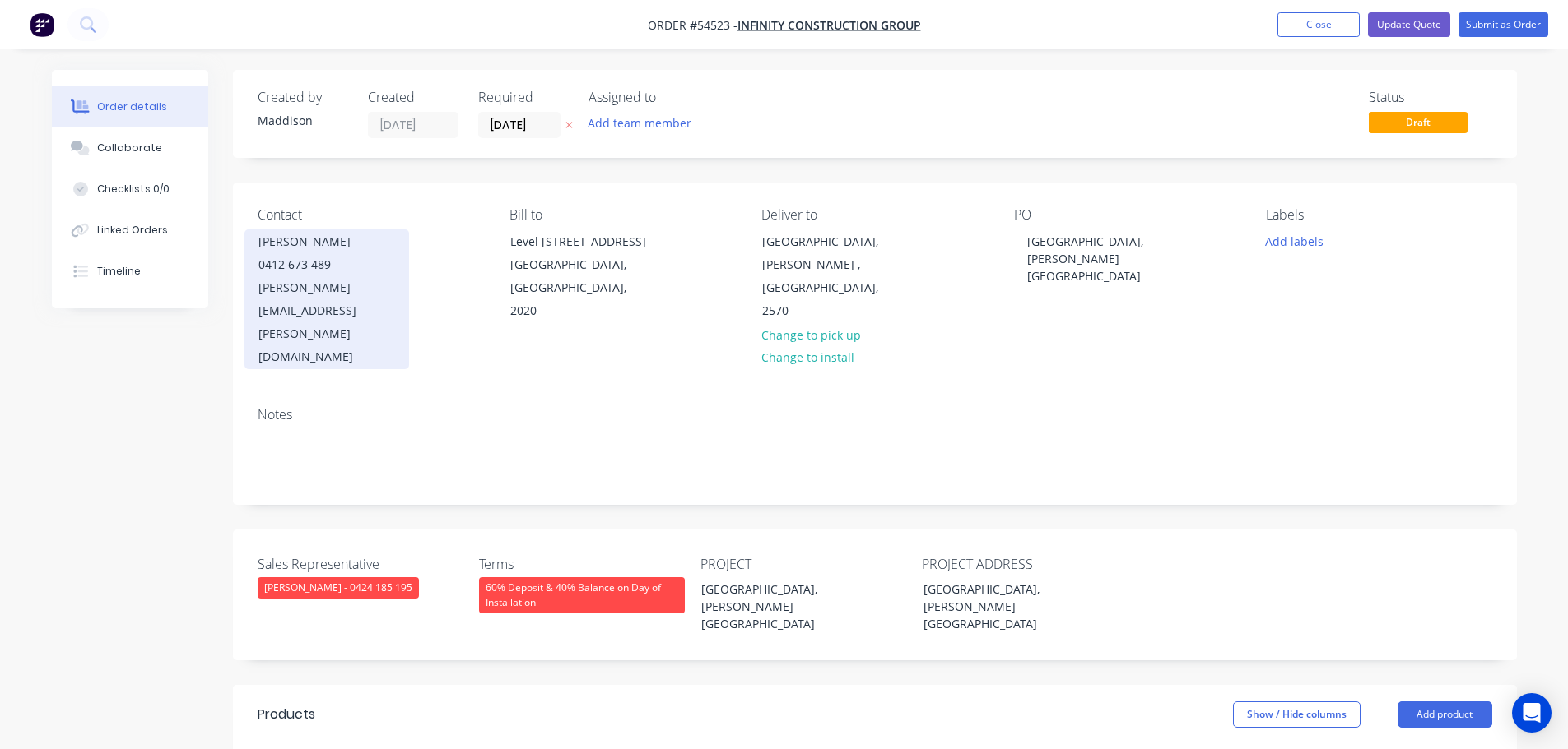
click at [306, 271] on div "0412 673 489" at bounding box center [327, 265] width 137 height 23
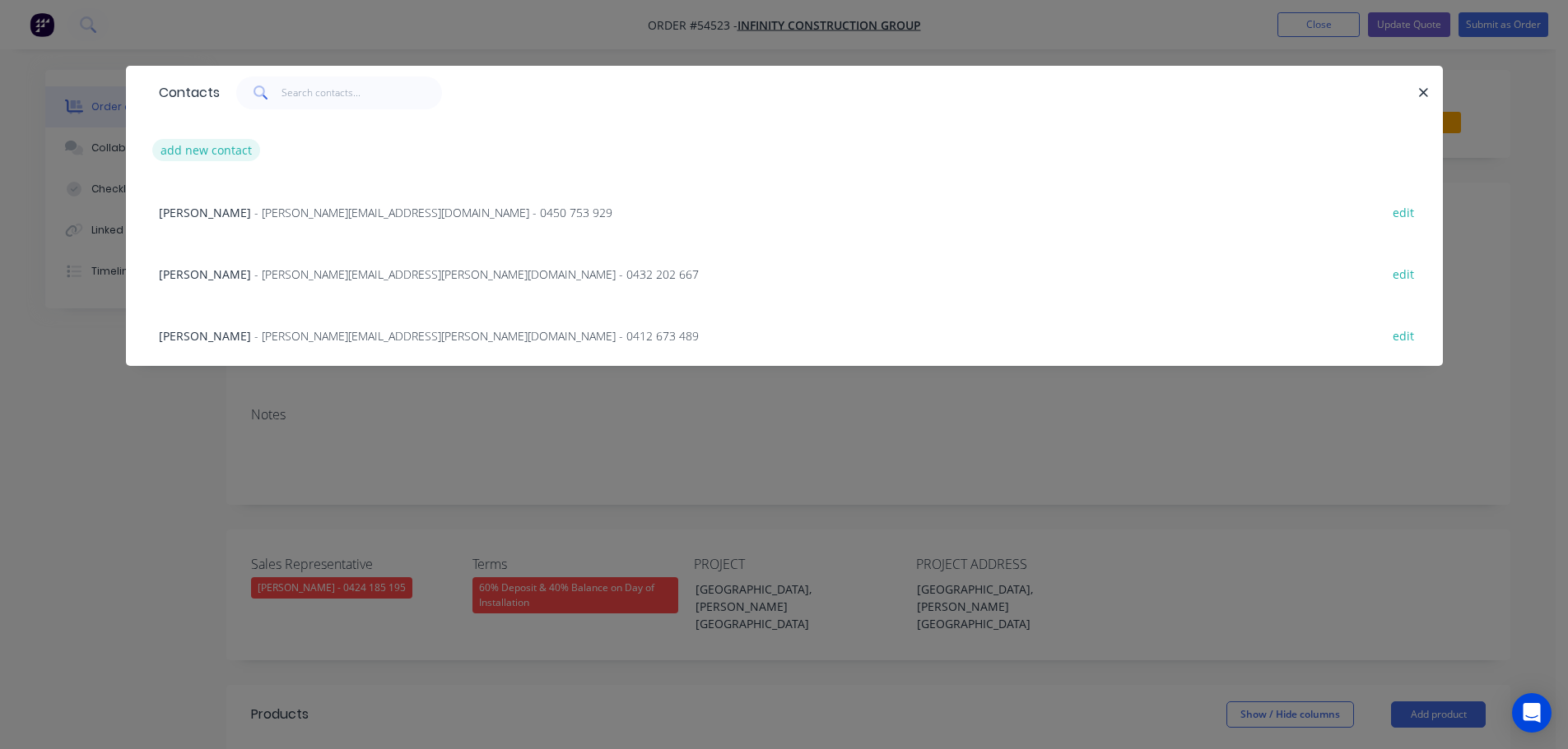
click at [218, 151] on button "add new contact" at bounding box center [206, 150] width 109 height 22
select select "AU"
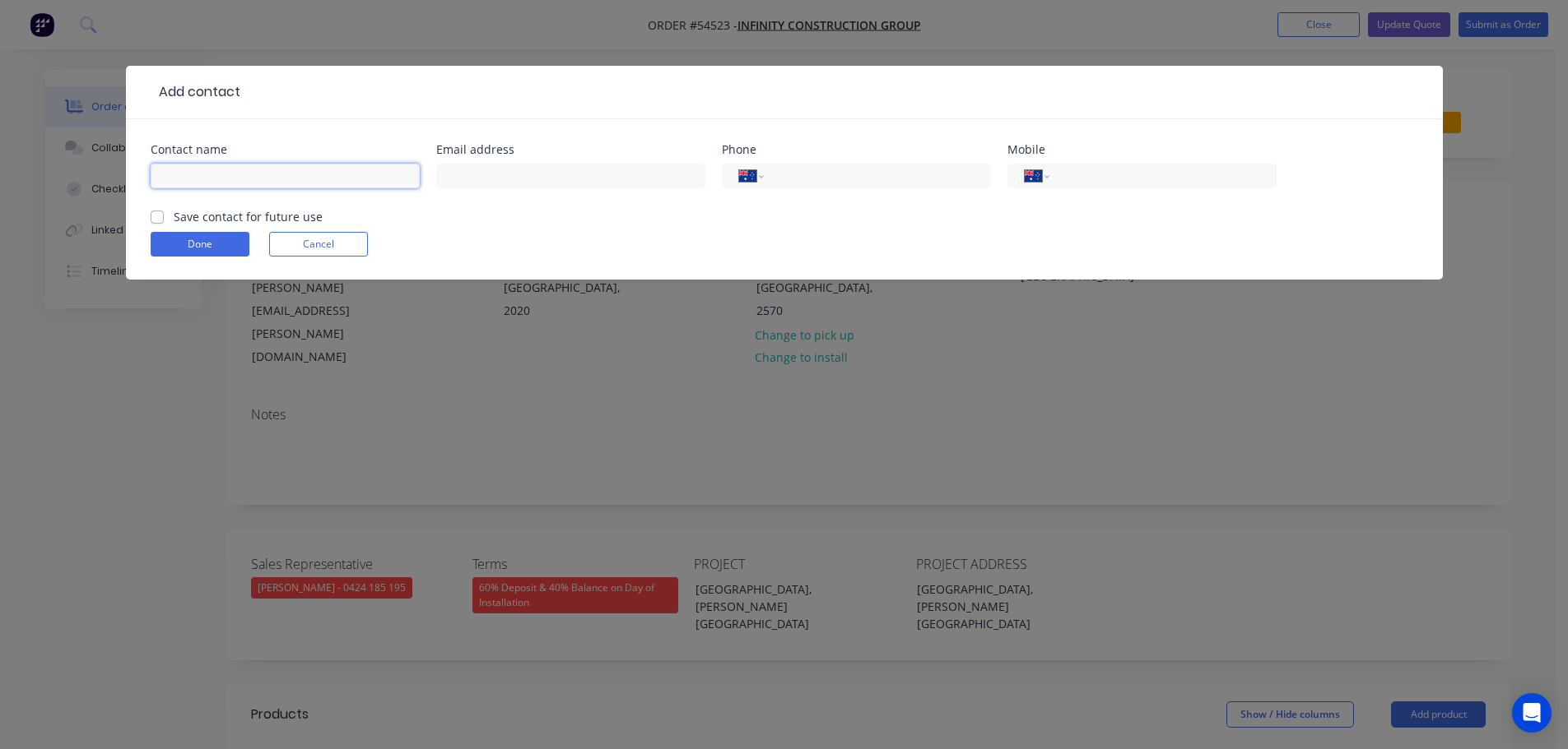
click at [182, 173] on input "text" at bounding box center [286, 176] width 269 height 25
type input "Angus Whittle"
click at [455, 180] on input "text" at bounding box center [570, 176] width 269 height 25
type input "angus.whittle@infinityconstructions.com.au"
click at [825, 173] on input "tel" at bounding box center [873, 177] width 197 height 19
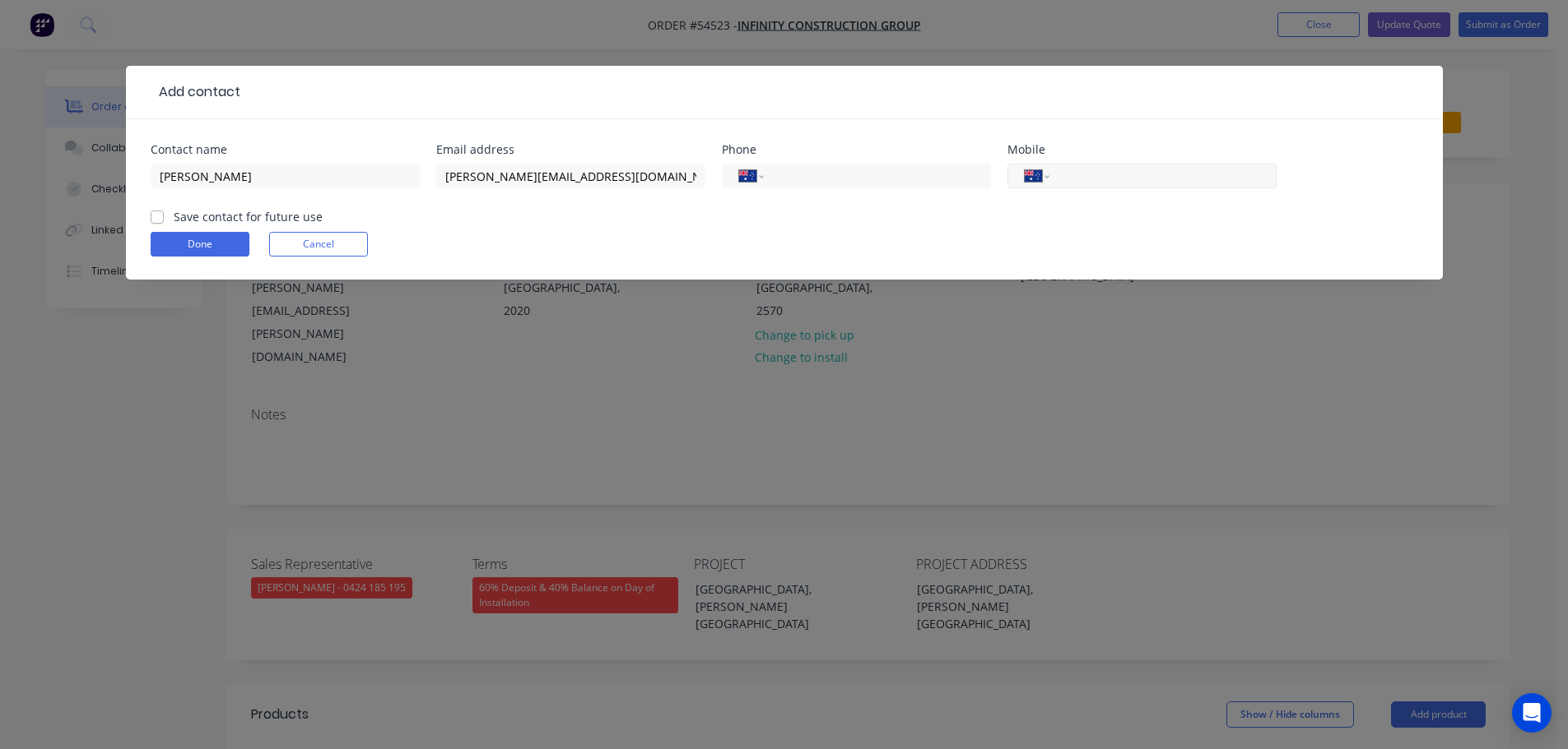
drag, startPoint x: 1100, startPoint y: 171, endPoint x: 1107, endPoint y: 175, distance: 8.1
click at [1100, 171] on input "tel" at bounding box center [1159, 177] width 197 height 19
type input "0420 955 151"
click at [174, 215] on label "Save contact for future use" at bounding box center [248, 216] width 149 height 17
click at [158, 215] on input "Save contact for future use" at bounding box center [158, 215] width 13 height 15
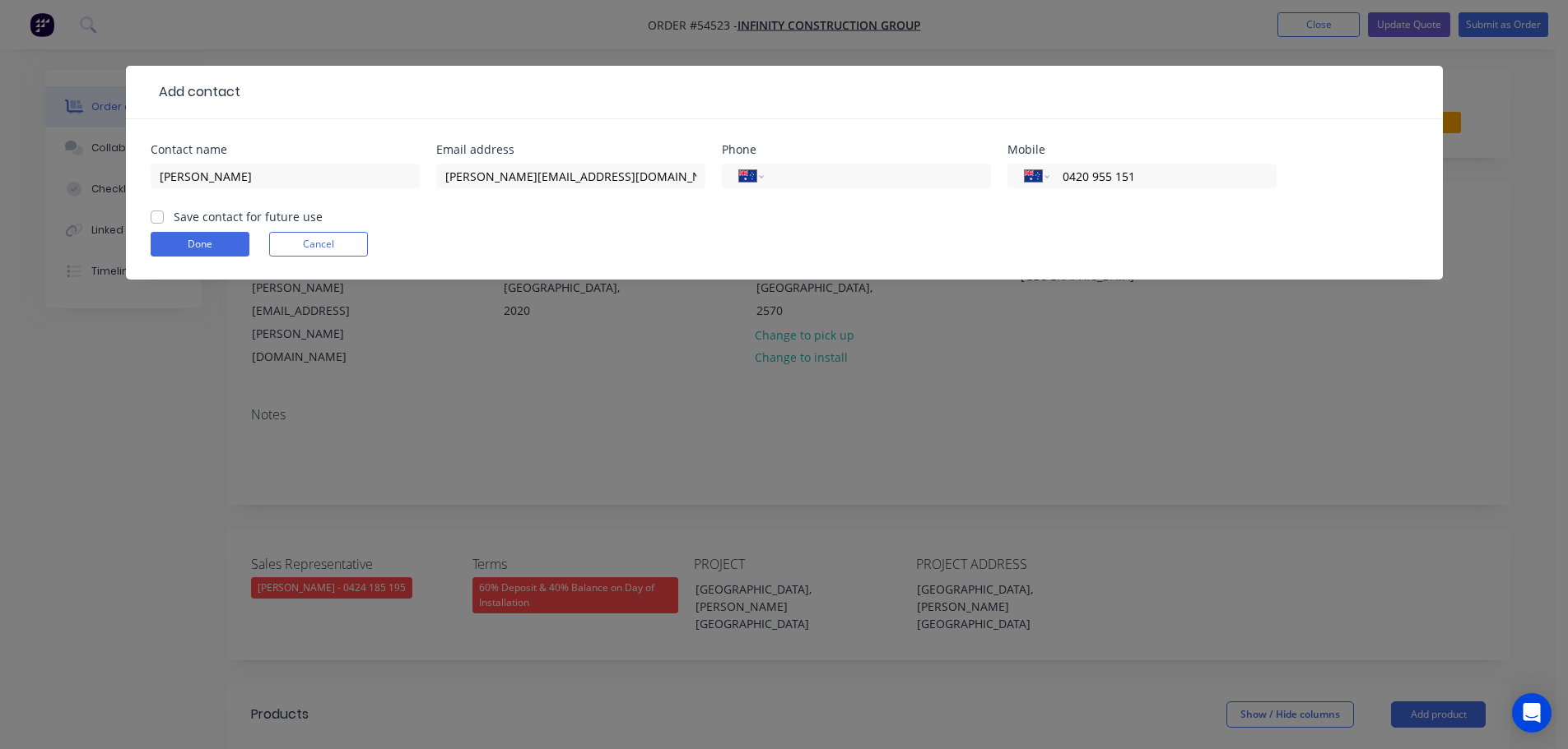
checkbox input "true"
click at [178, 244] on button "Done" at bounding box center [200, 244] width 99 height 25
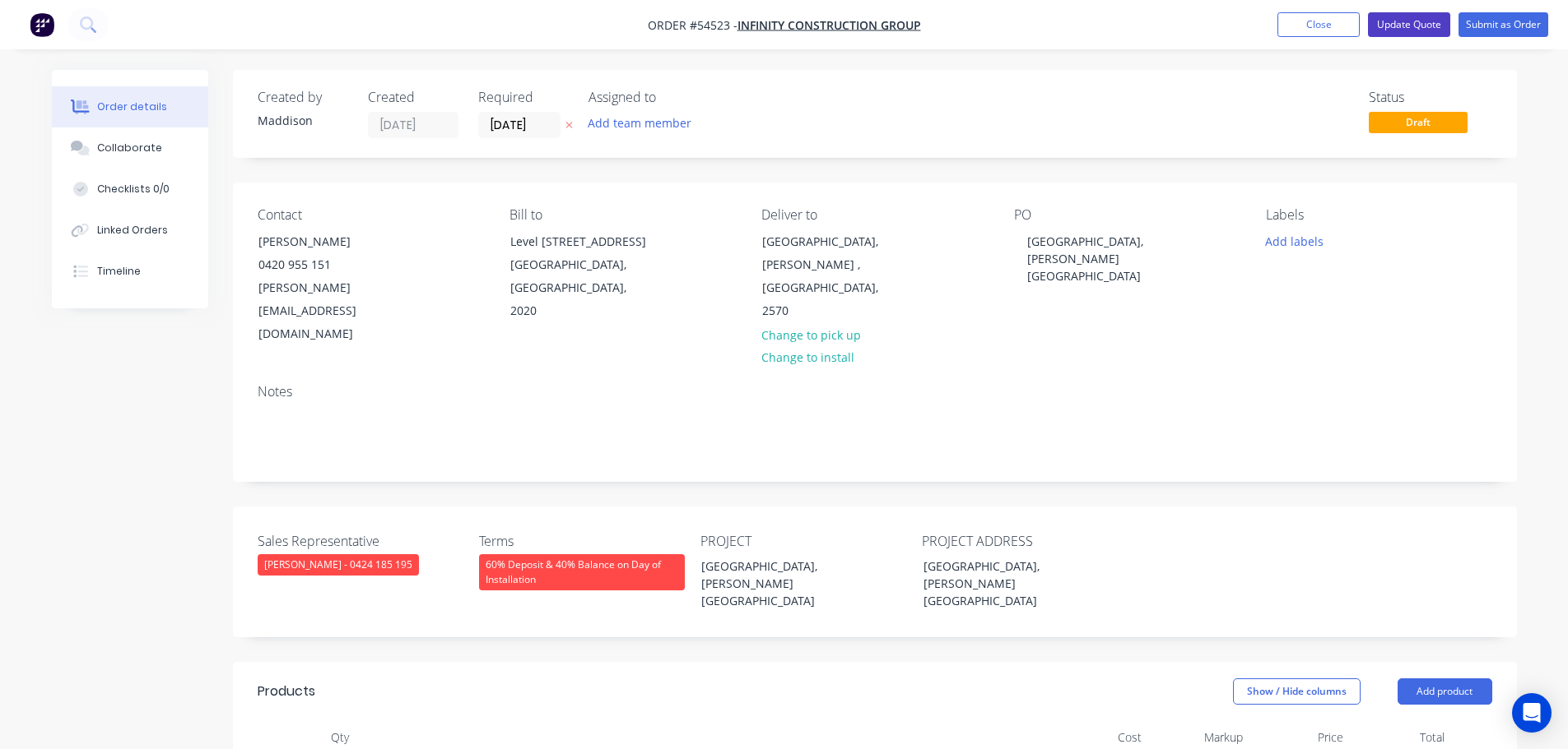
click at [1392, 20] on button "Update Quote" at bounding box center [1409, 25] width 83 height 25
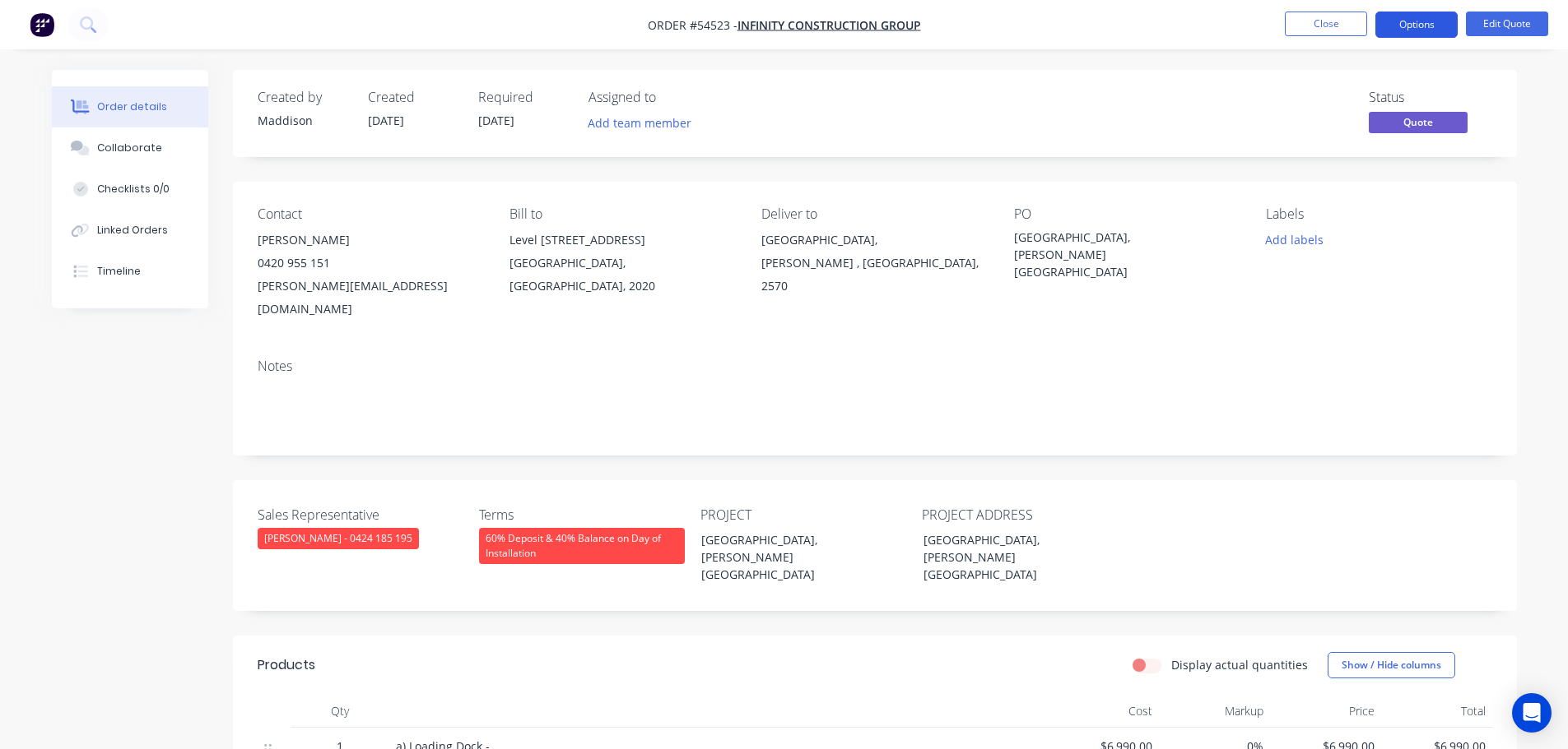
click at [1396, 29] on button "Options" at bounding box center [1417, 24] width 83 height 26
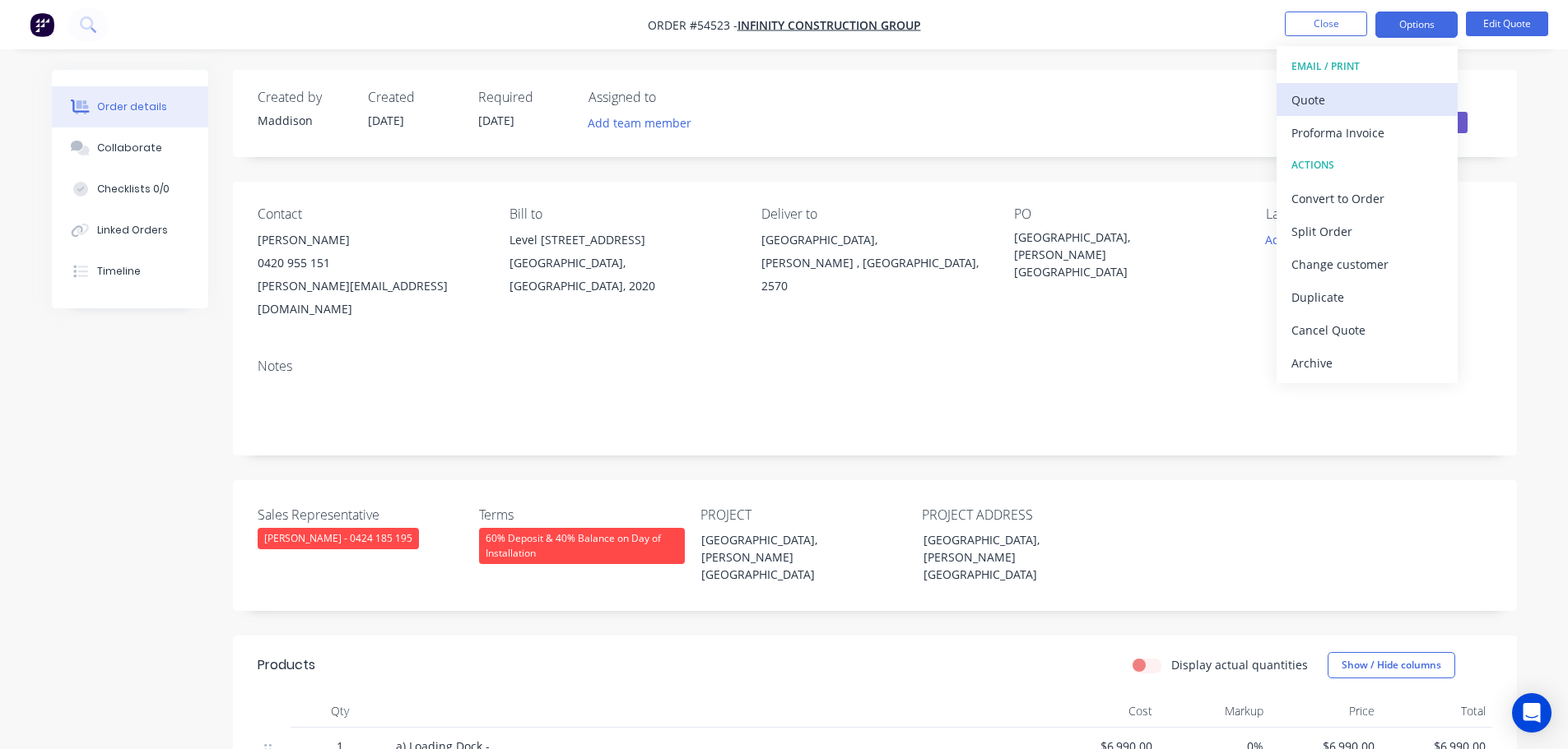
click at [1307, 100] on div "Quote" at bounding box center [1366, 100] width 151 height 24
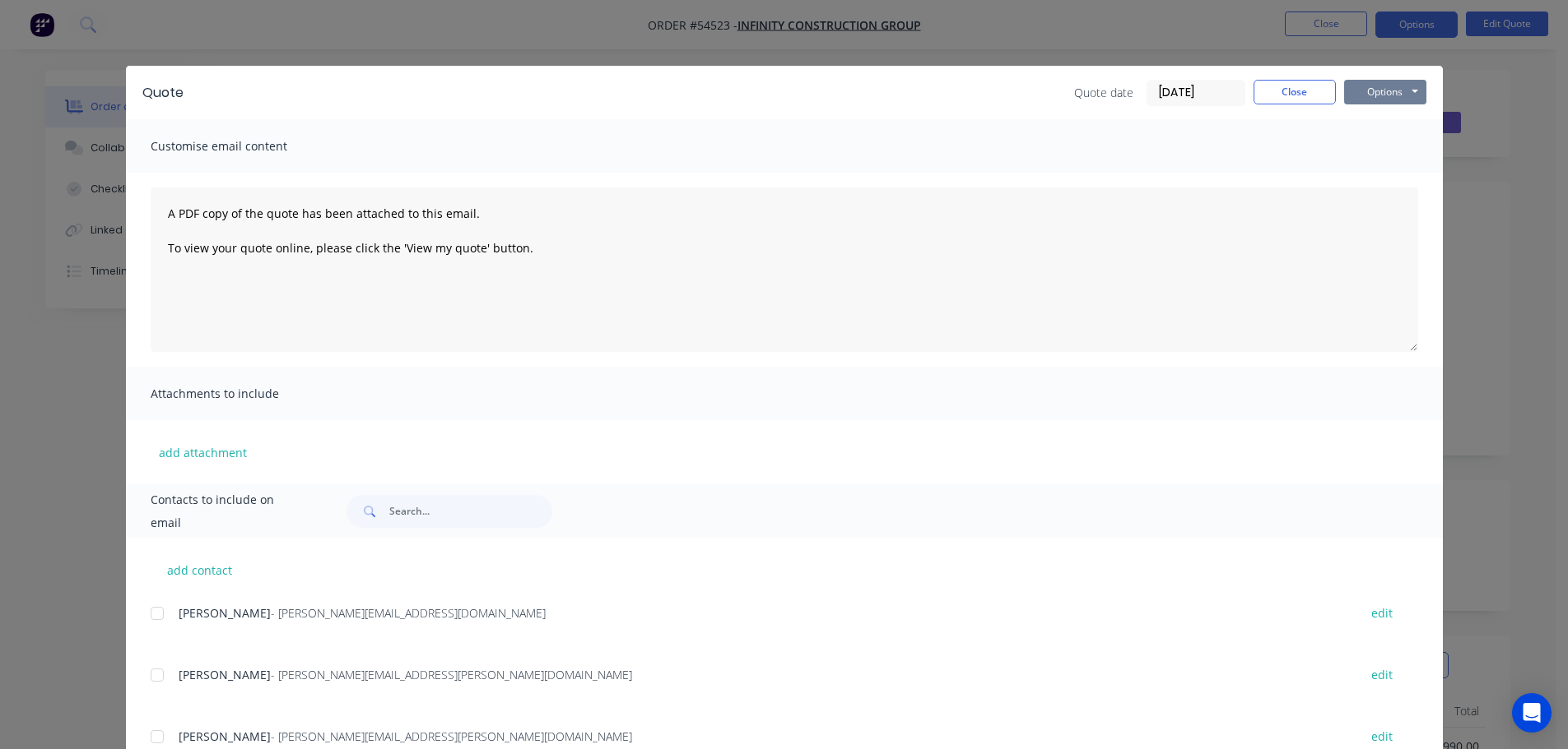
click at [1366, 93] on button "Options" at bounding box center [1385, 92] width 83 height 25
click at [1378, 149] on button "Print" at bounding box center [1397, 148] width 106 height 27
click at [1266, 89] on button "Close" at bounding box center [1295, 92] width 83 height 25
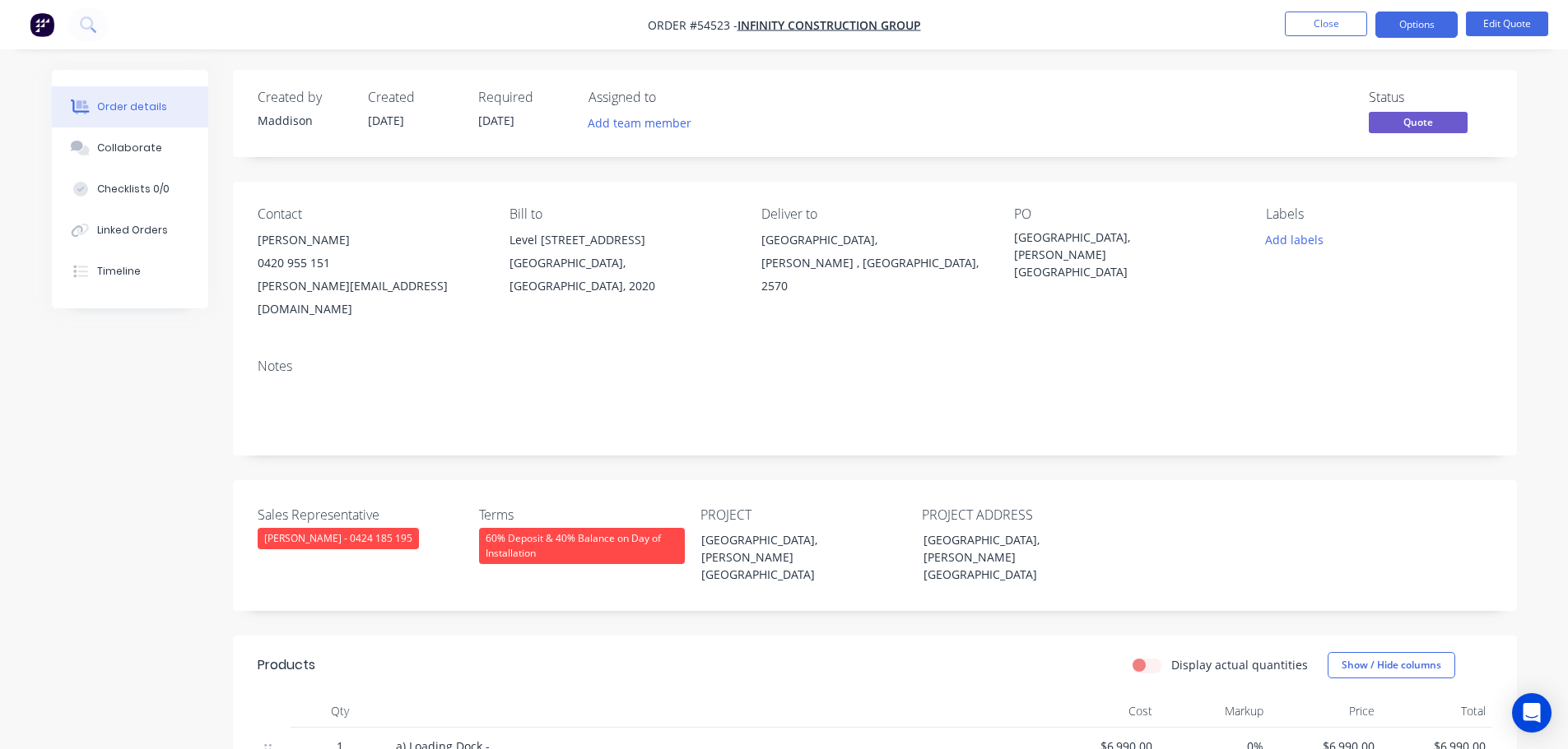
click at [330, 262] on span at bounding box center [330, 262] width 0 height 15
click at [1297, 22] on button "Close" at bounding box center [1327, 24] width 83 height 25
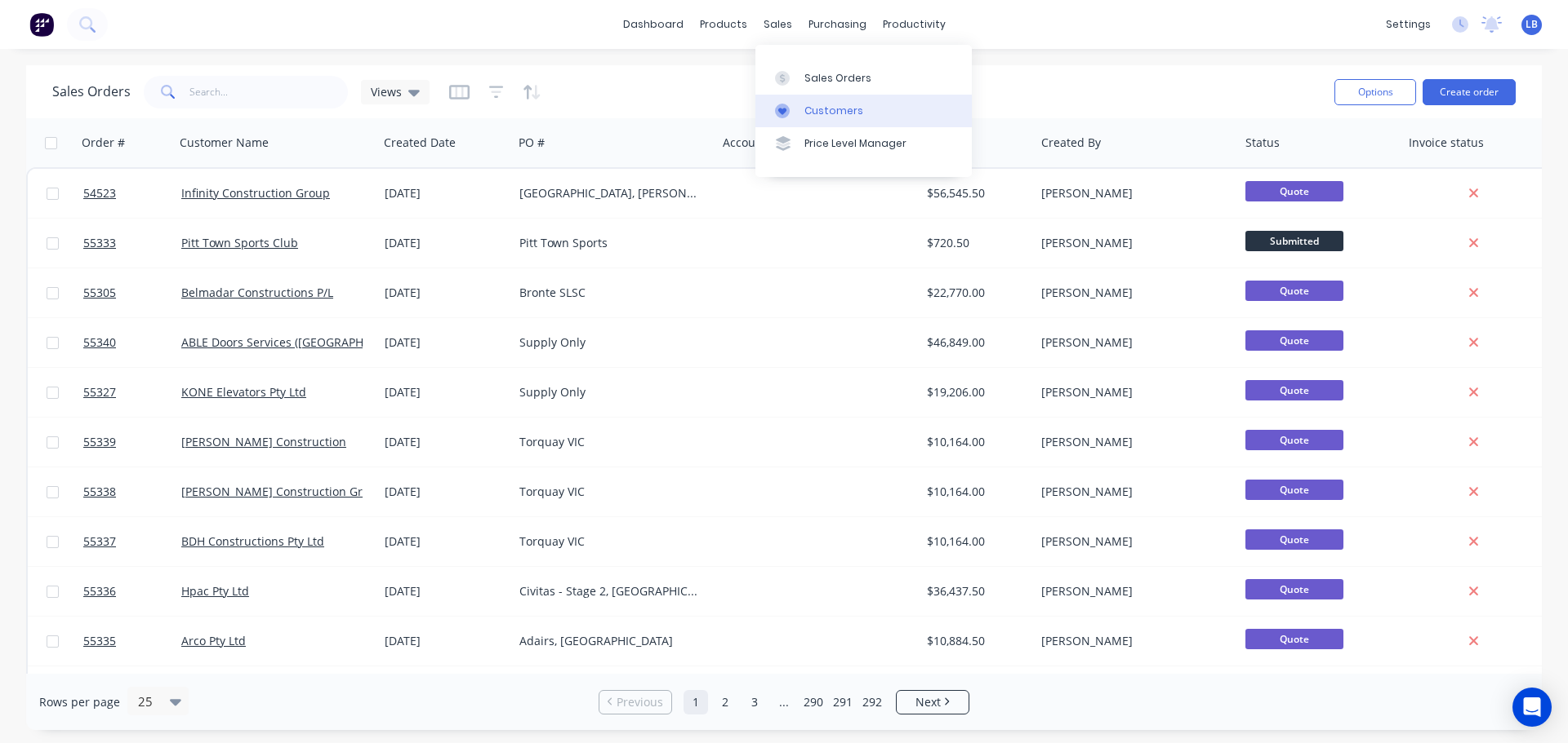
click at [840, 112] on div "Customers" at bounding box center [834, 111] width 59 height 14
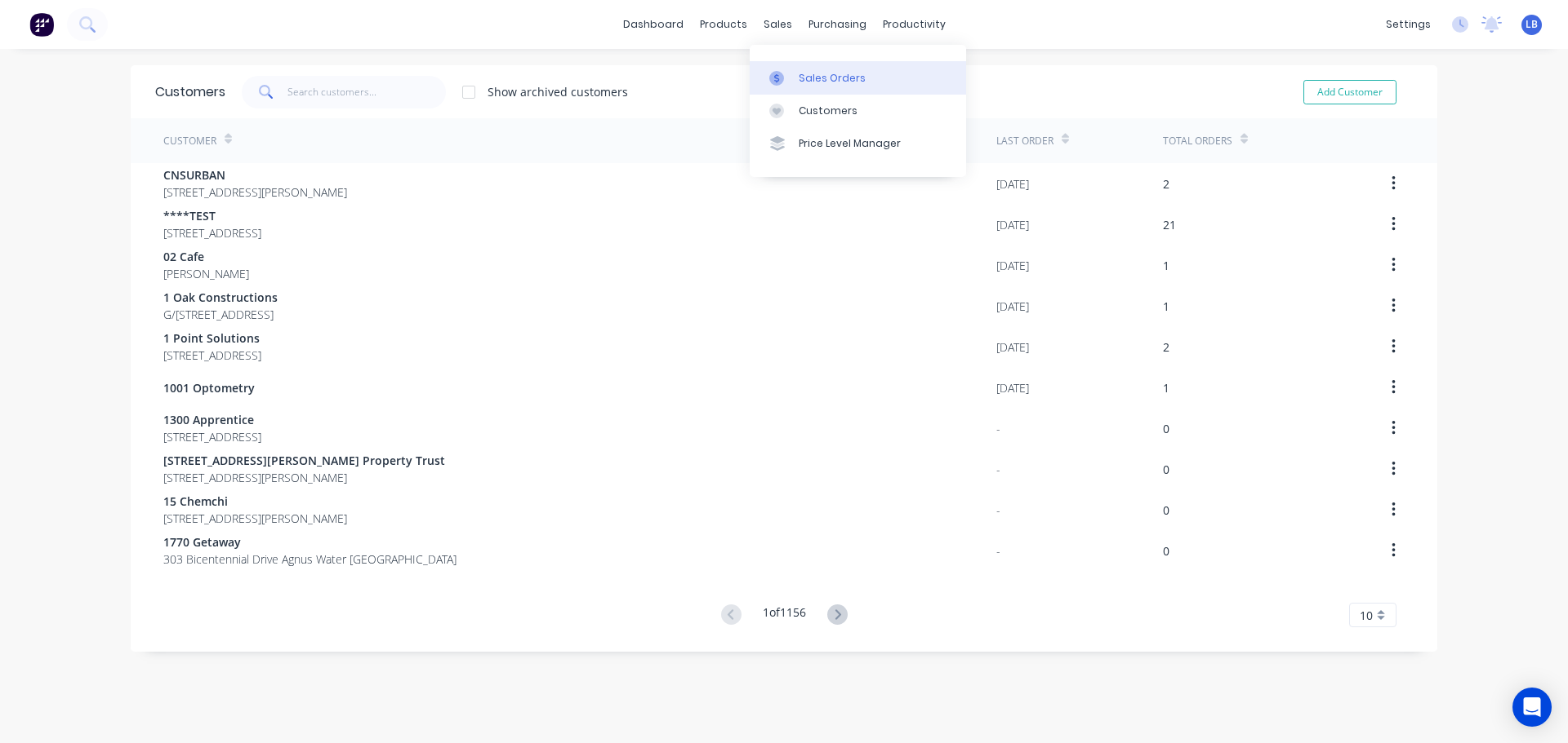
click at [821, 80] on div "Sales Orders" at bounding box center [832, 77] width 67 height 14
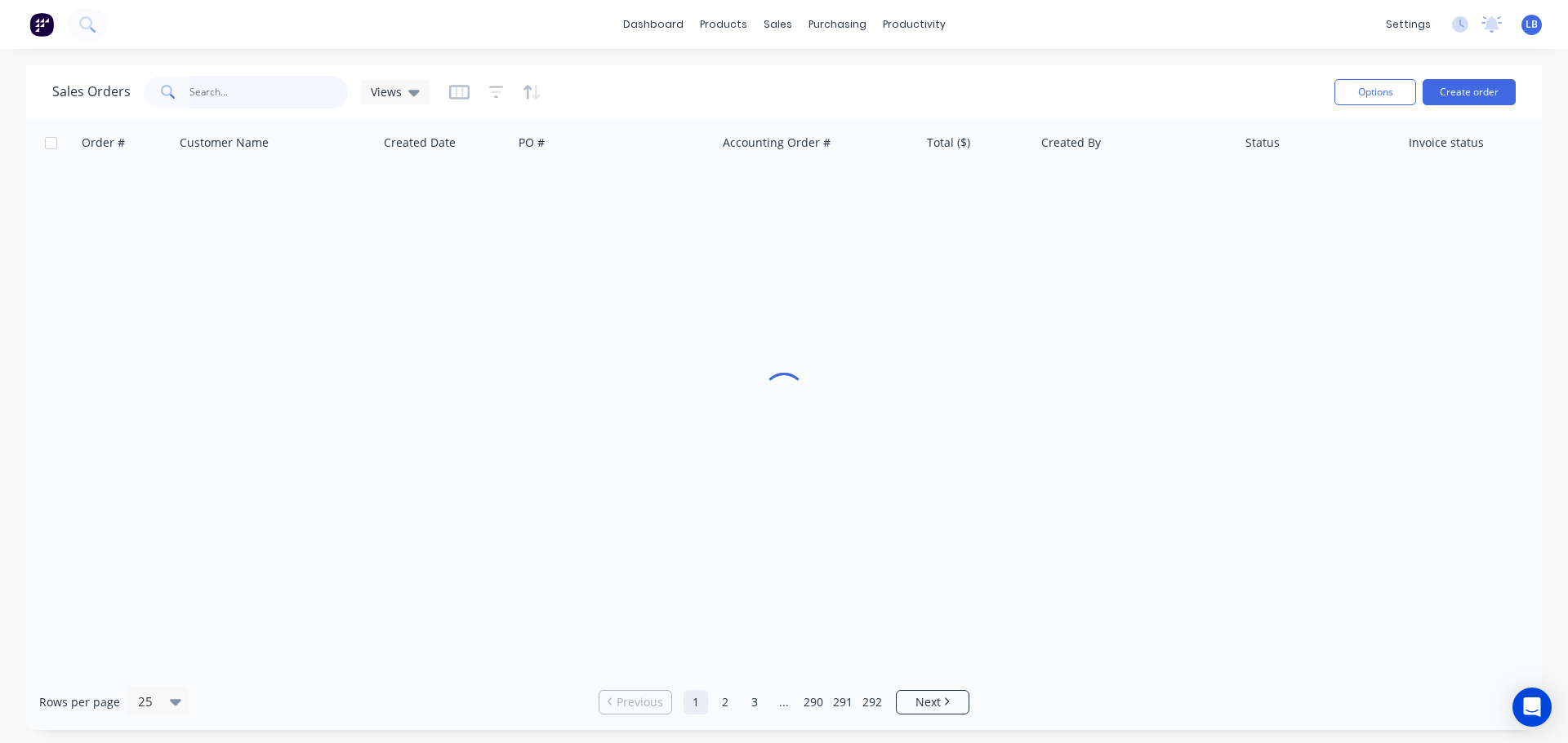
click at [242, 92] on input "text" at bounding box center [269, 93] width 159 height 32
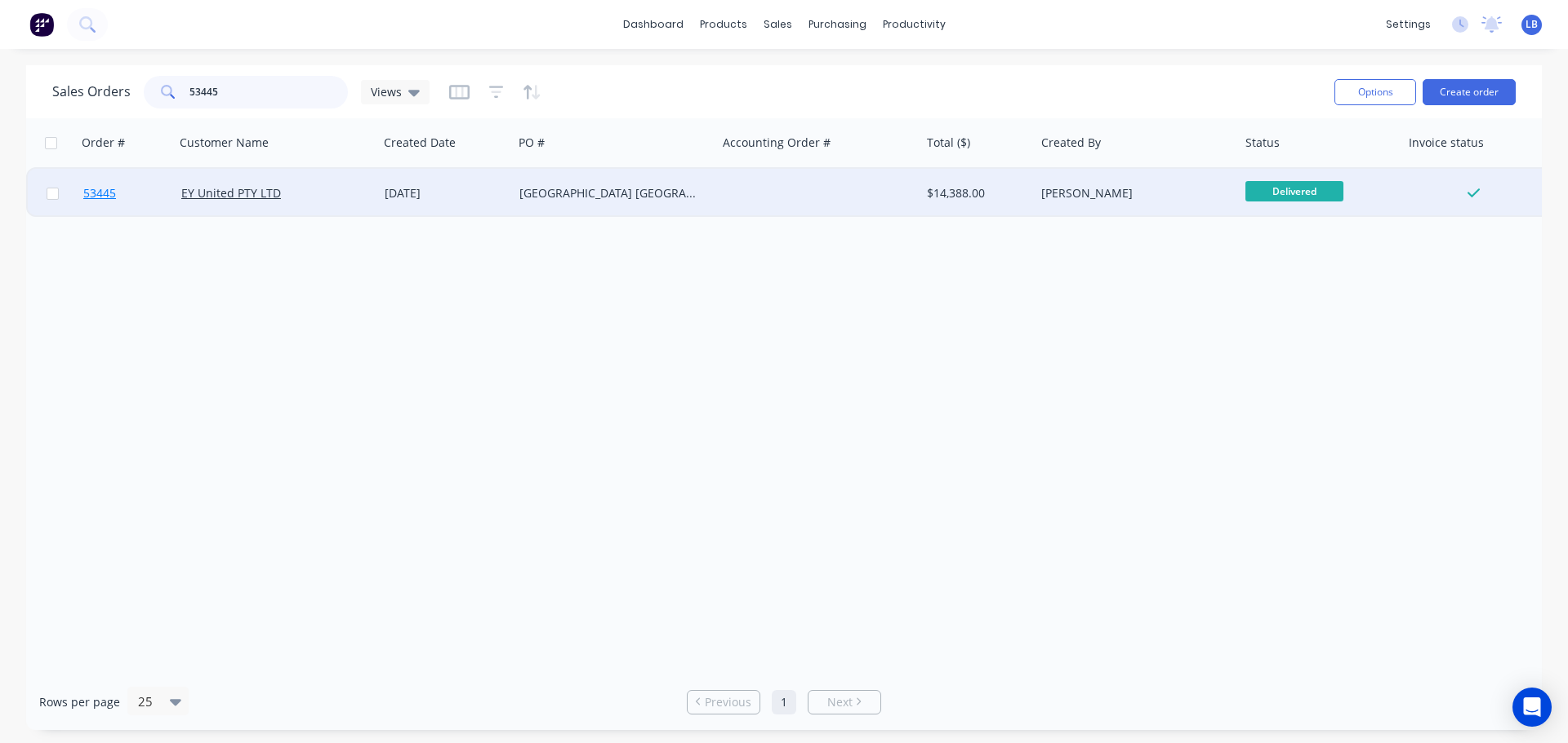
type input "53445"
click at [108, 196] on span "53445" at bounding box center [99, 193] width 32 height 16
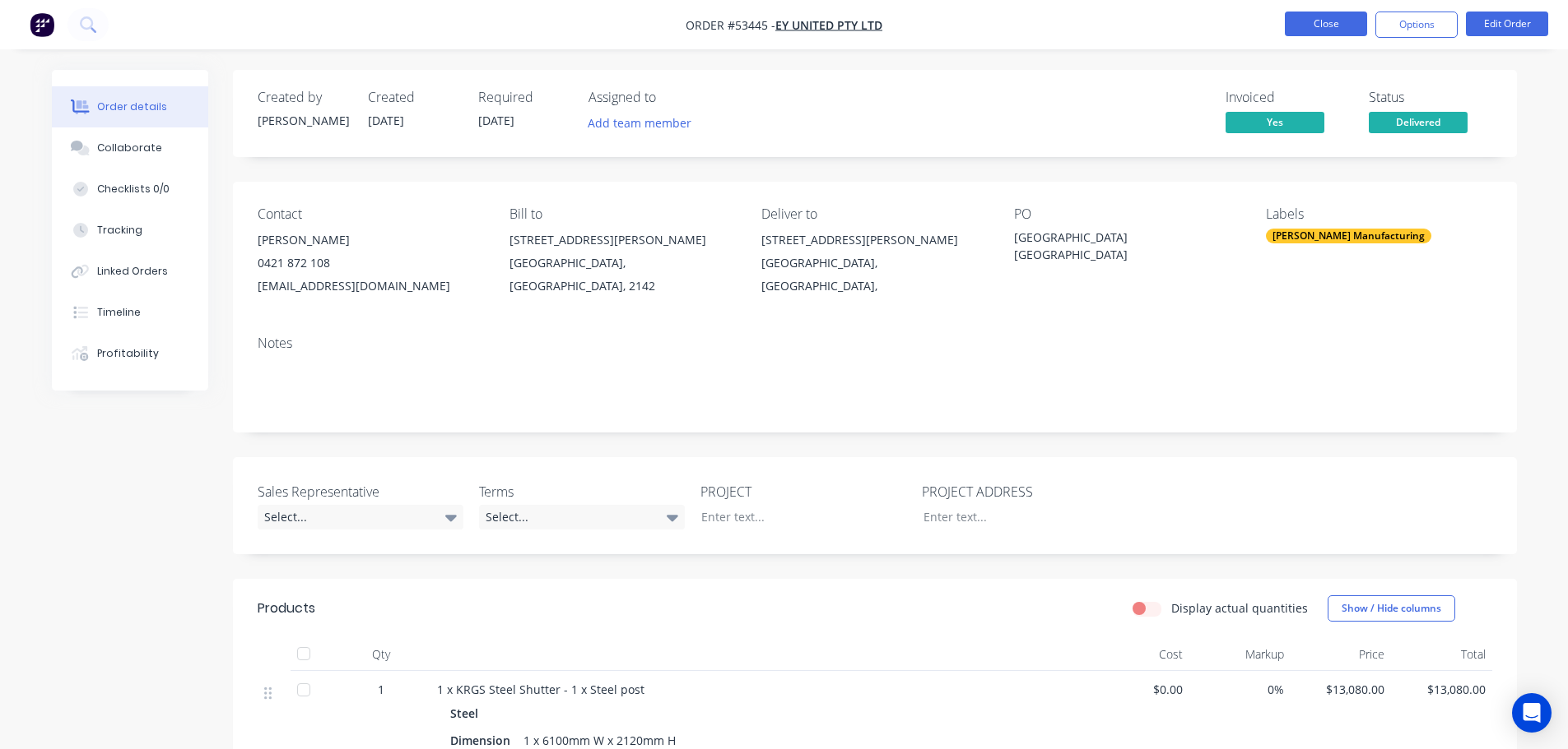
click at [1319, 25] on button "Close" at bounding box center [1327, 24] width 83 height 25
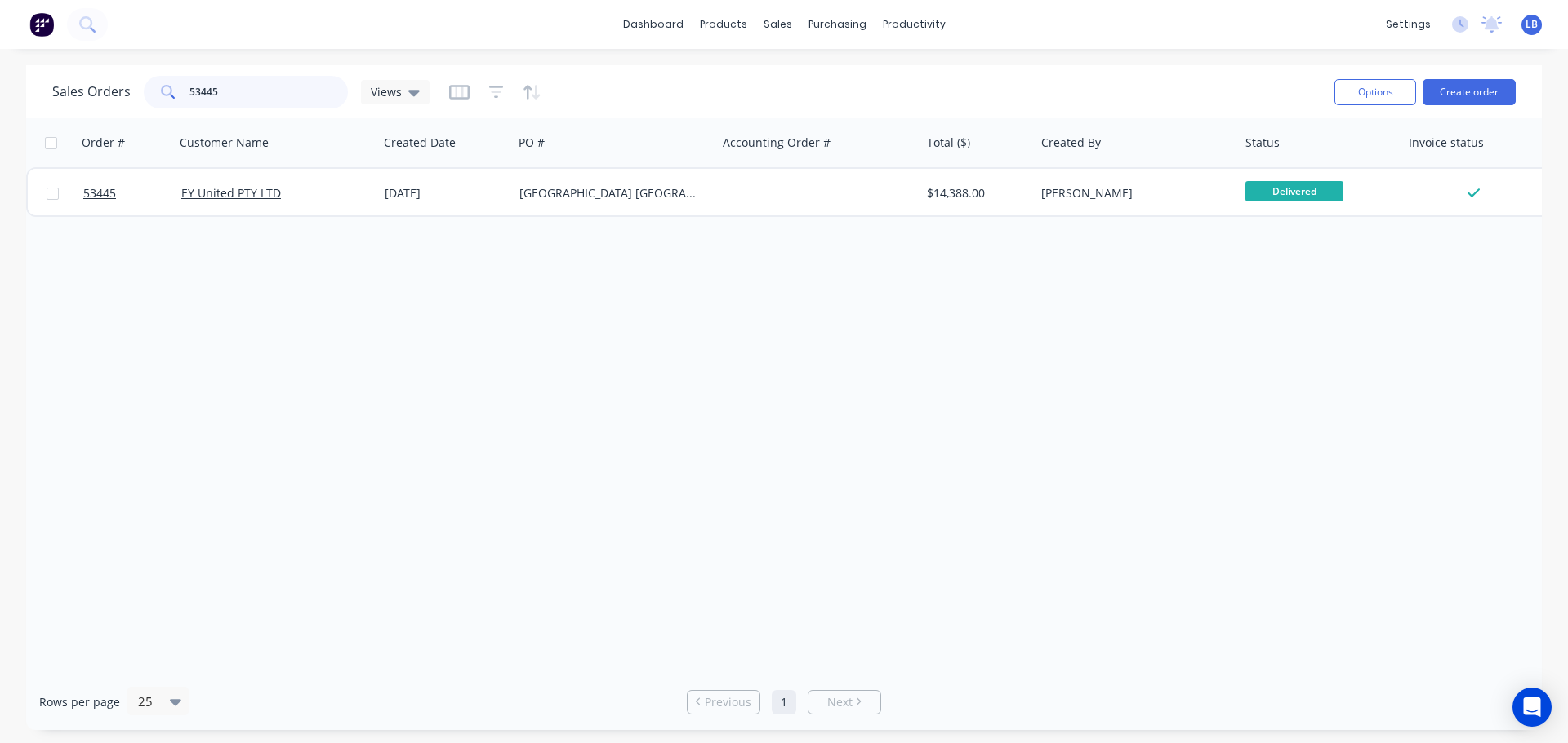
drag, startPoint x: 238, startPoint y: 92, endPoint x: 153, endPoint y: 97, distance: 85.1
click at [153, 97] on div "53445" at bounding box center [246, 93] width 204 height 32
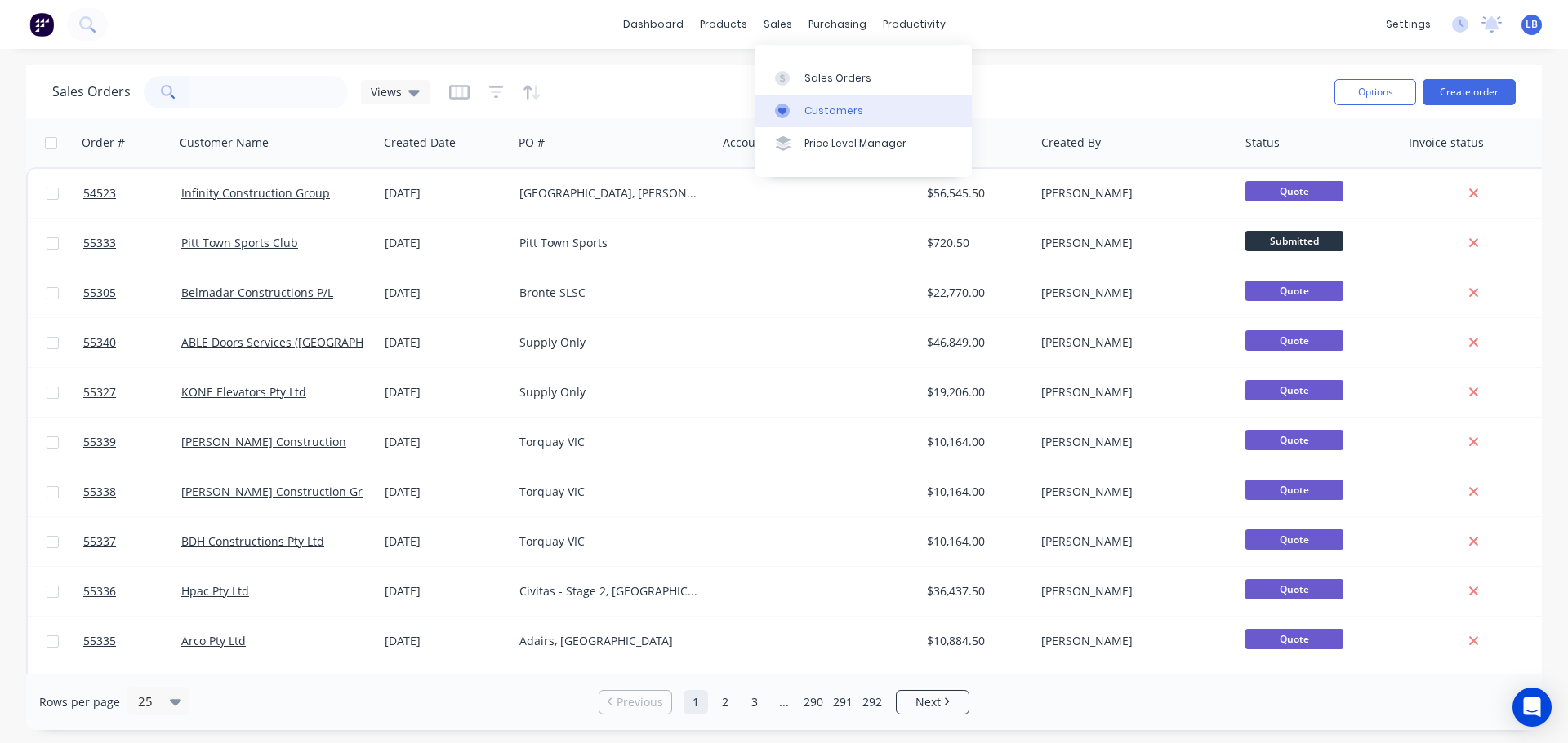
click at [833, 110] on div "Customers" at bounding box center [834, 111] width 59 height 14
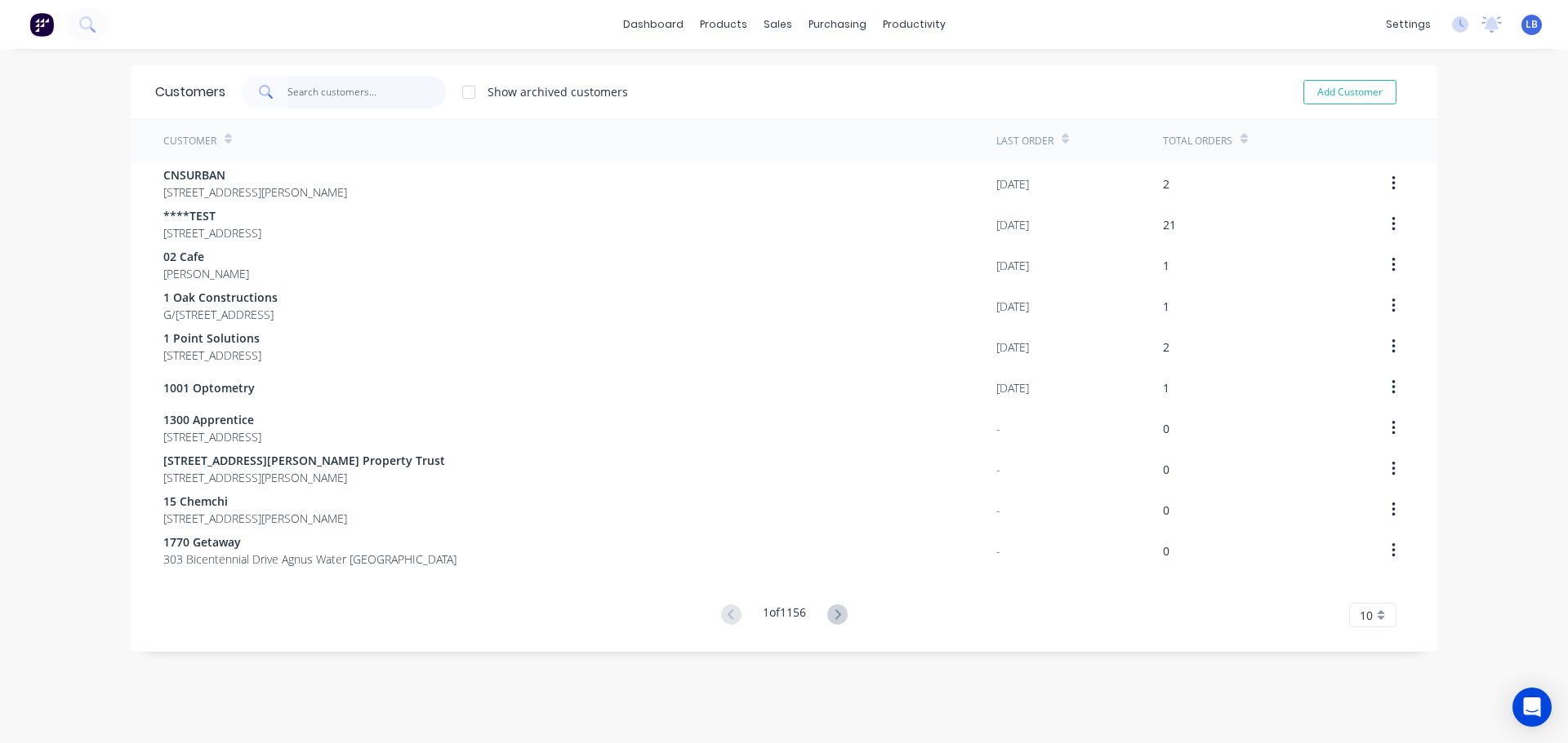
click at [326, 93] on input "text" at bounding box center [366, 93] width 159 height 32
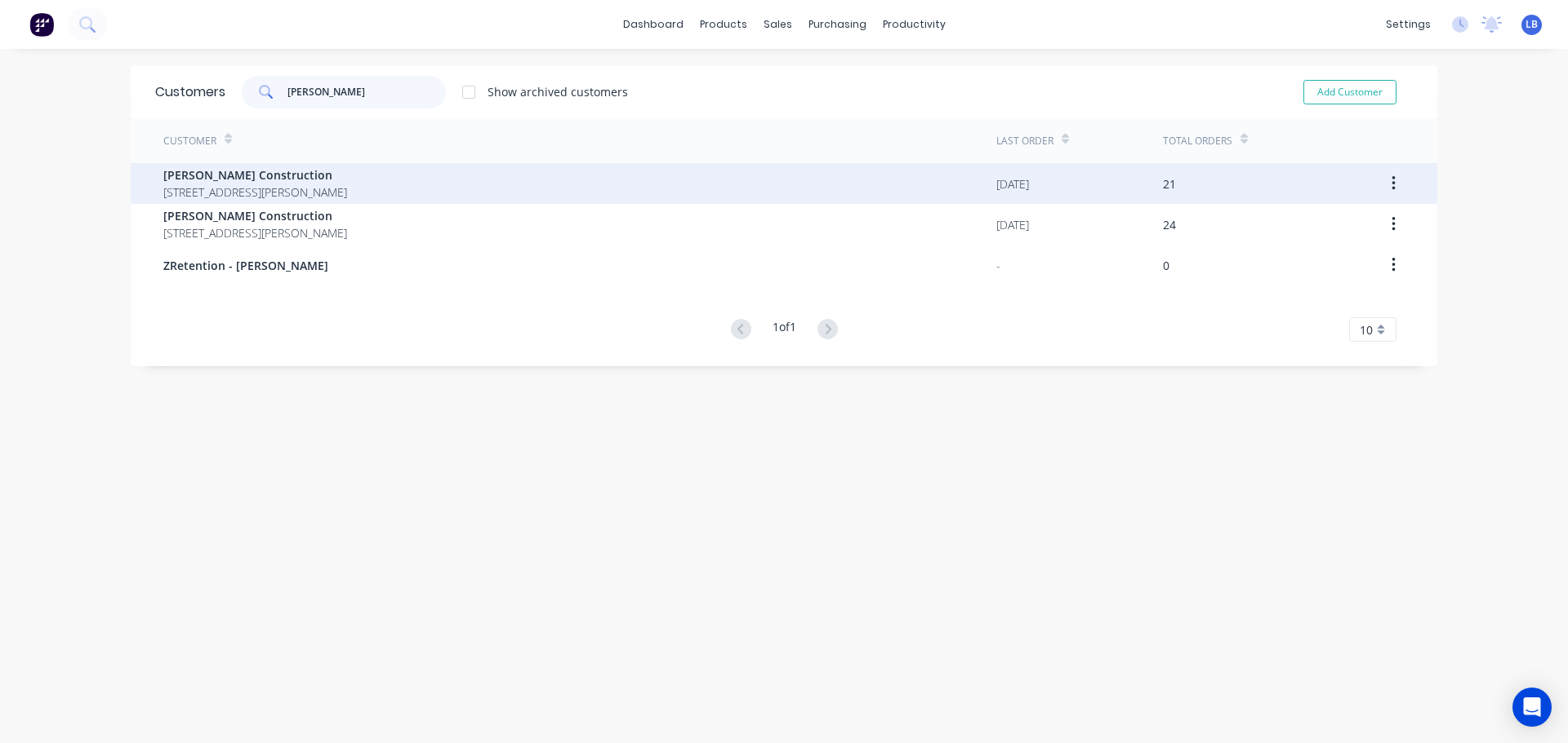
type input "Richard crookes"
click at [253, 176] on span "[PERSON_NAME] Construction" at bounding box center [255, 175] width 184 height 17
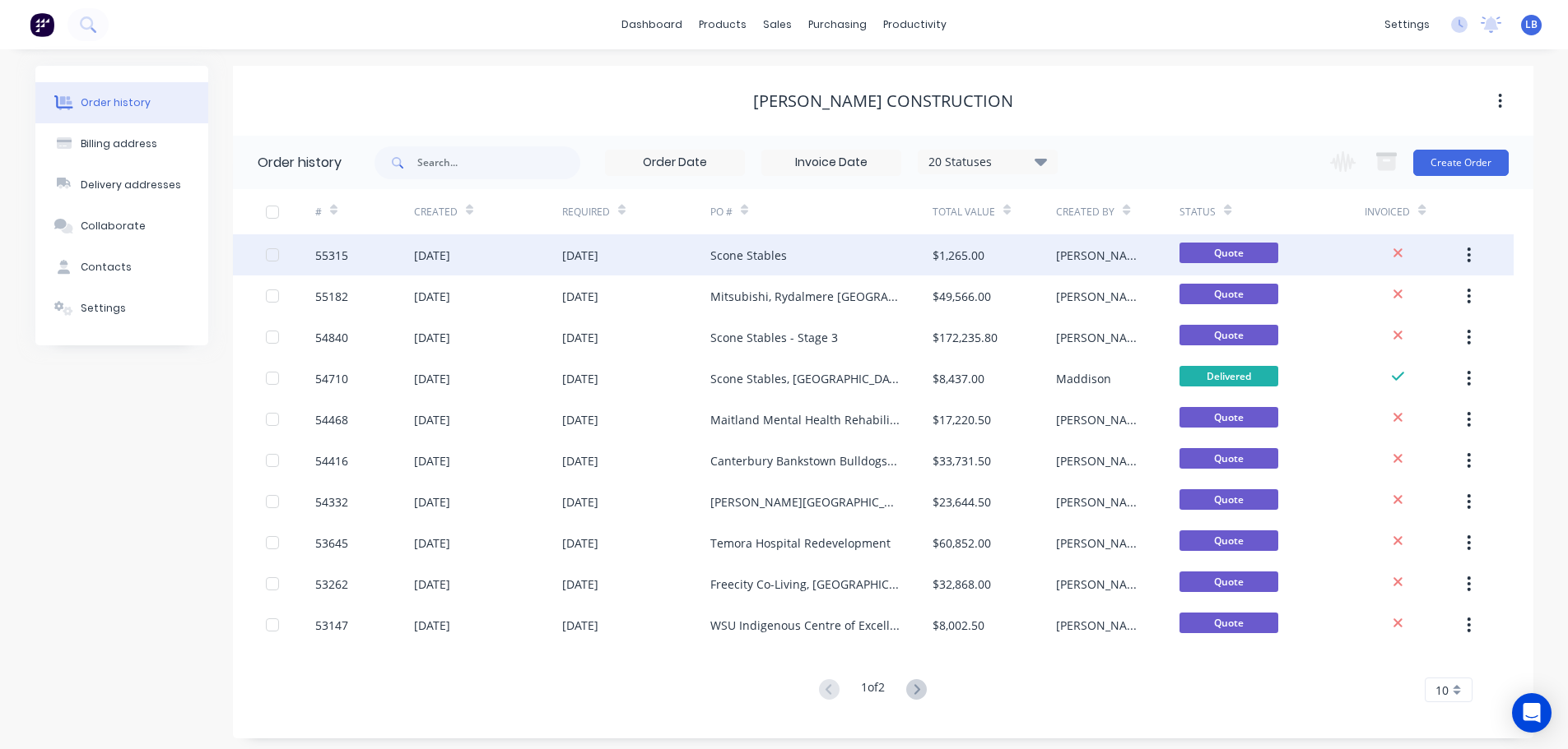
click at [343, 260] on div "55315" at bounding box center [332, 256] width 33 height 17
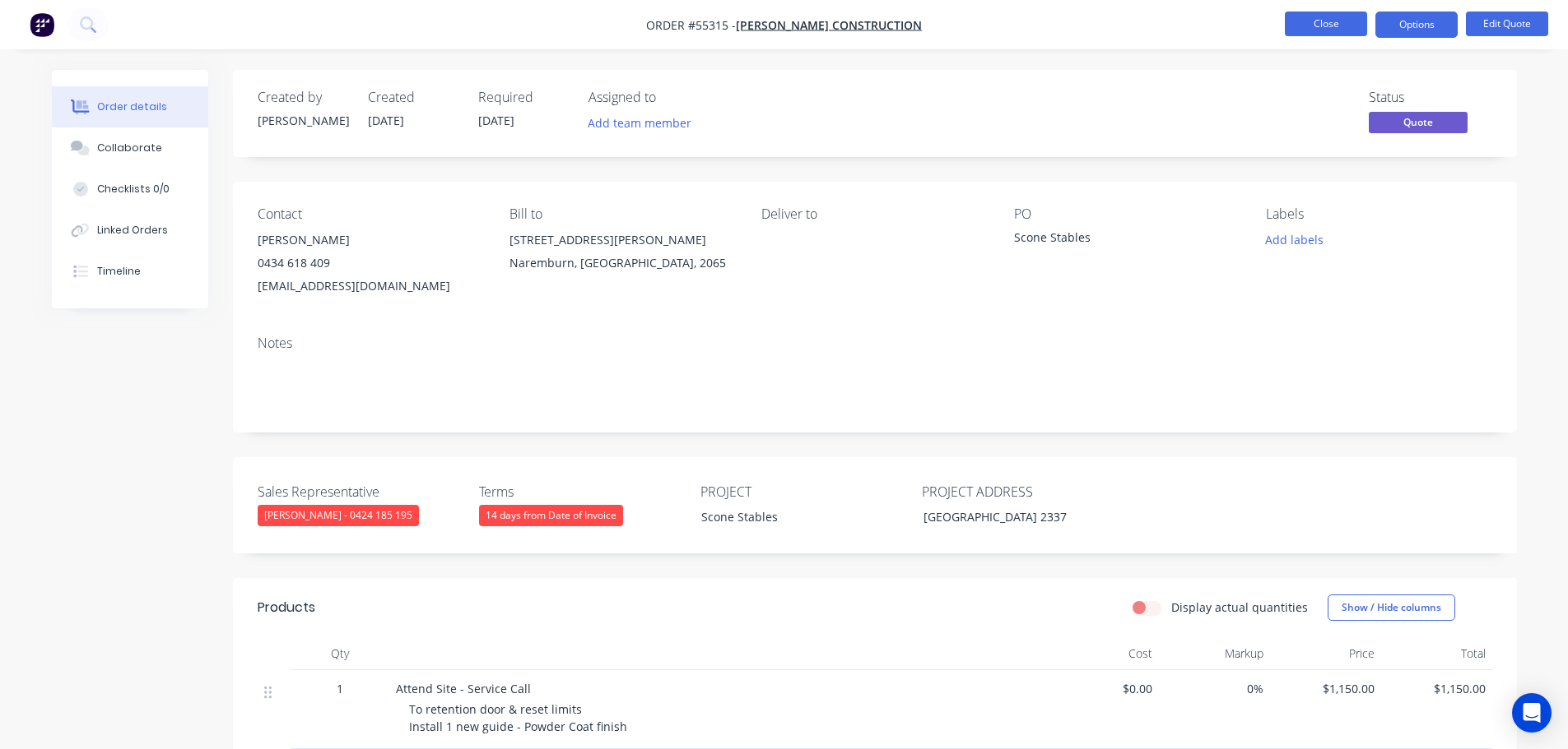
click at [1303, 31] on button "Close" at bounding box center [1327, 24] width 83 height 25
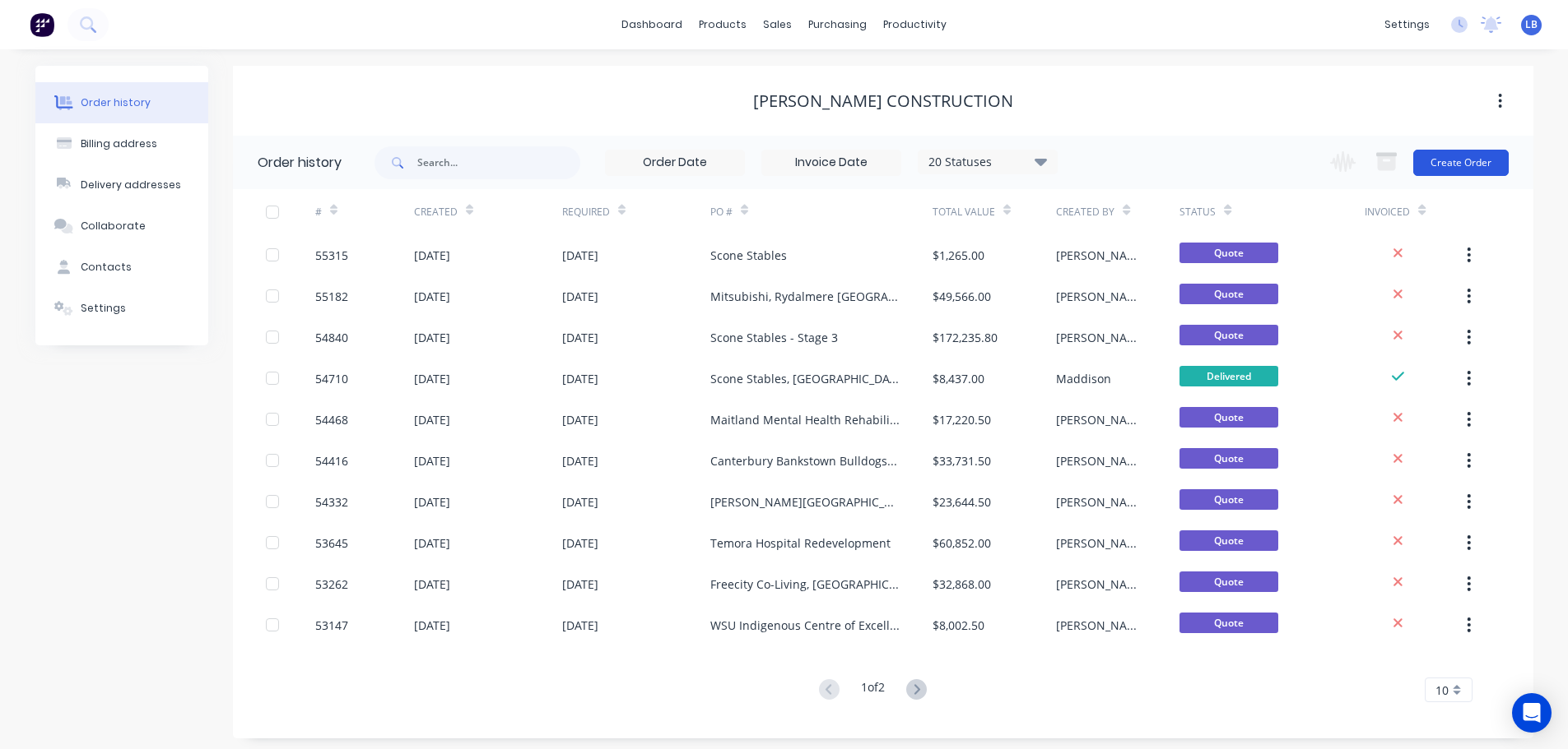
click at [1455, 163] on button "Create Order" at bounding box center [1460, 162] width 95 height 26
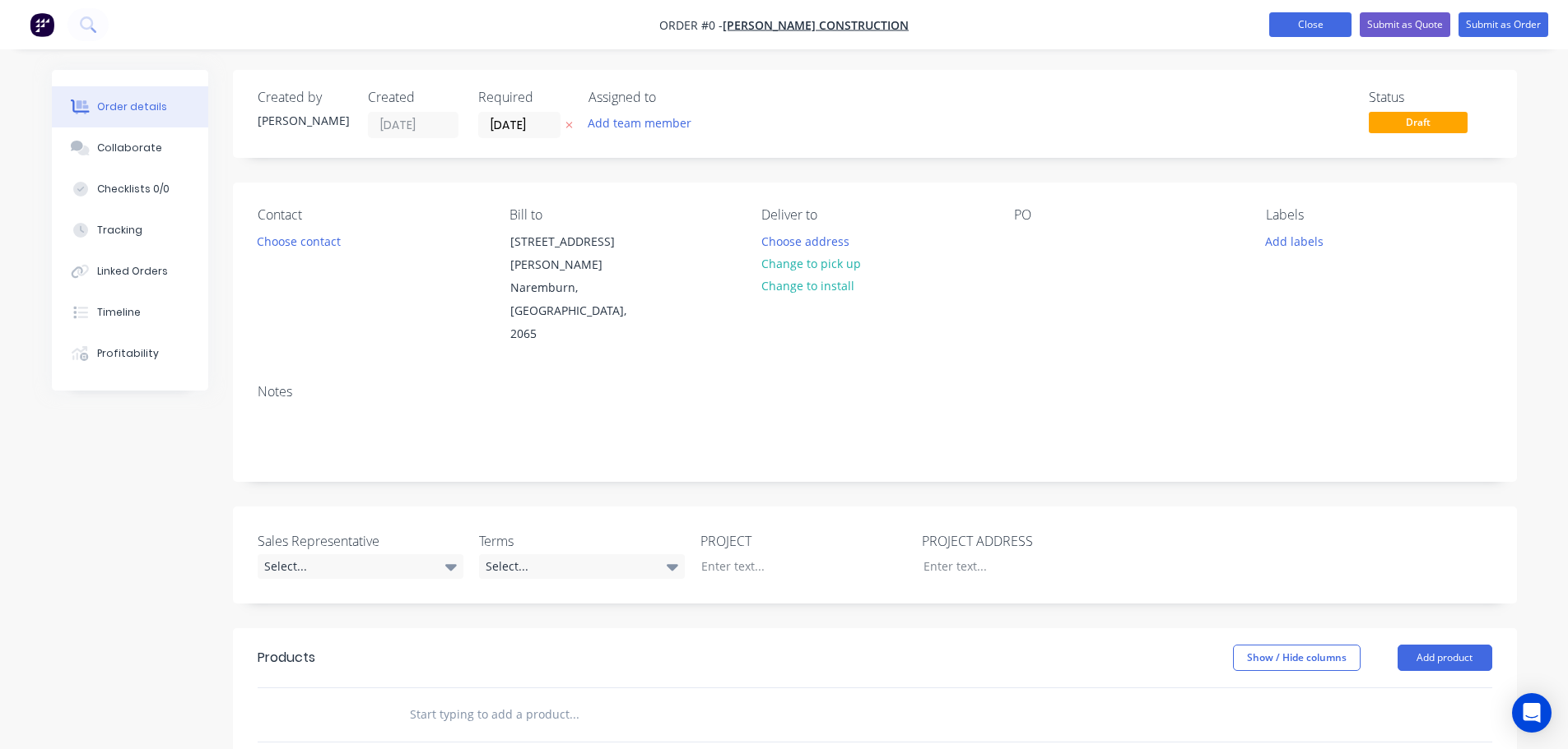
click at [1292, 30] on button "Close" at bounding box center [1310, 25] width 83 height 25
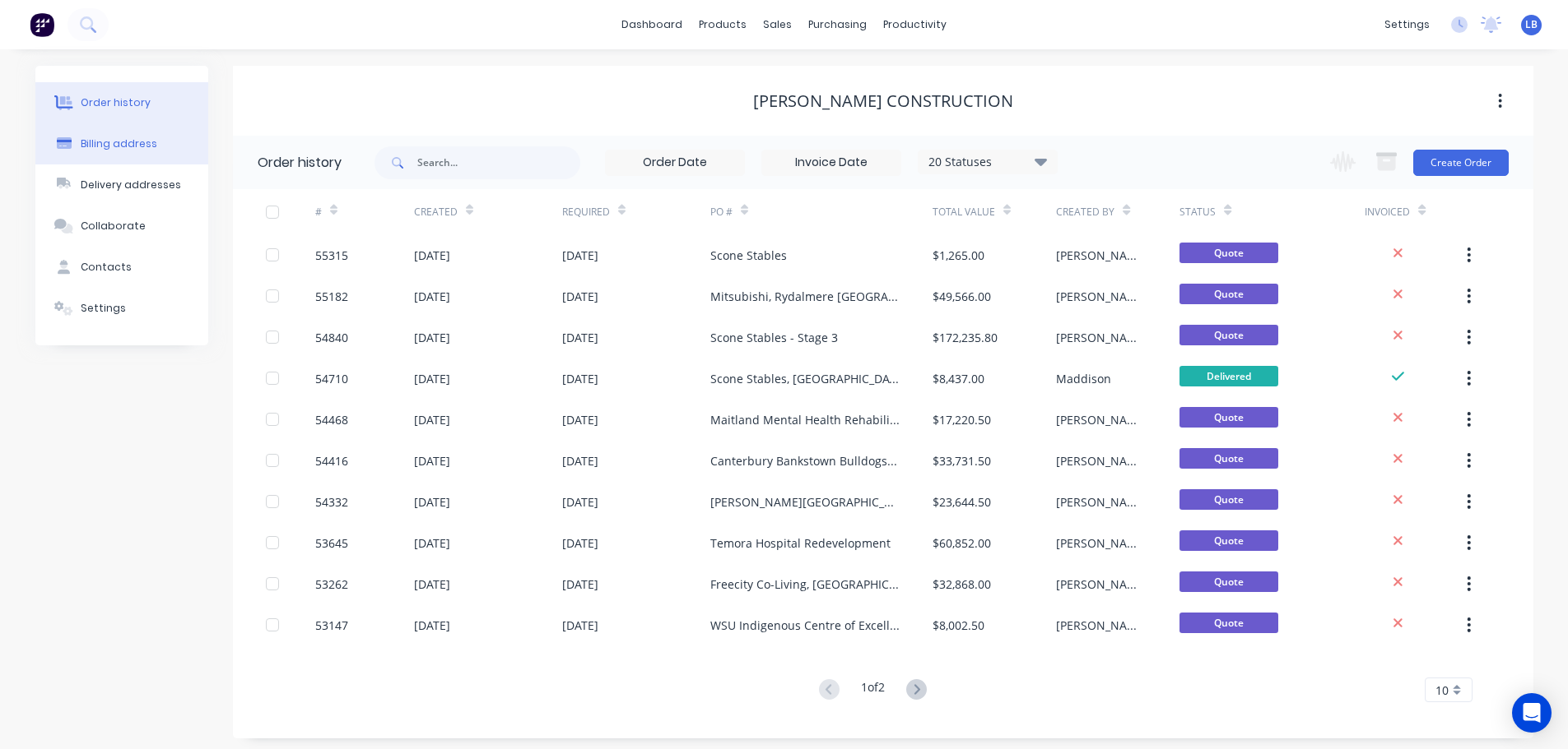
click at [124, 141] on div "Billing address" at bounding box center [119, 143] width 77 height 14
select select "AU"
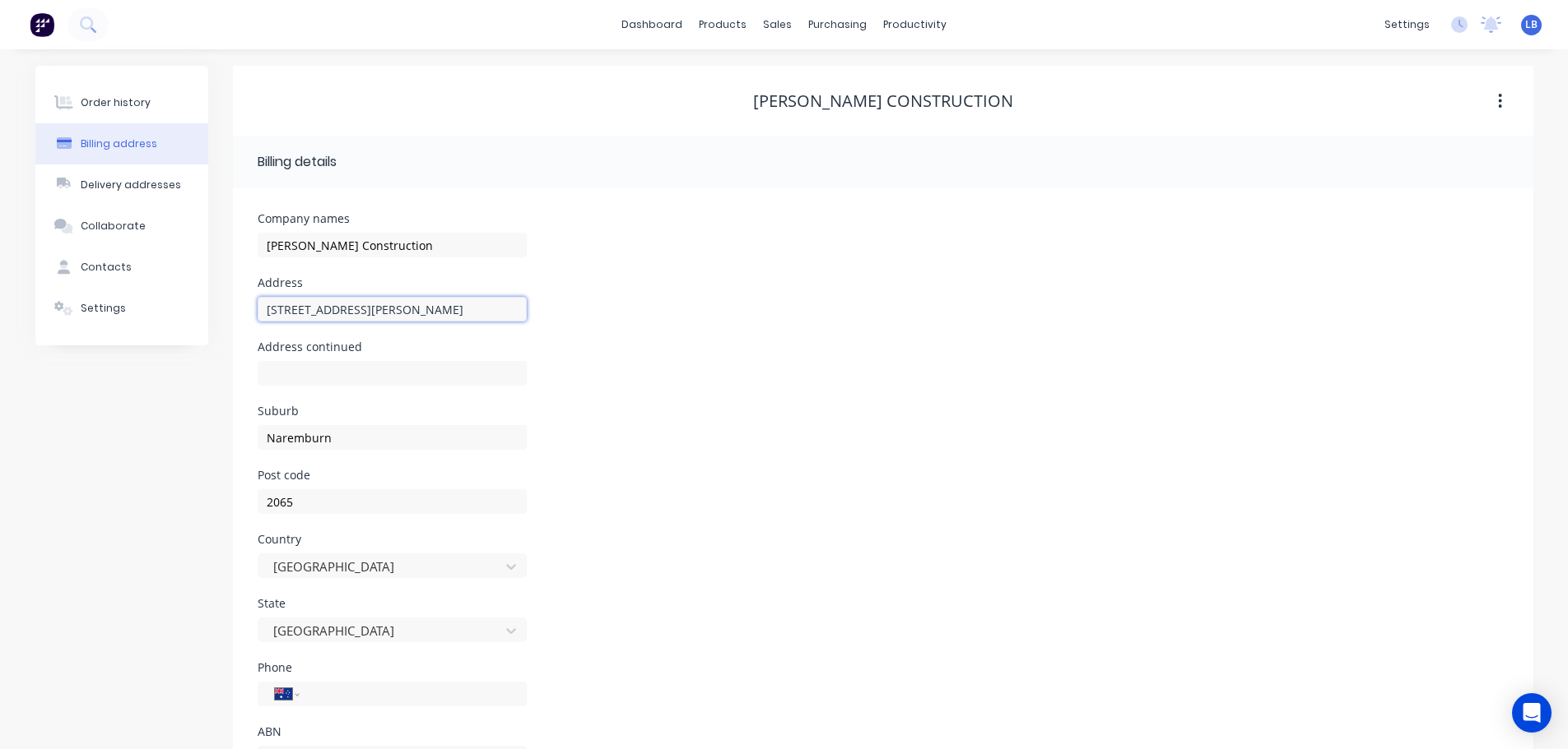
drag, startPoint x: 385, startPoint y: 310, endPoint x: 214, endPoint y: 315, distance: 171.1
click at [214, 315] on div "Order history Billing address Delivery addresses Collaborate Contacts Settings …" at bounding box center [784, 436] width 1498 height 741
type input "Level 14, 558 Pacific Hwy"
drag, startPoint x: 336, startPoint y: 441, endPoint x: 248, endPoint y: 441, distance: 88.0
click at [248, 441] on div "Company names Richard Crookes Construction Address Level 14, 558 Pacific Hwy Ad…" at bounding box center [883, 497] width 1301 height 618
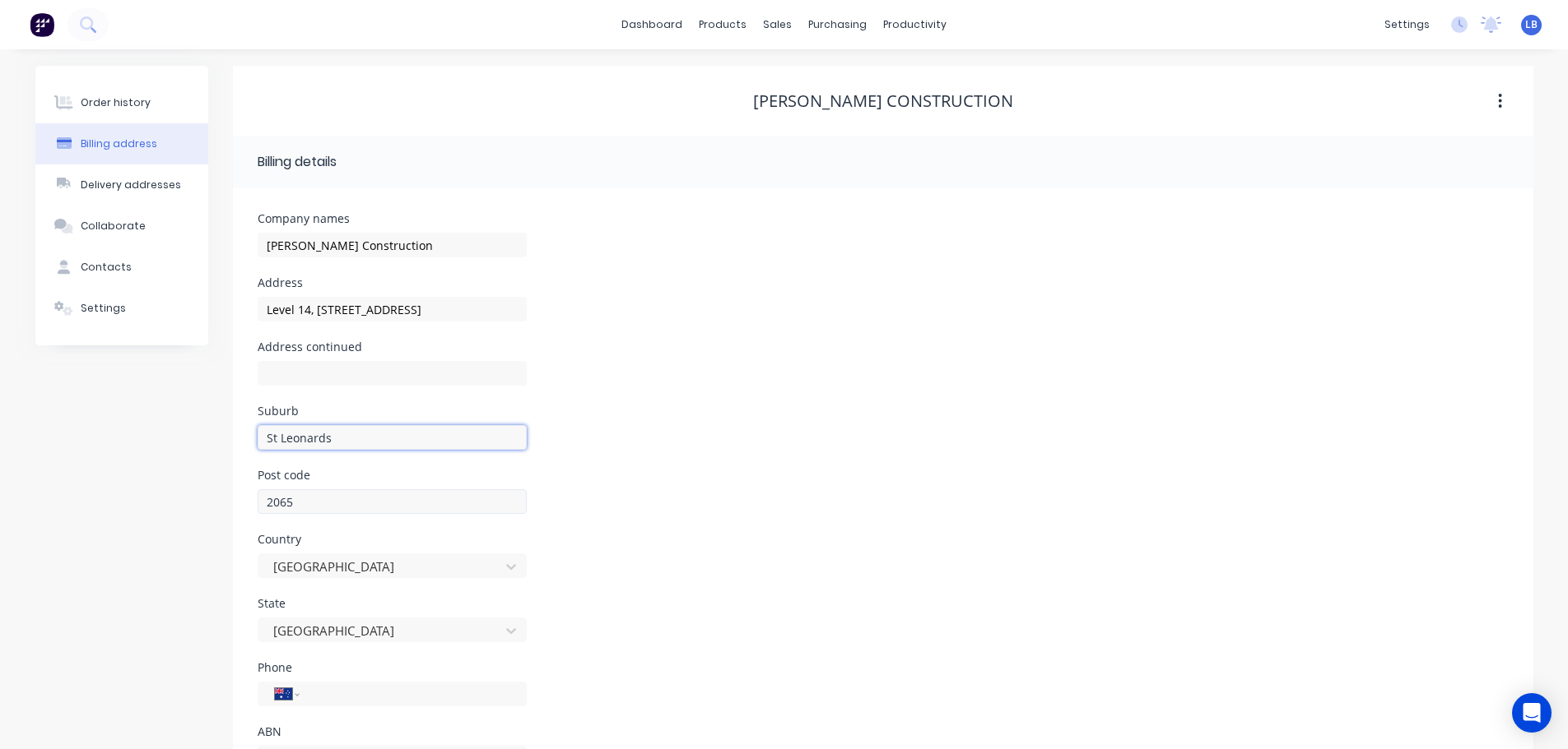
type input "St Leonards"
drag, startPoint x: 291, startPoint y: 505, endPoint x: 214, endPoint y: 506, distance: 77.0
click at [214, 506] on div "Order history Billing address Delivery addresses Collaborate Contacts Settings …" at bounding box center [784, 436] width 1498 height 741
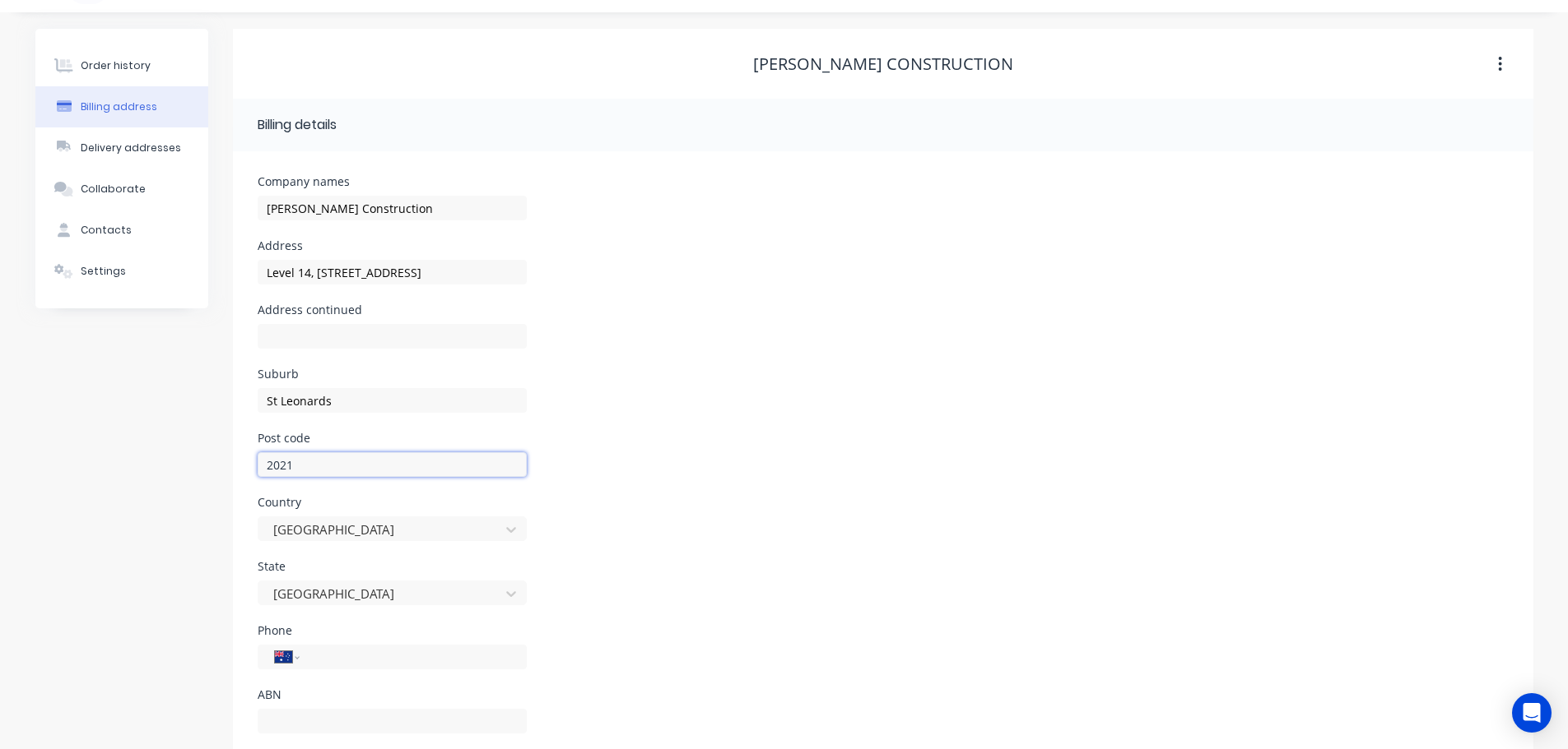
scroll to position [74, 0]
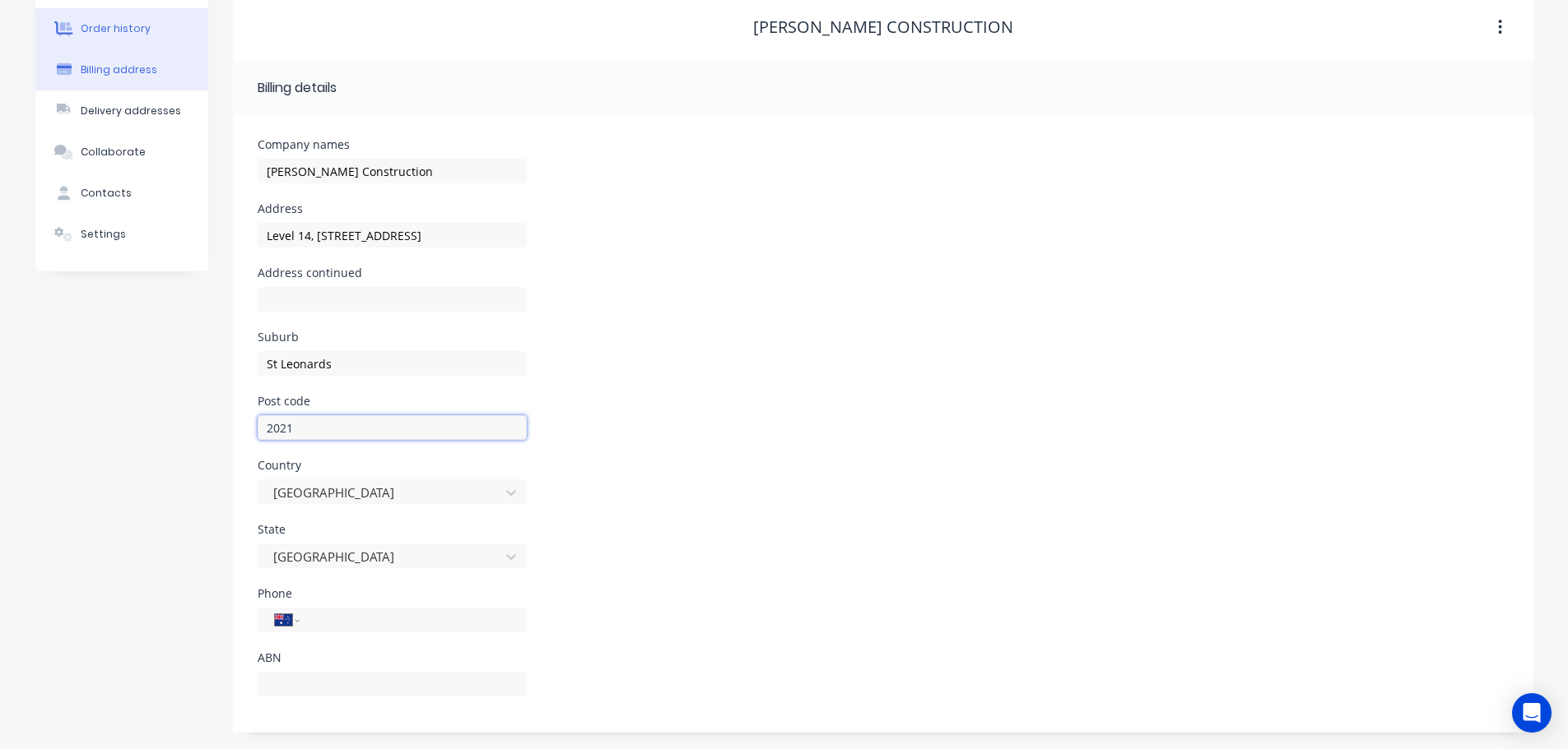
type input "2021"
click at [124, 26] on div "Order history" at bounding box center [115, 28] width 70 height 14
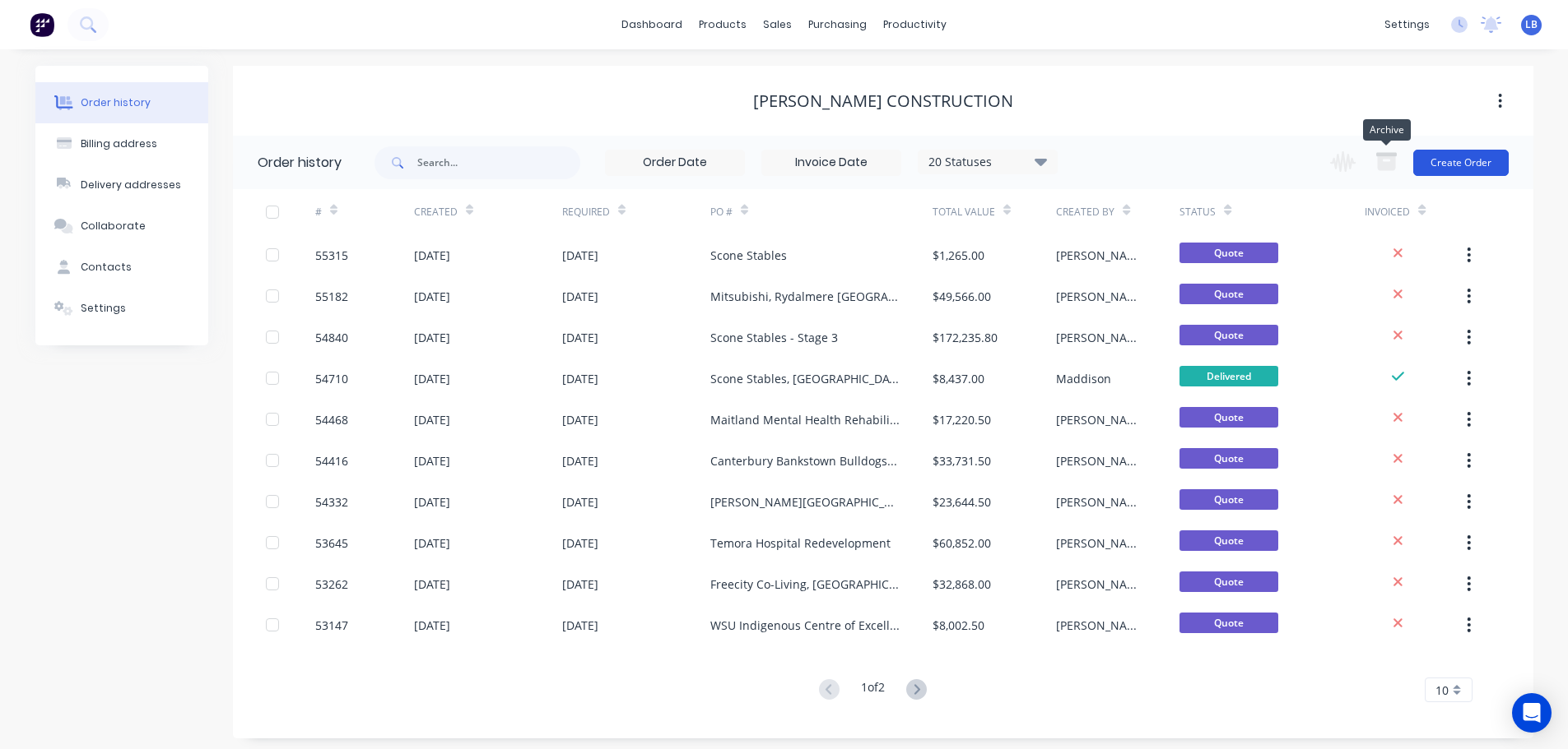
click at [1439, 159] on button "Create Order" at bounding box center [1460, 162] width 95 height 26
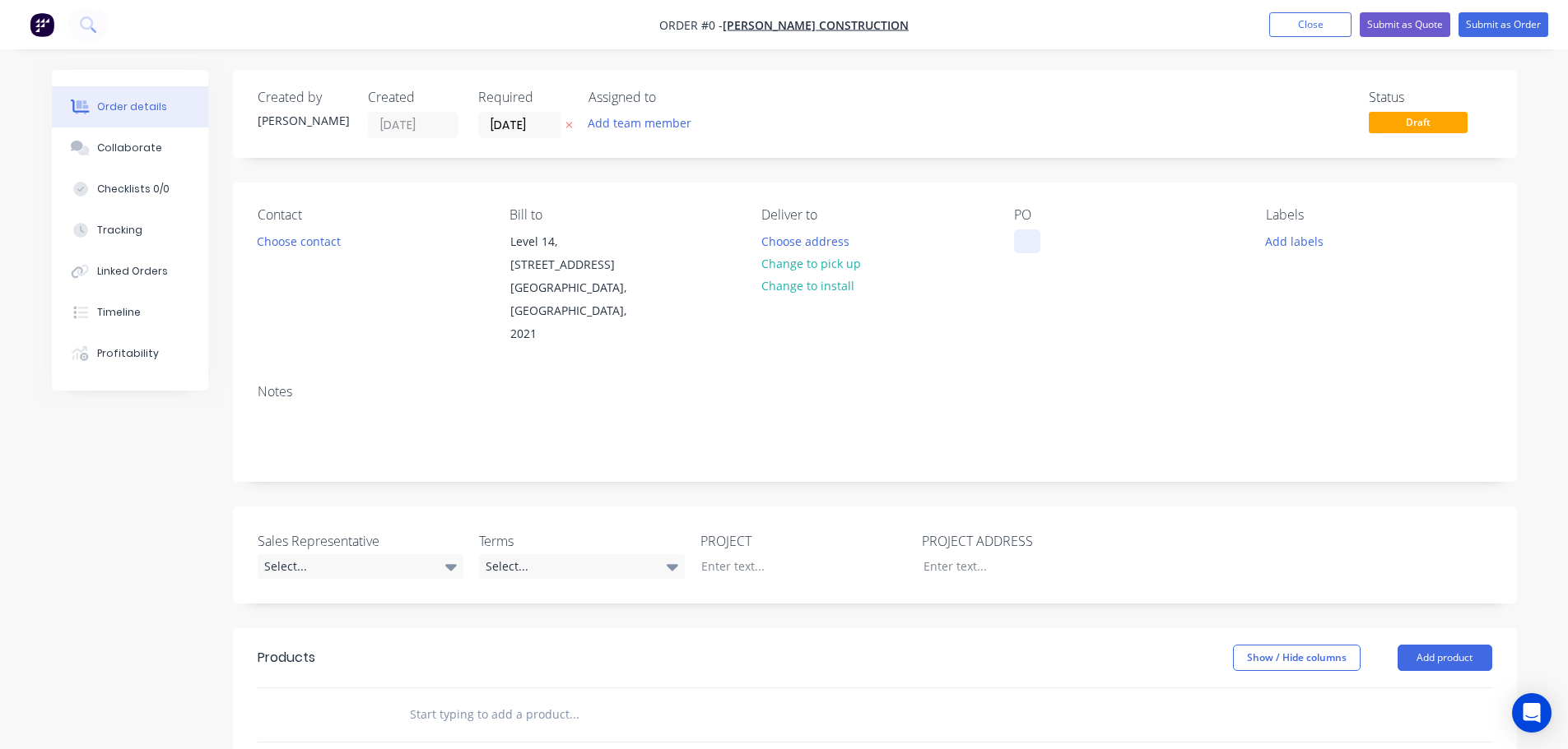
click at [1025, 235] on div at bounding box center [1026, 241] width 26 height 24
click at [274, 244] on div "Order details Collaborate Checklists 0/0 Tracking Linked Orders Timeline Profit…" at bounding box center [784, 616] width 1498 height 1092
click at [274, 244] on button "Choose contact" at bounding box center [298, 240] width 101 height 22
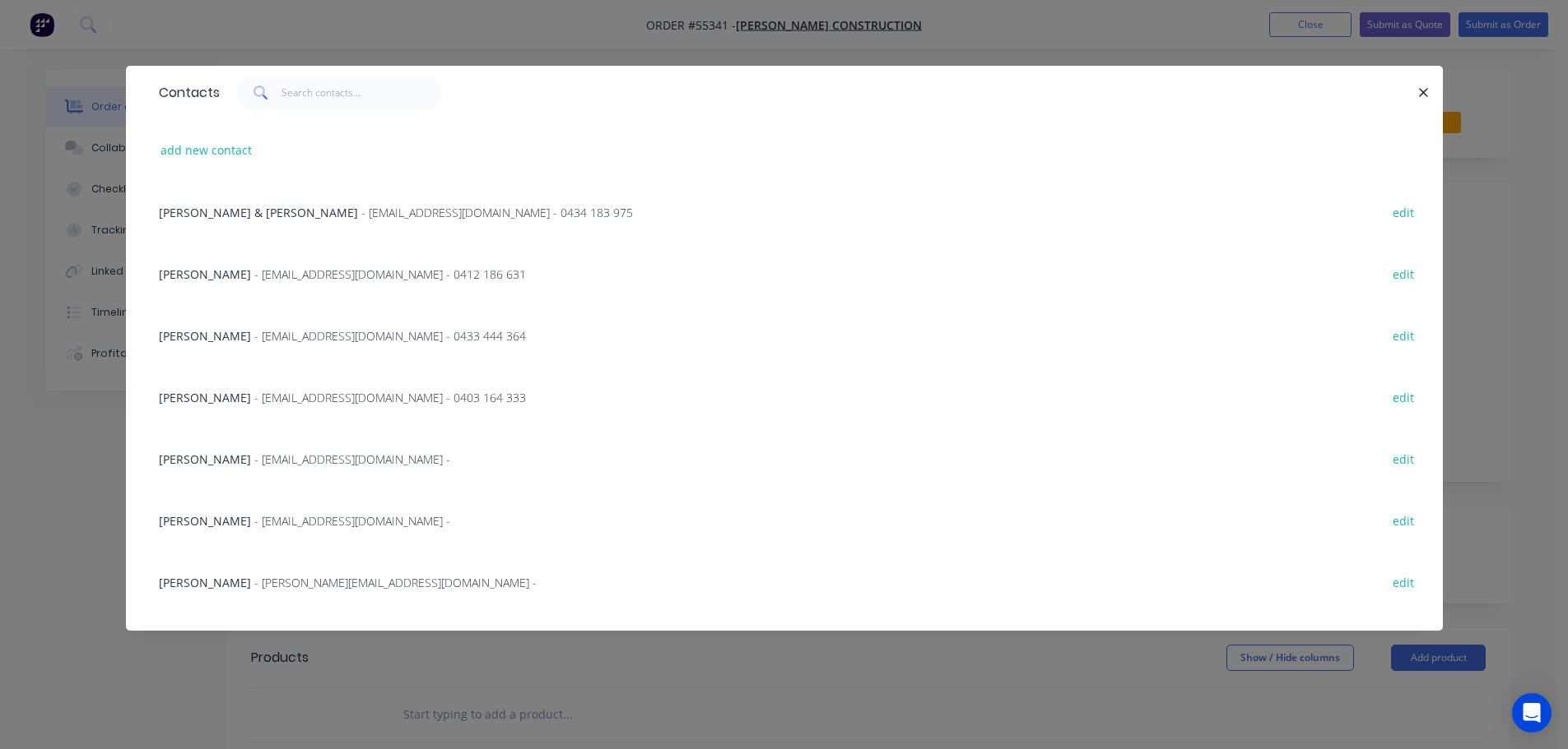
click at [204, 521] on span "Chris Collins" at bounding box center [205, 521] width 92 height 15
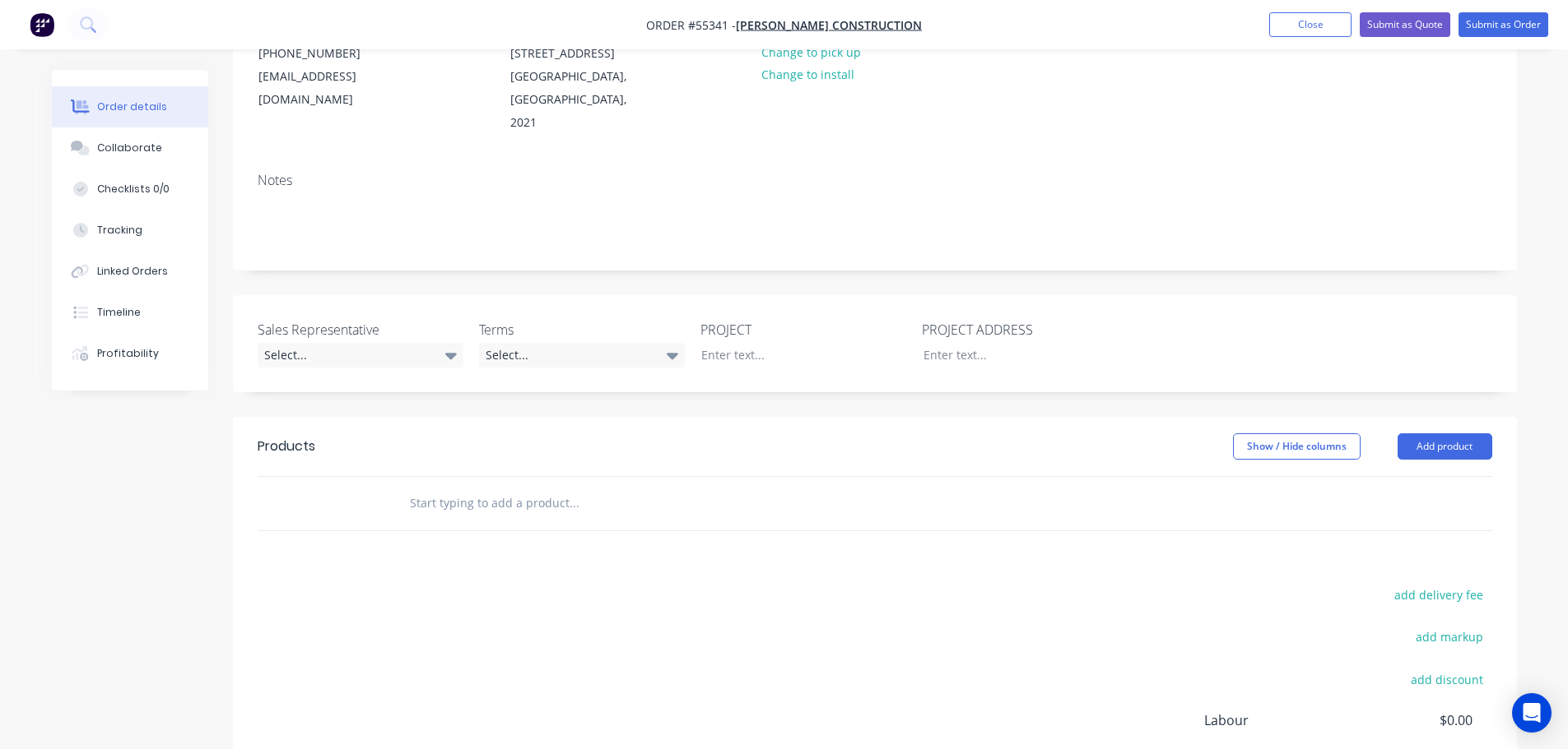
scroll to position [247, 0]
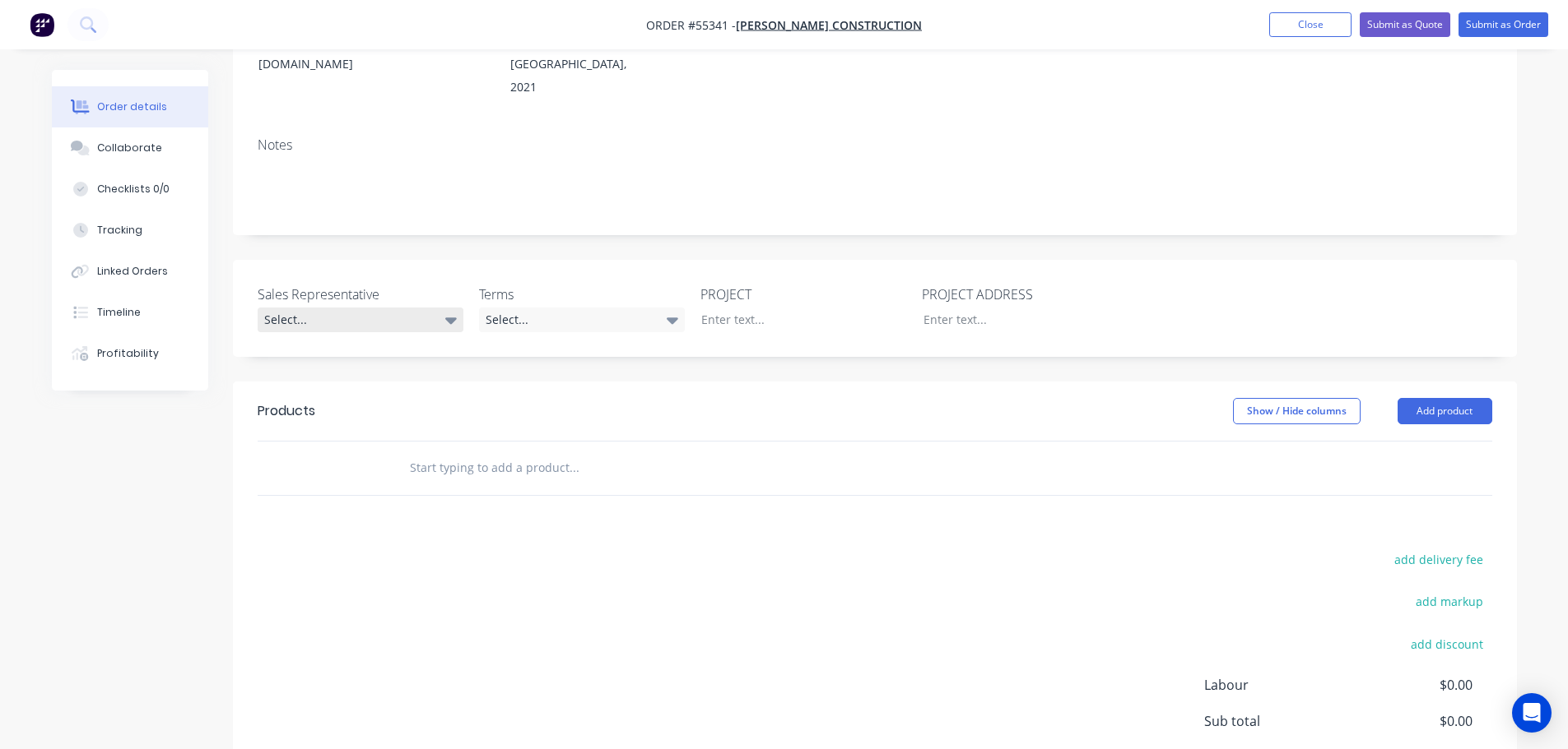
click at [328, 308] on div "Select..." at bounding box center [361, 320] width 206 height 25
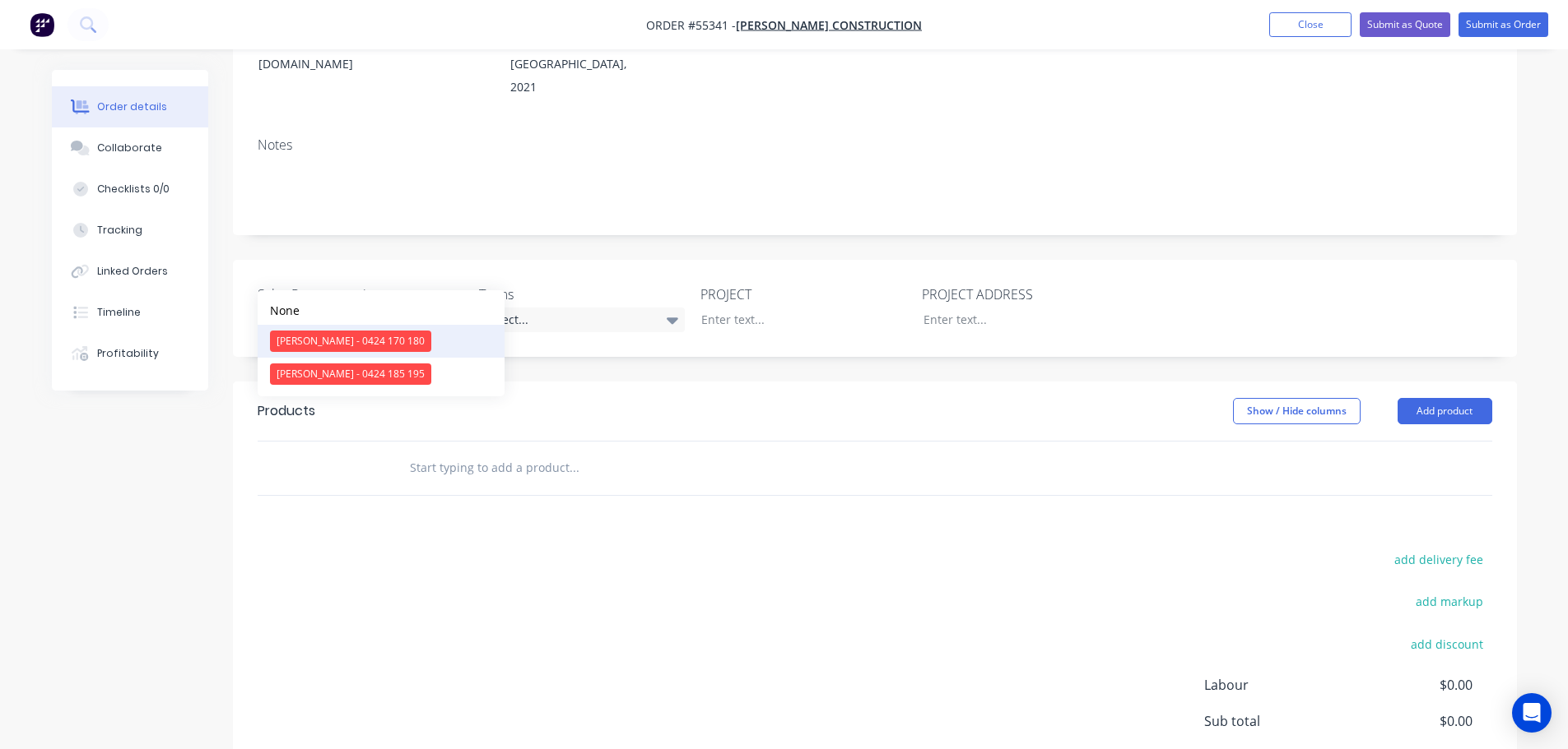
click at [319, 337] on div "[PERSON_NAME] - 0424 170 180" at bounding box center [351, 341] width 162 height 21
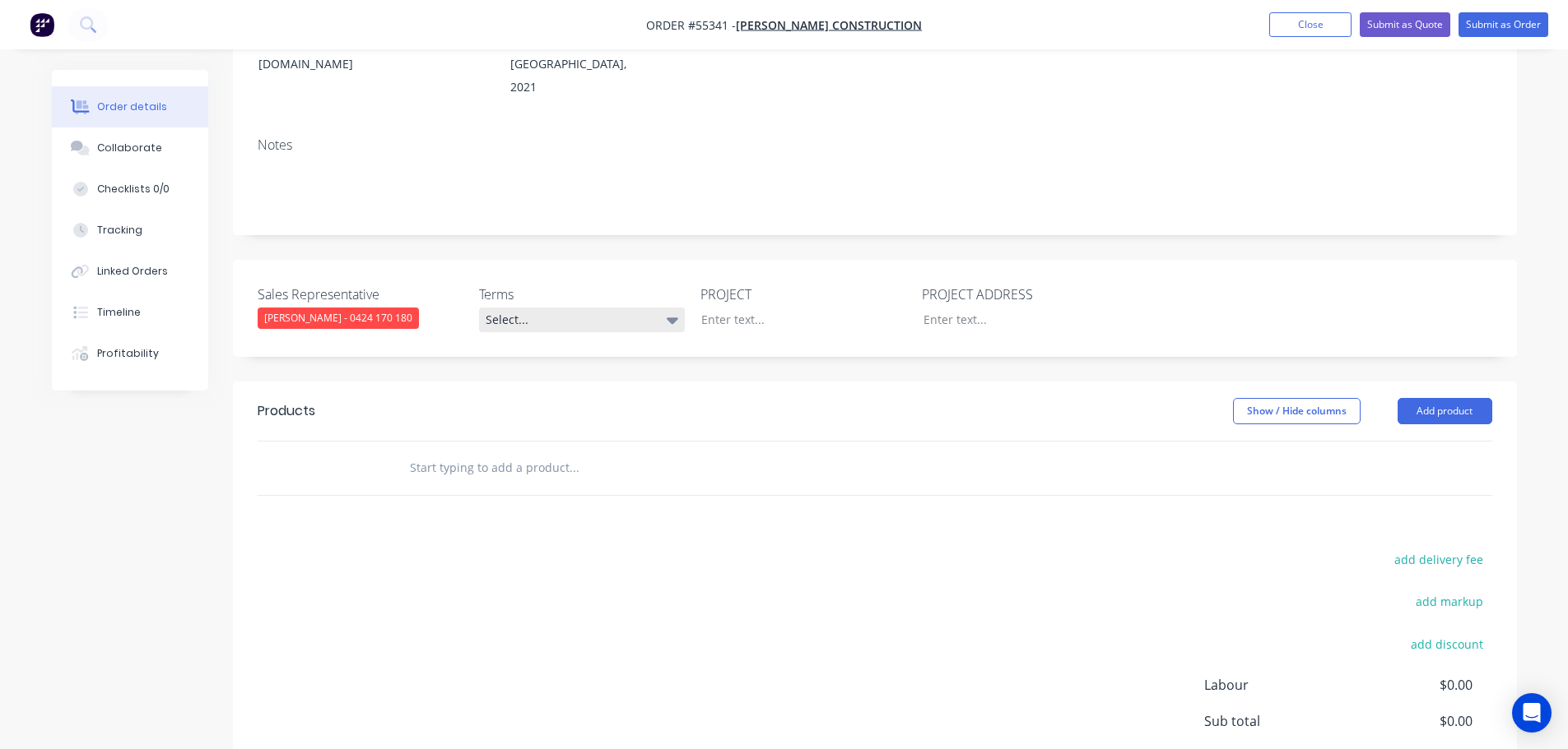
click at [507, 308] on div "Select..." at bounding box center [582, 320] width 206 height 25
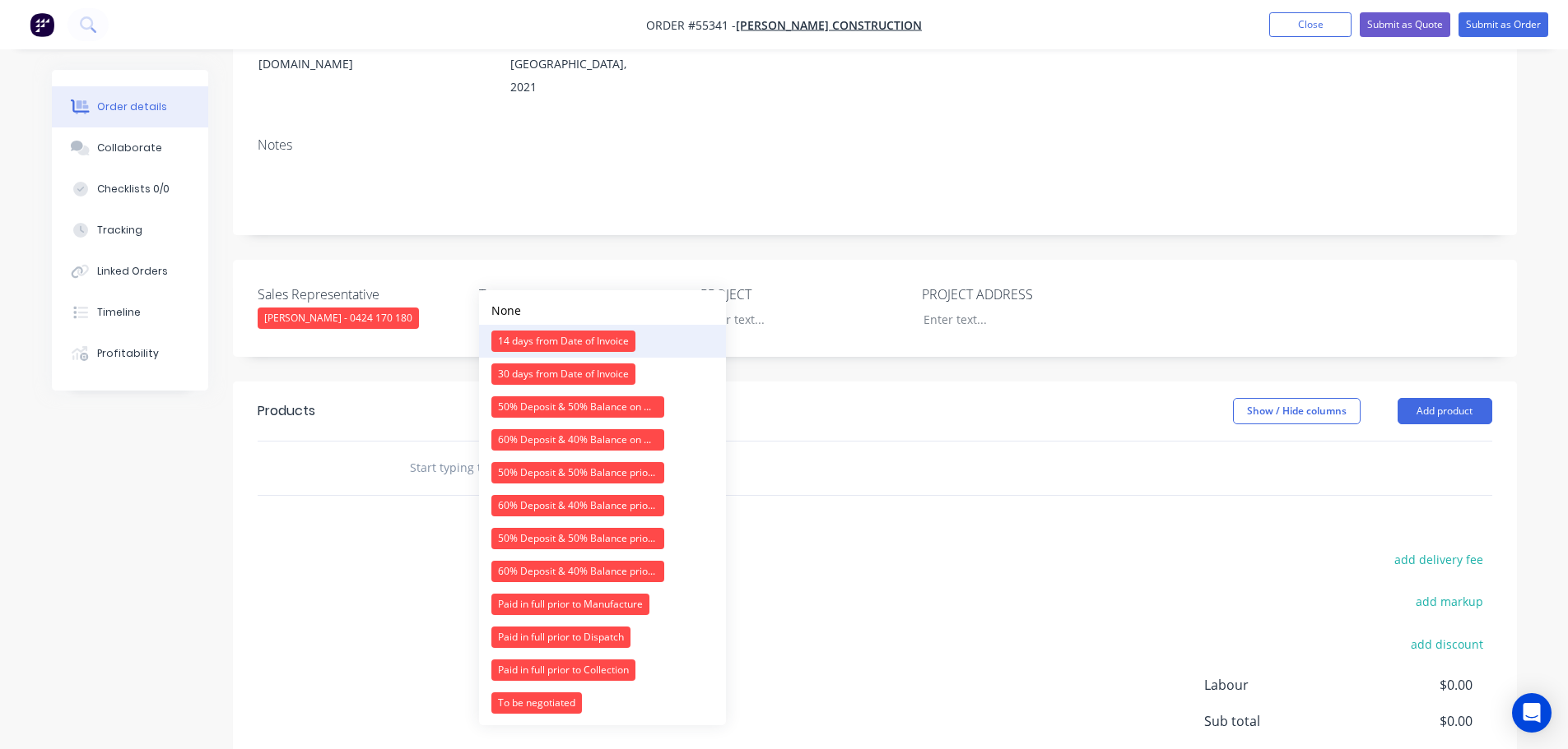
click at [523, 340] on div "14 days from Date of Invoice" at bounding box center [564, 341] width 144 height 21
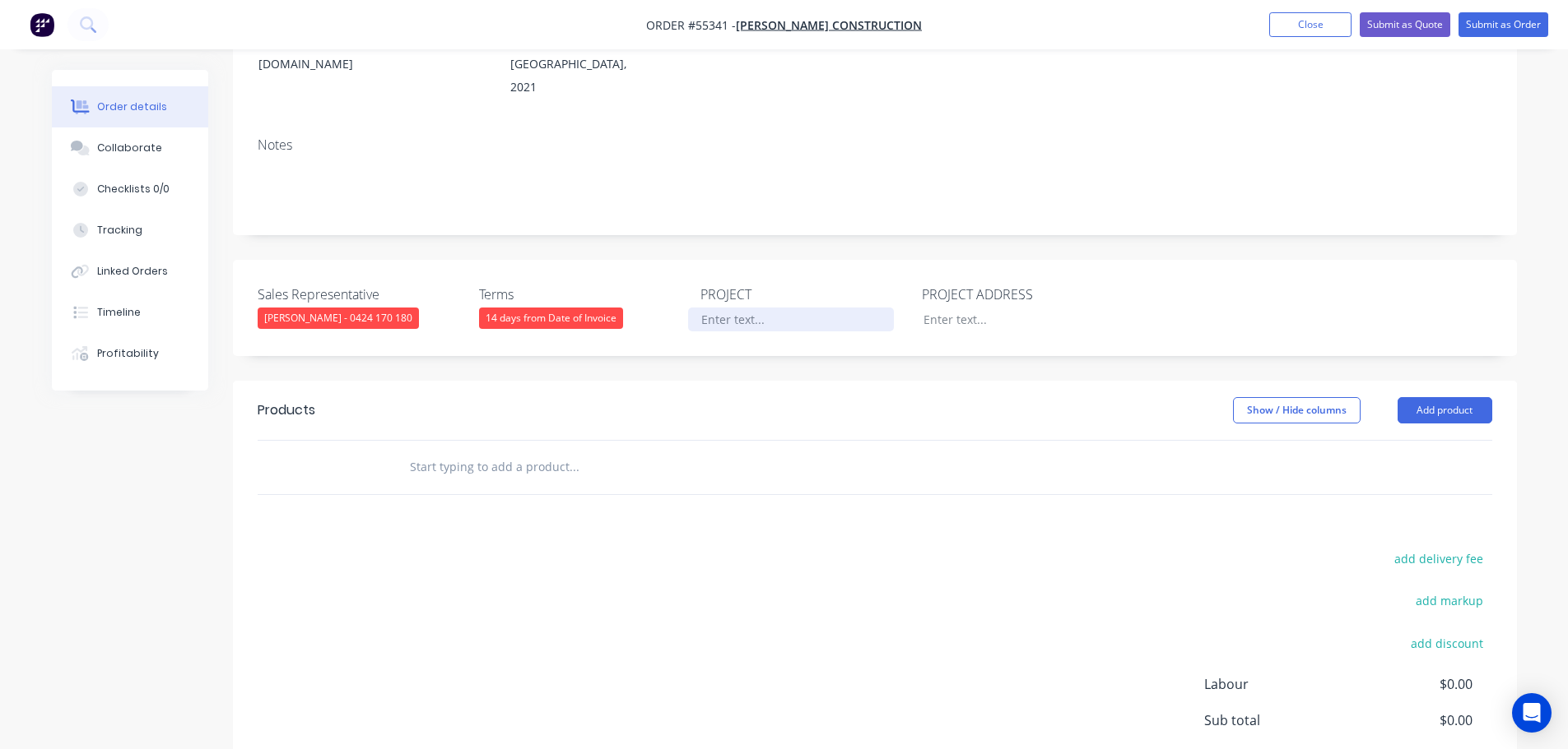
click at [765, 308] on div at bounding box center [791, 319] width 206 height 24
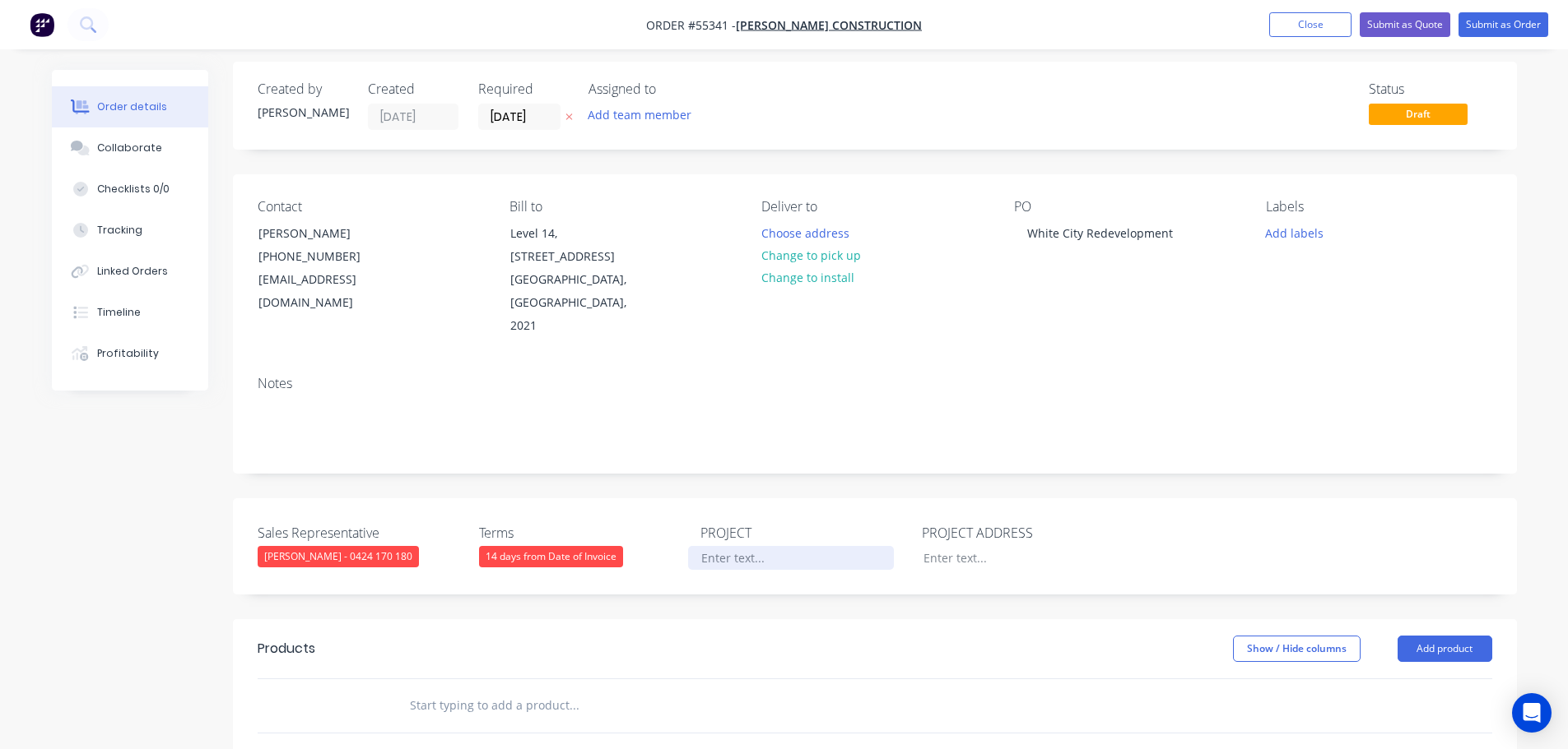
scroll to position [0, 0]
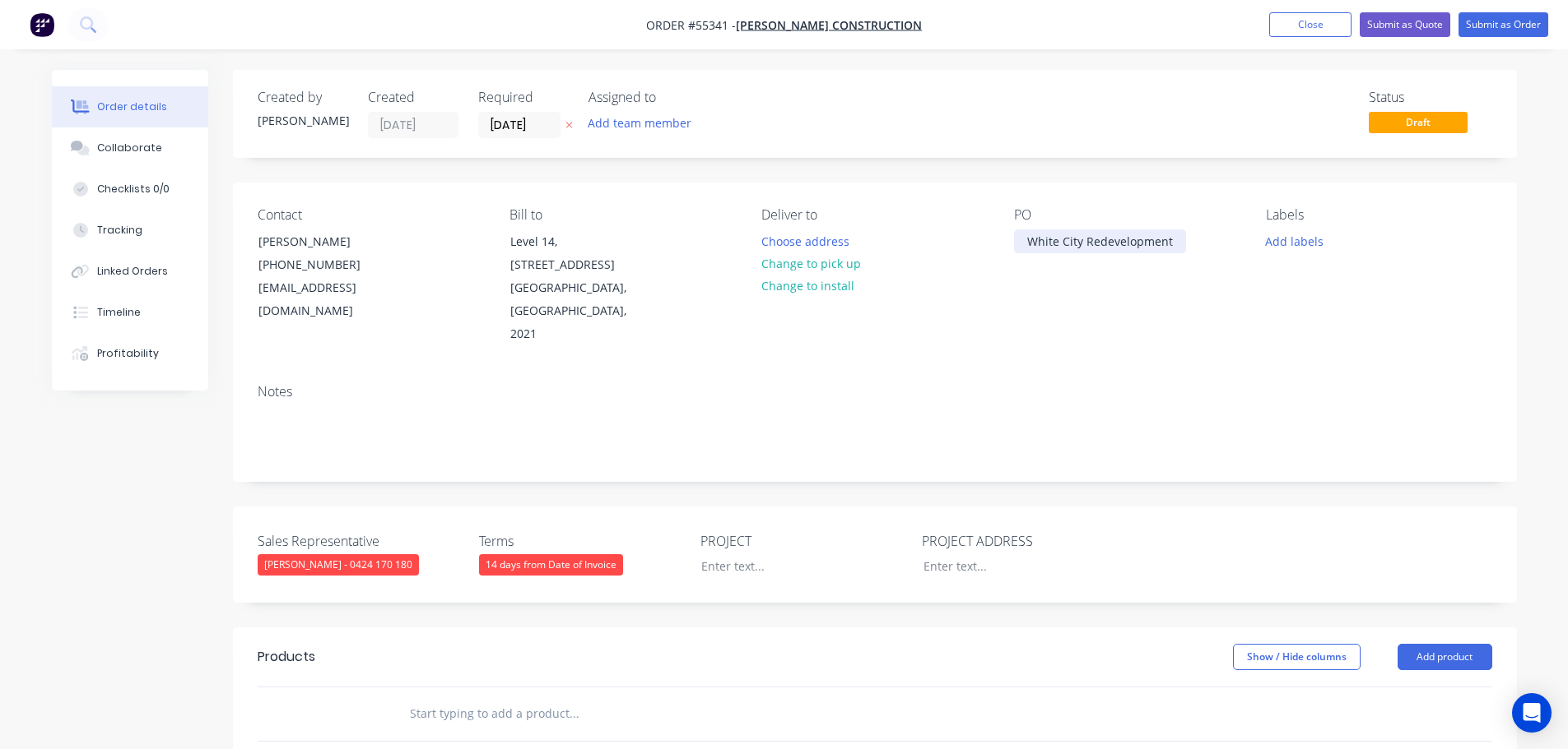
click at [1073, 240] on div "White City Redevelopment" at bounding box center [1100, 241] width 172 height 24
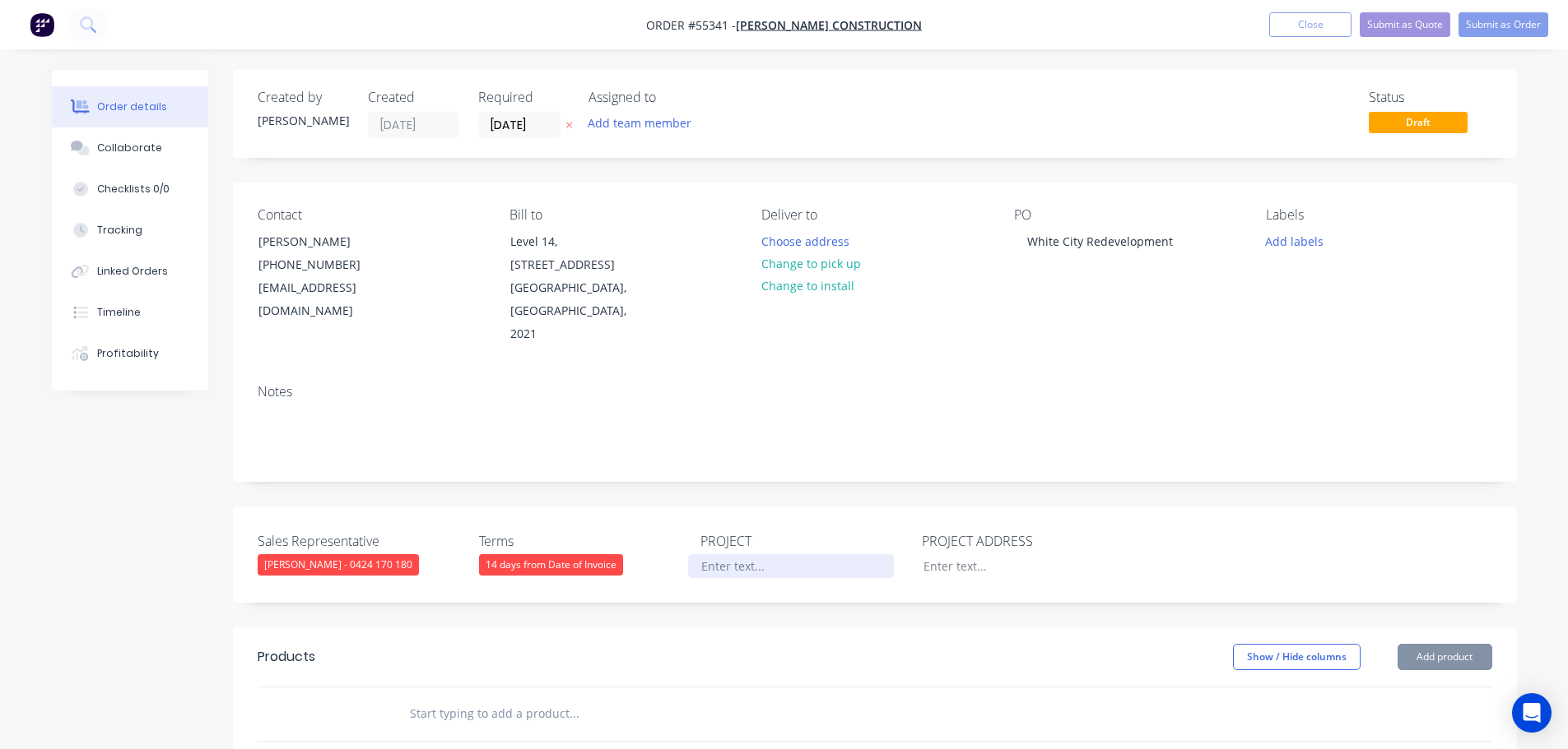
click at [720, 555] on div at bounding box center [791, 566] width 206 height 24
paste div
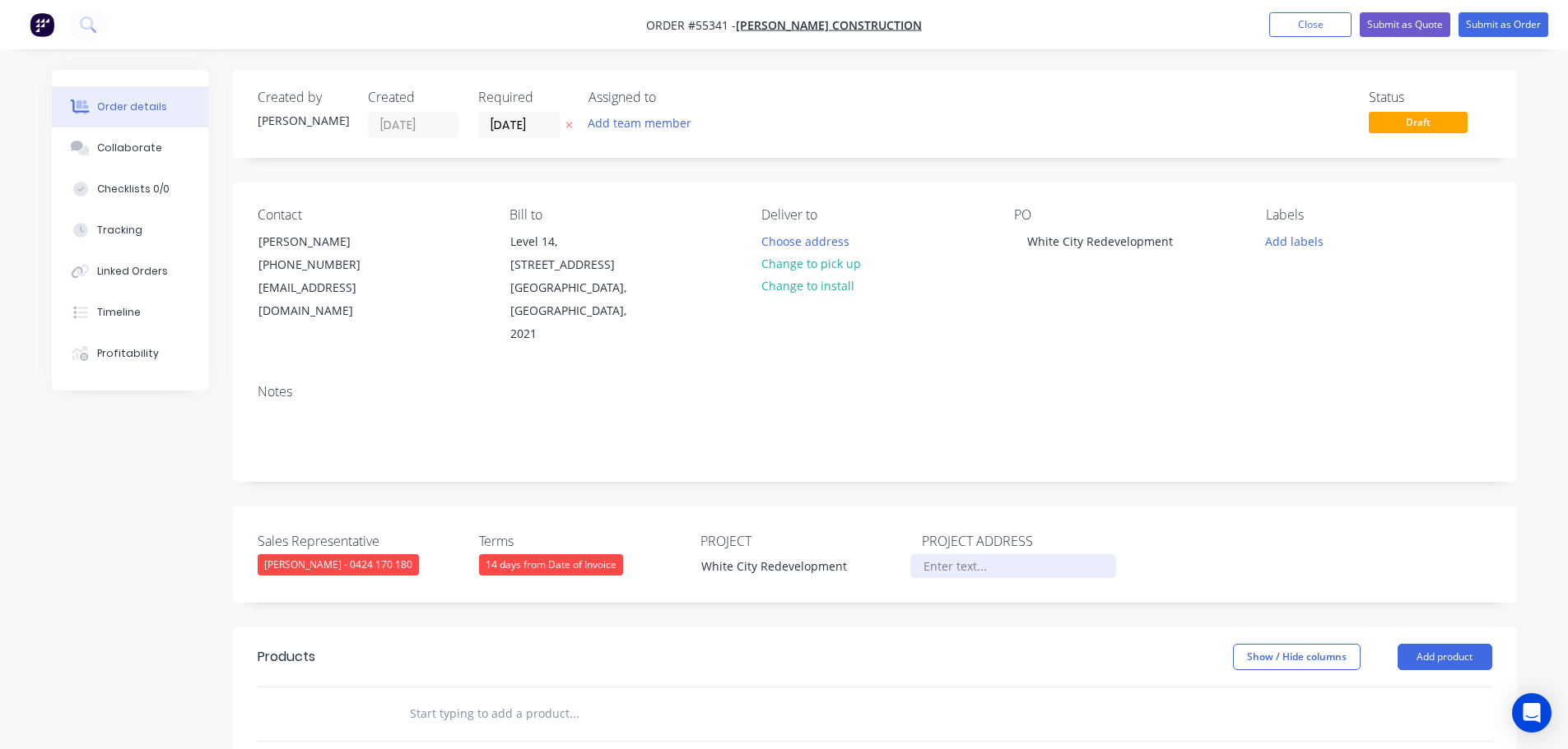
click at [953, 555] on div at bounding box center [1013, 566] width 206 height 24
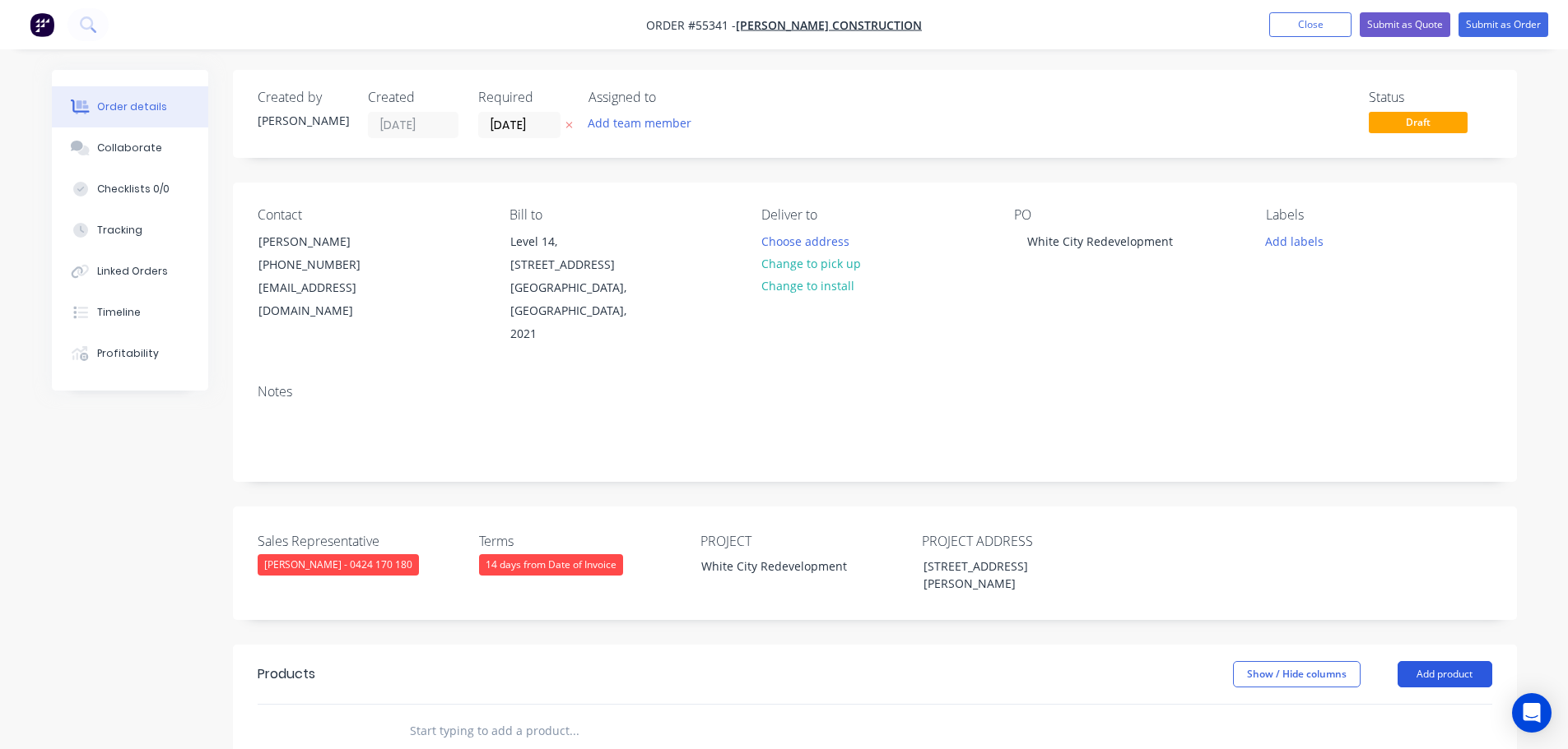
click at [1454, 662] on button "Add product" at bounding box center [1445, 674] width 94 height 26
click at [1400, 704] on div "Product catalogue" at bounding box center [1414, 715] width 127 height 24
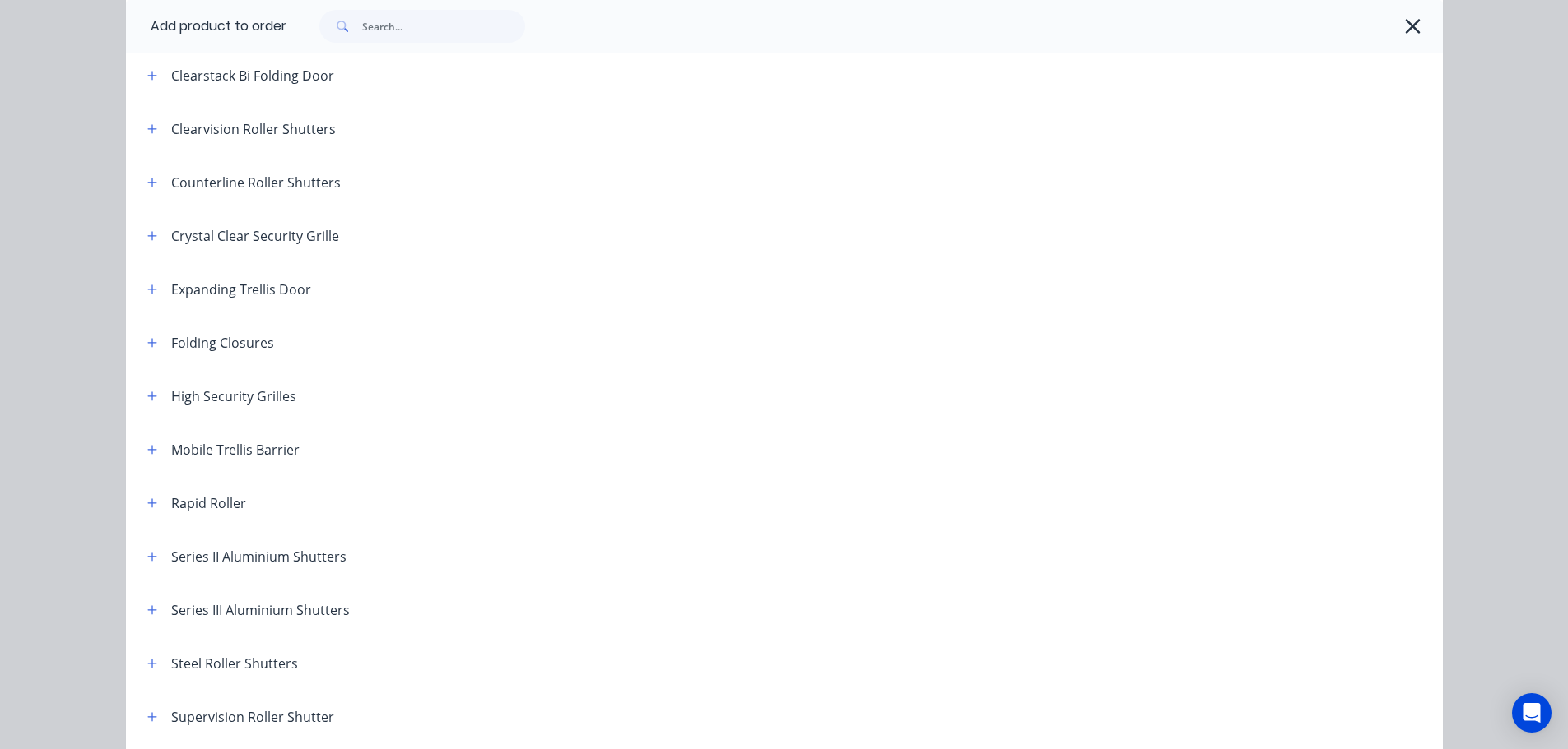
scroll to position [329, 0]
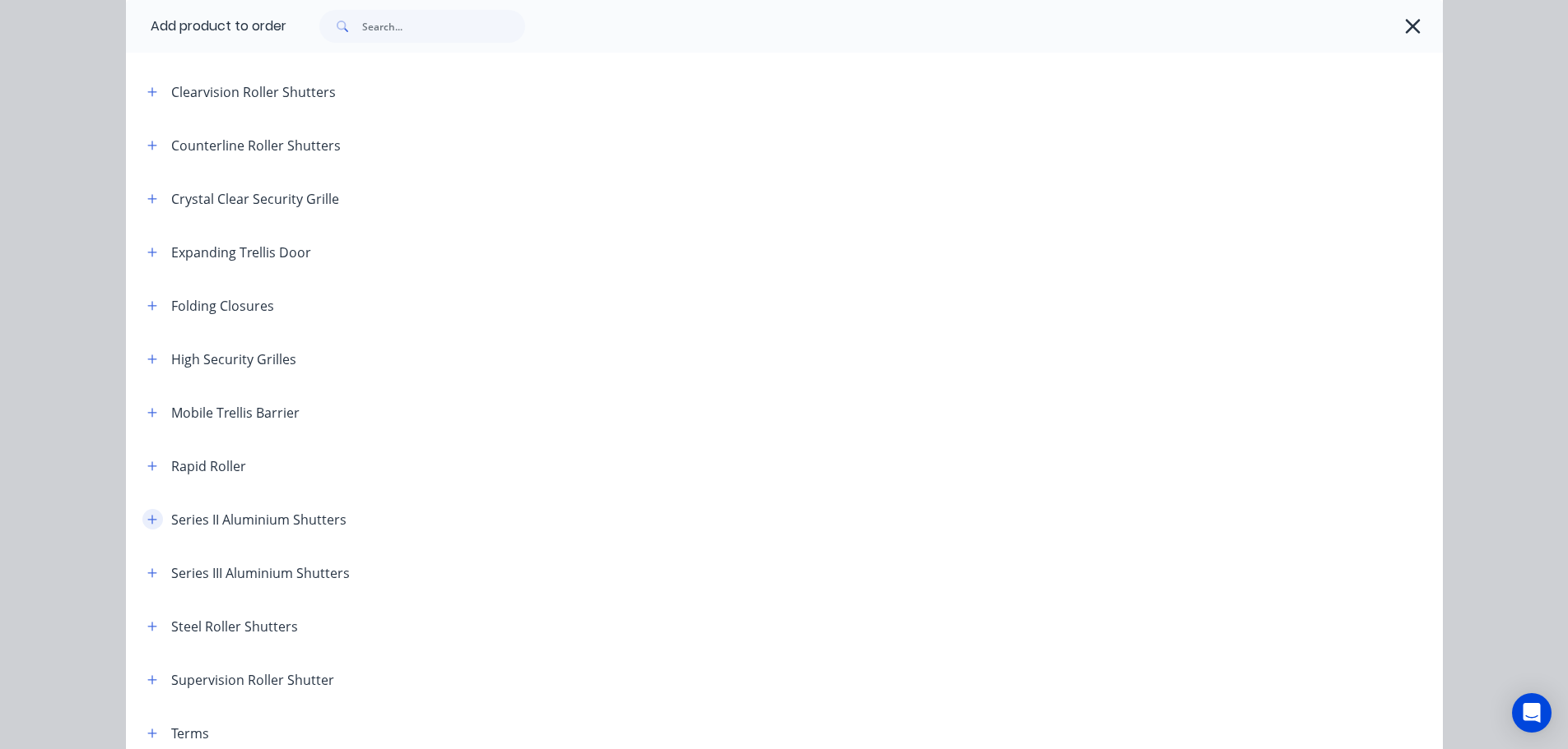
click at [147, 518] on icon "button" at bounding box center [152, 520] width 10 height 12
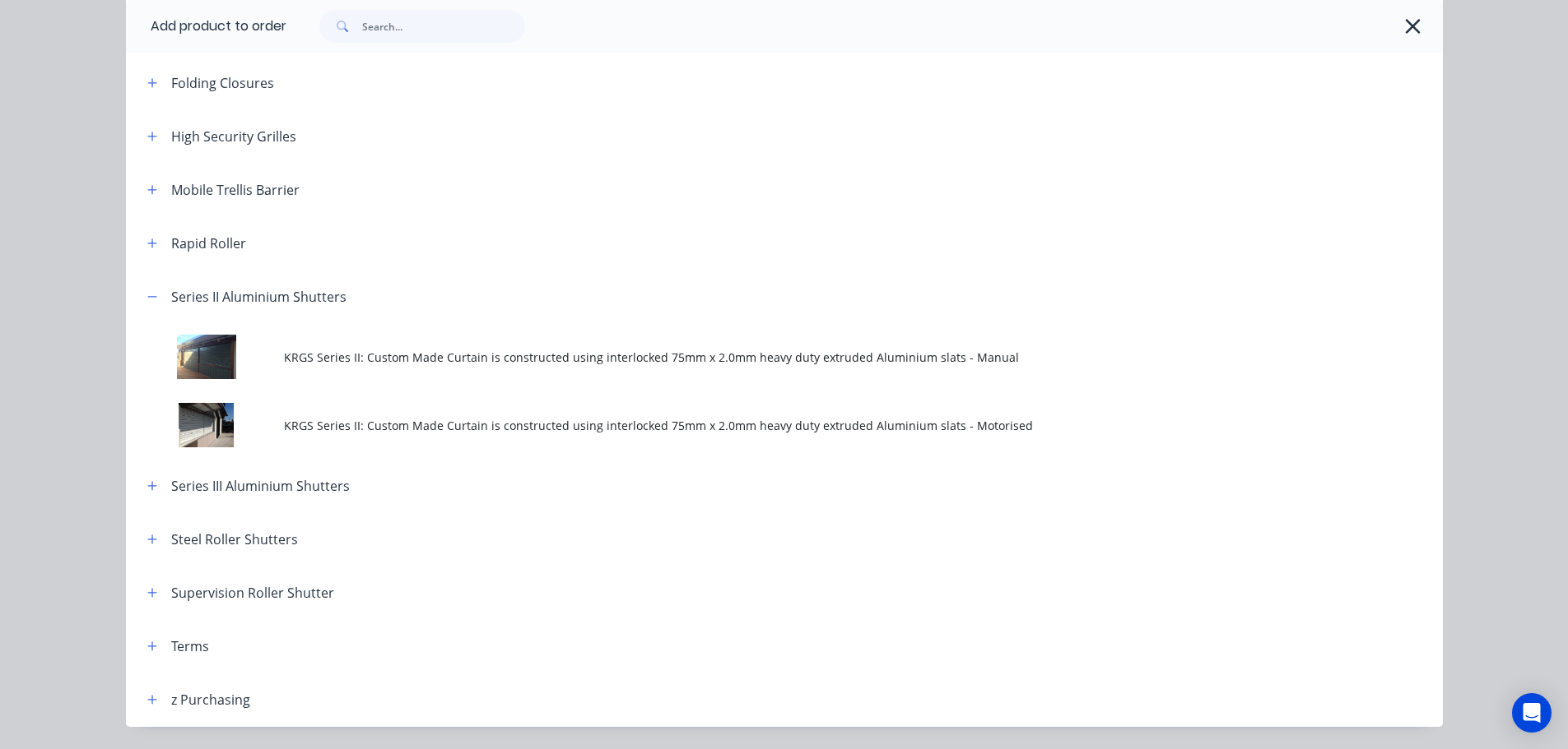
scroll to position [576, 0]
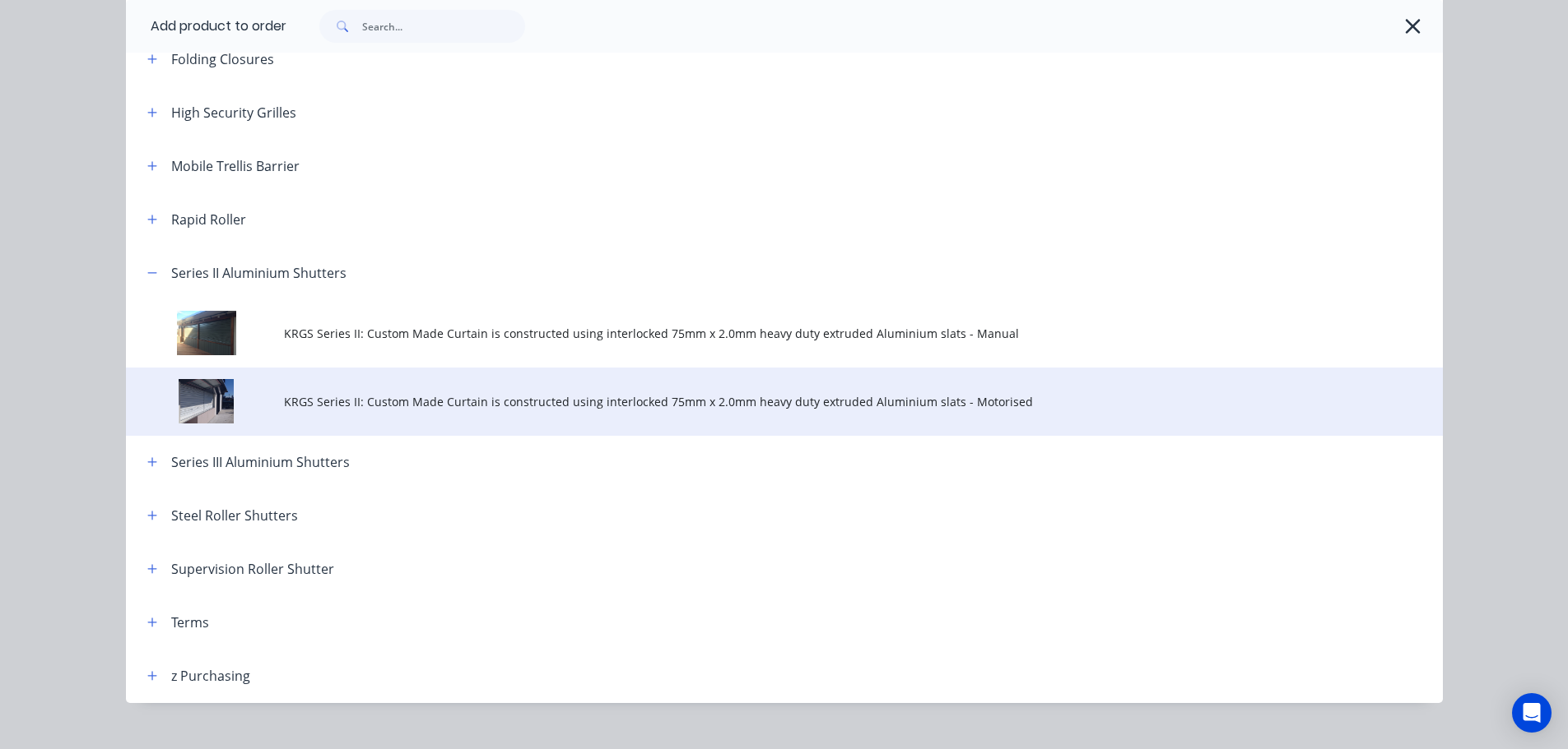
click at [516, 404] on span "KRGS Series II: Custom Made Curtain is constructed using interlocked 75mm x 2.0…" at bounding box center [746, 402] width 926 height 17
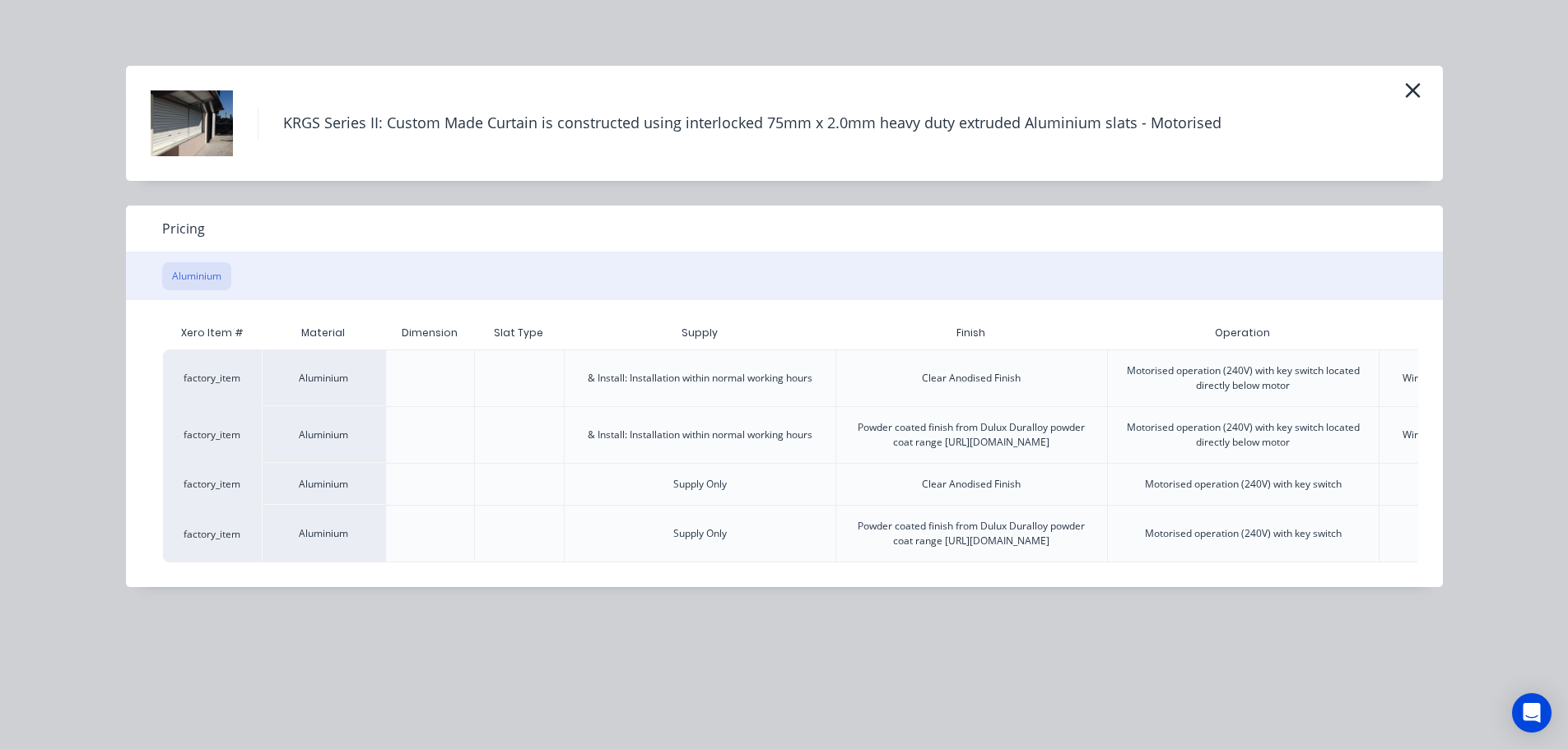
scroll to position [0, 321]
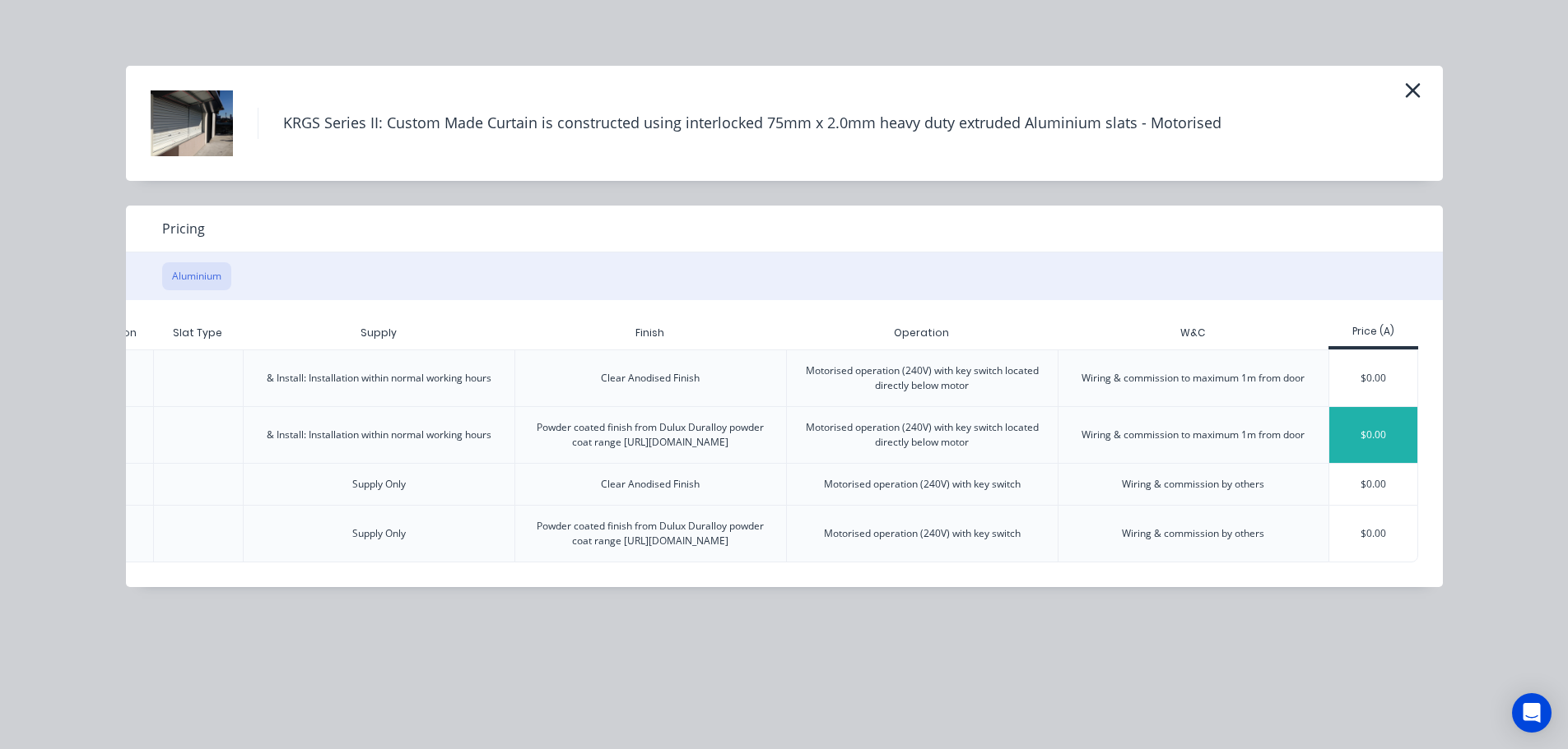
click at [1363, 438] on div "$0.00" at bounding box center [1374, 436] width 89 height 56
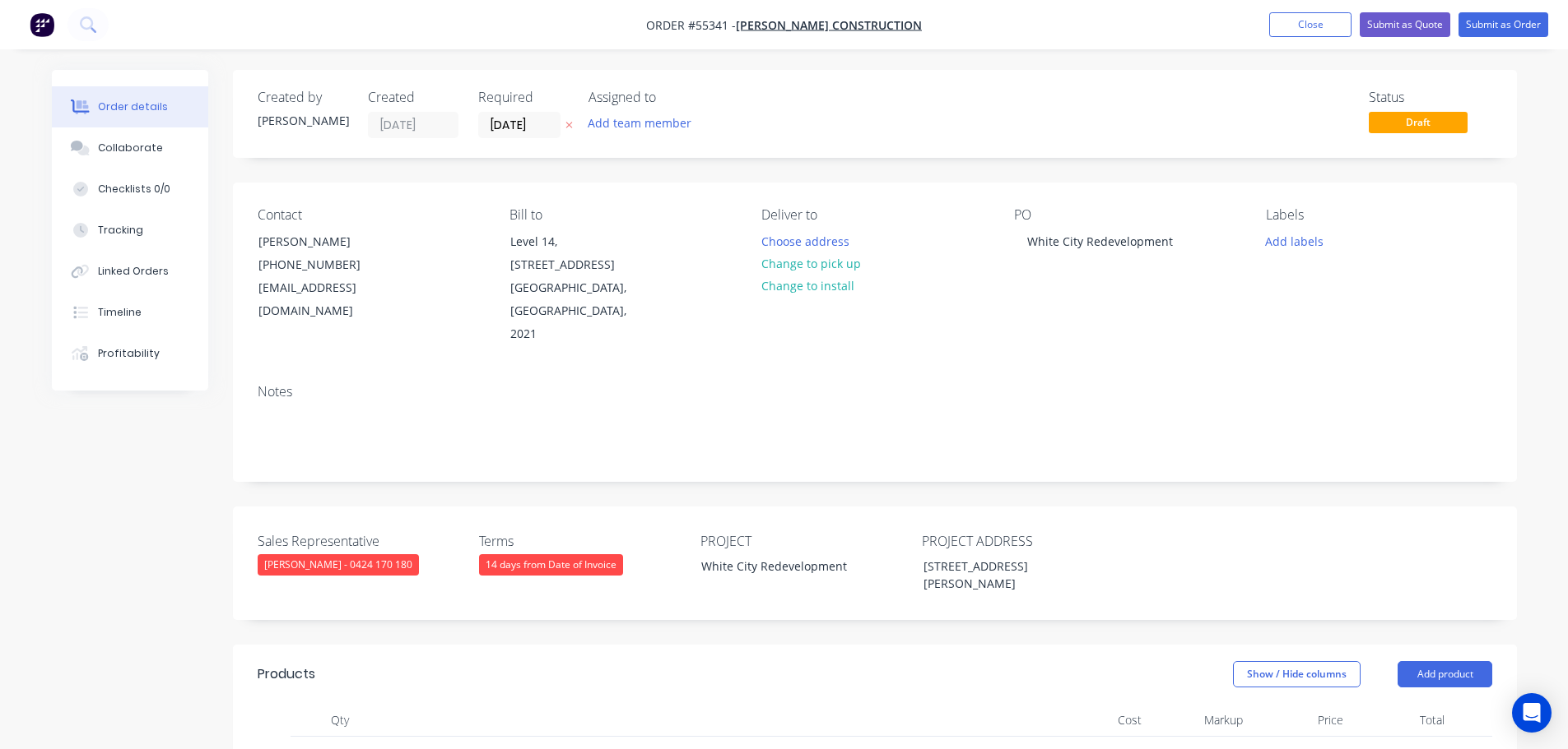
scroll to position [329, 0]
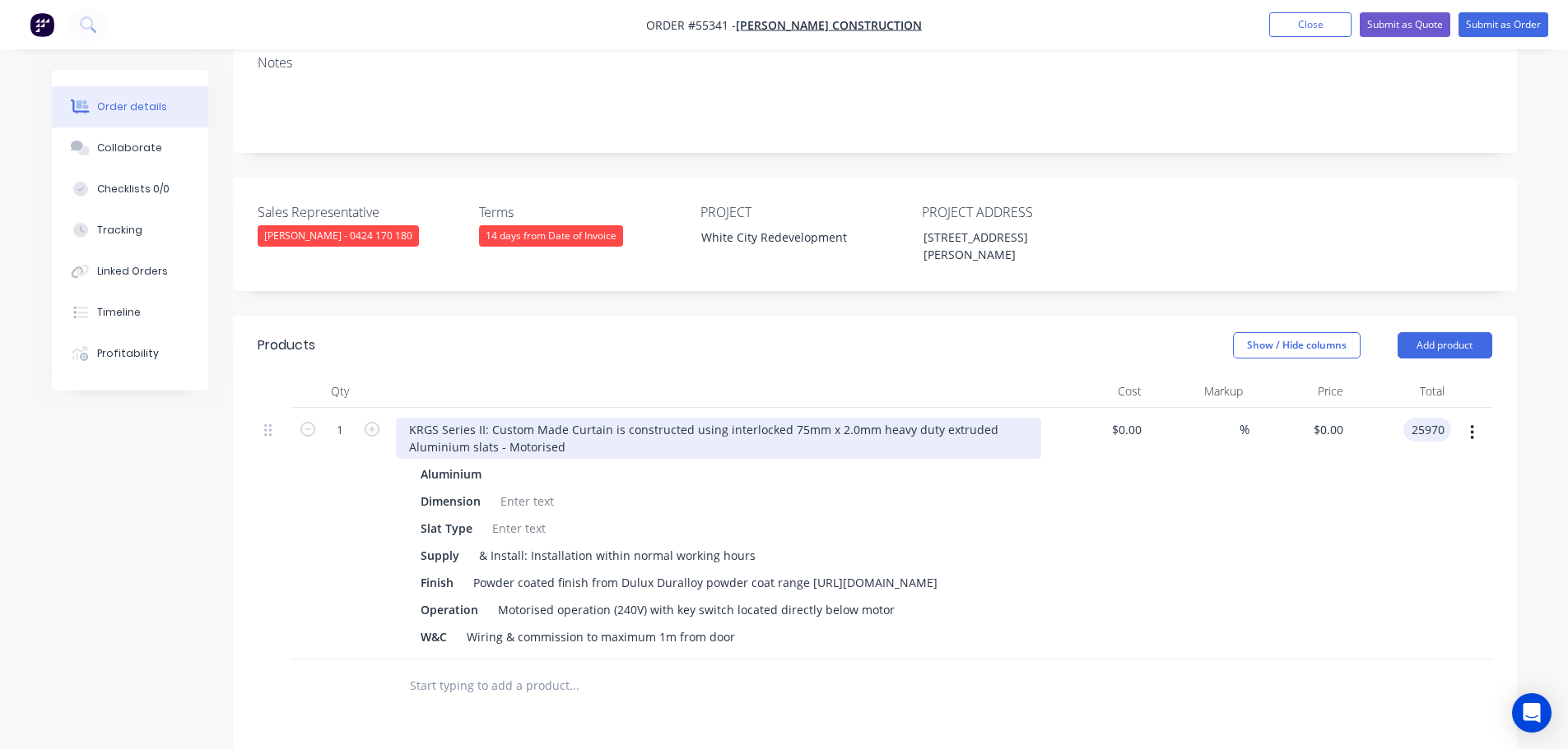
type input "25970"
type input "$25,970.00"
click at [409, 418] on div "KRGS Series II: Custom Made Curtain is constructed using interlocked 75mm x 2.0…" at bounding box center [719, 438] width 645 height 41
click at [408, 418] on div "KRGS Series II: Custom Made Curtain is constructed using interlocked 75mm x 2.0…" at bounding box center [719, 438] width 645 height 41
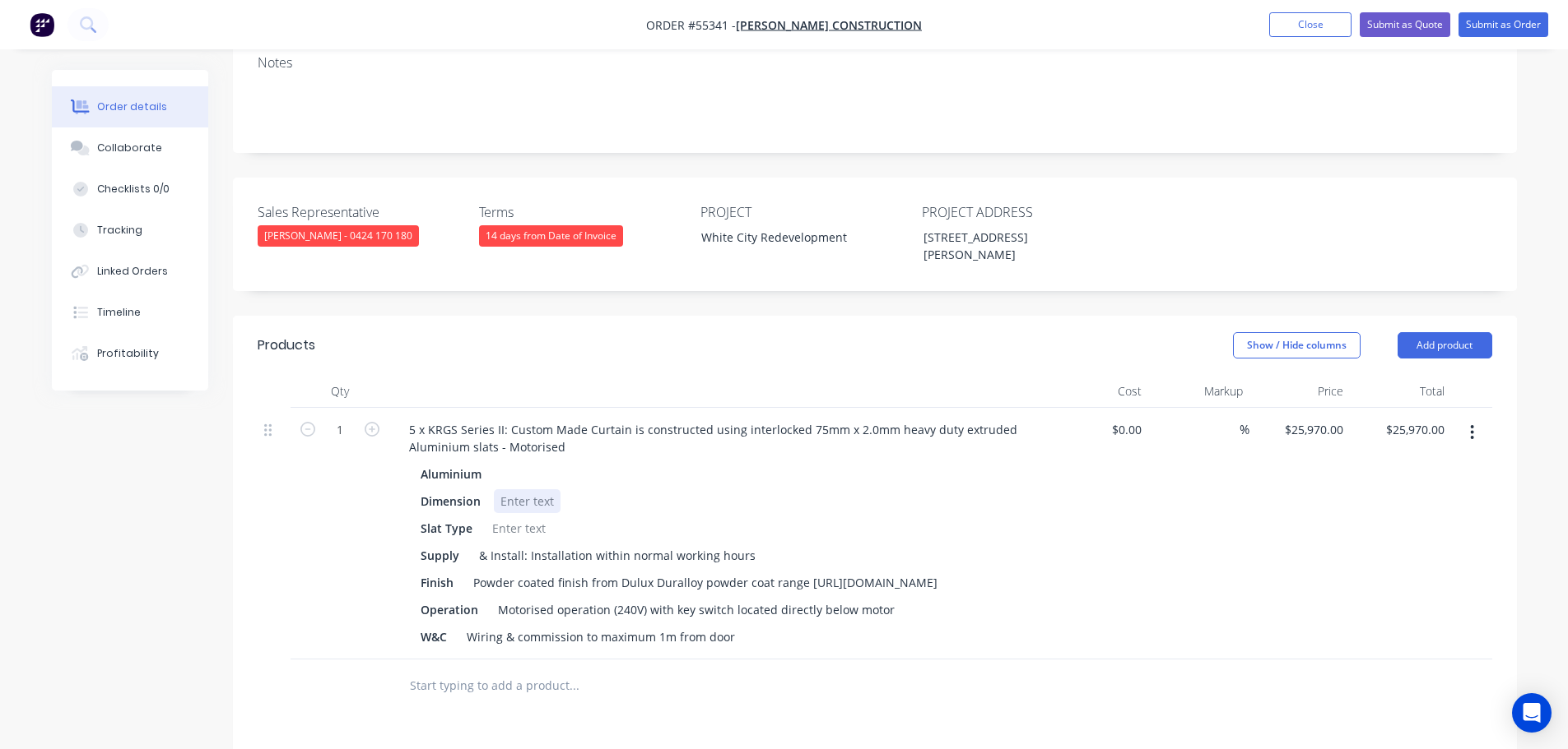
click at [518, 489] on div at bounding box center [526, 501] width 66 height 24
click at [518, 489] on div at bounding box center [526, 501] width 66 height 24
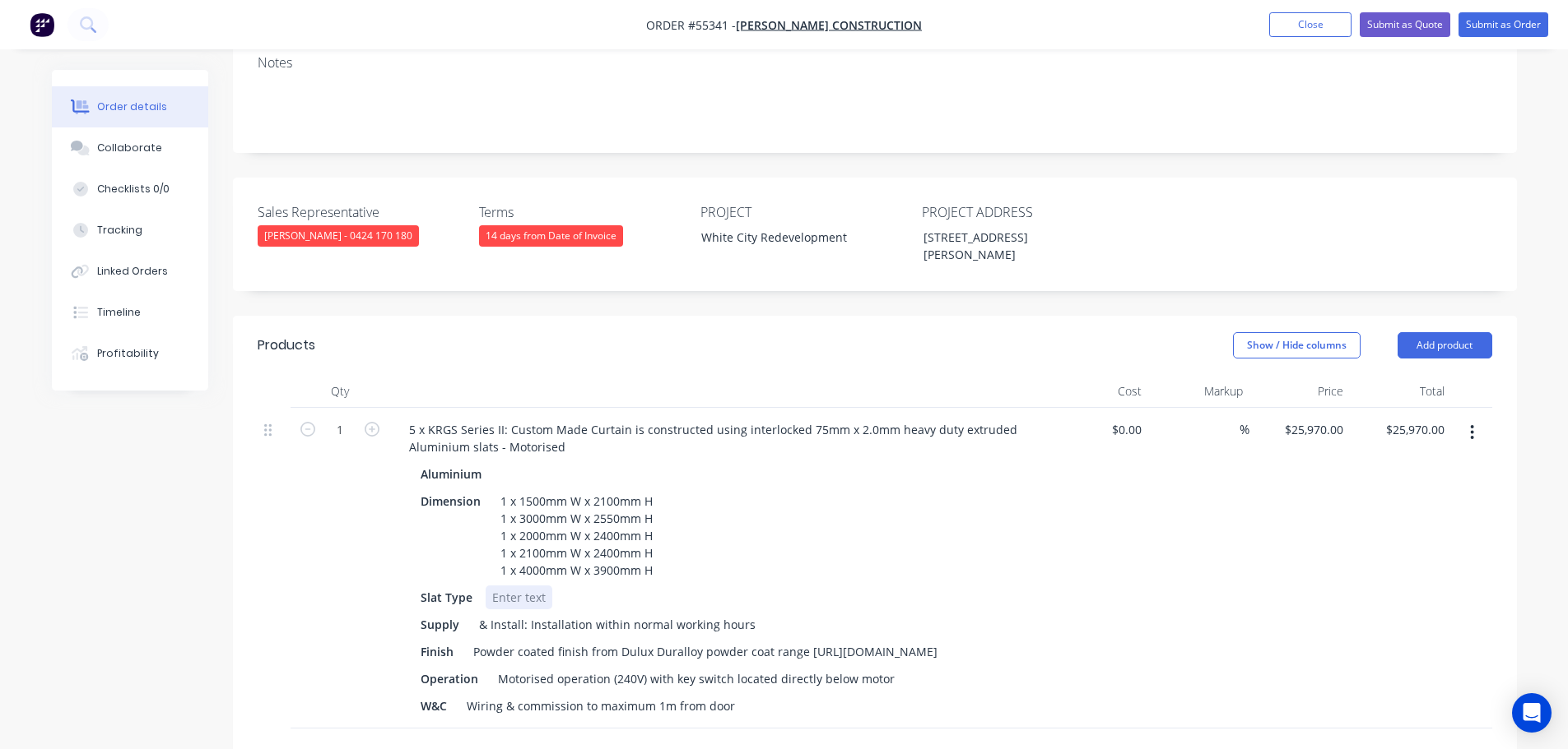
click at [520, 586] on div at bounding box center [518, 597] width 66 height 24
click at [498, 489] on div "1 x 1500mm W x 2100mm H 1 x 3000mm W x 2550mm H 1 x 2000mm W x 2400mm H 1 x 210…" at bounding box center [576, 536] width 165 height 93
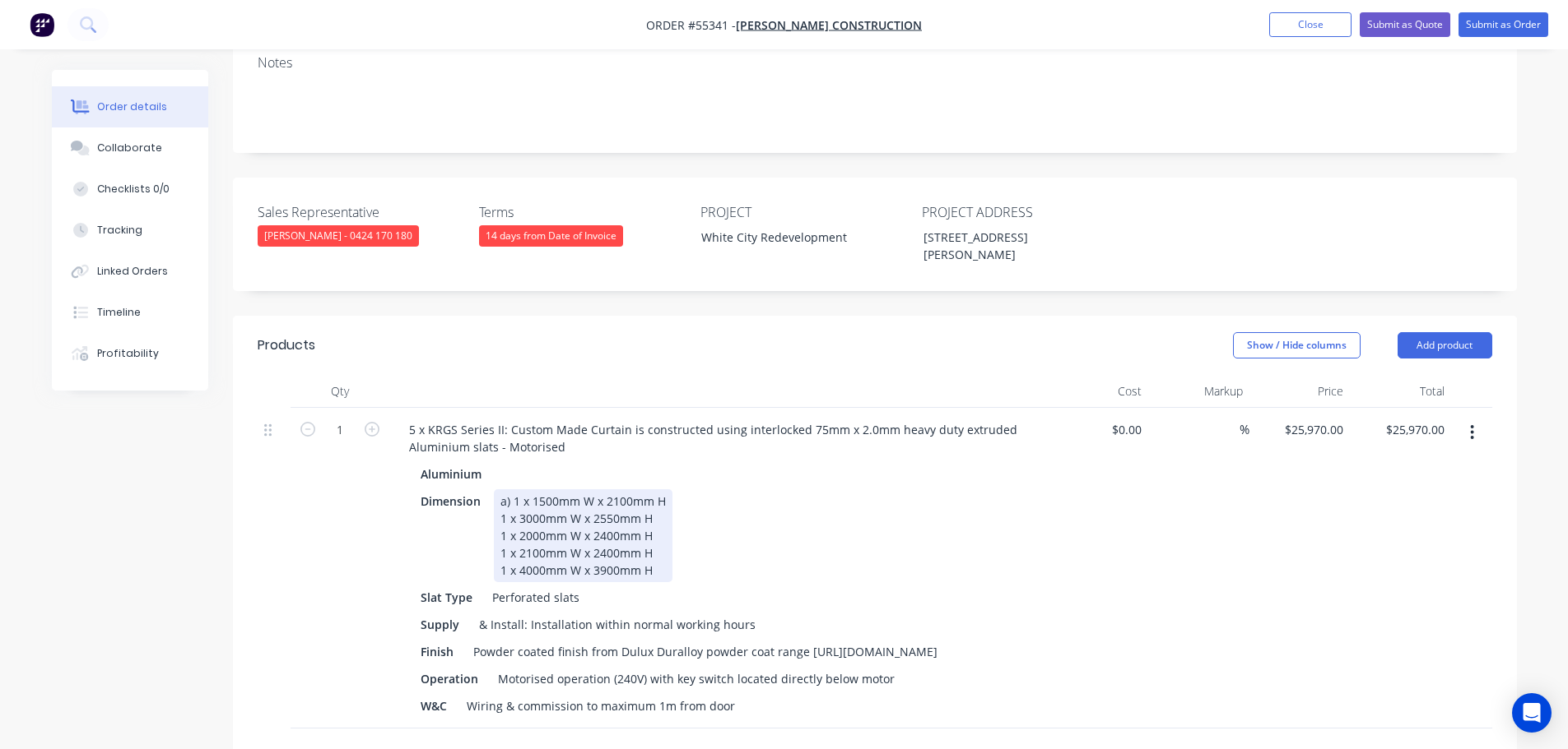
click at [499, 489] on div "a) 1 x 1500mm W x 2100mm H 1 x 3000mm W x 2550mm H 1 x 2000mm W x 2400mm H 1 x …" at bounding box center [583, 536] width 179 height 93
drag, startPoint x: 498, startPoint y: 485, endPoint x: 498, endPoint y: 537, distance: 52.0
click at [498, 489] on div "a) 1 x 1500mm W x 2100mm H b) 1 x 3000mm W x 2550mm H 1 x 2000mm W x 2400mm H 1…" at bounding box center [583, 536] width 180 height 93
click at [502, 506] on div "a) 1 x 1500mm W x 2100mm H b) 1 x 3000mm W x 2550mm H c) 1 x 2000mm W x 2400mm …" at bounding box center [583, 536] width 180 height 93
drag, startPoint x: 497, startPoint y: 526, endPoint x: 499, endPoint y: 587, distance: 61.0
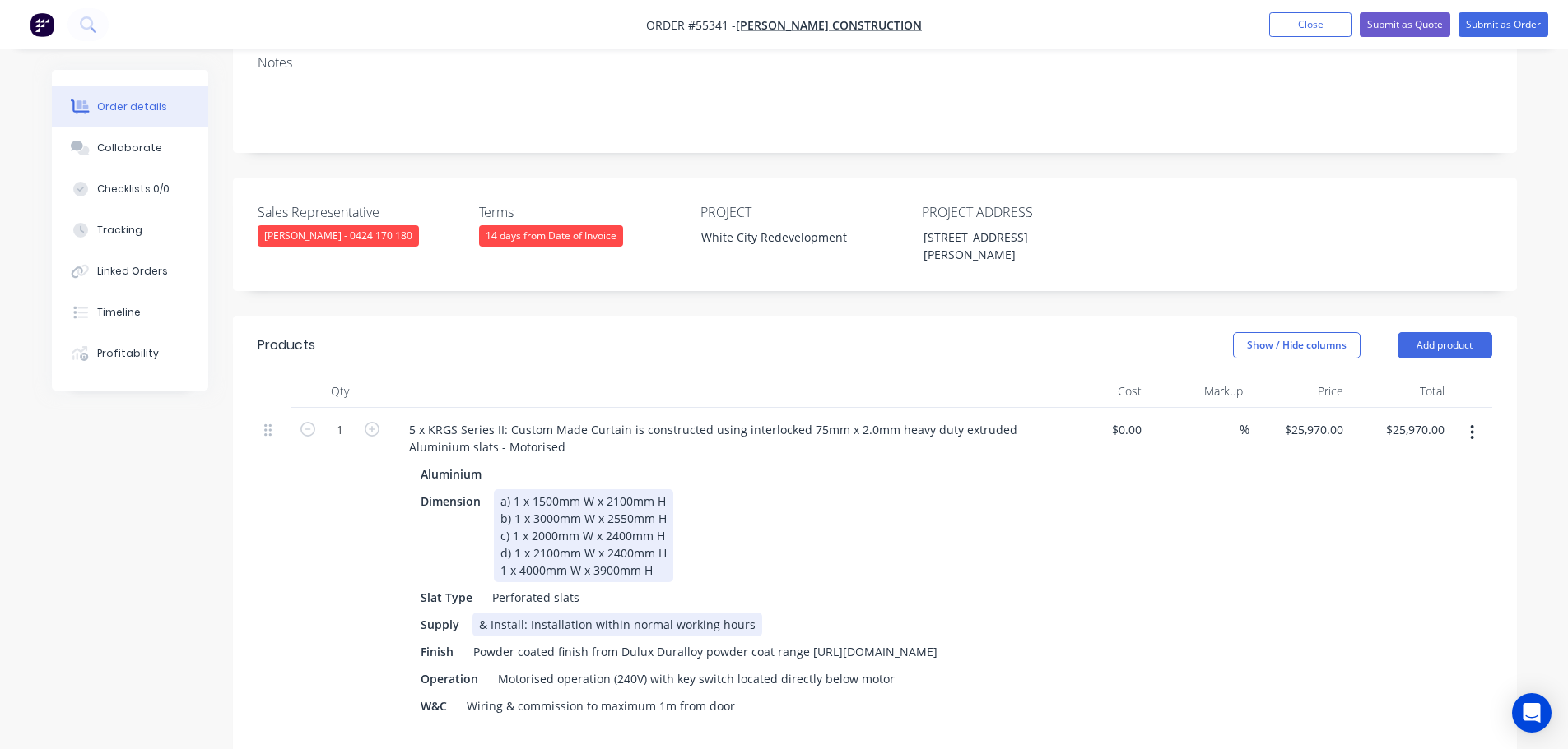
click at [499, 577] on div "Aluminium Dimension a) 1 x 1500mm W x 2100mm H b) 1 x 3000mm W x 2550mm H c) 1 …" at bounding box center [719, 590] width 645 height 256
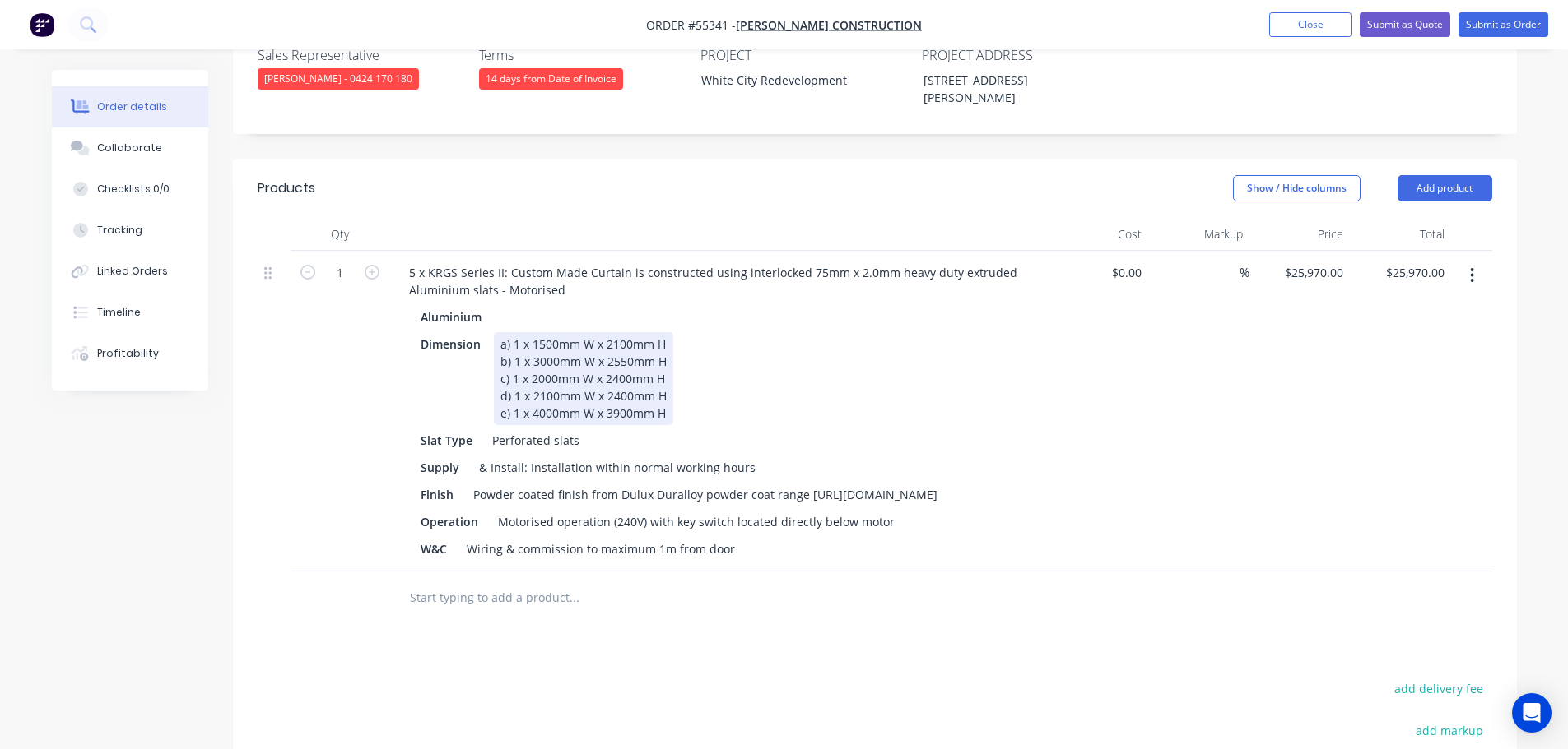
scroll to position [493, 0]
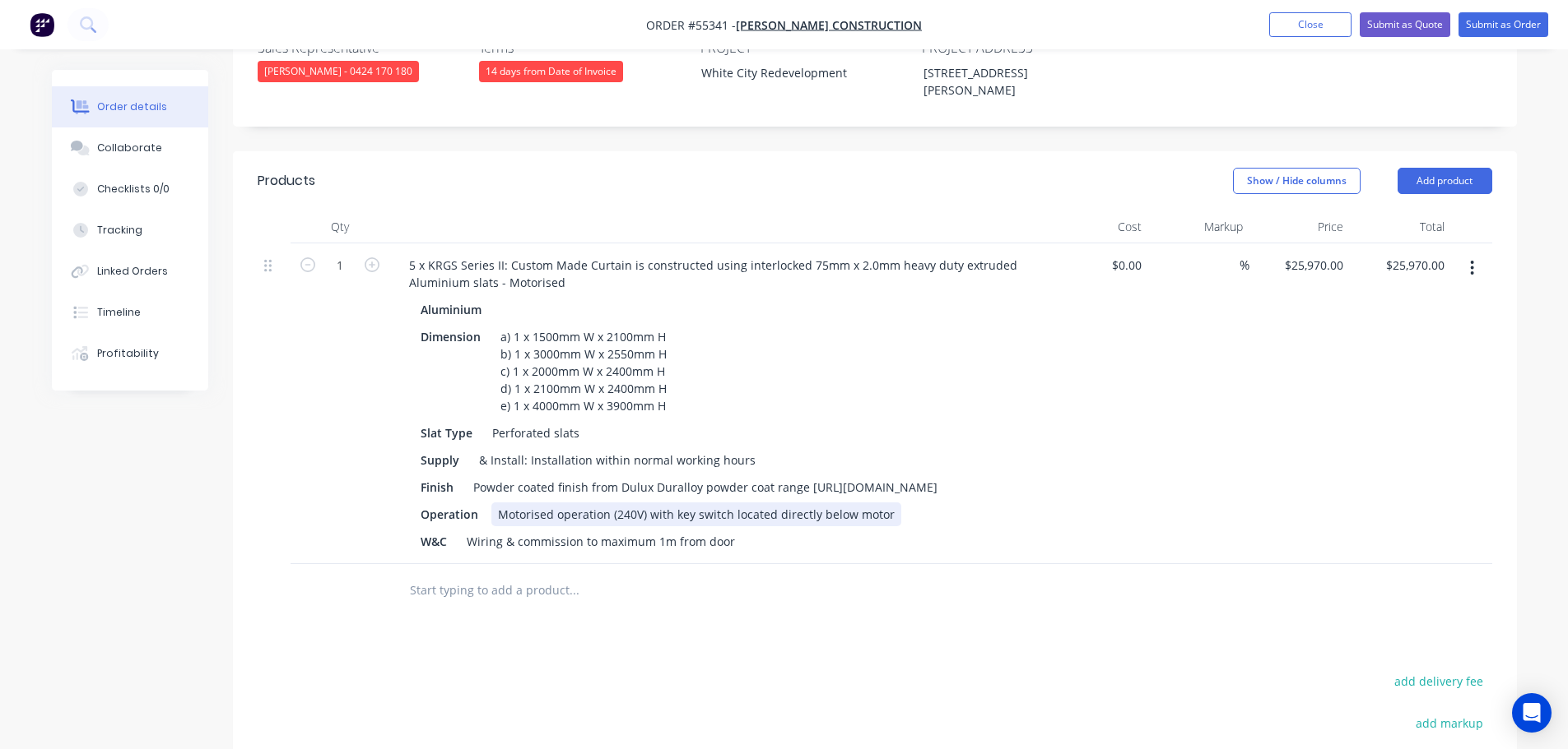
click at [495, 503] on div "Motorised operation (240V) with key switch located directly below motor" at bounding box center [696, 514] width 410 height 24
click at [1419, 168] on button "Add product" at bounding box center [1445, 181] width 94 height 26
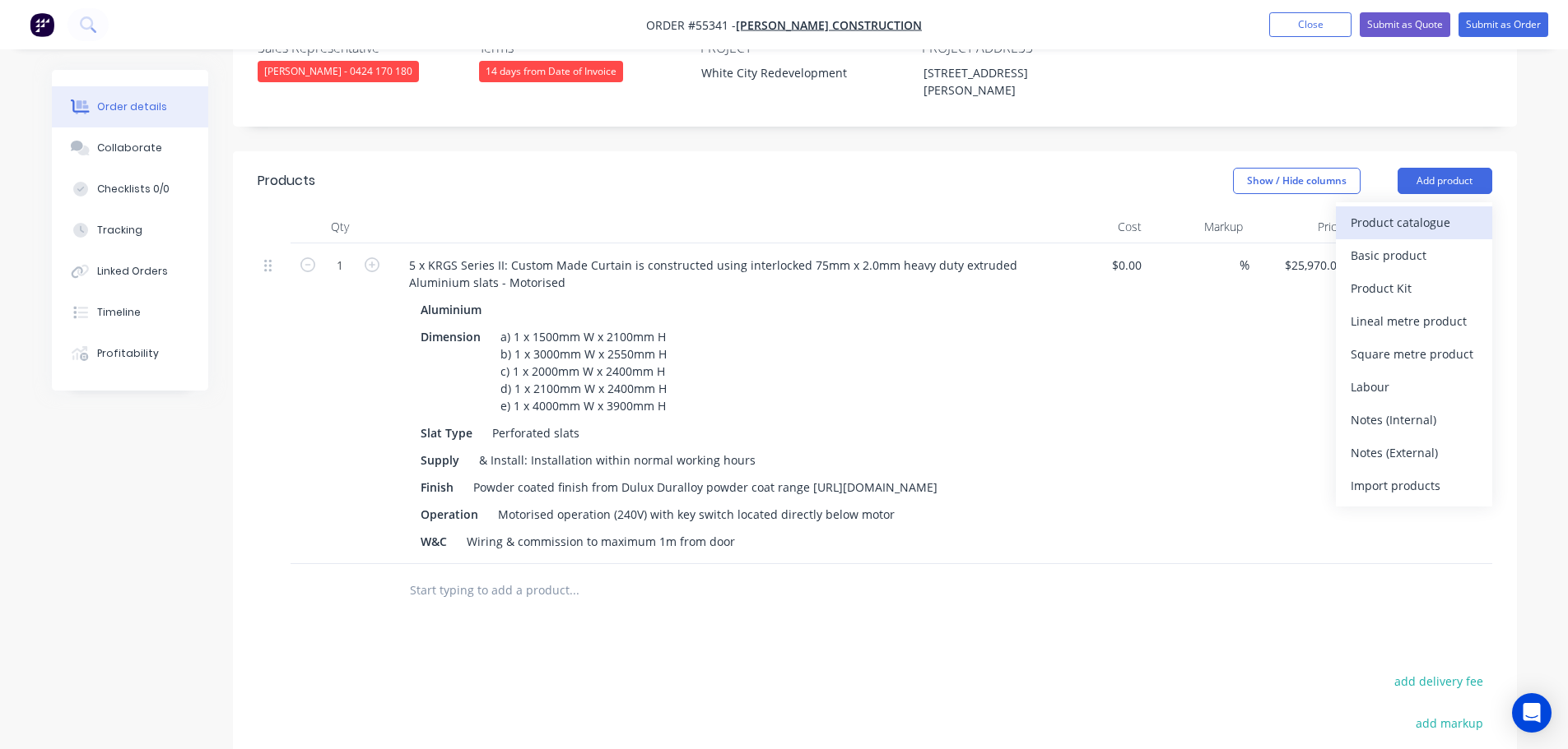
click at [1400, 211] on div "Product catalogue" at bounding box center [1414, 222] width 127 height 24
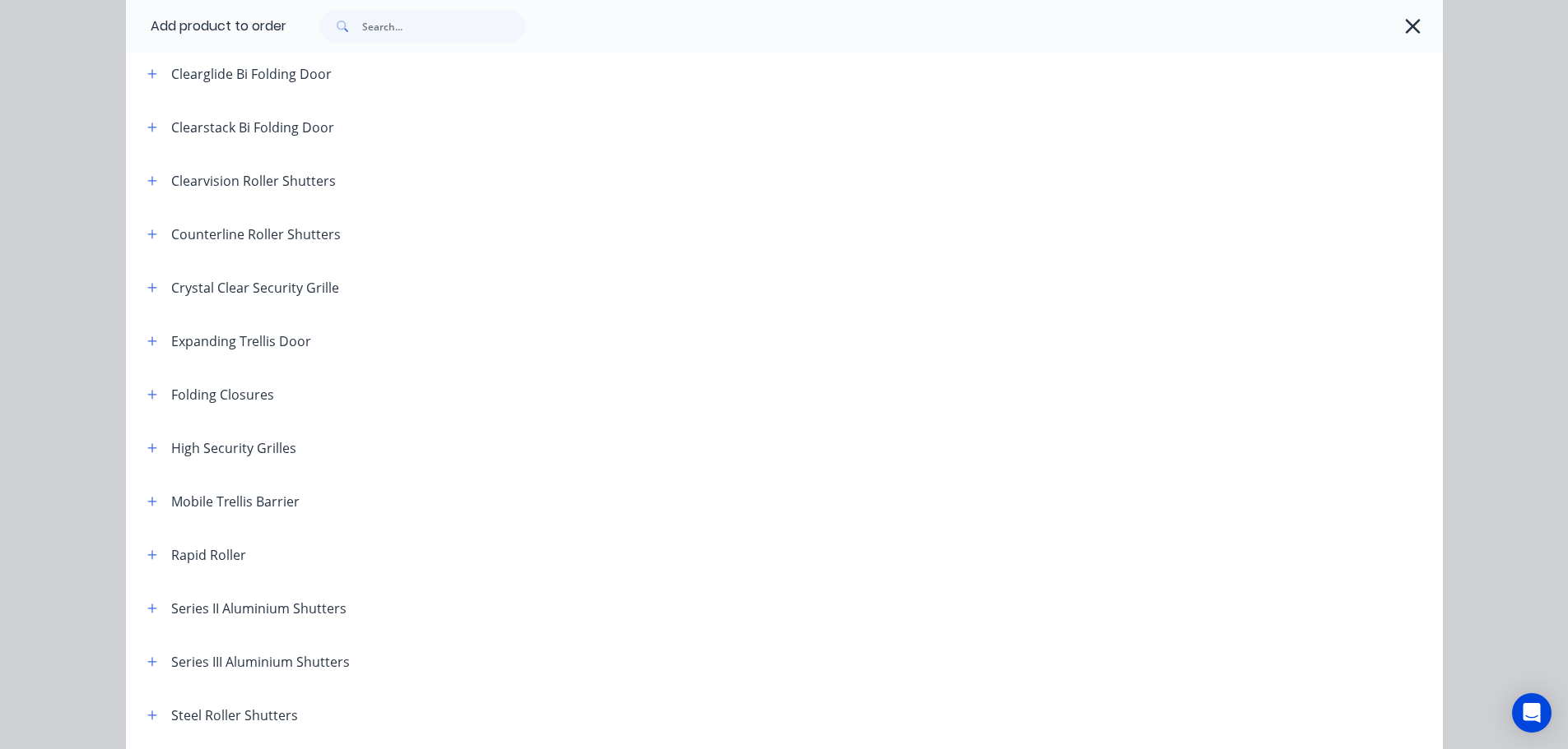
scroll to position [247, 0]
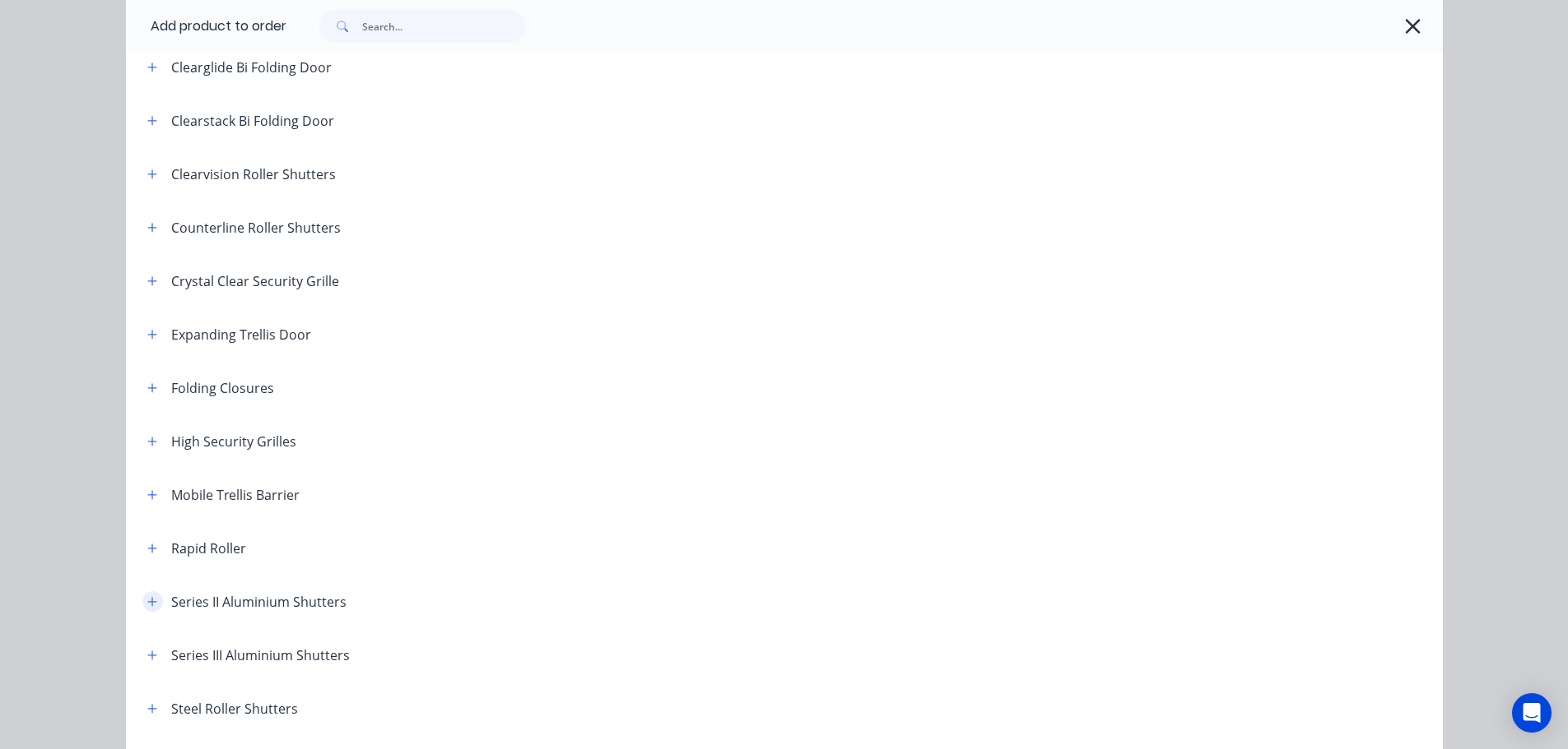
click at [147, 596] on icon "button" at bounding box center [152, 602] width 10 height 12
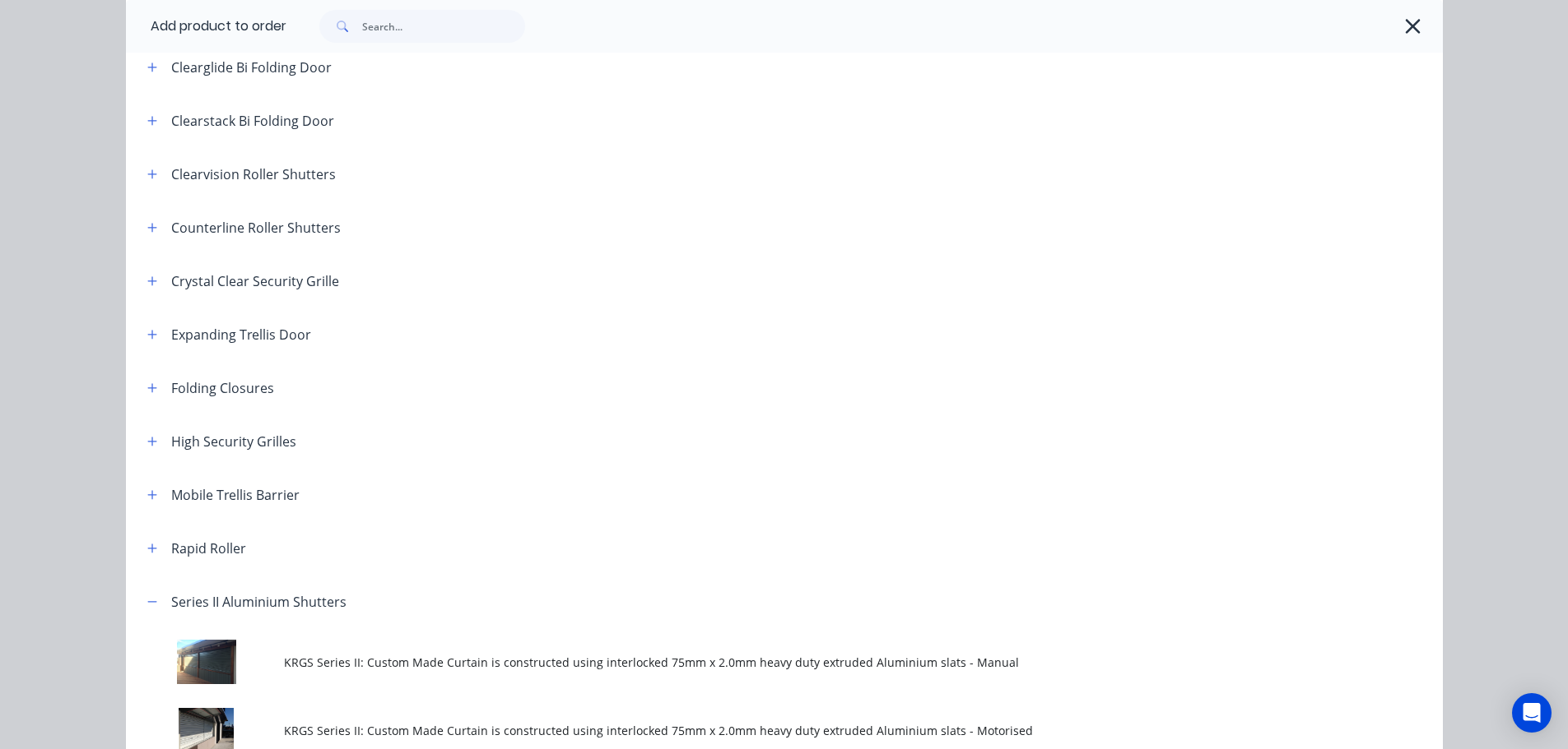
scroll to position [576, 0]
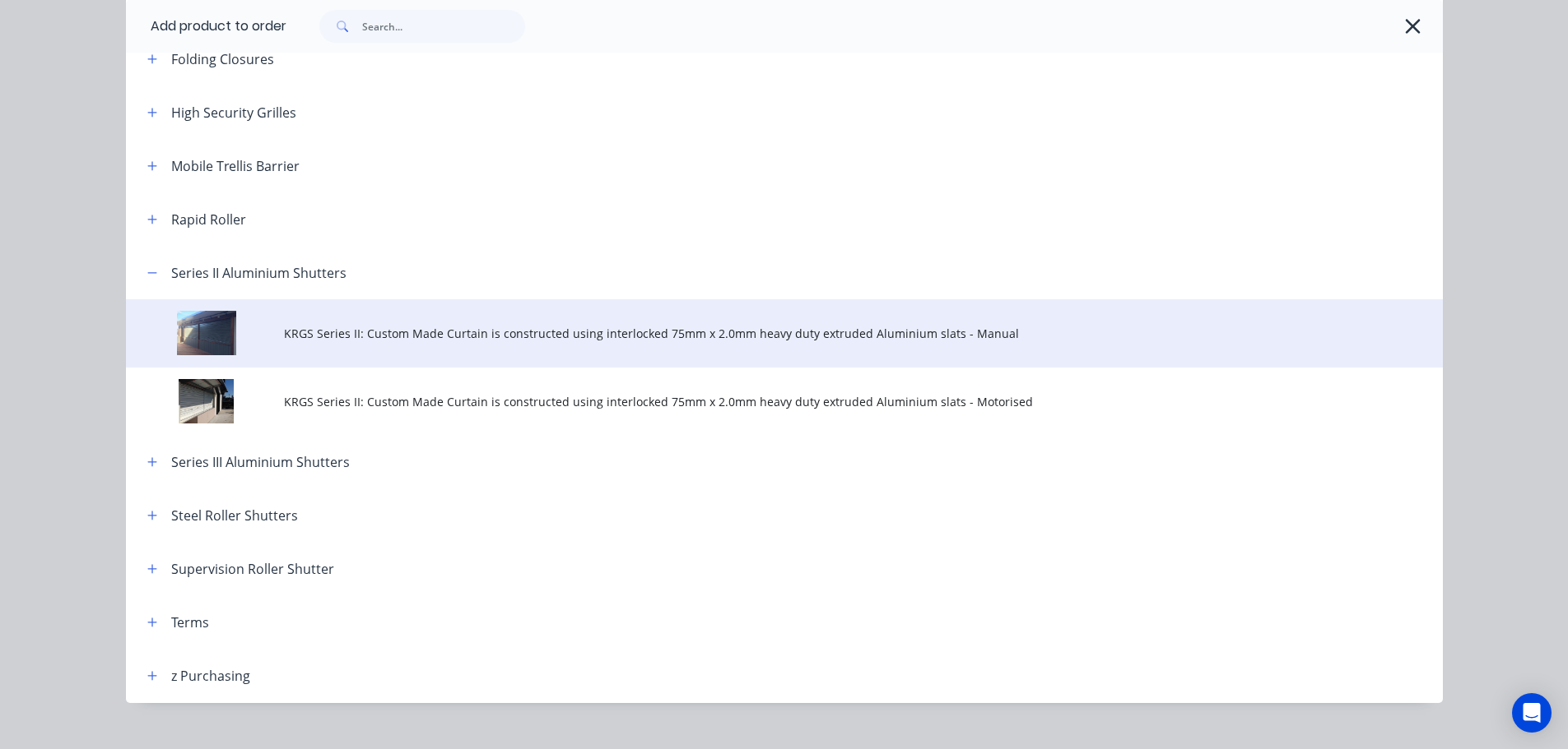
click at [516, 333] on span "KRGS Series II: Custom Made Curtain is constructed using interlocked 75mm x 2.0…" at bounding box center [746, 334] width 926 height 17
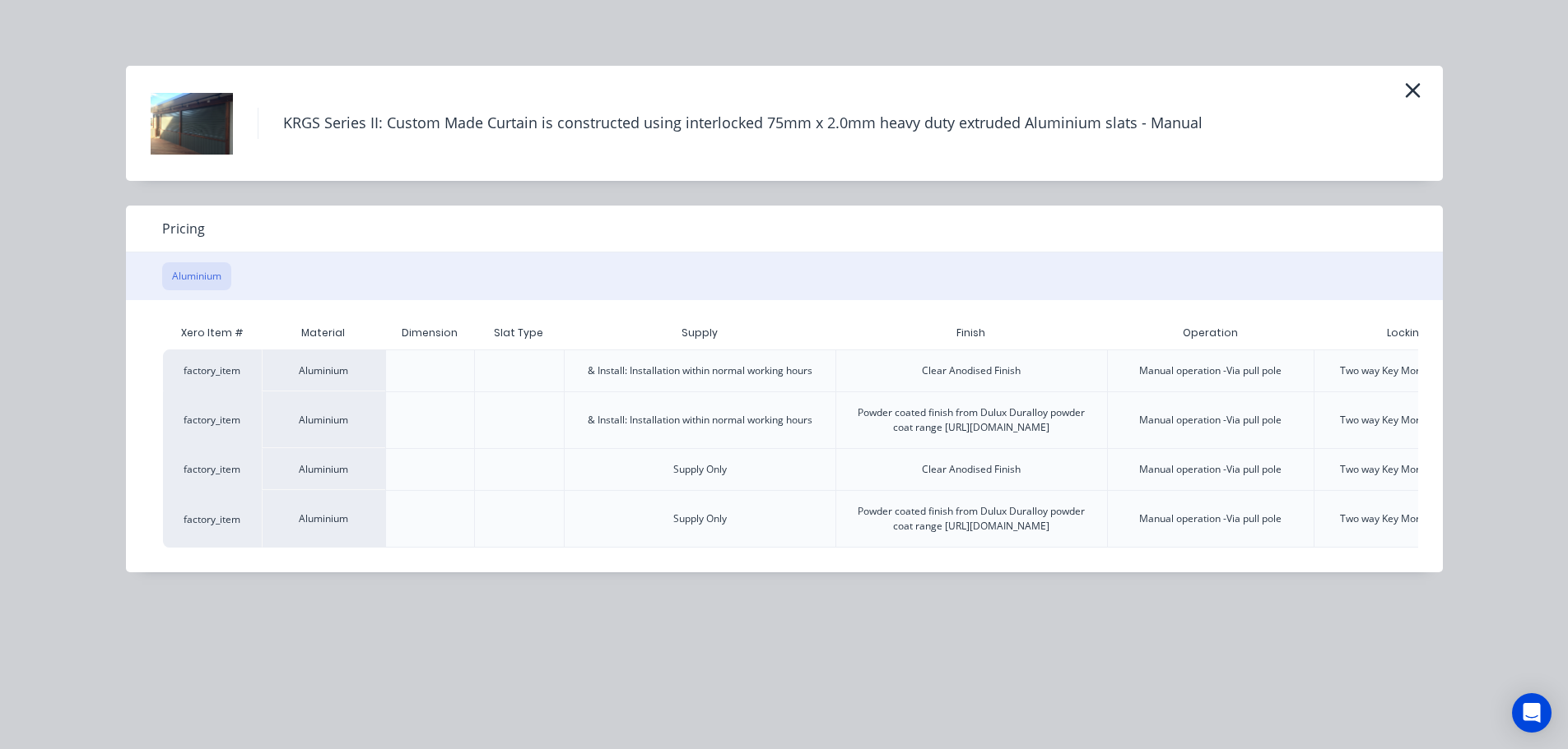
scroll to position [0, 170]
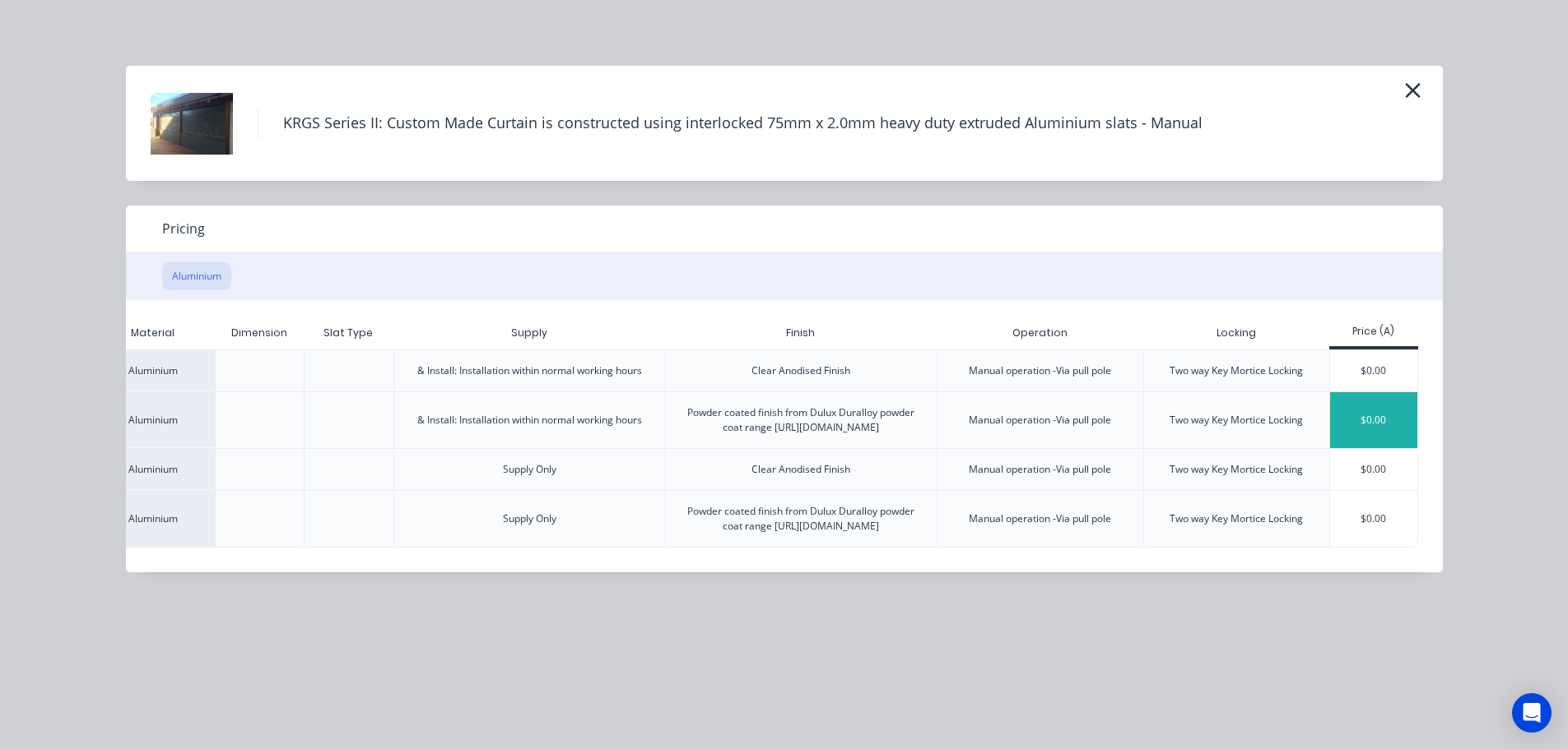
click at [1375, 447] on div "$0.00" at bounding box center [1375, 420] width 89 height 56
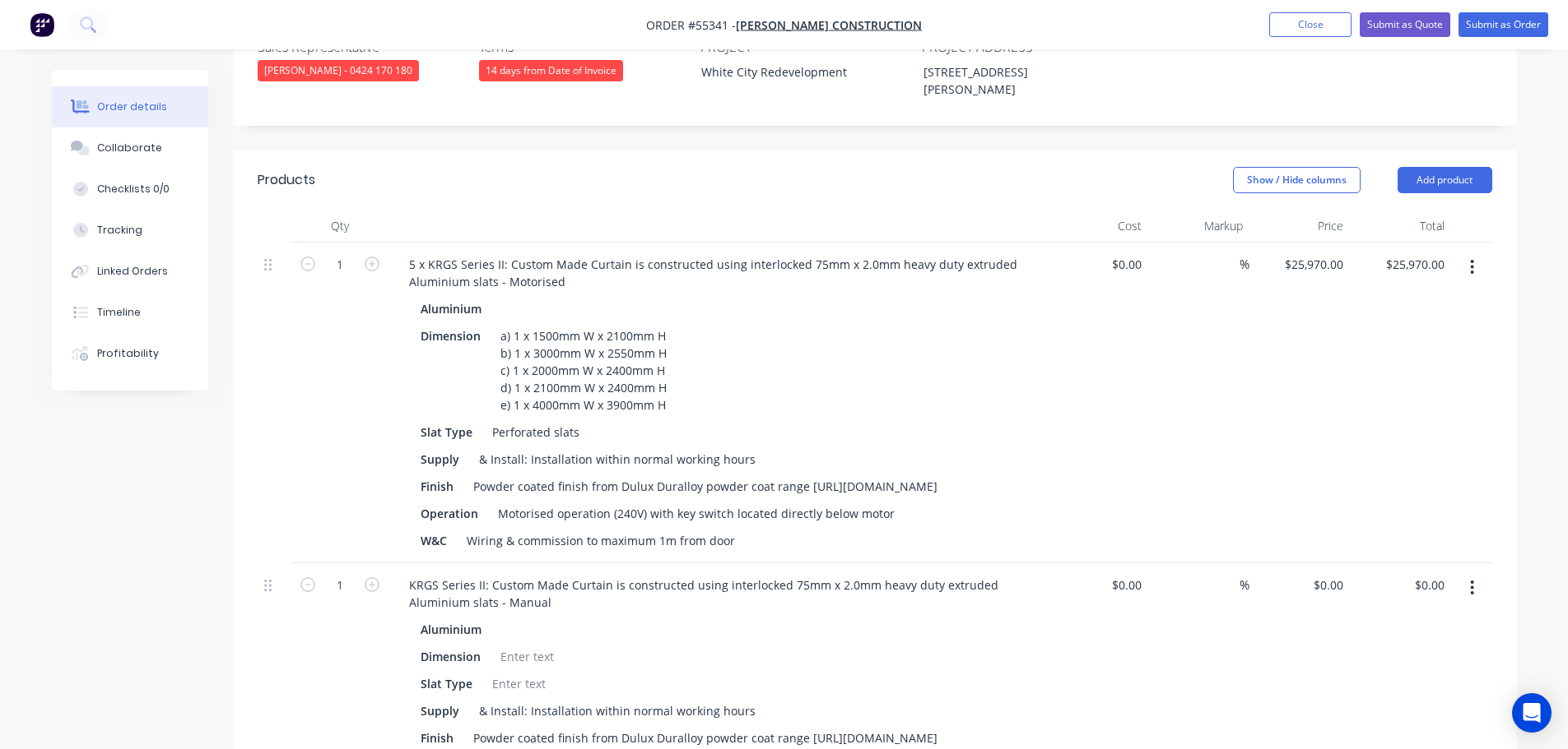
scroll to position [493, 0]
click at [497, 503] on div "Motorised operation (240V) with key switch located directly below motor" at bounding box center [696, 514] width 410 height 24
click at [544, 503] on div "a) b) c) d) e) Motorised operation (240V) with key switch located directly belo…" at bounding box center [729, 514] width 476 height 24
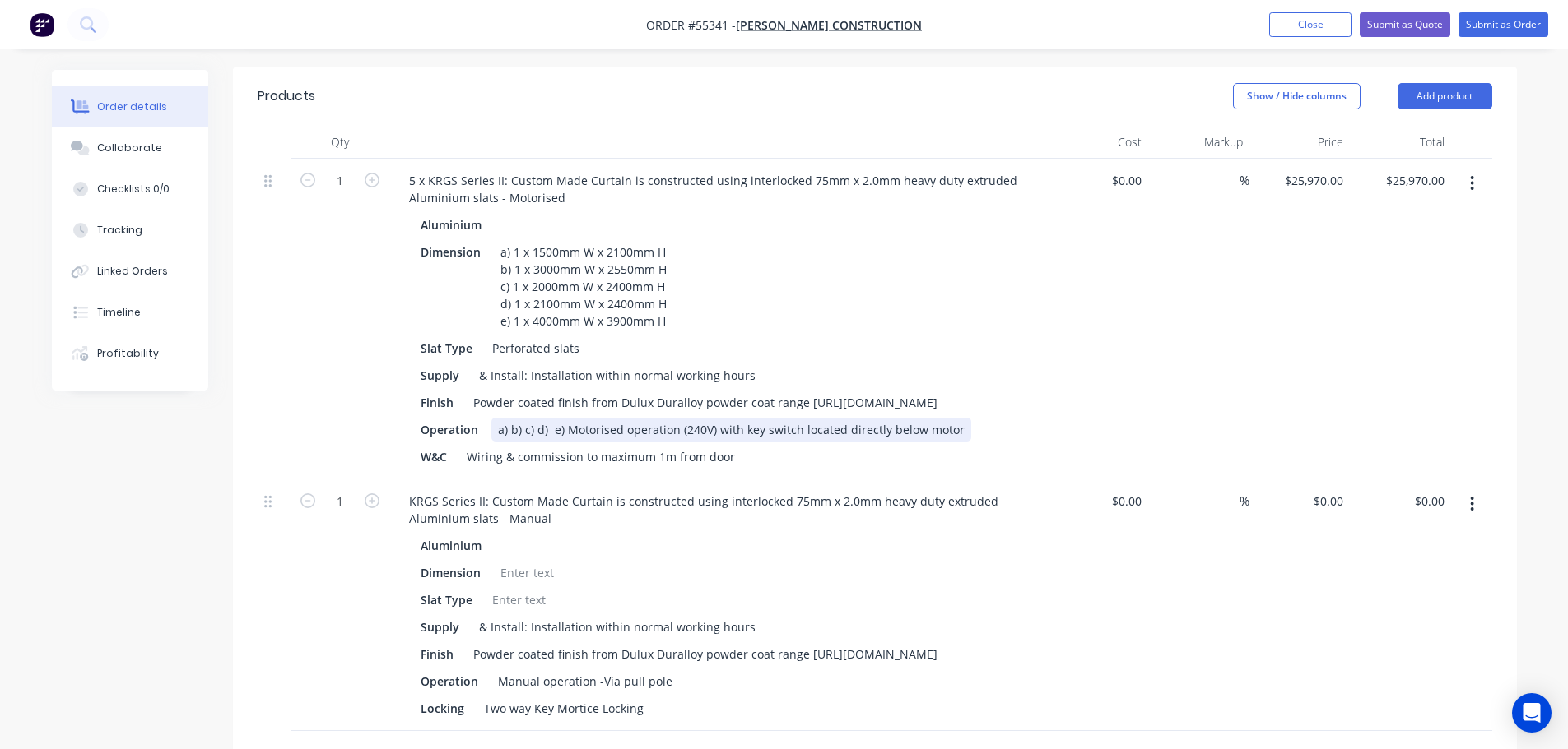
scroll to position [658, 0]
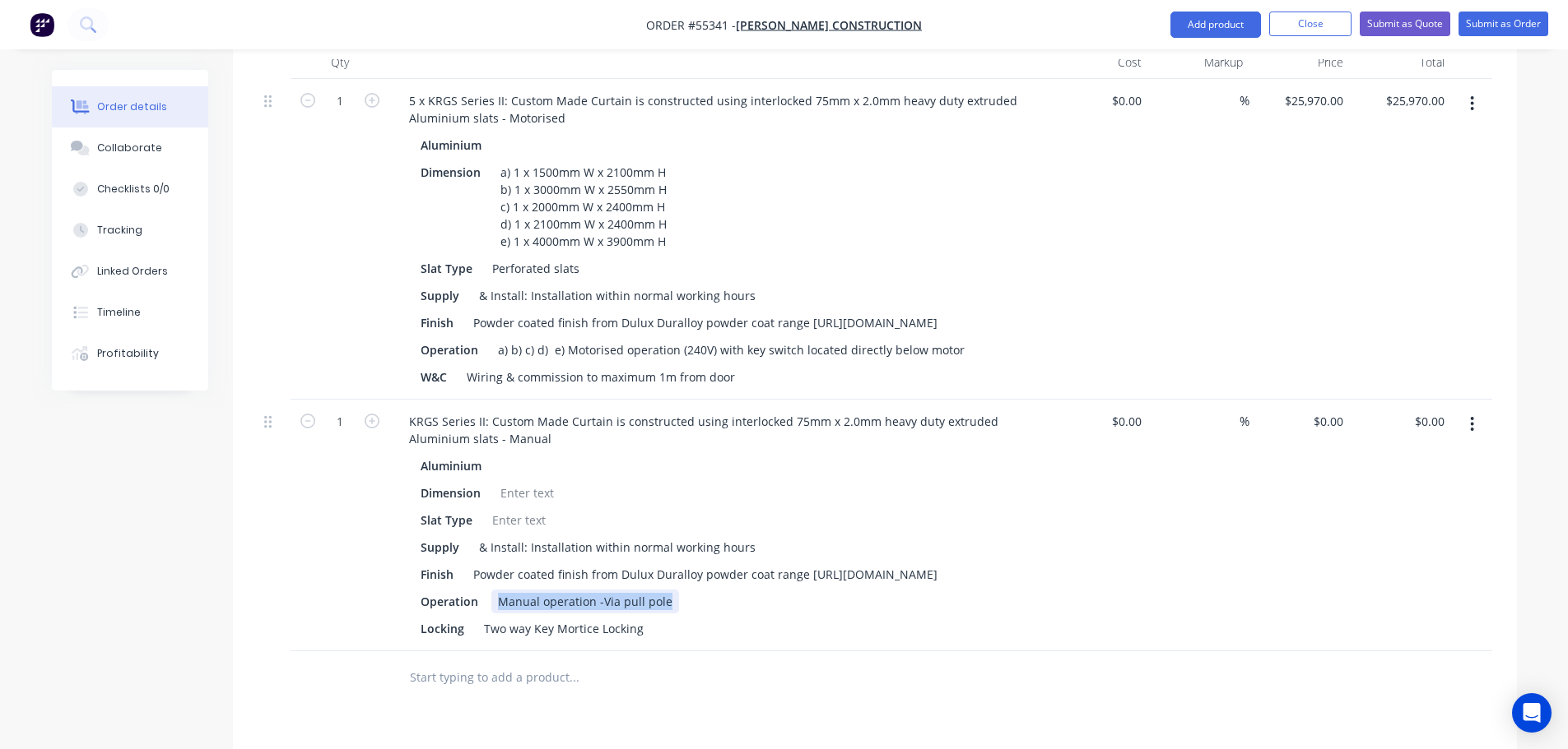
drag, startPoint x: 669, startPoint y: 589, endPoint x: 493, endPoint y: 598, distance: 176.2
click at [493, 598] on div "Manual operation -Via pull pole" at bounding box center [585, 601] width 188 height 24
click at [544, 338] on div "a) b) c) d) e) Motorised operation (240V) with key switch located directly belo…" at bounding box center [731, 350] width 480 height 24
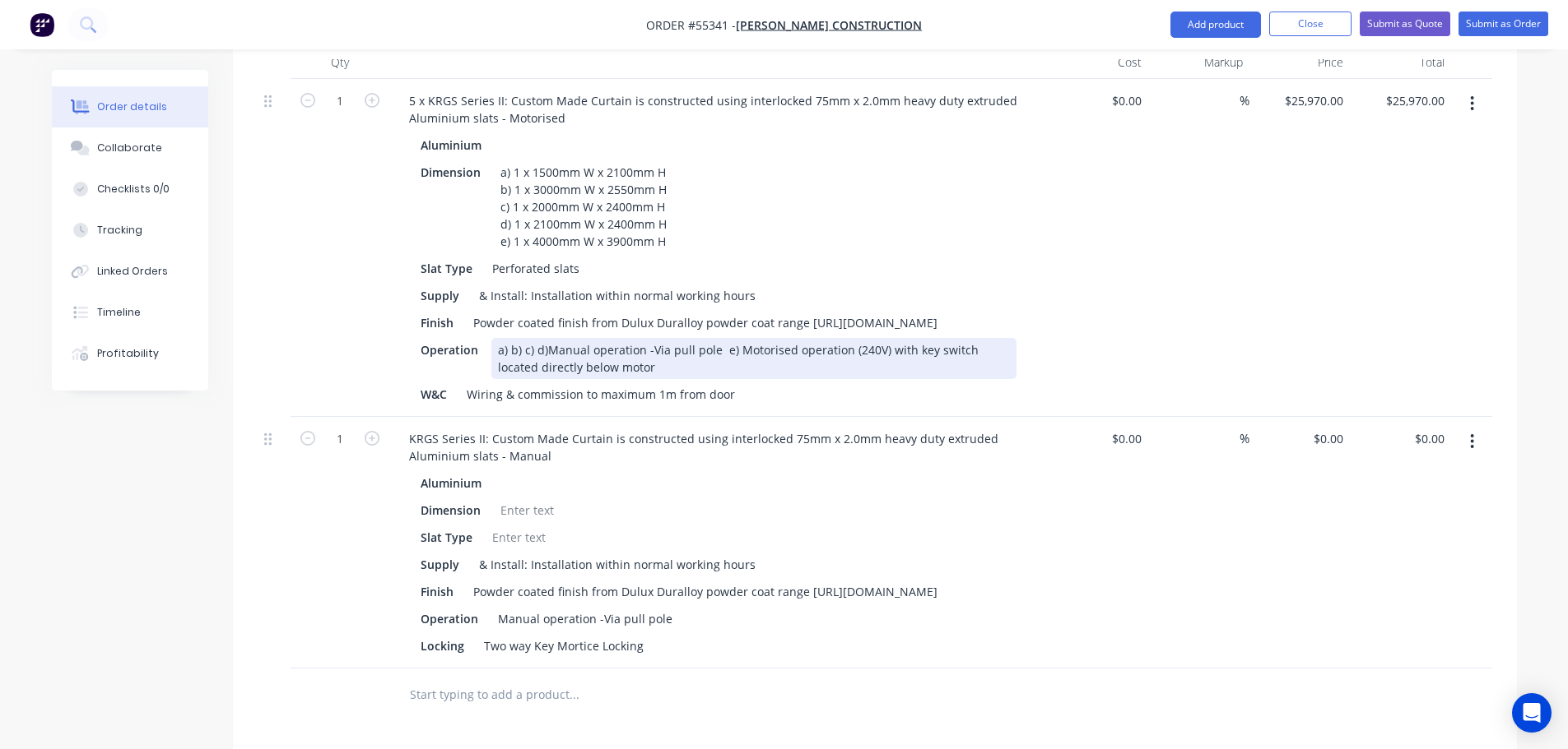
click at [546, 338] on div "a) b) c) d)Manual operation -Via pull pole e) Motorised operation (240V) with k…" at bounding box center [754, 359] width 525 height 41
drag, startPoint x: 655, startPoint y: 319, endPoint x: 654, endPoint y: 349, distance: 30.0
click at [655, 338] on div "a) b) c) d) Manual operation -Via pull pole e) Motorised operation (240V) with …" at bounding box center [754, 359] width 525 height 41
click at [649, 338] on div "a) b) c) d) Manual operation -via pull pole e) Motorised operation (240V) with …" at bounding box center [754, 359] width 525 height 41
drag, startPoint x: 713, startPoint y: 316, endPoint x: 714, endPoint y: 334, distance: 18.0
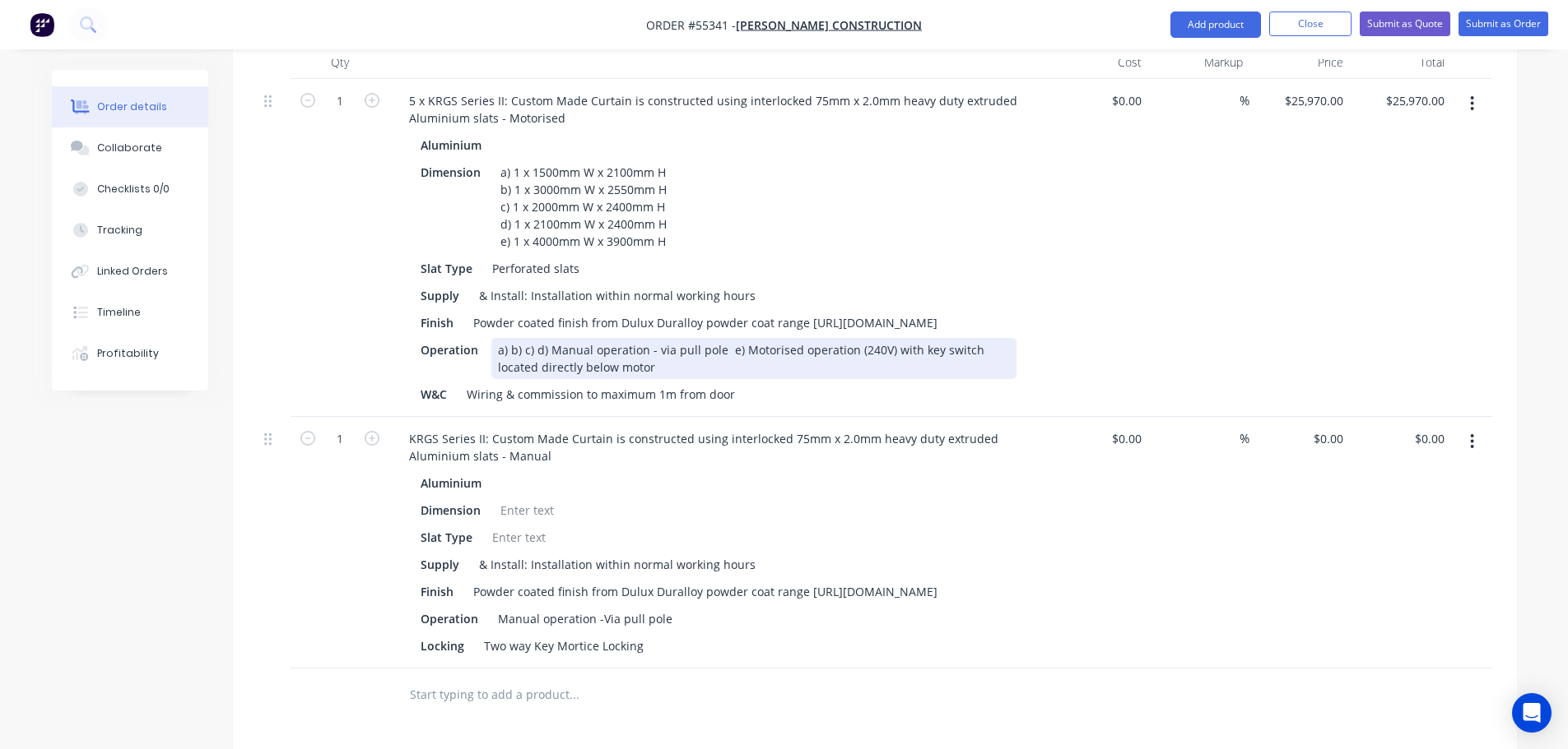
click at [713, 338] on div "a) b) c) d) Manual operation - via pull pole e) Motorised operation (240V) with…" at bounding box center [754, 359] width 525 height 41
click at [717, 338] on div "a) b) c) d) Manual operation - via pull pole e) Motorised operation (240V) with…" at bounding box center [754, 359] width 525 height 41
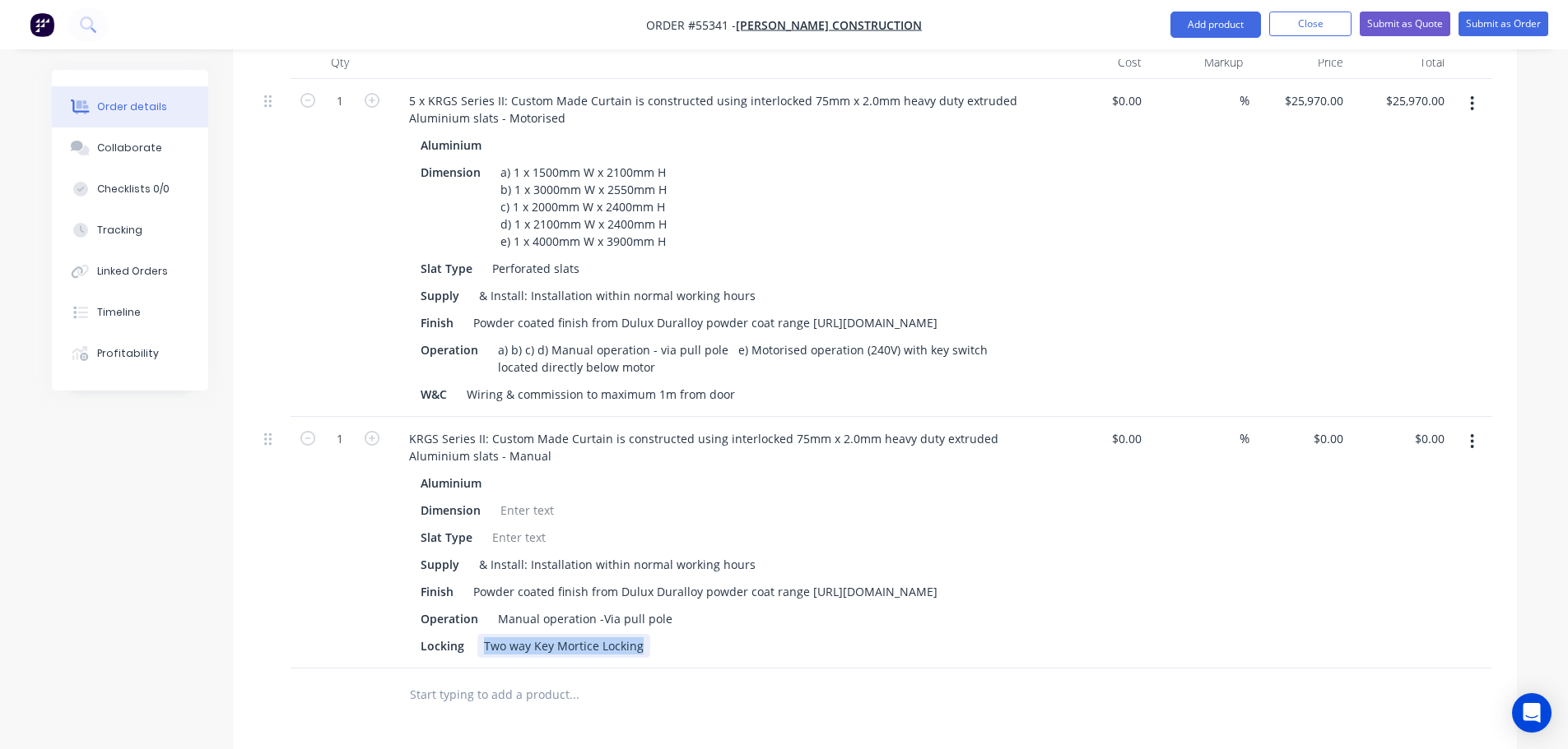
drag, startPoint x: 643, startPoint y: 636, endPoint x: 469, endPoint y: 643, distance: 174.1
click at [469, 643] on div "Locking Two way Key Mortice Locking" at bounding box center [715, 646] width 602 height 24
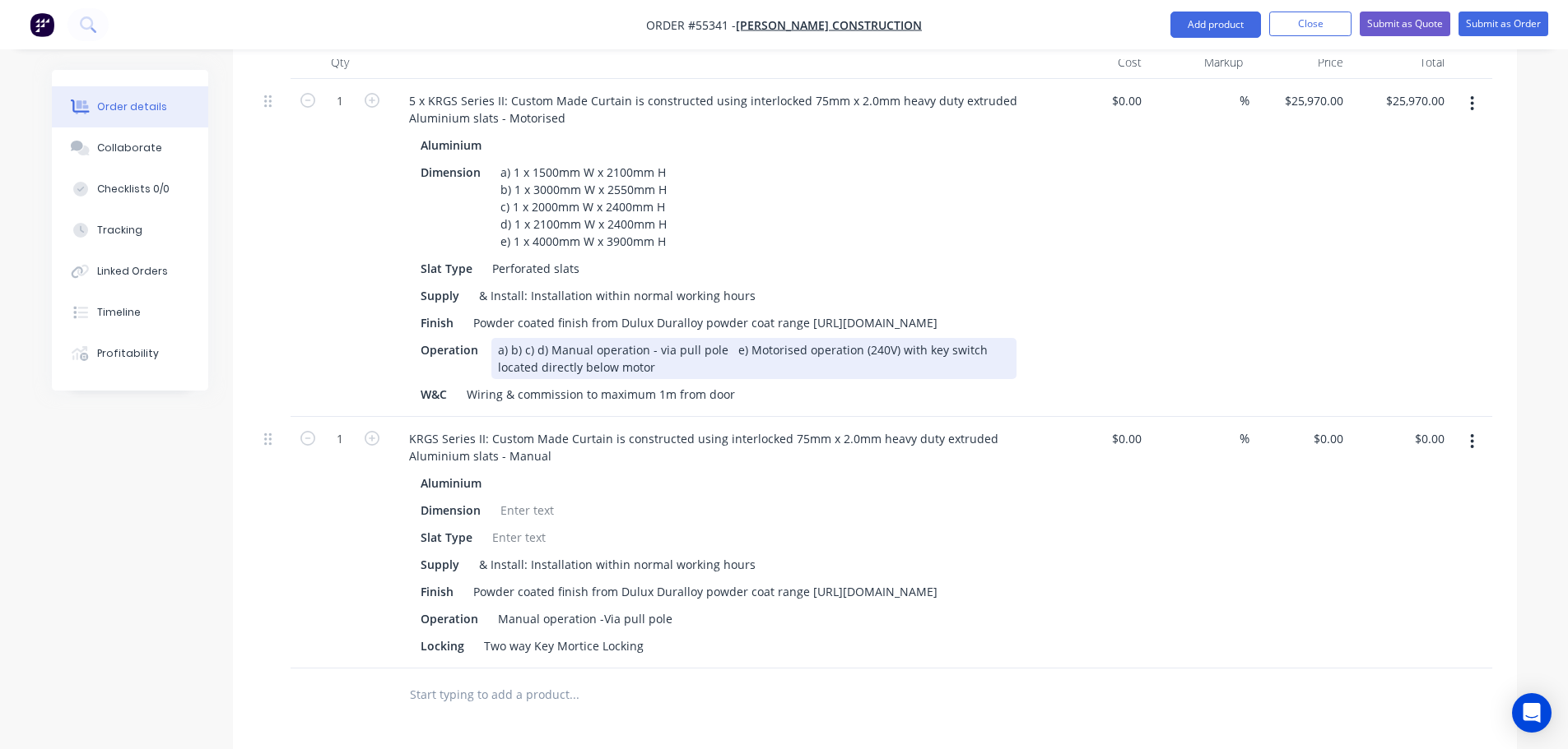
click at [719, 338] on div "a) b) c) d) Manual operation - via pull pole e) Motorised operation (240V) with…" at bounding box center [754, 359] width 525 height 41
click at [718, 338] on div "a) b) c) d) Manual operation - via pull poleTwo way Key Mortice Locking e) Moto…" at bounding box center [754, 359] width 525 height 41
drag, startPoint x: 727, startPoint y: 319, endPoint x: 755, endPoint y: 388, distance: 74.5
click at [739, 342] on div "a) b) c) d) Manual operation - via pull pole, Two way Key Mortice Locking e) Mo…" at bounding box center [754, 359] width 525 height 41
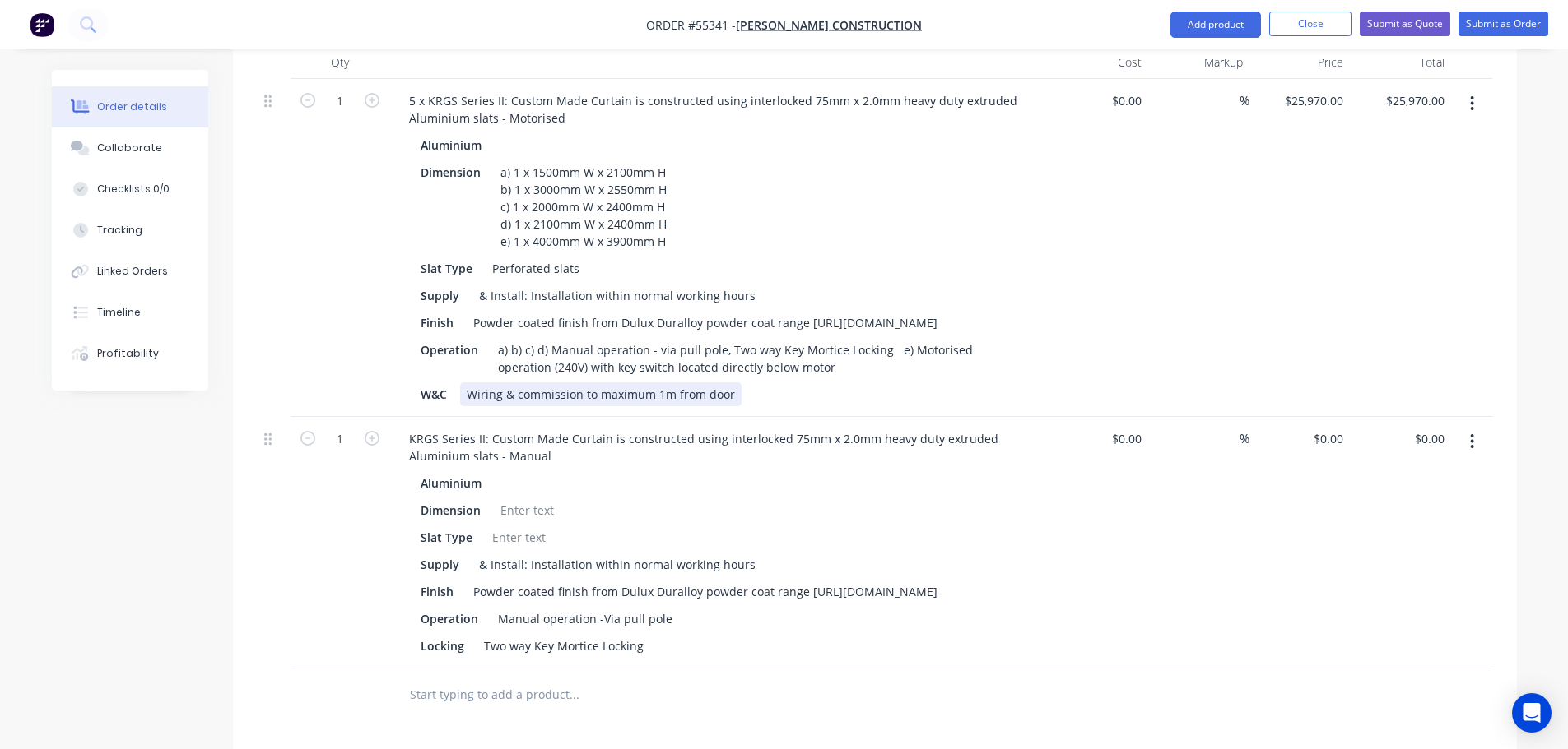
click at [751, 383] on div "W&C Wiring & commission to maximum 1m from door" at bounding box center [715, 394] width 602 height 24
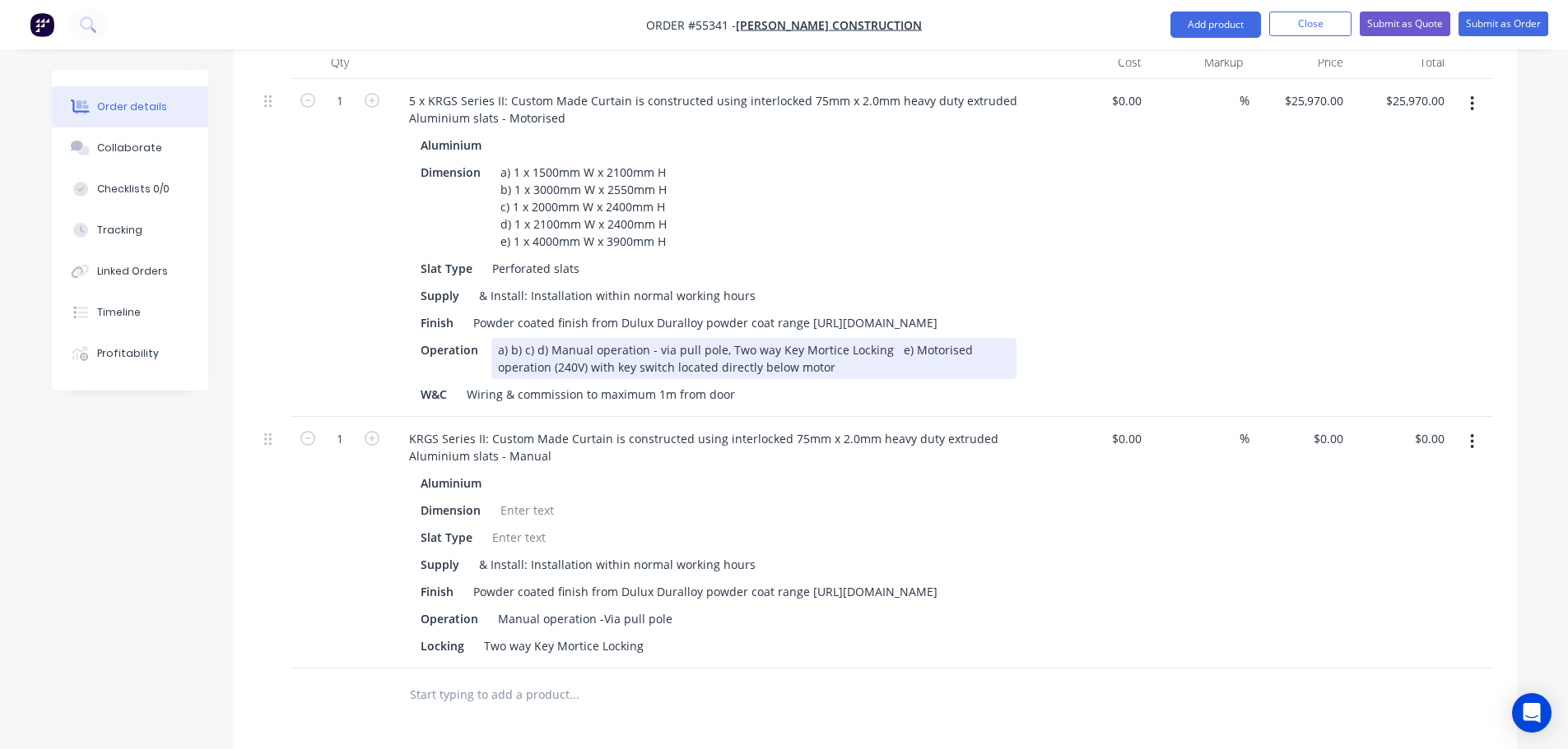
click at [729, 338] on div "a) b) c) d) Manual operation - via pull pole, Two way Key Mortice Locking e) Mo…" at bounding box center [754, 359] width 525 height 41
click at [780, 338] on div "a) b) c) d) Manual operation - via pull pole, two way Key Mortice Locking e) Mo…" at bounding box center [754, 359] width 525 height 41
drag, startPoint x: 801, startPoint y: 319, endPoint x: 801, endPoint y: 331, distance: 12.0
click at [801, 338] on div "a) b) c) d) Manual operation - via pull pole, two way key Mortice Locking e) Mo…" at bounding box center [754, 359] width 525 height 41
click at [840, 338] on div "a) b) c) d) Manual operation - via pull pole, two way key mortice Locking e) Mo…" at bounding box center [754, 359] width 525 height 41
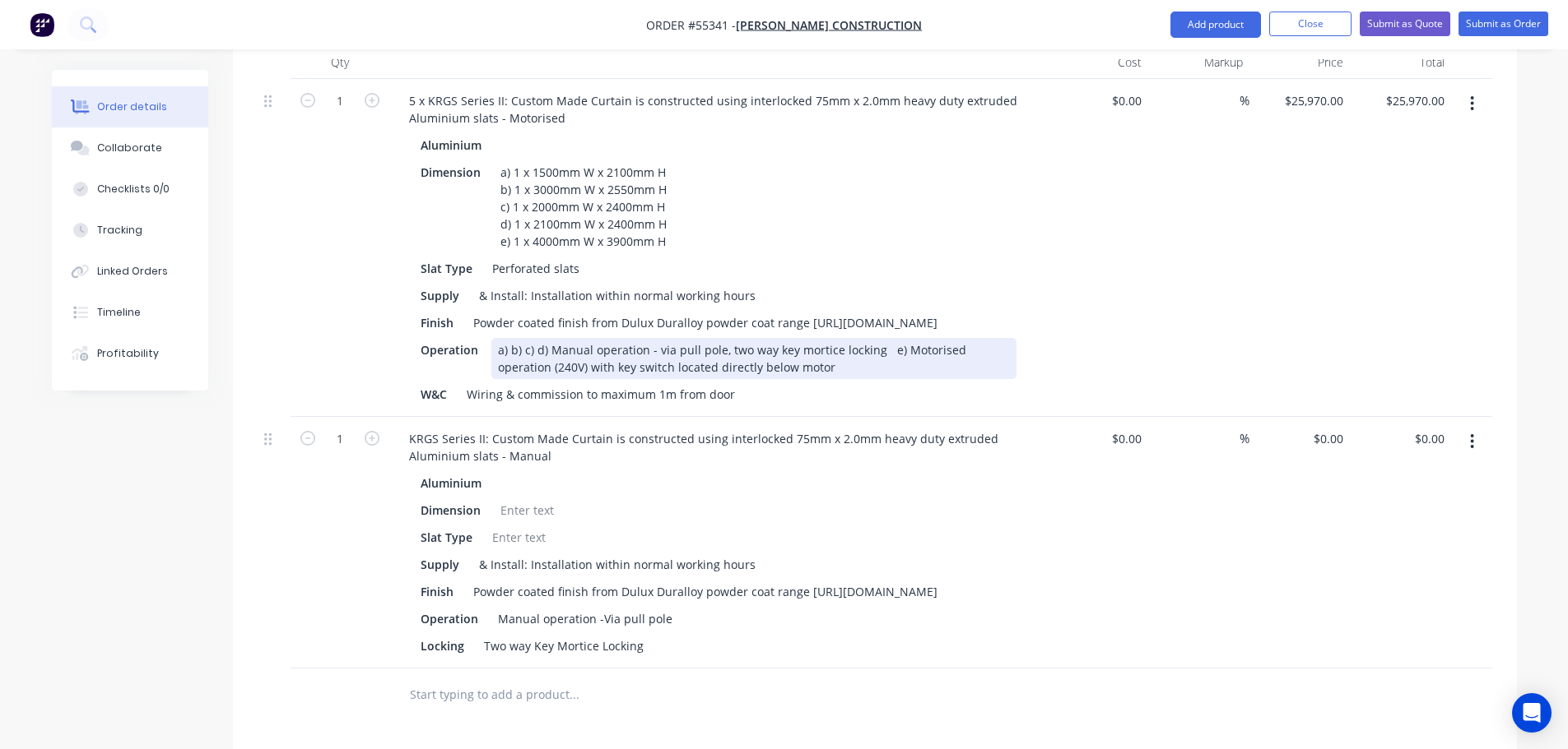
click at [882, 338] on div "a) b) c) d) Manual operation - via pull pole, two way key mortice locking e) Mo…" at bounding box center [754, 359] width 525 height 41
click at [1474, 433] on icon "button" at bounding box center [1472, 441] width 4 height 18
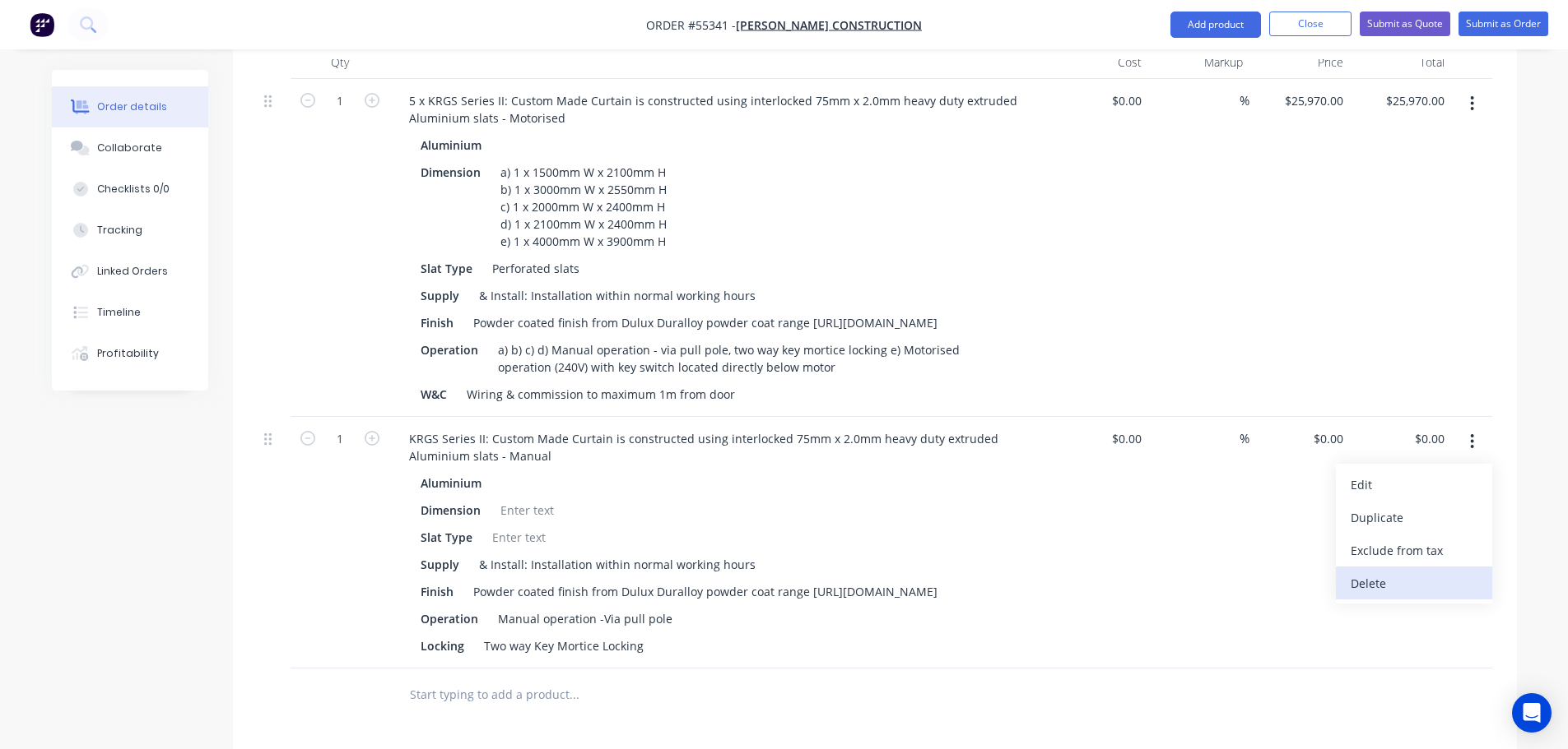
click at [1360, 572] on div "Delete" at bounding box center [1414, 584] width 127 height 24
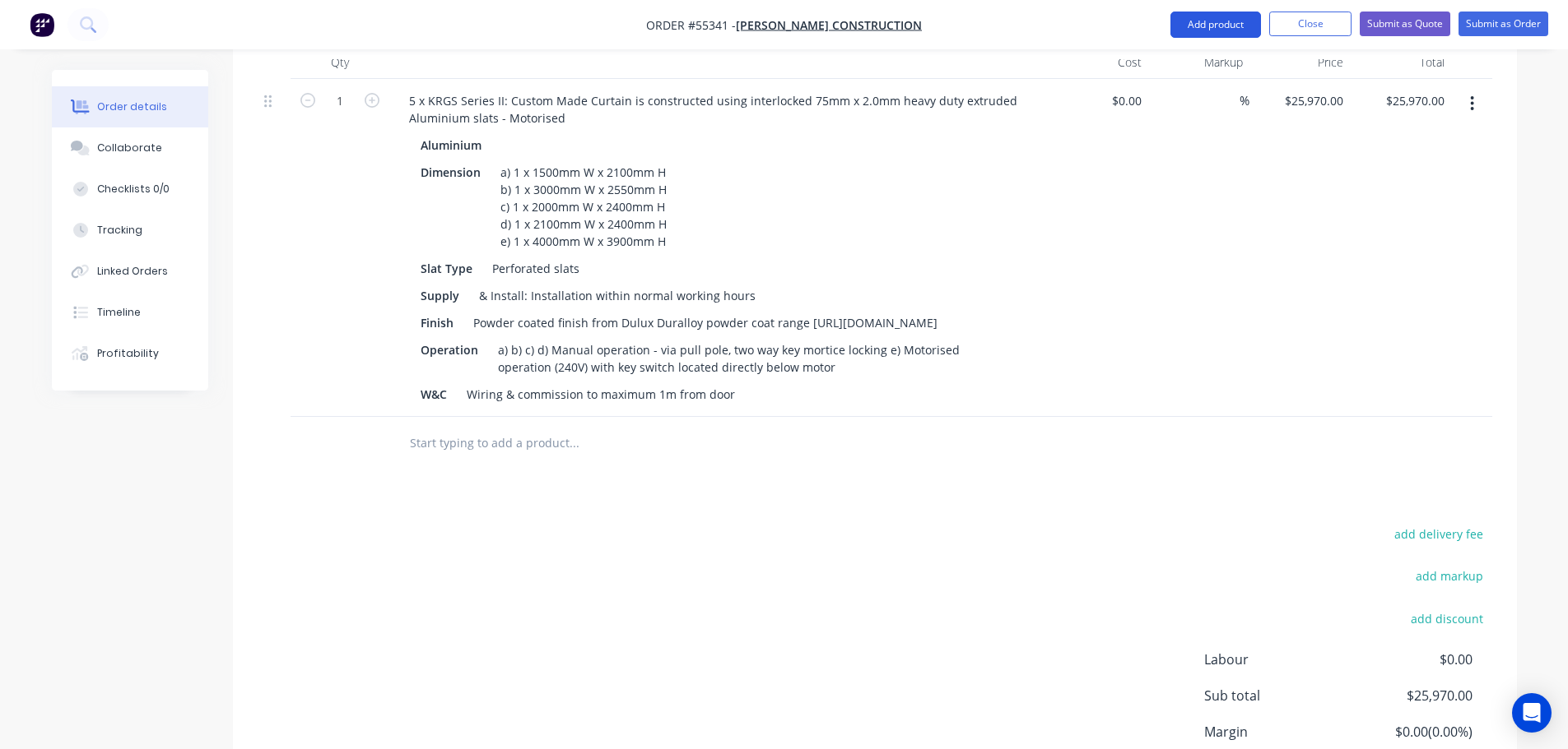
click at [1202, 33] on button "Add product" at bounding box center [1216, 24] width 90 height 26
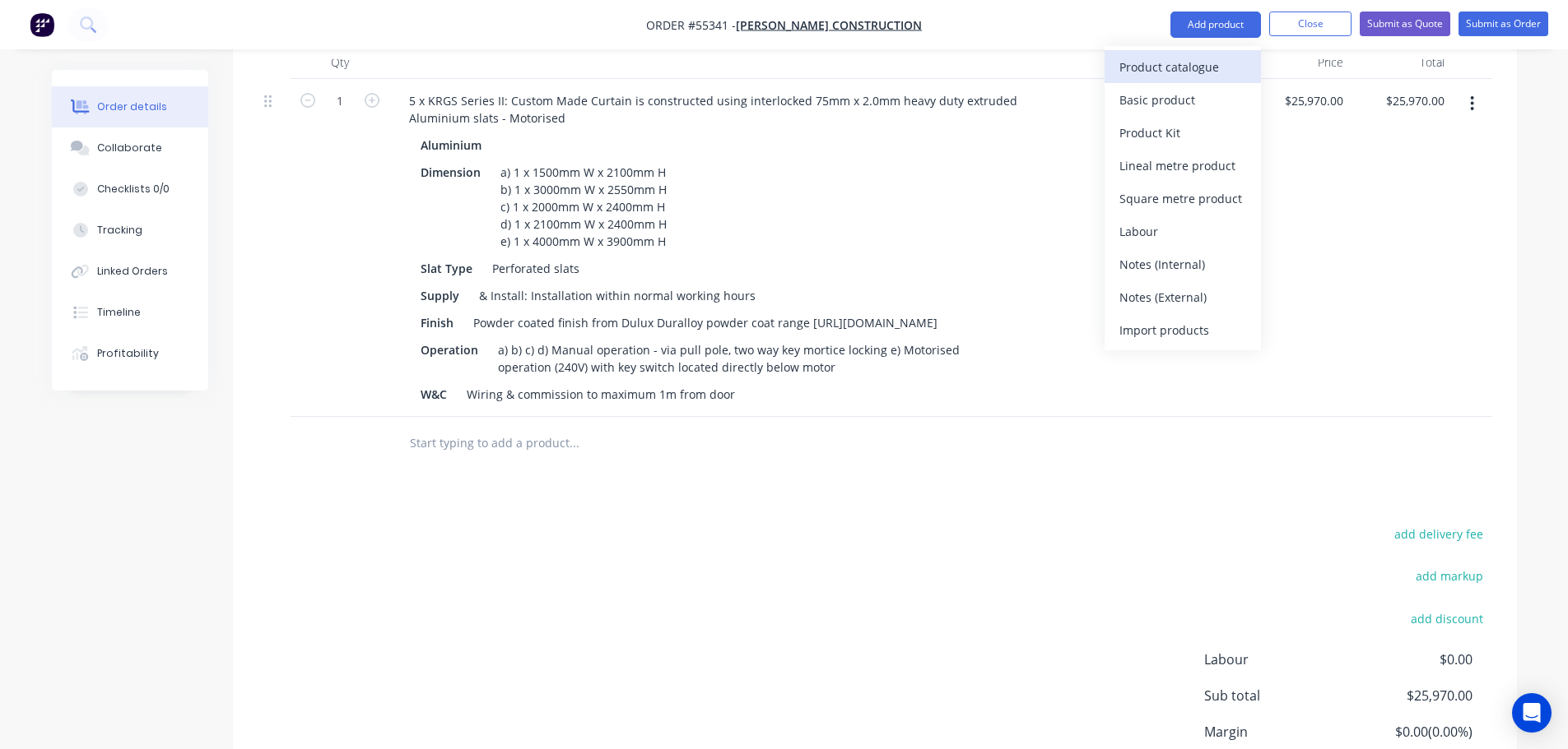
click at [1179, 71] on div "Product catalogue" at bounding box center [1183, 66] width 127 height 24
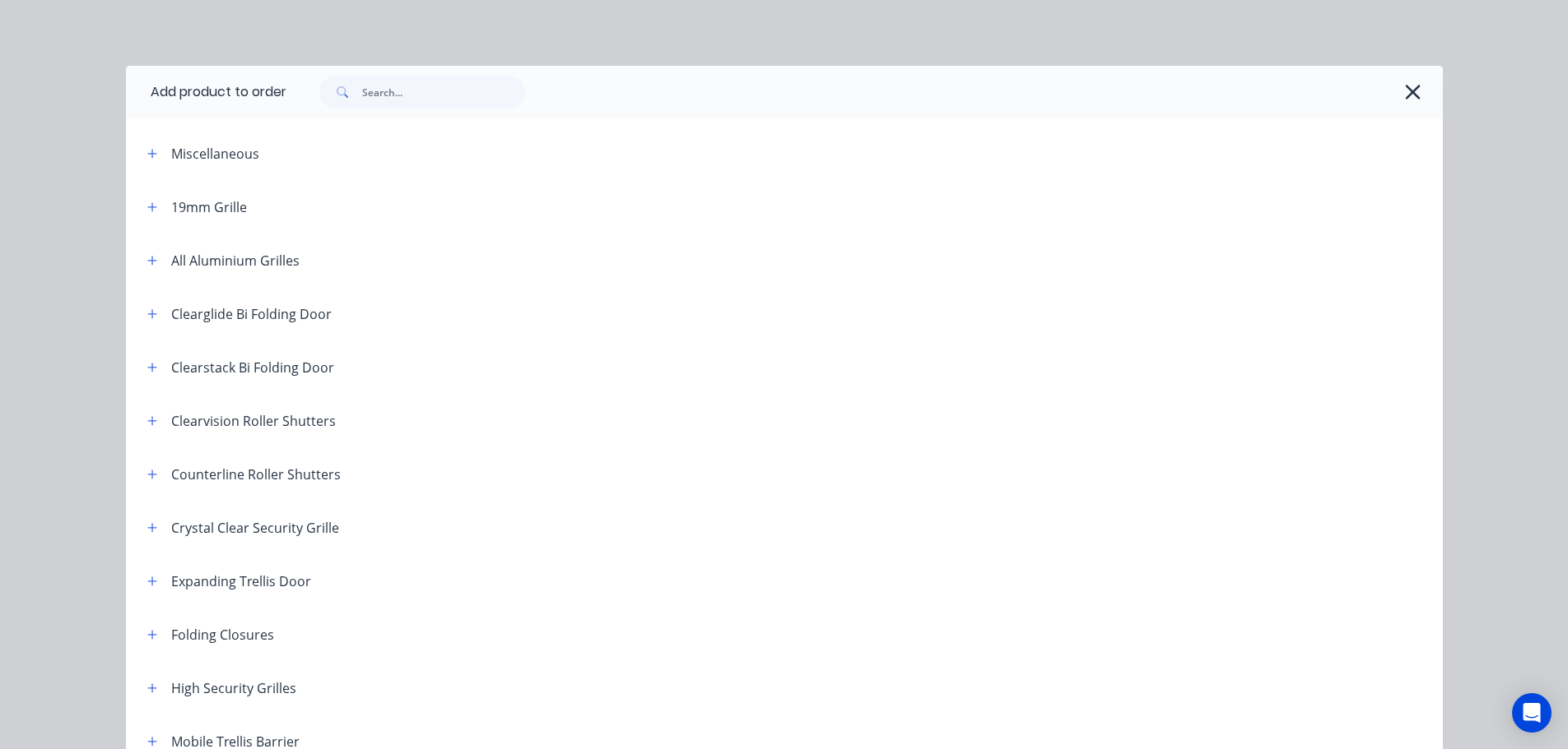
scroll to position [164, 0]
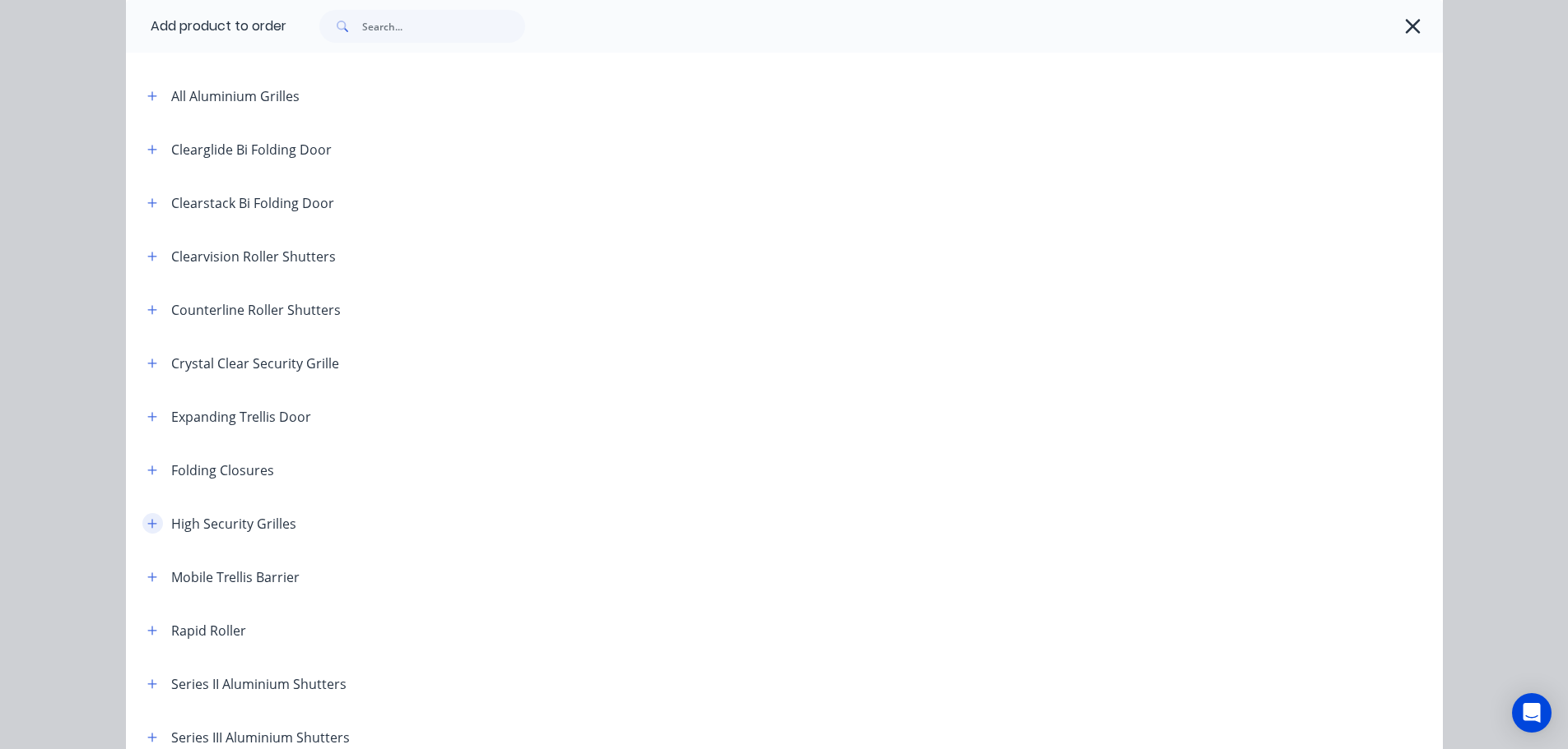
click at [149, 527] on icon "button" at bounding box center [152, 524] width 10 height 12
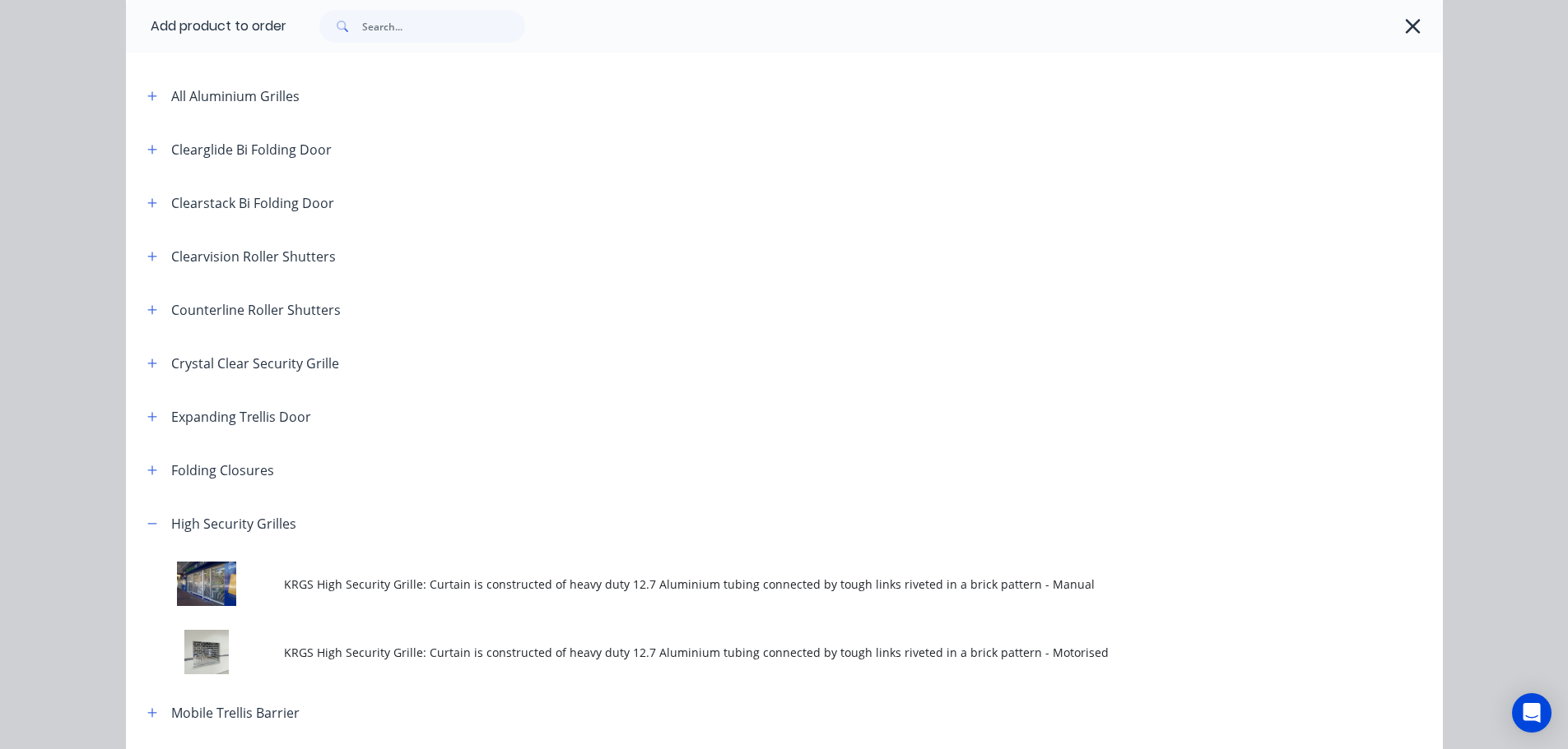
scroll to position [329, 0]
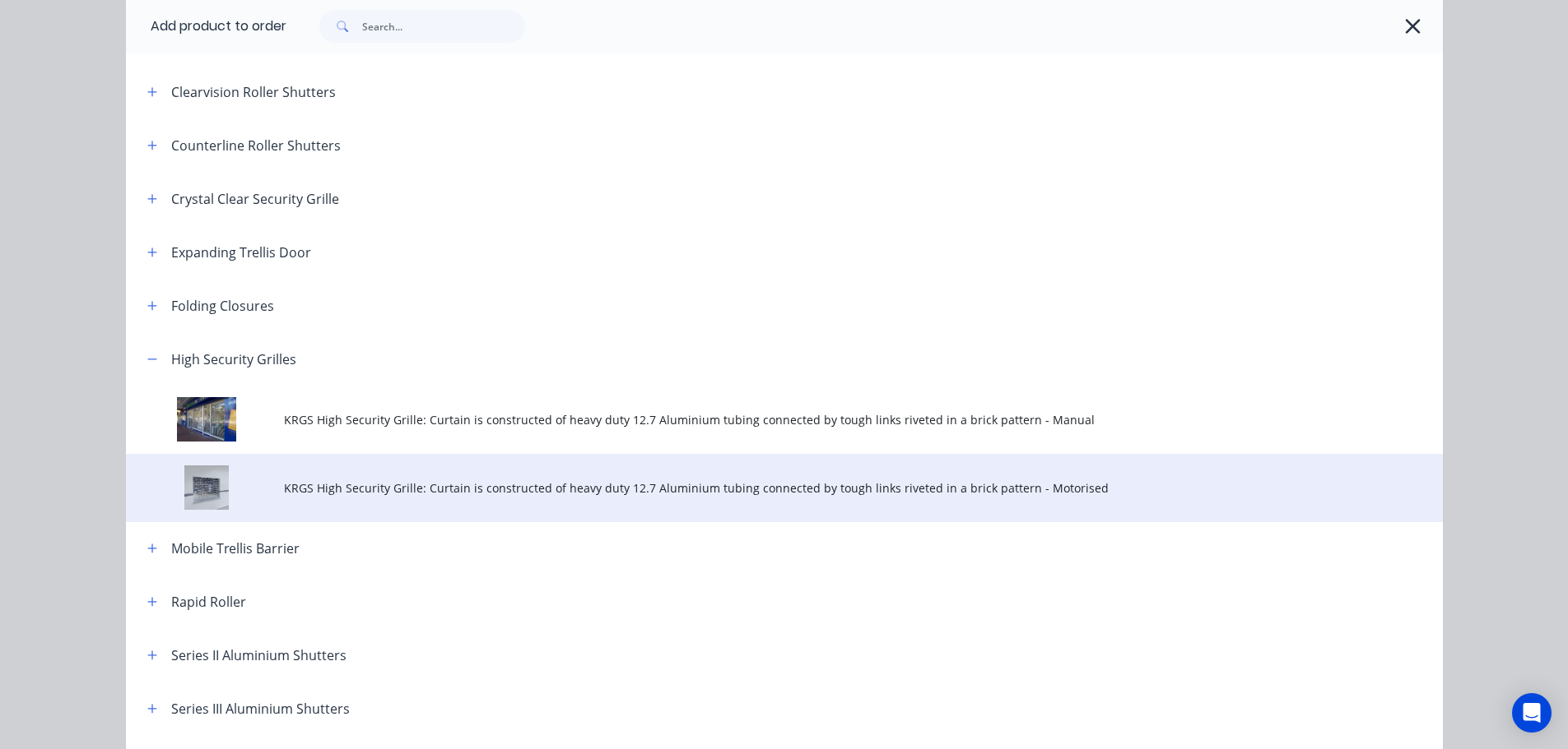
click at [483, 495] on span "KRGS High Security Grille: Curtain is constructed of heavy duty 12.7 Aluminium …" at bounding box center [746, 488] width 926 height 17
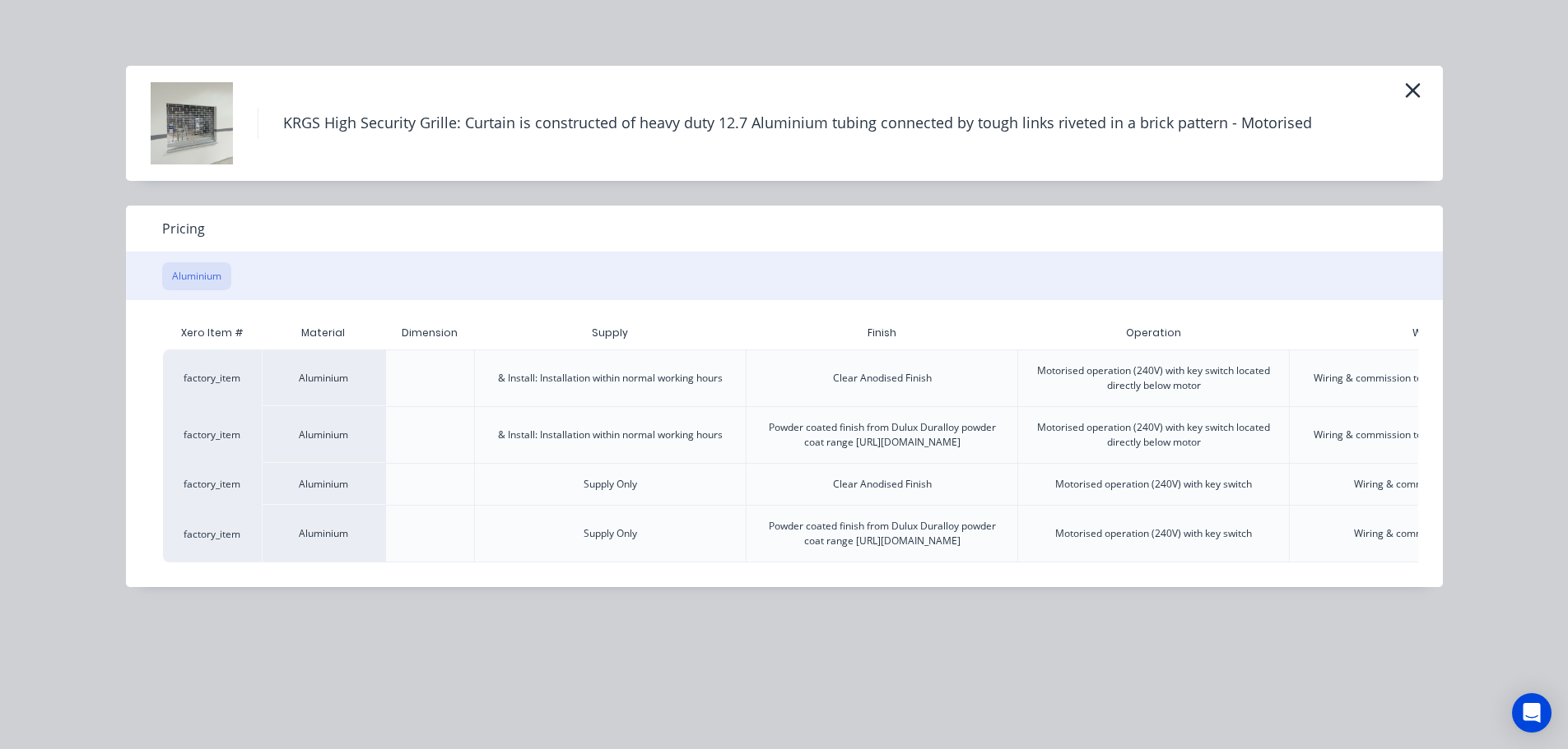
scroll to position [0, 231]
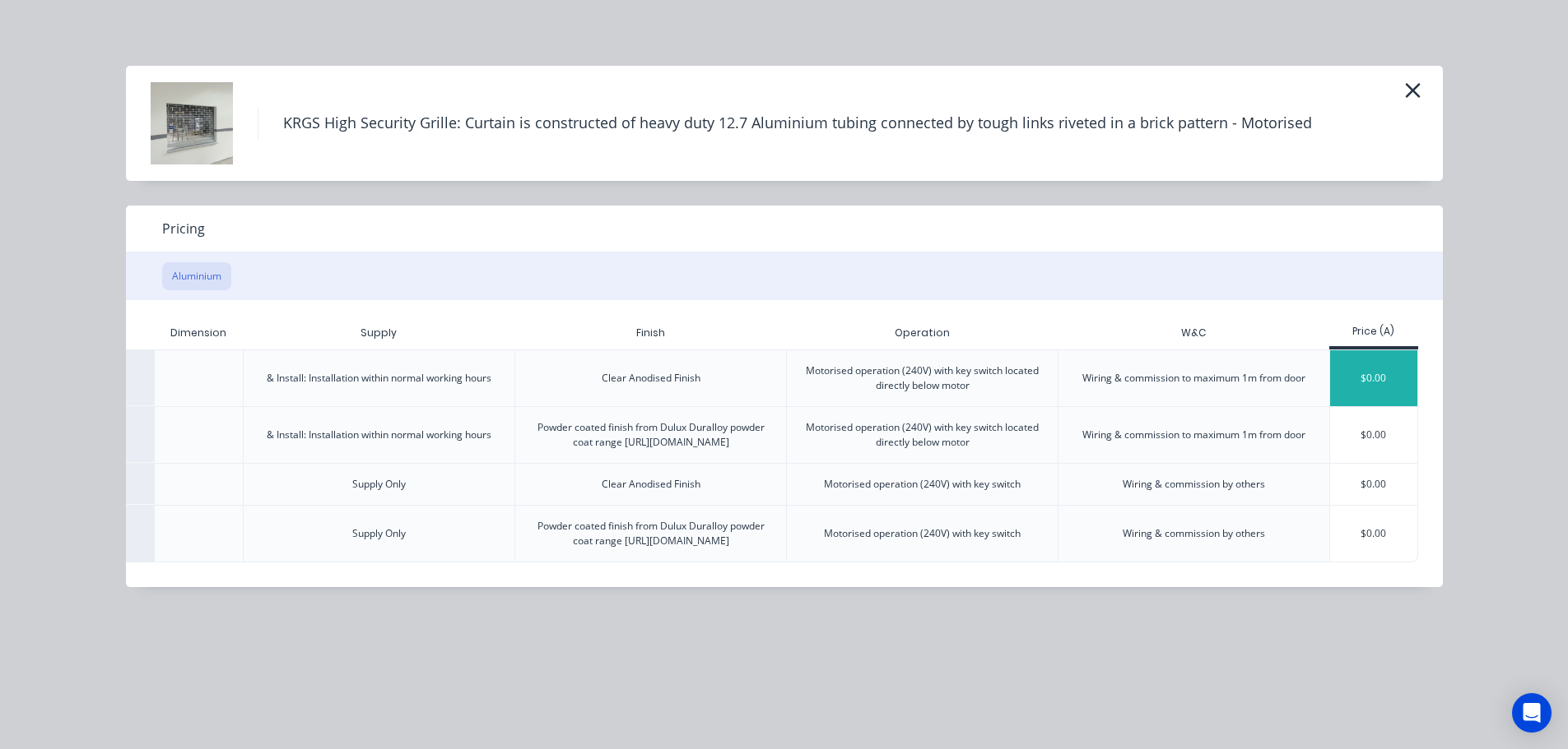
click at [1378, 376] on div "$0.00" at bounding box center [1375, 378] width 89 height 56
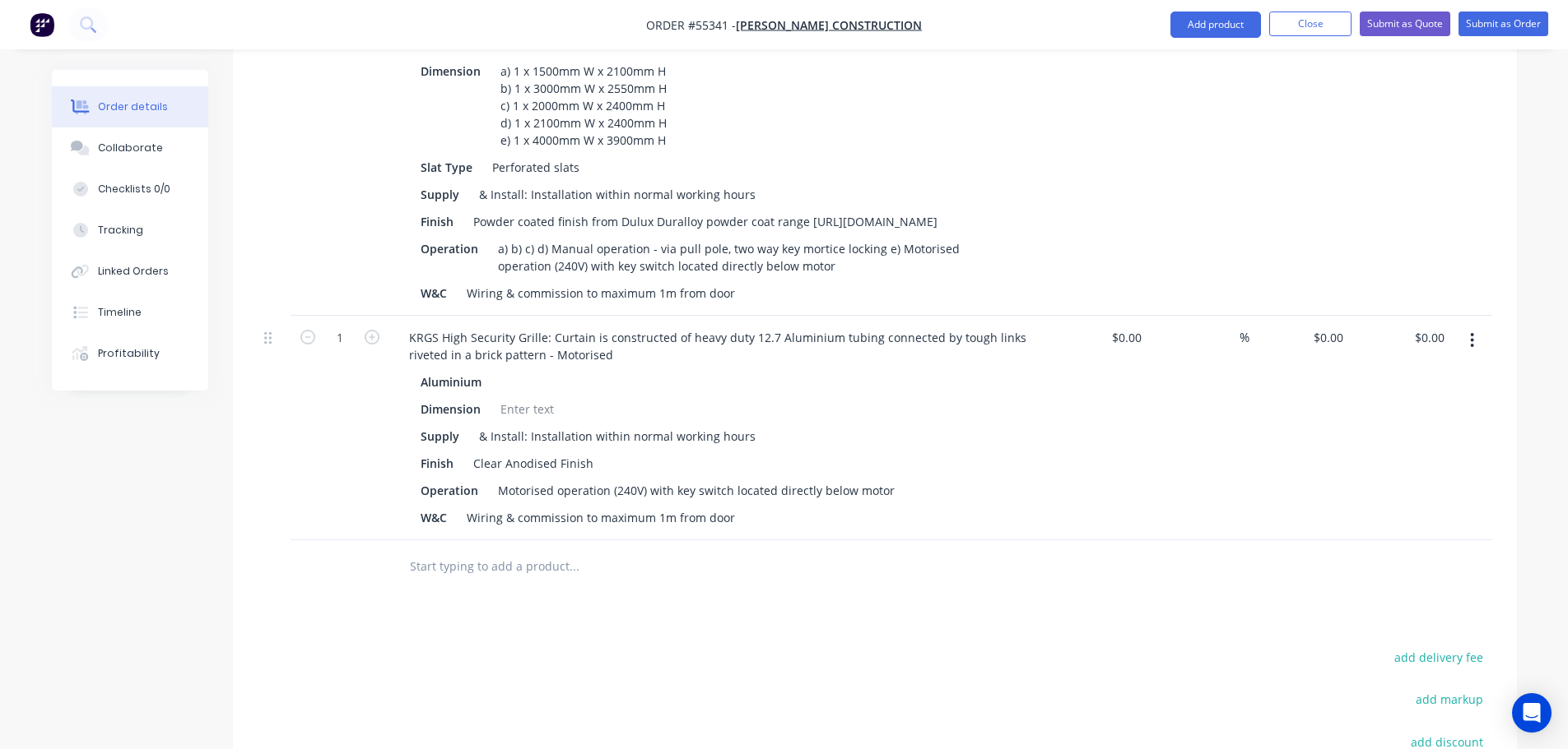
scroll to position [905, 0]
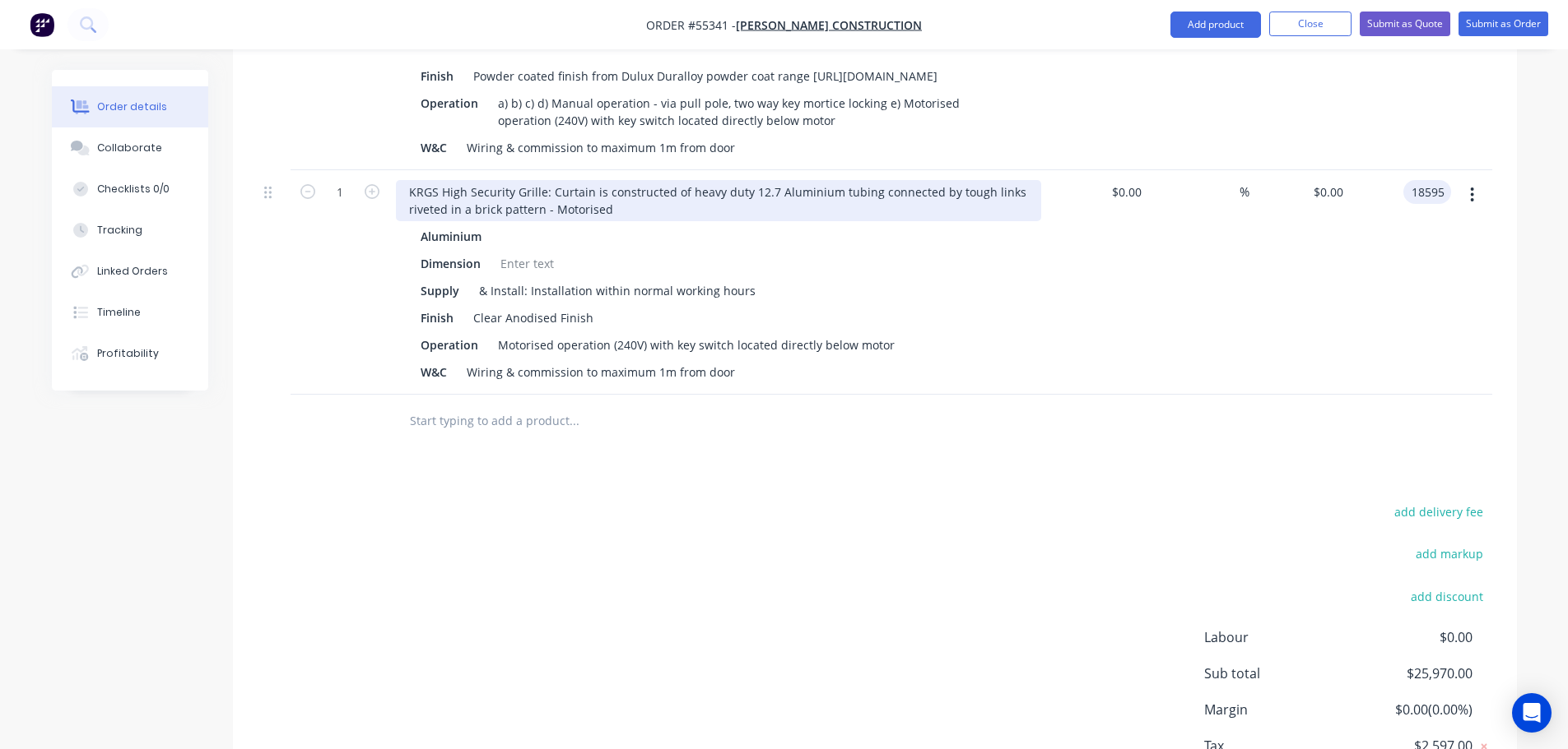
type input "18595"
type input "$18,595.00"
click at [410, 180] on div "KRGS High Security Grille: Curtain is constructed of heavy duty 12.7 Aluminium …" at bounding box center [719, 200] width 645 height 41
click at [405, 180] on div "KRGS High Security Grille: Curtain is constructed of heavy duty 12.7 Aluminium …" at bounding box center [719, 200] width 645 height 41
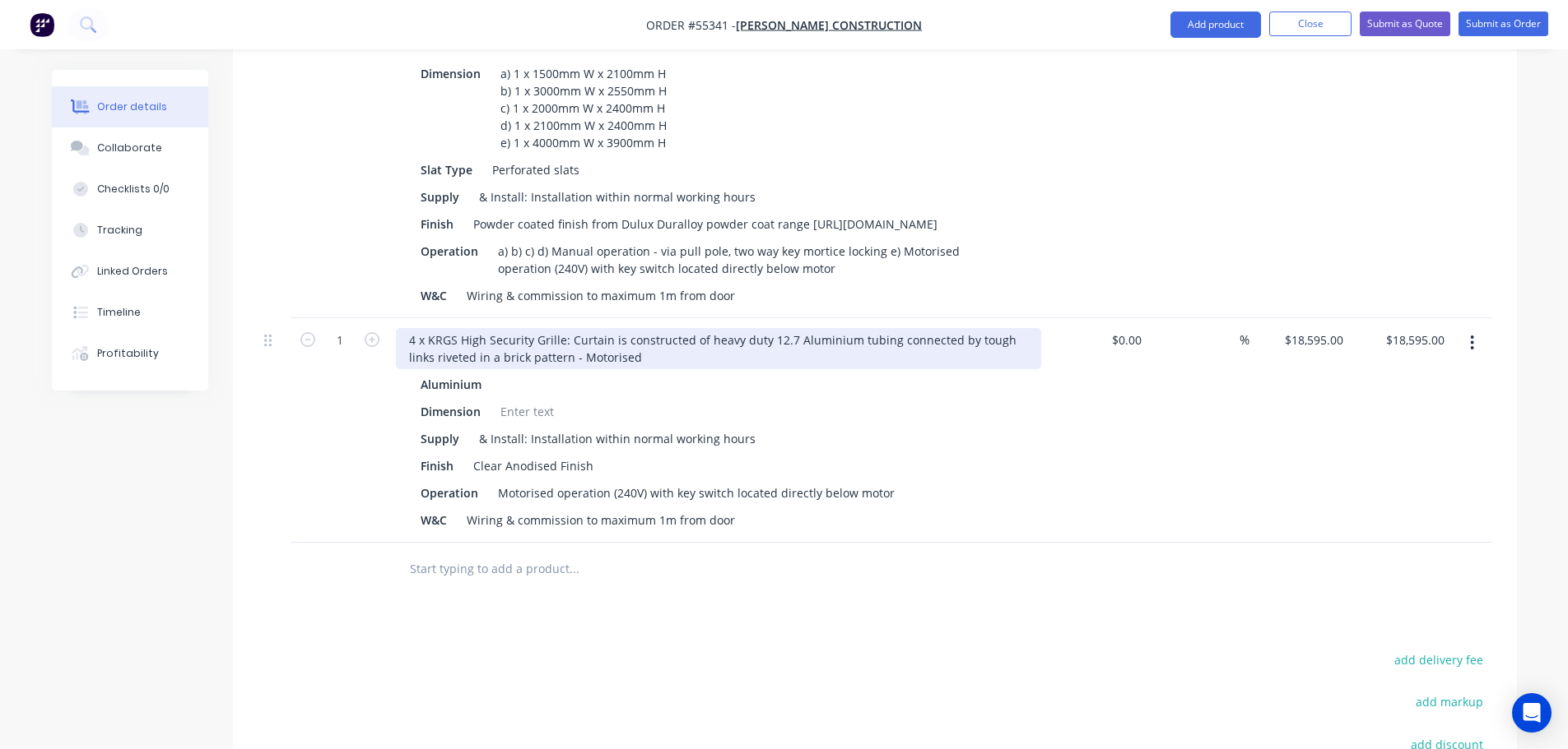
scroll to position [740, 0]
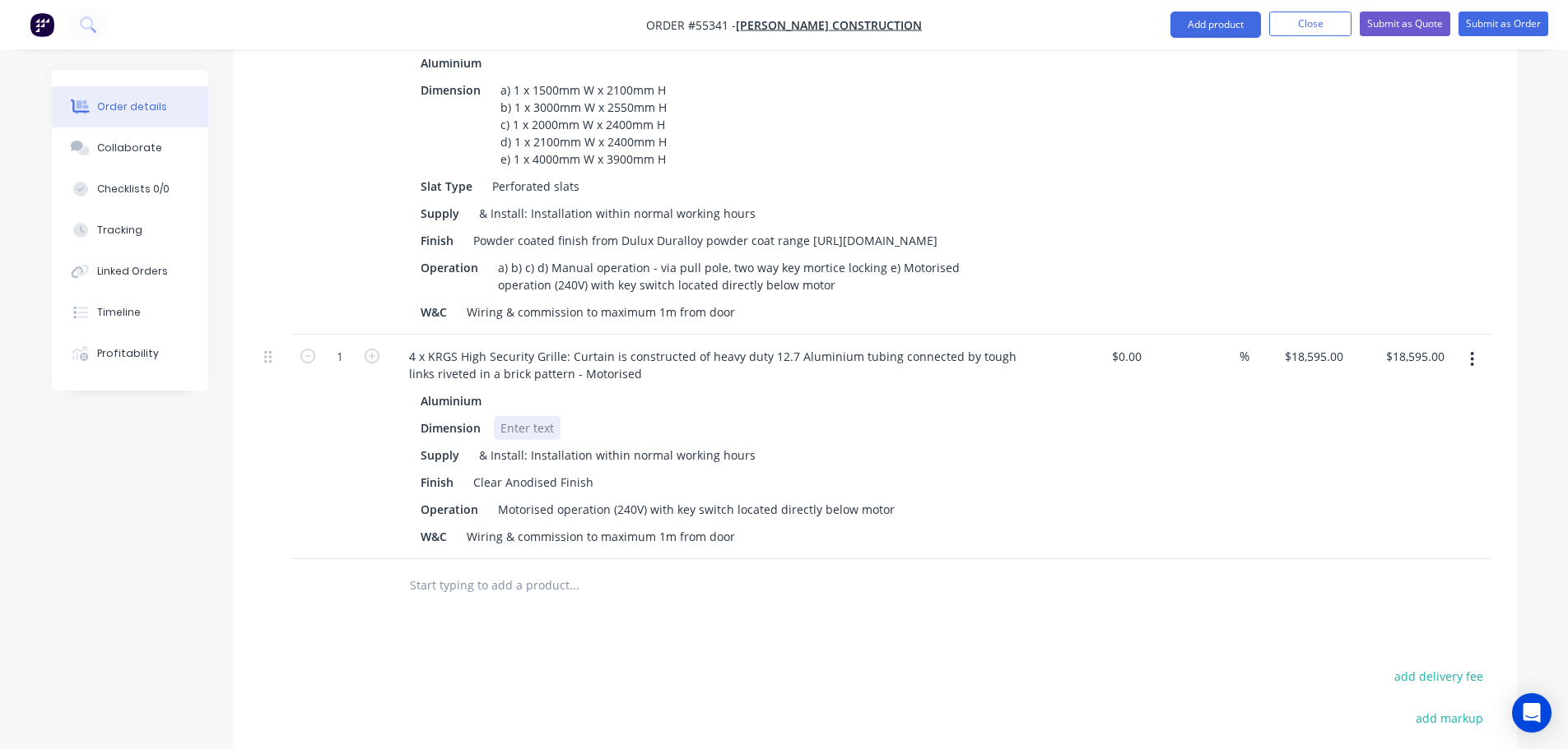
click at [519, 416] on div at bounding box center [526, 428] width 66 height 24
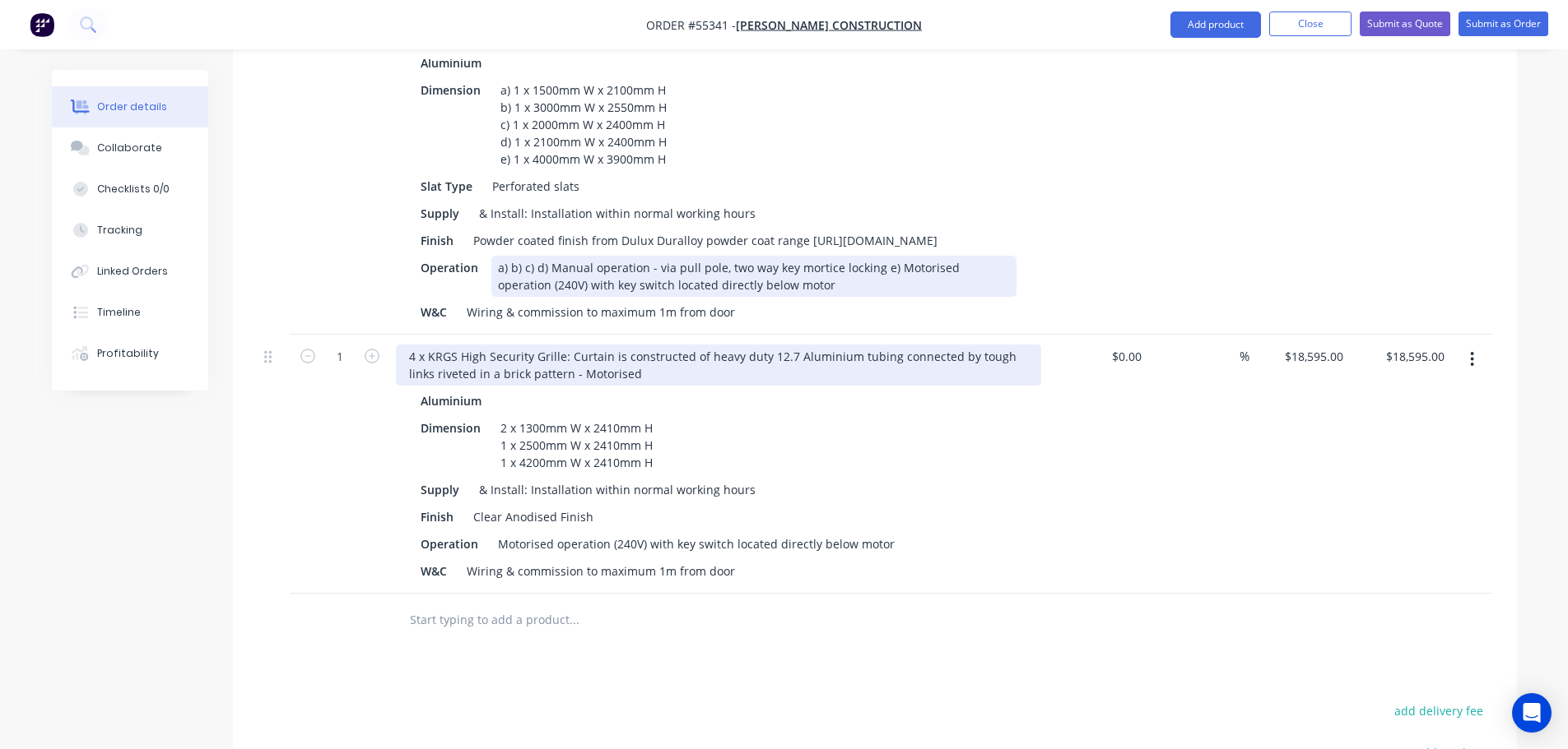
drag, startPoint x: 559, startPoint y: 256, endPoint x: 587, endPoint y: 327, distance: 76.3
click at [559, 260] on div "a) b) c) d) Manual operation - via pull pole, two way key mortice locking e) Mo…" at bounding box center [754, 276] width 525 height 41
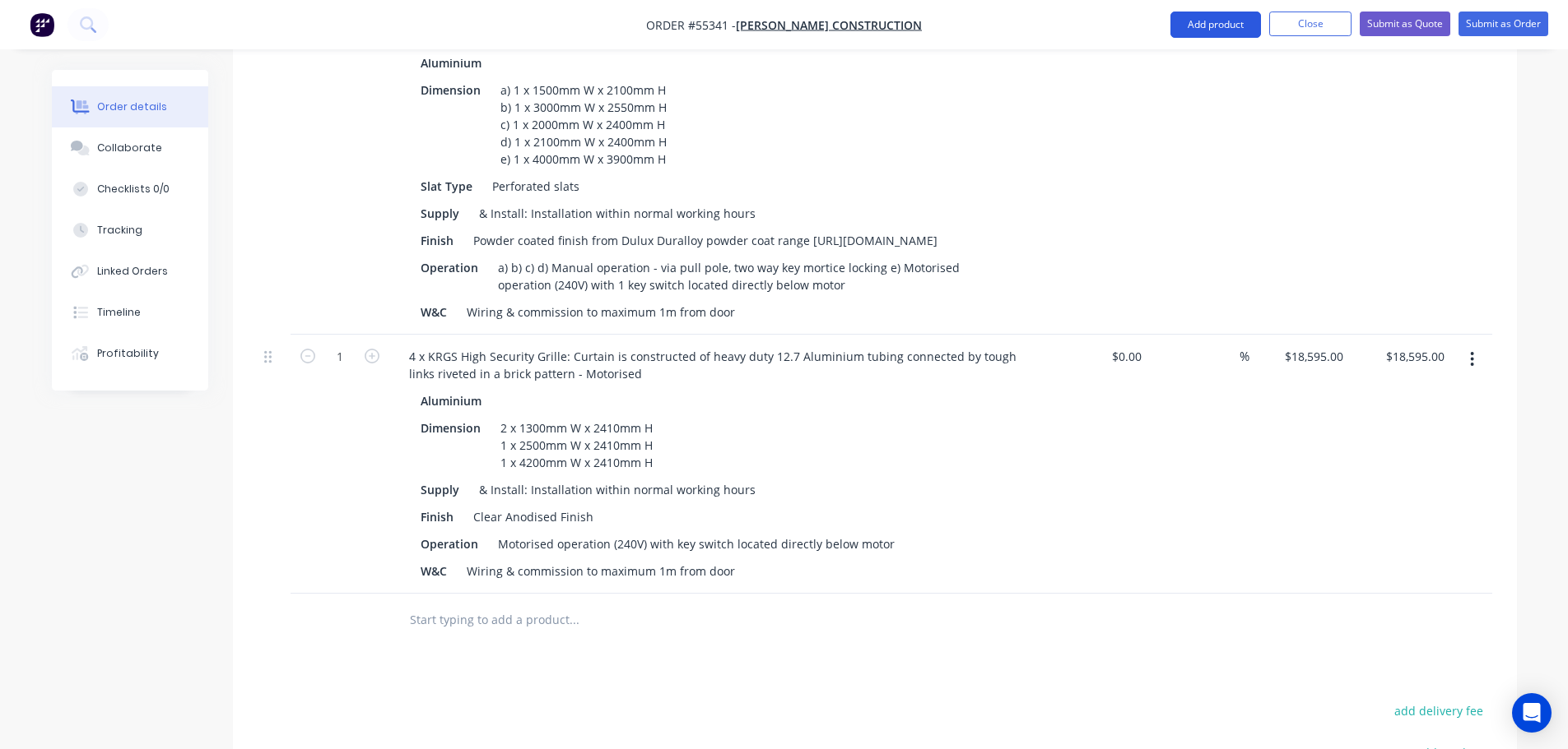
click at [1211, 23] on button "Add product" at bounding box center [1216, 24] width 90 height 26
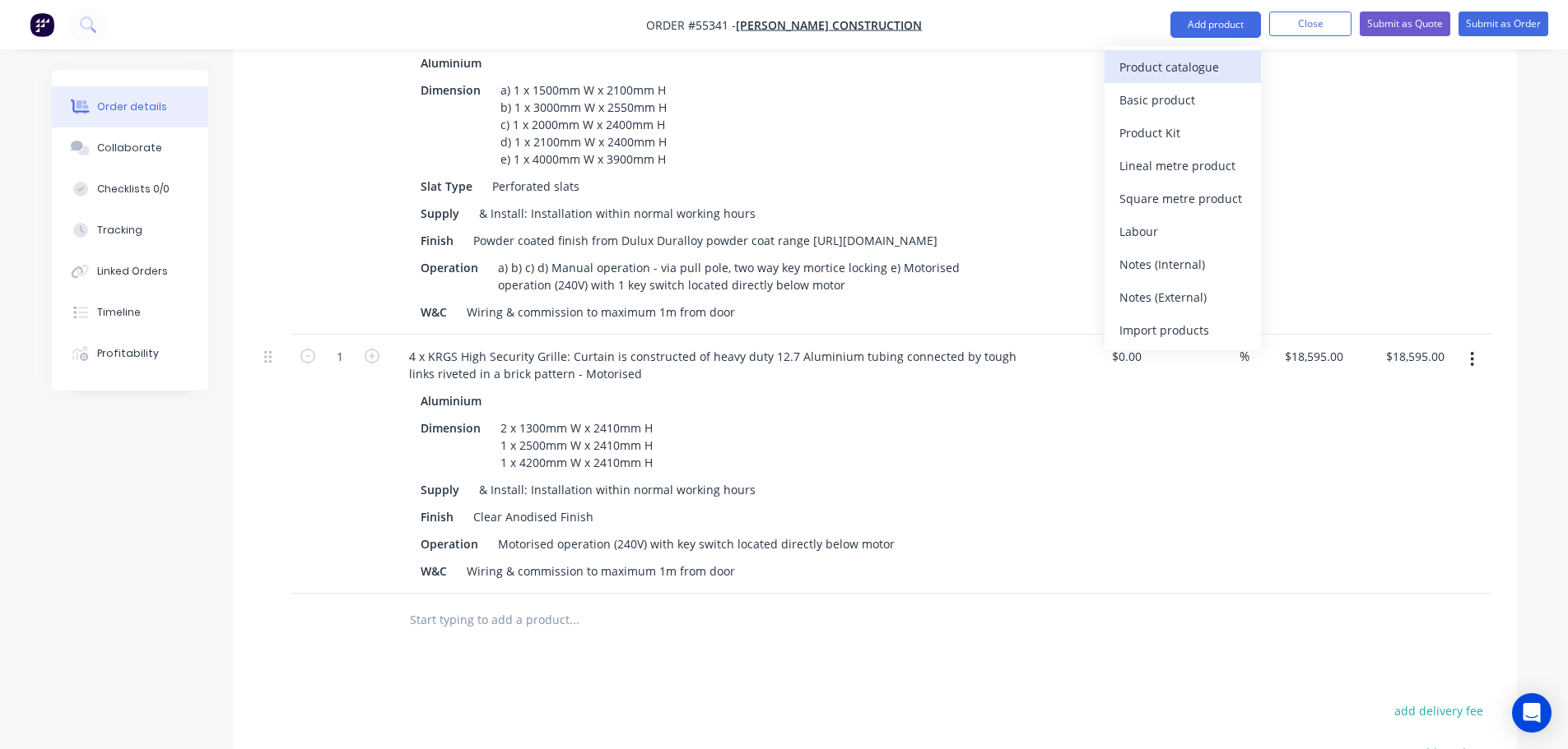
click at [1160, 64] on div "Product catalogue" at bounding box center [1183, 66] width 127 height 24
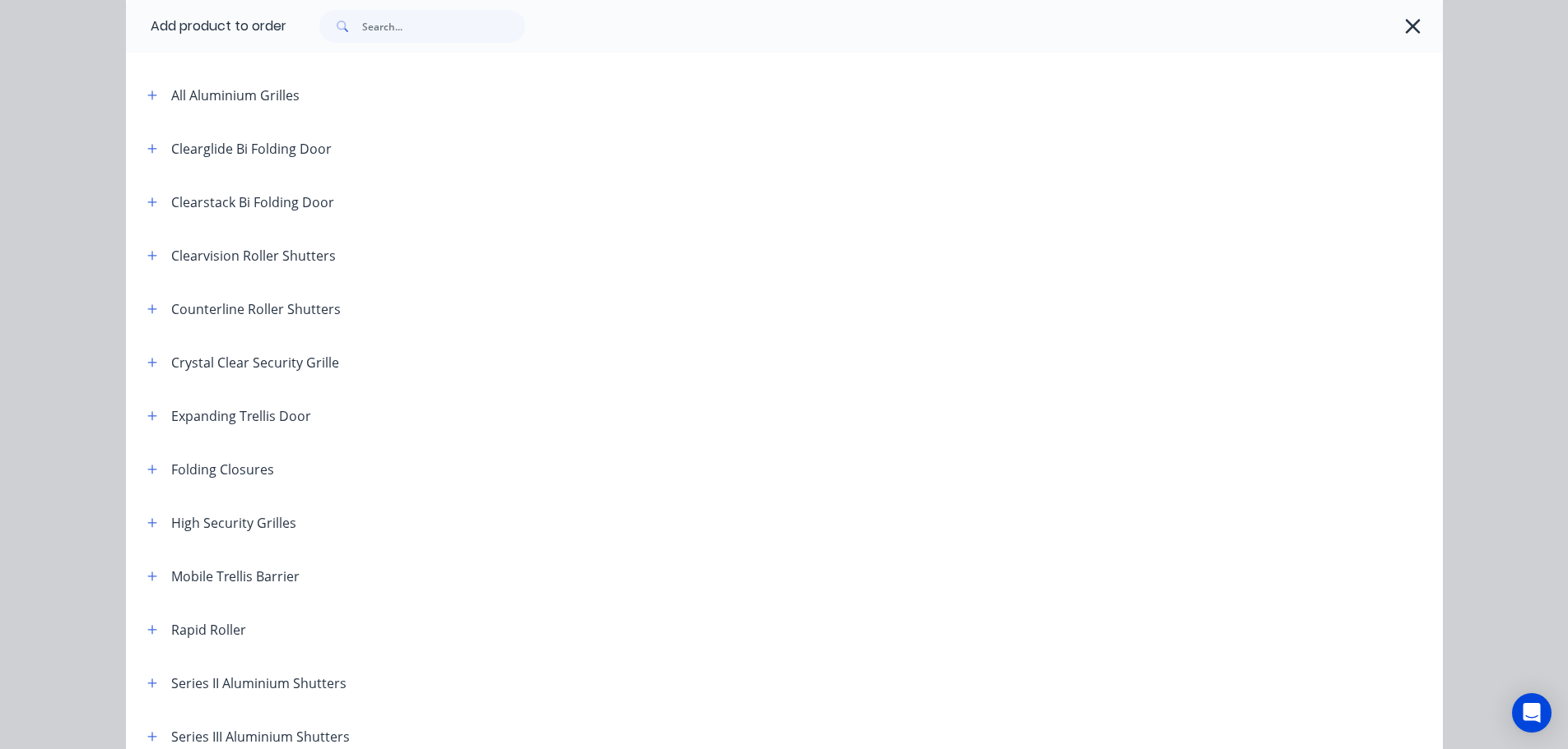
scroll to position [329, 0]
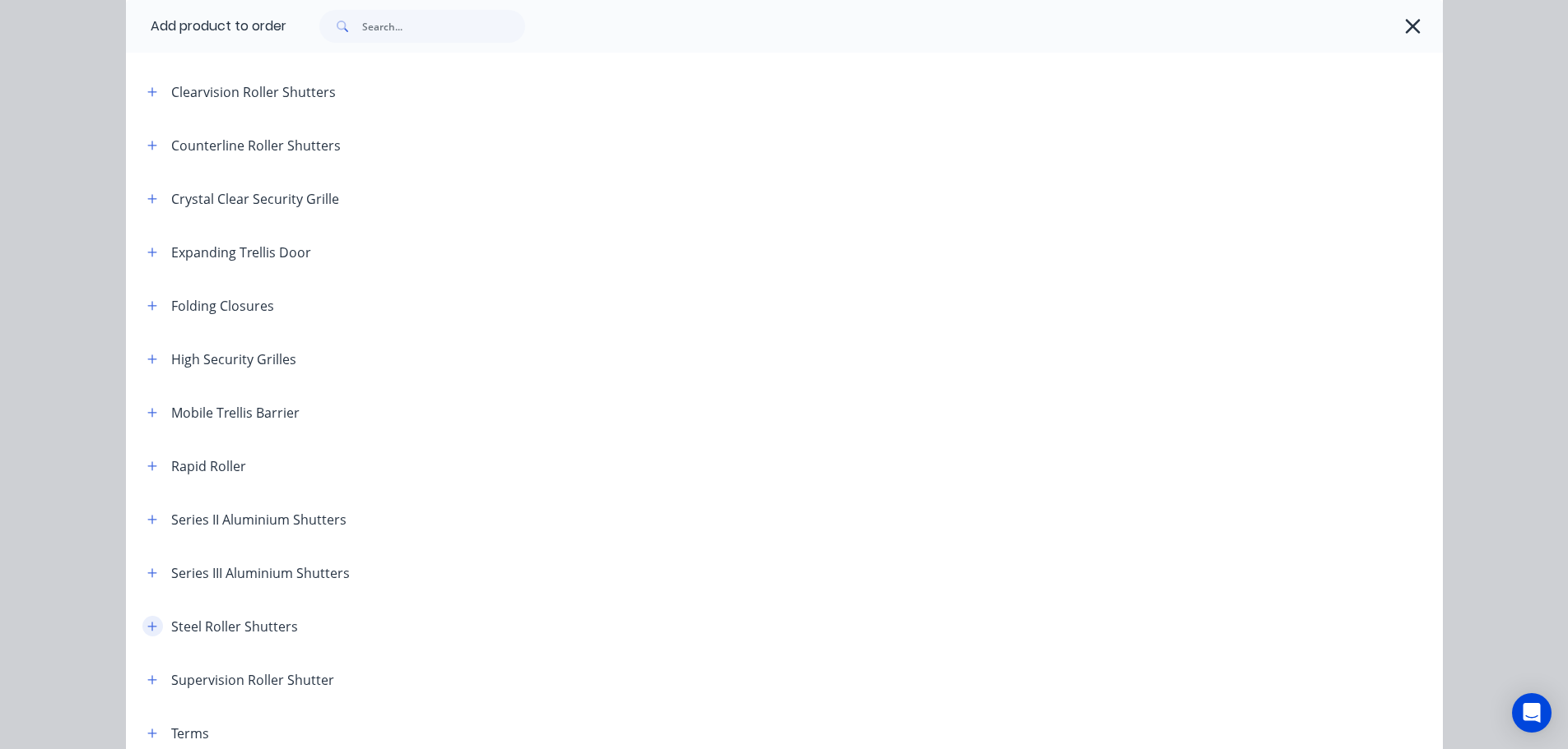
click at [147, 624] on icon "button" at bounding box center [151, 626] width 9 height 9
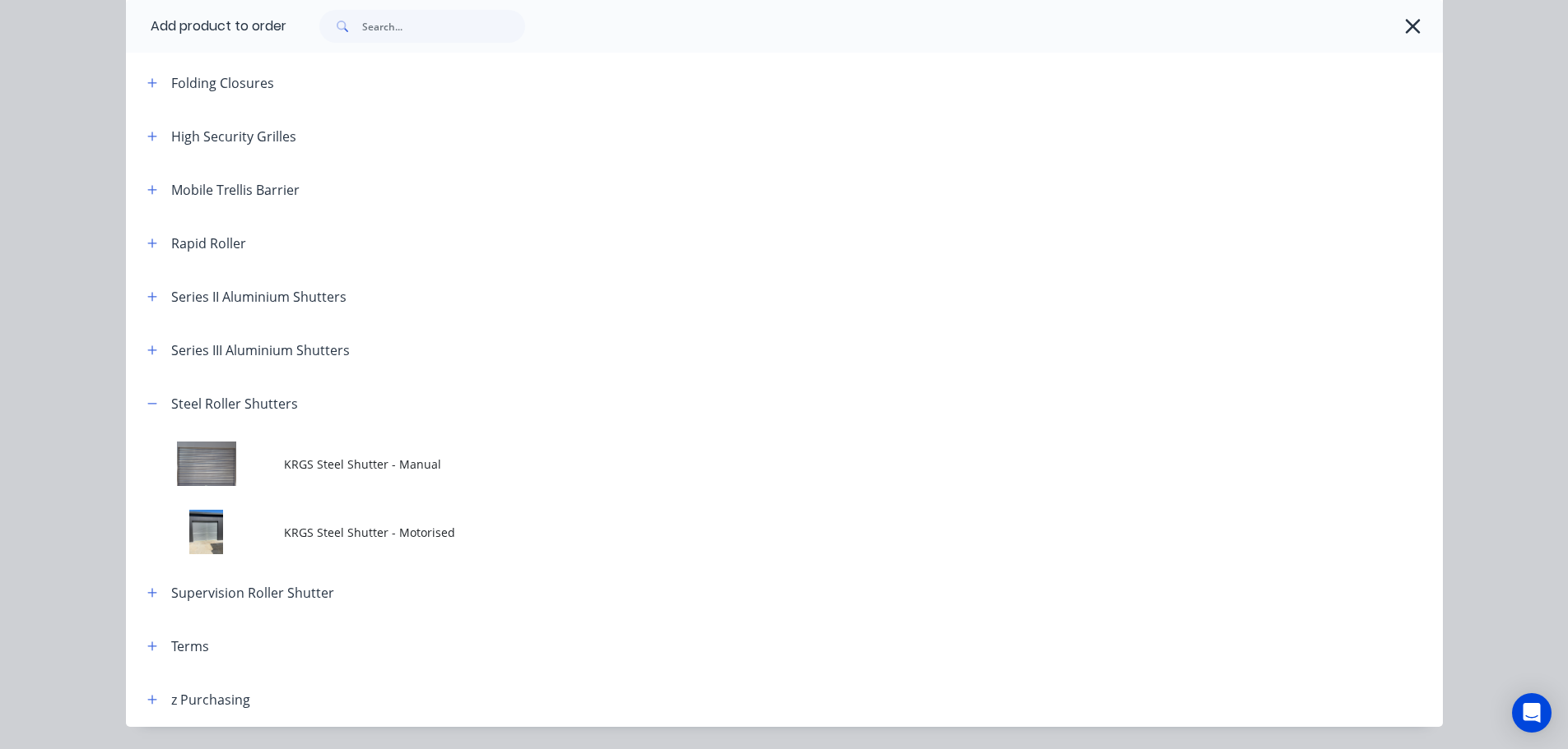
scroll to position [576, 0]
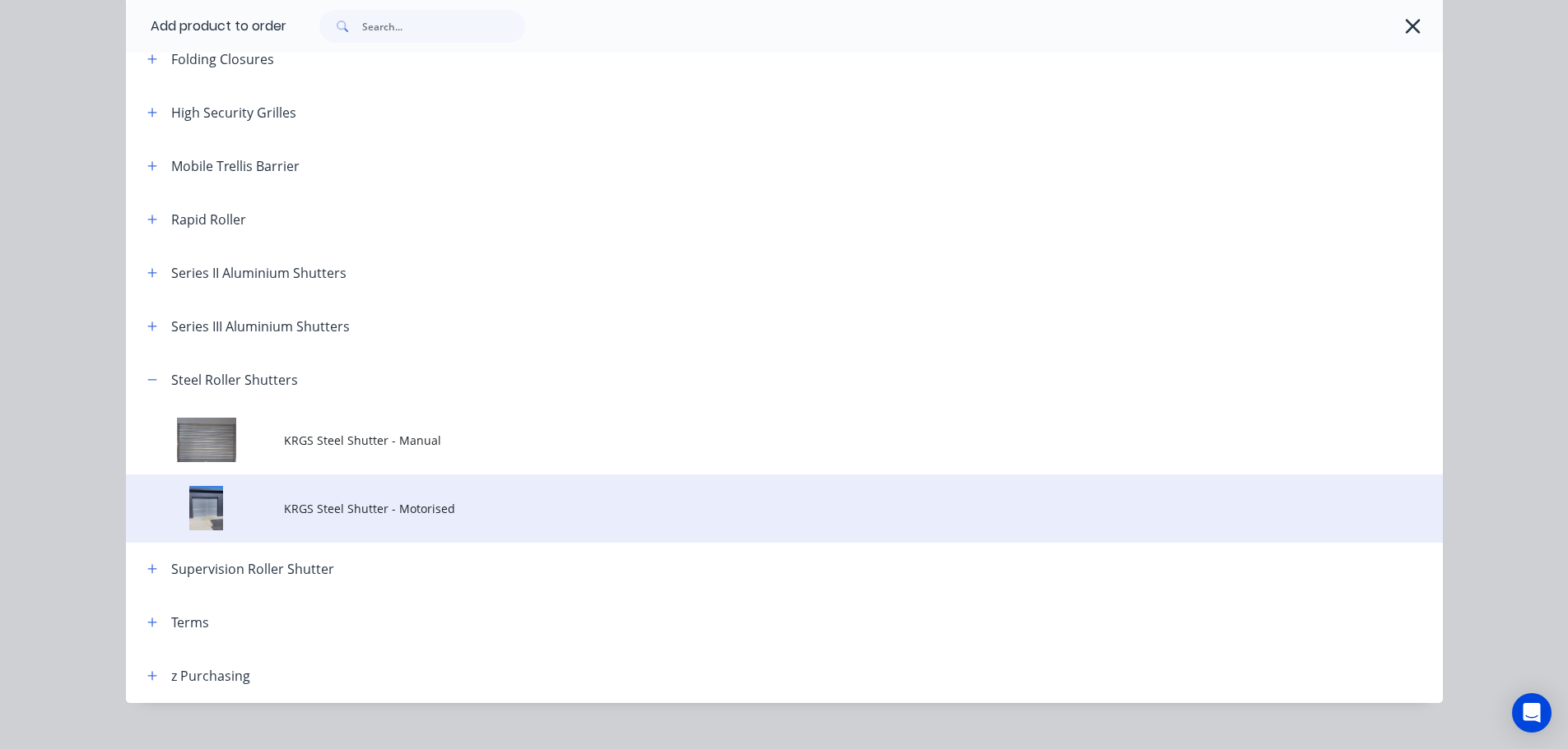
click at [391, 515] on span "KRGS Steel Shutter - Motorised" at bounding box center [746, 509] width 926 height 17
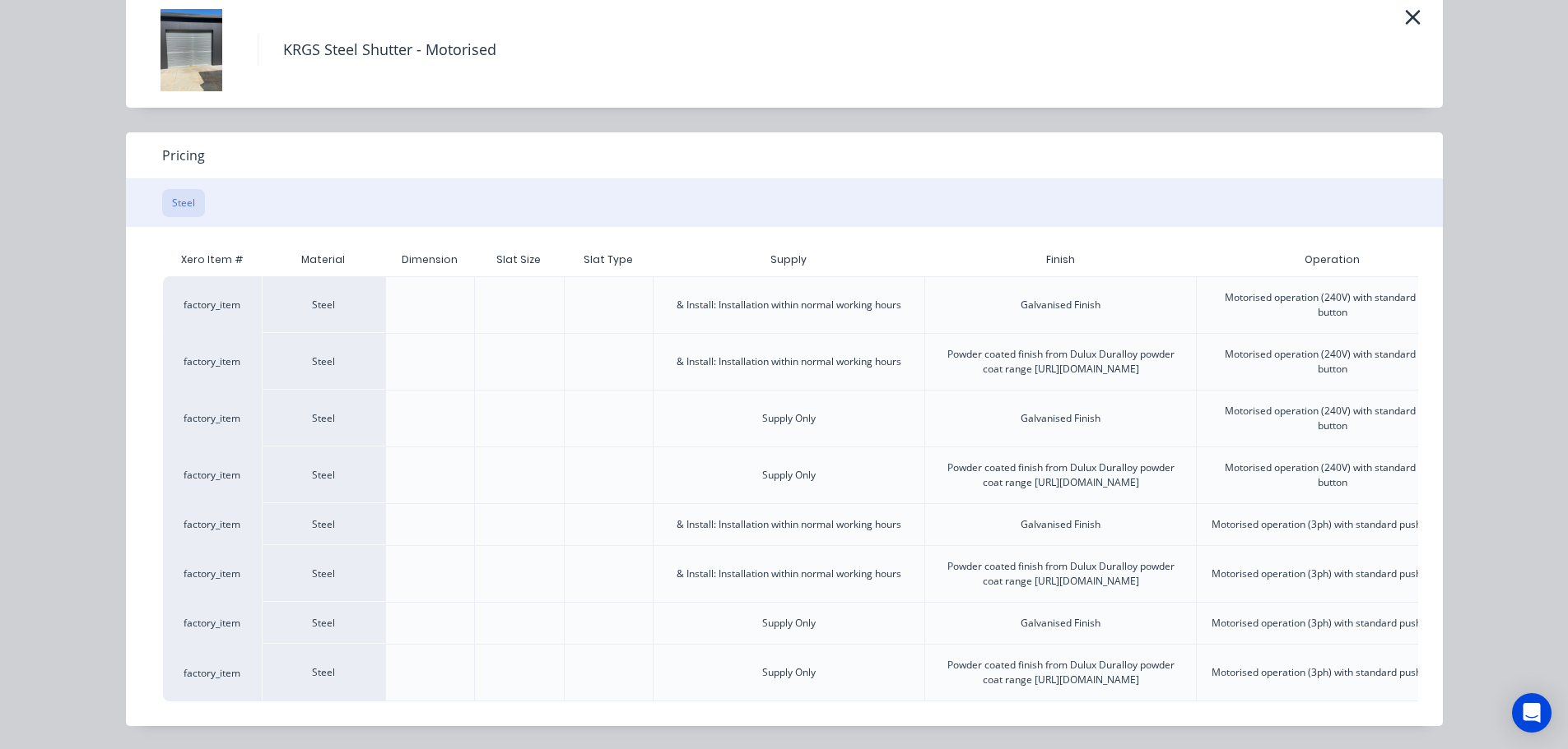
scroll to position [0, 411]
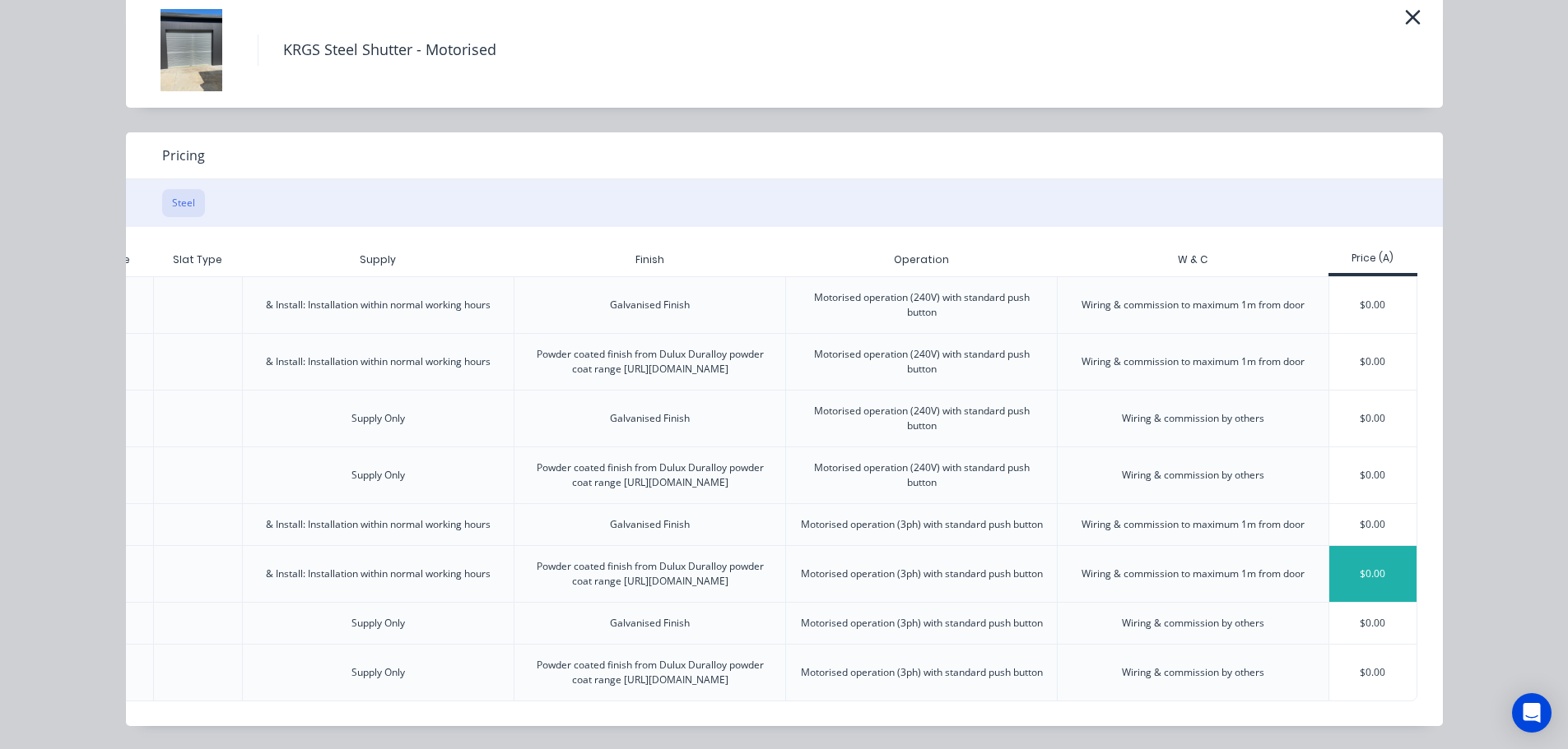
click at [1371, 546] on div "$0.00" at bounding box center [1374, 574] width 89 height 56
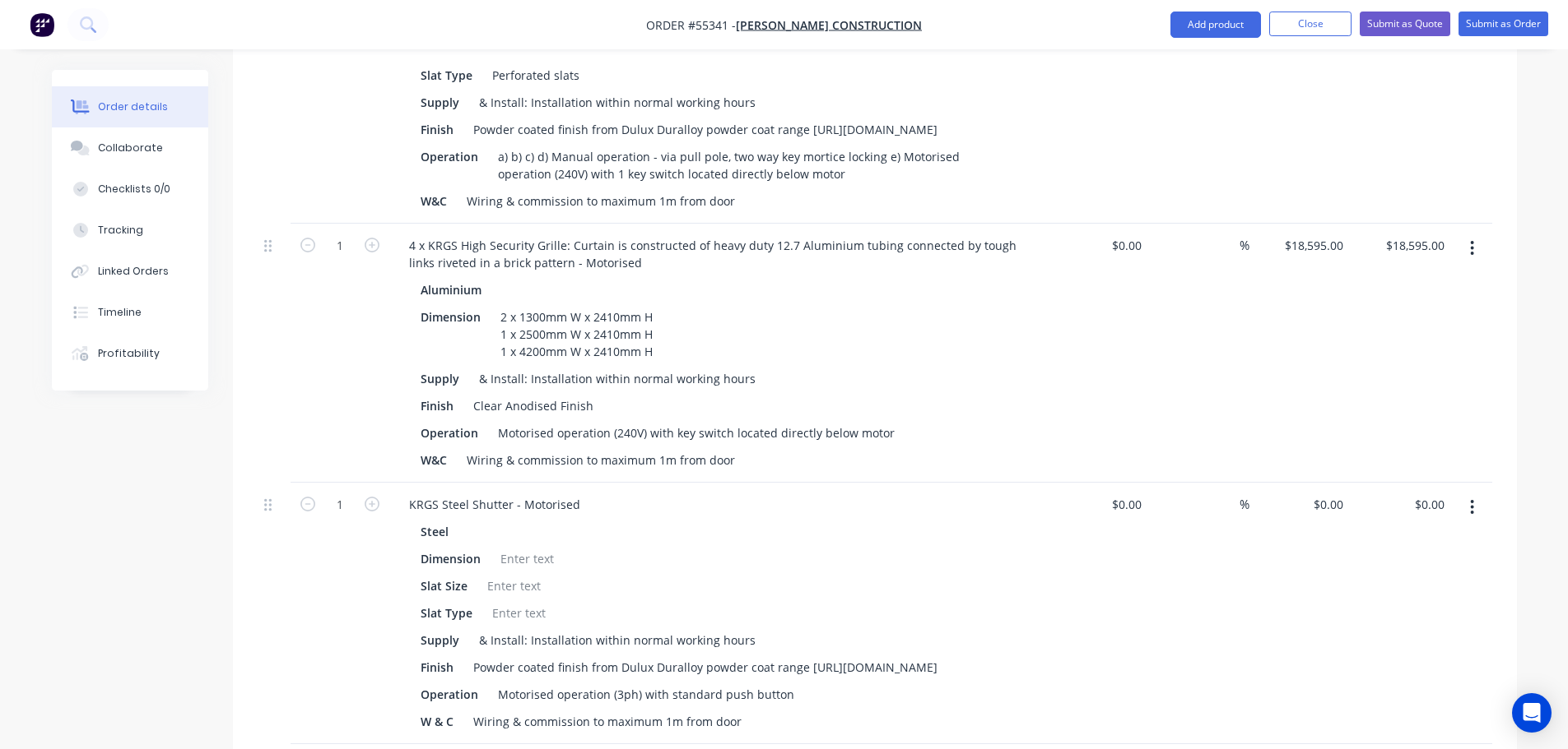
scroll to position [987, 0]
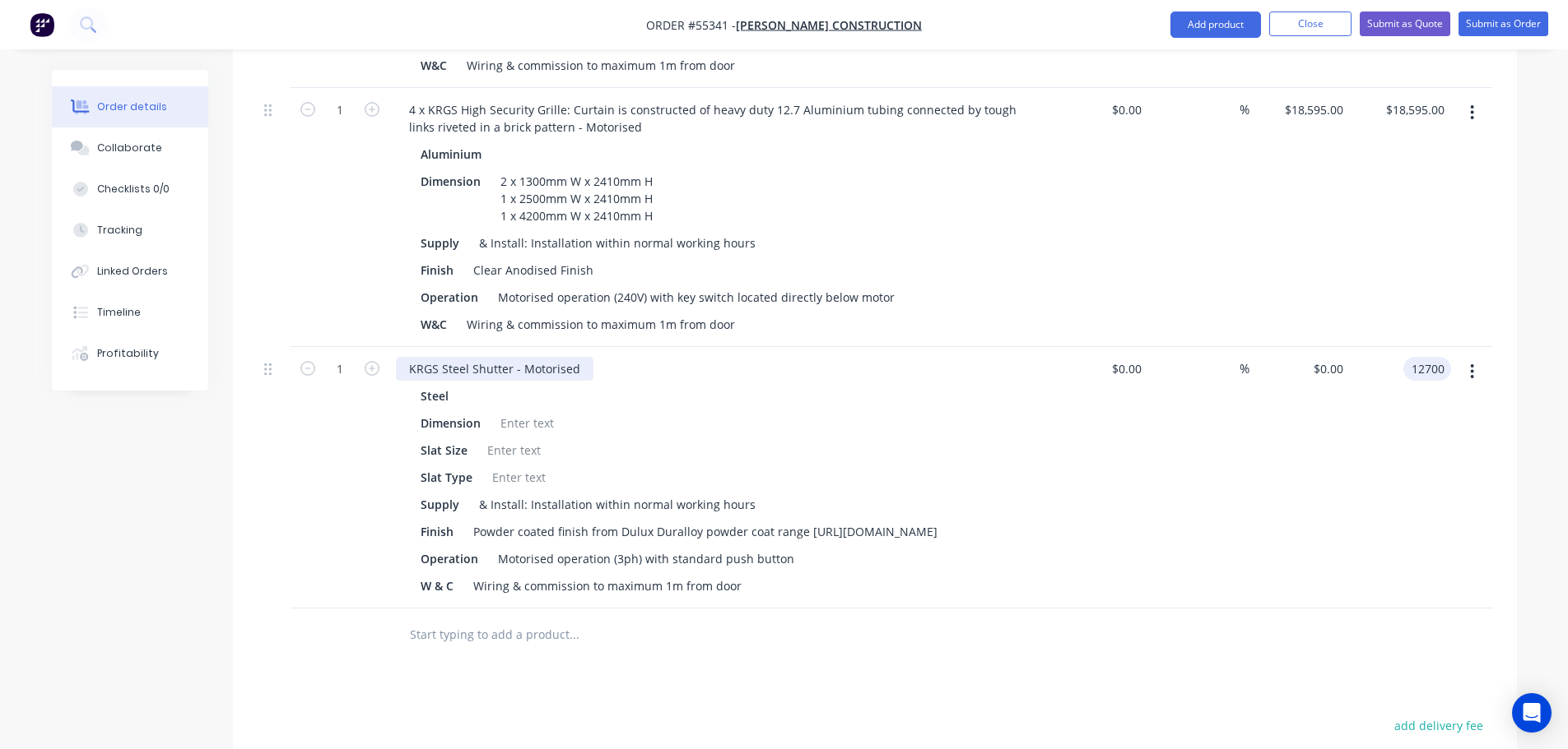
type input "12700"
type input "$12,700.00"
click at [410, 357] on div "KRGS Steel Shutter - Motorised" at bounding box center [494, 368] width 197 height 24
click at [407, 357] on div "KRGS Steel Shutter - Motorised" at bounding box center [494, 368] width 197 height 24
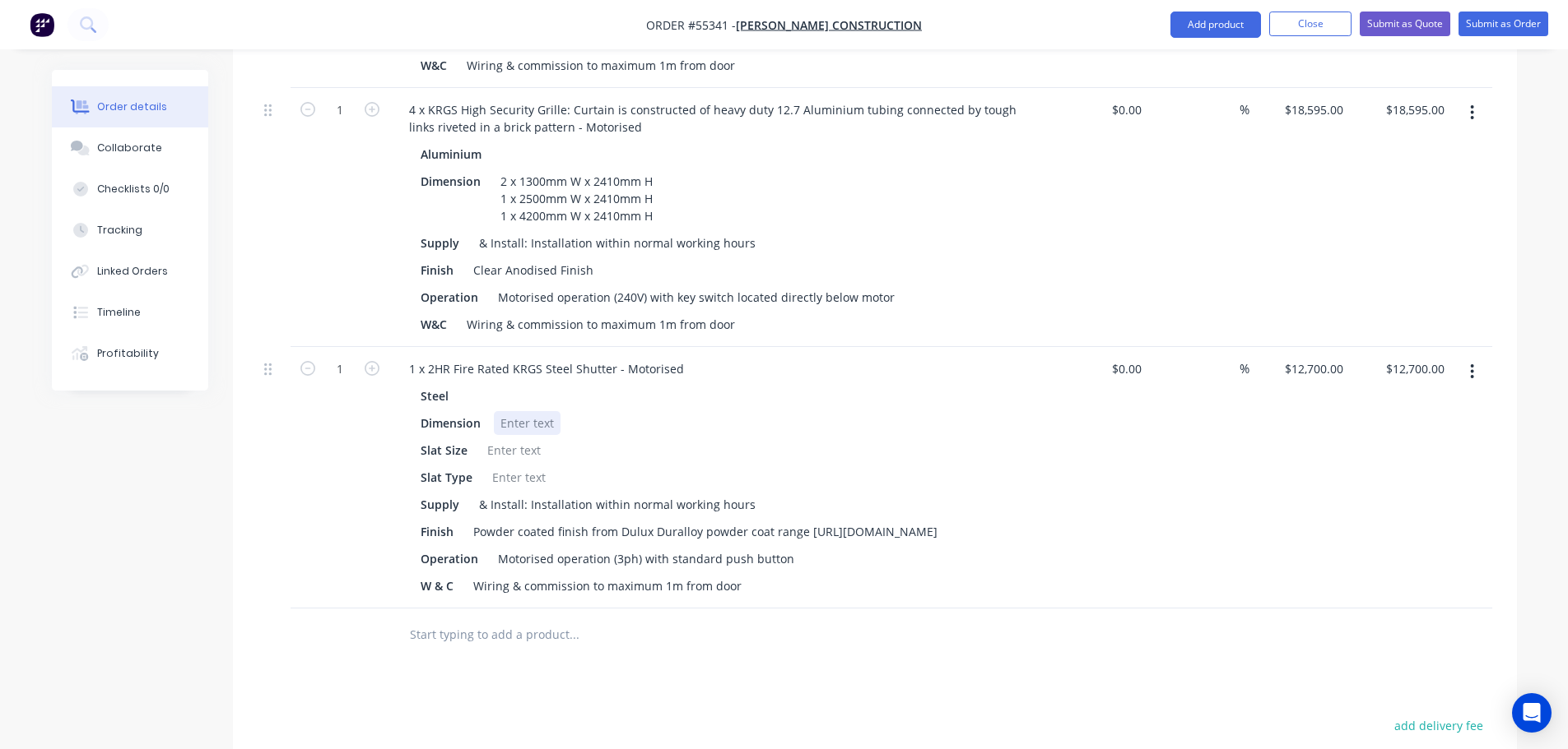
click at [515, 412] on div at bounding box center [526, 423] width 66 height 24
click at [521, 438] on div at bounding box center [514, 450] width 66 height 24
click at [514, 465] on div at bounding box center [518, 477] width 66 height 24
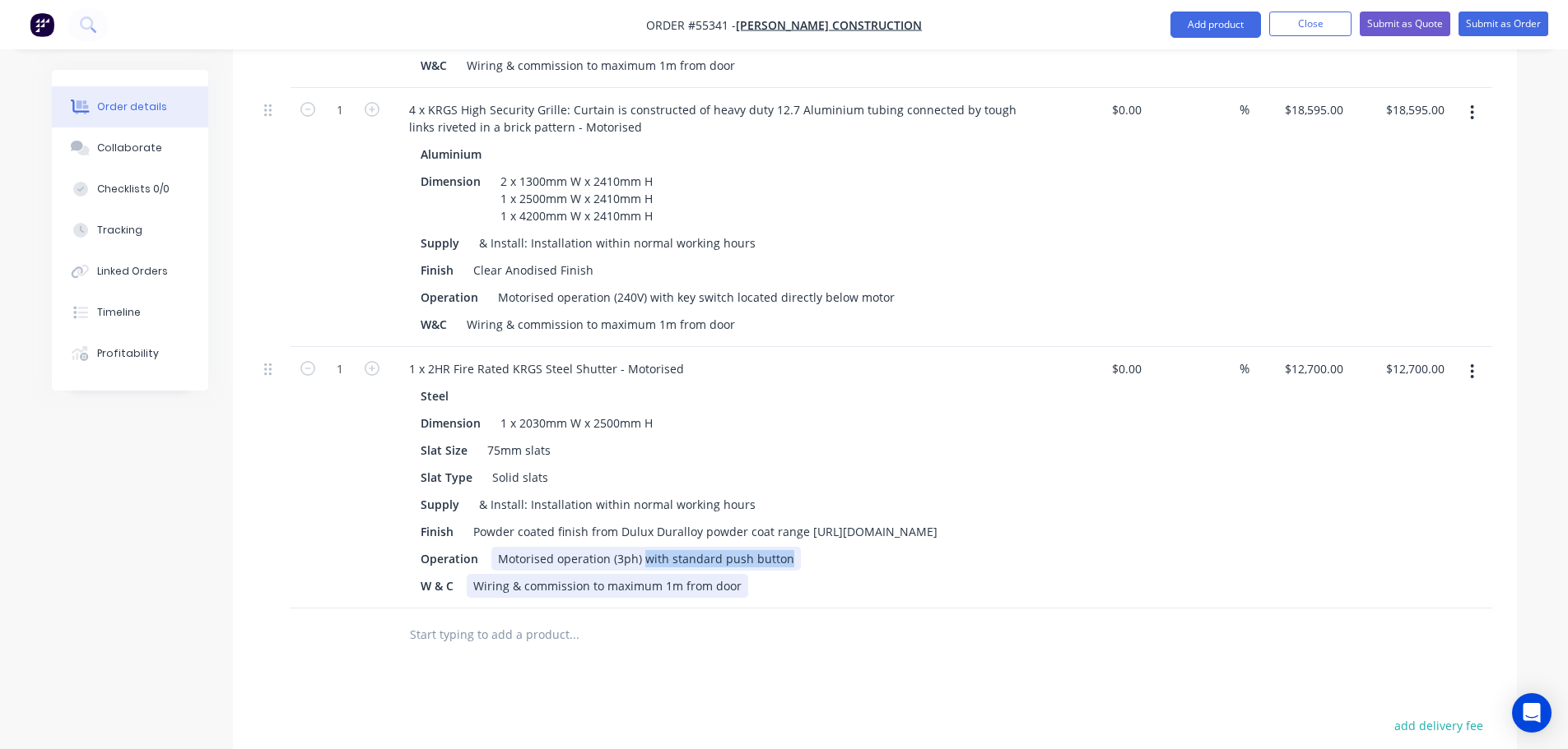
drag, startPoint x: 784, startPoint y: 545, endPoint x: 642, endPoint y: 567, distance: 143.7
click at [642, 567] on div "Steel Dimension 1 x 2030mm W x 2500mm H Slat Size 75mm slats Slat Type Solid sl…" at bounding box center [719, 491] width 645 height 213
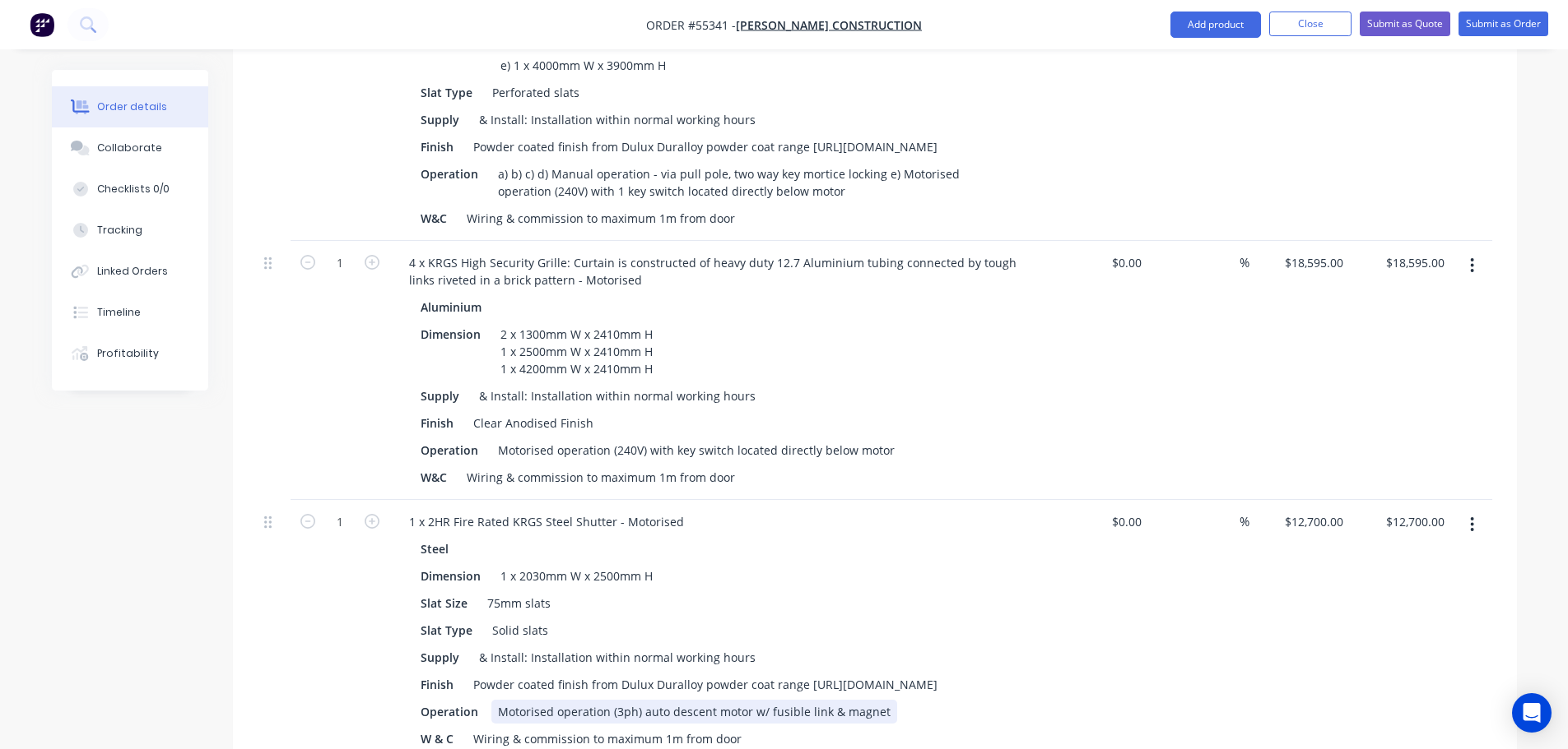
scroll to position [740, 0]
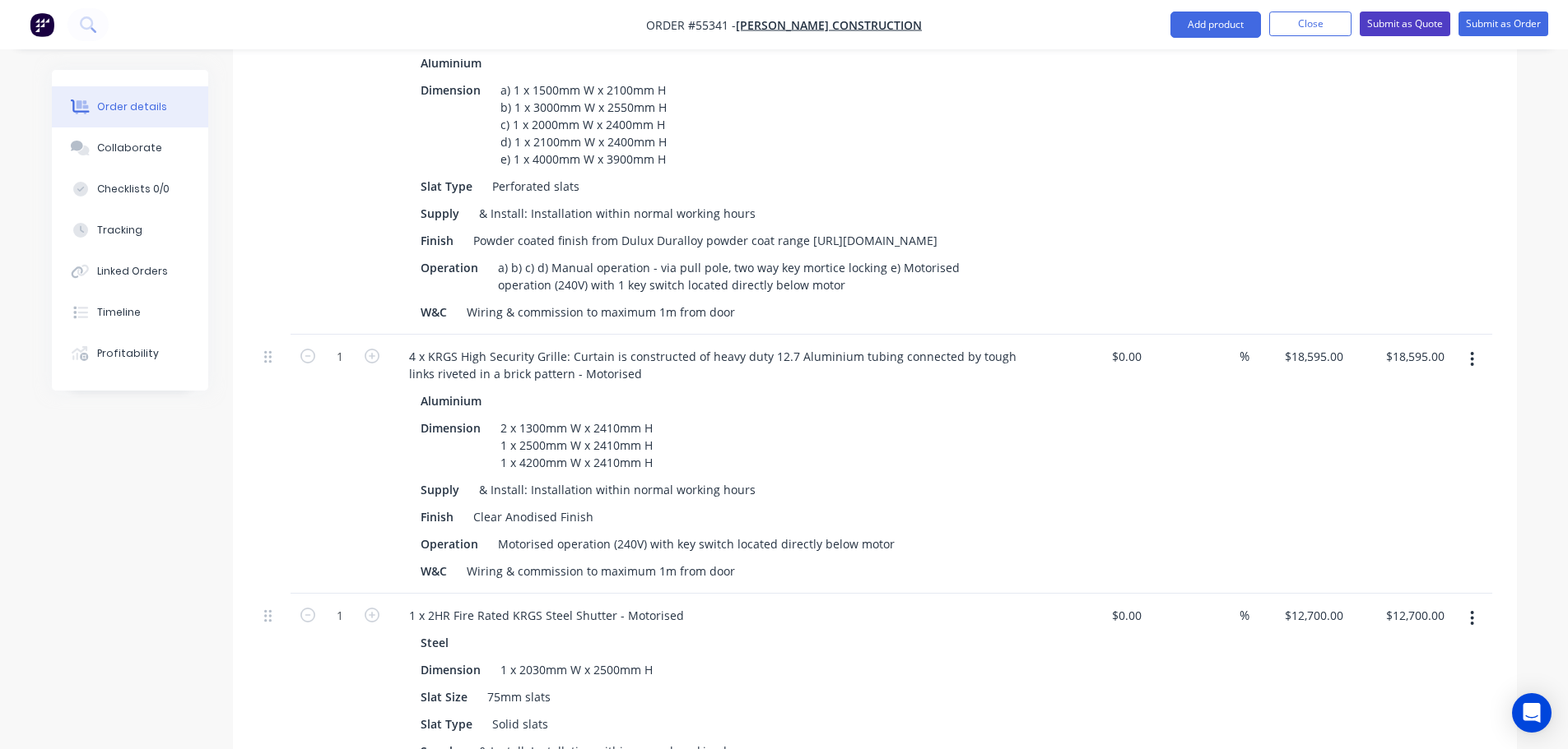
click at [1414, 32] on button "Submit as Quote" at bounding box center [1404, 24] width 90 height 25
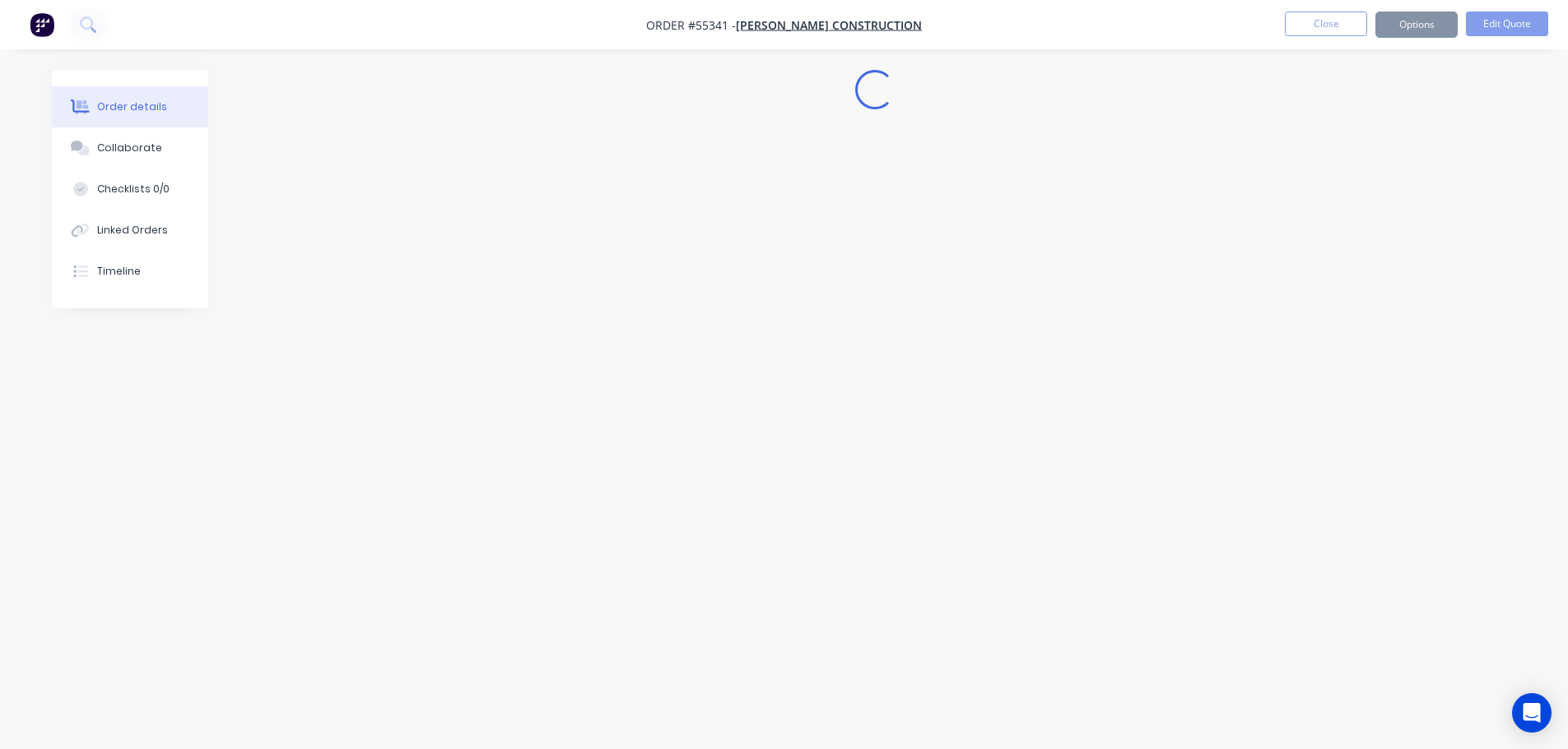
scroll to position [0, 0]
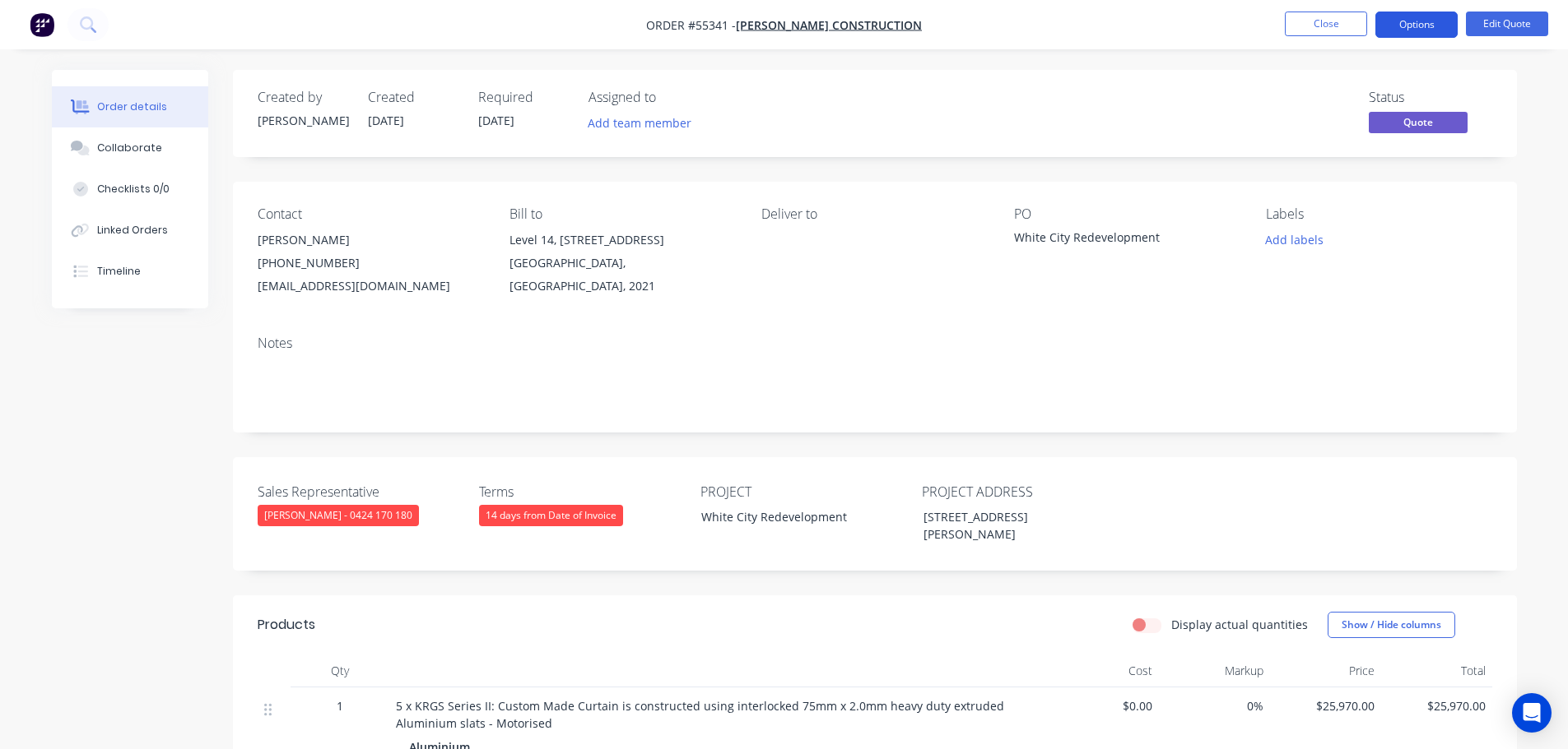
click at [1405, 37] on button "Options" at bounding box center [1417, 24] width 83 height 26
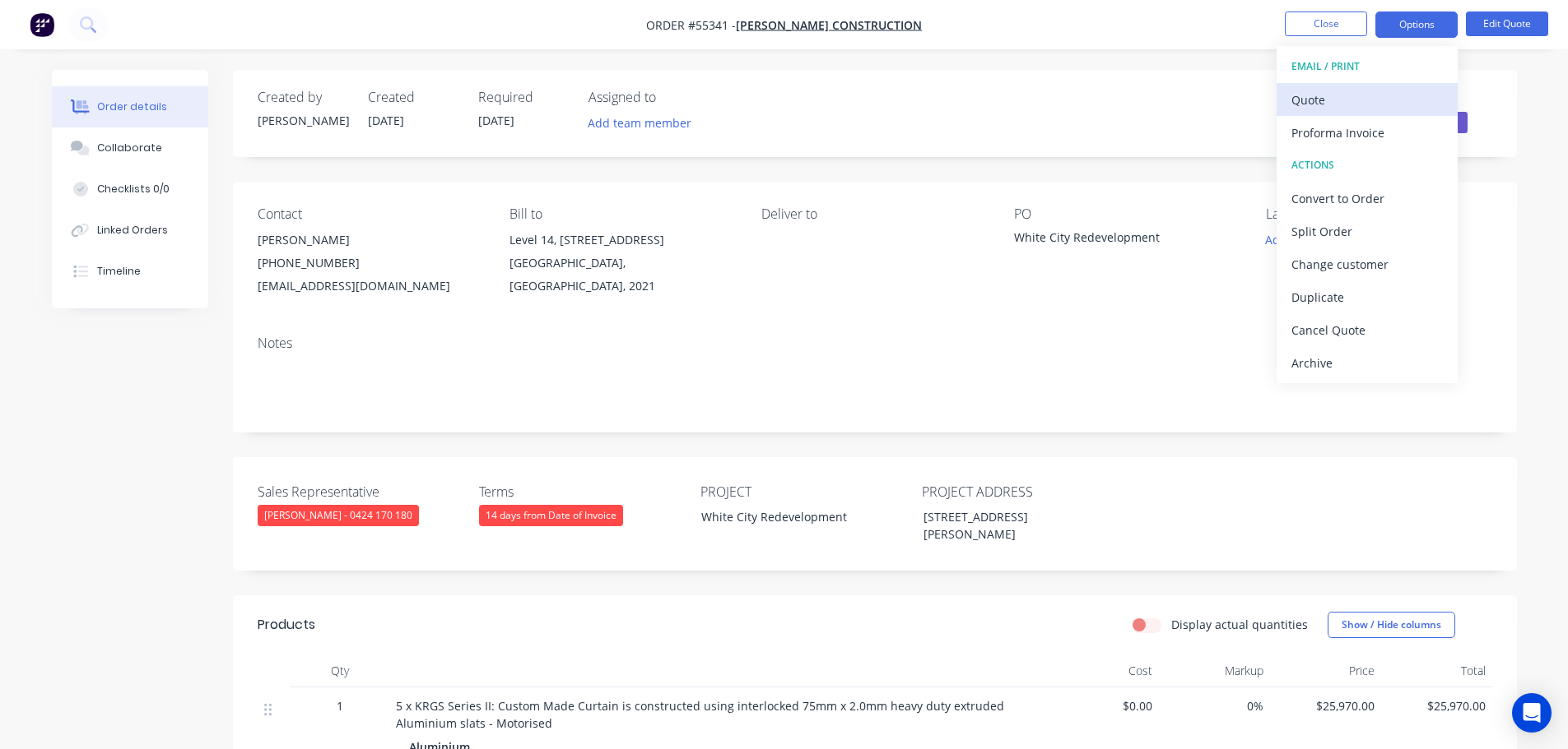
click at [1313, 103] on div "Quote" at bounding box center [1366, 100] width 151 height 24
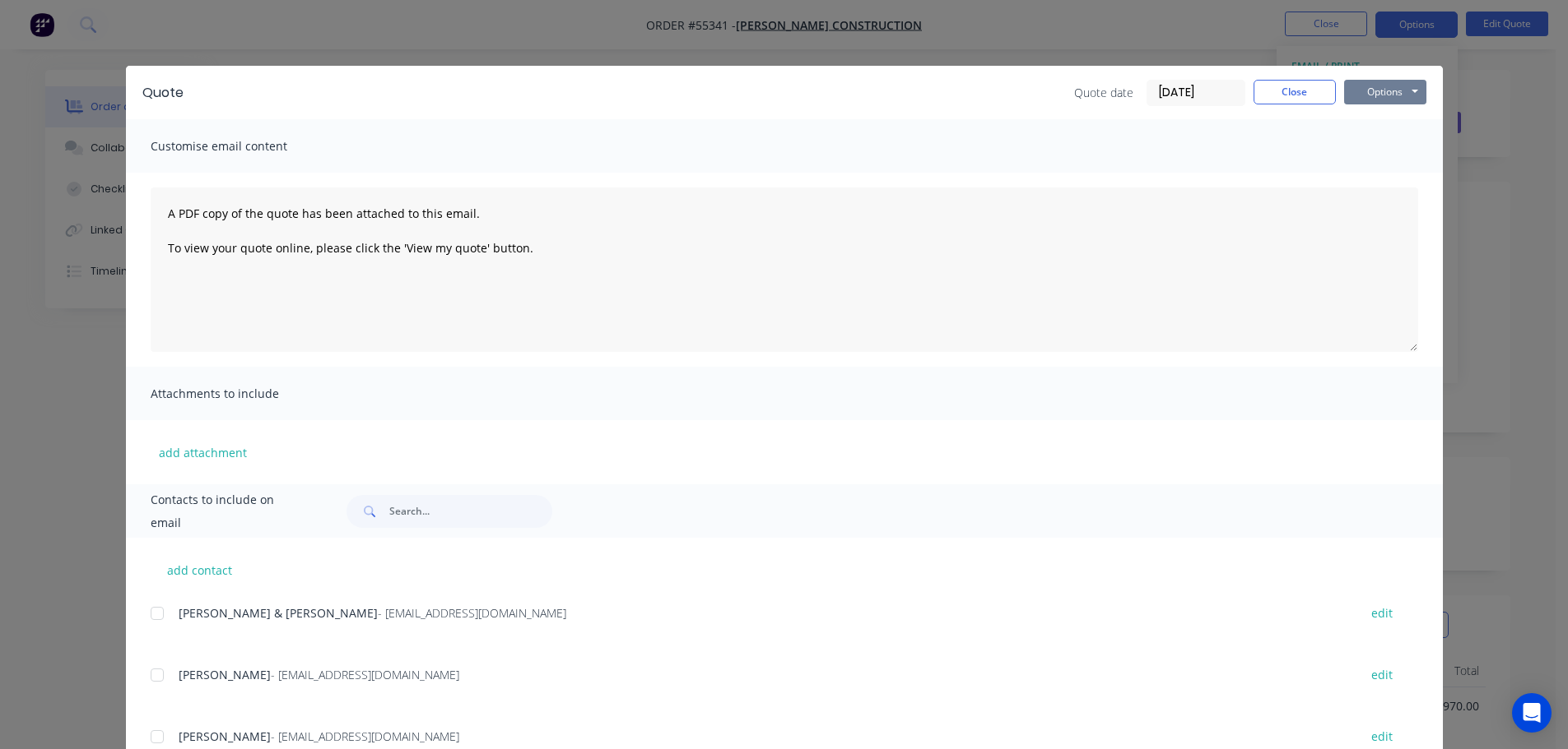
click at [1361, 92] on button "Options" at bounding box center [1385, 92] width 83 height 25
click at [1371, 150] on button "Print" at bounding box center [1397, 148] width 106 height 27
click at [1264, 99] on button "Close" at bounding box center [1295, 92] width 83 height 25
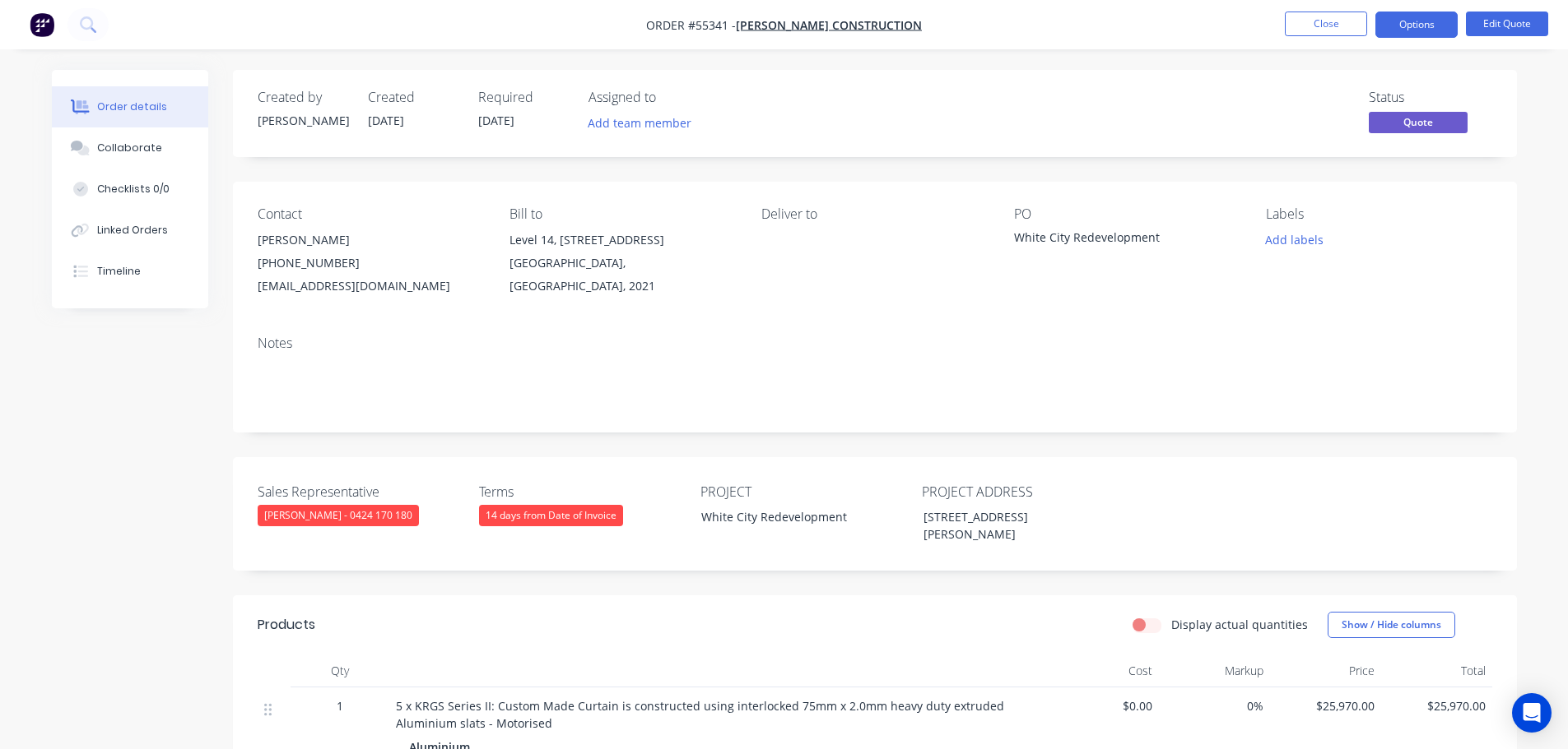
click at [311, 290] on div "collinsc@richardcrookes.com.au" at bounding box center [370, 287] width 225 height 23
click at [1079, 237] on div "White City Redevelopment" at bounding box center [1117, 240] width 206 height 23
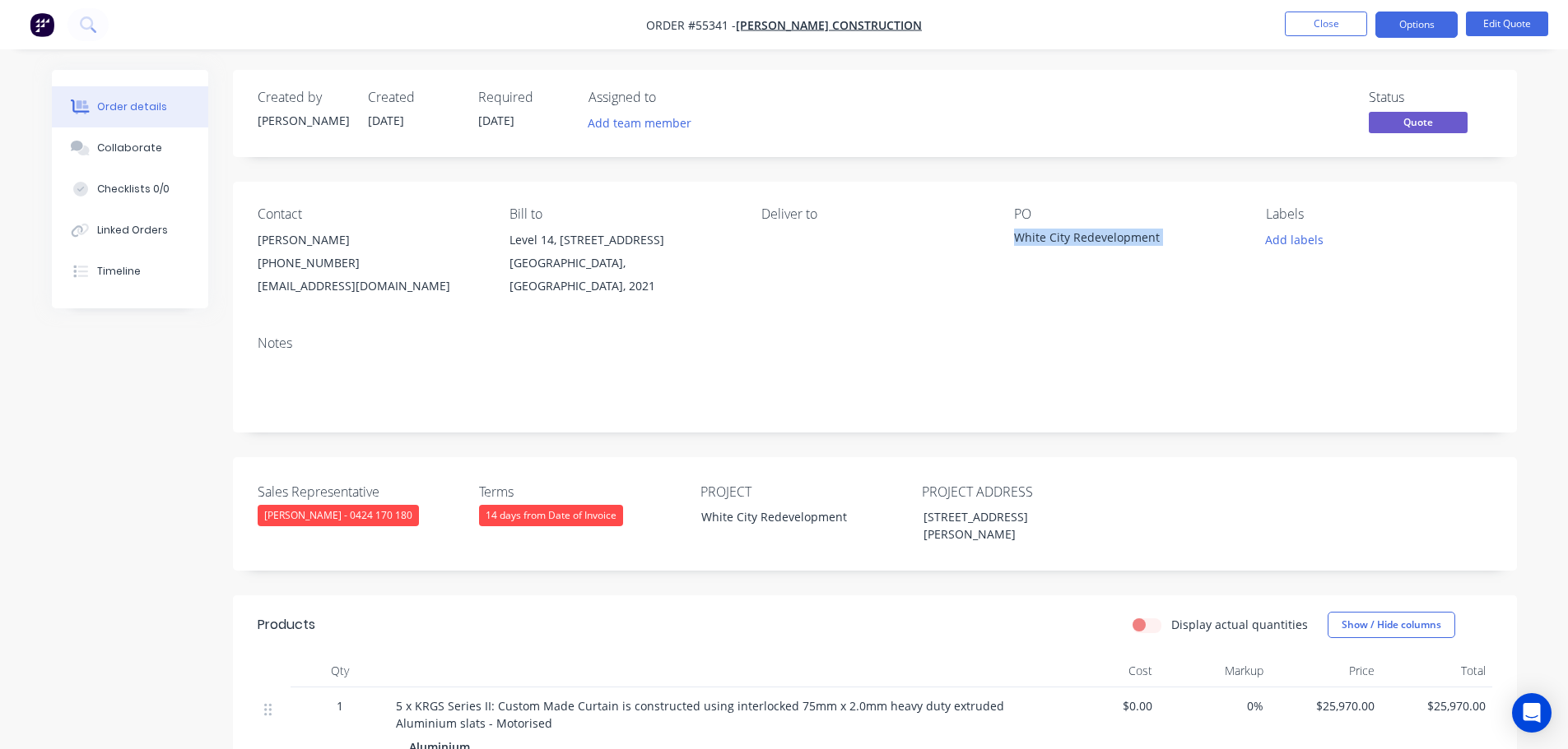
click at [1079, 237] on div "White City Redevelopment" at bounding box center [1117, 240] width 206 height 23
click at [1338, 27] on button "Close" at bounding box center [1327, 24] width 83 height 25
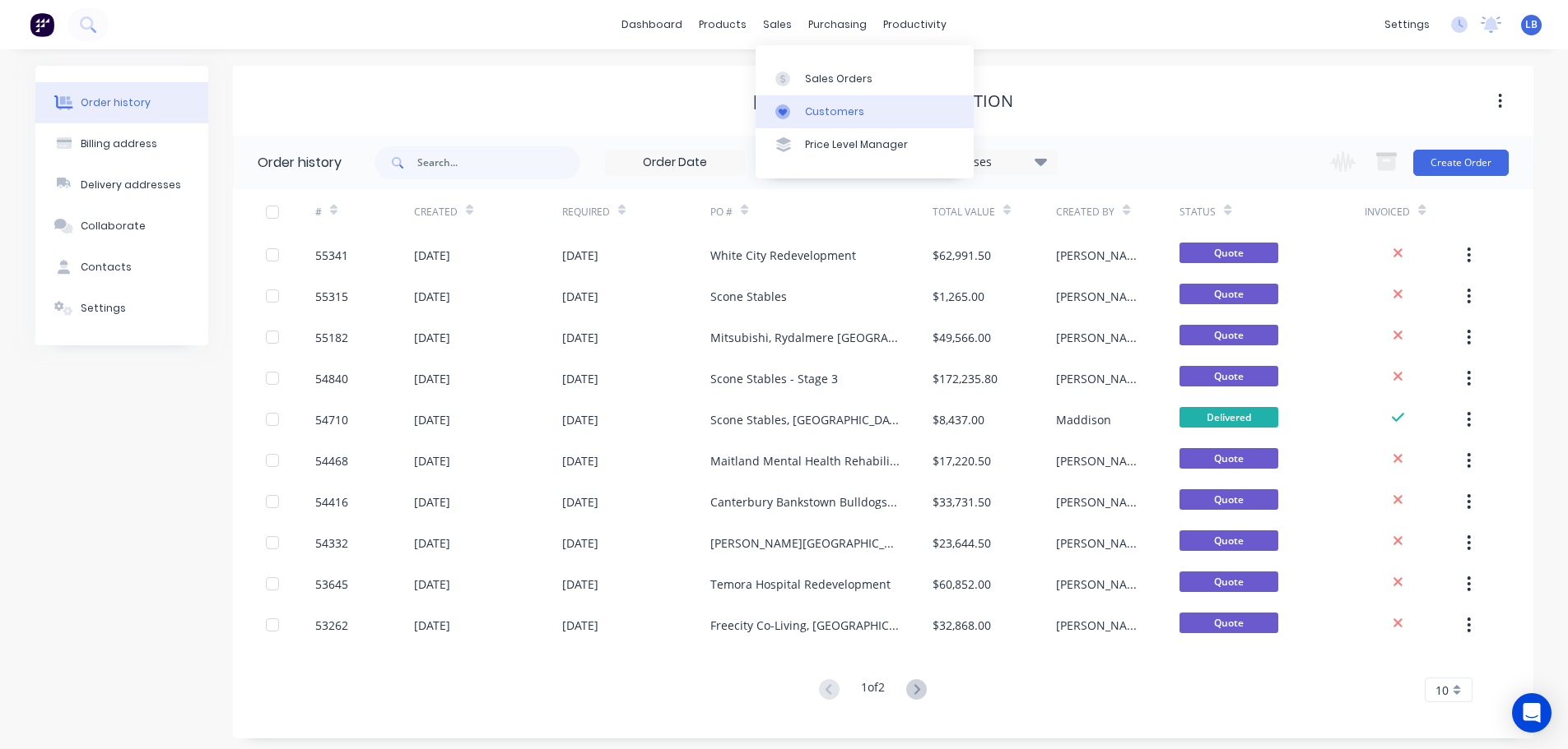
click at [837, 118] on div "Customers" at bounding box center [835, 112] width 60 height 14
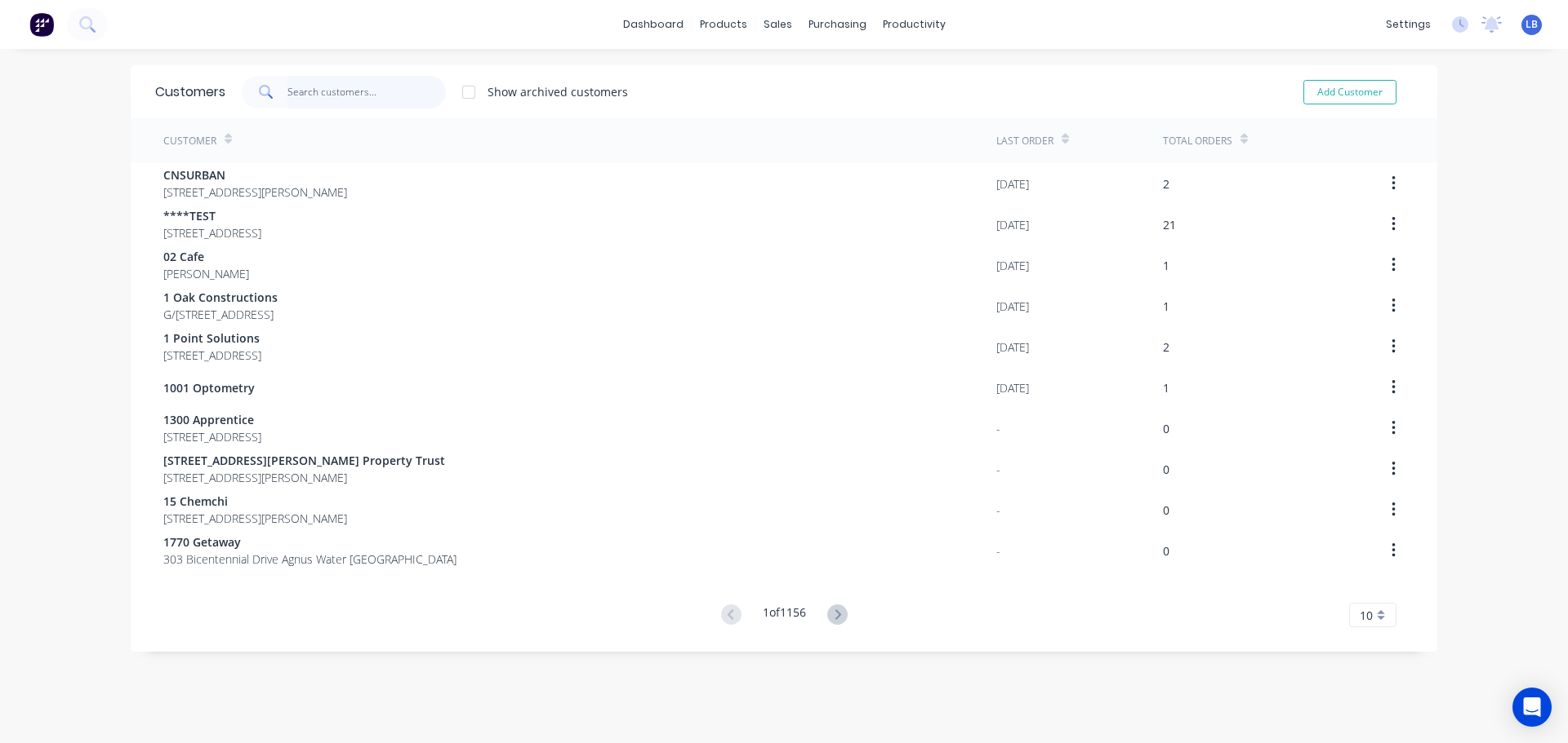
click at [352, 93] on input "text" at bounding box center [366, 93] width 159 height 32
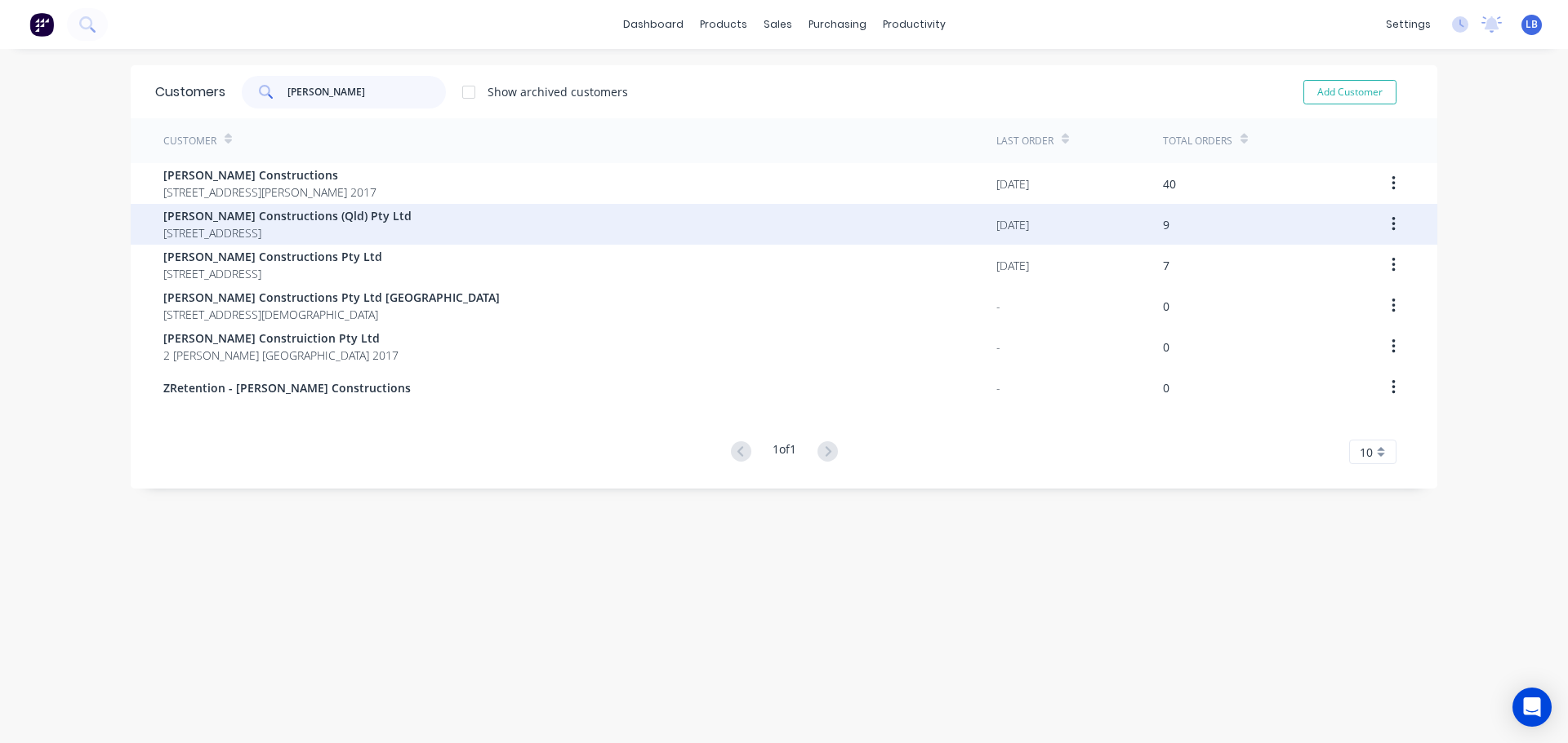
type input "kane"
click at [258, 222] on span "Kane Constructions (Qld) Pty Ltd" at bounding box center [287, 216] width 248 height 17
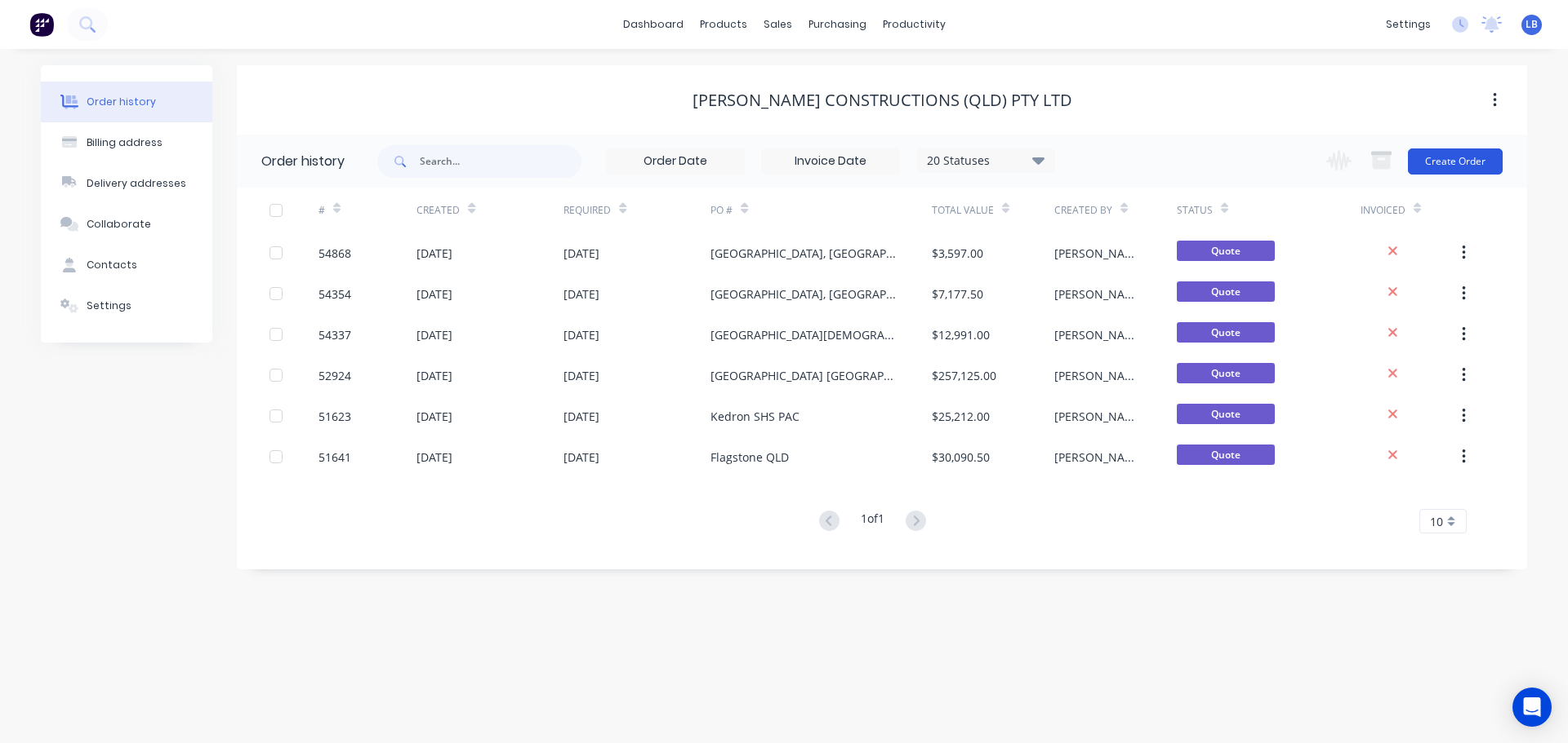
click at [1441, 170] on button "Create Order" at bounding box center [1454, 161] width 94 height 26
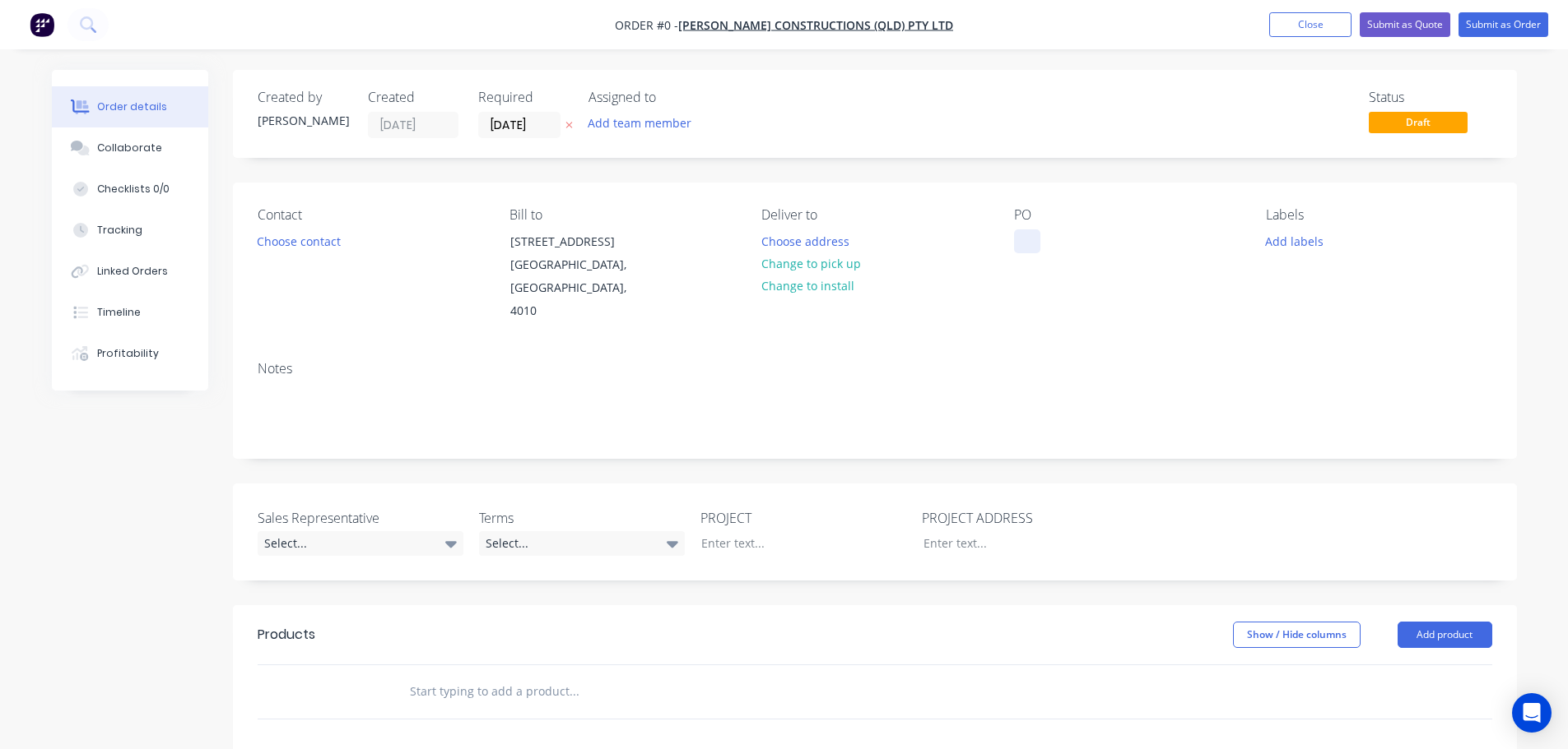
click at [1024, 235] on div at bounding box center [1026, 241] width 26 height 24
click at [1053, 259] on div "Villanova College Great Hall & Stem, Coo" at bounding box center [1117, 250] width 206 height 41
click at [1092, 260] on div "Villanova College Great Hall & STEM, Coo" at bounding box center [1117, 259] width 206 height 59
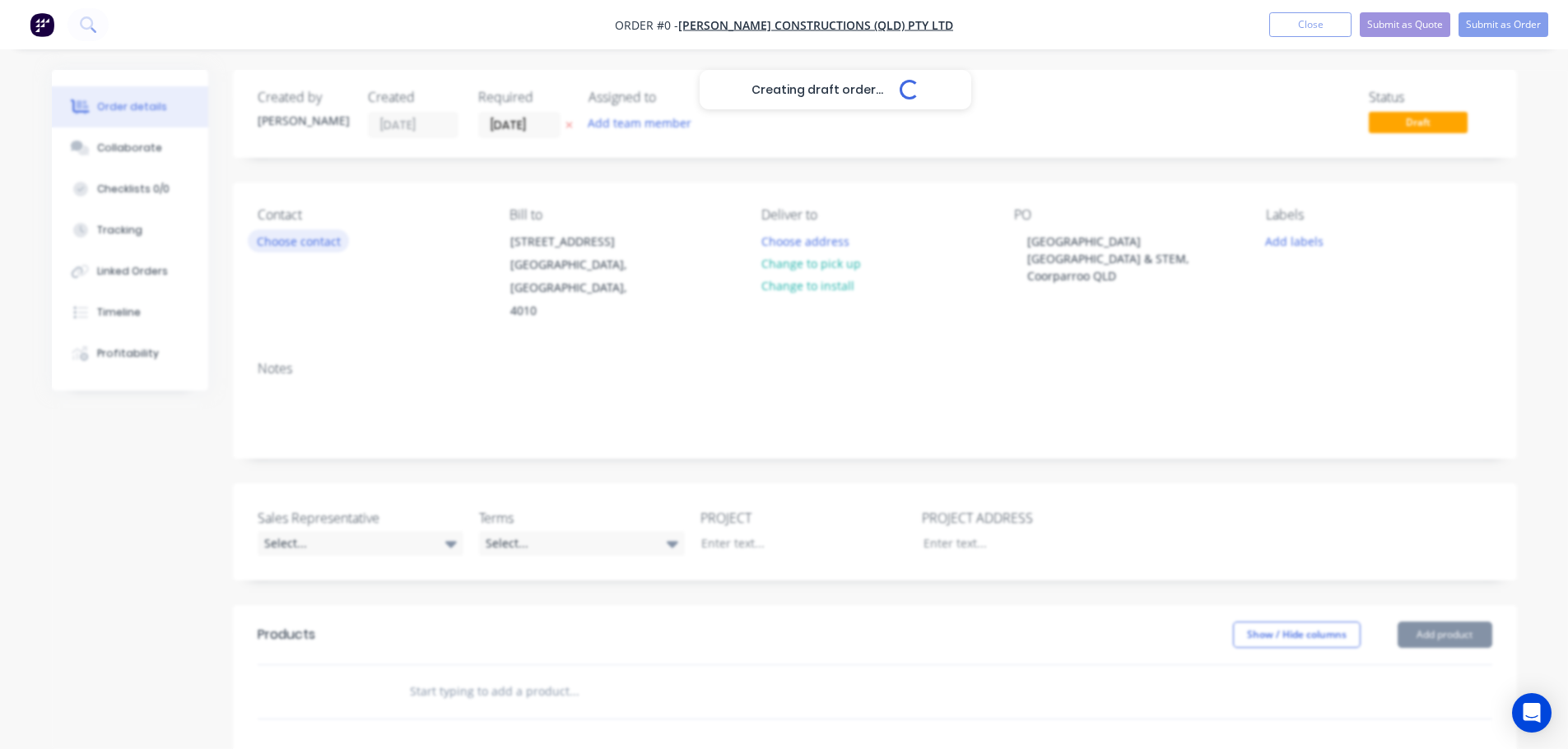
click at [334, 248] on div "Creating draft order... Loading... Order details Collaborate Checklists 0/0 Tra…" at bounding box center [784, 605] width 1498 height 1069
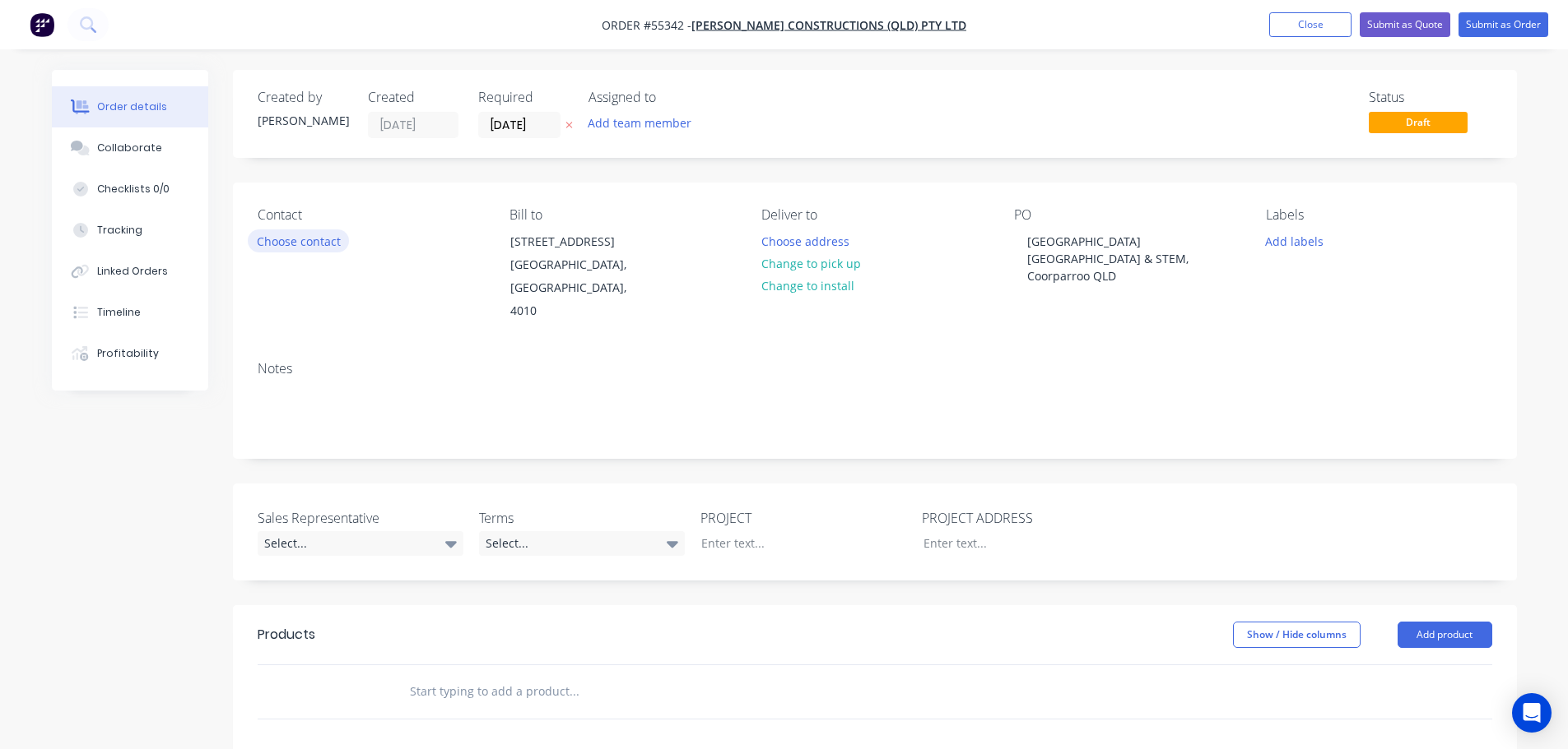
click at [316, 242] on button "Choose contact" at bounding box center [298, 240] width 101 height 22
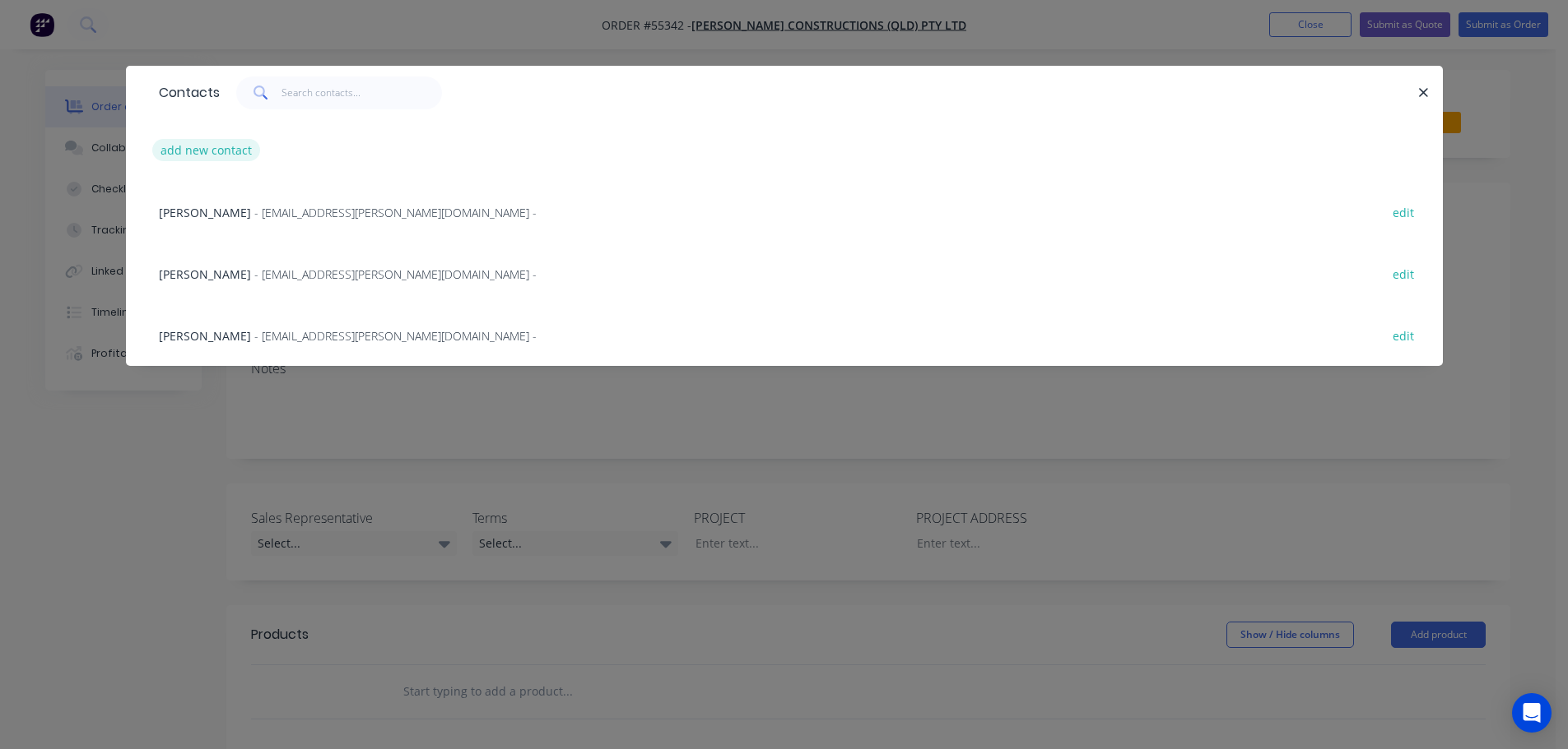
click at [214, 146] on button "add new contact" at bounding box center [206, 150] width 109 height 22
select select "AU"
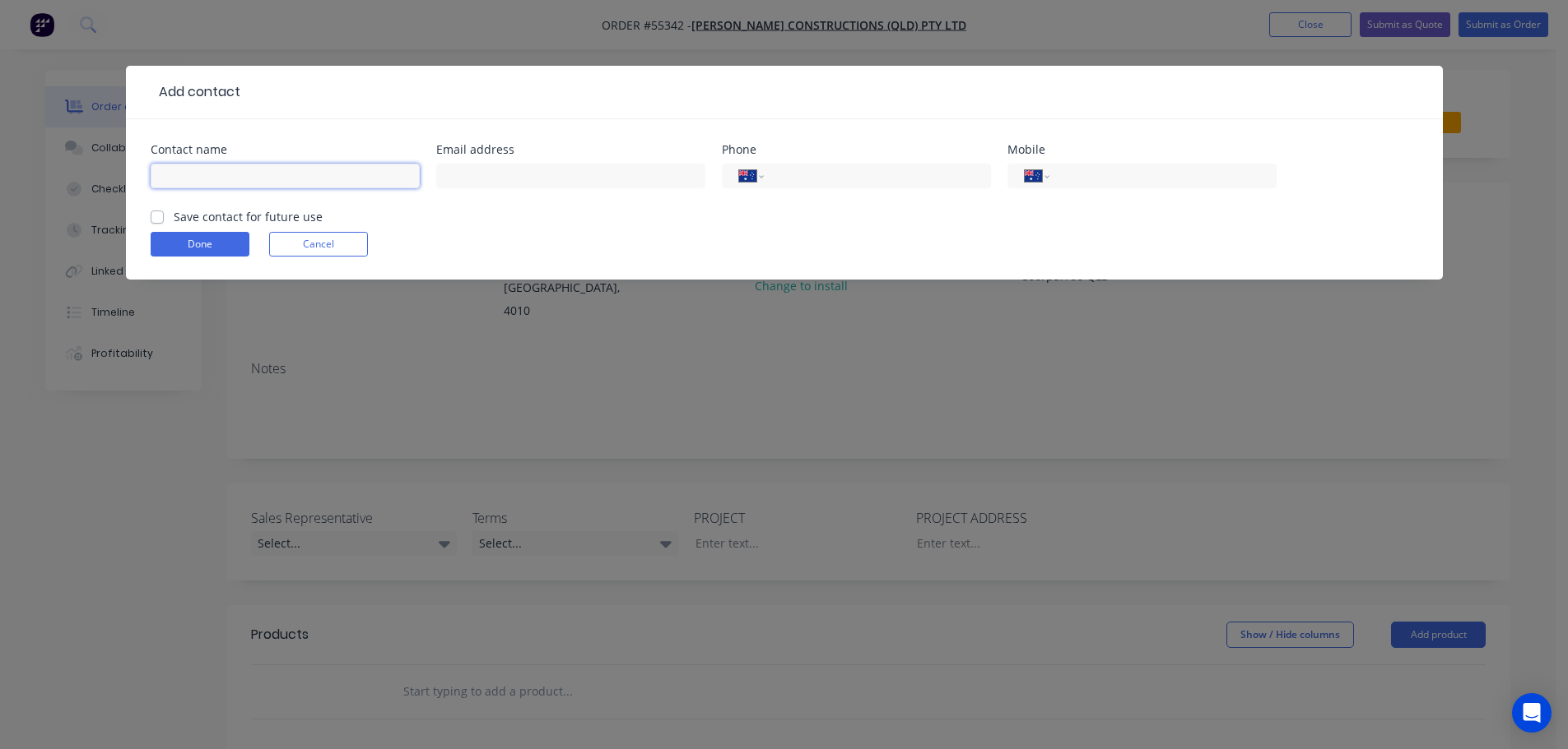
drag, startPoint x: 184, startPoint y: 178, endPoint x: 205, endPoint y: 190, distance: 24.2
click at [184, 178] on input "text" at bounding box center [286, 176] width 269 height 25
type input "Campbell Mckinlay"
click at [464, 178] on input "text" at bounding box center [570, 176] width 269 height 25
type input "cmckinlay@kane.com.au"
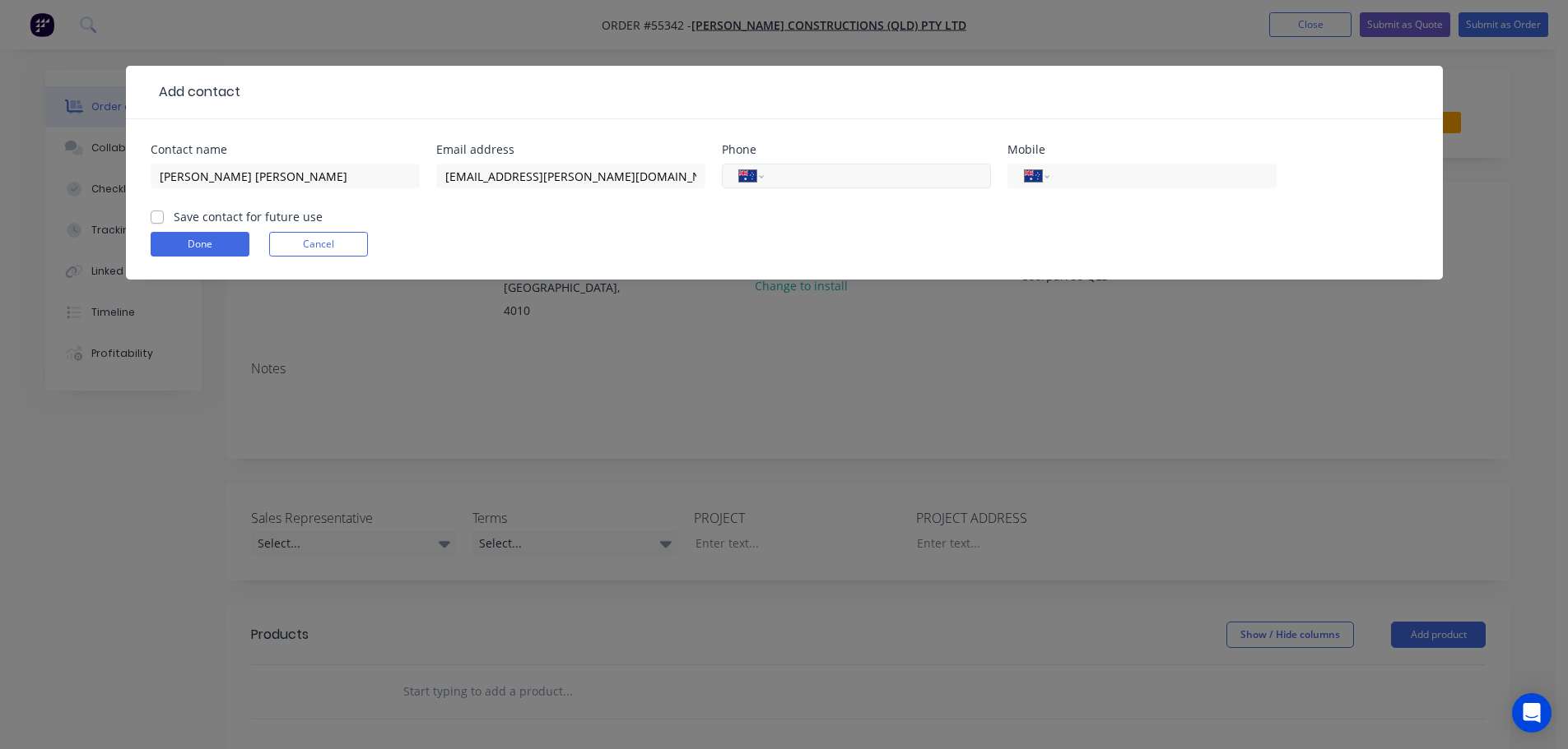
click at [808, 174] on input "tel" at bounding box center [873, 177] width 197 height 19
drag, startPoint x: 1091, startPoint y: 178, endPoint x: 1105, endPoint y: 185, distance: 15.7
click at [1091, 178] on input "tel" at bounding box center [1159, 177] width 197 height 19
type input "0484 603 739"
click at [174, 220] on label "Save contact for future use" at bounding box center [248, 216] width 149 height 17
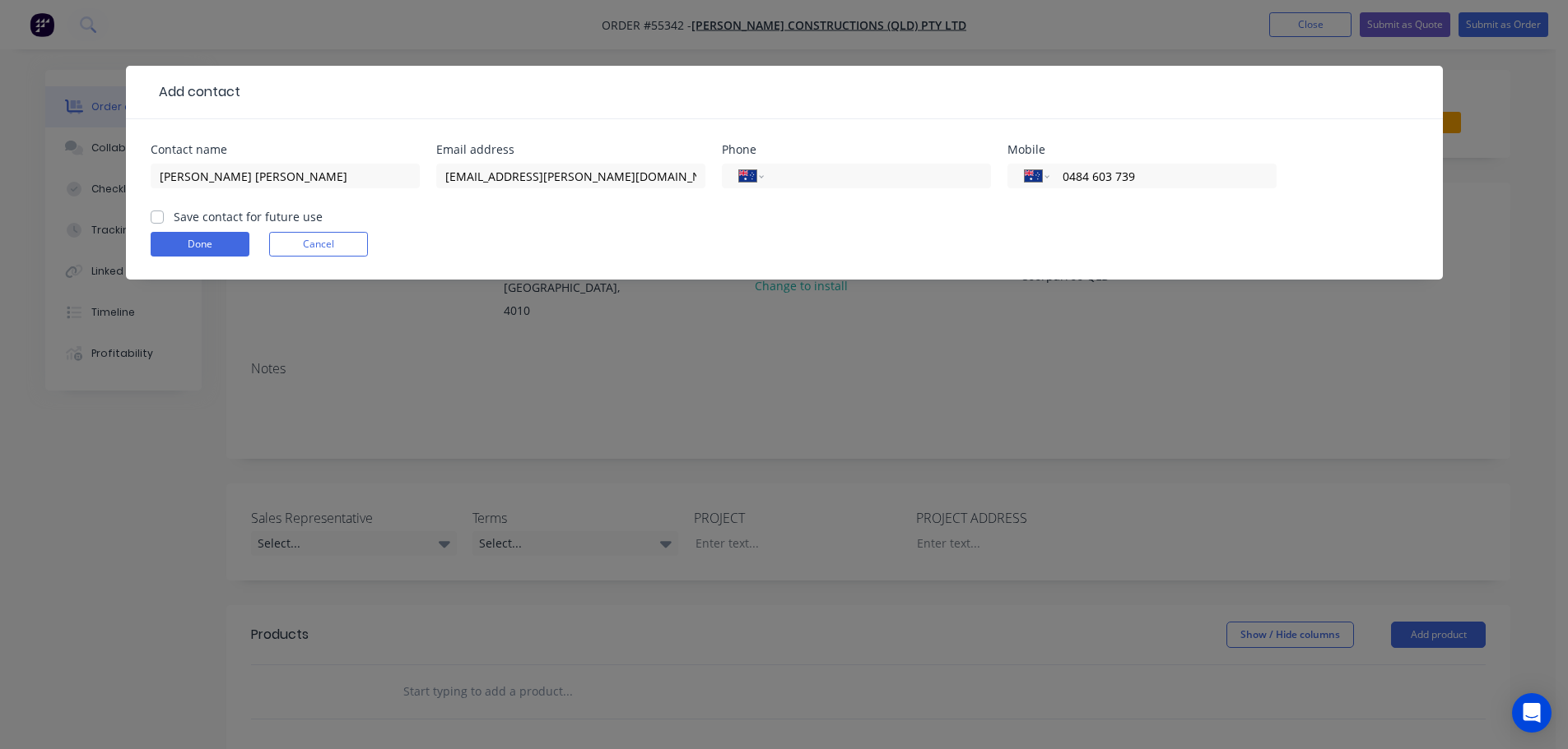
click at [158, 220] on input "Save contact for future use" at bounding box center [158, 215] width 13 height 15
checkbox input "true"
click at [177, 246] on button "Done" at bounding box center [200, 244] width 99 height 25
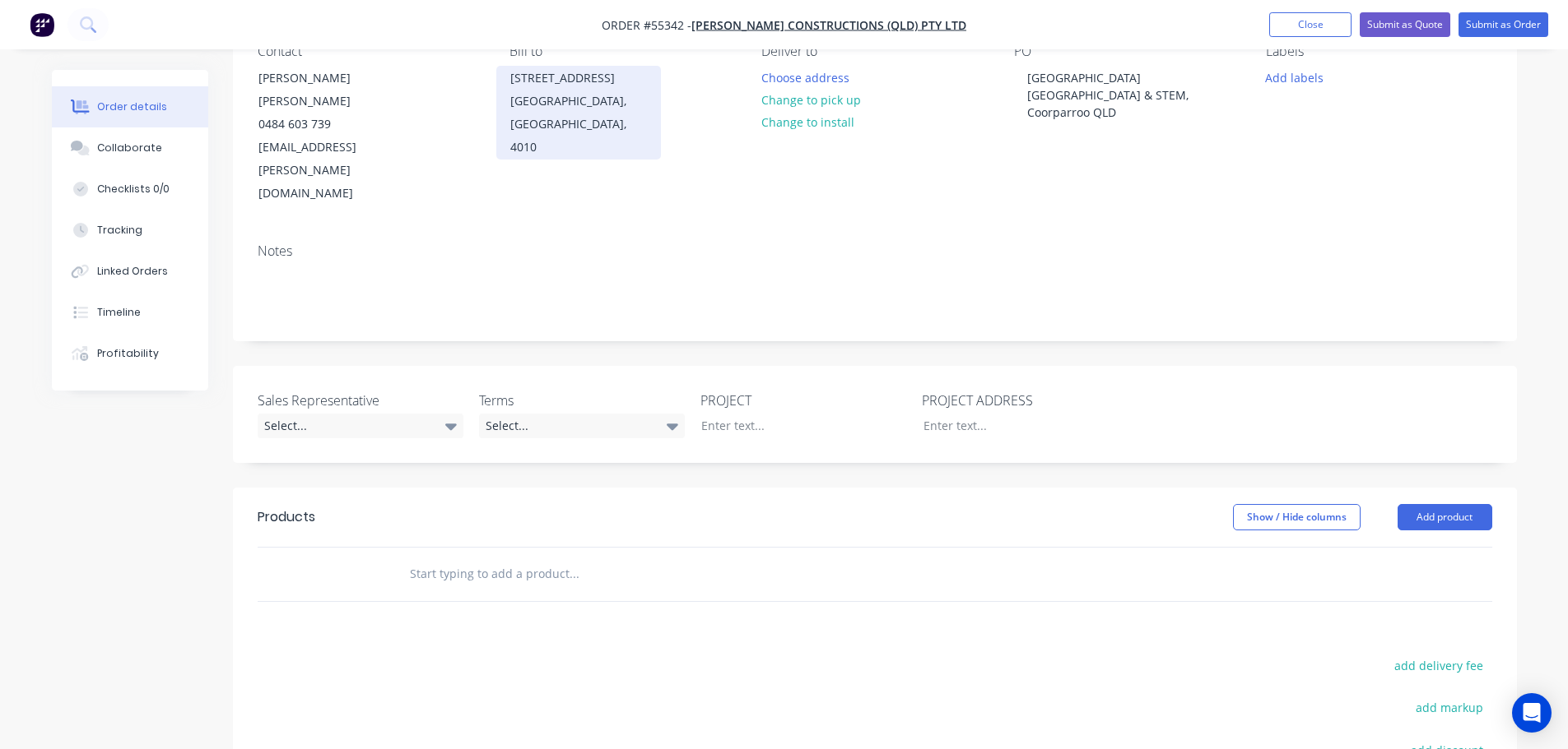
scroll to position [164, 0]
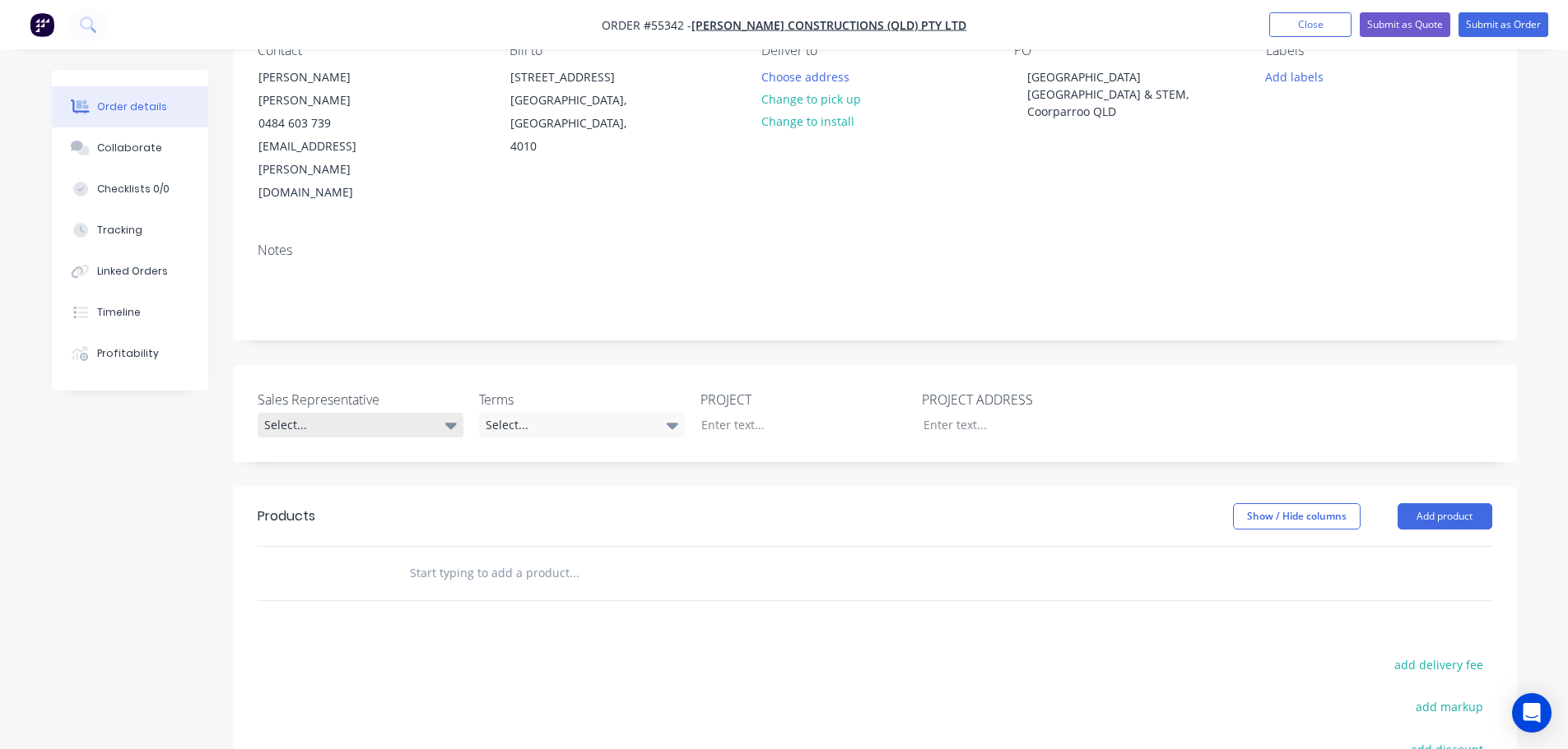
click at [341, 413] on div "Select..." at bounding box center [361, 426] width 206 height 25
click at [326, 426] on div "Clayton Blackman - 0424 170 180" at bounding box center [351, 424] width 162 height 21
click at [562, 413] on div "Select..." at bounding box center [582, 426] width 206 height 25
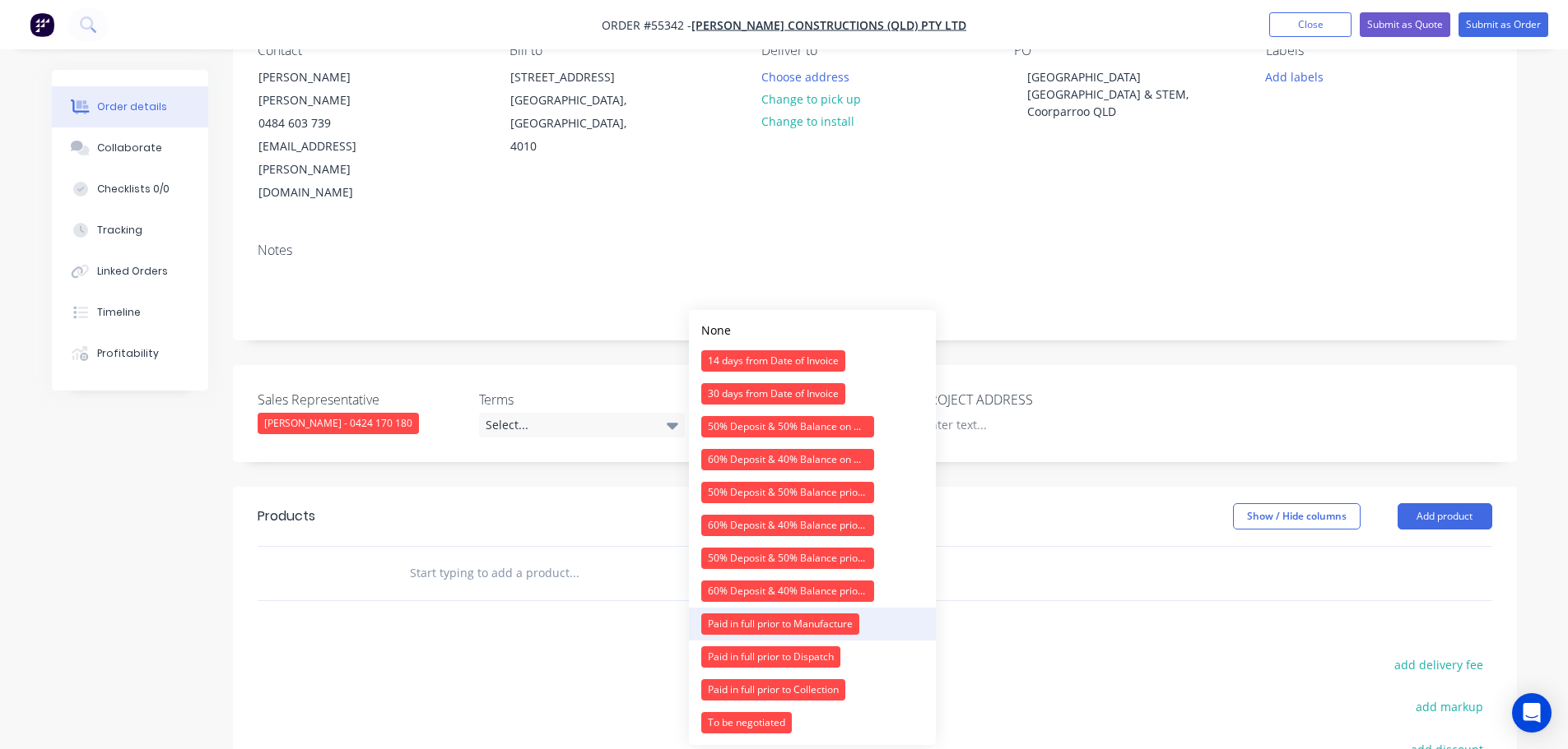
click at [755, 620] on div "Paid in full prior to Manufacture" at bounding box center [780, 624] width 158 height 21
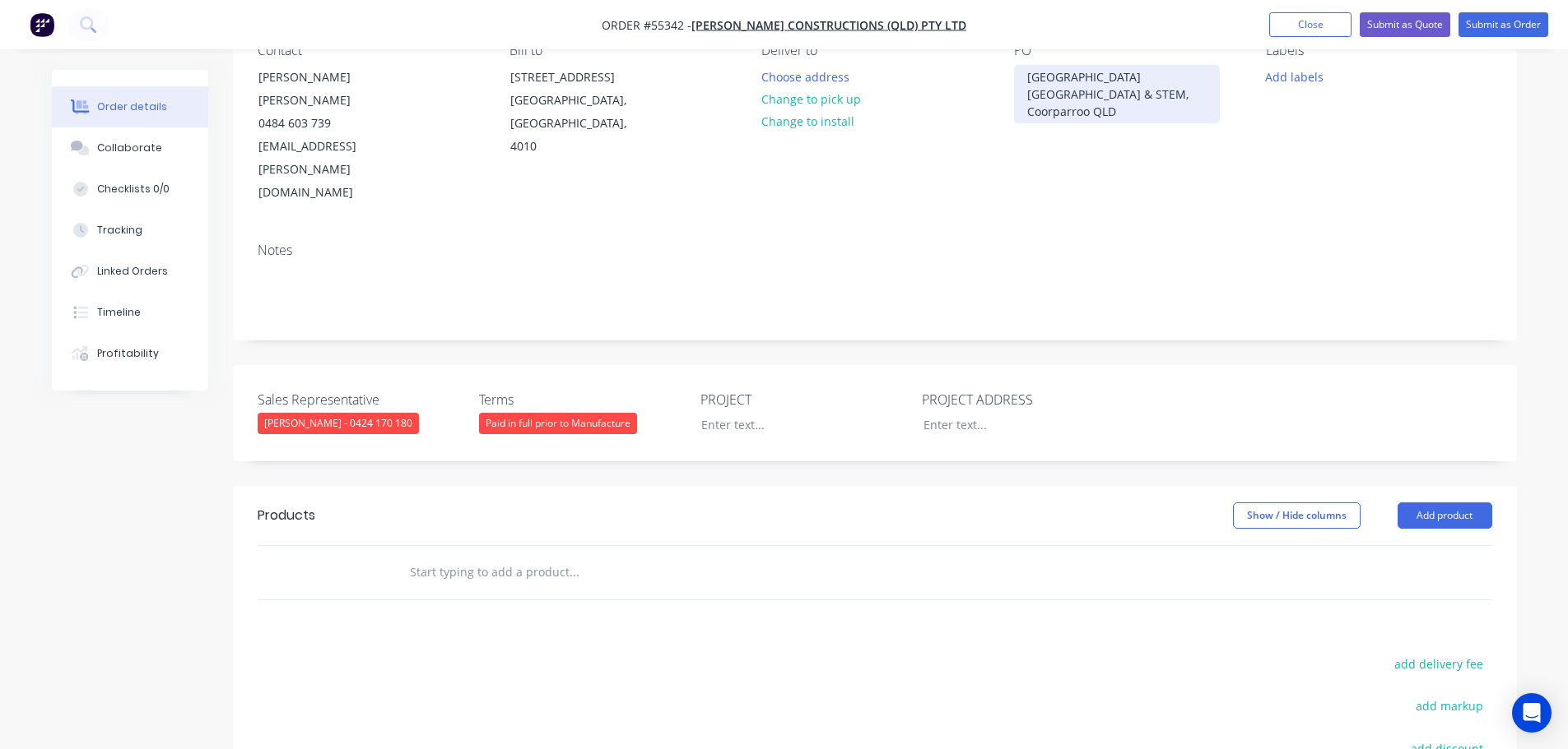
click at [1075, 75] on div "Villanova College Great Hall & STEM, Coorparroo QLD" at bounding box center [1117, 94] width 206 height 59
click at [721, 413] on div at bounding box center [791, 425] width 206 height 24
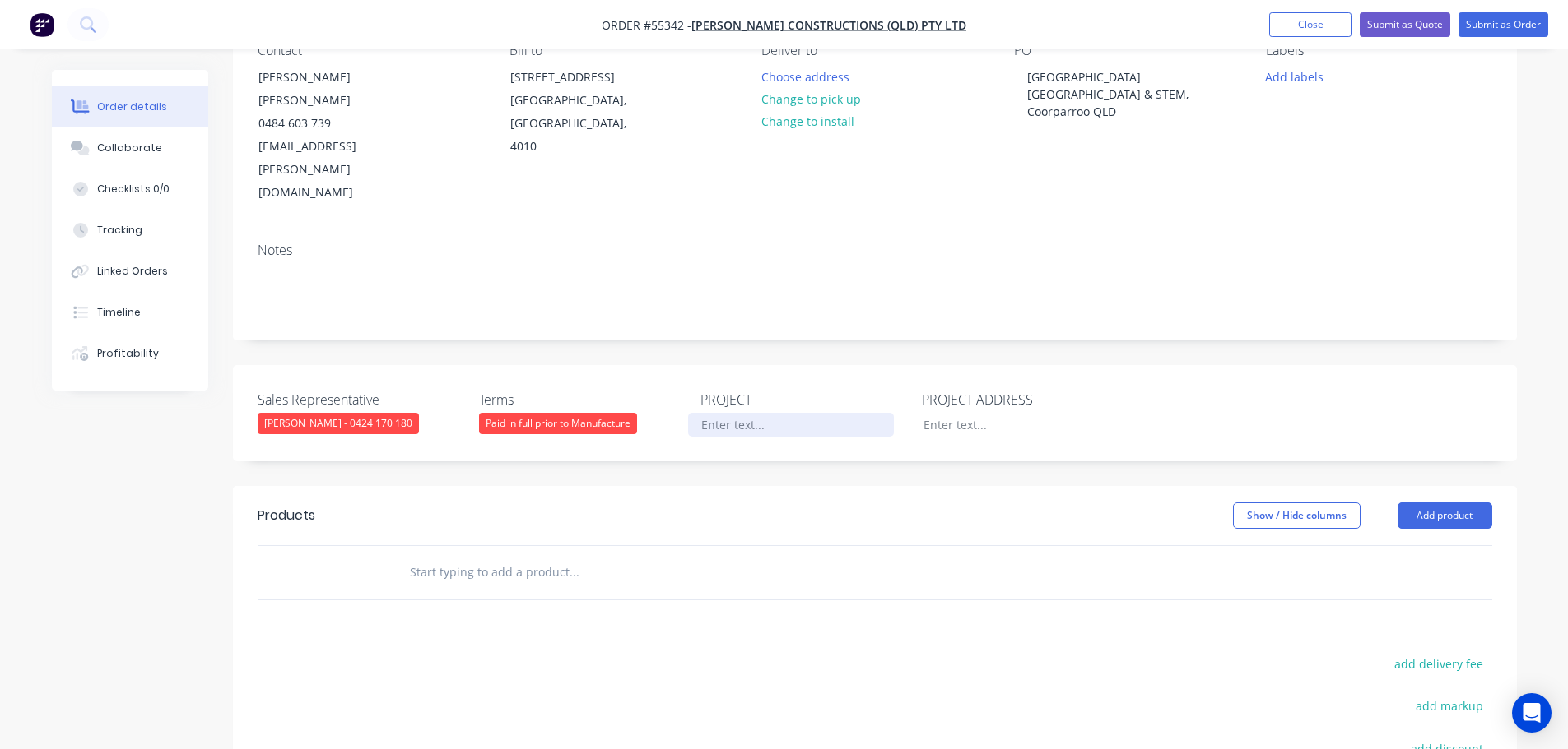
paste div
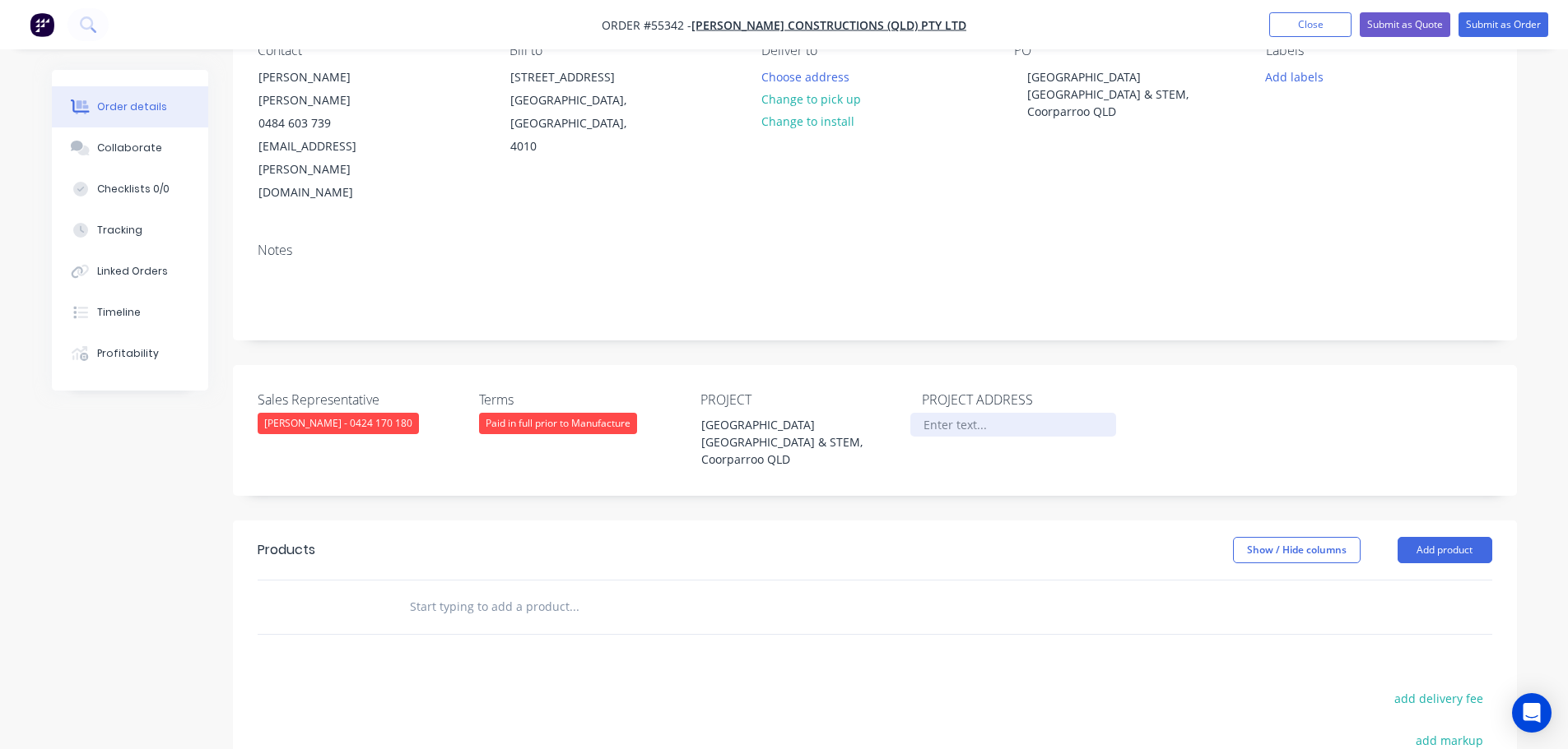
click at [965, 413] on div at bounding box center [1013, 425] width 206 height 24
click at [1429, 537] on button "Add product" at bounding box center [1445, 550] width 94 height 26
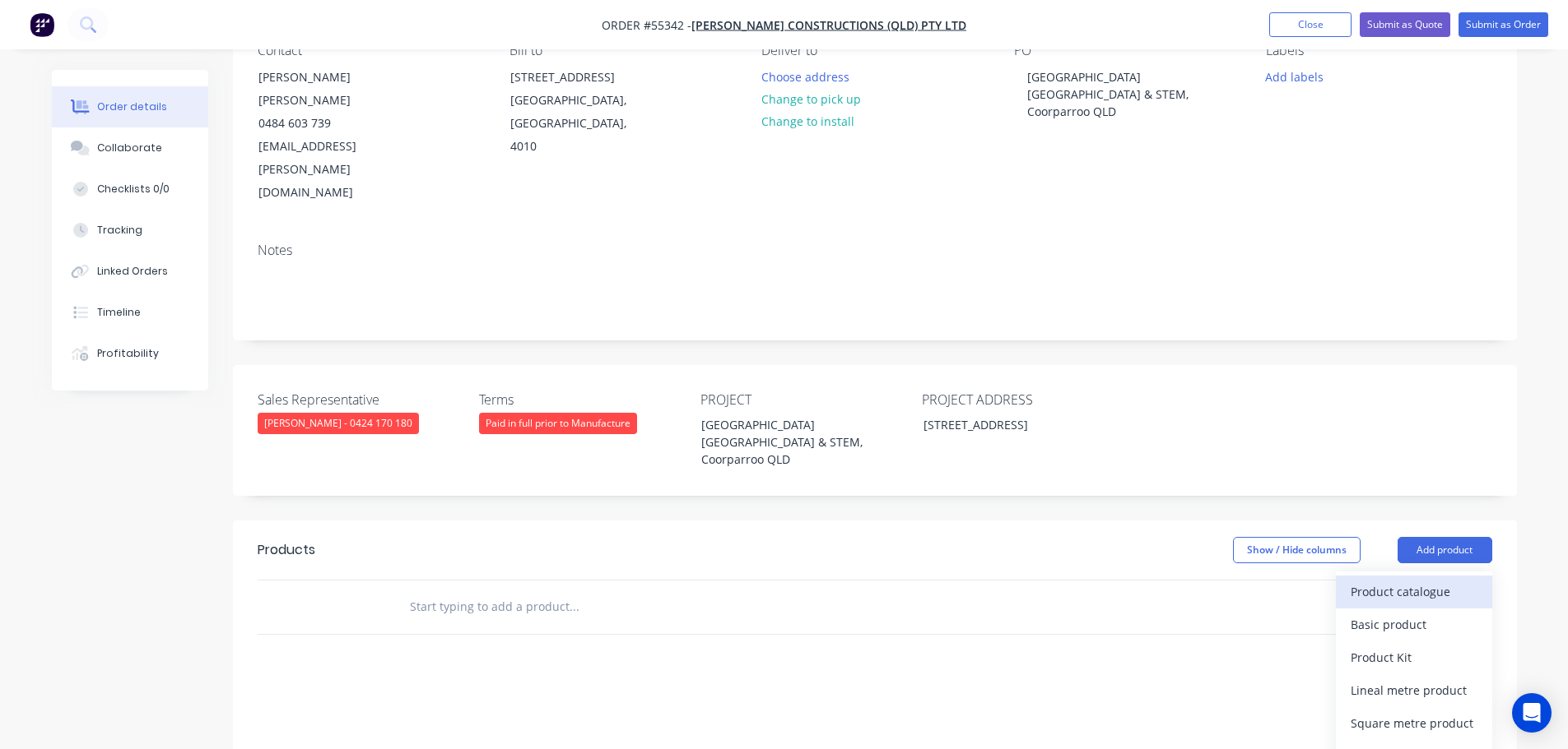
click at [1385, 580] on div "Product catalogue" at bounding box center [1414, 591] width 127 height 24
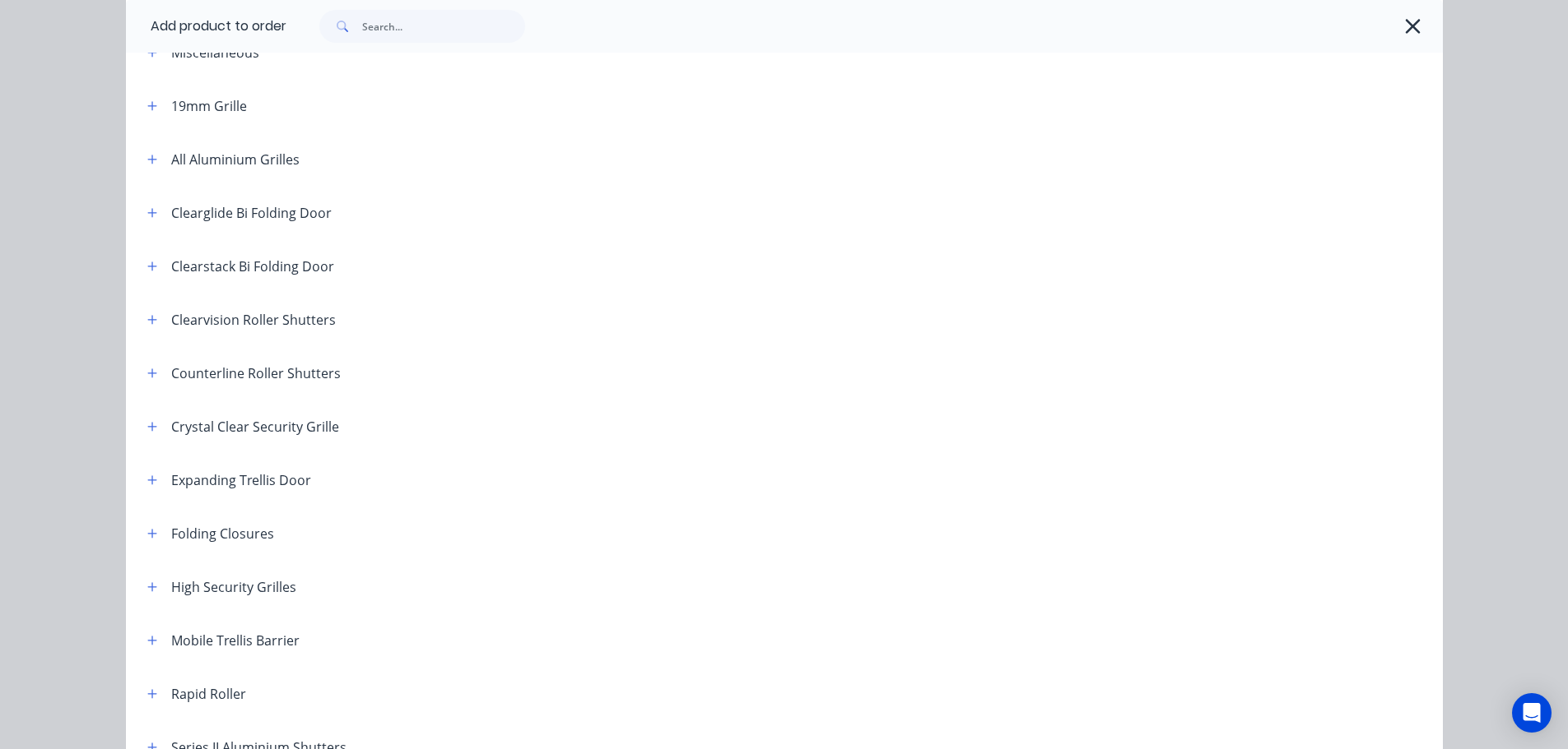
scroll to position [329, 0]
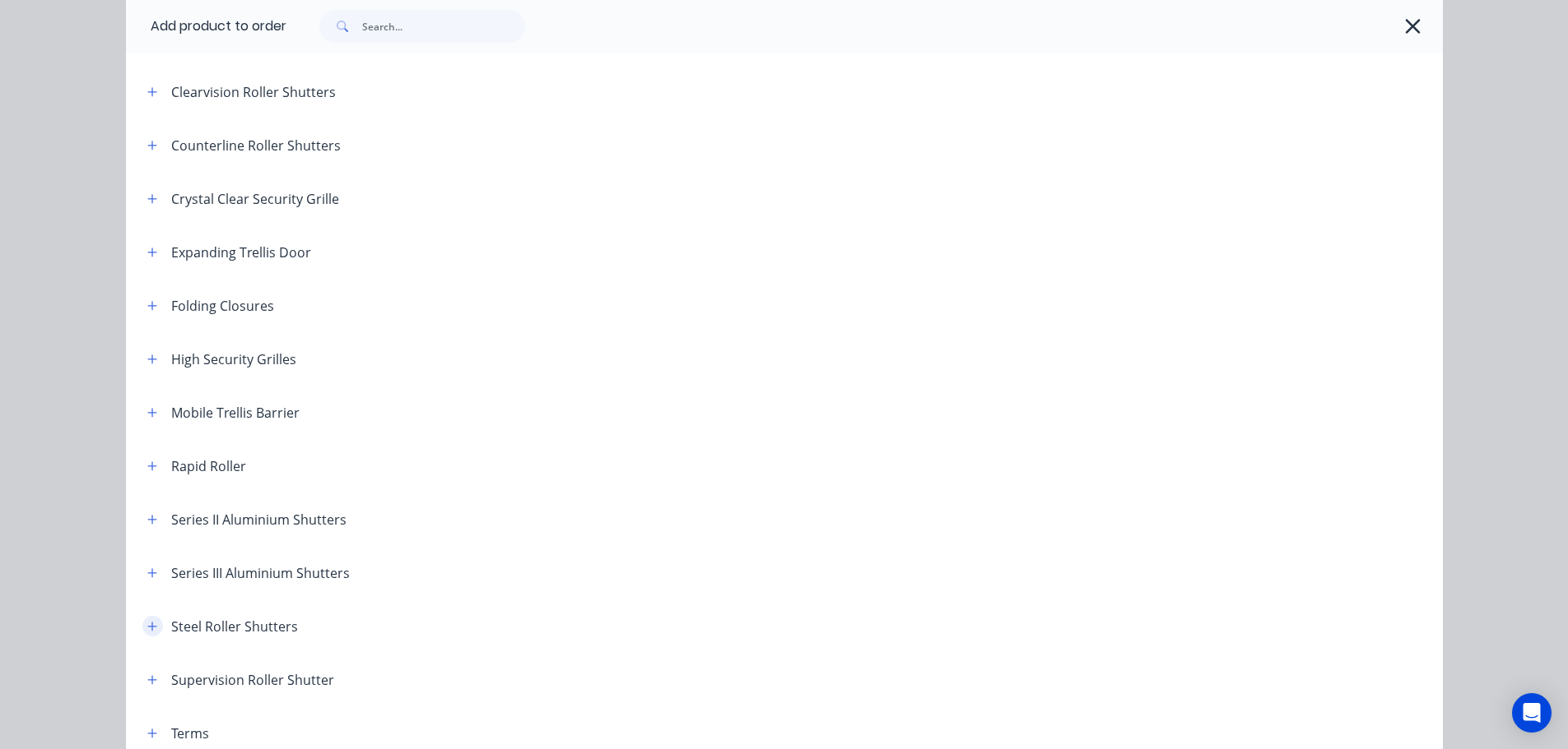
click at [151, 625] on icon "button" at bounding box center [152, 627] width 10 height 12
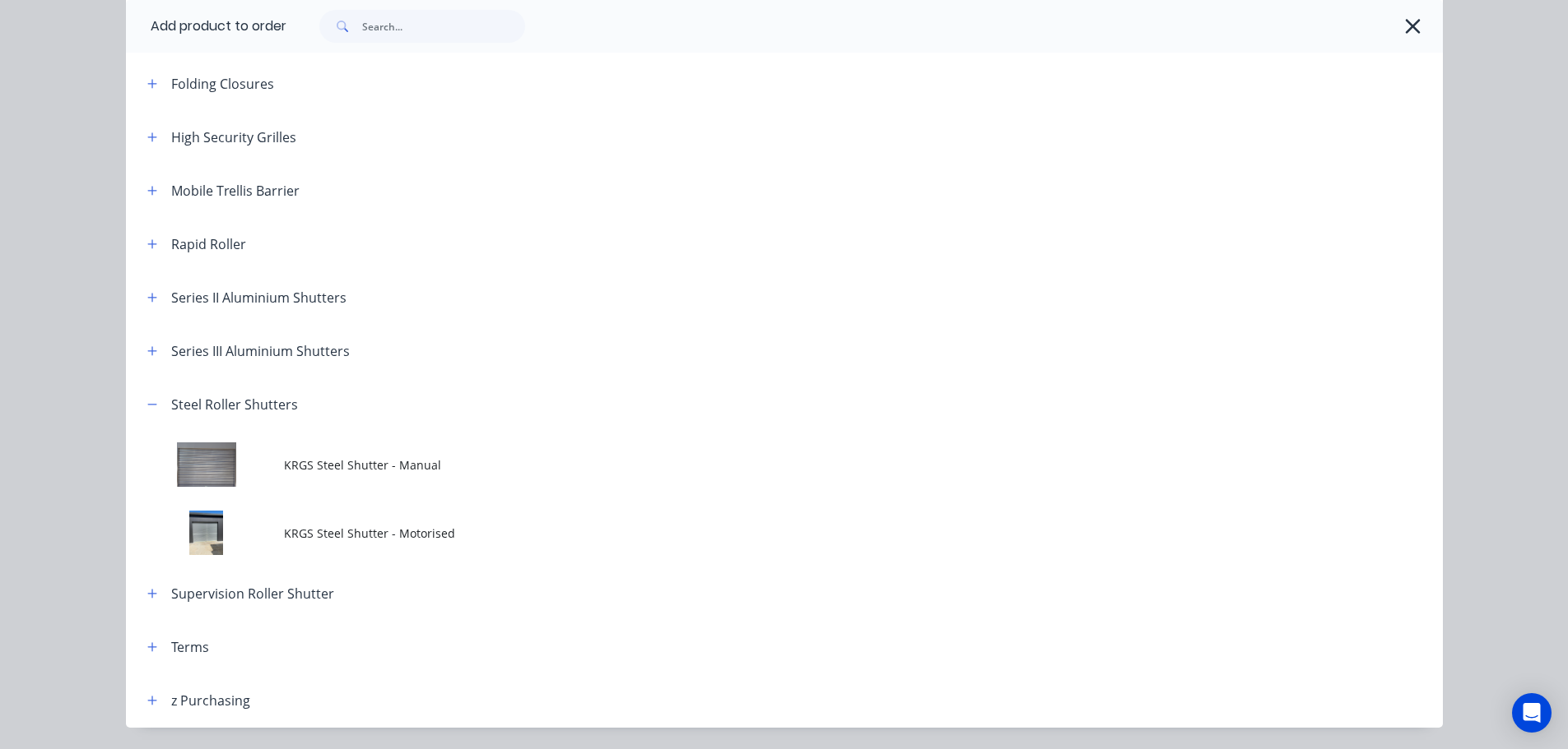
scroll to position [576, 0]
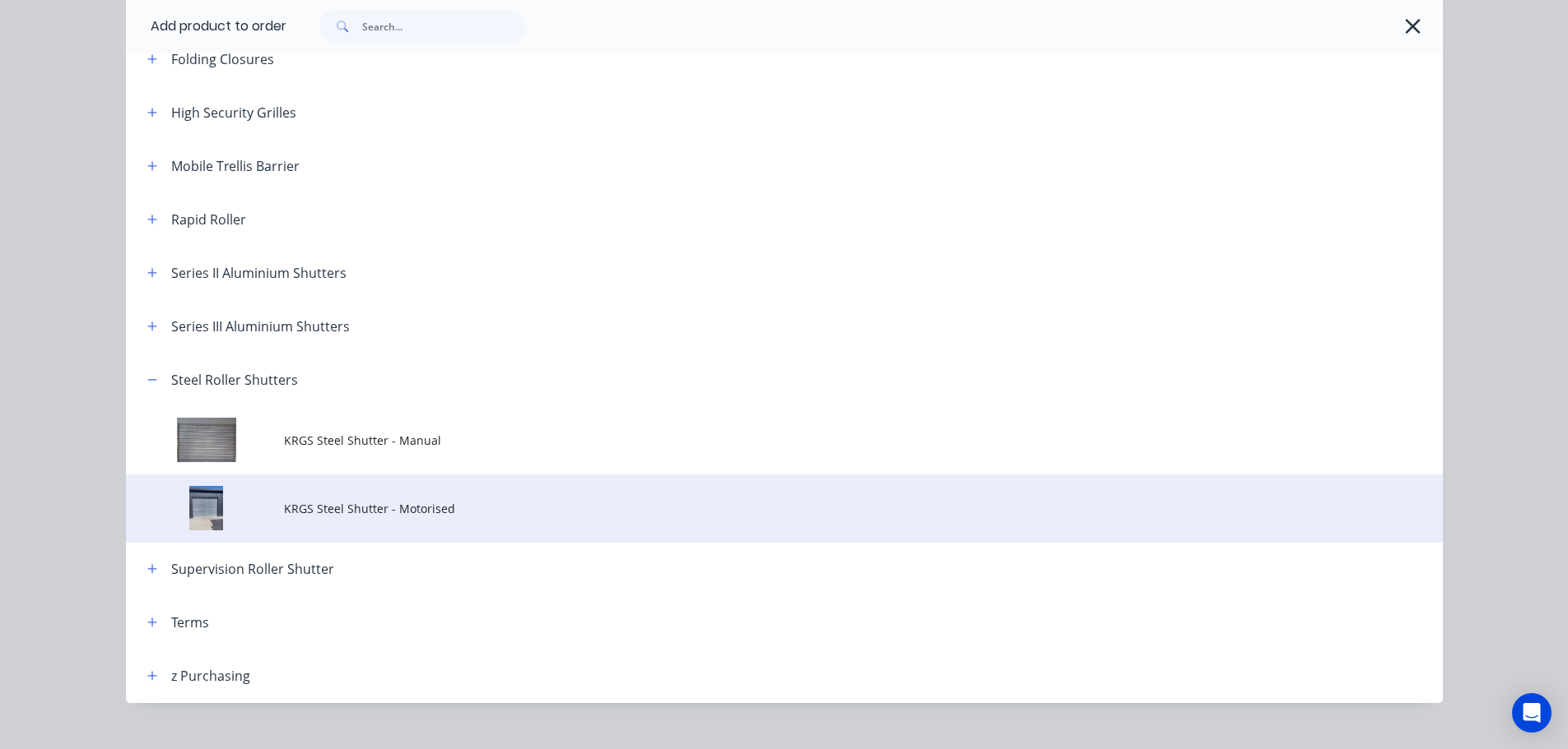
click at [409, 510] on span "KRGS Steel Shutter - Motorised" at bounding box center [746, 509] width 926 height 17
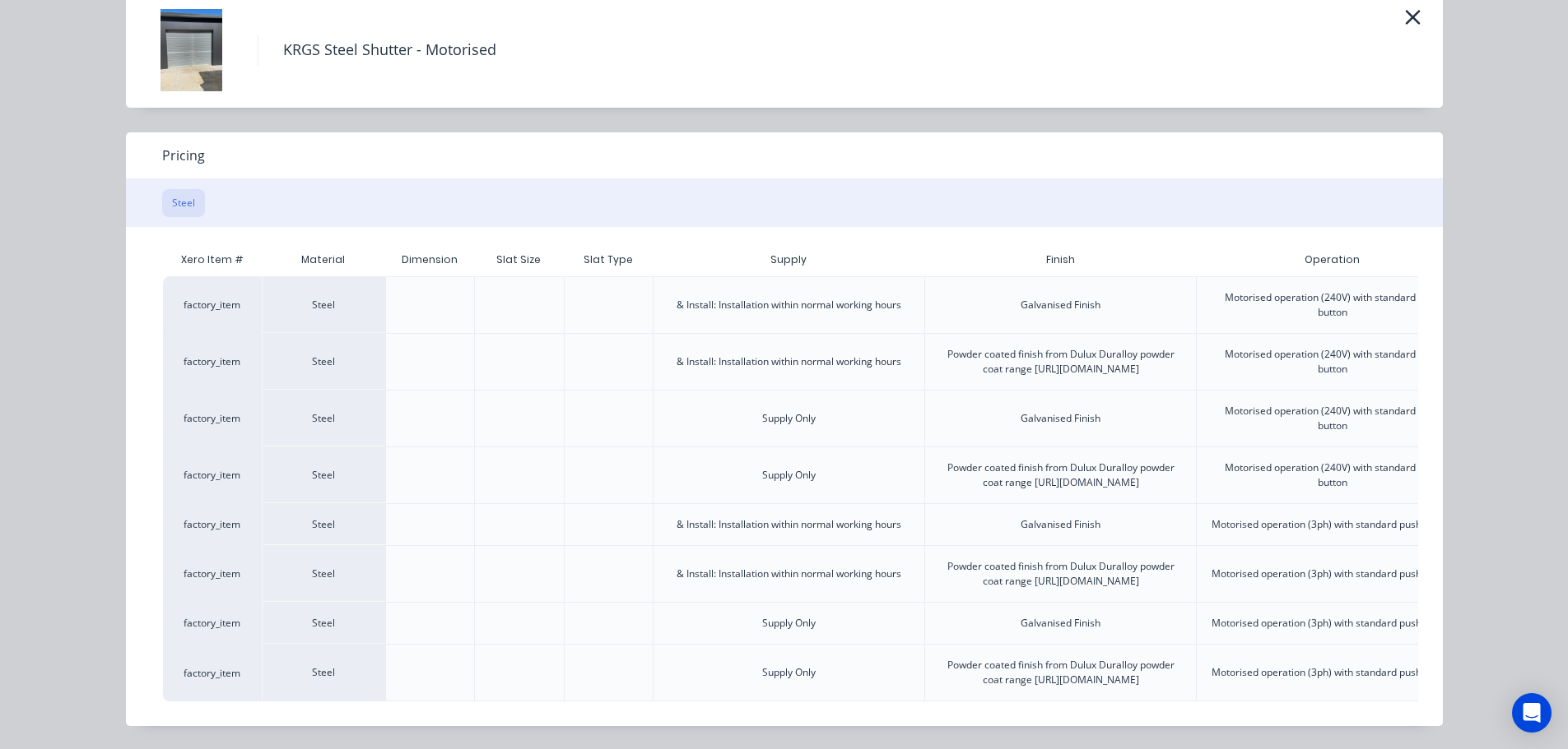
scroll to position [0, 411]
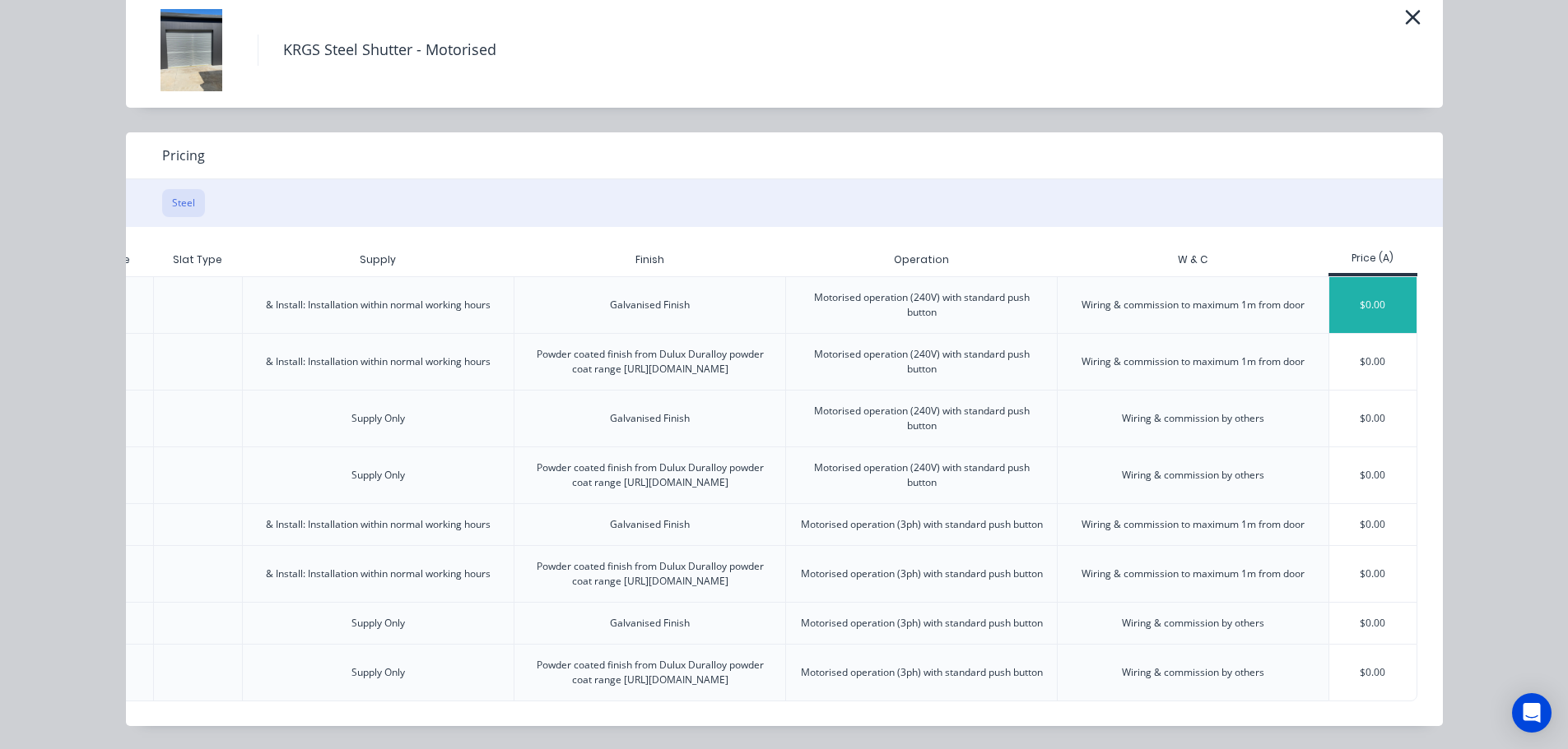
click at [1354, 277] on div "$0.00" at bounding box center [1374, 305] width 89 height 56
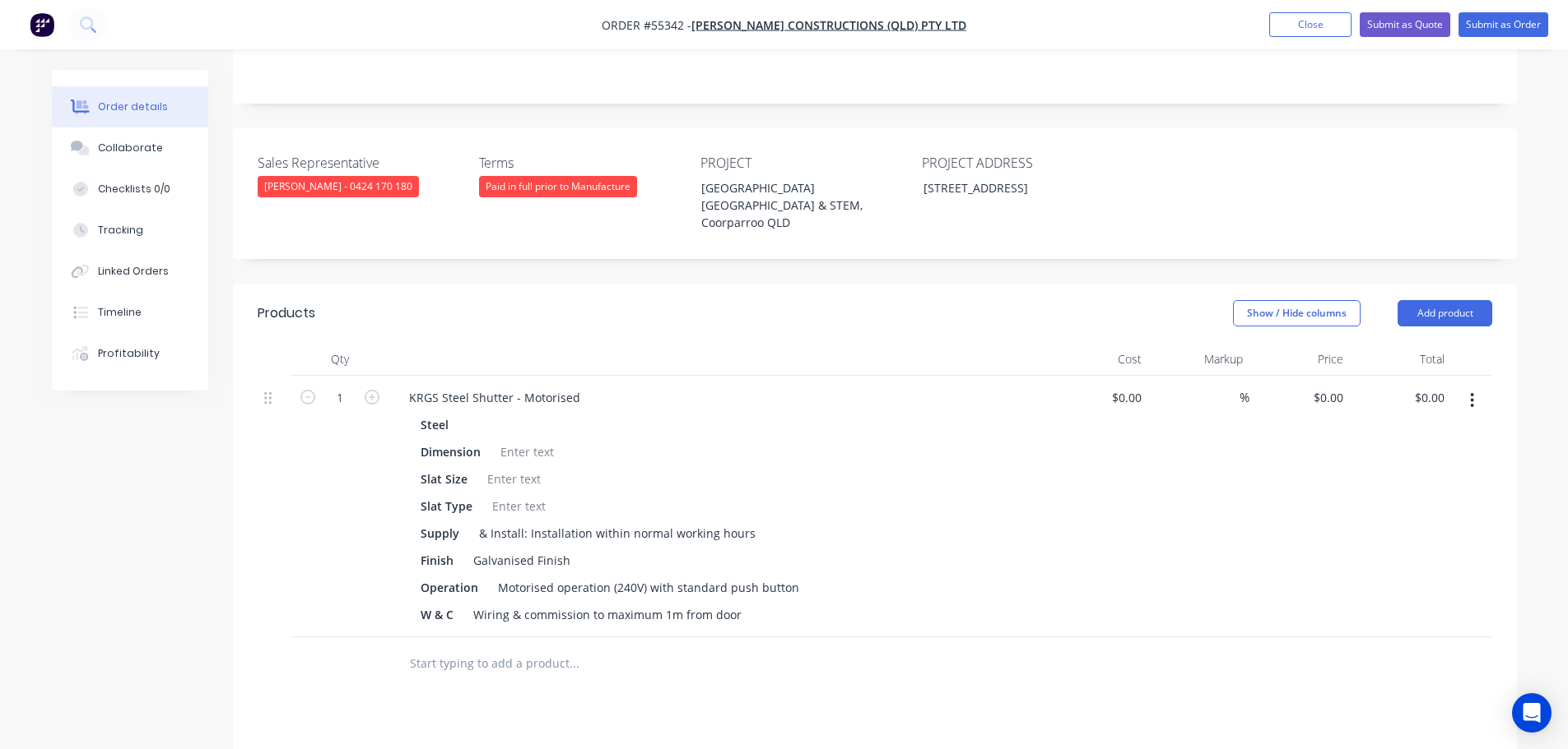
scroll to position [412, 0]
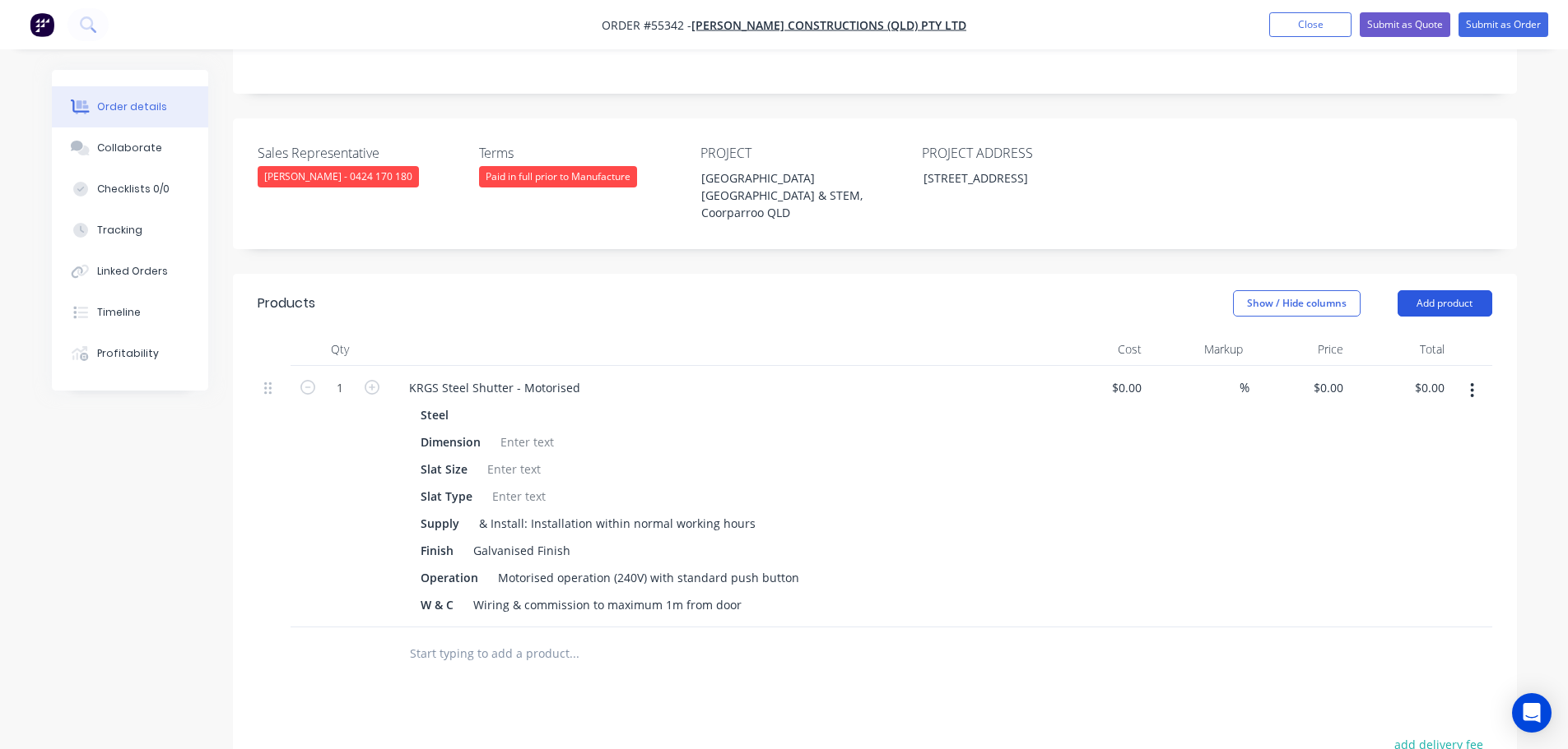
click at [1432, 290] on button "Add product" at bounding box center [1445, 303] width 94 height 26
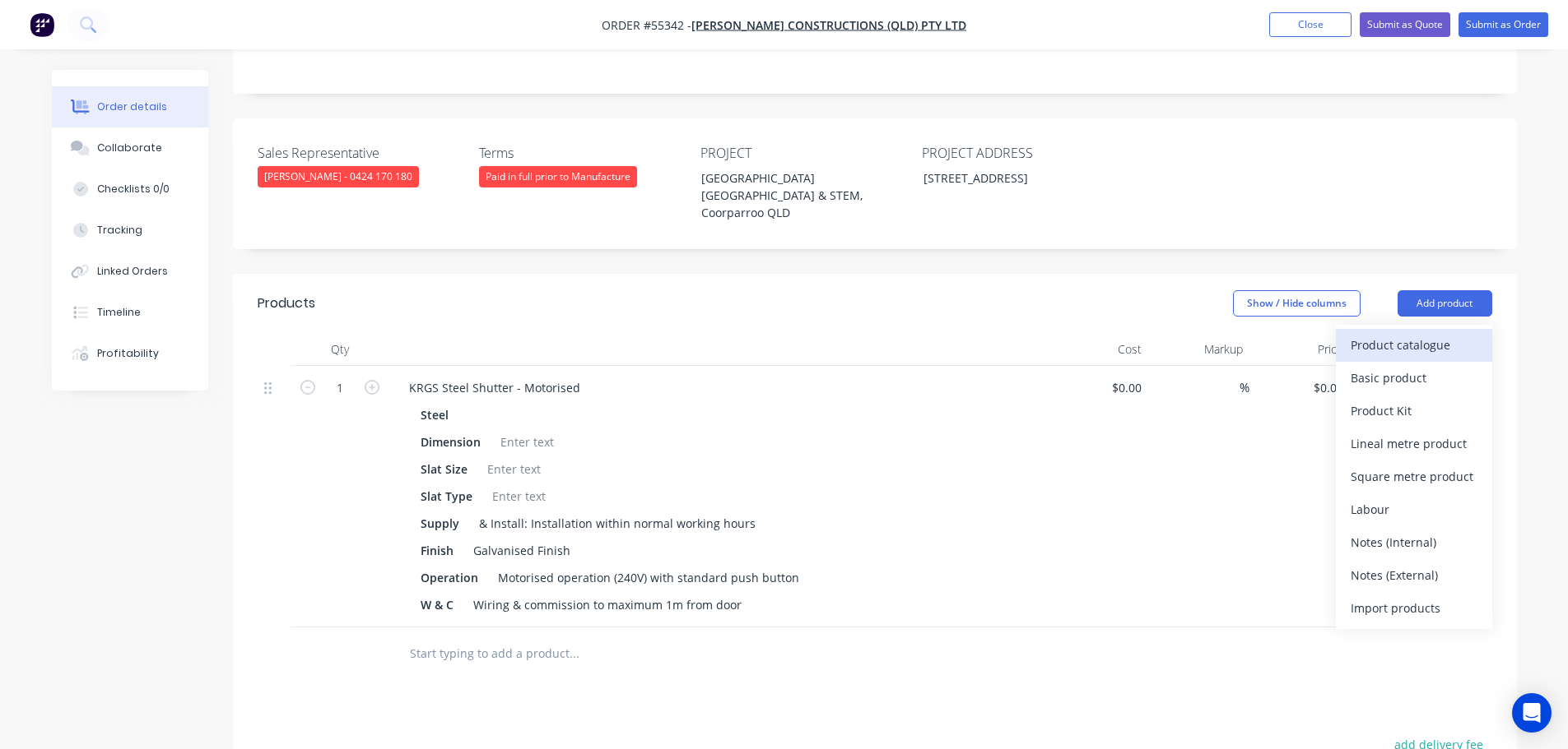
click at [1400, 334] on div "Product catalogue" at bounding box center [1414, 345] width 127 height 24
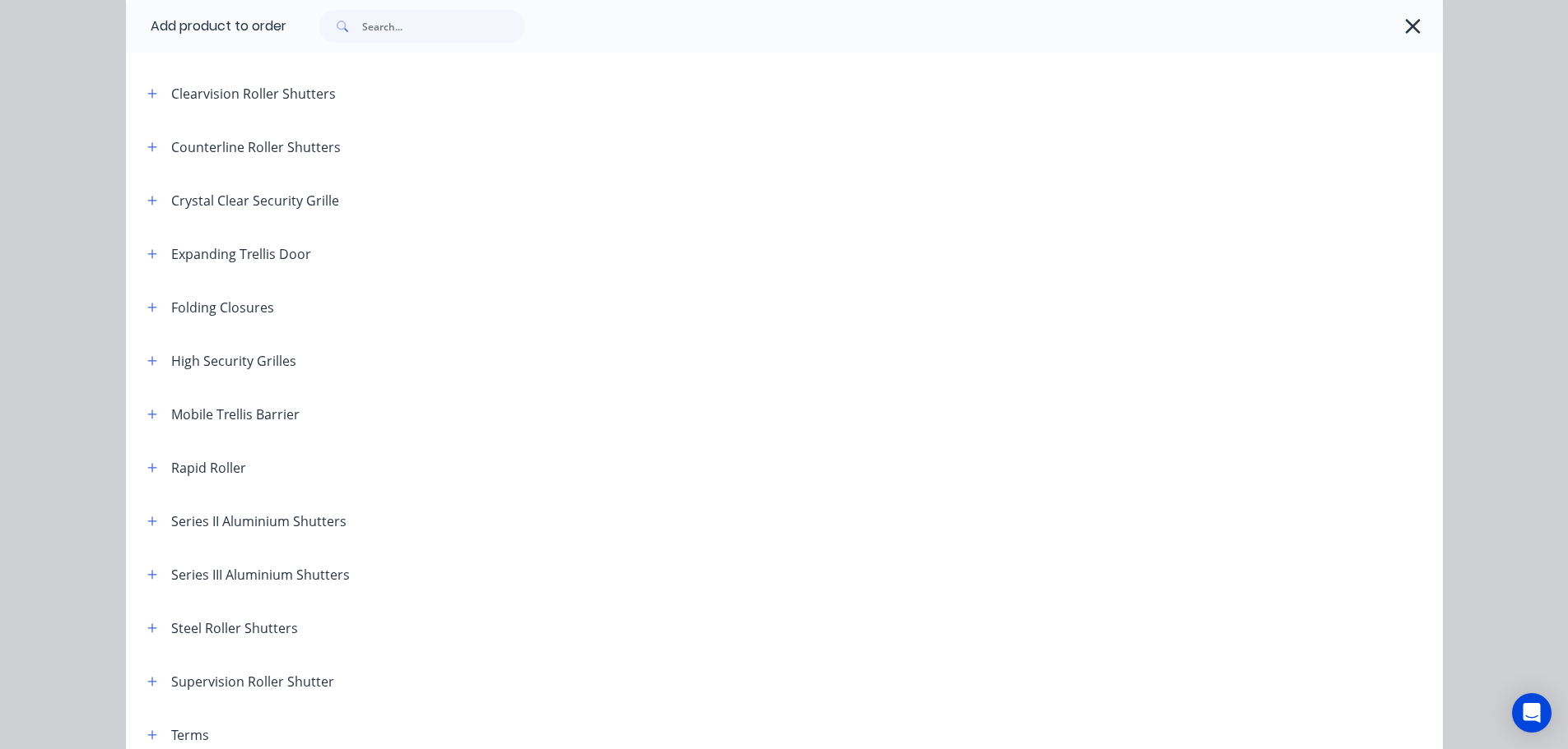
scroll to position [329, 0]
click at [147, 629] on icon "button" at bounding box center [152, 627] width 10 height 12
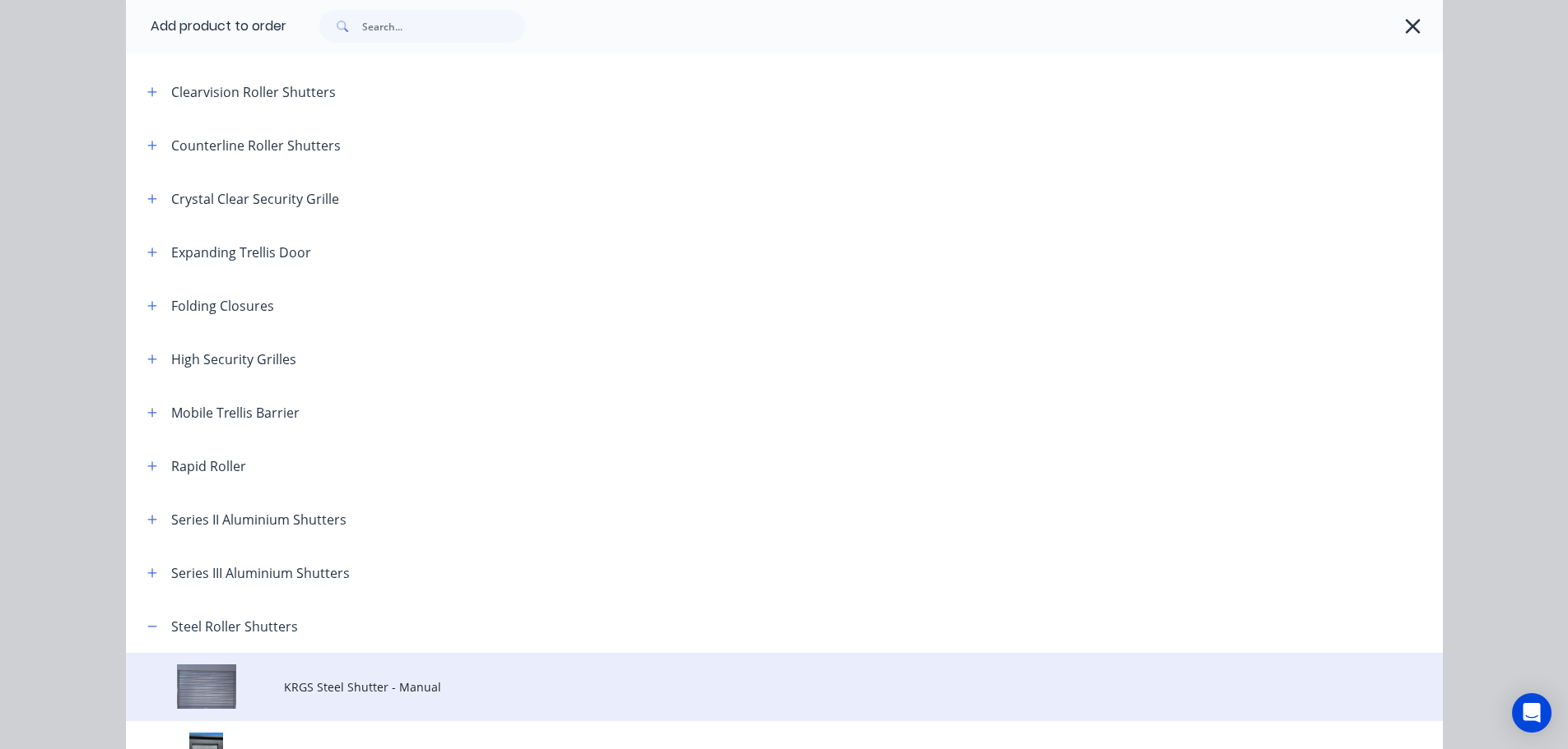
click at [403, 687] on span "KRGS Steel Shutter - Manual" at bounding box center [746, 687] width 926 height 17
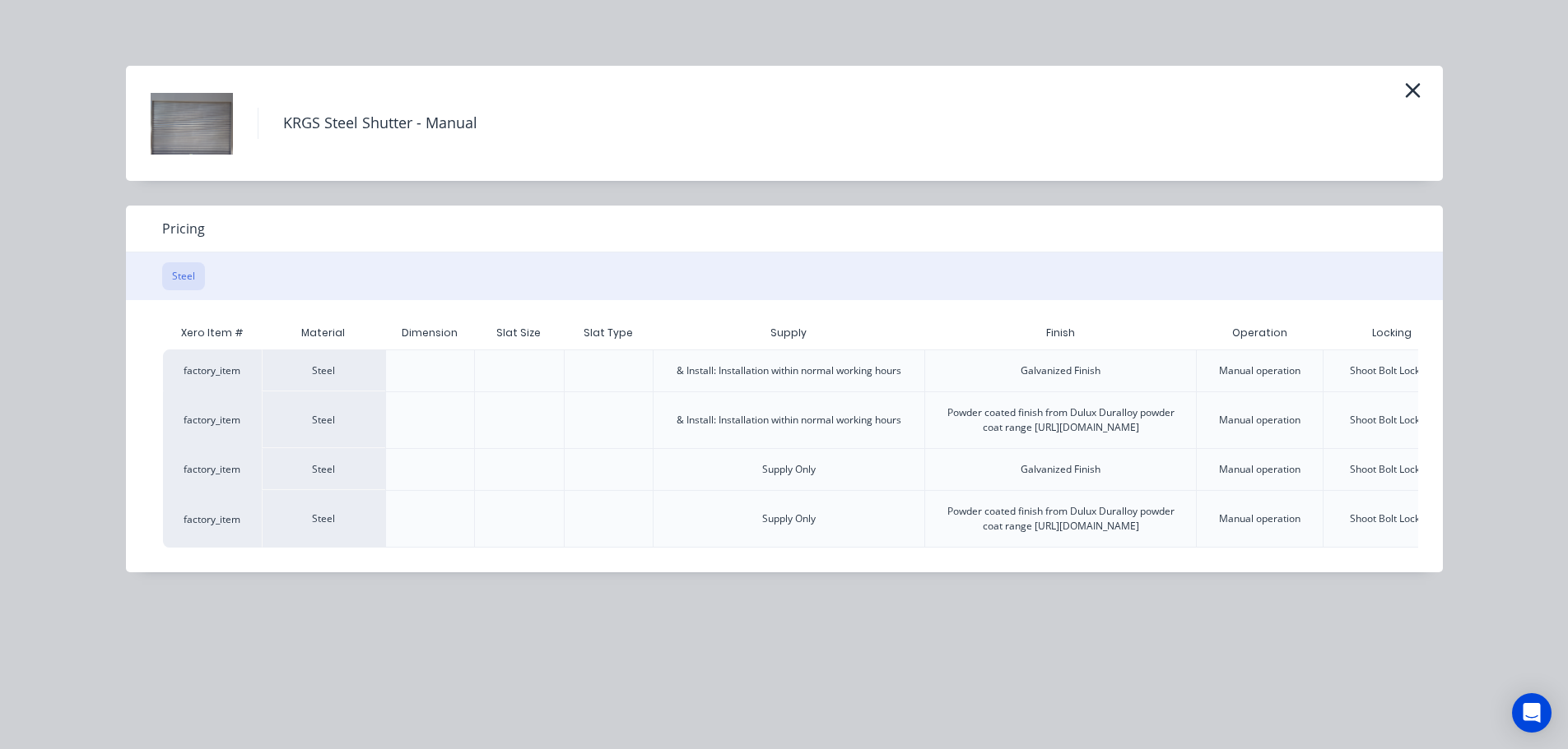
scroll to position [0, 132]
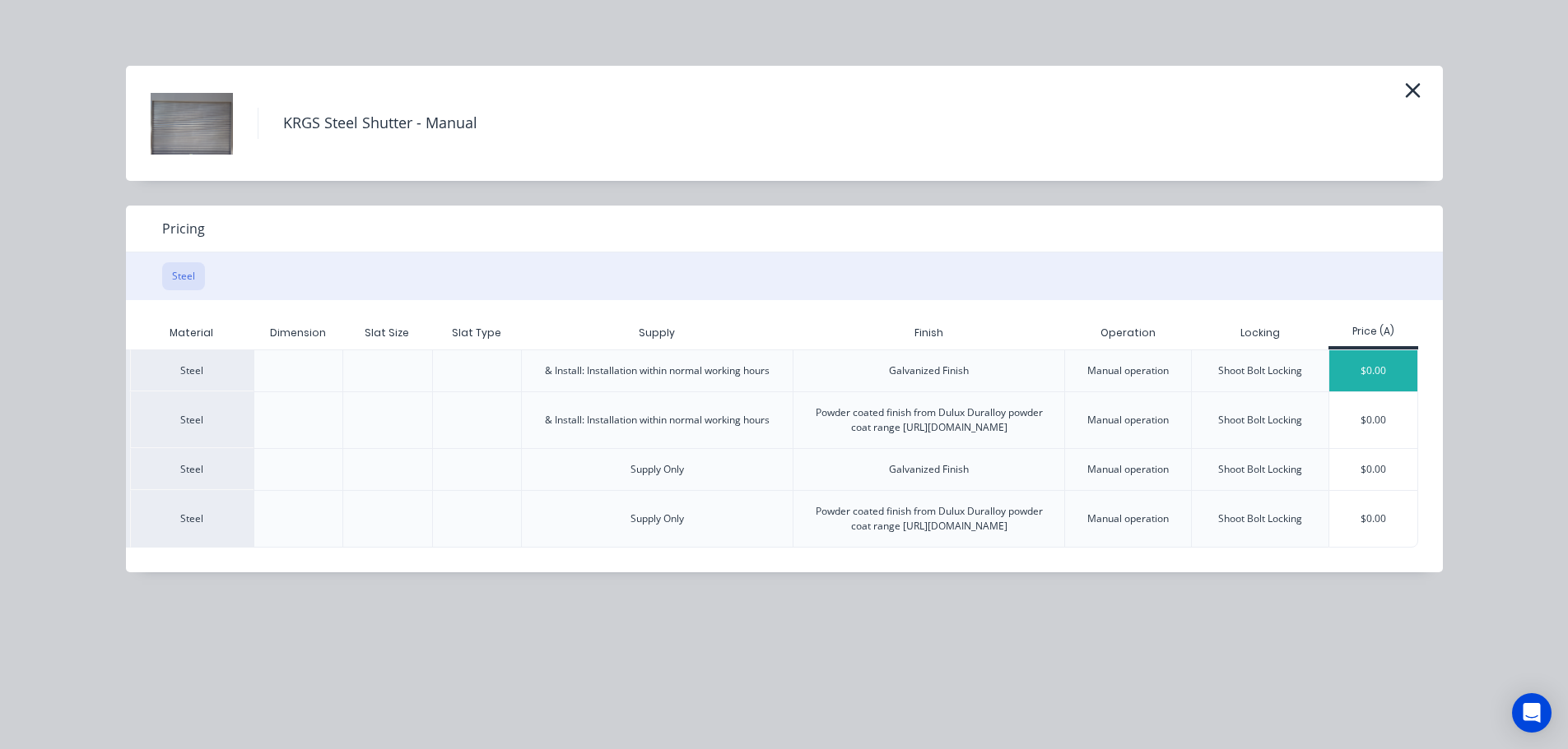
click at [1376, 363] on div "$0.00" at bounding box center [1374, 370] width 89 height 41
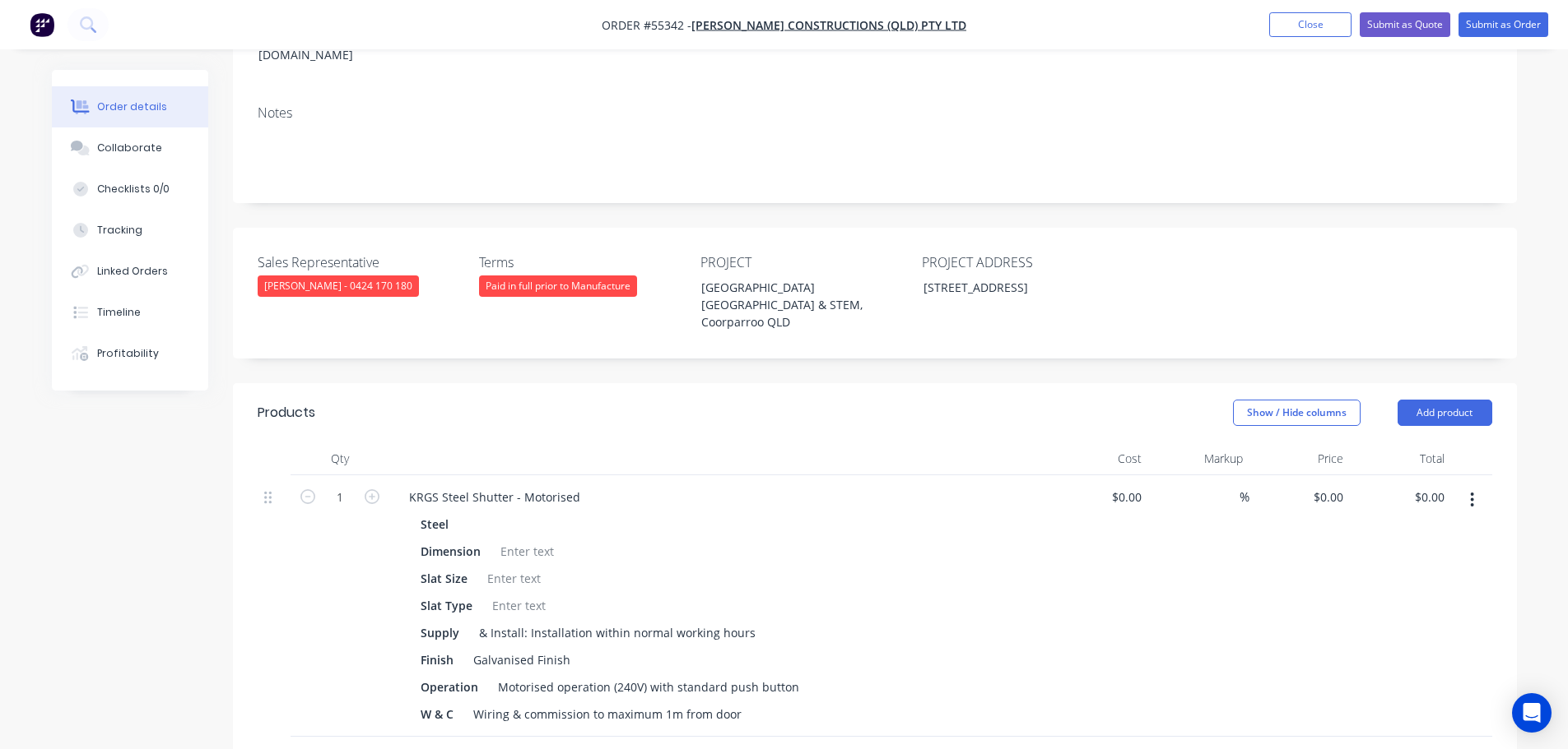
scroll to position [287, 0]
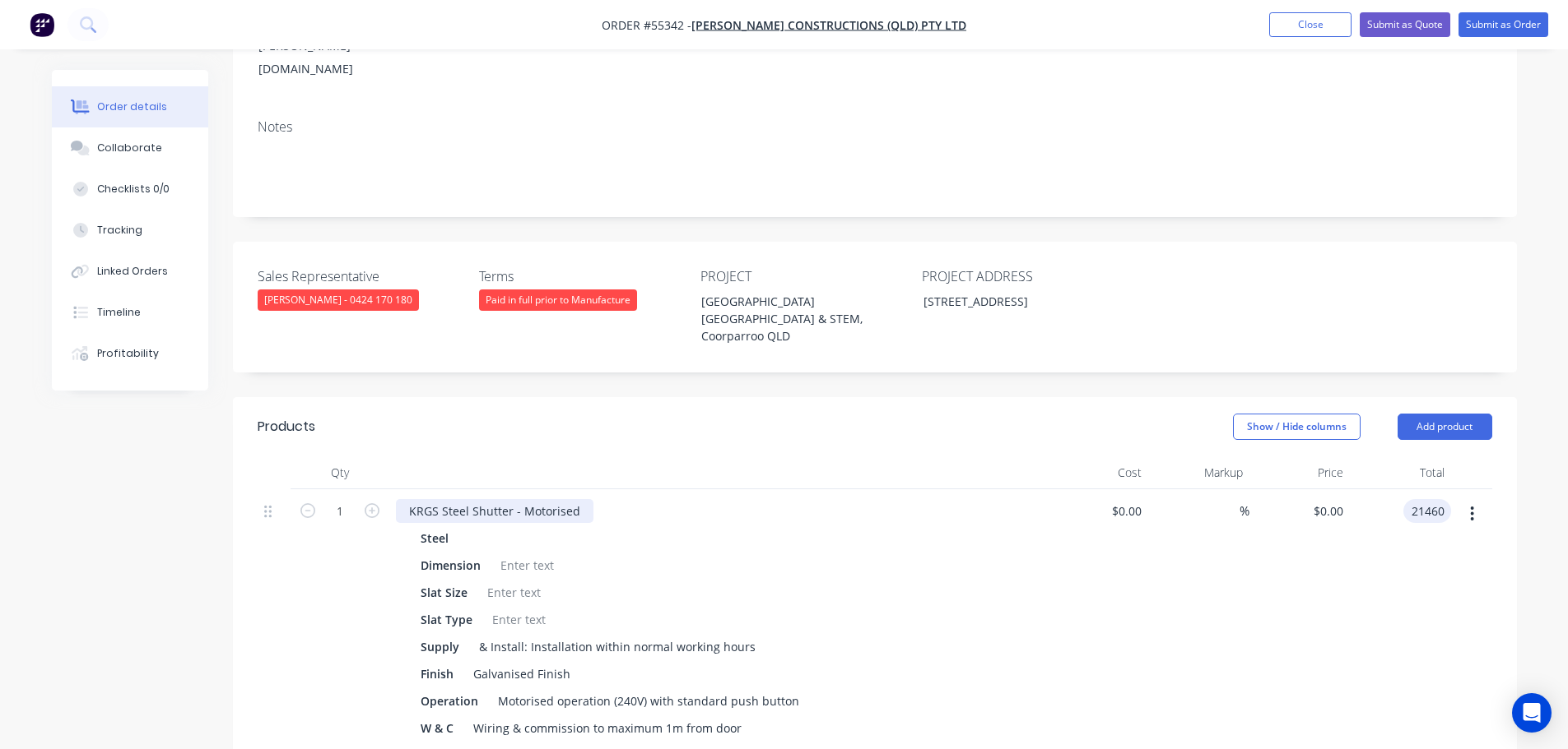
type input "21460"
type input "$21,460.00"
click at [408, 499] on div "KRGS Steel Shutter - Motorised" at bounding box center [494, 511] width 197 height 24
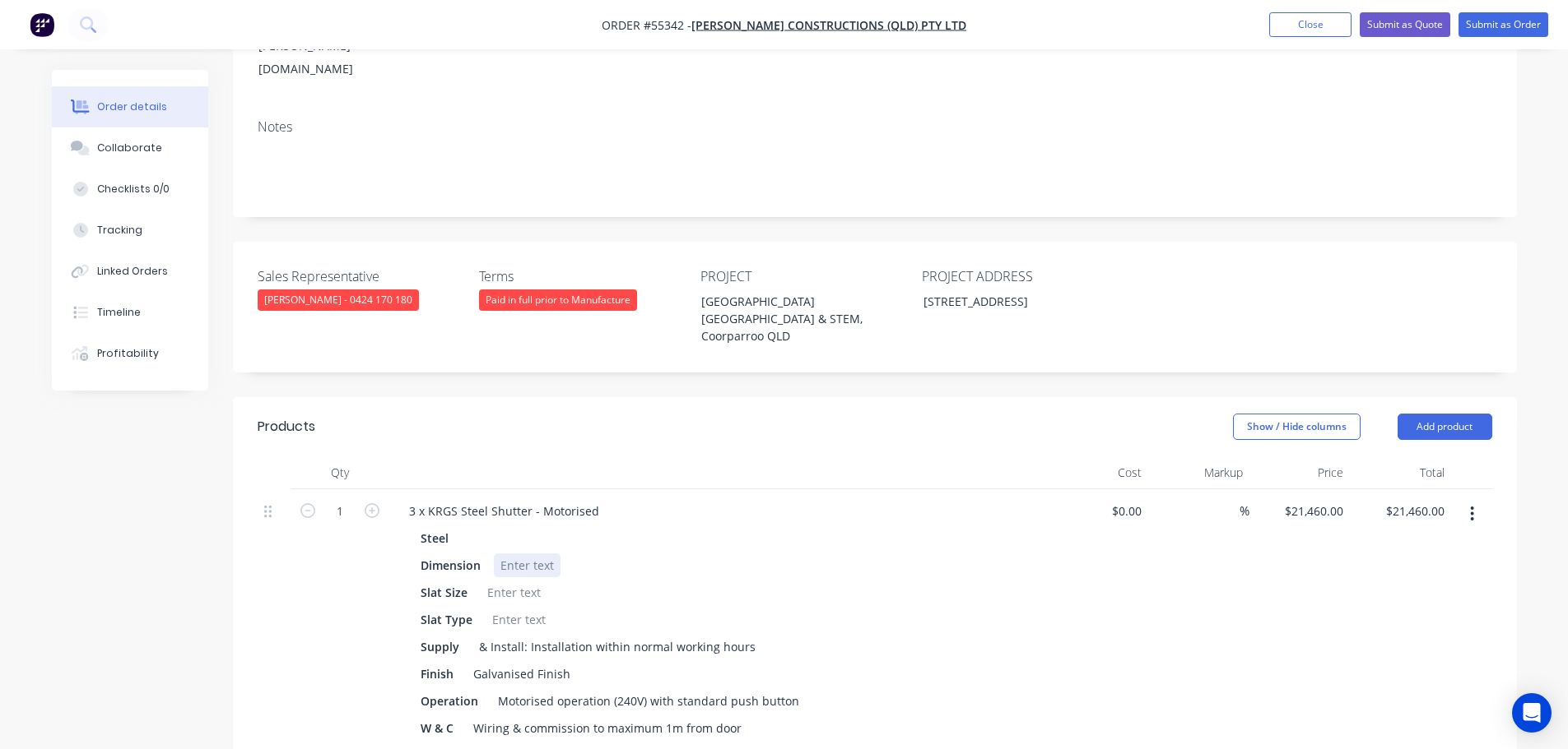
click at [503, 554] on div at bounding box center [526, 565] width 66 height 24
click at [510, 554] on div at bounding box center [526, 565] width 66 height 24
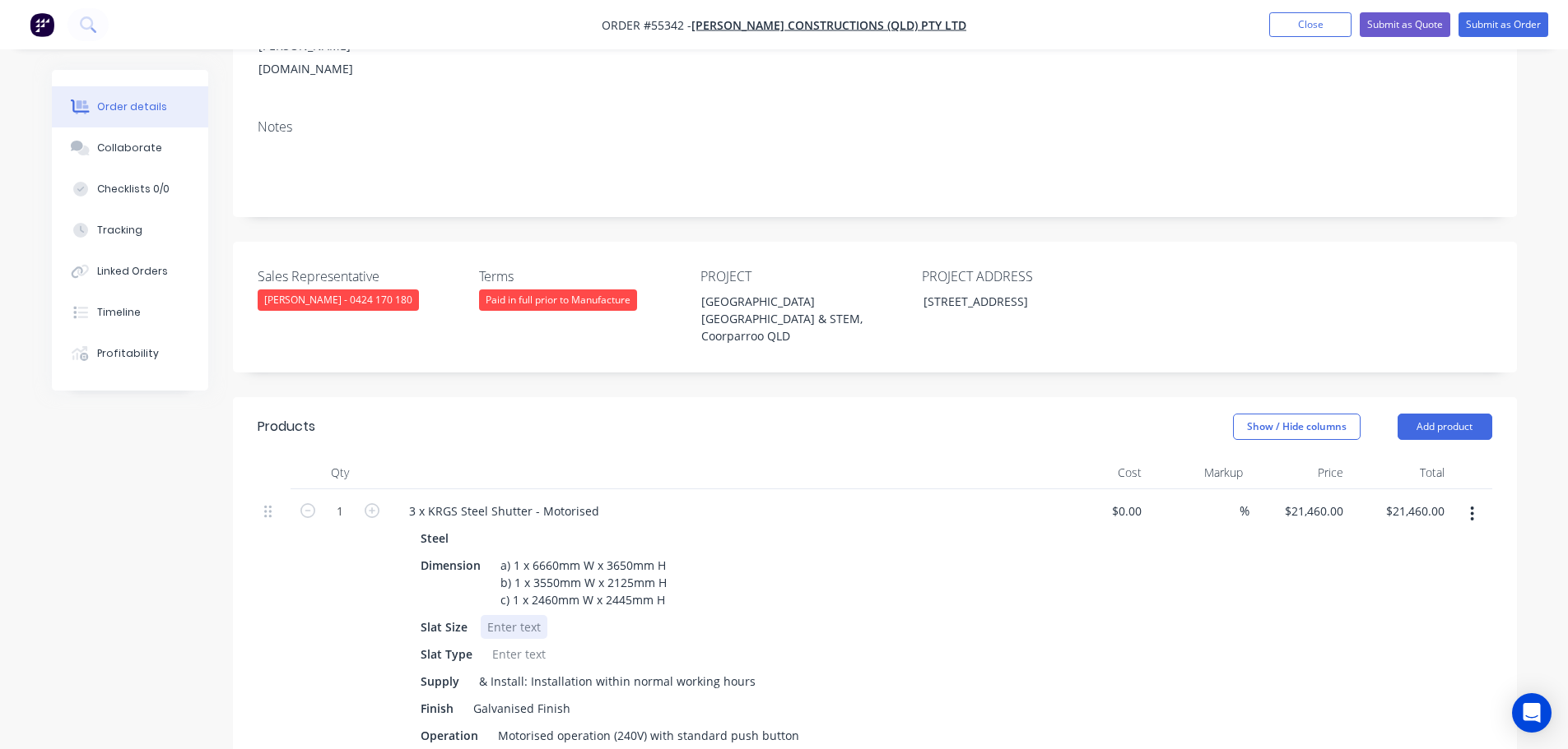
click at [507, 615] on div at bounding box center [514, 627] width 66 height 24
drag, startPoint x: 466, startPoint y: 540, endPoint x: 392, endPoint y: 557, distance: 75.9
click at [392, 557] on div "3 x KRGS Steel Shutter - Motorised Steel Dimension a) 1 x 6660mm W x 3650mm H b…" at bounding box center [719, 637] width 658 height 296
click at [516, 642] on div at bounding box center [518, 654] width 66 height 24
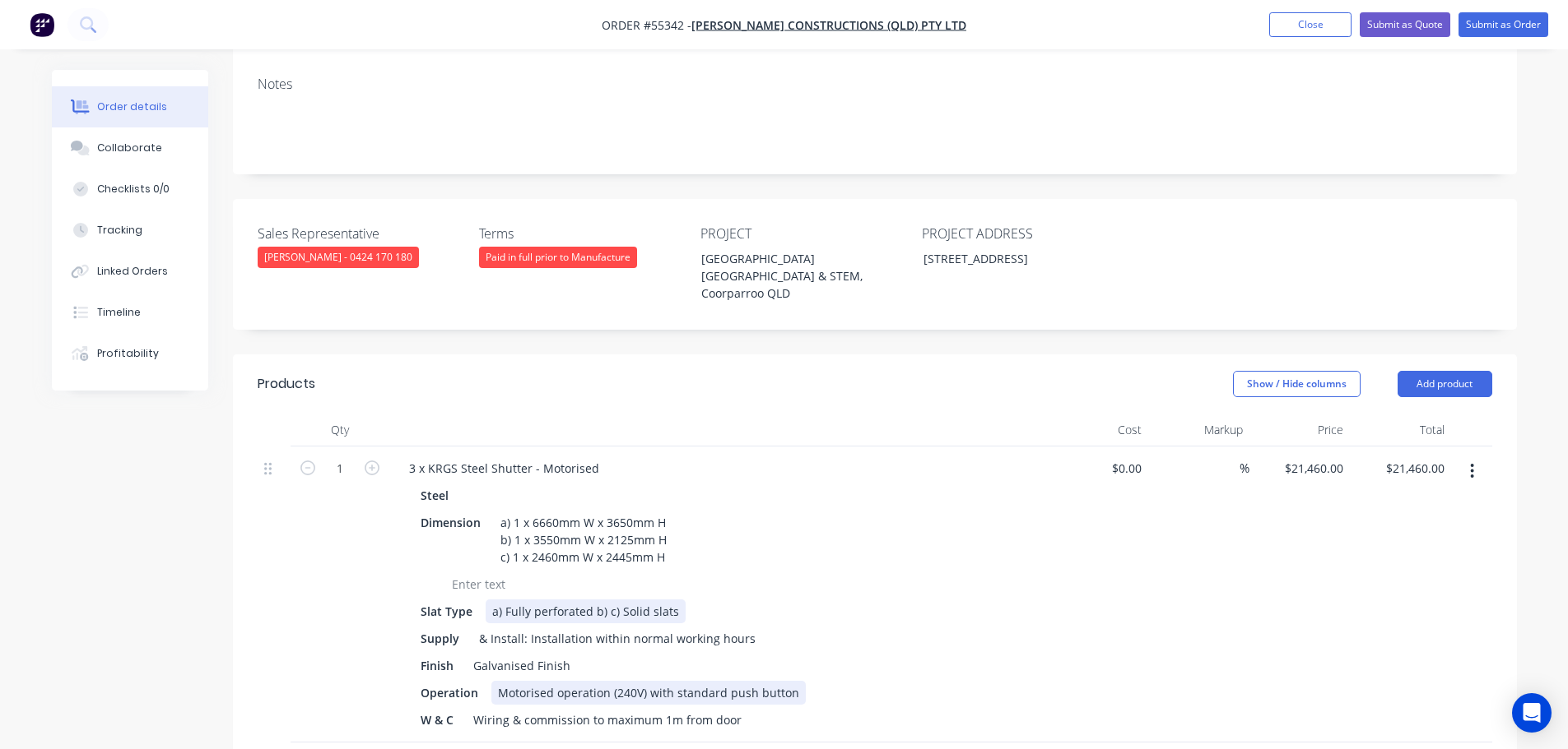
scroll to position [370, 0]
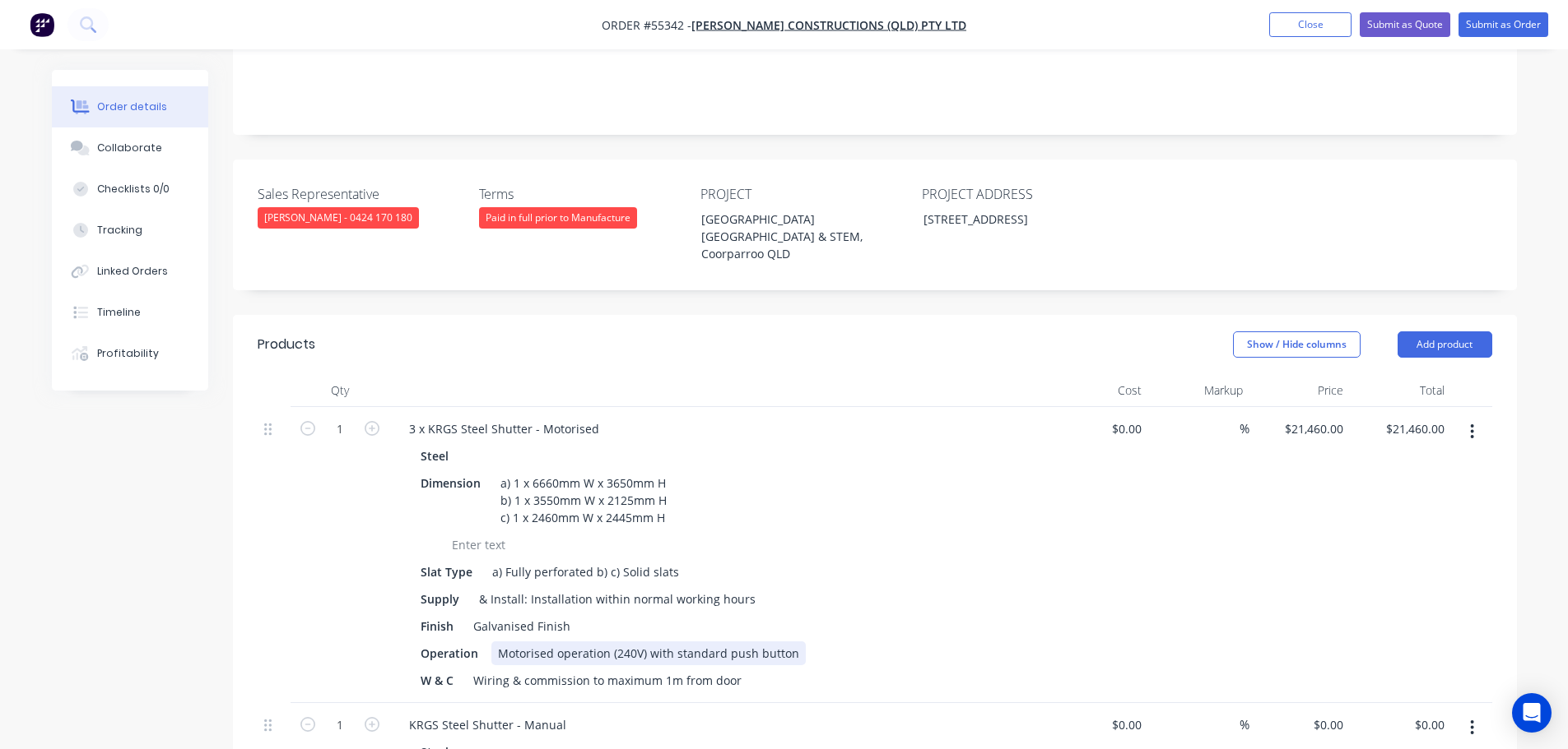
drag, startPoint x: 493, startPoint y: 567, endPoint x: 499, endPoint y: 620, distance: 53.3
click at [493, 641] on div "Motorised operation (240V) with standard push button" at bounding box center [648, 653] width 315 height 24
click at [808, 641] on div "a) Motorised operation (240V) with standard push button" at bounding box center [655, 653] width 328 height 24
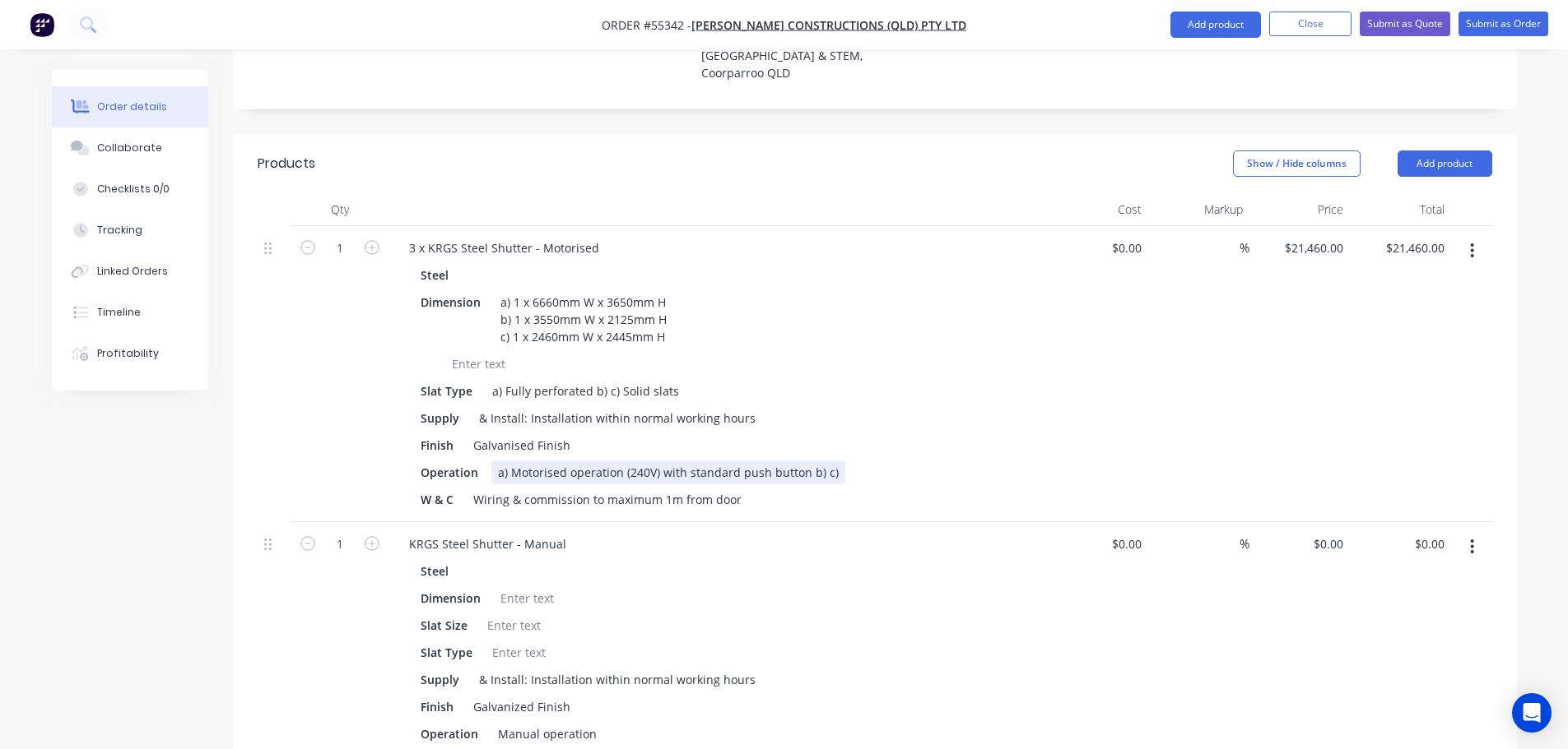
scroll to position [617, 0]
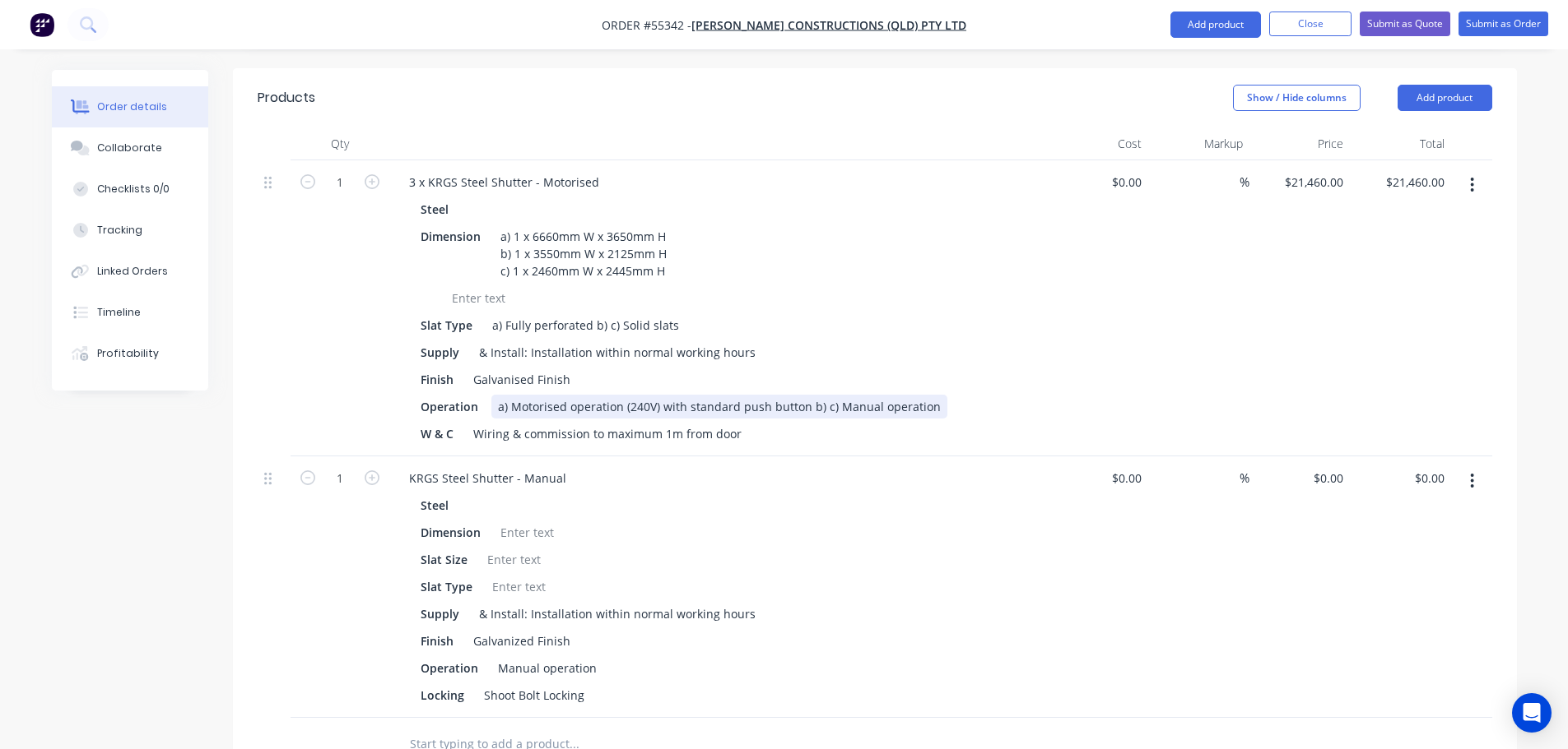
click at [872, 395] on div "a) Motorised operation (240V) with standard push button b) c) Manual operation" at bounding box center [720, 407] width 456 height 24
click at [958, 395] on div "a) Motorised operation (240V) with standard push button b) c) Manual chain oper…" at bounding box center [736, 407] width 490 height 24
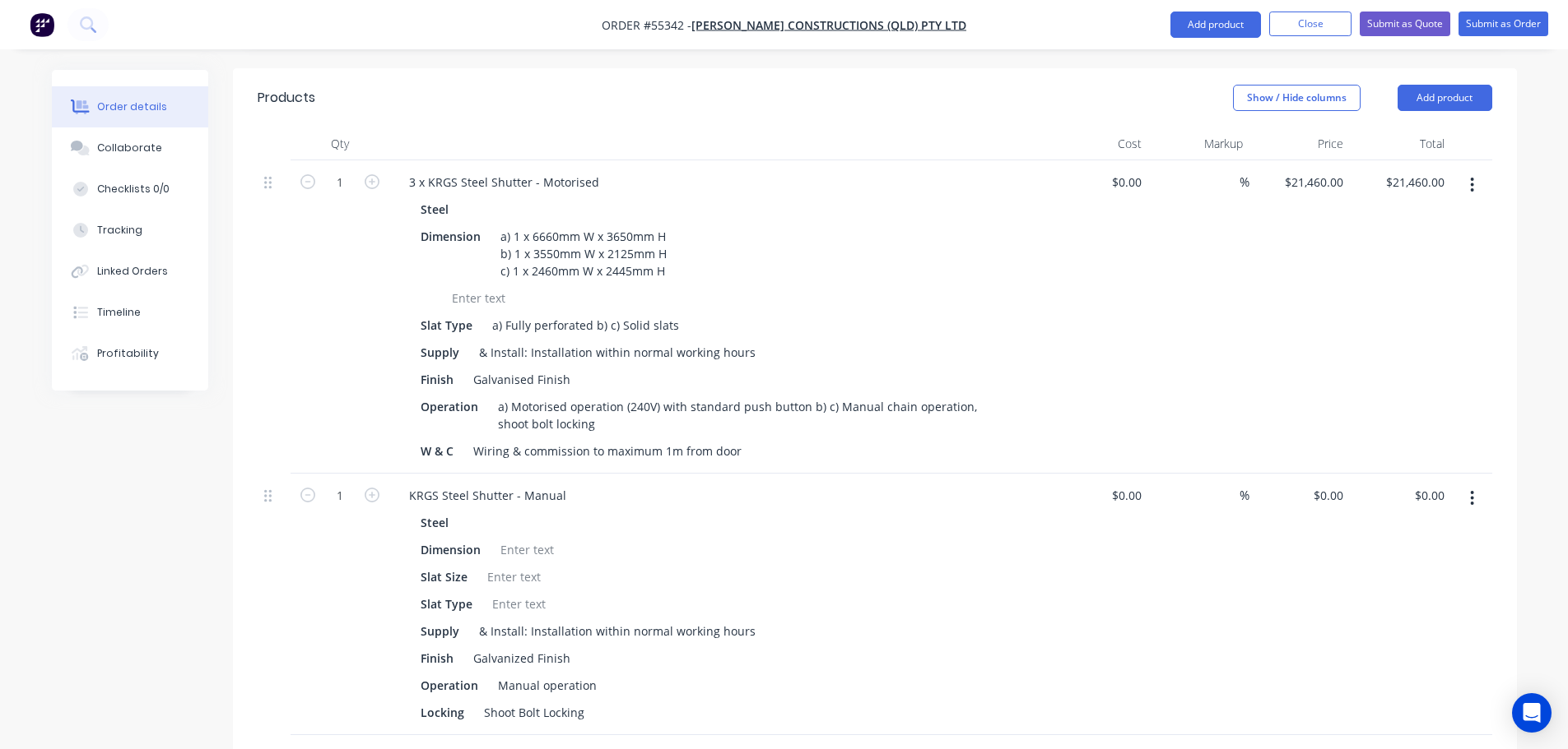
click at [1470, 489] on icon "button" at bounding box center [1472, 498] width 4 height 18
click at [1379, 629] on div "Delete" at bounding box center [1414, 640] width 127 height 24
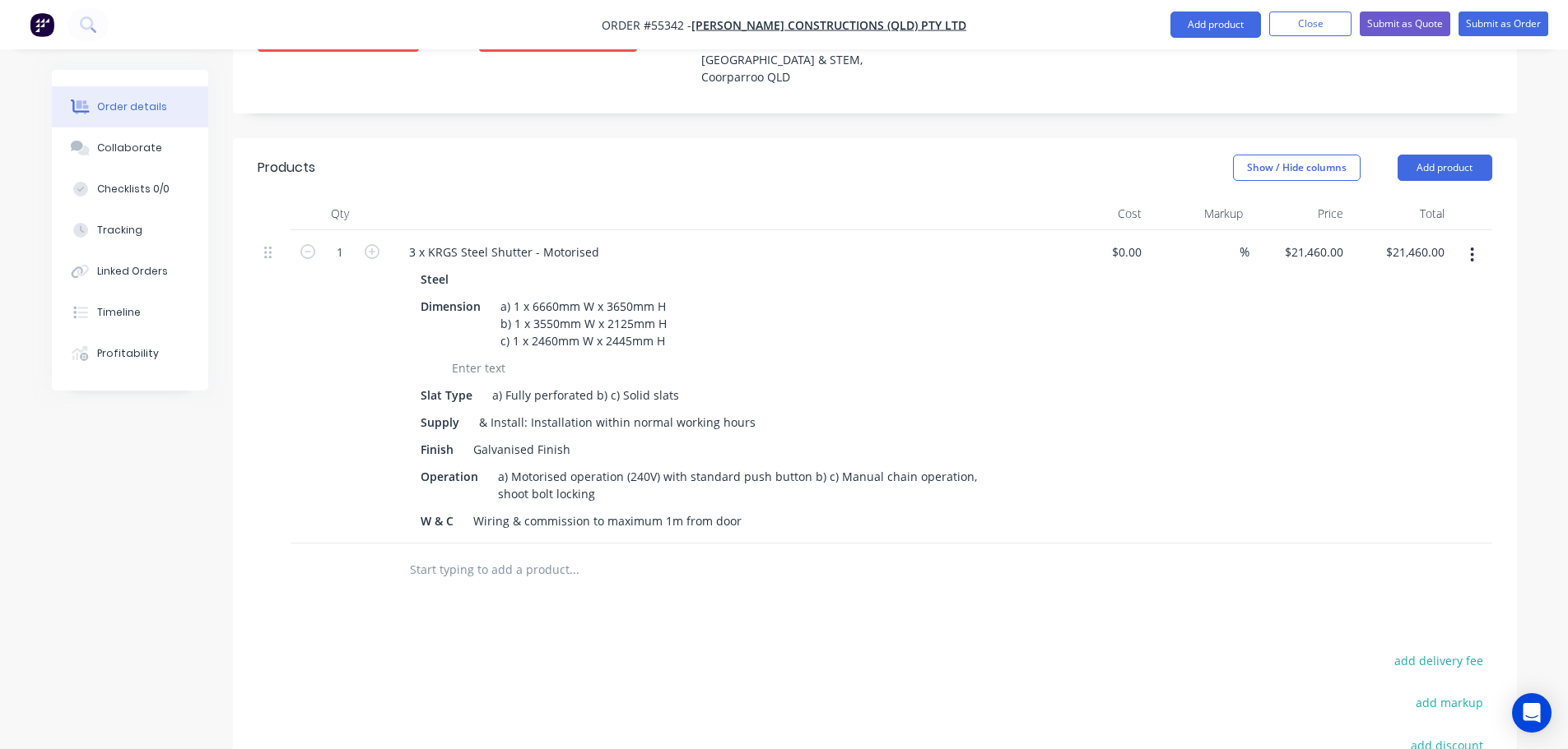
scroll to position [453, 0]
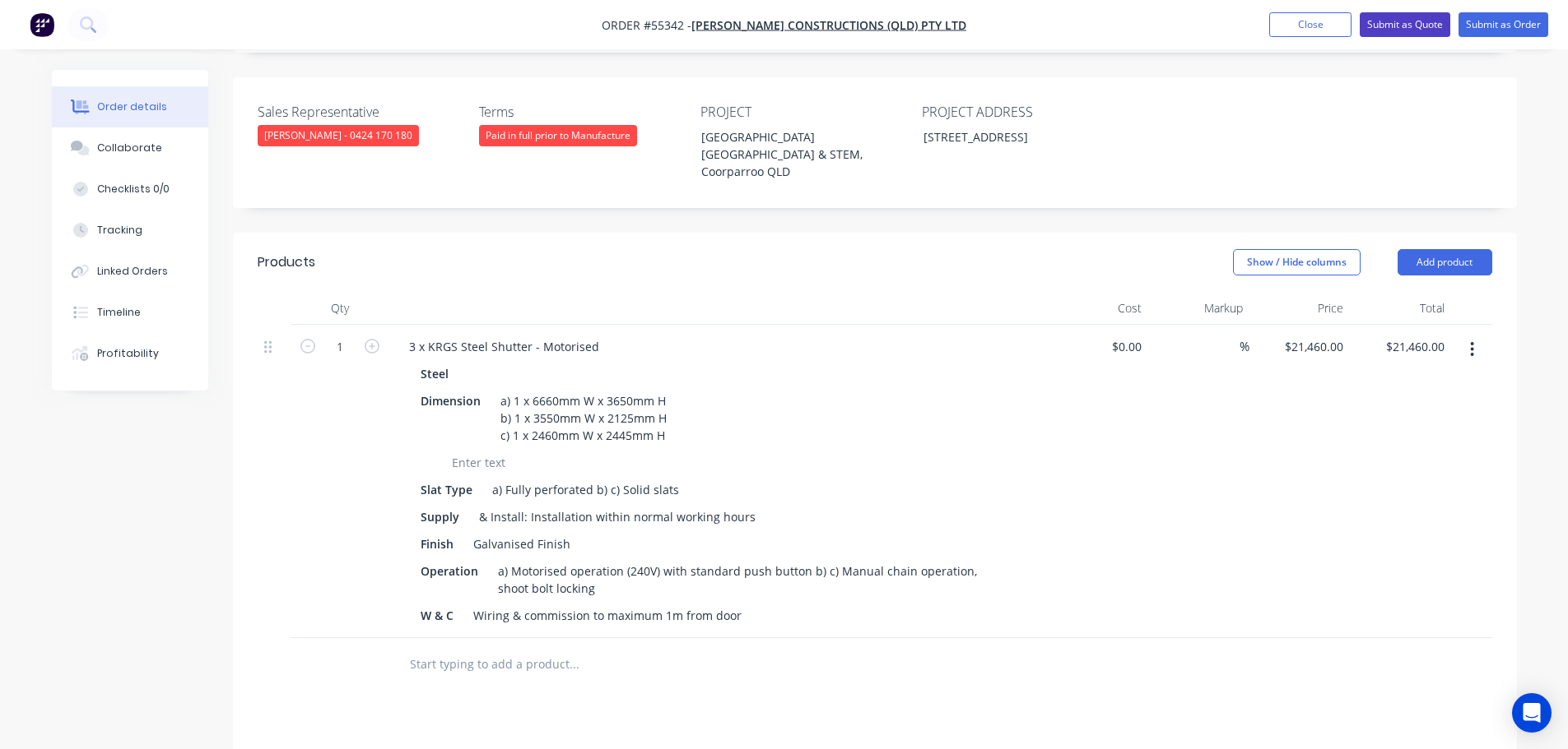
click at [1426, 26] on button "Submit as Quote" at bounding box center [1404, 25] width 90 height 25
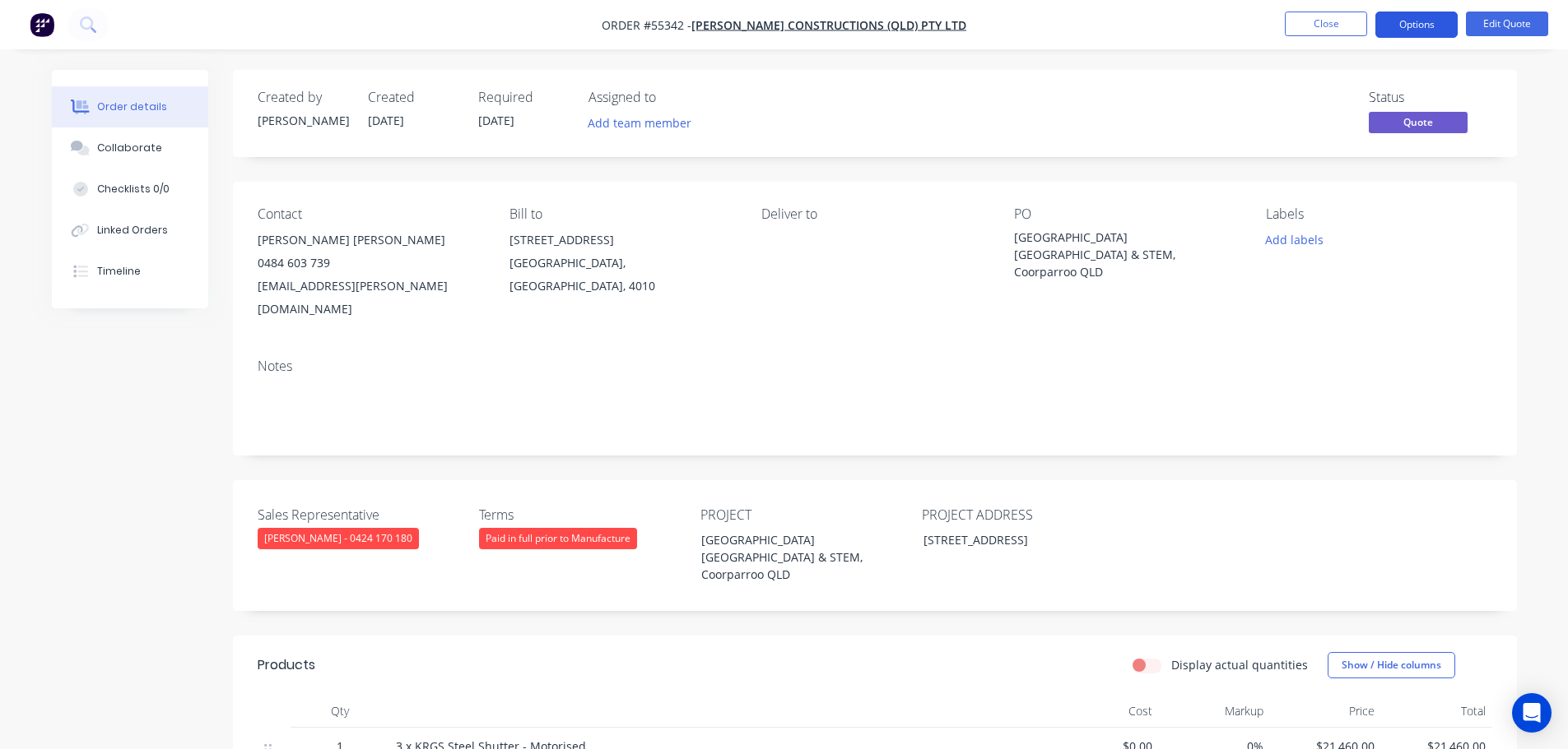
click at [1421, 27] on button "Options" at bounding box center [1417, 24] width 83 height 26
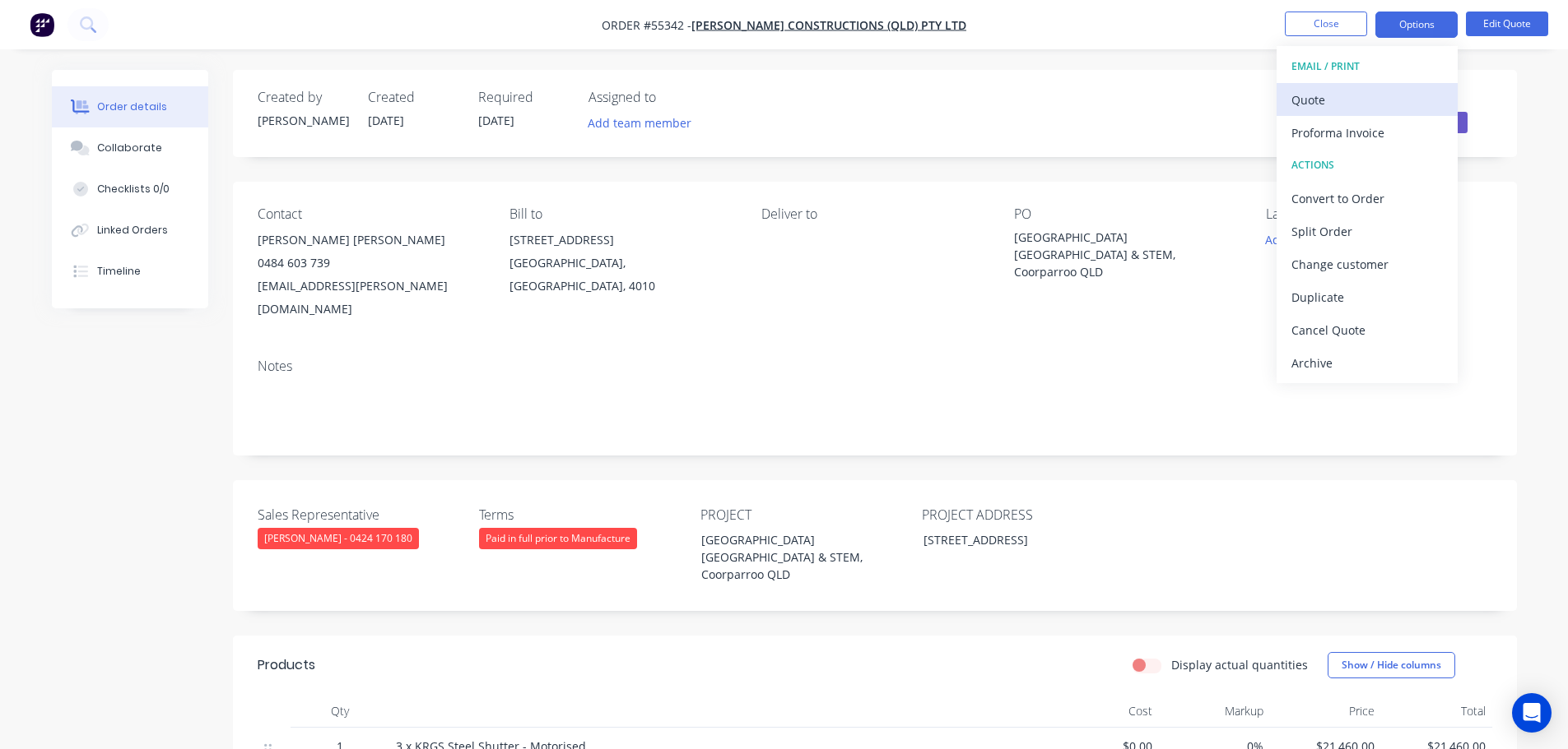
click at [1318, 105] on div "Quote" at bounding box center [1366, 100] width 151 height 24
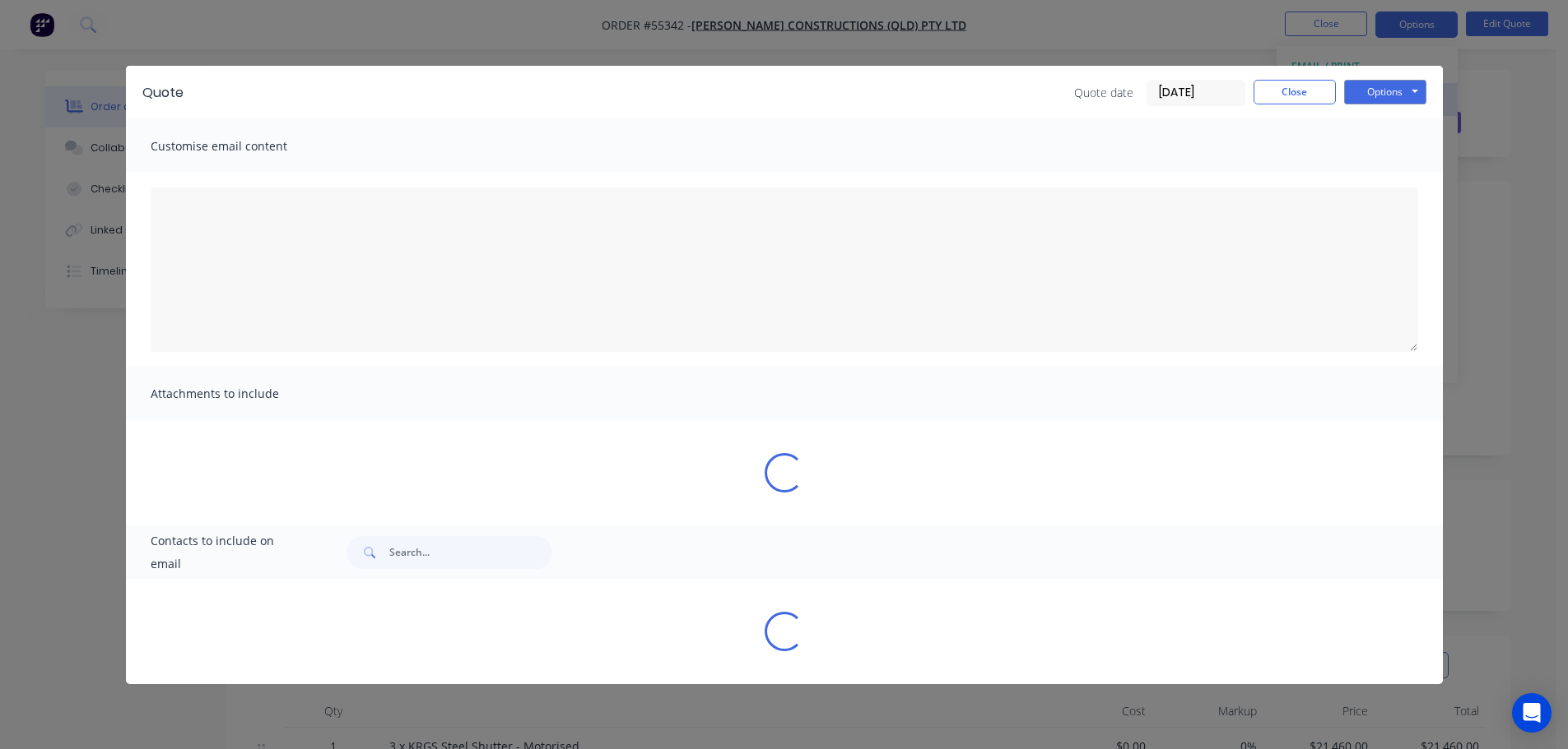
type textarea "A PDF copy of the quote has been attached to this email. To view your quote onl…"
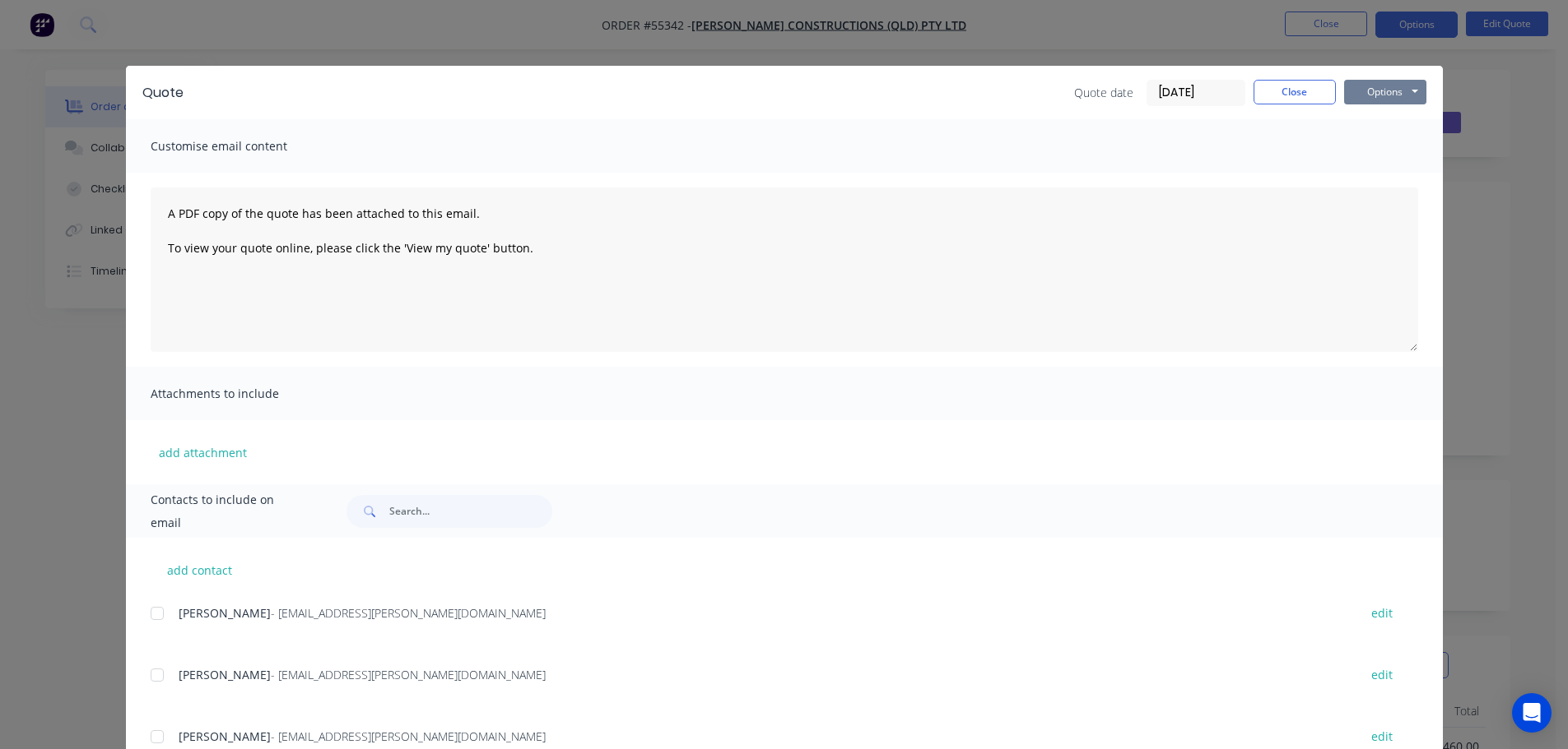
click at [1369, 100] on button "Options" at bounding box center [1385, 92] width 83 height 25
click at [1382, 151] on button "Print" at bounding box center [1397, 148] width 106 height 27
click at [1282, 98] on button "Close" at bounding box center [1295, 92] width 83 height 25
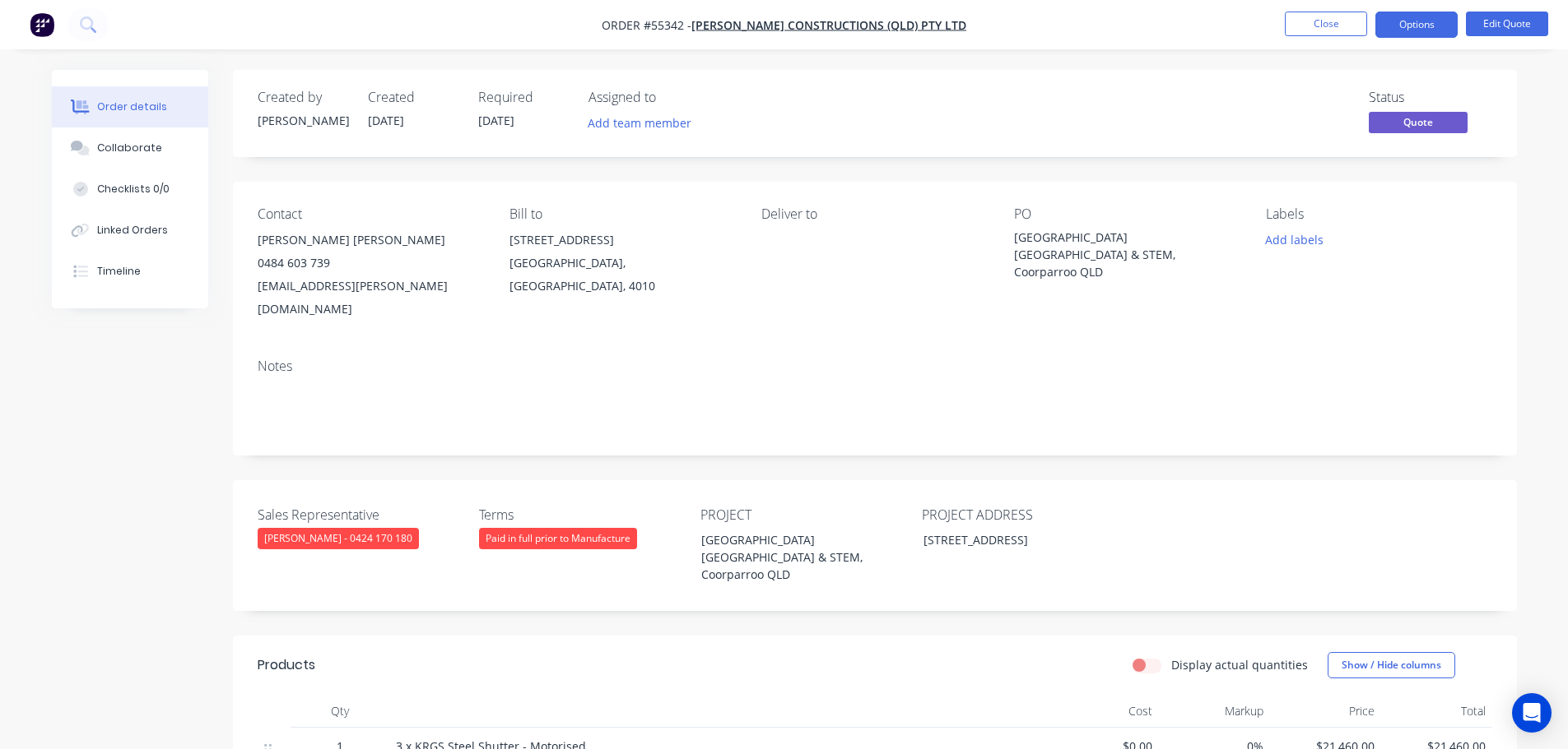
click at [357, 285] on div "cmckinlay@kane.com.au" at bounding box center [370, 298] width 225 height 46
click at [1087, 237] on div "Villanova College Great Hall & STEM, Coorparroo QLD" at bounding box center [1117, 255] width 206 height 52
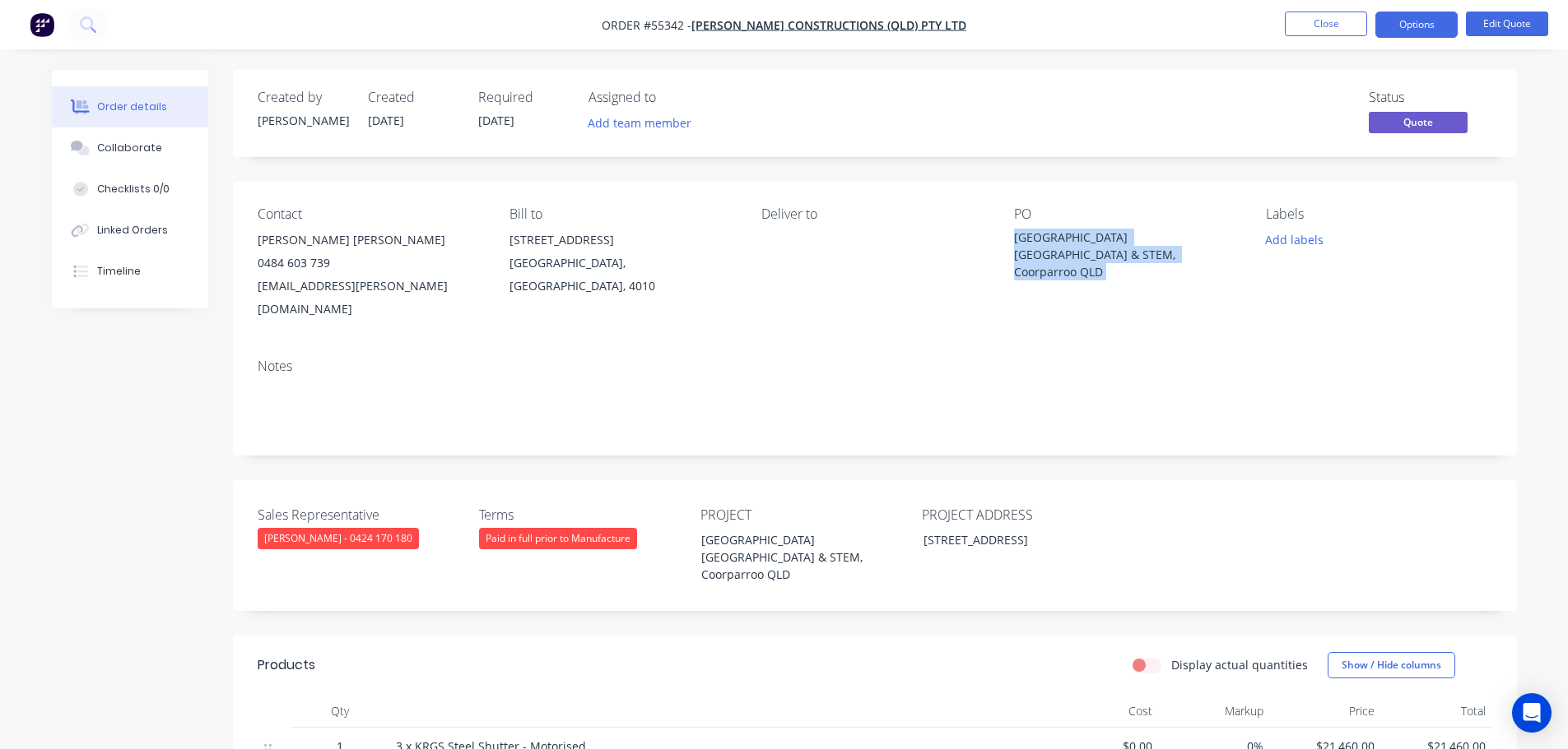
click at [1087, 237] on div "Villanova College Great Hall & STEM, Coorparroo QLD" at bounding box center [1117, 255] width 206 height 52
click at [1307, 27] on button "Close" at bounding box center [1327, 24] width 83 height 25
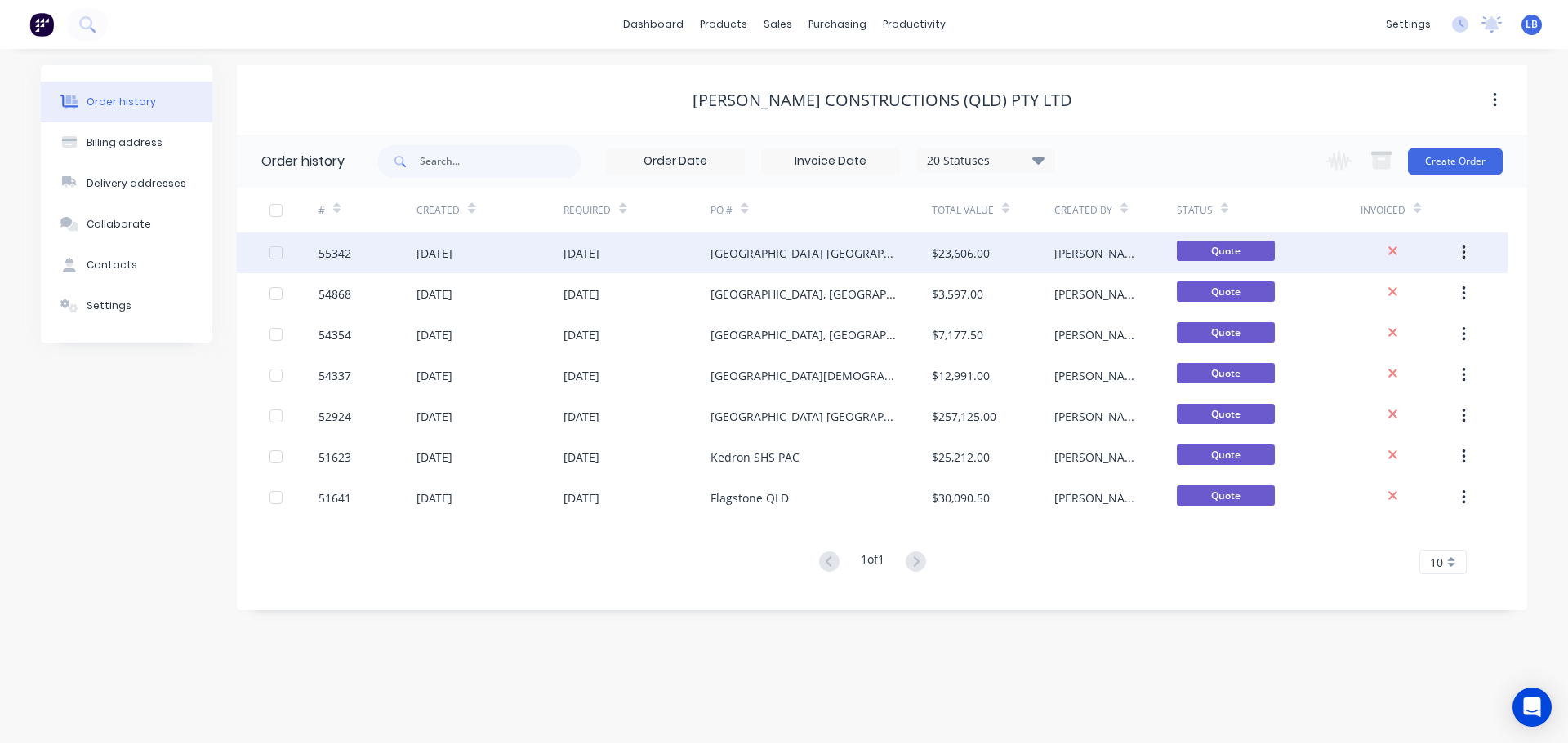
click at [326, 257] on div "55342" at bounding box center [335, 254] width 32 height 17
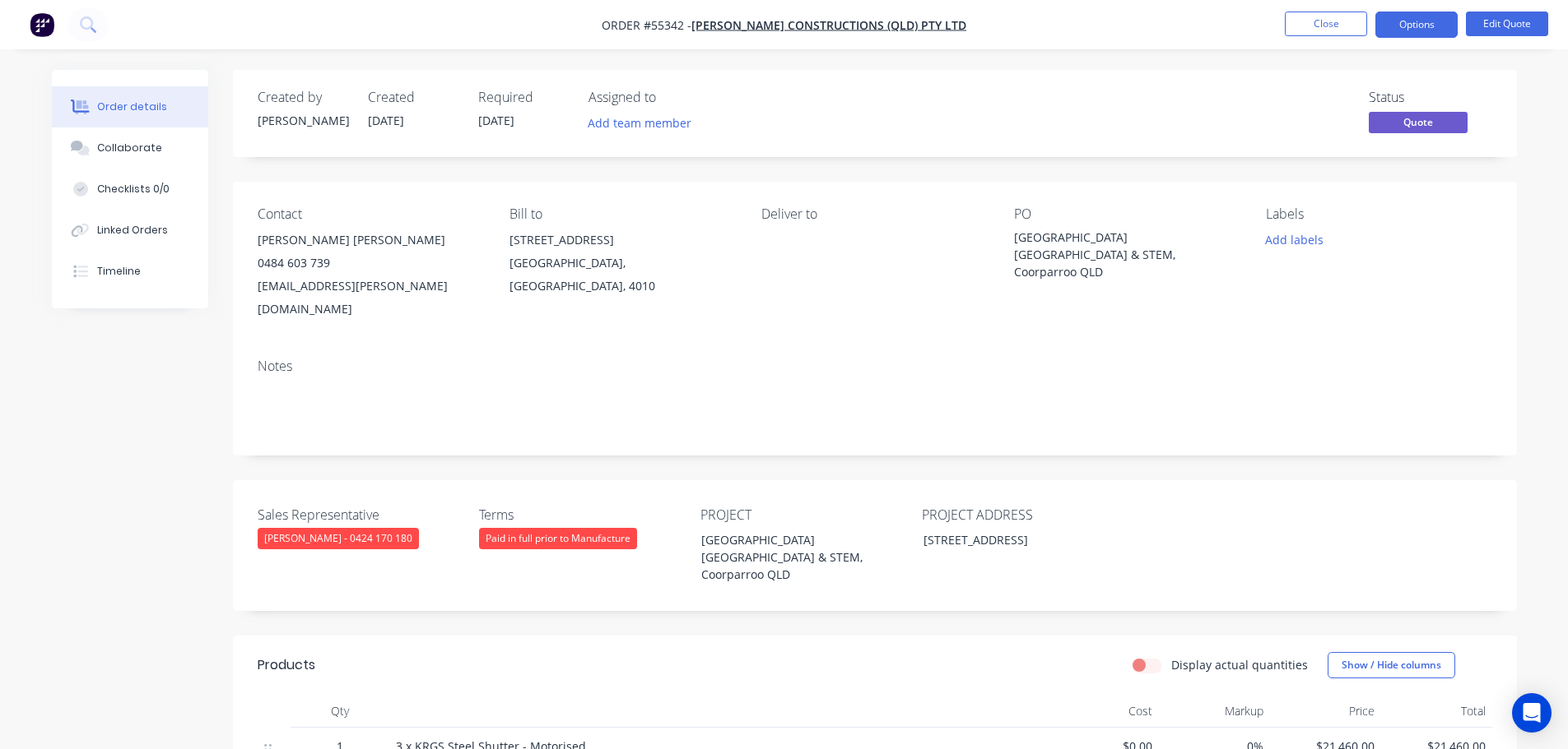
click at [330, 267] on span at bounding box center [330, 262] width 0 height 15
click at [1323, 23] on button "Close" at bounding box center [1327, 24] width 83 height 25
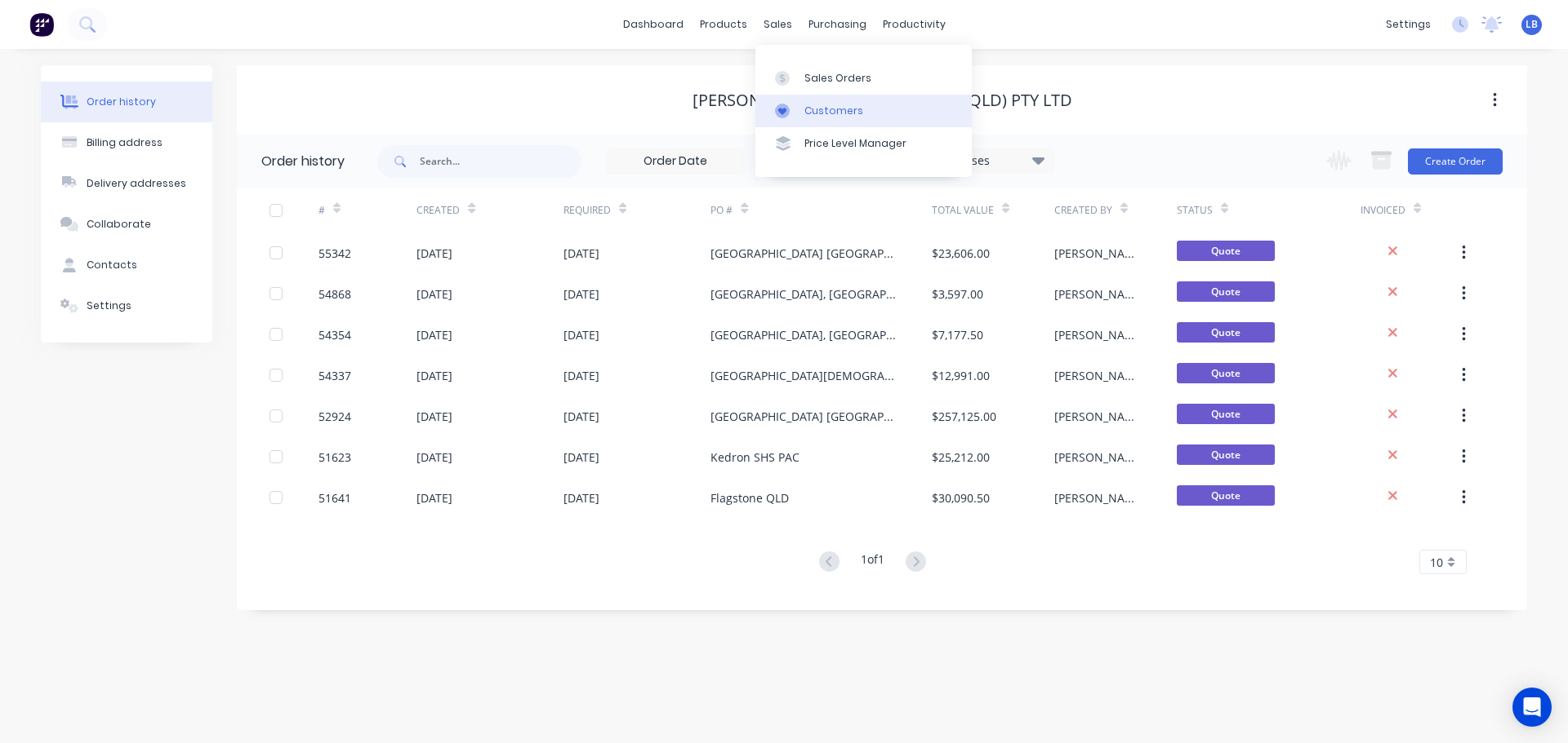
click at [826, 108] on div "Customers" at bounding box center [834, 111] width 59 height 14
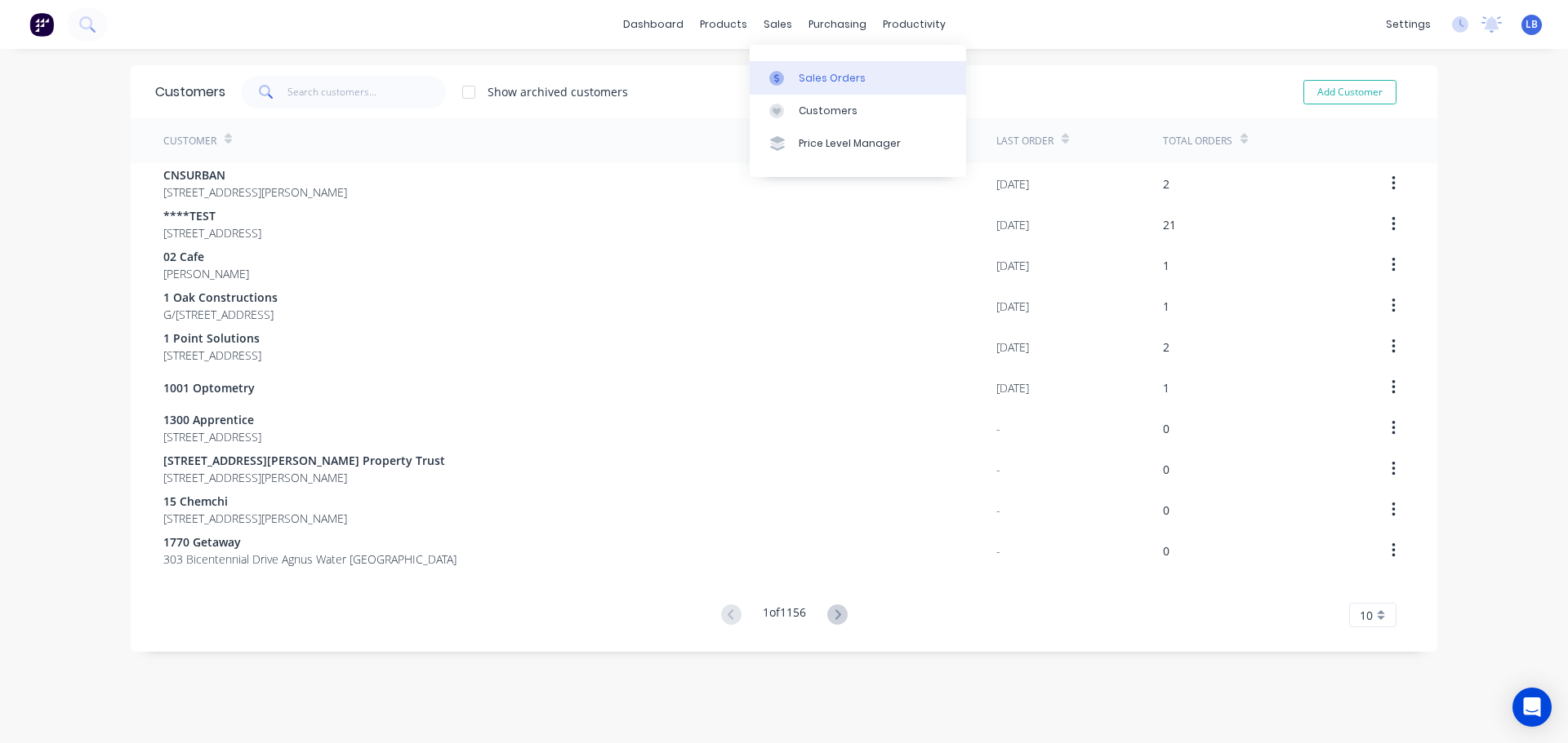
click at [819, 75] on div "Sales Orders" at bounding box center [832, 77] width 67 height 14
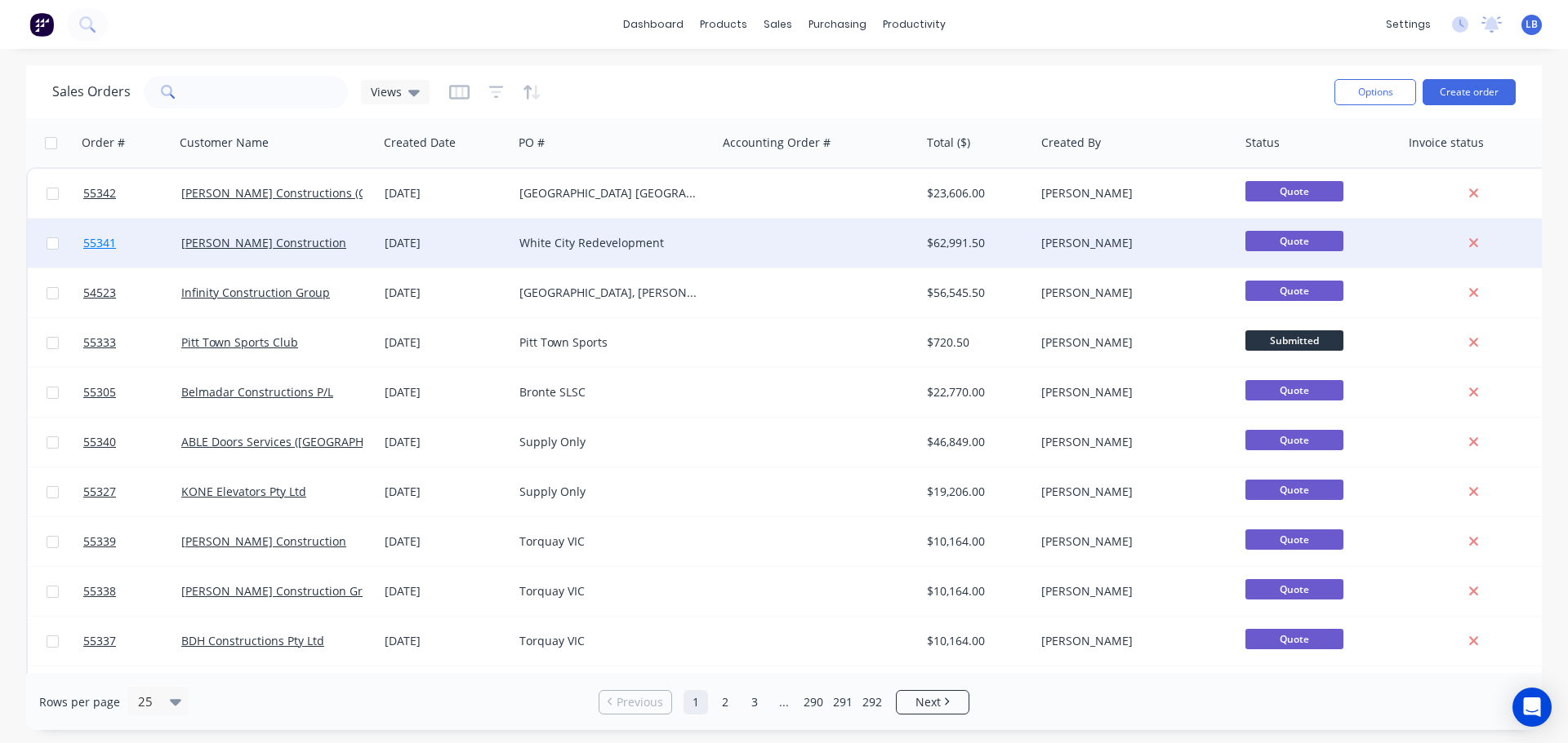
click at [101, 240] on span "55341" at bounding box center [99, 242] width 32 height 16
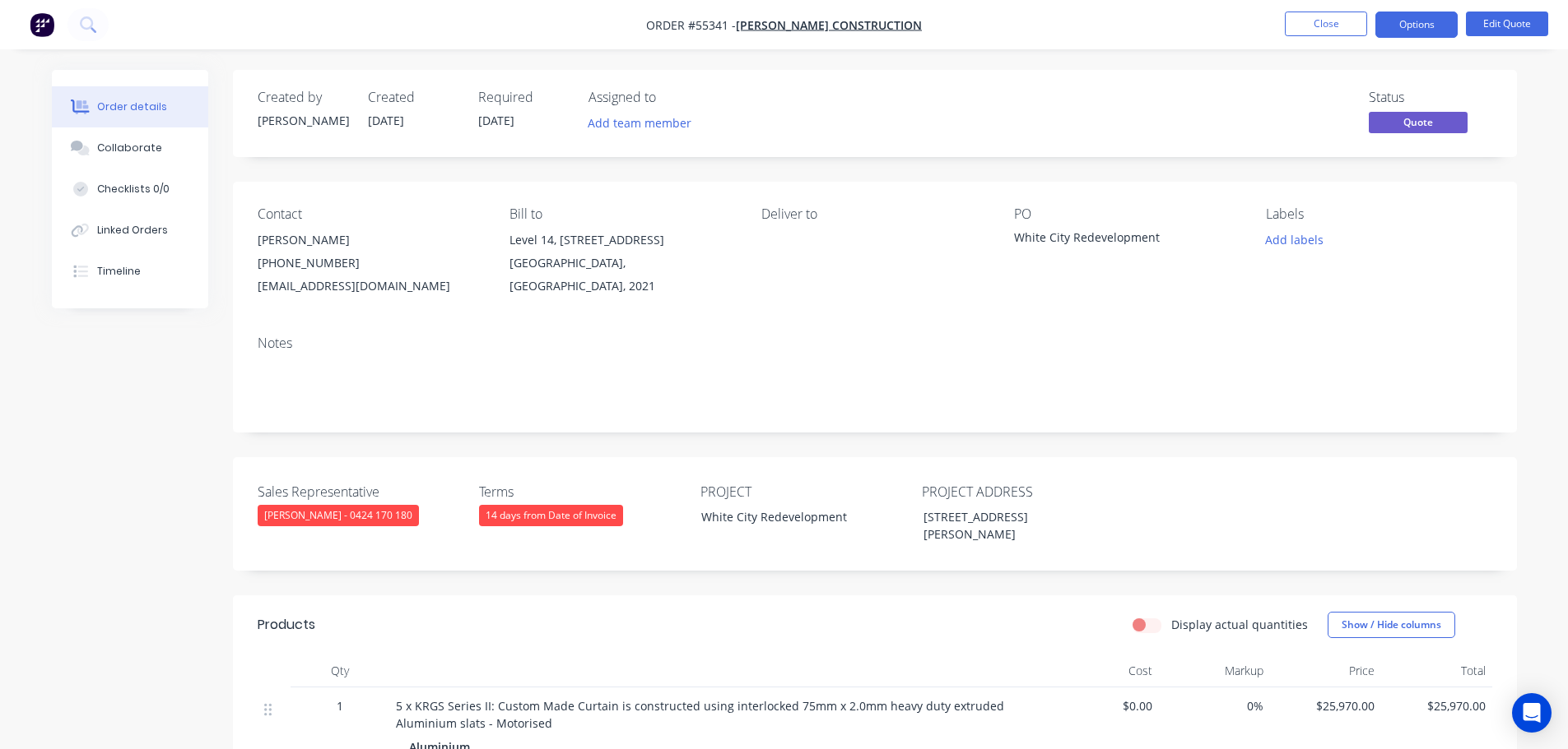
click at [331, 287] on div "collinsc@richardcrookes.com.au" at bounding box center [370, 287] width 225 height 23
click at [1122, 241] on div "White City Redevelopment" at bounding box center [1117, 240] width 206 height 23
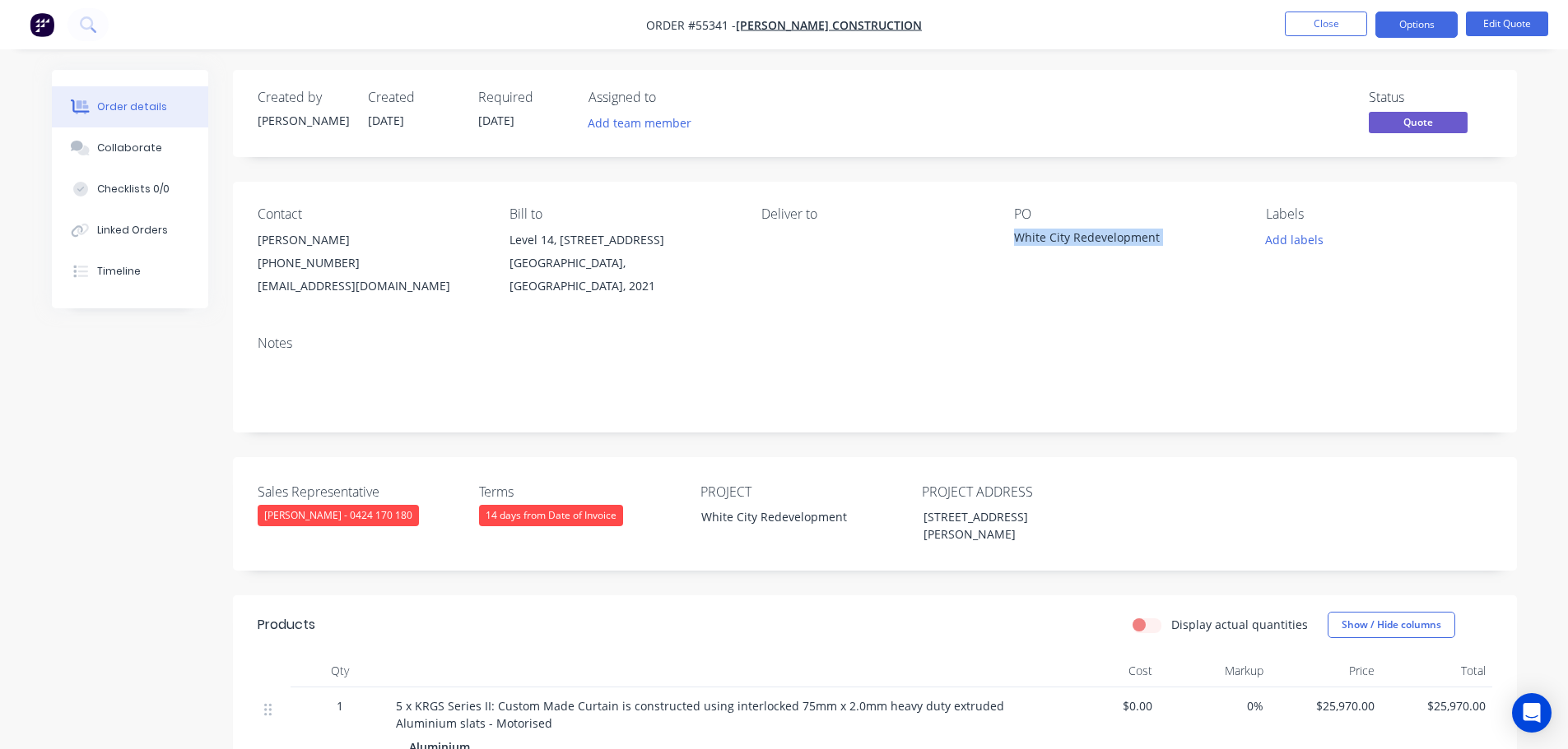
click at [1122, 241] on div "White City Redevelopment" at bounding box center [1117, 240] width 206 height 23
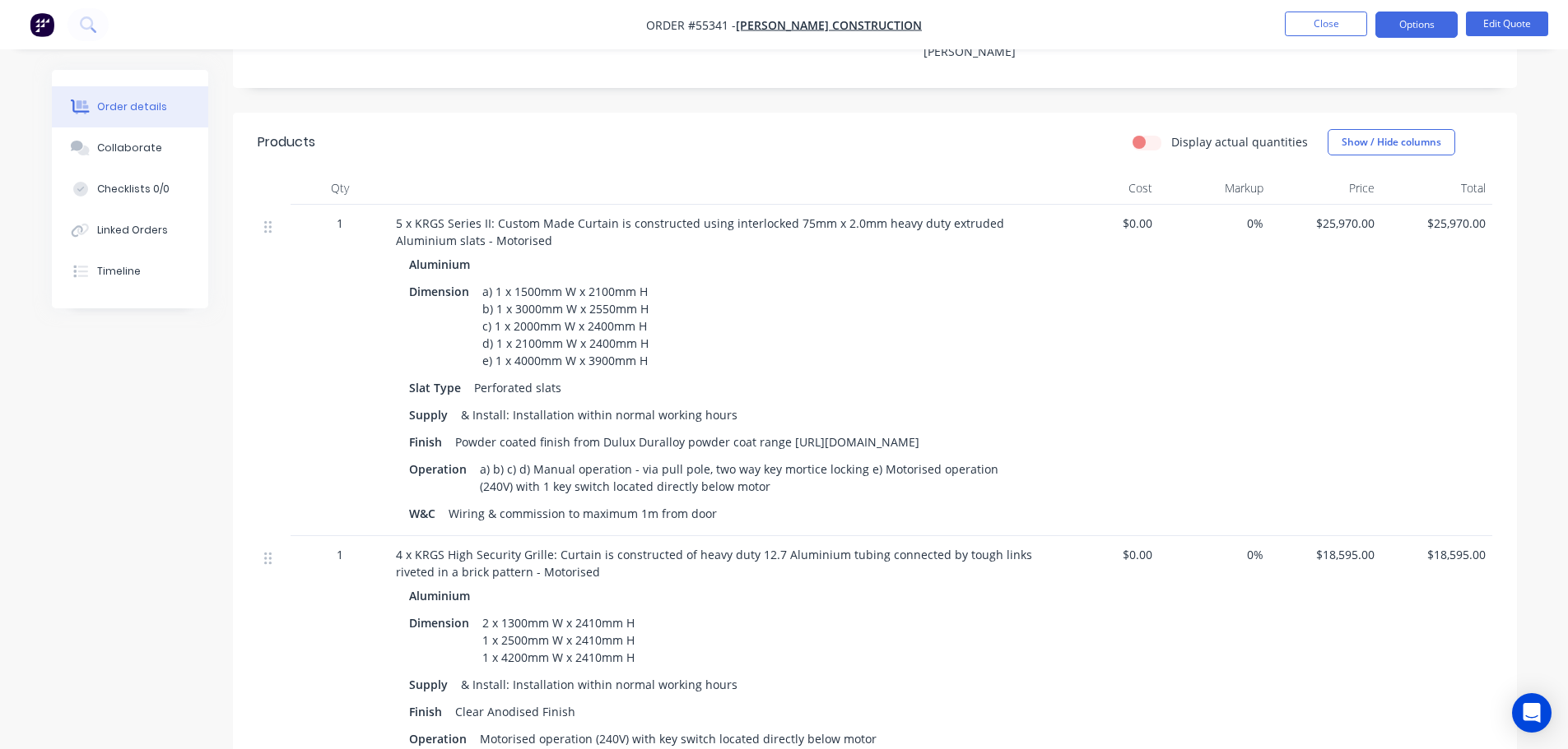
scroll to position [576, 0]
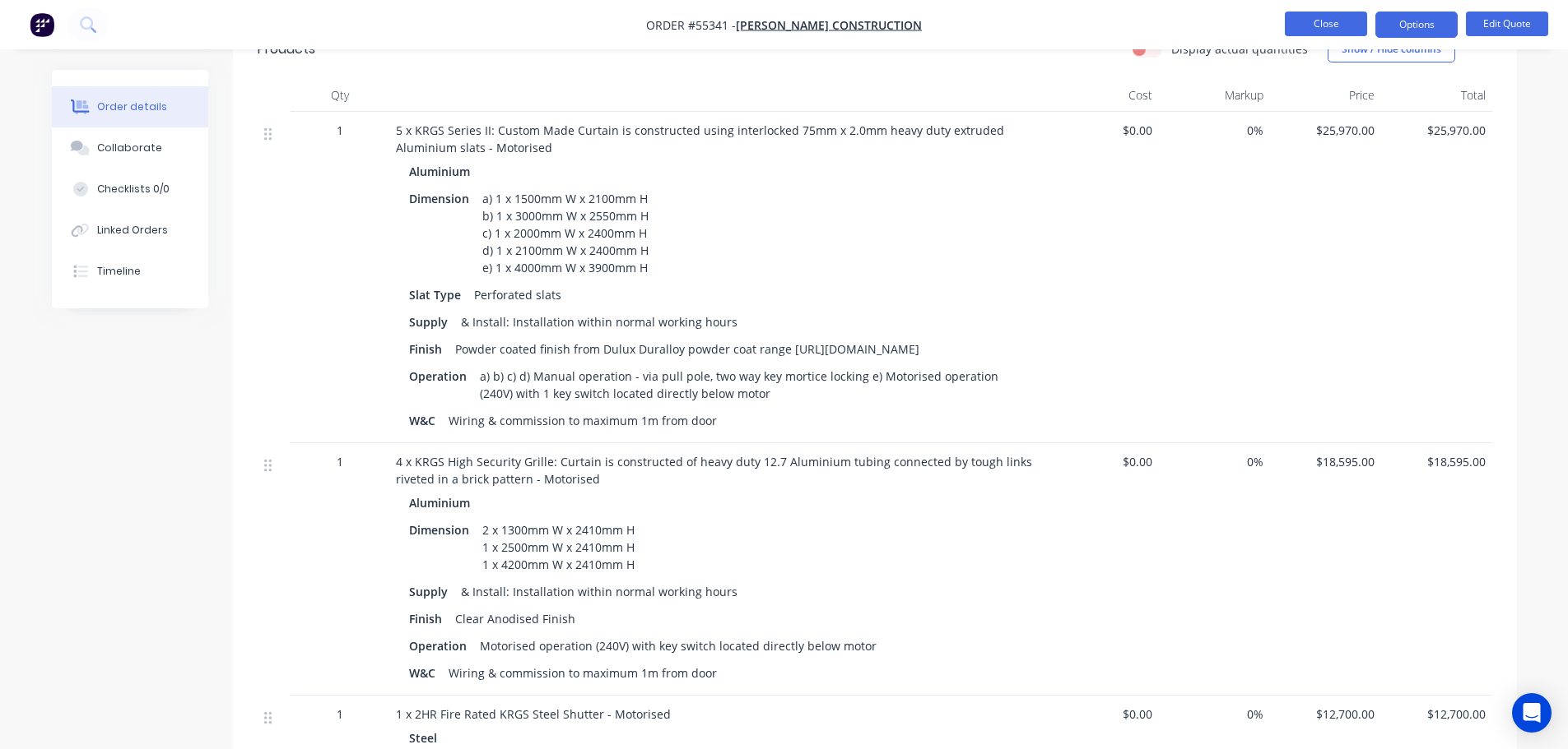
click at [1322, 24] on button "Close" at bounding box center [1327, 24] width 83 height 25
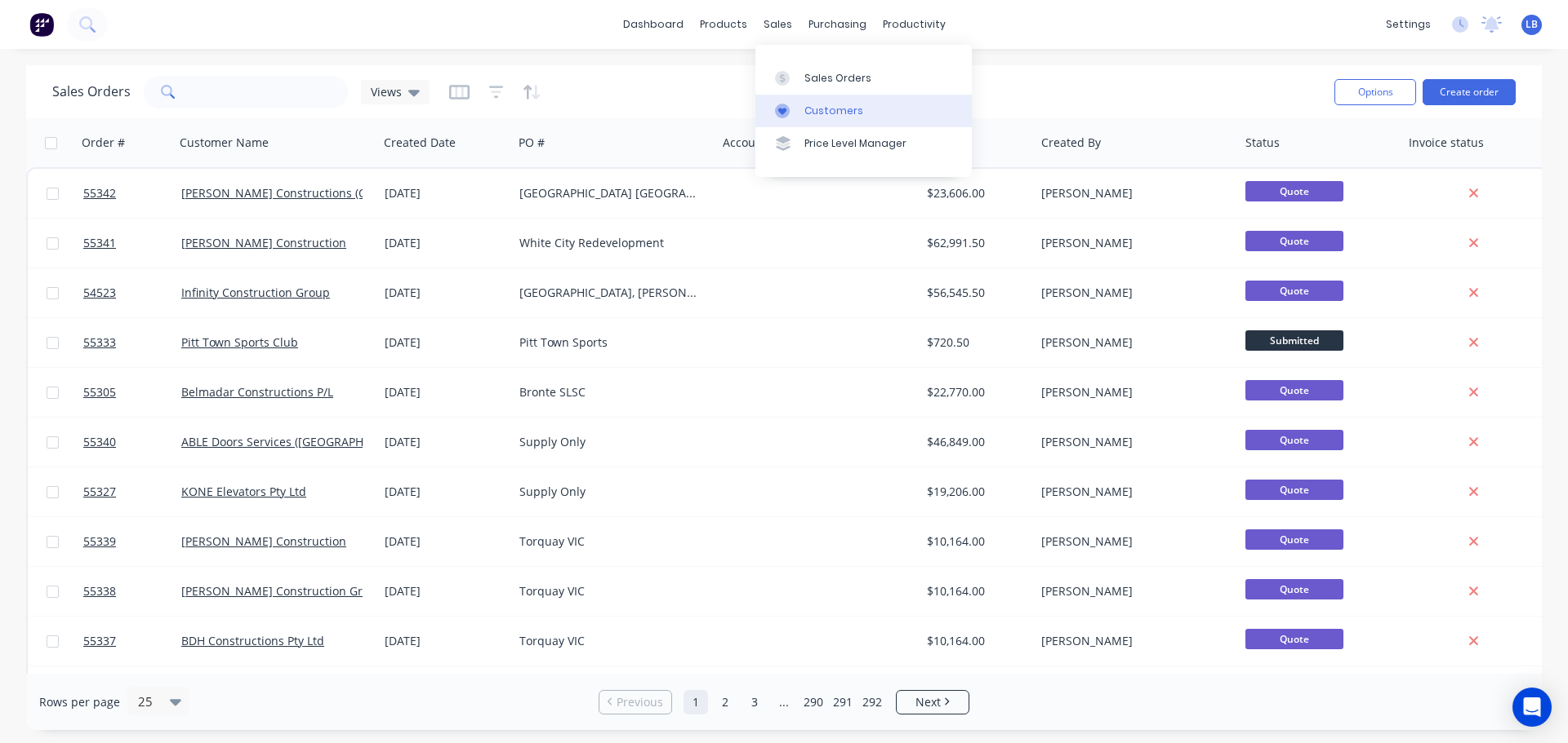
click at [828, 115] on div "Customers" at bounding box center [834, 111] width 59 height 14
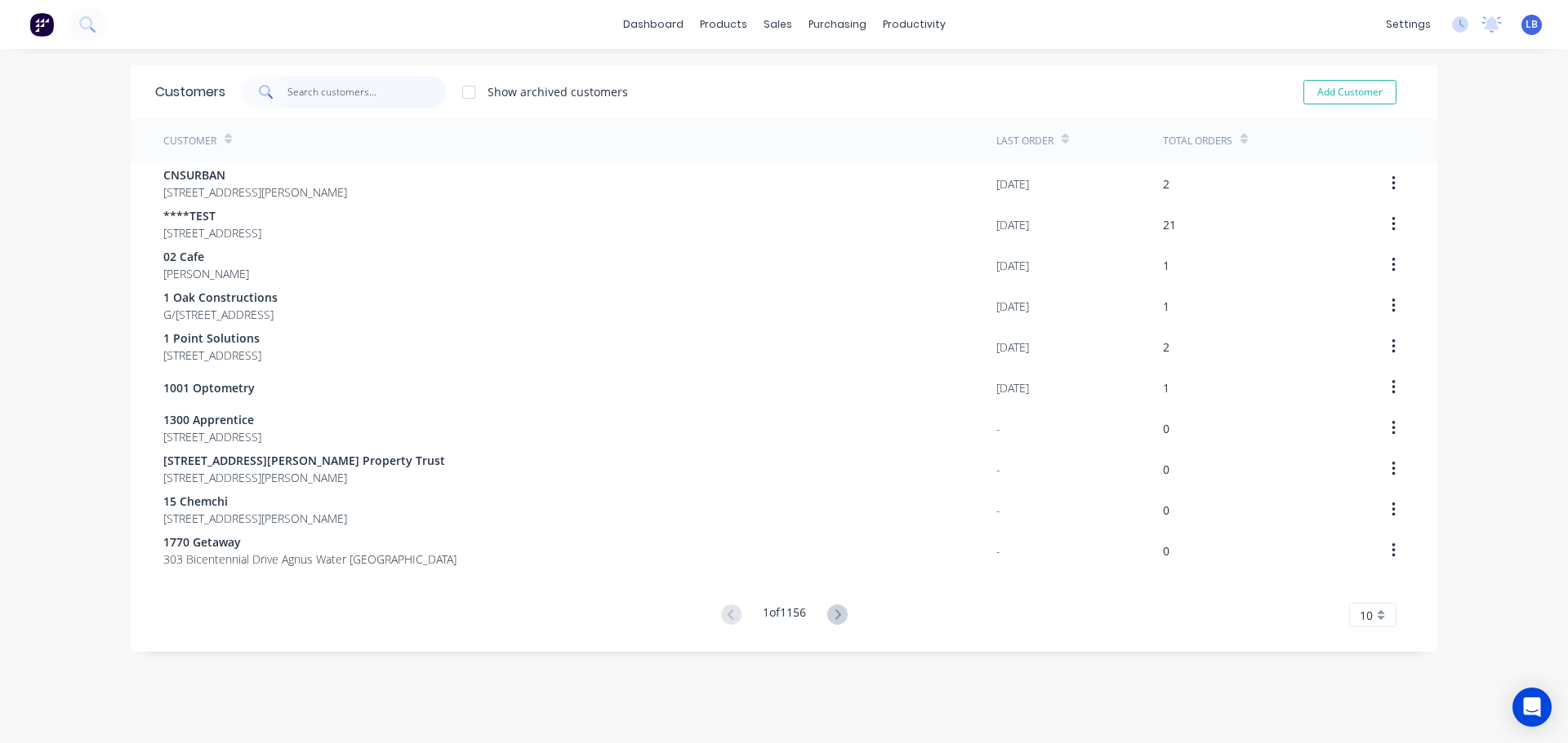
click at [321, 94] on input "text" at bounding box center [366, 93] width 159 height 32
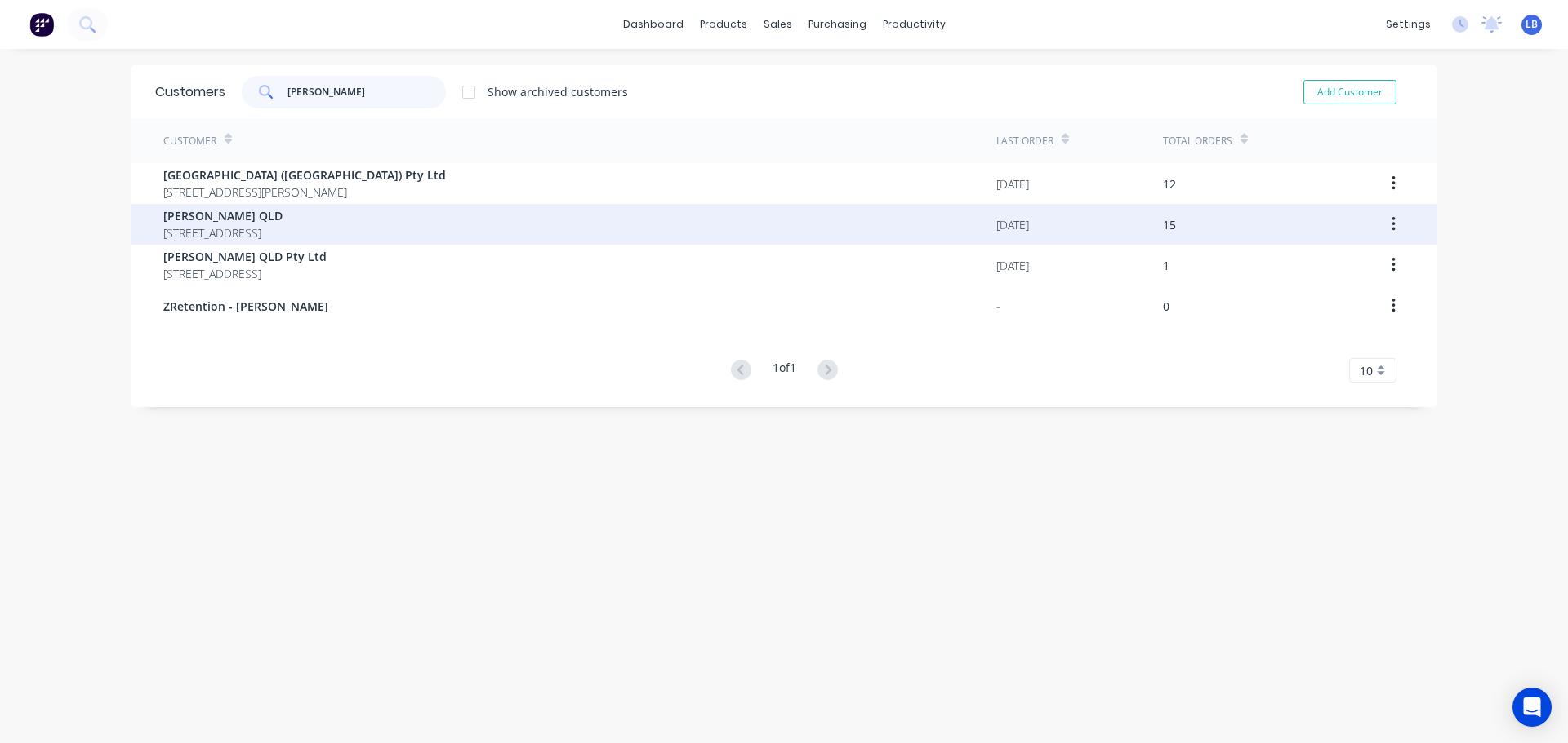
type input "rohrig"
click at [200, 214] on span "Rohrig QLD" at bounding box center [222, 216] width 119 height 17
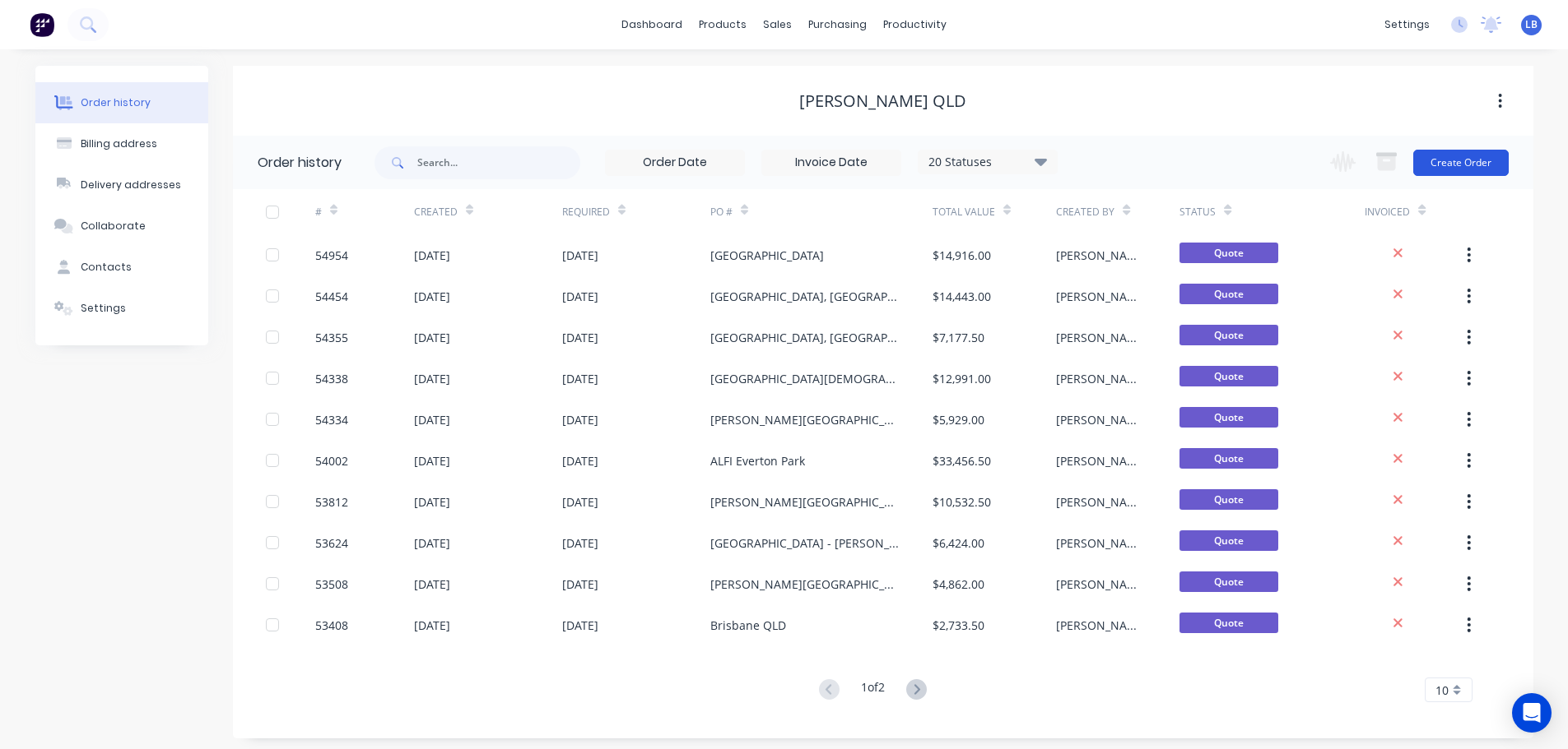
click at [1453, 168] on button "Create Order" at bounding box center [1460, 162] width 95 height 26
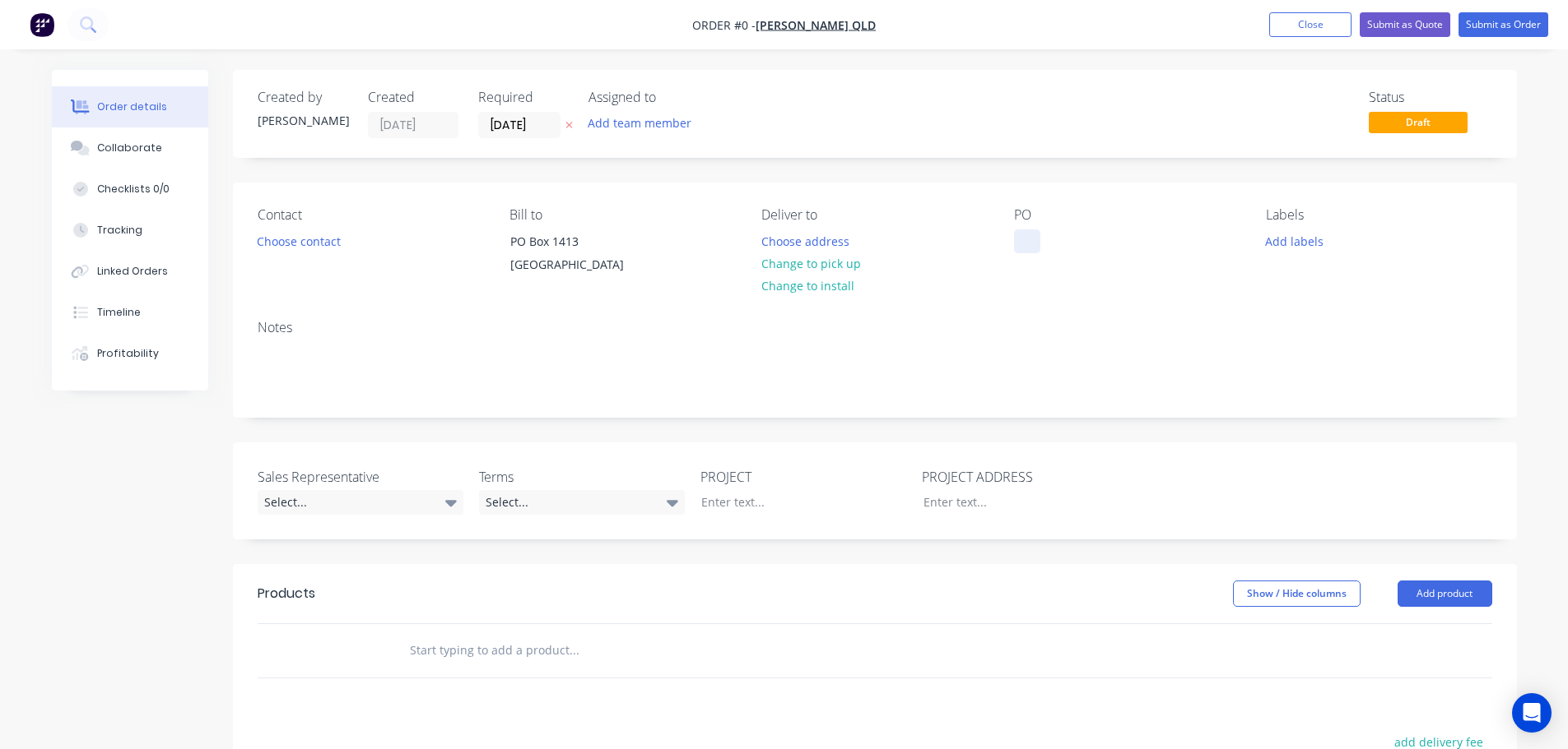
click at [1026, 238] on div at bounding box center [1026, 241] width 26 height 24
click at [305, 244] on div "Order details Collaborate Checklists 0/0 Tracking Linked Orders Timeline Profit…" at bounding box center [784, 585] width 1498 height 1029
click at [305, 244] on button "Choose contact" at bounding box center [298, 240] width 101 height 22
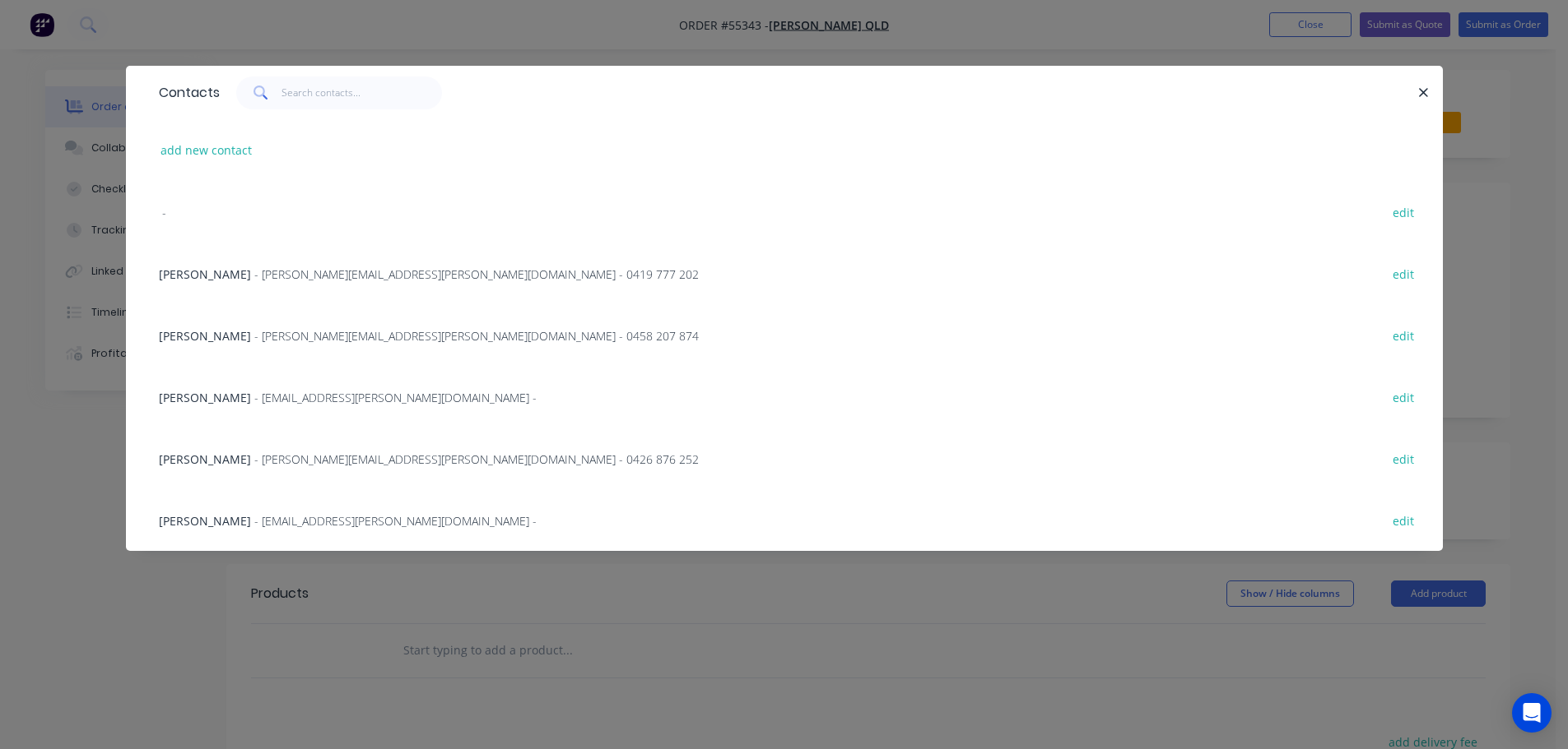
click at [254, 394] on span "- nielh@rohrig.com.au -" at bounding box center [394, 398] width 282 height 15
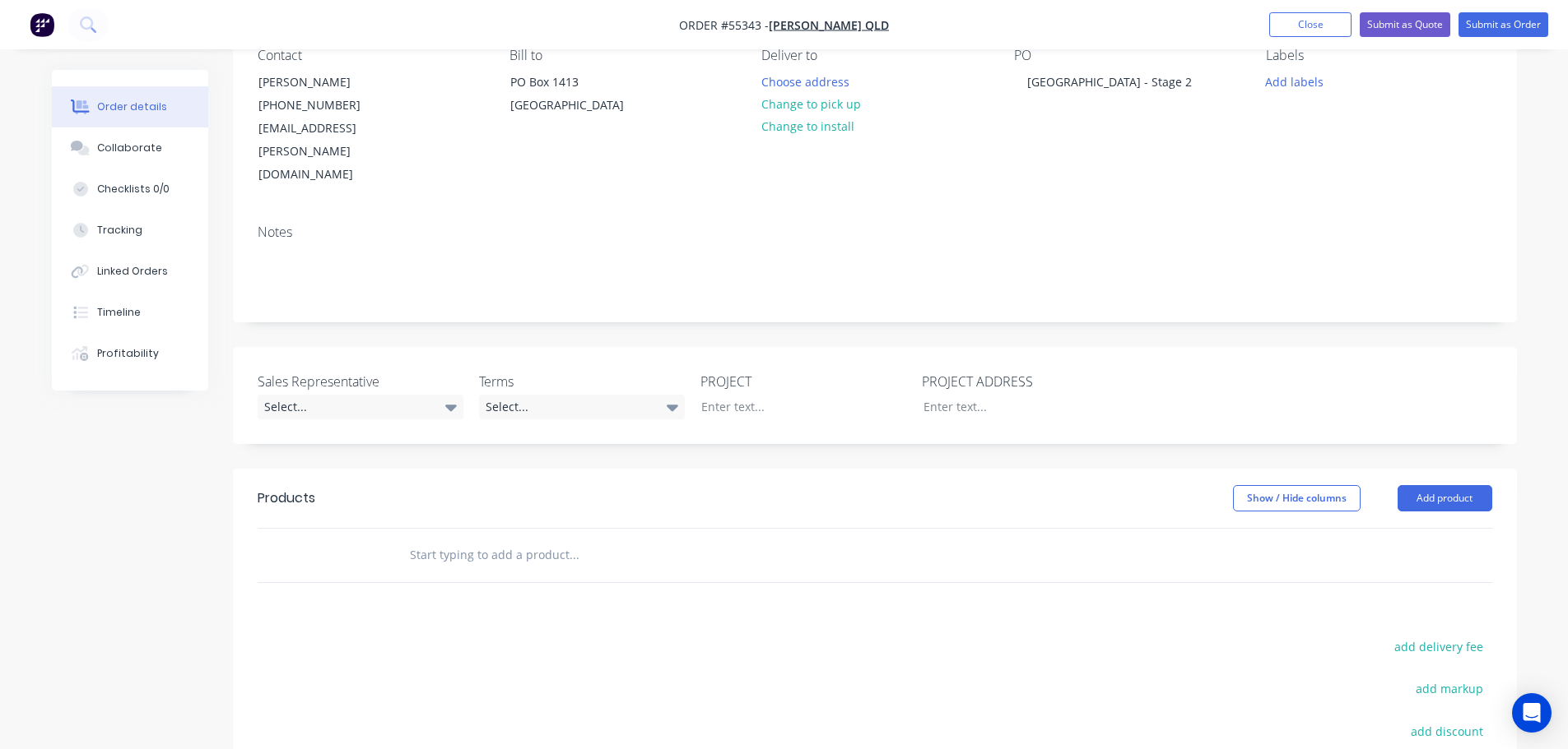
scroll to position [164, 0]
click at [331, 390] on div "Select..." at bounding box center [361, 403] width 206 height 25
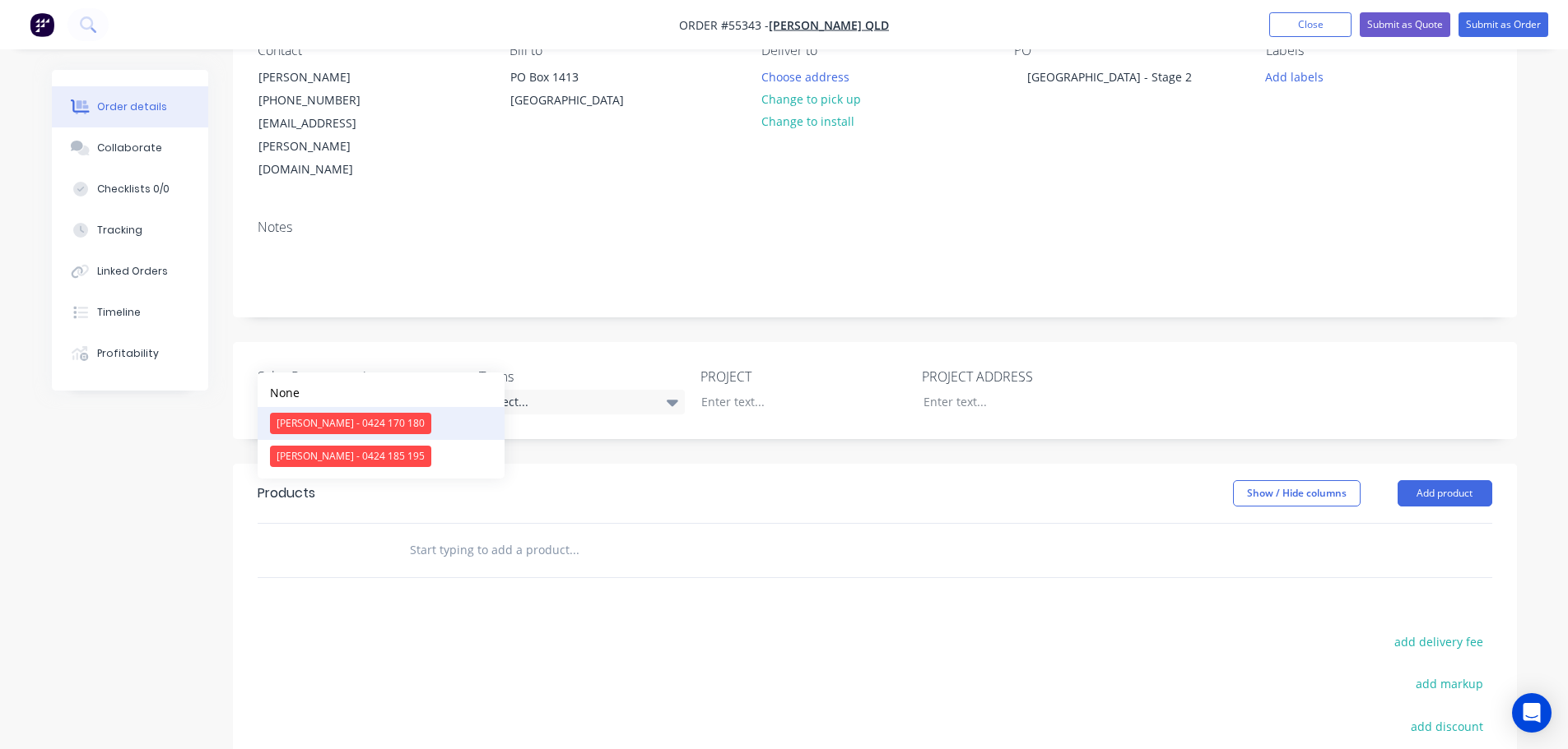
click at [337, 429] on div "Clayton Blackman - 0424 170 180" at bounding box center [351, 424] width 162 height 21
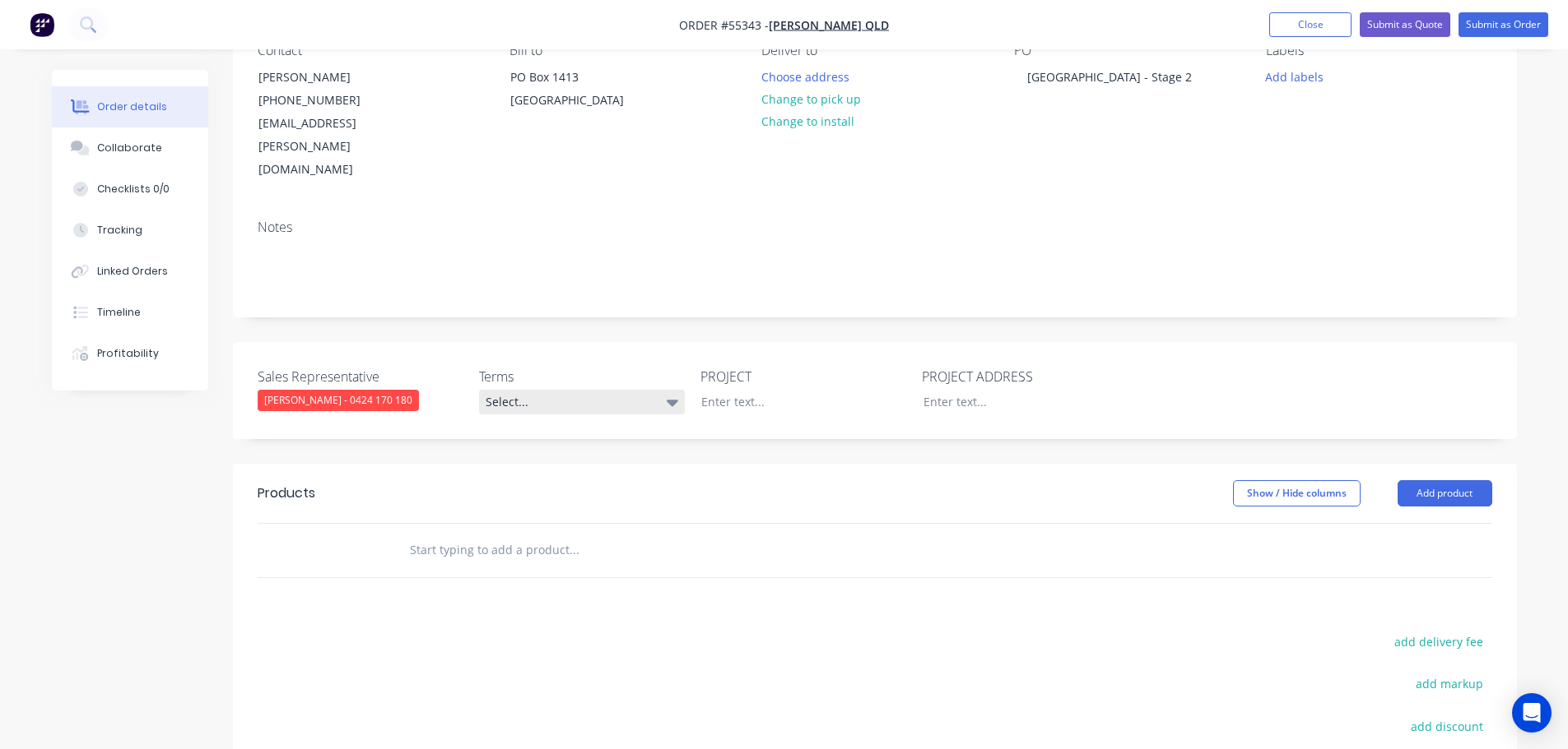
click at [527, 390] on div "Select..." at bounding box center [582, 403] width 206 height 25
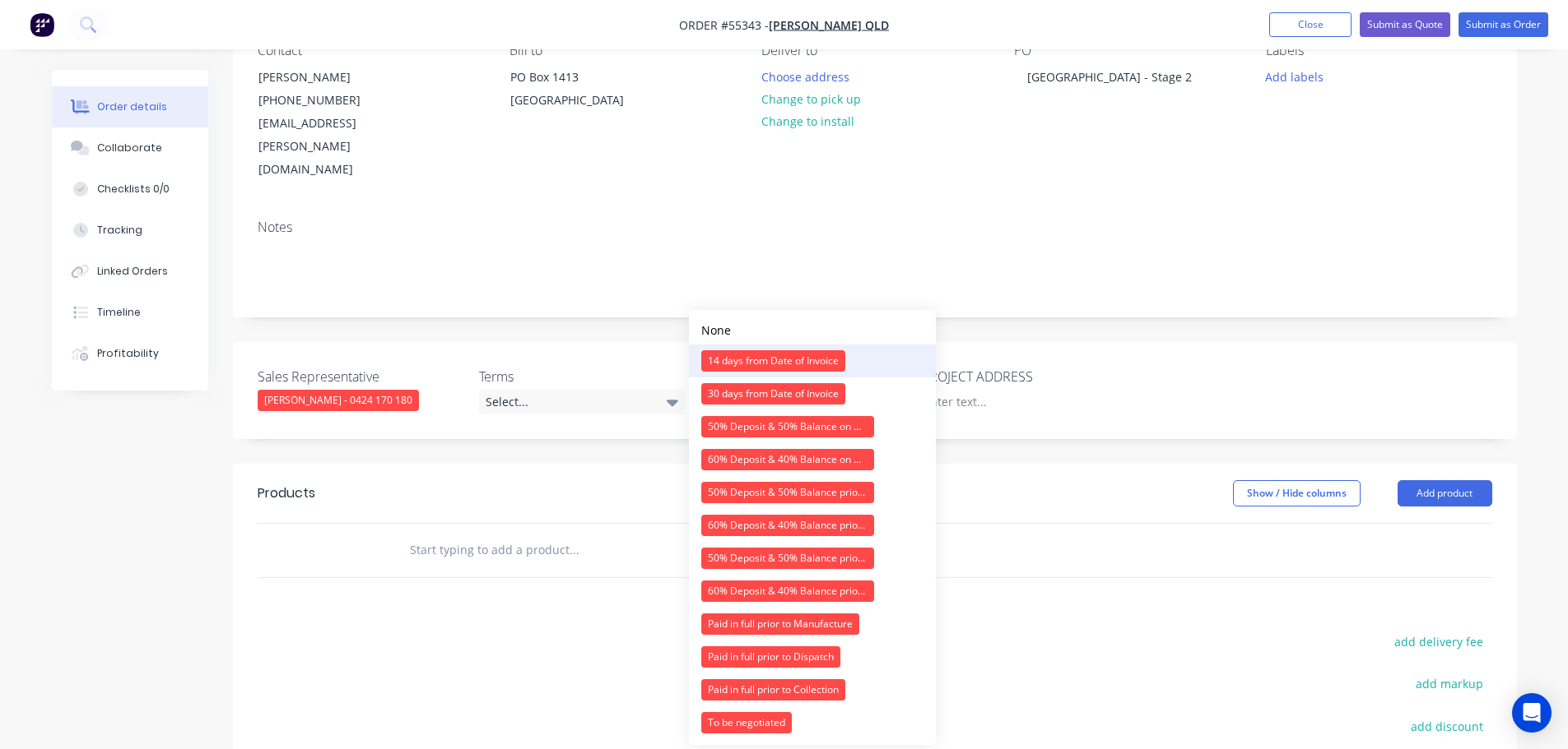
click at [764, 359] on div "14 days from Date of Invoice" at bounding box center [773, 361] width 144 height 21
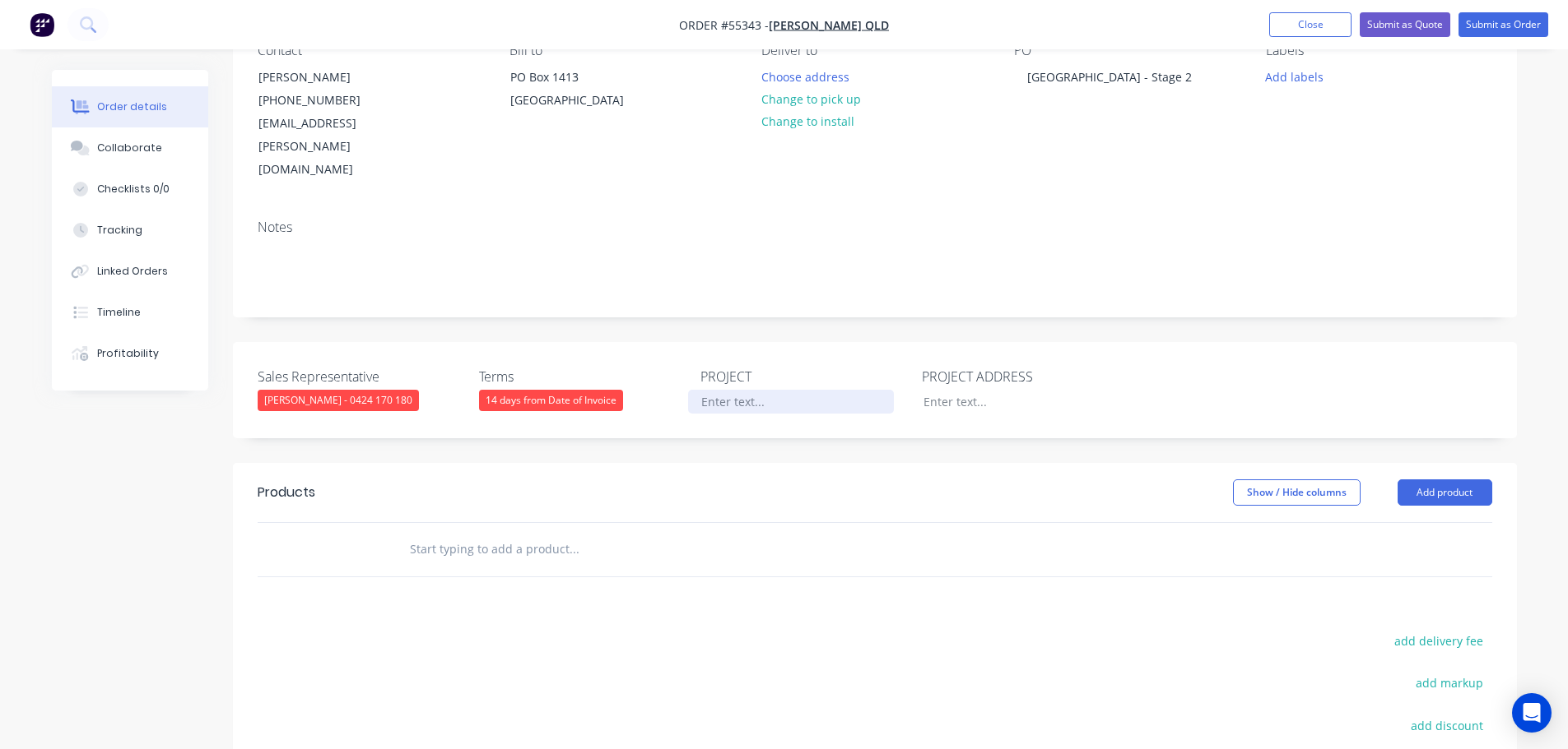
click at [712, 390] on div at bounding box center [791, 402] width 206 height 24
click at [1098, 70] on div "Notre Dame College - Stage 2" at bounding box center [1109, 77] width 191 height 24
click at [716, 390] on div at bounding box center [791, 402] width 206 height 24
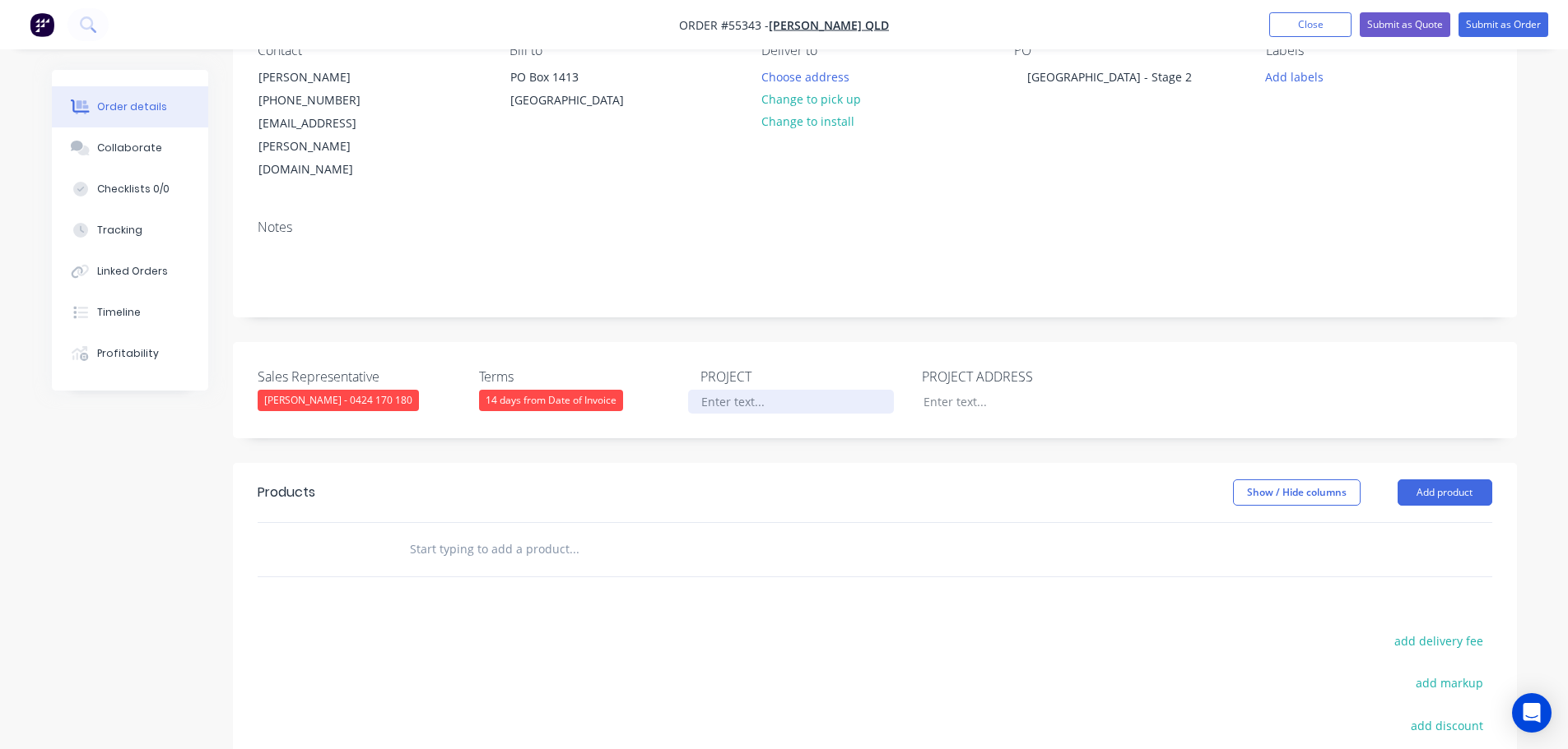
paste div
click at [974, 390] on div at bounding box center [1013, 402] width 206 height 24
click at [1441, 480] on button "Add product" at bounding box center [1445, 492] width 94 height 26
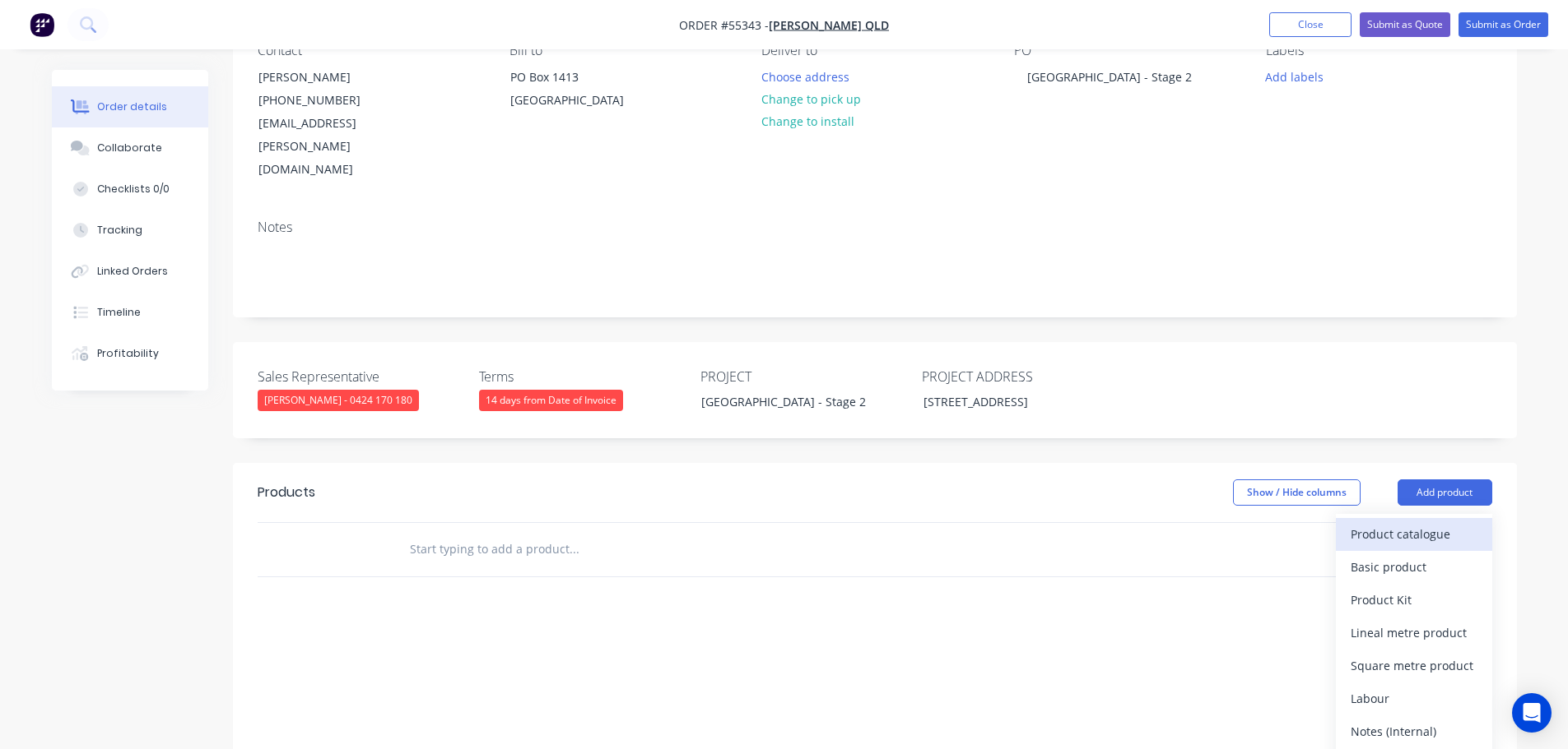
click at [1414, 522] on div "Product catalogue" at bounding box center [1414, 534] width 127 height 24
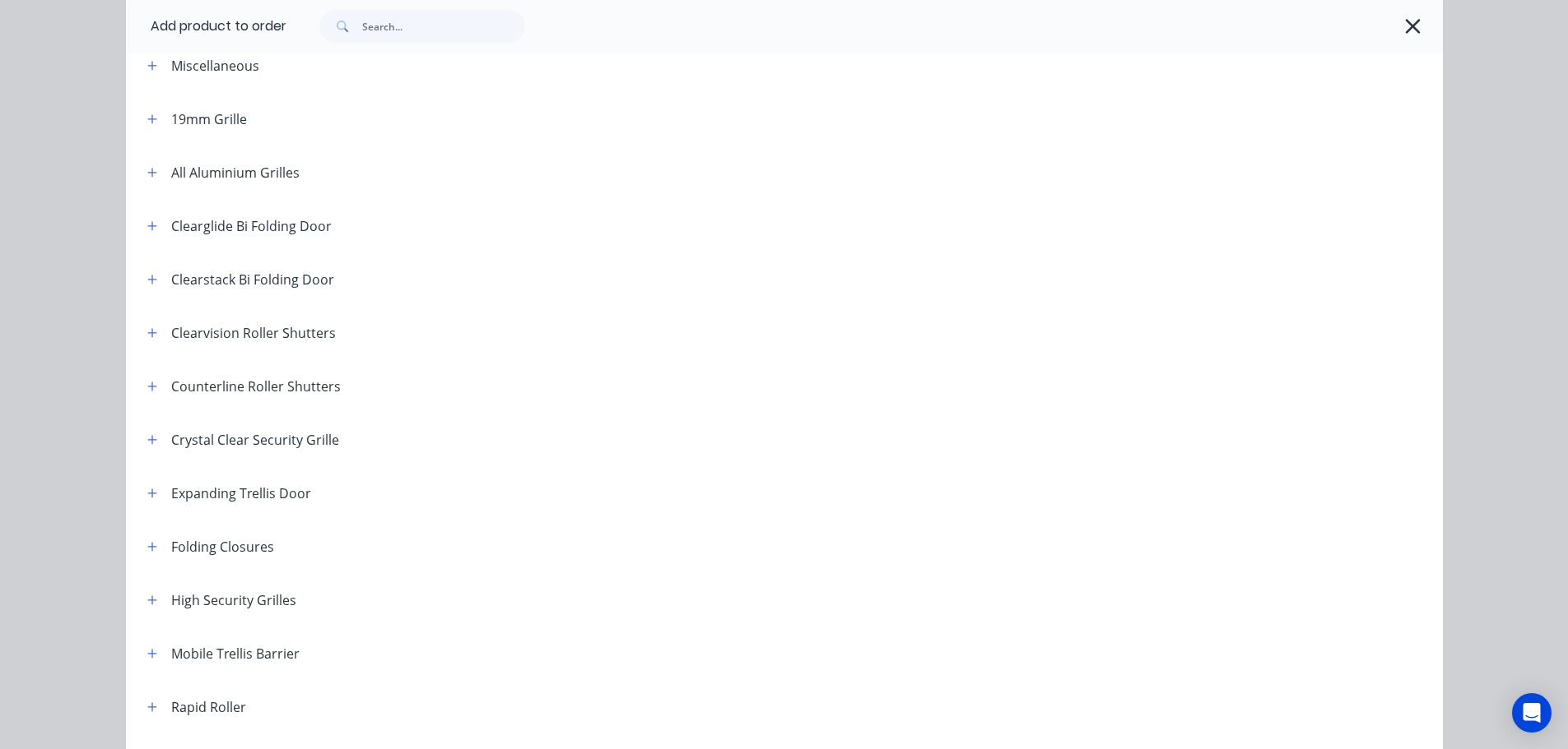
scroll to position [329, 0]
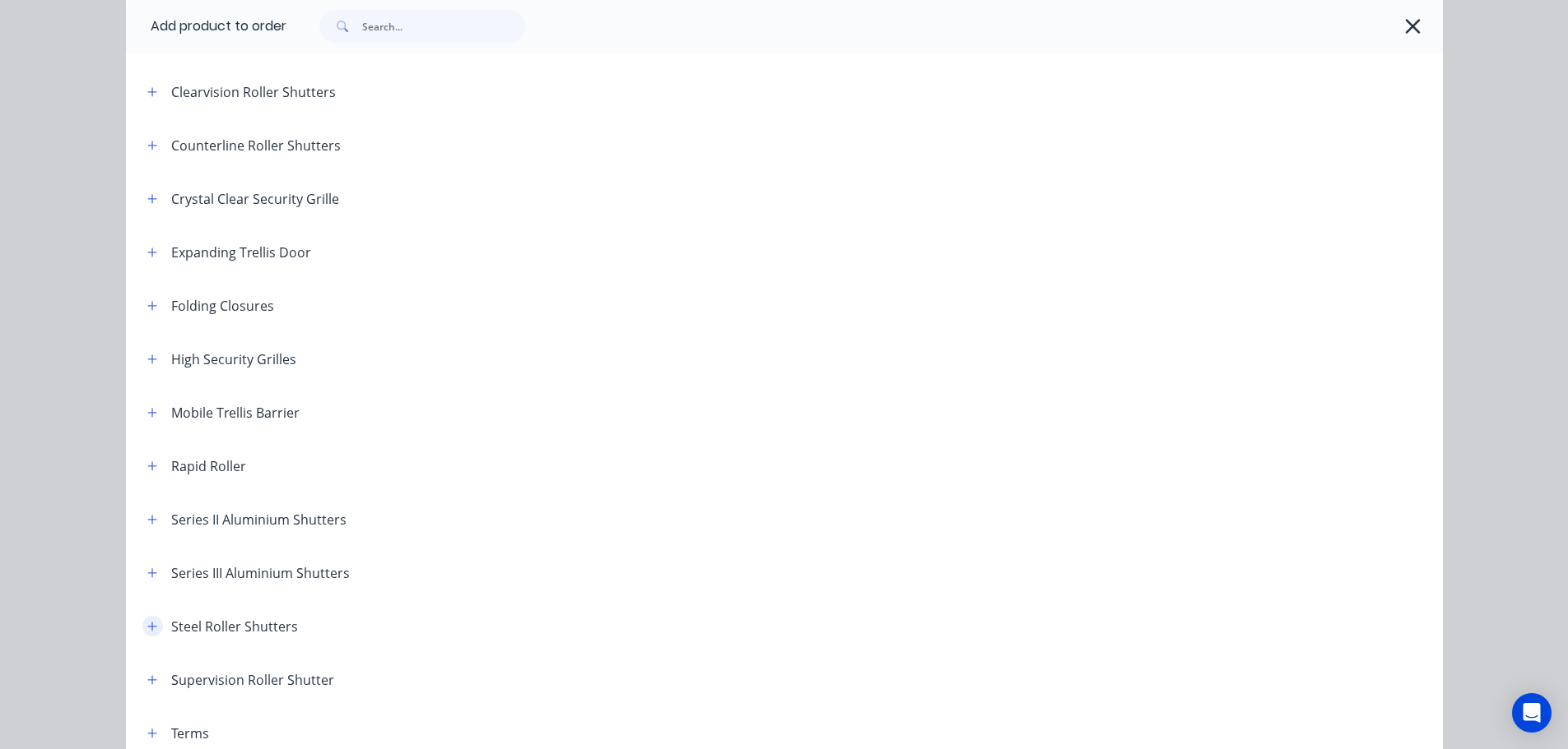
click at [147, 627] on icon "button" at bounding box center [151, 626] width 9 height 9
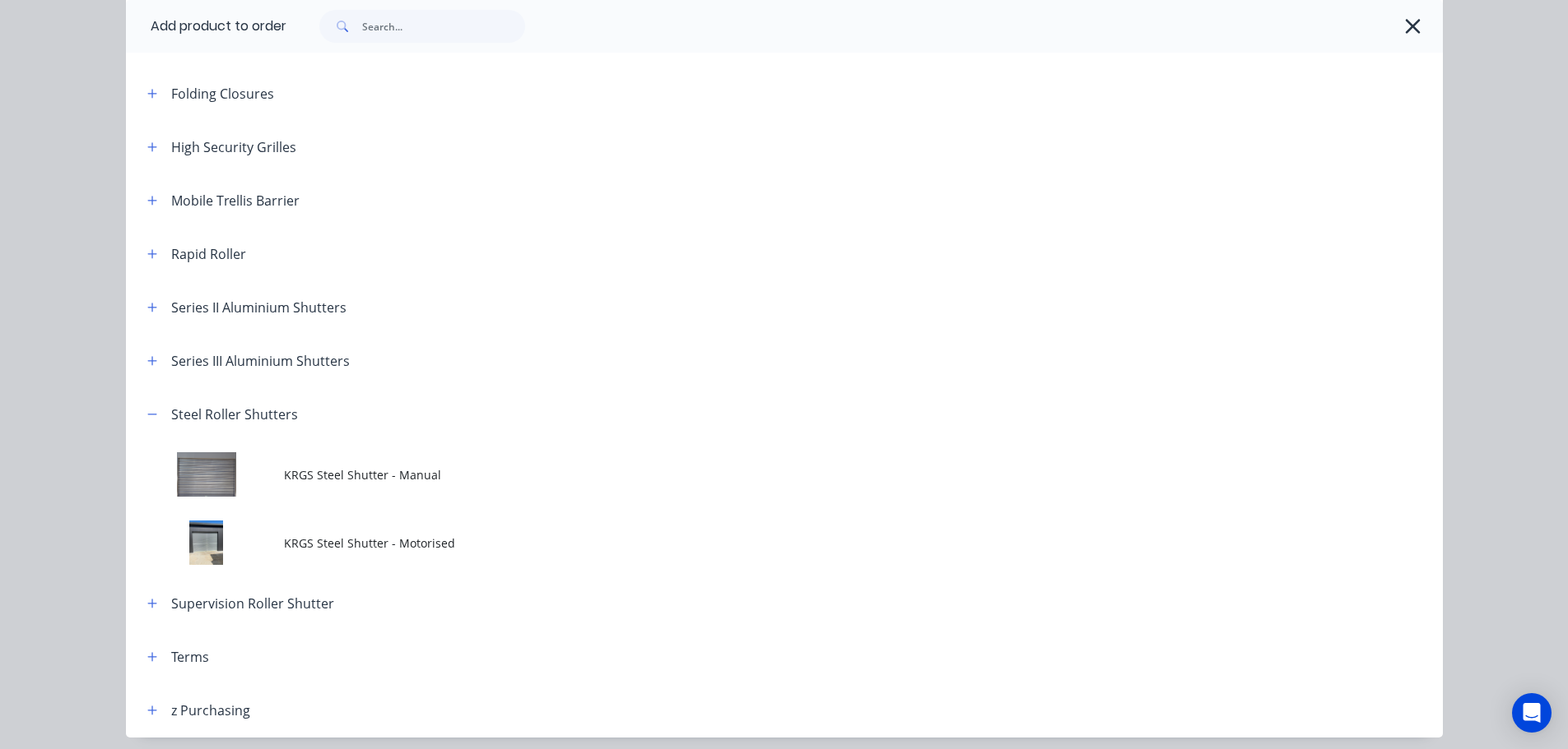
scroll to position [602, 0]
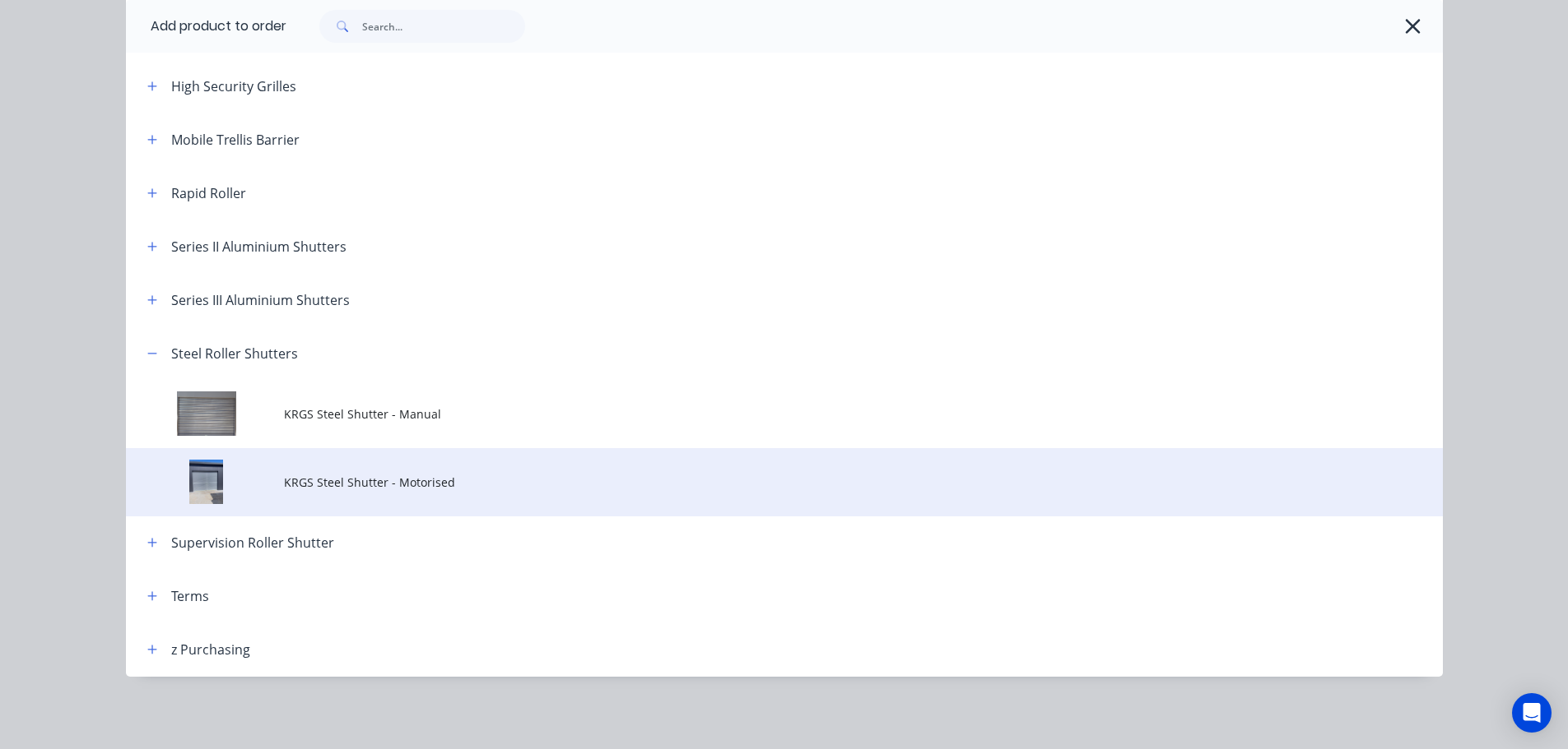
click at [355, 490] on span "KRGS Steel Shutter - Motorised" at bounding box center [746, 483] width 926 height 17
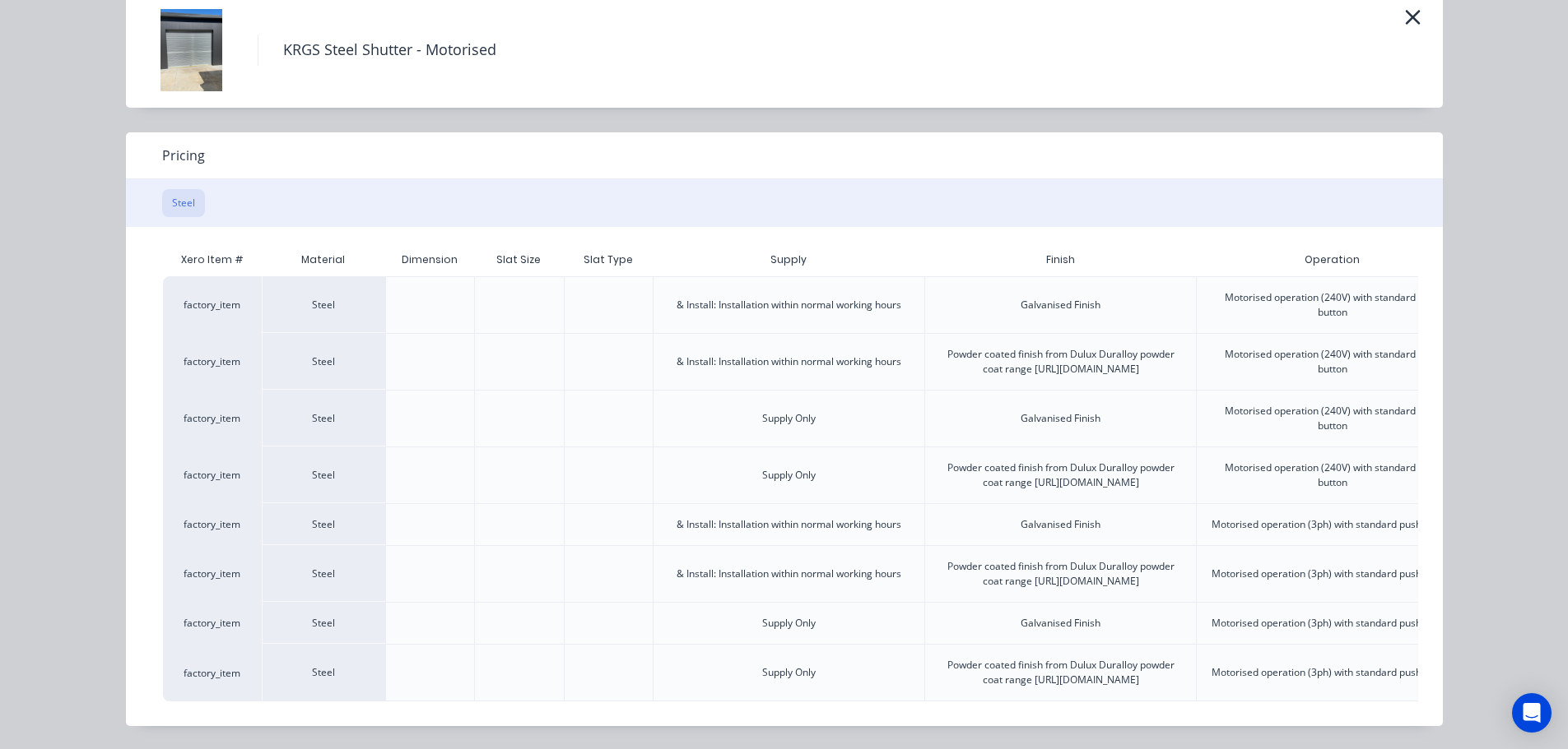
scroll to position [0, 411]
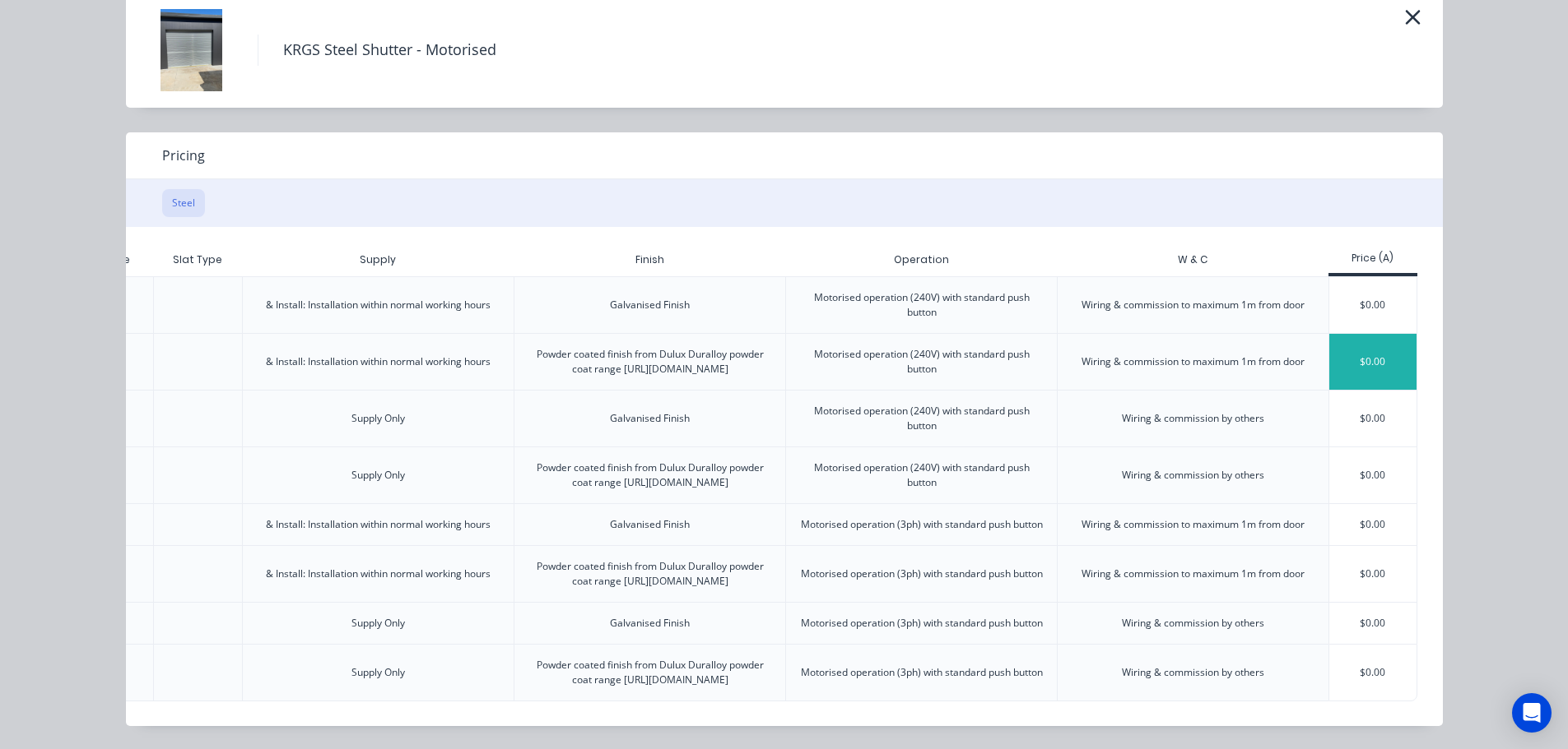
click at [1371, 334] on div "$0.00" at bounding box center [1374, 362] width 89 height 56
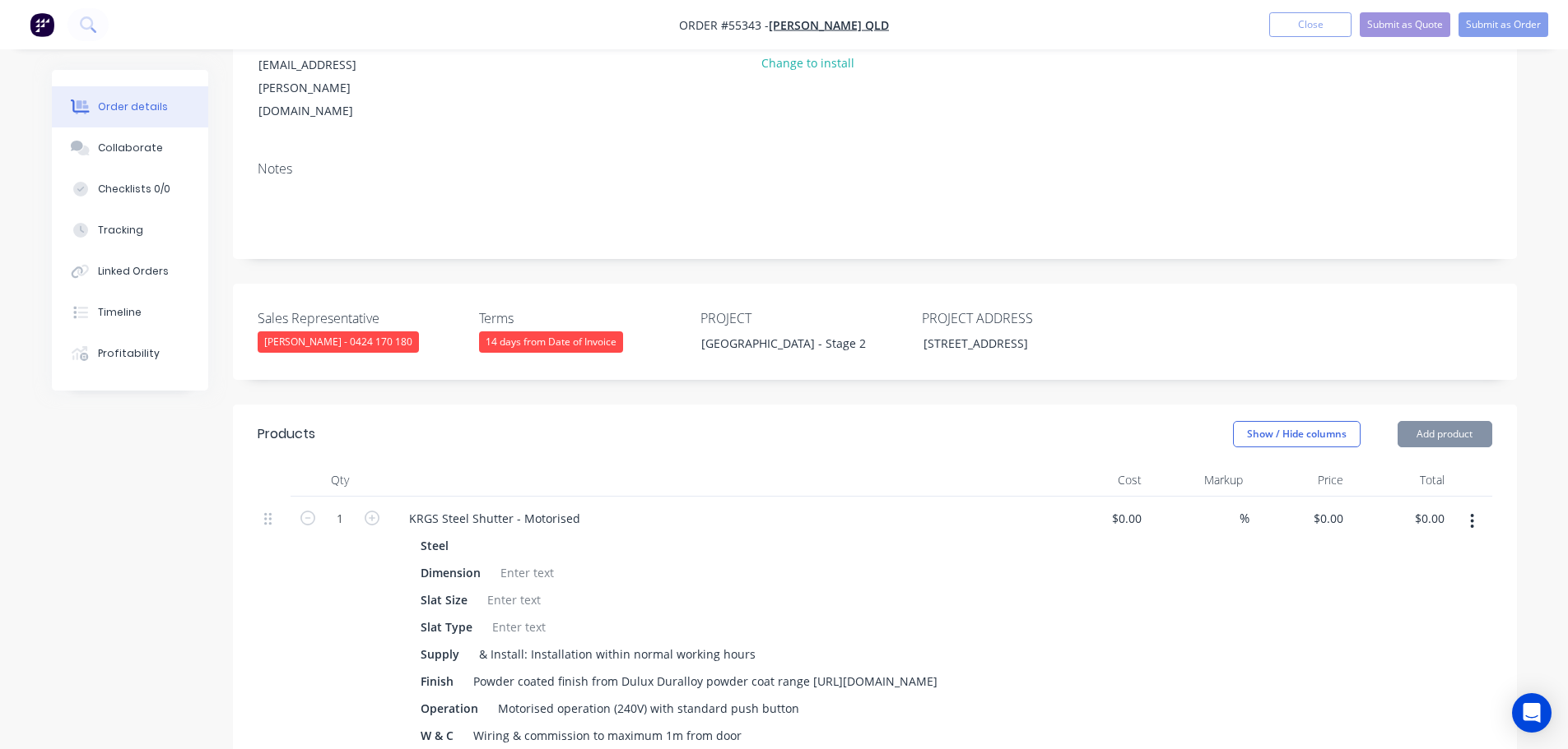
scroll to position [493, 0]
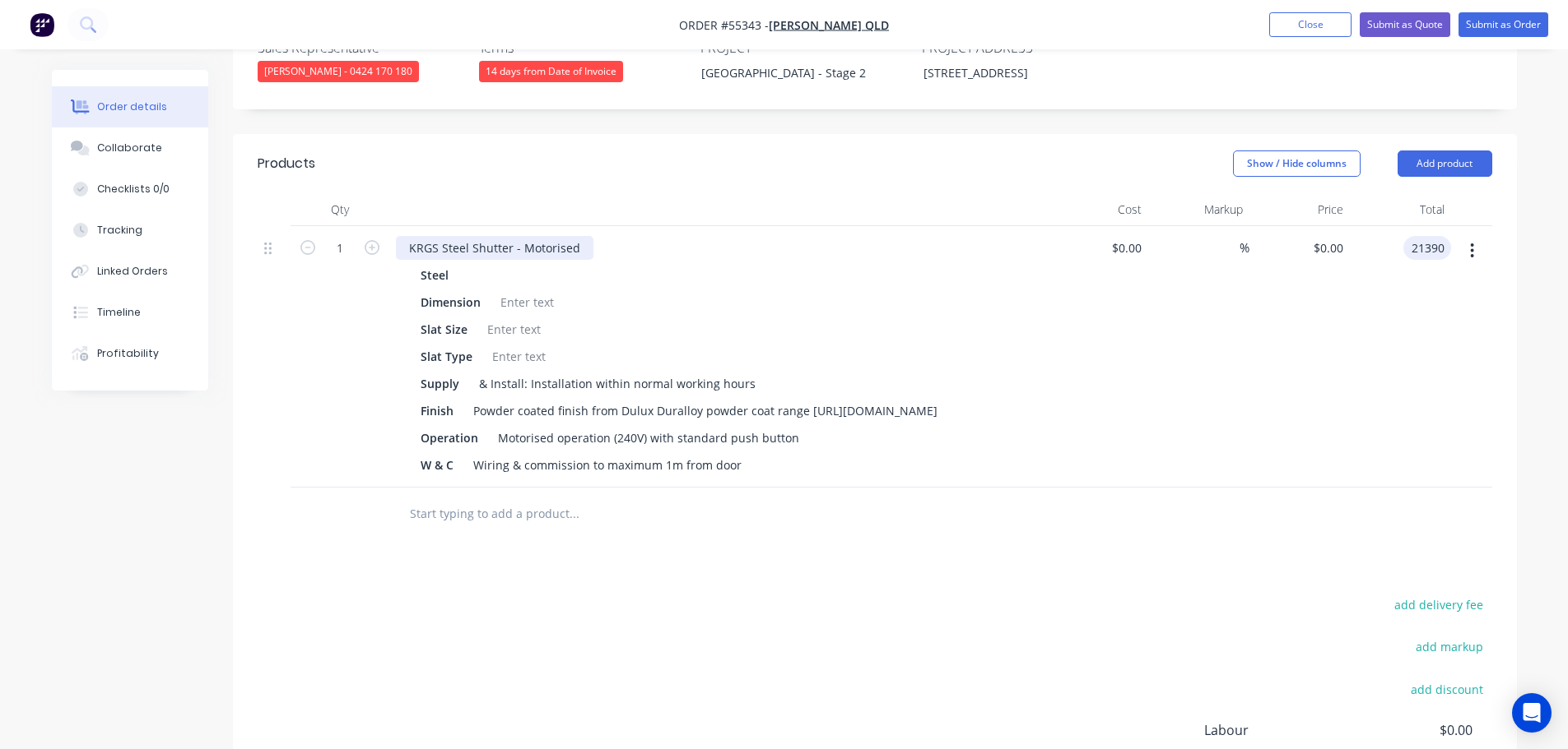
type input "21390"
type input "$21,390.00"
click at [408, 237] on div "KRGS Steel Shutter - Motorised" at bounding box center [494, 248] width 197 height 24
click at [407, 237] on div "KRGS Steel Shutter - Motorised" at bounding box center [494, 248] width 197 height 24
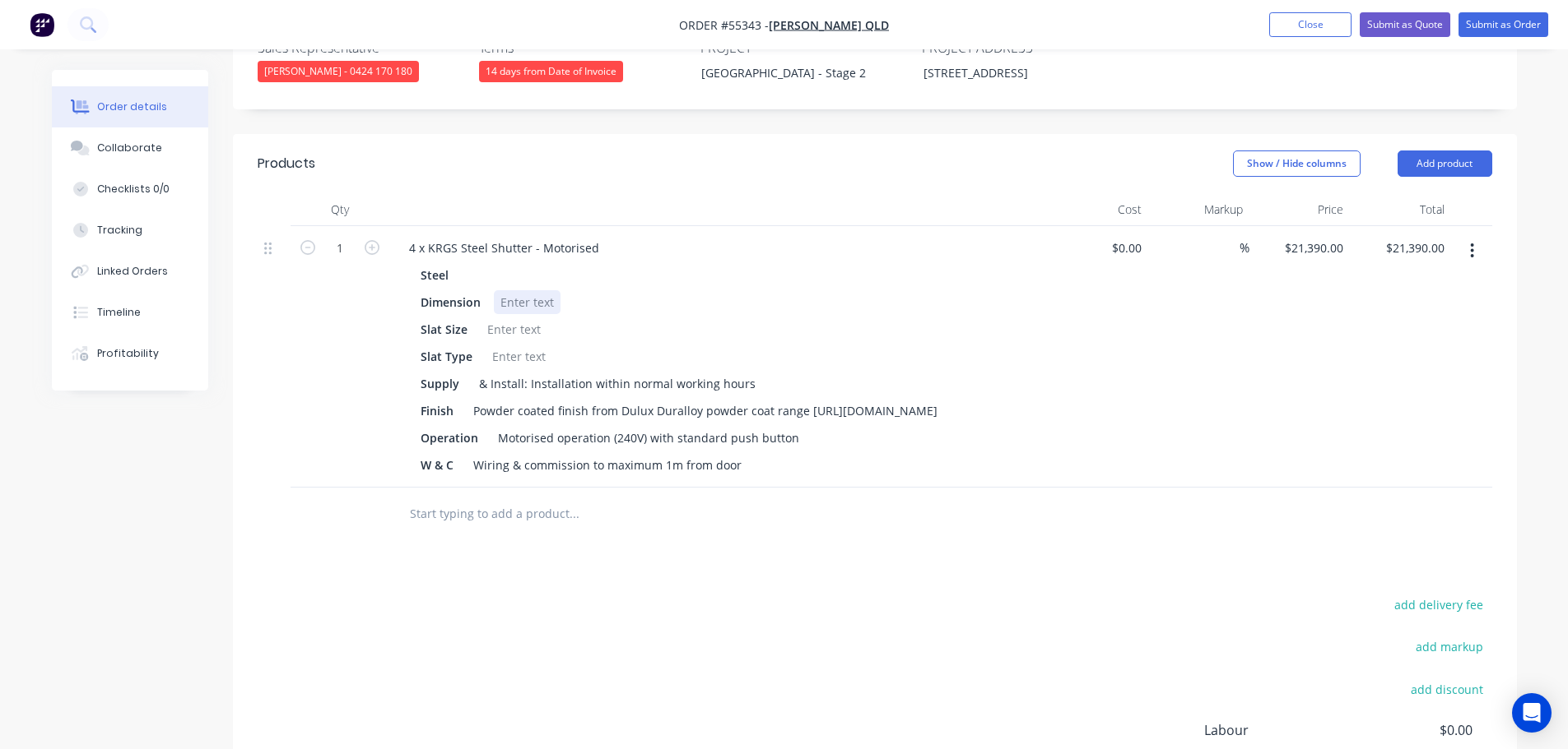
click at [514, 290] on div at bounding box center [526, 302] width 66 height 24
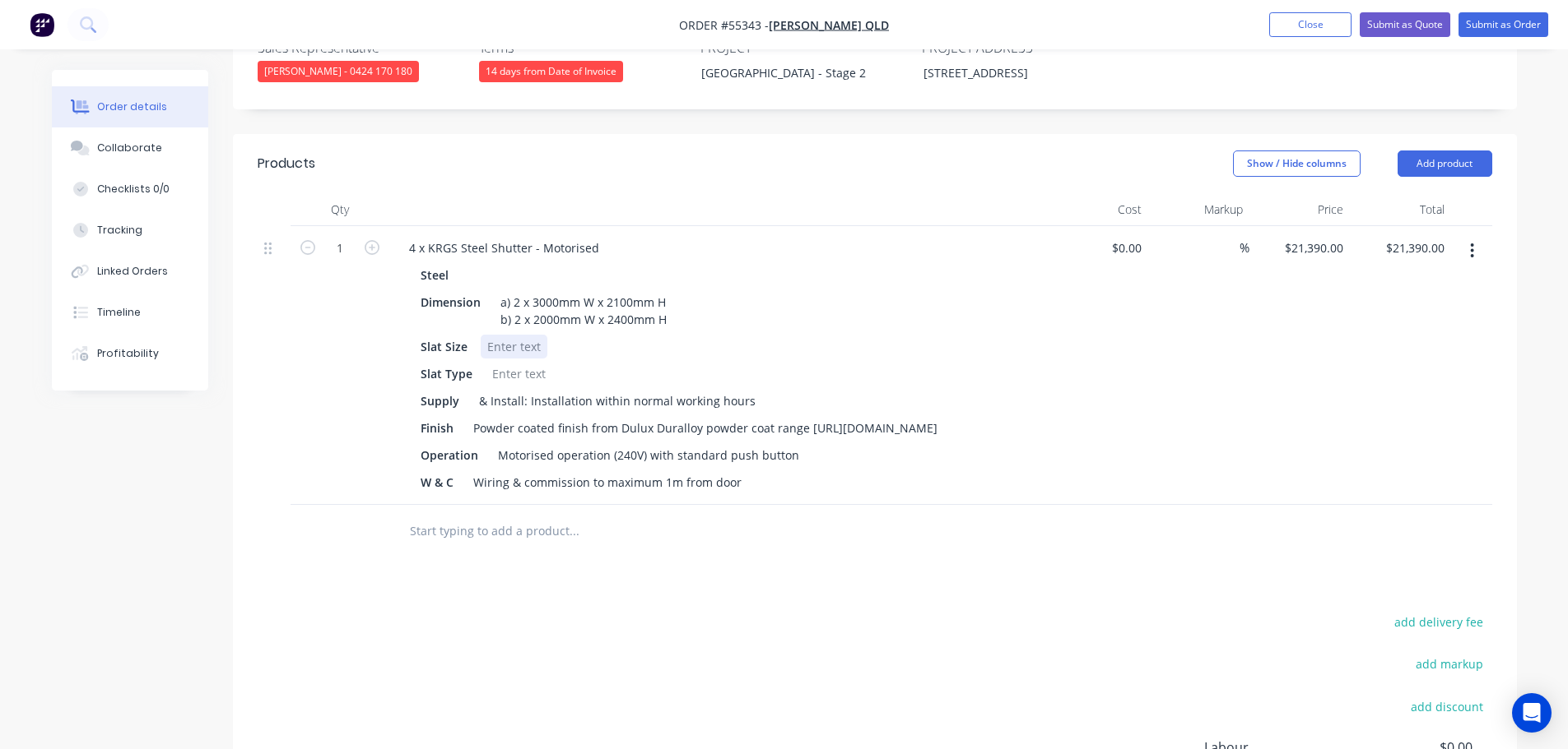
click at [521, 335] on div at bounding box center [514, 346] width 66 height 24
click at [508, 362] on div at bounding box center [518, 373] width 66 height 24
click at [806, 416] on div "Powder coated finish from Dulux Duralloy powder coat range https://duluxpowders…" at bounding box center [705, 428] width 477 height 24
drag, startPoint x: 746, startPoint y: 413, endPoint x: 470, endPoint y: 398, distance: 276.4
click at [470, 416] on div "Powder coated finish from Dulux Duralloy powder coat range https://duluxpowders…" at bounding box center [705, 428] width 477 height 24
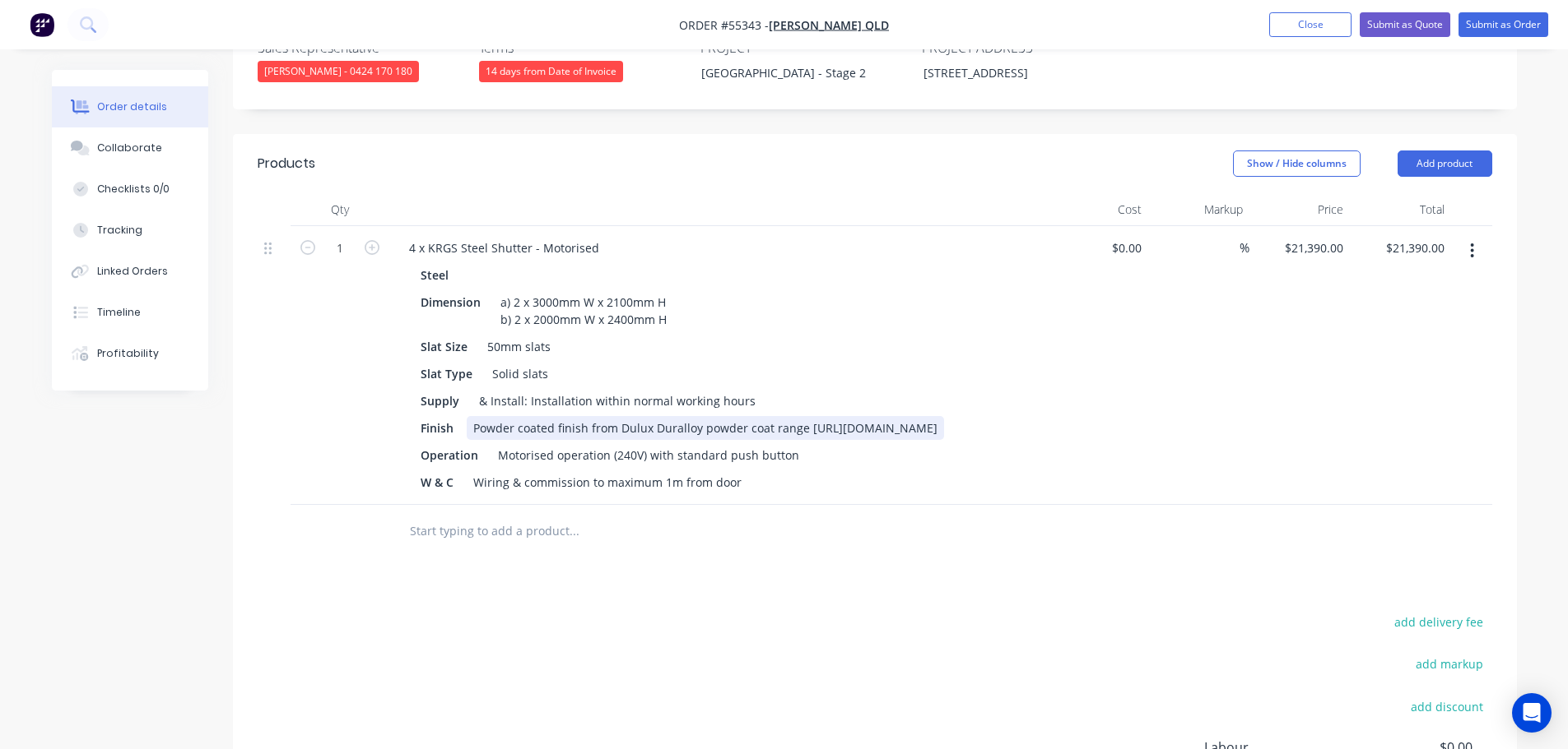
click at [791, 424] on div "Powder coated finish from Dulux Duralloy powder coat range https://duluxpowders…" at bounding box center [705, 428] width 477 height 24
drag, startPoint x: 740, startPoint y: 416, endPoint x: 466, endPoint y: 420, distance: 274.0
click at [467, 420] on div "Powder coated finish from Dulux Duralloy powder coat range https://duluxpowders…" at bounding box center [705, 428] width 477 height 24
drag, startPoint x: 801, startPoint y: 402, endPoint x: 590, endPoint y: 410, distance: 211.2
click at [590, 416] on div "Powder coated finish from Dulux Duralloy powder coat range" at bounding box center [642, 428] width 350 height 24
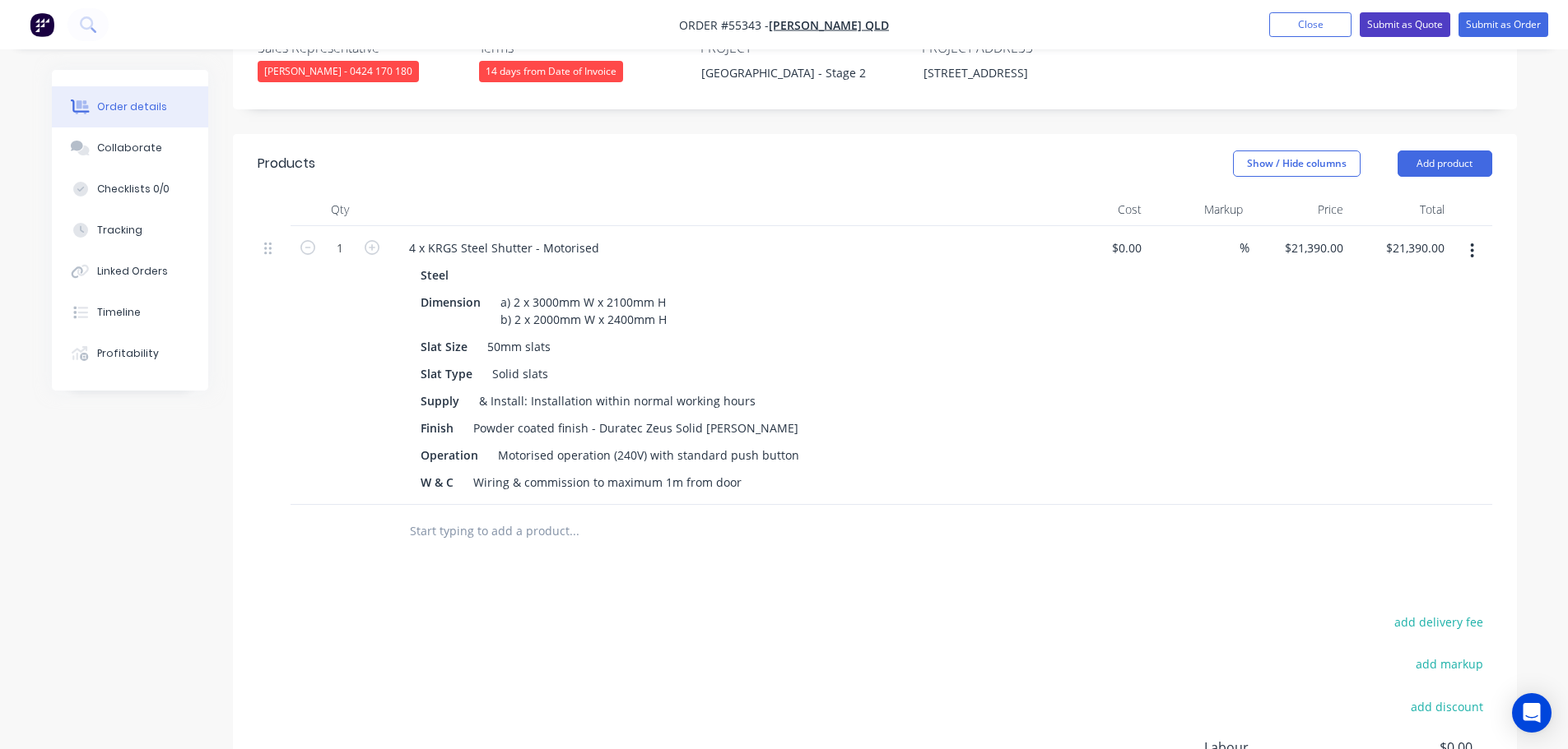
click at [1383, 26] on button "Submit as Quote" at bounding box center [1404, 25] width 90 height 25
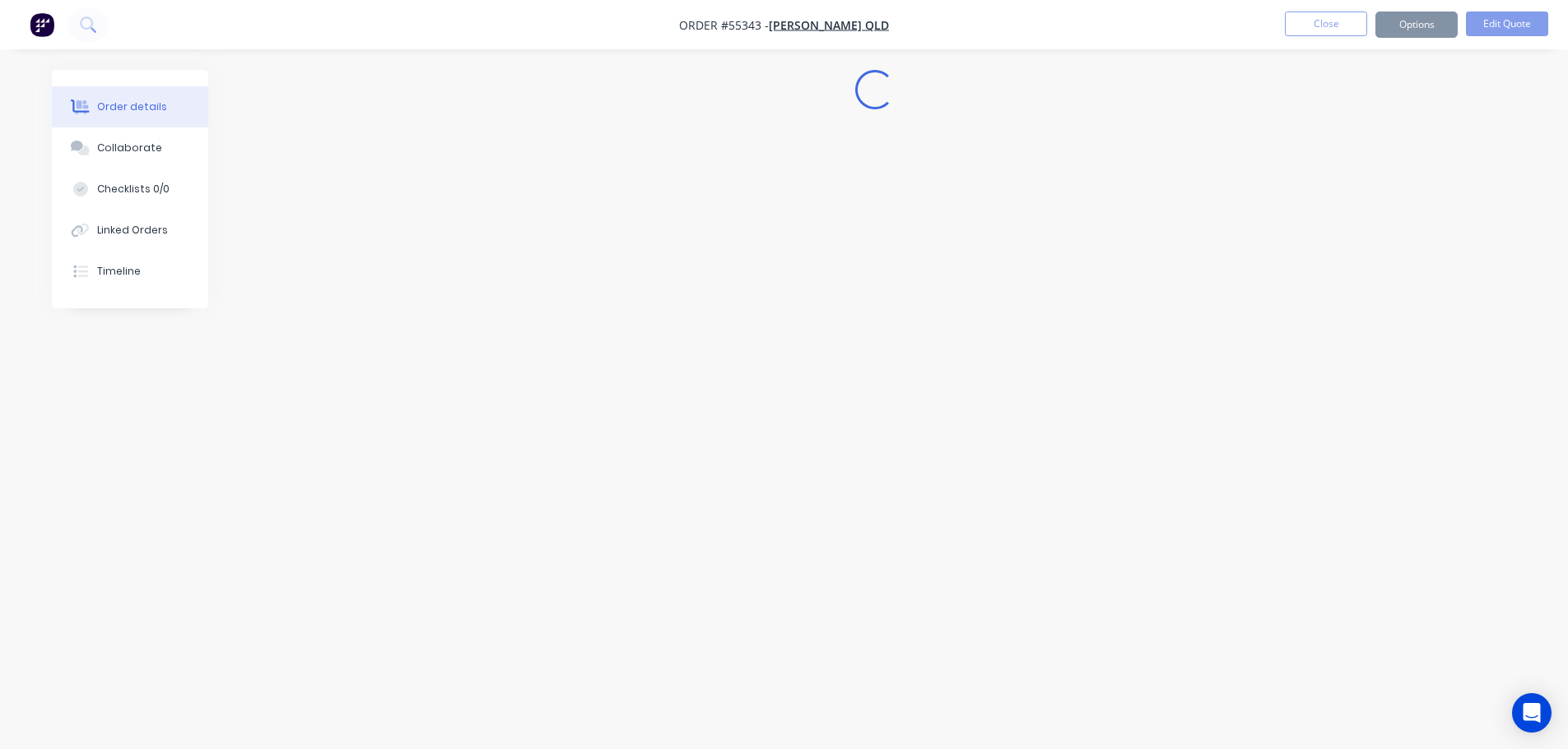
scroll to position [0, 0]
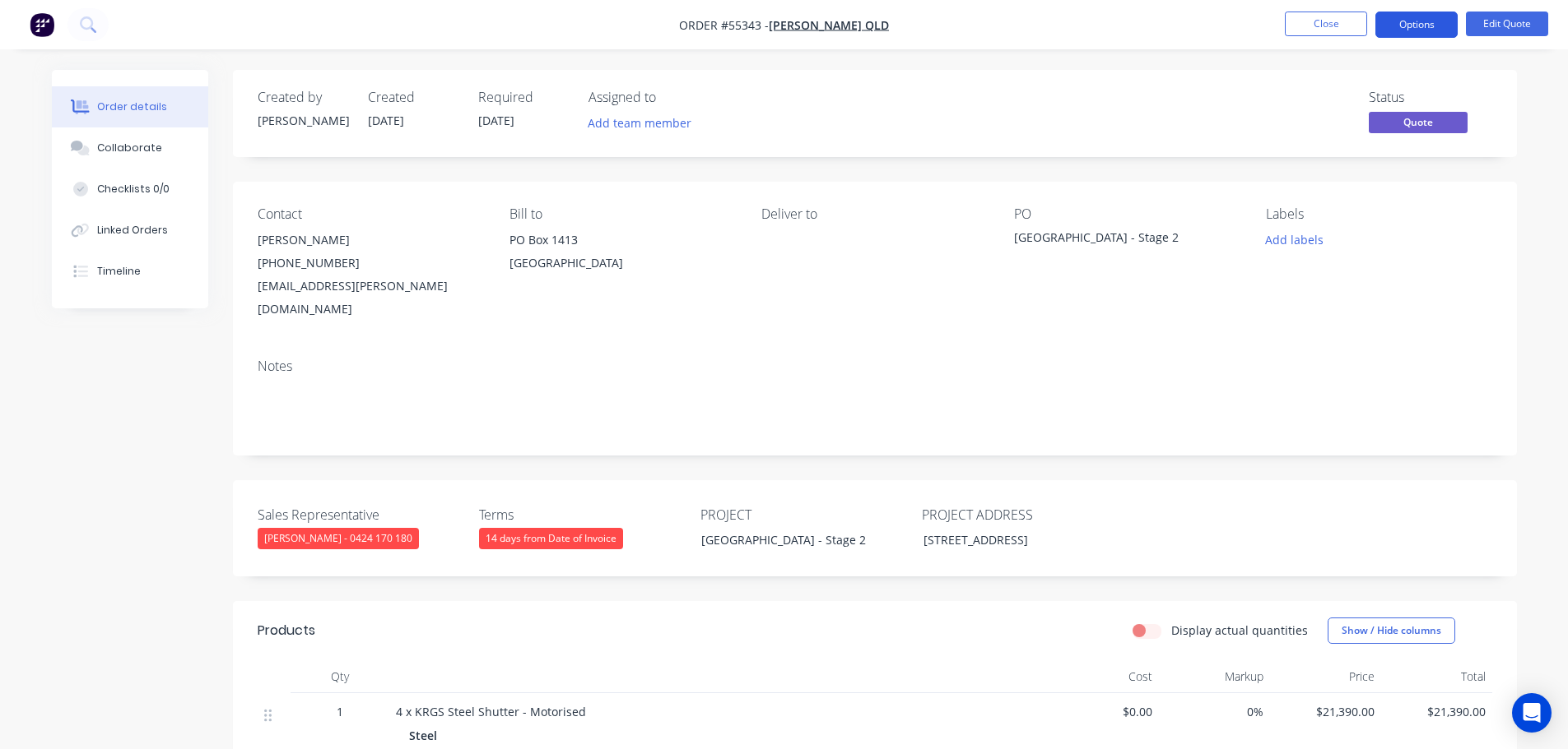
click at [1402, 26] on button "Options" at bounding box center [1417, 24] width 83 height 26
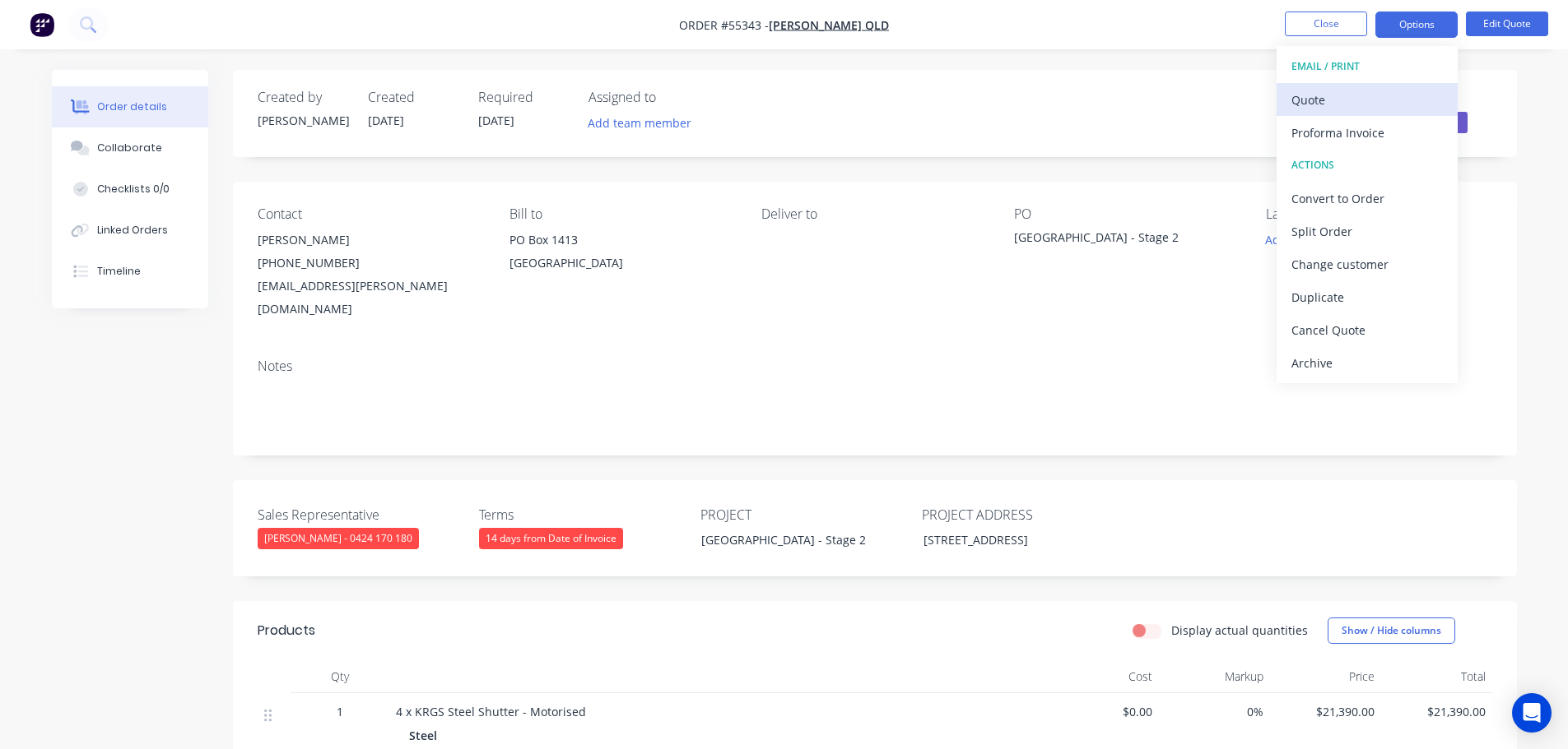
click at [1304, 100] on div "Quote" at bounding box center [1366, 100] width 151 height 24
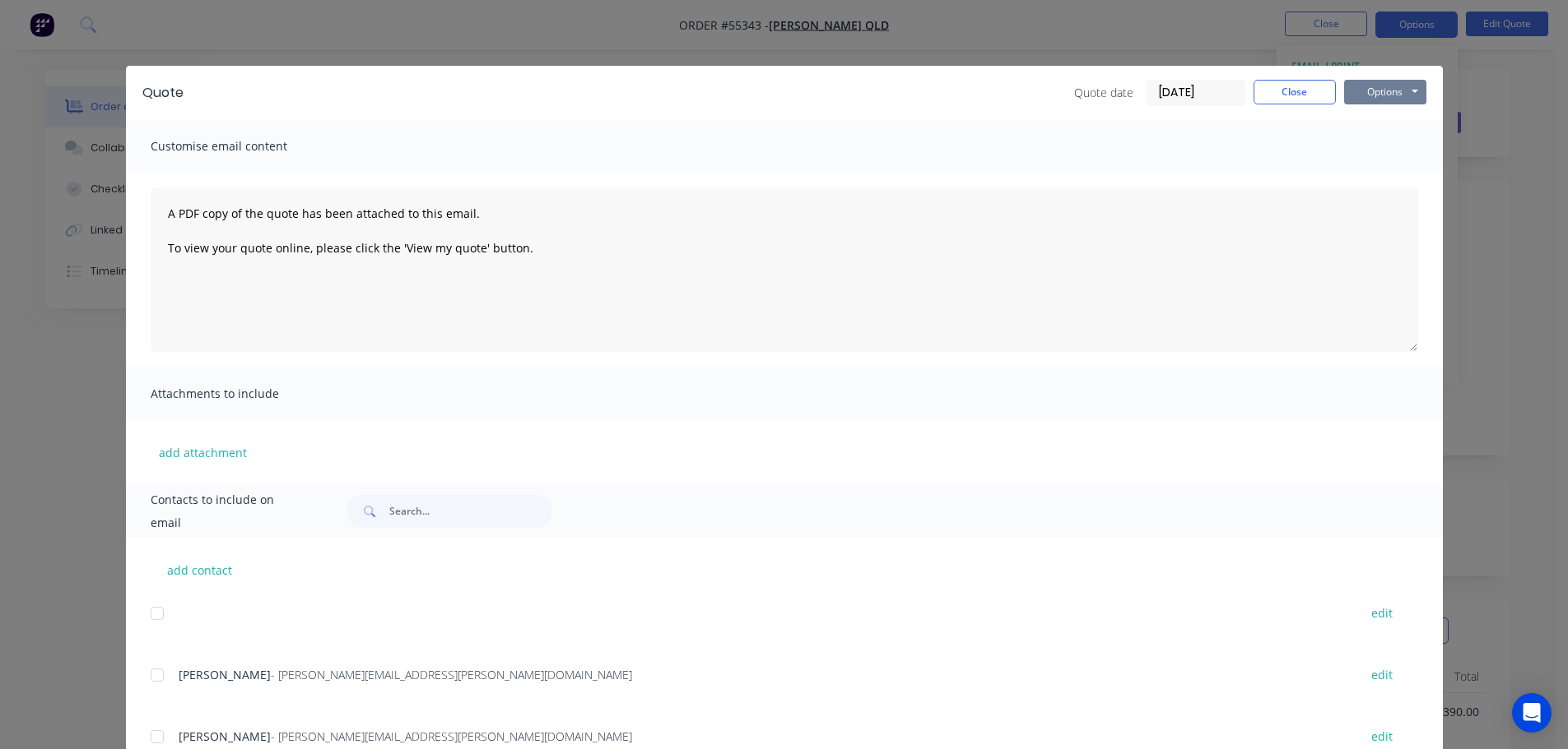
click at [1379, 92] on button "Options" at bounding box center [1385, 92] width 83 height 25
click at [1384, 154] on button "Print" at bounding box center [1397, 148] width 106 height 27
click at [1268, 96] on button "Close" at bounding box center [1295, 92] width 83 height 25
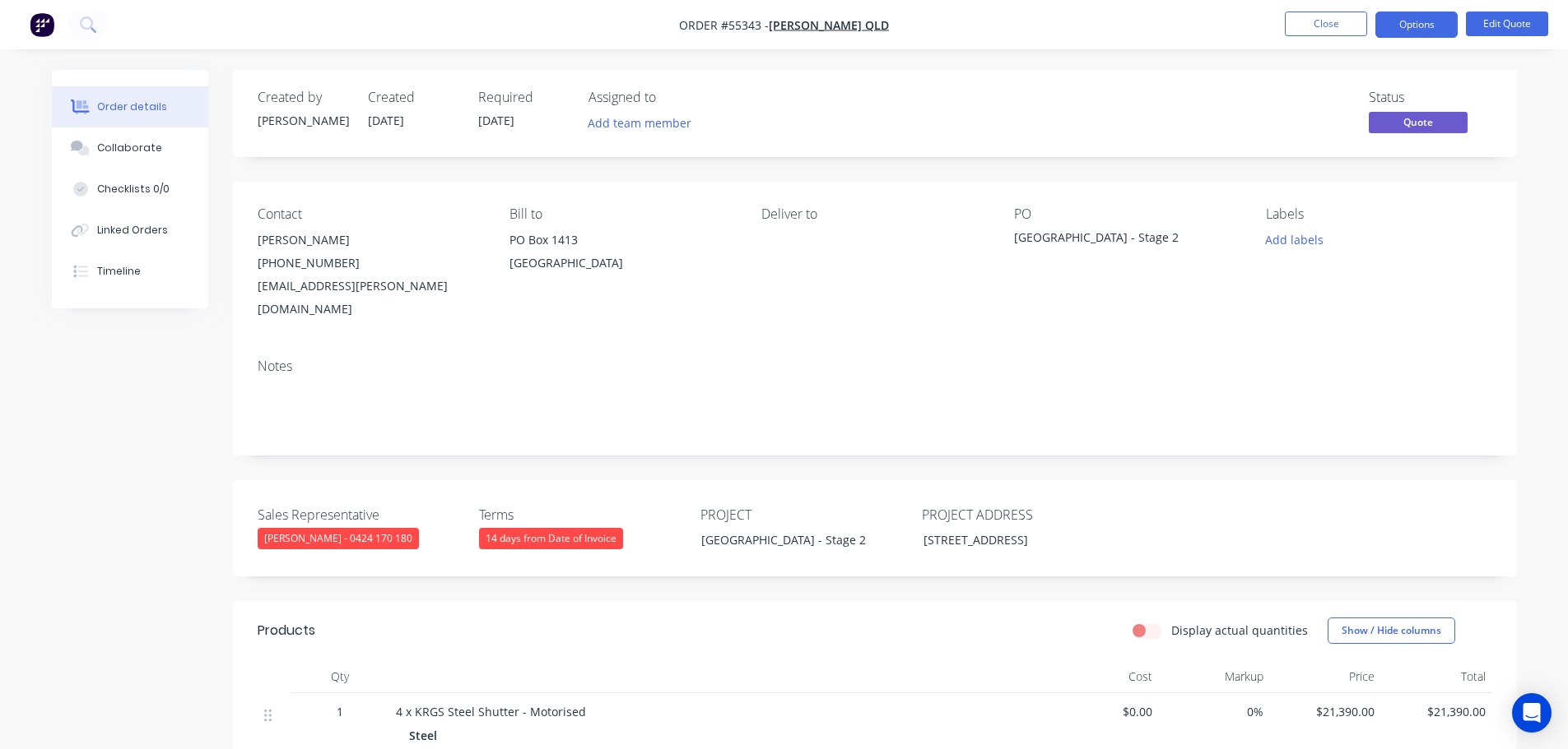
click at [305, 284] on div "nielh@rohrig.com.au" at bounding box center [370, 298] width 225 height 46
click at [1112, 237] on div "Notre Dame College - Stage 2" at bounding box center [1117, 240] width 206 height 23
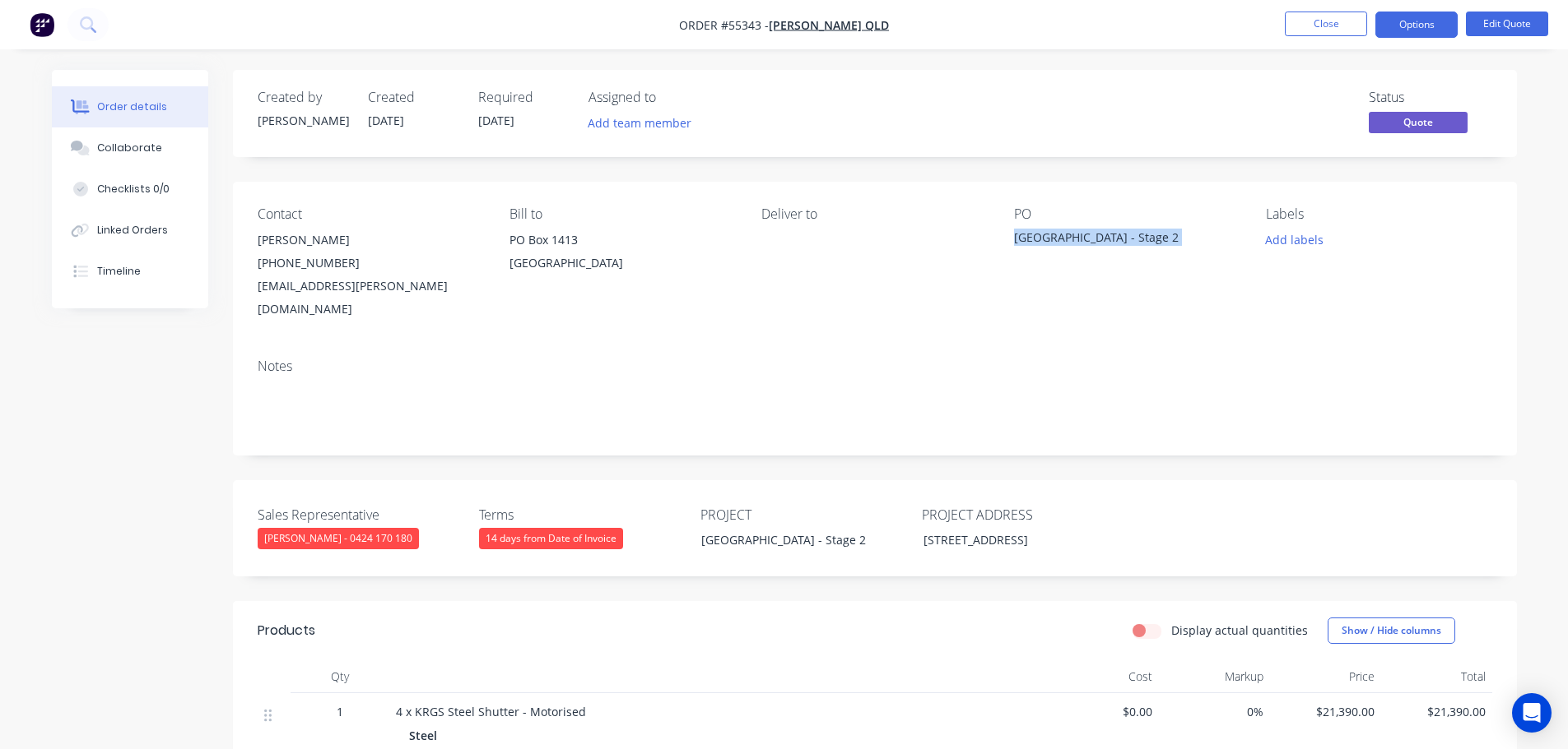
click at [1112, 237] on div "Notre Dame College - Stage 2" at bounding box center [1117, 240] width 206 height 23
click at [1411, 32] on button "Options" at bounding box center [1417, 24] width 83 height 26
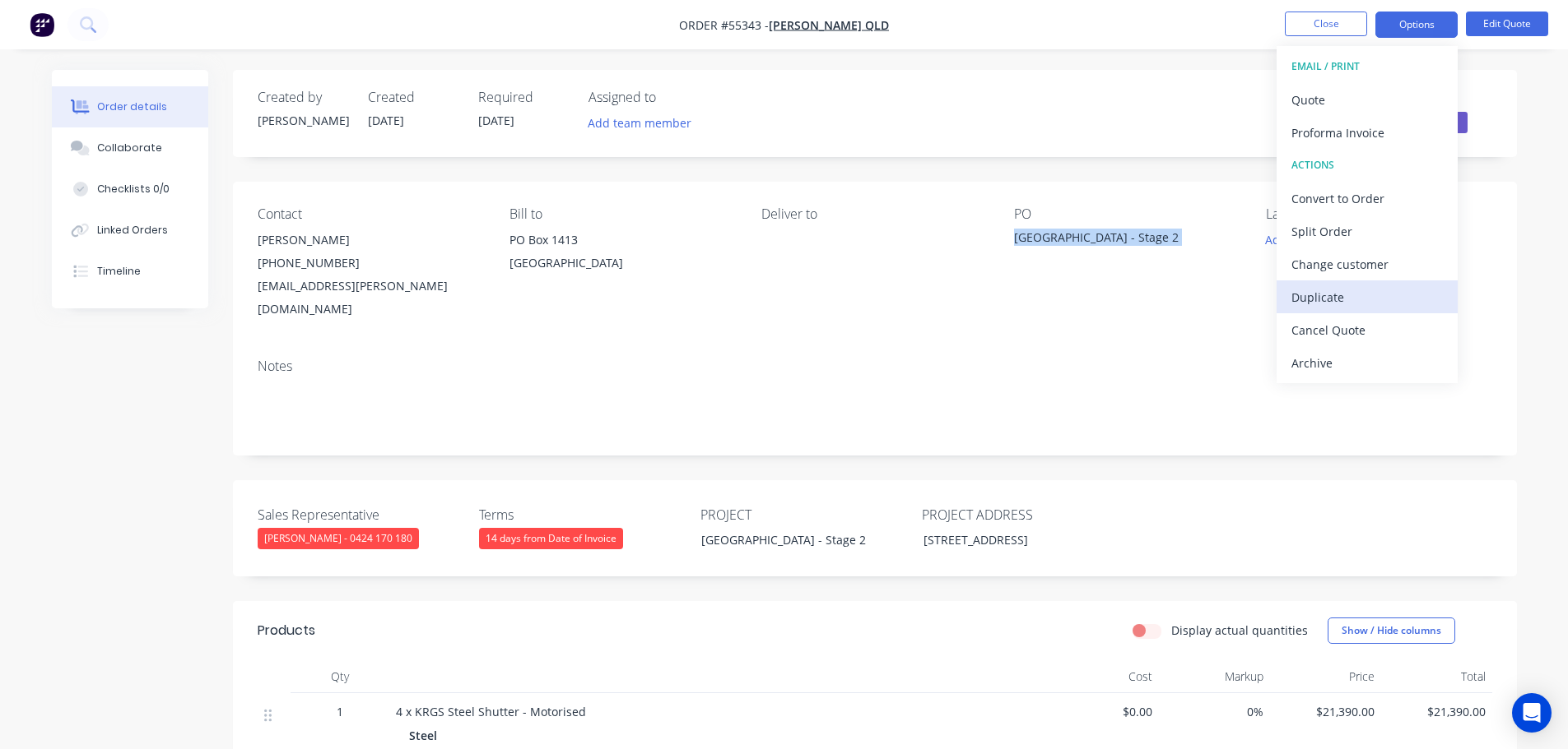
click at [1335, 295] on div "Duplicate" at bounding box center [1366, 297] width 151 height 24
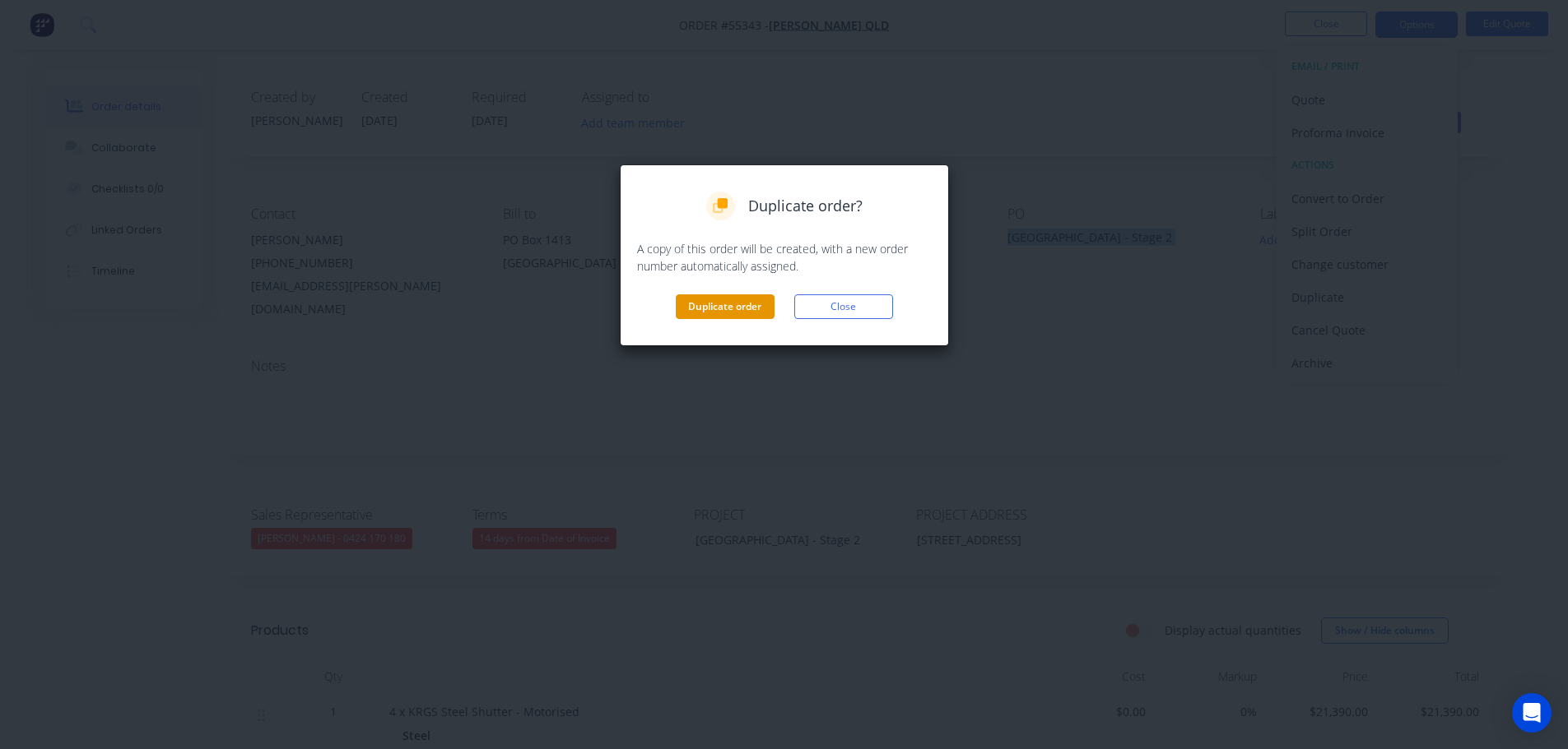
click at [761, 312] on button "Duplicate order" at bounding box center [724, 307] width 99 height 25
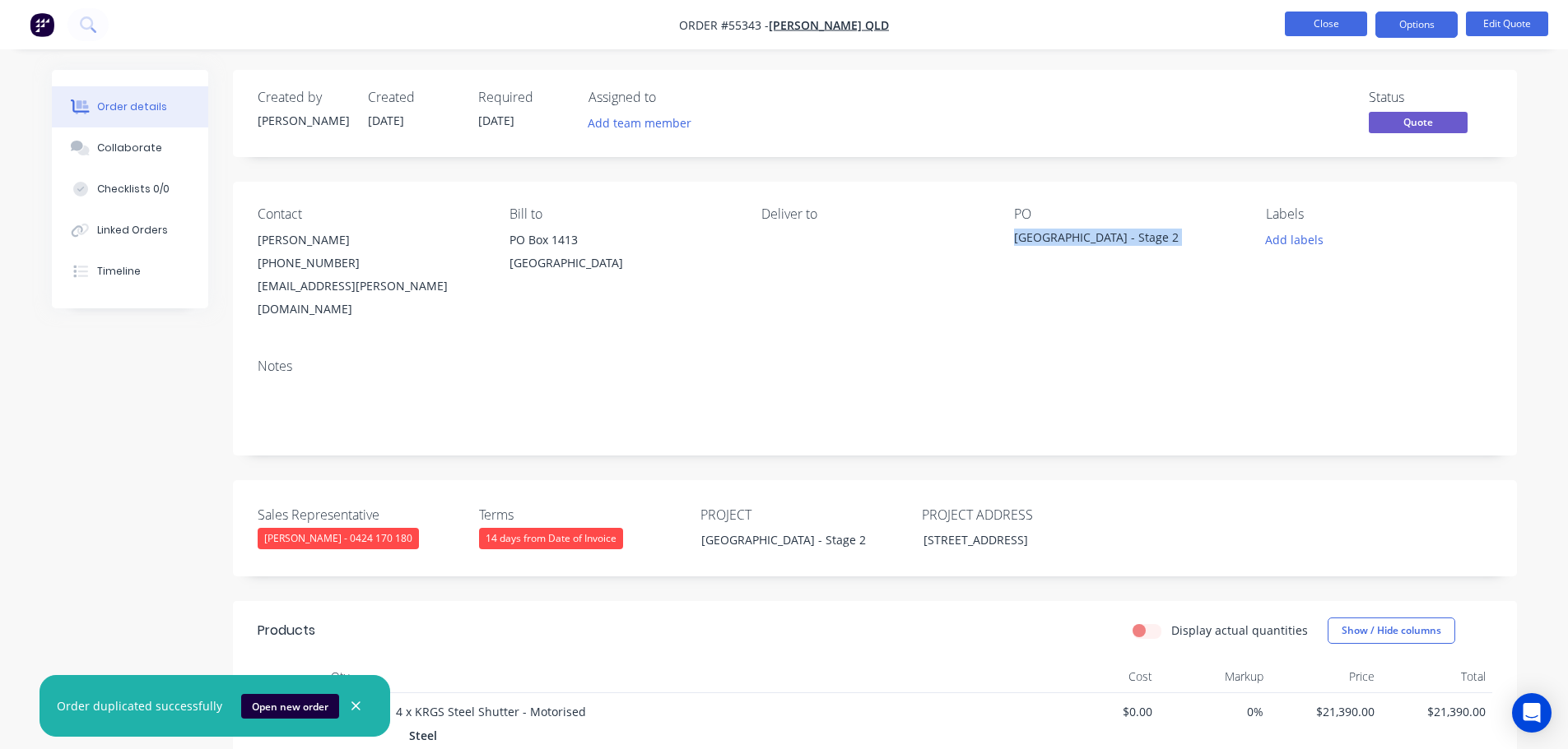
click at [1297, 24] on button "Close" at bounding box center [1327, 24] width 83 height 25
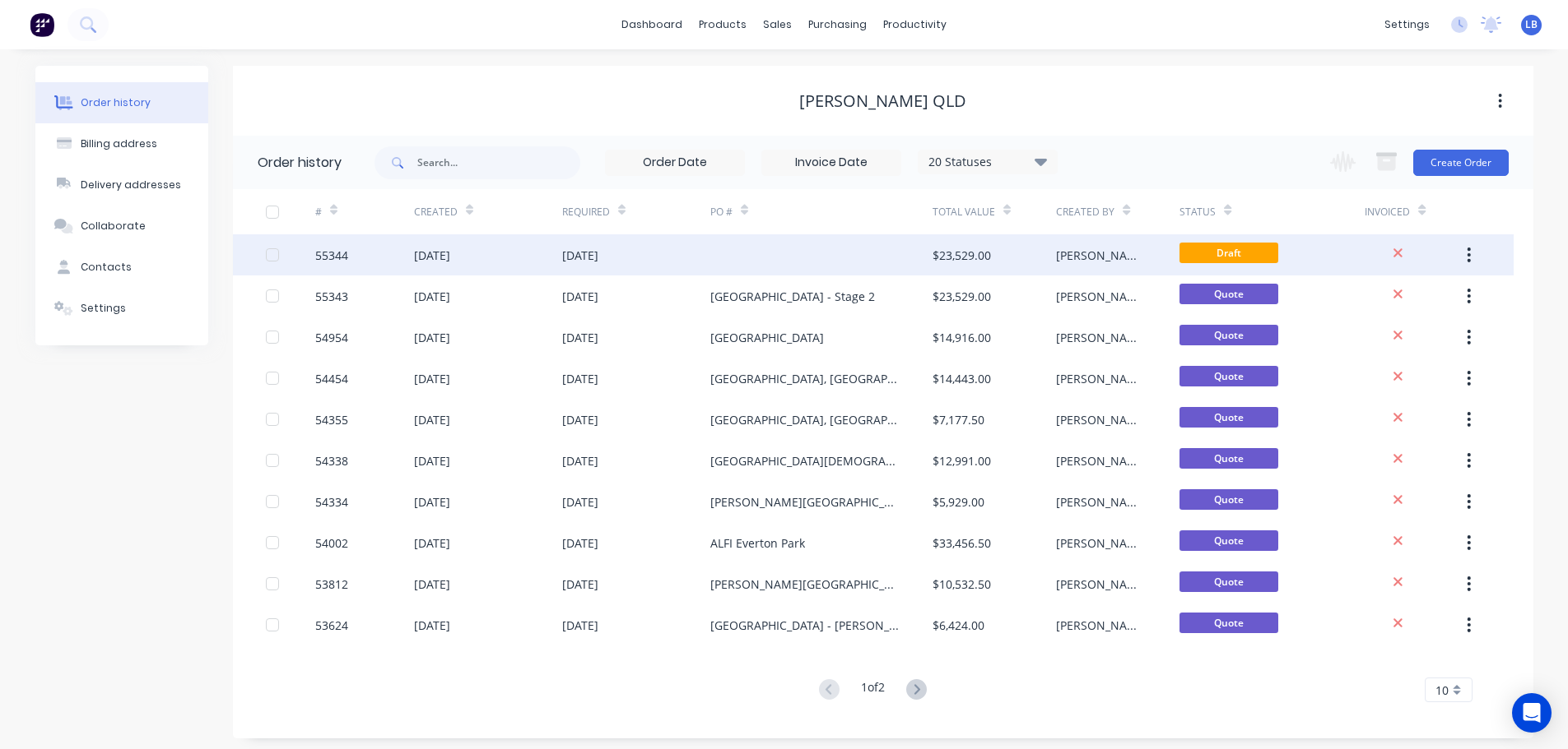
click at [333, 253] on div "55344" at bounding box center [332, 256] width 33 height 17
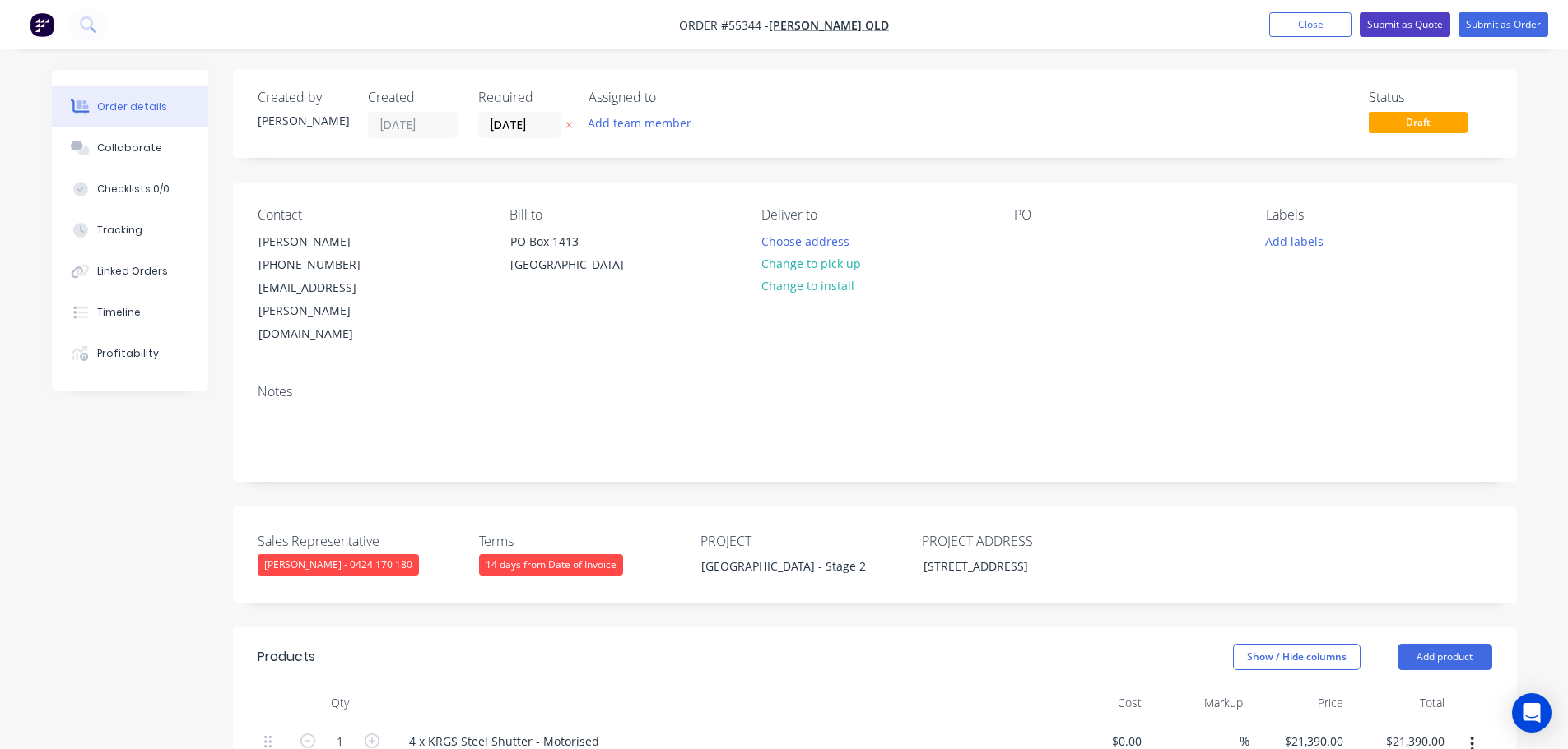
click at [1408, 30] on button "Submit as Quote" at bounding box center [1404, 25] width 90 height 25
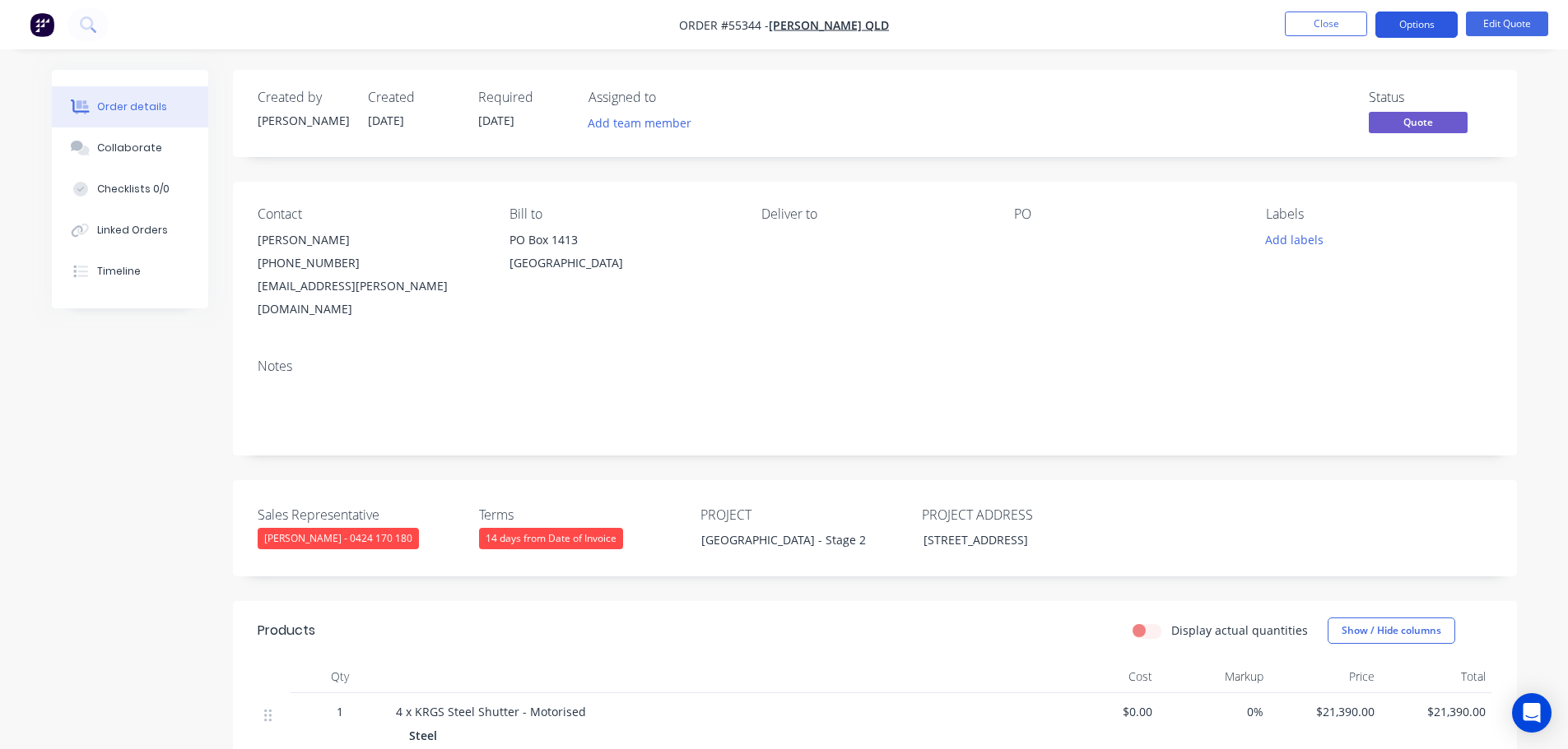
click at [1417, 28] on button "Options" at bounding box center [1417, 24] width 83 height 26
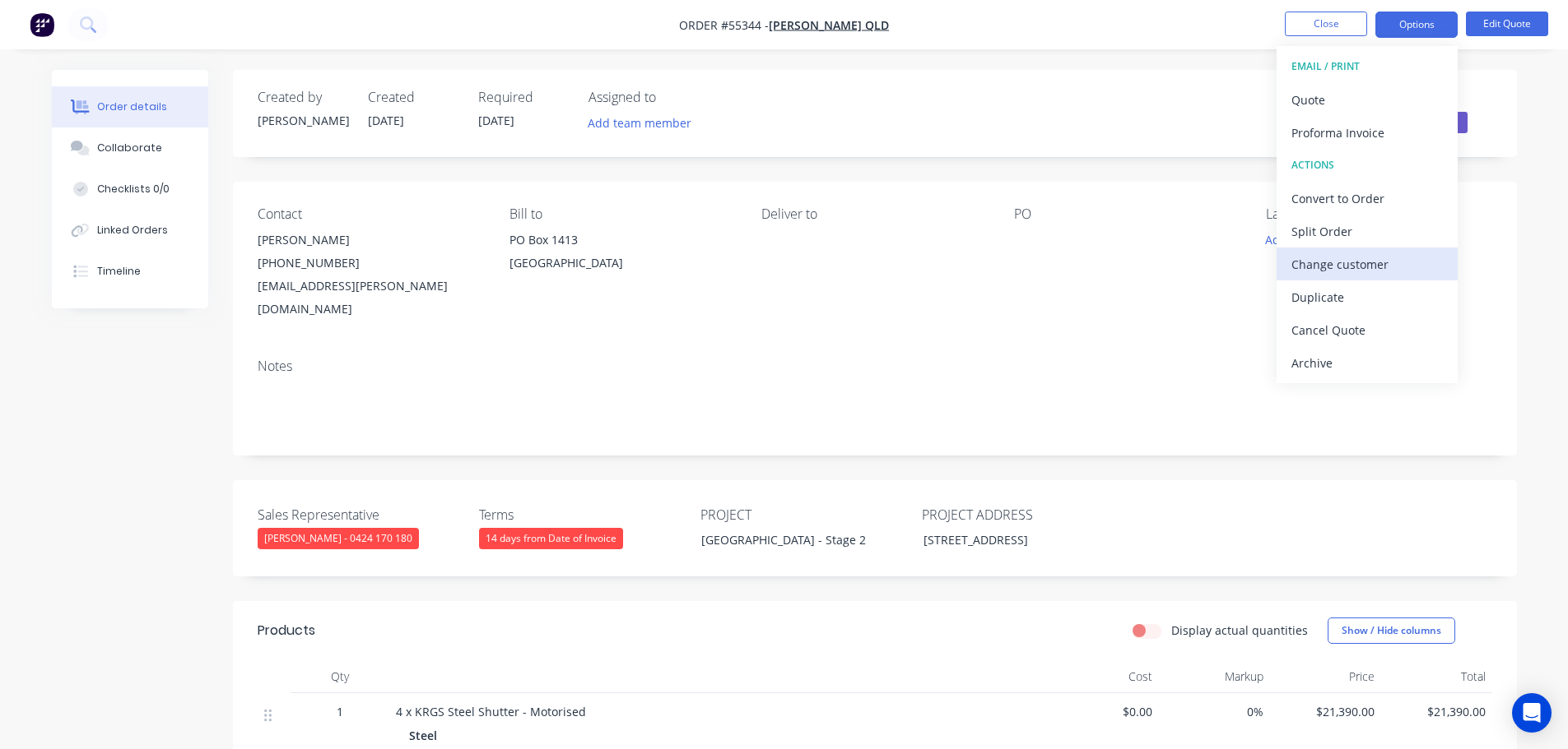
click at [1348, 264] on div "Change customer" at bounding box center [1366, 264] width 151 height 24
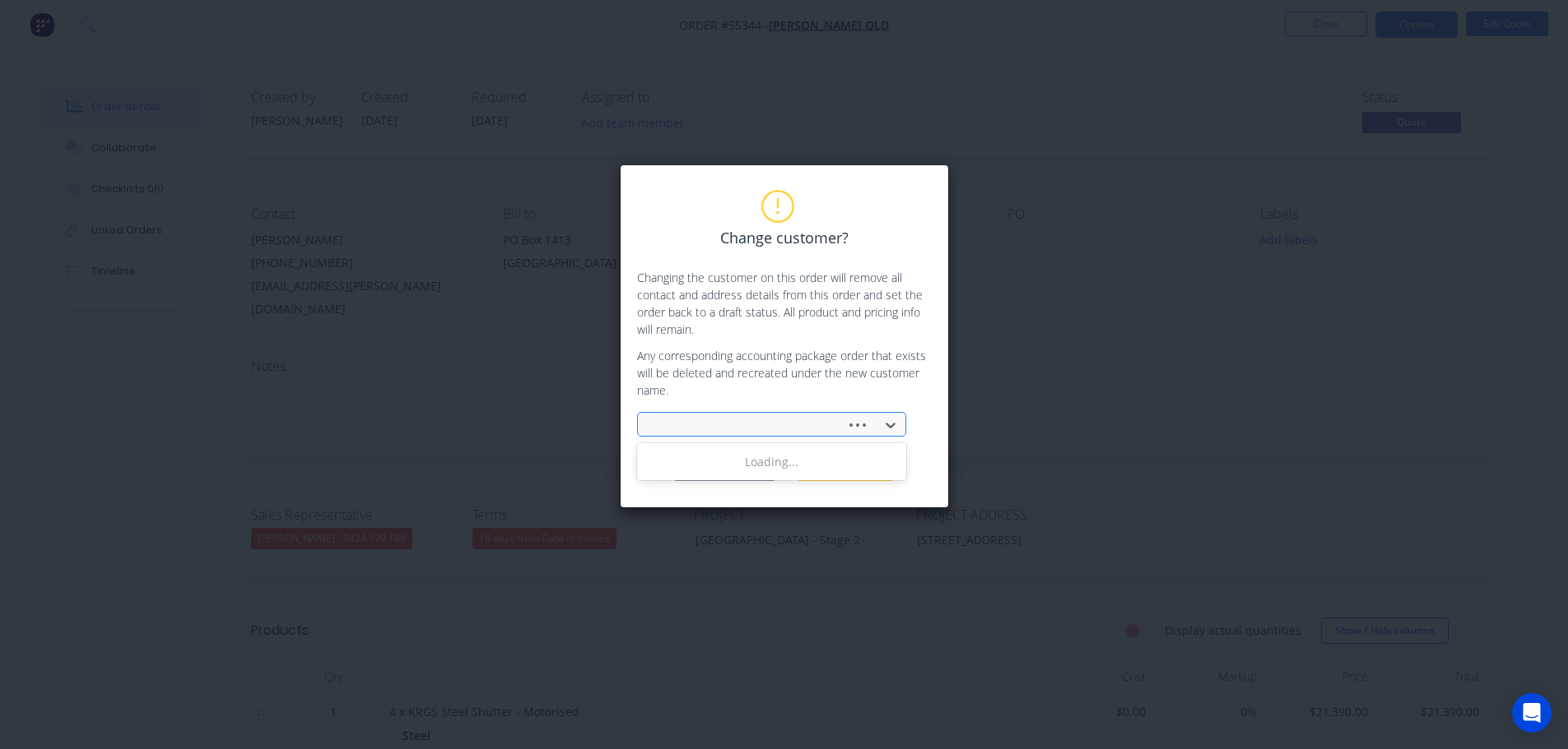
click at [698, 415] on div at bounding box center [745, 425] width 187 height 20
type input "badge constr"
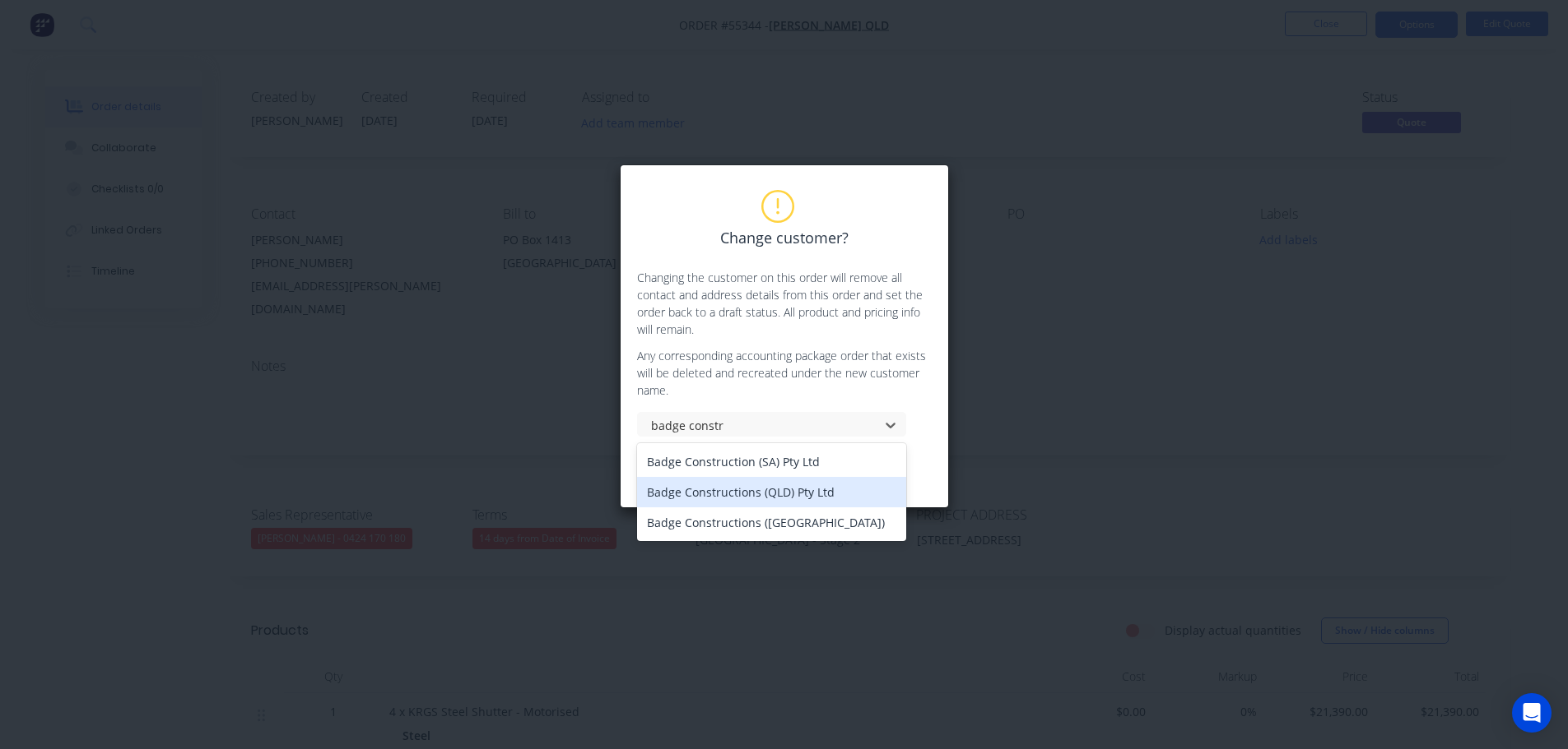
click at [704, 493] on div "Badge Constructions (QLD) Pty Ltd" at bounding box center [771, 492] width 269 height 31
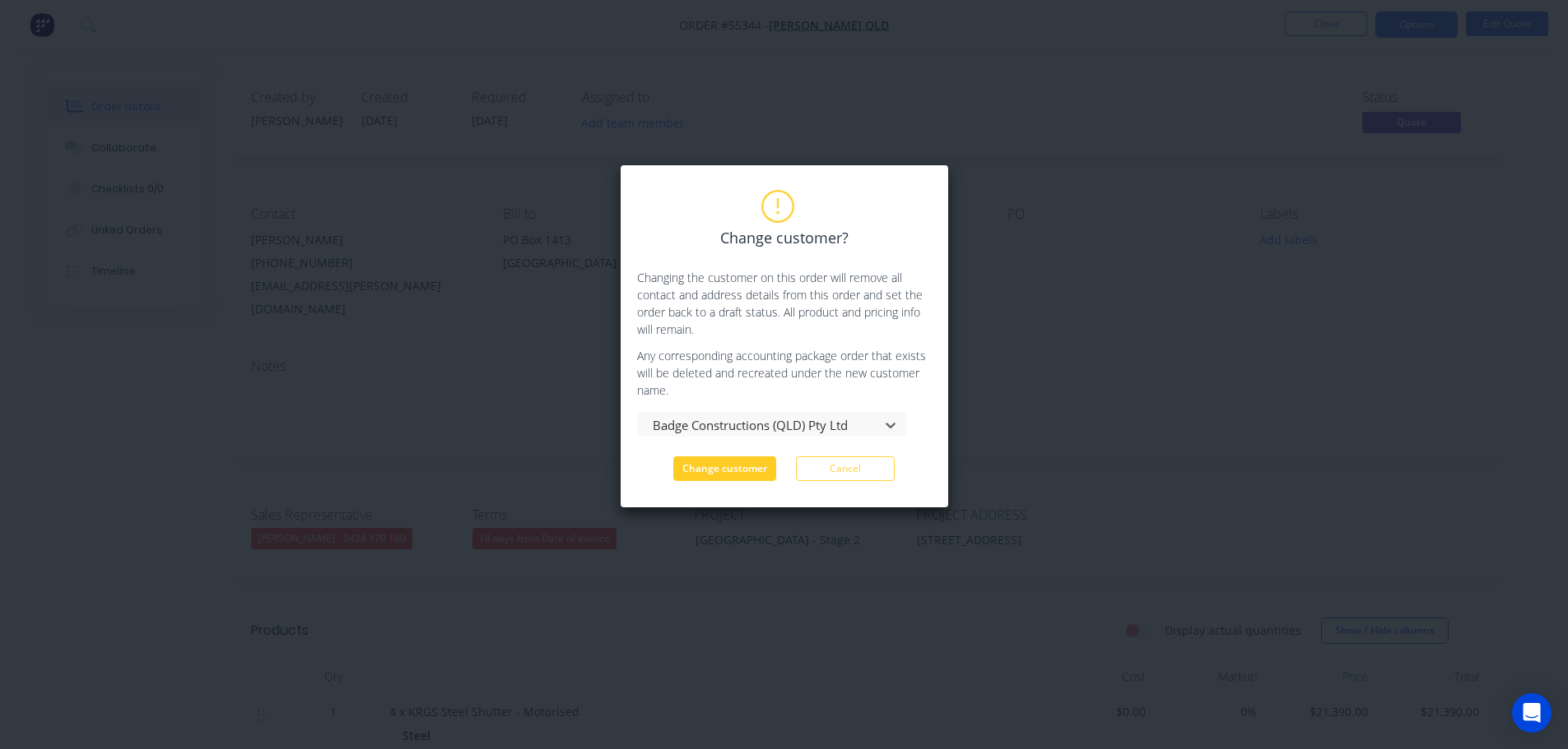
click at [713, 476] on button "Change customer" at bounding box center [724, 469] width 103 height 25
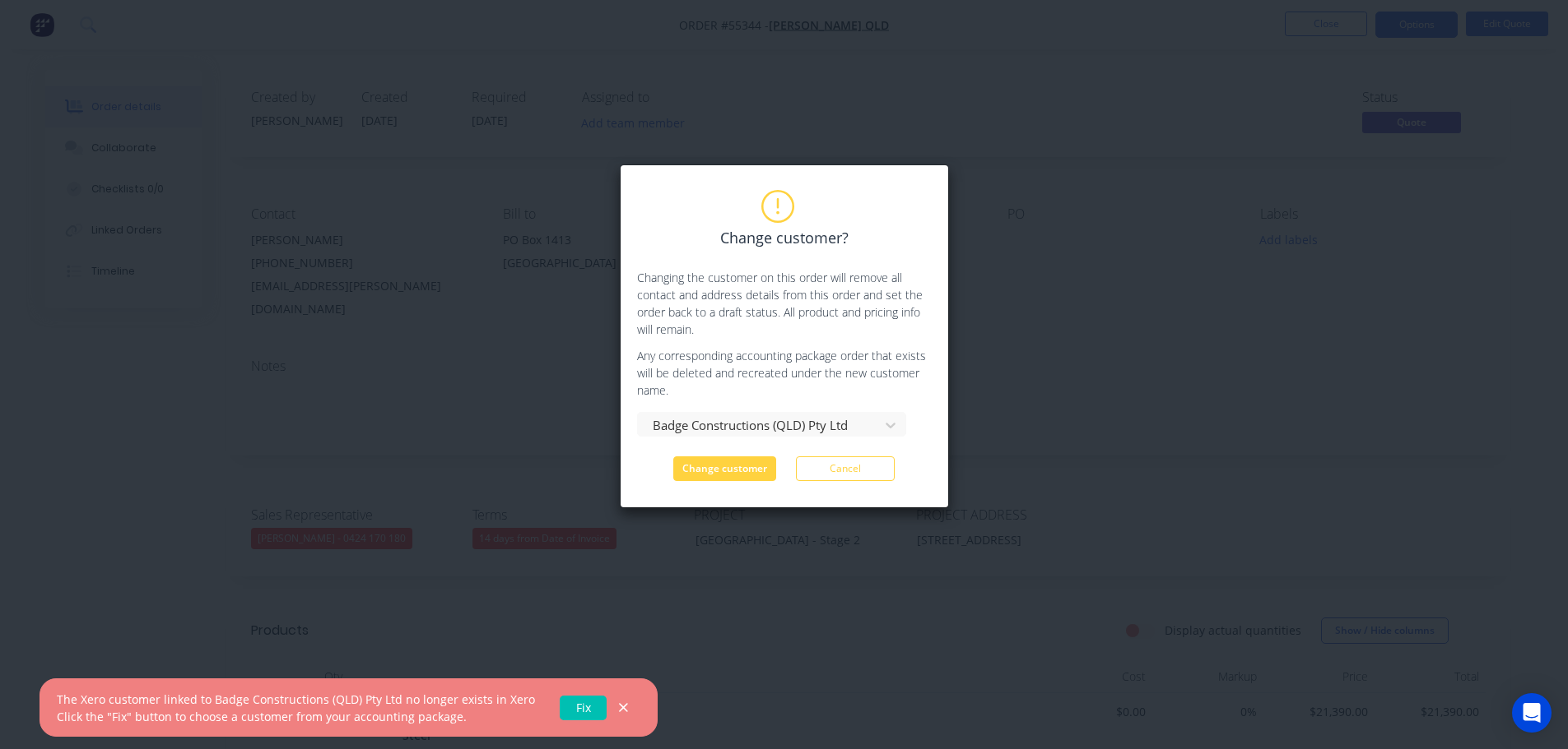
click at [572, 714] on link "Fix" at bounding box center [583, 709] width 47 height 25
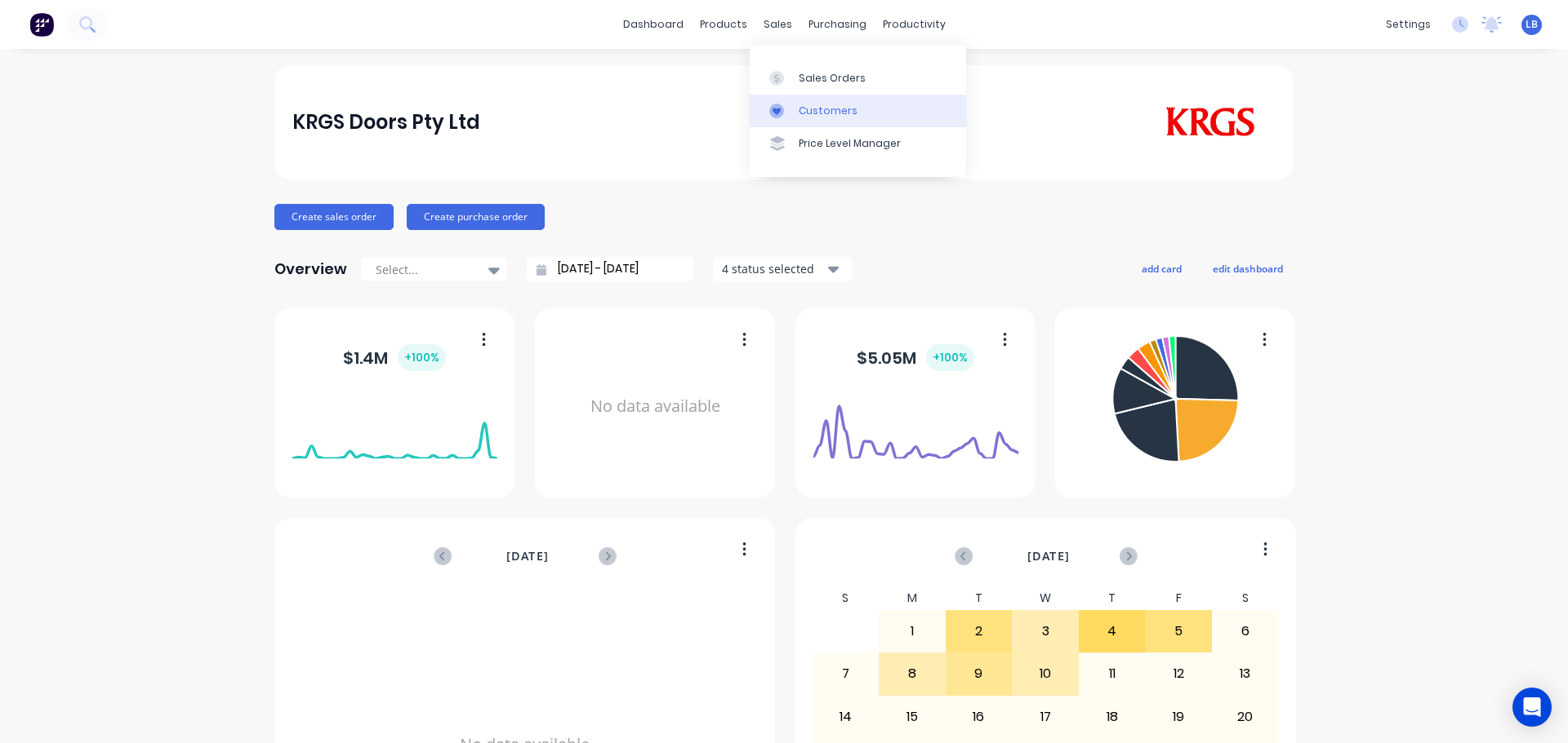
click at [817, 111] on div "Customers" at bounding box center [828, 111] width 59 height 14
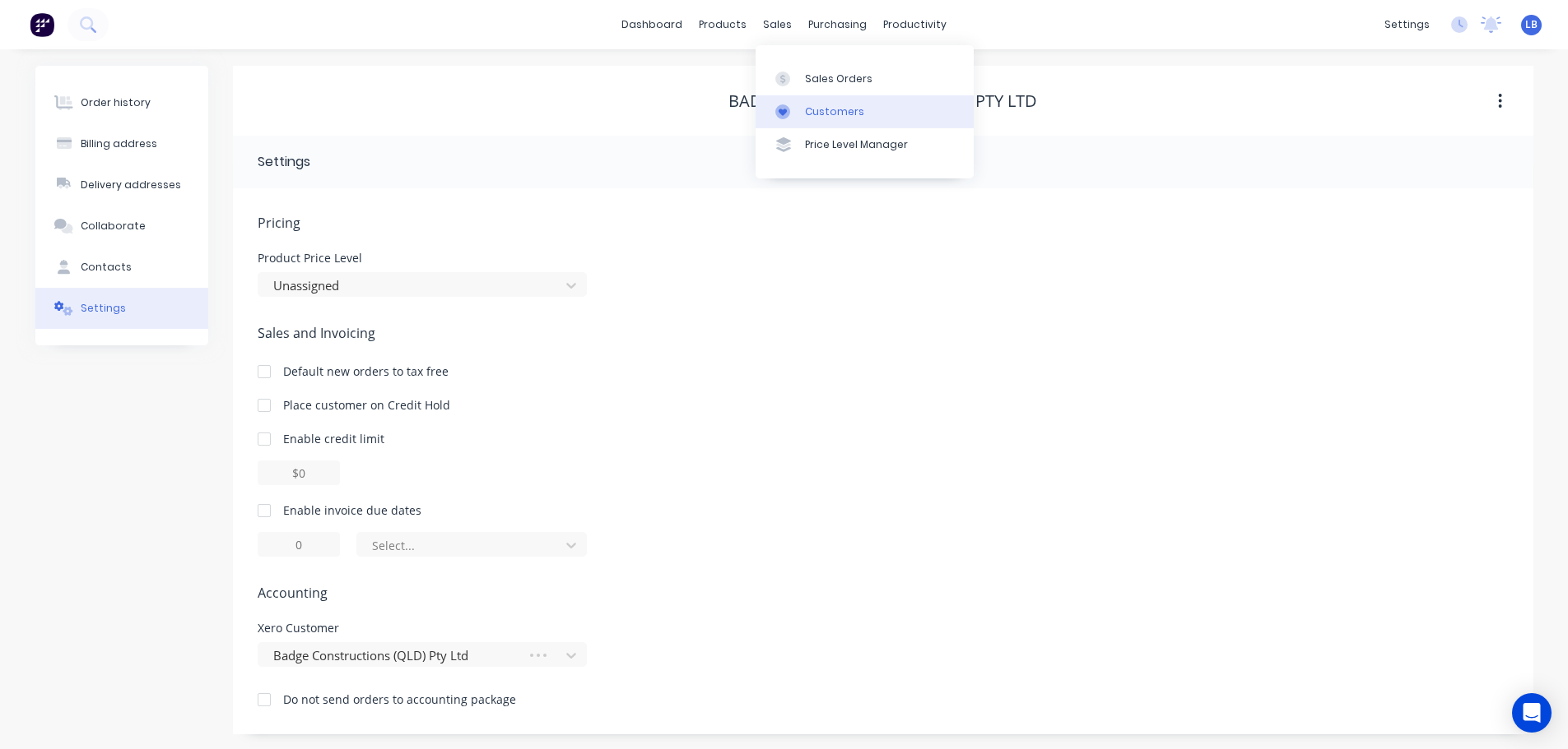
click at [849, 115] on div "Customers" at bounding box center [835, 112] width 60 height 14
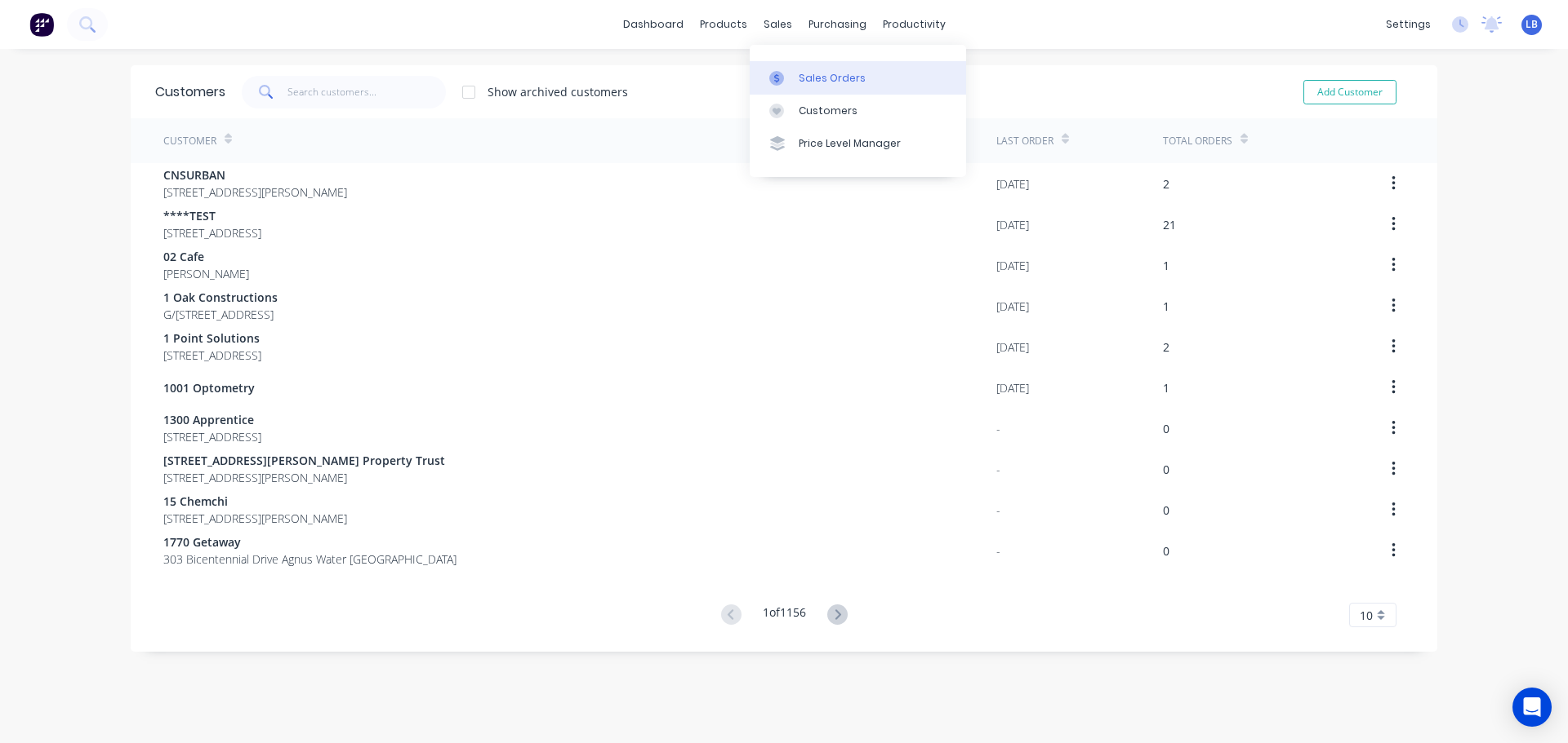
click at [829, 82] on div "Sales Orders" at bounding box center [832, 77] width 67 height 14
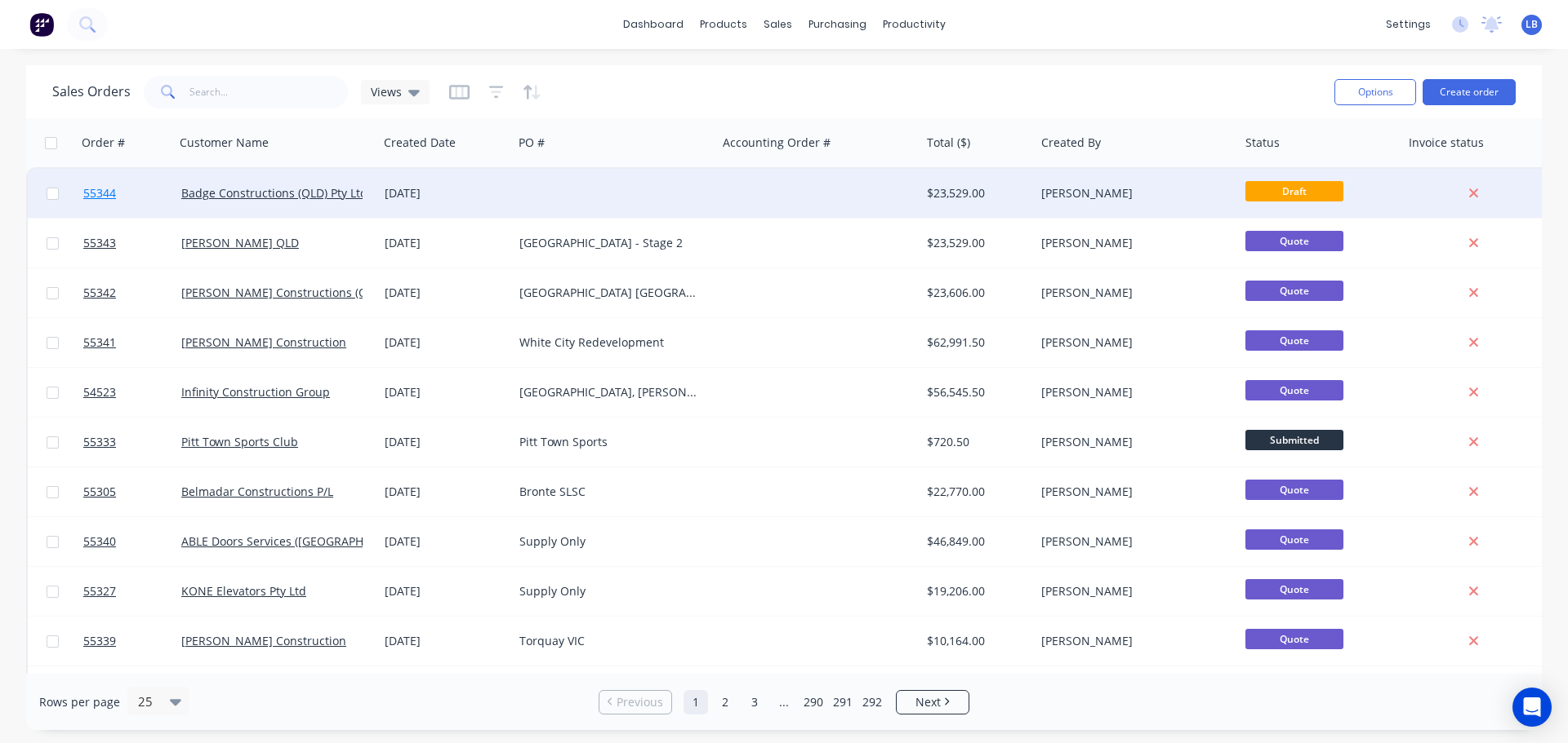
click at [90, 192] on span "55344" at bounding box center [99, 193] width 32 height 16
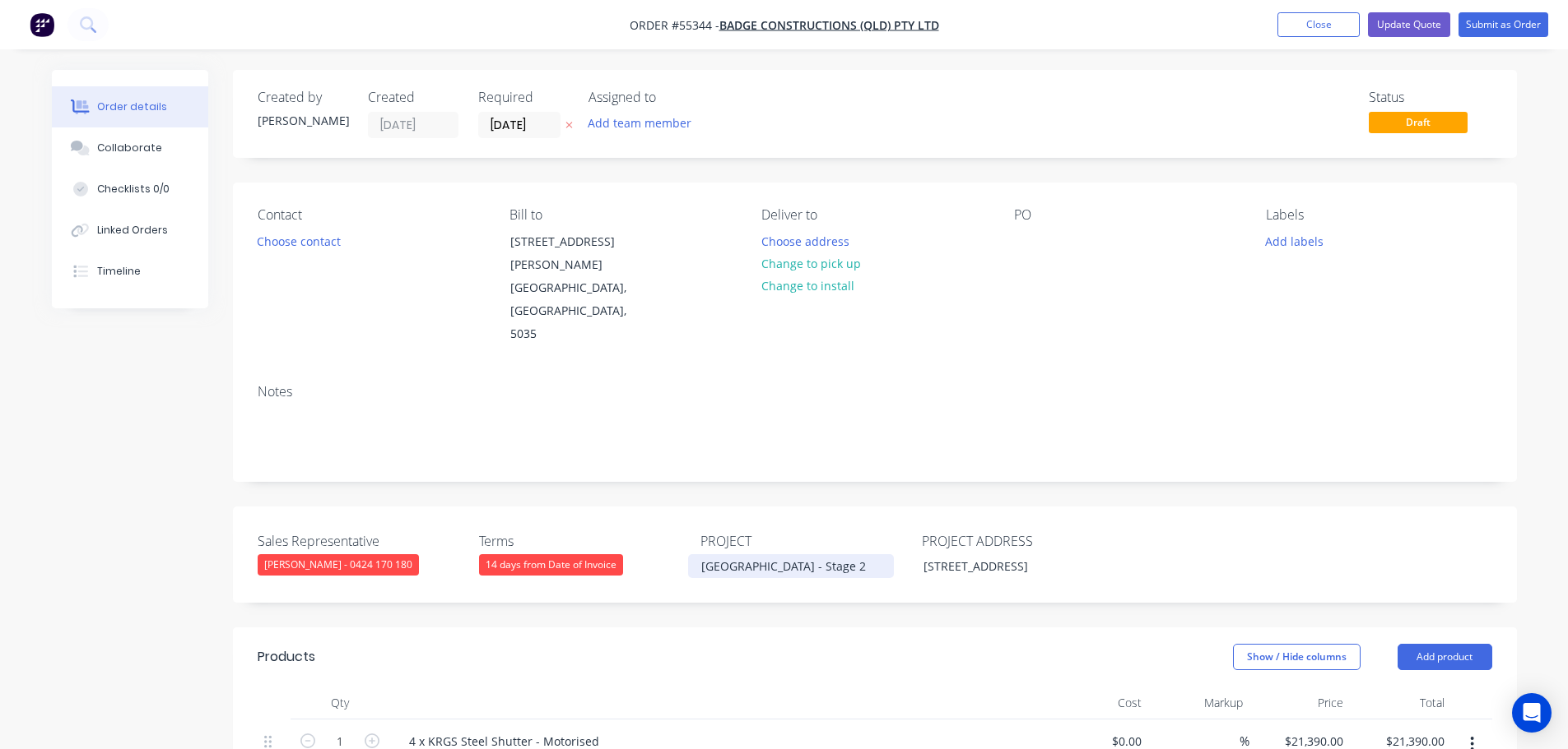
click at [790, 555] on div "[GEOGRAPHIC_DATA] - Stage 2" at bounding box center [791, 566] width 206 height 24
copy div "[GEOGRAPHIC_DATA] - Stage 2"
click at [1029, 240] on div at bounding box center [1026, 241] width 26 height 24
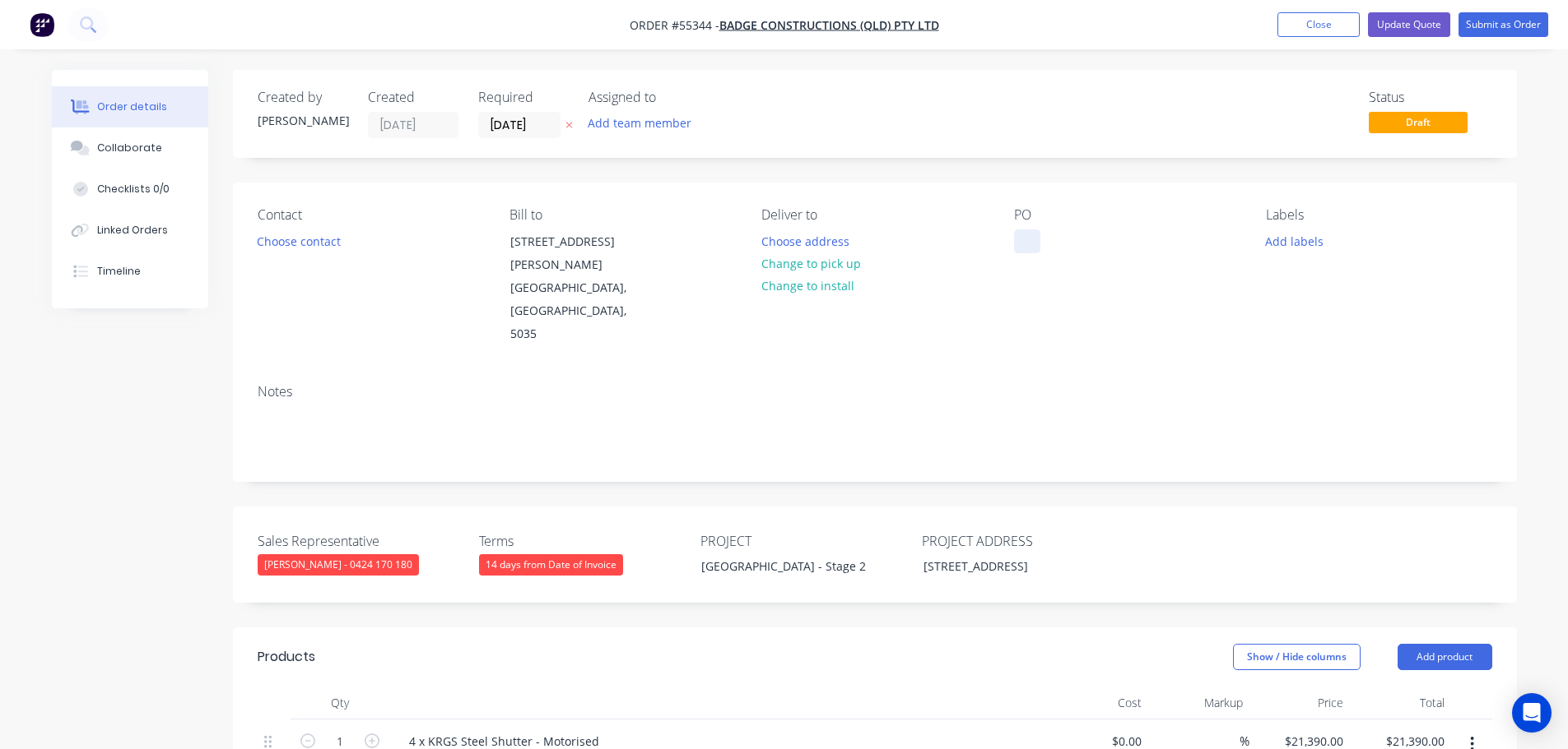
paste div
click at [282, 246] on button "Choose contact" at bounding box center [298, 240] width 101 height 22
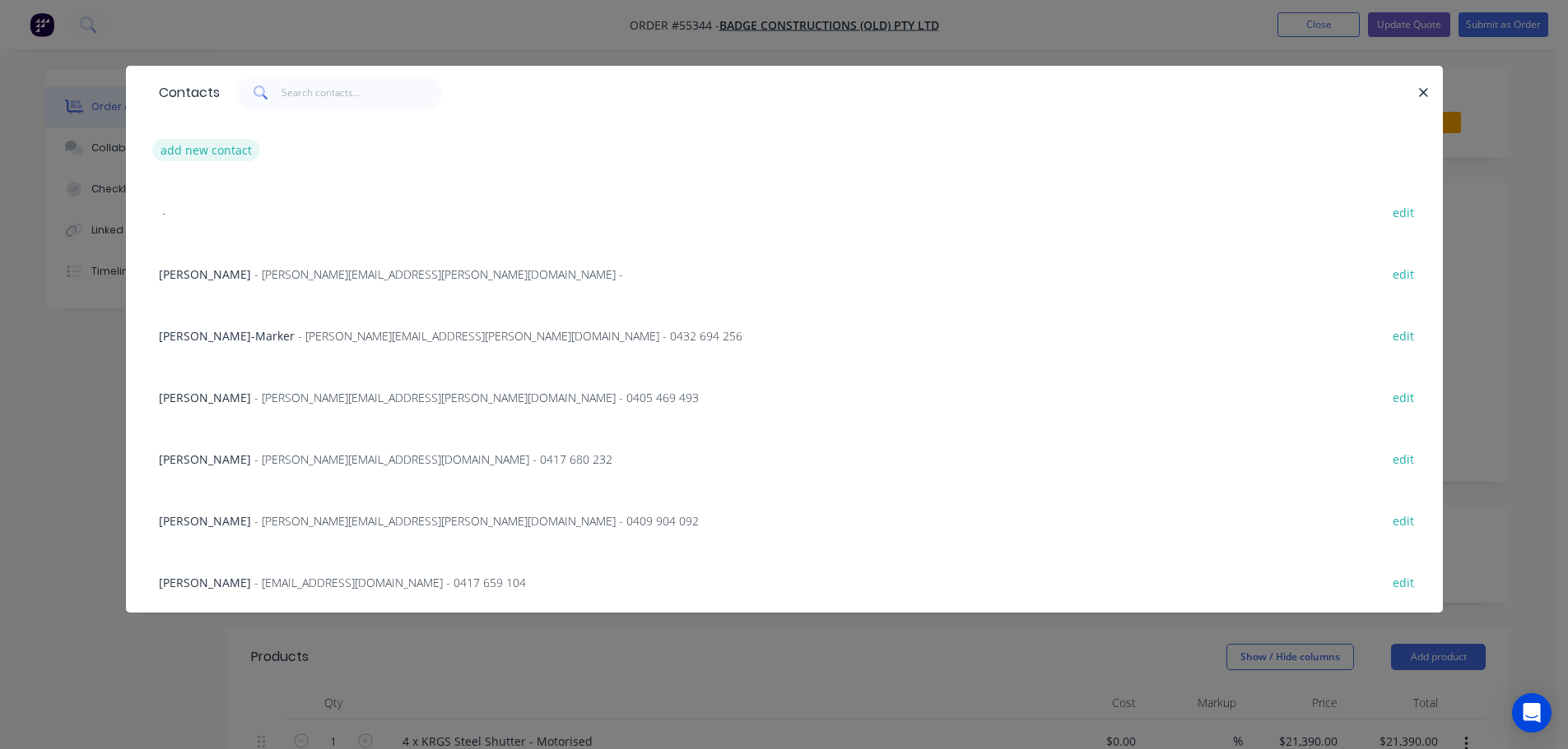
click at [212, 146] on button "add new contact" at bounding box center [206, 150] width 109 height 22
select select "AU"
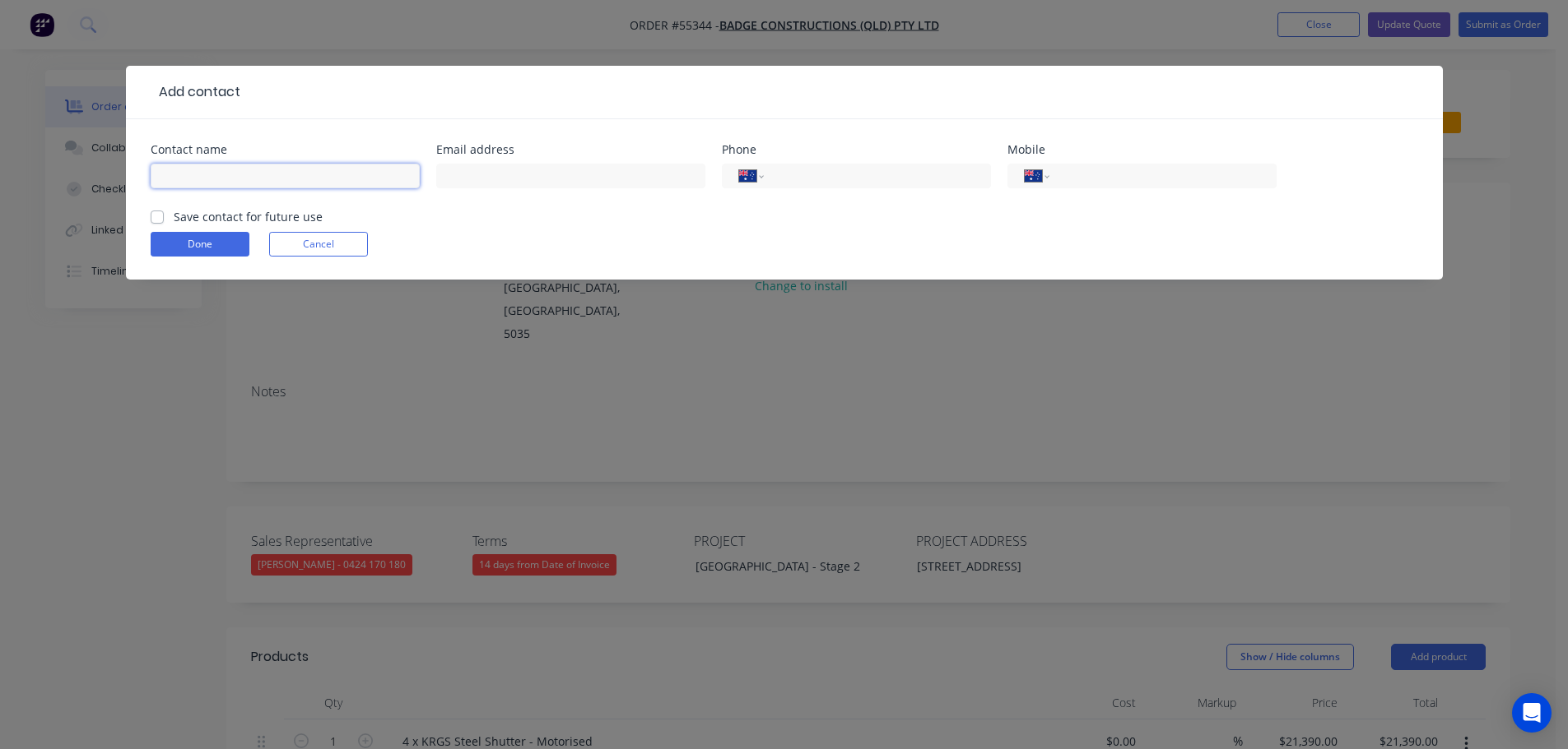
click at [175, 173] on input "text" at bounding box center [286, 176] width 269 height 25
type input "[PERSON_NAME]"
drag, startPoint x: 474, startPoint y: 178, endPoint x: 476, endPoint y: 212, distance: 34.1
click at [474, 178] on input "text" at bounding box center [570, 176] width 269 height 25
type input "[EMAIL_ADDRESS][PERSON_NAME][DOMAIN_NAME]"
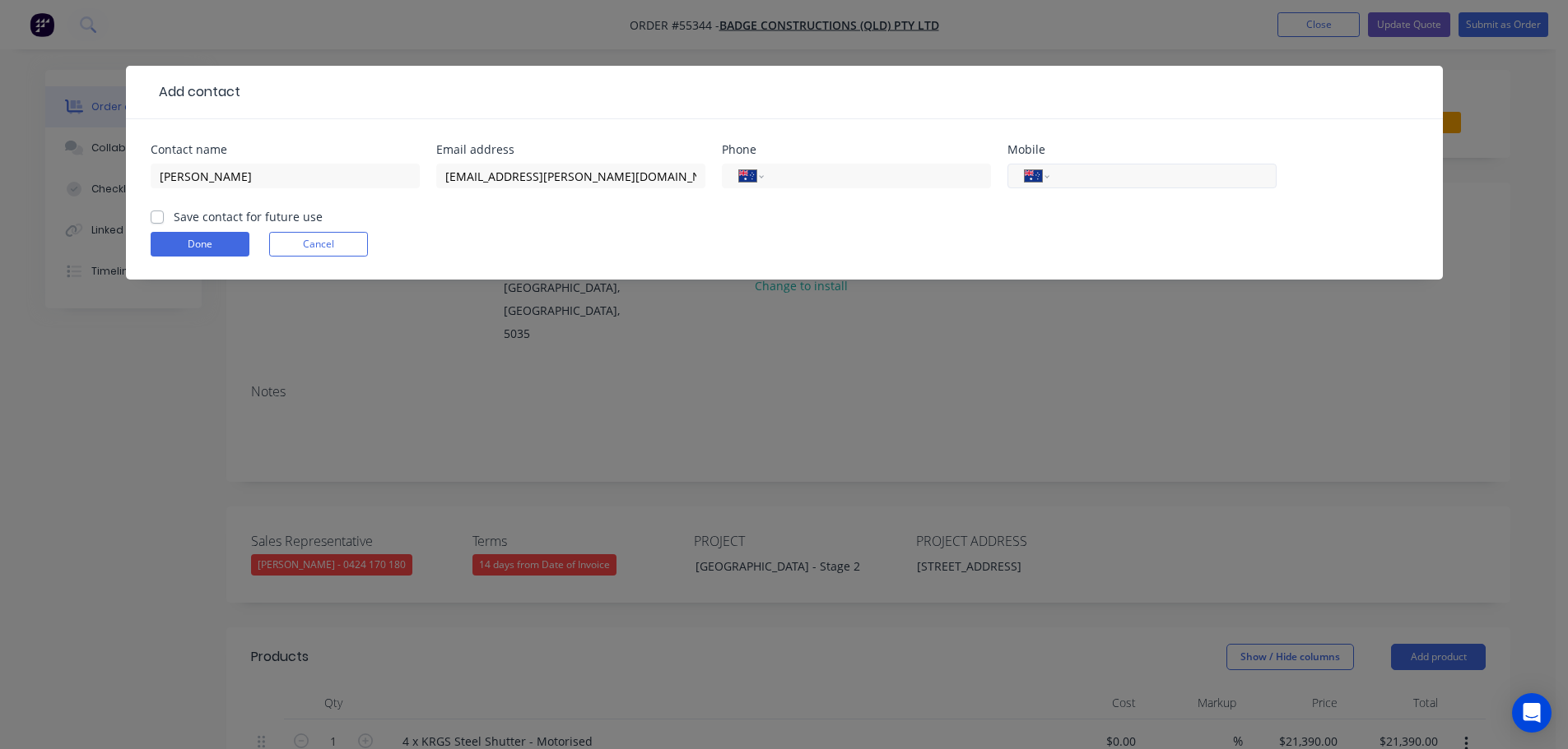
click at [1147, 176] on input "tel" at bounding box center [1159, 177] width 197 height 19
type input "0400 079 291"
click at [174, 219] on label "Save contact for future use" at bounding box center [248, 216] width 149 height 17
click at [161, 219] on input "Save contact for future use" at bounding box center [158, 215] width 13 height 15
checkbox input "true"
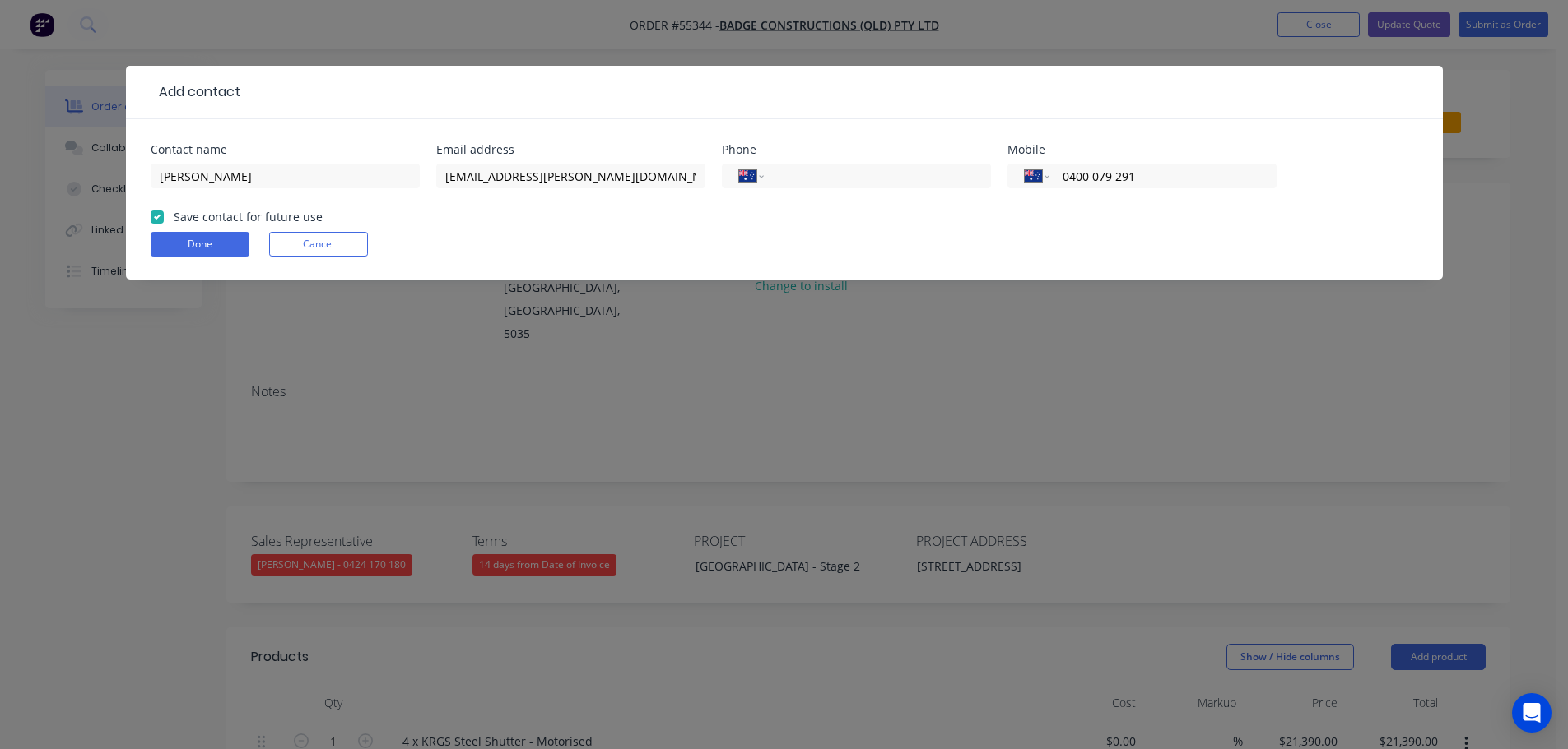
click at [208, 258] on form "Contact name [PERSON_NAME] Email address [EMAIL_ADDRESS][PERSON_NAME][DOMAIN_NA…" at bounding box center [785, 212] width 1268 height 136
click at [209, 248] on button "Done" at bounding box center [200, 244] width 99 height 25
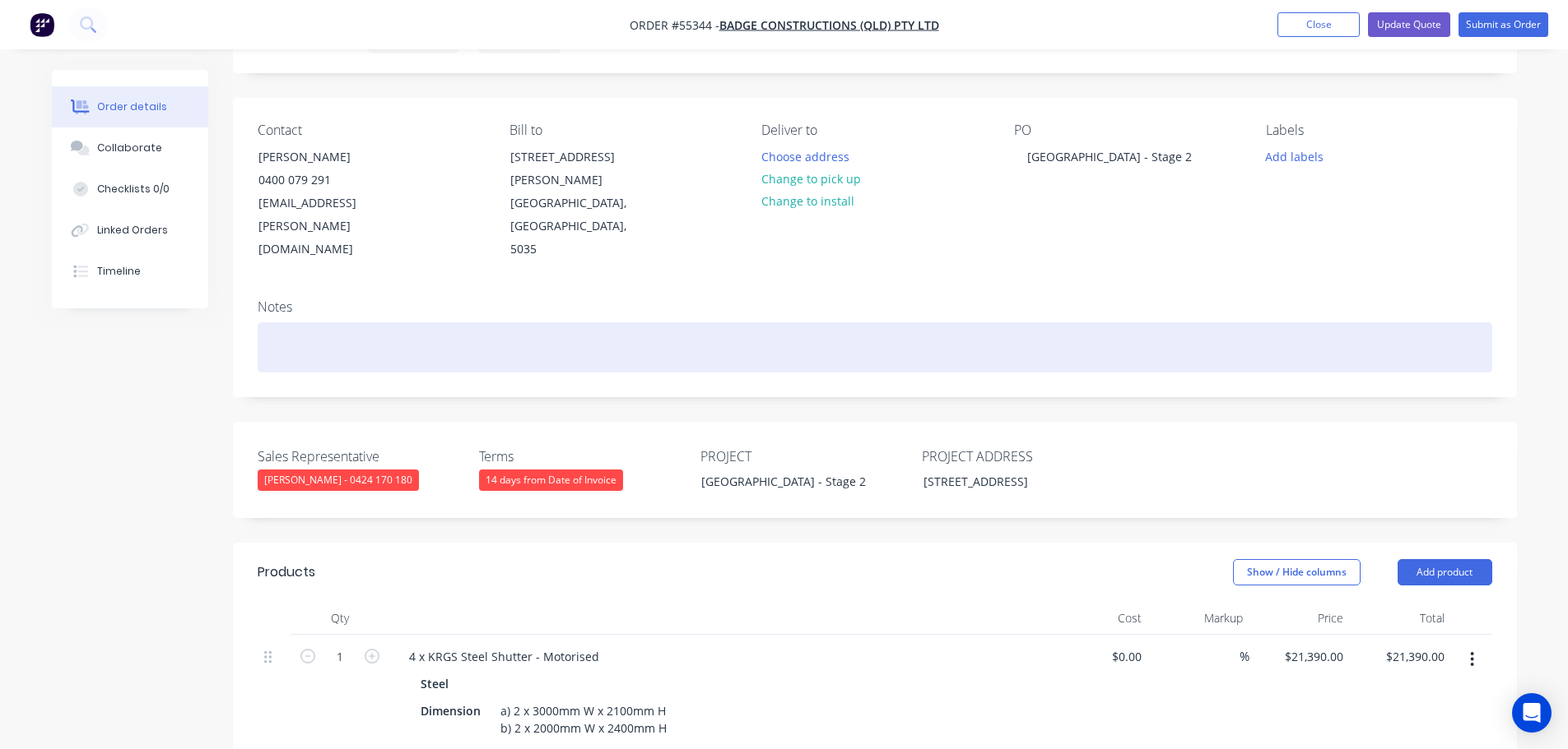
scroll to position [83, 0]
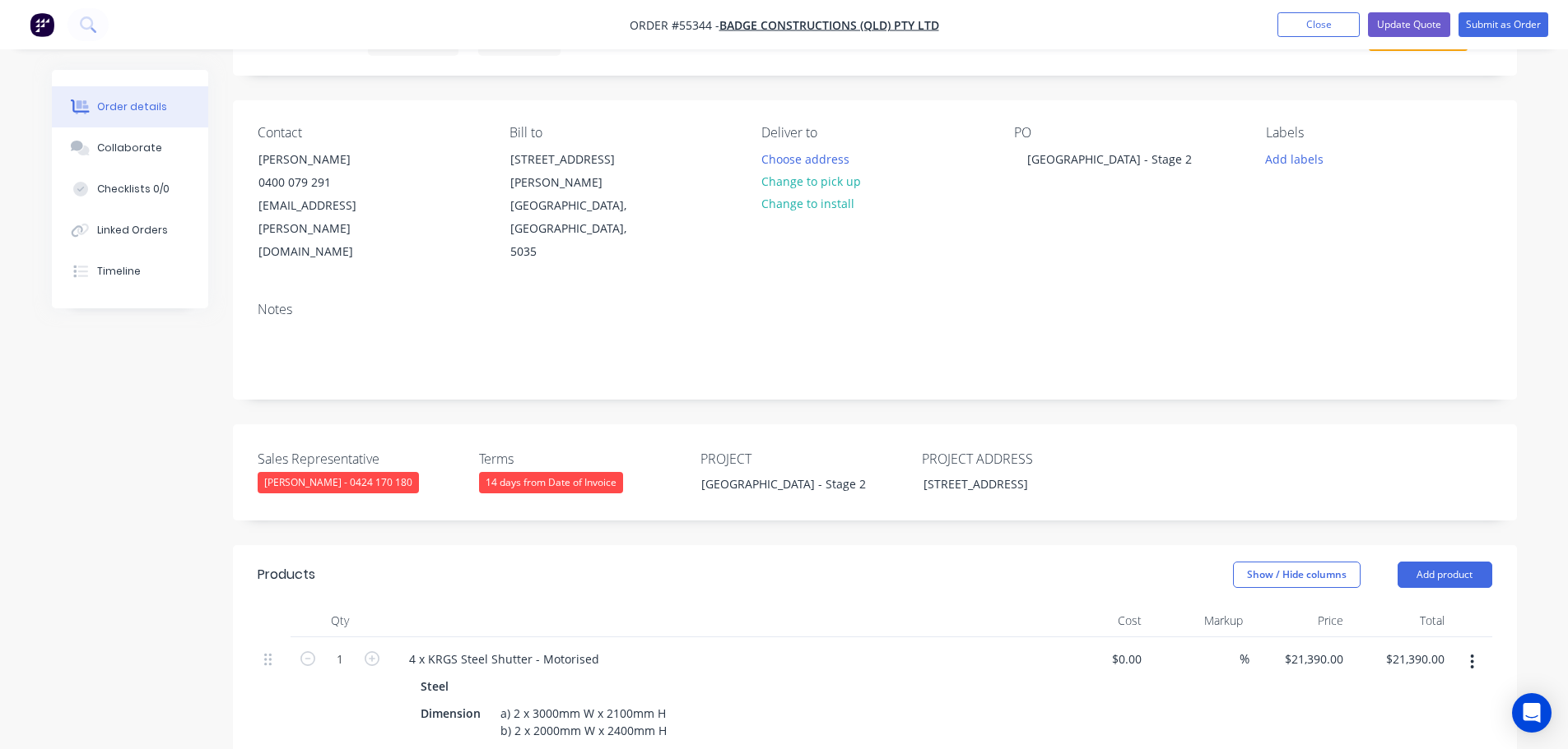
click at [516, 472] on div "14 days from Date of Invoice" at bounding box center [551, 483] width 144 height 21
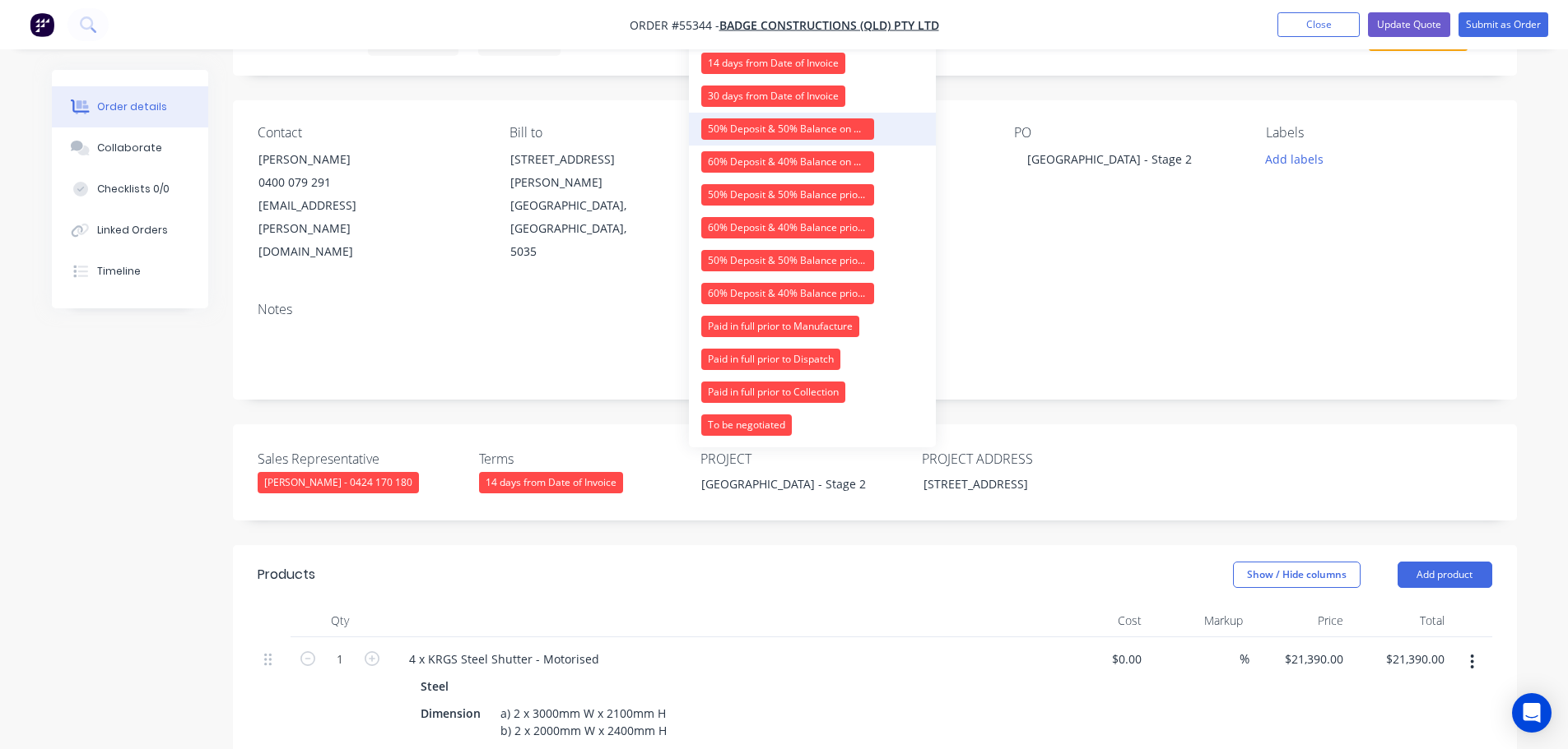
click at [753, 129] on div "50% Deposit & 50% Balance on Day of Installation" at bounding box center [788, 129] width 173 height 21
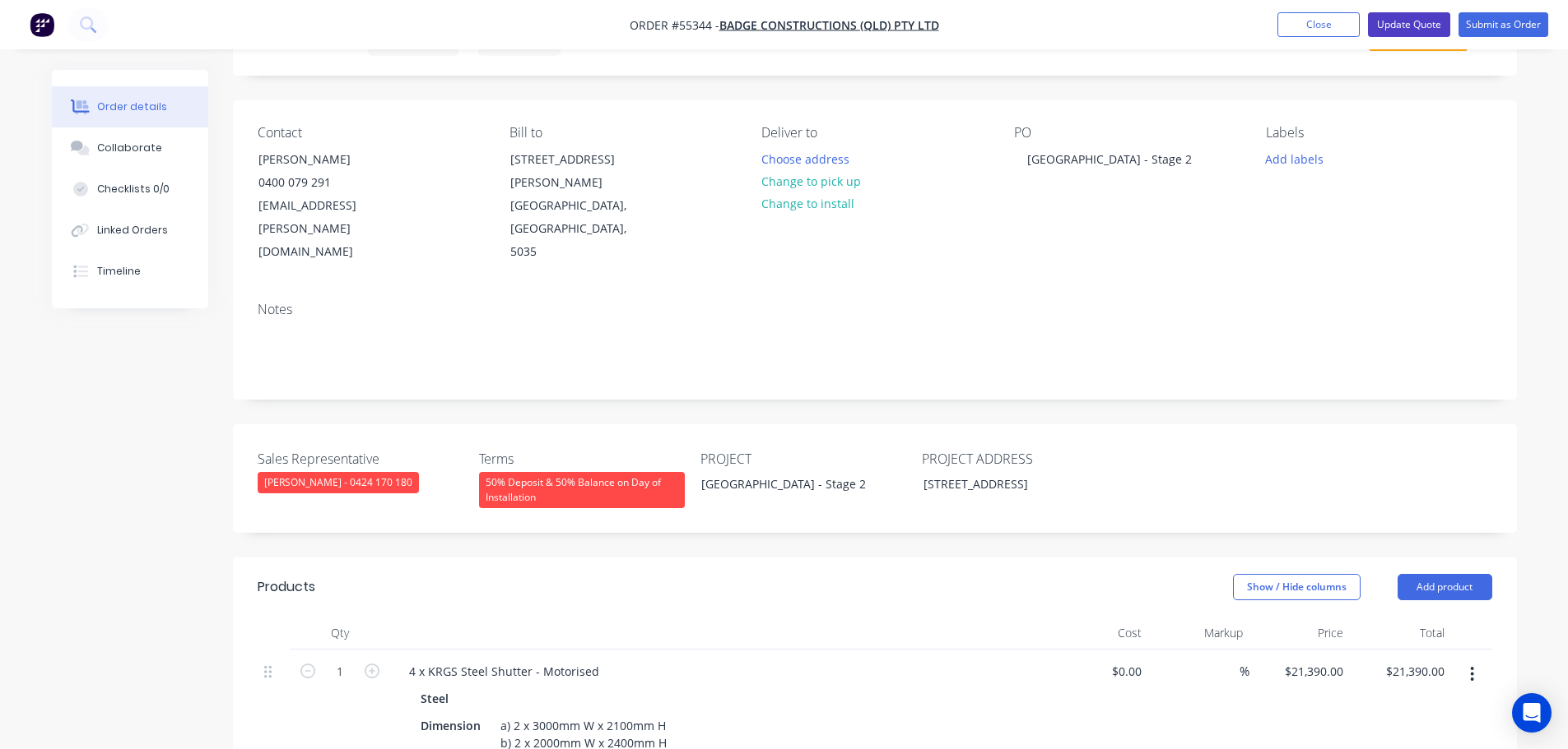
click at [1418, 24] on button "Update Quote" at bounding box center [1409, 25] width 83 height 25
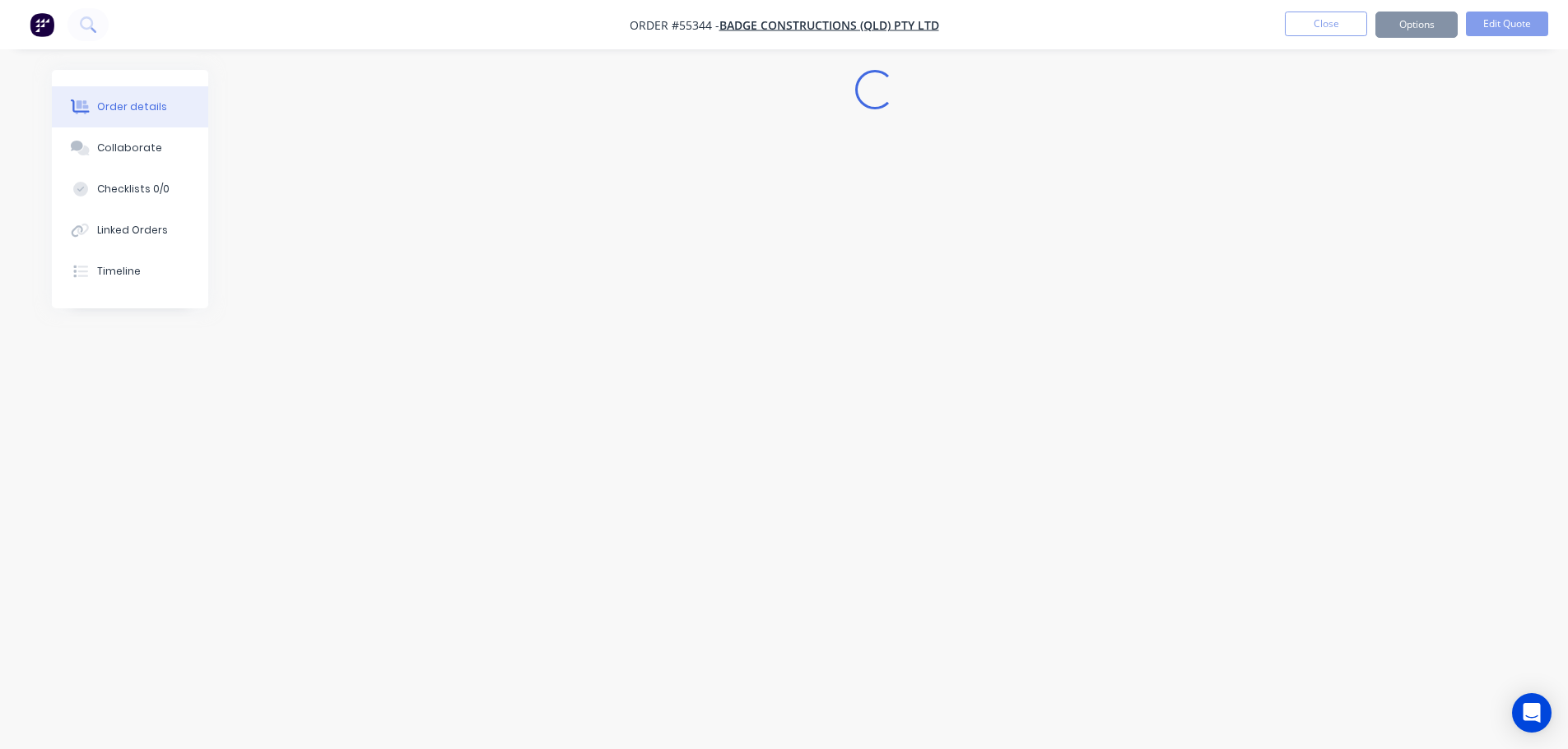
scroll to position [0, 0]
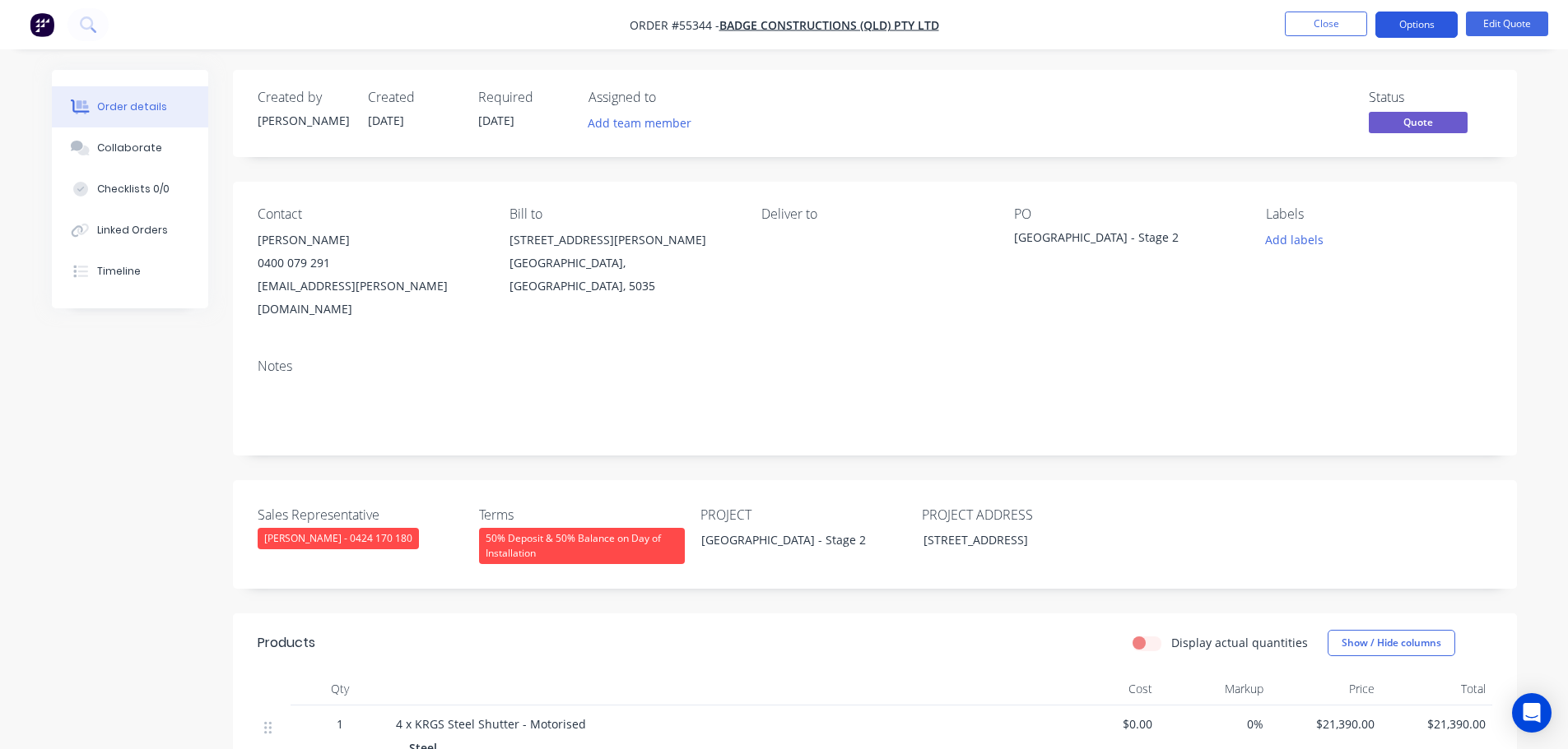
click at [1410, 27] on button "Options" at bounding box center [1417, 24] width 83 height 26
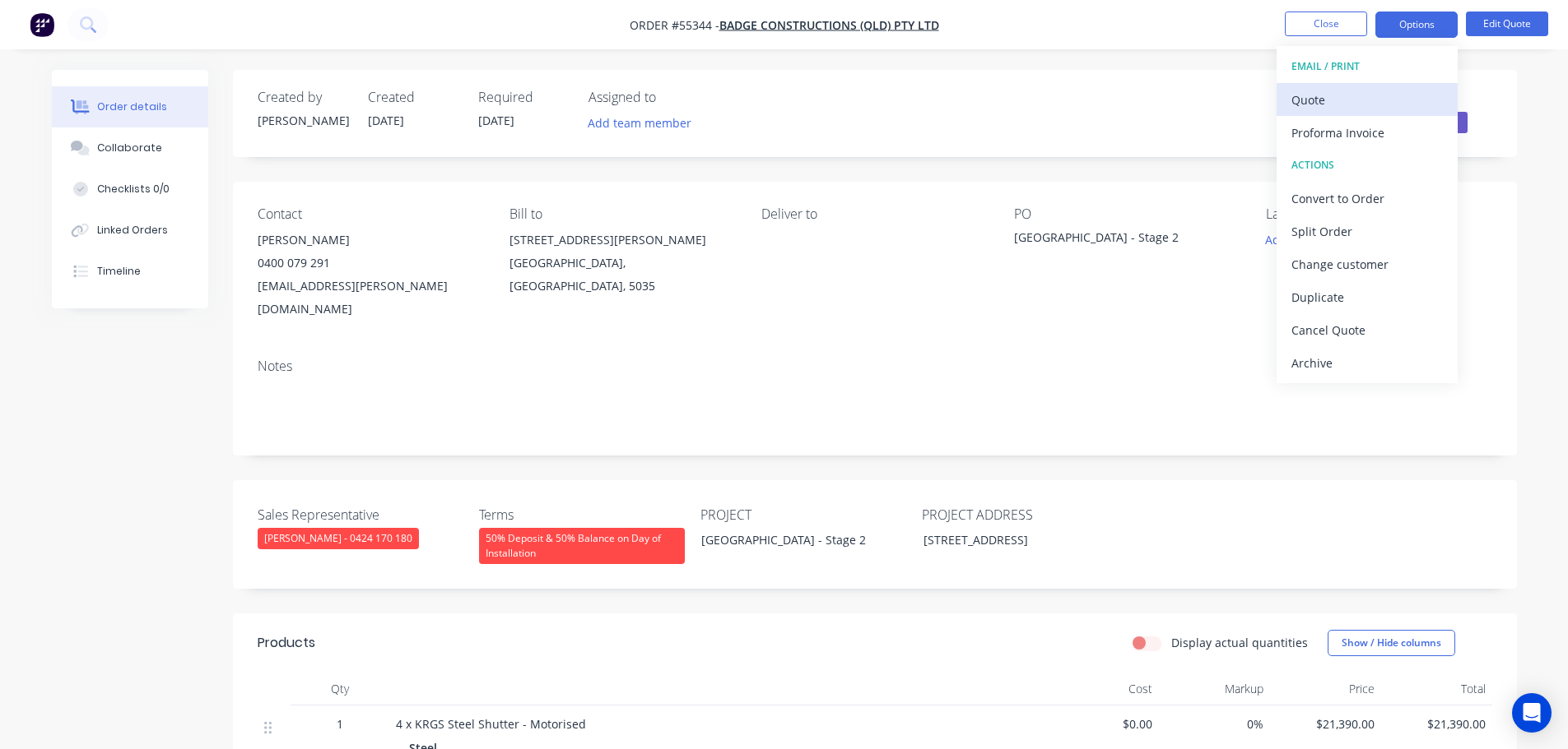
click at [1292, 107] on div "Quote" at bounding box center [1366, 100] width 151 height 24
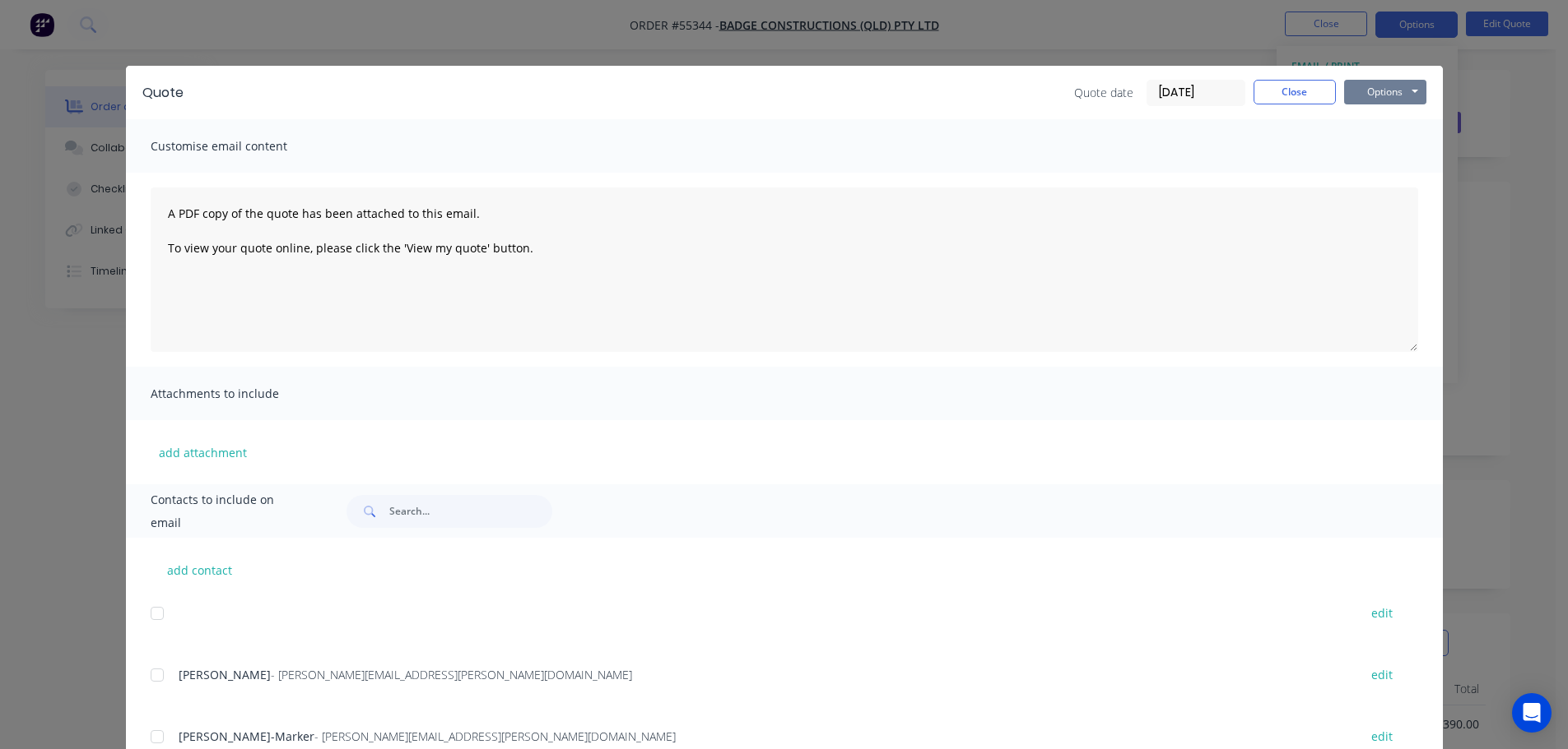
click at [1366, 96] on button "Options" at bounding box center [1385, 92] width 83 height 25
click at [1369, 151] on button "Print" at bounding box center [1397, 148] width 106 height 27
click at [1261, 95] on button "Close" at bounding box center [1295, 92] width 83 height 25
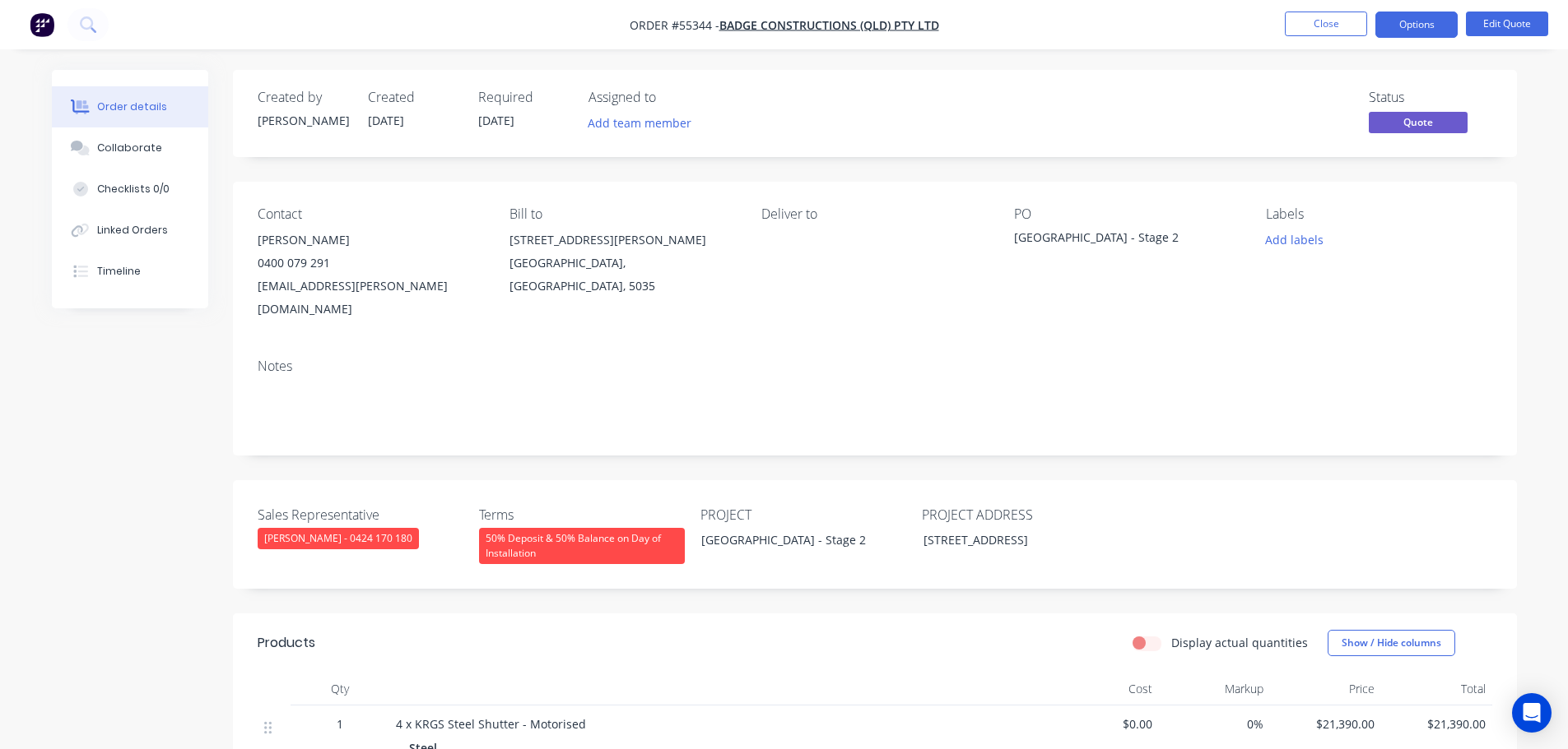
click at [326, 290] on div "[EMAIL_ADDRESS][PERSON_NAME][DOMAIN_NAME]" at bounding box center [370, 298] width 225 height 46
copy div "[EMAIL_ADDRESS][PERSON_NAME][DOMAIN_NAME]"
click at [1087, 239] on div "[GEOGRAPHIC_DATA] - Stage 2" at bounding box center [1117, 240] width 206 height 23
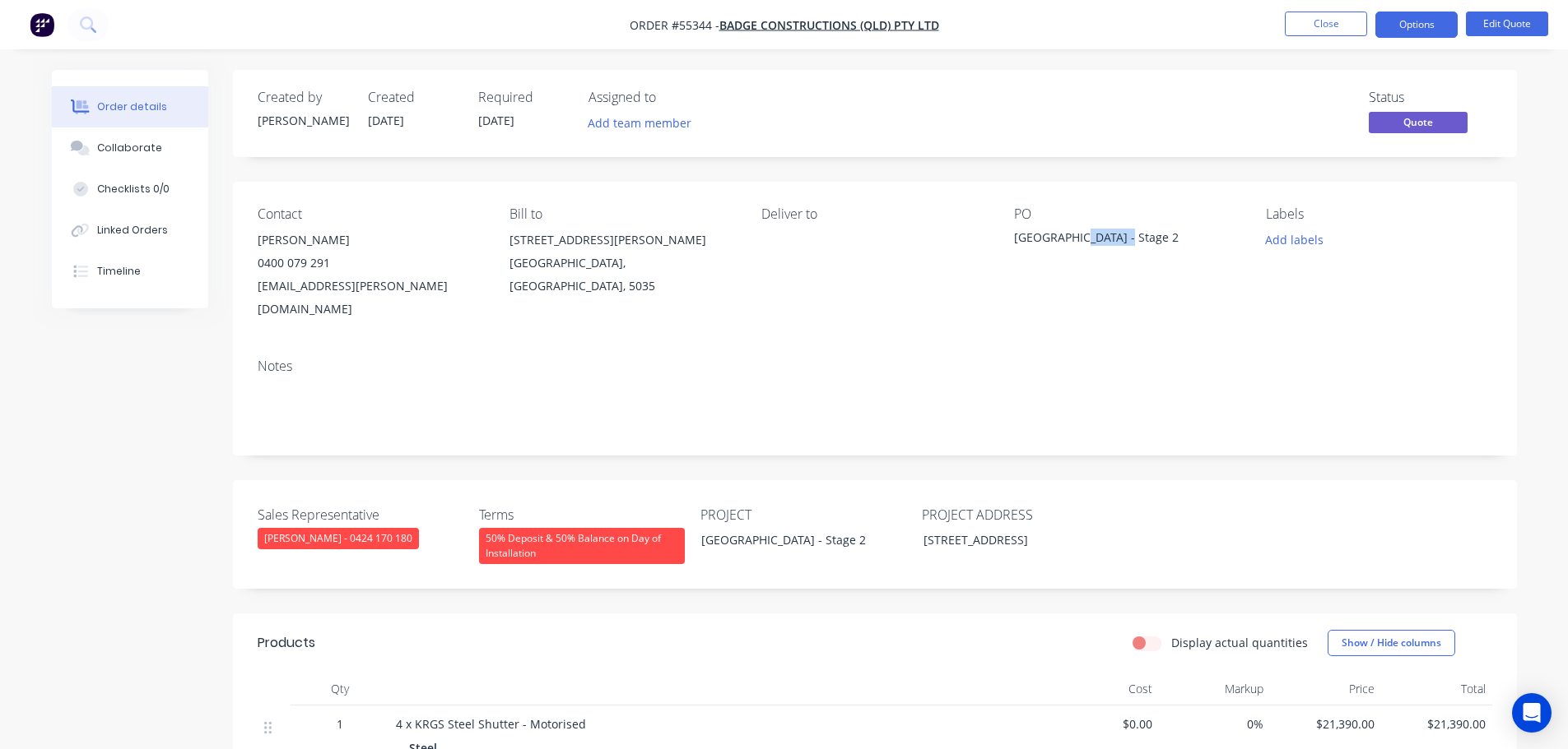
click at [1087, 239] on div "[GEOGRAPHIC_DATA] - Stage 2" at bounding box center [1117, 240] width 206 height 23
copy div "[GEOGRAPHIC_DATA] - Stage 2"
click at [330, 264] on span at bounding box center [330, 262] width 0 height 15
click at [1319, 25] on button "Close" at bounding box center [1327, 24] width 83 height 25
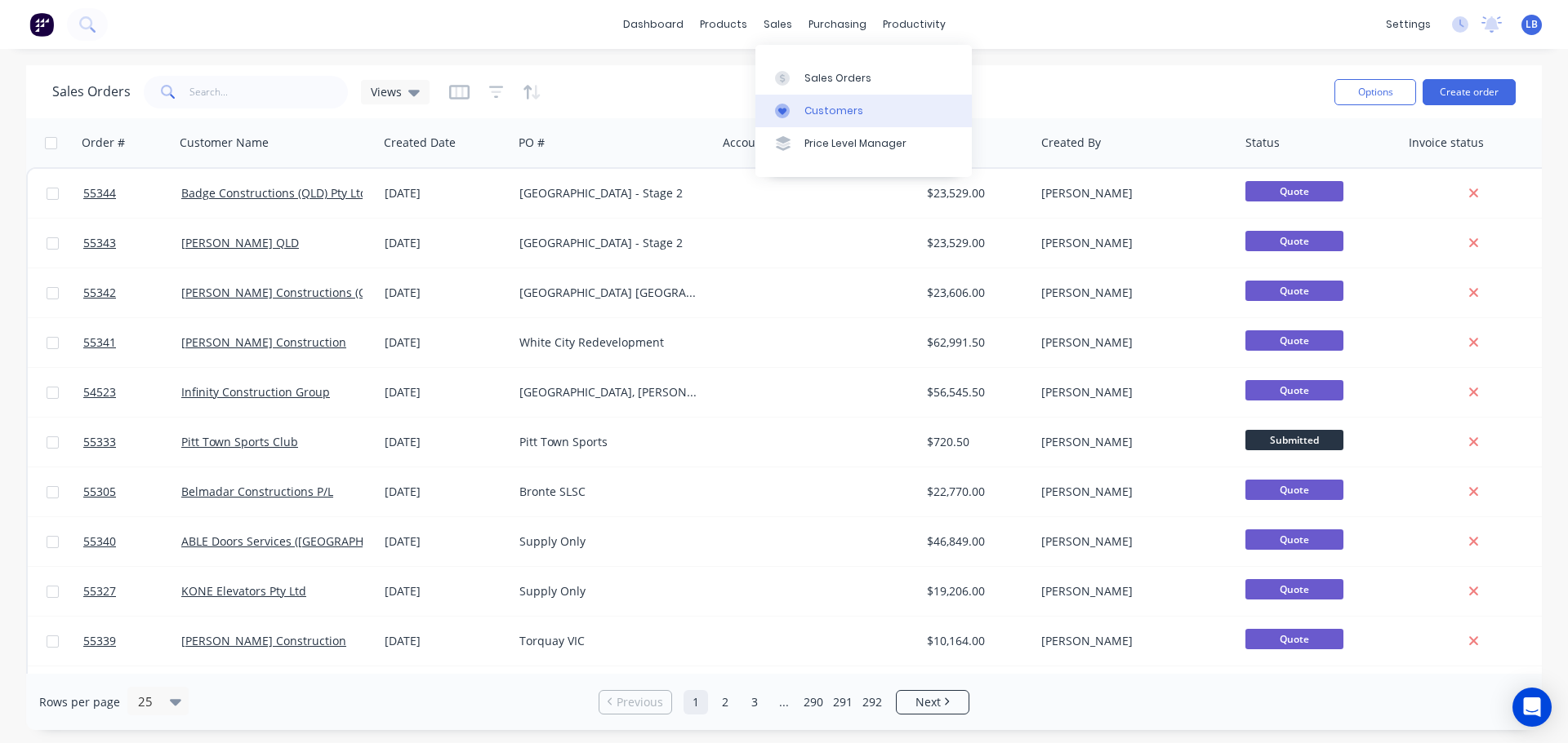
click at [826, 104] on div "Customers" at bounding box center [834, 111] width 59 height 14
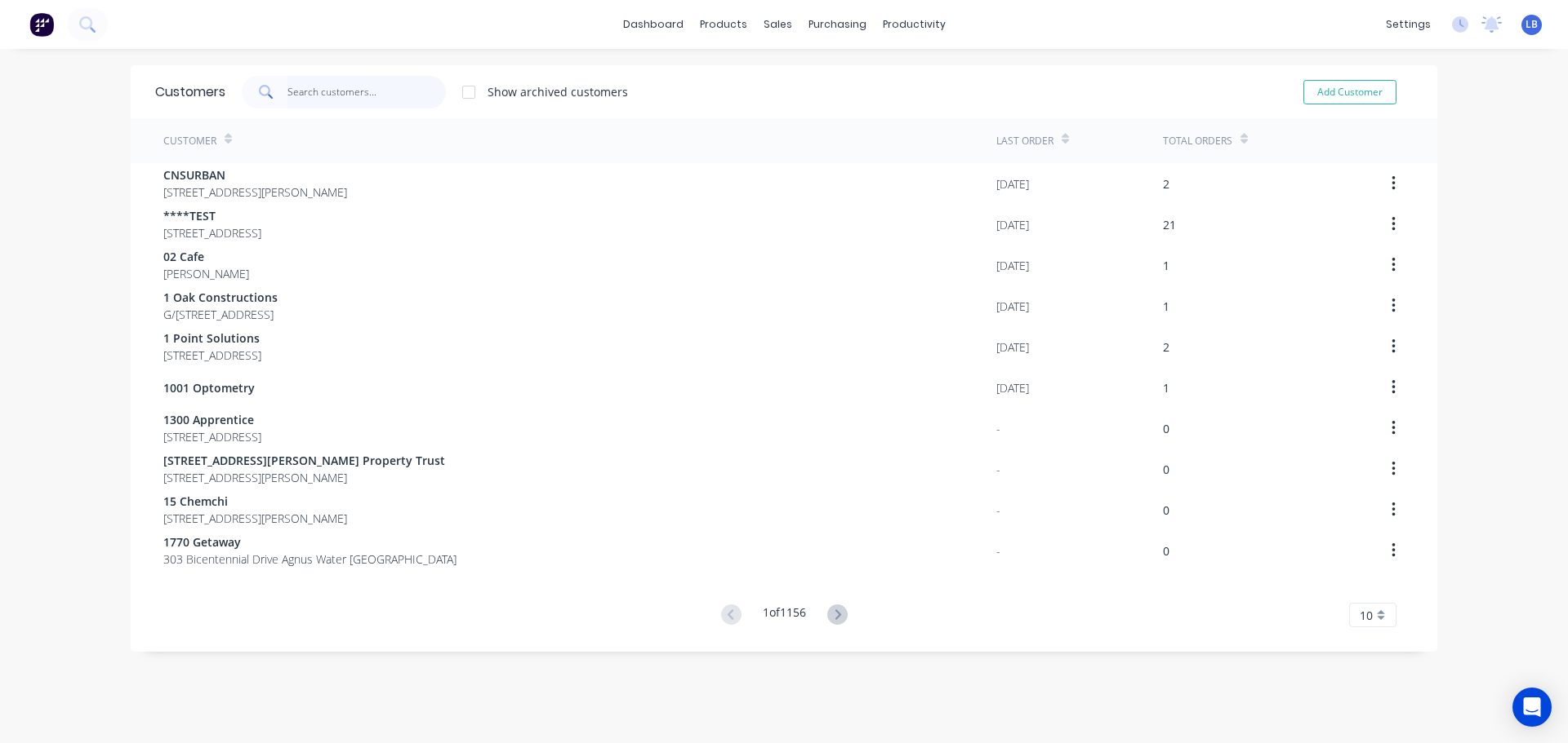
click at [343, 102] on input "text" at bounding box center [366, 93] width 159 height 32
click at [324, 95] on input "text" at bounding box center [366, 93] width 159 height 32
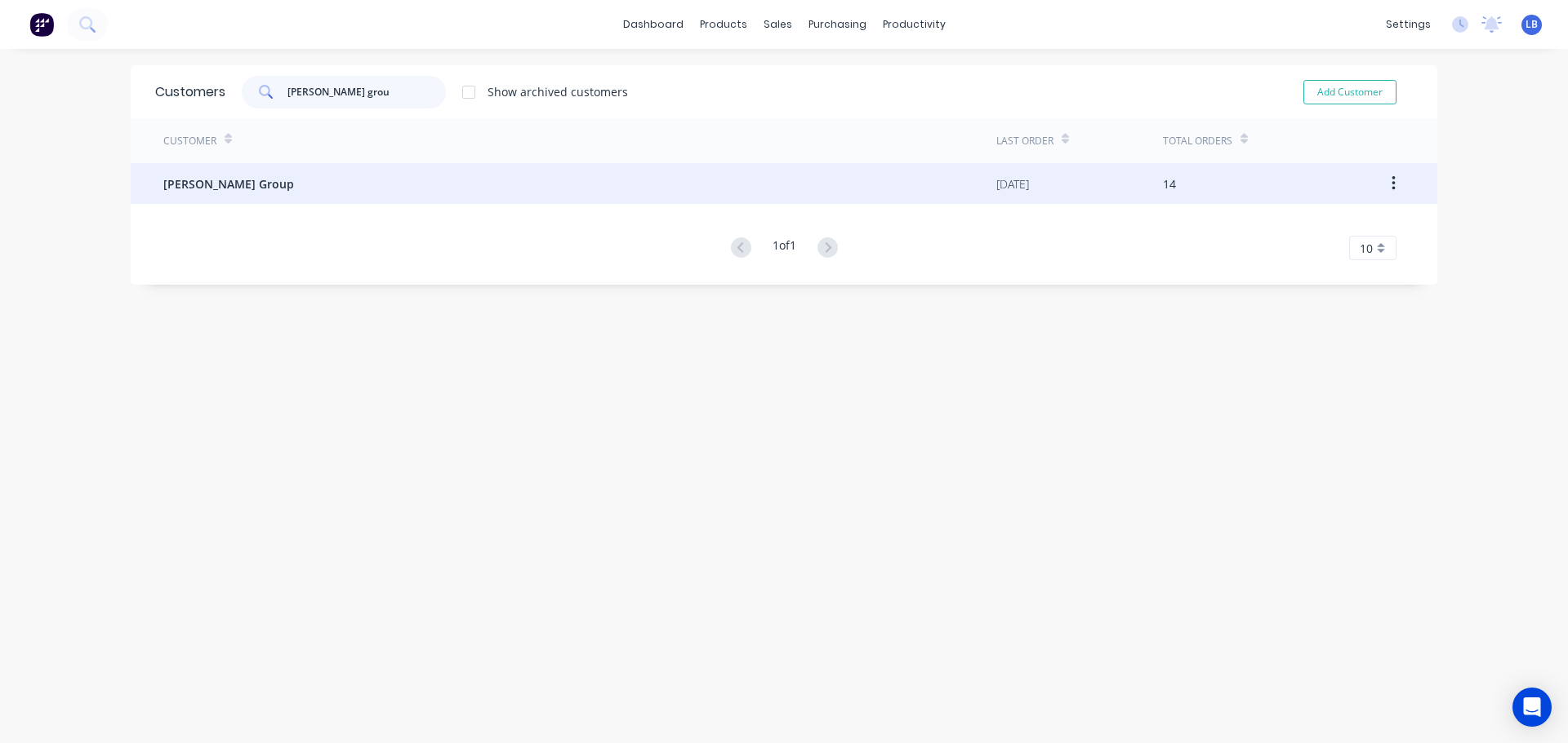
type input "[PERSON_NAME] grou"
click at [203, 188] on span "[PERSON_NAME] Group" at bounding box center [228, 184] width 131 height 17
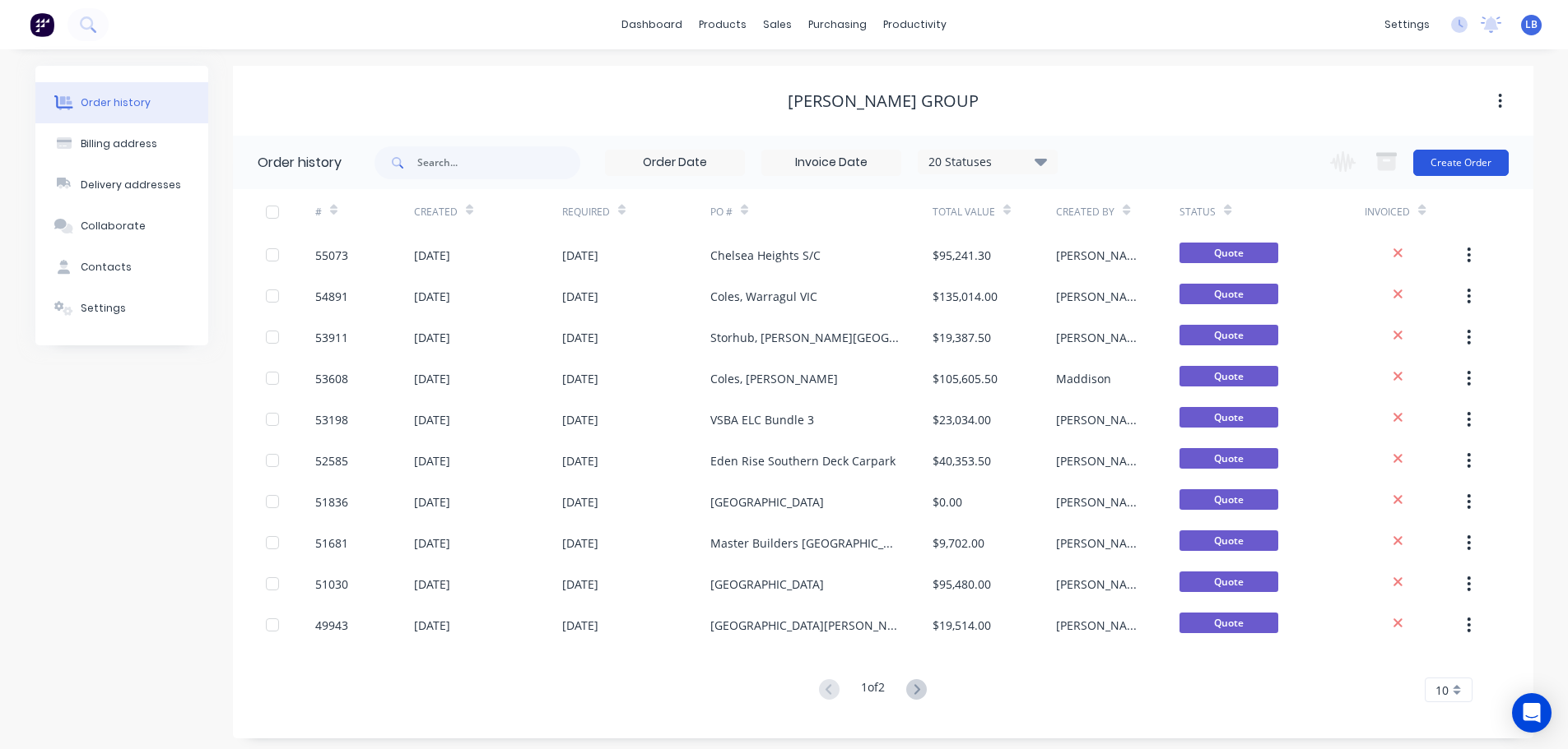
click at [1481, 170] on button "Create Order" at bounding box center [1460, 162] width 95 height 26
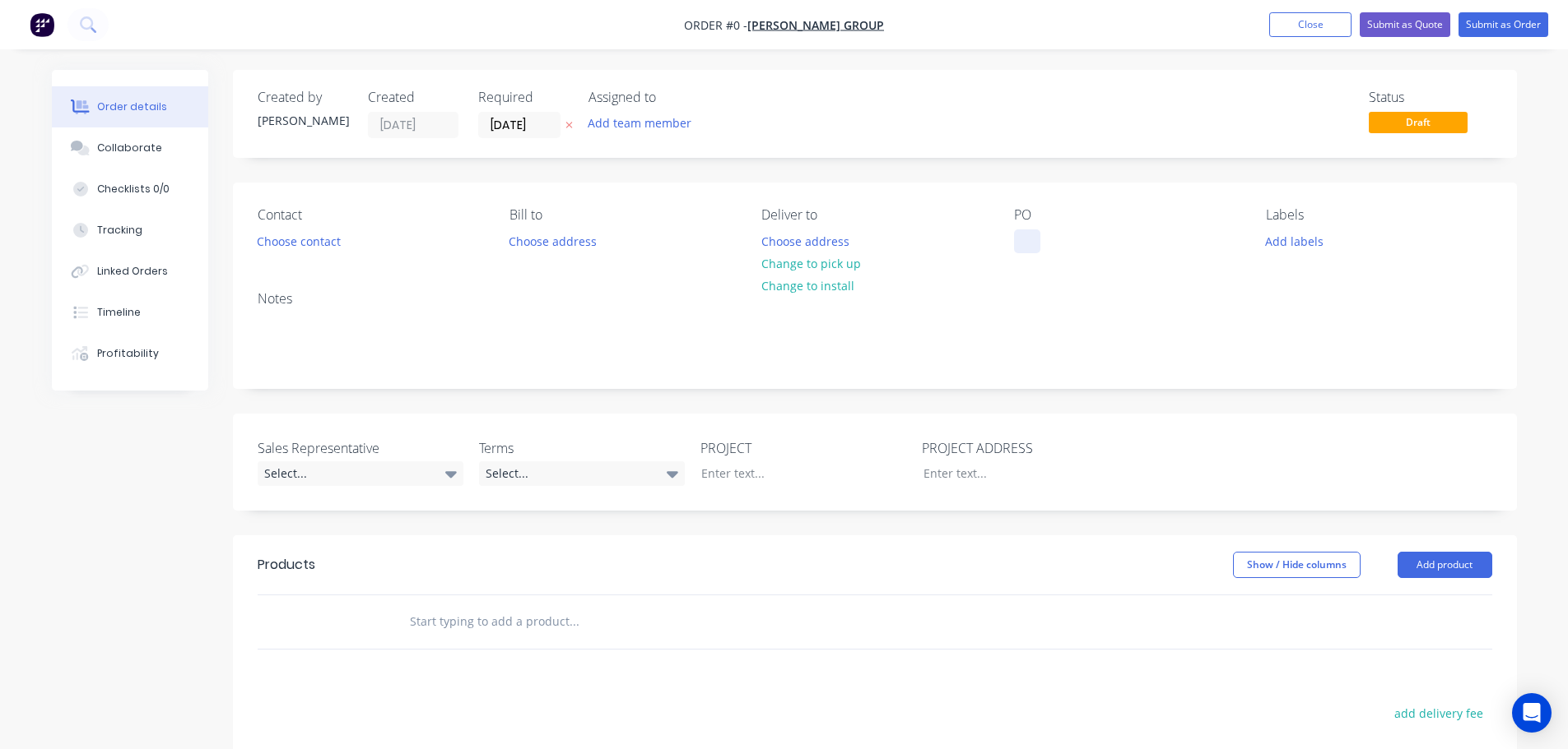
click at [1024, 240] on div at bounding box center [1026, 241] width 26 height 24
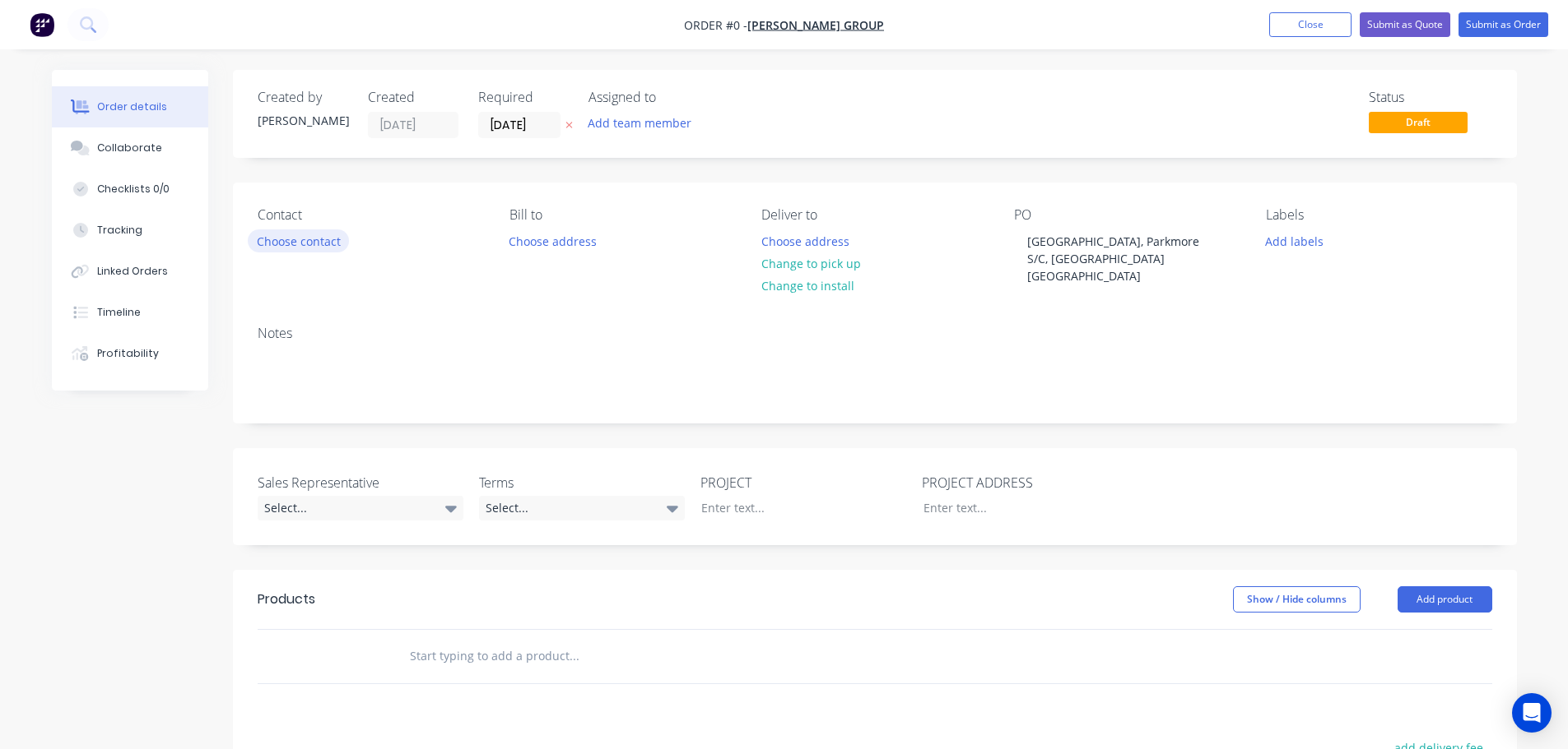
click at [286, 244] on div "Order details Collaborate Checklists 0/0 Tracking Linked Orders Timeline Profit…" at bounding box center [784, 587] width 1498 height 1035
click at [286, 244] on button "Choose contact" at bounding box center [298, 240] width 101 height 22
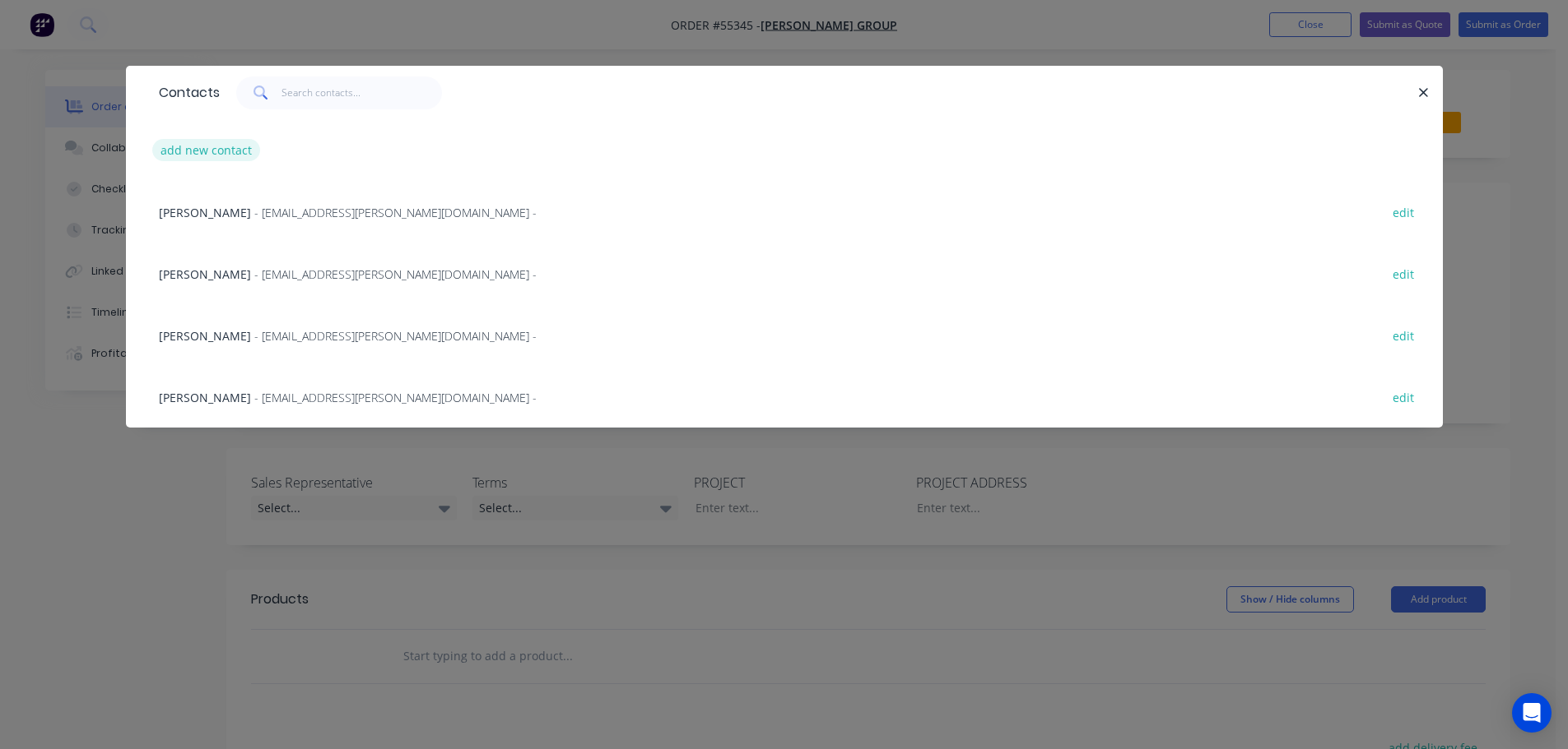
click at [204, 152] on button "add new contact" at bounding box center [206, 150] width 109 height 22
select select "AU"
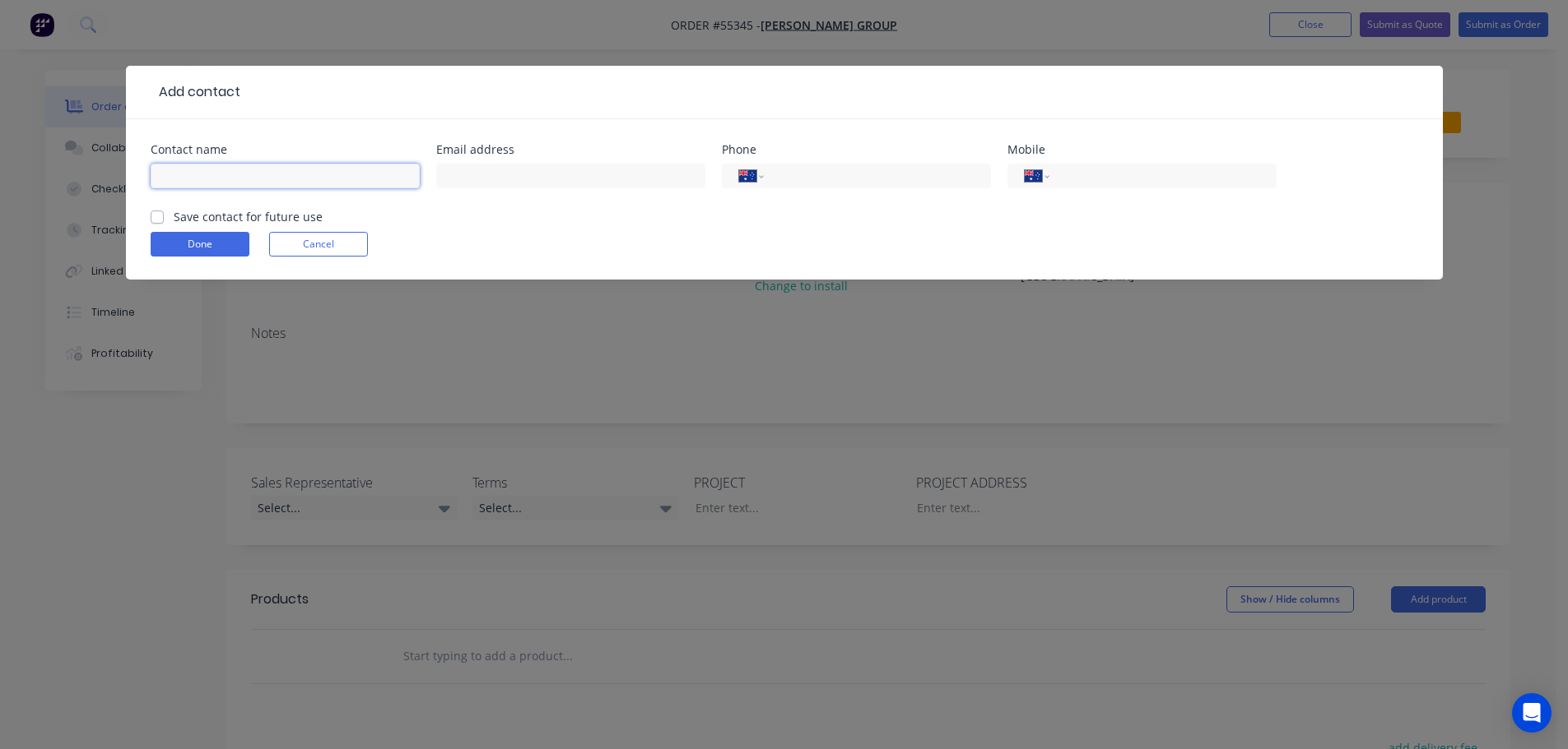
click at [184, 179] on input "text" at bounding box center [286, 176] width 269 height 25
type input "[PERSON_NAME]"
click at [483, 173] on input "text" at bounding box center [570, 176] width 269 height 25
type input "[EMAIL_ADDRESS][PERSON_NAME][DOMAIN_NAME]"
drag, startPoint x: 826, startPoint y: 174, endPoint x: 821, endPoint y: 191, distance: 17.7
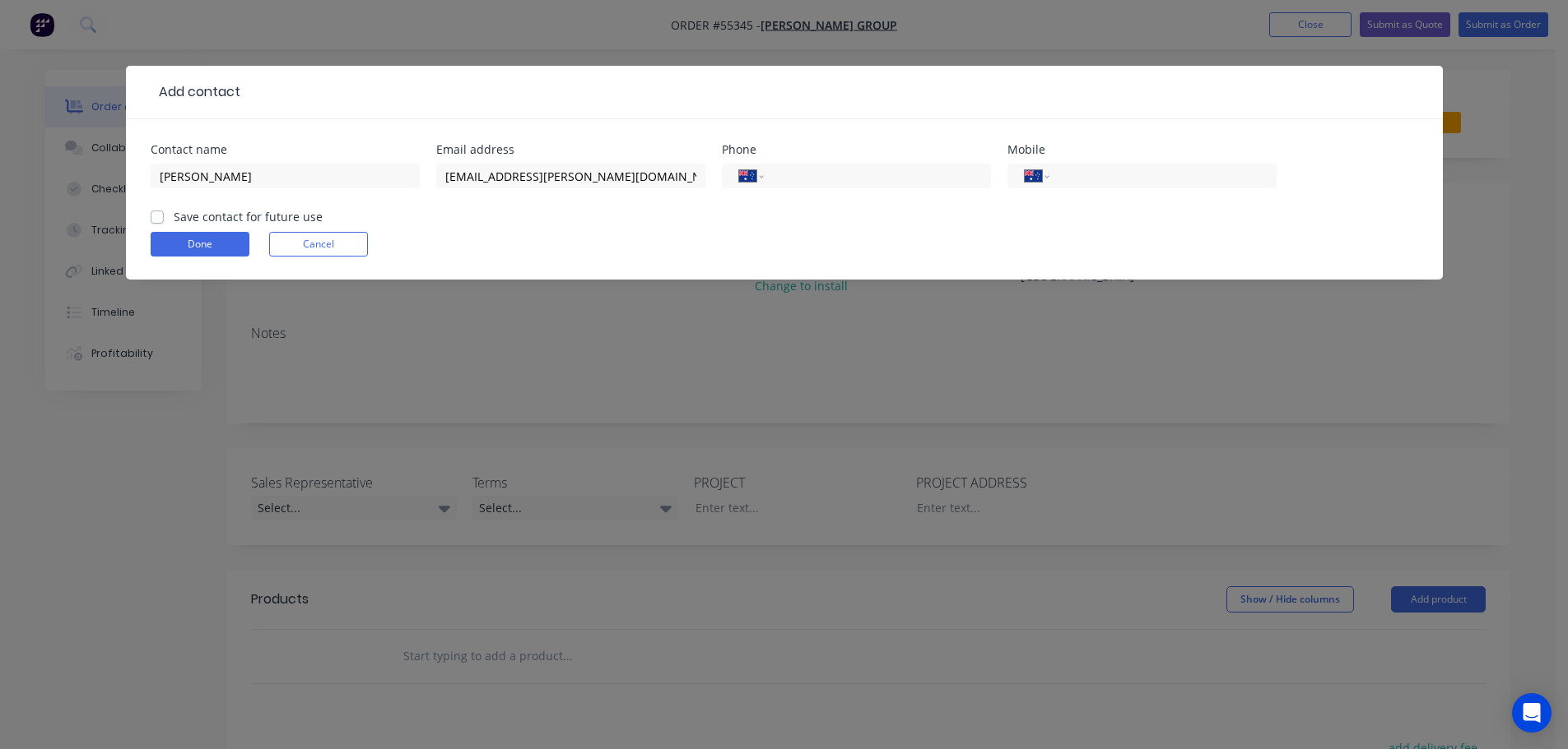
click at [826, 174] on input "tel" at bounding box center [873, 177] width 197 height 19
type input "[PHONE_NUMBER]"
click at [174, 216] on label "Save contact for future use" at bounding box center [248, 216] width 149 height 17
click at [159, 216] on input "Save contact for future use" at bounding box center [158, 215] width 13 height 15
checkbox input "true"
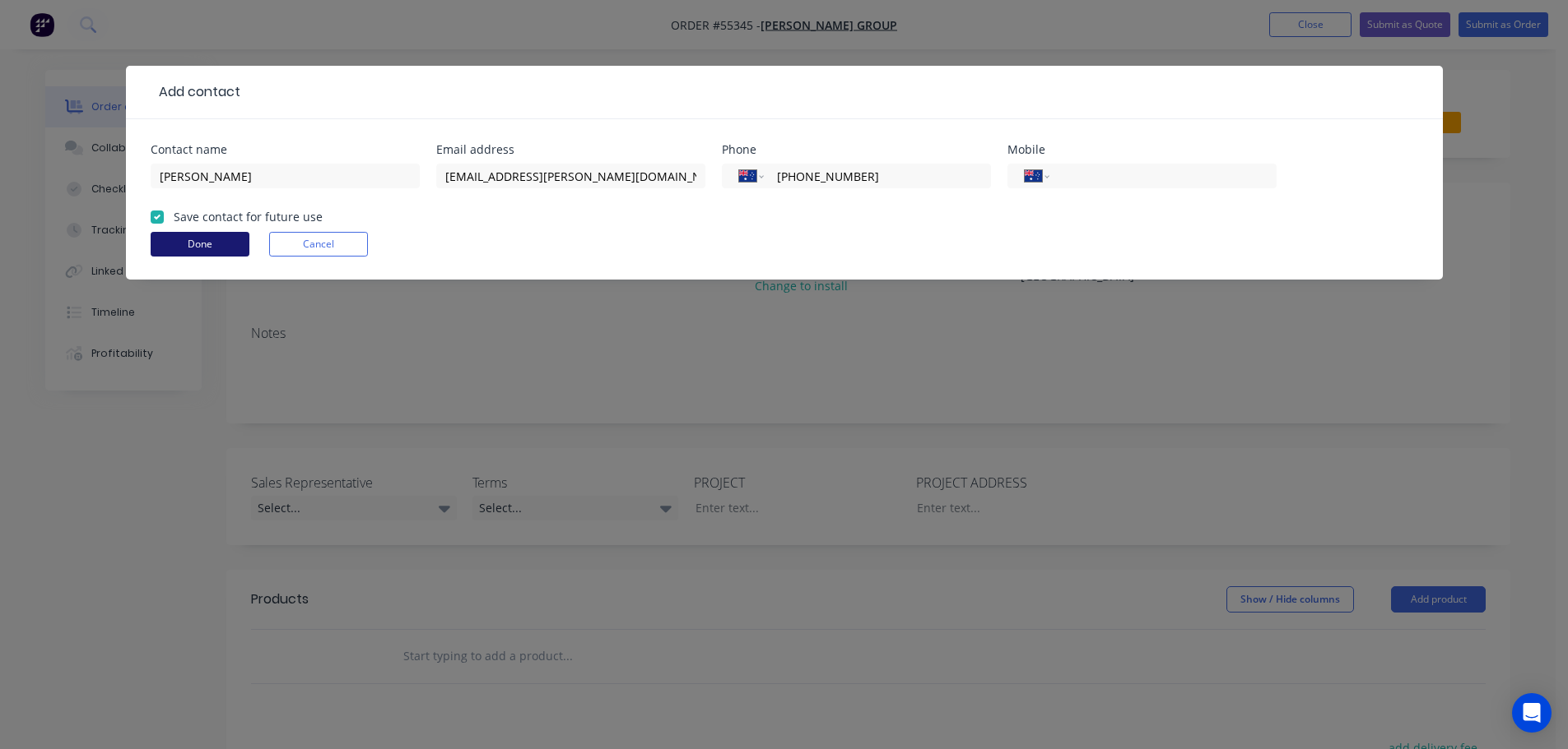
click at [163, 237] on button "Done" at bounding box center [200, 244] width 99 height 25
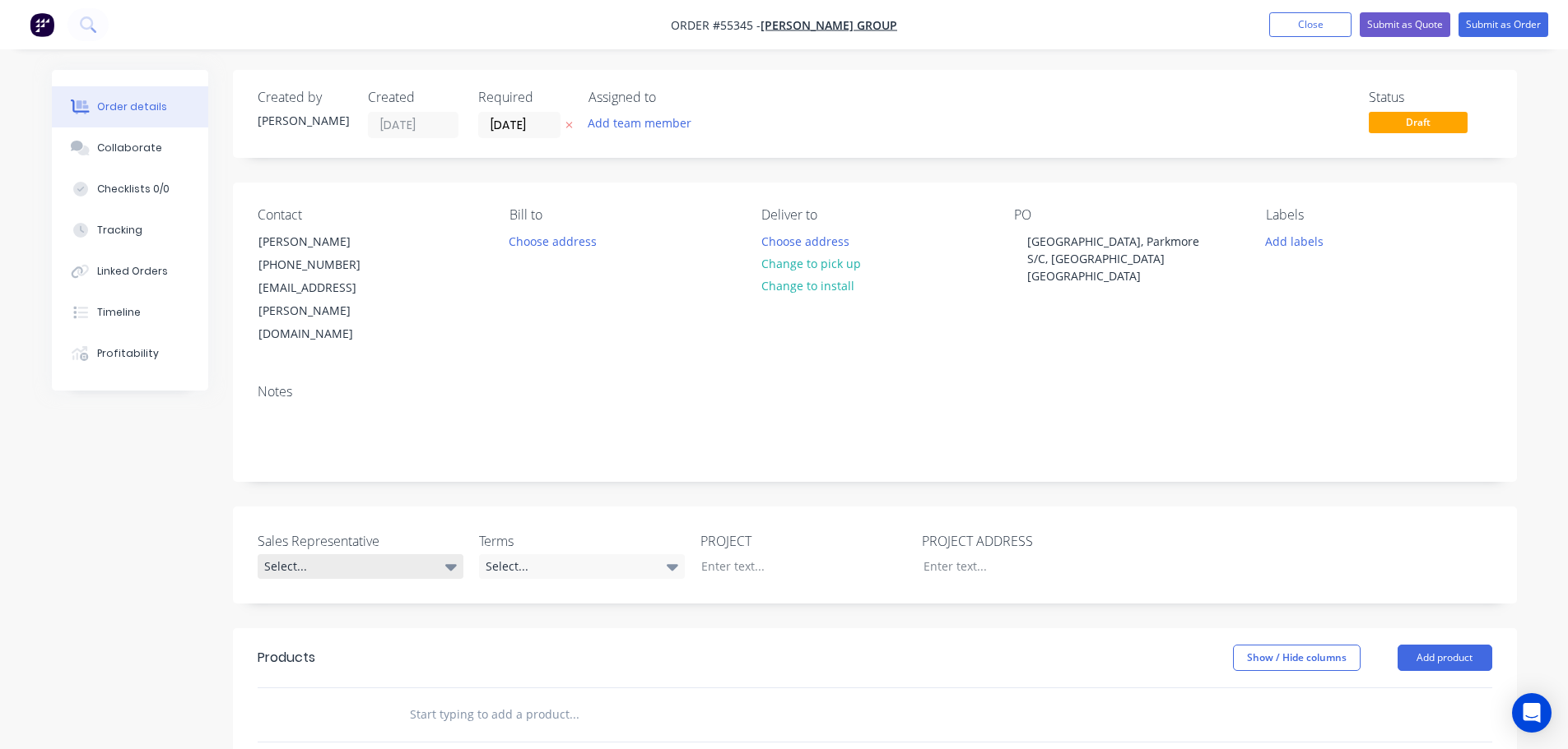
click at [309, 555] on div "Select..." at bounding box center [361, 567] width 206 height 25
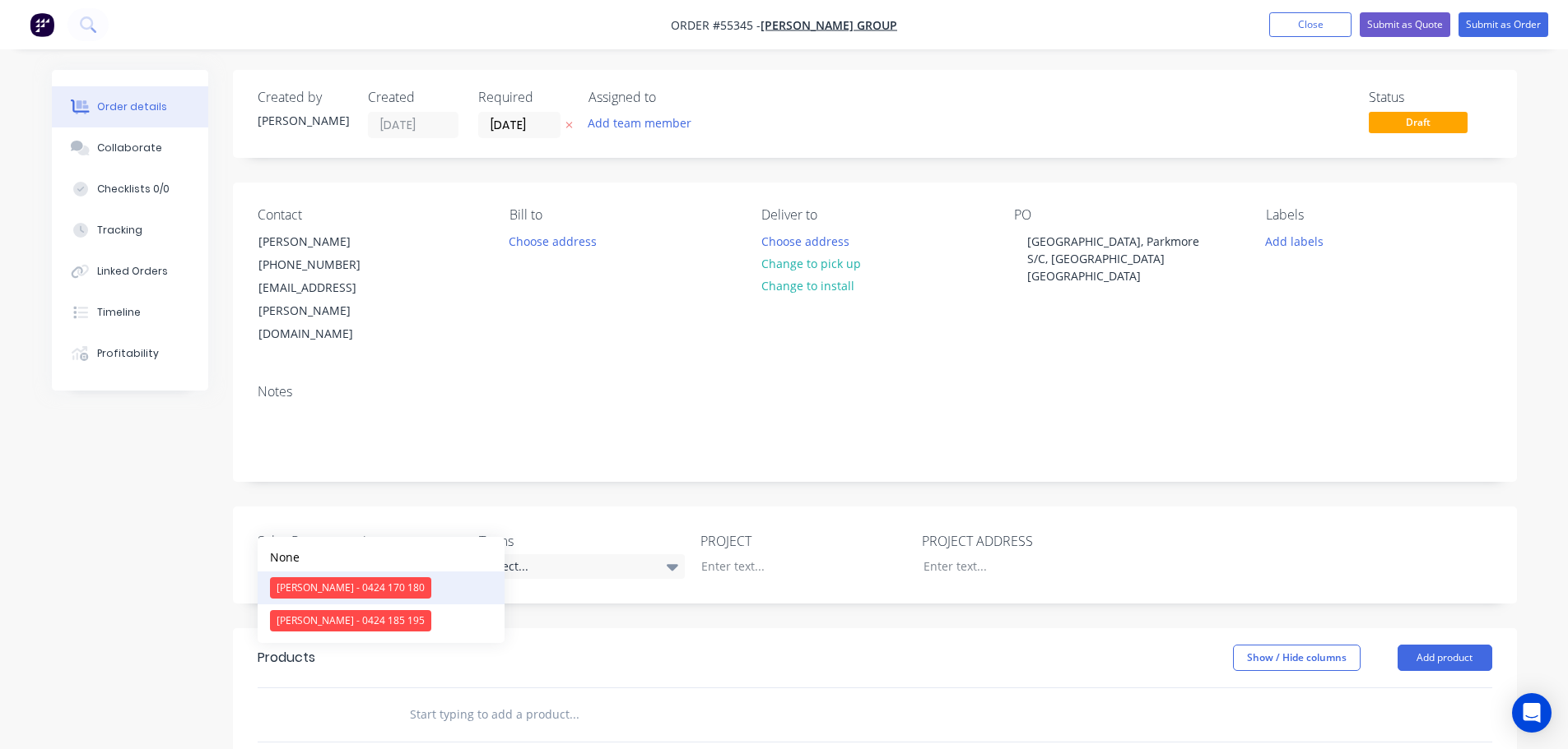
click at [324, 587] on div "[PERSON_NAME] - 0424 170 180" at bounding box center [351, 588] width 162 height 21
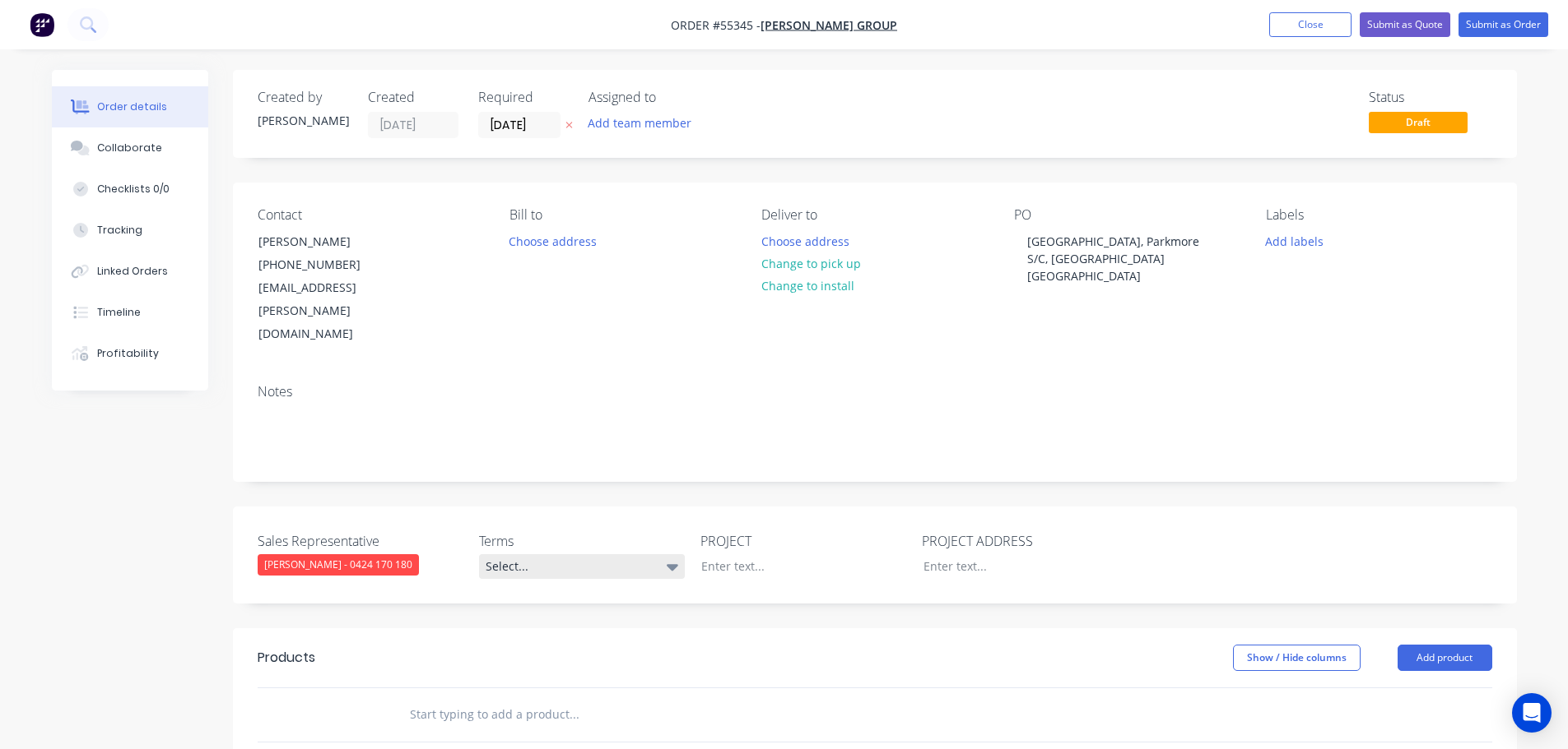
click at [577, 555] on div "Select..." at bounding box center [582, 567] width 206 height 25
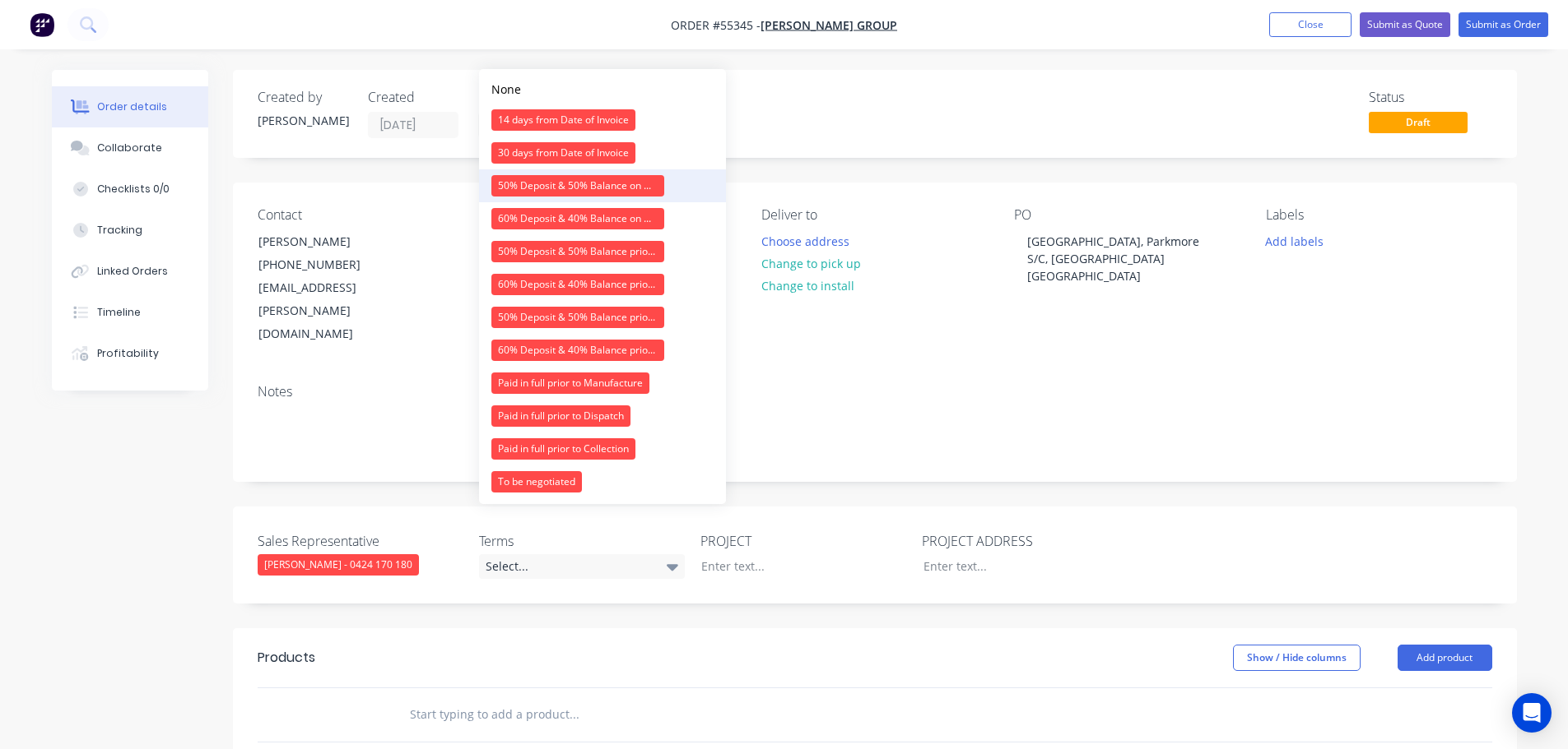
click at [550, 185] on div "50% Deposit & 50% Balance on Day of Installation" at bounding box center [578, 186] width 173 height 21
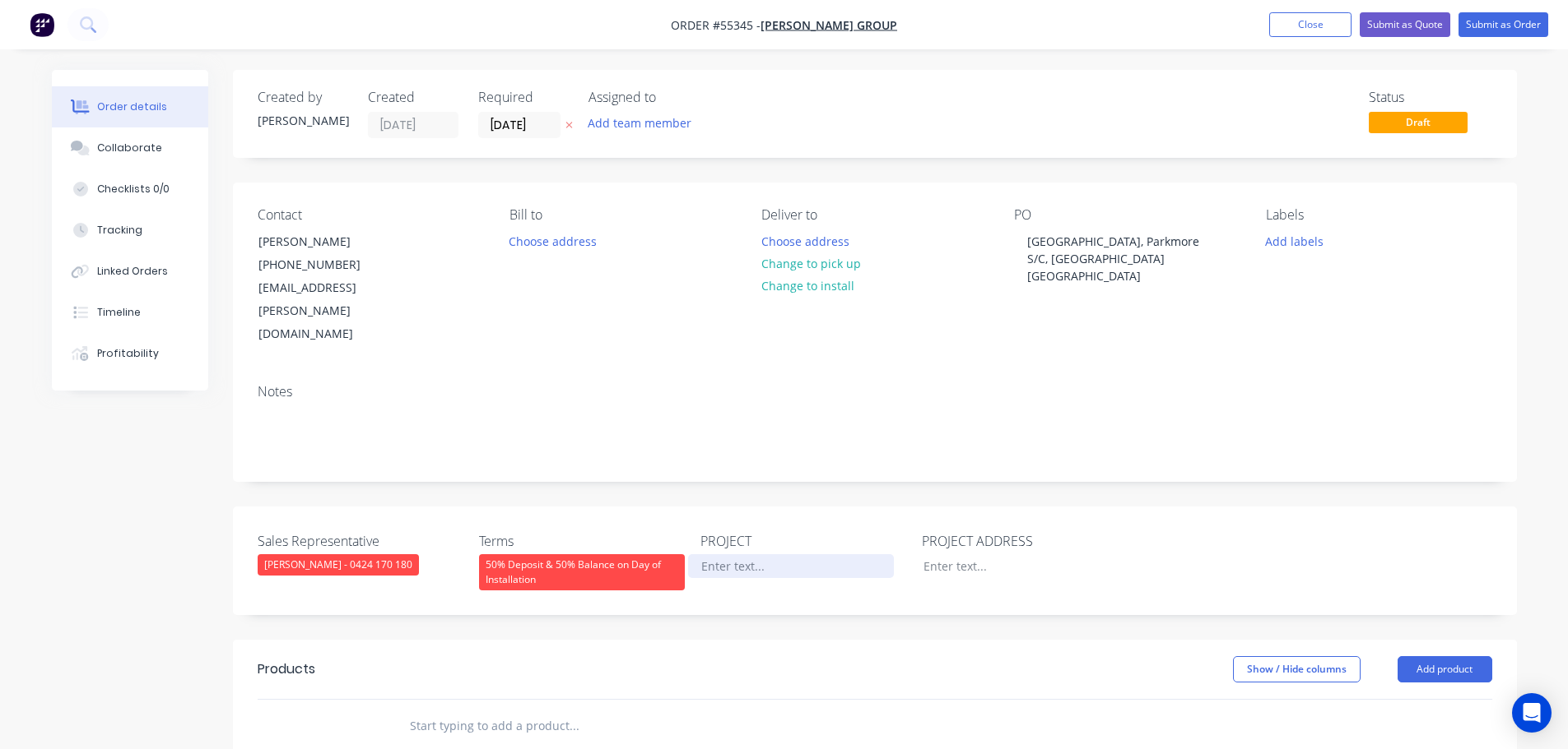
click at [739, 555] on div at bounding box center [791, 566] width 206 height 24
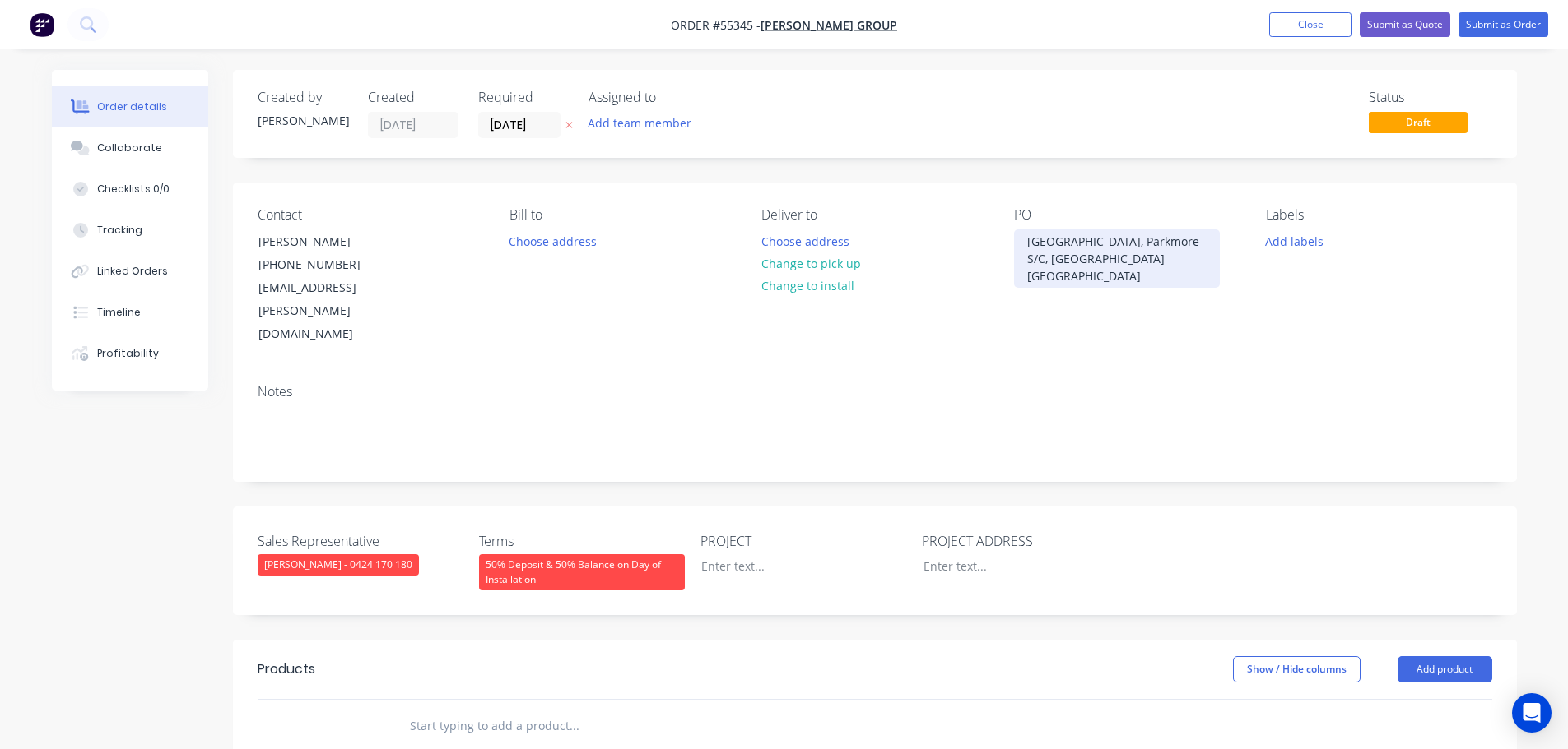
click at [1055, 248] on div "[GEOGRAPHIC_DATA], Parkmore S/C, [GEOGRAPHIC_DATA] [GEOGRAPHIC_DATA]" at bounding box center [1117, 259] width 206 height 59
click at [1075, 242] on div "[GEOGRAPHIC_DATA] - Stage 2" at bounding box center [1109, 241] width 191 height 24
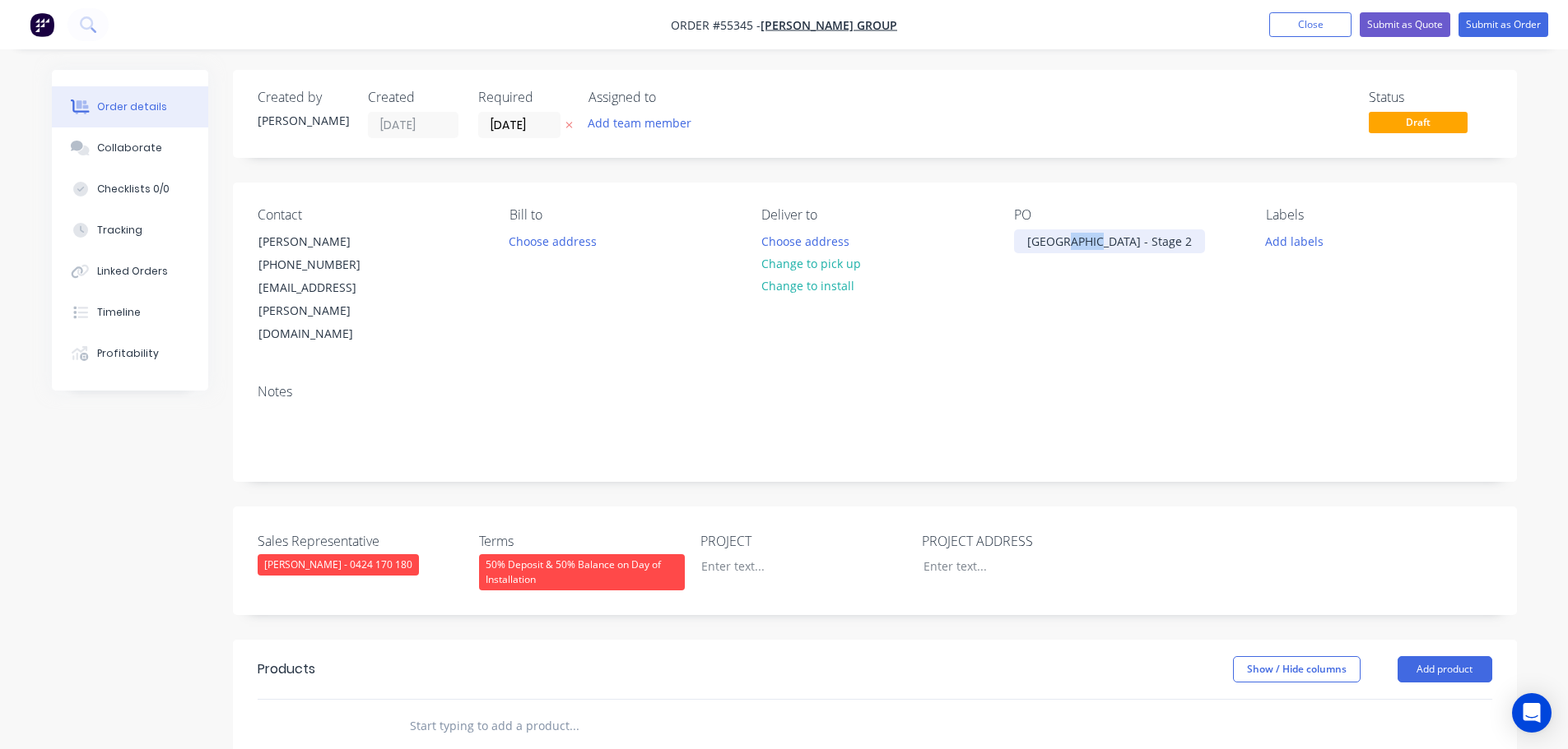
click at [1075, 242] on div "[GEOGRAPHIC_DATA] - Stage 2" at bounding box center [1109, 241] width 191 height 24
copy div "[GEOGRAPHIC_DATA] - Stage 2"
click at [743, 555] on div at bounding box center [791, 566] width 206 height 24
paste div
click at [952, 555] on div at bounding box center [1013, 566] width 206 height 24
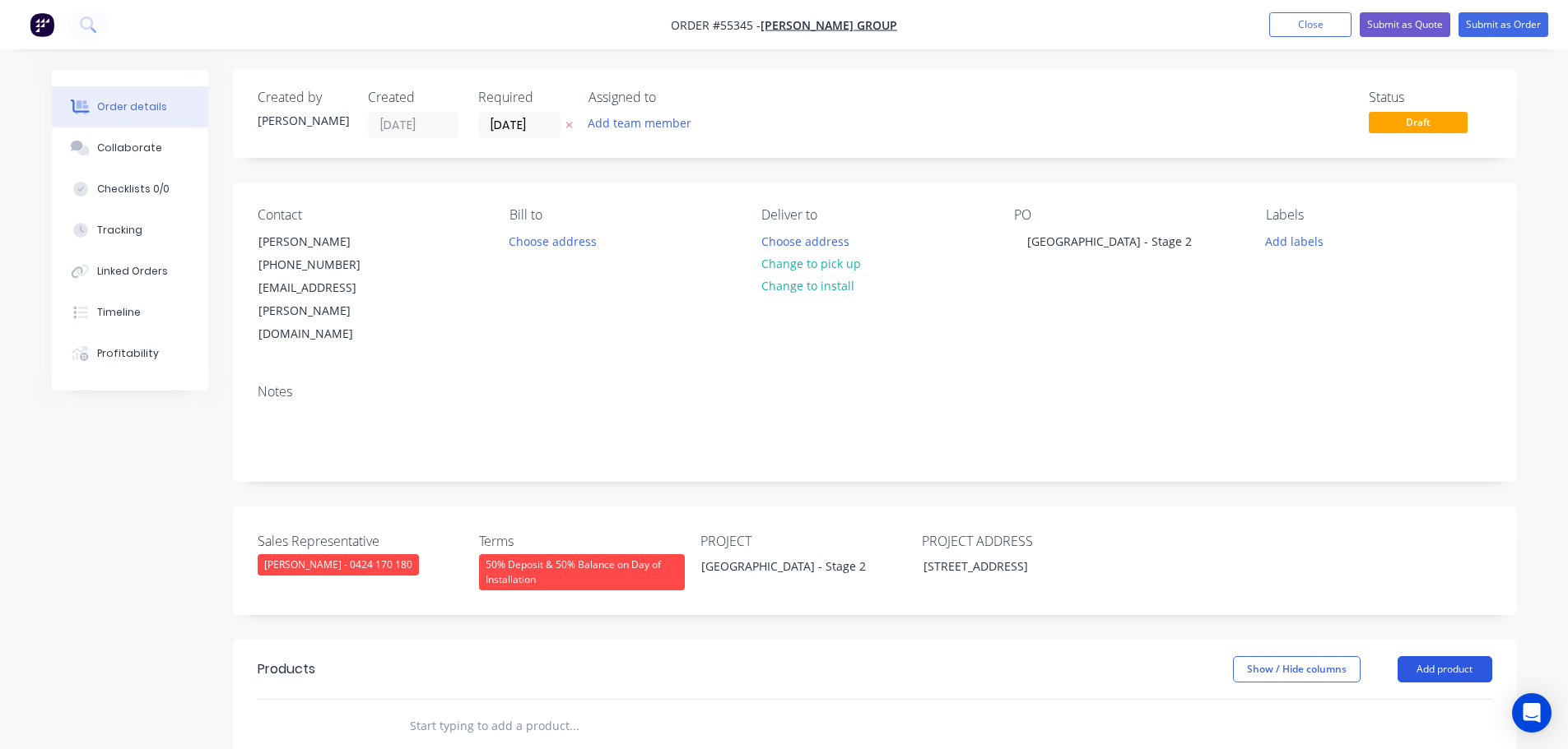
click at [1445, 657] on button "Add product" at bounding box center [1445, 669] width 94 height 26
click at [1412, 699] on div "Product catalogue" at bounding box center [1414, 711] width 127 height 24
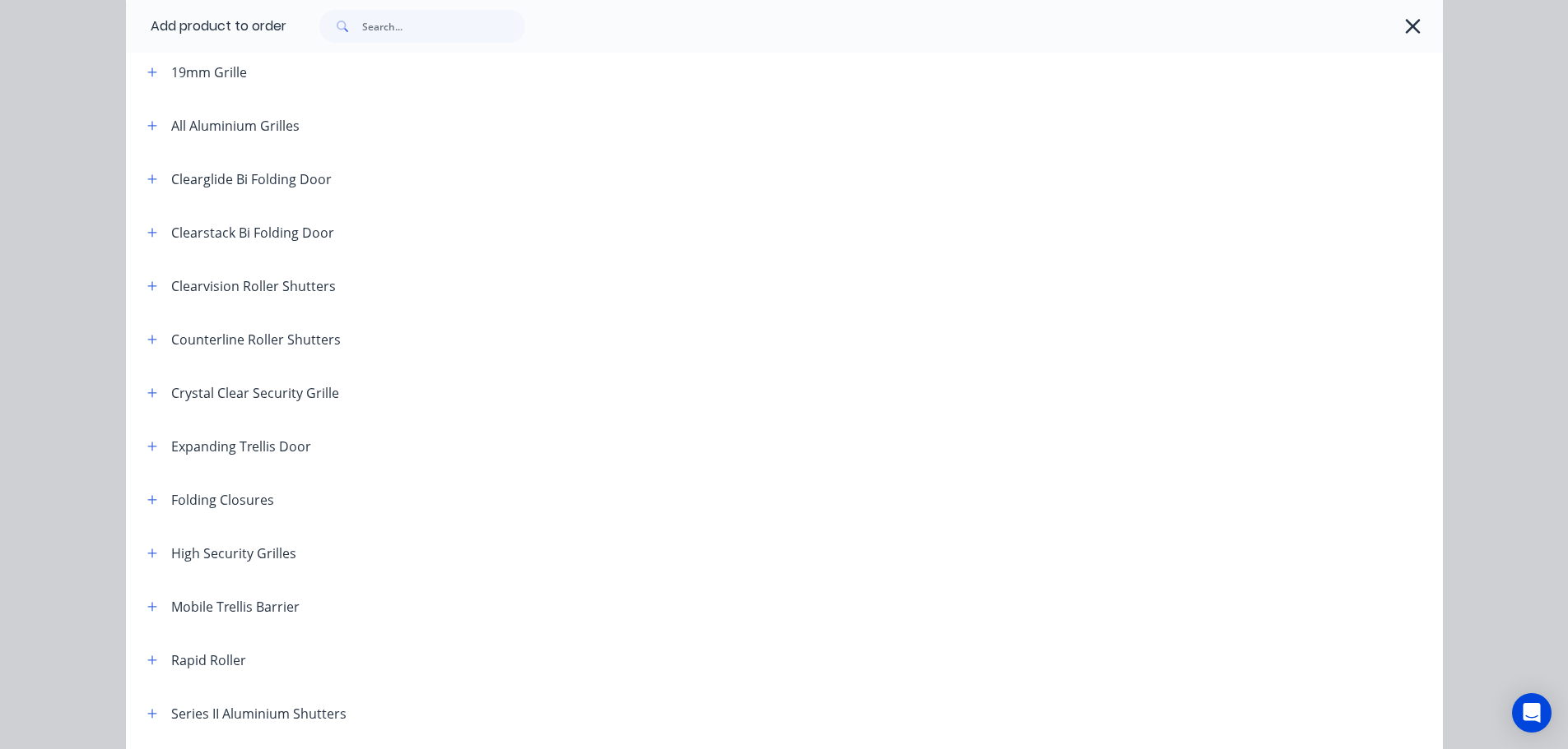
scroll to position [164, 0]
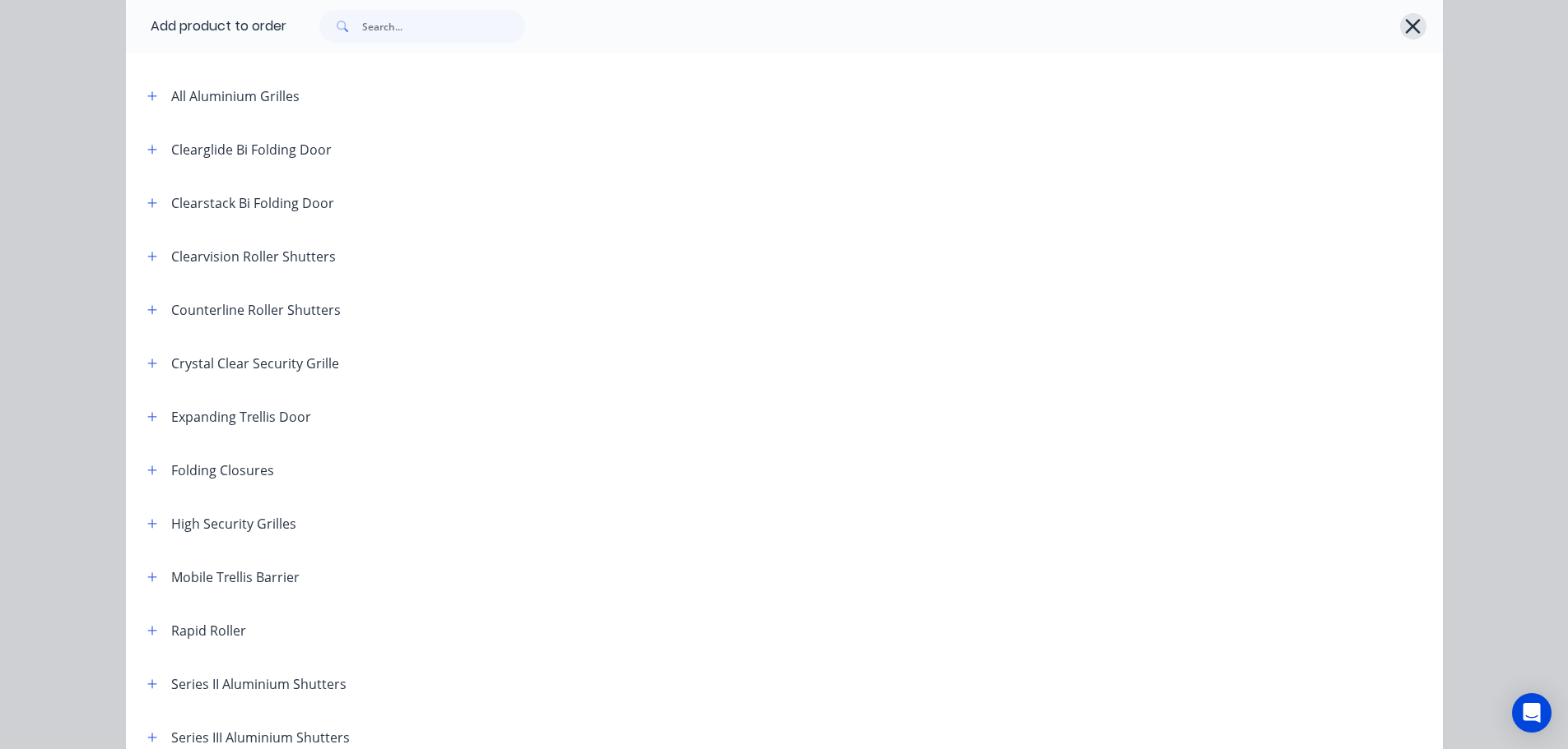
click at [1406, 26] on icon "button" at bounding box center [1412, 26] width 14 height 14
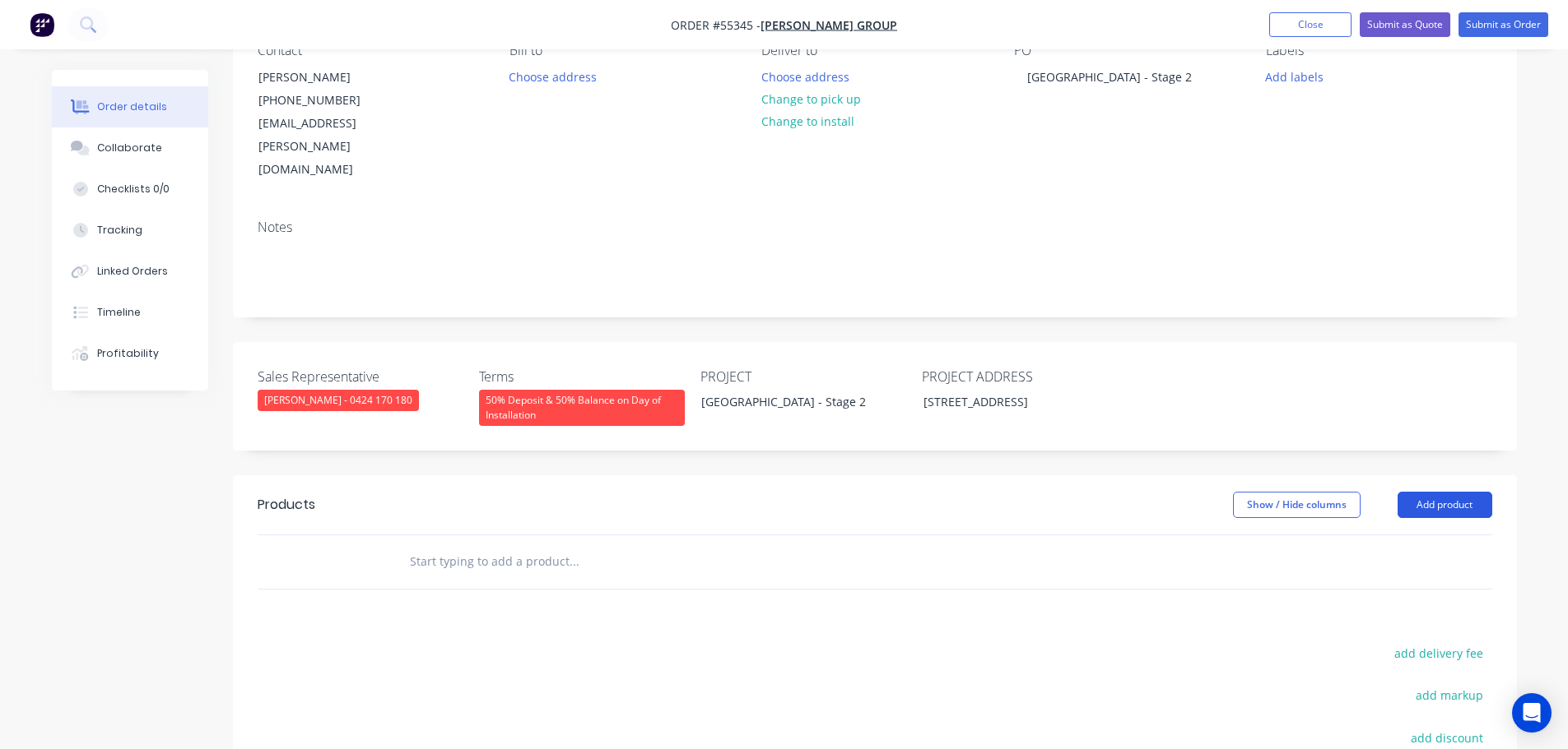
click at [1432, 492] on button "Add product" at bounding box center [1445, 505] width 94 height 26
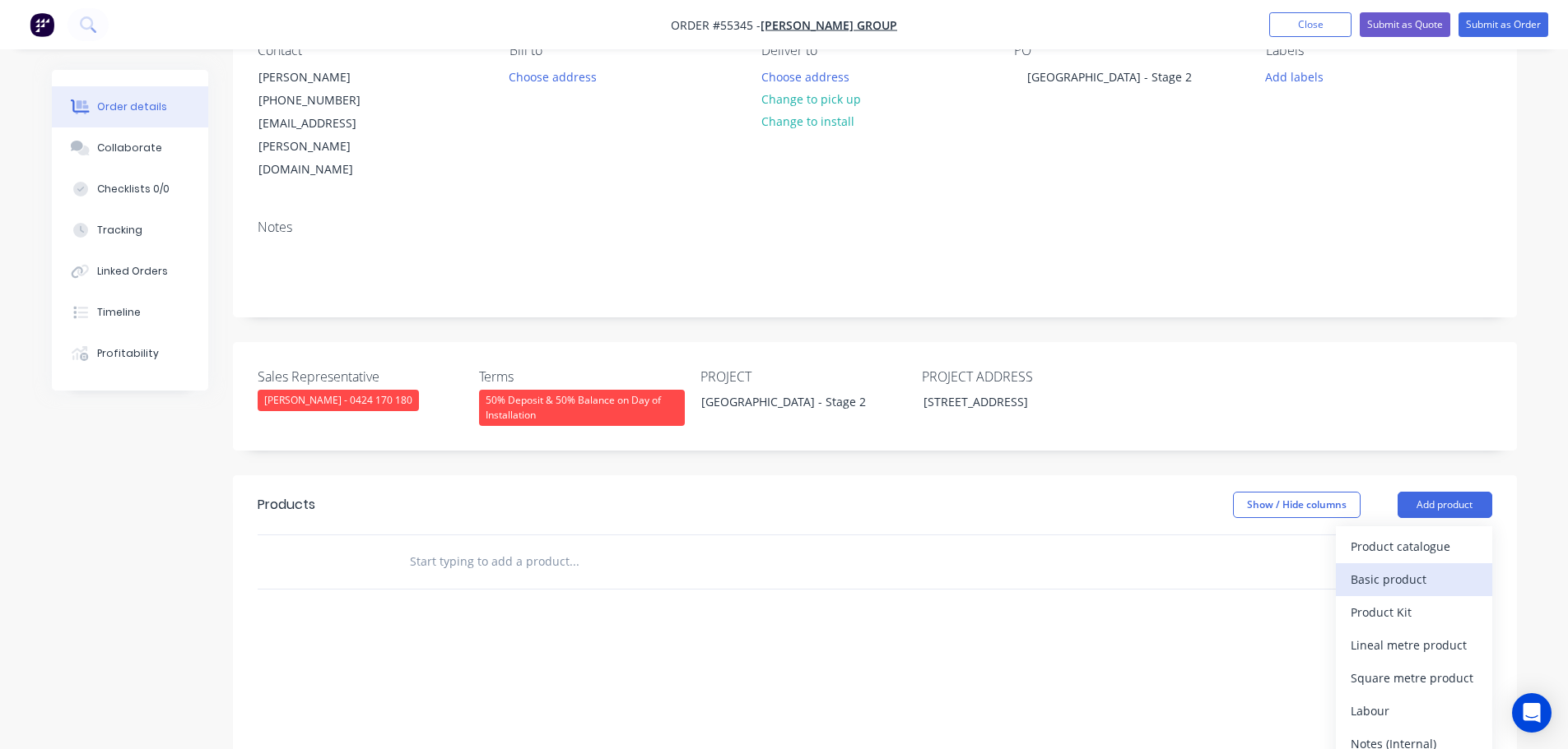
click at [1406, 567] on div "Basic product" at bounding box center [1414, 579] width 127 height 24
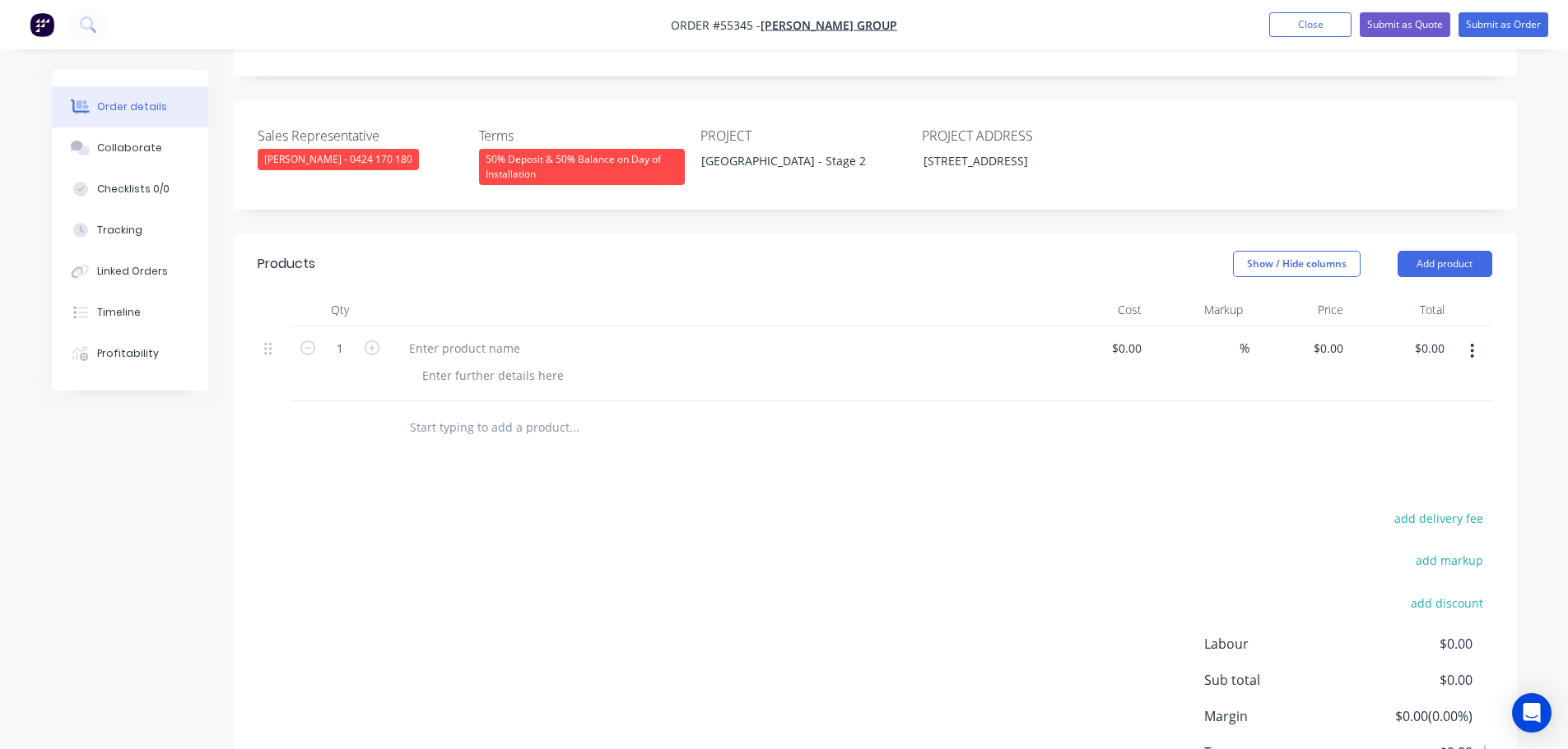
scroll to position [412, 0]
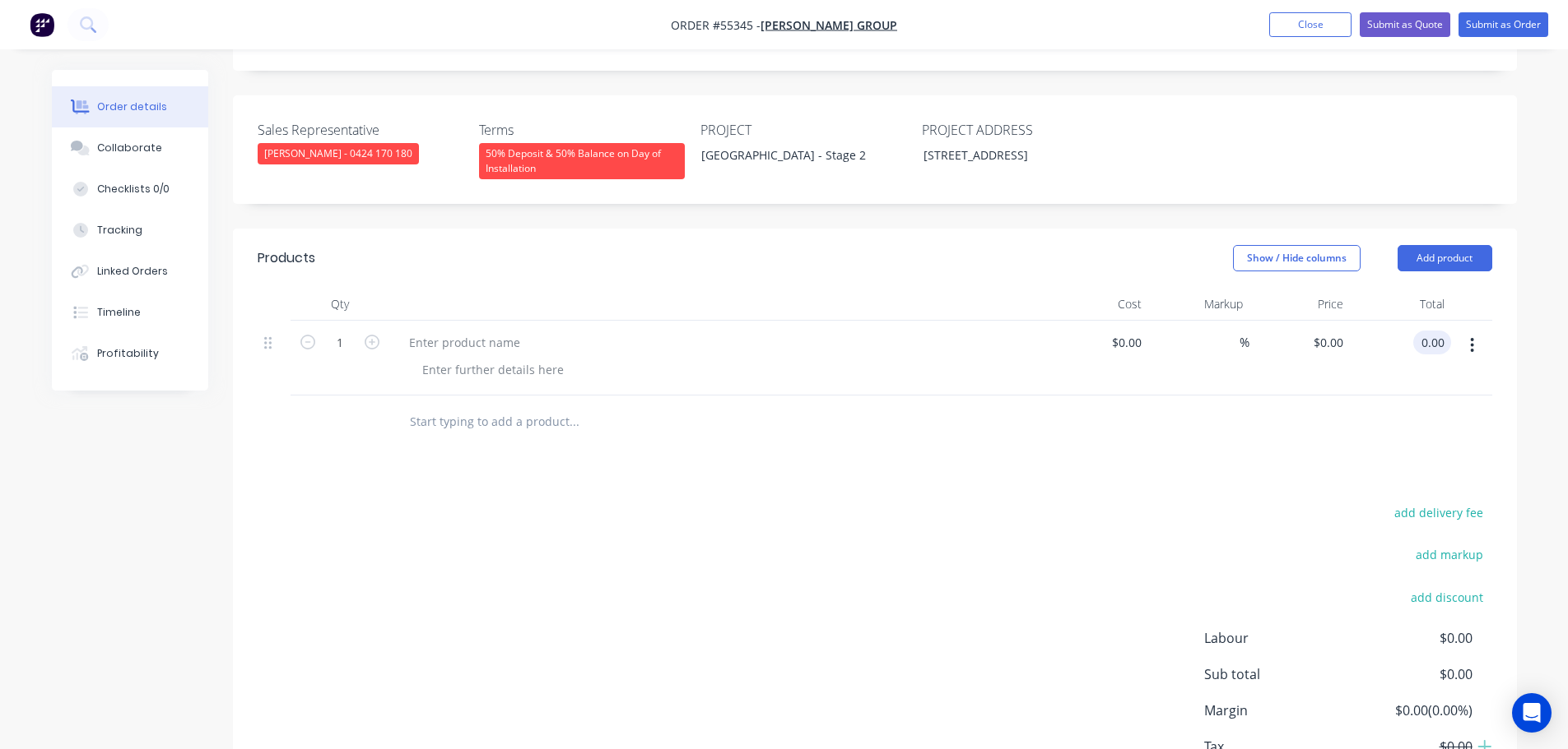
click at [1450, 331] on input "0.00" at bounding box center [1435, 342] width 32 height 24
type input "104360"
type input "$104,360.00"
click at [438, 331] on div at bounding box center [465, 342] width 138 height 24
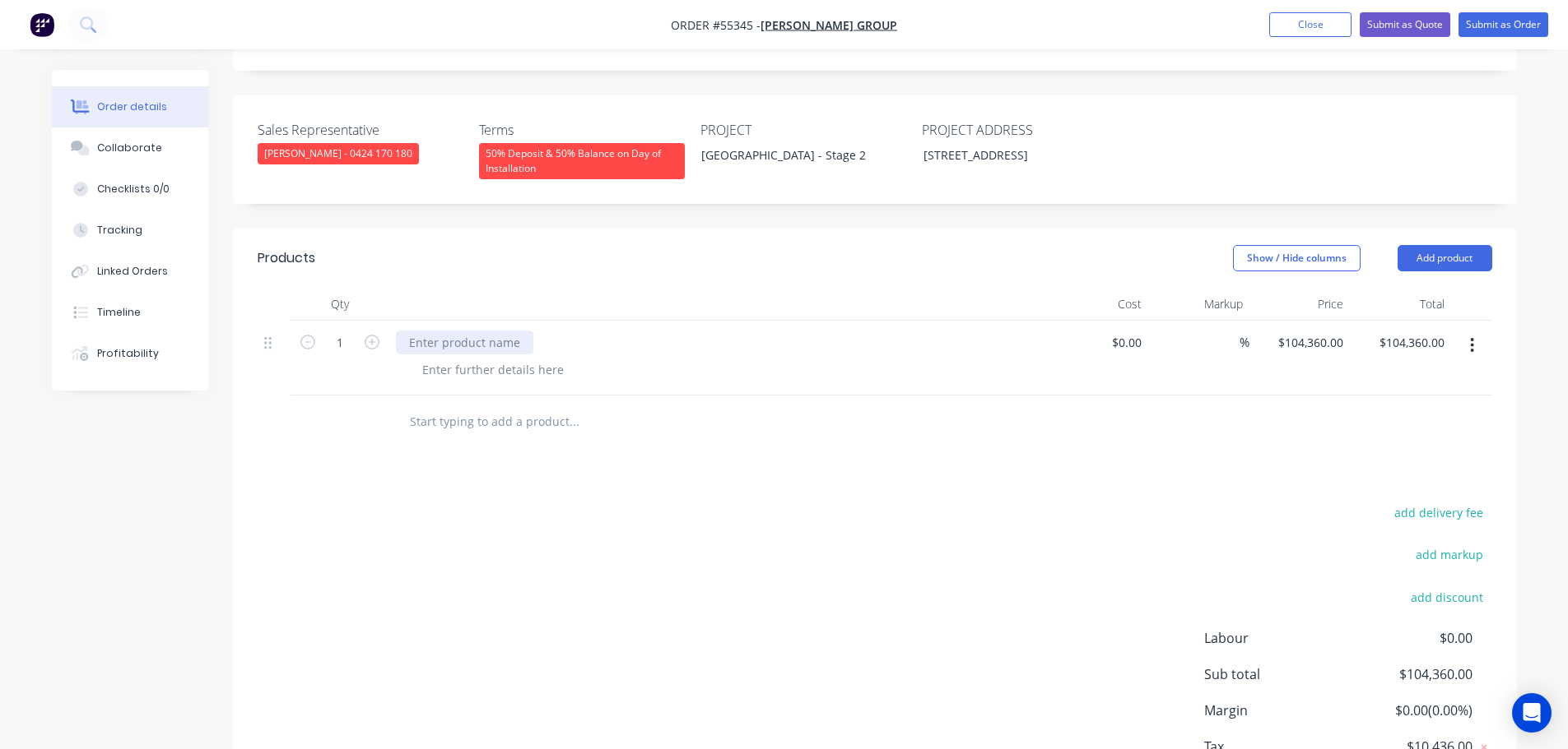
click at [443, 331] on div at bounding box center [465, 342] width 138 height 24
click at [746, 502] on div "add delivery fee add markup add discount Labour $0.00 Sub total $104,360.00 Mar…" at bounding box center [874, 661] width 1234 height 317
click at [1464, 245] on button "Add product" at bounding box center [1445, 258] width 94 height 26
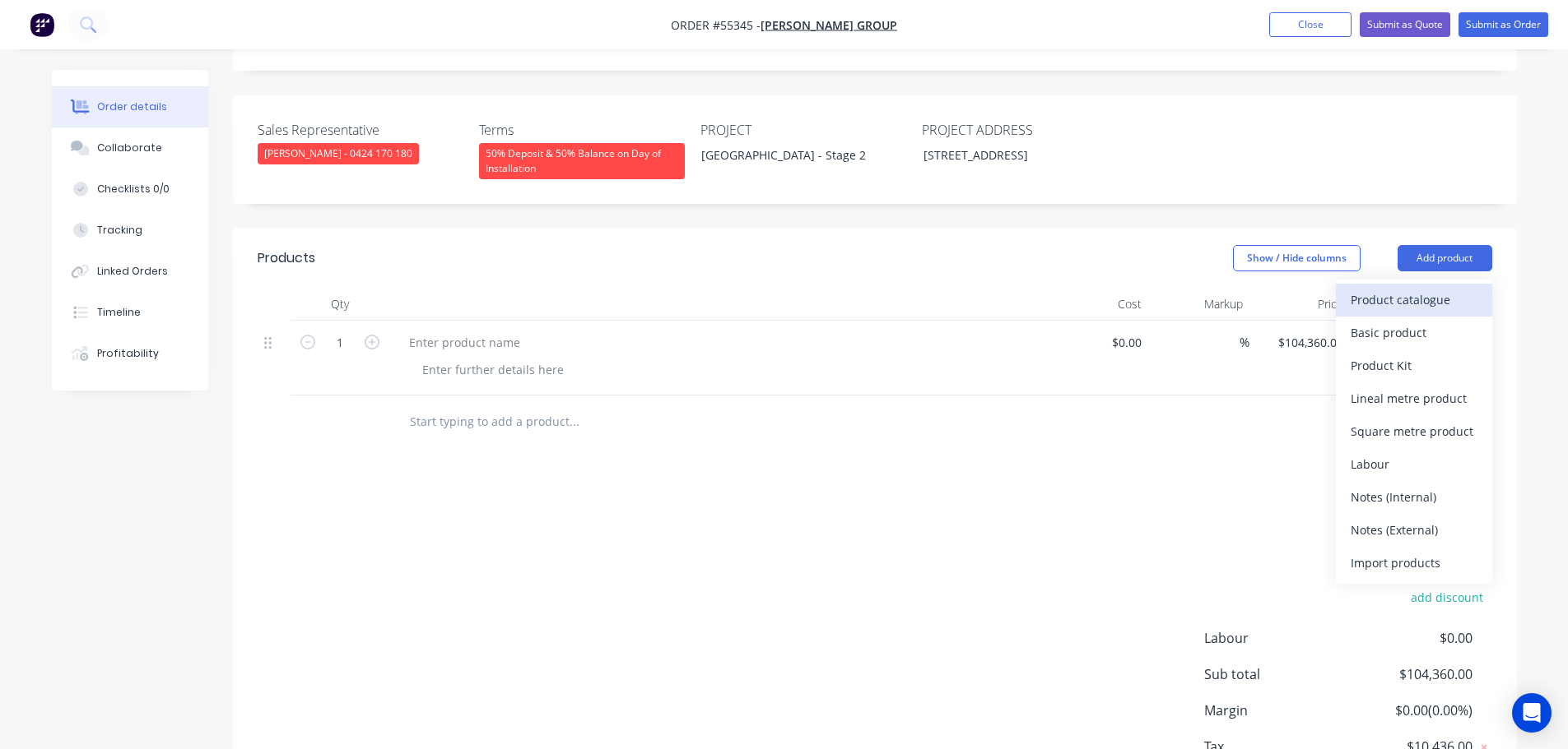
click at [1394, 287] on div "Product catalogue" at bounding box center [1414, 299] width 127 height 24
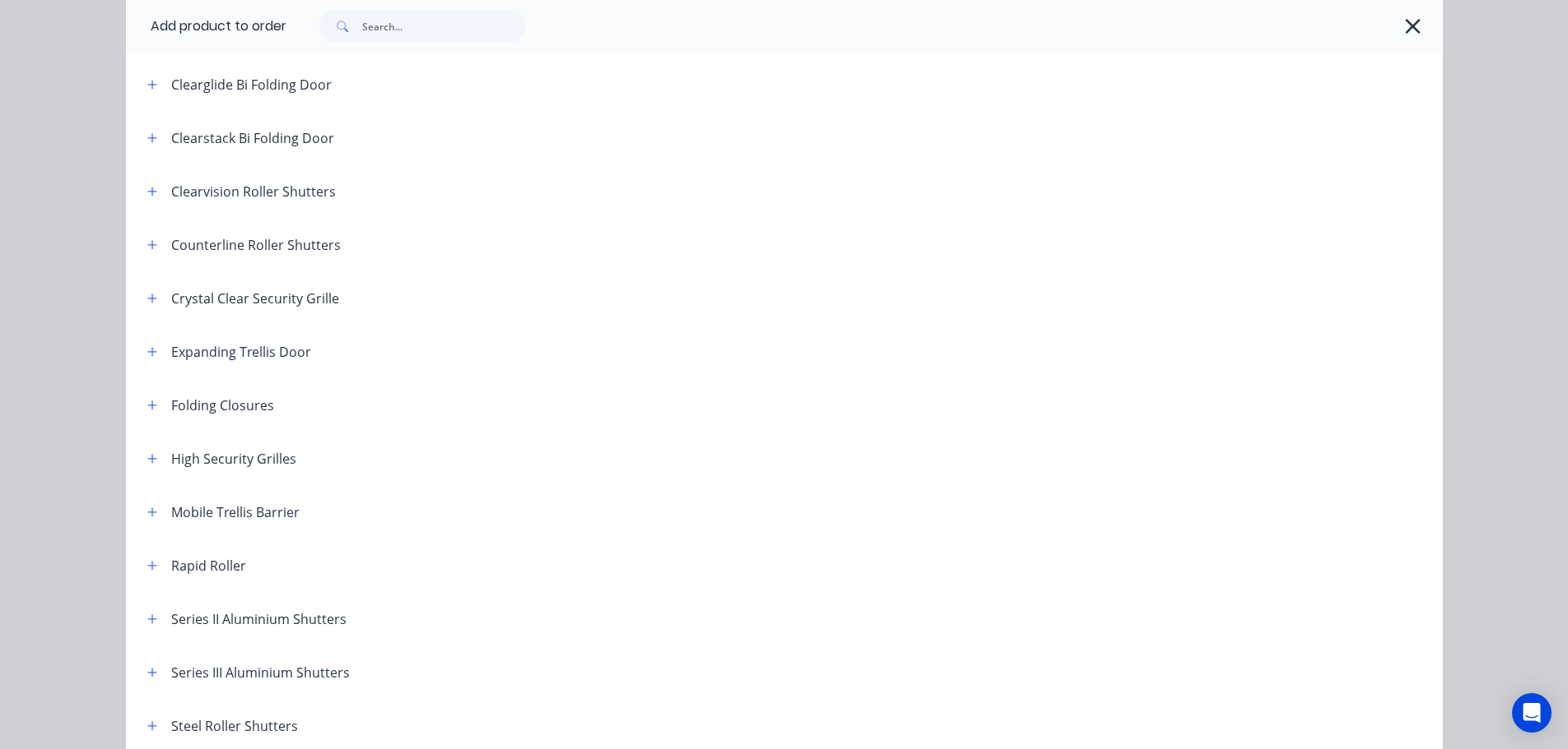
scroll to position [247, 0]
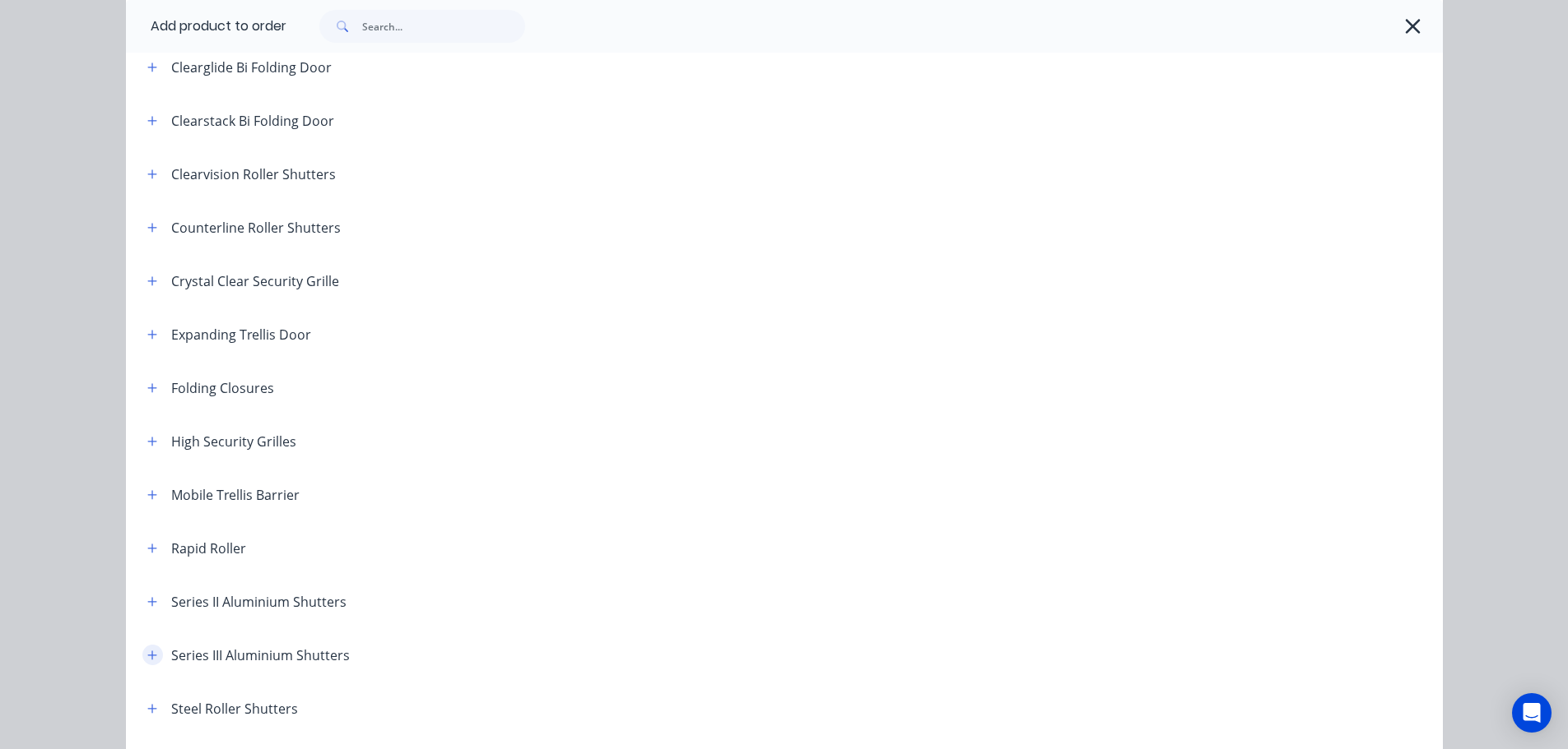
click at [147, 654] on icon "button" at bounding box center [152, 656] width 10 height 12
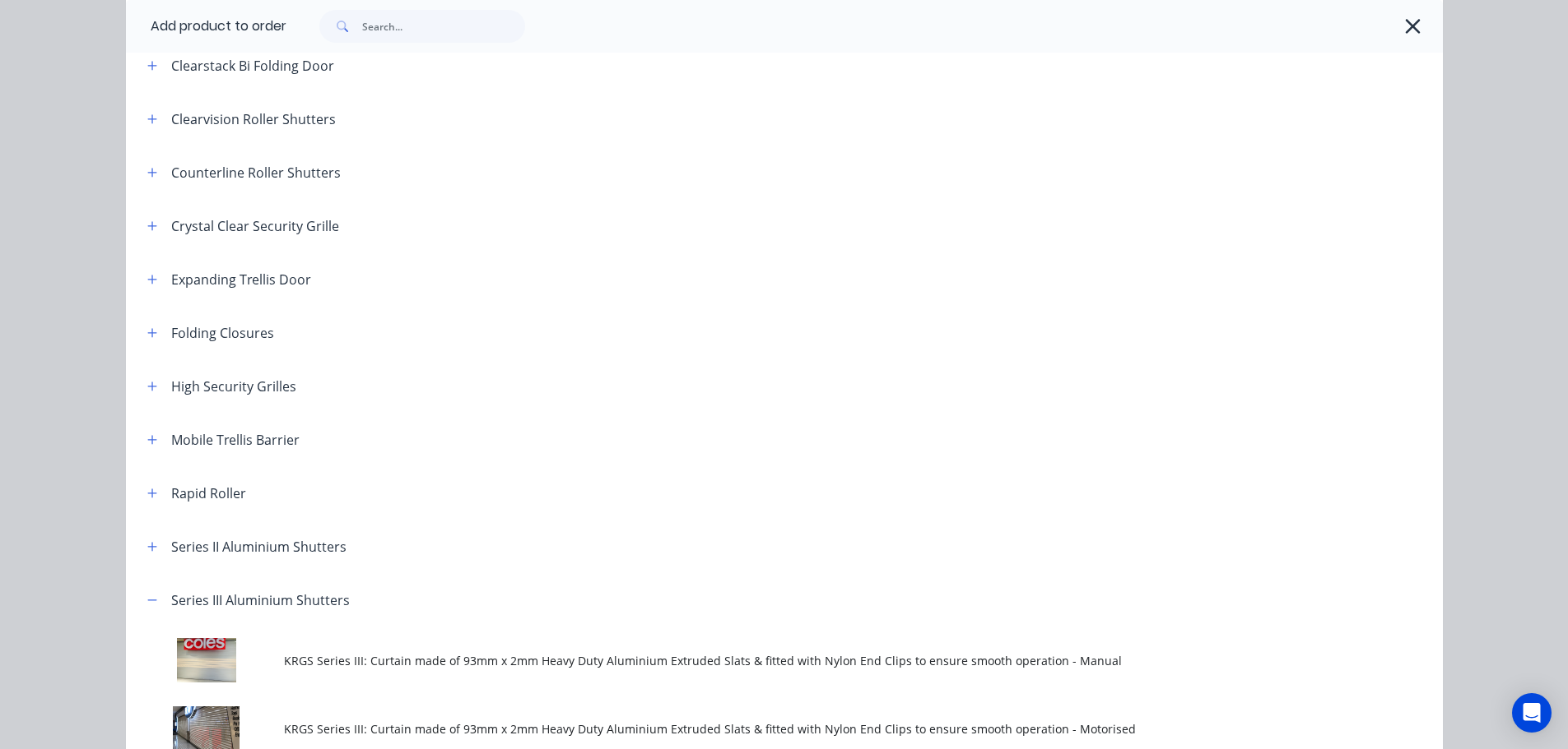
scroll to position [412, 0]
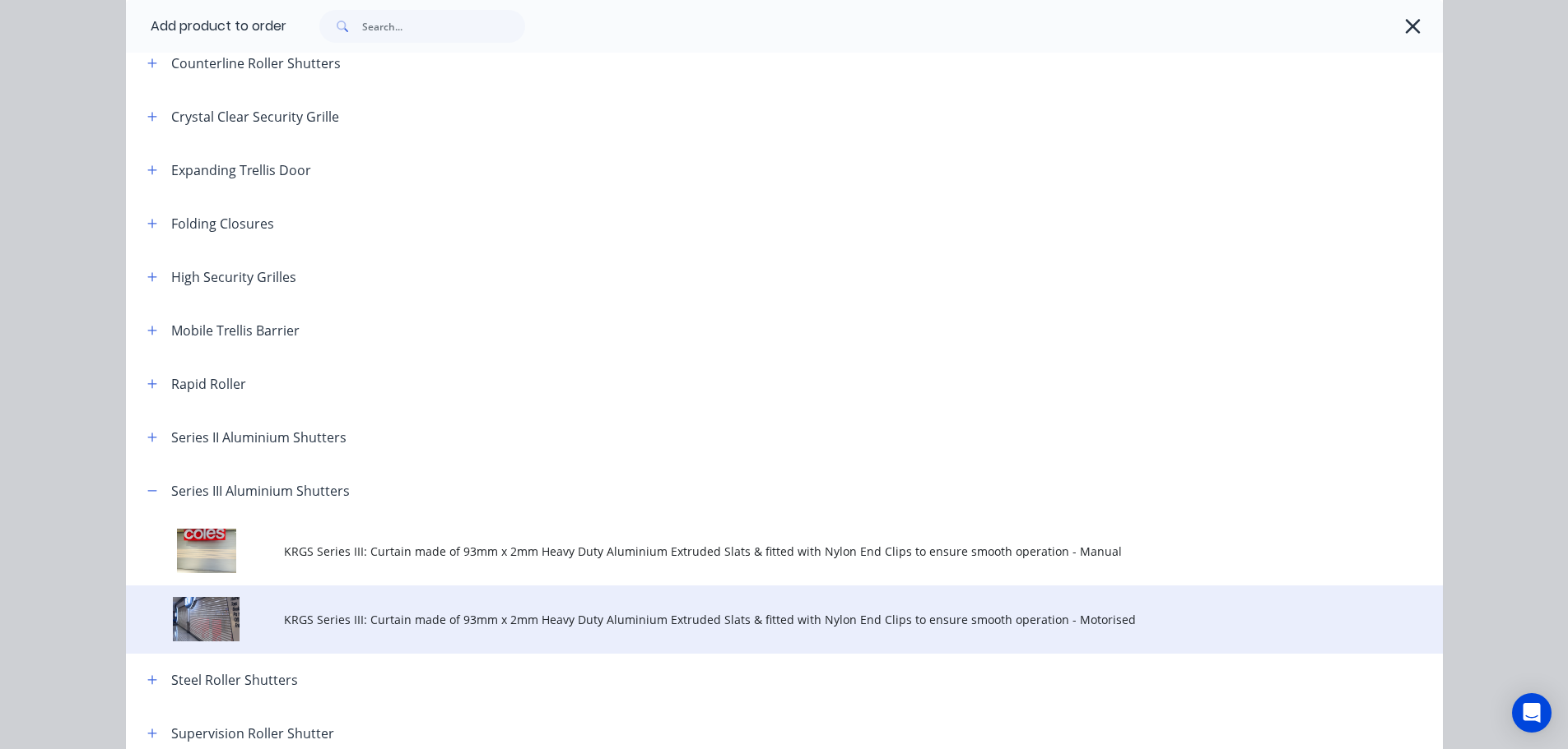
click at [340, 618] on span "KRGS Series III: Curtain made of 93mm x 2mm Heavy Duty Aluminium Extruded Slats…" at bounding box center [746, 620] width 926 height 17
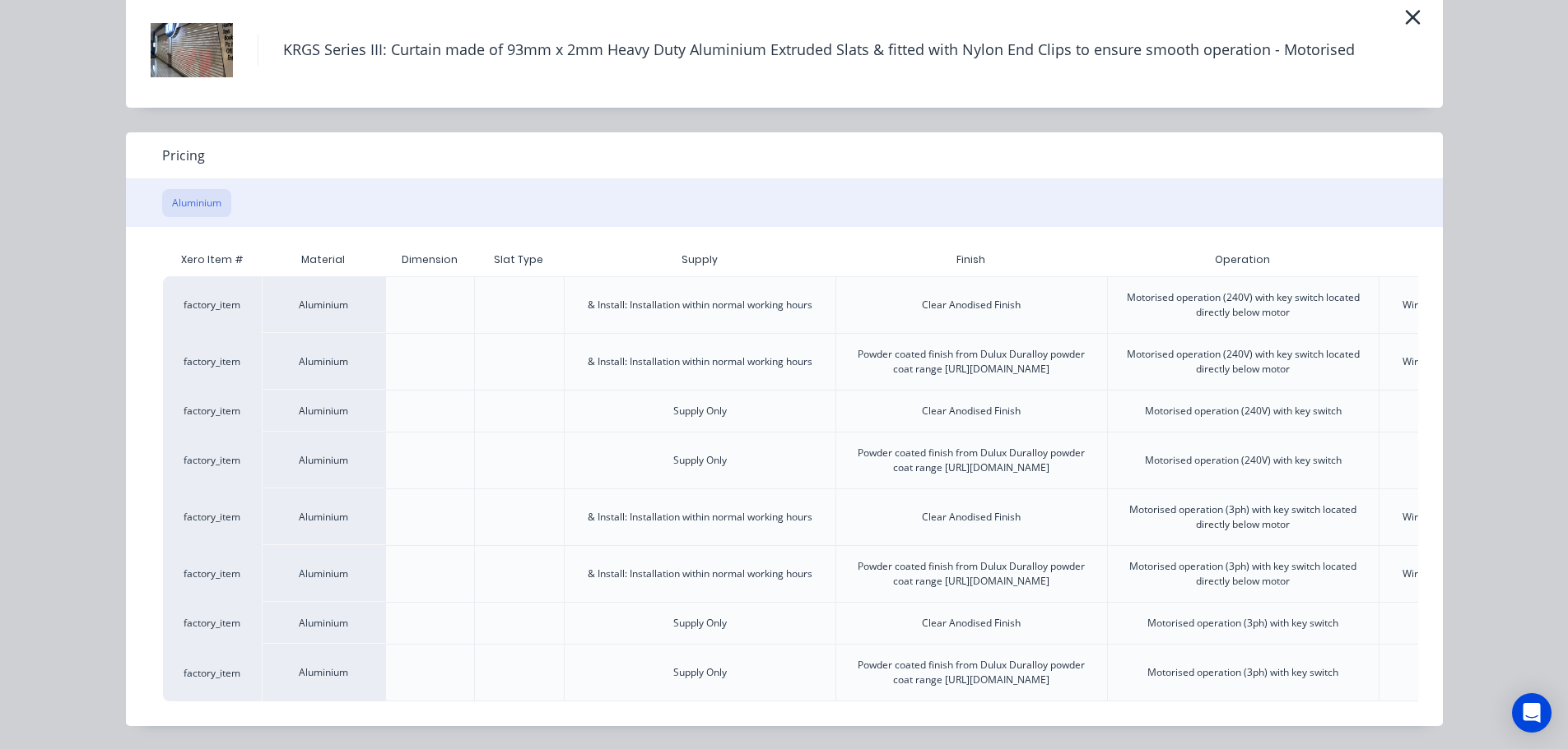
scroll to position [0, 321]
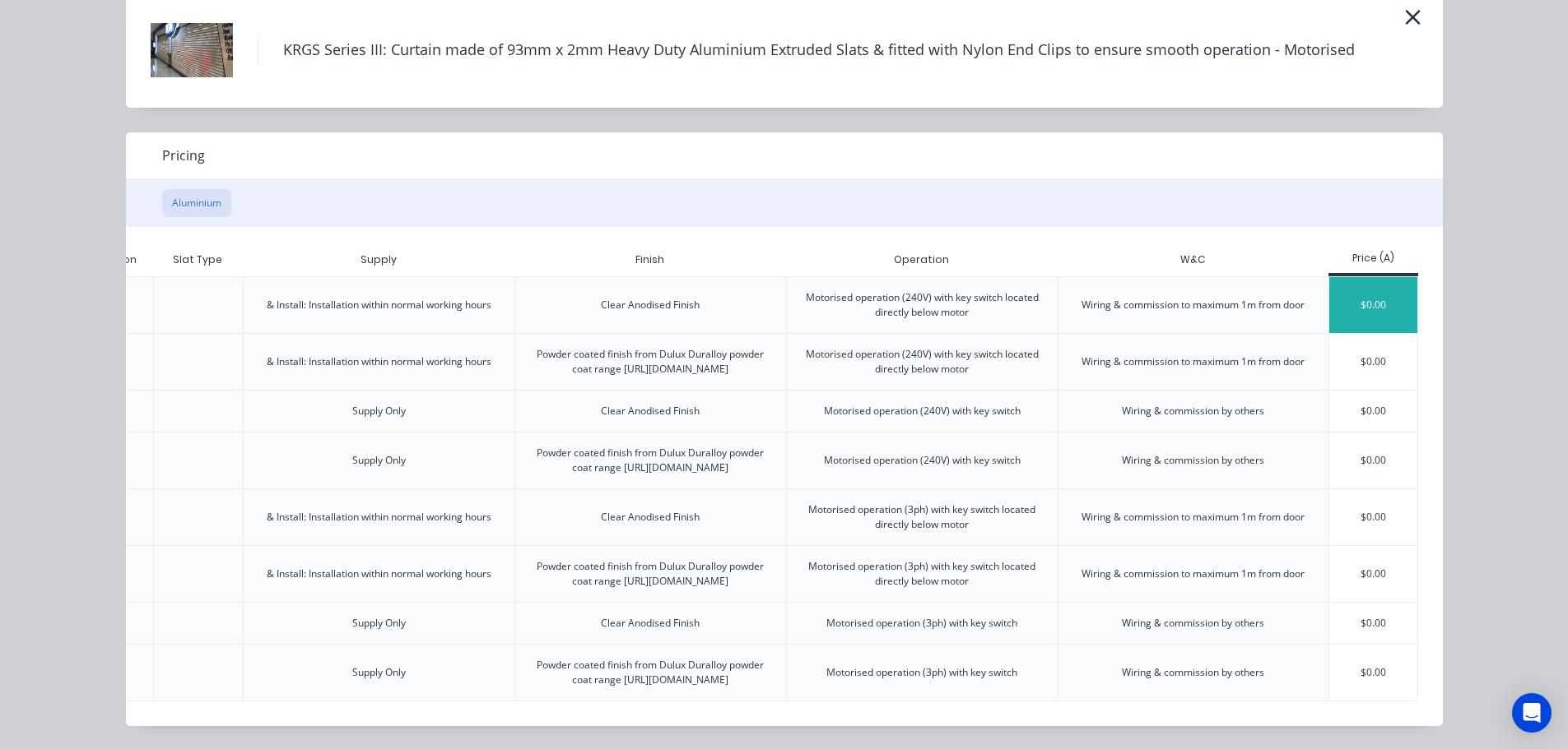
click at [1354, 277] on div "$0.00" at bounding box center [1374, 305] width 89 height 56
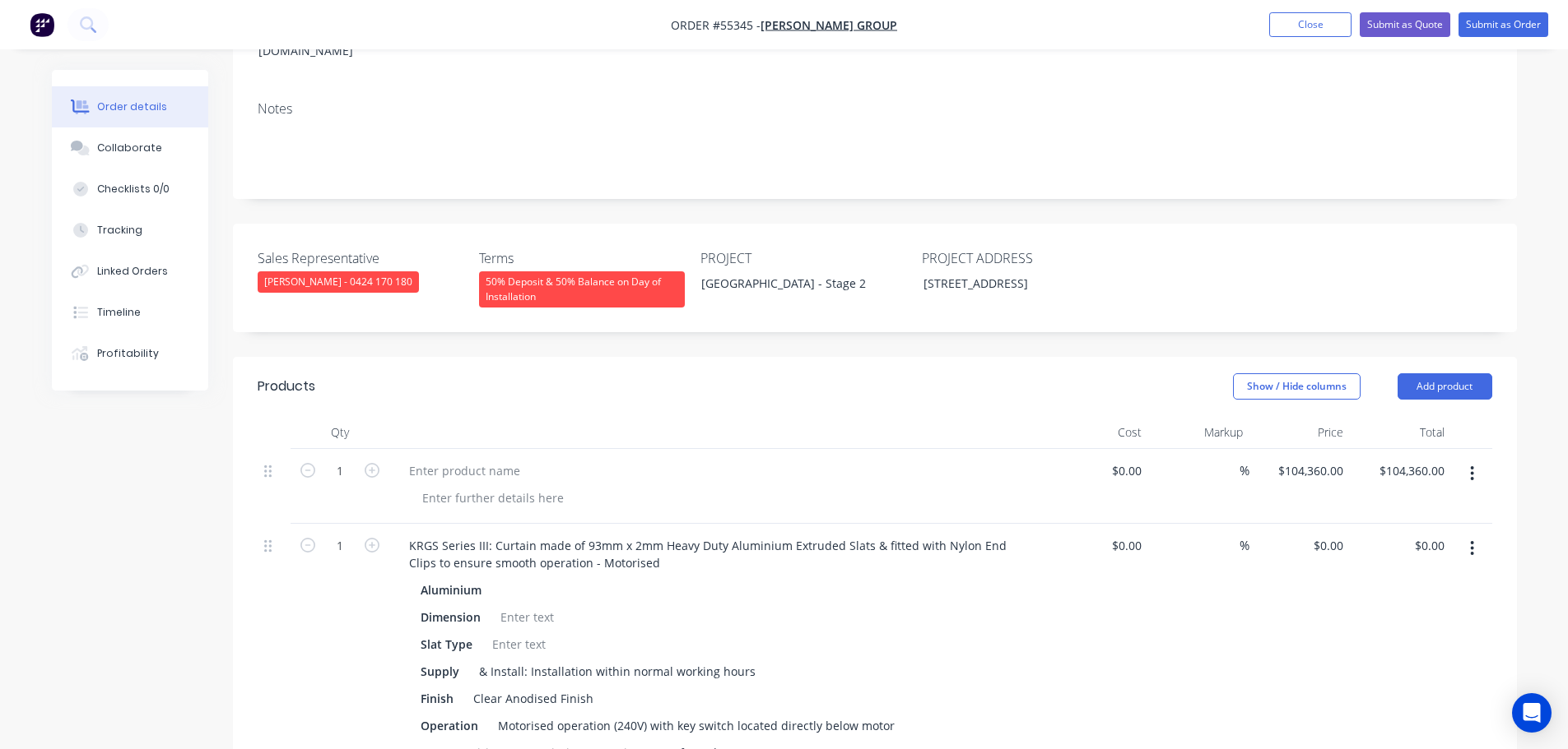
scroll to position [247, 0]
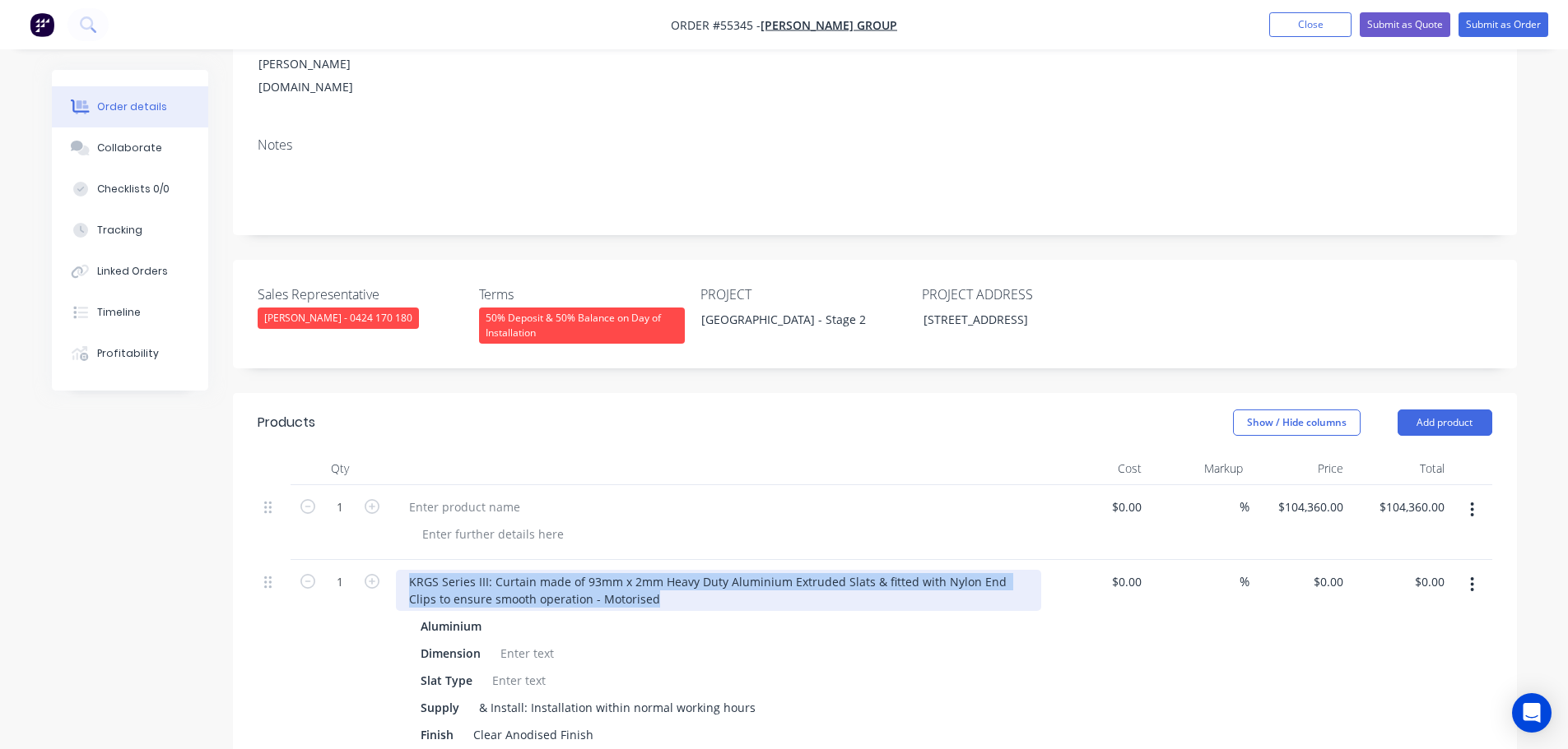
drag, startPoint x: 625, startPoint y: 558, endPoint x: 403, endPoint y: 546, distance: 222.3
click at [403, 570] on div "KRGS Series III: Curtain made of 93mm x 2mm Heavy Duty Aluminium Extruded Slats…" at bounding box center [719, 590] width 645 height 41
copy div "KRGS Series III: Curtain made of 93mm x 2mm Heavy Duty Aluminium Extruded Slats…"
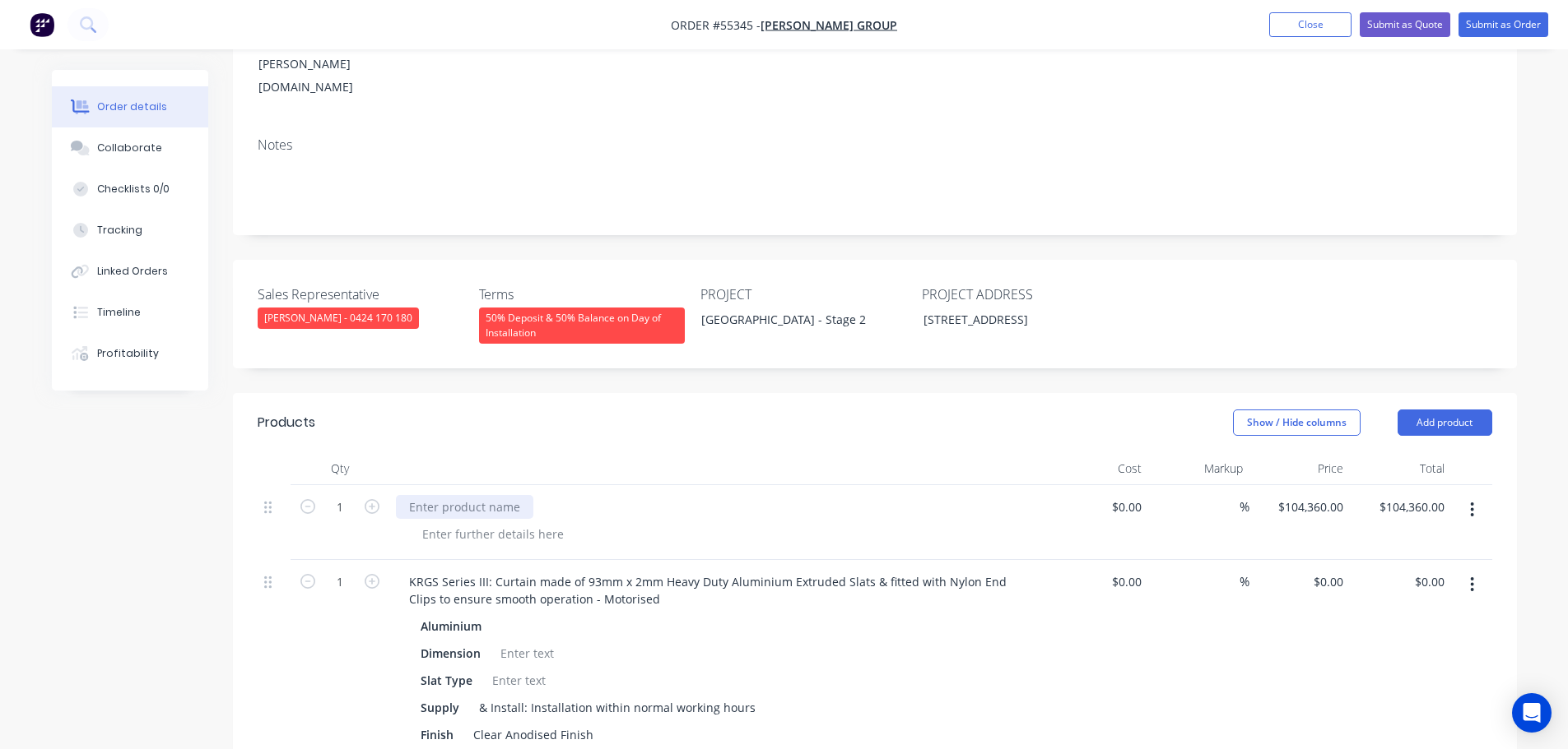
click at [417, 495] on div at bounding box center [465, 507] width 138 height 24
paste div
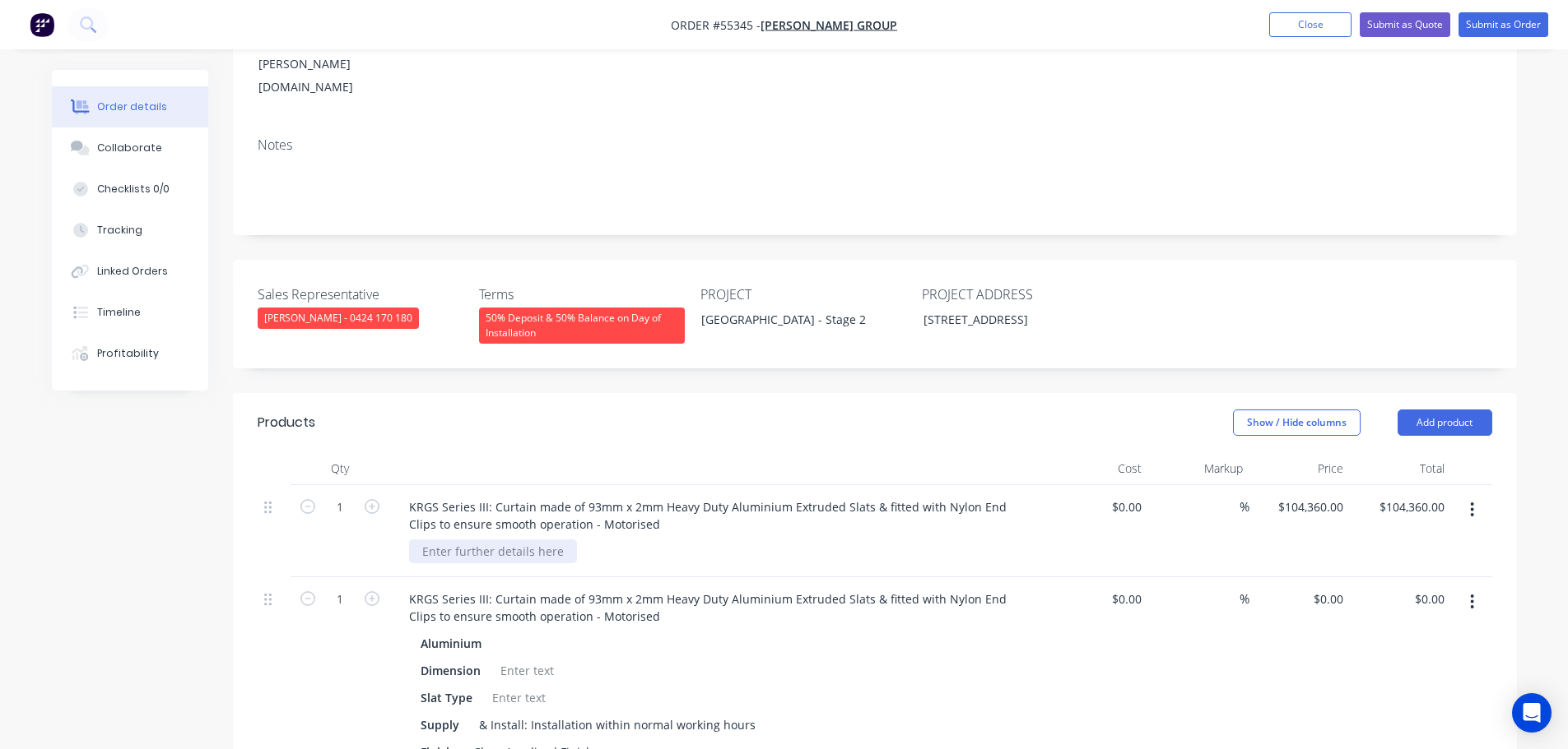
click at [480, 539] on div at bounding box center [493, 551] width 168 height 24
click at [454, 539] on div at bounding box center [493, 551] width 168 height 24
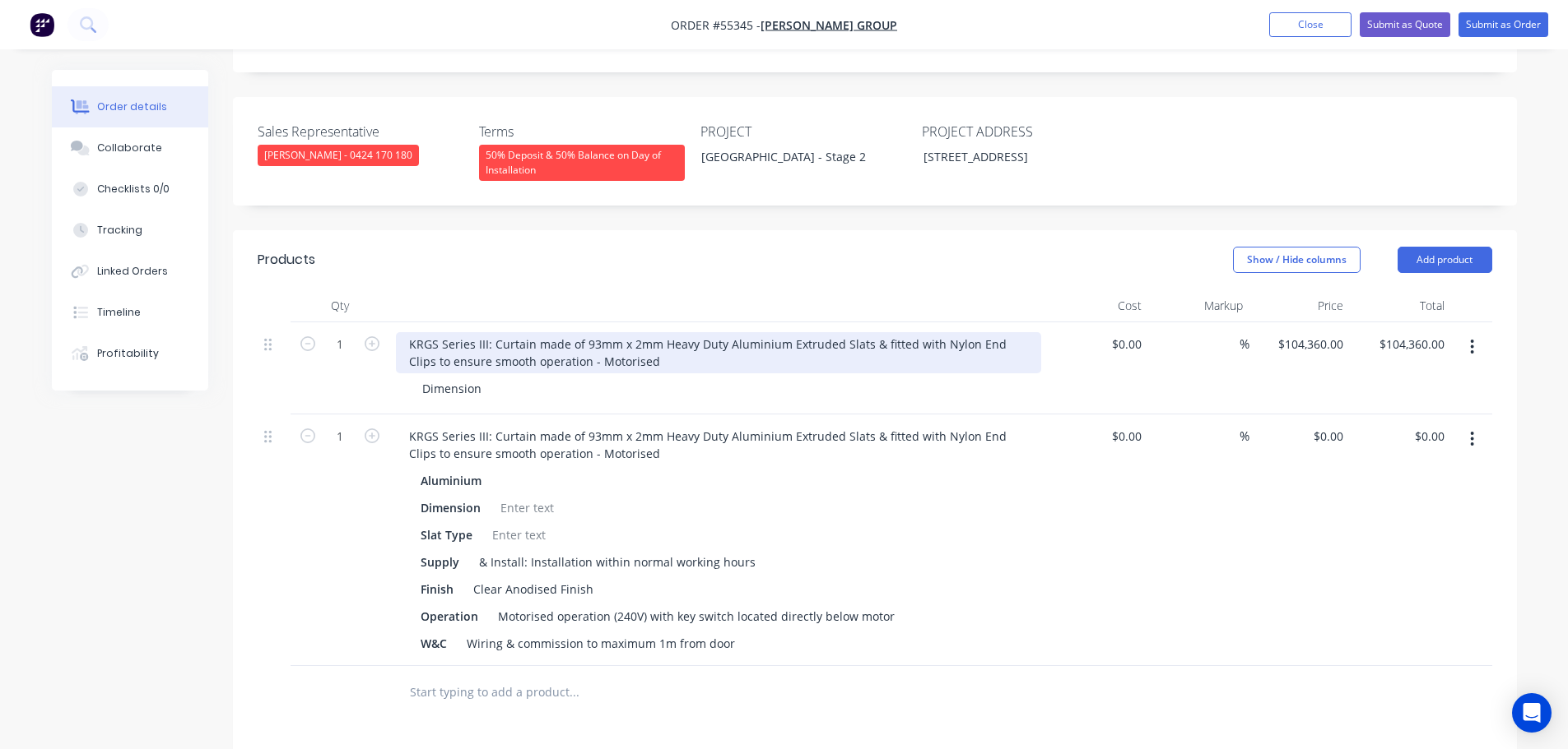
scroll to position [412, 0]
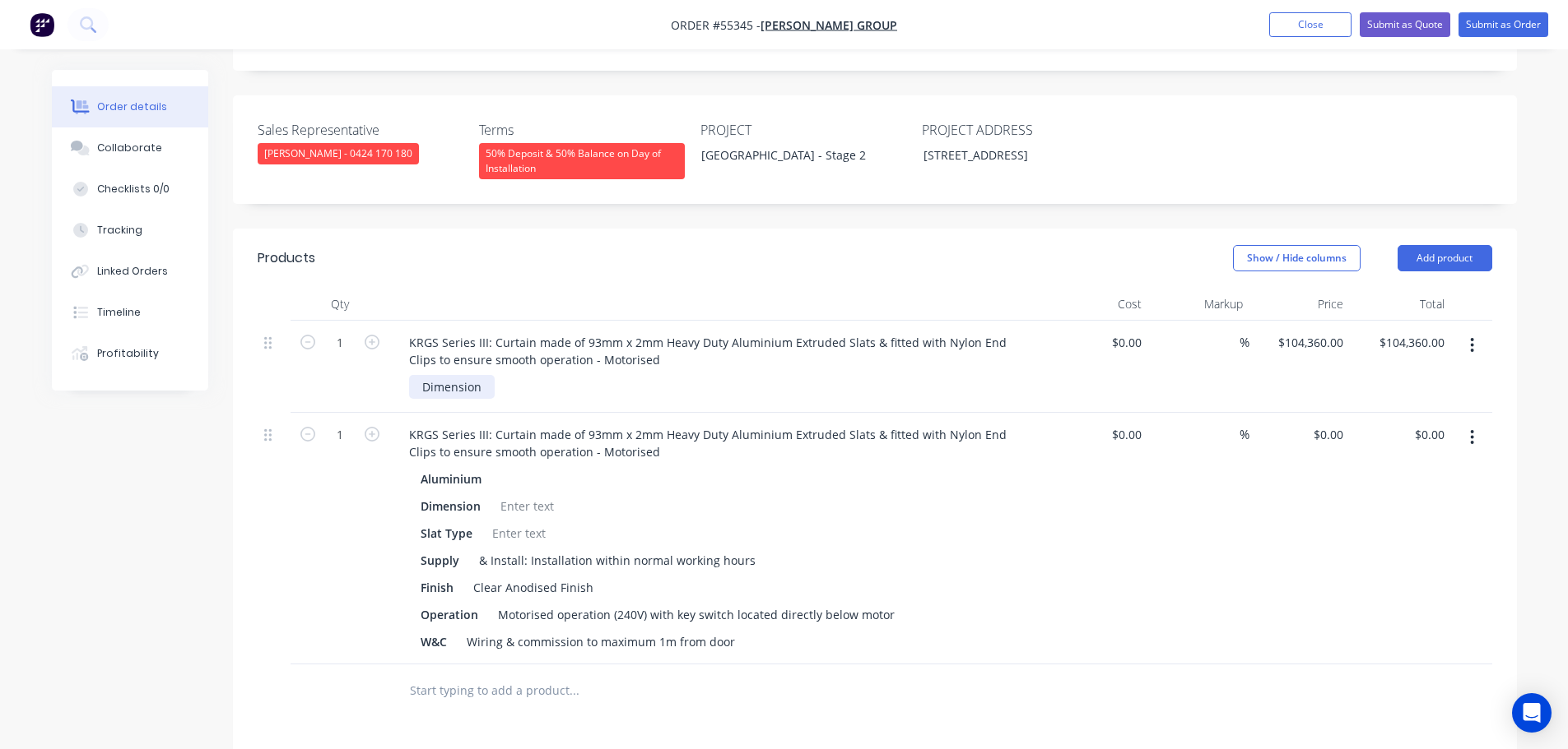
click at [484, 375] on div "Dimension" at bounding box center [451, 387] width 86 height 24
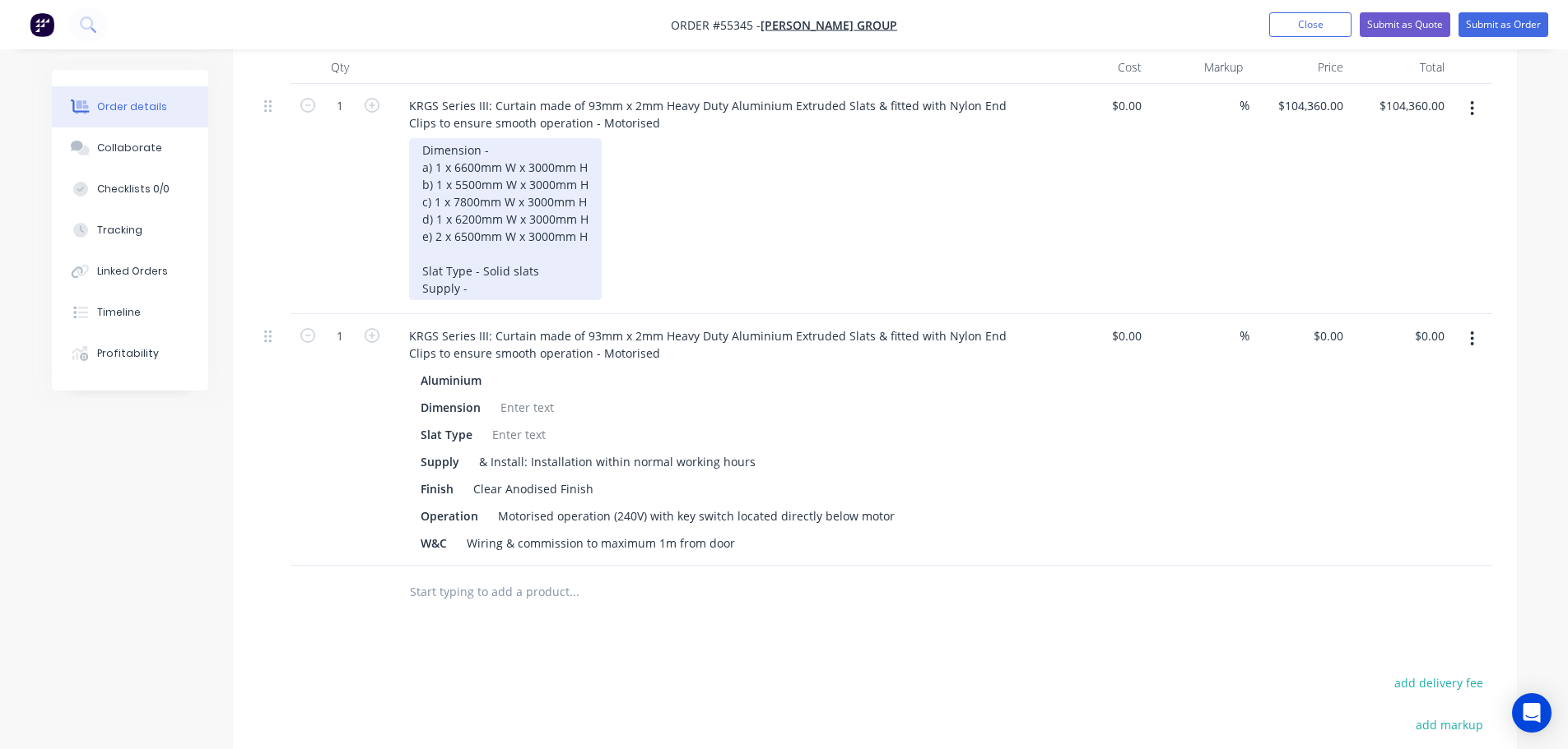
scroll to position [658, 0]
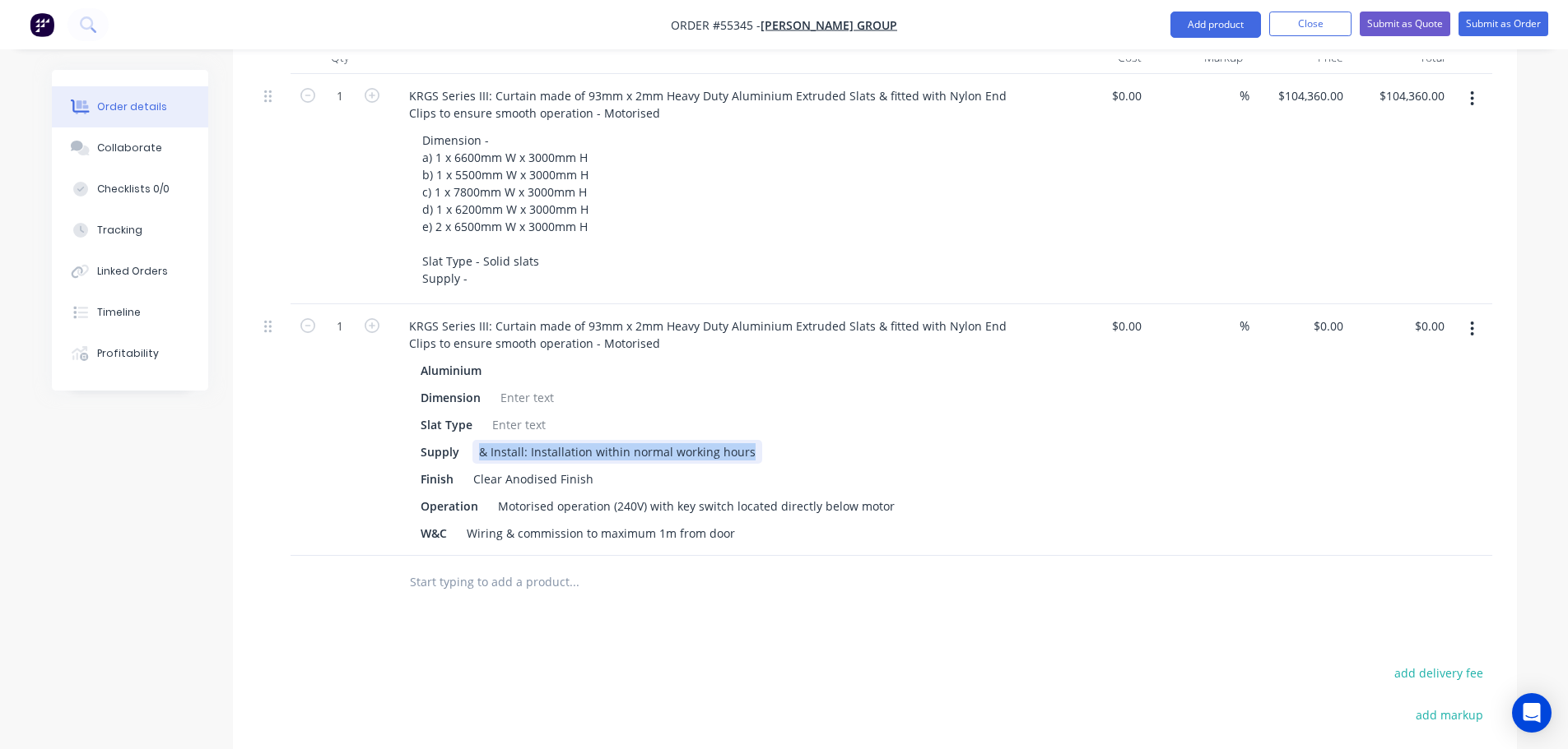
drag, startPoint x: 748, startPoint y: 410, endPoint x: 481, endPoint y: 413, distance: 267.0
click at [481, 440] on div "& Install: Installation within normal working hours" at bounding box center [617, 452] width 290 height 24
click at [483, 440] on div at bounding box center [485, 452] width 25 height 24
click at [504, 413] on div at bounding box center [518, 425] width 66 height 24
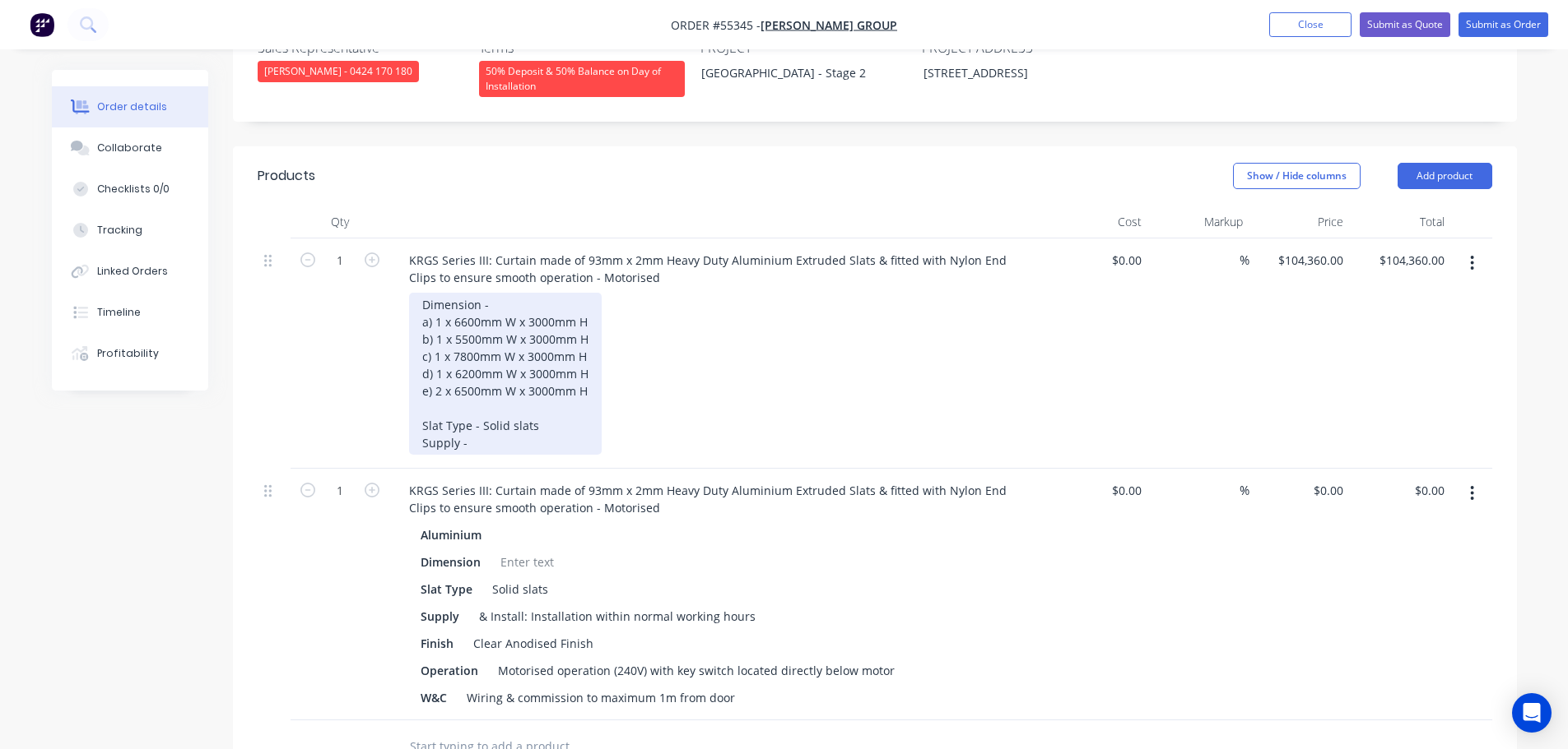
click at [482, 404] on div "Dimension - a) 1 x 6600mm W x 3000mm H b) 1 x 5500mm W x 3000mm H c) 1 x 7800mm…" at bounding box center [505, 374] width 192 height 162
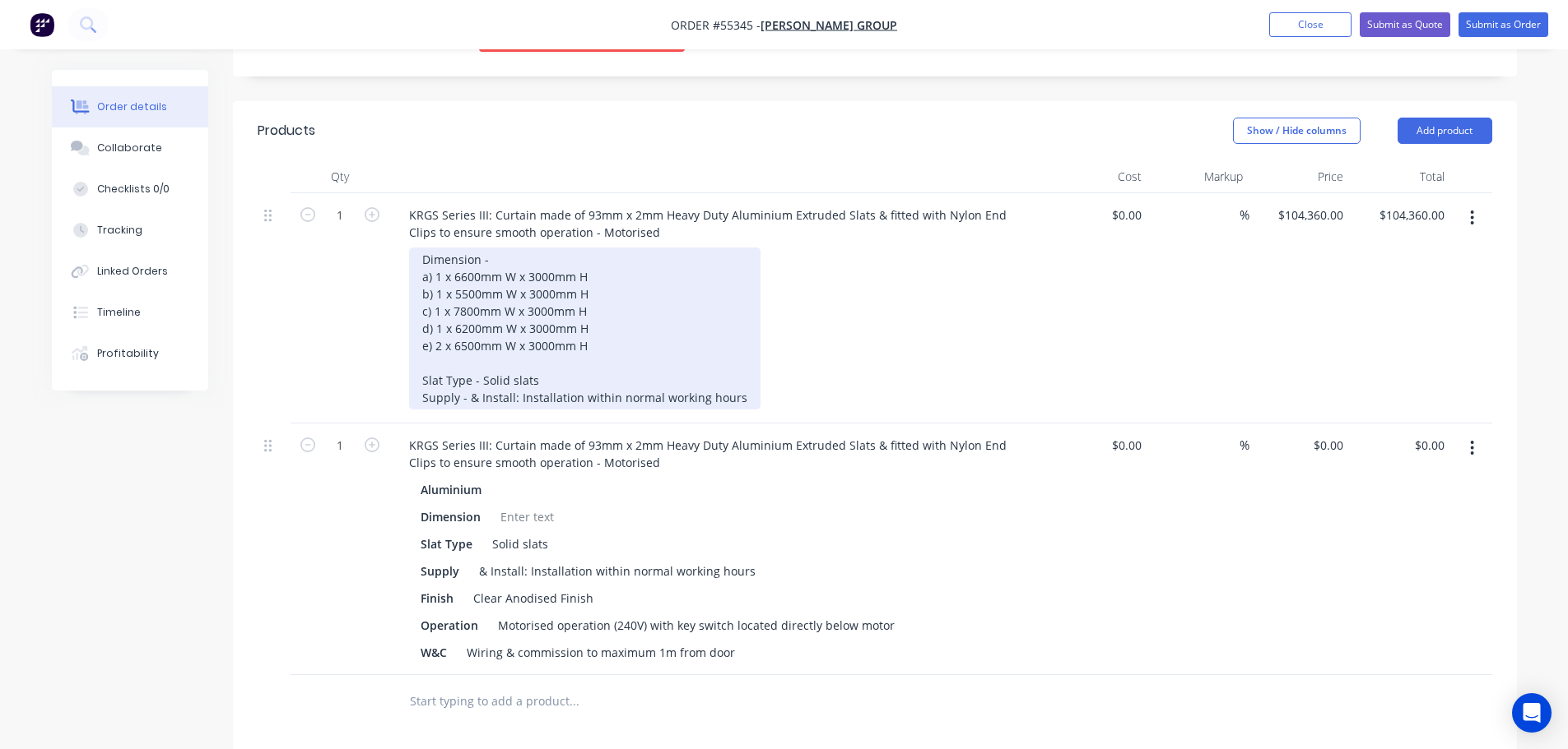
scroll to position [576, 0]
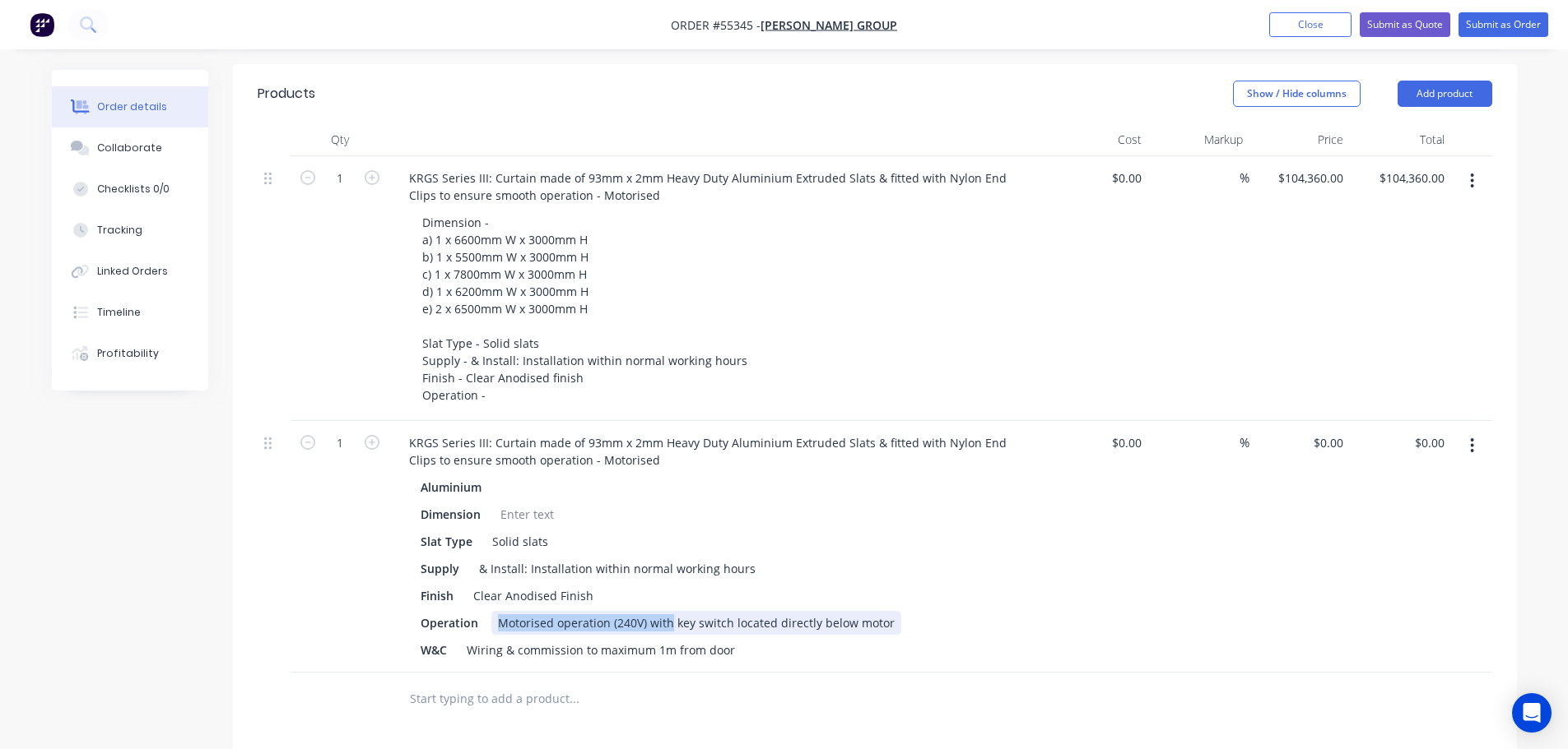
drag, startPoint x: 670, startPoint y: 580, endPoint x: 495, endPoint y: 586, distance: 175.1
click at [495, 612] on div "Motorised operation (240V) with key switch located directly below motor" at bounding box center [696, 623] width 410 height 24
copy div "Motorised operation (240V) with"
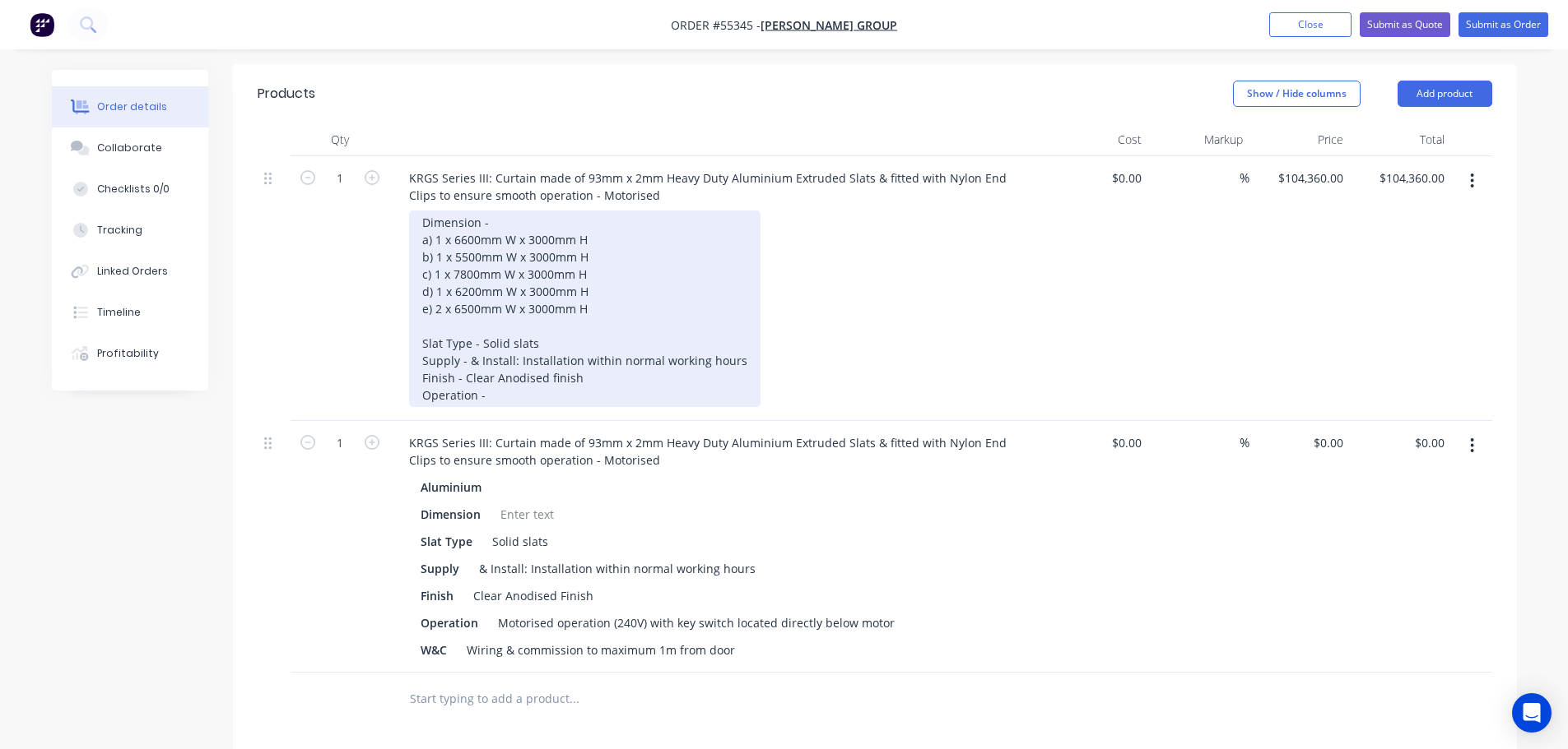
click at [493, 355] on div "Dimension - a) 1 x 6600mm W x 3000mm H b) 1 x 5500mm W x 3000mm H c) 1 x 7800mm…" at bounding box center [584, 309] width 351 height 196
drag, startPoint x: 485, startPoint y: 350, endPoint x: 516, endPoint y: 444, distance: 99.0
click at [486, 357] on div "Dimension - a) 1 x 6600mm W x 3000mm H b) 1 x 5500mm W x 3000mm H c) 1 x 7800mm…" at bounding box center [584, 309] width 351 height 196
click at [664, 352] on div "Dimension - a) 1 x 6600mm W x 3000mm H b) 1 x 5500mm W x 3000mm H c) 1 x 7800mm…" at bounding box center [584, 309] width 351 height 196
drag, startPoint x: 735, startPoint y: 356, endPoint x: 482, endPoint y: 376, distance: 253.8
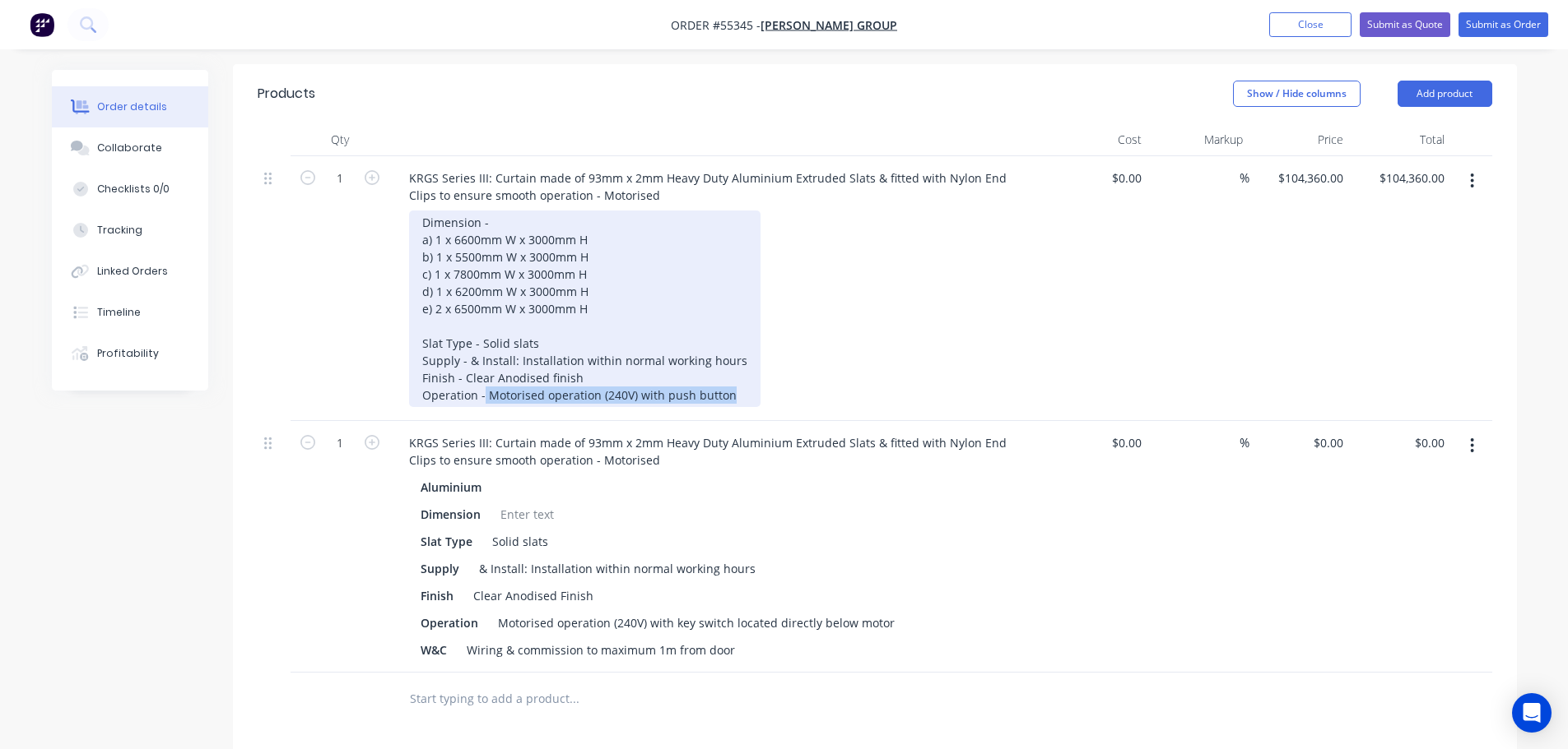
click at [482, 376] on div "KRGS Series III: Curtain made of 93mm x 2mm Heavy Duty Aluminium Extruded Slats…" at bounding box center [719, 289] width 658 height 265
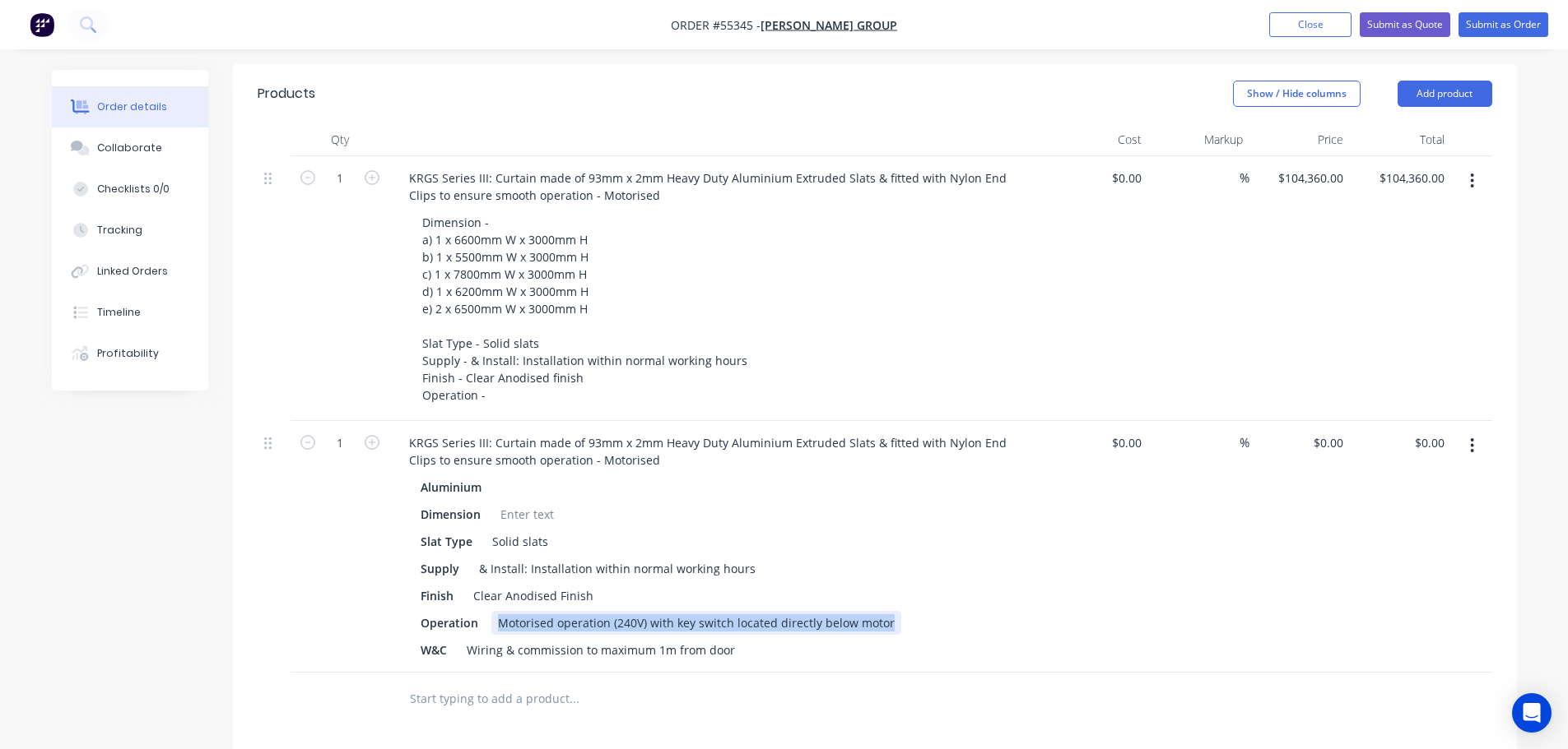
drag, startPoint x: 886, startPoint y: 582, endPoint x: 497, endPoint y: 584, distance: 389.0
click at [497, 612] on div "Motorised operation (240V) with key switch located directly below motor" at bounding box center [696, 623] width 410 height 24
copy div "Motorised operation (240V) with key switch located directly below motor"
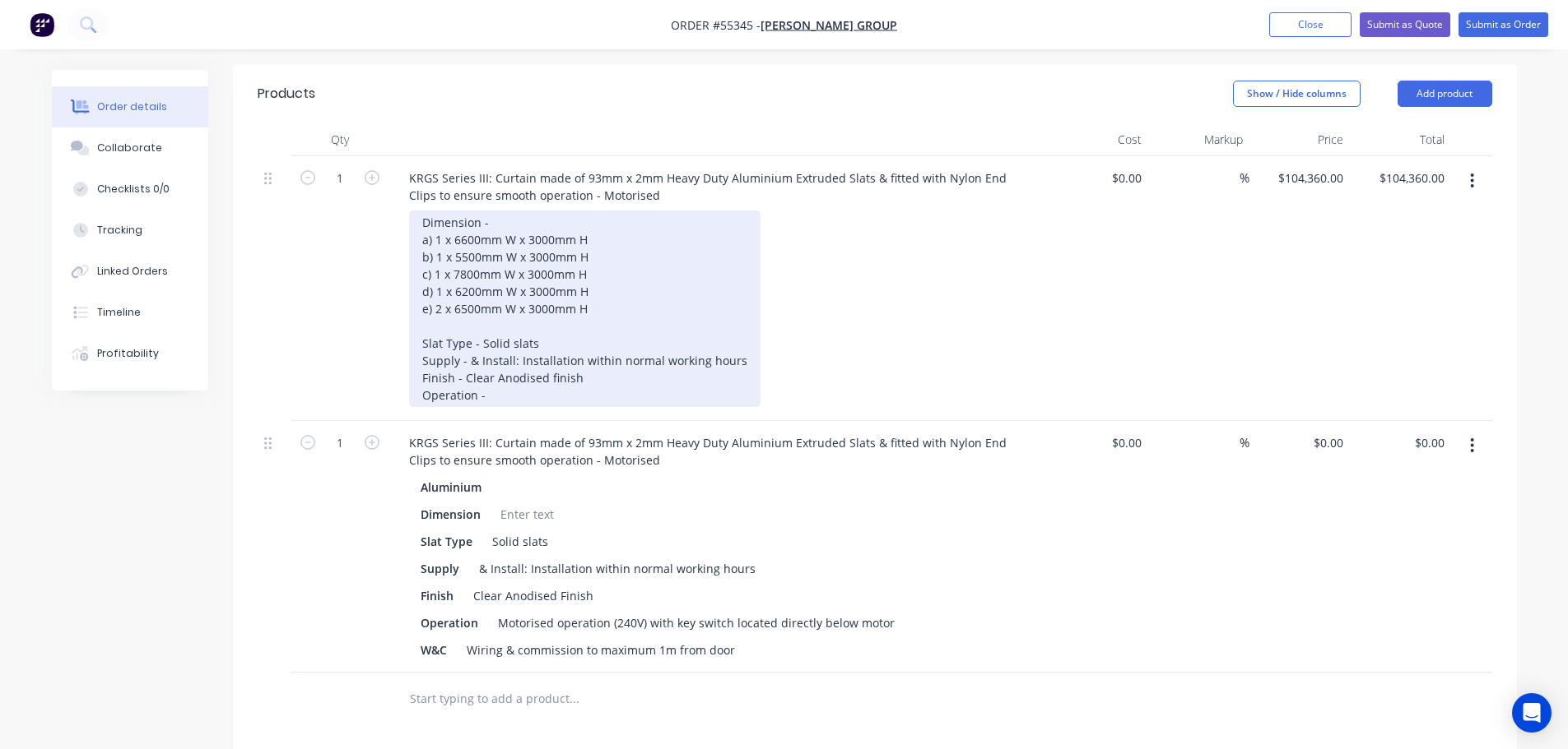
click at [499, 356] on div "Dimension - a) 1 x 6600mm W x 3000mm H b) 1 x 5500mm W x 3000mm H c) 1 x 7800mm…" at bounding box center [584, 309] width 351 height 196
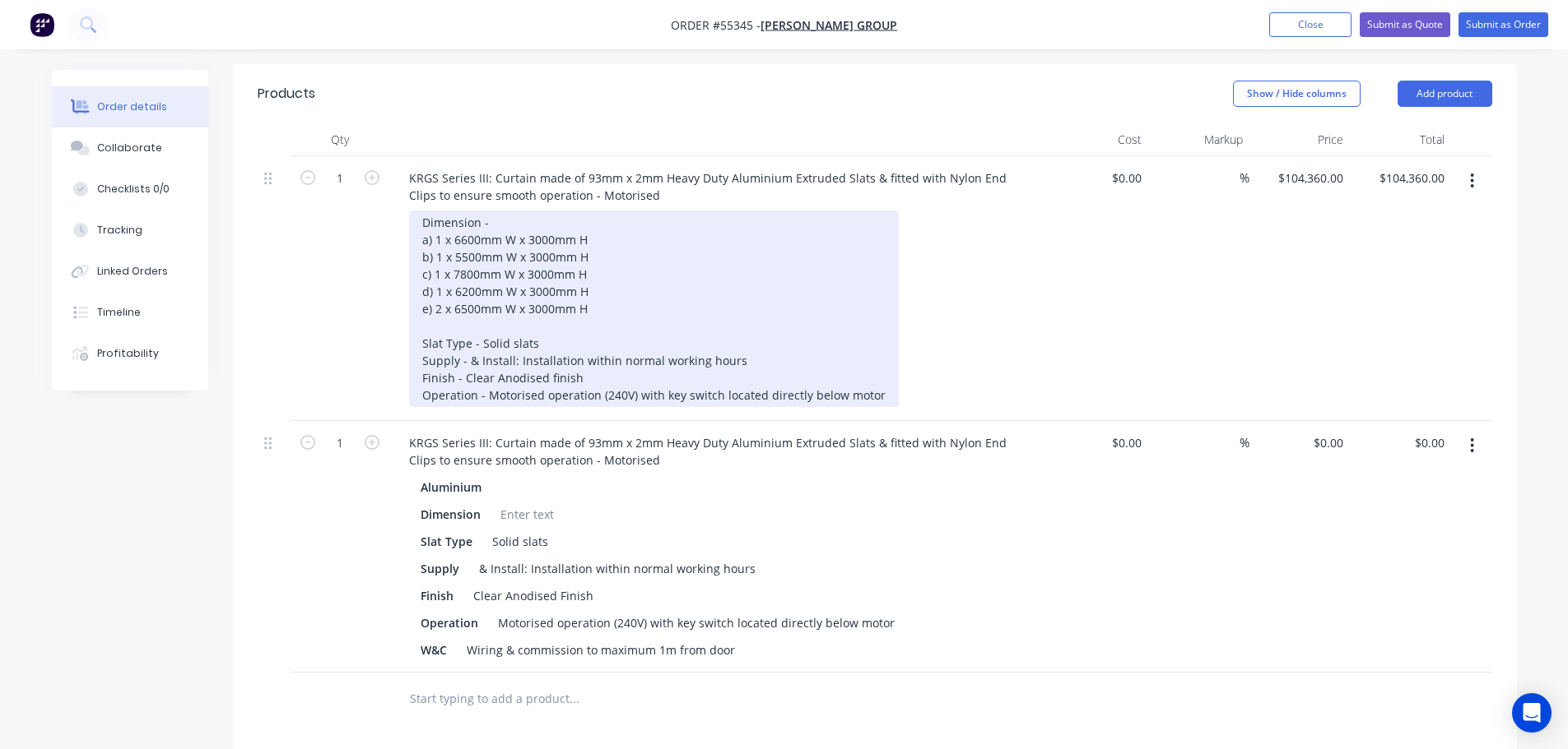
click at [660, 356] on div "Dimension - a) 1 x 6600mm W x 3000mm H b) 1 x 5500mm W x 3000mm H c) 1 x 7800mm…" at bounding box center [653, 309] width 490 height 196
click at [726, 358] on div "Dimension - a) 1 x 6600mm W x 3000mm H b) 1 x 5500mm W x 3000mm H c) 1 x 7800mm…" at bounding box center [658, 309] width 499 height 196
click at [660, 356] on div "Dimension - a) 1 x 6600mm W x 3000mm H b) 1 x 5500mm W x 3000mm H c) 1 x 7800mm…" at bounding box center [665, 309] width 512 height 196
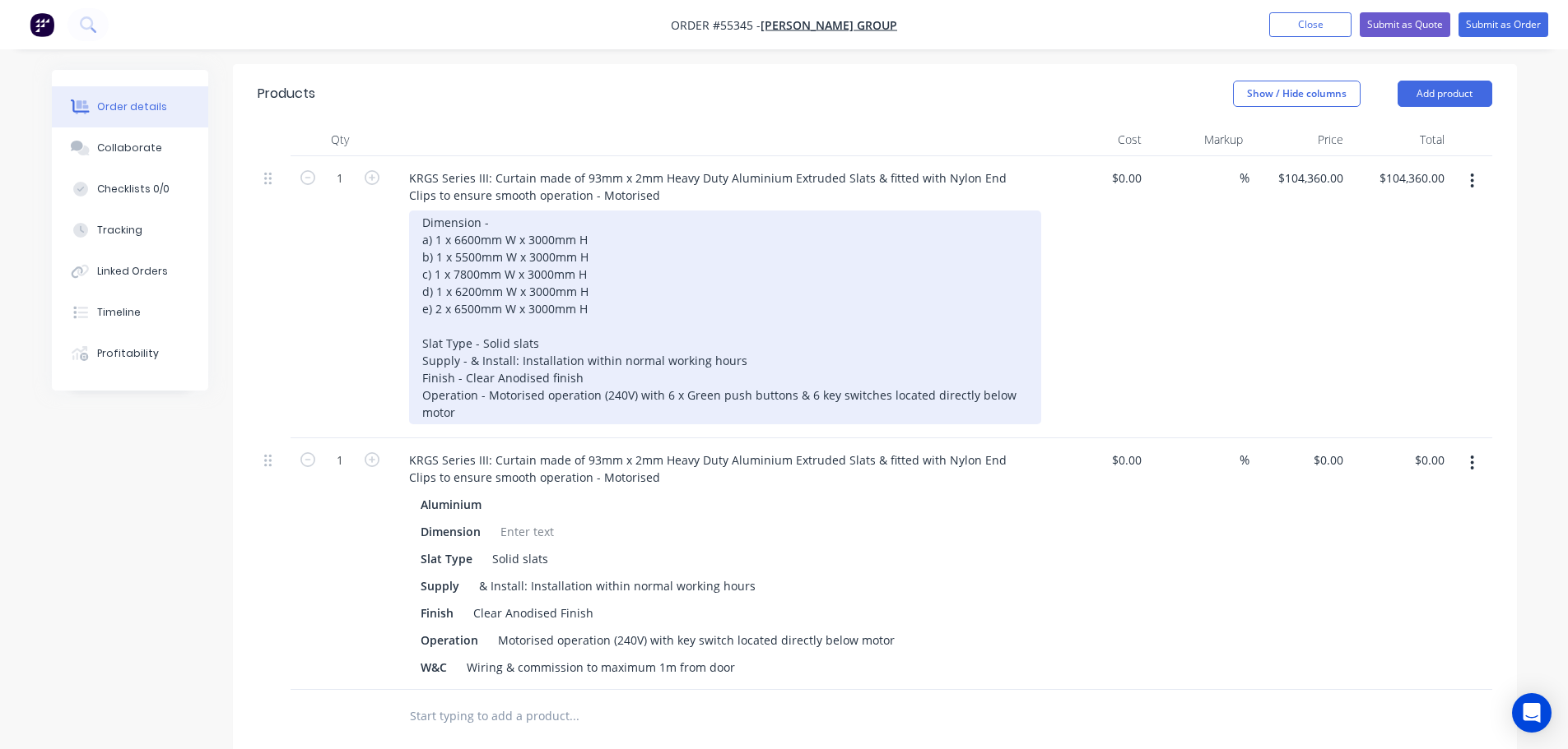
drag, startPoint x: 808, startPoint y: 351, endPoint x: 811, endPoint y: 373, distance: 22.2
click at [808, 355] on div "Dimension - a) 1 x 6600mm W x 3000mm H b) 1 x 5500mm W x 3000mm H c) 1 x 7800mm…" at bounding box center [724, 317] width 632 height 213
drag, startPoint x: 458, startPoint y: 368, endPoint x: 460, endPoint y: 380, distance: 12.2
click at [458, 370] on div "Dimension - a) 1 x 6600mm W x 3000mm H b) 1 x 5500mm W x 3000mm H c) 1 x 7800mm…" at bounding box center [724, 317] width 632 height 213
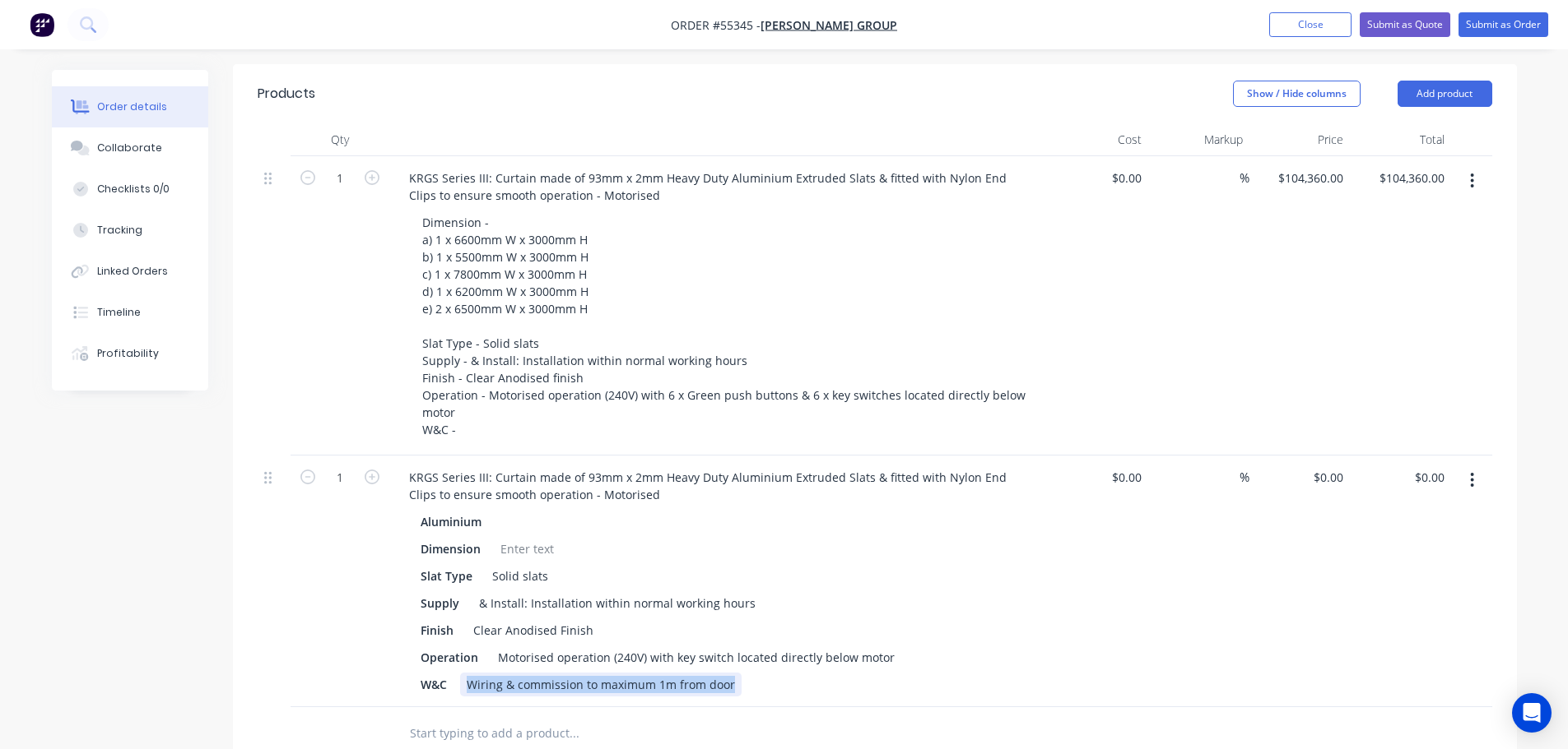
drag, startPoint x: 738, startPoint y: 641, endPoint x: 468, endPoint y: 648, distance: 270.1
click at [468, 673] on div "W&C Wiring & commission to maximum 1m from door" at bounding box center [715, 685] width 602 height 24
copy div "Wiring & commission to maximum 1m from door"
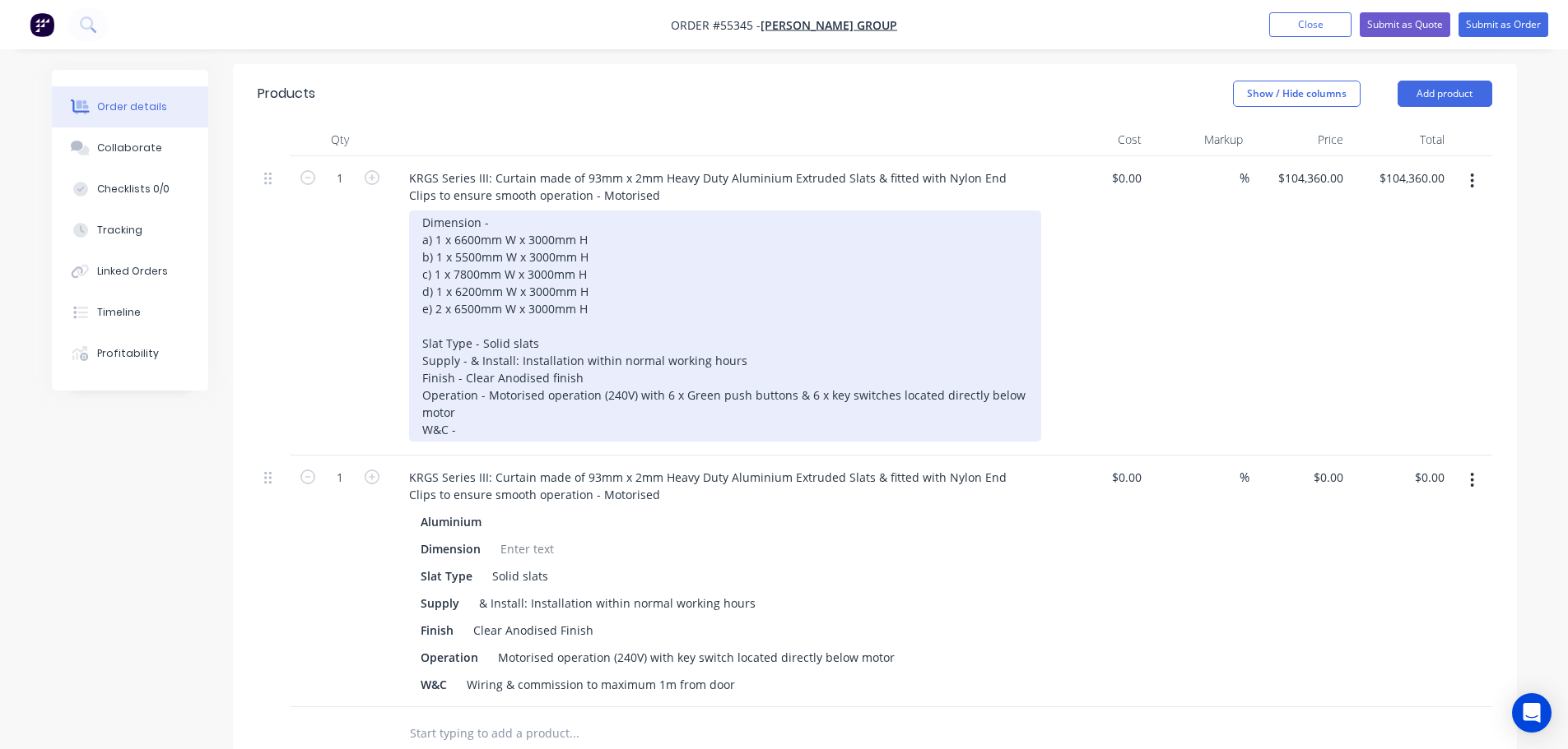
click at [475, 391] on div "Dimension - a) 1 x 6600mm W x 3000mm H b) 1 x 5500mm W x 3000mm H c) 1 x 7800mm…" at bounding box center [724, 326] width 632 height 231
click at [460, 388] on div "Dimension - a) 1 x 6600mm W x 3000mm H b) 1 x 5500mm W x 3000mm H c) 1 x 7800mm…" at bounding box center [724, 326] width 632 height 231
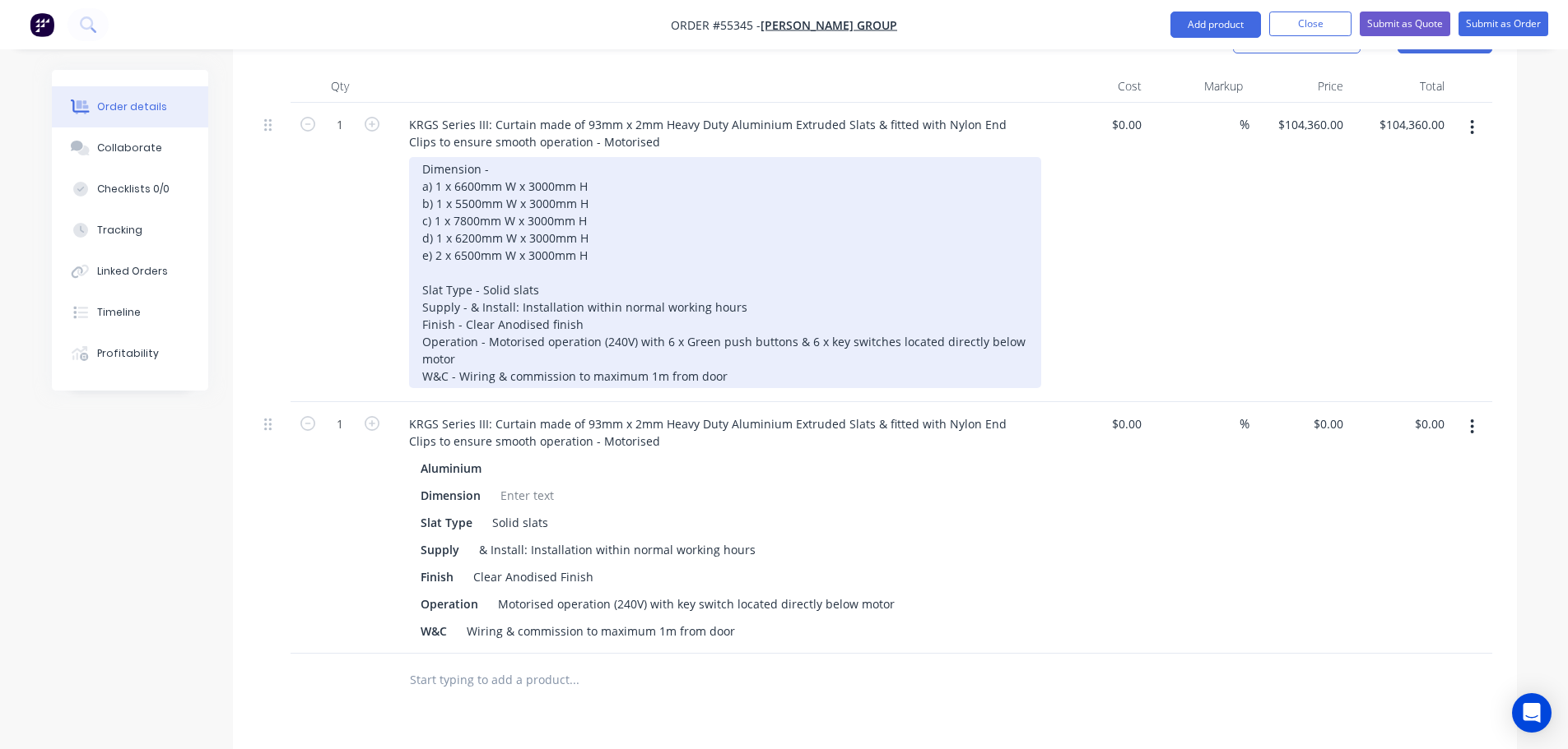
scroll to position [658, 0]
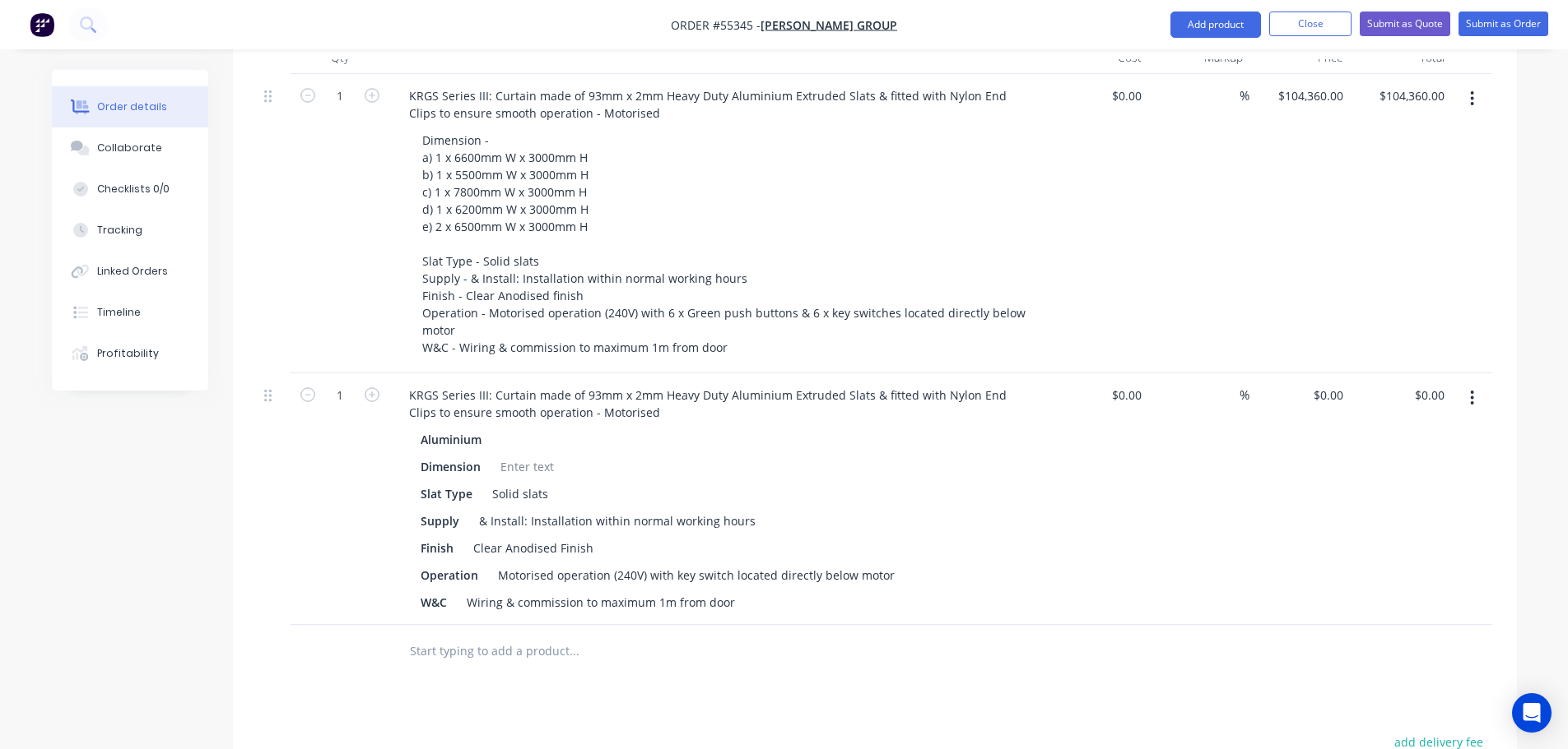
click at [1471, 389] on icon "button" at bounding box center [1472, 398] width 4 height 18
click at [1354, 528] on div "Delete" at bounding box center [1414, 539] width 127 height 24
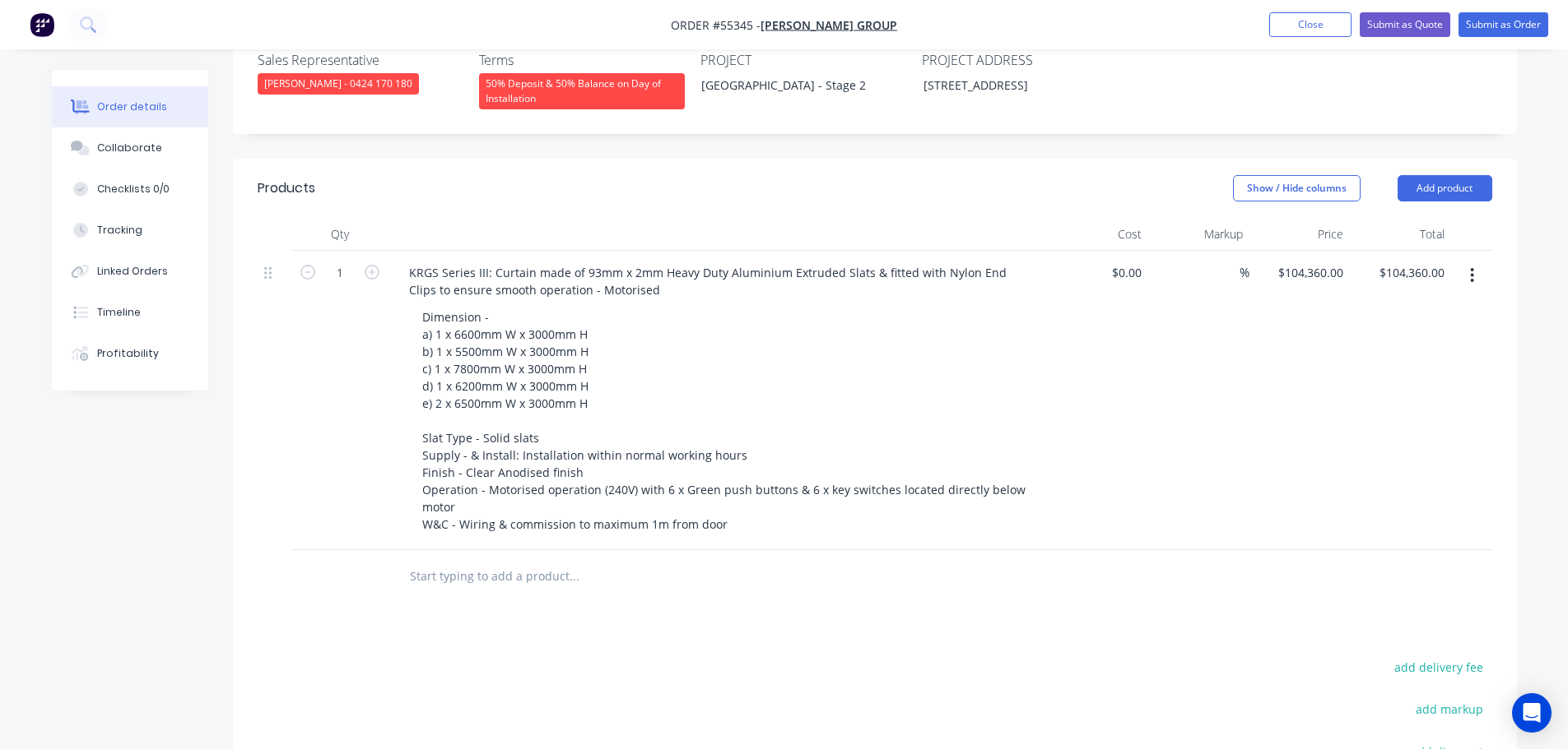
scroll to position [412, 0]
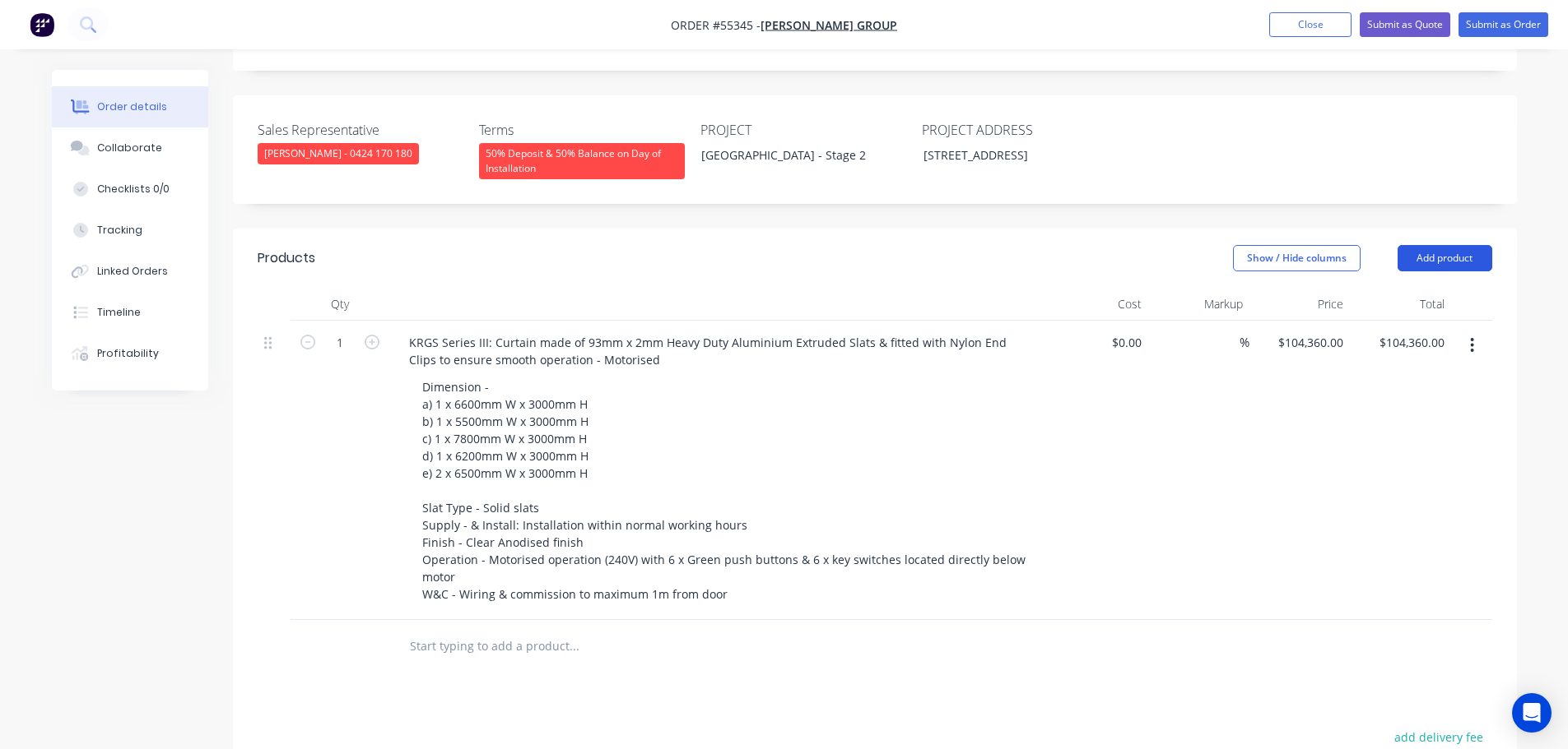
click at [1429, 245] on button "Add product" at bounding box center [1445, 258] width 94 height 26
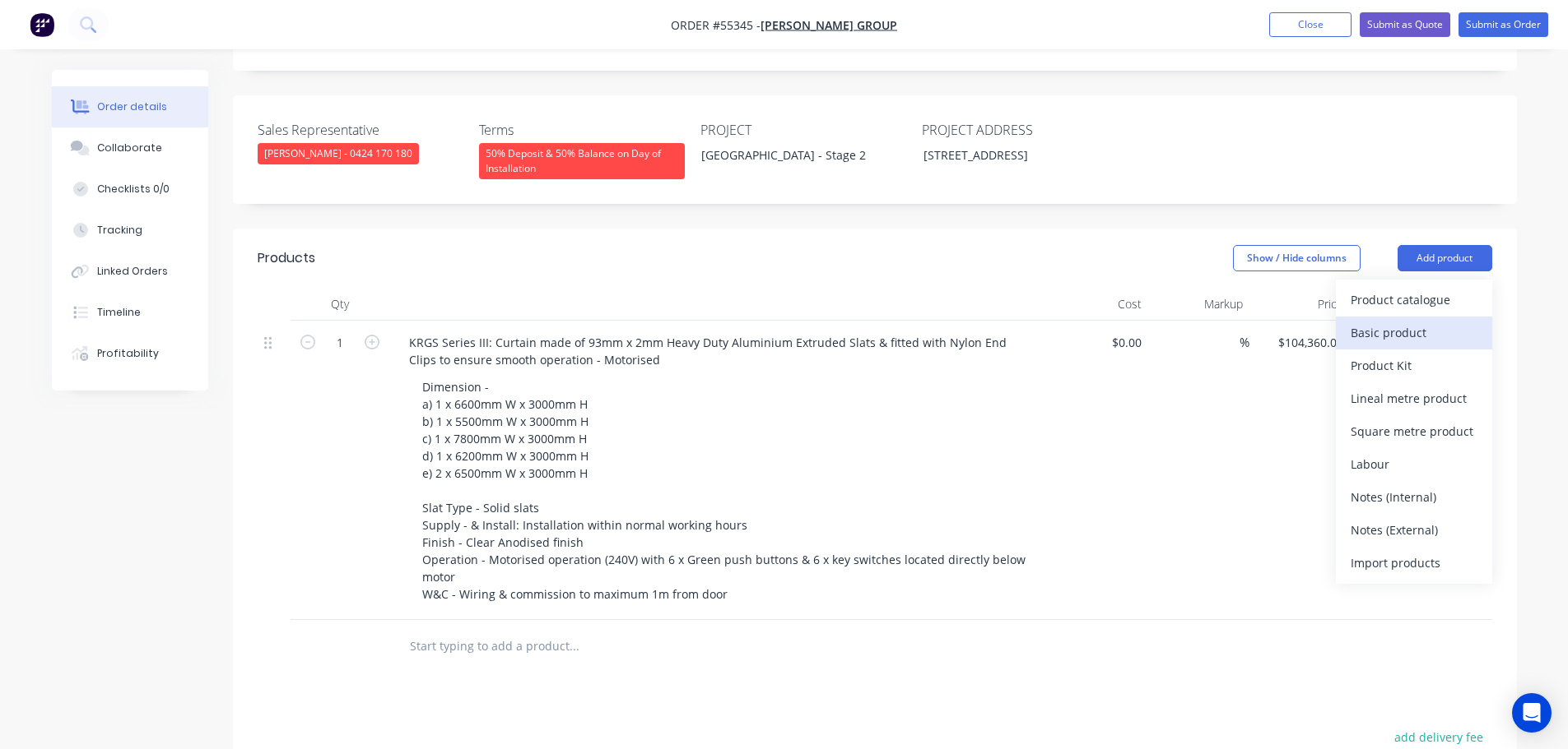
click at [1379, 321] on div "Basic product" at bounding box center [1414, 333] width 127 height 24
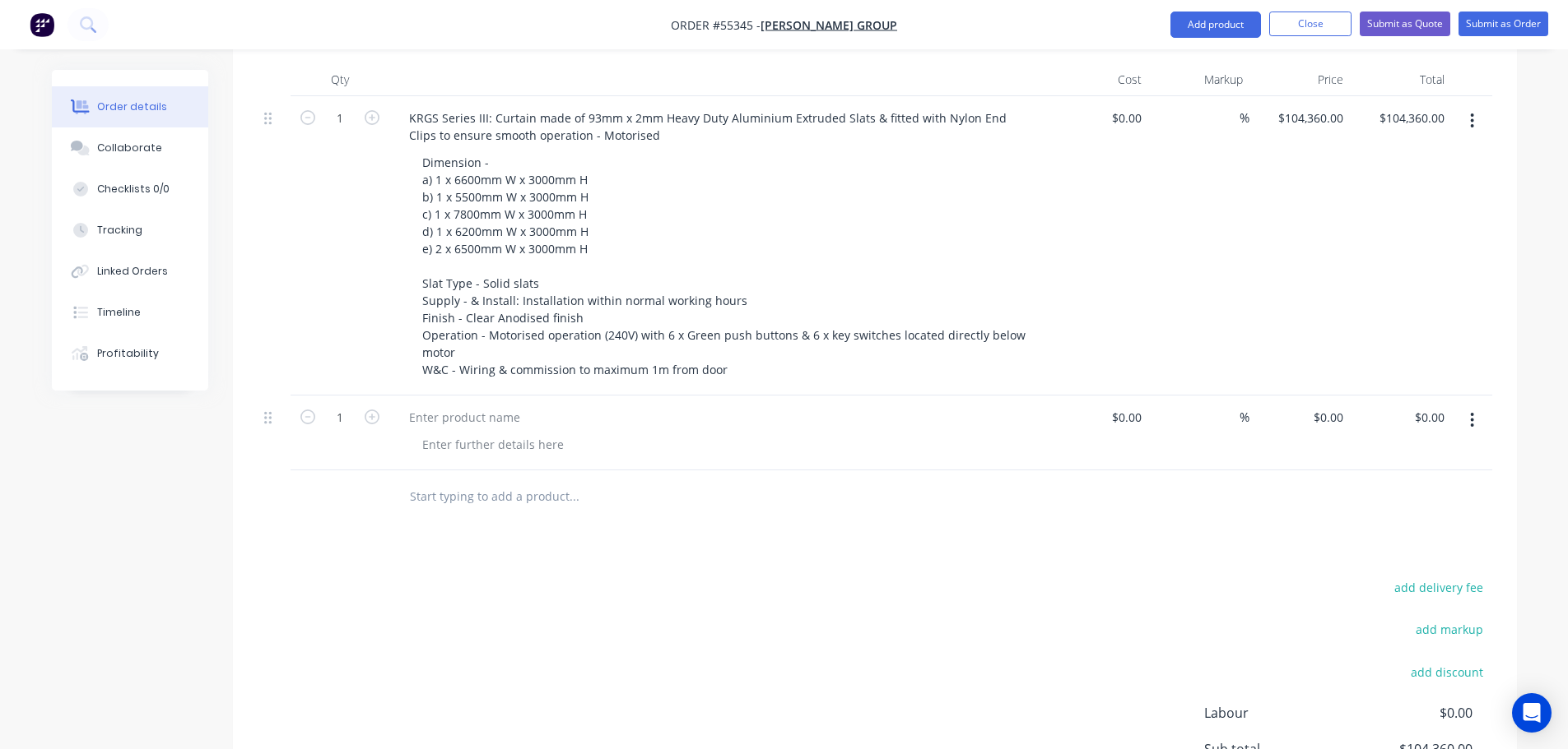
scroll to position [658, 0]
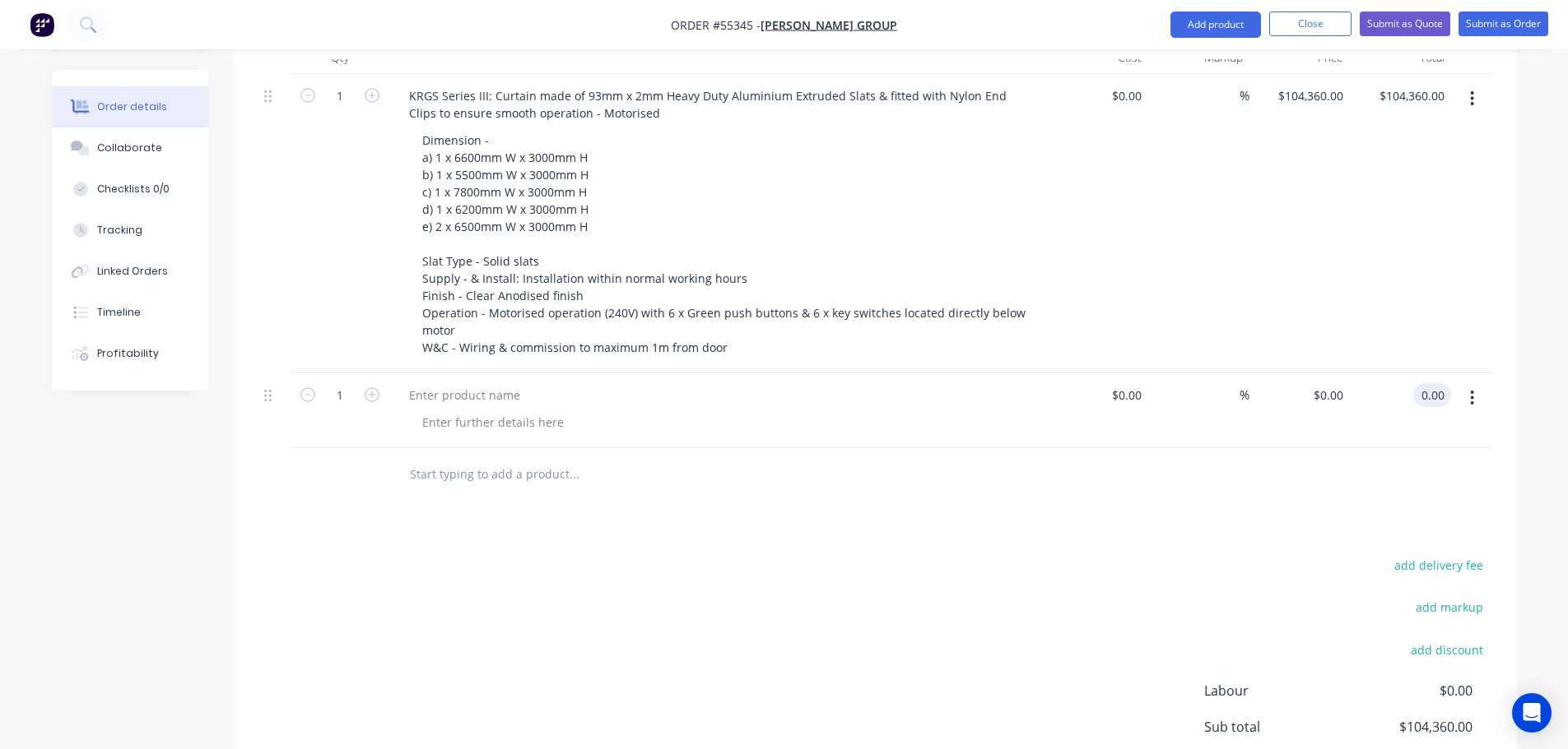
type input "$0.00"
click at [1477, 384] on button "button" at bounding box center [1472, 398] width 38 height 30
click at [1365, 528] on div "Delete" at bounding box center [1414, 539] width 127 height 24
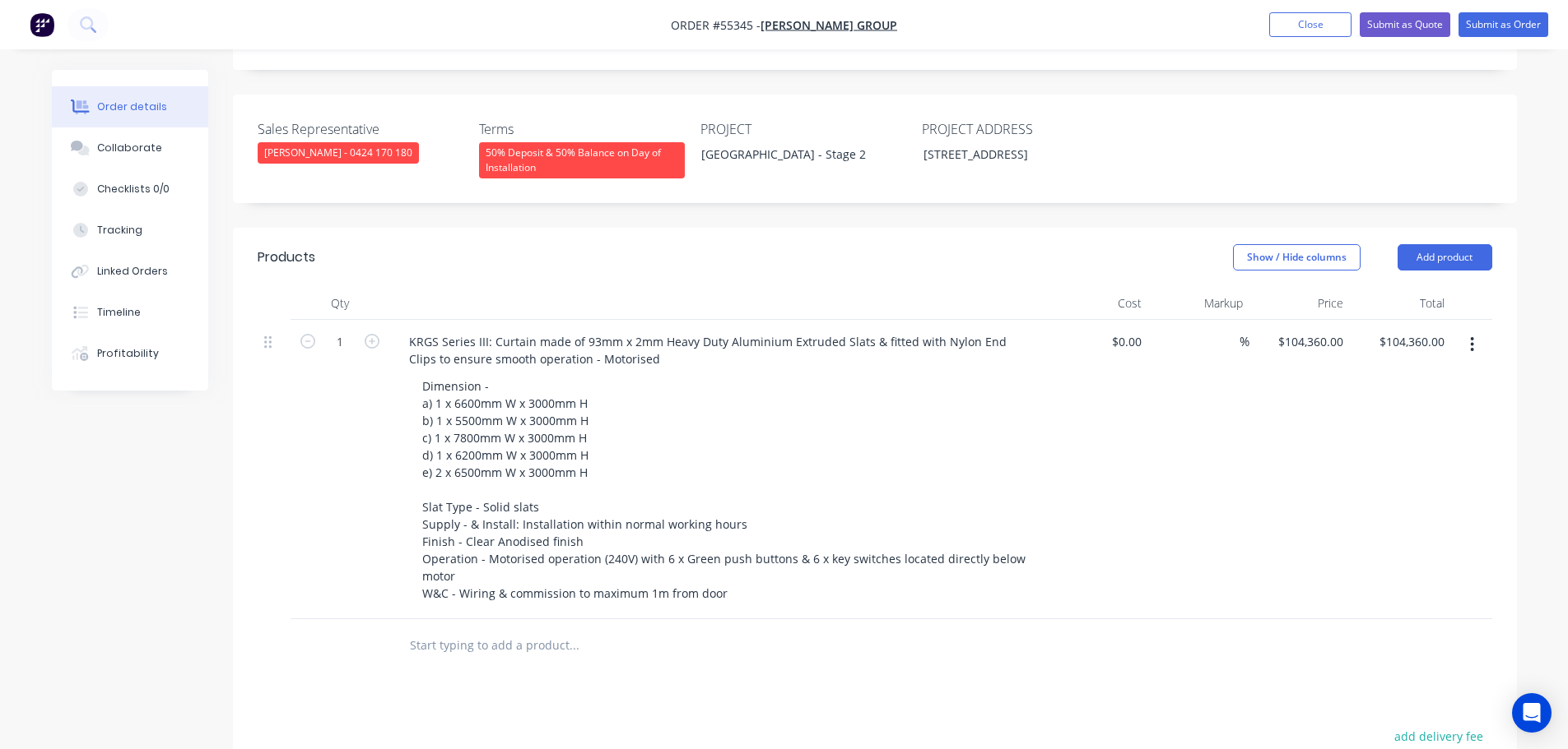
scroll to position [412, 0]
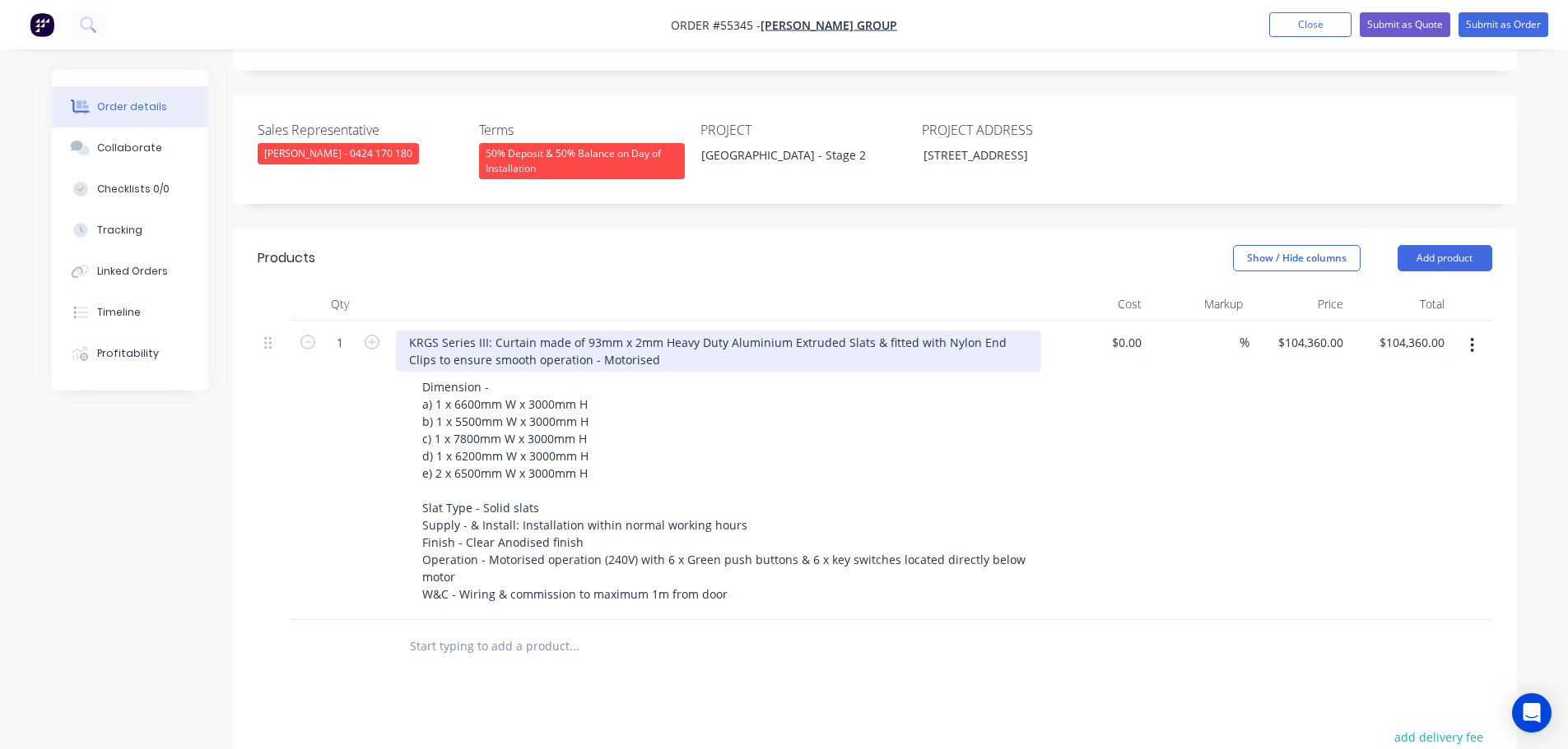
click at [404, 331] on div "KRGS Series III: Curtain made of 93mm x 2mm Heavy Duty Aluminium Extruded Slats…" at bounding box center [719, 351] width 645 height 41
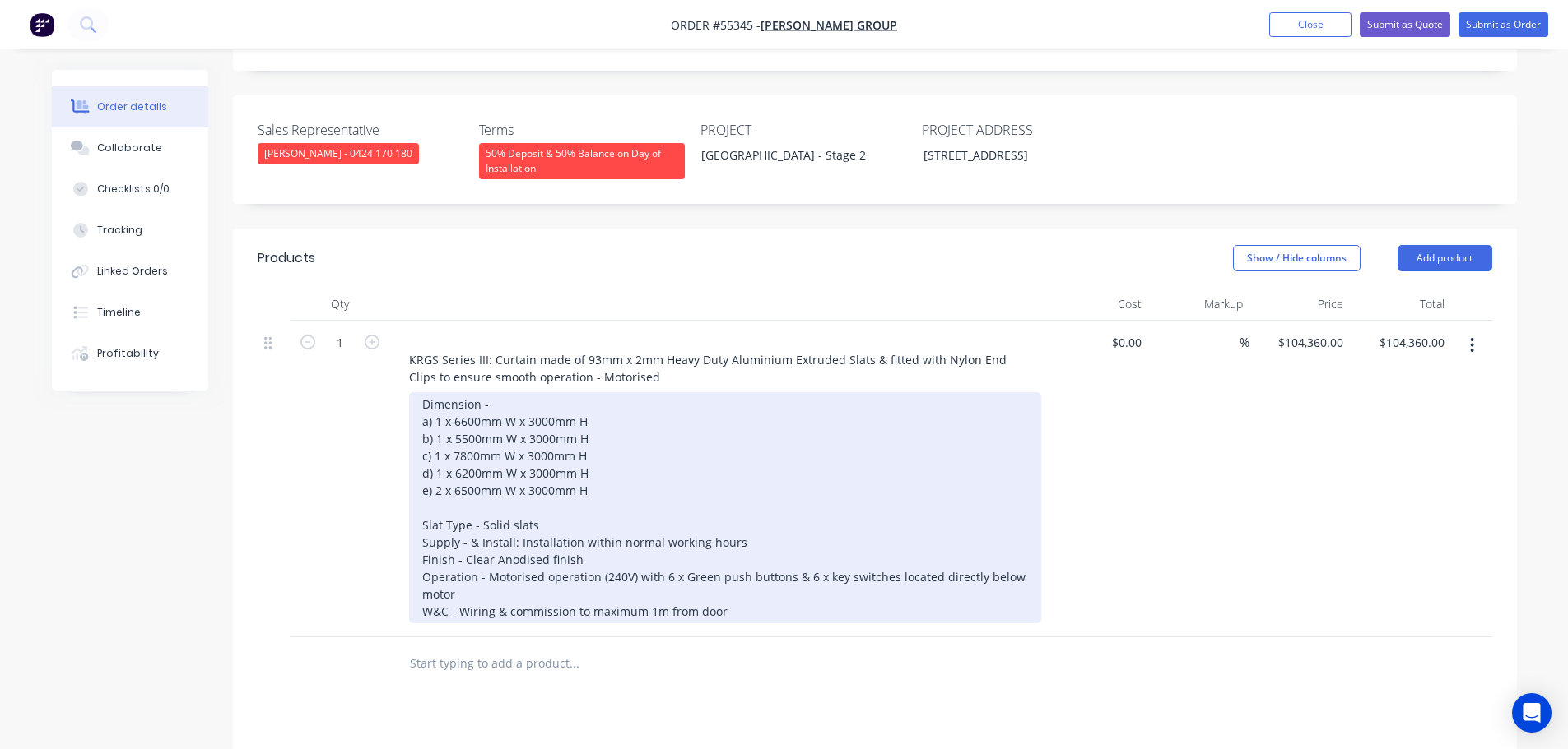
click at [729, 574] on div "Dimension - a) 1 x 6600mm W x 3000mm H b) 1 x 5500mm W x 3000mm H c) 1 x 7800mm…" at bounding box center [724, 508] width 632 height 231
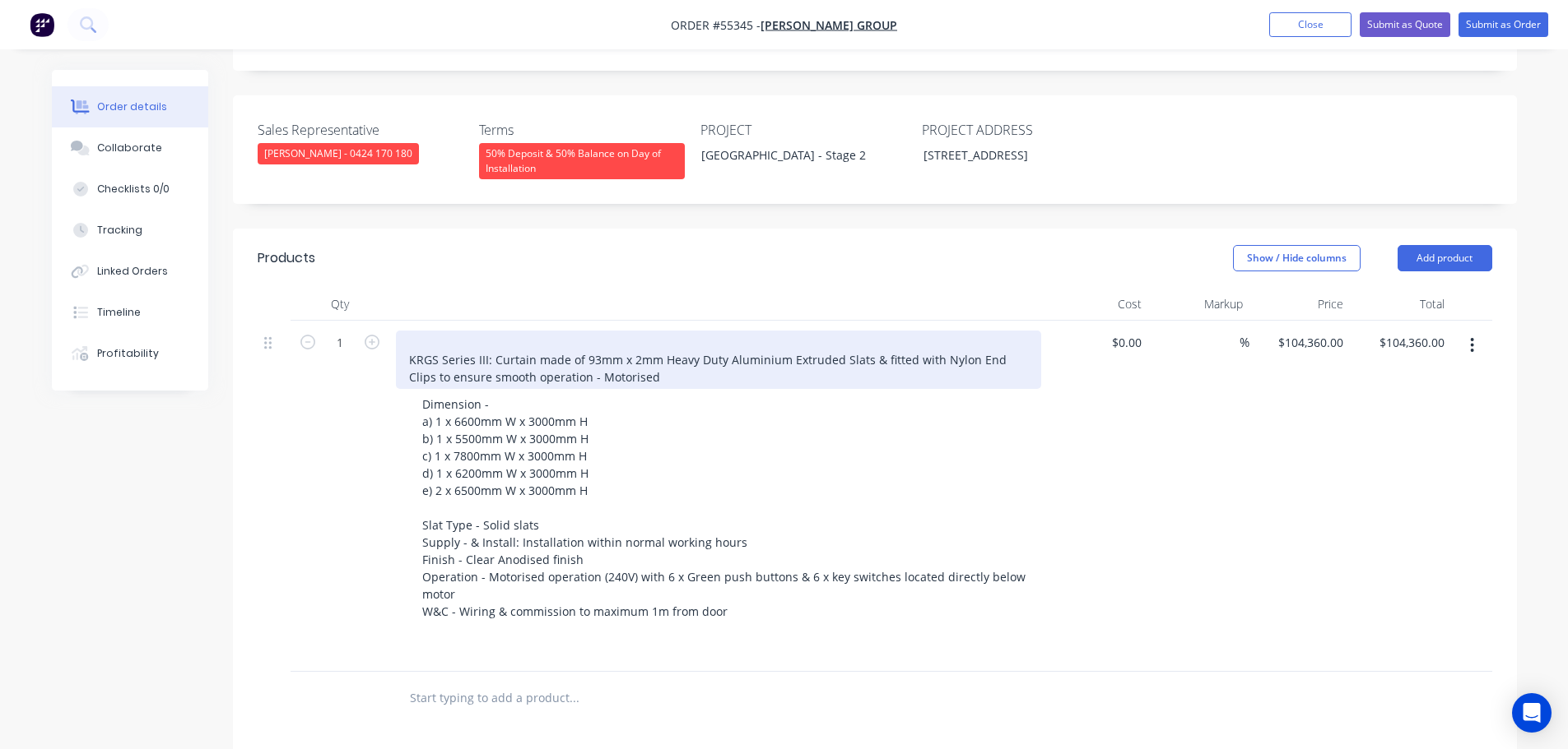
click at [407, 331] on div "KRGS Series III: Curtain made of 93mm x 2mm Heavy Duty Aluminium Extruded Slats…" at bounding box center [719, 360] width 645 height 59
click at [408, 340] on div "KRGS Series III: Curtain made of 93mm x 2mm Heavy Duty Aluminium Extruded Slats…" at bounding box center [719, 360] width 645 height 59
click at [406, 339] on div "KRGS Series III: Curtain made of 93mm x 2mm Heavy Duty Aluminium Extruded Slats…" at bounding box center [719, 360] width 645 height 59
drag, startPoint x: 415, startPoint y: 317, endPoint x: 417, endPoint y: 334, distance: 17.1
click at [416, 331] on div "KRGS Series III: Curtain made of 93mm x 2mm Heavy Duty Aluminium Extruded Slats…" at bounding box center [719, 360] width 645 height 59
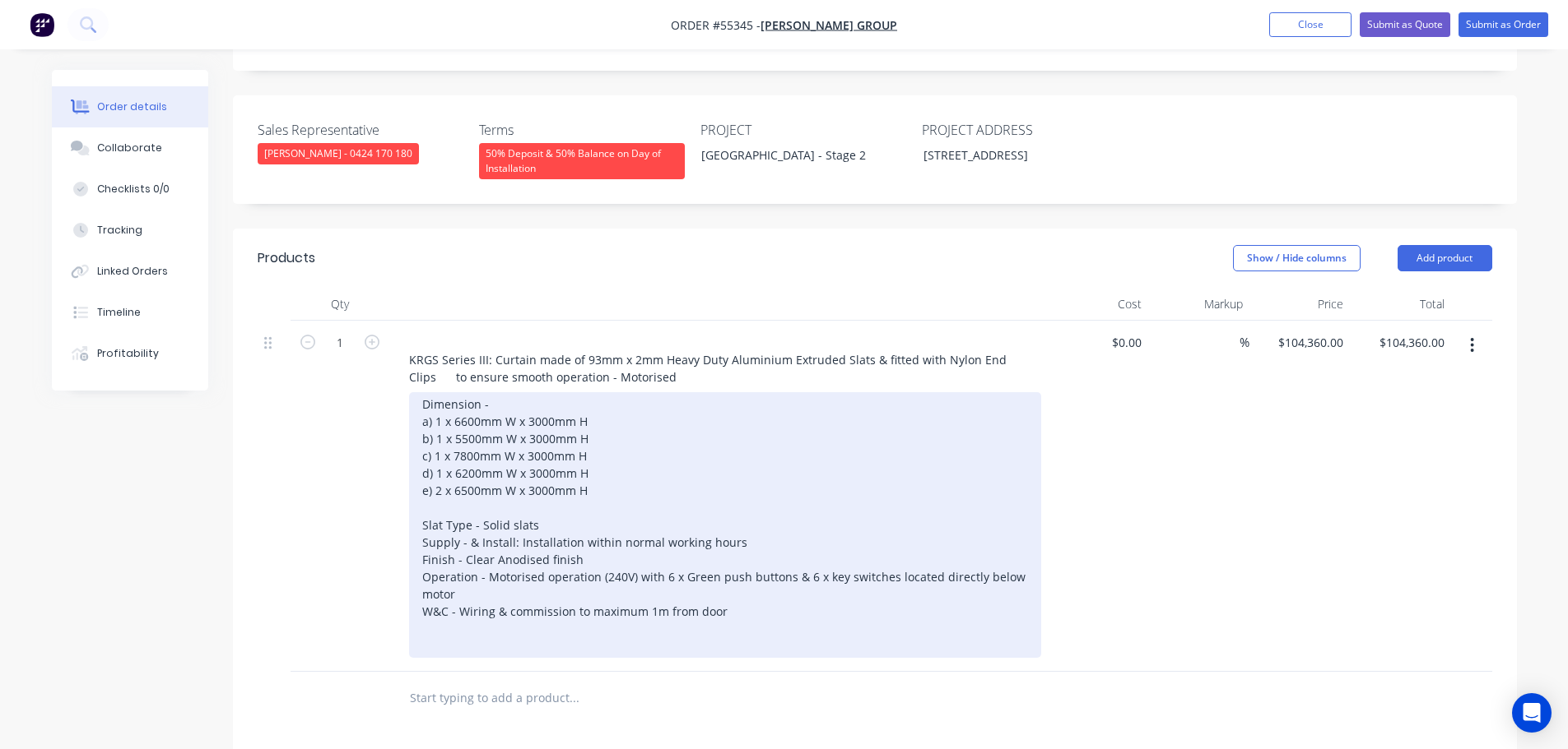
click at [732, 570] on div "Dimension - a) 1 x 6600mm W x 3000mm H b) 1 x 5500mm W x 3000mm H c) 1 x 7800mm…" at bounding box center [724, 525] width 632 height 265
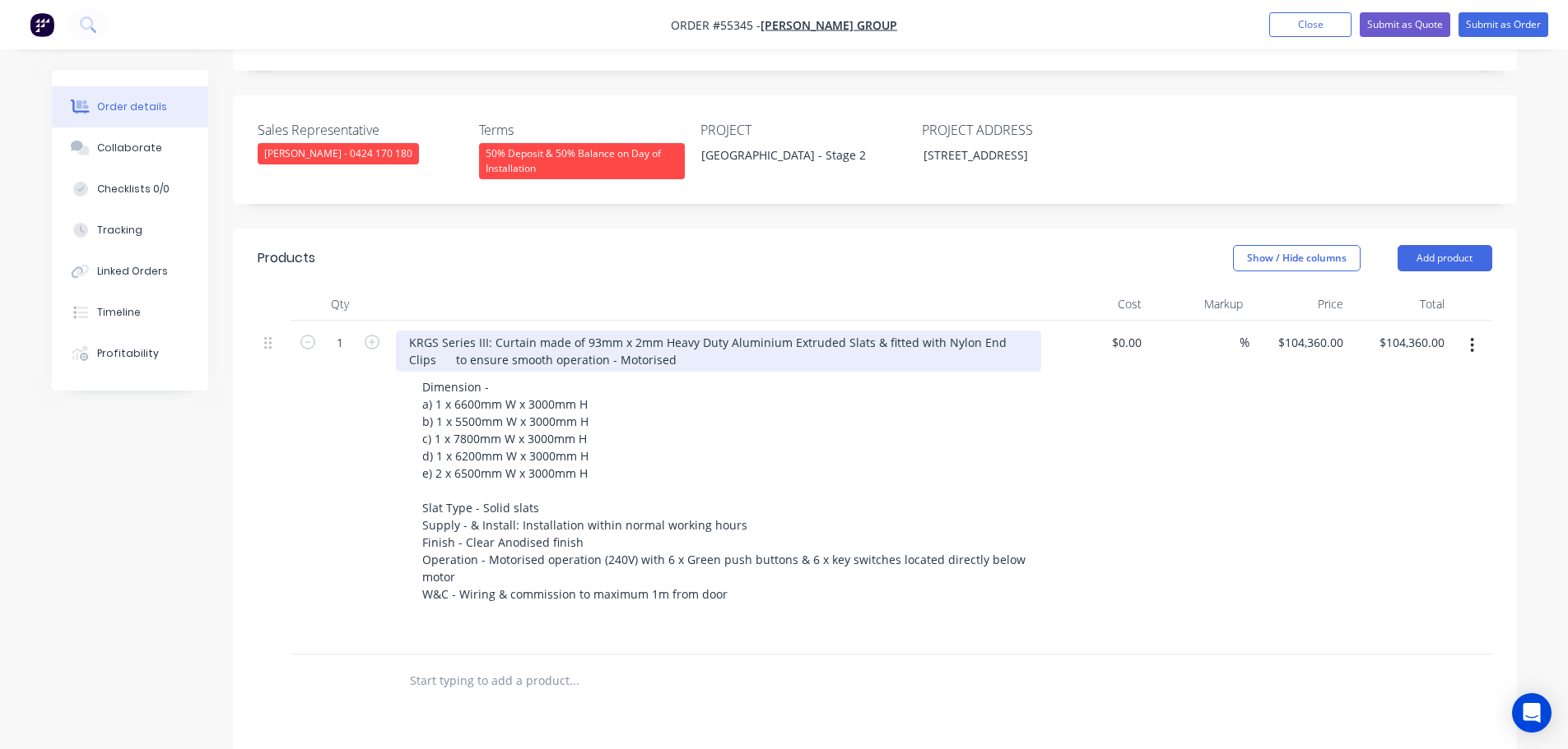
click at [403, 331] on div "KRGS Series III: Curtain made of 93mm x 2mm Heavy Duty Aluminium Extruded Slats…" at bounding box center [719, 351] width 645 height 41
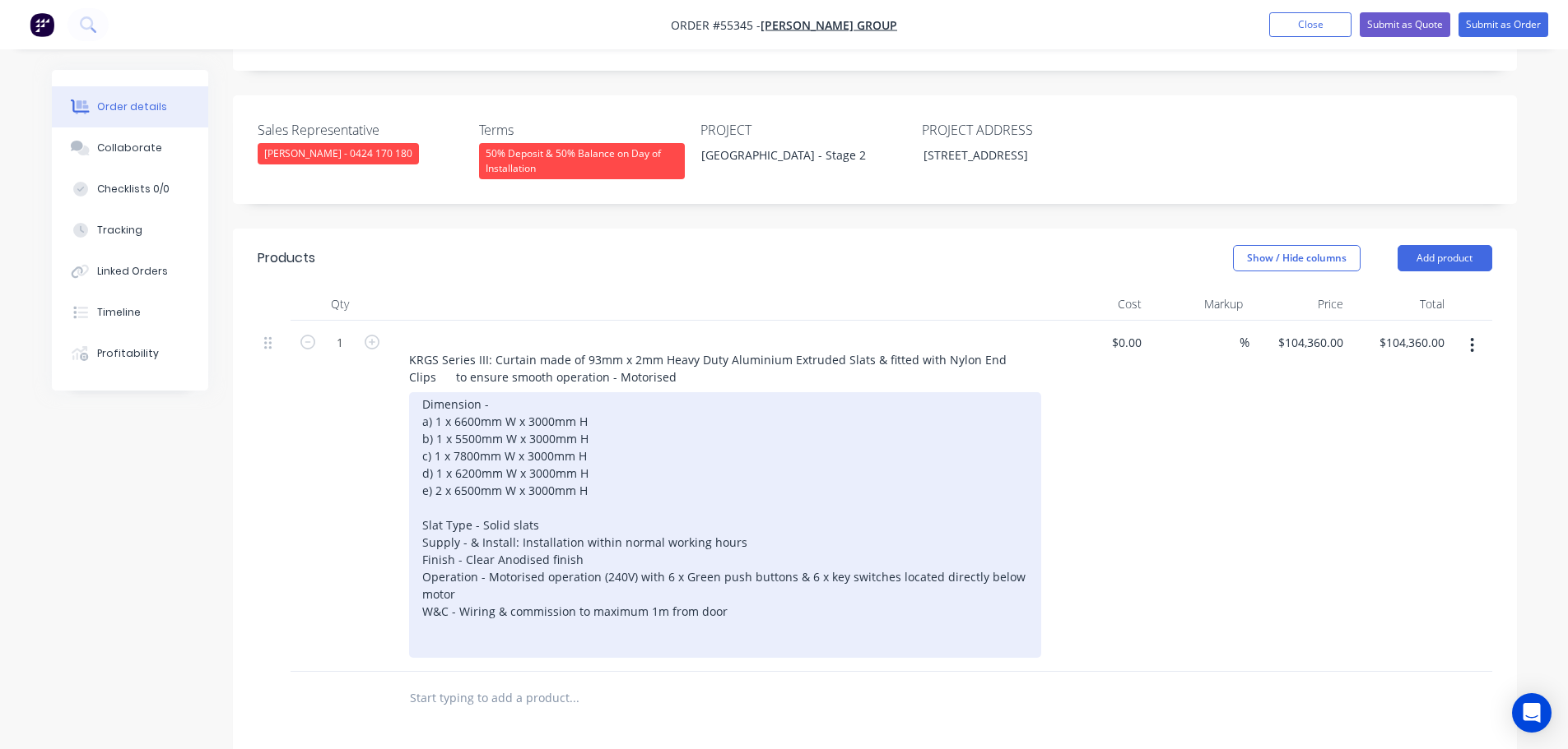
click at [429, 598] on div "Dimension - a) 1 x 6600mm W x 3000mm H b) 1 x 5500mm W x 3000mm H c) 1 x 7800mm…" at bounding box center [724, 525] width 632 height 265
click at [429, 592] on div "Dimension - a) 1 x 6600mm W x 3000mm H b) 1 x 5500mm W x 3000mm H c) 1 x 7800mm…" at bounding box center [724, 525] width 632 height 265
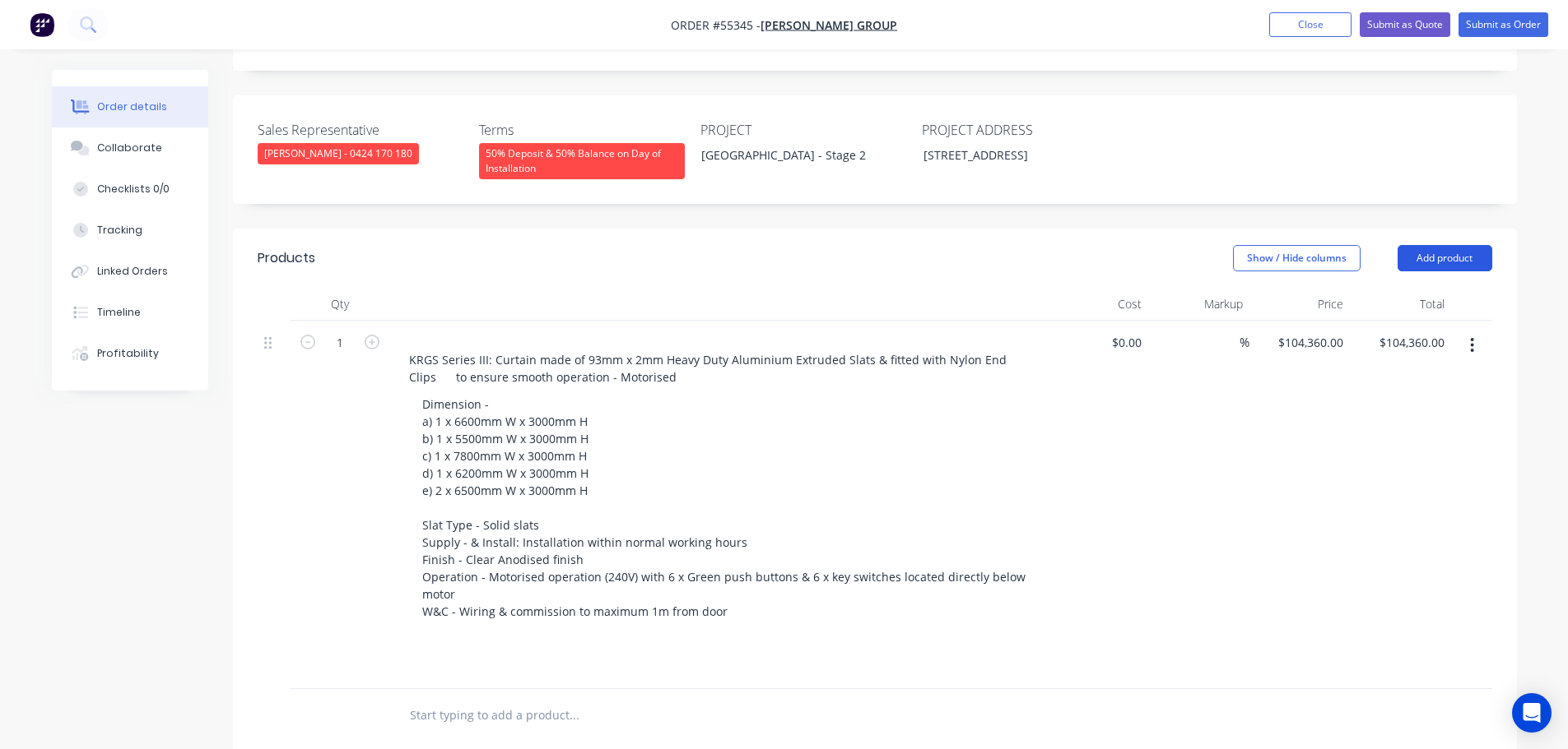
click at [1425, 245] on button "Add product" at bounding box center [1445, 258] width 94 height 26
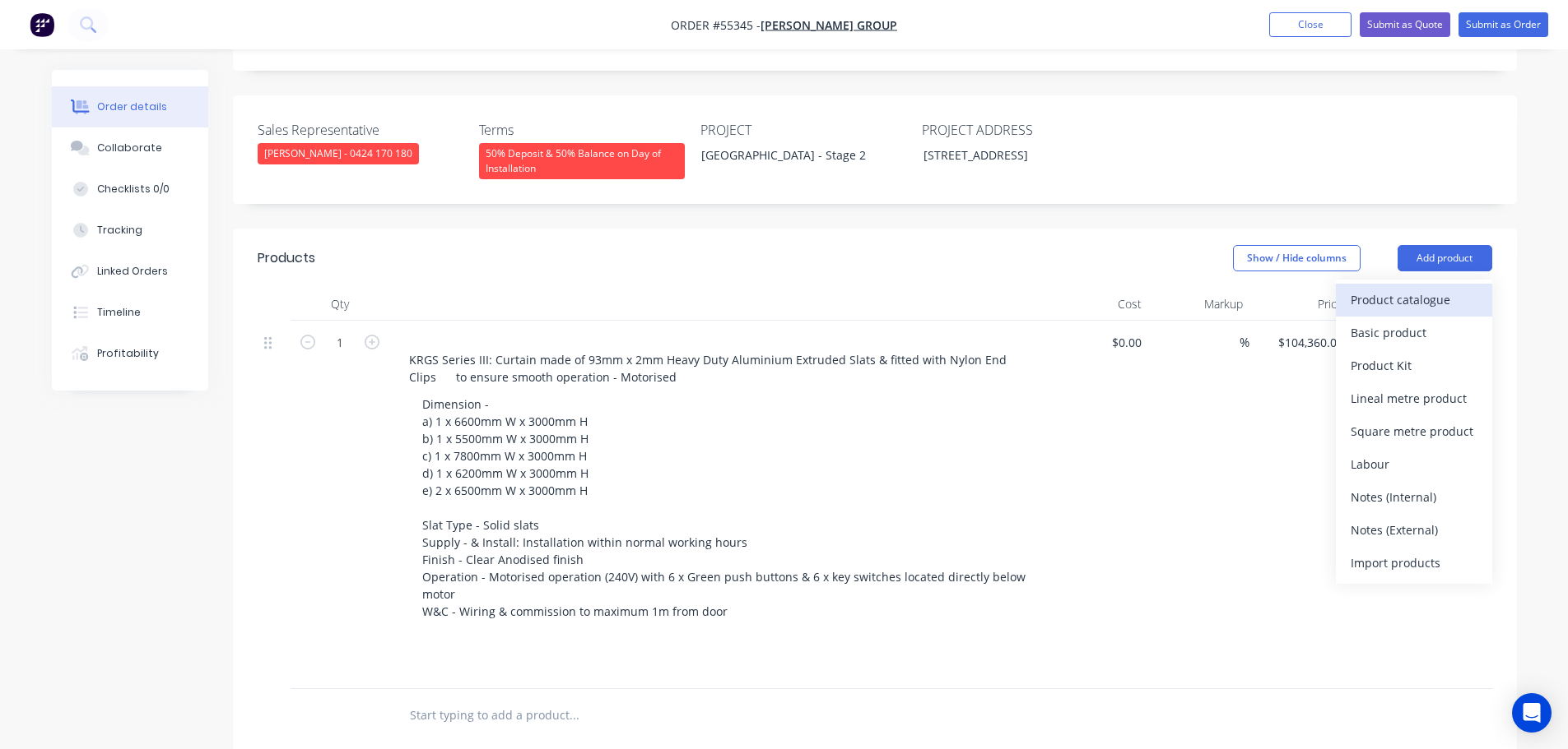
click at [1396, 287] on div "Product catalogue" at bounding box center [1414, 299] width 127 height 24
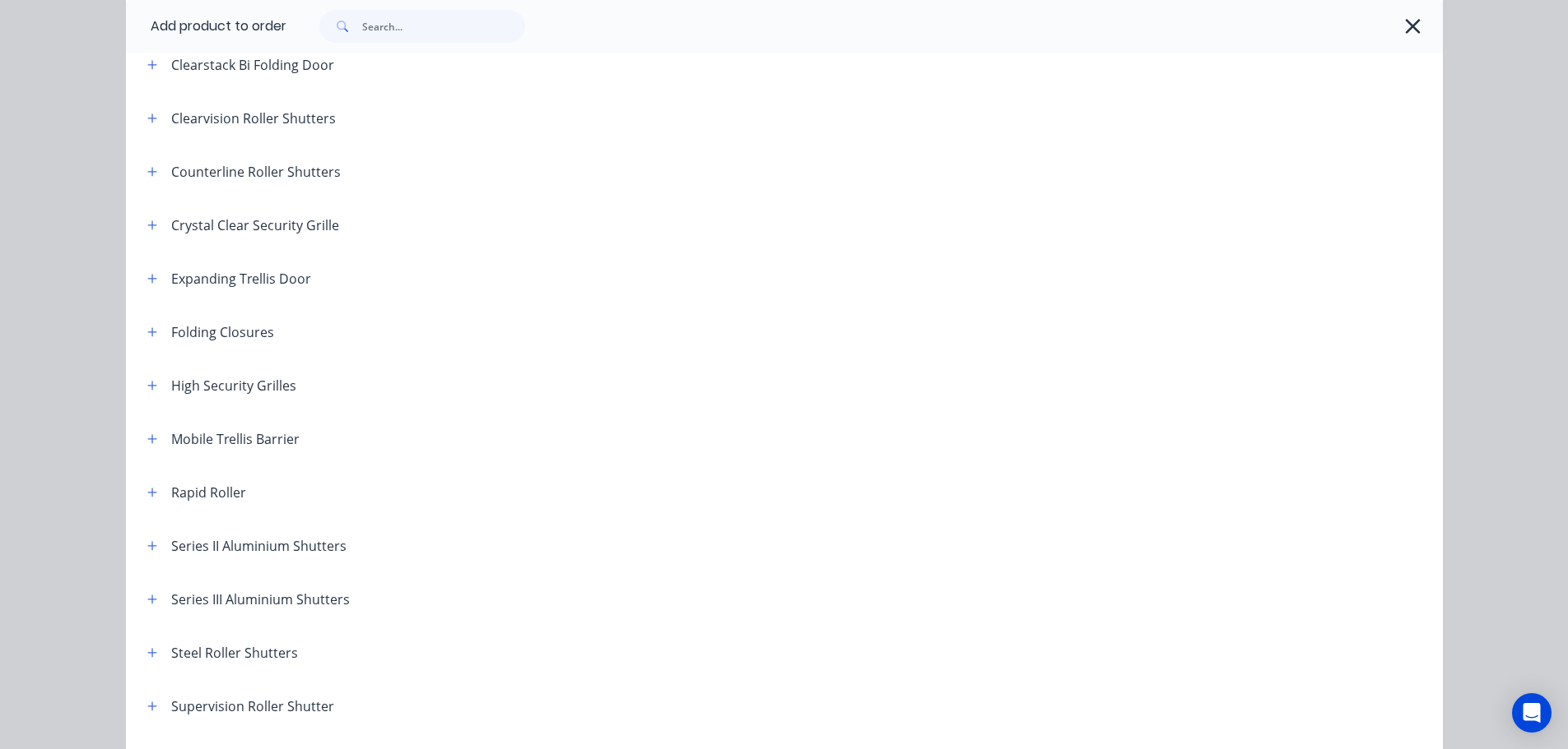
scroll to position [329, 0]
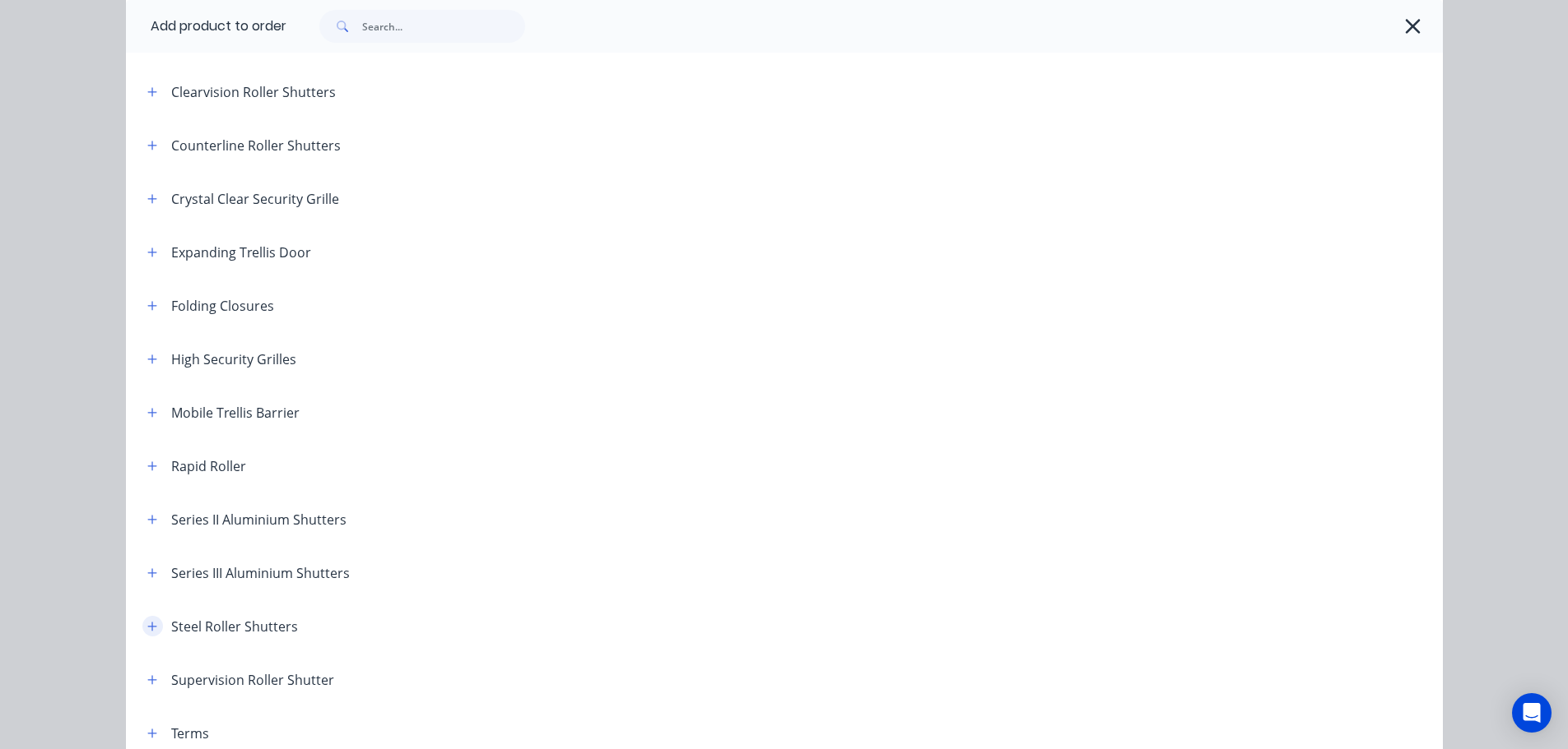
click at [142, 626] on button "button" at bounding box center [152, 626] width 20 height 20
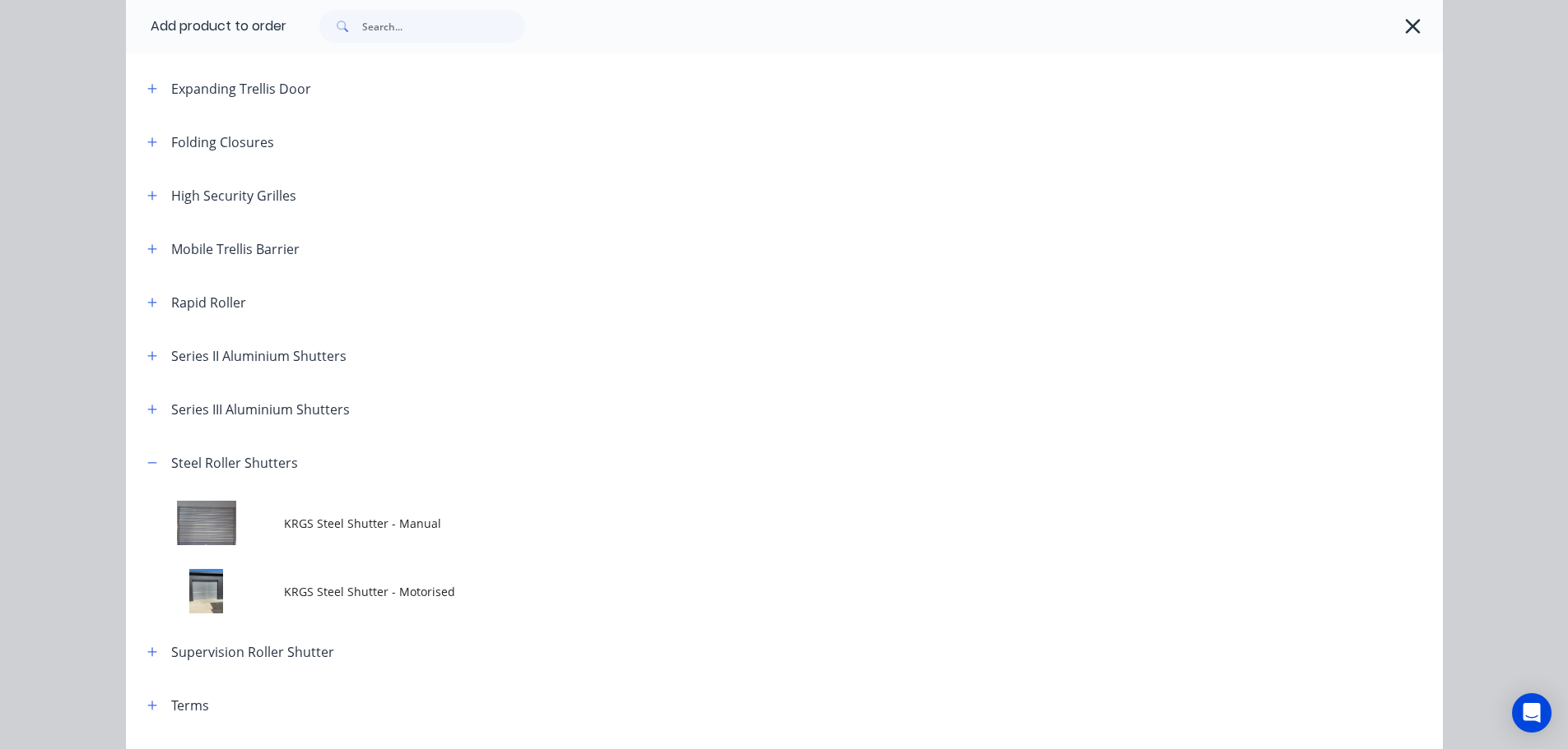
scroll to position [493, 0]
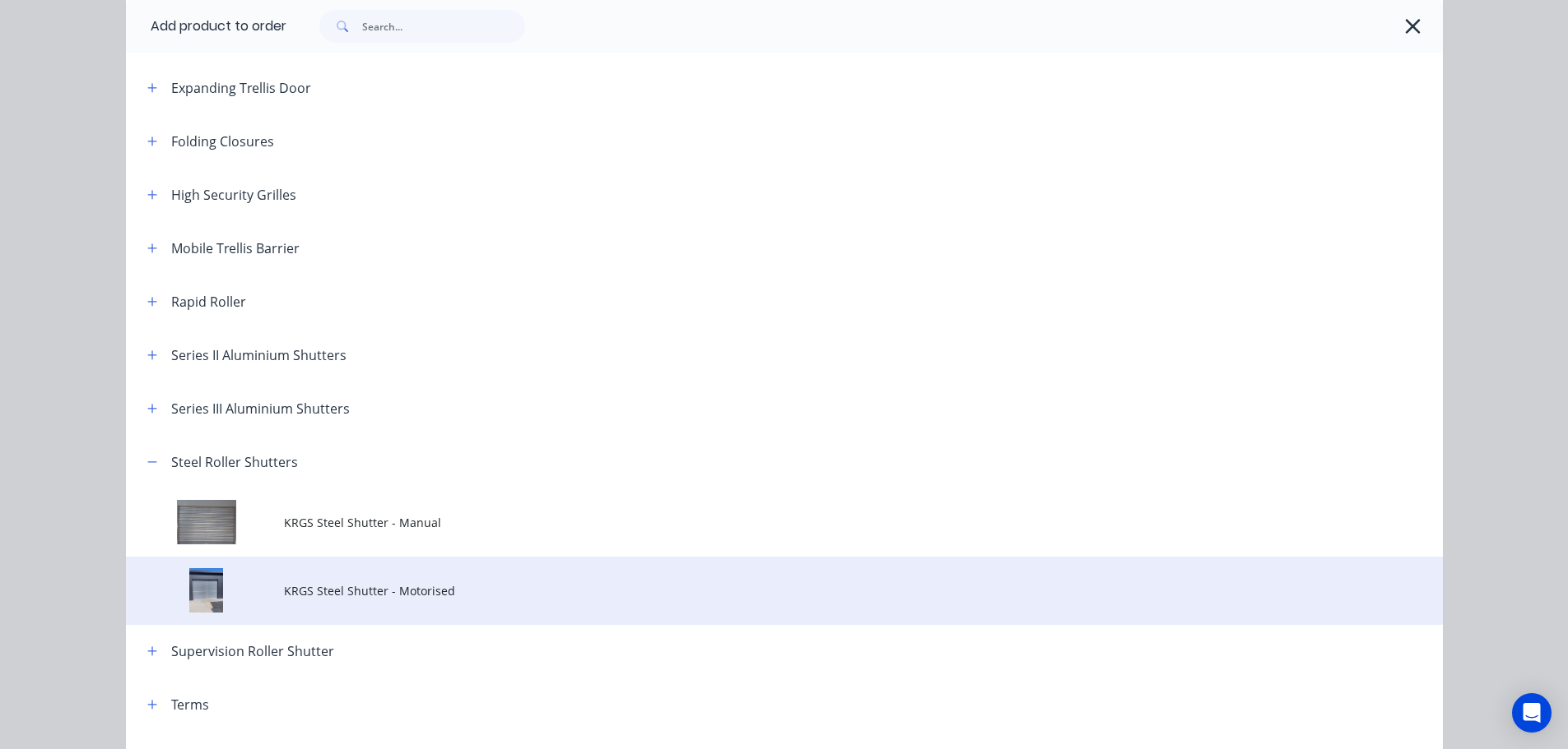
click at [393, 591] on span "KRGS Steel Shutter - Motorised" at bounding box center [746, 591] width 926 height 17
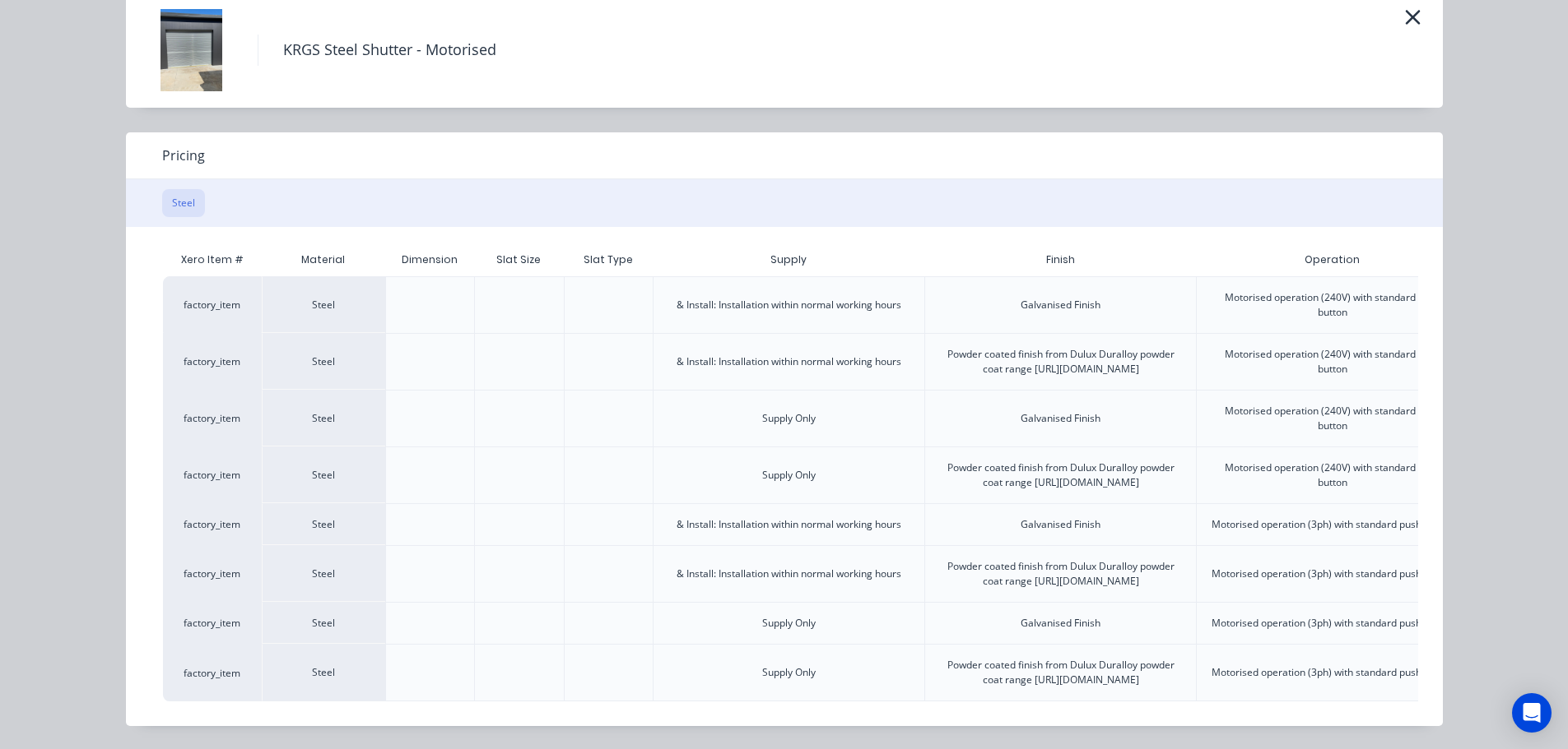
scroll to position [0, 411]
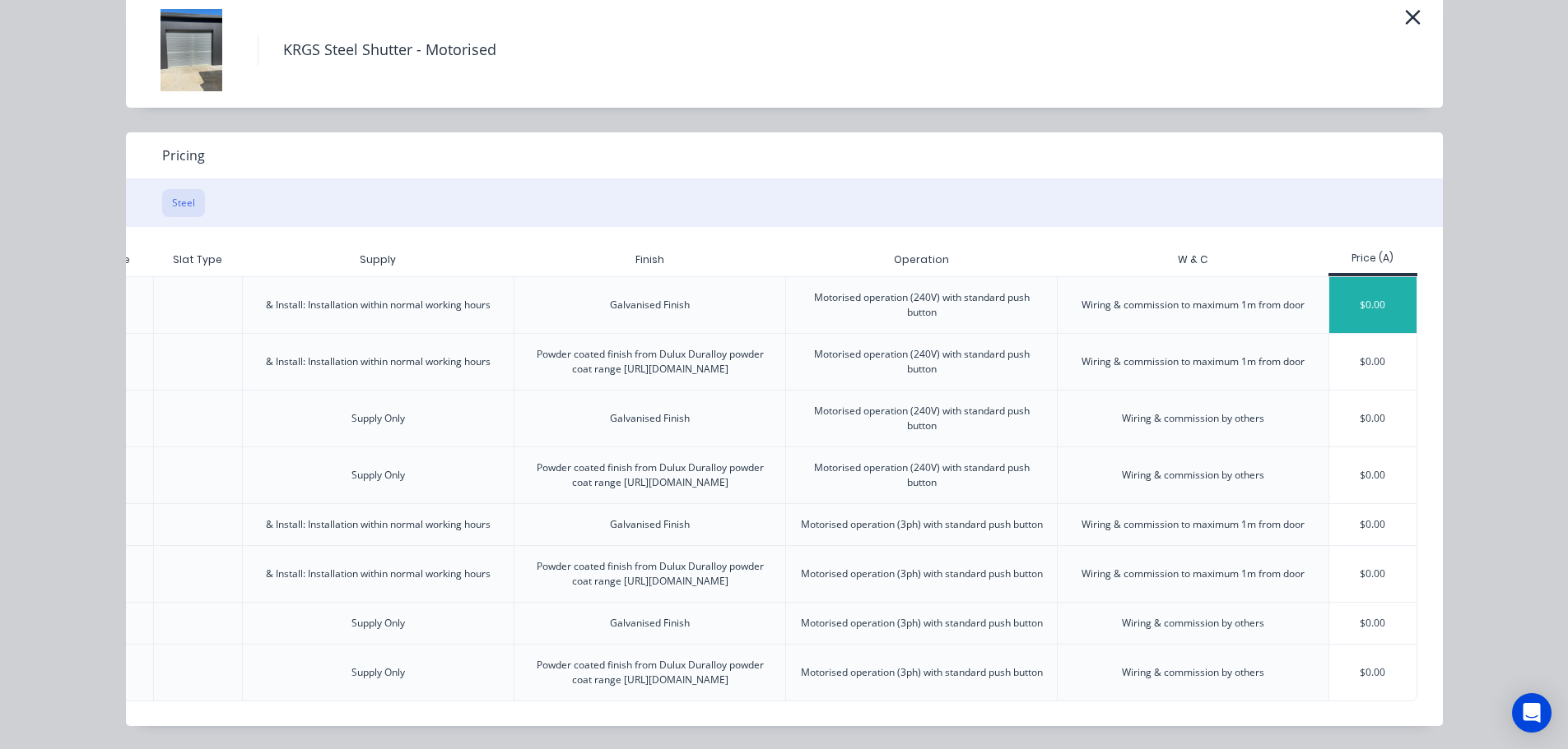
click at [1356, 277] on div "$0.00" at bounding box center [1374, 305] width 89 height 56
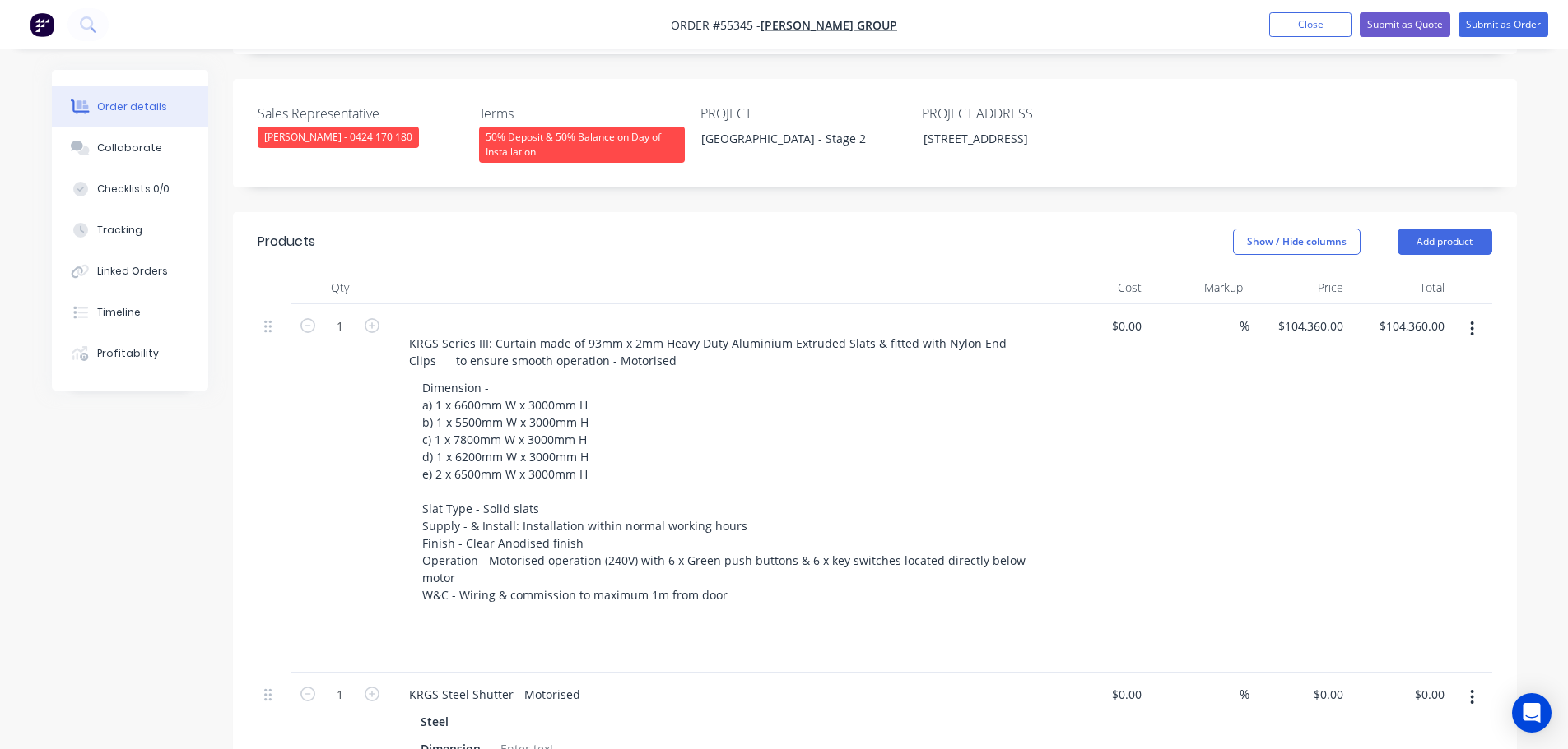
scroll to position [412, 0]
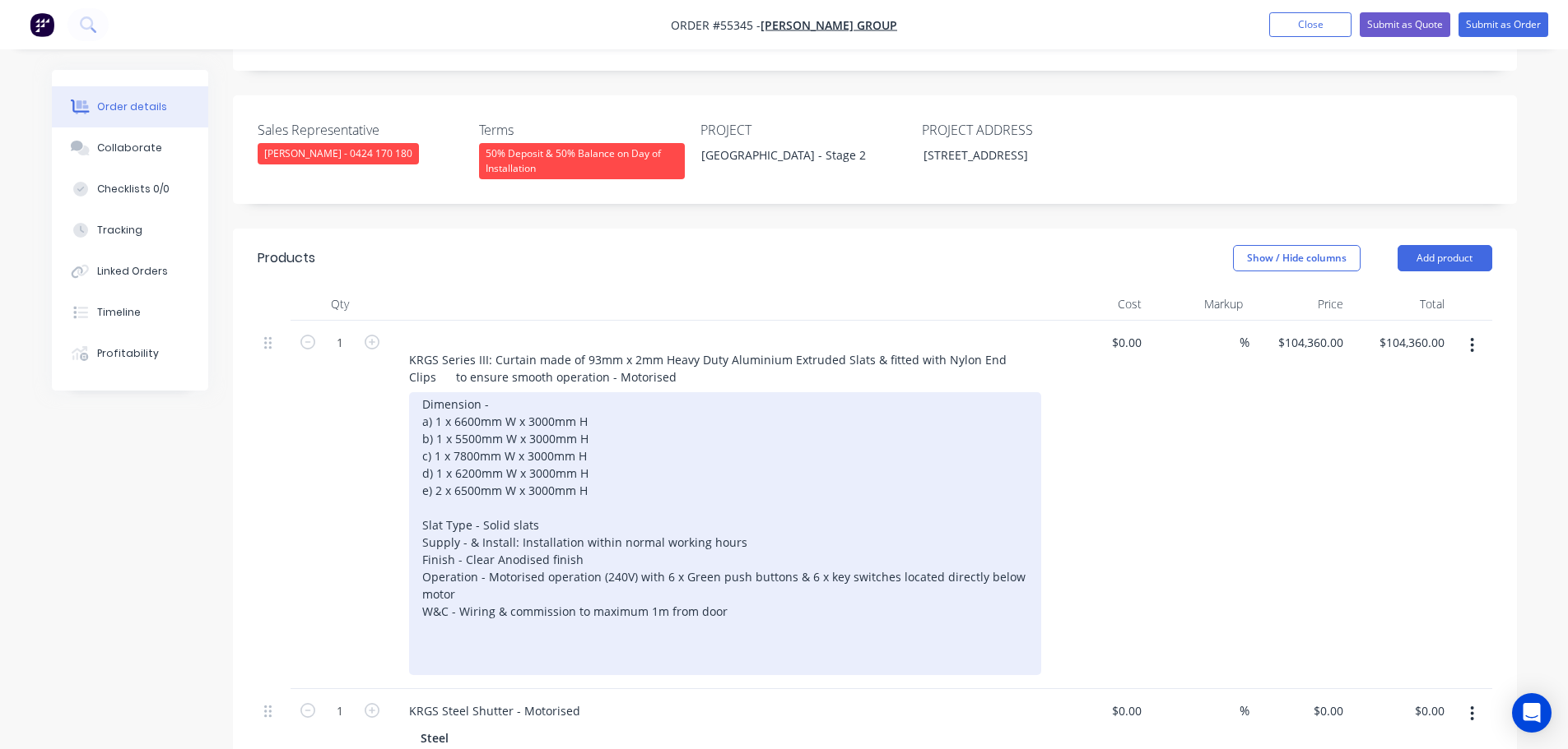
click at [636, 538] on div "Dimension - a) 1 x 6600mm W x 3000mm H b) 1 x 5500mm W x 3000mm H c) 1 x 7800mm…" at bounding box center [724, 534] width 632 height 283
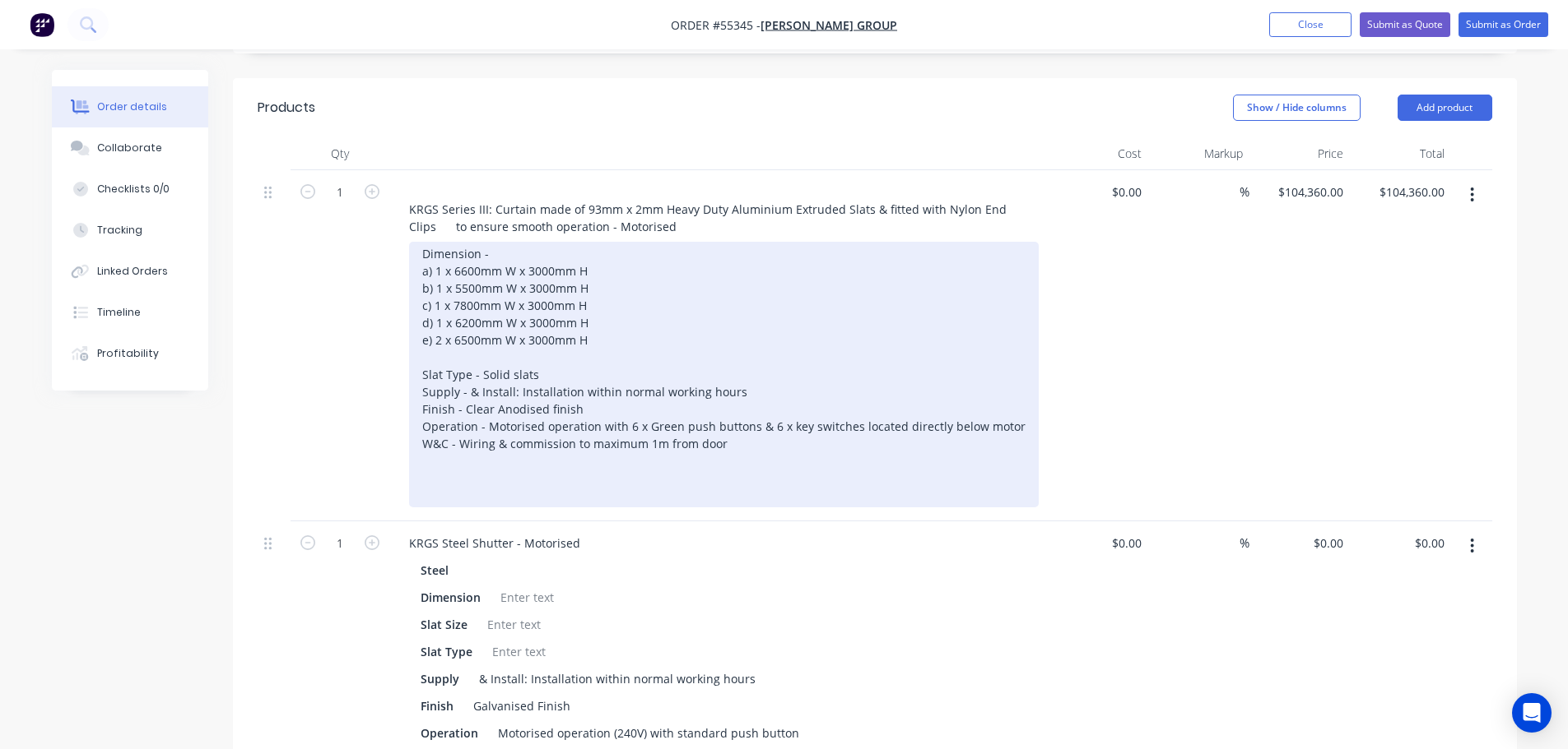
scroll to position [576, 0]
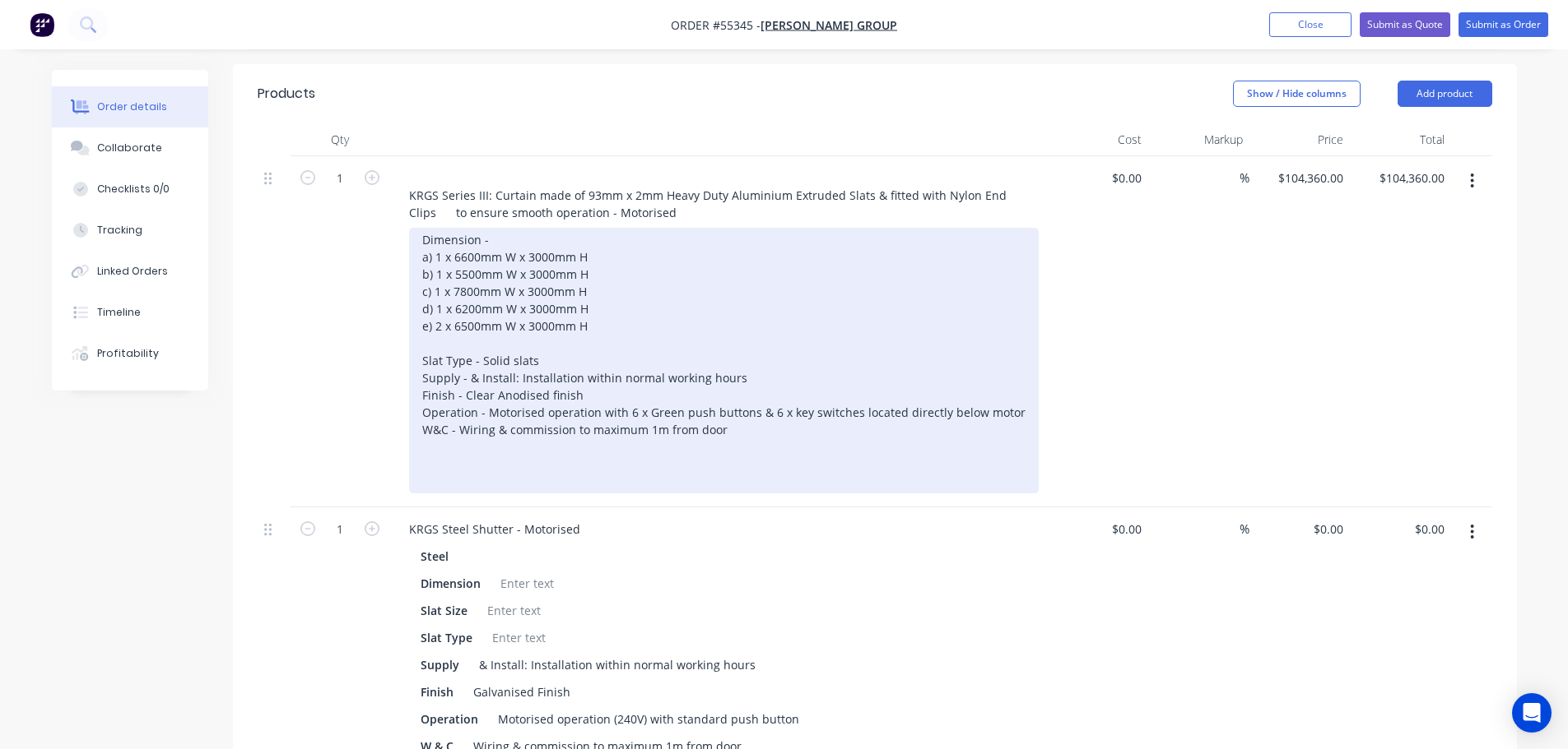
click at [425, 414] on div "Dimension - a) 1 x 6600mm W x 3000mm H b) 1 x 5500mm W x 3000mm H c) 1 x 7800mm…" at bounding box center [723, 361] width 630 height 265
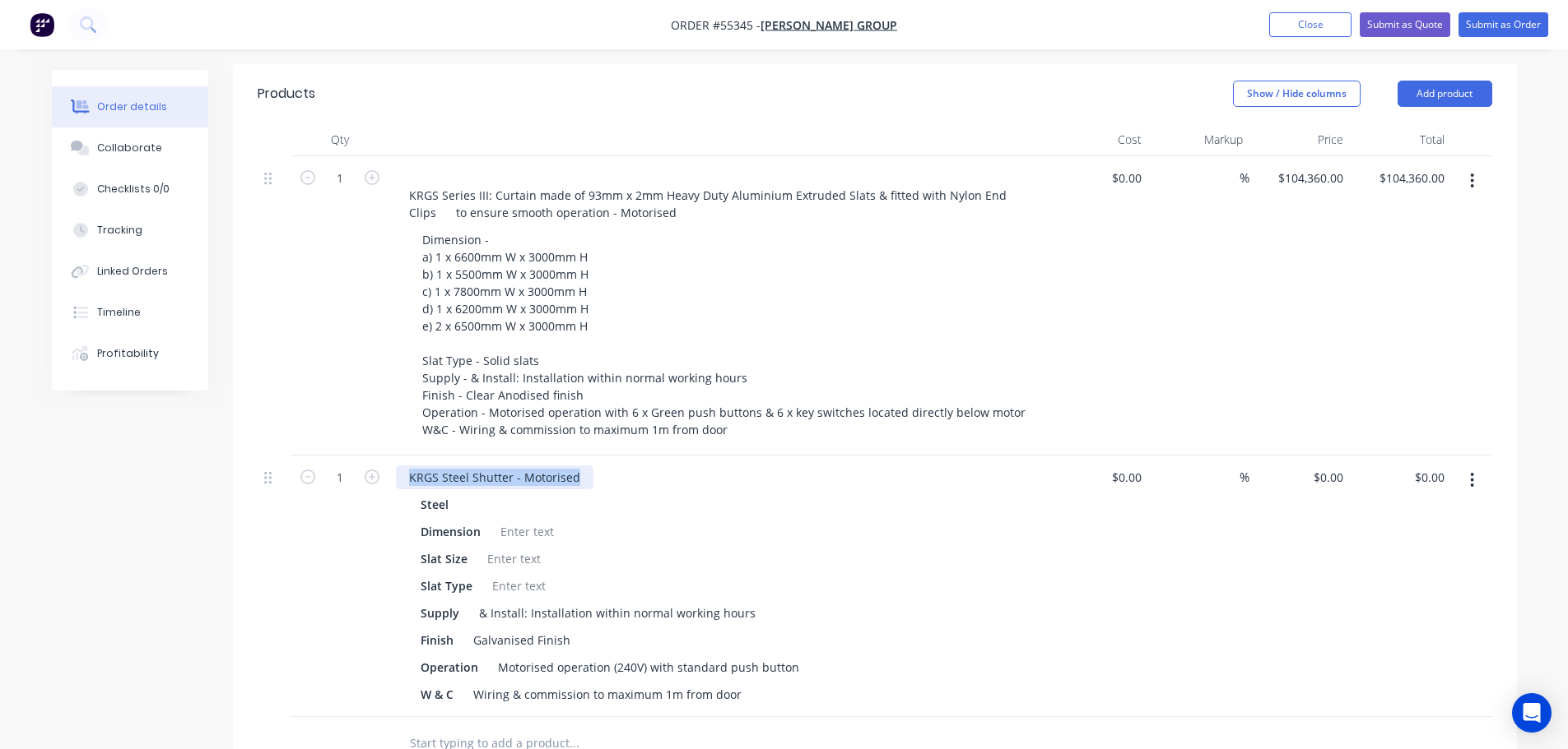
drag, startPoint x: 581, startPoint y: 488, endPoint x: 397, endPoint y: 487, distance: 184.0
click at [397, 487] on div "KRGS Steel Shutter - Motorised Steel Dimension Slat Size Slat Type Supply & Ins…" at bounding box center [719, 587] width 658 height 262
copy div "KRGS Steel Shutter - Motorised"
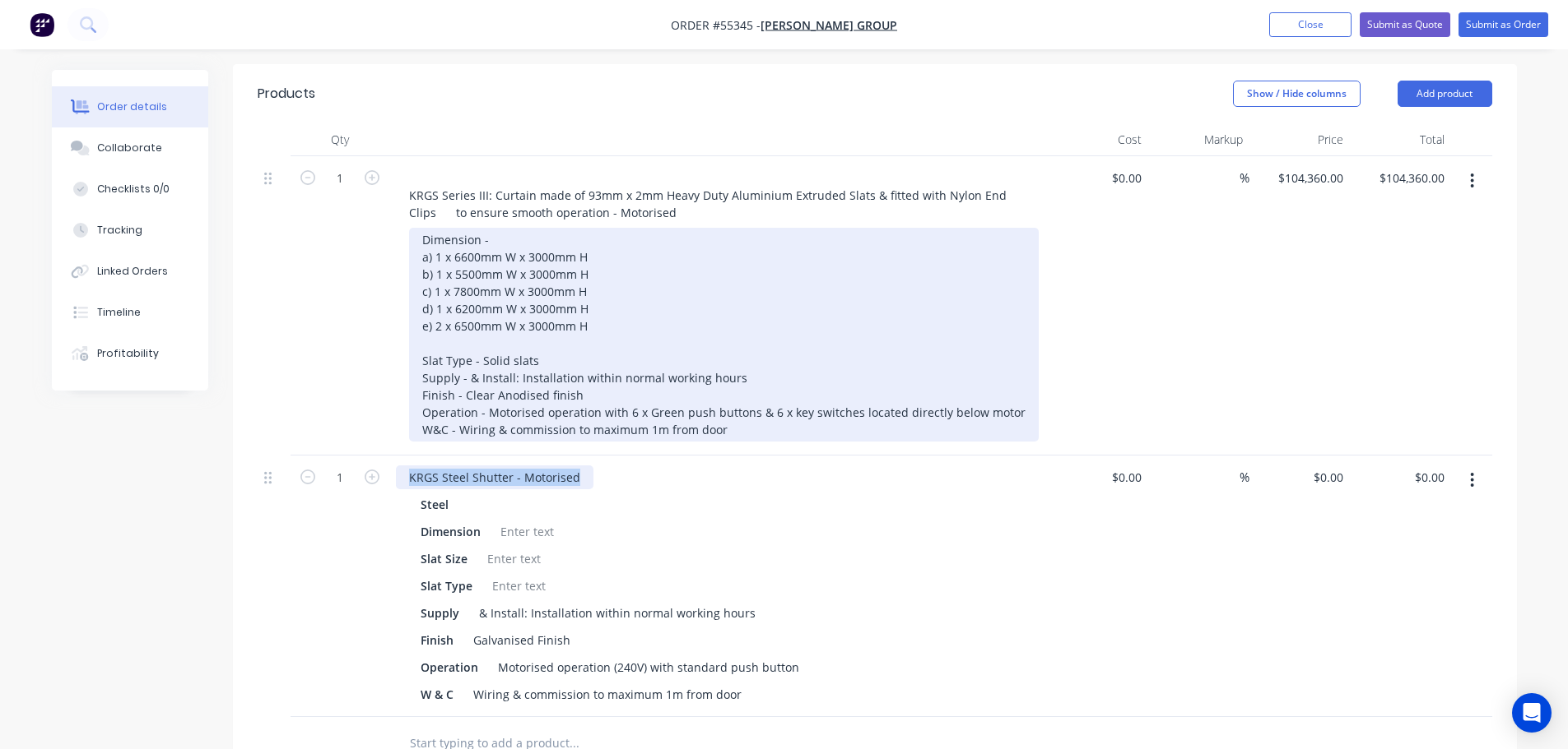
scroll to position [493, 0]
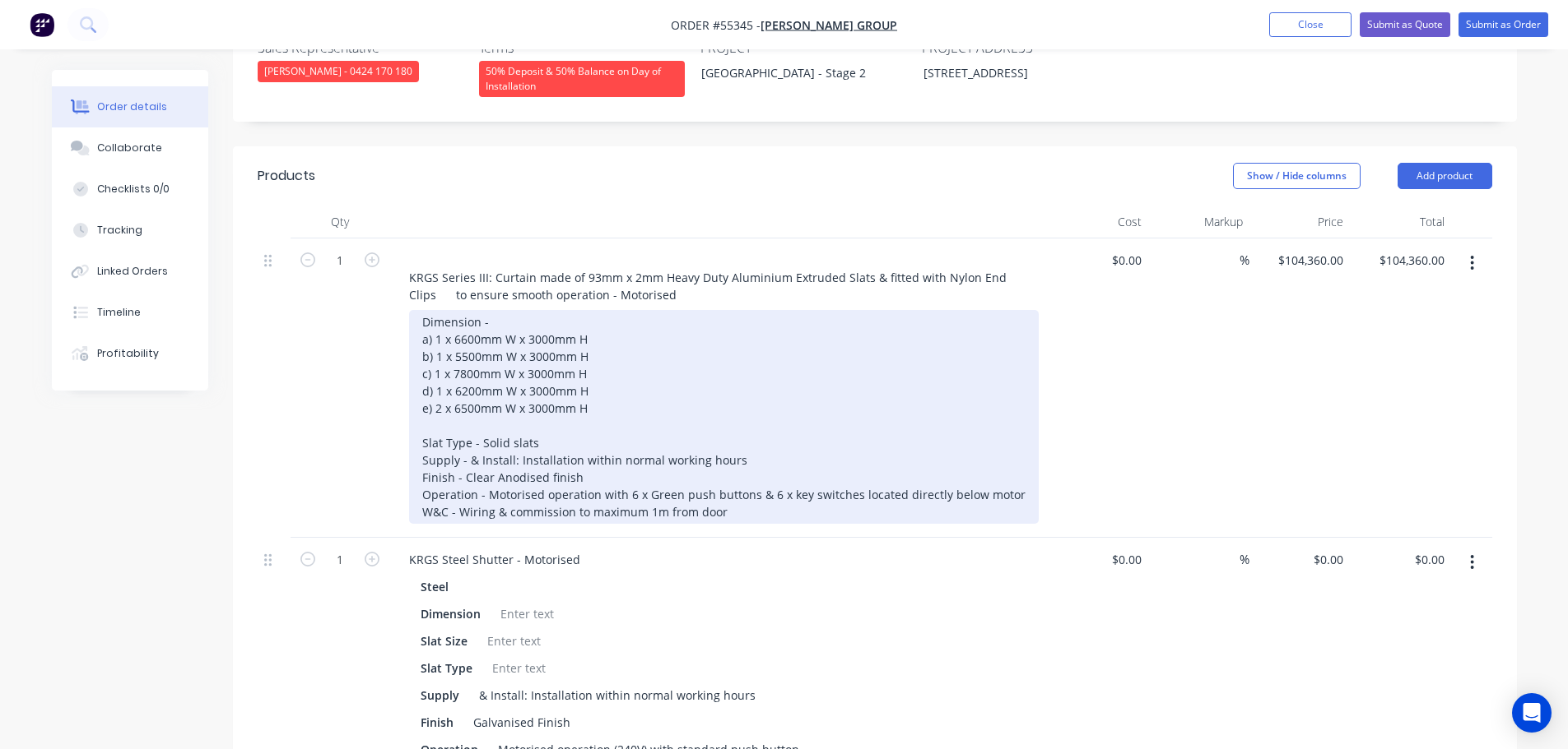
click at [733, 471] on div "Dimension - a) 1 x 6600mm W x 3000mm H b) 1 x 5500mm W x 3000mm H c) 1 x 7800mm…" at bounding box center [723, 417] width 630 height 213
click at [701, 471] on div "Dimension - a) 1 x 6600mm W x 3000mm H b) 1 x 5500mm W x 3000mm H c) 1 x 7800mm…" at bounding box center [723, 417] width 630 height 213
click at [722, 474] on div "Dimension - a) 1 x 6600mm W x 3000mm H b) 1 x 5500mm W x 3000mm H c) 1 x 7800mm…" at bounding box center [723, 417] width 630 height 213
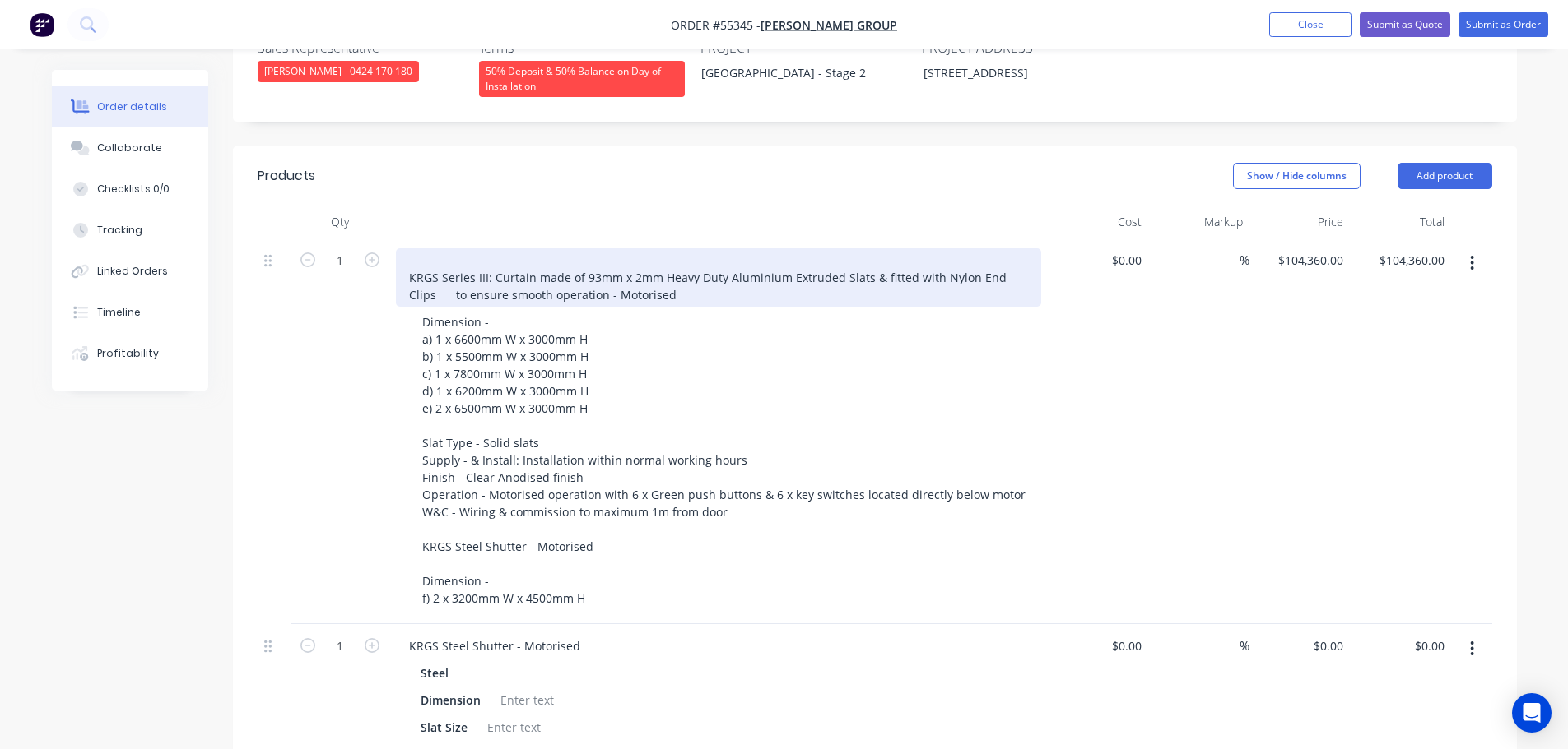
drag, startPoint x: 408, startPoint y: 236, endPoint x: 407, endPoint y: 270, distance: 34.0
click at [408, 248] on div "KRGS Series III: Curtain made of 93mm x 2mm Heavy Duty Aluminium Extruded Slats…" at bounding box center [719, 277] width 645 height 59
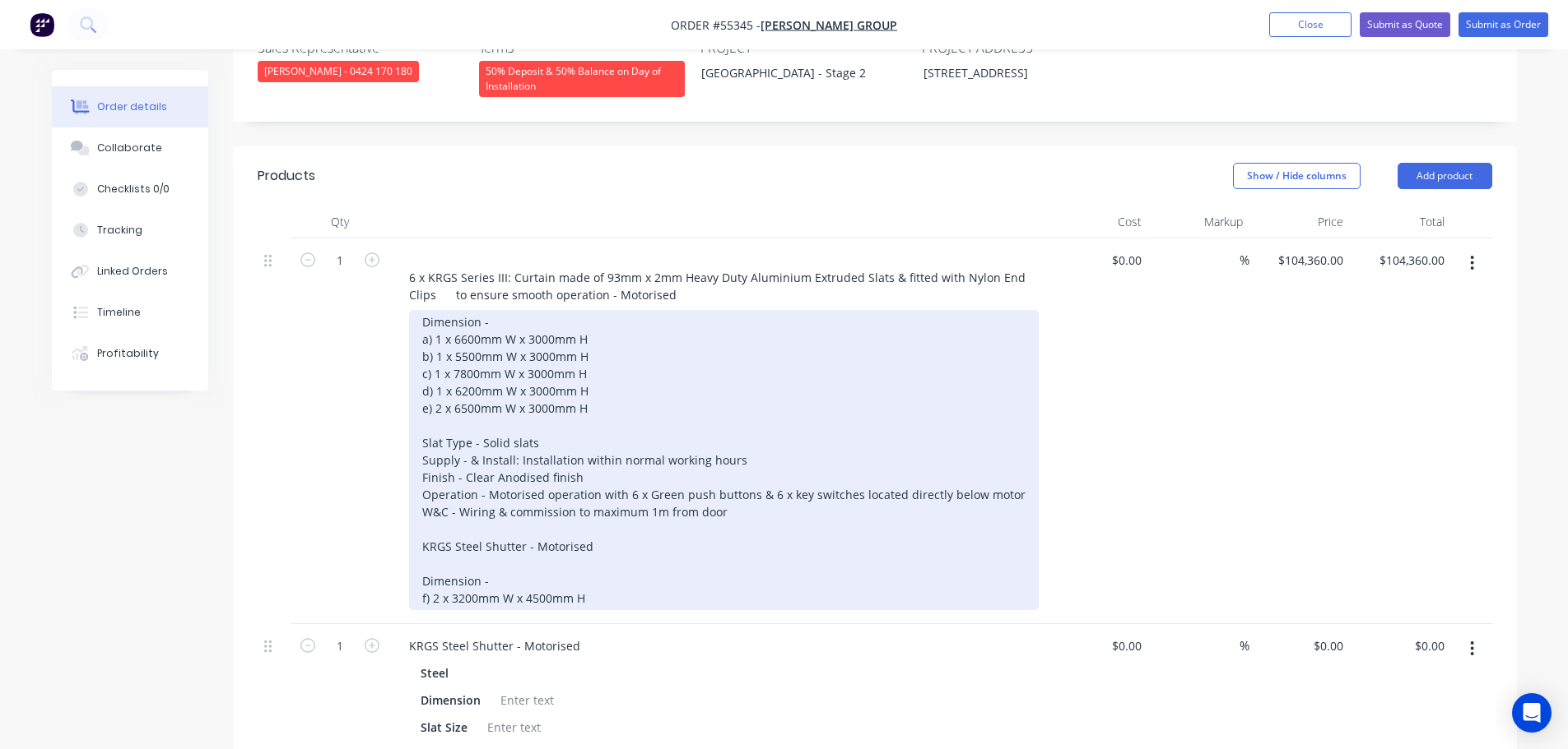
click at [418, 506] on div "Dimension - a) 1 x 6600mm W x 3000mm H b) 1 x 5500mm W x 3000mm H c) 1 x 7800mm…" at bounding box center [723, 461] width 630 height 300
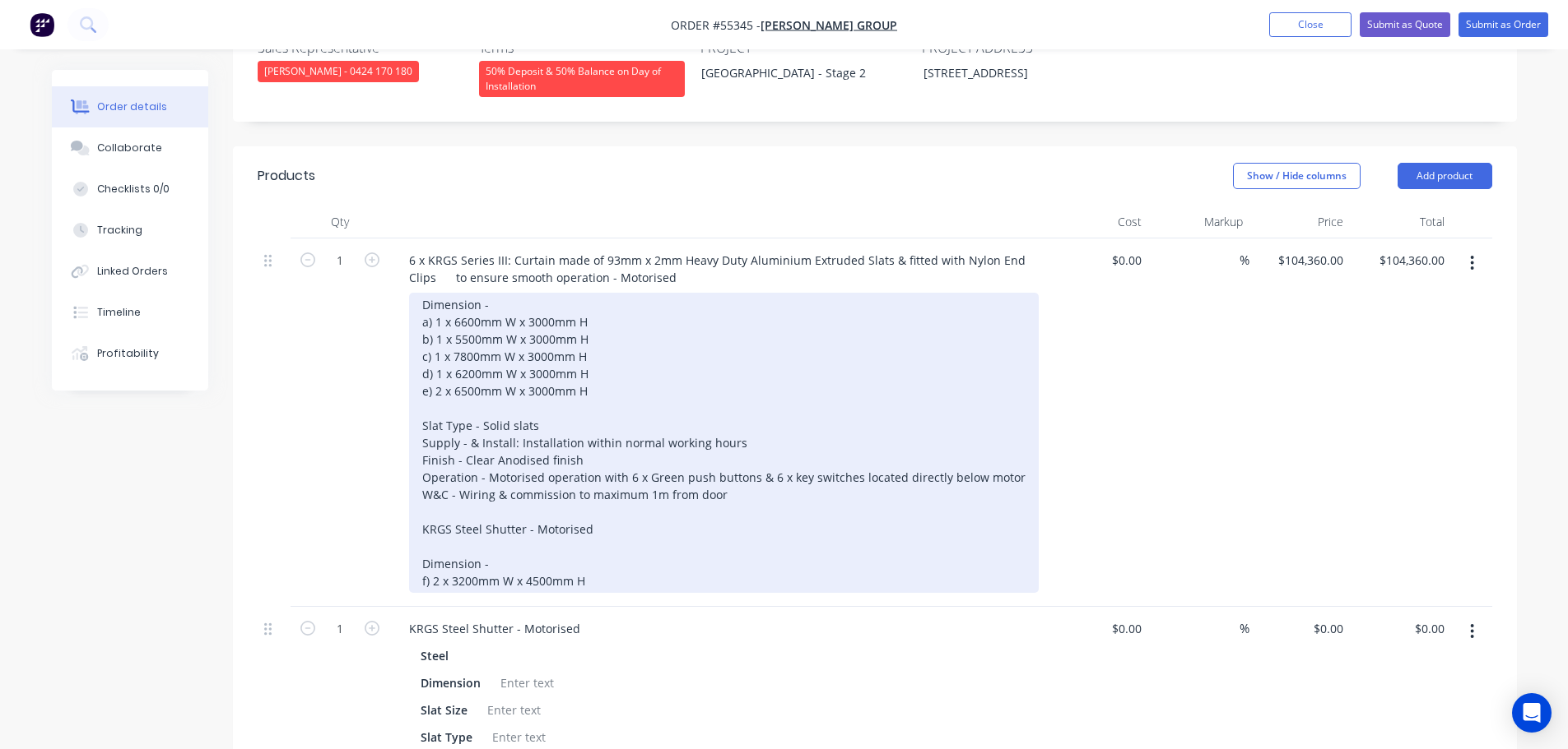
click at [419, 496] on div "Dimension - a) 1 x 6600mm W x 3000mm H b) 1 x 5500mm W x 3000mm H c) 1 x 7800mm…" at bounding box center [723, 443] width 630 height 300
click at [593, 538] on div "Dimension - a) 1 x 6600mm W x 3000mm H b) 1 x 5500mm W x 3000mm H c) 1 x 7800mm…" at bounding box center [723, 443] width 630 height 300
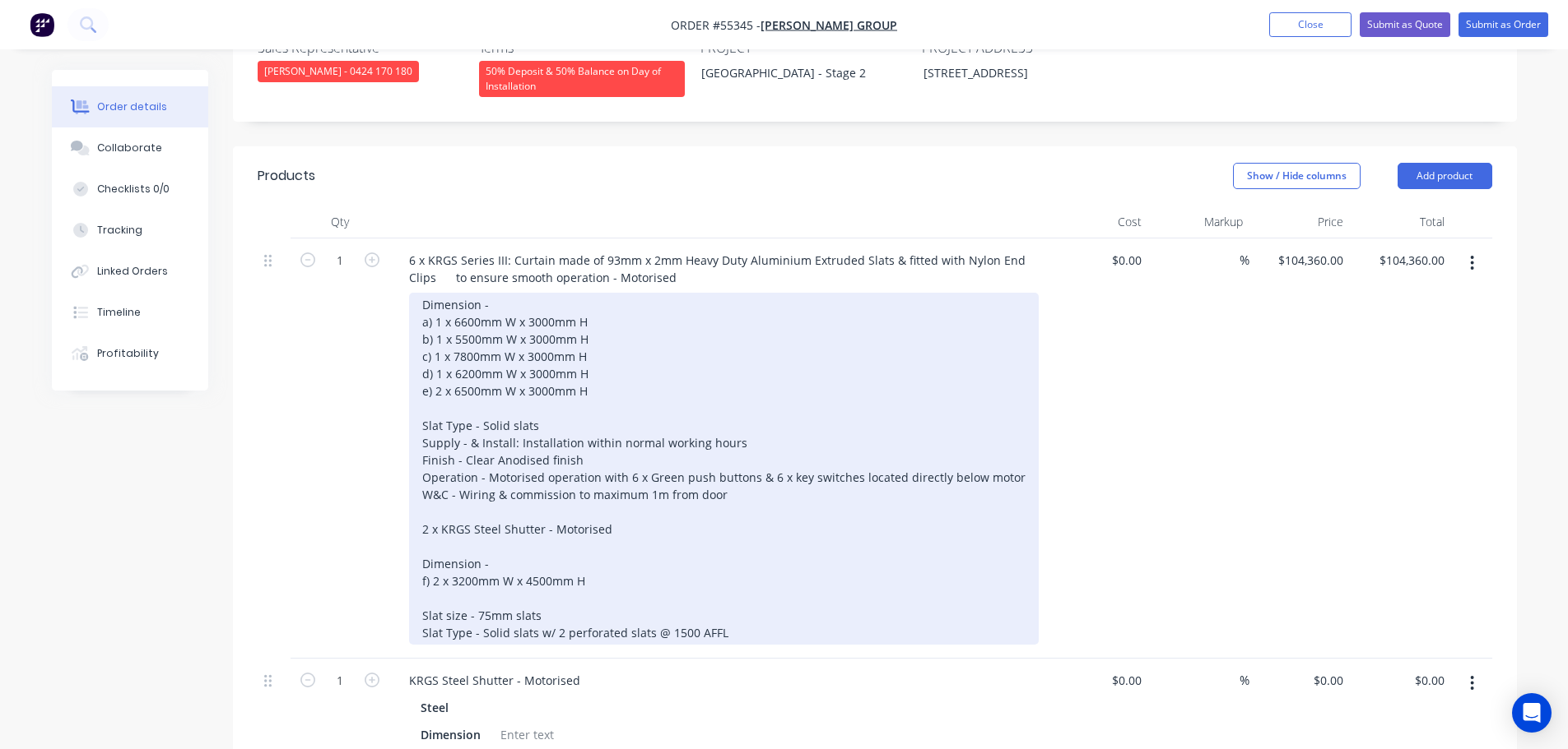
click at [660, 599] on div "Dimension - a) 1 x 6600mm W x 3000mm H b) 1 x 5500mm W x 3000mm H c) 1 x 7800mm…" at bounding box center [723, 469] width 630 height 352
click at [725, 587] on div "Dimension - a) 1 x 6600mm W x 3000mm H b) 1 x 5500mm W x 3000mm H c) 1 x 7800mm…" at bounding box center [723, 469] width 630 height 352
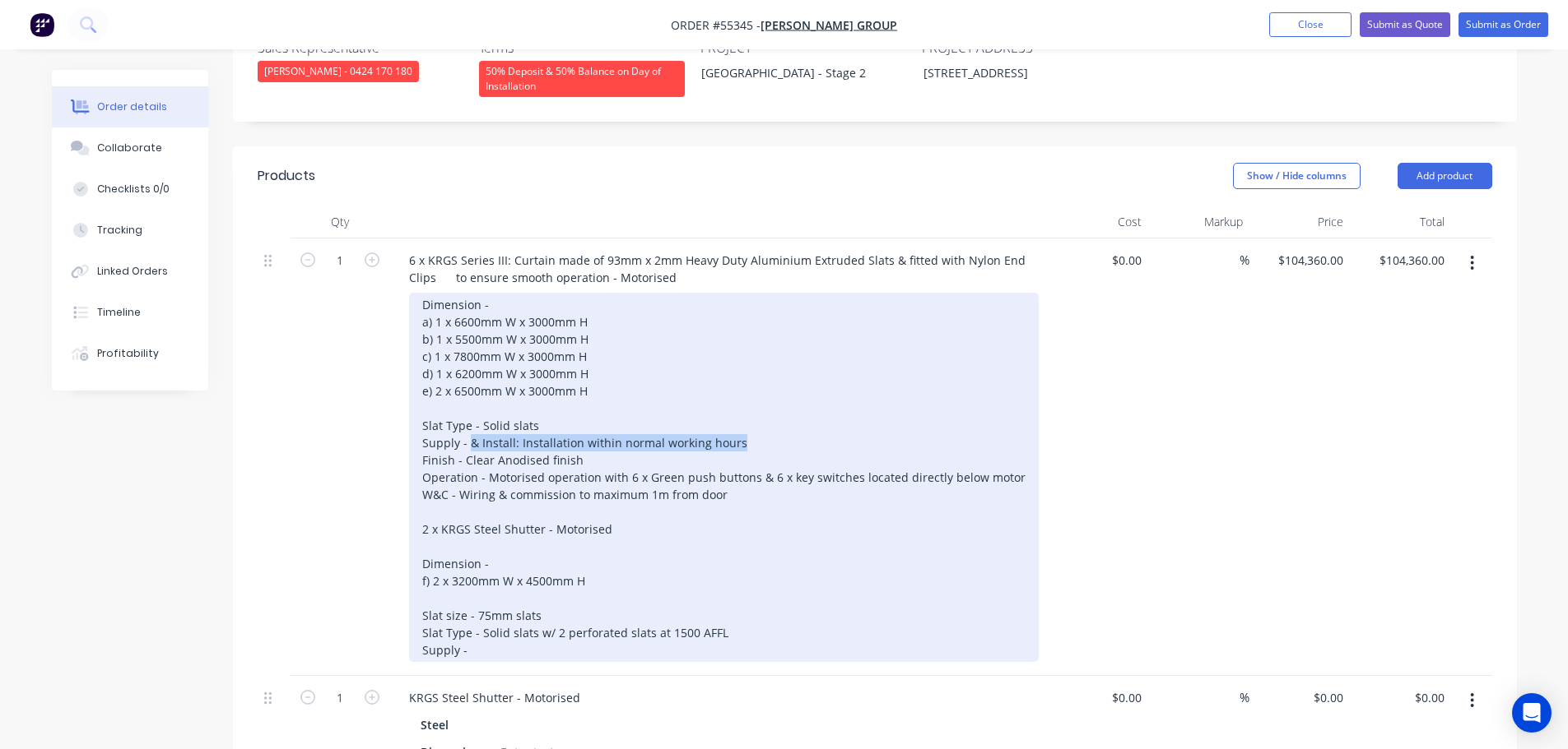
drag, startPoint x: 738, startPoint y: 400, endPoint x: 471, endPoint y: 399, distance: 267.0
click at [471, 399] on div "Dimension - a) 1 x 6600mm W x 3000mm H b) 1 x 5500mm W x 3000mm H c) 1 x 7800mm…" at bounding box center [723, 478] width 630 height 369
copy div "& Install: Installation within normal working hours"
click at [475, 613] on div "Dimension - a) 1 x 6600mm W x 3000mm H b) 1 x 5500mm W x 3000mm H c) 1 x 7800mm…" at bounding box center [723, 478] width 630 height 369
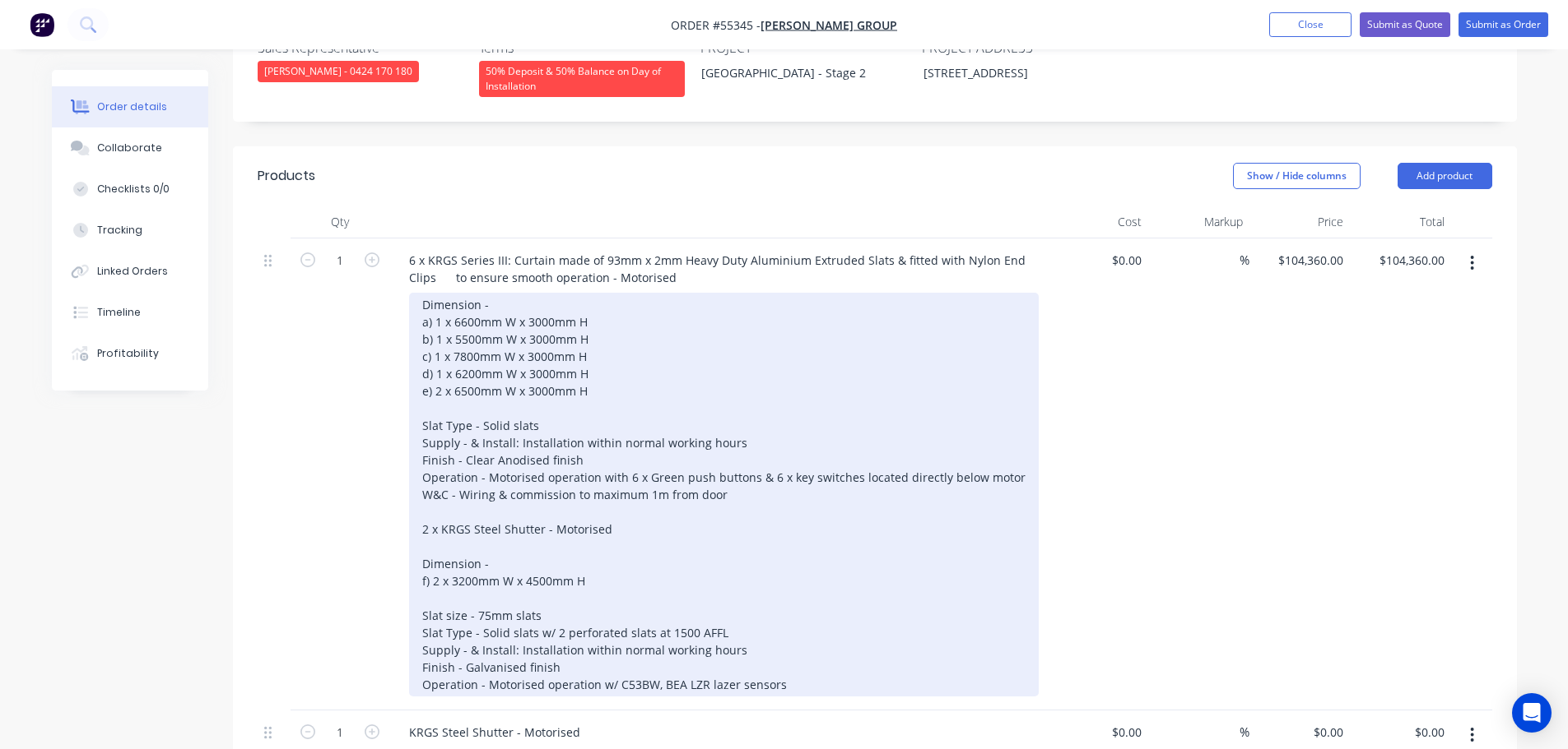
drag, startPoint x: 720, startPoint y: 641, endPoint x: 721, endPoint y: 659, distance: 18.0
click at [720, 646] on div "Dimension - a) 1 x 6600mm W x 3000mm H b) 1 x 5500mm W x 3000mm H c) 1 x 7800mm…" at bounding box center [723, 495] width 630 height 404
click at [783, 645] on div "Dimension - a) 1 x 6600mm W x 3000mm H b) 1 x 5500mm W x 3000mm H c) 1 x 7800mm…" at bounding box center [723, 495] width 630 height 404
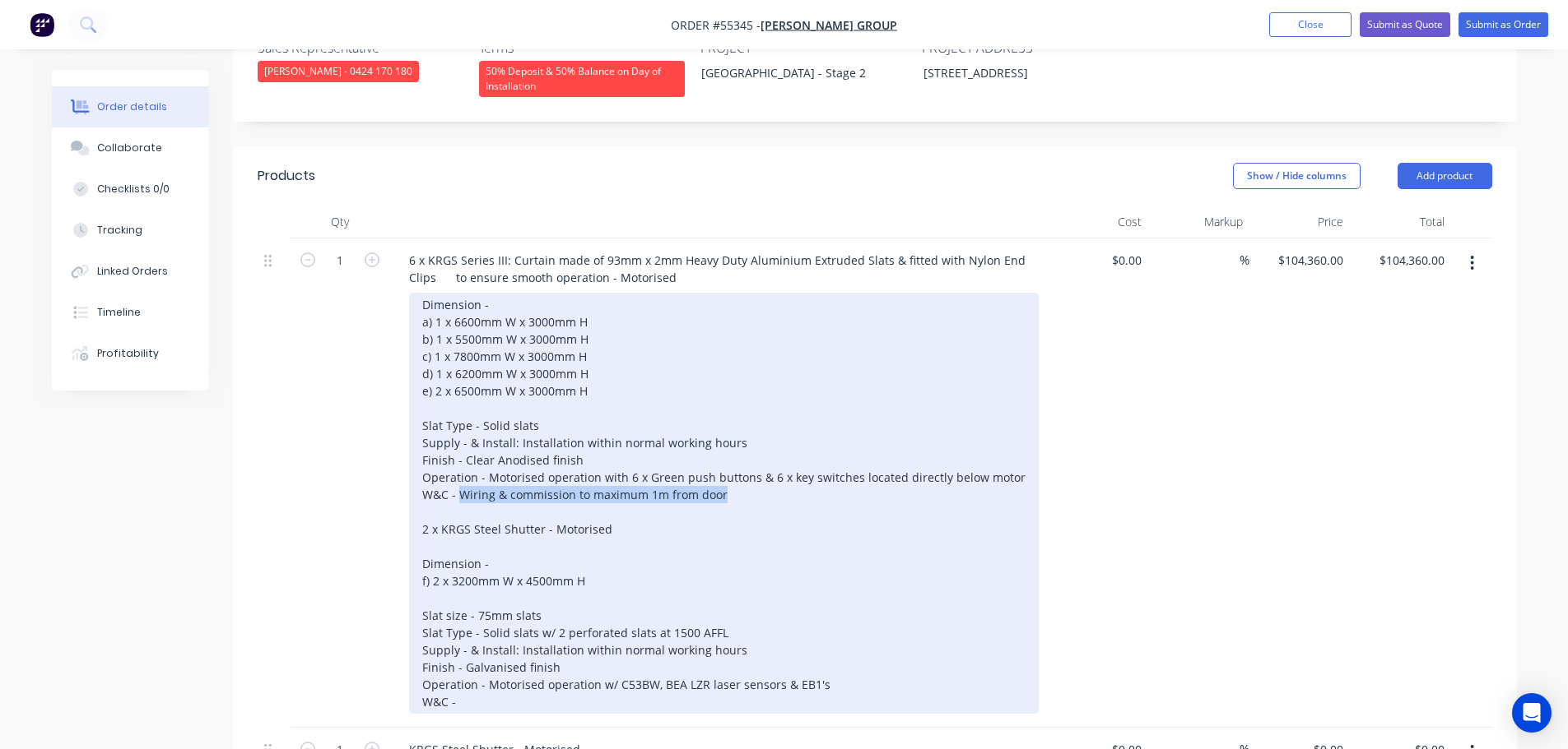
drag, startPoint x: 723, startPoint y: 453, endPoint x: 457, endPoint y: 459, distance: 266.1
click at [457, 459] on div "Dimension - a) 1 x 6600mm W x 3000mm H b) 1 x 5500mm W x 3000mm H c) 1 x 7800mm…" at bounding box center [723, 504] width 630 height 421
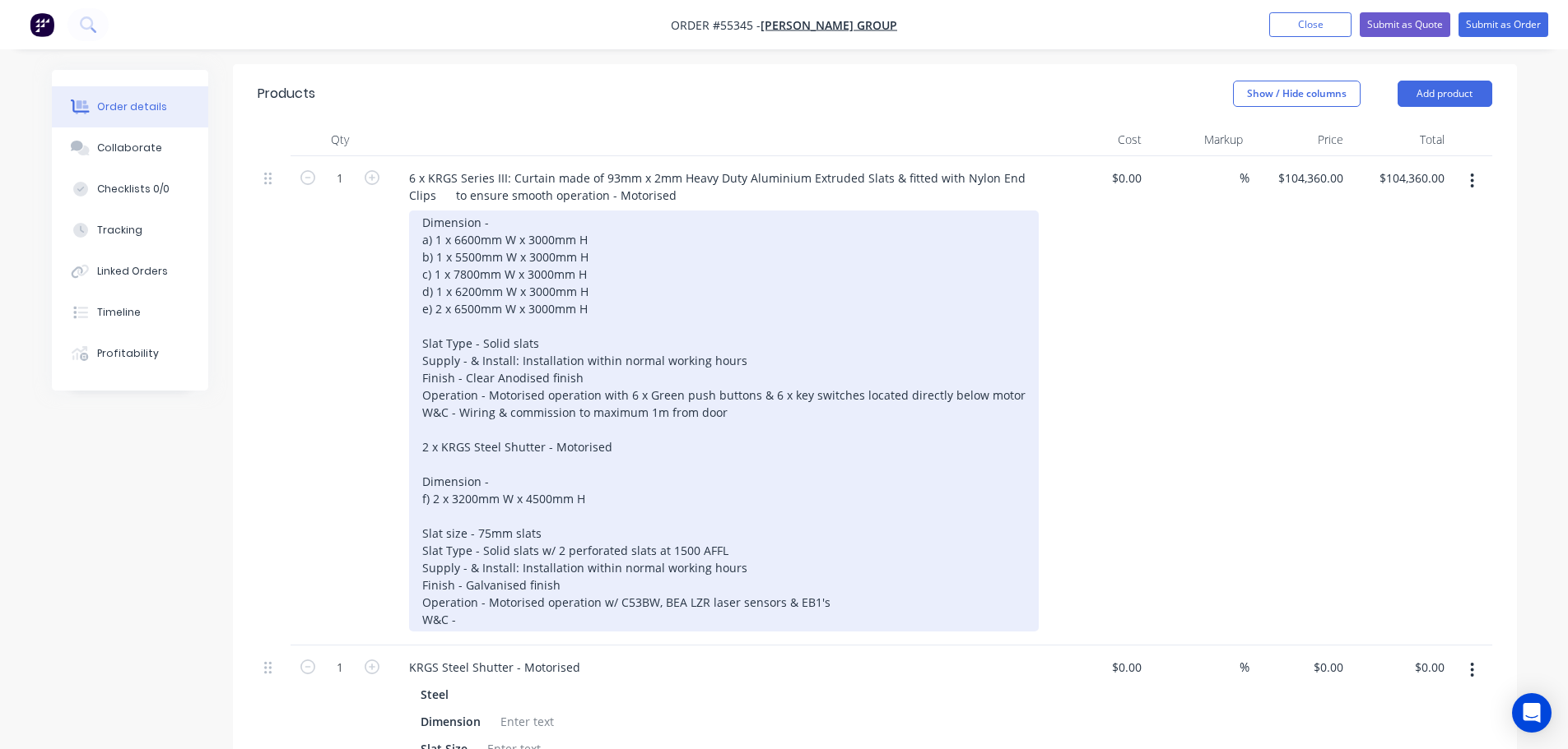
click at [465, 577] on div "Dimension - a) 1 x 6600mm W x 3000mm H b) 1 x 5500mm W x 3000mm H c) 1 x 7800mm…" at bounding box center [723, 421] width 630 height 421
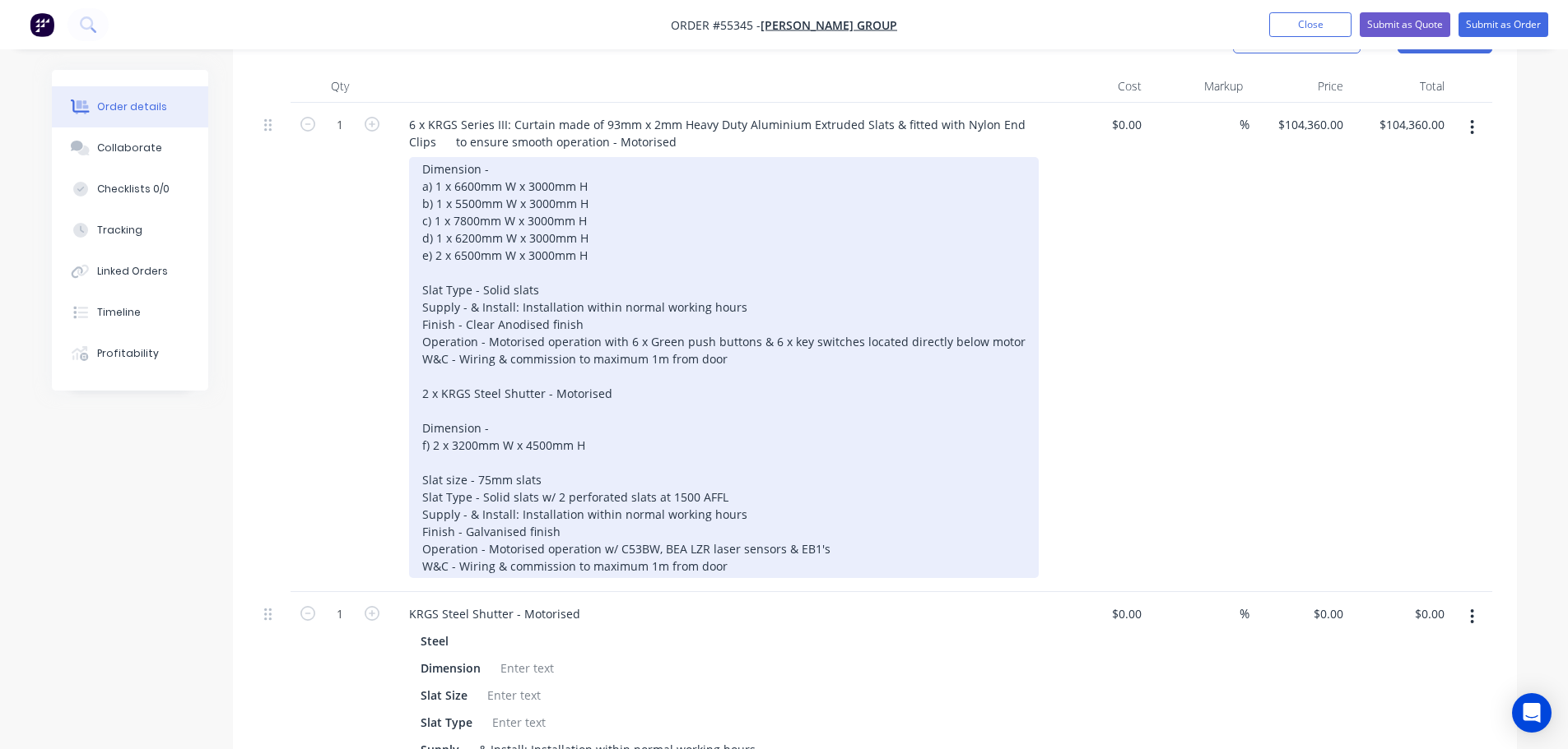
scroll to position [658, 0]
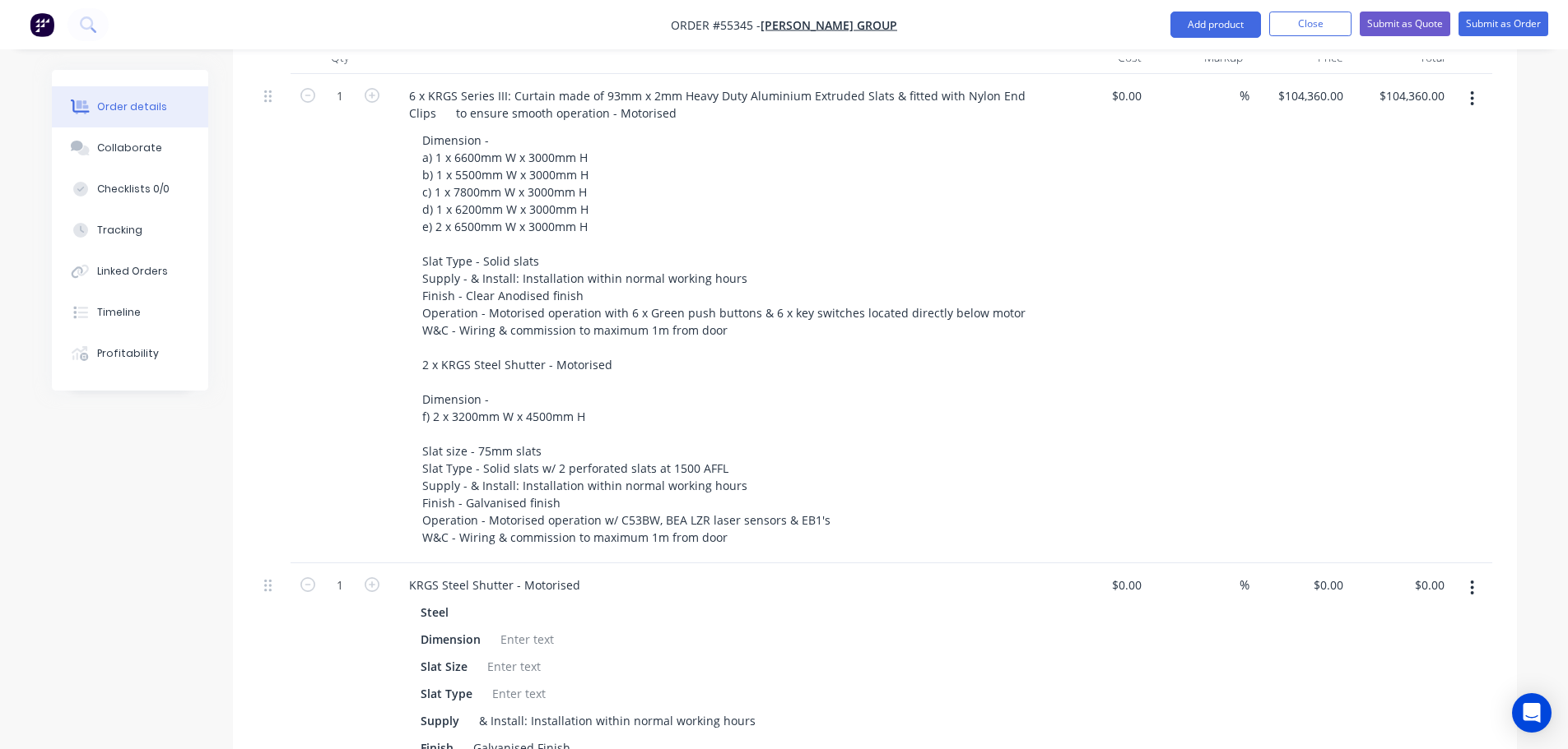
click at [1472, 581] on icon "button" at bounding box center [1472, 587] width 3 height 14
click at [1352, 718] on div "Delete" at bounding box center [1414, 730] width 127 height 24
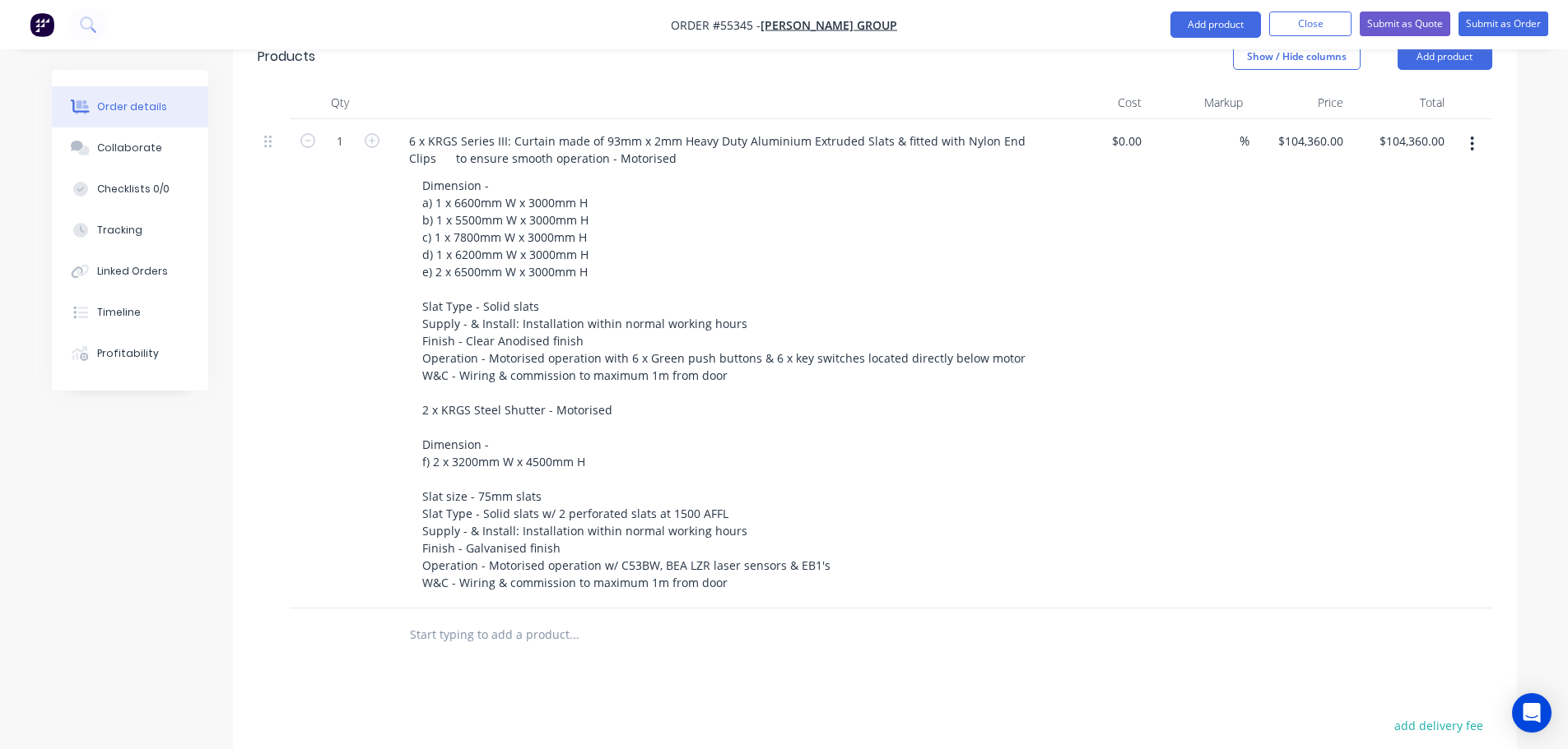
scroll to position [576, 0]
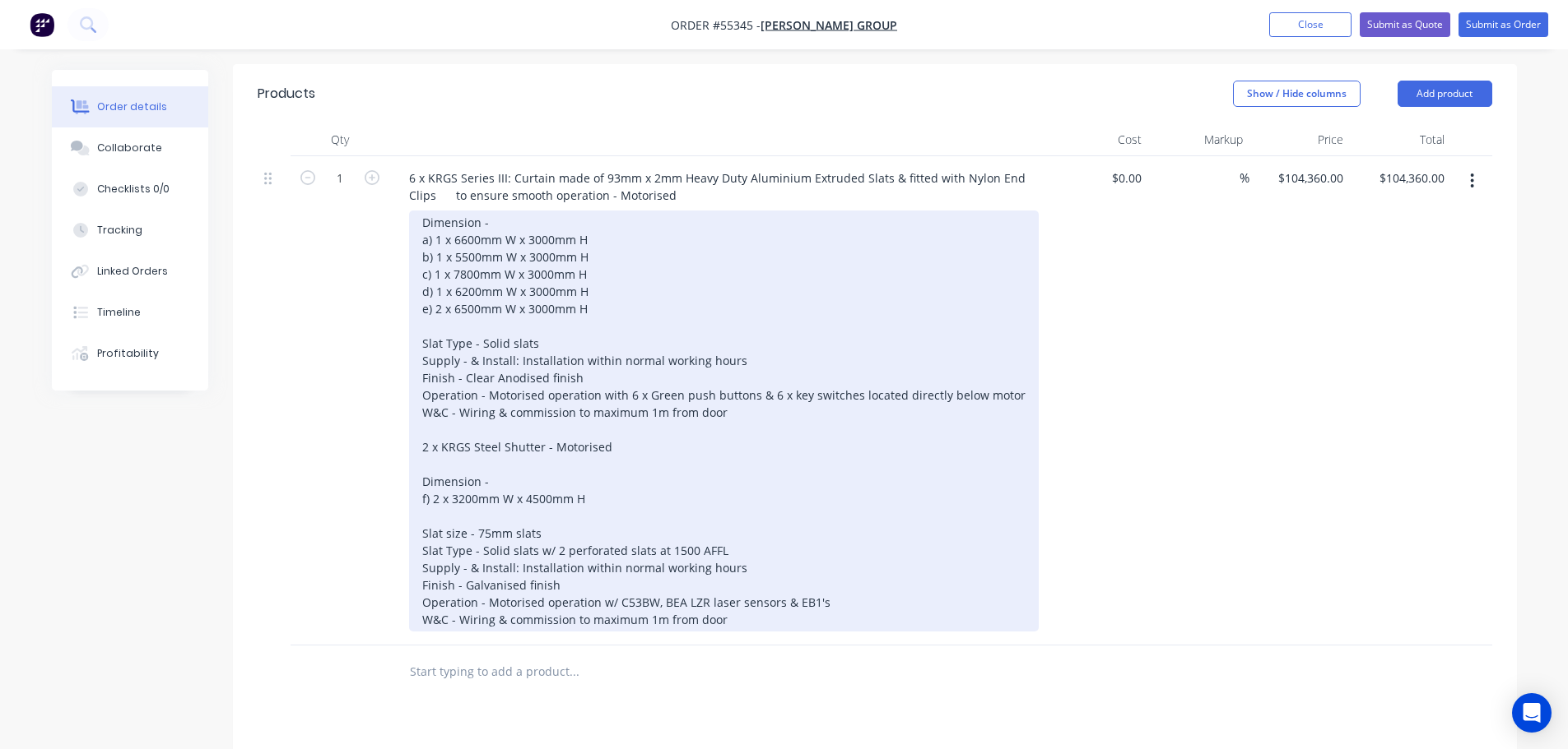
click at [419, 441] on div "Dimension - a) 1 x 6600mm W x 3000mm H b) 1 x 5500mm W x 3000mm H c) 1 x 7800mm…" at bounding box center [723, 421] width 630 height 421
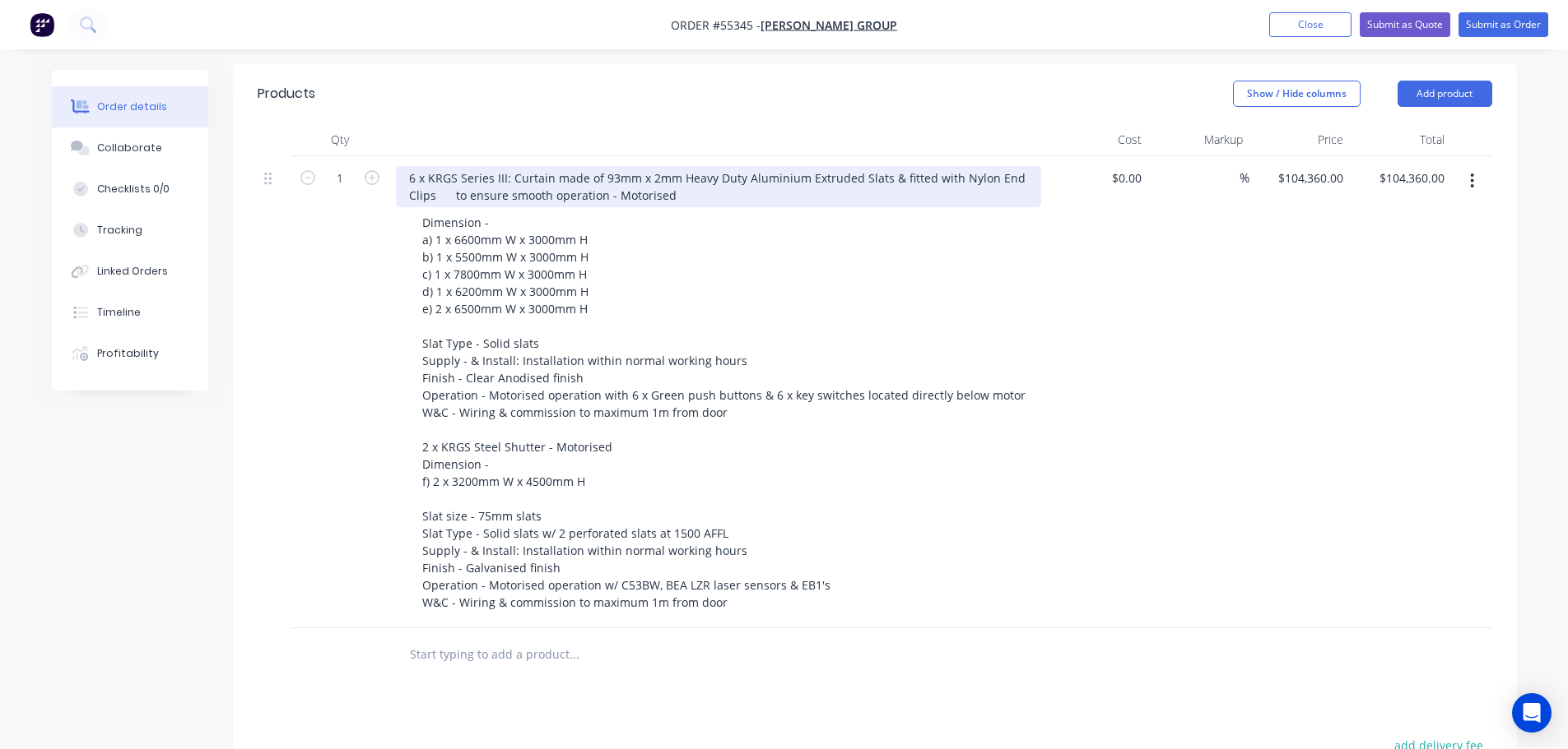
click at [400, 166] on div "6 x KRGS Series III: Curtain made of 93mm x 2mm Heavy Duty Aluminium Extruded S…" at bounding box center [719, 187] width 645 height 41
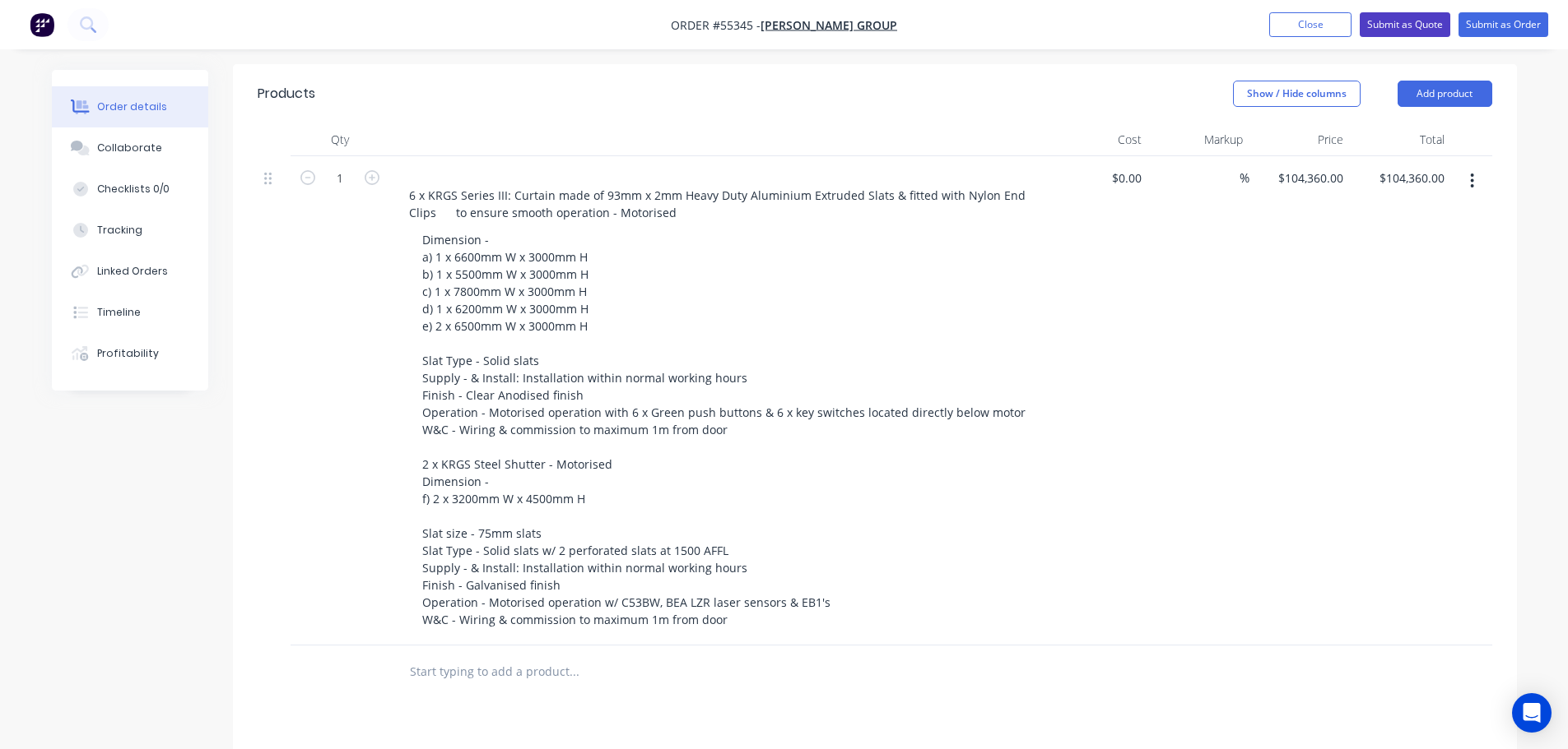
click at [1398, 19] on button "Submit as Quote" at bounding box center [1404, 25] width 90 height 25
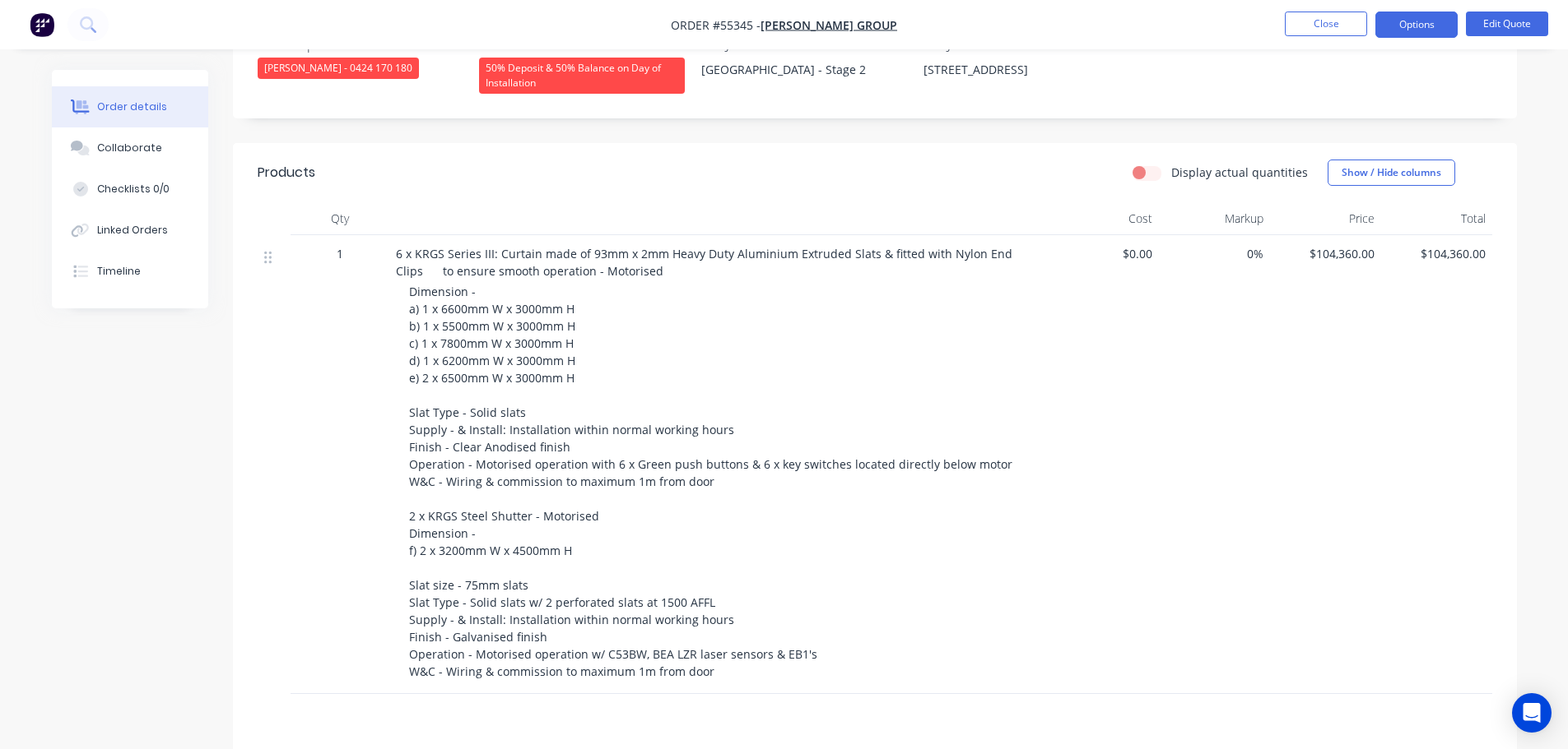
scroll to position [493, 0]
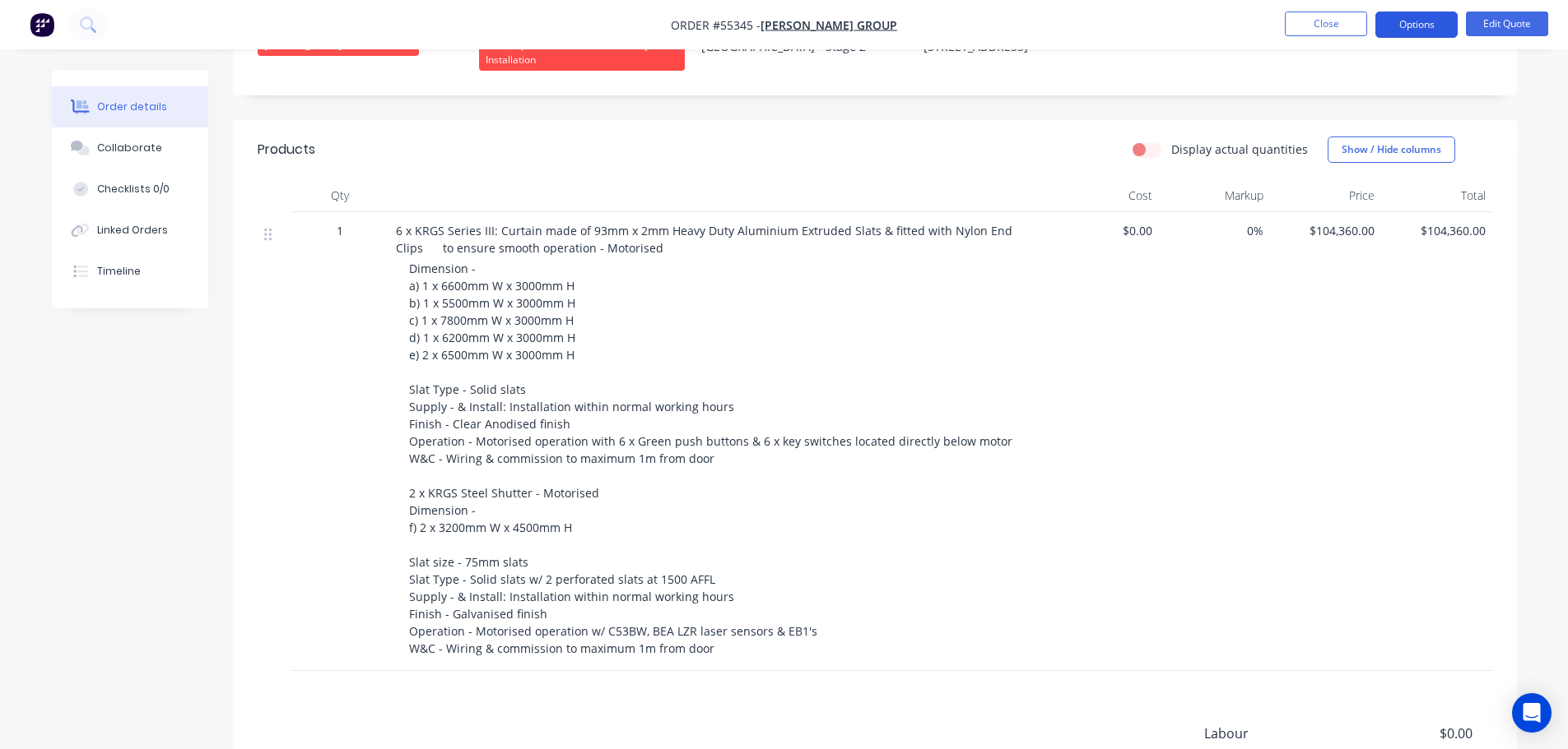
click at [1423, 26] on button "Options" at bounding box center [1417, 24] width 83 height 26
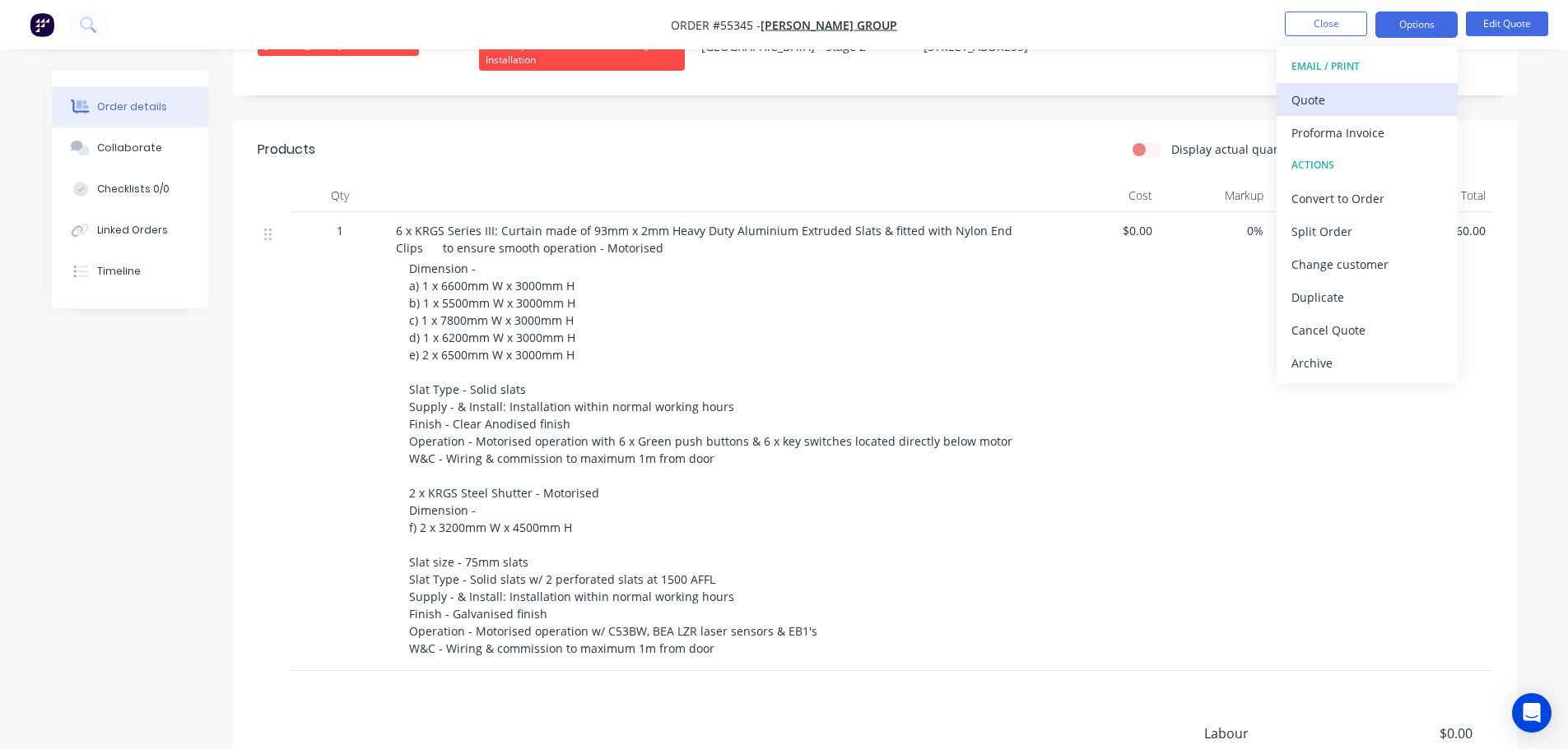
click at [1326, 106] on div "Quote" at bounding box center [1366, 100] width 151 height 24
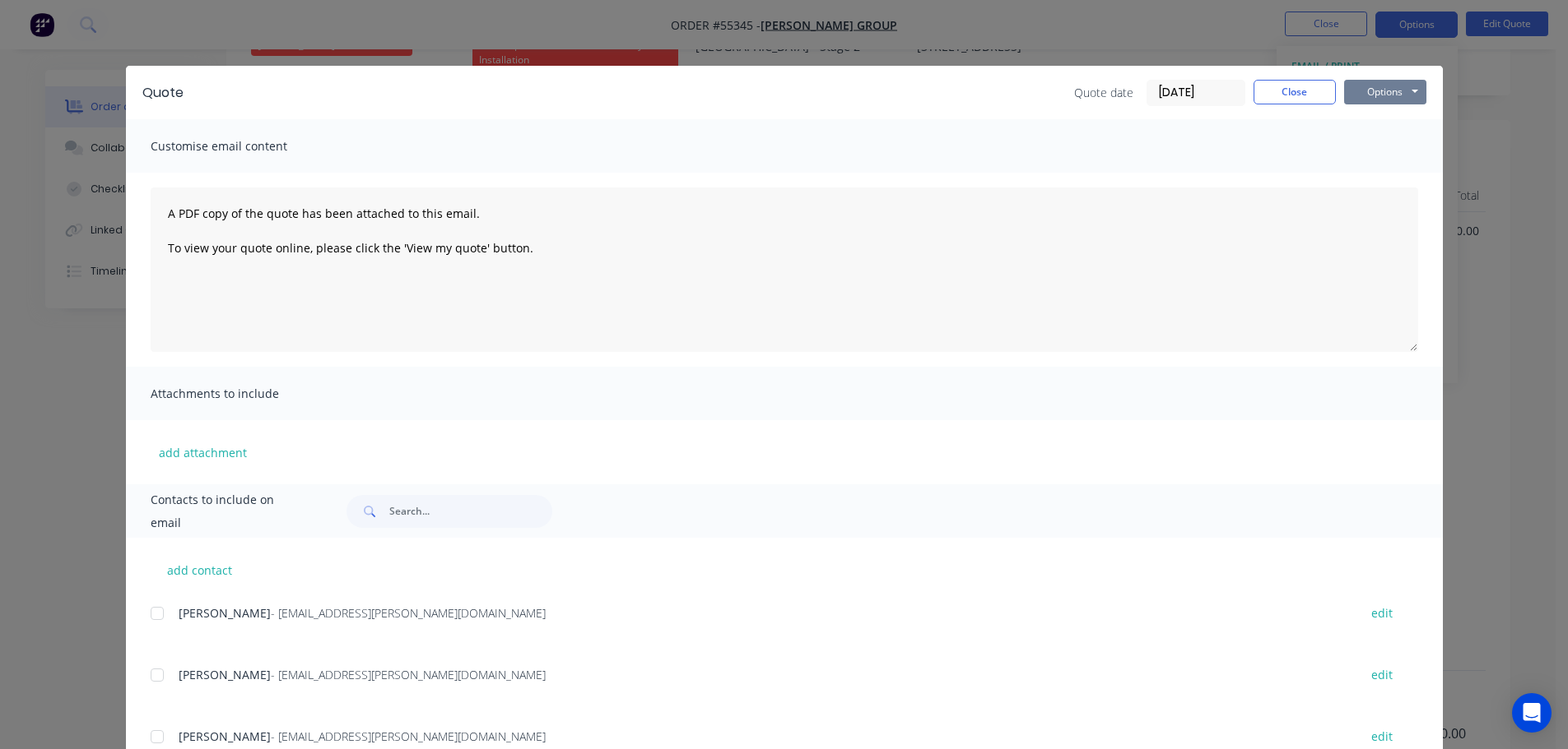
click at [1354, 98] on button "Options" at bounding box center [1385, 92] width 83 height 25
click at [1374, 146] on button "Print" at bounding box center [1397, 148] width 106 height 27
click at [1272, 89] on button "Close" at bounding box center [1295, 92] width 83 height 25
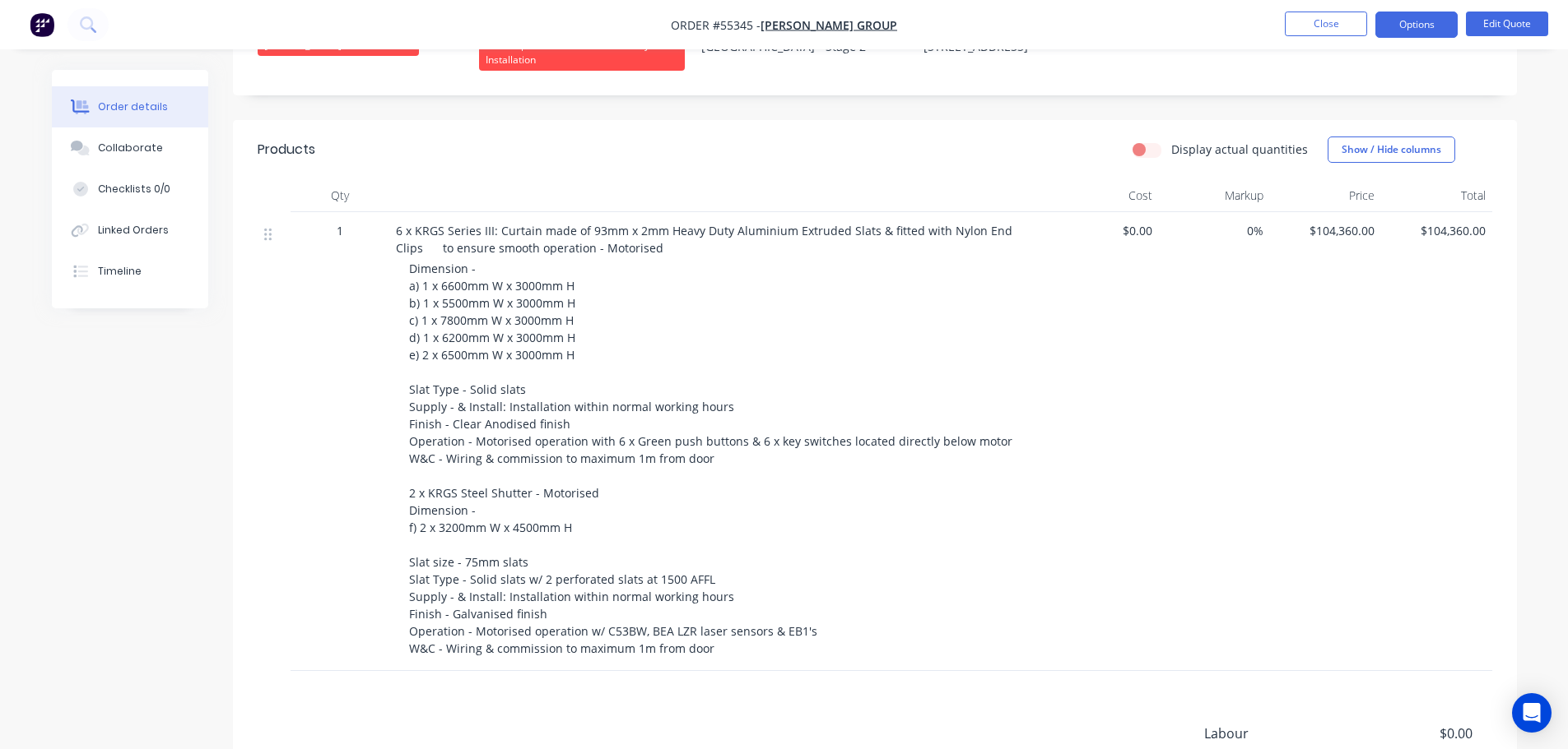
scroll to position [412, 0]
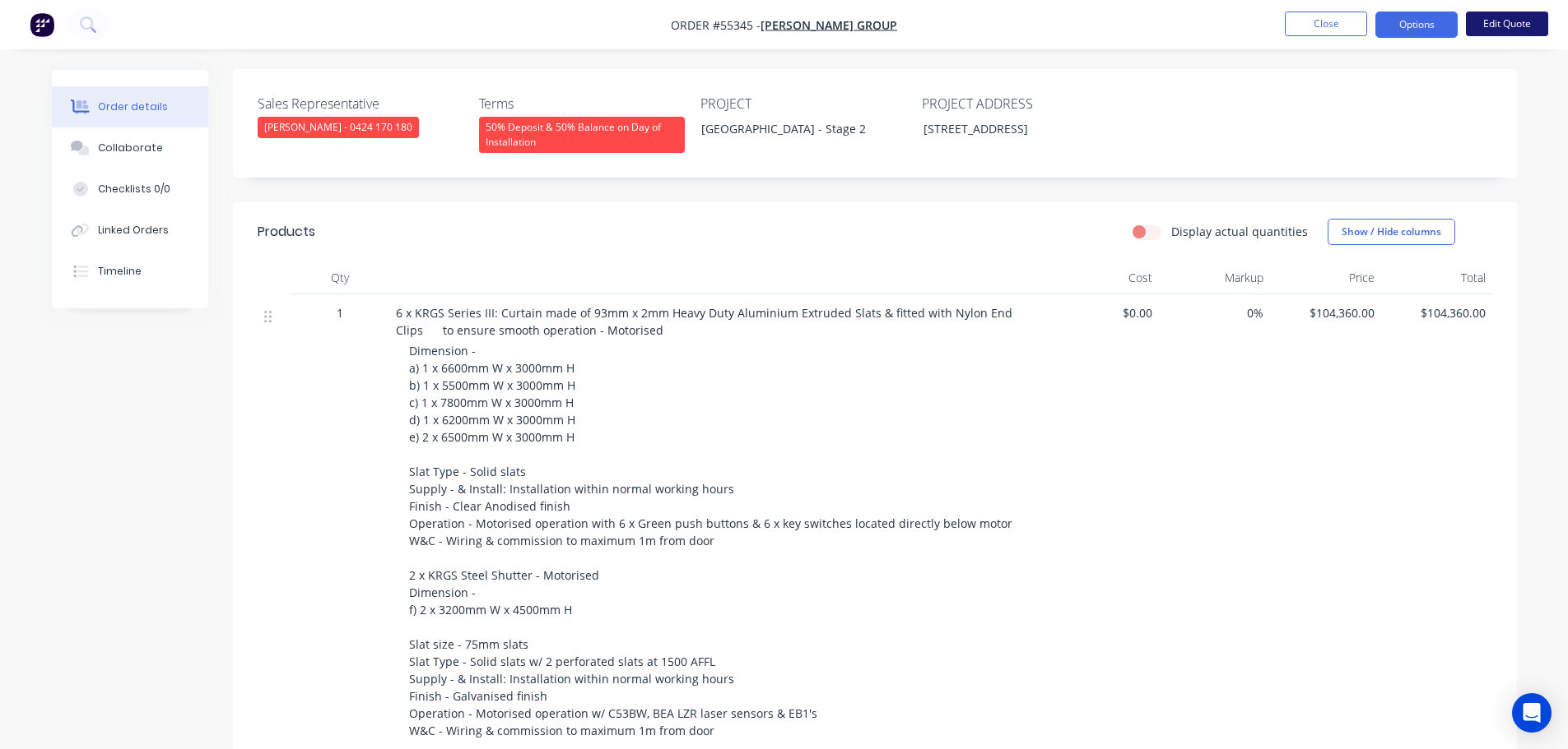
click at [1511, 30] on button "Edit Quote" at bounding box center [1507, 24] width 83 height 25
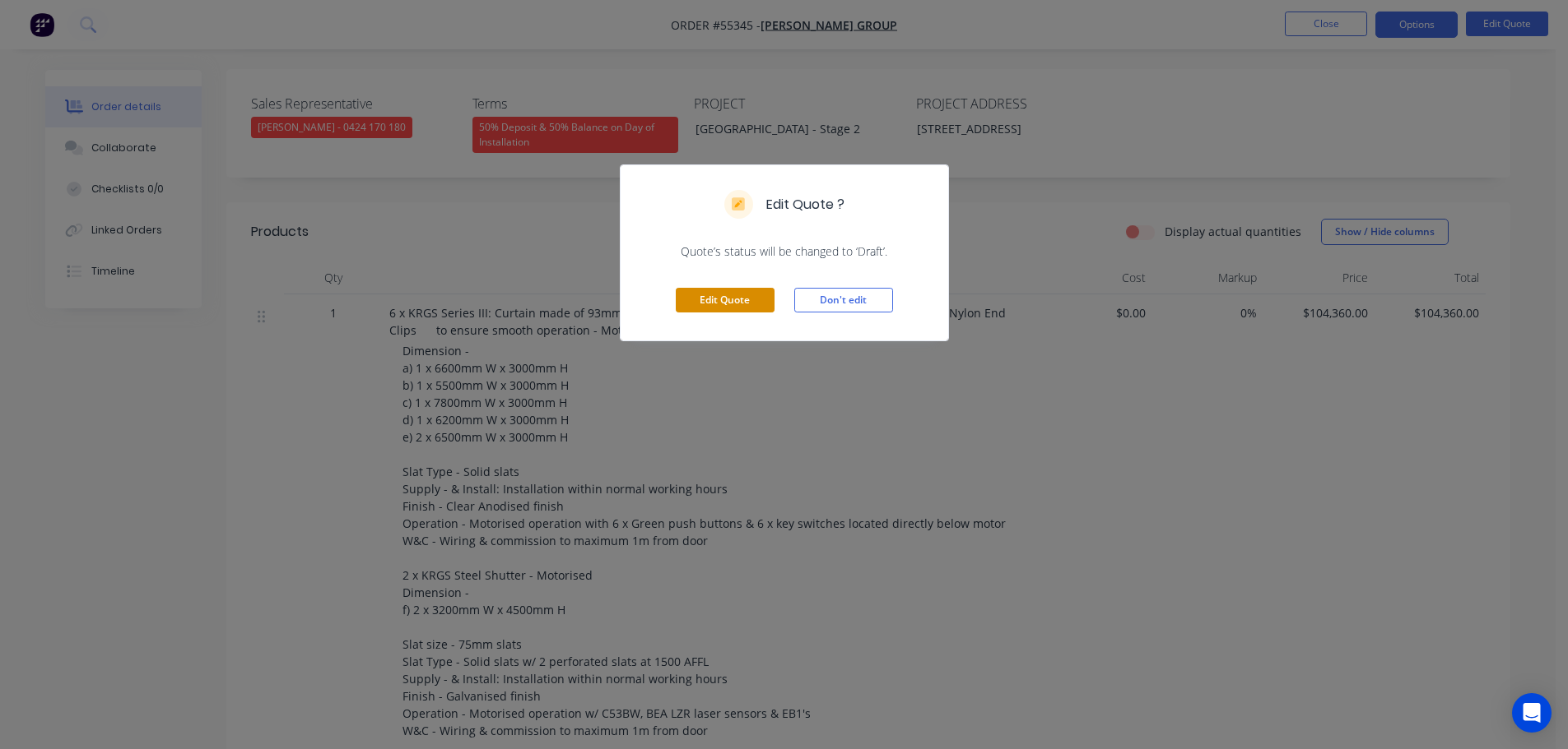
click at [721, 299] on button "Edit Quote" at bounding box center [724, 300] width 99 height 25
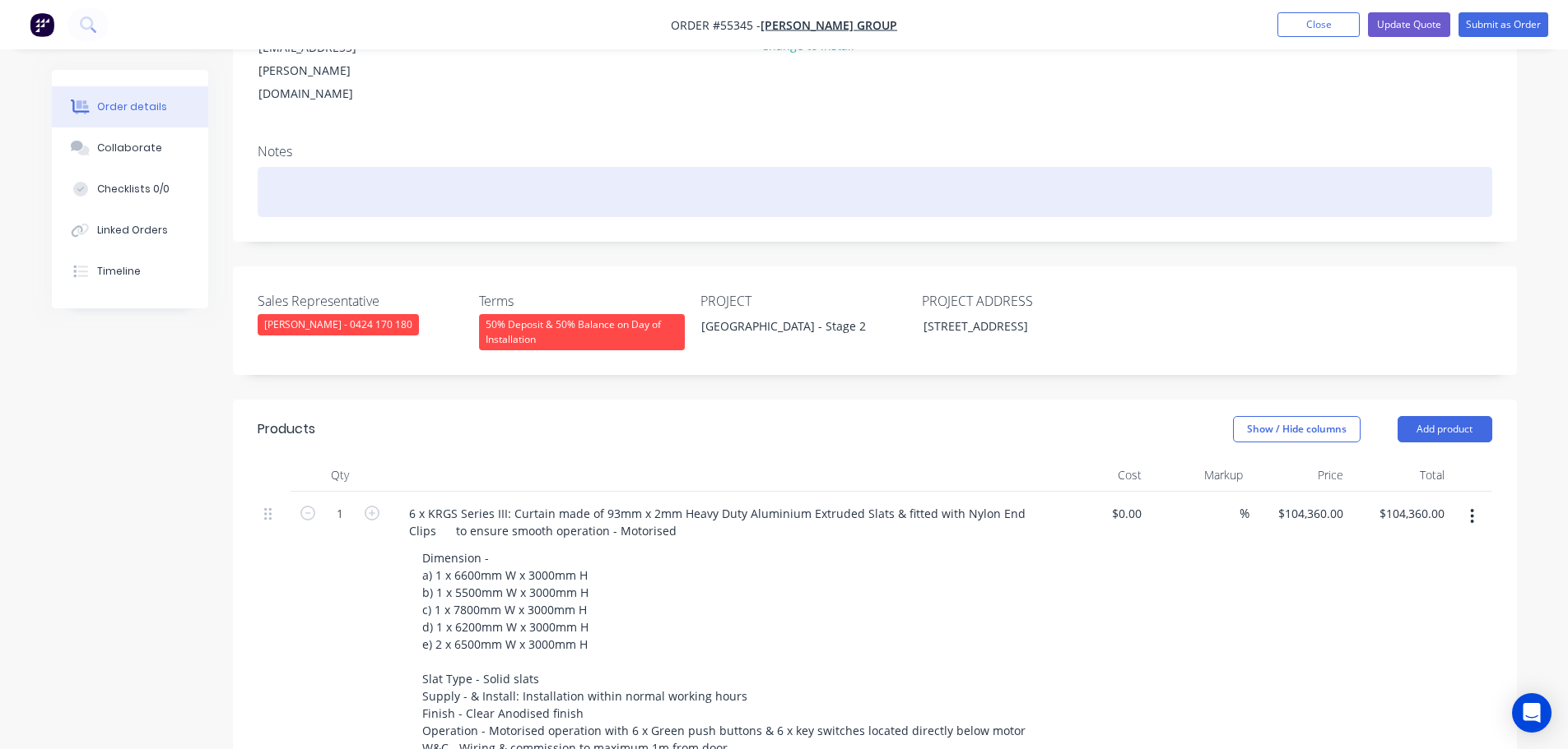
scroll to position [247, 0]
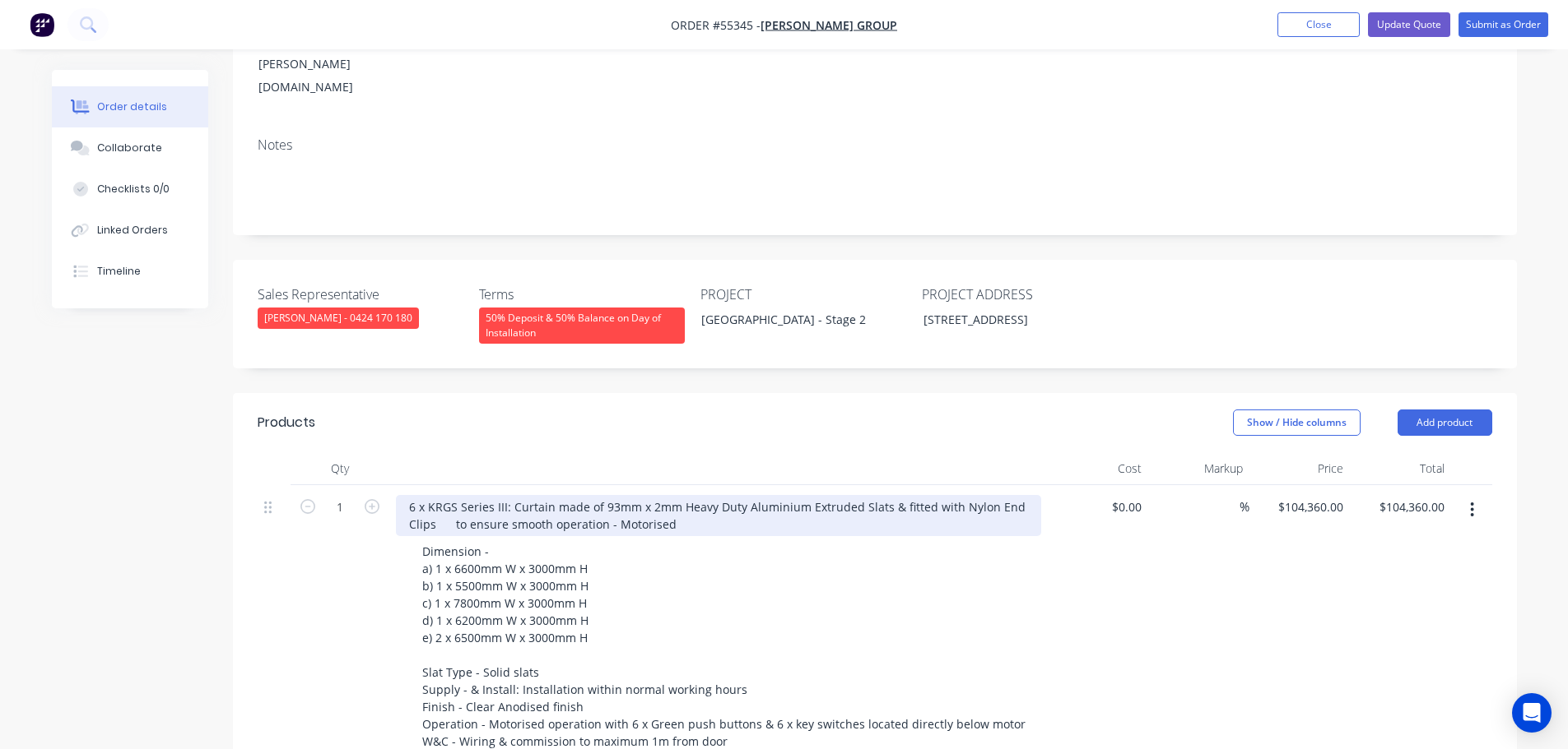
click at [398, 495] on div "6 x KRGS Series III: Curtain made of 93mm x 2mm Heavy Duty Aluminium Extruded S…" at bounding box center [719, 515] width 645 height 41
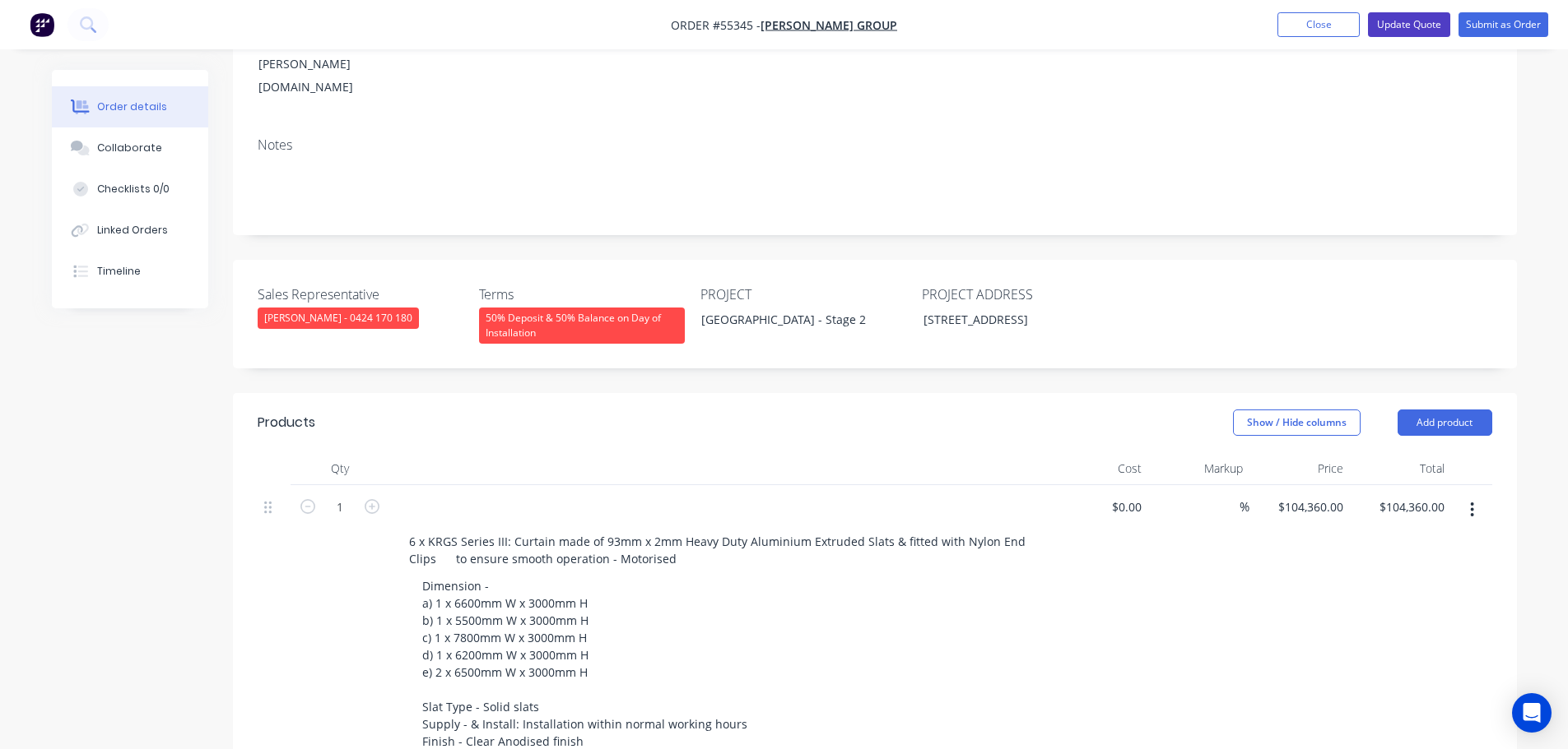
click at [1404, 22] on button "Update Quote" at bounding box center [1409, 25] width 83 height 25
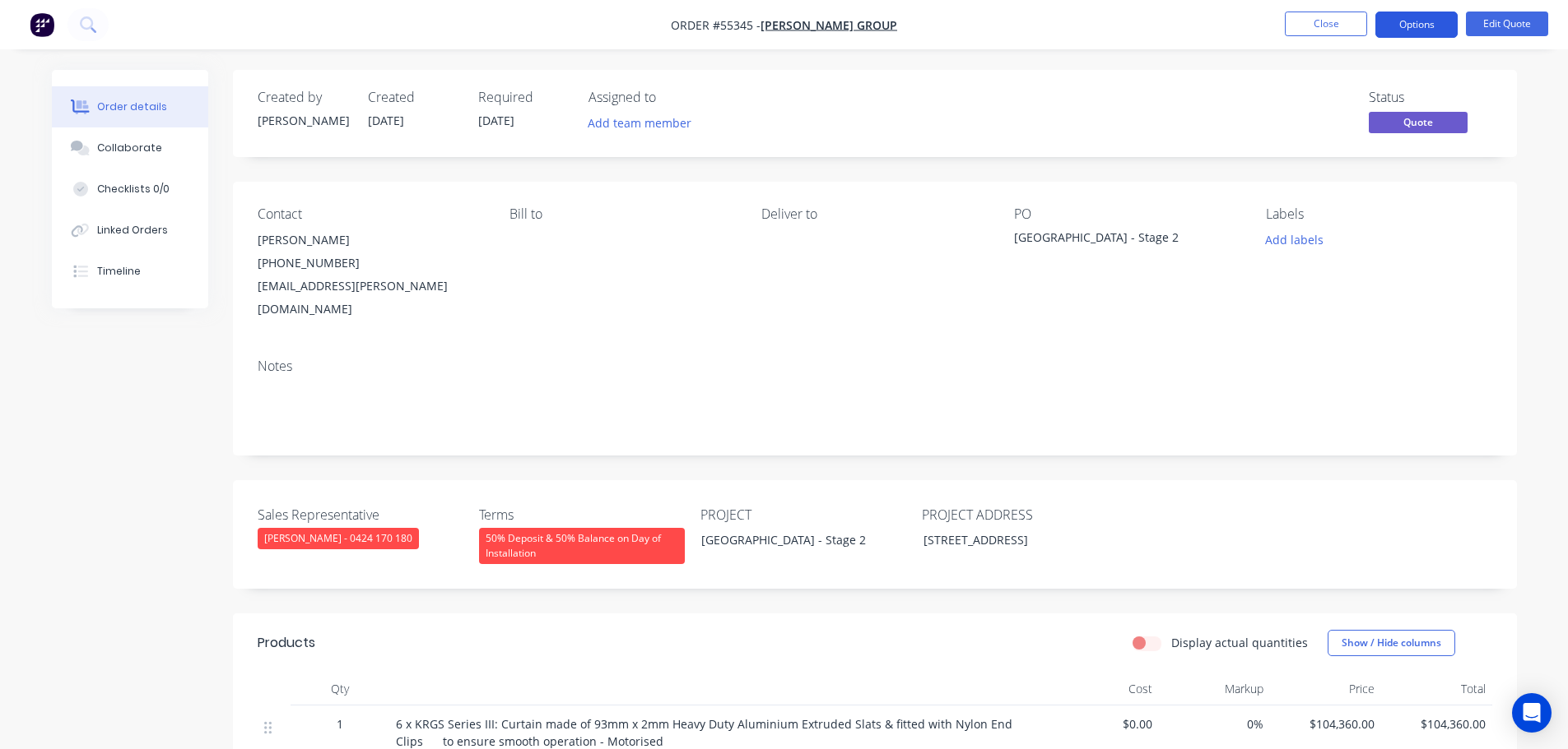
click at [1429, 23] on button "Options" at bounding box center [1417, 24] width 83 height 26
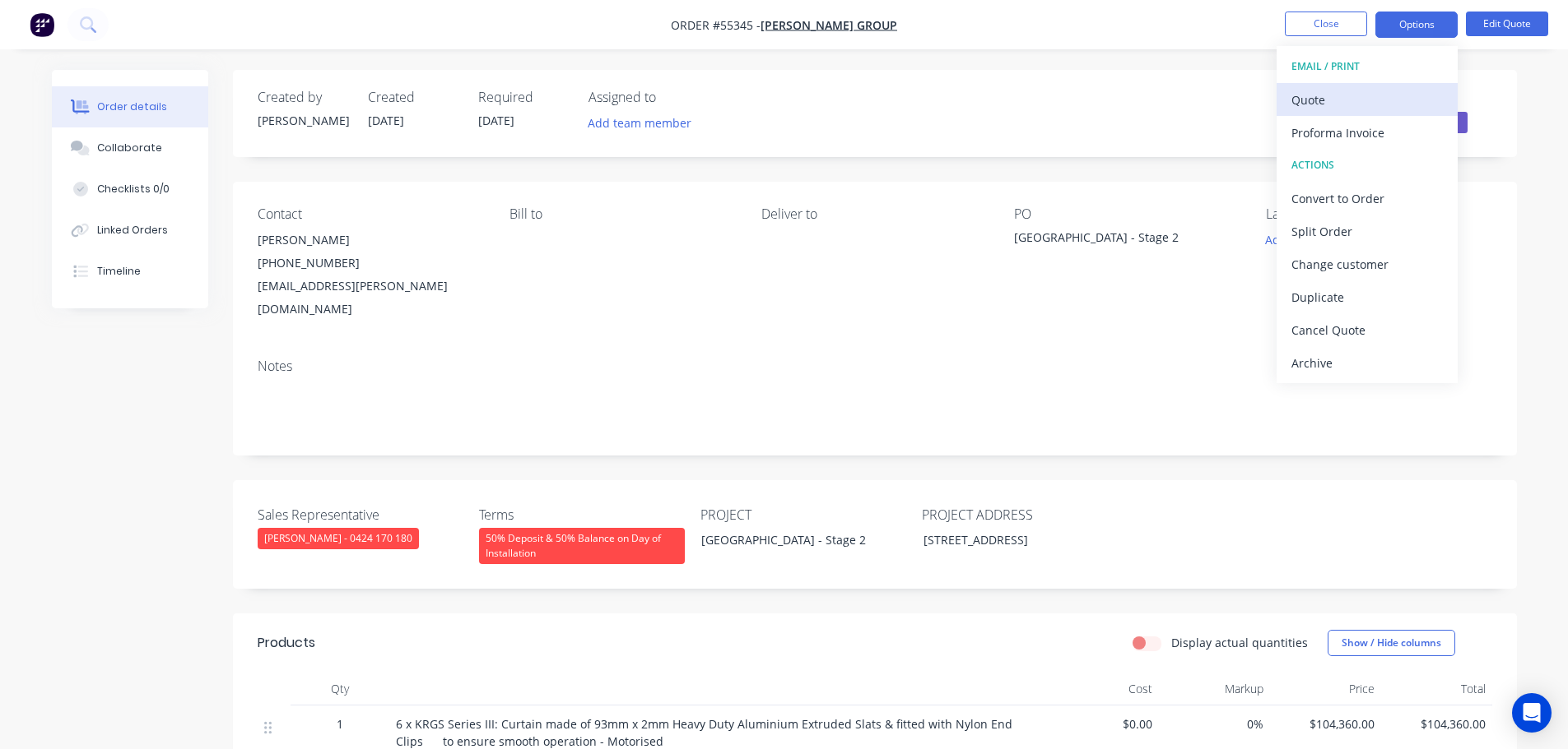
click at [1318, 102] on div "Quote" at bounding box center [1366, 100] width 151 height 24
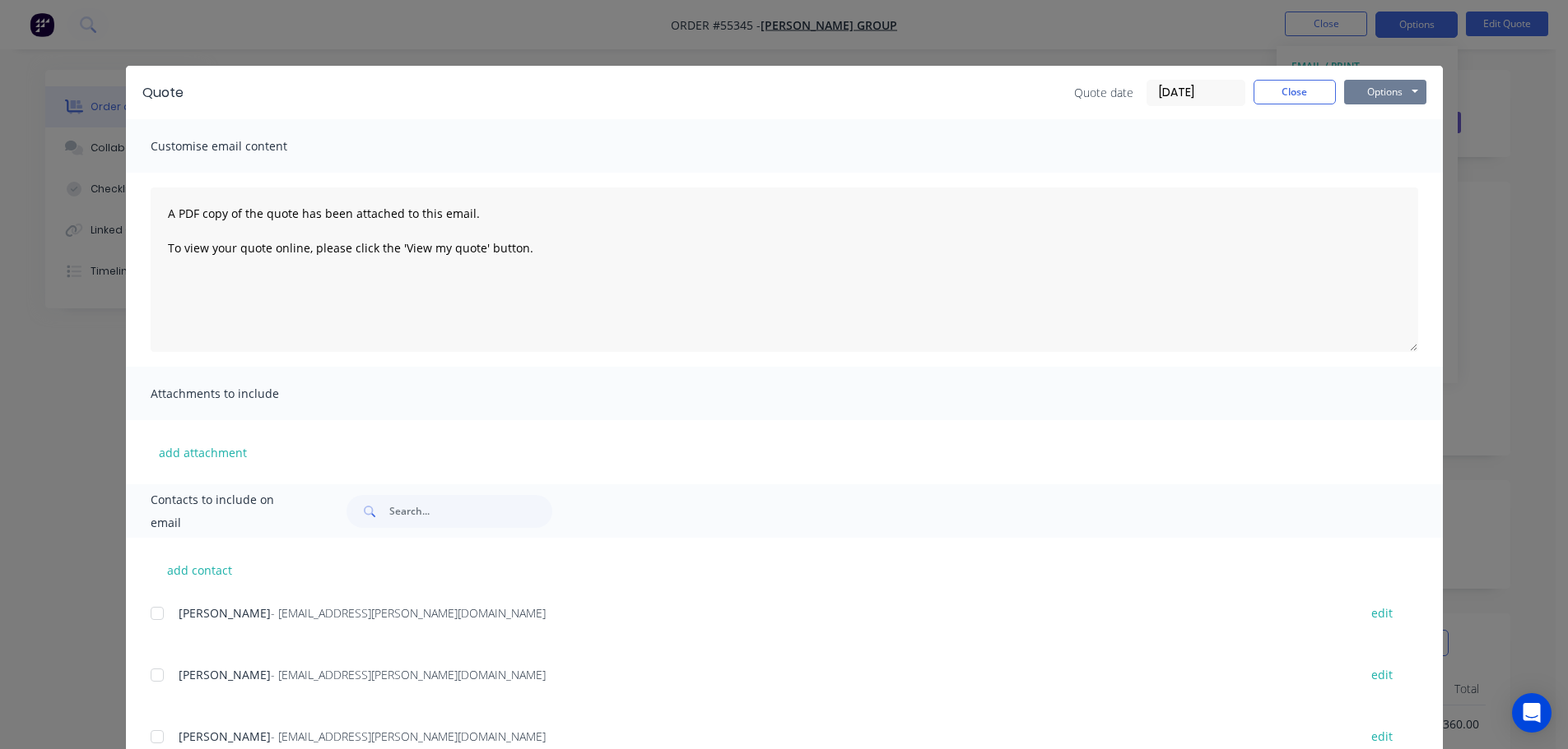
click at [1355, 94] on button "Options" at bounding box center [1385, 92] width 83 height 25
click at [1367, 149] on button "Print" at bounding box center [1397, 148] width 106 height 27
click at [1275, 89] on button "Close" at bounding box center [1295, 92] width 83 height 25
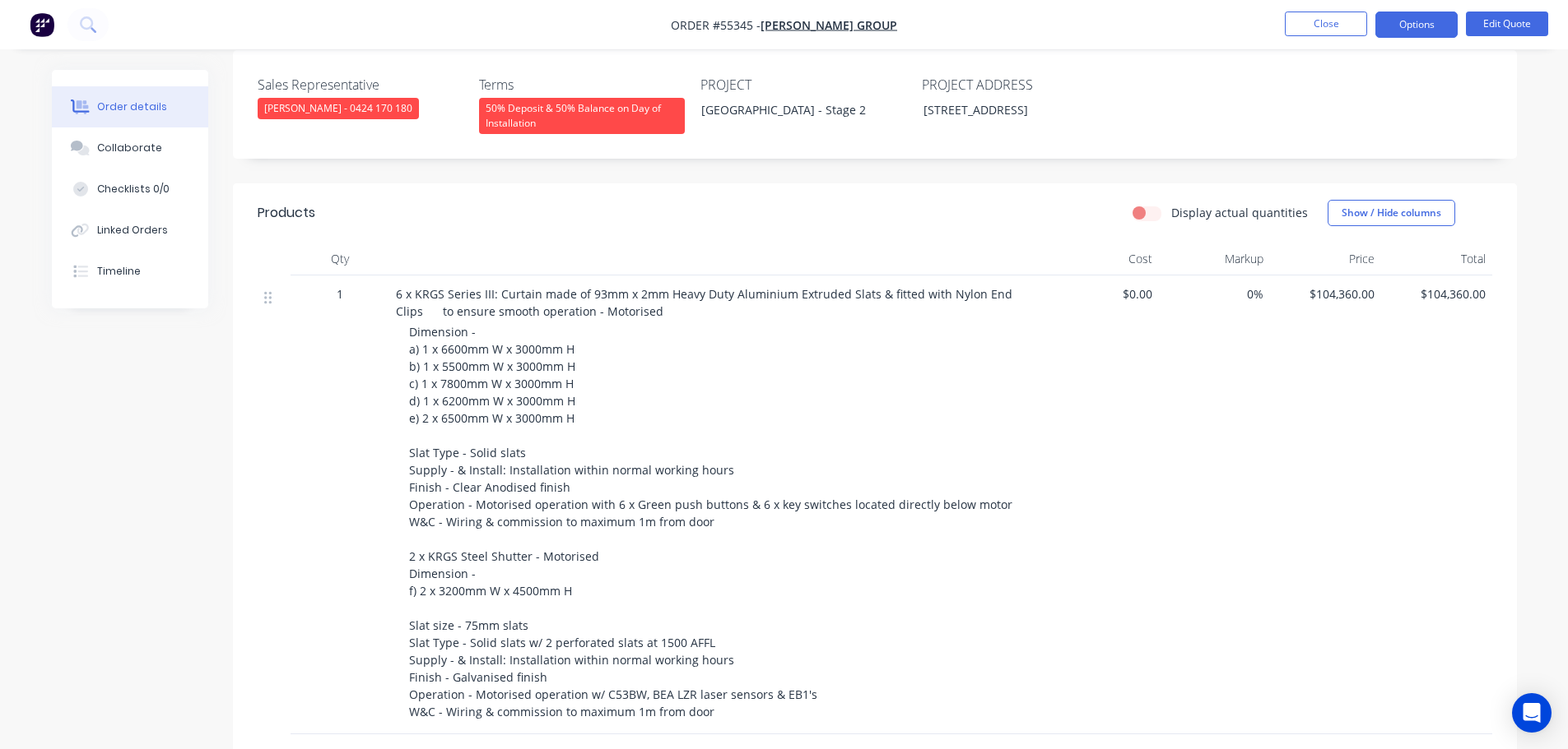
scroll to position [493, 0]
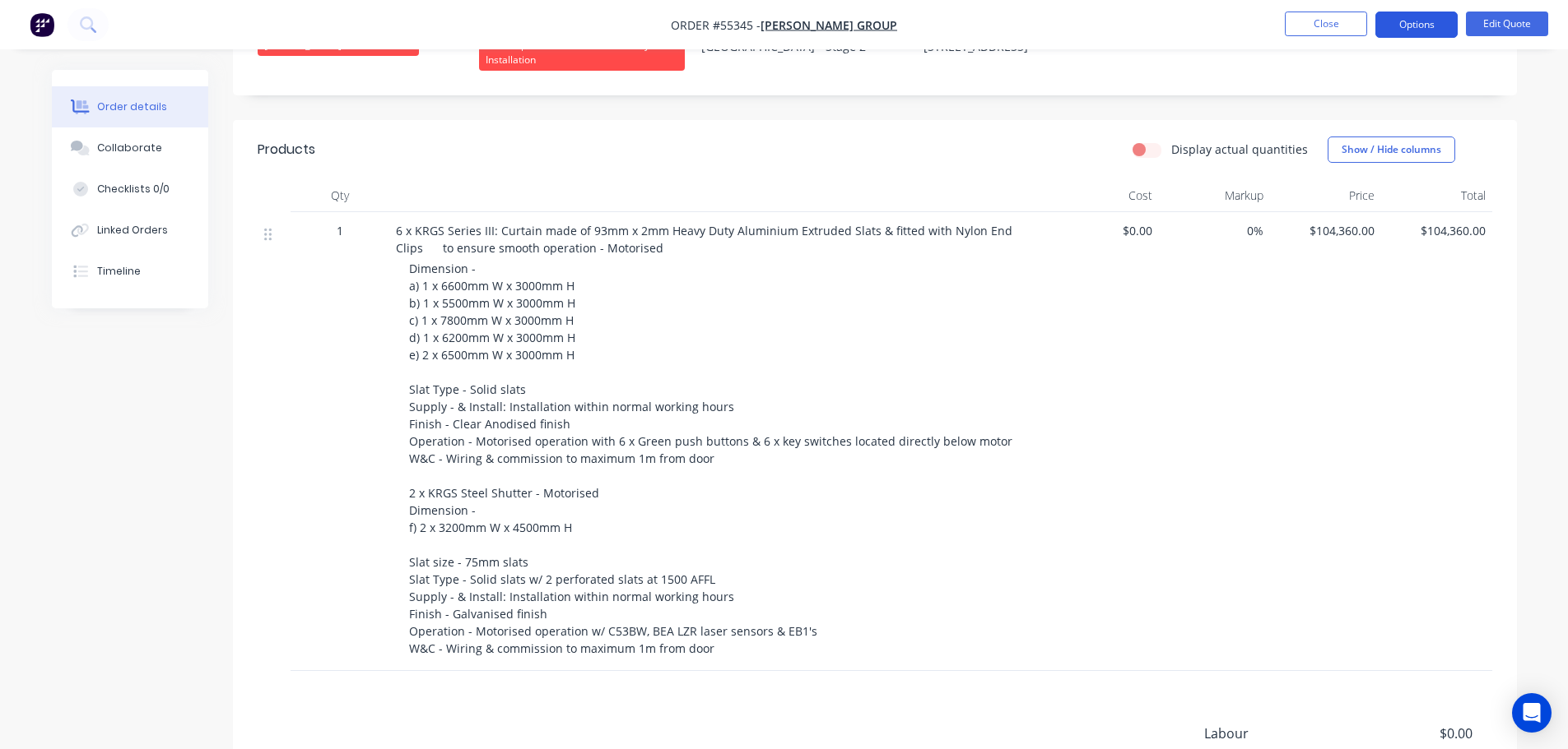
click at [1400, 26] on button "Options" at bounding box center [1417, 24] width 83 height 26
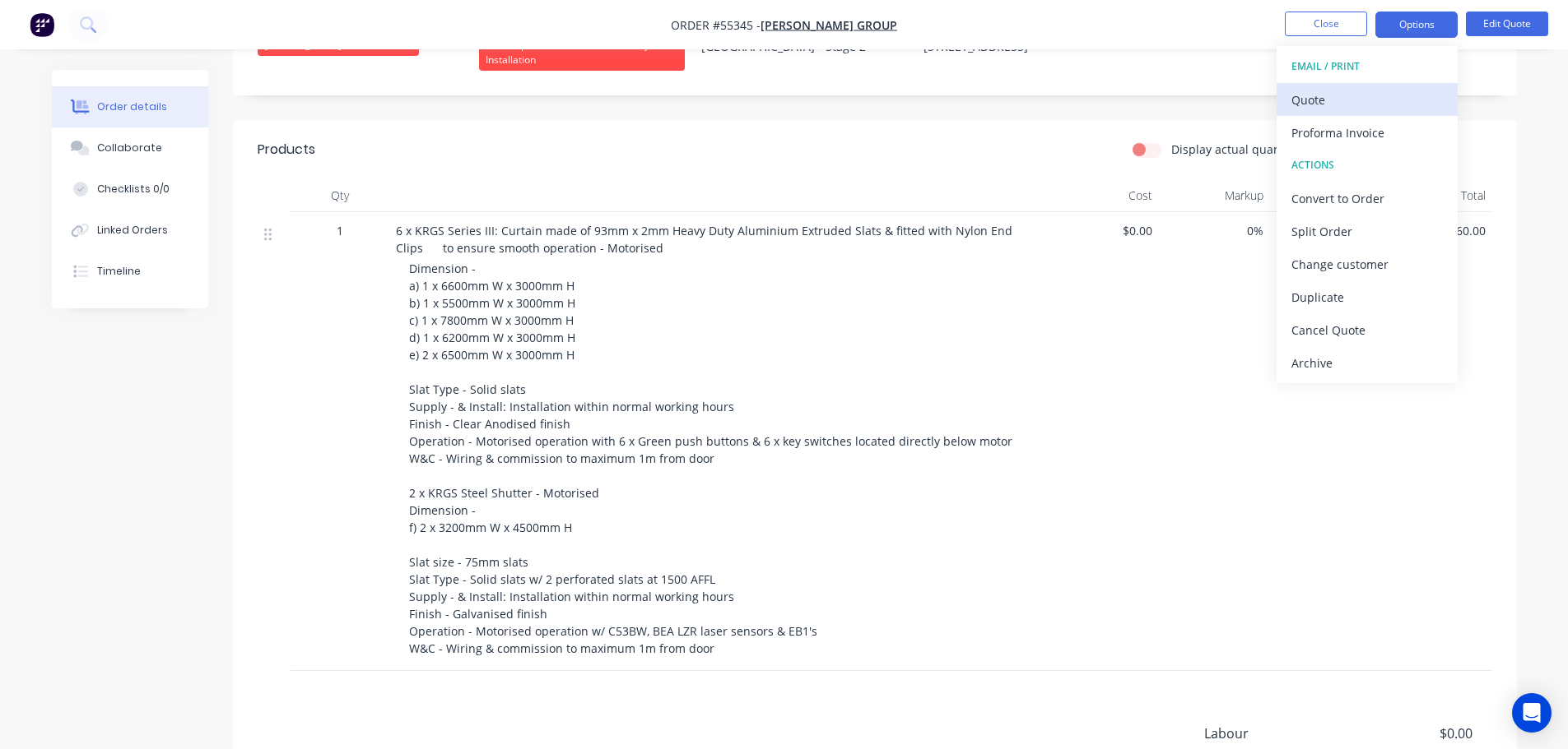
click at [1302, 101] on div "Quote" at bounding box center [1366, 100] width 151 height 24
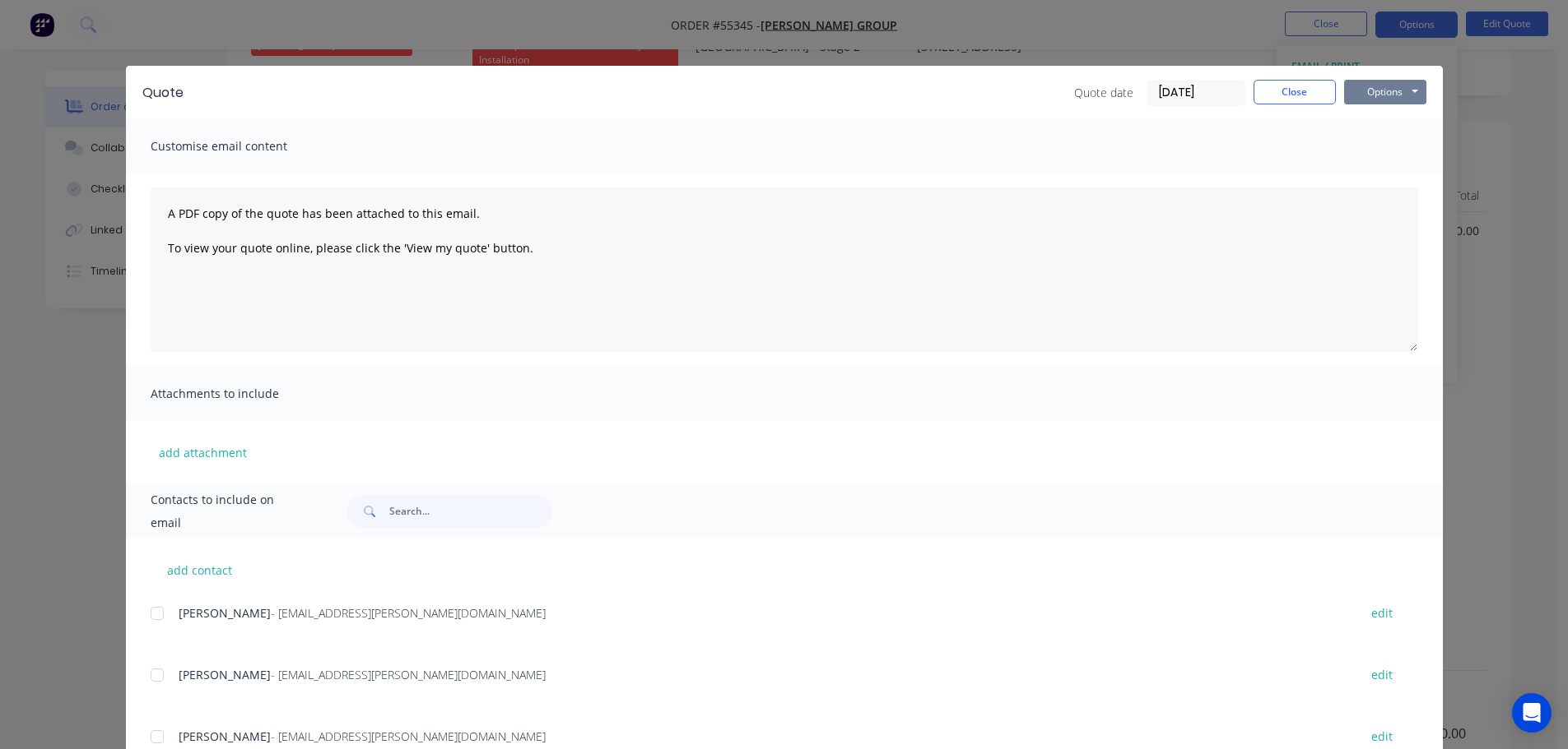
click at [1355, 96] on button "Options" at bounding box center [1385, 92] width 83 height 25
click at [1374, 145] on button "Print" at bounding box center [1397, 148] width 106 height 27
click at [1286, 88] on button "Close" at bounding box center [1295, 92] width 83 height 25
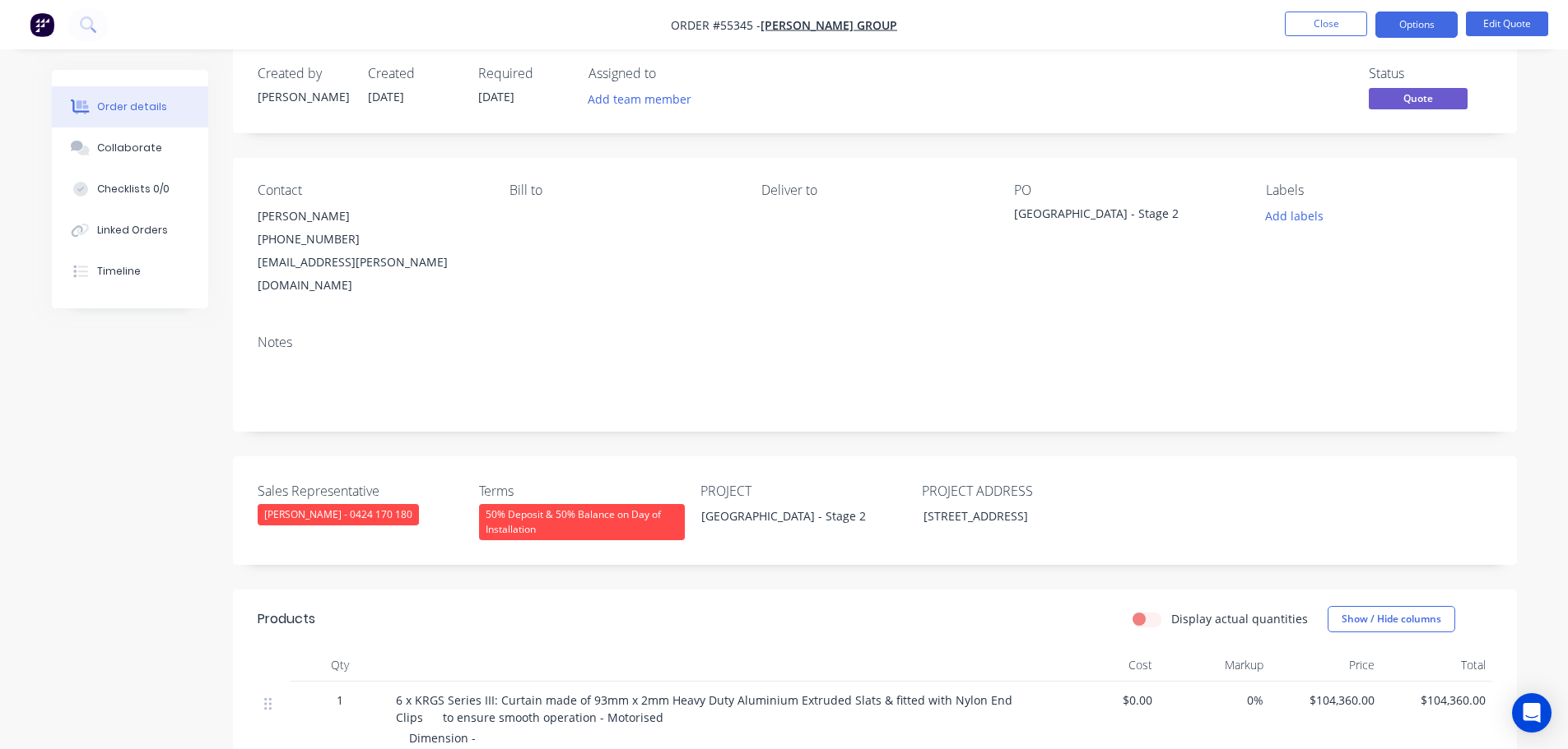
scroll to position [0, 0]
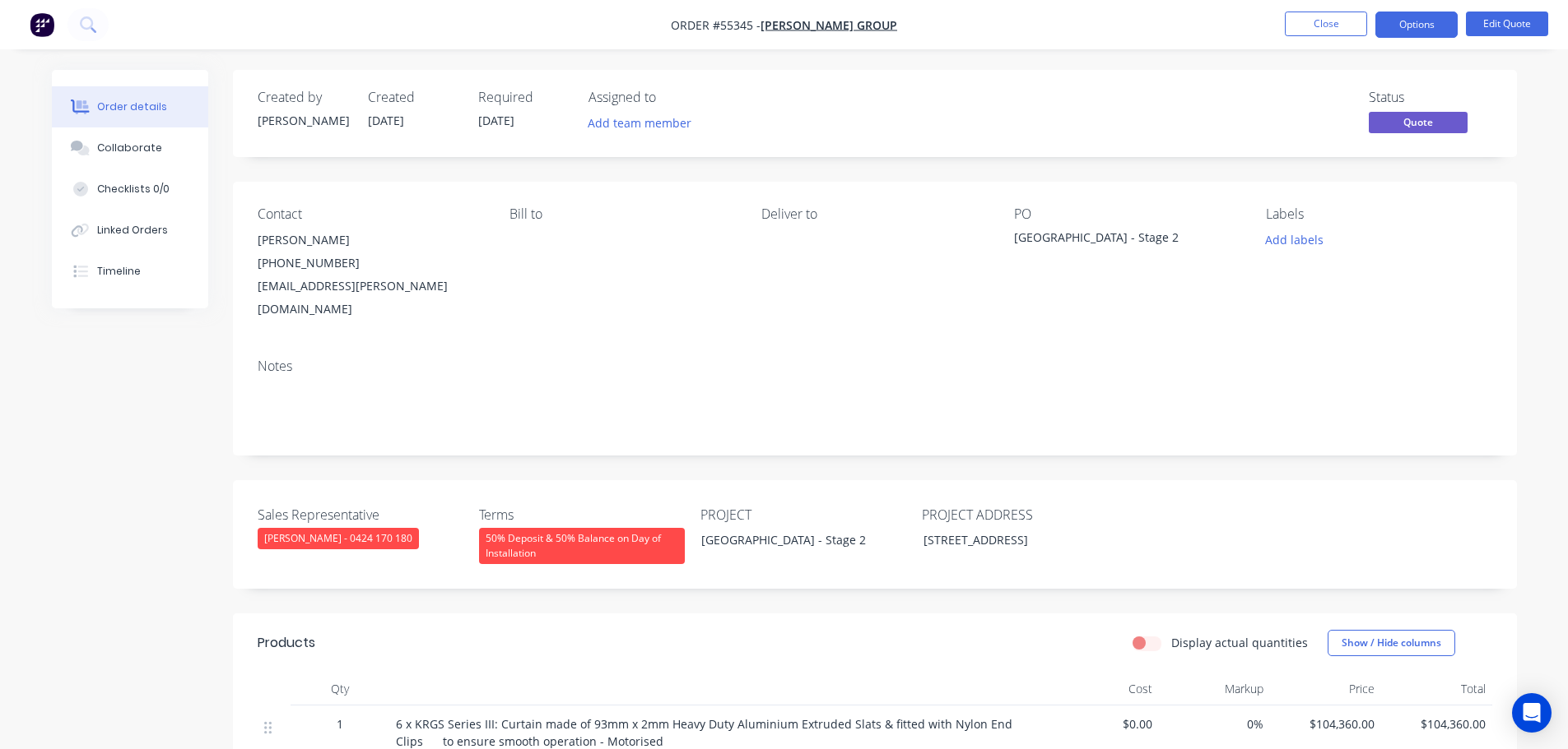
click at [325, 288] on div "jwalker@maben.com.au" at bounding box center [370, 298] width 225 height 46
click at [1092, 237] on div "[GEOGRAPHIC_DATA] - Stage 2" at bounding box center [1117, 240] width 206 height 23
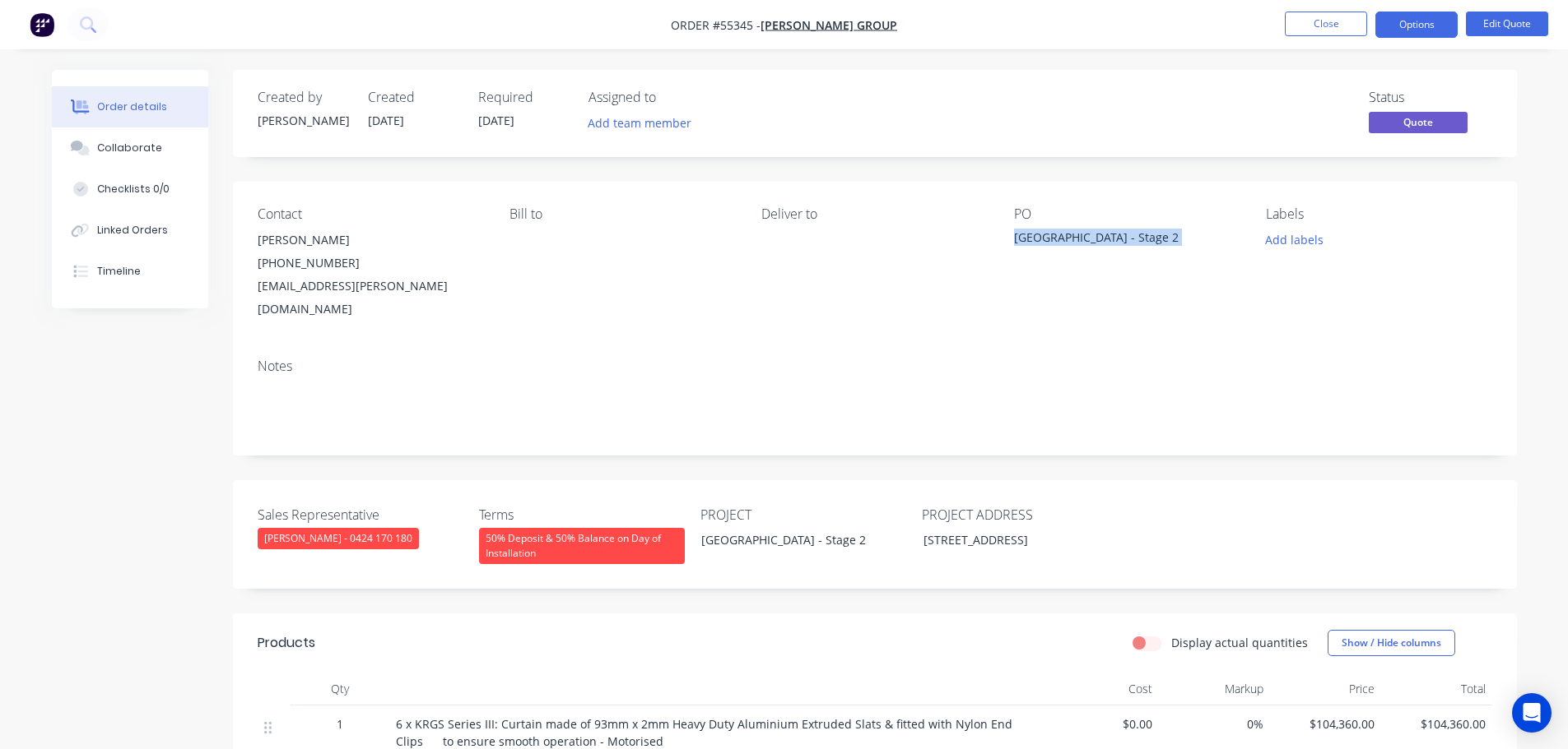
click at [1092, 237] on div "[GEOGRAPHIC_DATA] - Stage 2" at bounding box center [1117, 240] width 206 height 23
click at [735, 359] on div "Notes" at bounding box center [874, 366] width 1234 height 15
click at [1324, 29] on button "Close" at bounding box center [1327, 24] width 83 height 25
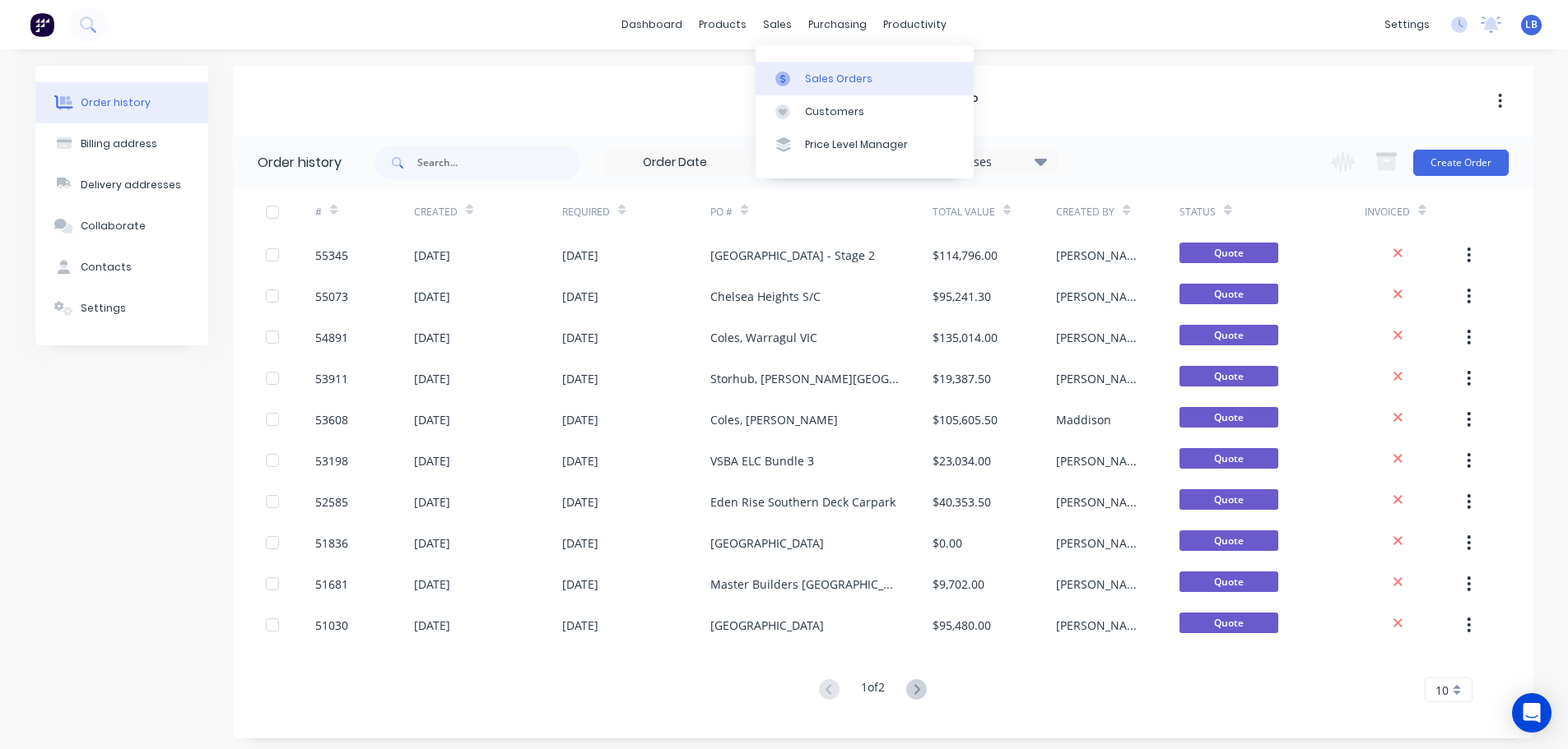
click at [824, 81] on div "Sales Orders" at bounding box center [839, 78] width 67 height 14
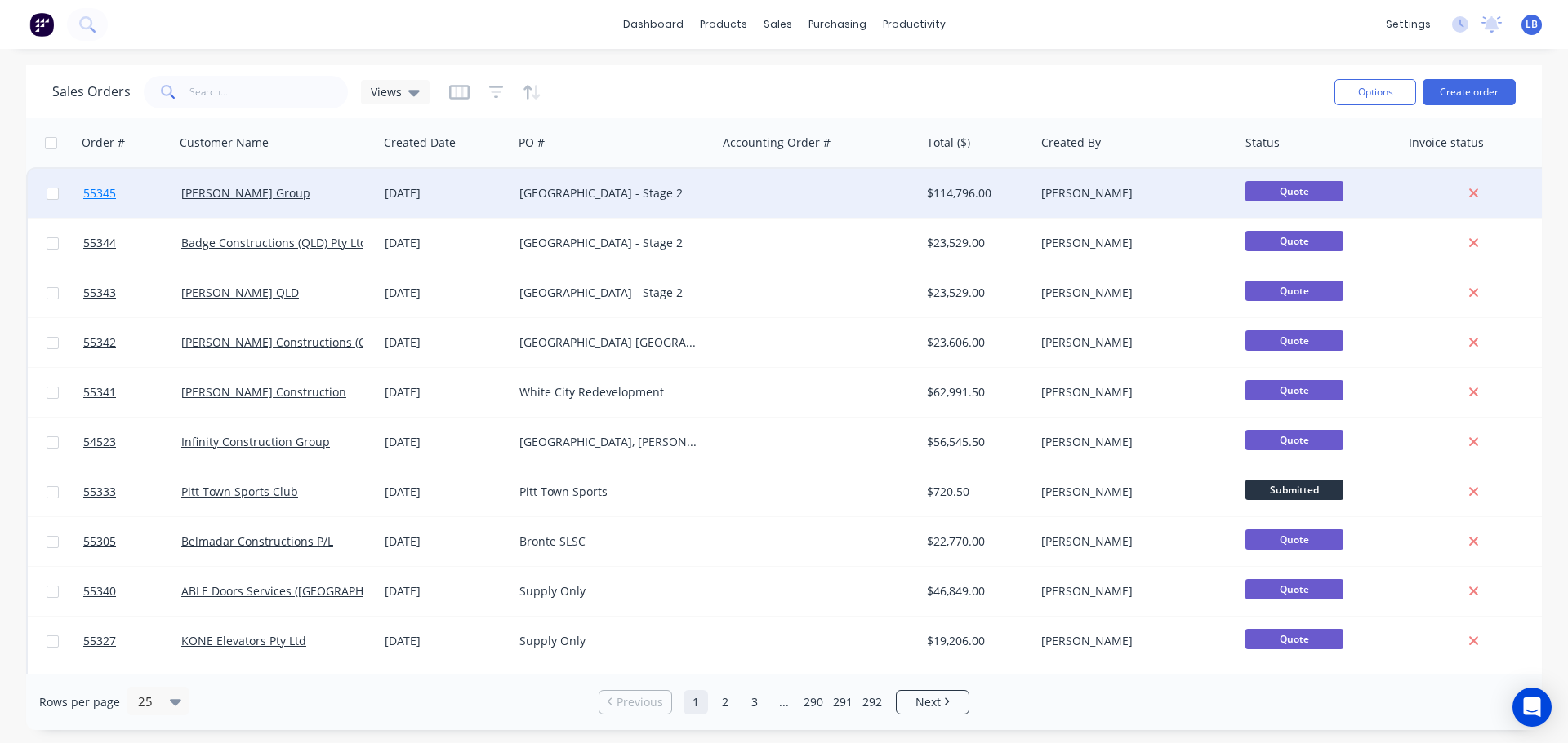
click at [117, 196] on link "55345" at bounding box center [132, 193] width 98 height 49
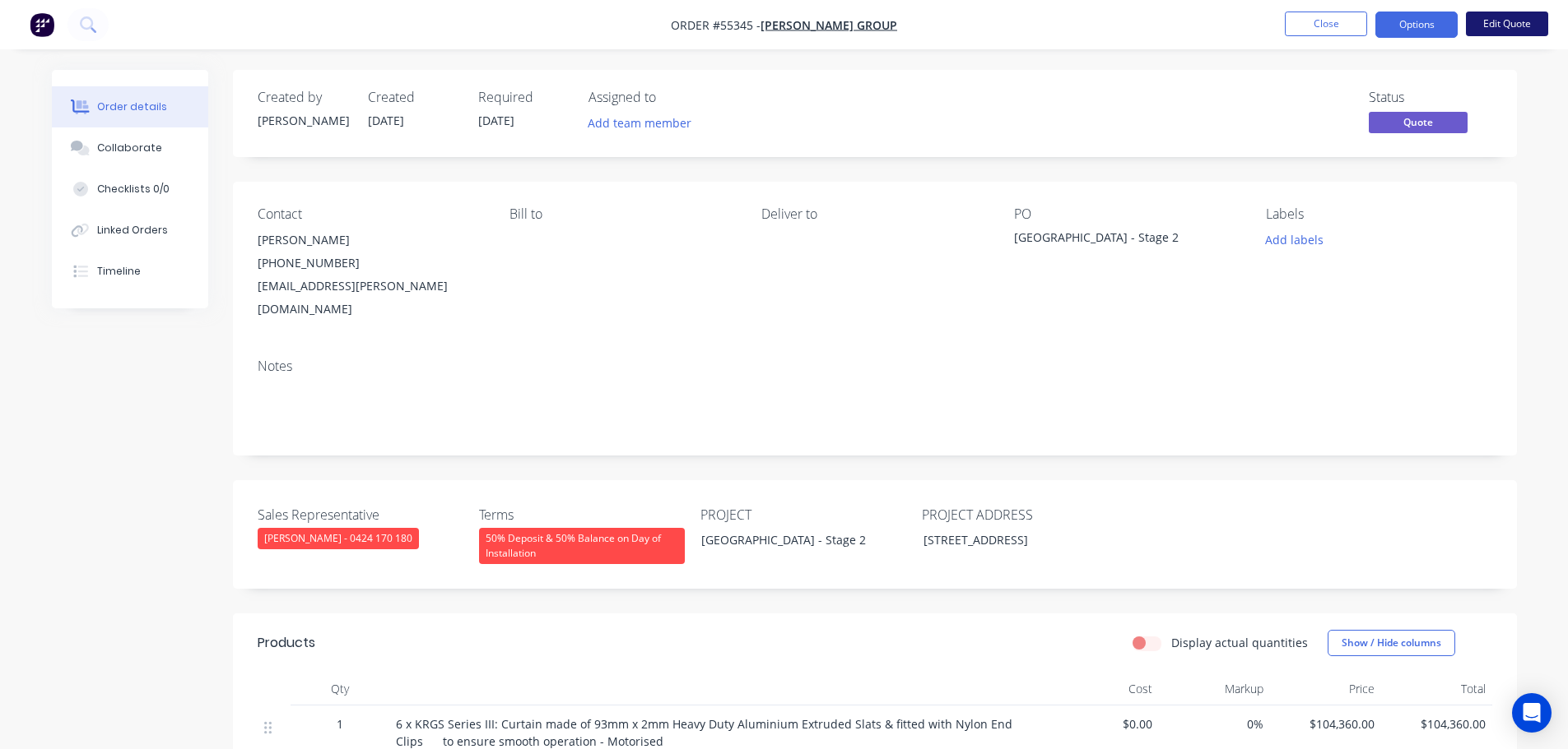
click at [1475, 20] on button "Edit Quote" at bounding box center [1507, 24] width 83 height 25
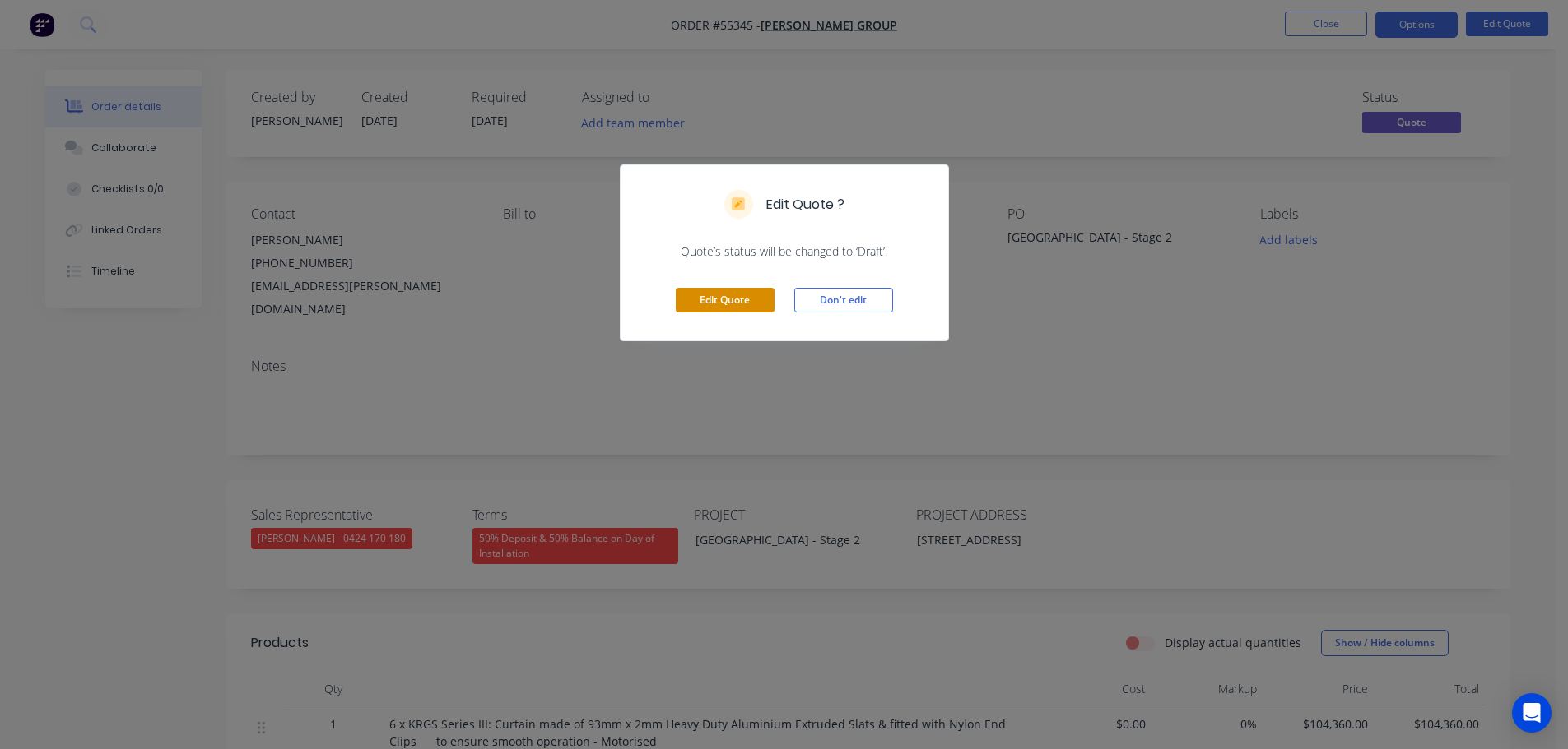
click at [689, 307] on button "Edit Quote" at bounding box center [724, 300] width 99 height 25
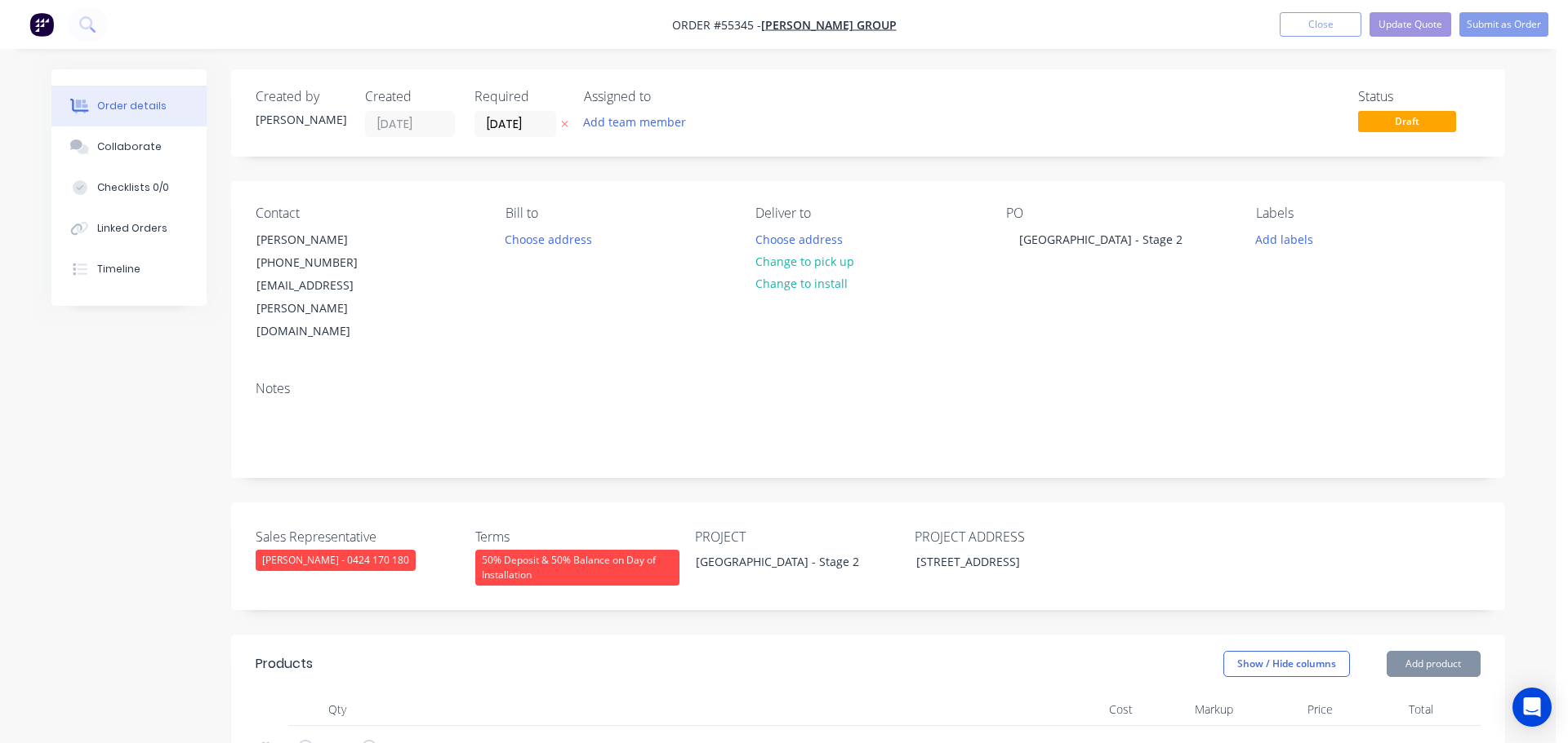
type input "$104,360.00"
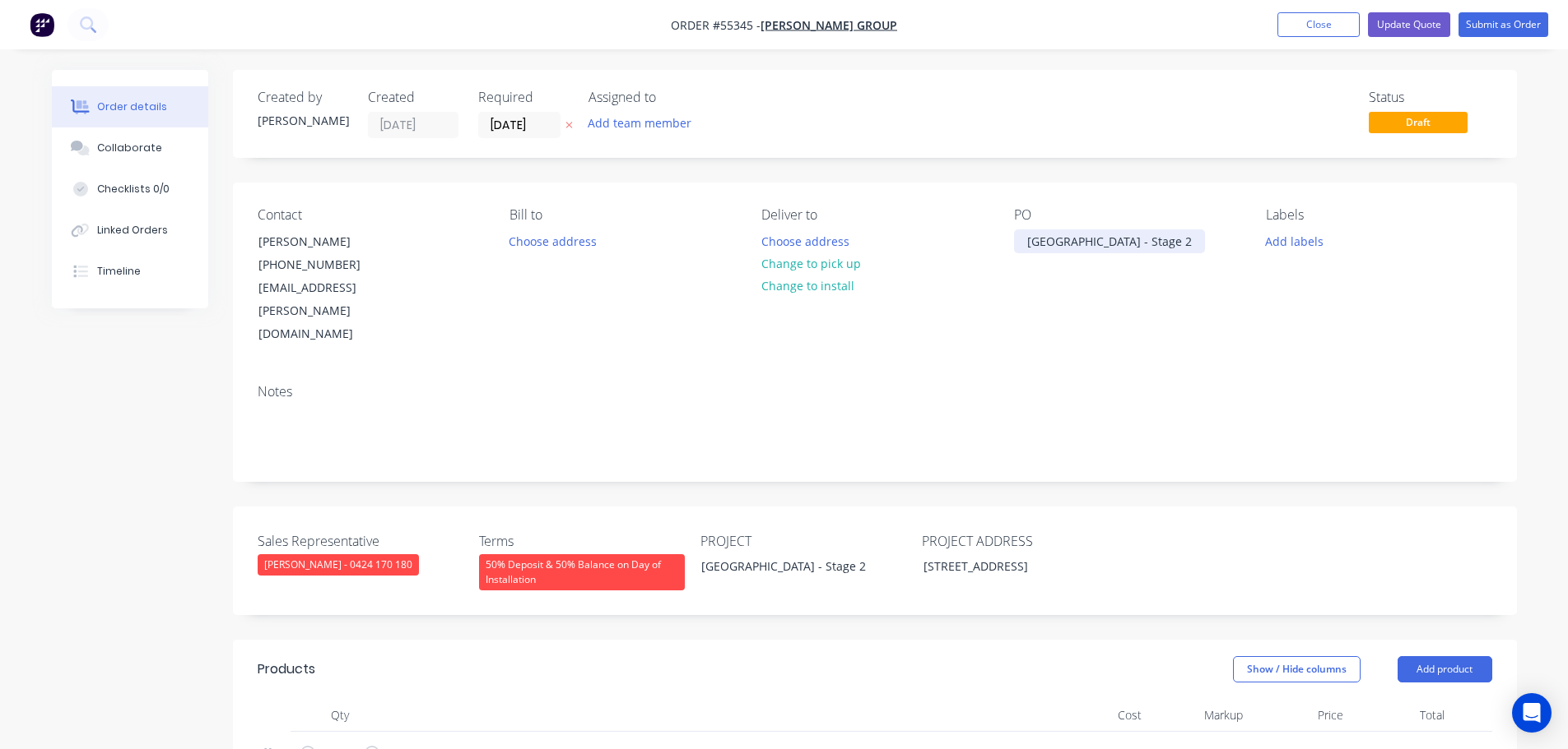
drag, startPoint x: 1196, startPoint y: 241, endPoint x: 982, endPoint y: 270, distance: 216.0
click at [982, 270] on div "Contact Josh Walker (03) 9329 2166 jwalker@maben.com.au Bill to Choose address …" at bounding box center [874, 277] width 1284 height 188
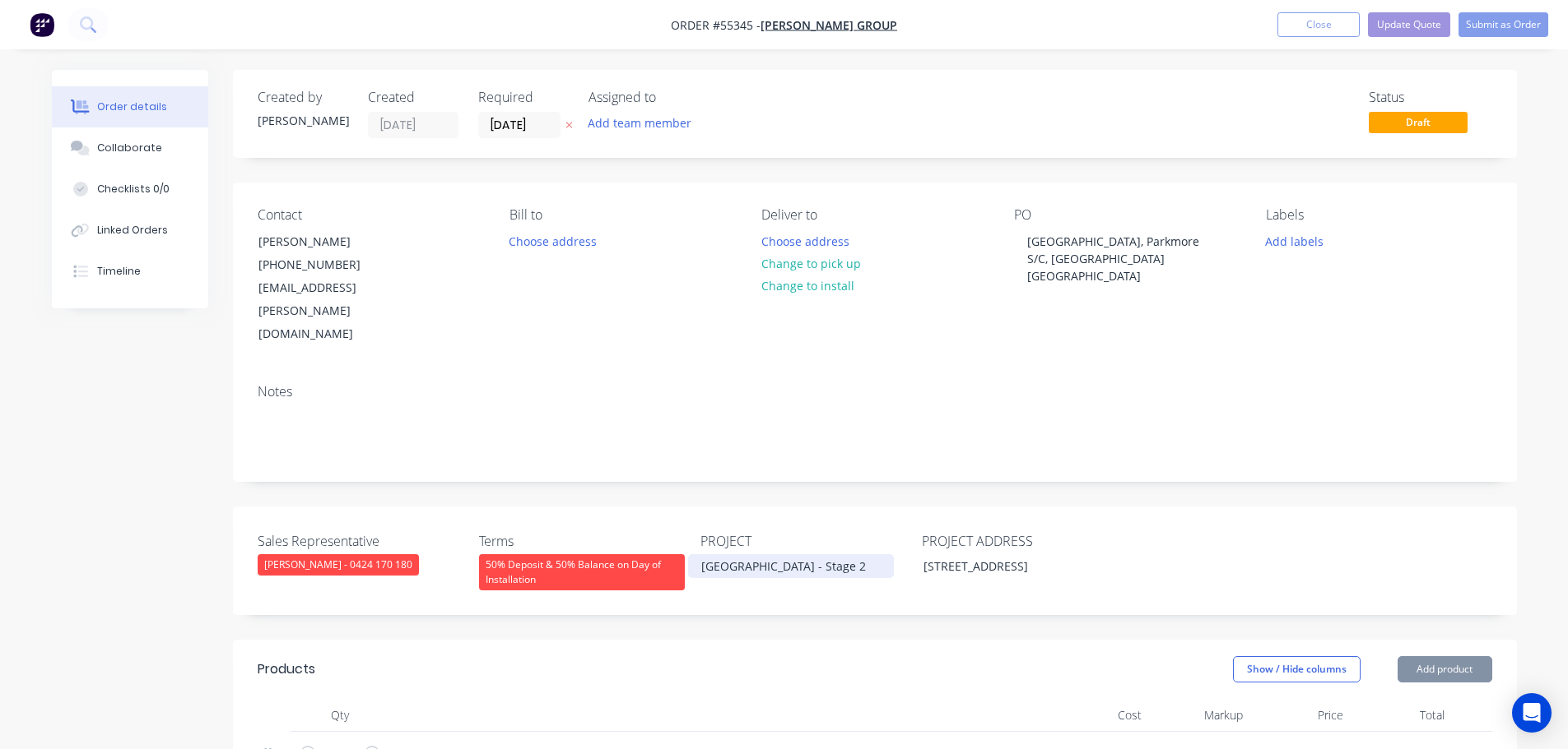
drag, startPoint x: 858, startPoint y: 524, endPoint x: 693, endPoint y: 533, distance: 165.2
click at [693, 533] on div "Sales Representative Clayton Blackman - 0424 170 180 Terms 50% Deposit & 50% Ba…" at bounding box center [874, 561] width 1284 height 109
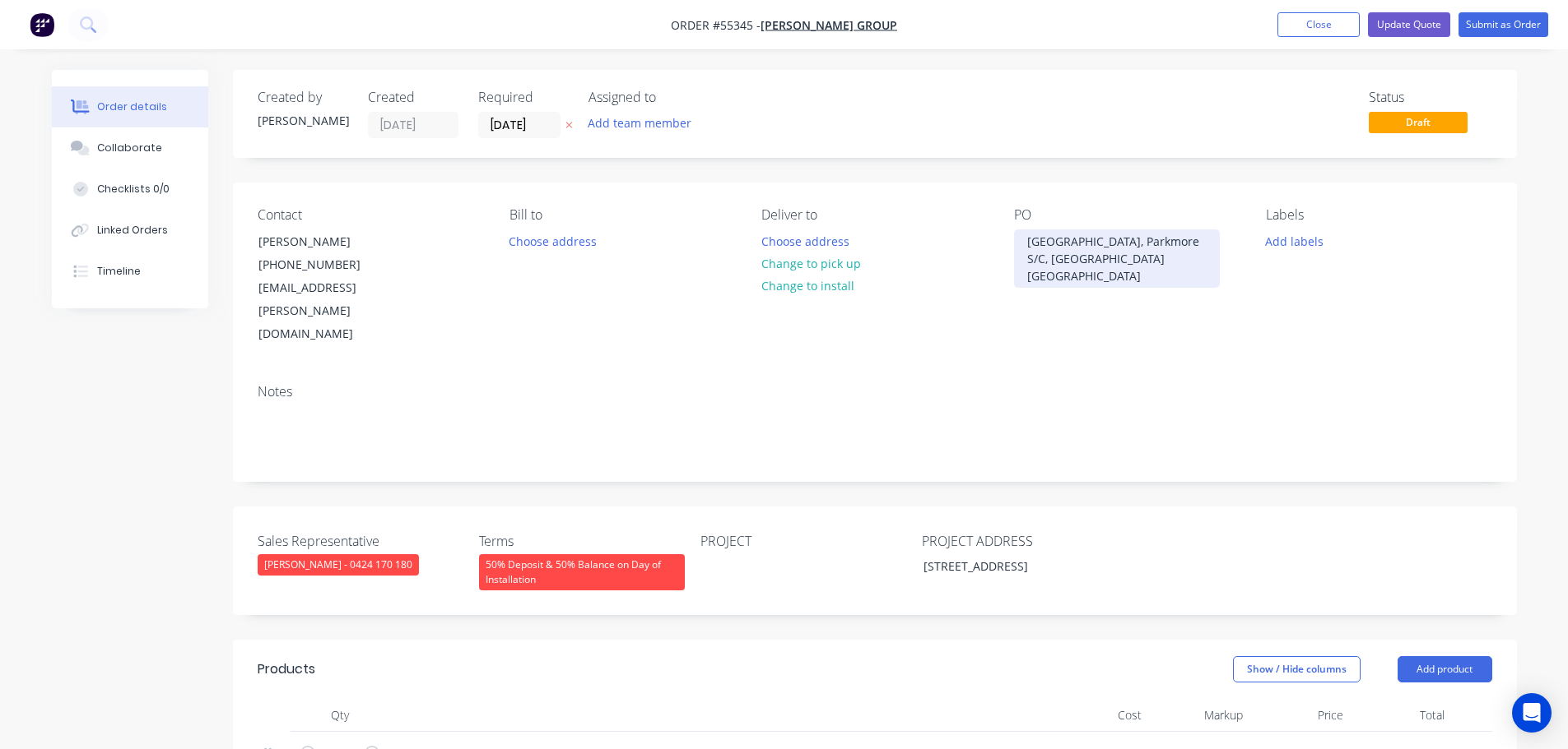
click at [1063, 244] on div "[GEOGRAPHIC_DATA], Parkmore S/C, [GEOGRAPHIC_DATA] [GEOGRAPHIC_DATA]" at bounding box center [1117, 259] width 206 height 59
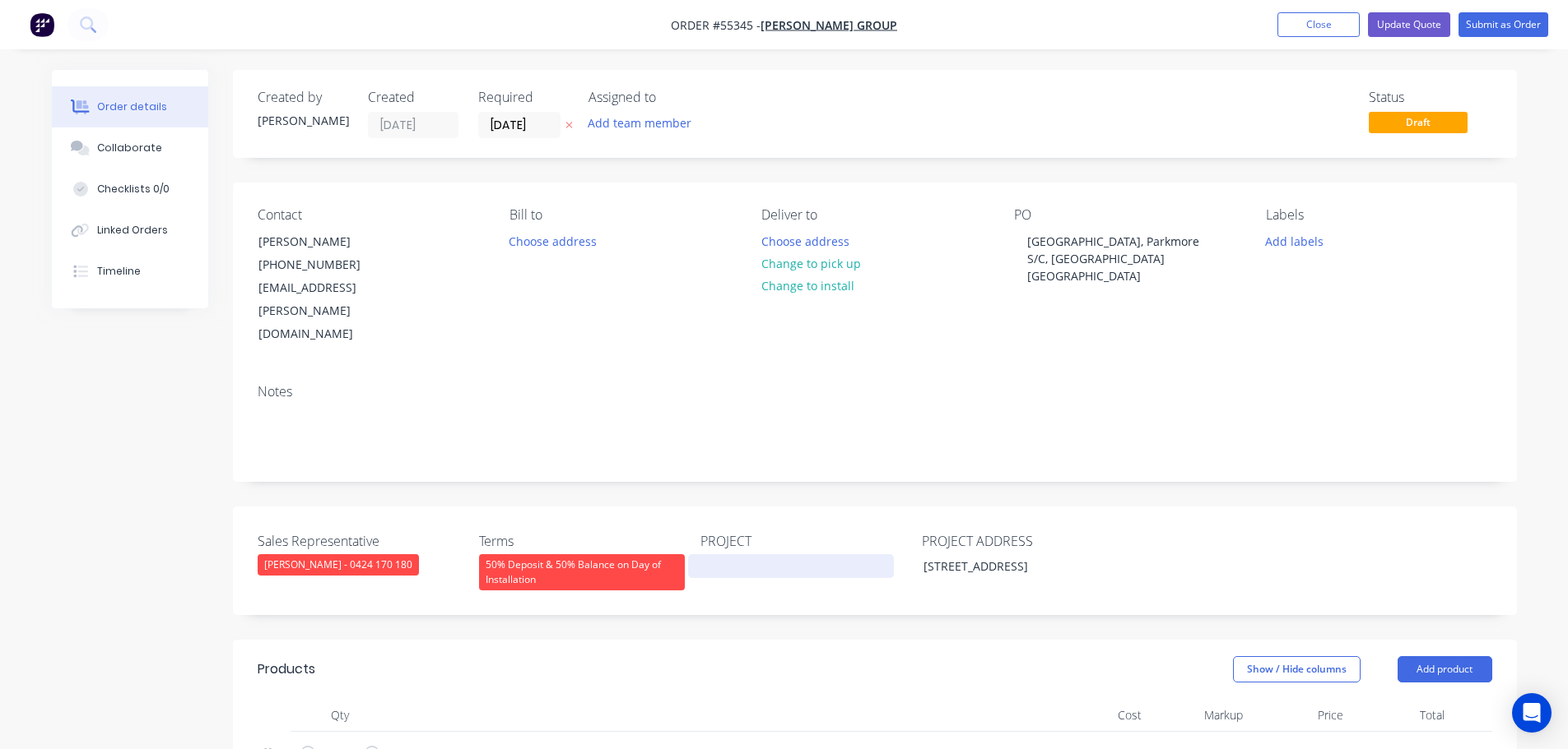
click at [727, 555] on div at bounding box center [791, 566] width 206 height 24
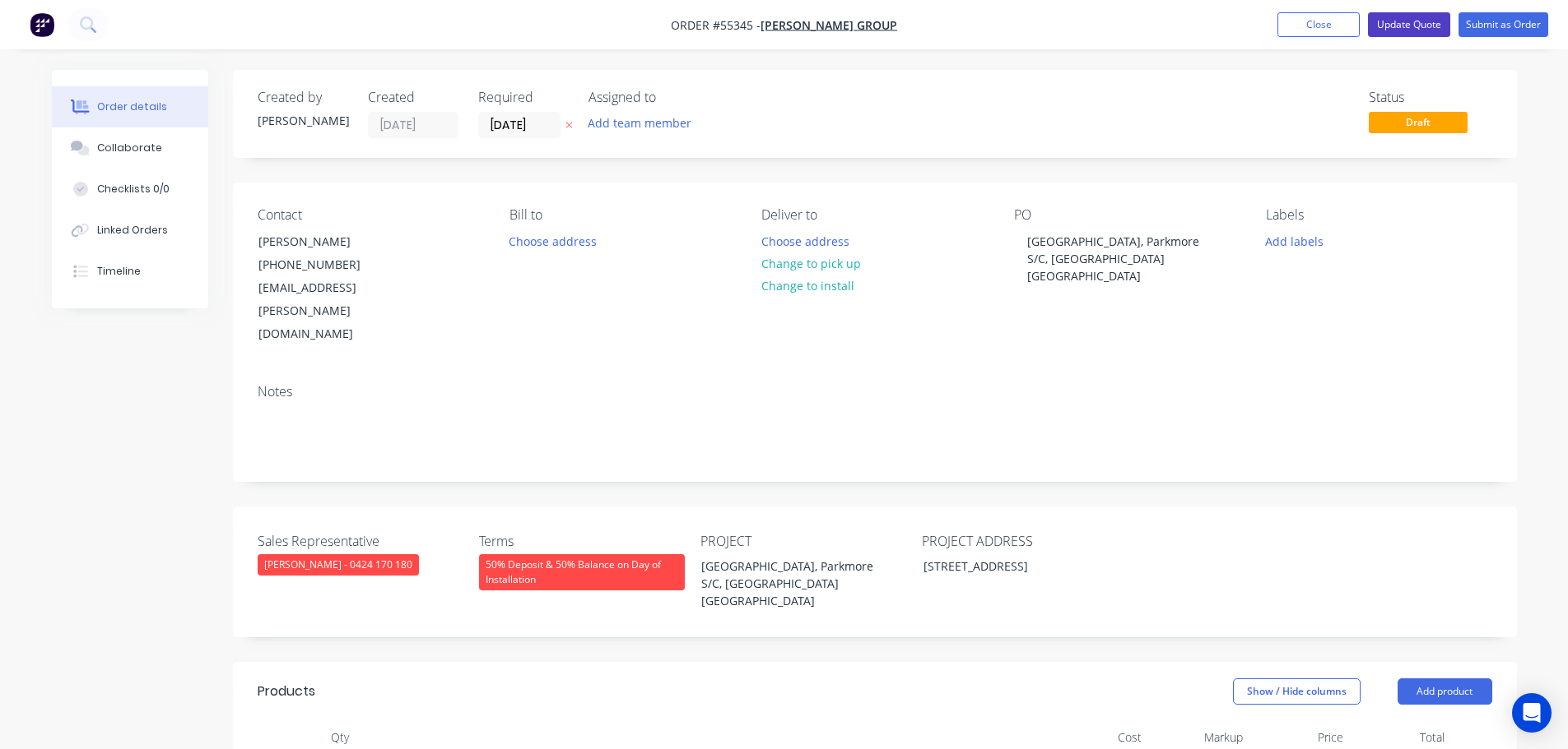
click at [1405, 25] on button "Update Quote" at bounding box center [1409, 25] width 83 height 25
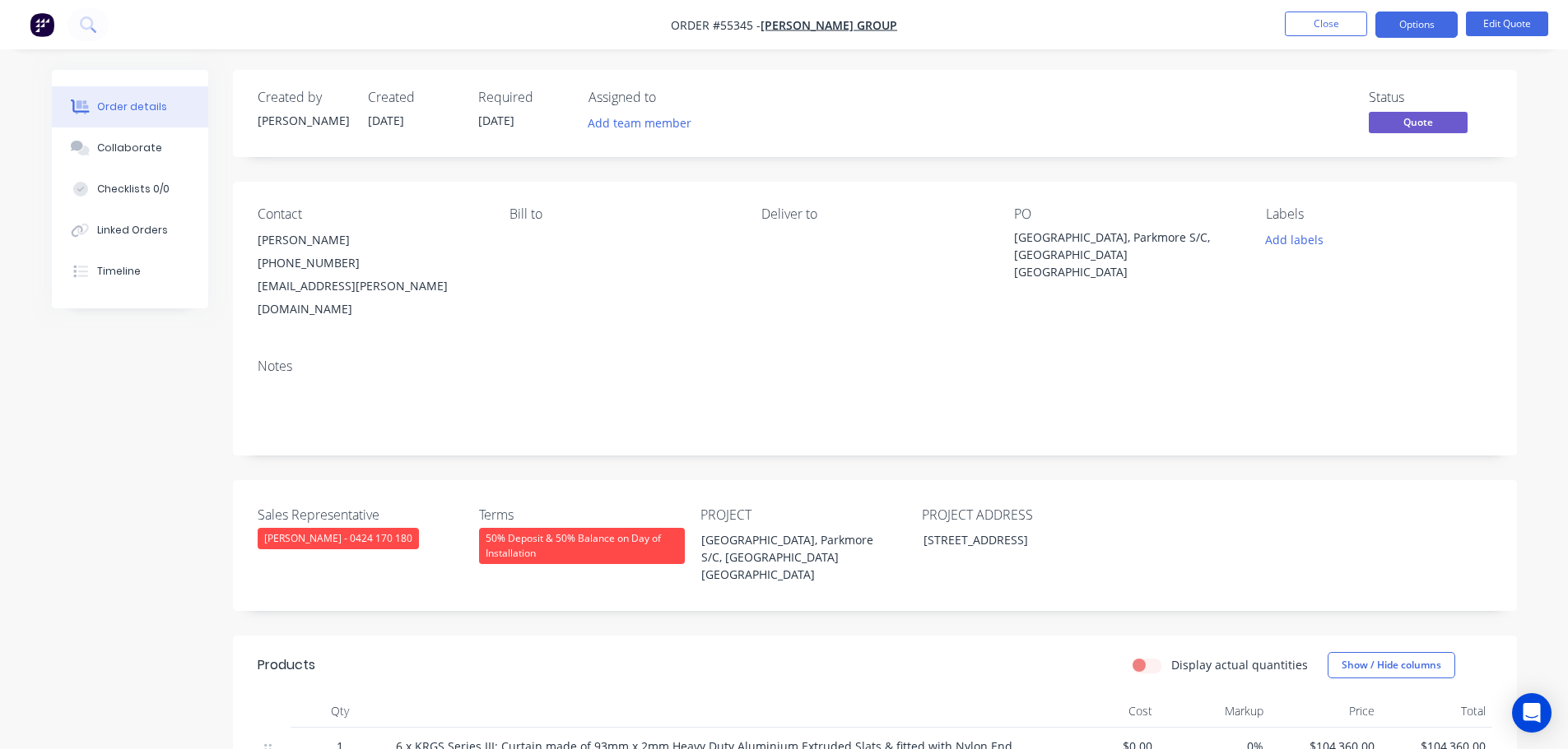
click at [1405, 25] on button "Options" at bounding box center [1417, 24] width 83 height 26
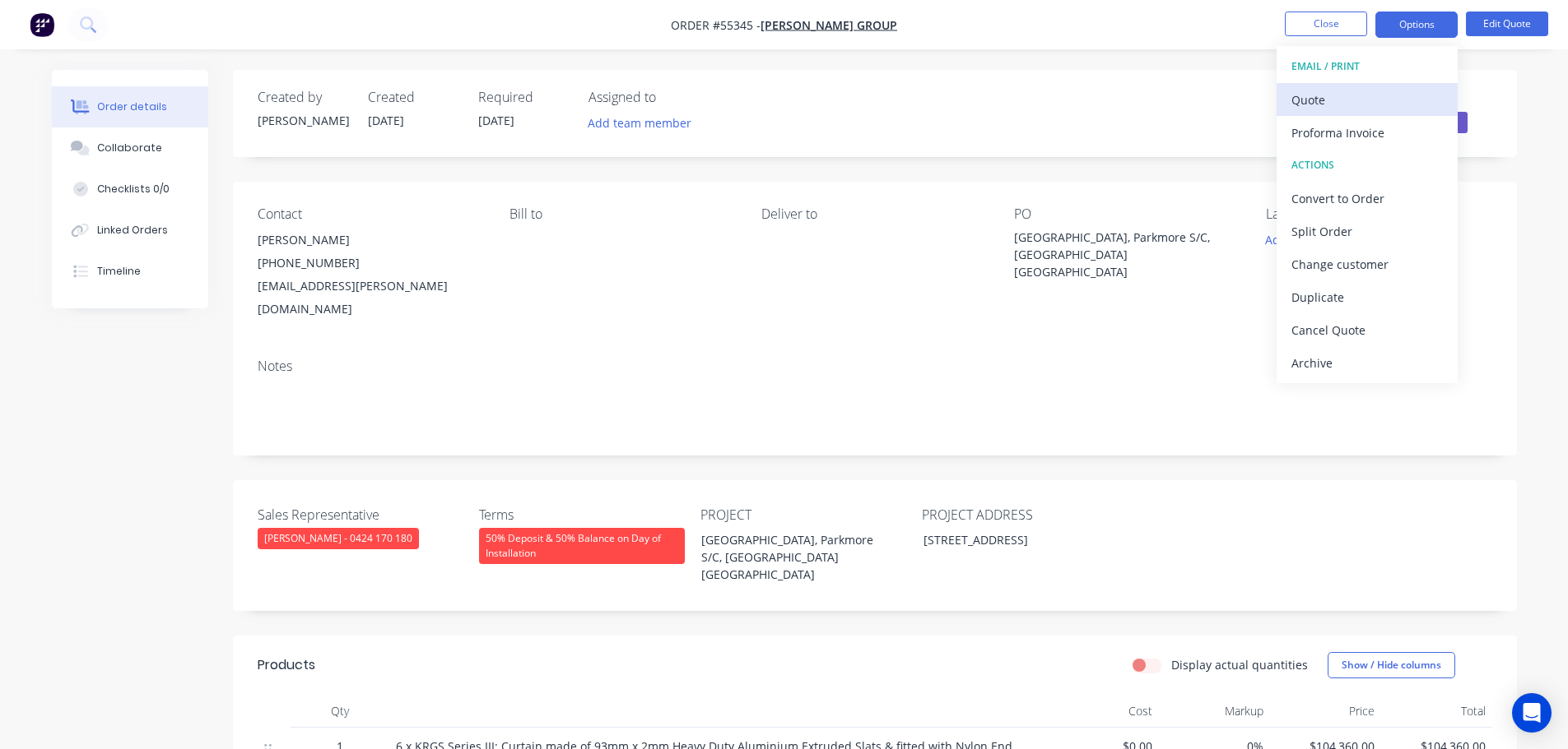
click at [1321, 101] on div "Quote" at bounding box center [1366, 100] width 151 height 24
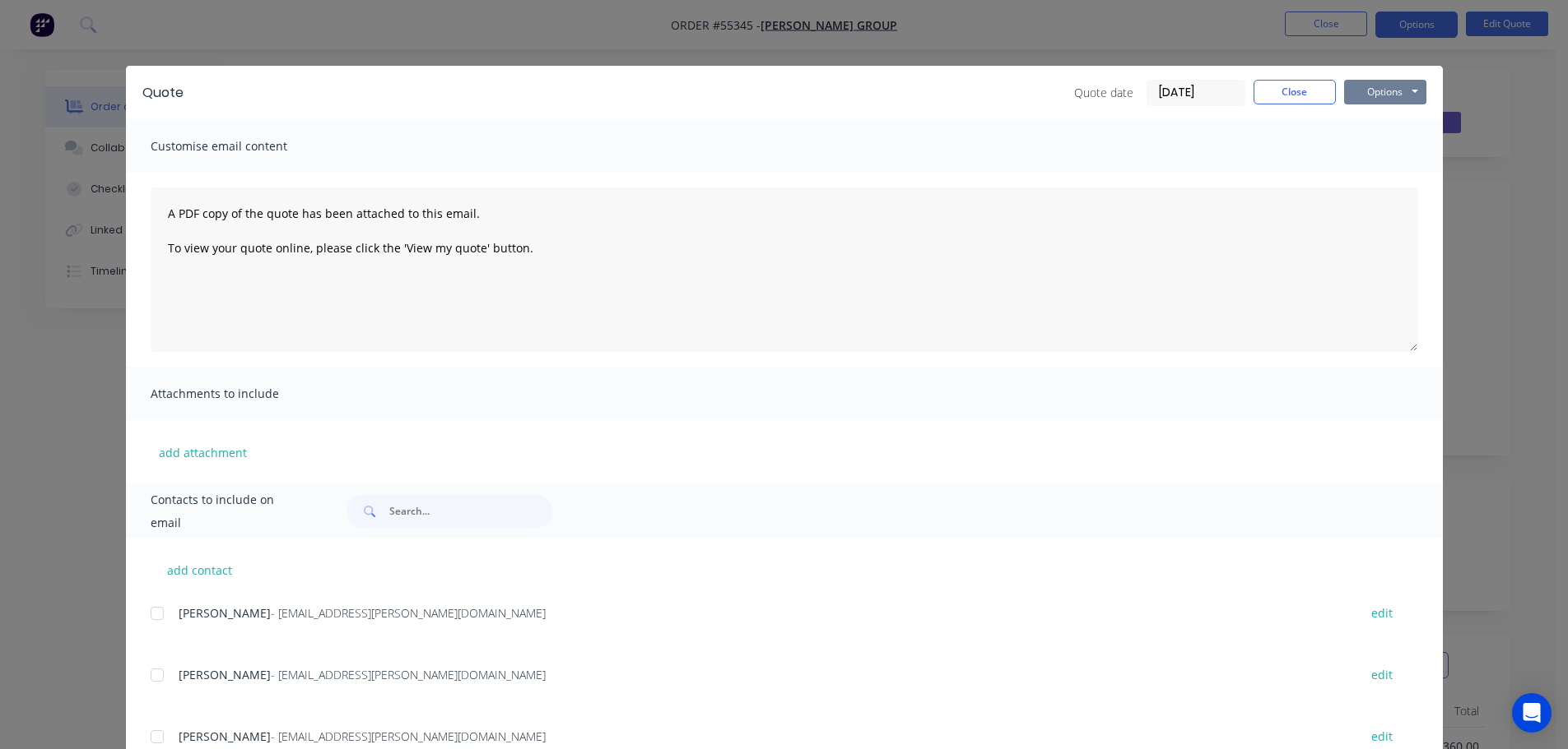
click at [1365, 93] on button "Options" at bounding box center [1385, 92] width 83 height 25
click at [1380, 151] on button "Print" at bounding box center [1397, 148] width 106 height 27
drag, startPoint x: 1292, startPoint y: 91, endPoint x: 1285, endPoint y: 102, distance: 13.0
click at [1292, 91] on button "Close" at bounding box center [1295, 92] width 83 height 25
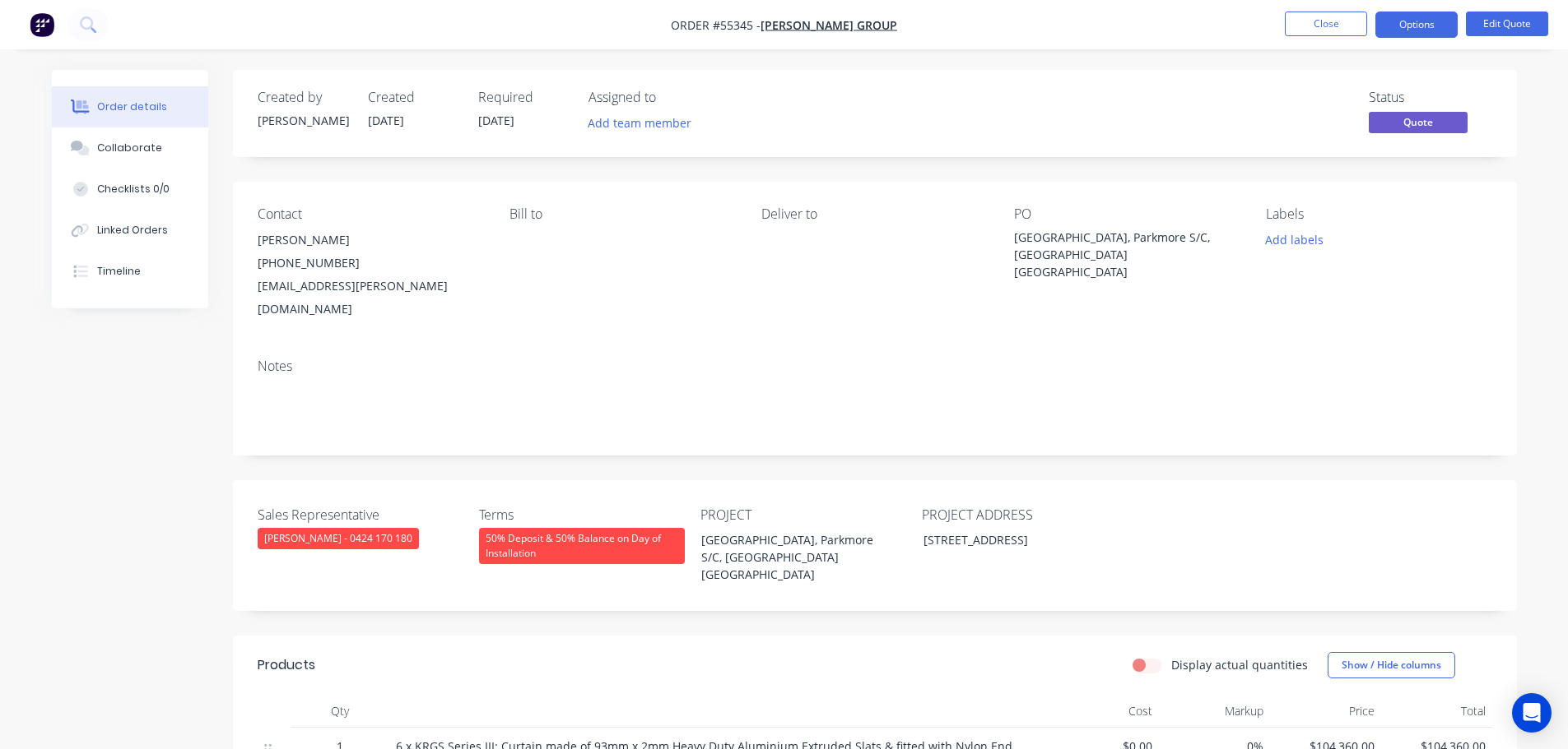
click at [1057, 239] on div "[GEOGRAPHIC_DATA], Parkmore S/C, [GEOGRAPHIC_DATA] [GEOGRAPHIC_DATA]" at bounding box center [1117, 255] width 206 height 52
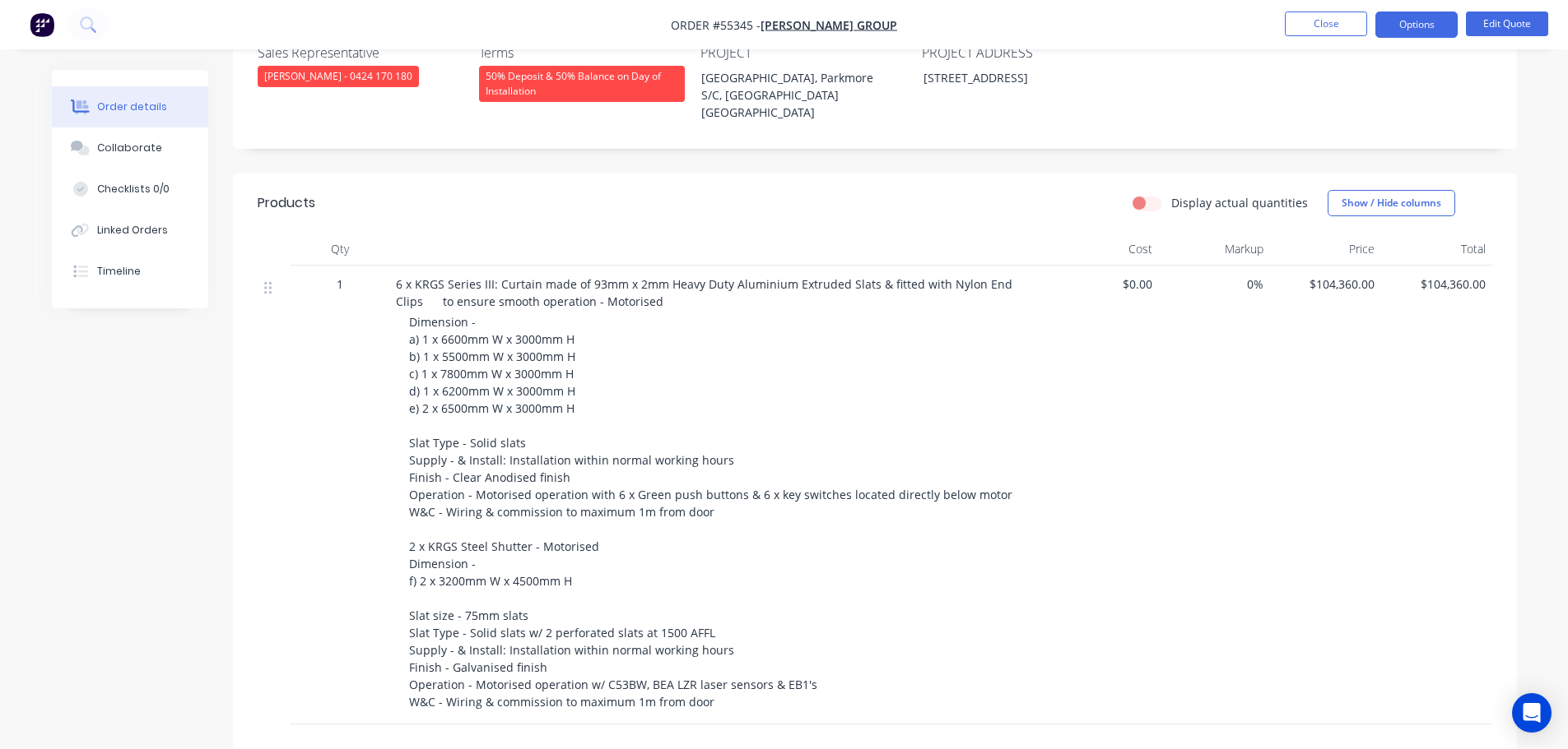
scroll to position [493, 0]
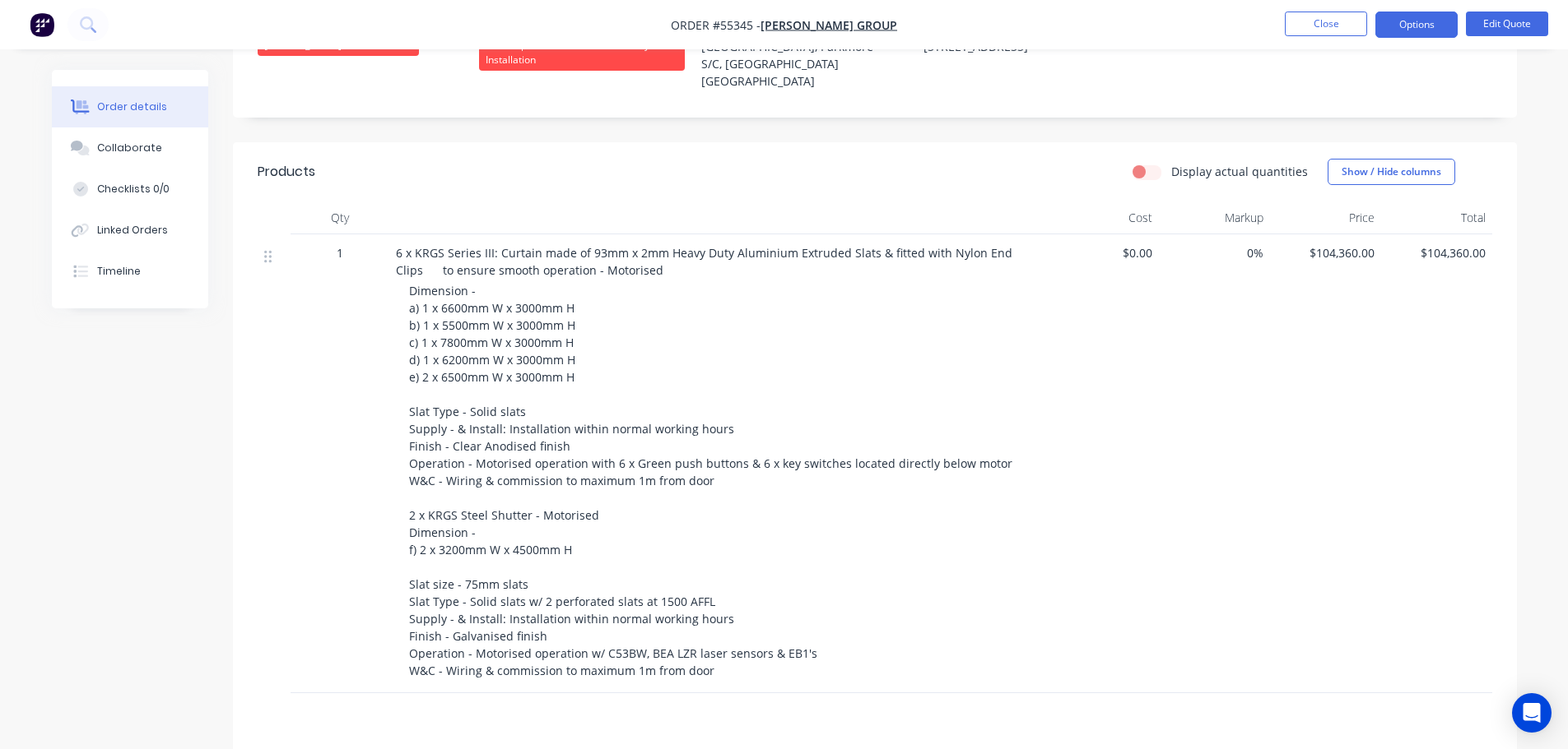
drag, startPoint x: 1073, startPoint y: 368, endPoint x: 1080, endPoint y: 362, distance: 9.2
click at [1073, 368] on div "$0.00" at bounding box center [1103, 463] width 112 height 459
click at [926, 61] on div "Sales Representative Clayton Blackman - 0424 170 180 Terms 50% Deposit & 50% Ba…" at bounding box center [874, 52] width 1284 height 131
click at [1505, 26] on button "Edit Quote" at bounding box center [1507, 24] width 83 height 25
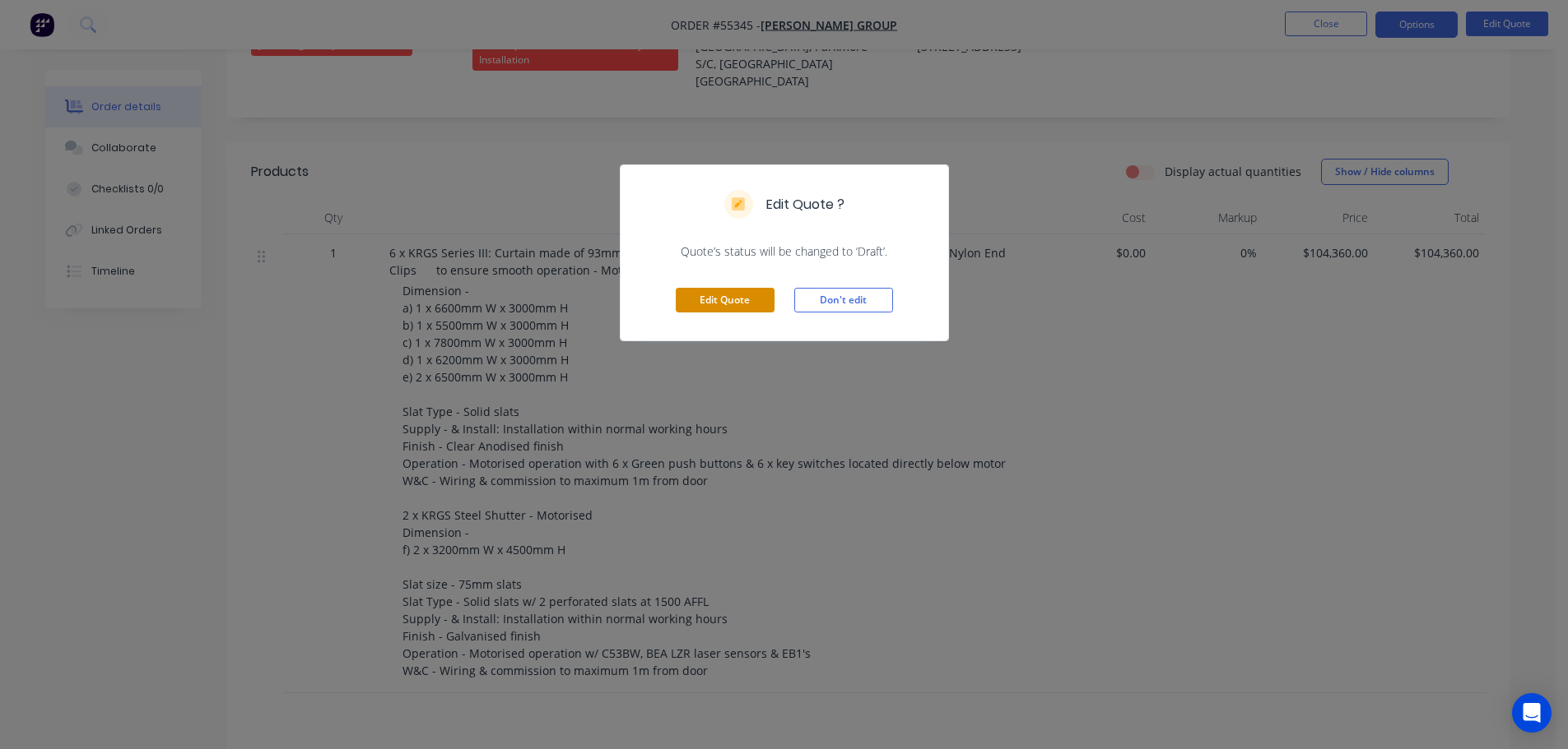
click at [716, 305] on button "Edit Quote" at bounding box center [724, 300] width 99 height 25
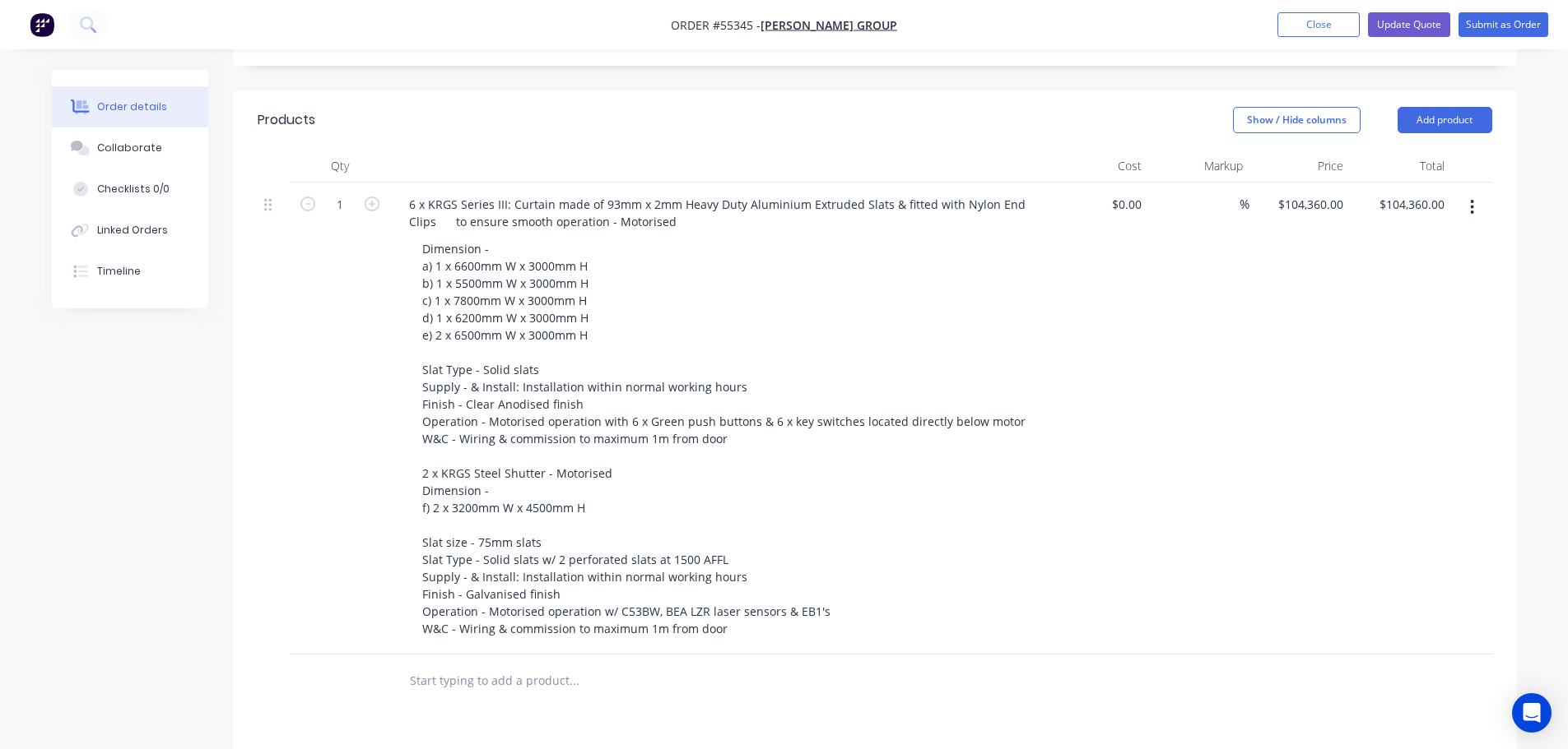
scroll to position [576, 0]
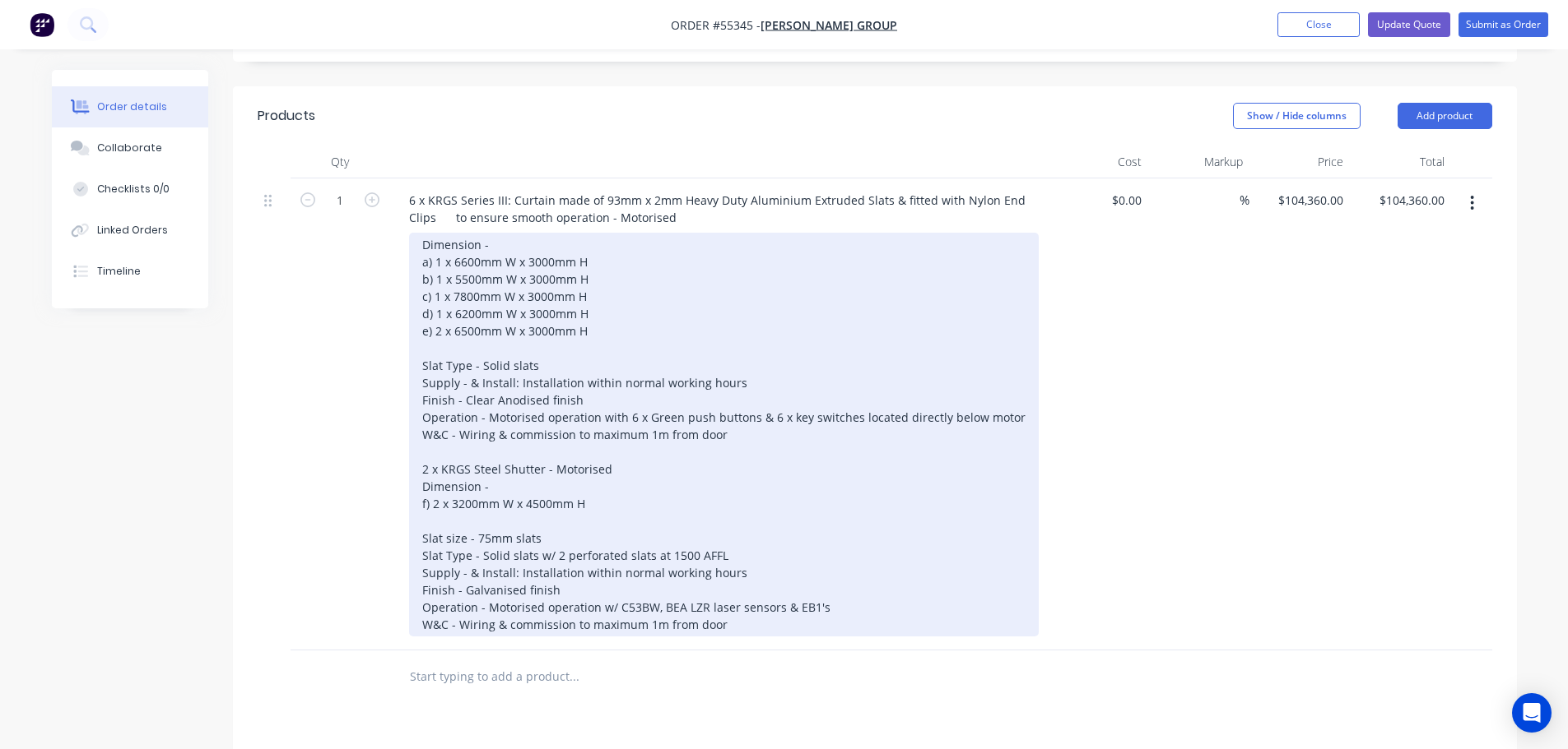
click at [469, 407] on div "Dimension - a) 1 x 6600mm W x 3000mm H b) 1 x 5500mm W x 3000mm H c) 1 x 7800mm…" at bounding box center [723, 435] width 630 height 404
drag, startPoint x: 441, startPoint y: 408, endPoint x: 464, endPoint y: 463, distance: 59.6
click at [441, 408] on div "Dimension - a) 1 x 6600mm W x 3000mm H b) 1 x 5500mm W x 3000mm H c) 1 x 7800mm…" at bounding box center [723, 435] width 630 height 404
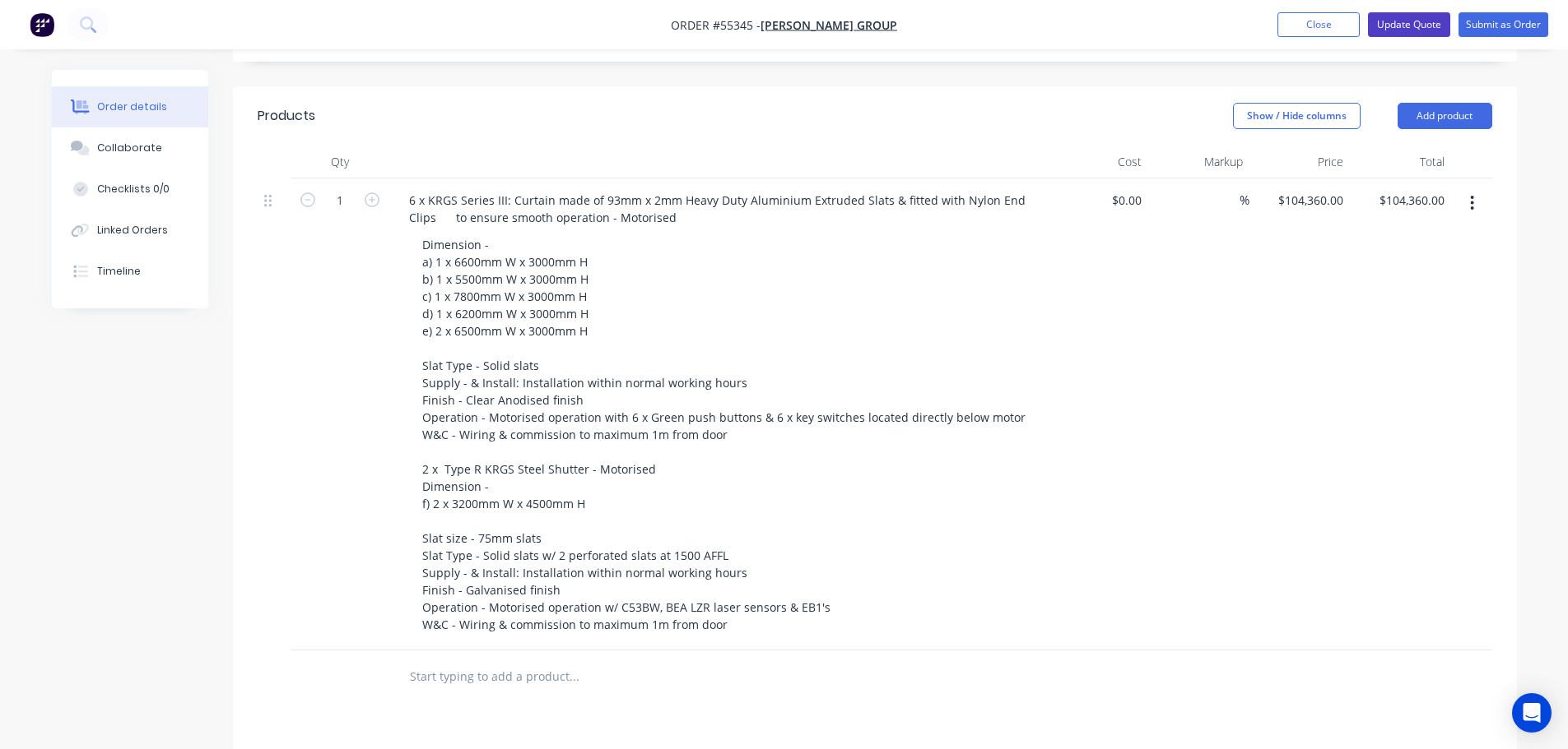
click at [1419, 23] on button "Update Quote" at bounding box center [1409, 25] width 83 height 25
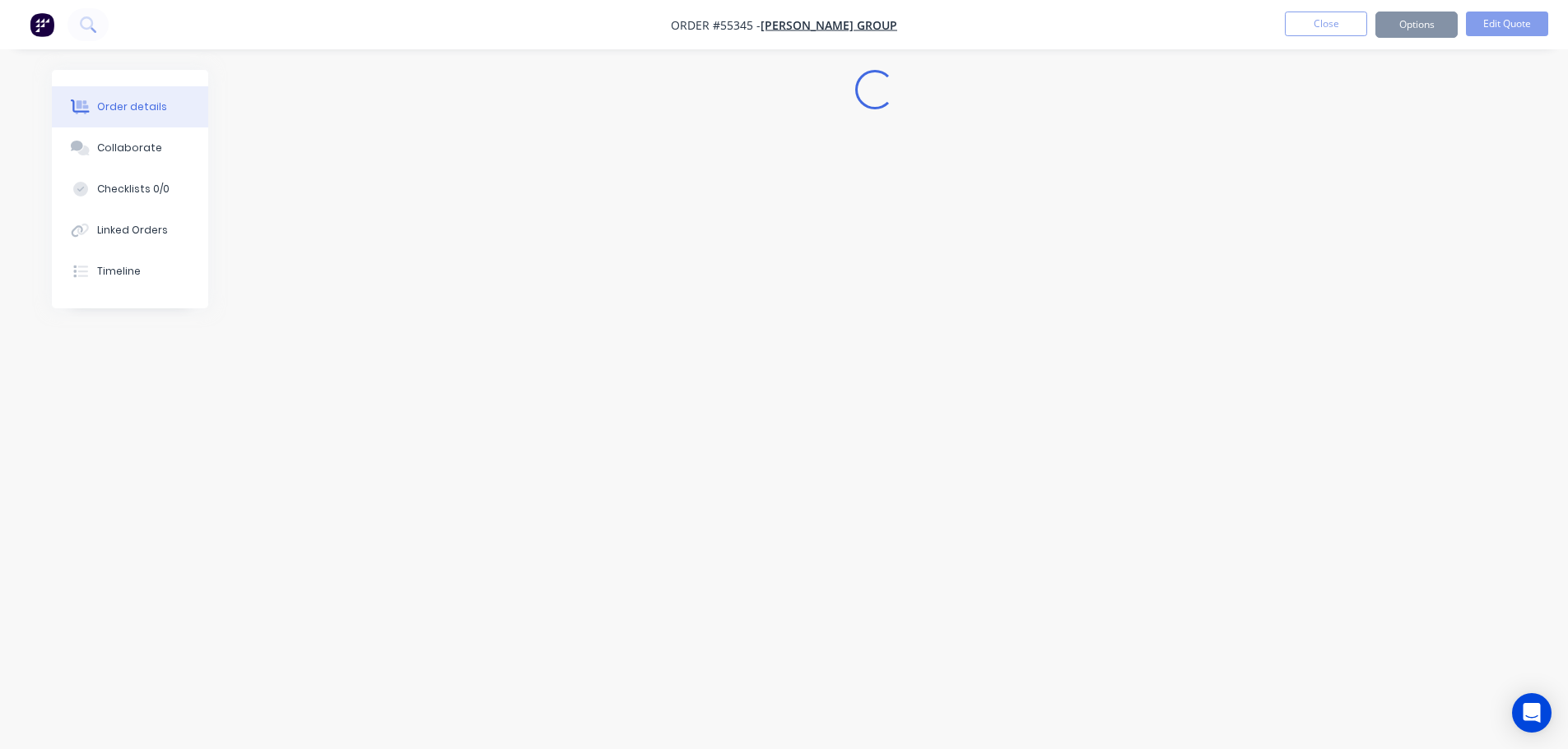
scroll to position [0, 0]
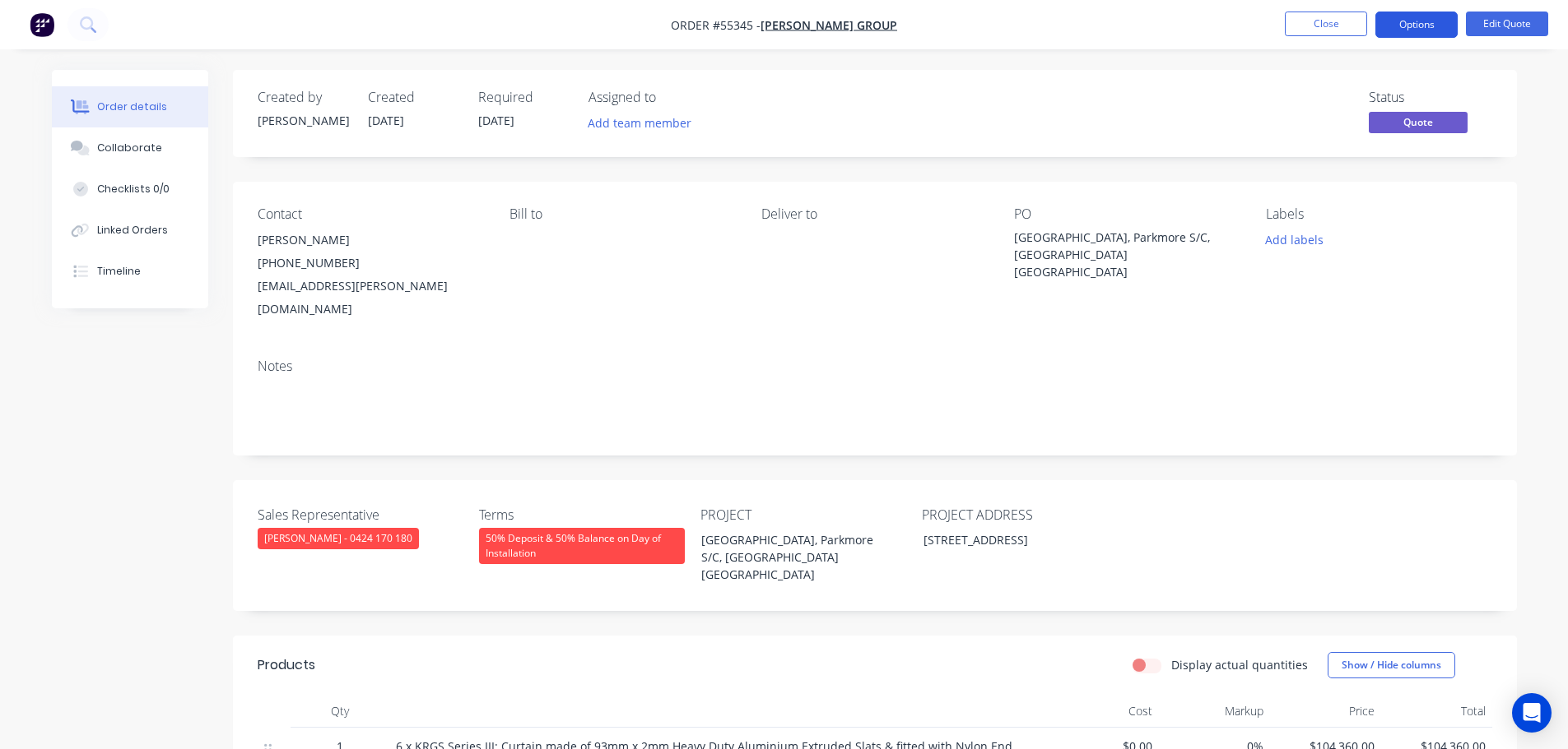
click at [1412, 26] on button "Options" at bounding box center [1417, 24] width 83 height 26
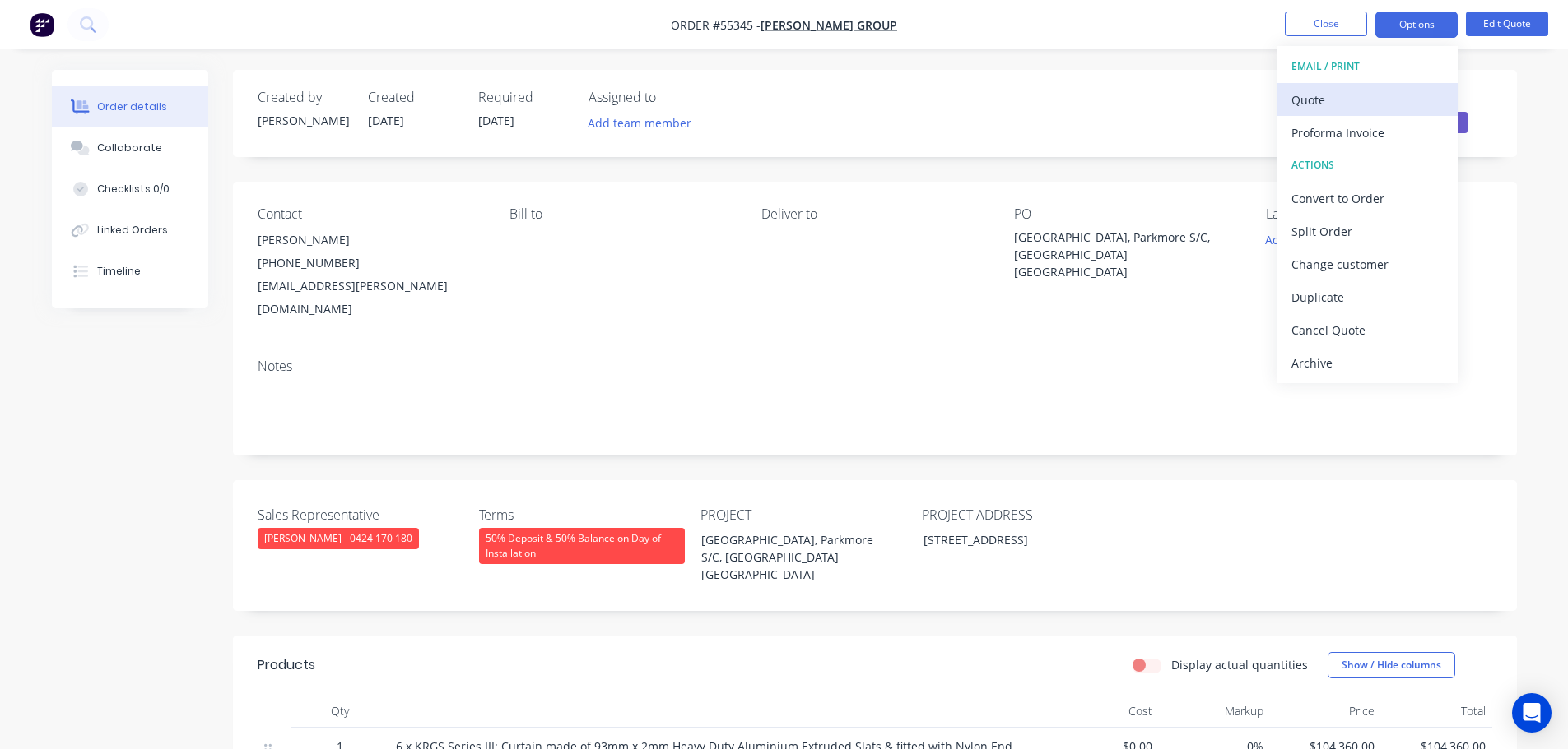
click at [1307, 105] on div "Quote" at bounding box center [1366, 100] width 151 height 24
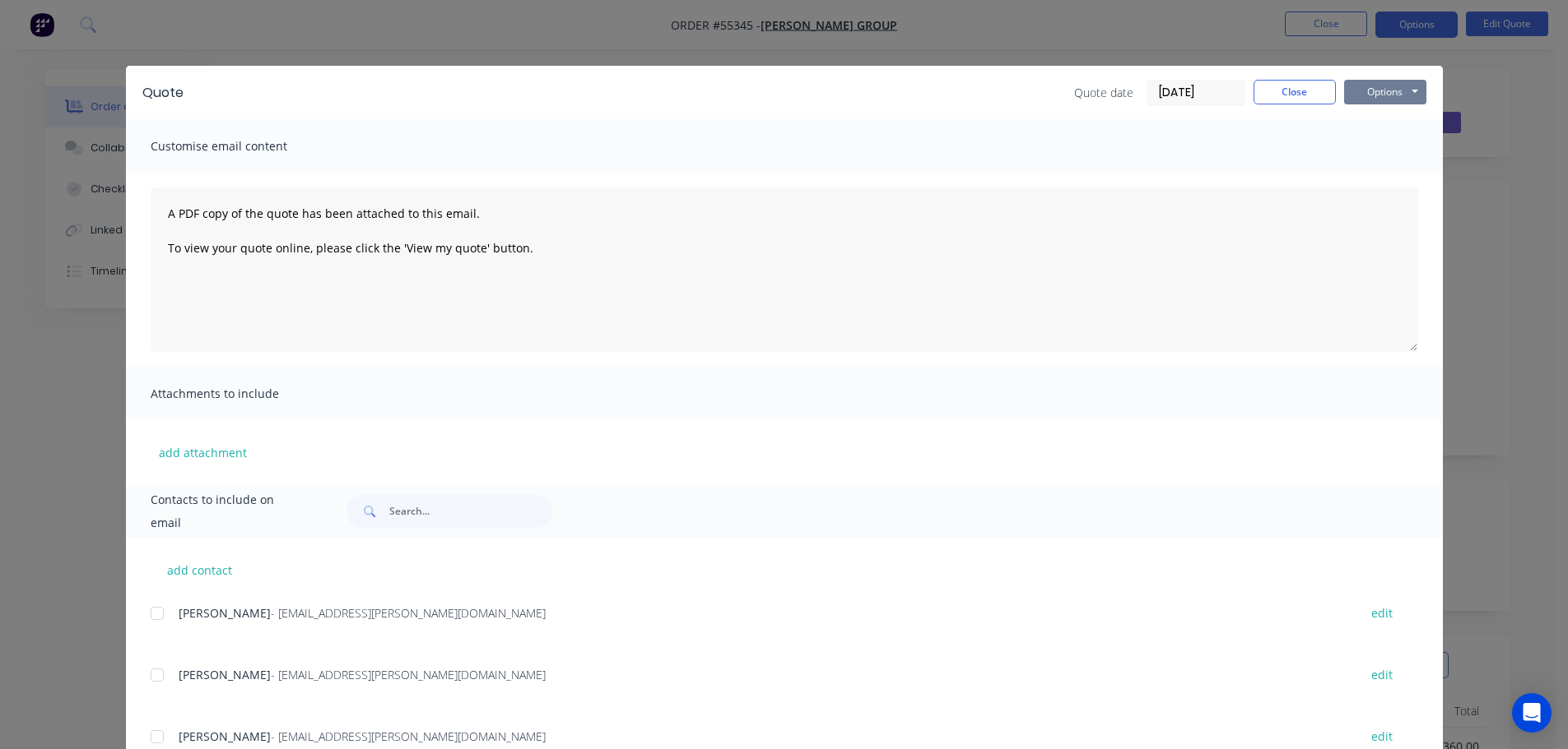
drag, startPoint x: 1356, startPoint y: 92, endPoint x: 1358, endPoint y: 106, distance: 14.1
click at [1356, 93] on button "Options" at bounding box center [1385, 92] width 83 height 25
click at [1377, 148] on button "Print" at bounding box center [1397, 148] width 106 height 27
click at [1277, 86] on button "Close" at bounding box center [1295, 92] width 83 height 25
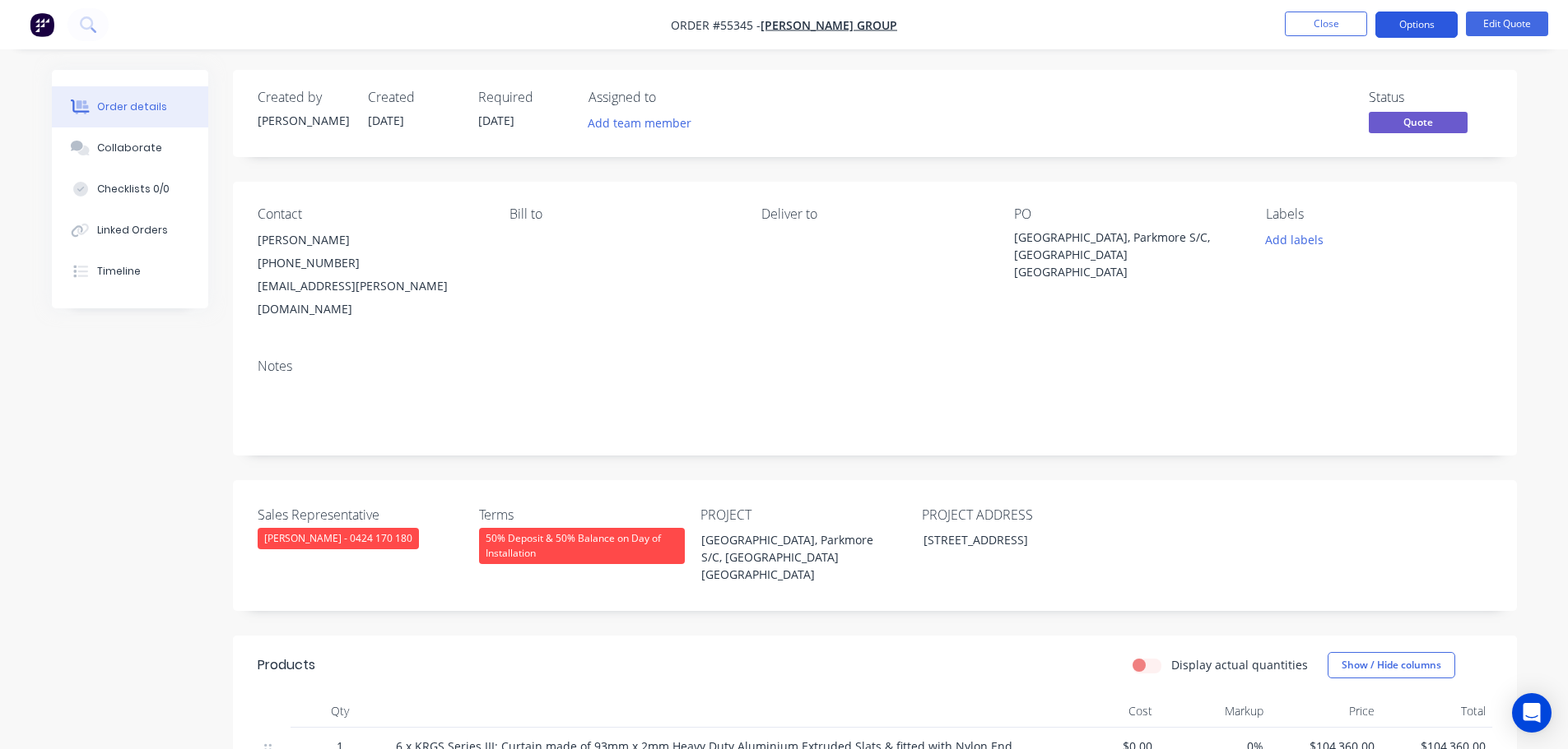
click at [1420, 23] on button "Options" at bounding box center [1417, 24] width 83 height 26
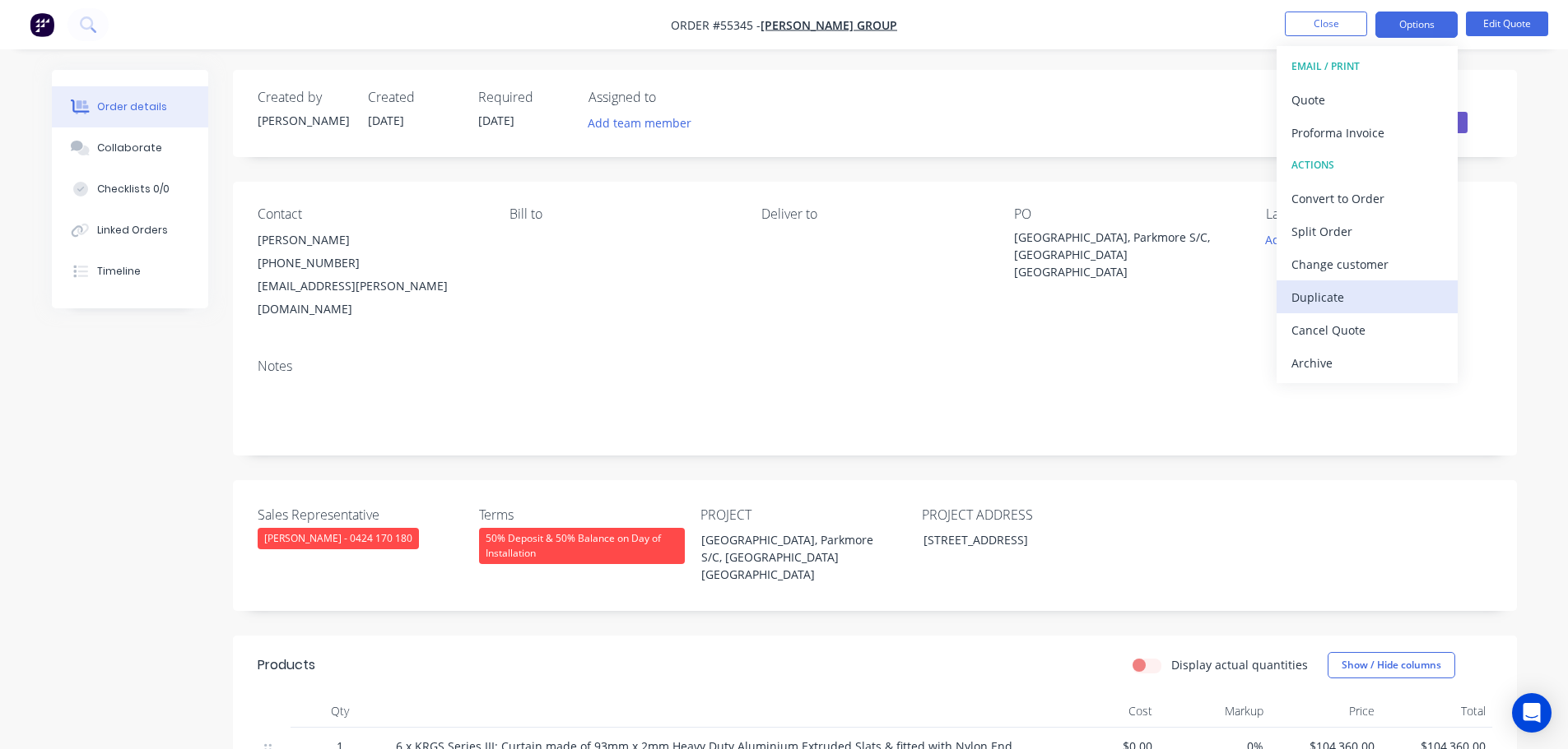
click at [1337, 293] on div "Duplicate" at bounding box center [1366, 297] width 151 height 24
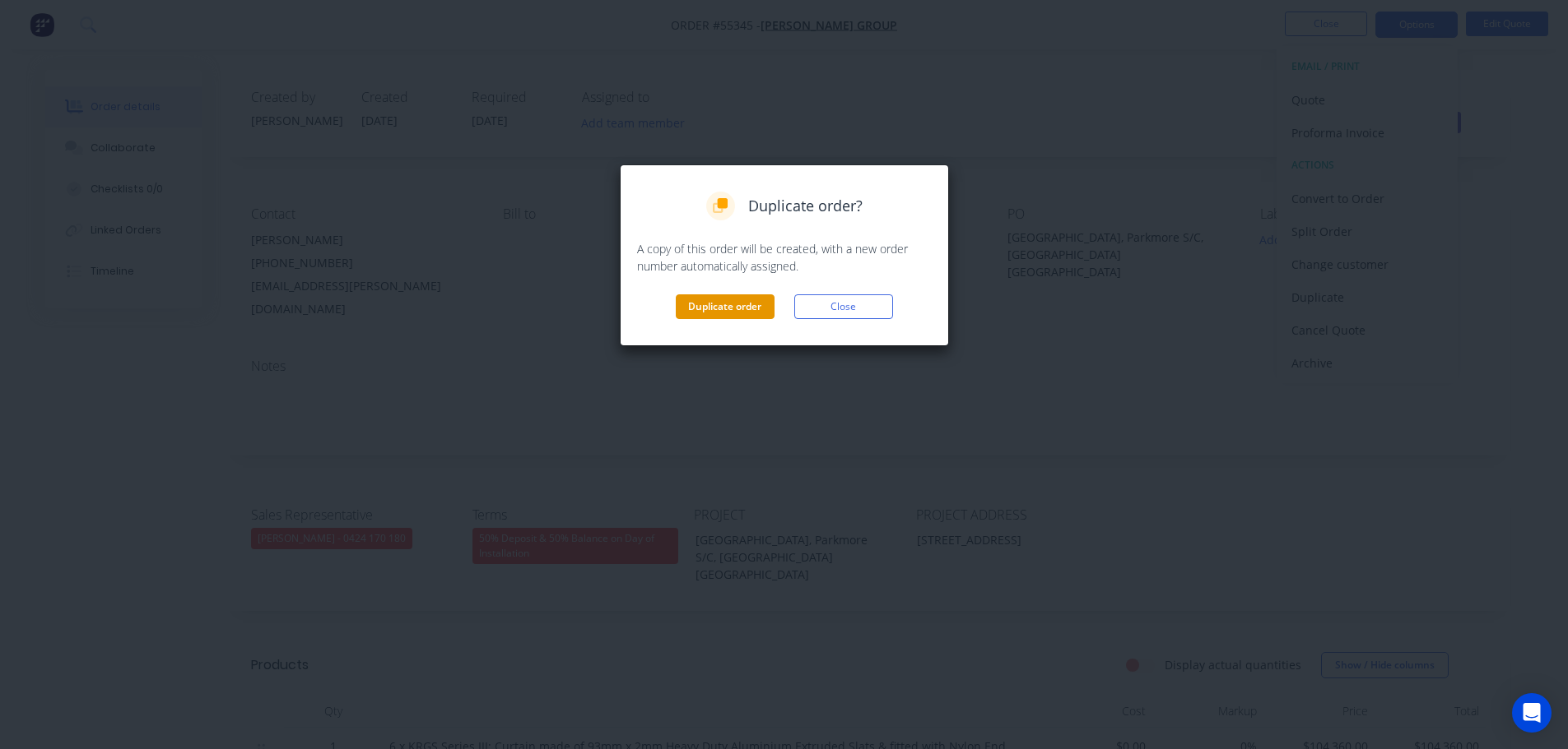
click at [728, 310] on button "Duplicate order" at bounding box center [724, 307] width 99 height 25
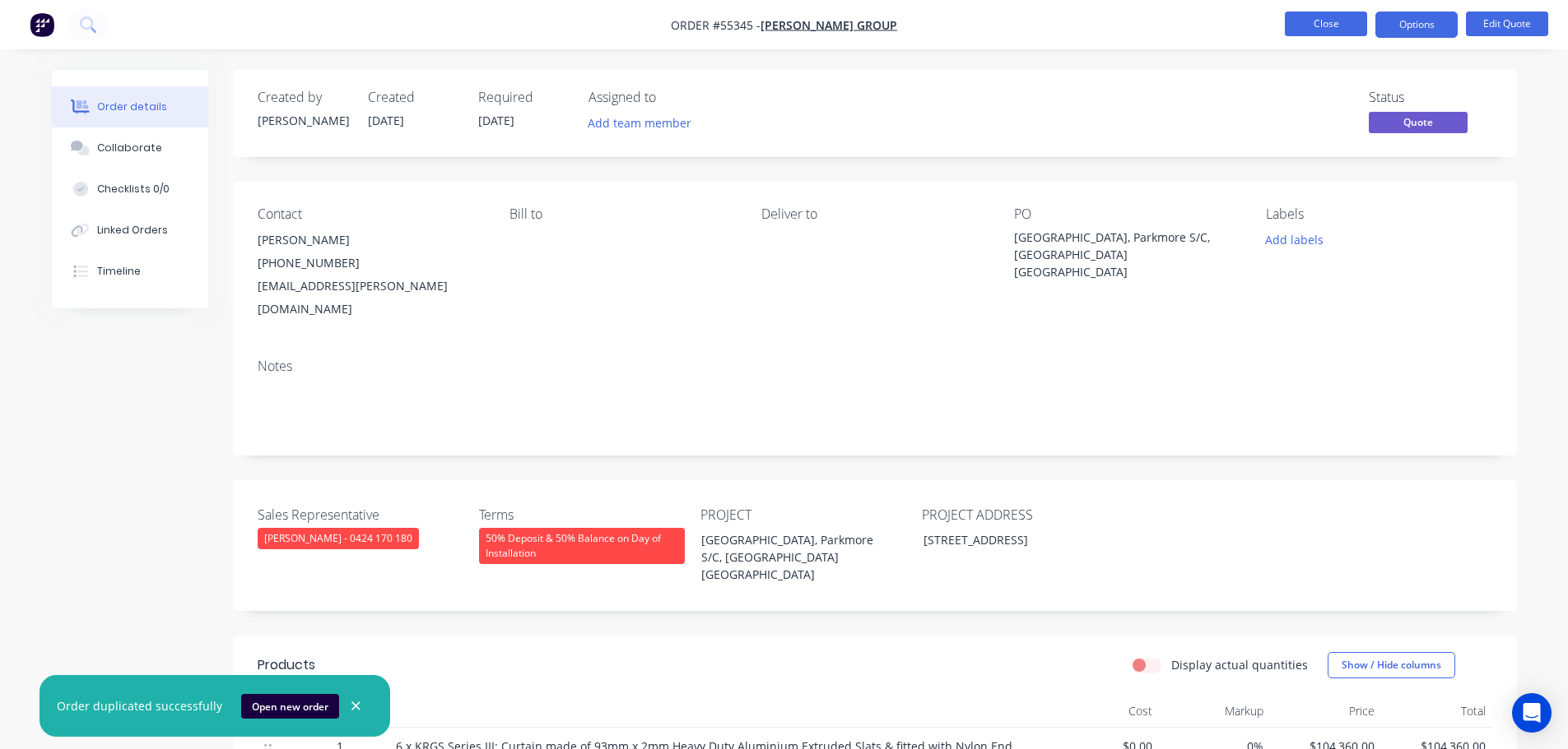
click at [1333, 25] on button "Close" at bounding box center [1327, 24] width 83 height 25
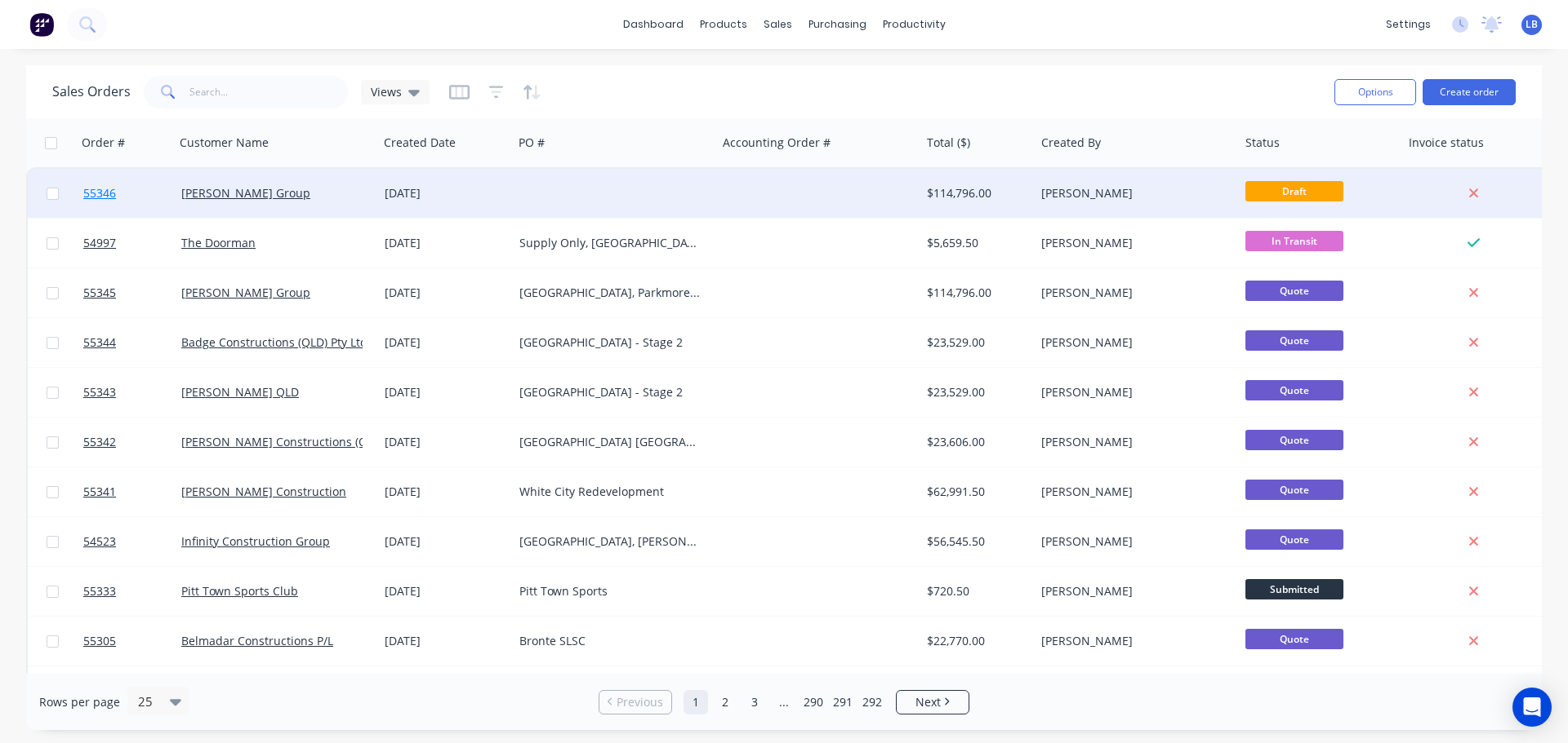
click at [89, 190] on span "55346" at bounding box center [99, 193] width 32 height 16
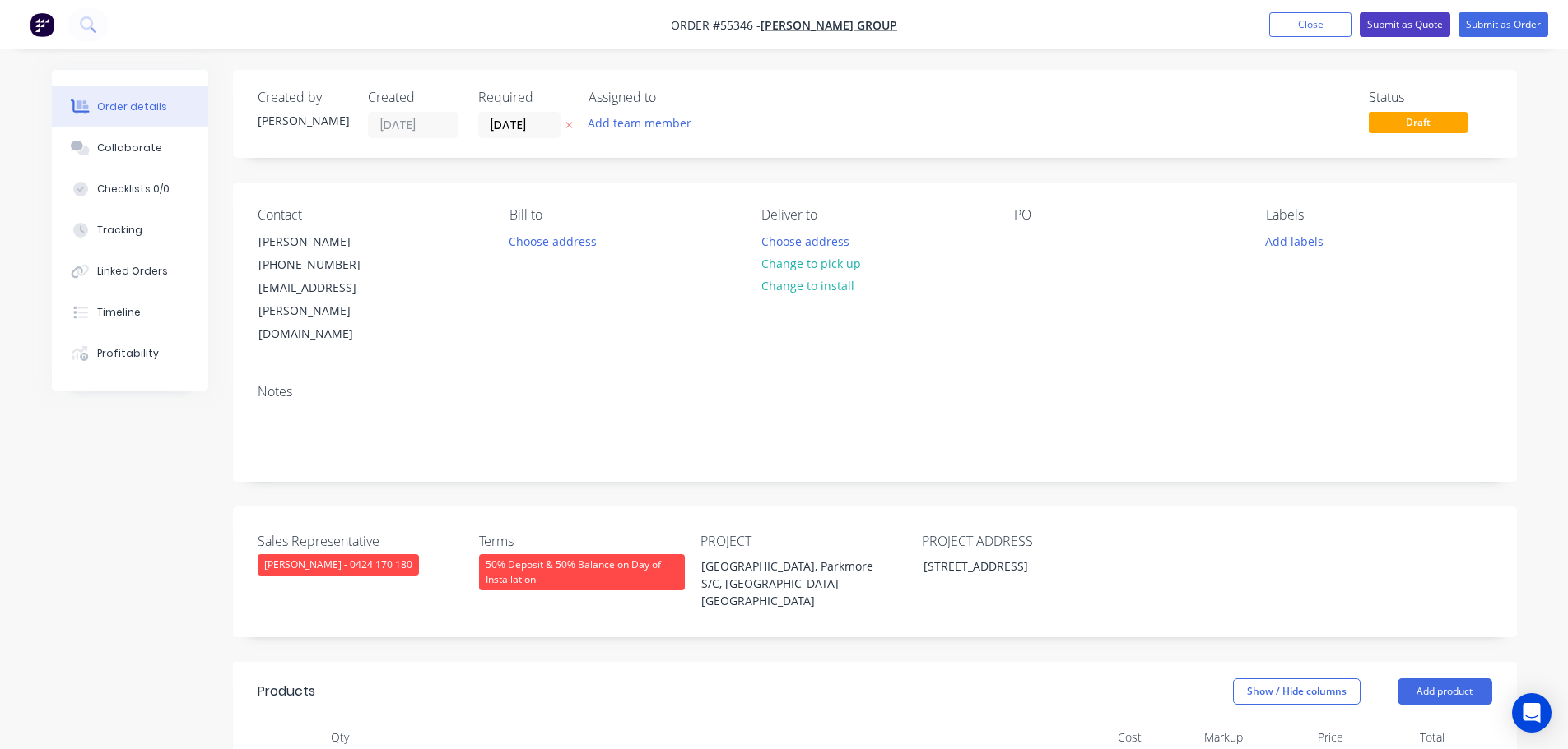
click at [1386, 31] on button "Submit as Quote" at bounding box center [1404, 25] width 90 height 25
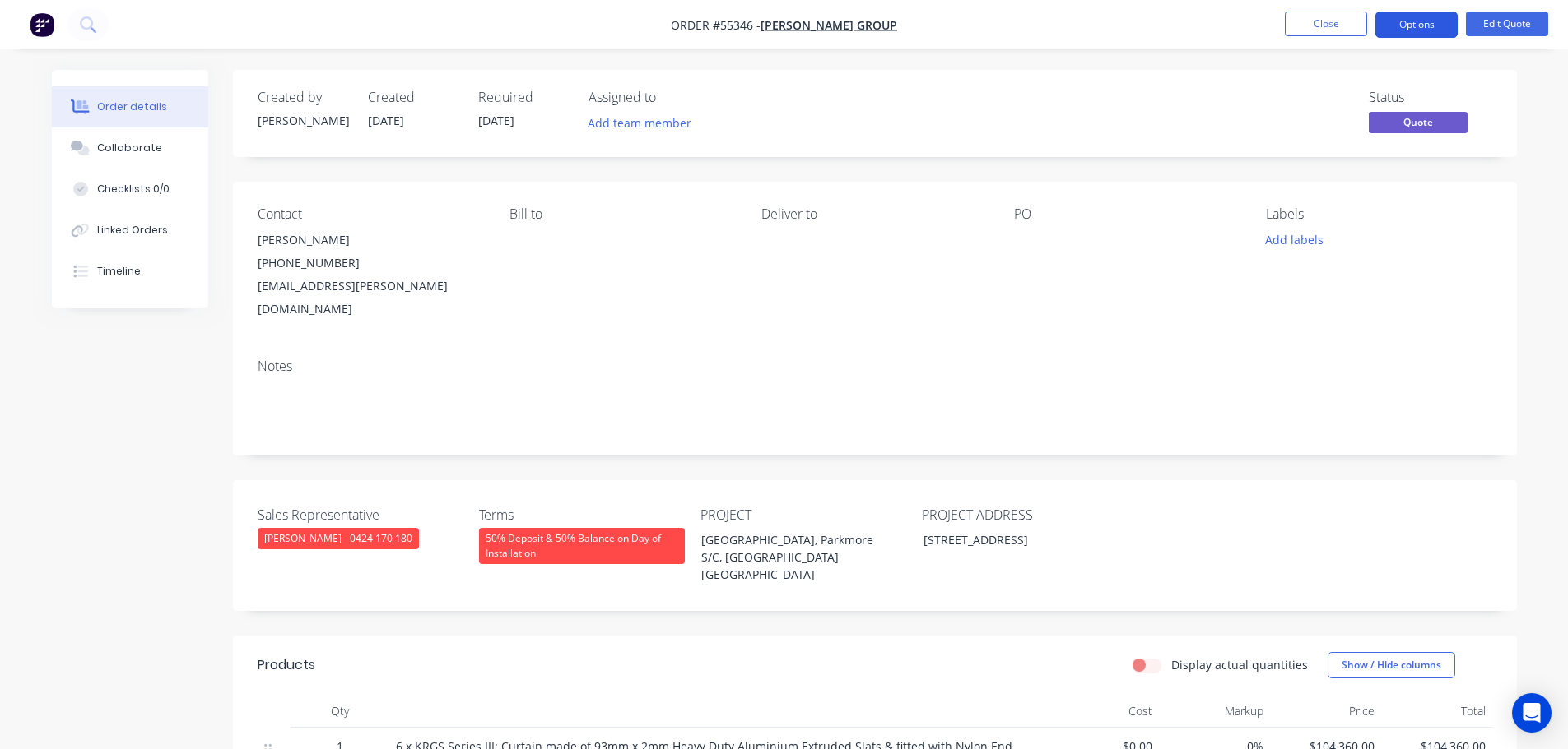
click at [1405, 25] on button "Options" at bounding box center [1417, 24] width 83 height 26
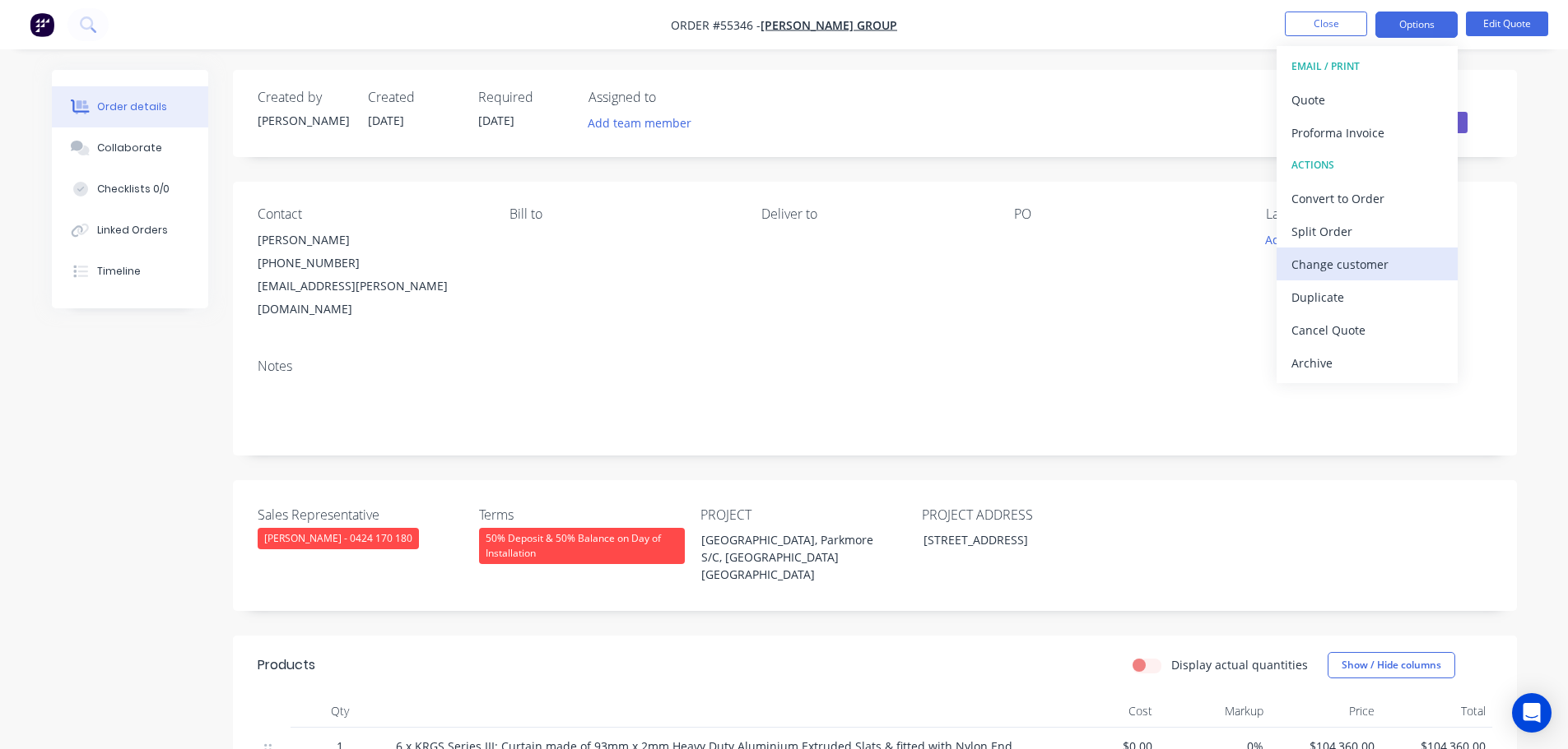
click at [1303, 264] on div "Change customer" at bounding box center [1366, 264] width 151 height 24
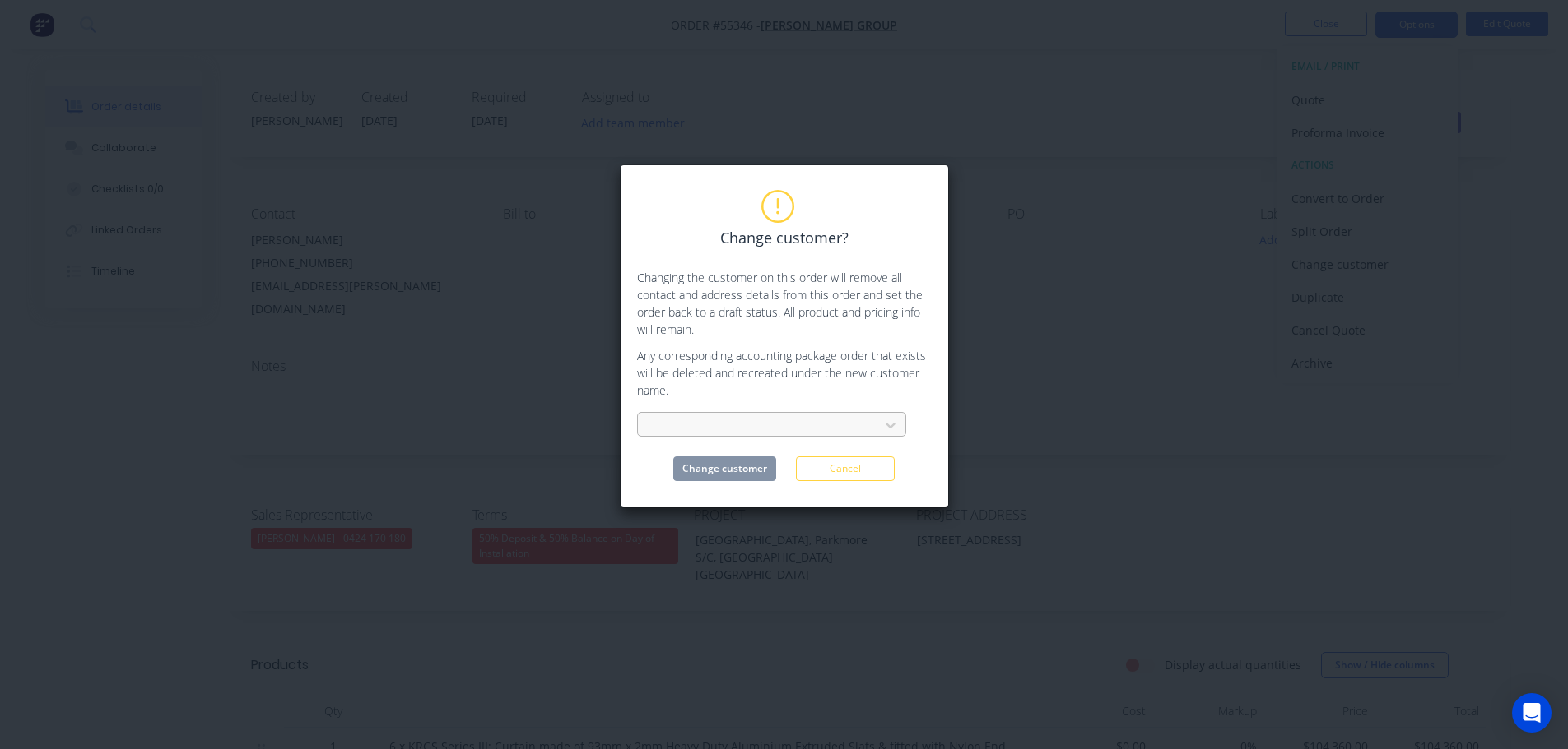
click at [675, 419] on div at bounding box center [761, 425] width 219 height 20
type input "Mainbrace"
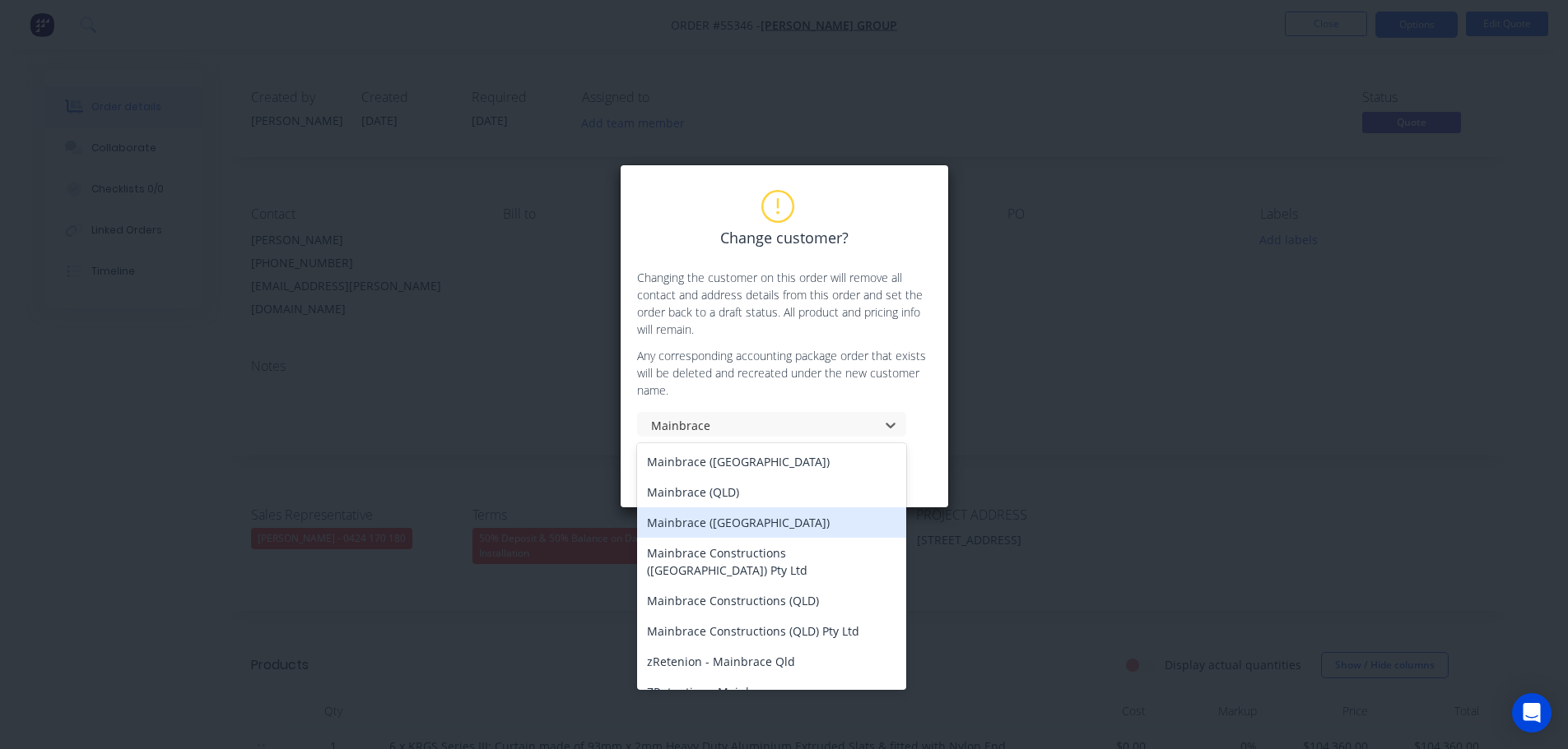
click at [689, 523] on div "Mainbrace (VIC)" at bounding box center [771, 523] width 269 height 31
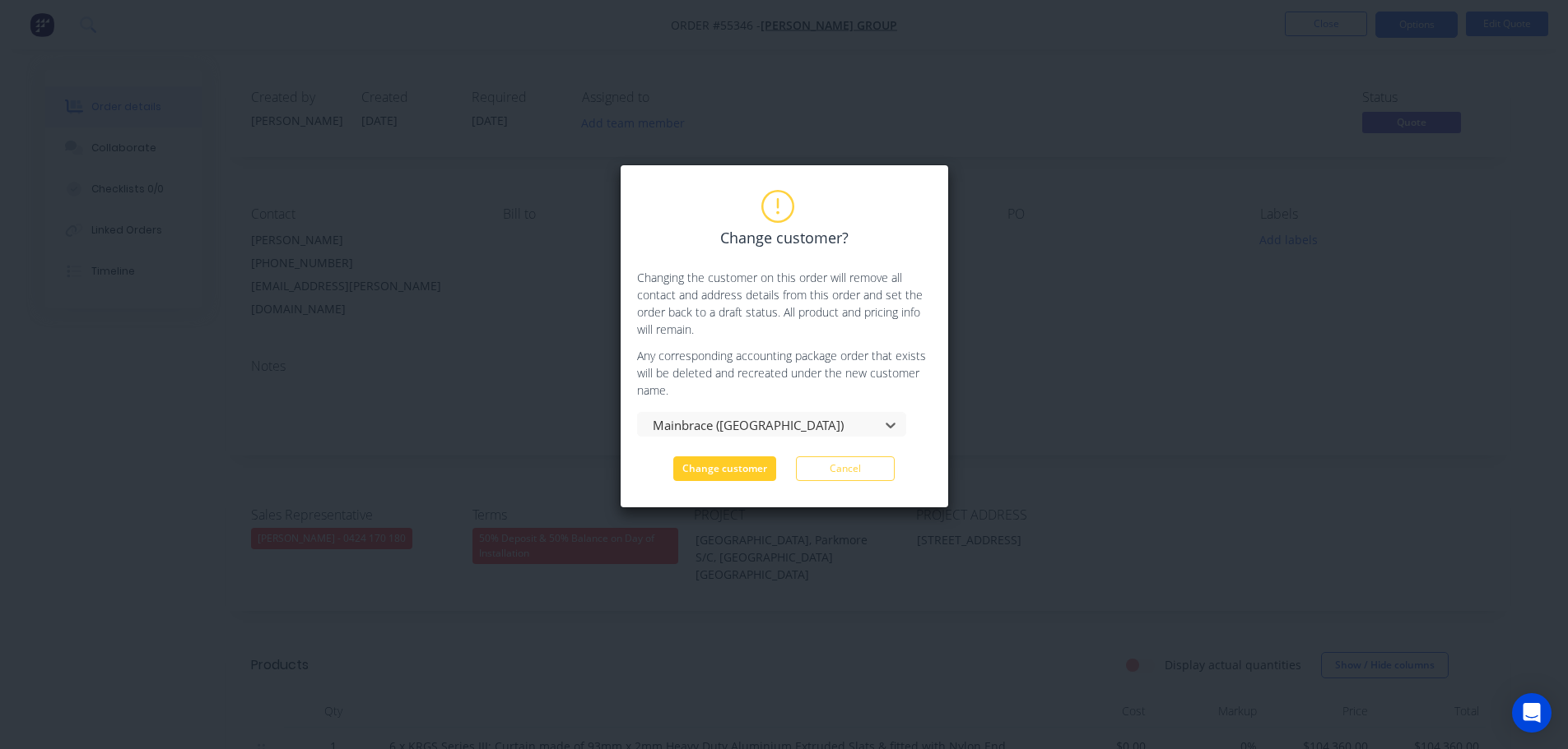
click at [713, 468] on button "Change customer" at bounding box center [724, 469] width 103 height 25
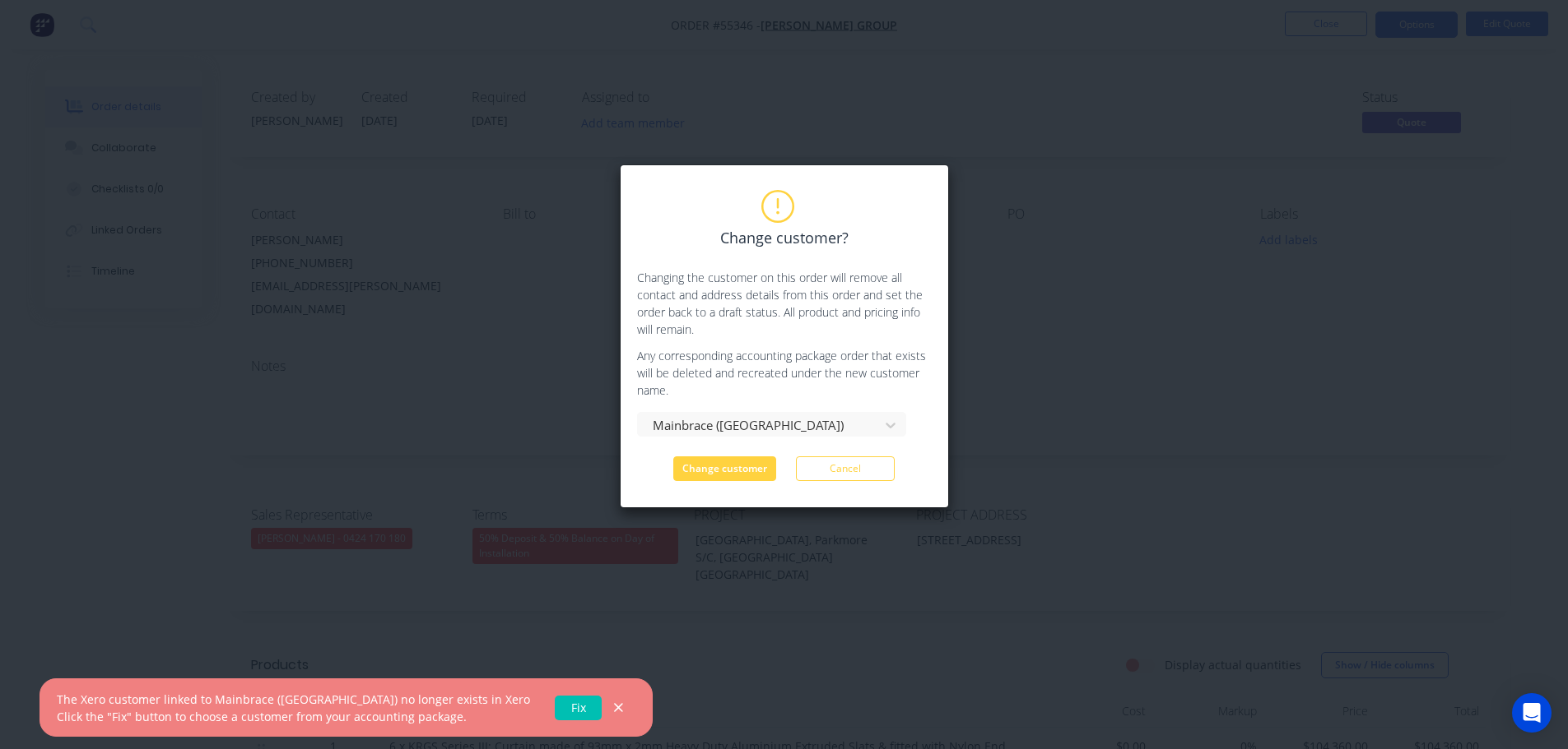
click at [555, 702] on link "Fix" at bounding box center [578, 709] width 47 height 25
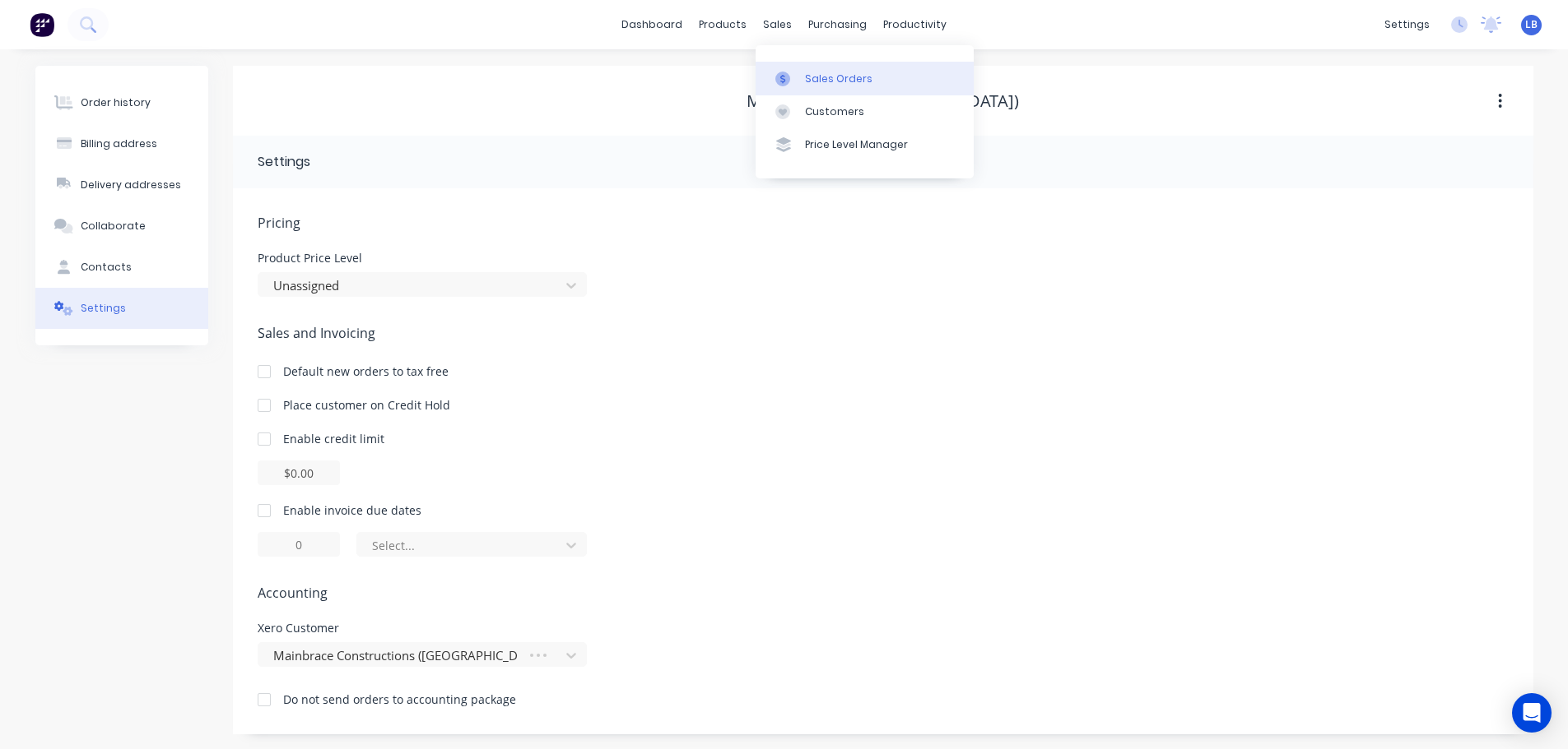
click at [845, 83] on div "Sales Orders" at bounding box center [839, 78] width 67 height 14
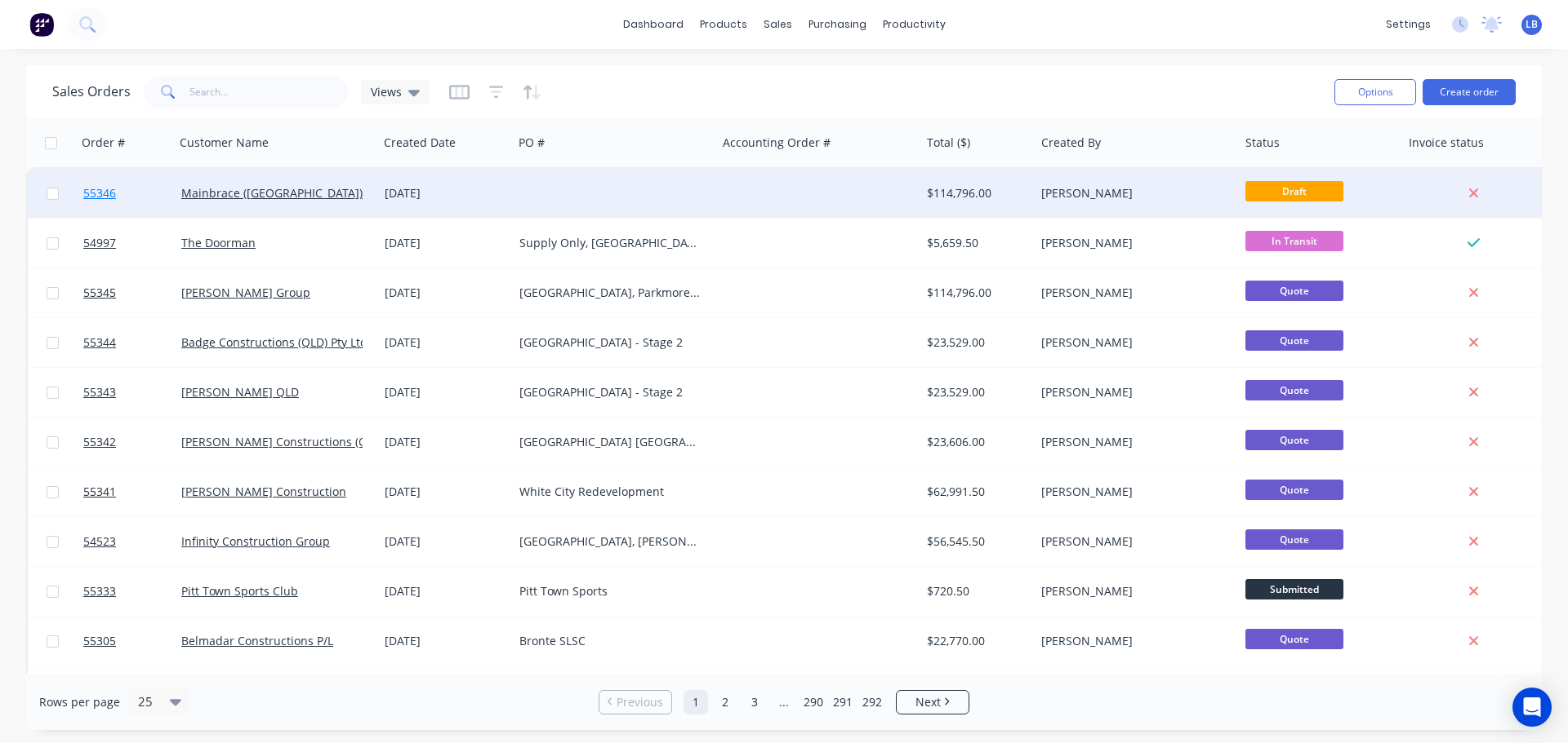
click at [99, 193] on span "55346" at bounding box center [99, 193] width 32 height 16
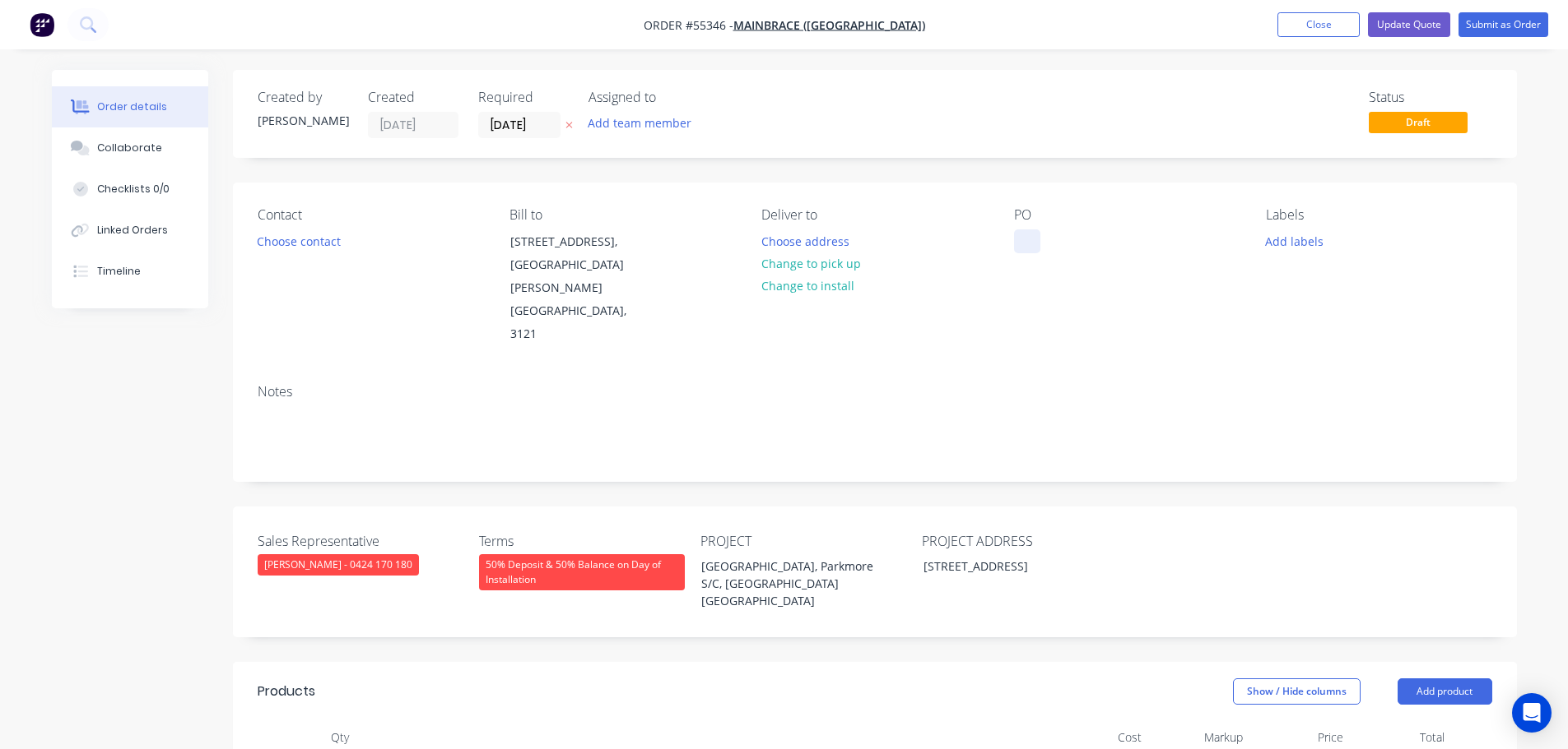
click at [1031, 233] on div at bounding box center [1026, 241] width 26 height 24
click at [746, 555] on div "[GEOGRAPHIC_DATA], Parkmore S/C, [GEOGRAPHIC_DATA] [GEOGRAPHIC_DATA]" at bounding box center [791, 584] width 206 height 59
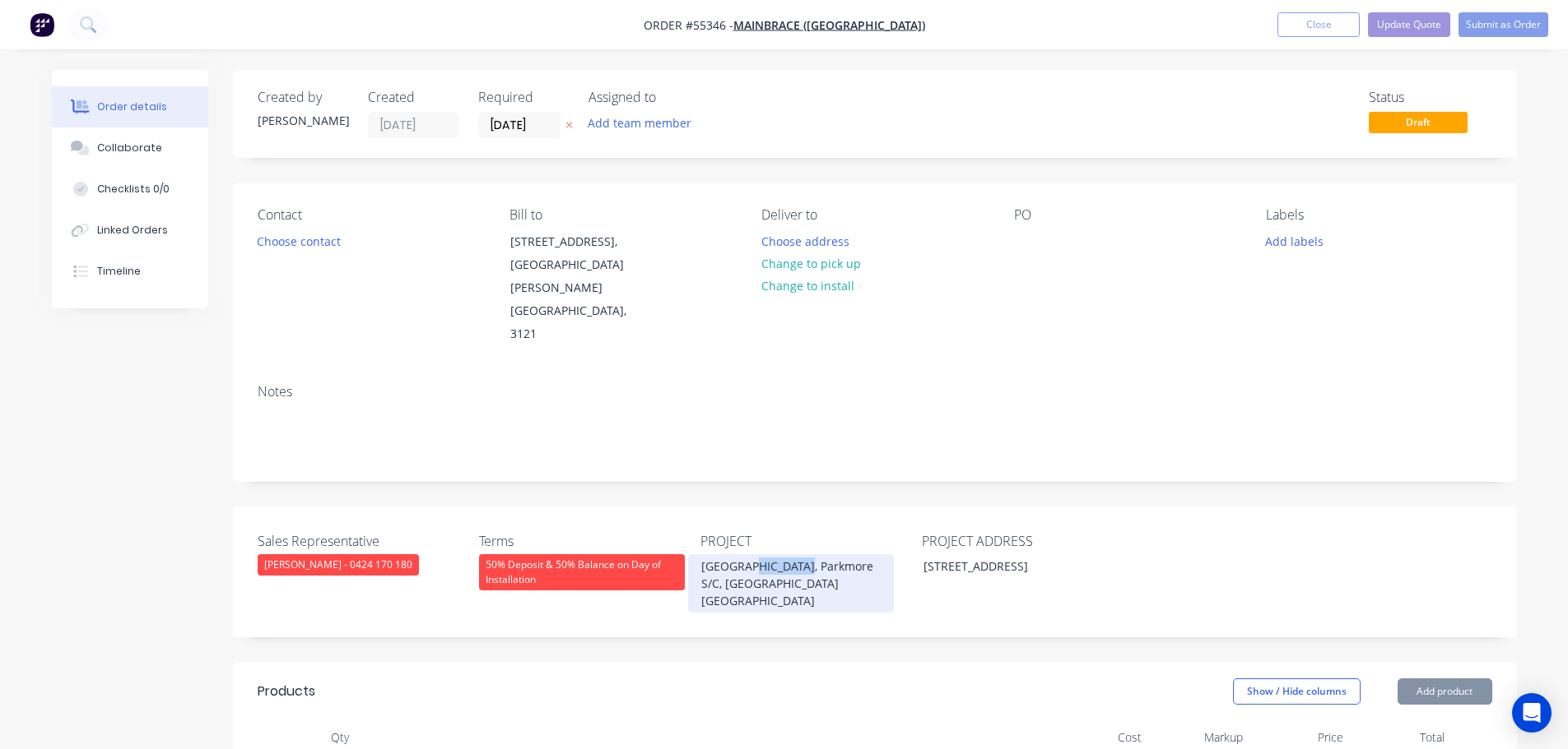
click at [746, 555] on div "[GEOGRAPHIC_DATA], Parkmore S/C, [GEOGRAPHIC_DATA] [GEOGRAPHIC_DATA]" at bounding box center [791, 584] width 206 height 59
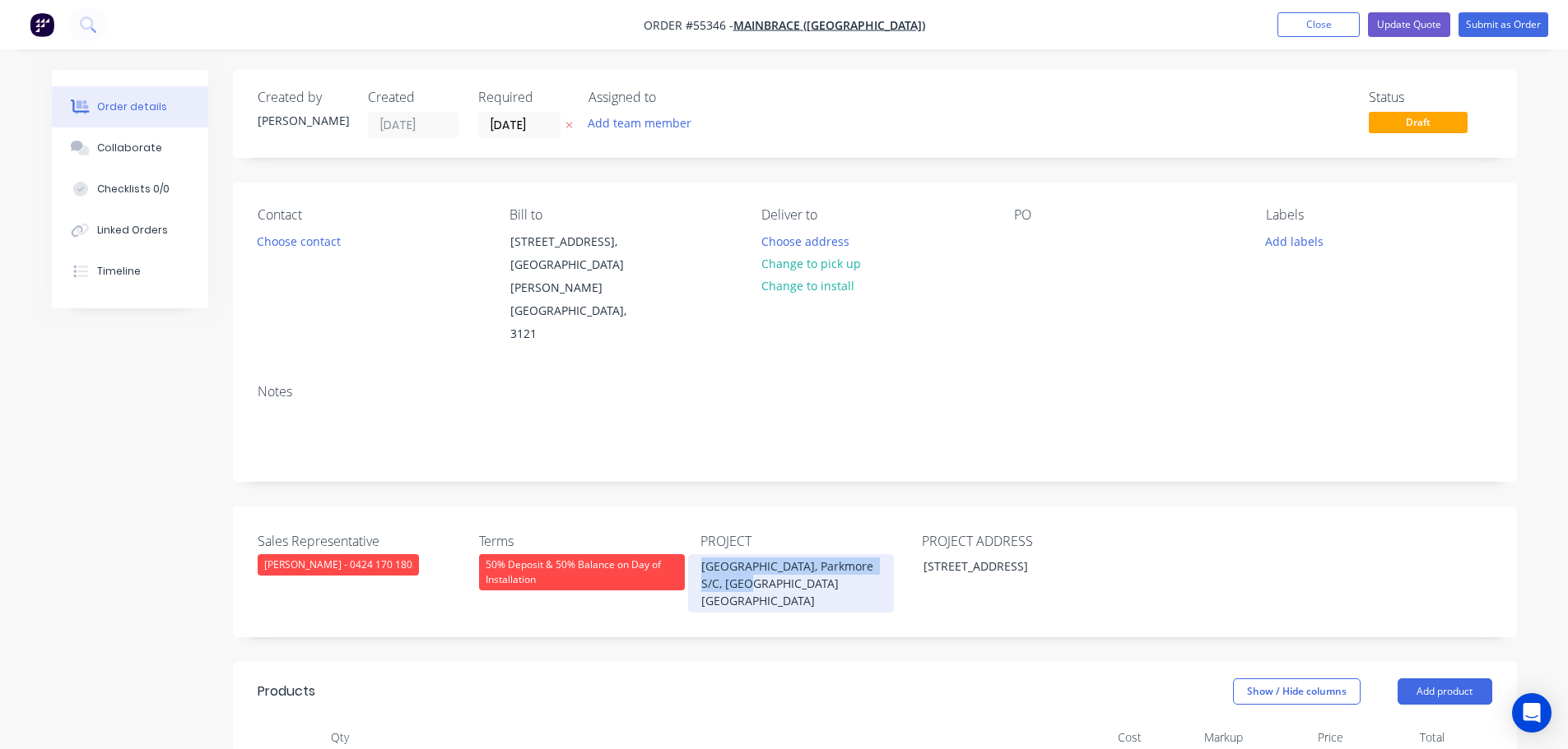
click at [746, 555] on div "[GEOGRAPHIC_DATA], Parkmore S/C, [GEOGRAPHIC_DATA] [GEOGRAPHIC_DATA]" at bounding box center [791, 584] width 206 height 59
copy div "[GEOGRAPHIC_DATA], Parkmore S/C, [GEOGRAPHIC_DATA] [GEOGRAPHIC_DATA]"
click at [1024, 230] on div at bounding box center [1026, 241] width 26 height 24
paste div
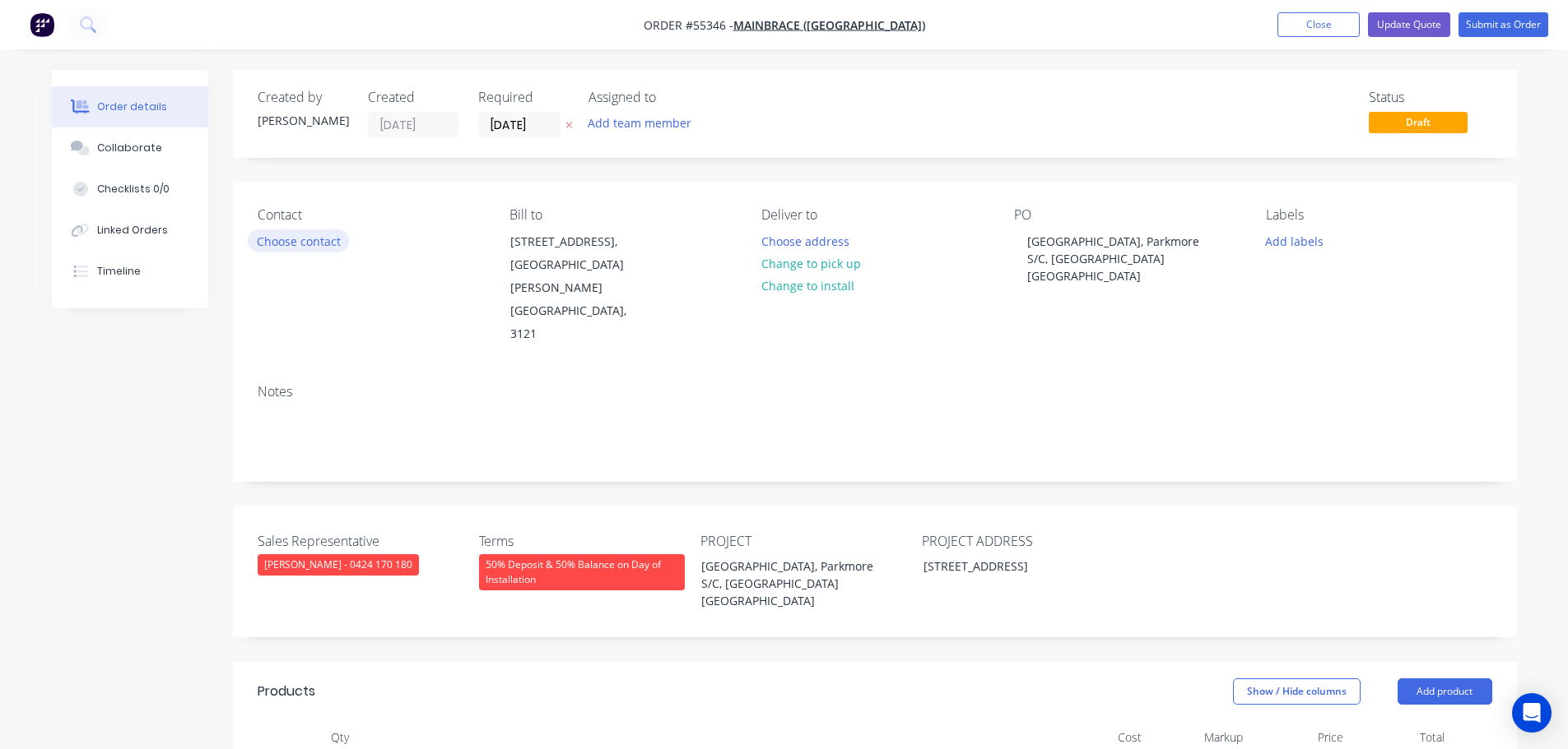
click at [316, 237] on button "Choose contact" at bounding box center [298, 240] width 101 height 22
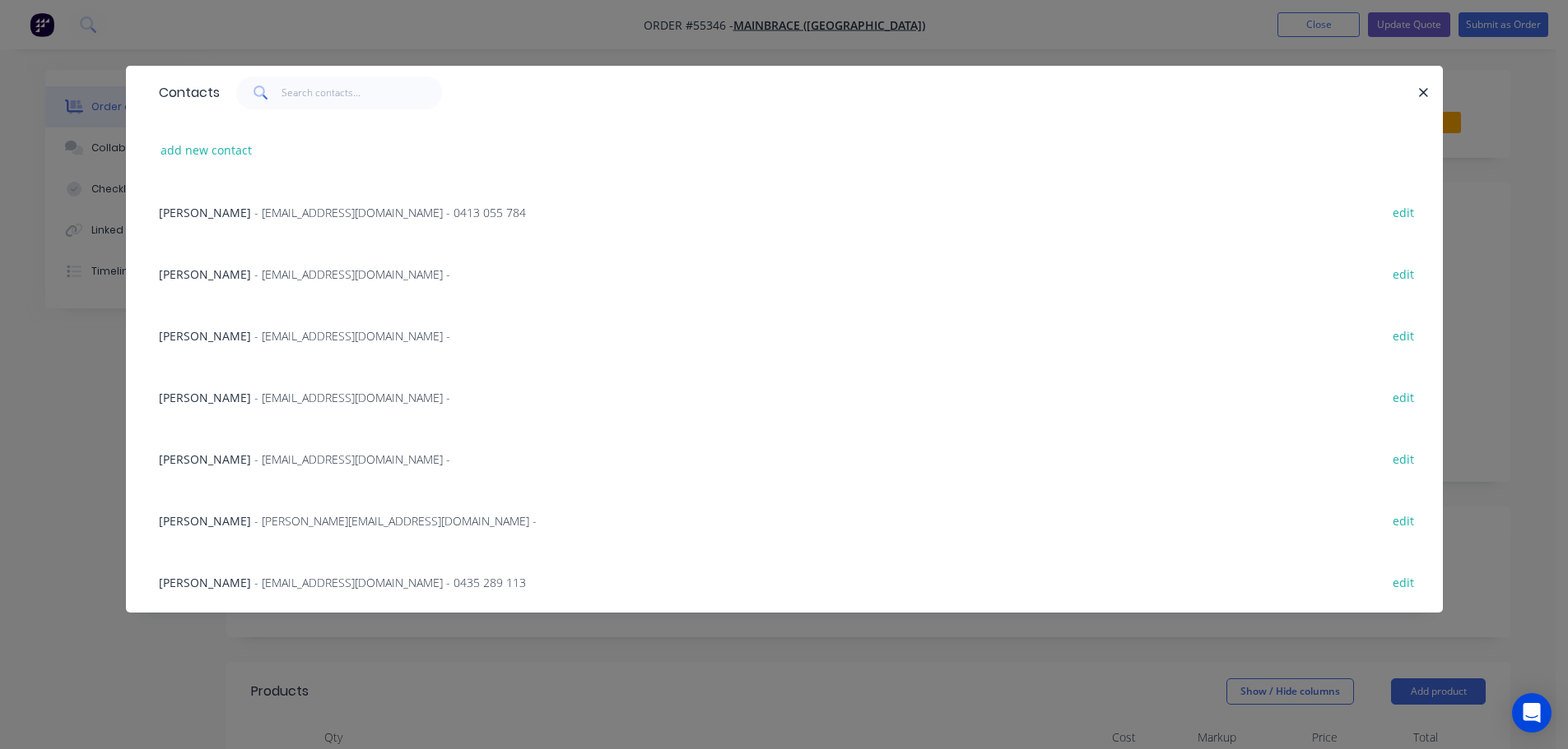
click at [214, 213] on span "[PERSON_NAME]" at bounding box center [205, 212] width 92 height 15
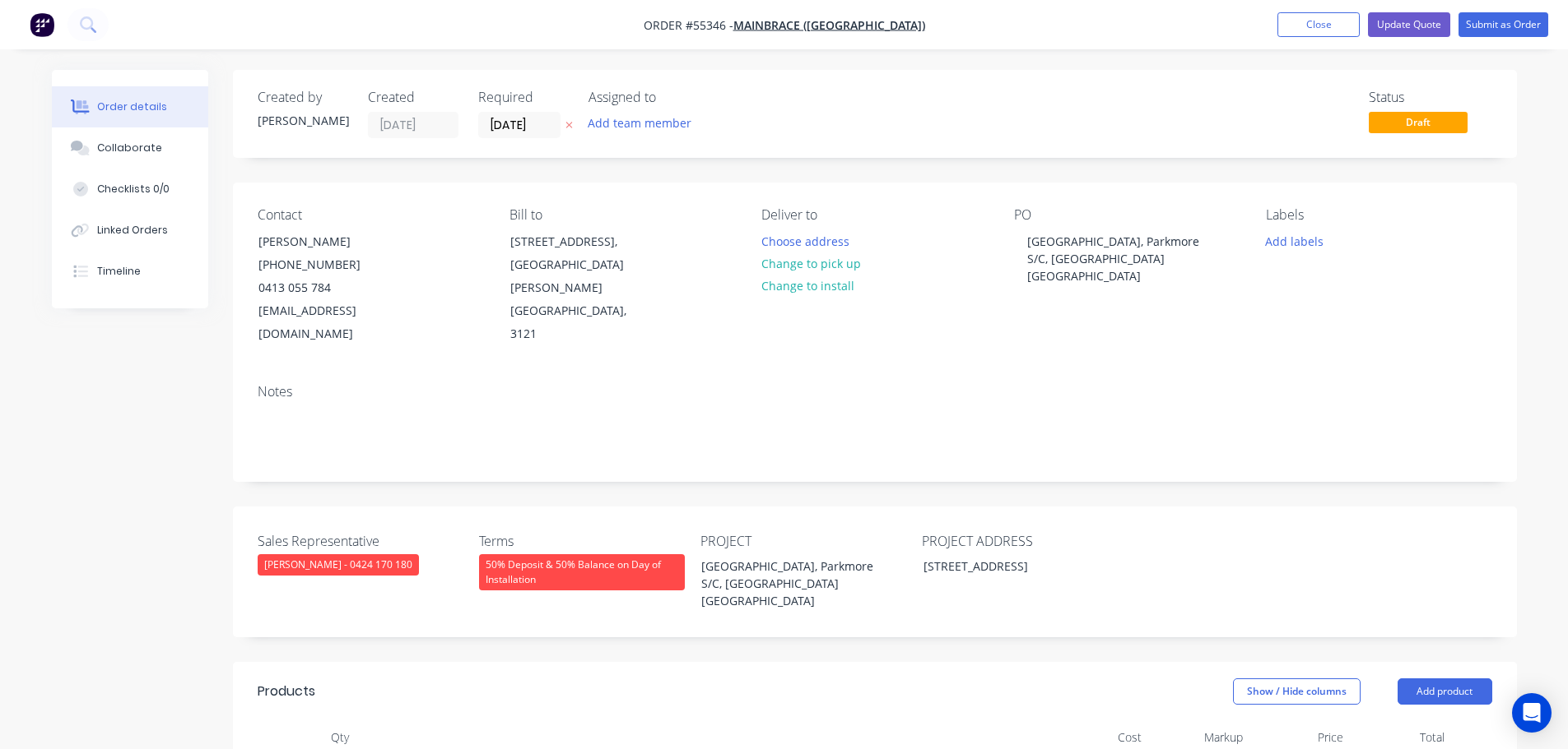
click at [571, 555] on div "50% Deposit & 50% Balance on Day of Installation" at bounding box center [582, 573] width 206 height 37
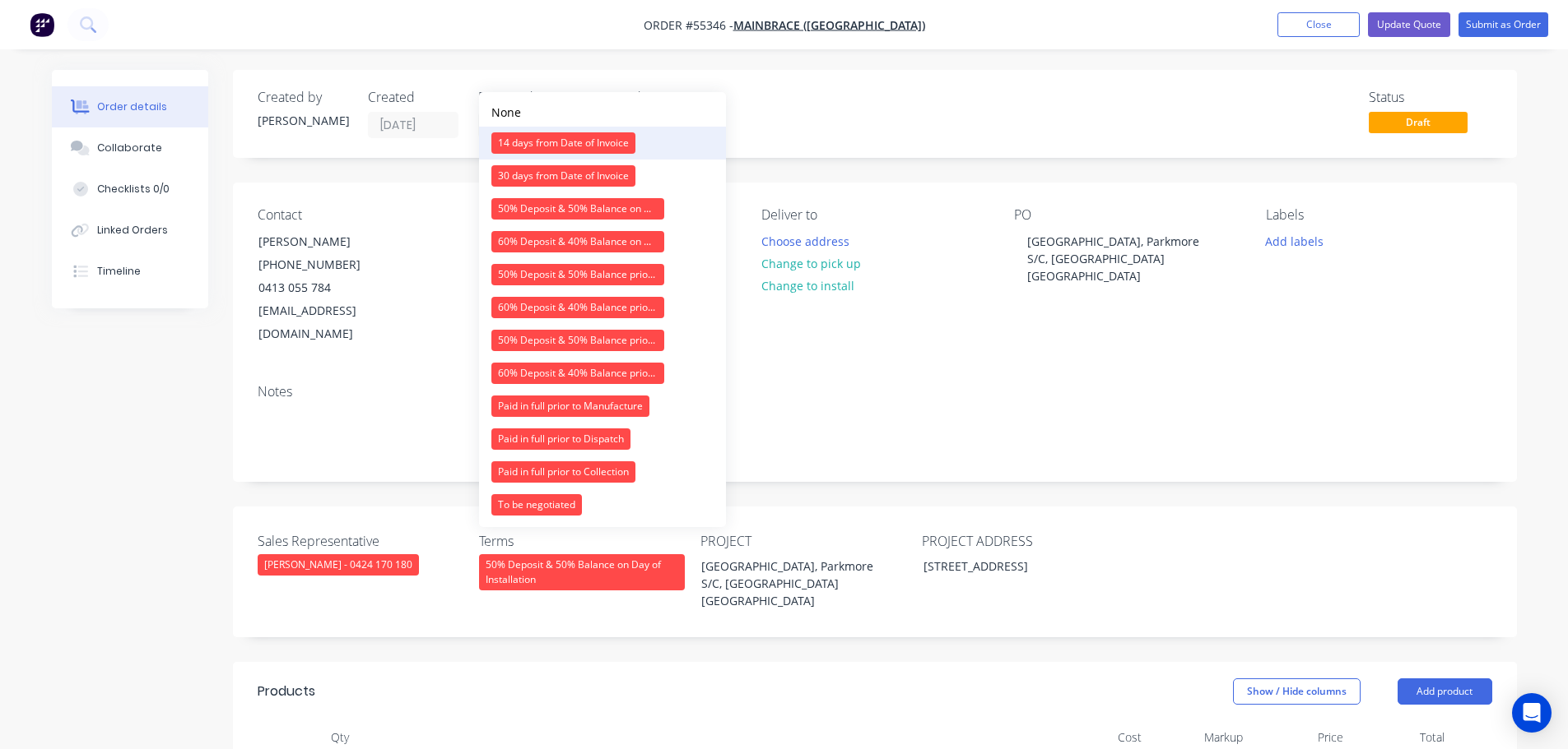
click at [571, 135] on div "14 days from Date of Invoice" at bounding box center [564, 143] width 144 height 21
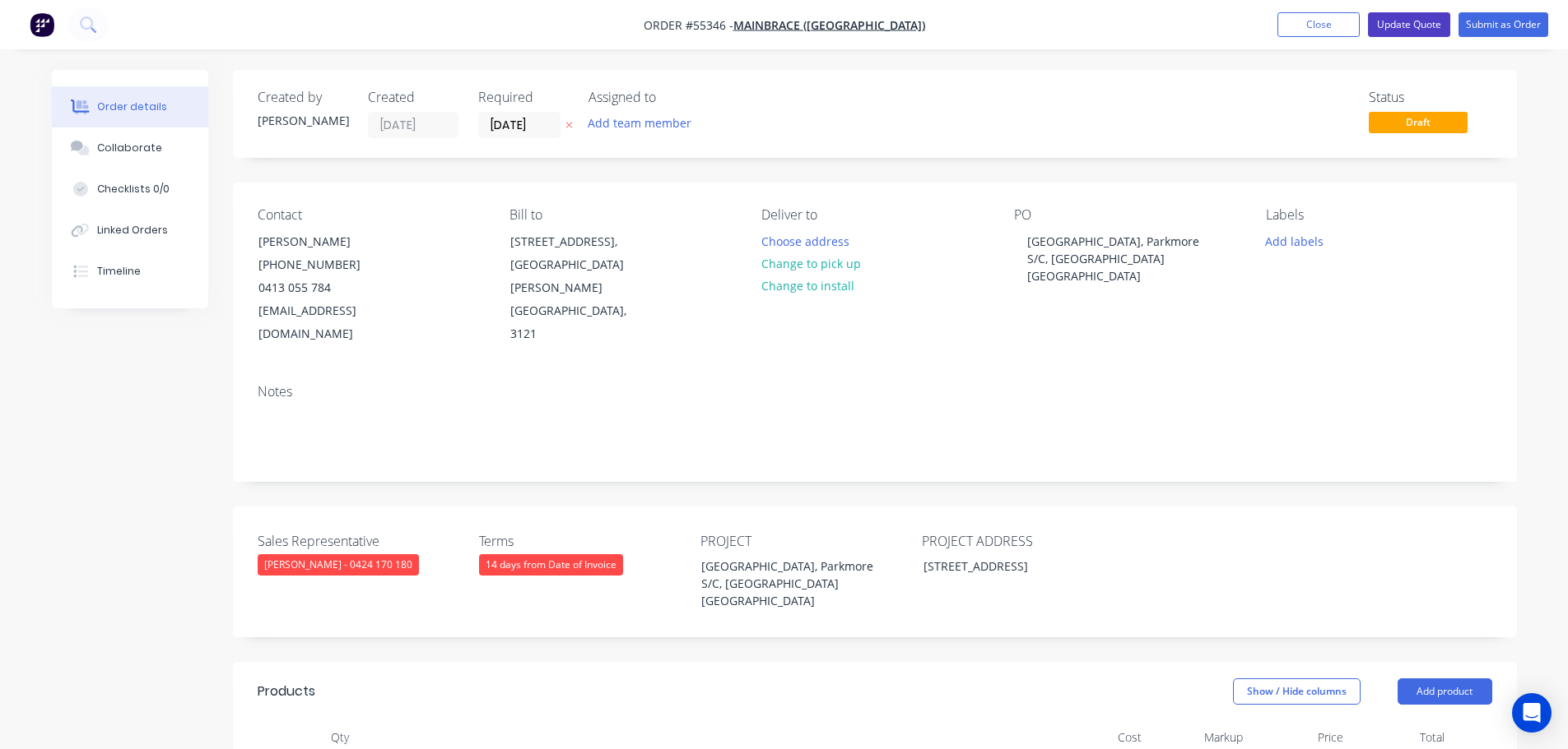
click at [1394, 26] on button "Update Quote" at bounding box center [1409, 25] width 83 height 25
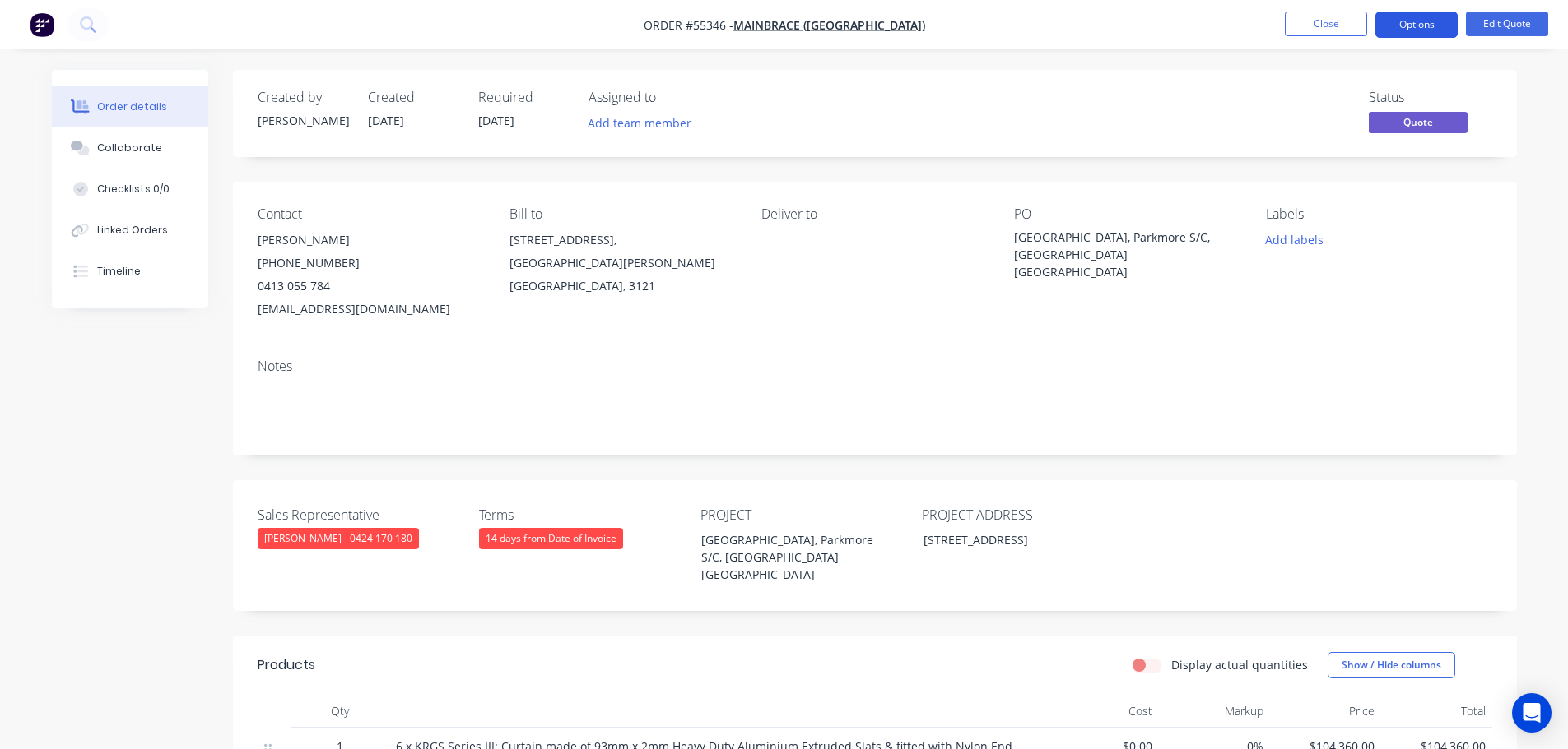
click at [1396, 28] on button "Options" at bounding box center [1417, 24] width 83 height 26
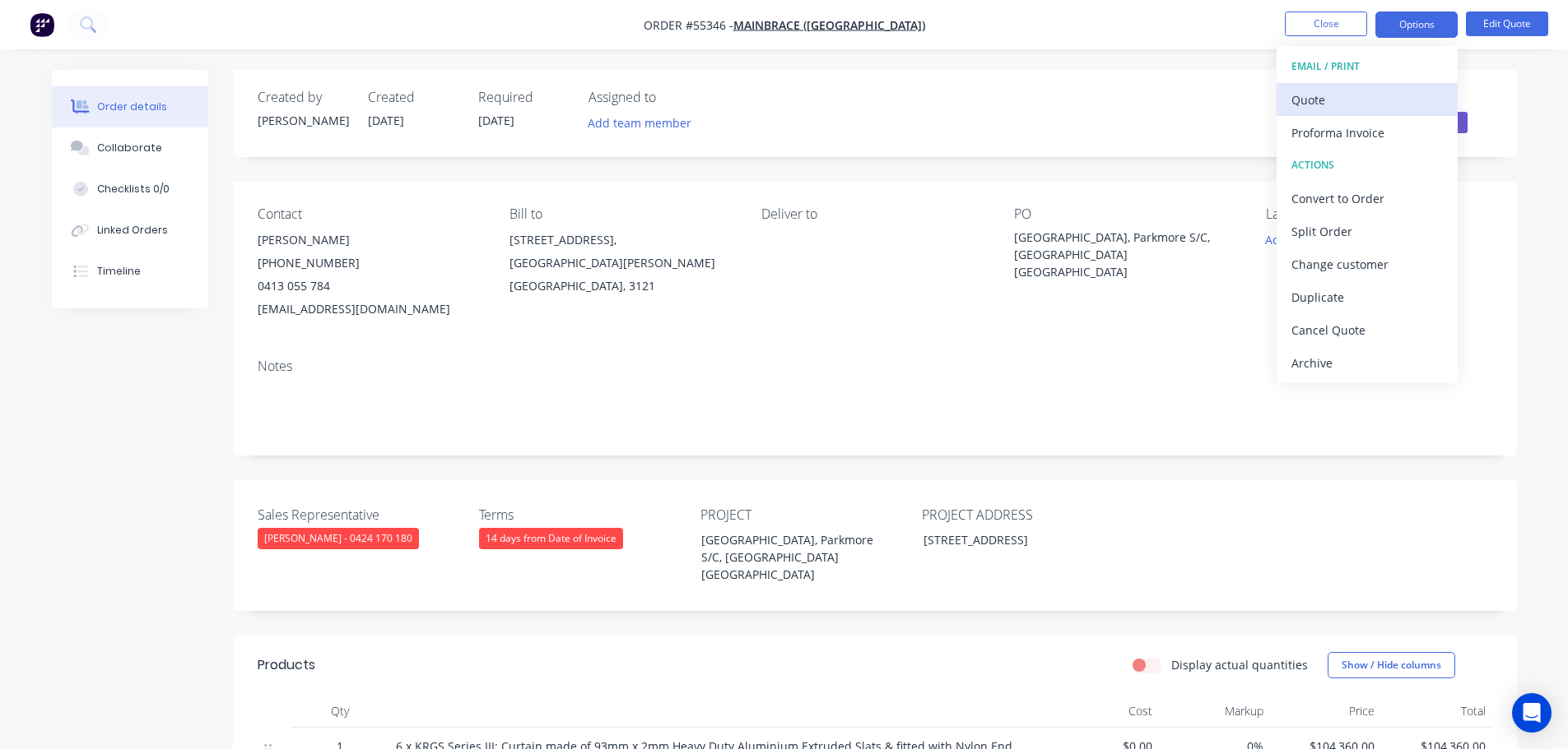
click at [1315, 106] on div "Quote" at bounding box center [1366, 100] width 151 height 24
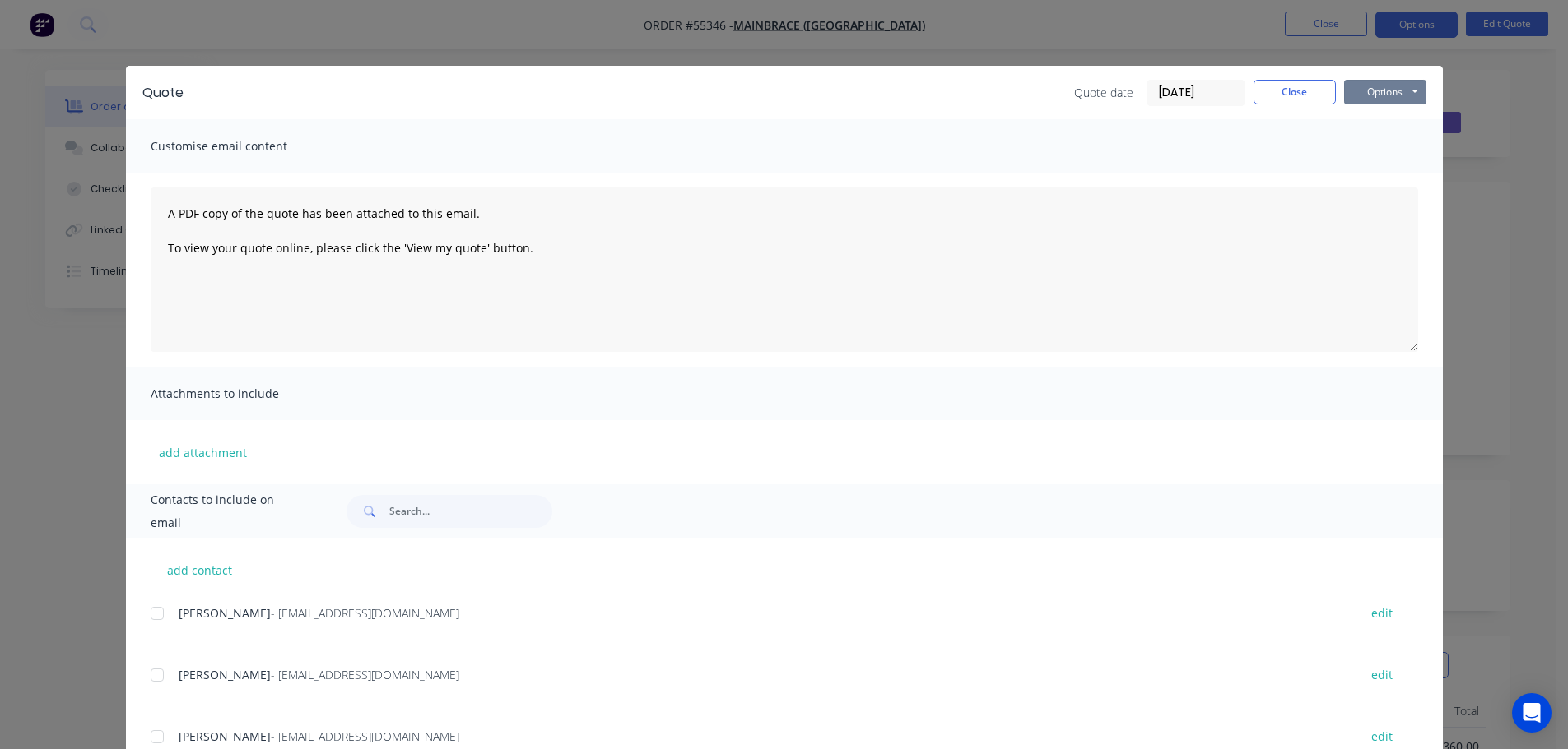
drag, startPoint x: 1369, startPoint y: 90, endPoint x: 1370, endPoint y: 105, distance: 15.0
click at [1370, 92] on button "Options" at bounding box center [1385, 92] width 83 height 25
click at [1373, 147] on button "Print" at bounding box center [1397, 148] width 106 height 27
click at [1271, 98] on button "Close" at bounding box center [1295, 92] width 83 height 25
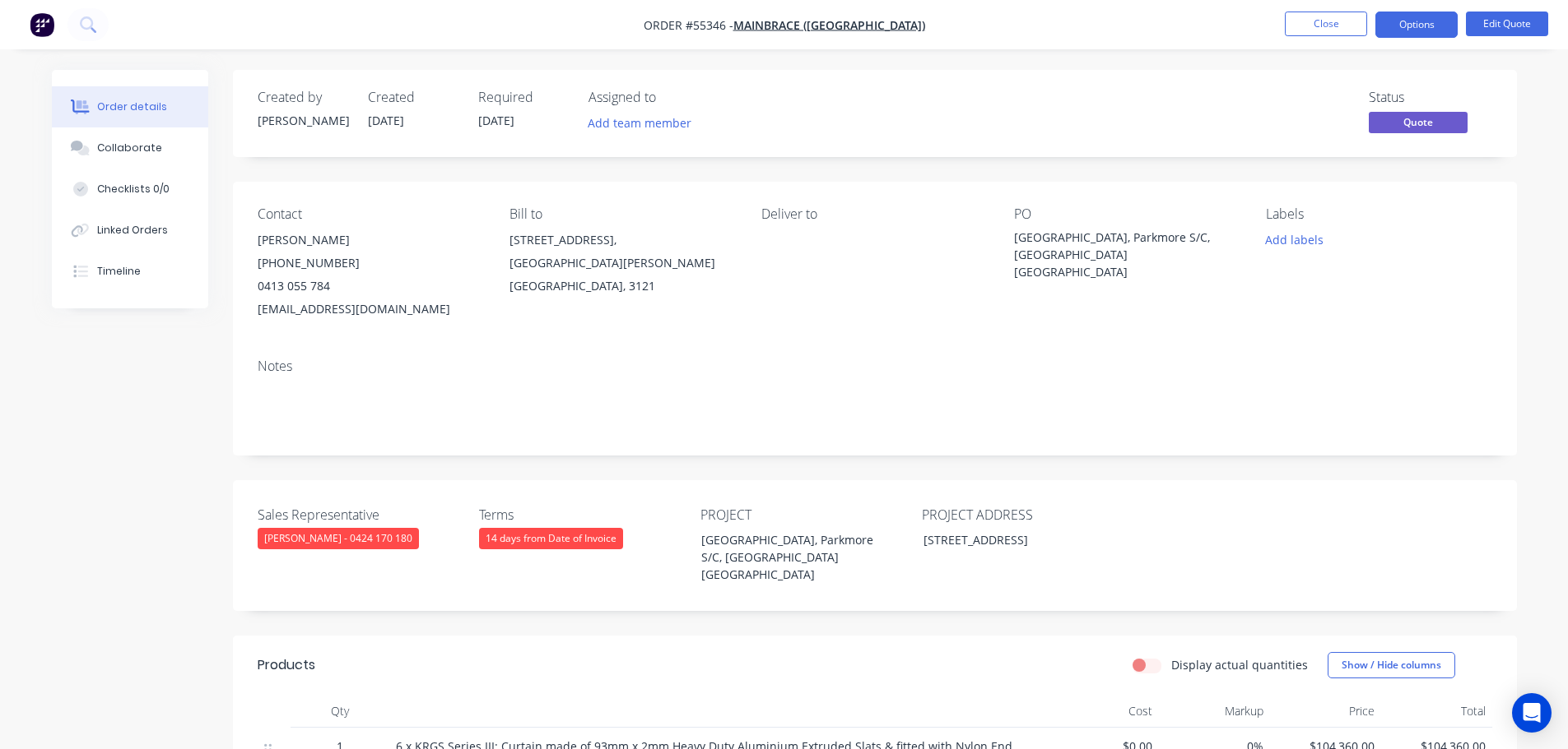
click at [307, 306] on div "[EMAIL_ADDRESS][DOMAIN_NAME]" at bounding box center [370, 310] width 225 height 23
copy div "[EMAIL_ADDRESS][DOMAIN_NAME]"
click at [1120, 235] on div "[GEOGRAPHIC_DATA], Parkmore S/C, [GEOGRAPHIC_DATA] [GEOGRAPHIC_DATA]" at bounding box center [1117, 255] width 206 height 52
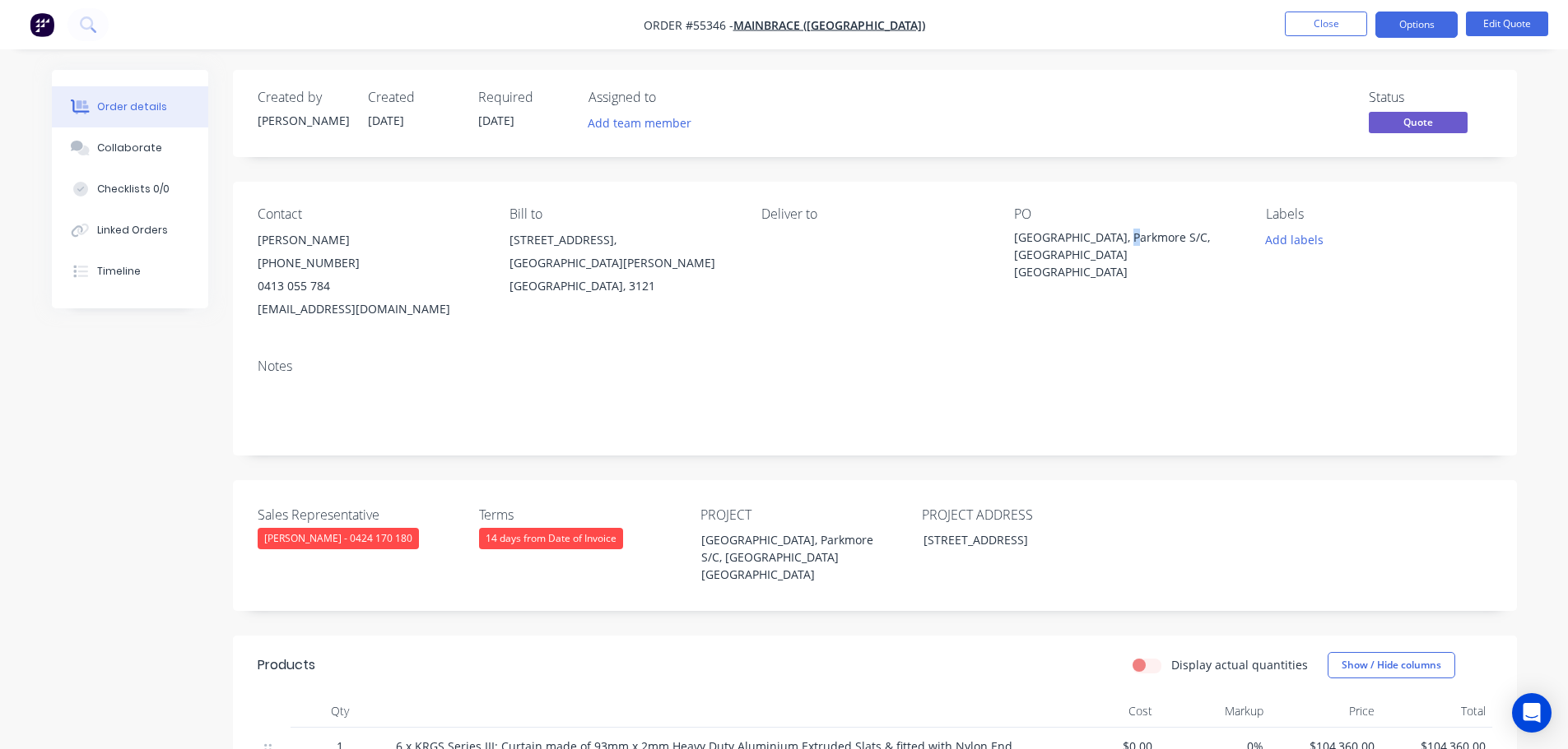
click at [1120, 235] on div "[GEOGRAPHIC_DATA], Parkmore S/C, [GEOGRAPHIC_DATA] [GEOGRAPHIC_DATA]" at bounding box center [1117, 255] width 206 height 52
copy div "[GEOGRAPHIC_DATA], Parkmore S/C, [GEOGRAPHIC_DATA] [GEOGRAPHIC_DATA]"
click at [1423, 24] on button "Options" at bounding box center [1417, 24] width 83 height 26
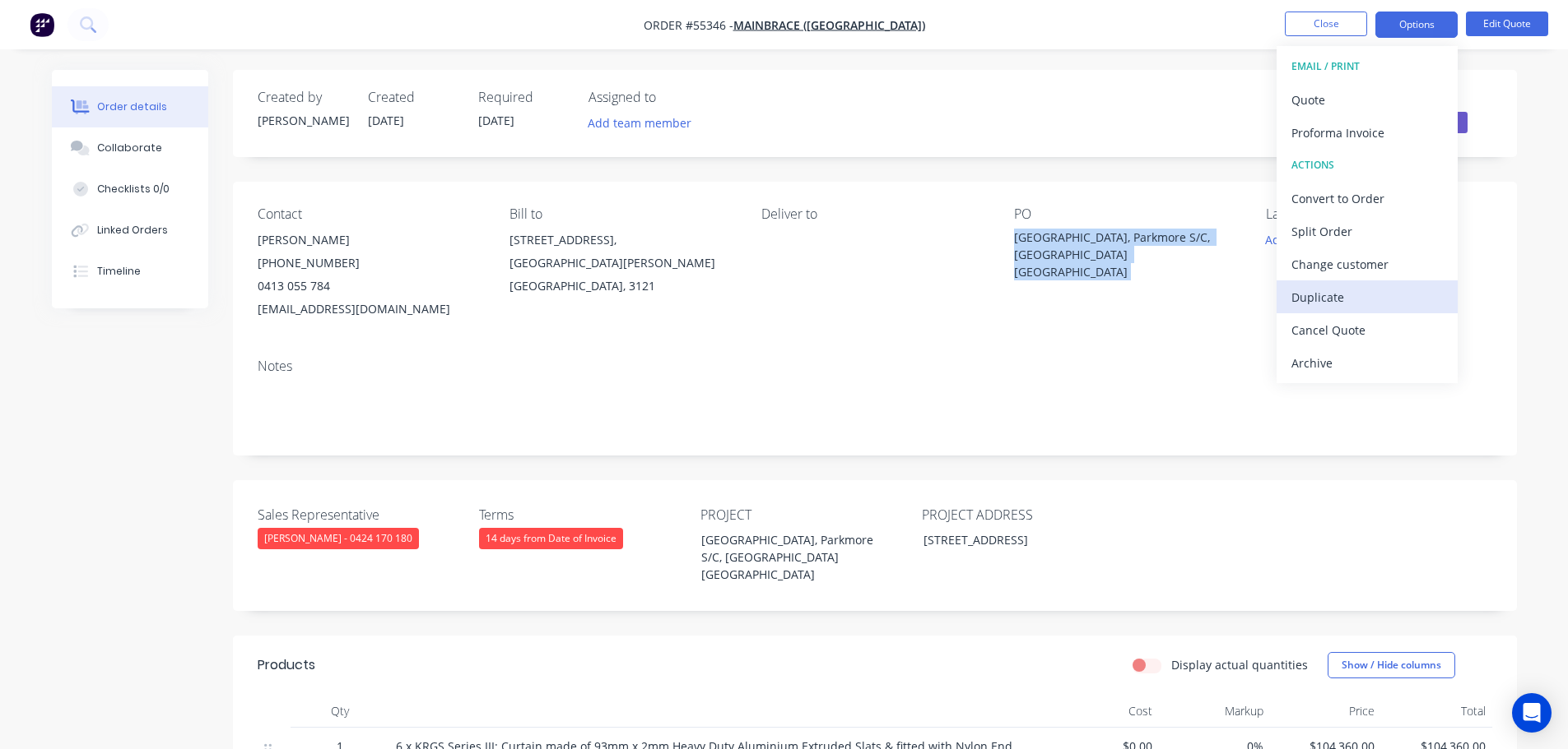
click at [1318, 297] on div "Duplicate" at bounding box center [1366, 297] width 151 height 24
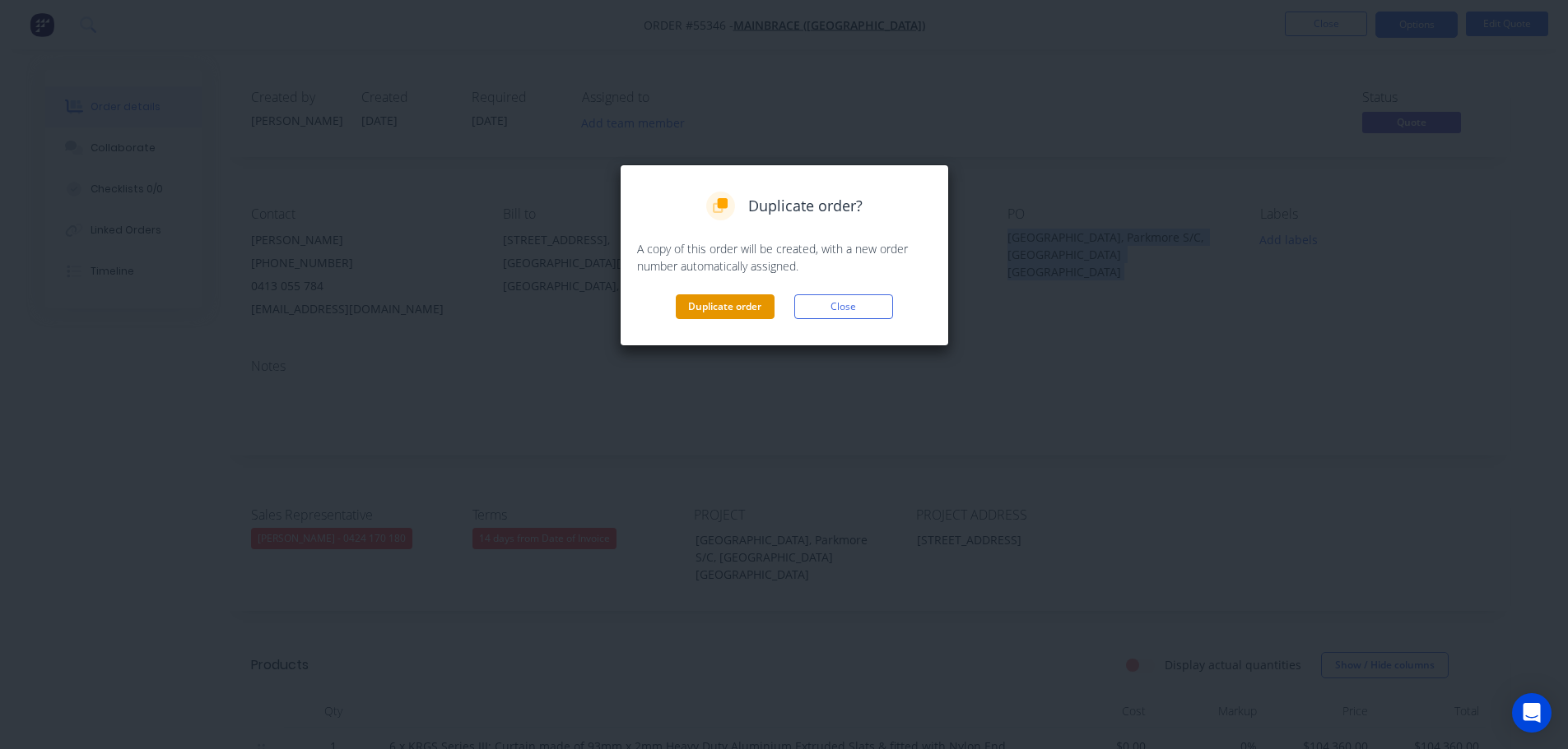
click at [741, 305] on button "Duplicate order" at bounding box center [724, 307] width 99 height 25
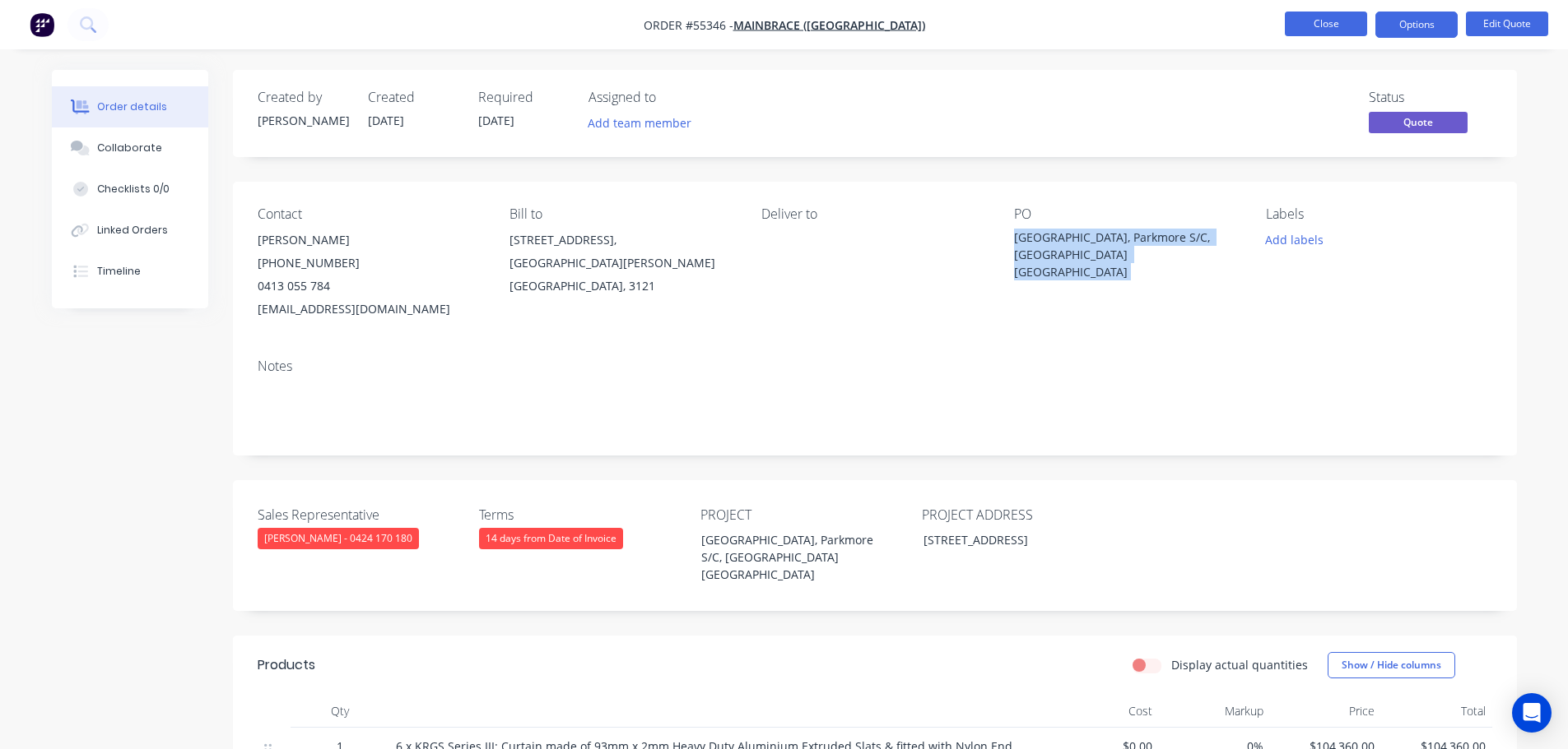
click at [1322, 31] on button "Close" at bounding box center [1327, 24] width 83 height 25
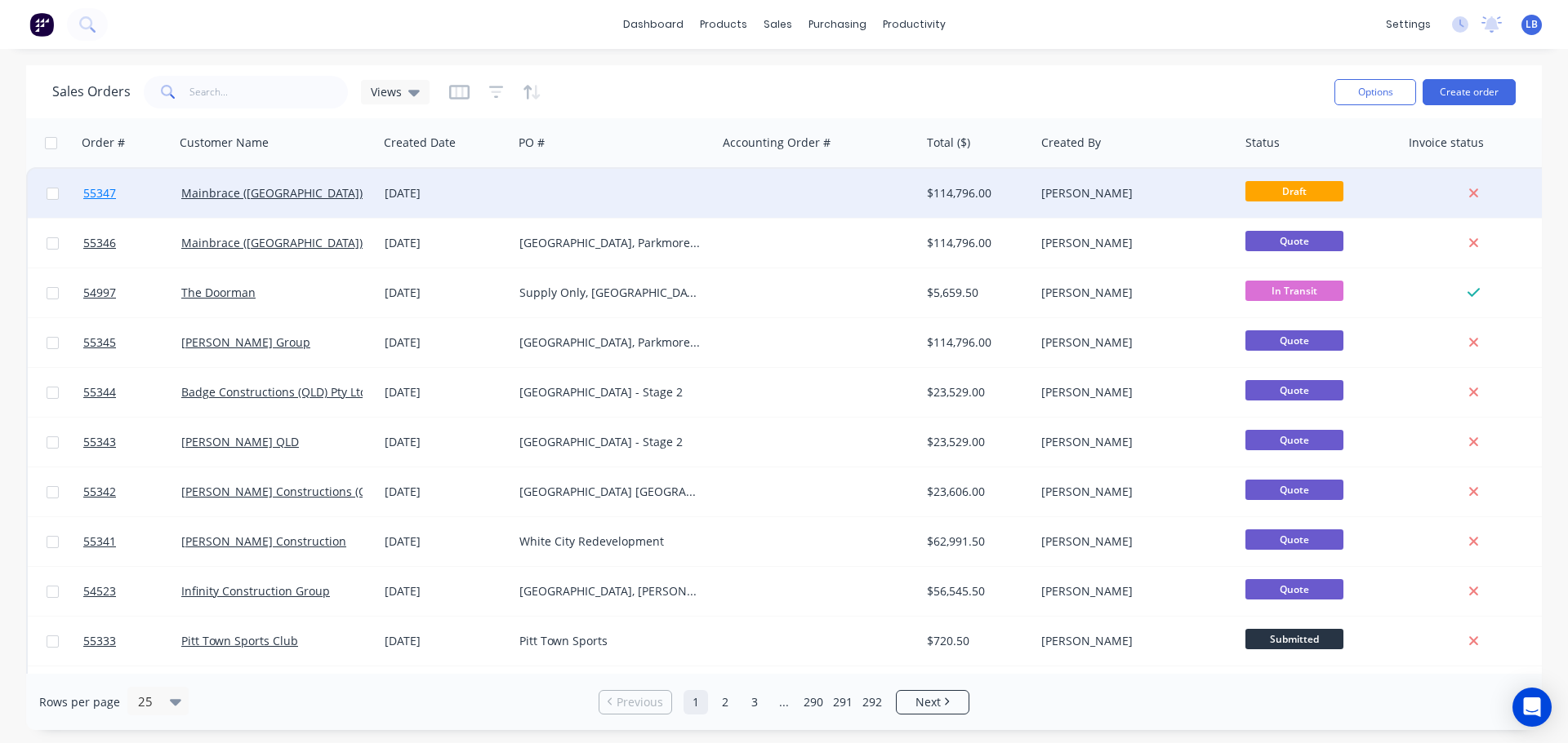
click at [104, 192] on span "55347" at bounding box center [99, 193] width 32 height 16
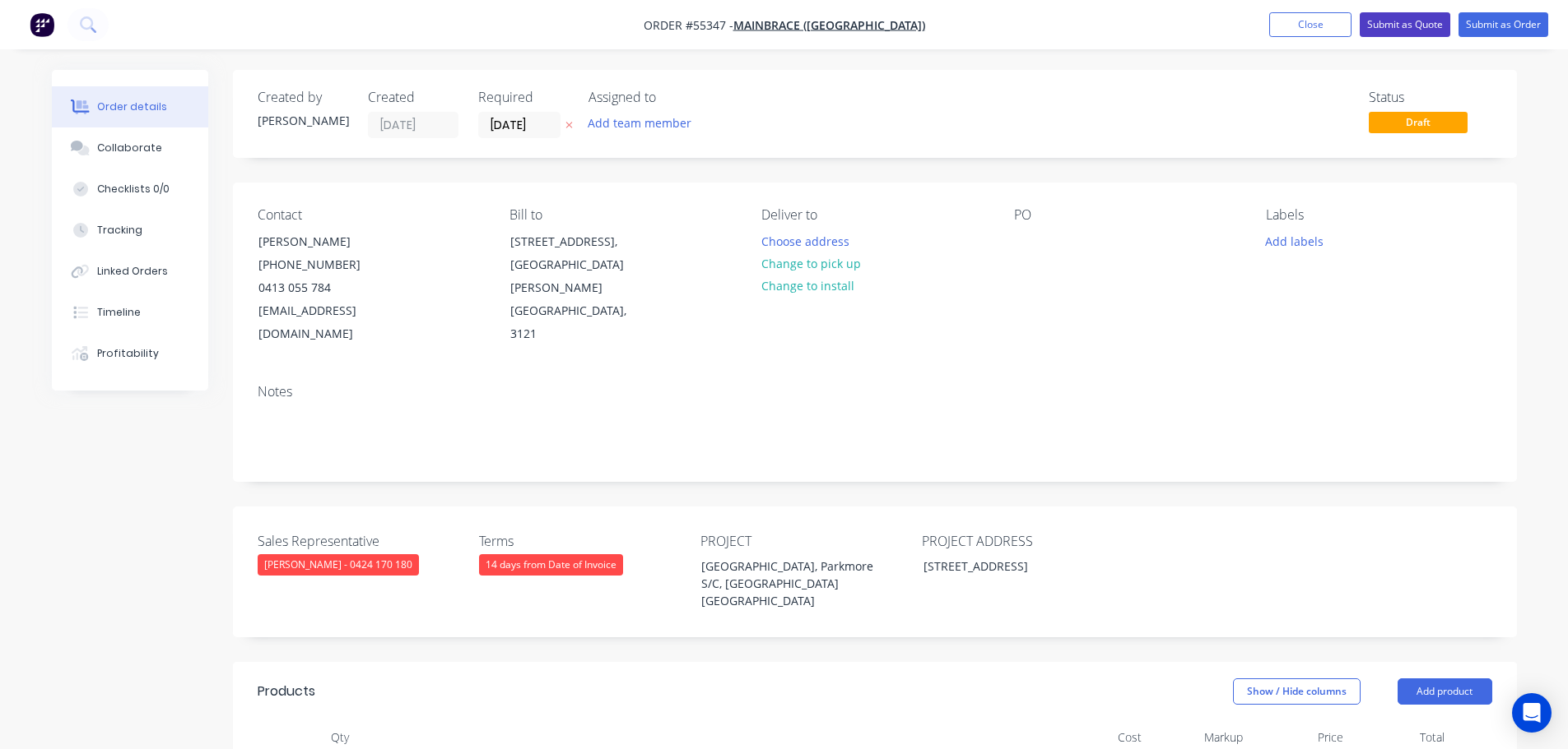
click at [1407, 25] on button "Submit as Quote" at bounding box center [1404, 25] width 90 height 25
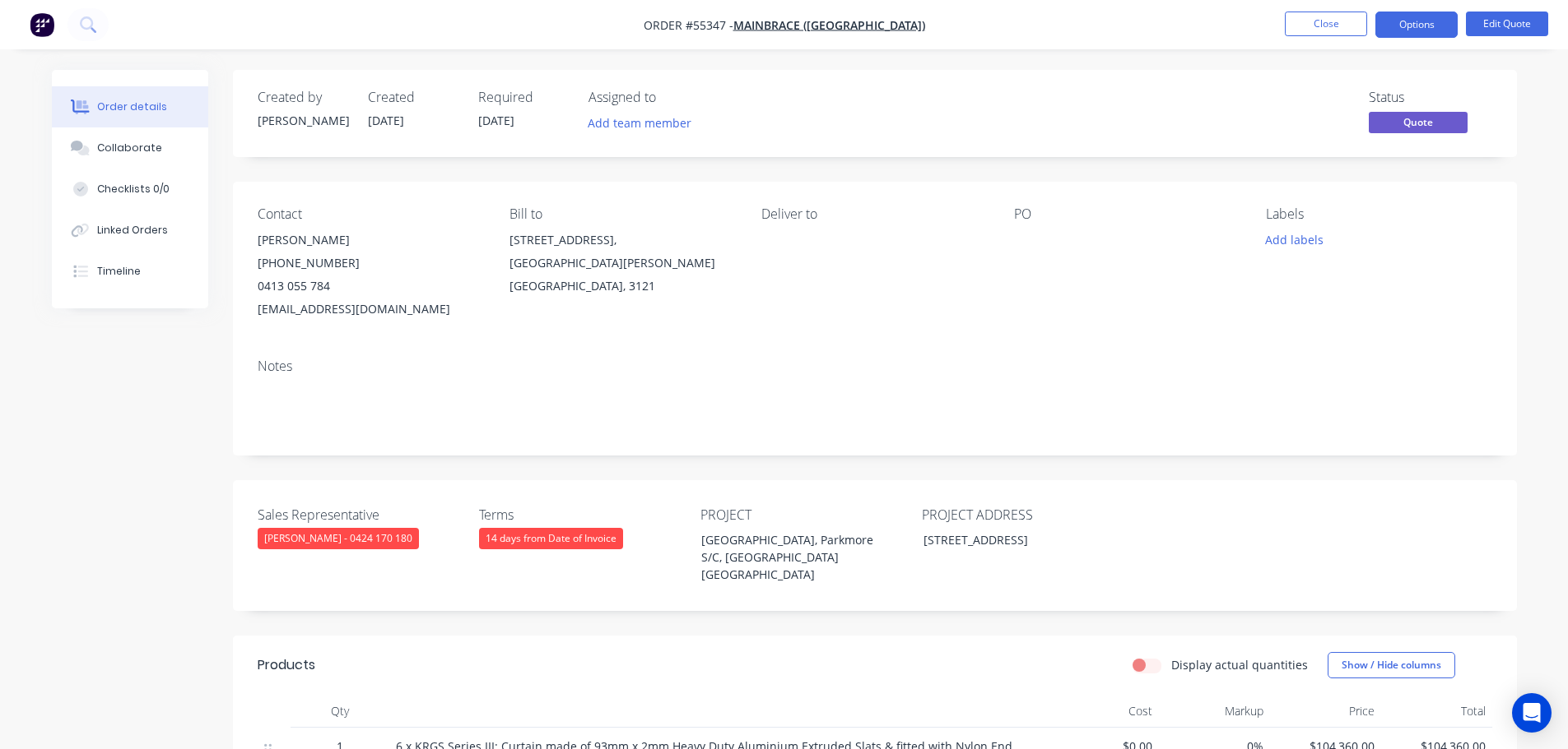
click at [1407, 25] on button "Options" at bounding box center [1417, 24] width 83 height 26
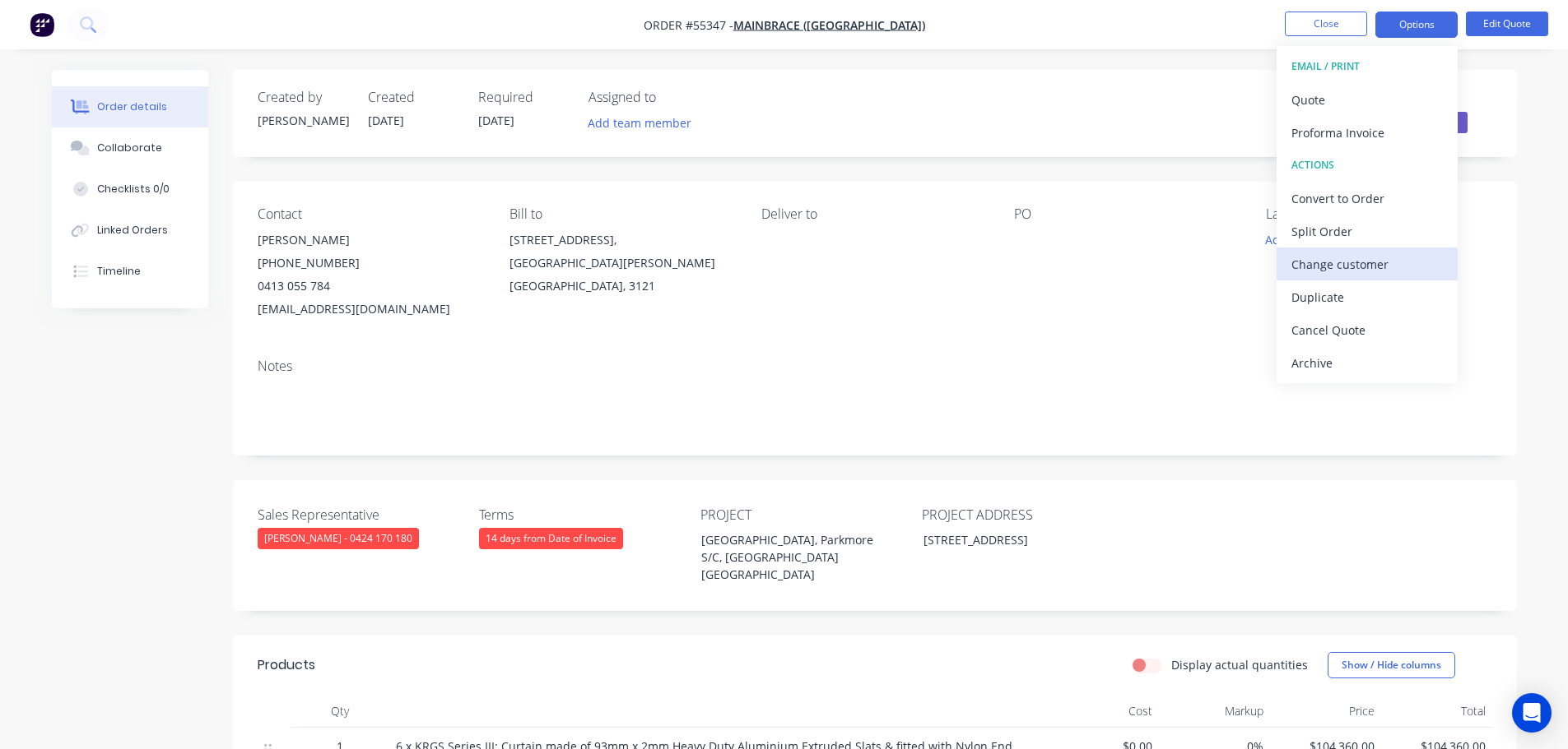
click at [1337, 263] on div "Change customer" at bounding box center [1366, 264] width 151 height 24
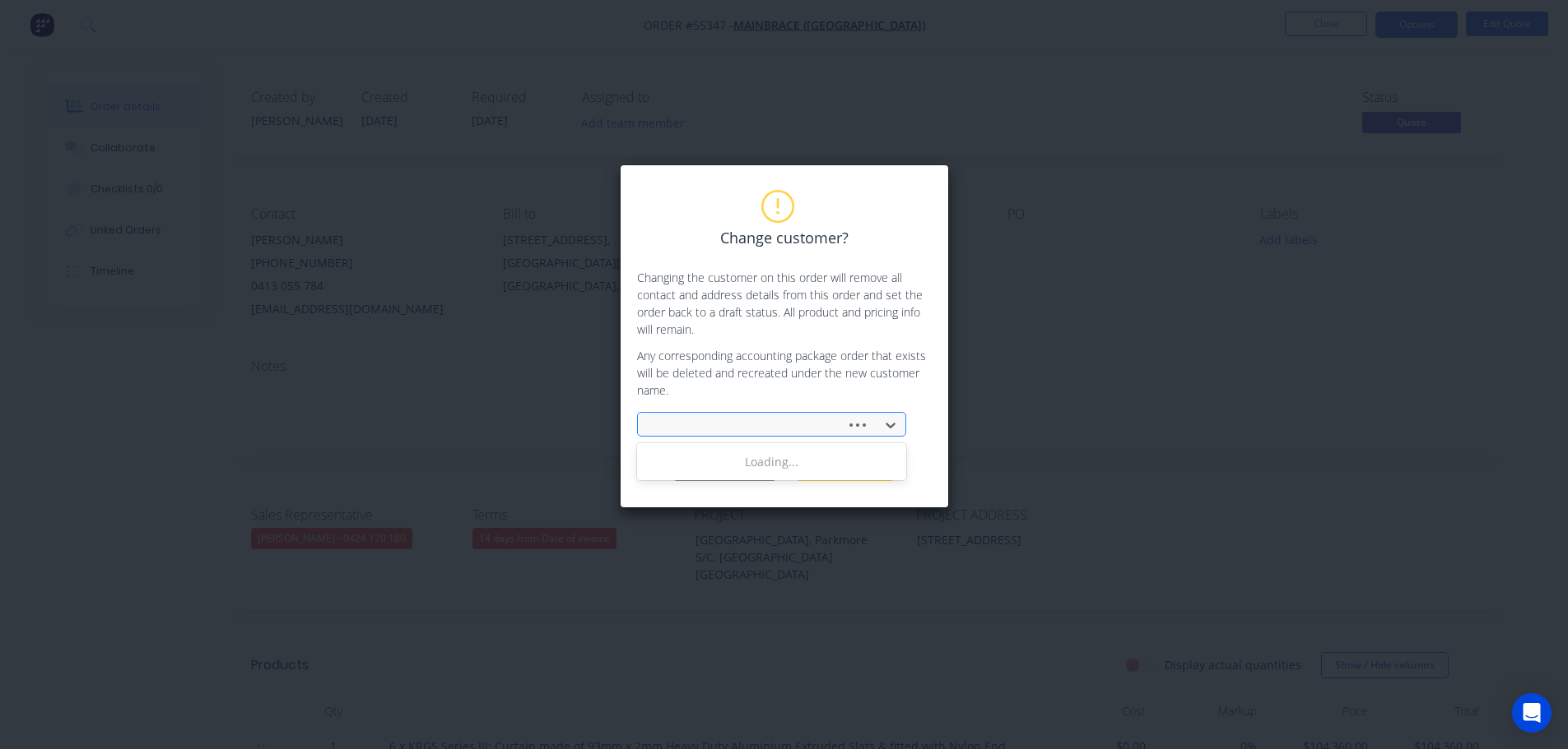
click at [716, 413] on div at bounding box center [745, 426] width 196 height 25
type input "[PERSON_NAME]"
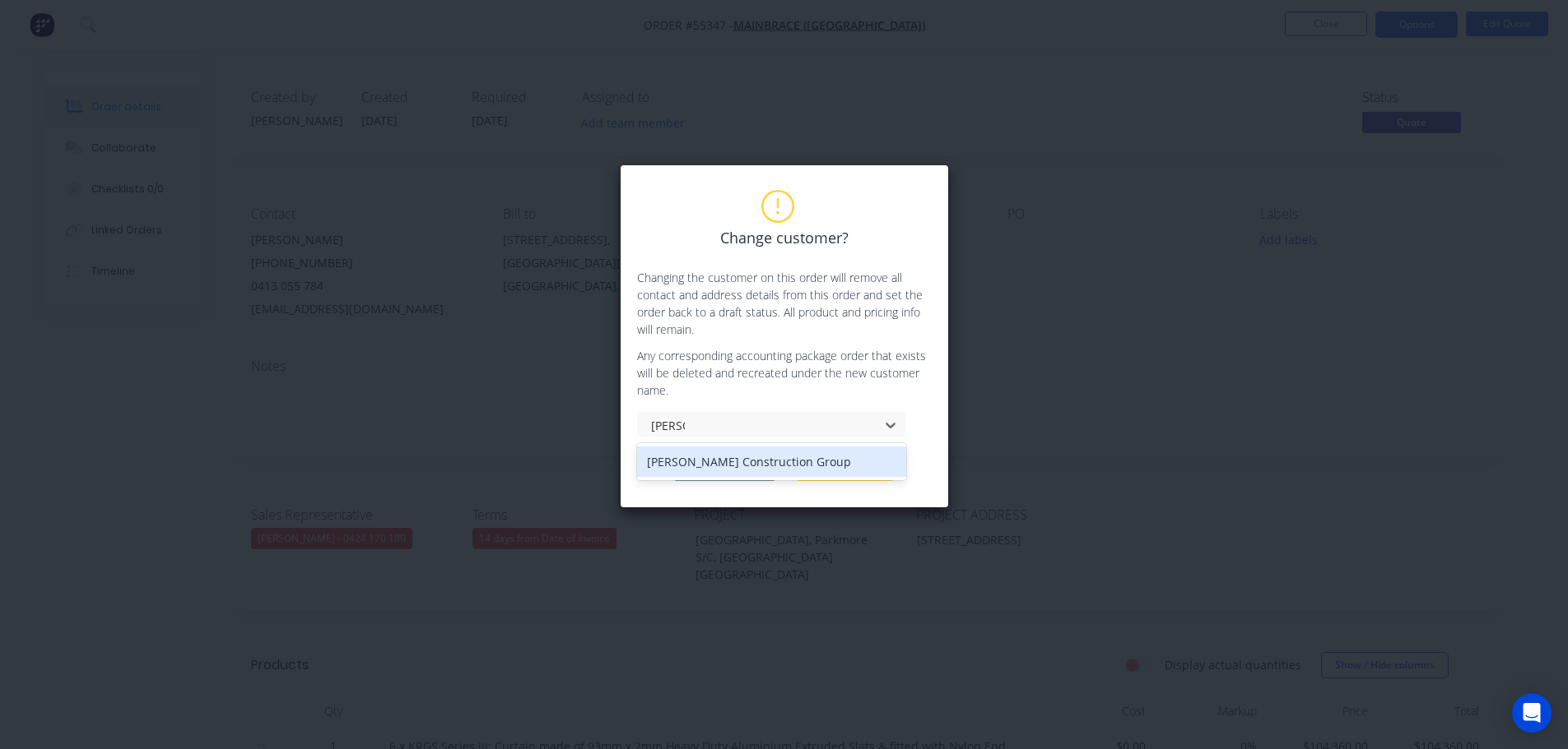
click at [706, 468] on div "[PERSON_NAME] Construction Group" at bounding box center [771, 462] width 269 height 31
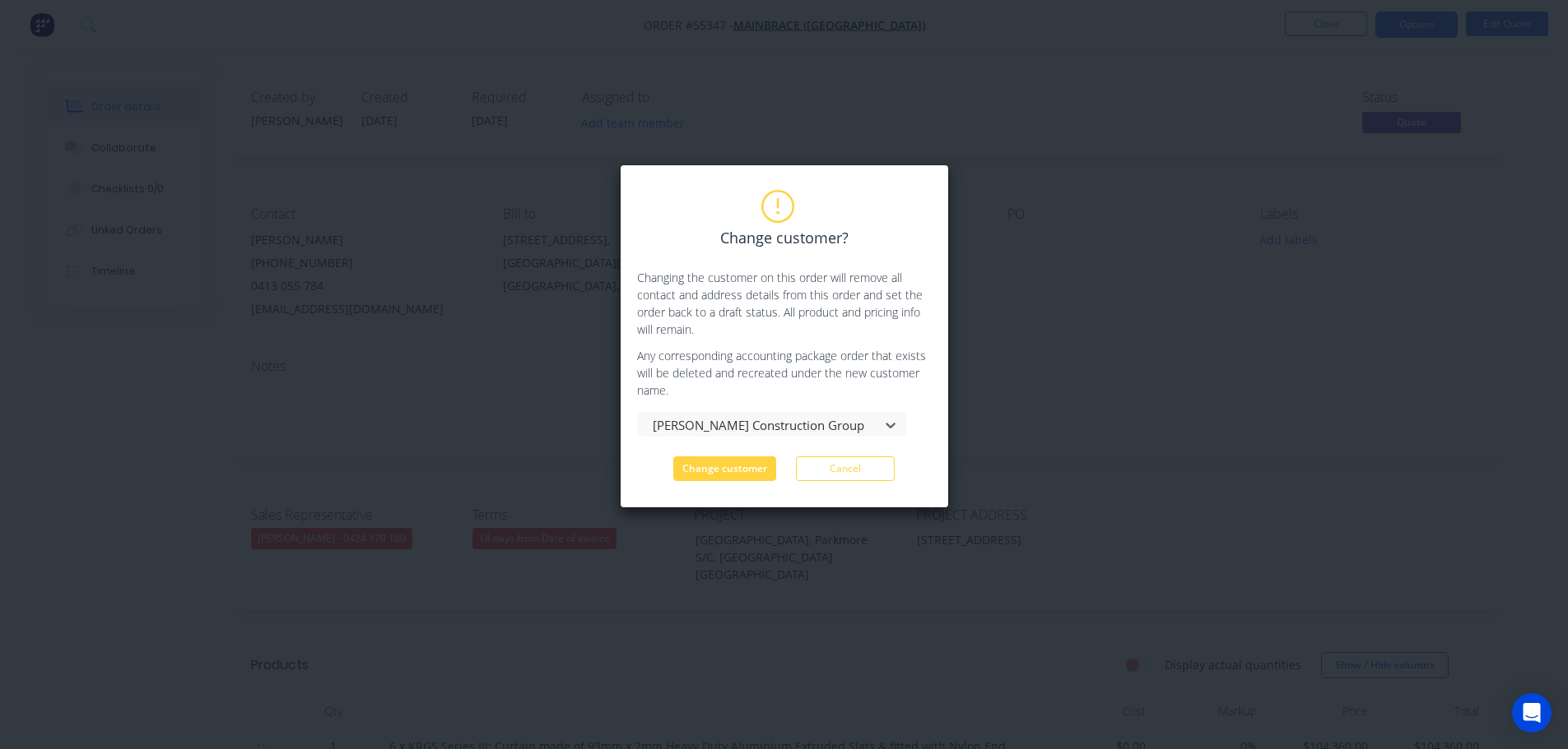
click at [706, 468] on button "Change customer" at bounding box center [724, 469] width 103 height 25
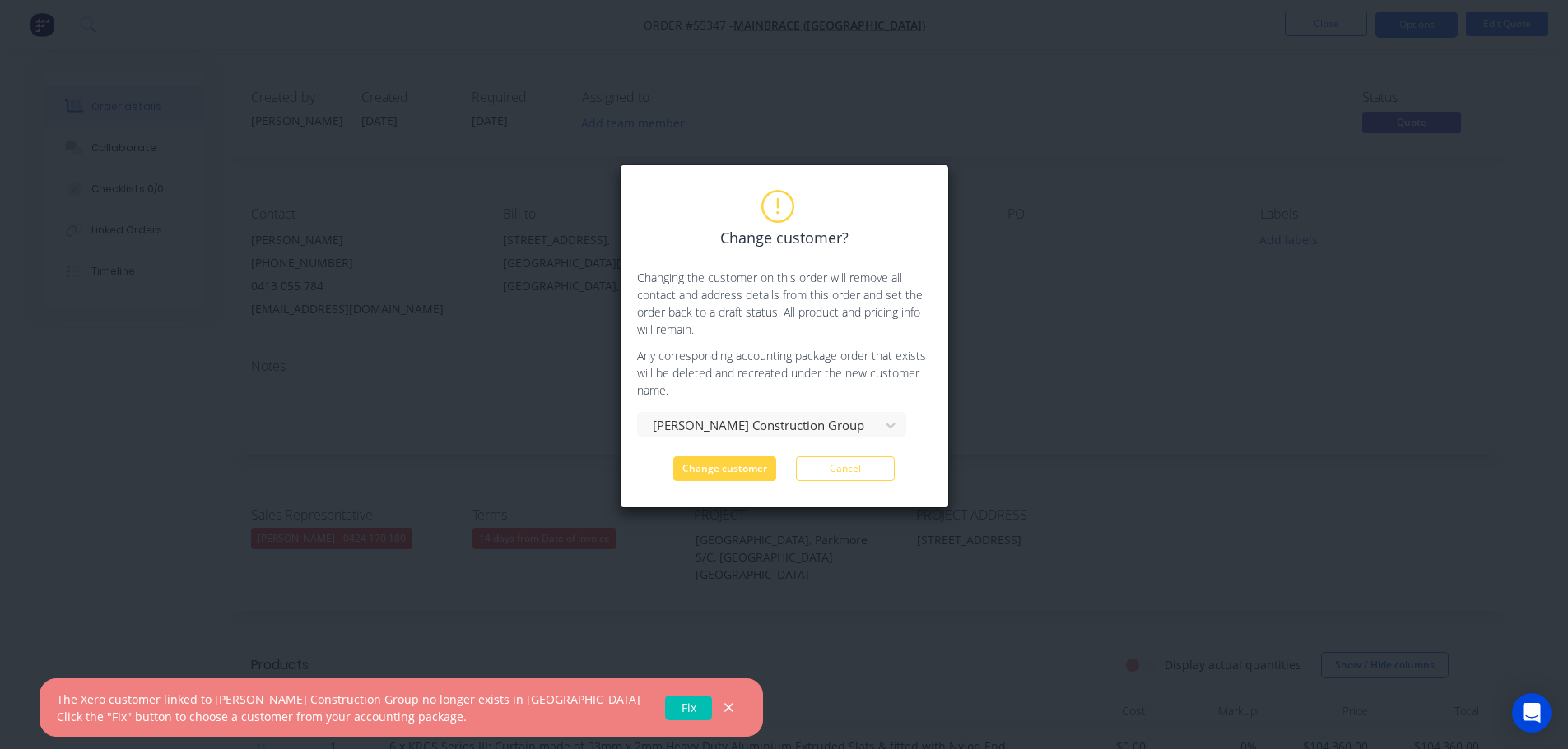
click at [510, 721] on div "The Xero customer linked to [PERSON_NAME] Construction Group no longer exists i…" at bounding box center [384, 709] width 655 height 35
click at [665, 713] on link "Fix" at bounding box center [688, 709] width 47 height 25
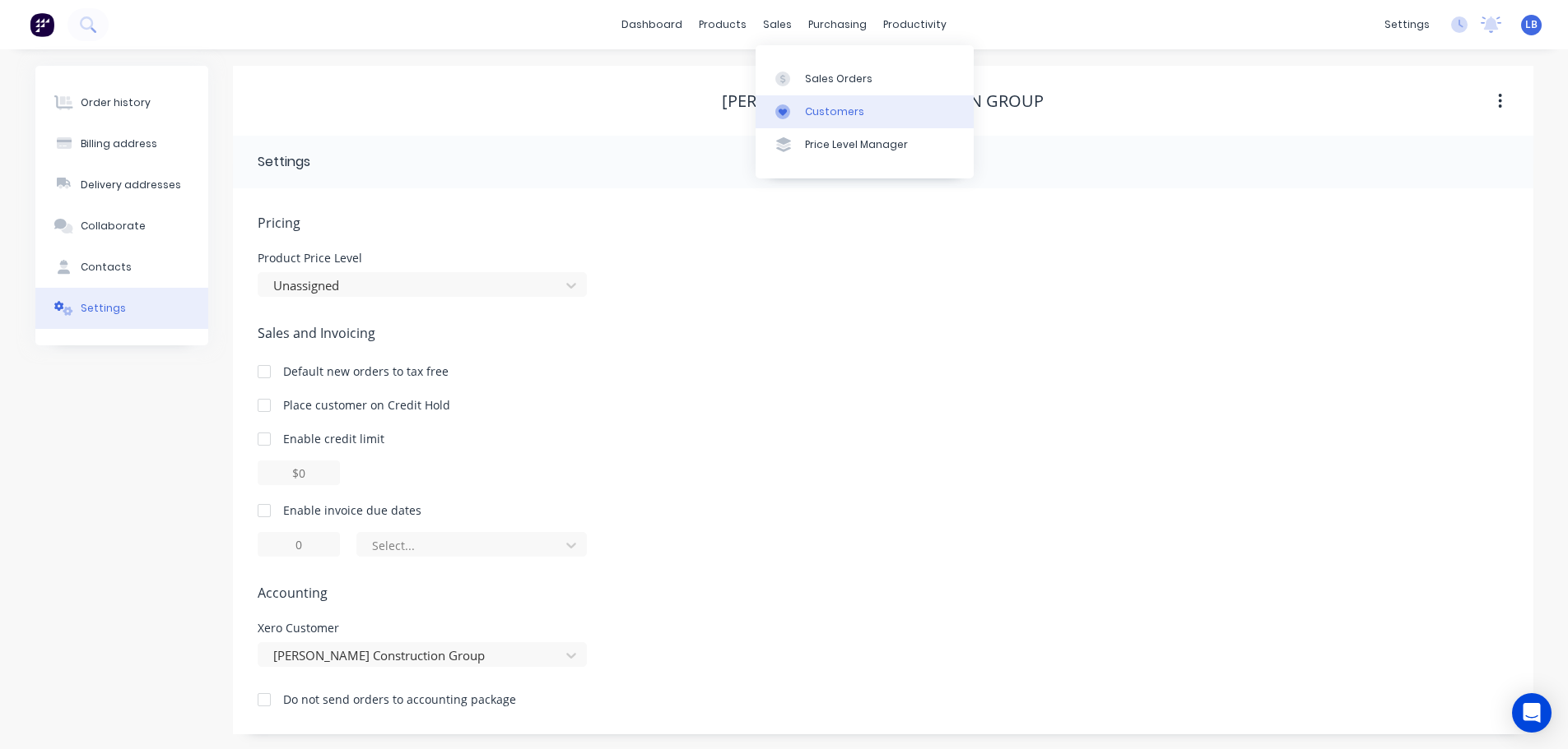
click at [835, 116] on div "Customers" at bounding box center [835, 112] width 60 height 14
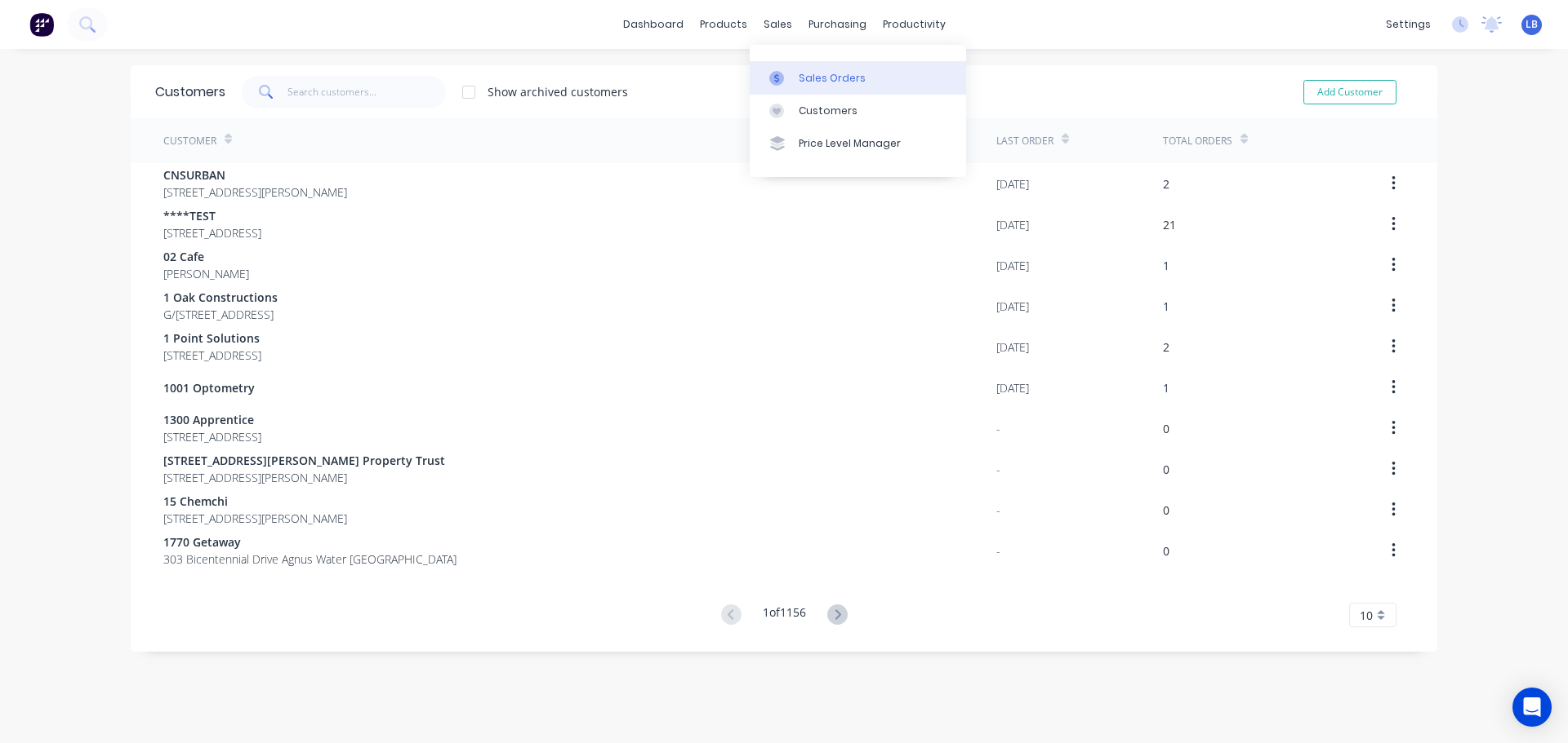
click at [821, 81] on div "Sales Orders" at bounding box center [832, 77] width 67 height 14
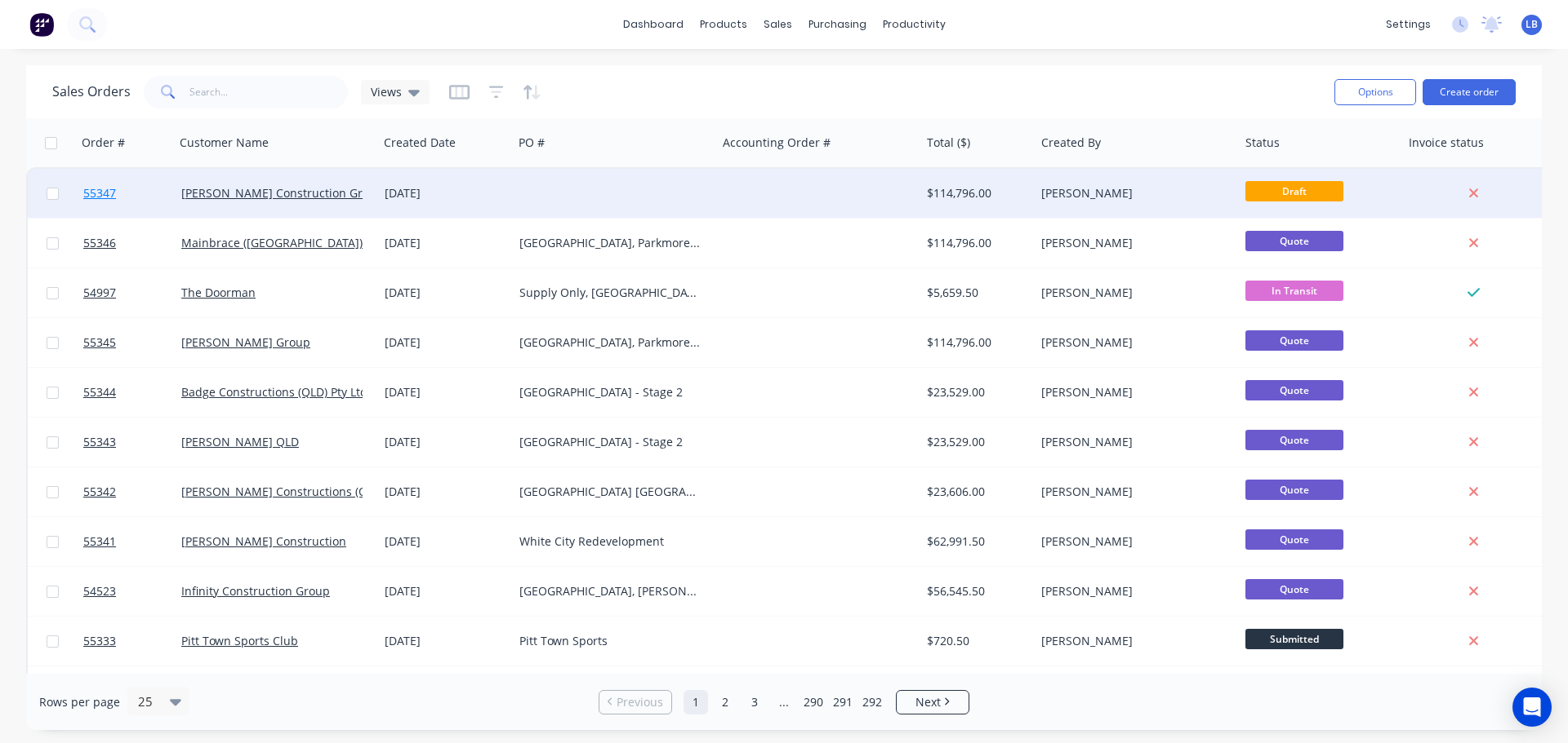
click at [90, 192] on span "55347" at bounding box center [99, 193] width 32 height 16
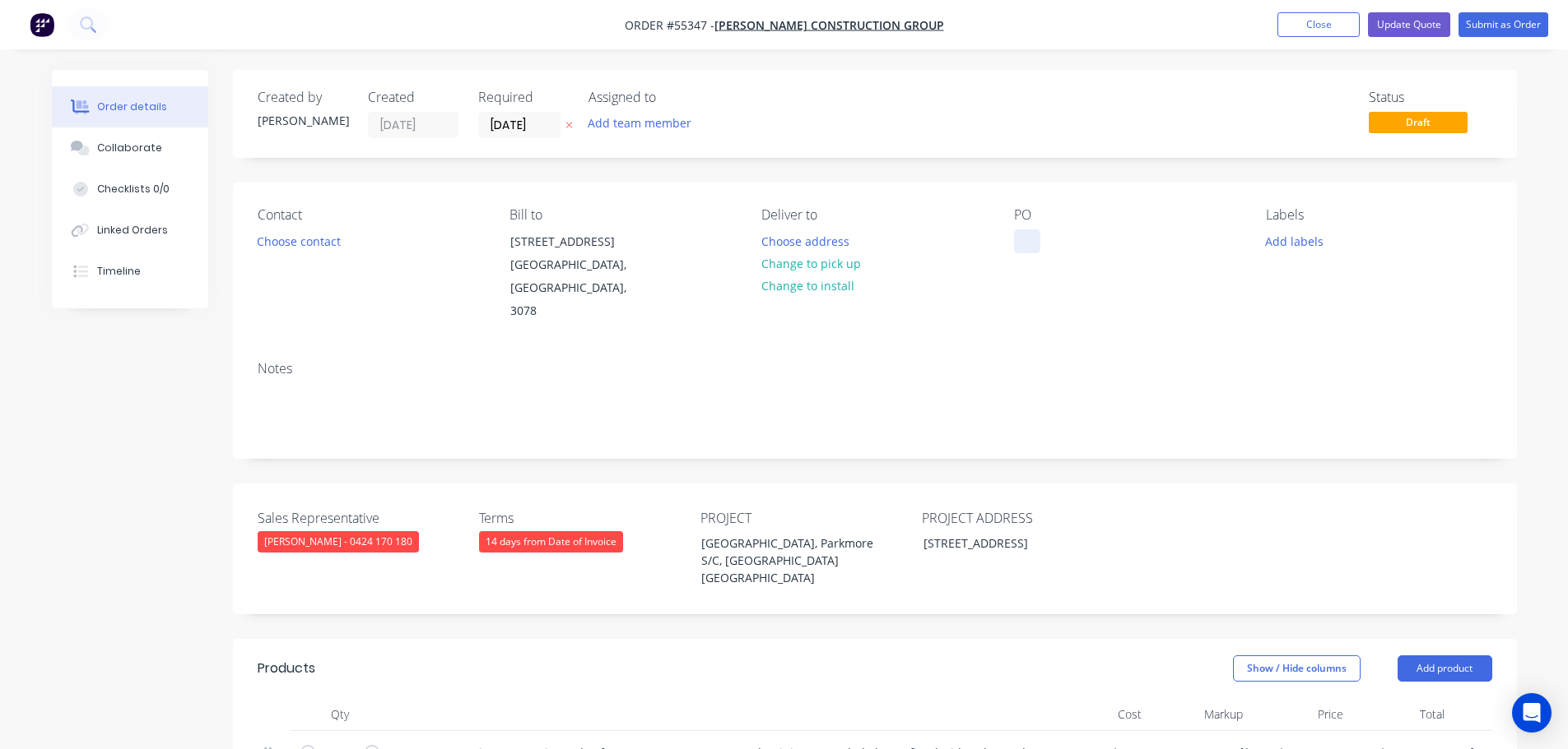
click at [1026, 236] on div at bounding box center [1026, 241] width 26 height 24
click at [747, 532] on div "[GEOGRAPHIC_DATA], Parkmore S/C, [GEOGRAPHIC_DATA] [GEOGRAPHIC_DATA]" at bounding box center [791, 561] width 206 height 59
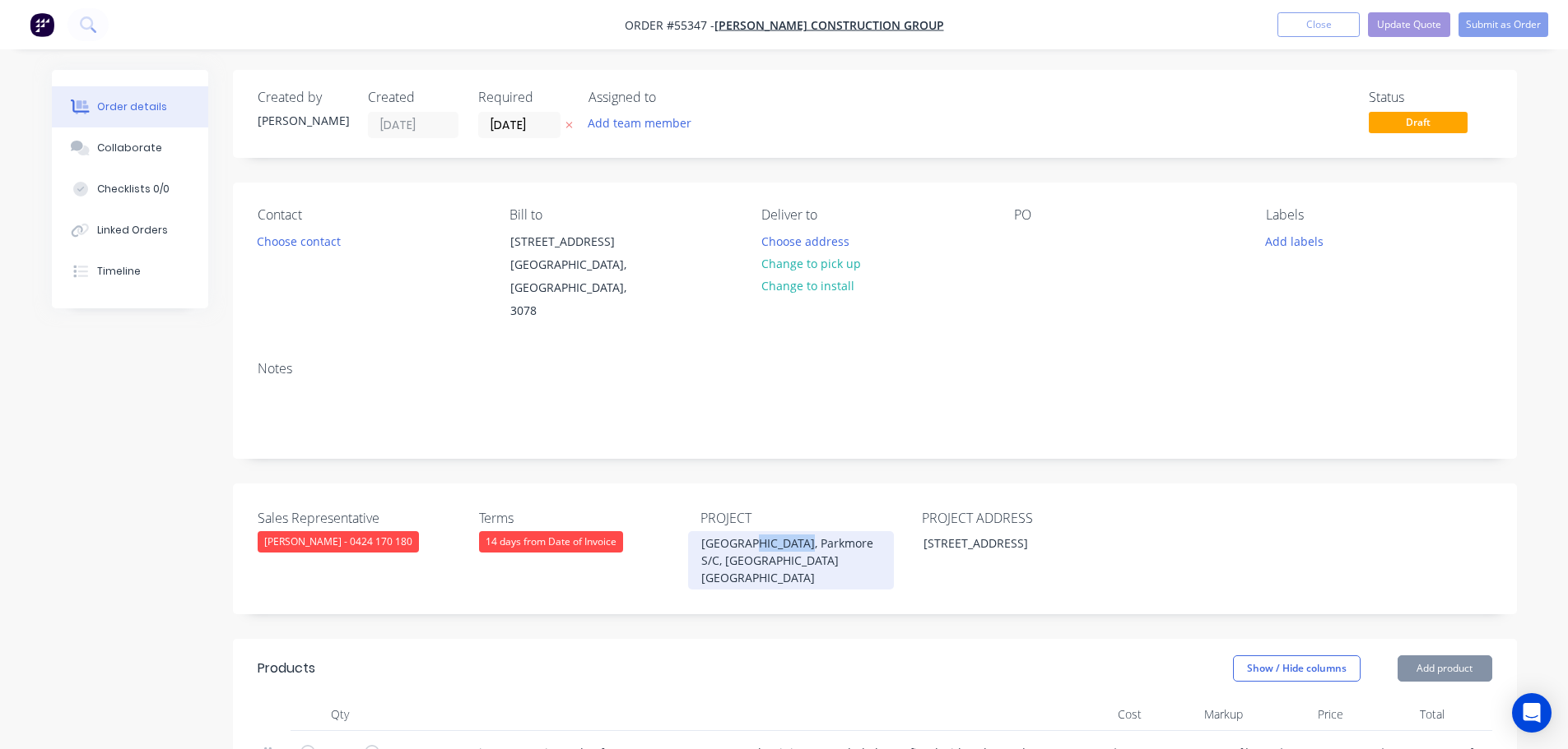
click at [747, 532] on div "[GEOGRAPHIC_DATA], Parkmore S/C, [GEOGRAPHIC_DATA] [GEOGRAPHIC_DATA]" at bounding box center [791, 561] width 206 height 59
copy div "[GEOGRAPHIC_DATA], Parkmore S/C, [GEOGRAPHIC_DATA] [GEOGRAPHIC_DATA]"
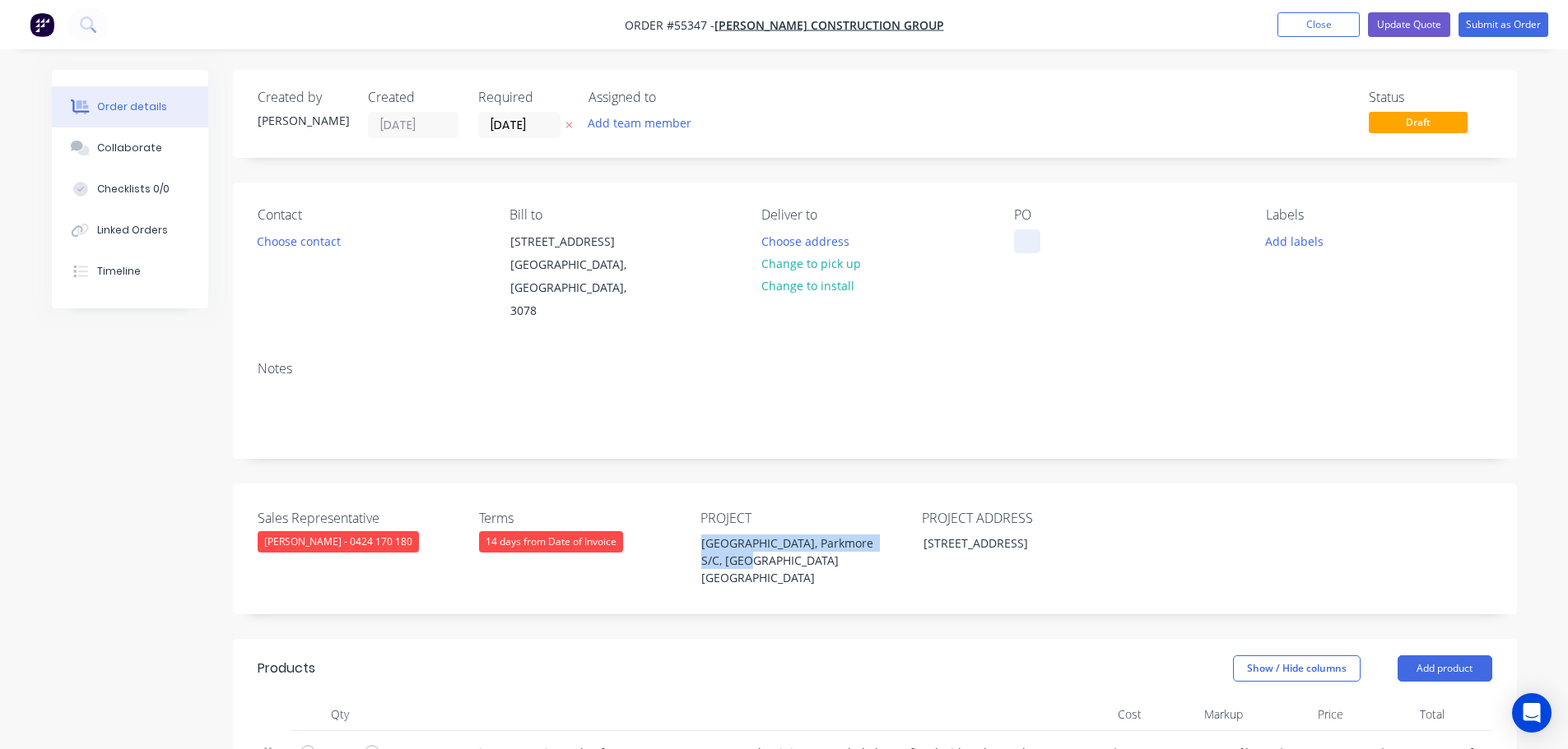
click at [1030, 236] on div at bounding box center [1026, 241] width 26 height 24
paste div
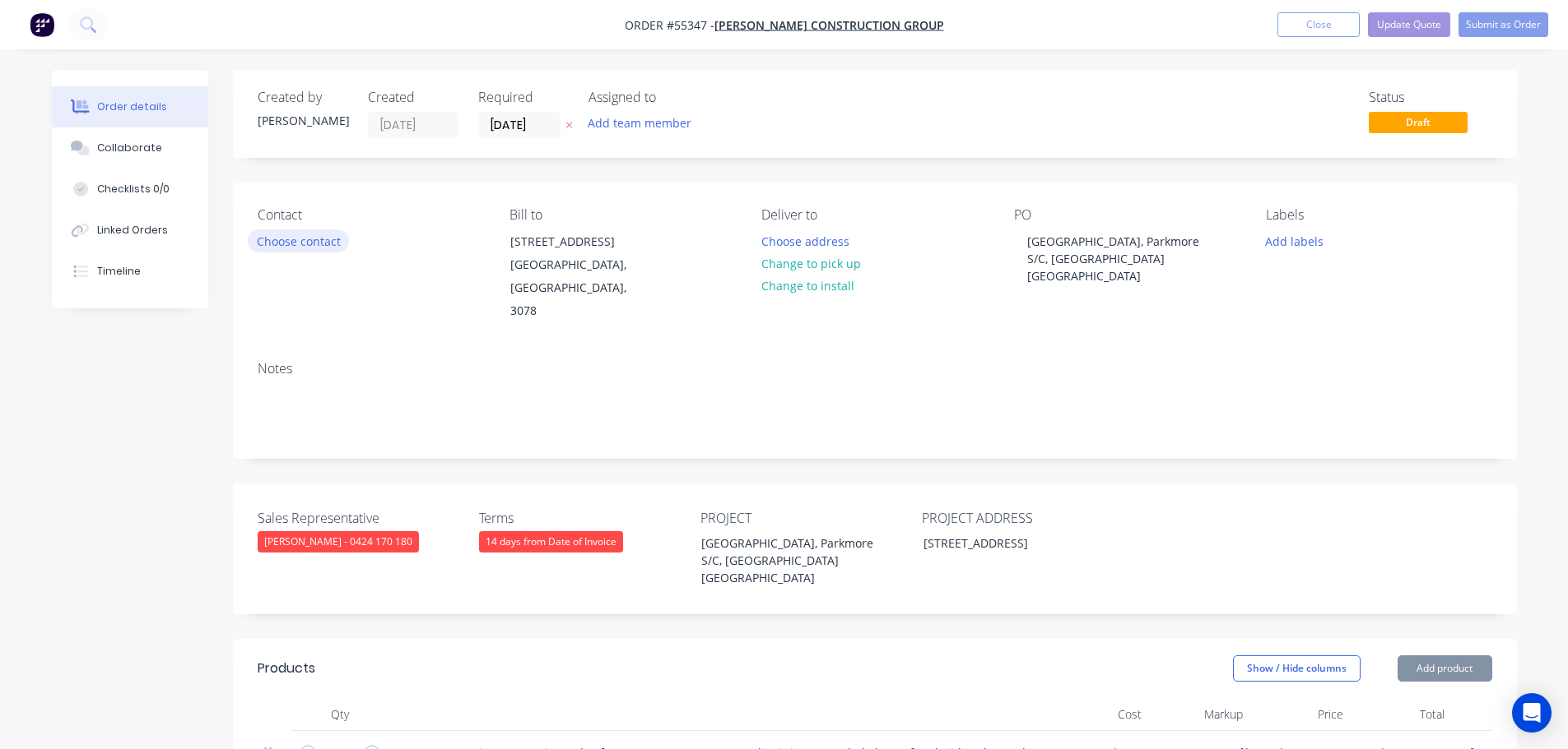
click at [274, 246] on button "Choose contact" at bounding box center [298, 240] width 101 height 22
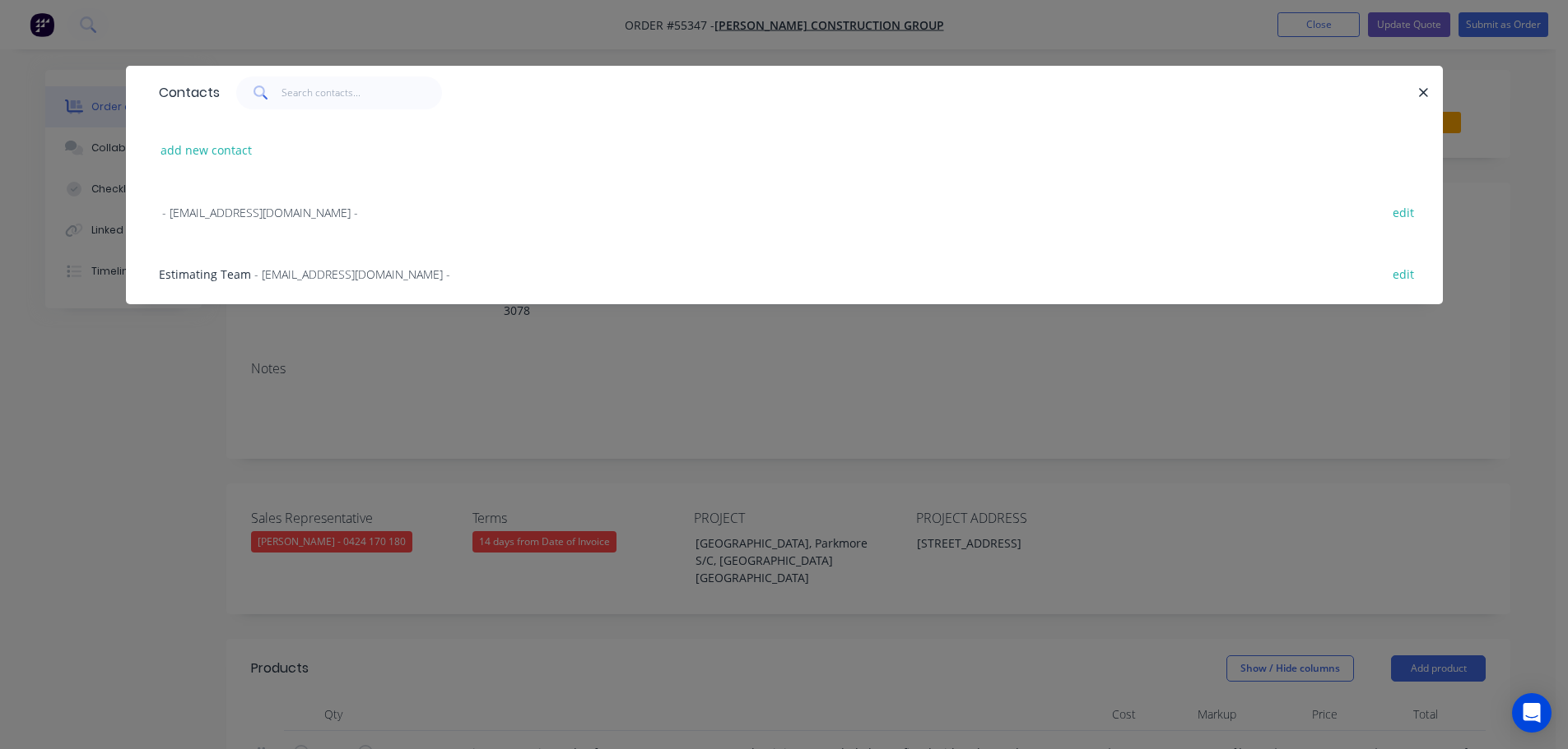
click at [254, 277] on span "- [EMAIL_ADDRESS][DOMAIN_NAME] -" at bounding box center [352, 274] width 196 height 15
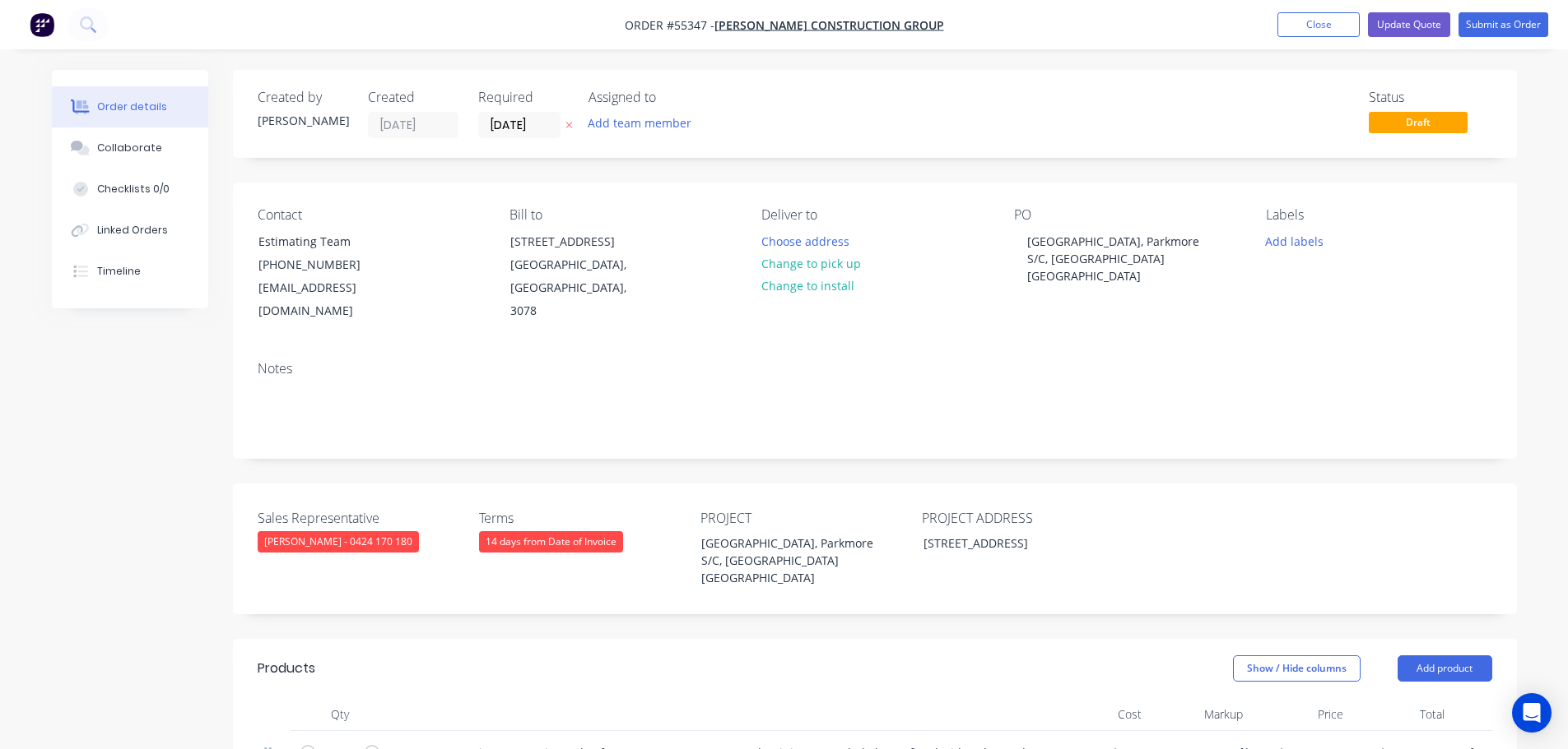
click at [517, 532] on div "14 days from Date of Invoice" at bounding box center [551, 542] width 144 height 21
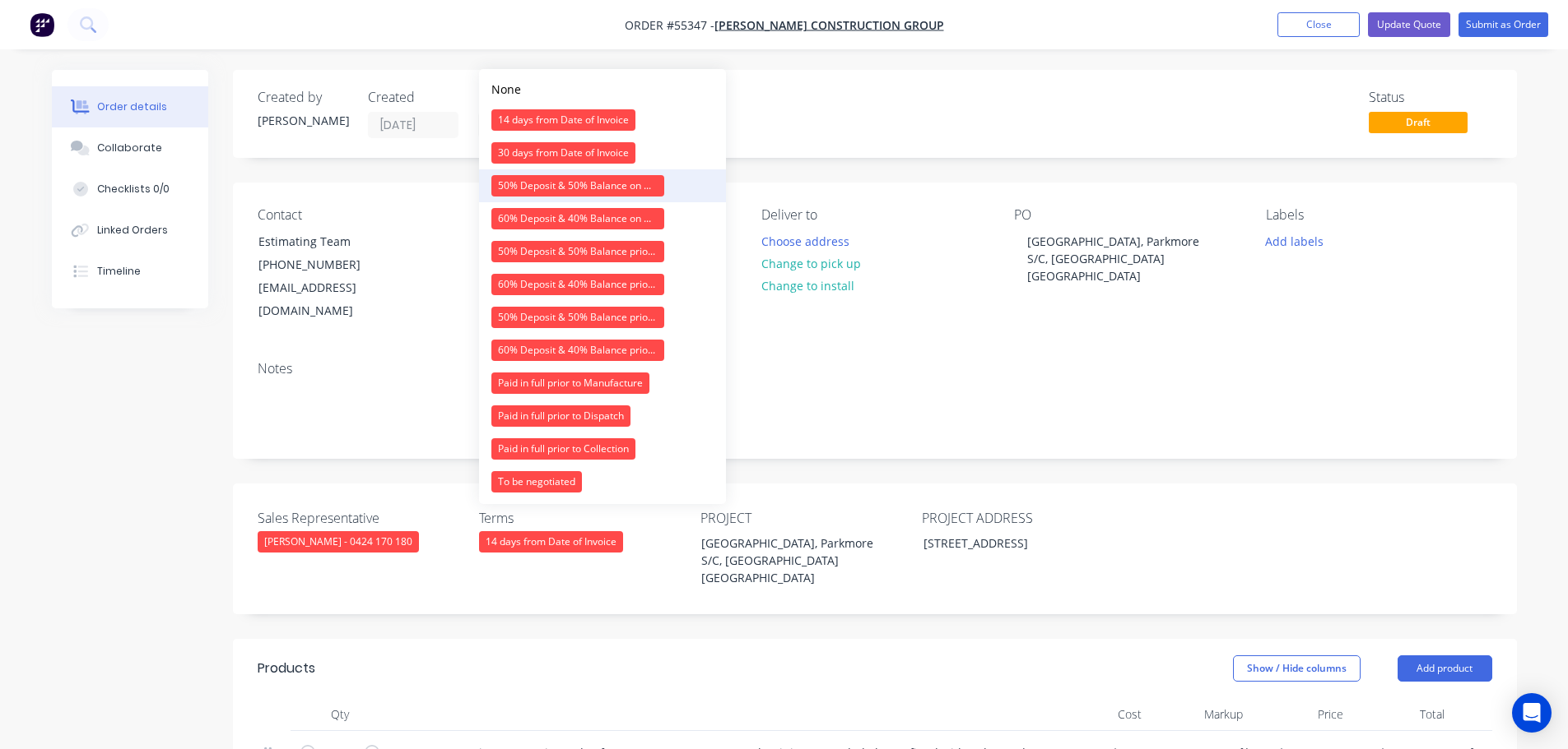
click at [545, 194] on div "50% Deposit & 50% Balance on Day of Installation" at bounding box center [578, 186] width 173 height 21
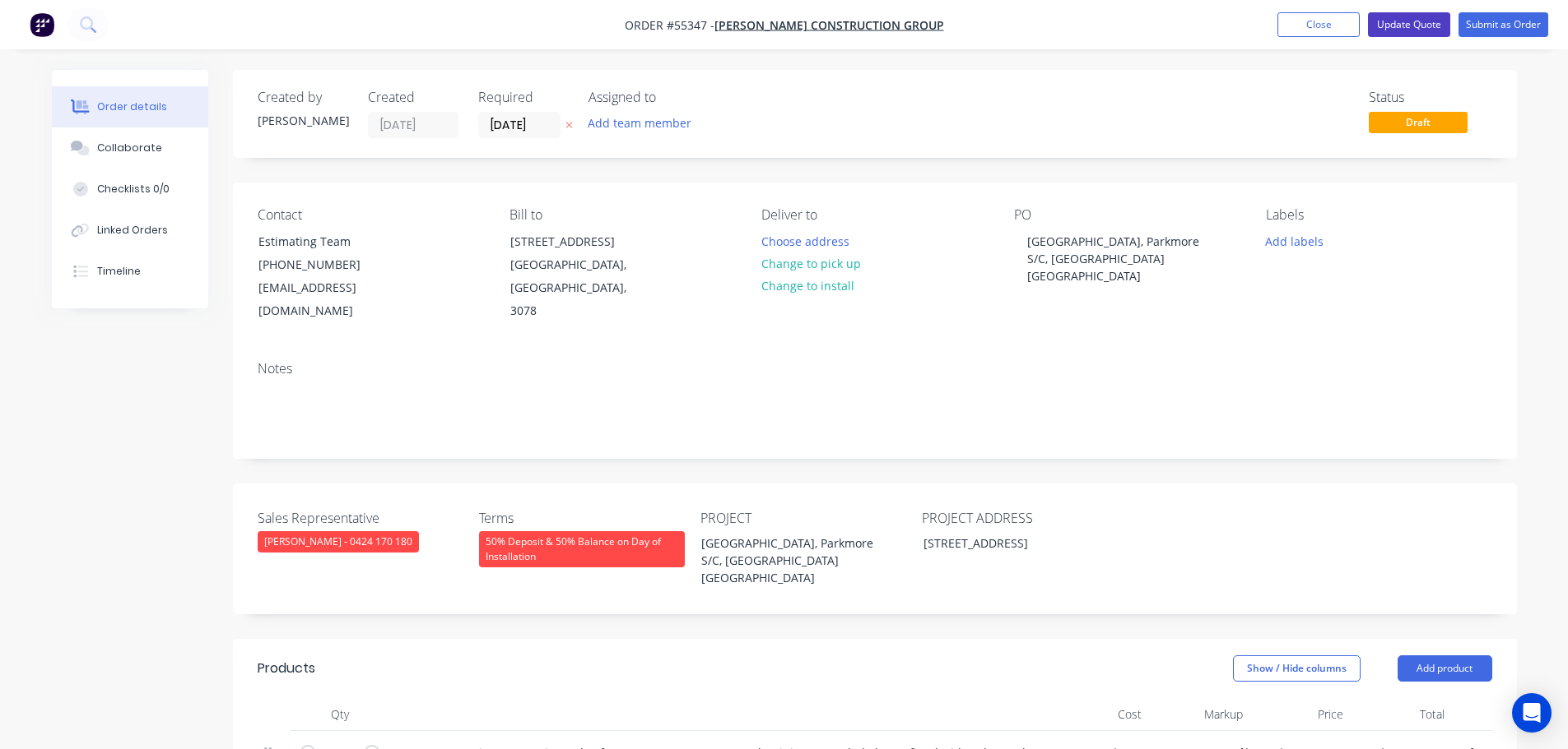
click at [1405, 30] on button "Update Quote" at bounding box center [1409, 25] width 83 height 25
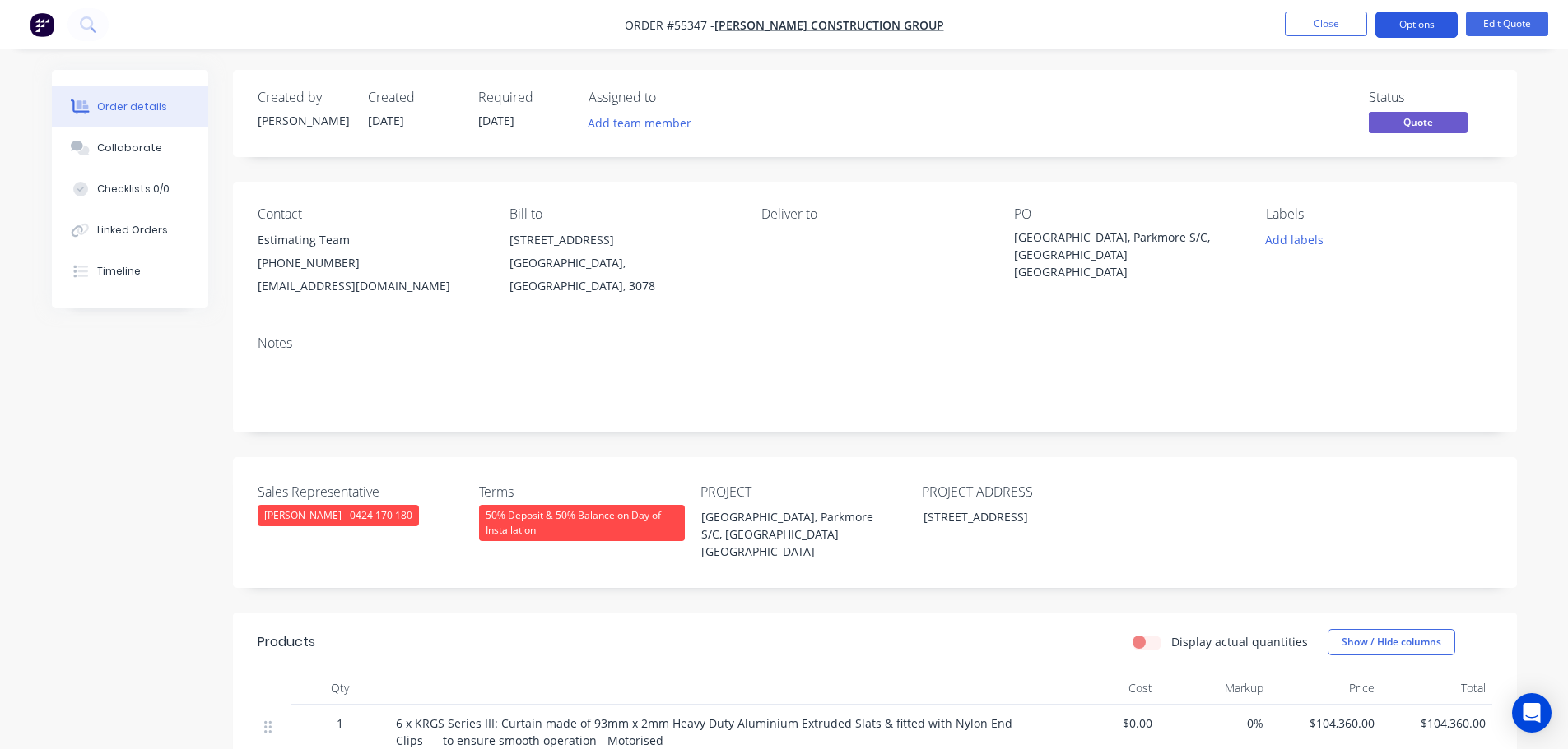
click at [1407, 25] on button "Options" at bounding box center [1417, 24] width 83 height 26
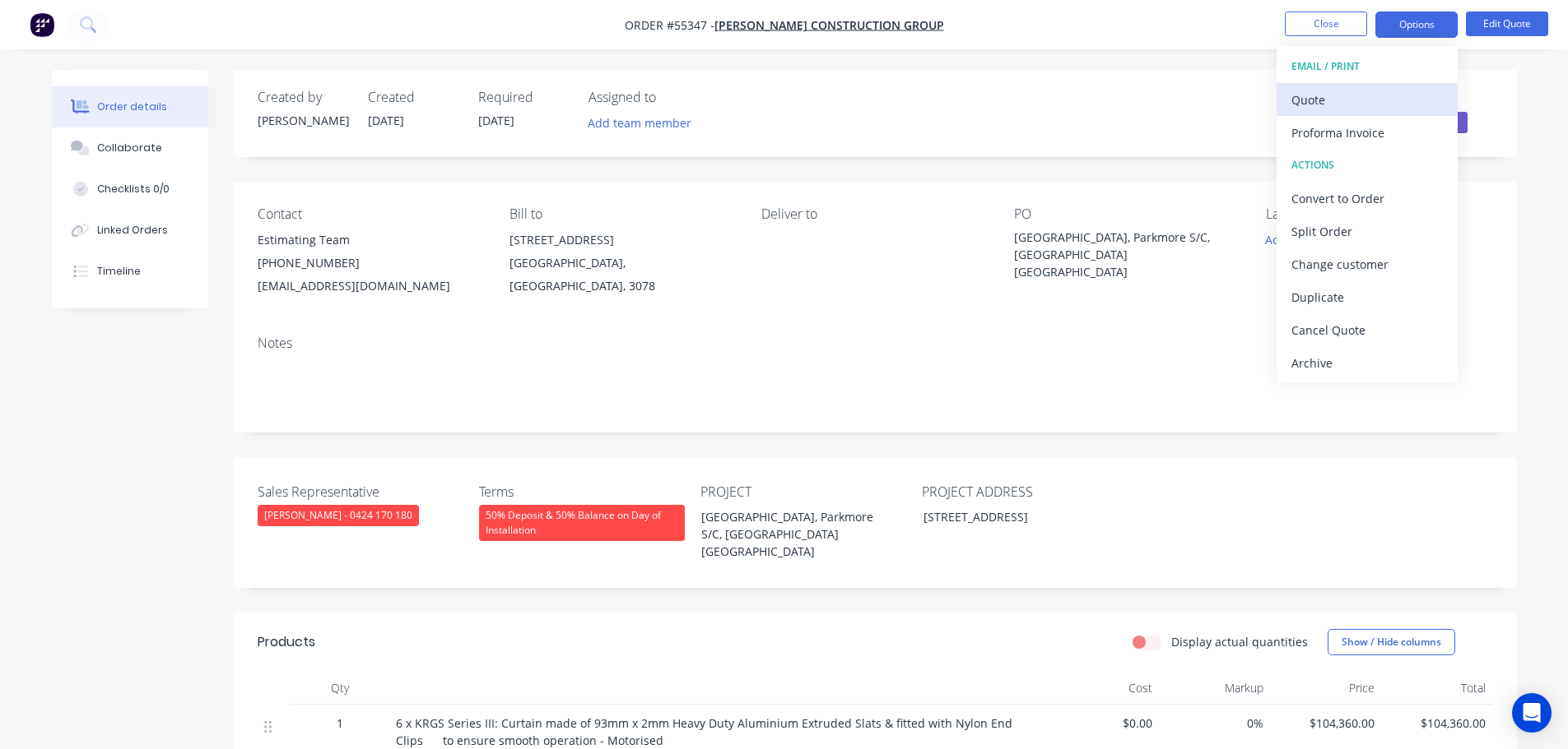
click at [1302, 109] on div "Quote" at bounding box center [1366, 100] width 151 height 24
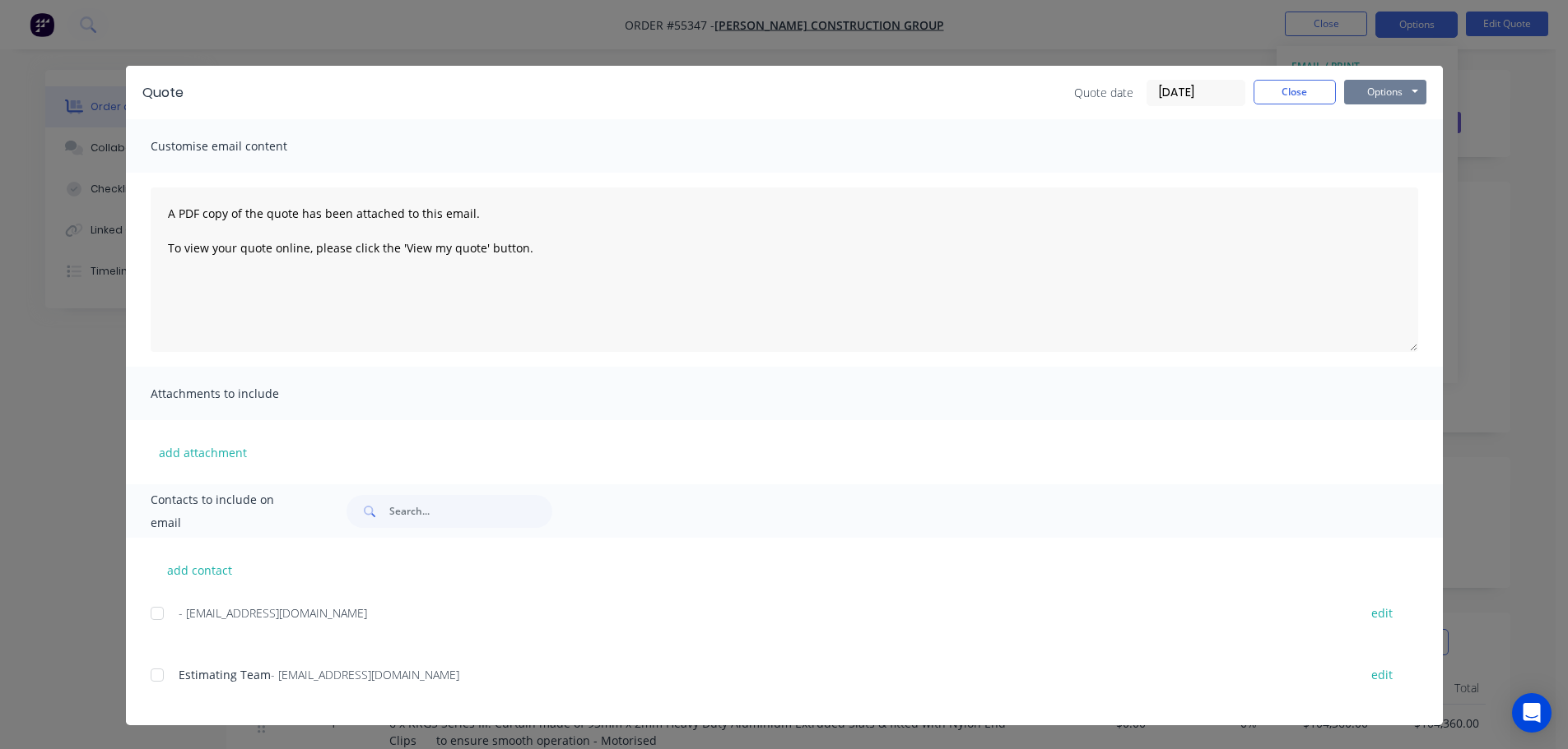
click at [1380, 96] on button "Options" at bounding box center [1385, 92] width 83 height 25
click at [1378, 148] on button "Print" at bounding box center [1397, 148] width 106 height 27
click at [1273, 86] on button "Close" at bounding box center [1295, 92] width 83 height 25
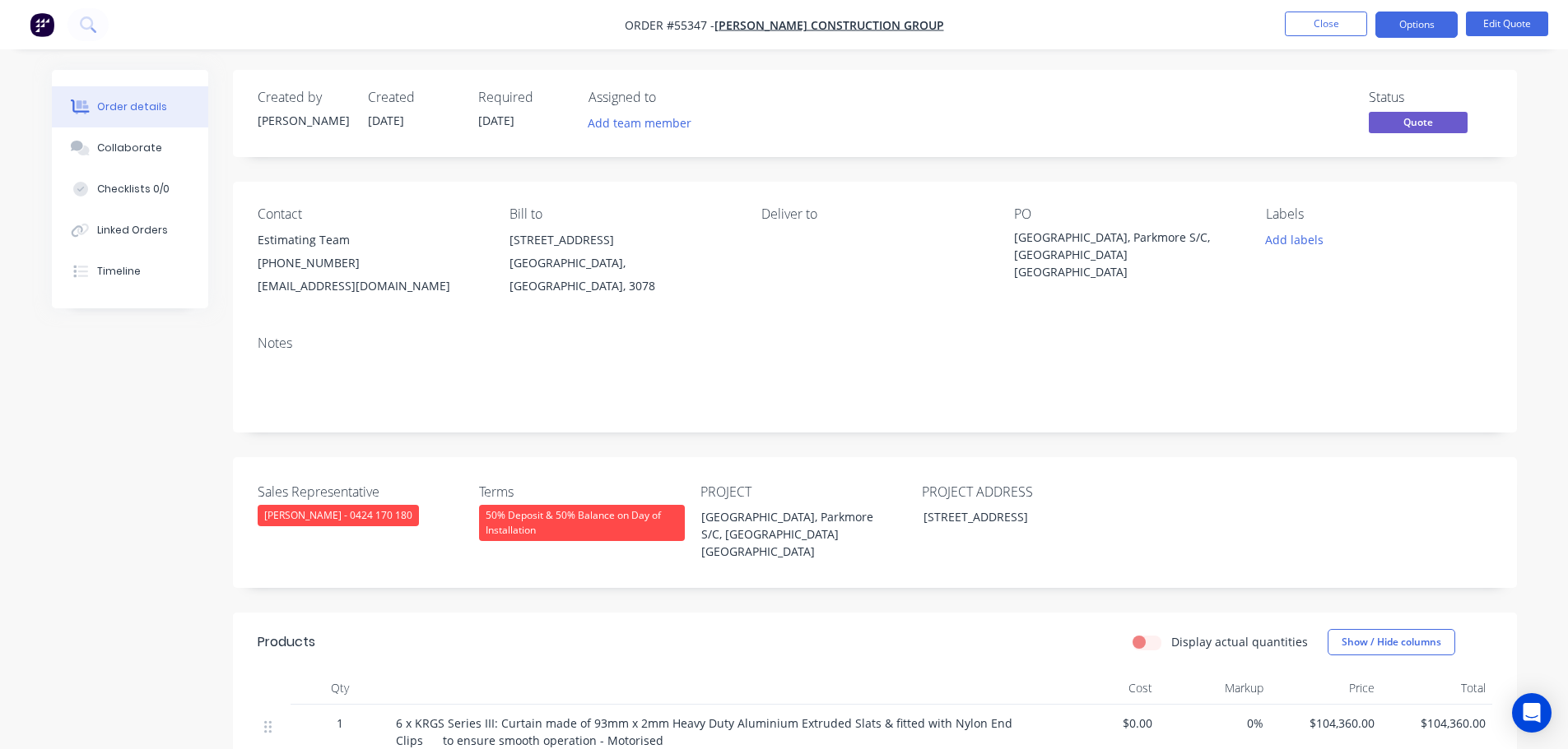
click at [299, 287] on div "[EMAIL_ADDRESS][DOMAIN_NAME]" at bounding box center [370, 287] width 225 height 23
copy div "[EMAIL_ADDRESS][DOMAIN_NAME]"
click at [1093, 239] on div "[GEOGRAPHIC_DATA], Parkmore S/C, [GEOGRAPHIC_DATA] [GEOGRAPHIC_DATA]" at bounding box center [1117, 255] width 206 height 52
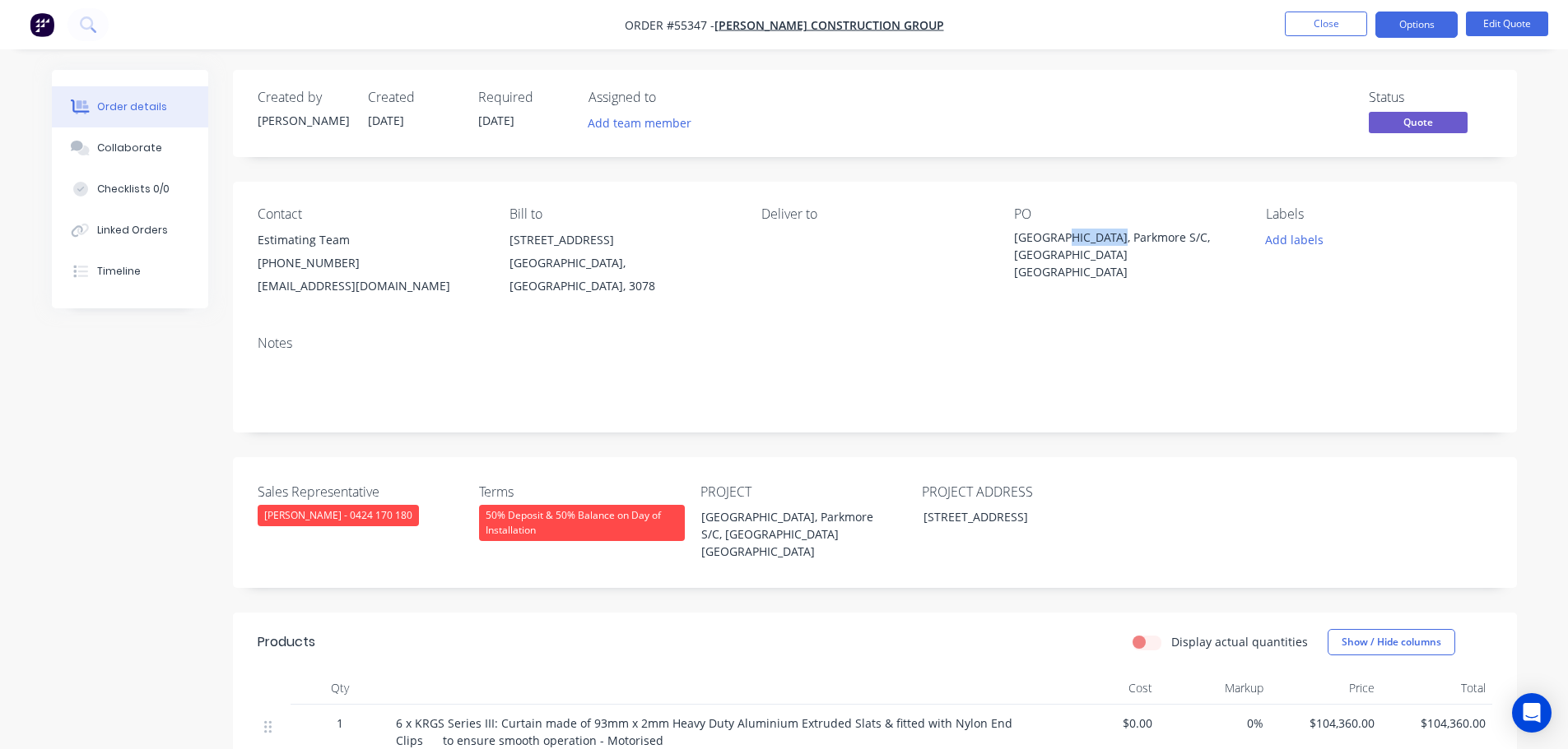
click at [1093, 239] on div "[GEOGRAPHIC_DATA], Parkmore S/C, [GEOGRAPHIC_DATA] [GEOGRAPHIC_DATA]" at bounding box center [1117, 255] width 206 height 52
copy div "[GEOGRAPHIC_DATA], Parkmore S/C, [GEOGRAPHIC_DATA] [GEOGRAPHIC_DATA]"
click at [1318, 20] on button "Close" at bounding box center [1327, 24] width 83 height 25
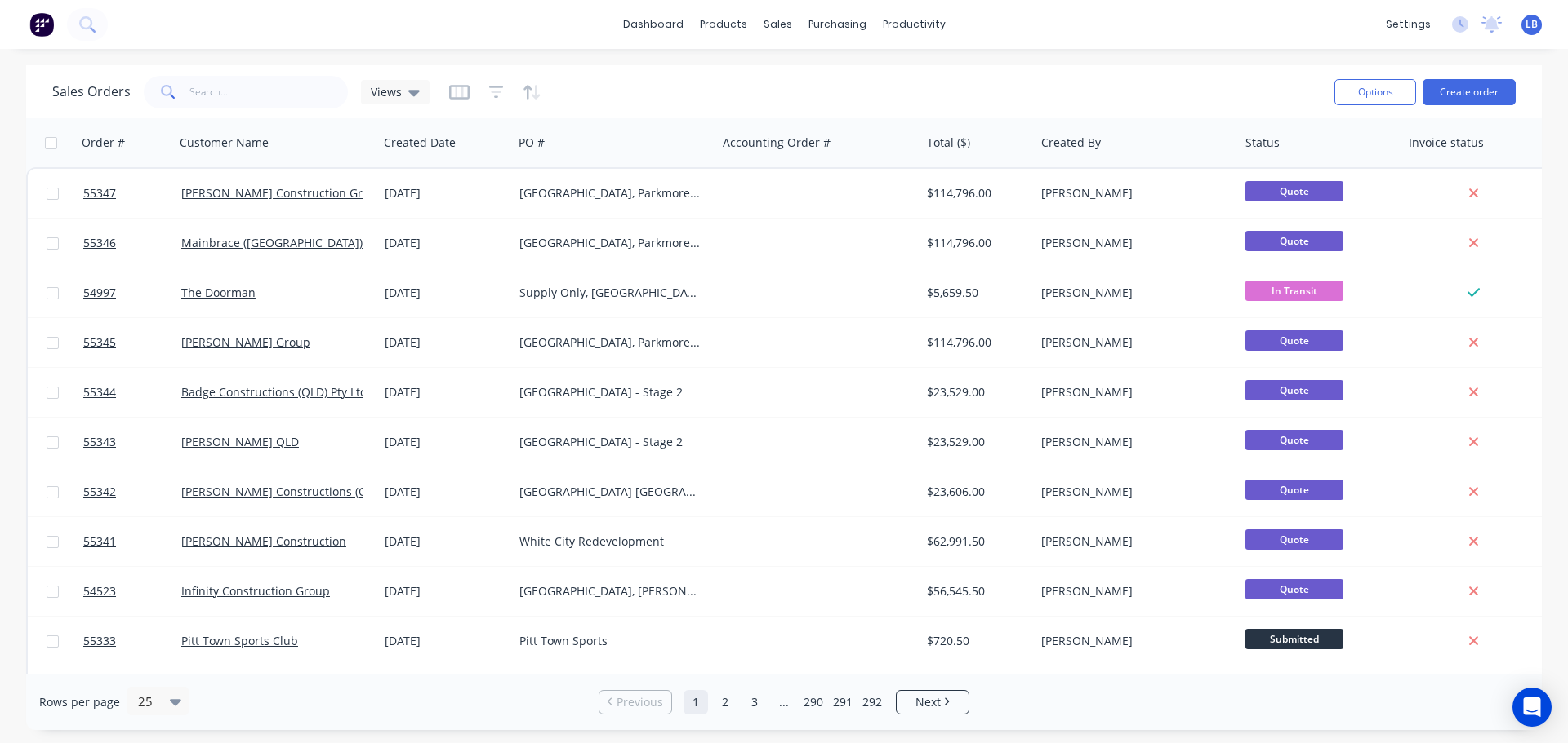
click at [1529, 27] on span "LB" at bounding box center [1531, 24] width 12 height 14
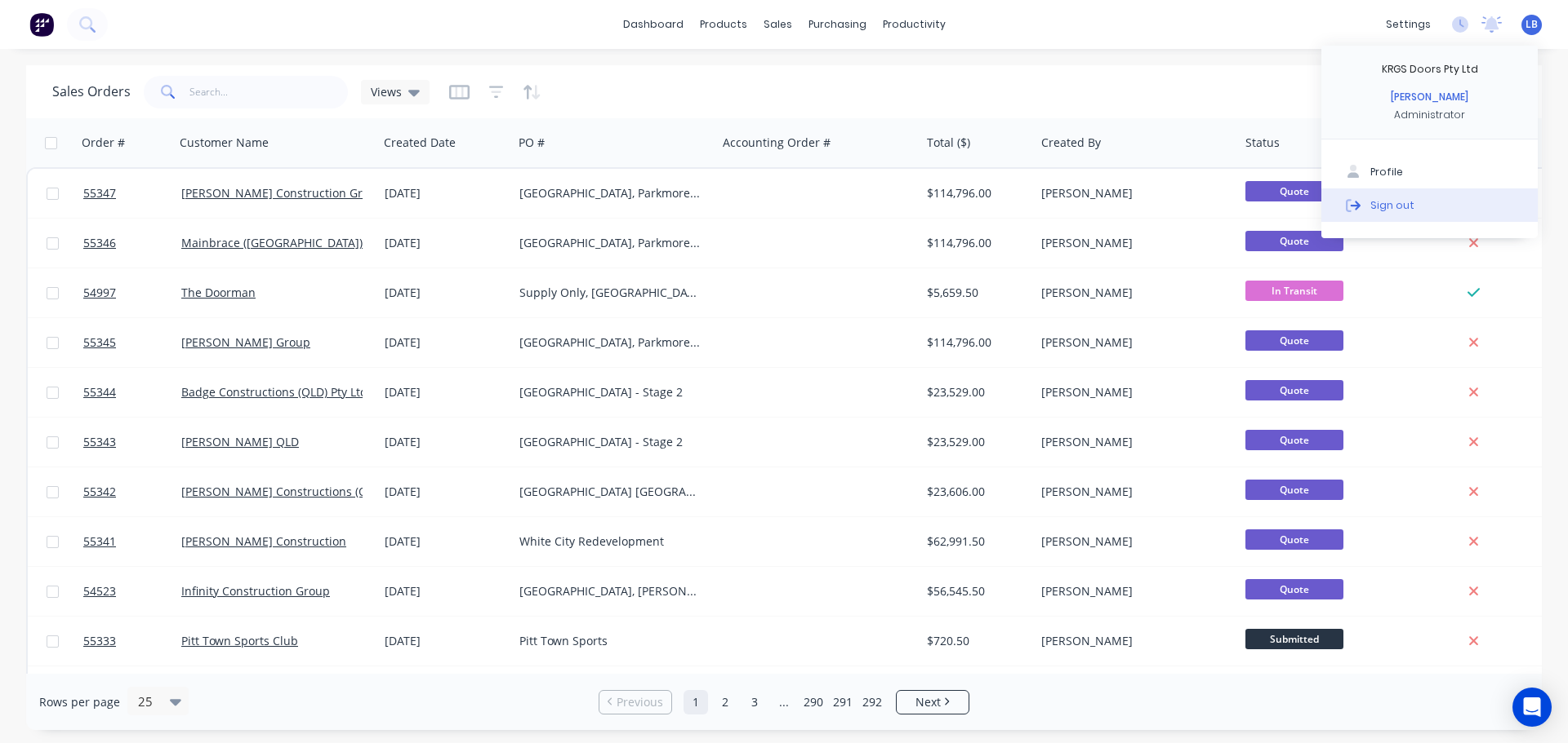
click at [1391, 202] on div "Sign out" at bounding box center [1392, 204] width 44 height 14
